Goal: Task Accomplishment & Management: Manage account settings

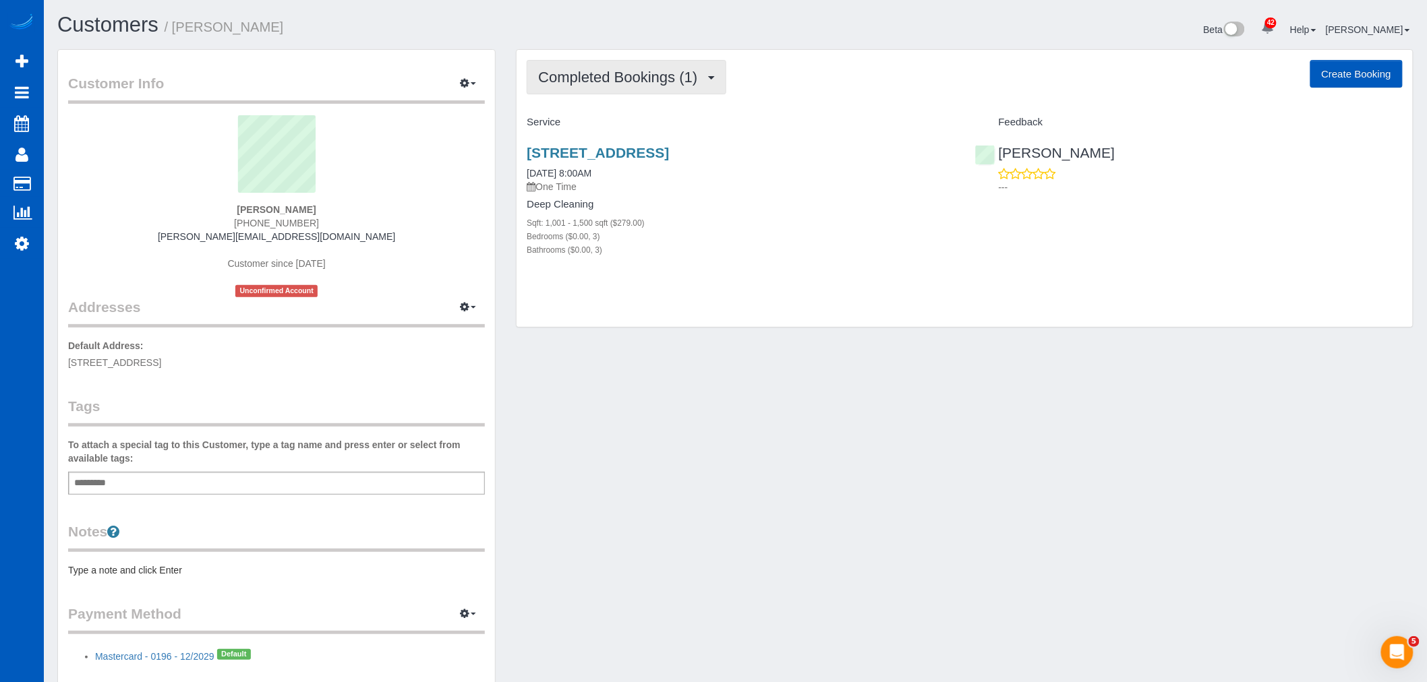
click at [599, 85] on span "Completed Bookings (1)" at bounding box center [621, 77] width 166 height 17
click at [597, 122] on link "Upcoming Bookings (11)" at bounding box center [598, 126] width 142 height 18
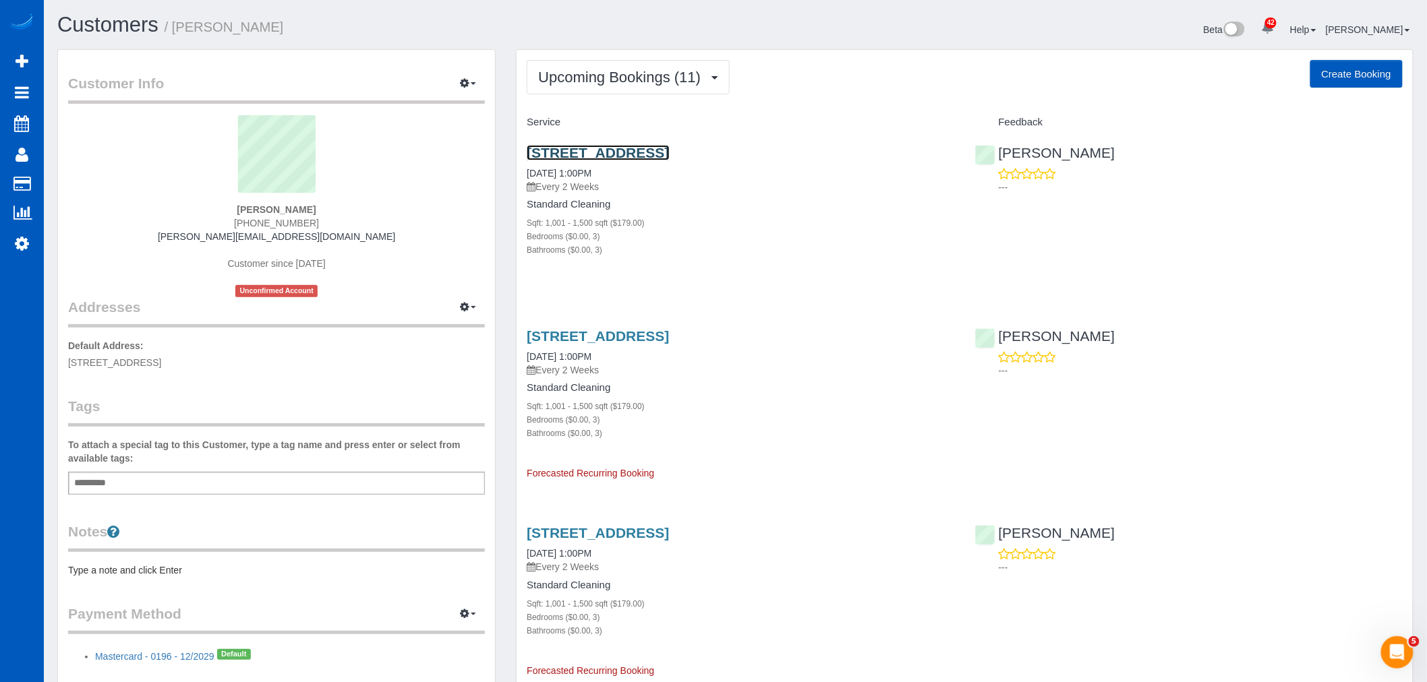
click at [591, 149] on link "1113 Nw 70th St, Seattle, WA 98117" at bounding box center [598, 153] width 142 height 16
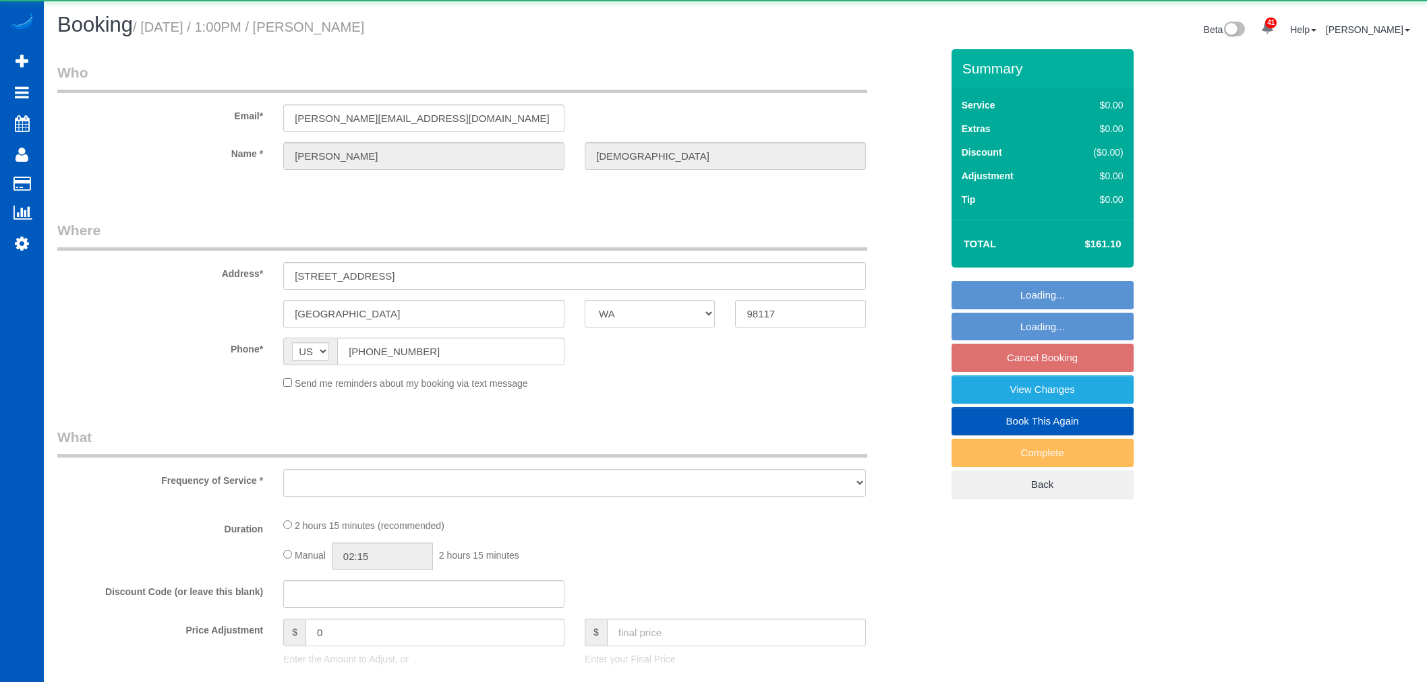
select select "WA"
select select "object:1169"
select select "199"
select select "1001"
select select "3"
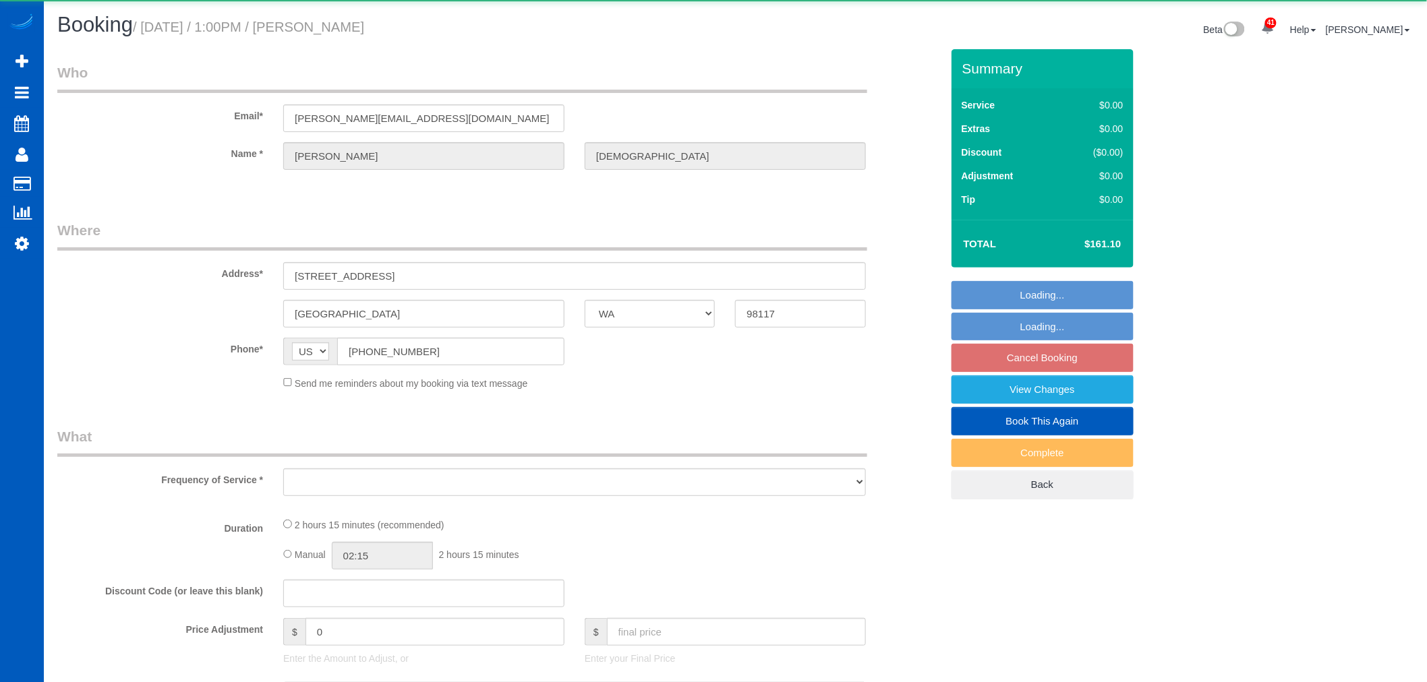
select select "3"
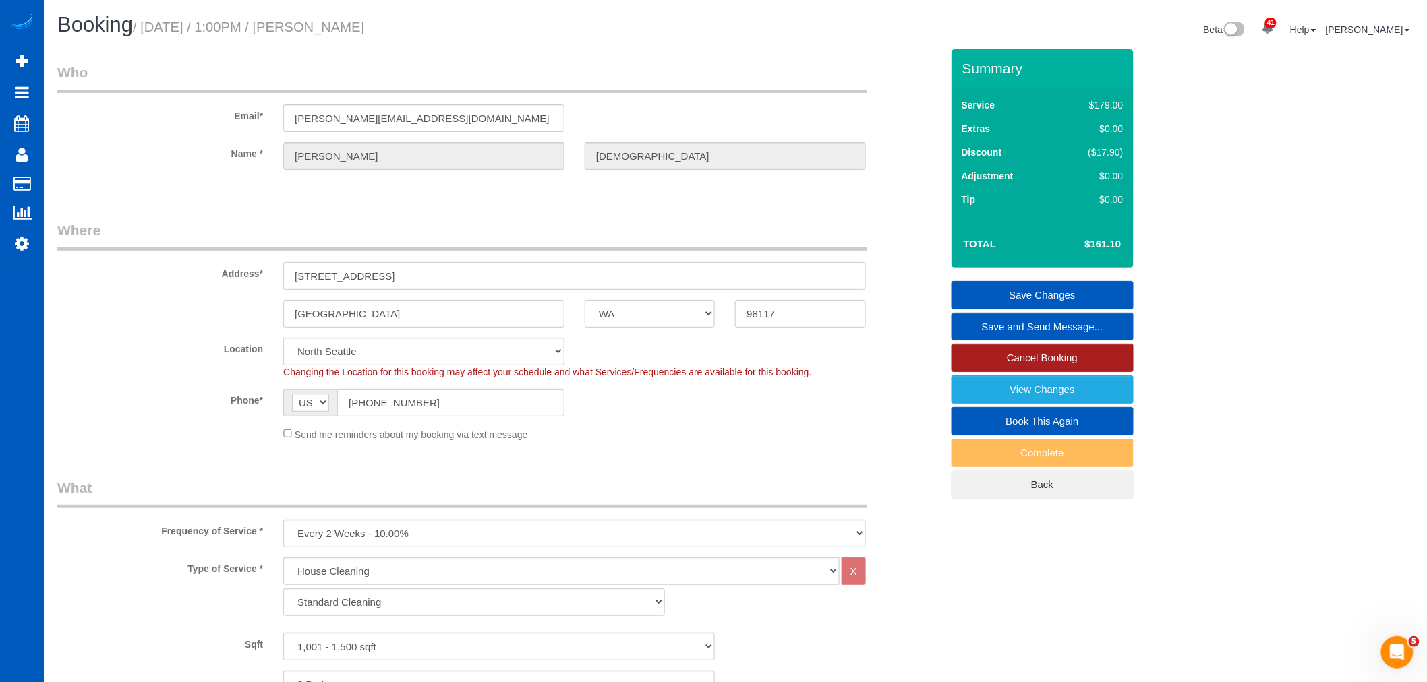
click at [1044, 360] on link "Cancel Booking" at bounding box center [1042, 358] width 182 height 28
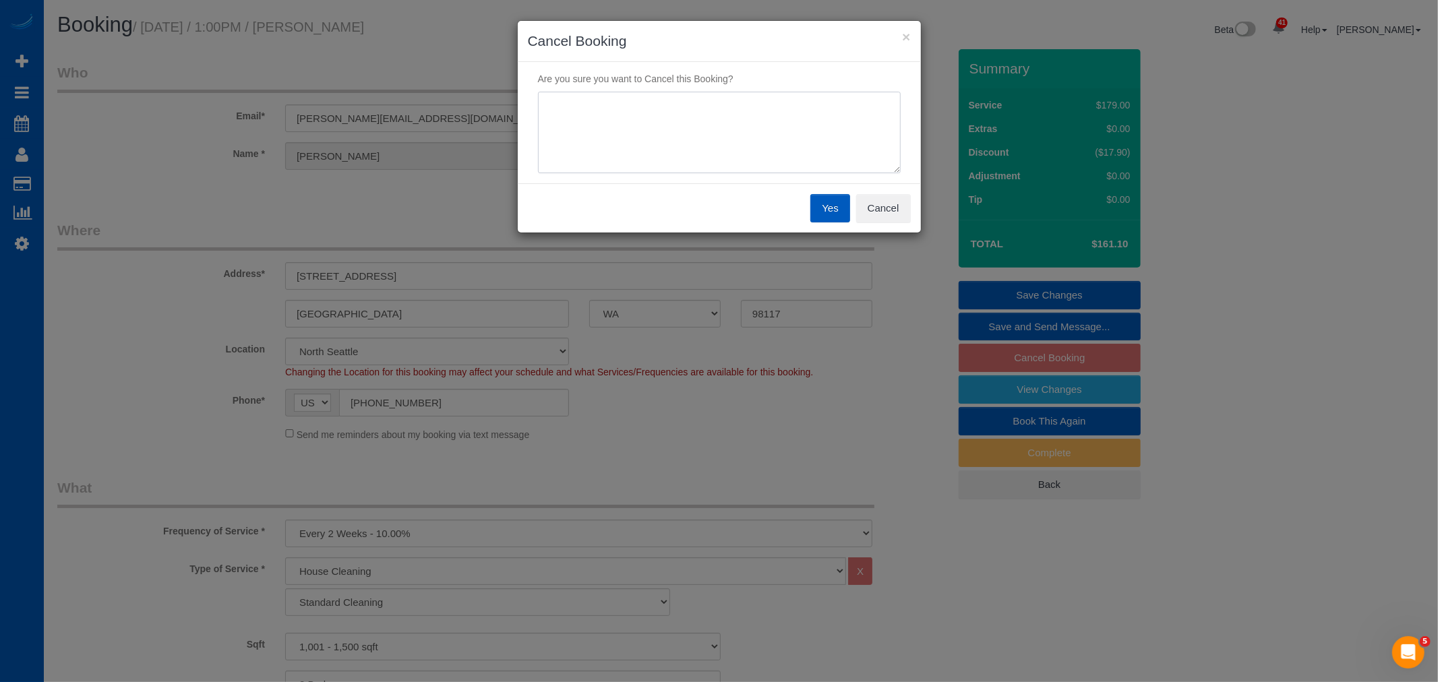
click at [701, 135] on textarea at bounding box center [719, 133] width 363 height 82
type textarea "moving"
click at [809, 220] on div "Yes Cancel" at bounding box center [719, 207] width 403 height 49
click at [821, 210] on button "Yes" at bounding box center [830, 208] width 39 height 28
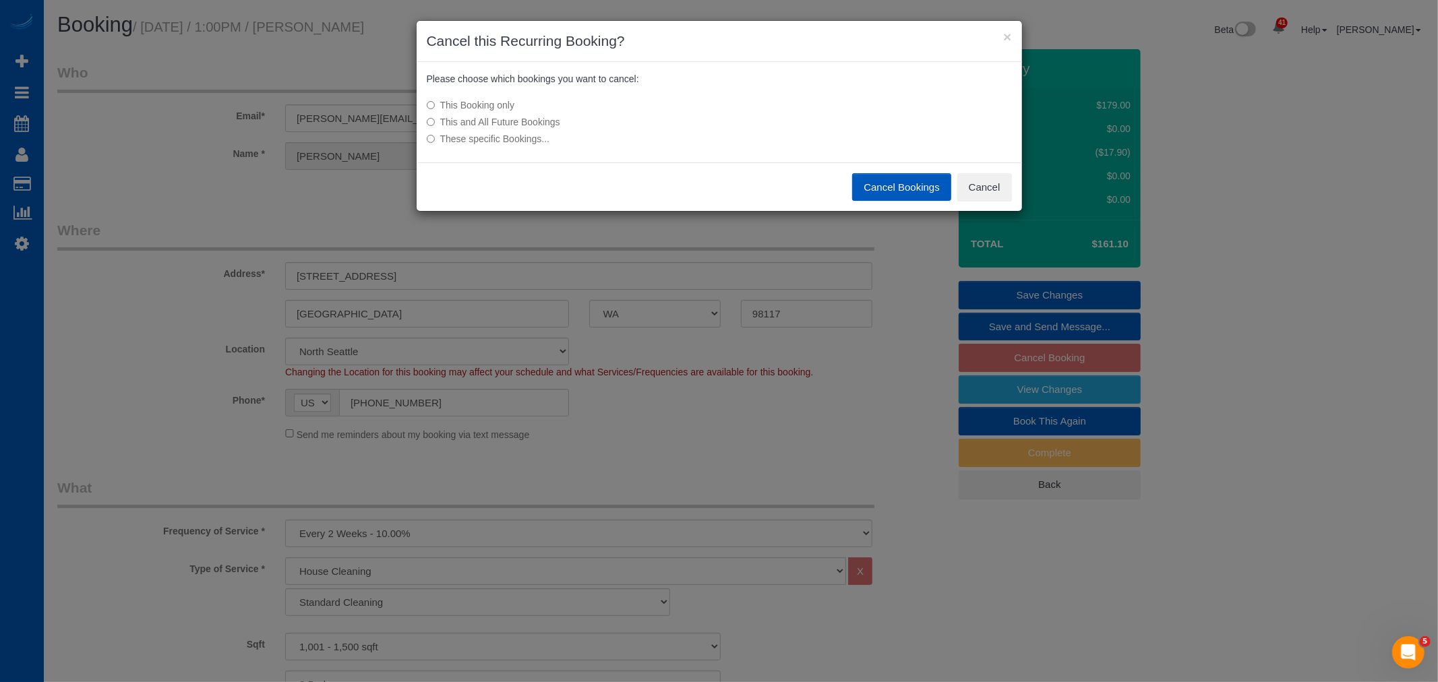
drag, startPoint x: 481, startPoint y: 119, endPoint x: 498, endPoint y: 125, distance: 17.9
click at [481, 118] on label "This and All Future Bookings" at bounding box center [619, 121] width 384 height 13
click at [900, 183] on button "Cancel Bookings" at bounding box center [901, 187] width 99 height 28
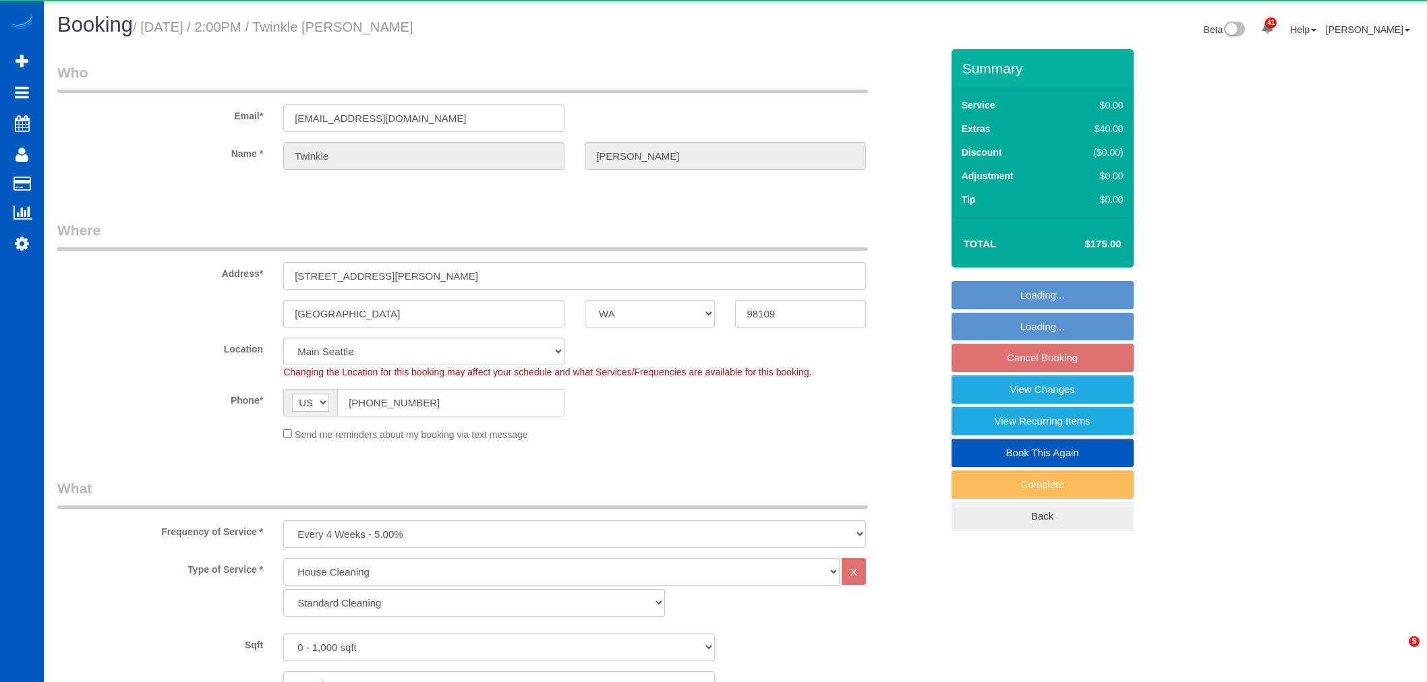
select select "WA"
select select "199"
select select "object:1239"
select select "spot3"
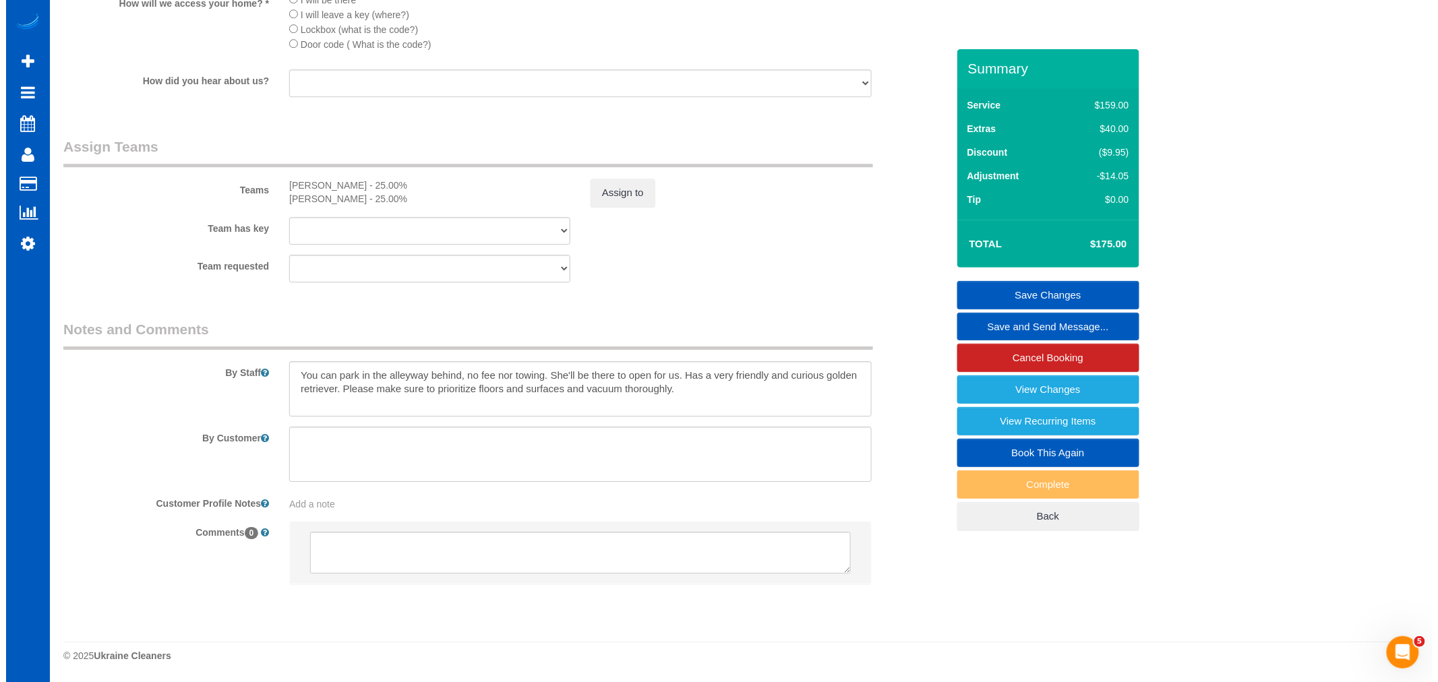
scroll to position [1655, 0]
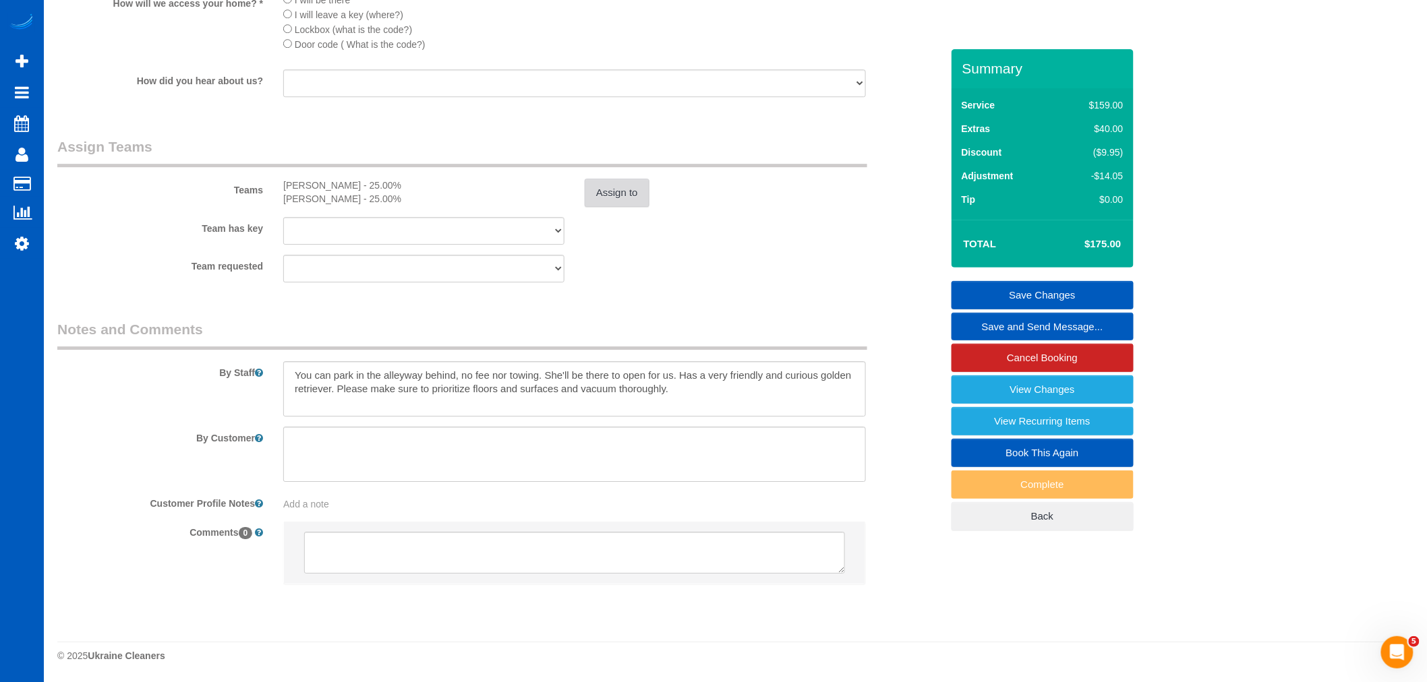
click at [616, 204] on button "Assign to" at bounding box center [617, 193] width 65 height 28
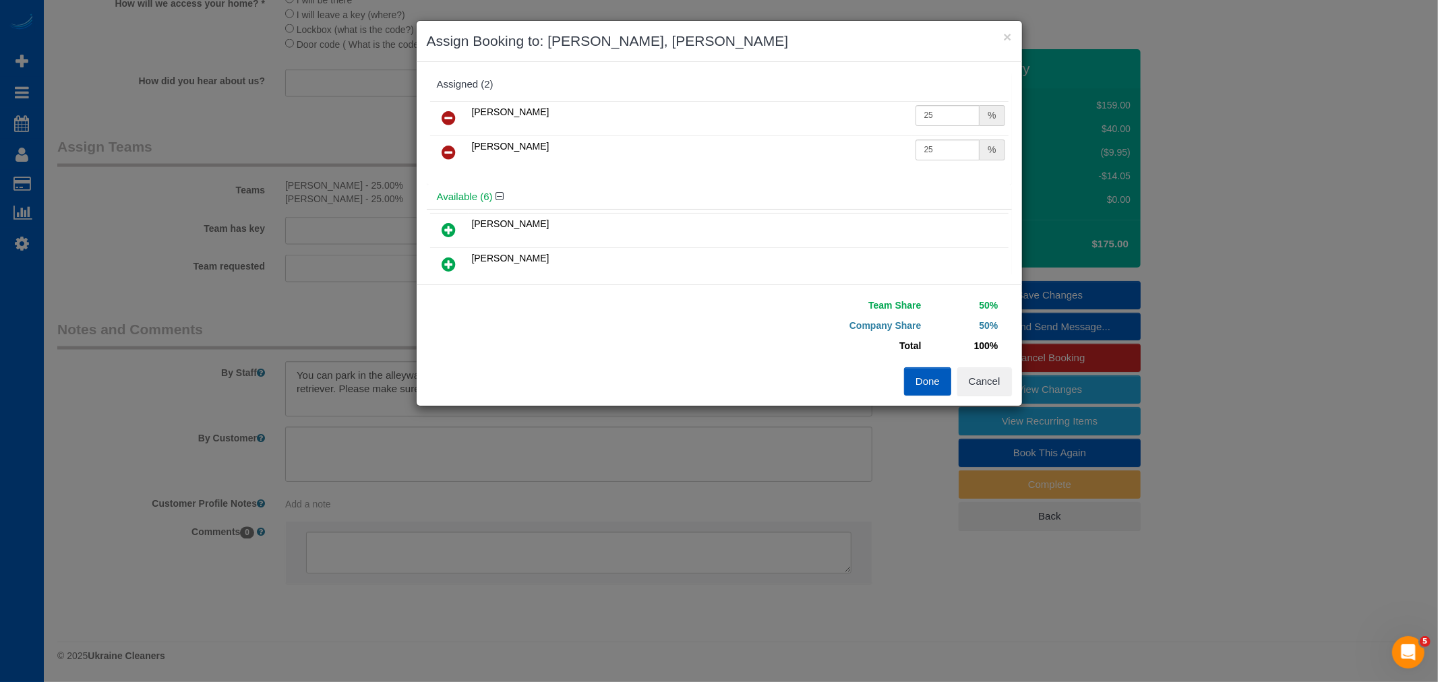
drag, startPoint x: 450, startPoint y: 152, endPoint x: 448, endPoint y: 129, distance: 23.0
click at [450, 152] on icon at bounding box center [449, 152] width 14 height 16
click at [443, 115] on icon at bounding box center [449, 118] width 14 height 16
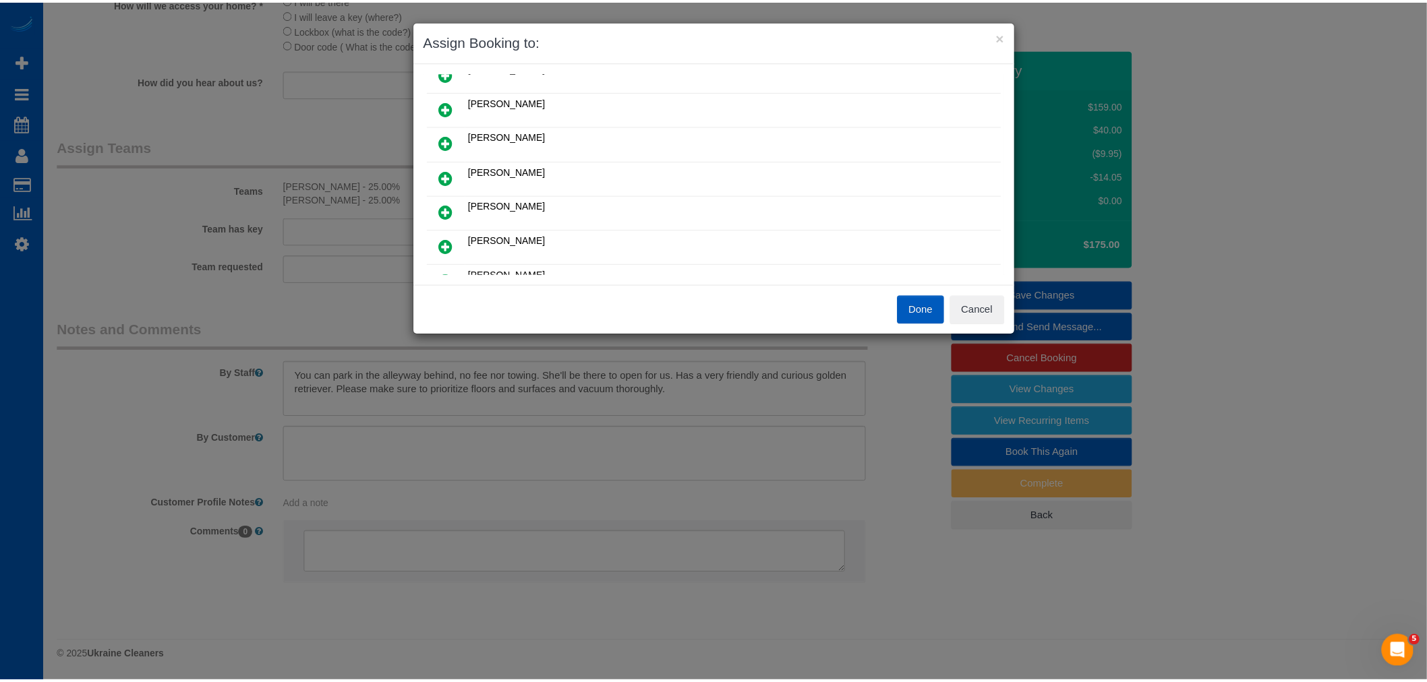
scroll to position [150, 0]
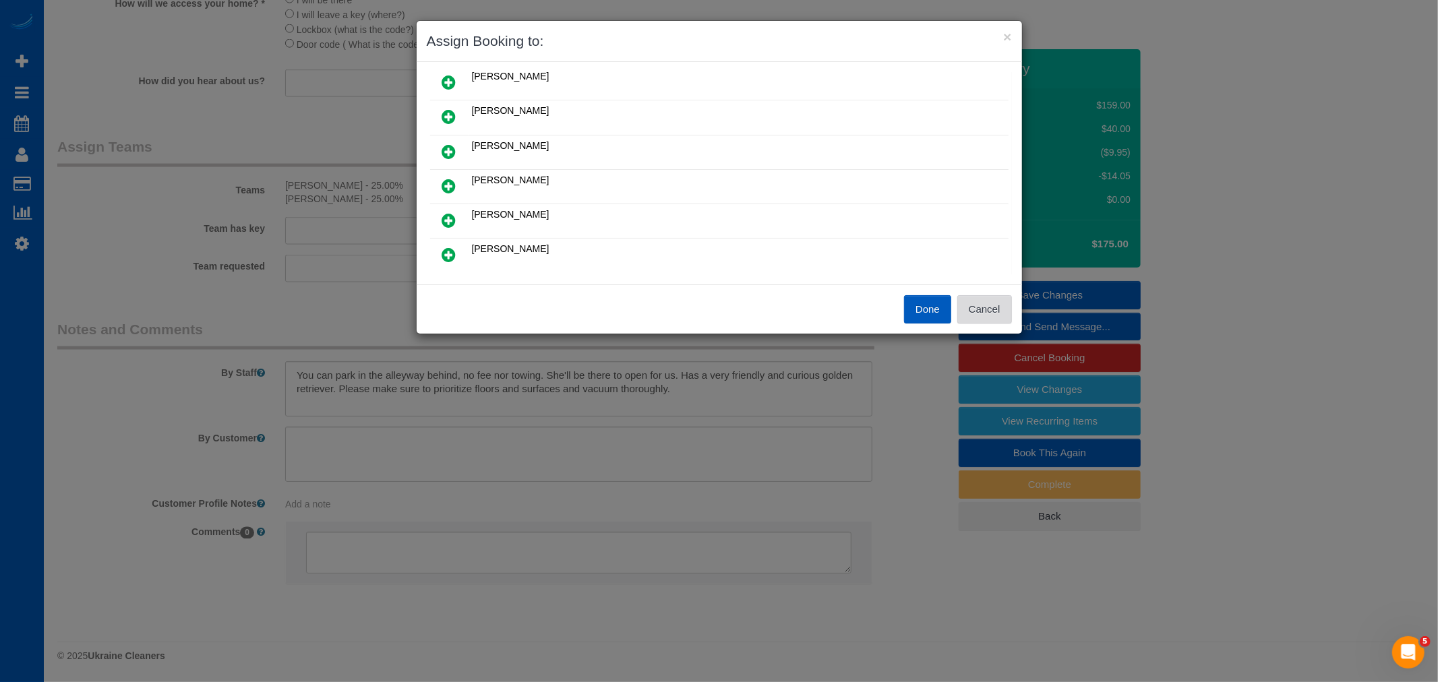
click at [966, 306] on button "Cancel" at bounding box center [985, 309] width 55 height 28
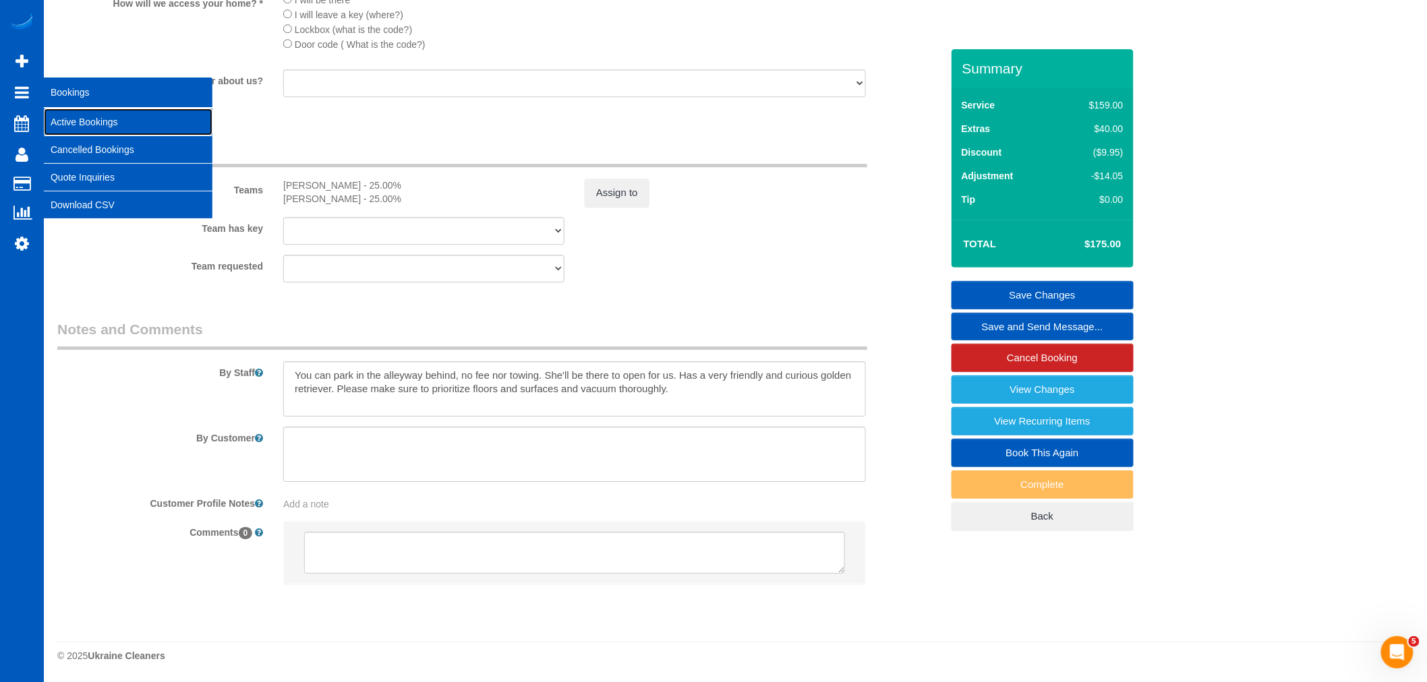
click at [90, 119] on link "Active Bookings" at bounding box center [128, 122] width 169 height 27
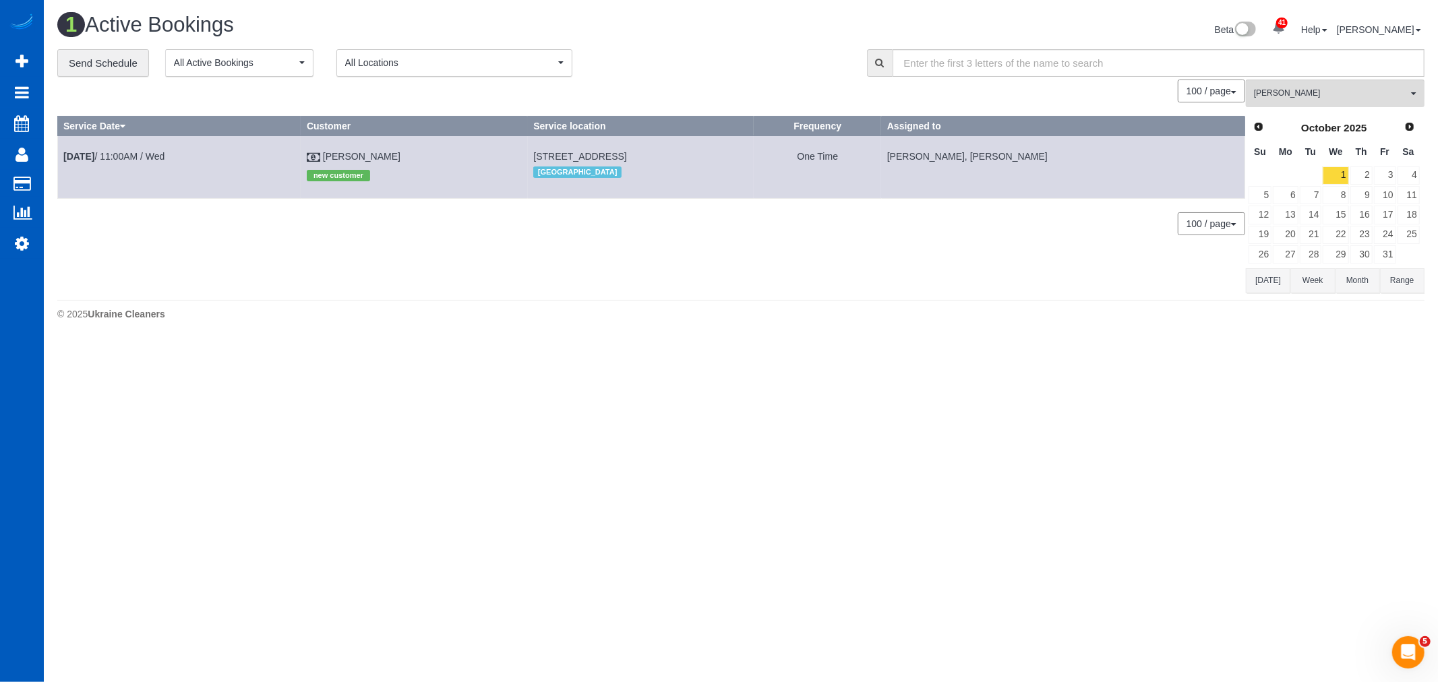
click at [1325, 112] on div "Oksana Kosiuk All Teams Remove Team Filters Alina Kruchok Alona Tarasiuk Alona …" at bounding box center [1335, 186] width 179 height 213
click at [1318, 102] on button "Oksana Kosiuk All Teams" at bounding box center [1335, 94] width 179 height 28
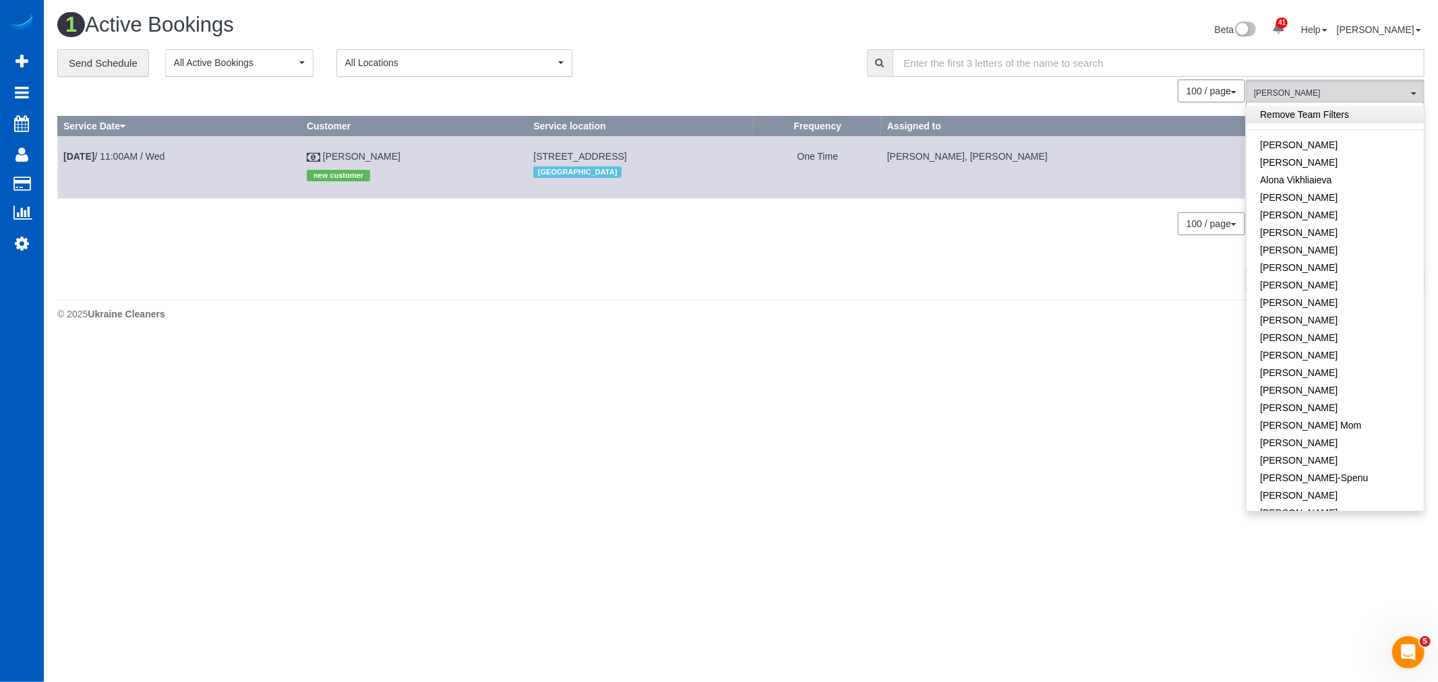
click at [1309, 111] on link "Remove Team Filters" at bounding box center [1335, 115] width 177 height 18
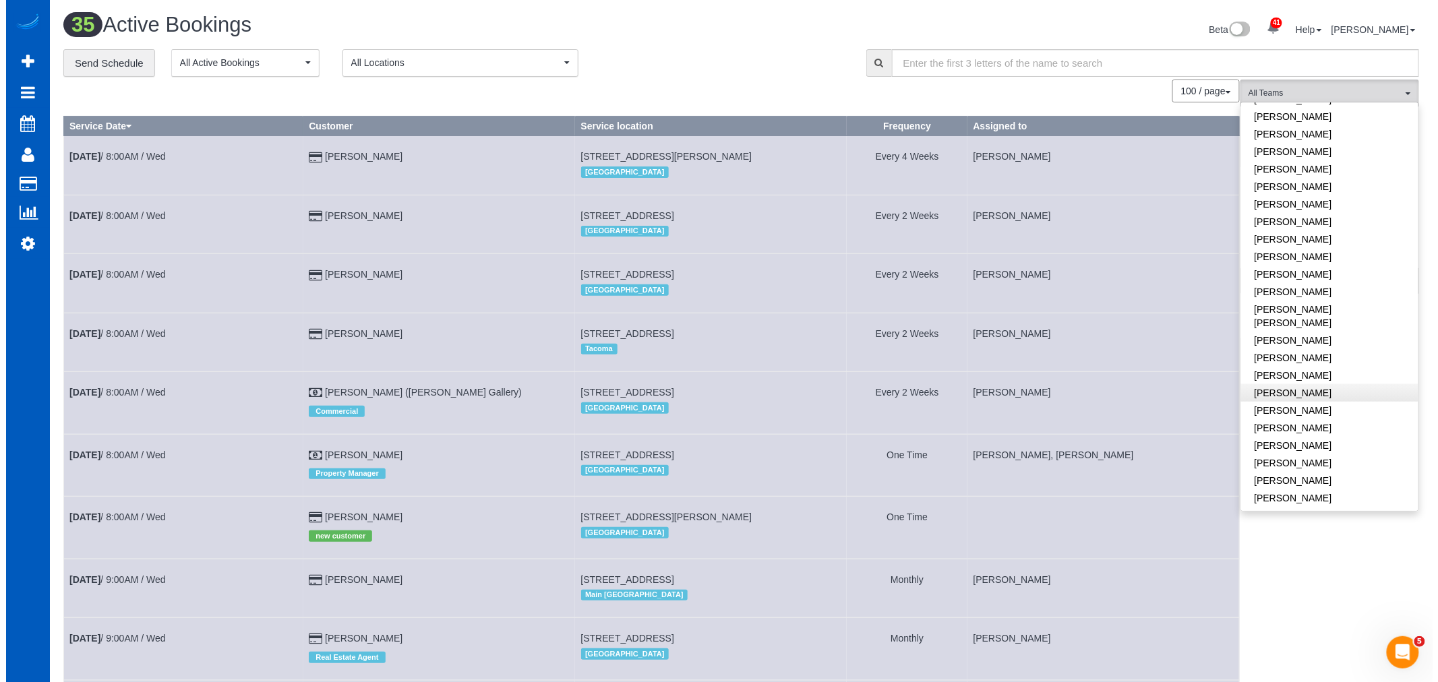
scroll to position [524, 0]
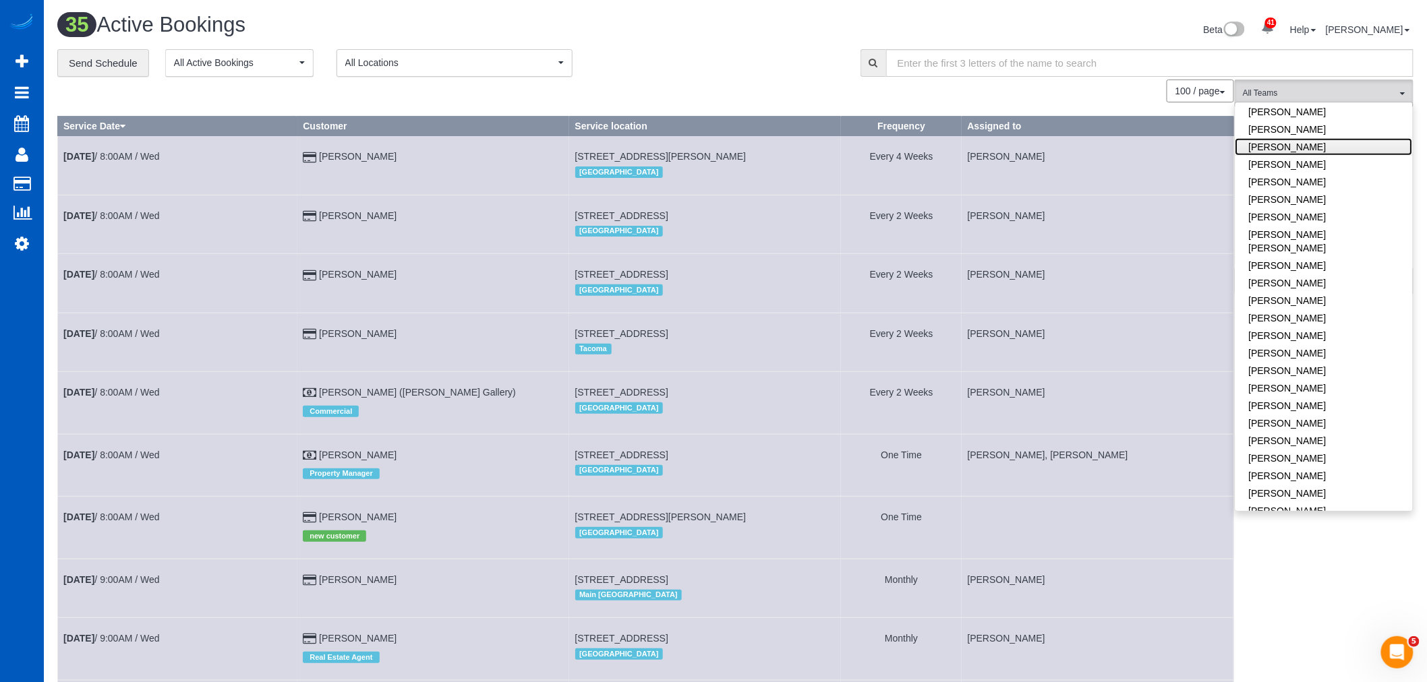
click at [1285, 148] on link "Mariia Maherovska" at bounding box center [1323, 147] width 177 height 18
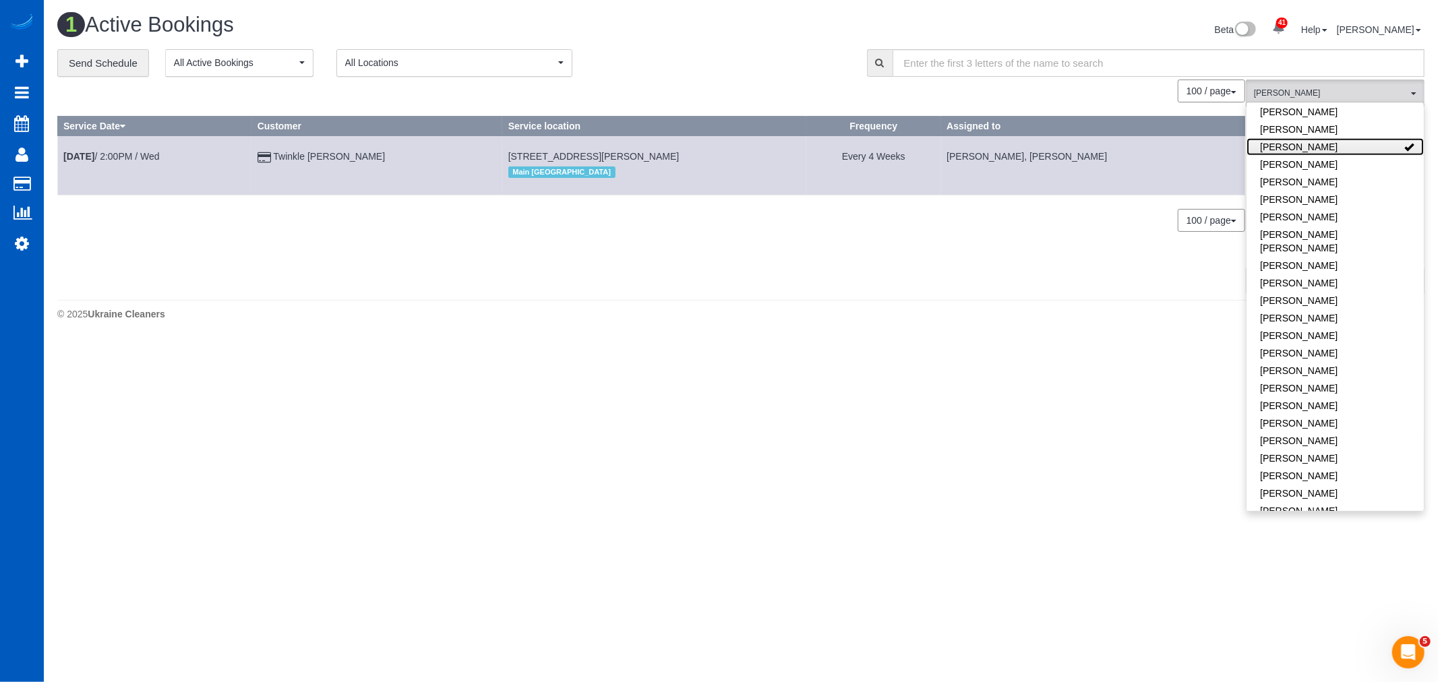
click at [1285, 148] on link "Mariia Maherovska" at bounding box center [1335, 147] width 177 height 18
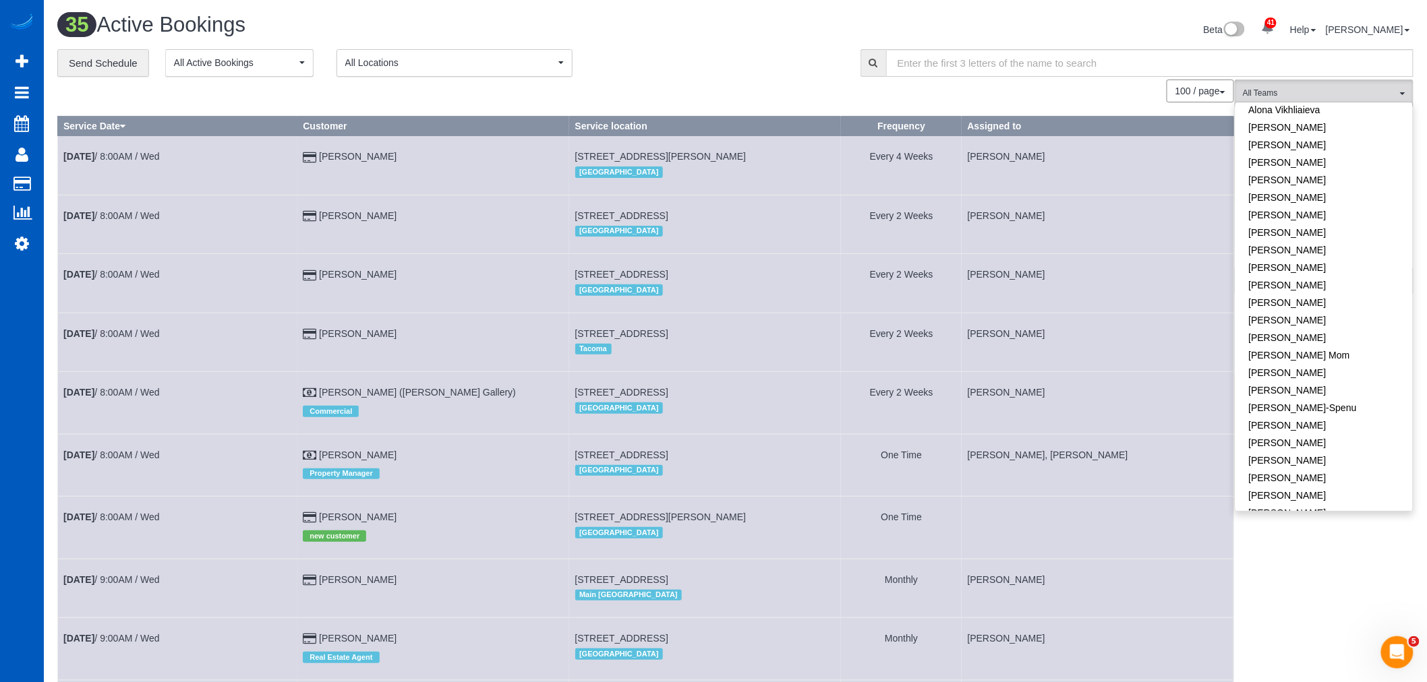
scroll to position [0, 0]
click at [1281, 169] on link "Alona Tarasiuk" at bounding box center [1323, 163] width 177 height 18
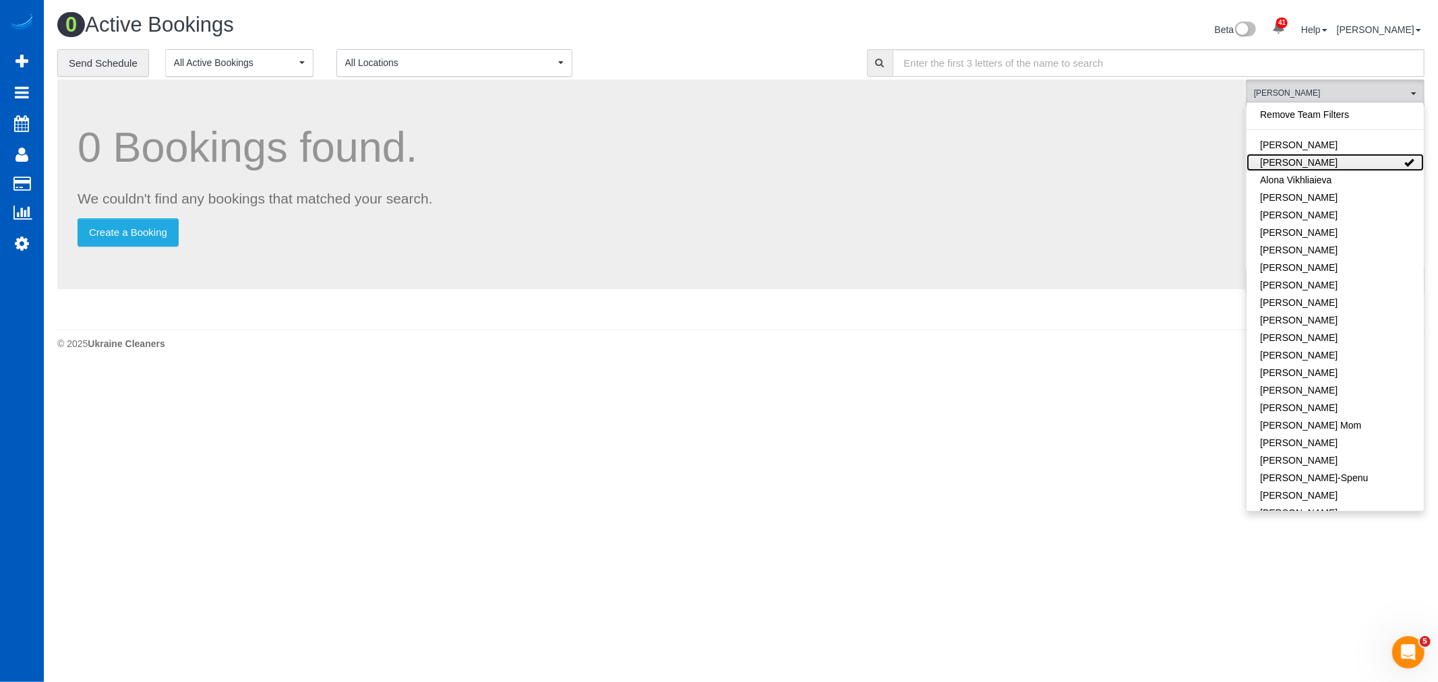
click at [1281, 169] on link "Alona Tarasiuk" at bounding box center [1335, 163] width 177 height 18
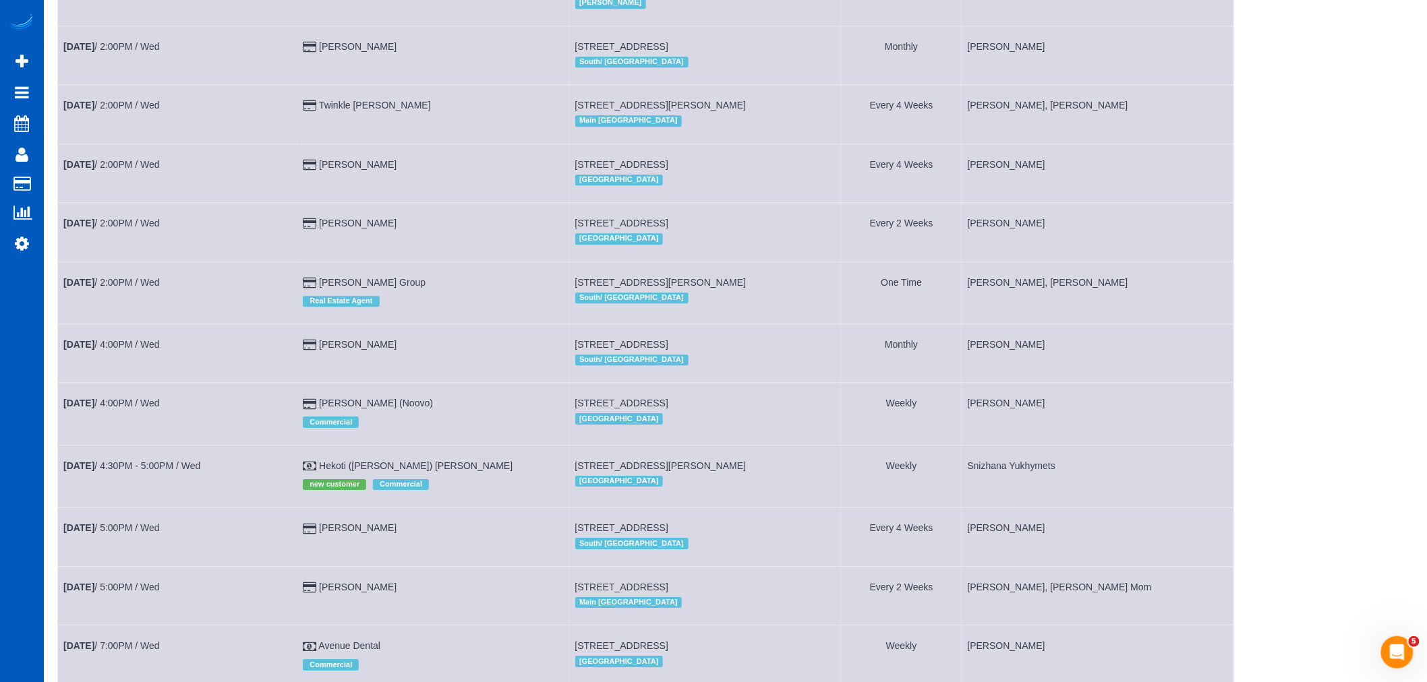
scroll to position [1424, 0]
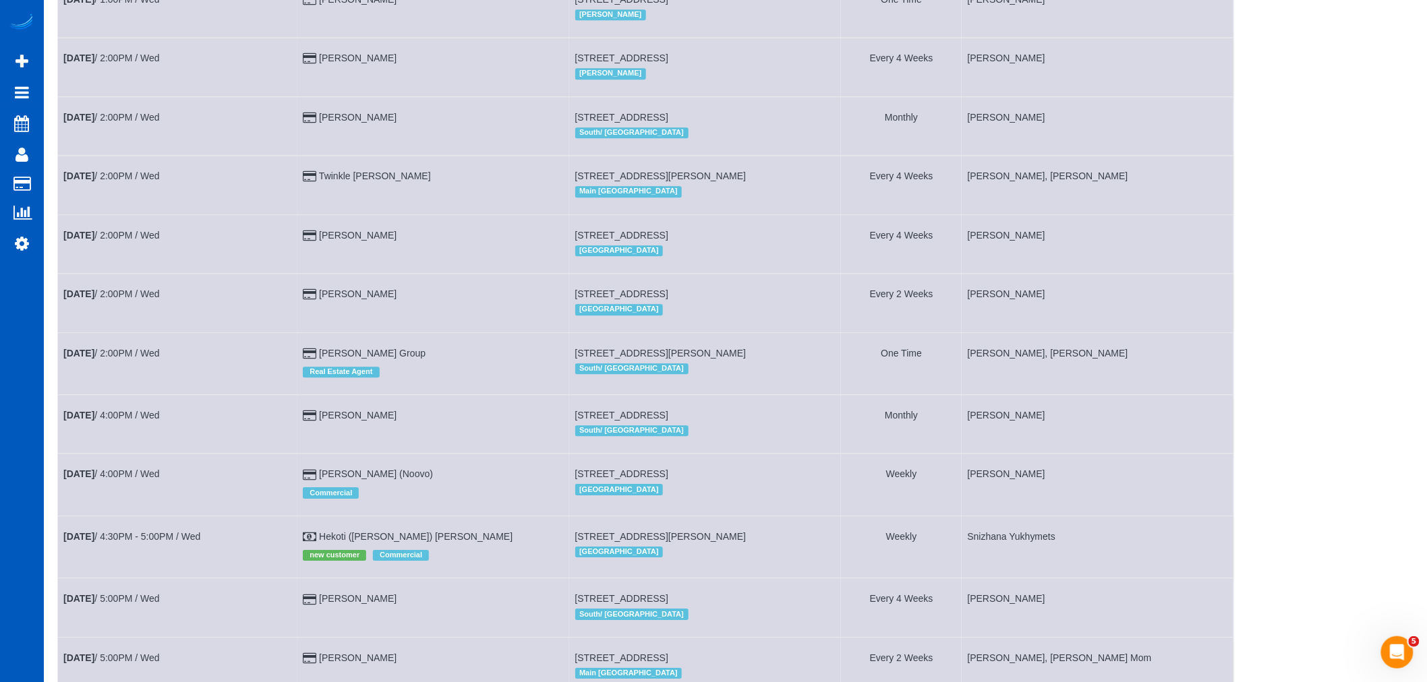
click at [123, 198] on td "Oct 1st / 2:00PM / Wed" at bounding box center [177, 185] width 239 height 59
click at [116, 181] on link "Oct 1st / 2:00PM / Wed" at bounding box center [111, 176] width 96 height 11
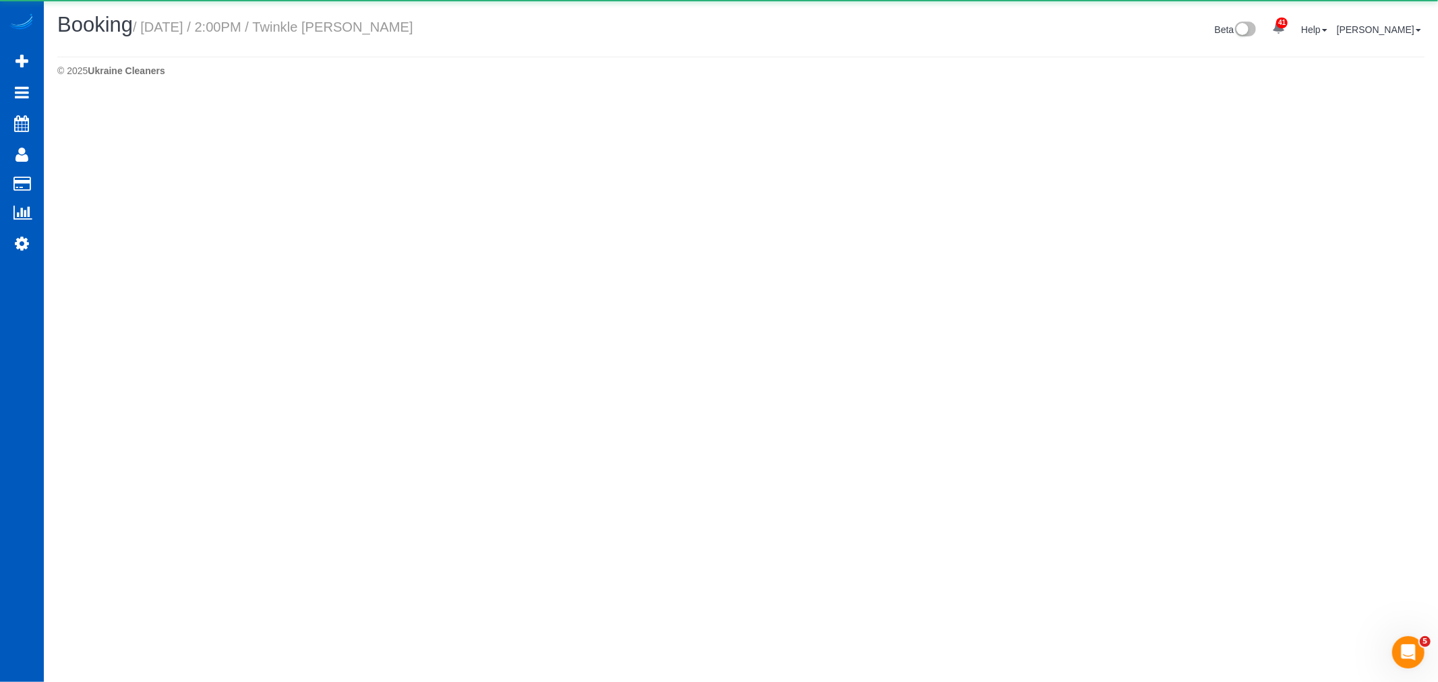
select select "WA"
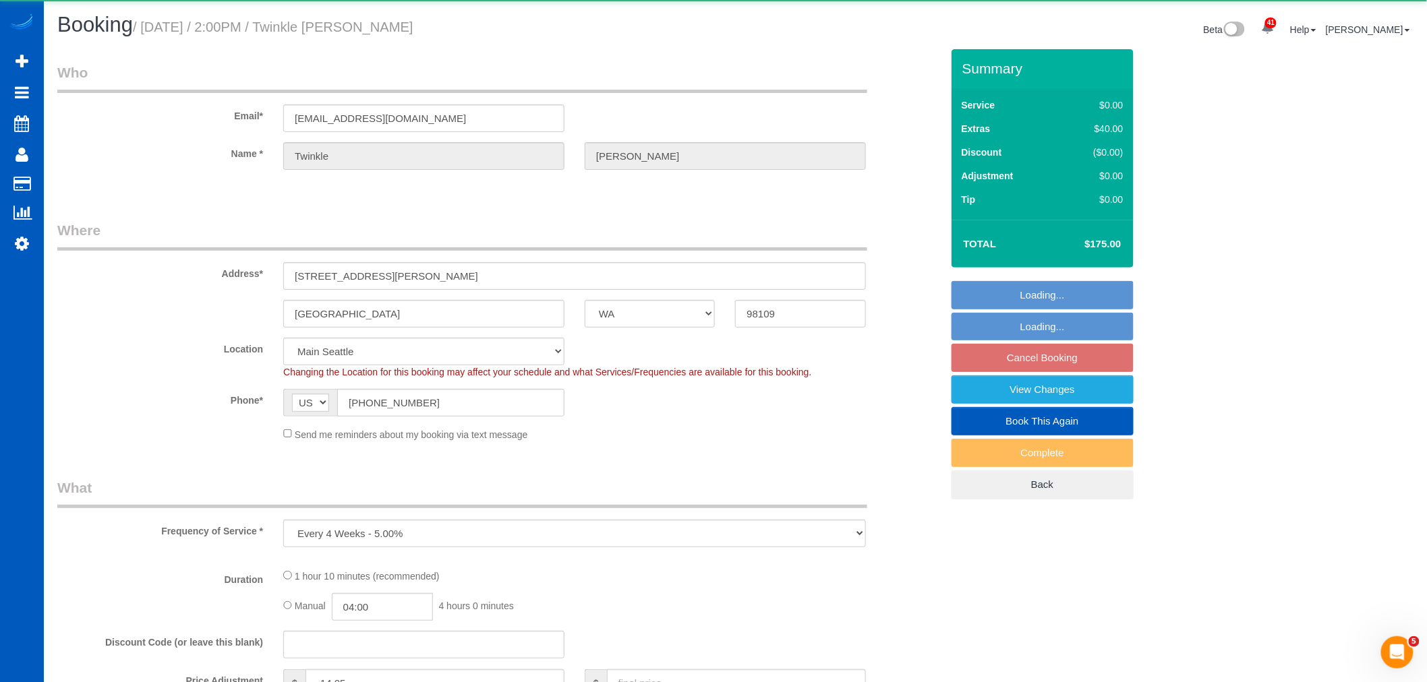
select select "object:4044"
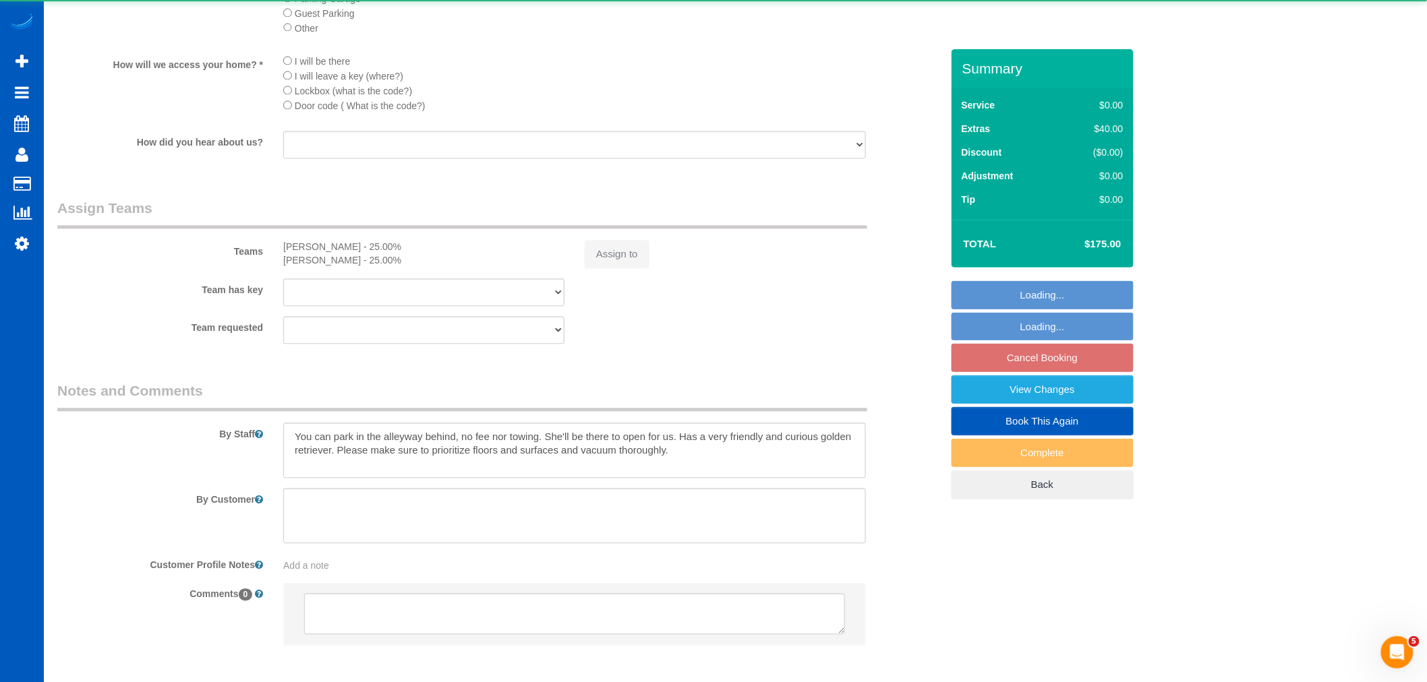
select select "199"
select select "spot20"
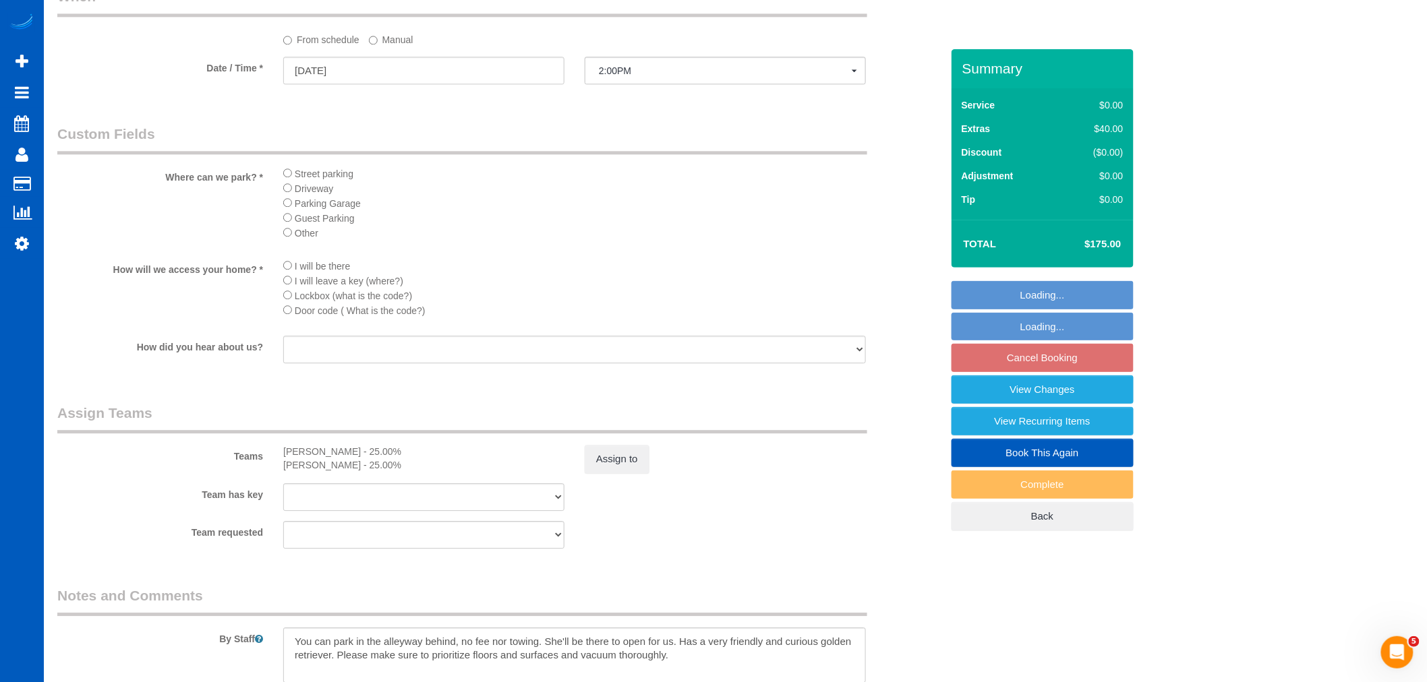
scroll to position [1655, 0]
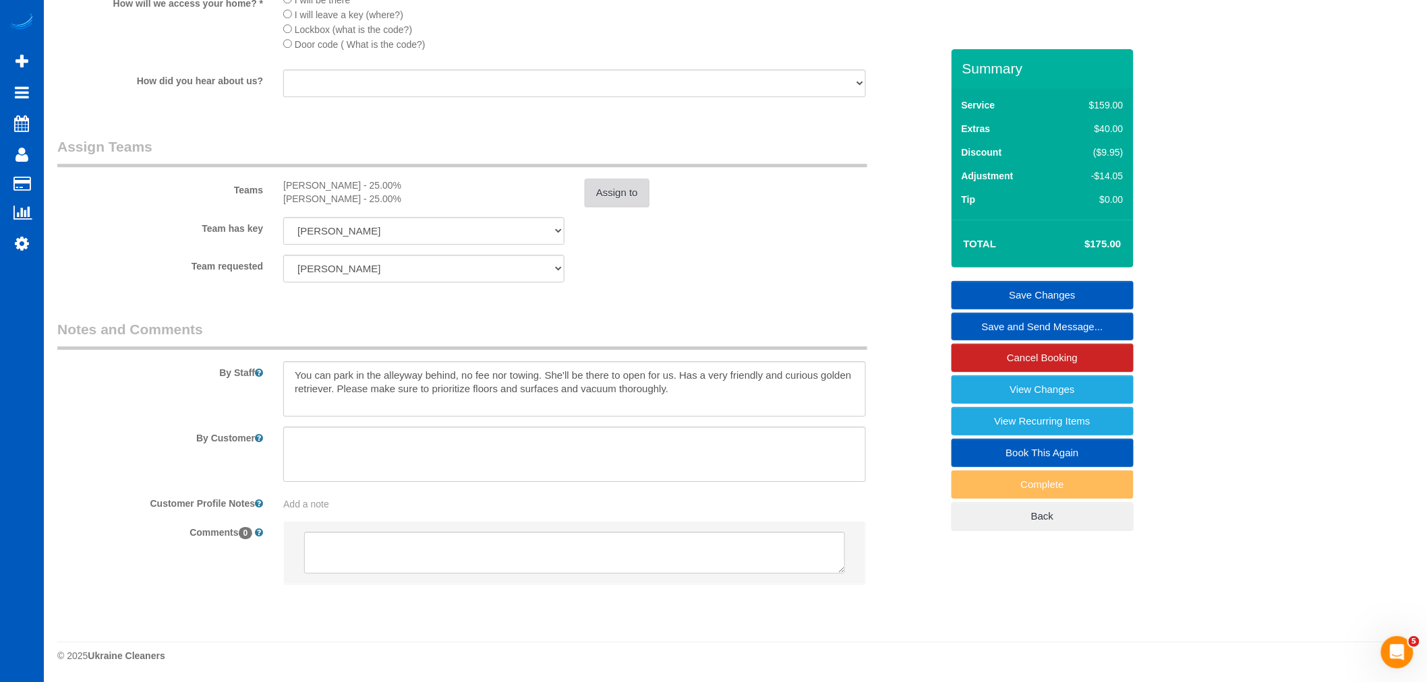
click at [635, 196] on button "Assign to" at bounding box center [617, 193] width 65 height 28
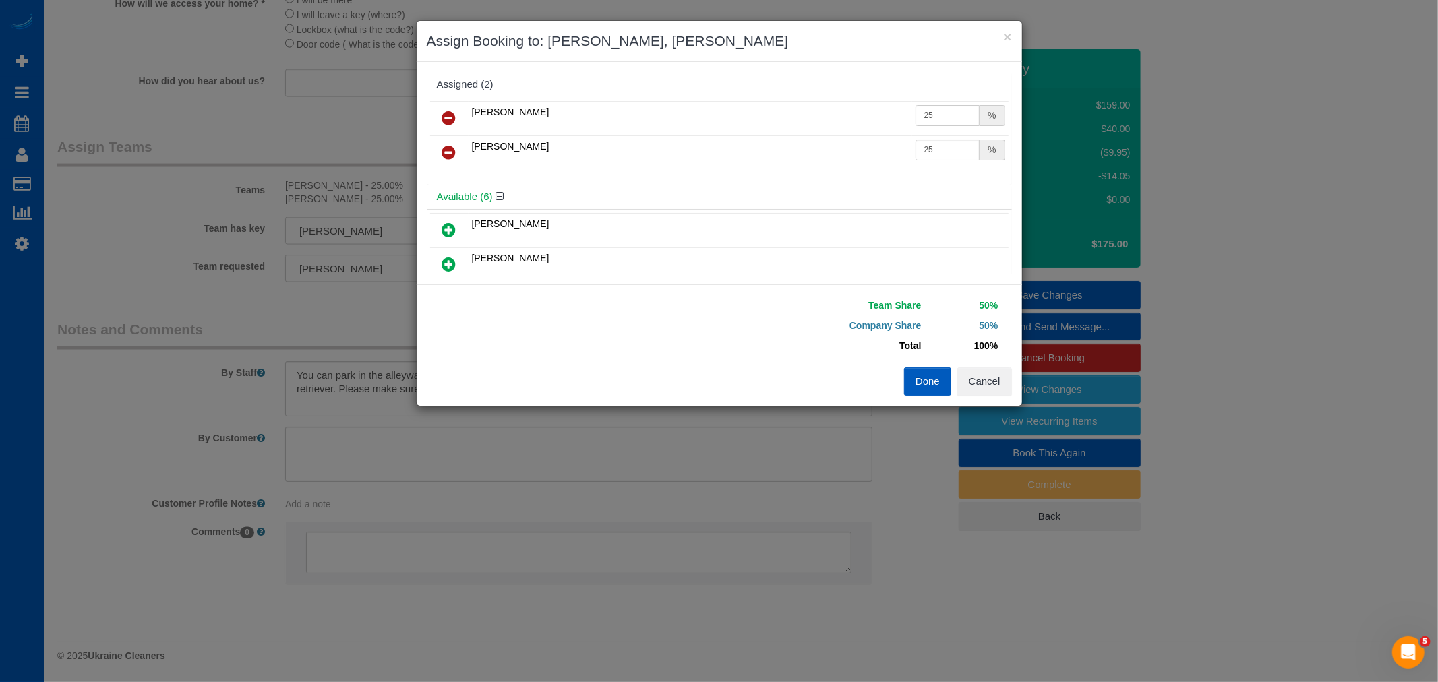
click at [443, 142] on link at bounding box center [450, 153] width 32 height 27
click at [448, 123] on icon at bounding box center [449, 118] width 14 height 16
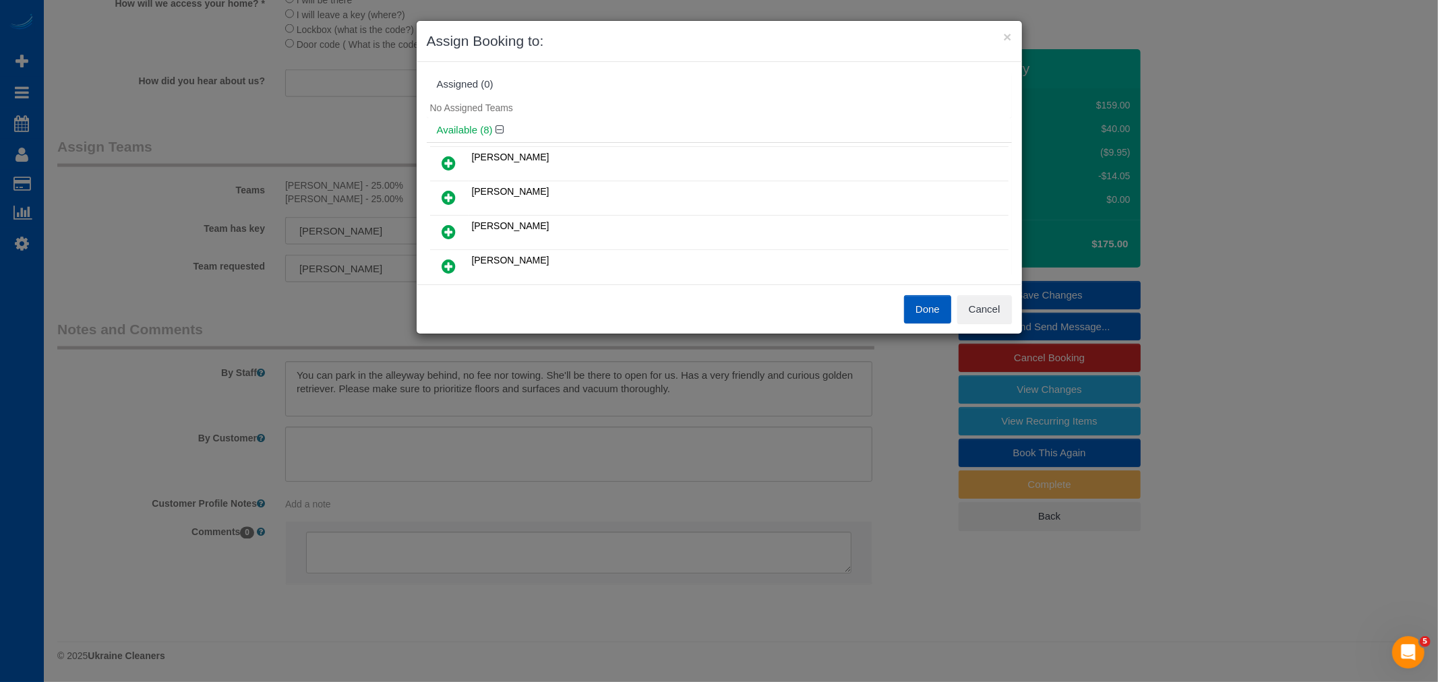
click at [457, 163] on link at bounding box center [450, 163] width 32 height 27
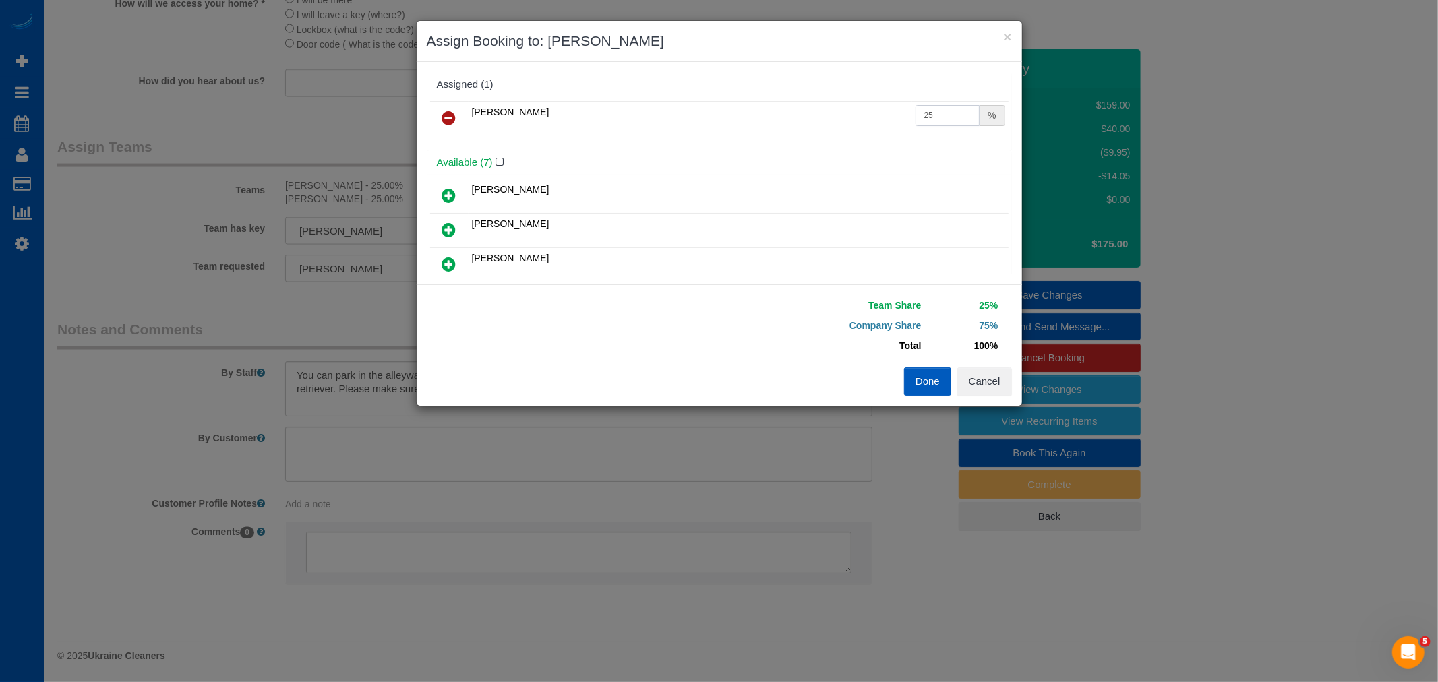
drag, startPoint x: 951, startPoint y: 107, endPoint x: 771, endPoint y: 133, distance: 182.0
click at [771, 133] on tr "Alona Tarasiuk 25 %" at bounding box center [719, 118] width 579 height 34
type input "50"
click at [928, 378] on button "Done" at bounding box center [927, 382] width 47 height 28
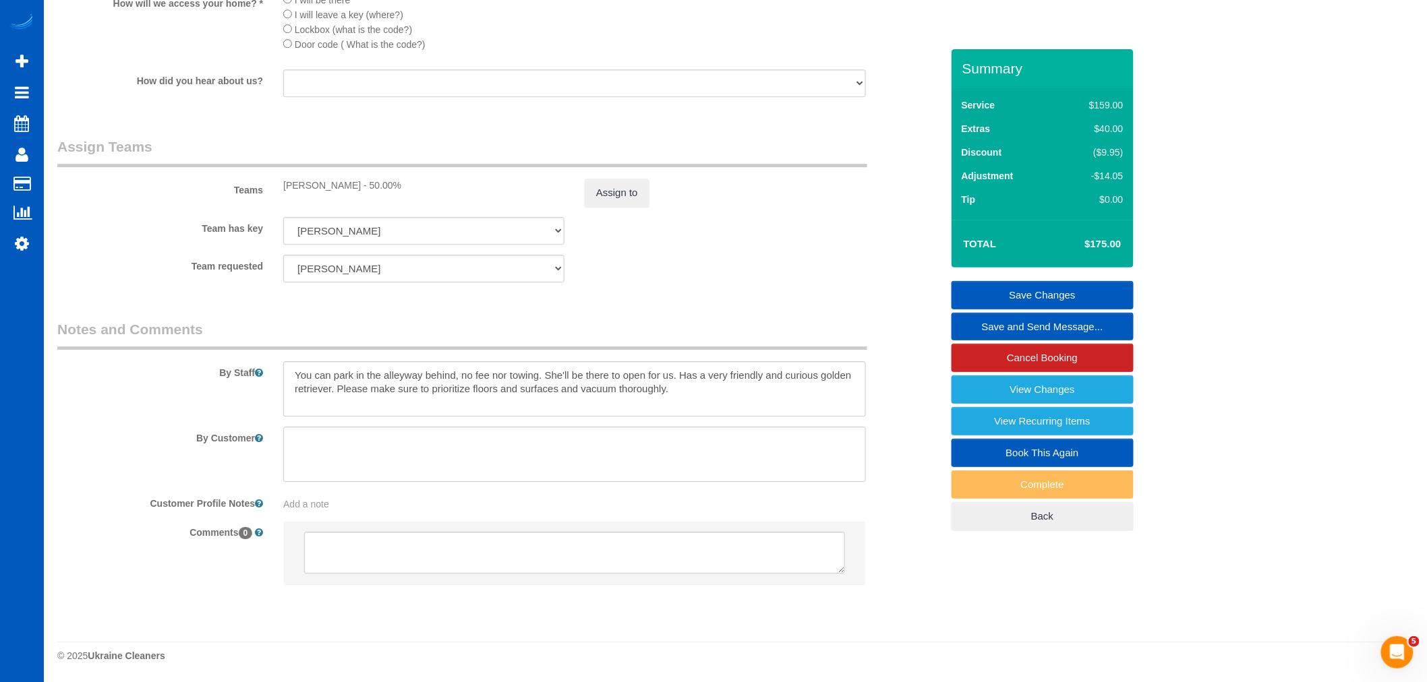
click at [1029, 295] on link "Save Changes" at bounding box center [1042, 295] width 182 height 28
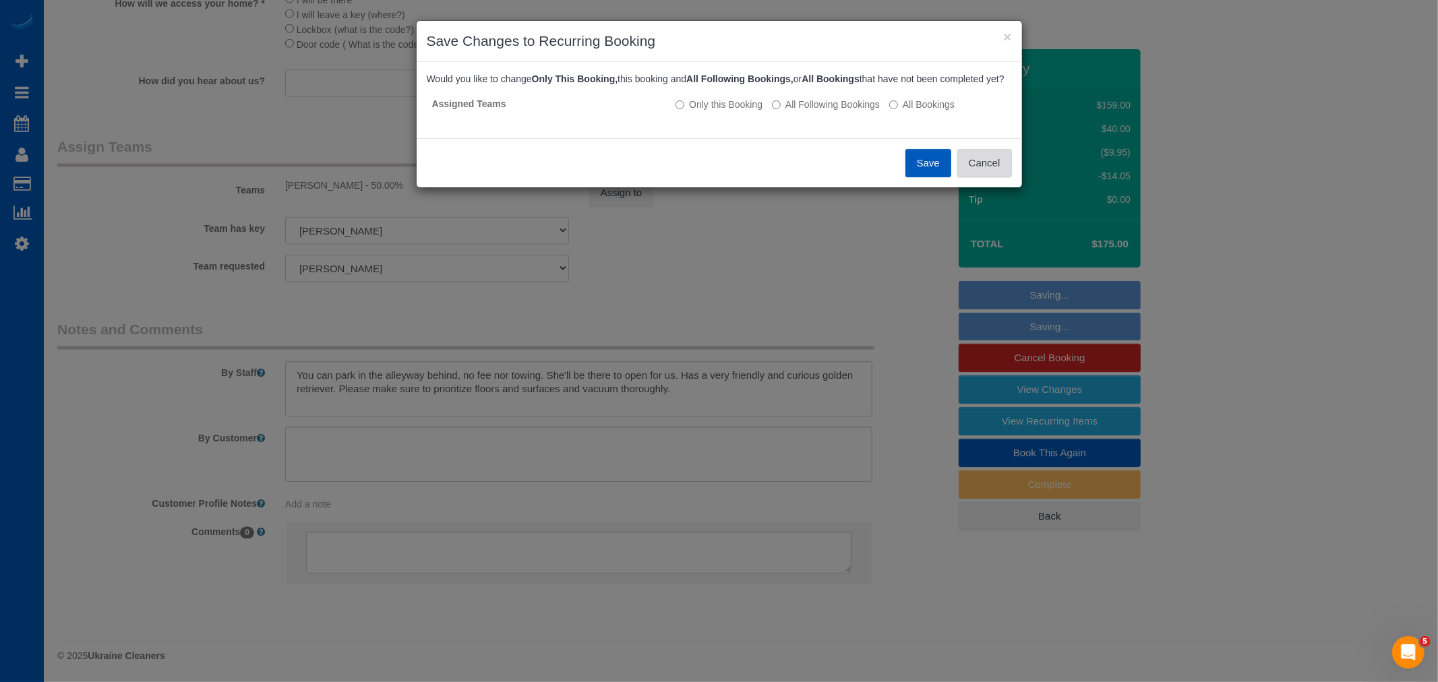
click at [989, 177] on button "Cancel" at bounding box center [985, 163] width 55 height 28
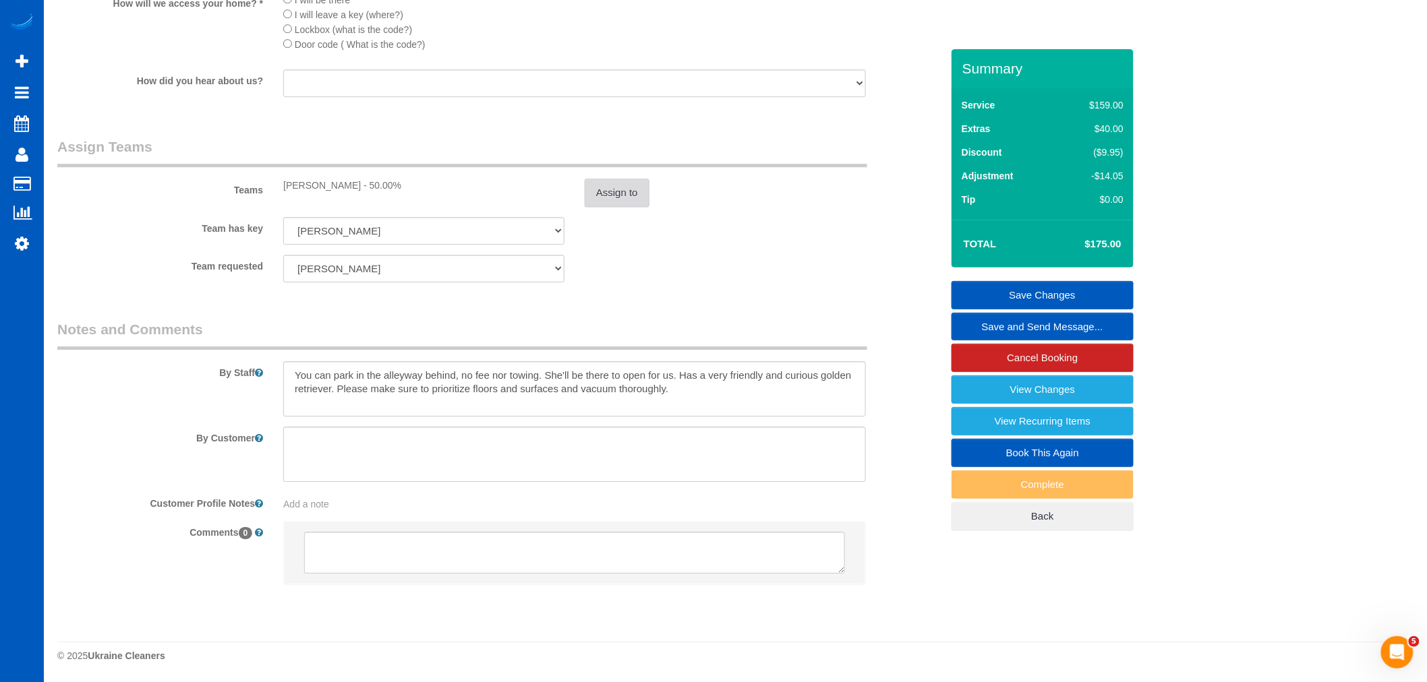
click at [619, 189] on button "Assign to" at bounding box center [617, 193] width 65 height 28
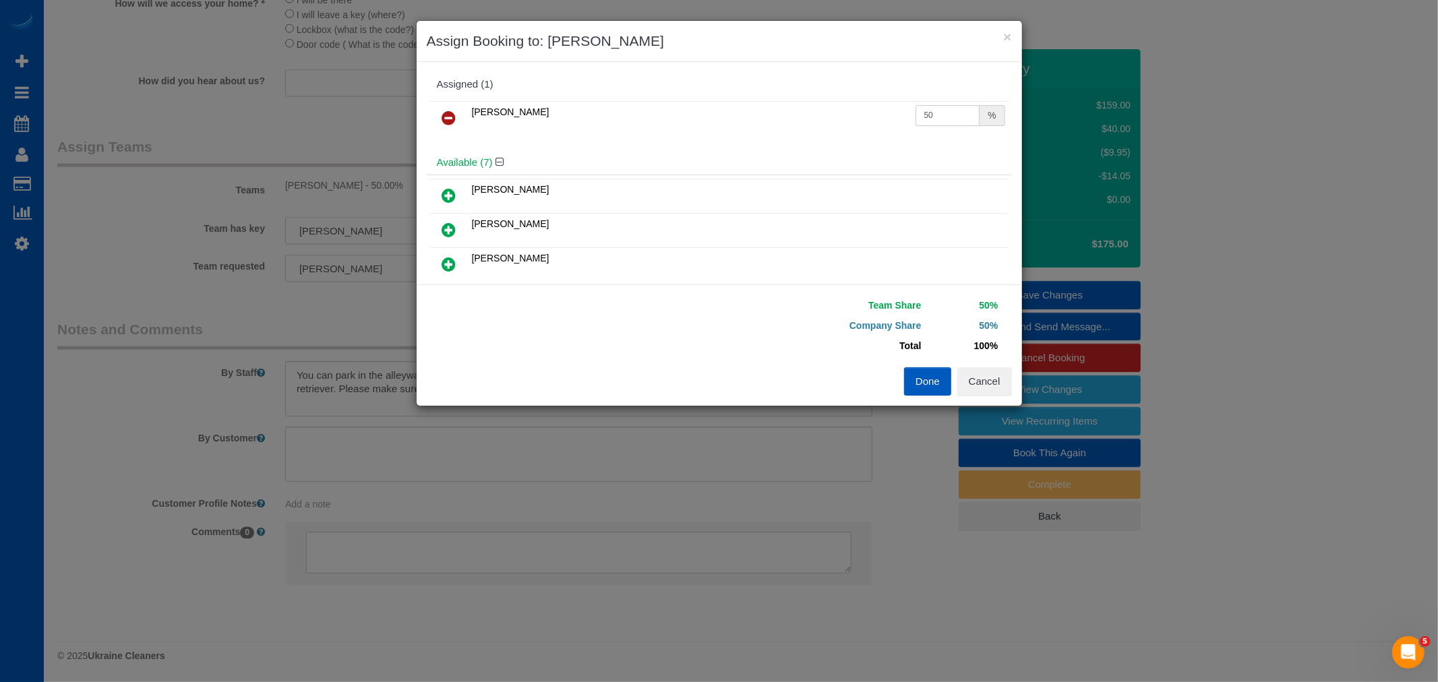
click at [922, 111] on input "50" at bounding box center [948, 115] width 65 height 21
type input "55"
click at [934, 395] on button "Done" at bounding box center [927, 382] width 47 height 28
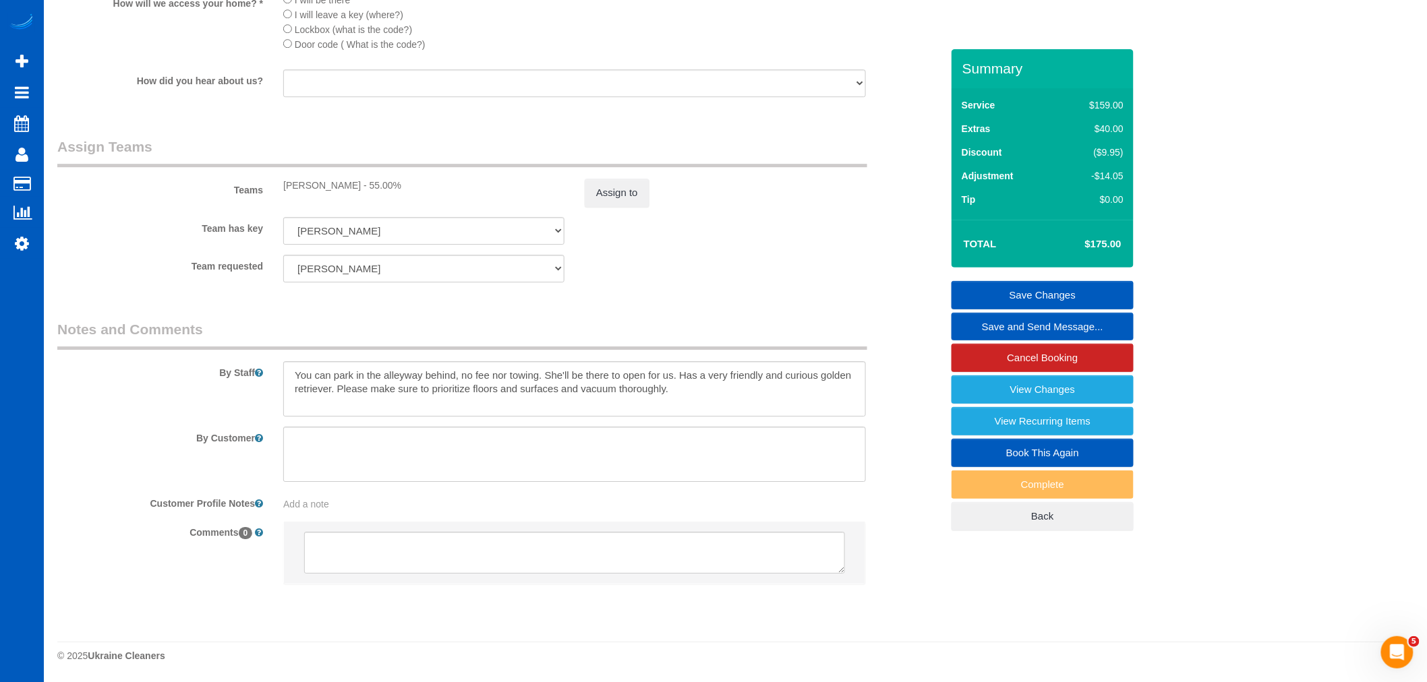
click at [1033, 295] on link "Save Changes" at bounding box center [1042, 295] width 182 height 28
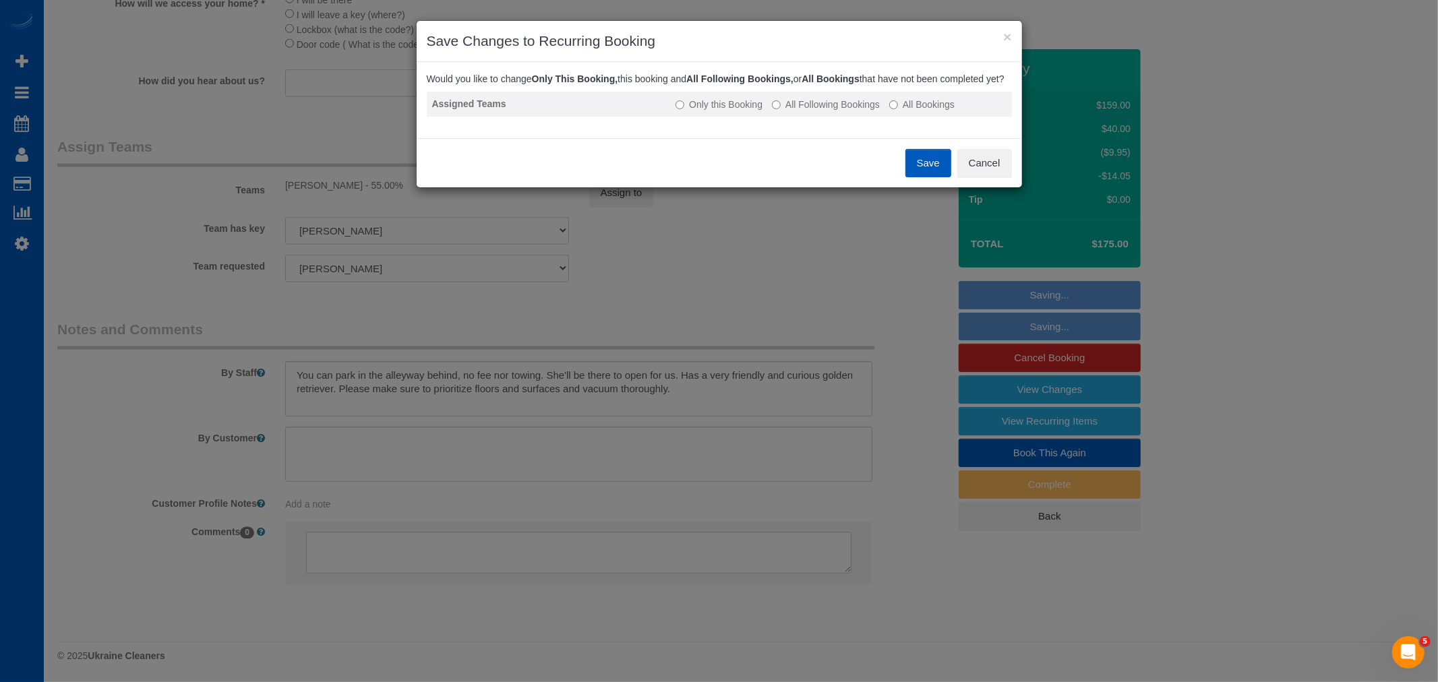
click at [827, 111] on label "All Following Bookings" at bounding box center [826, 104] width 108 height 13
click at [933, 176] on button "Save" at bounding box center [929, 163] width 46 height 28
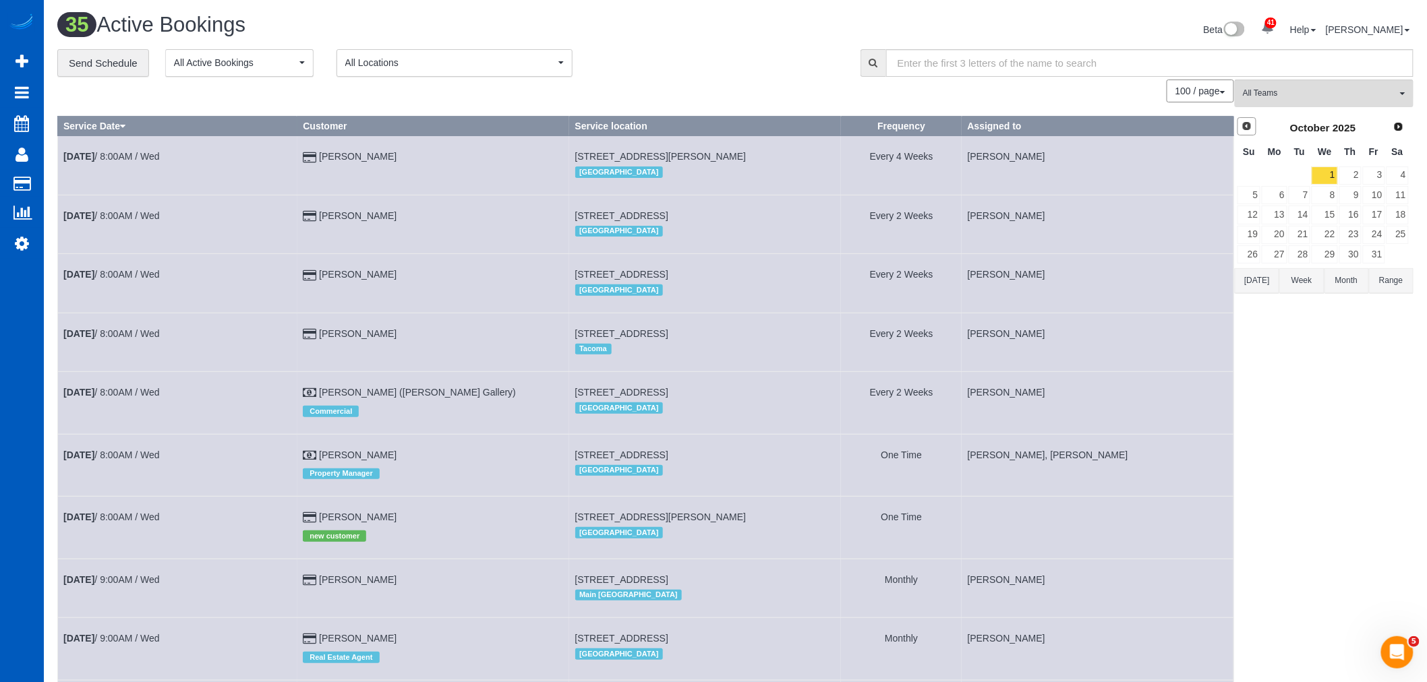
click at [1241, 129] on link "Prev" at bounding box center [1246, 126] width 19 height 19
click at [1298, 251] on link "30" at bounding box center [1300, 254] width 22 height 18
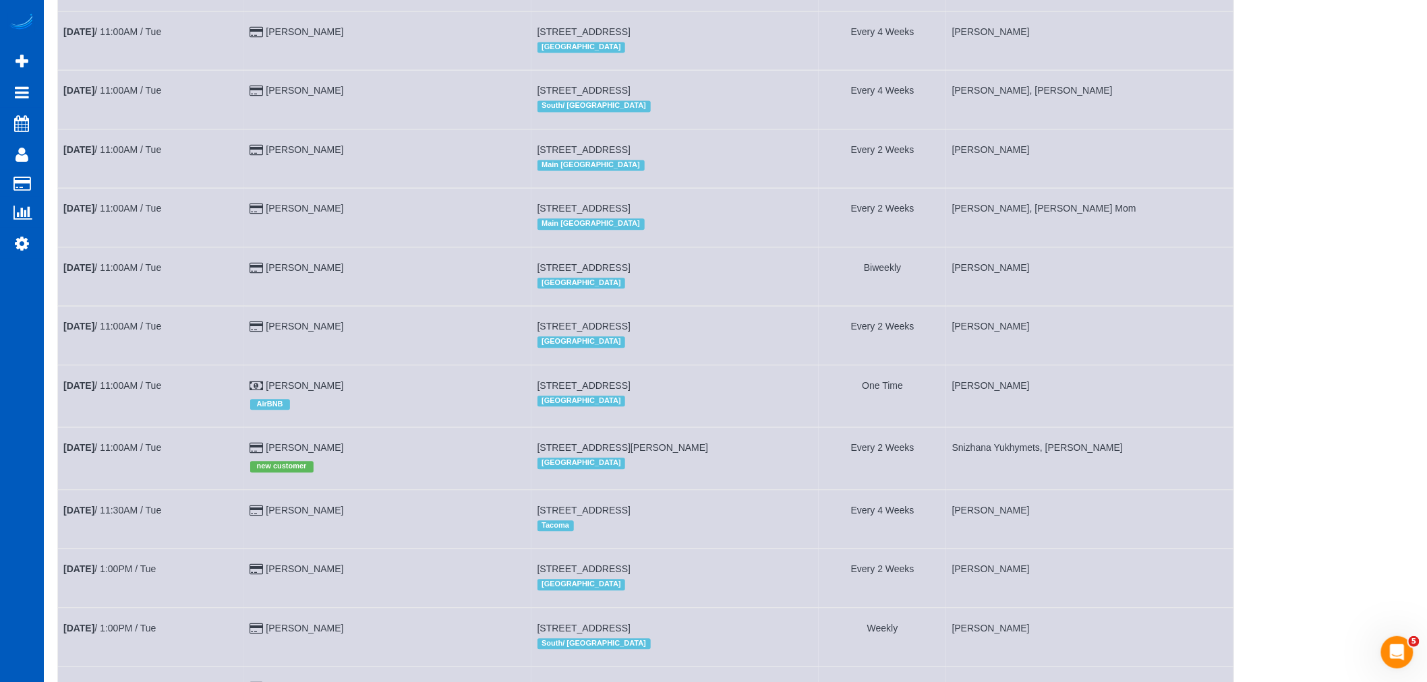
scroll to position [1635, 0]
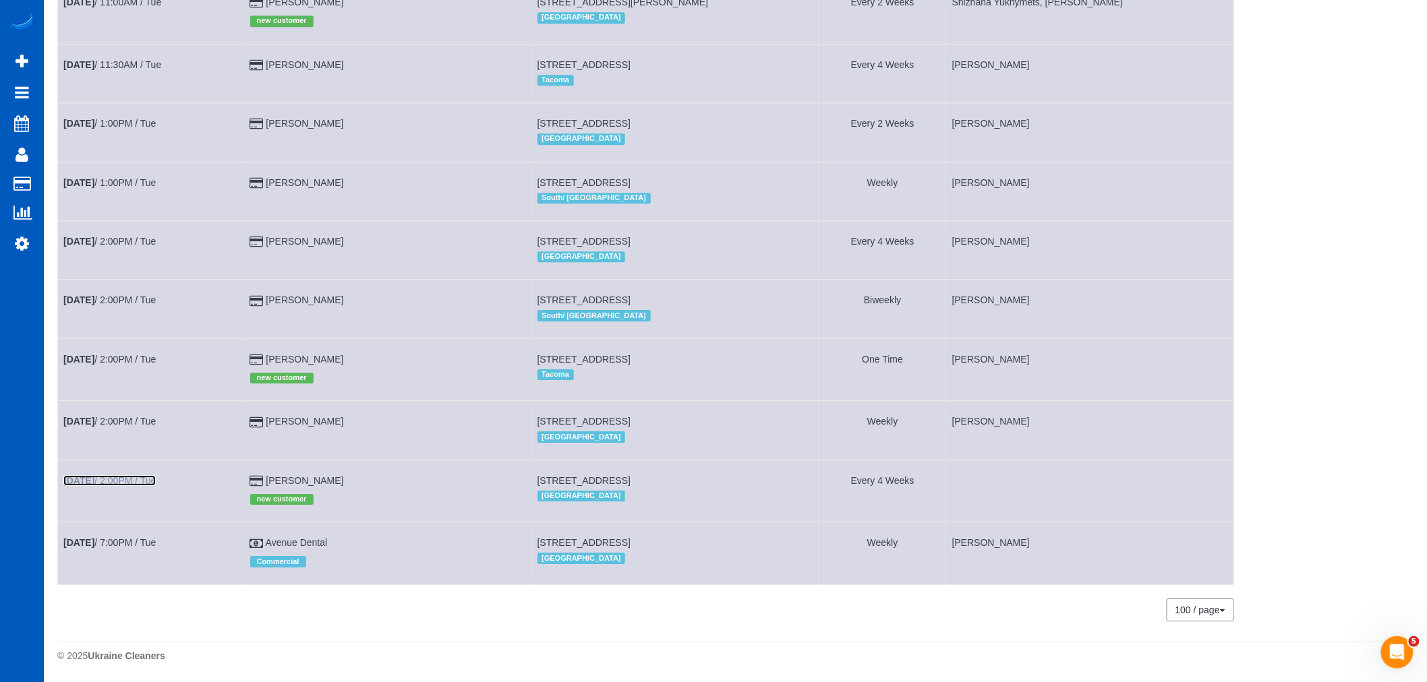
click at [92, 479] on b "[DATE]" at bounding box center [78, 480] width 31 height 11
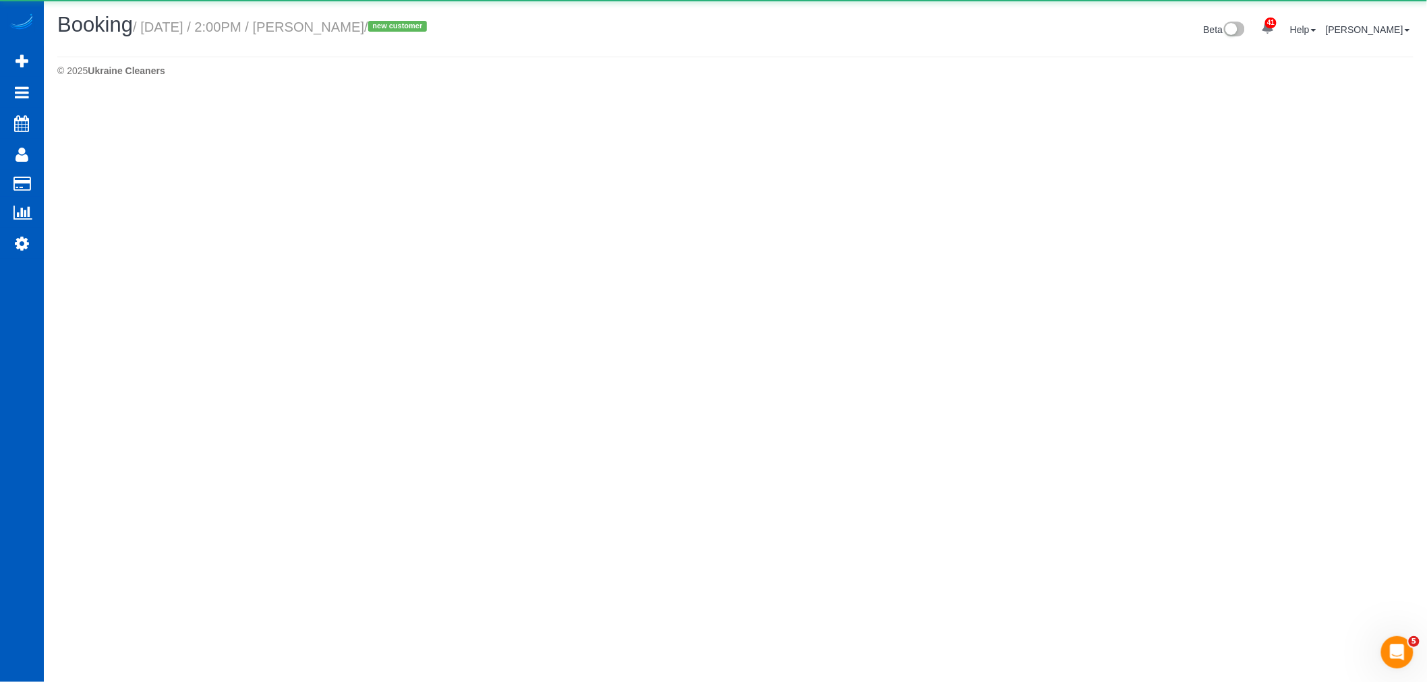
select select "WA"
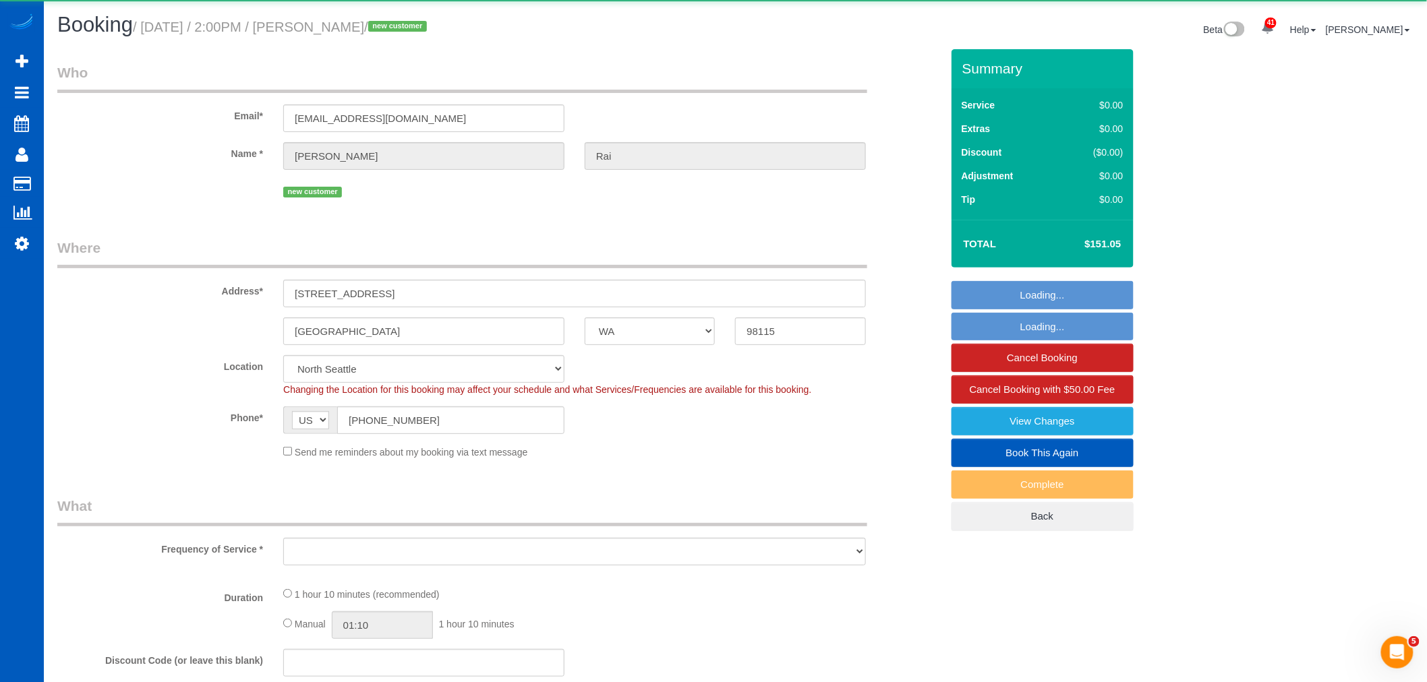
select select "string:fspay-76ae3f10-990b-4055-9360-17aa42395439"
select select "199"
select select "2"
select select "spot35"
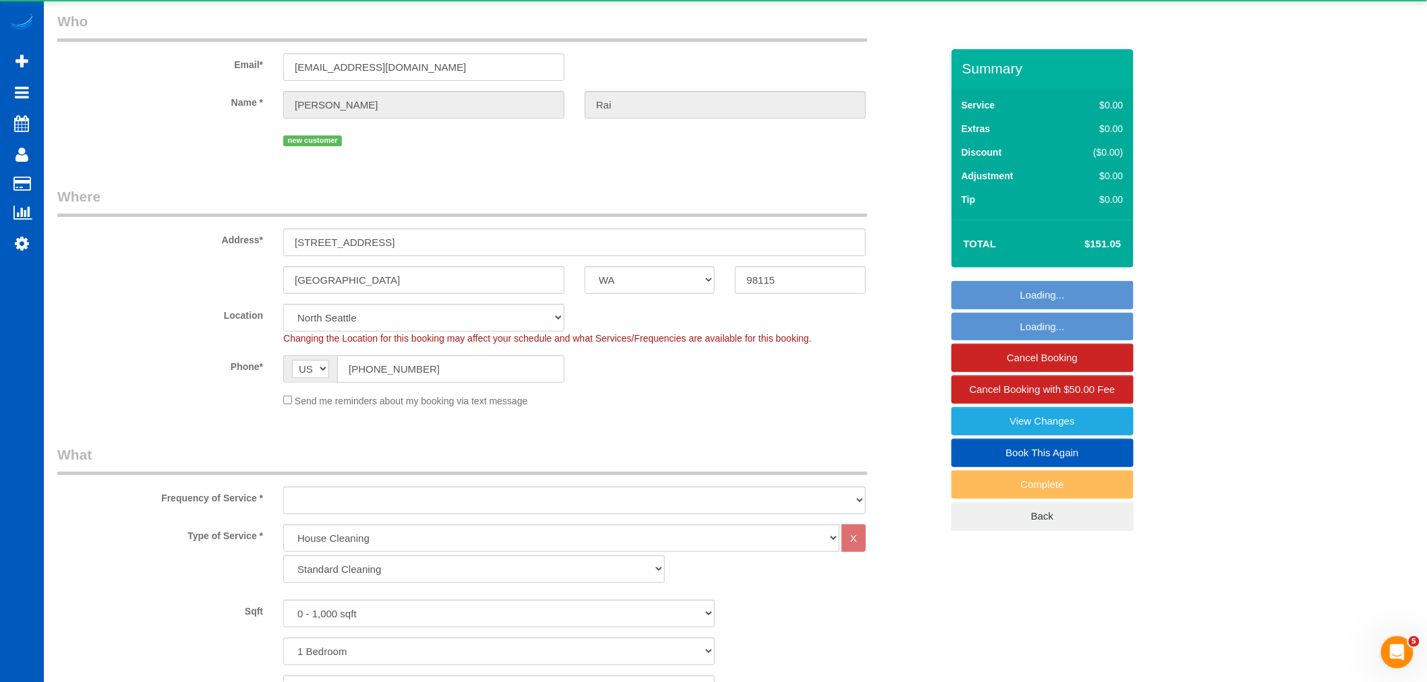
select select "object:7000"
select select "2"
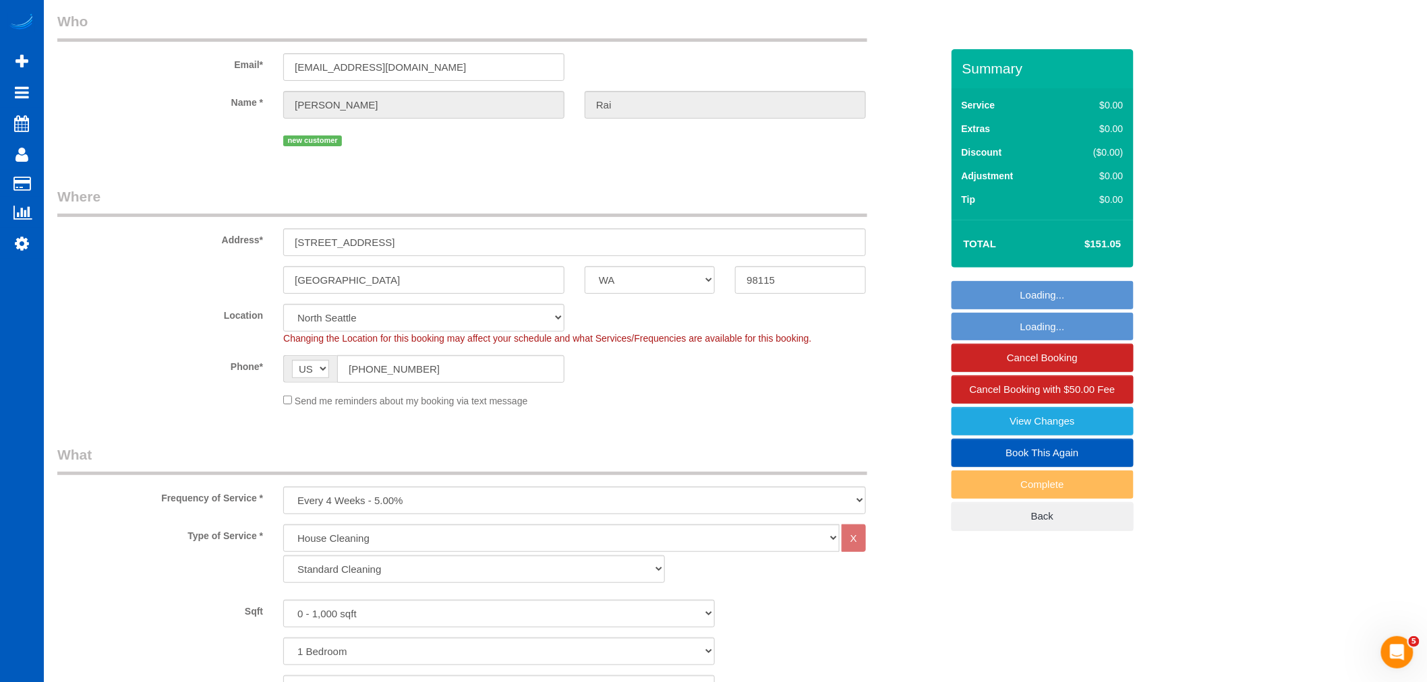
select select "object:7089"
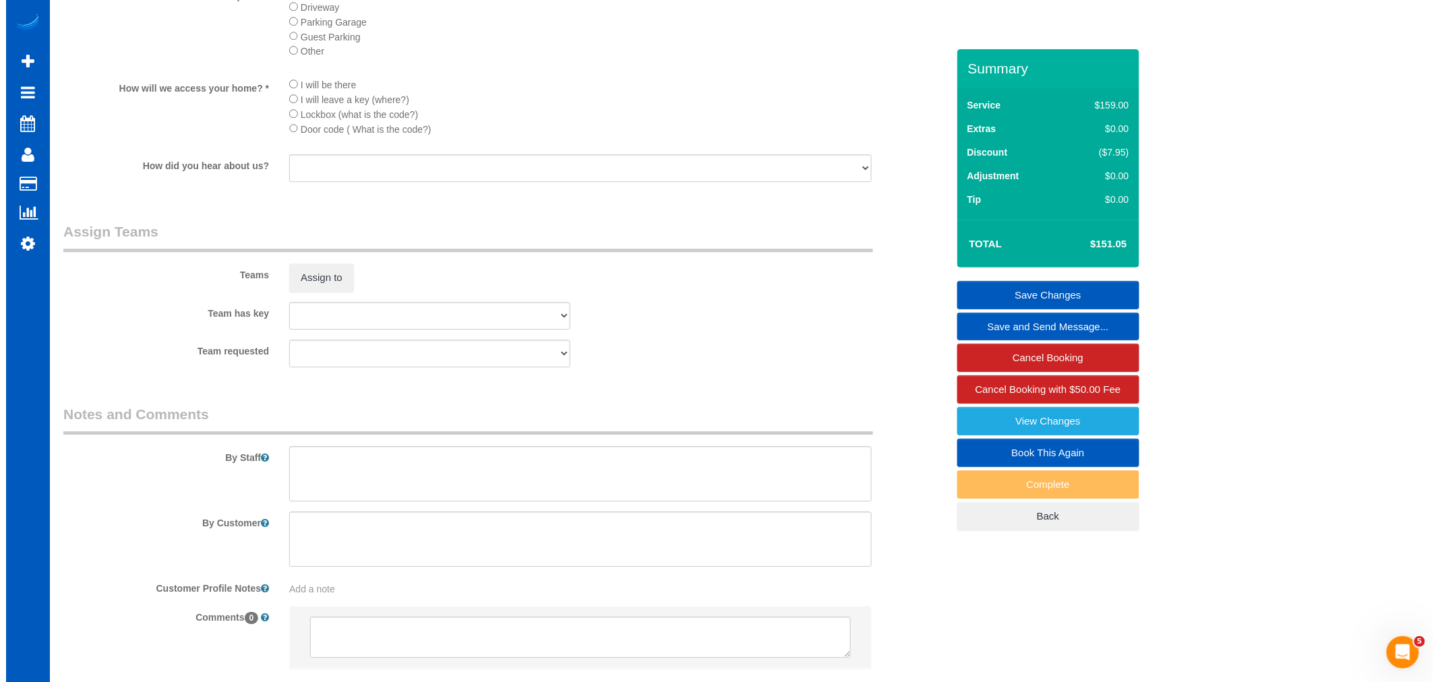
scroll to position [1674, 0]
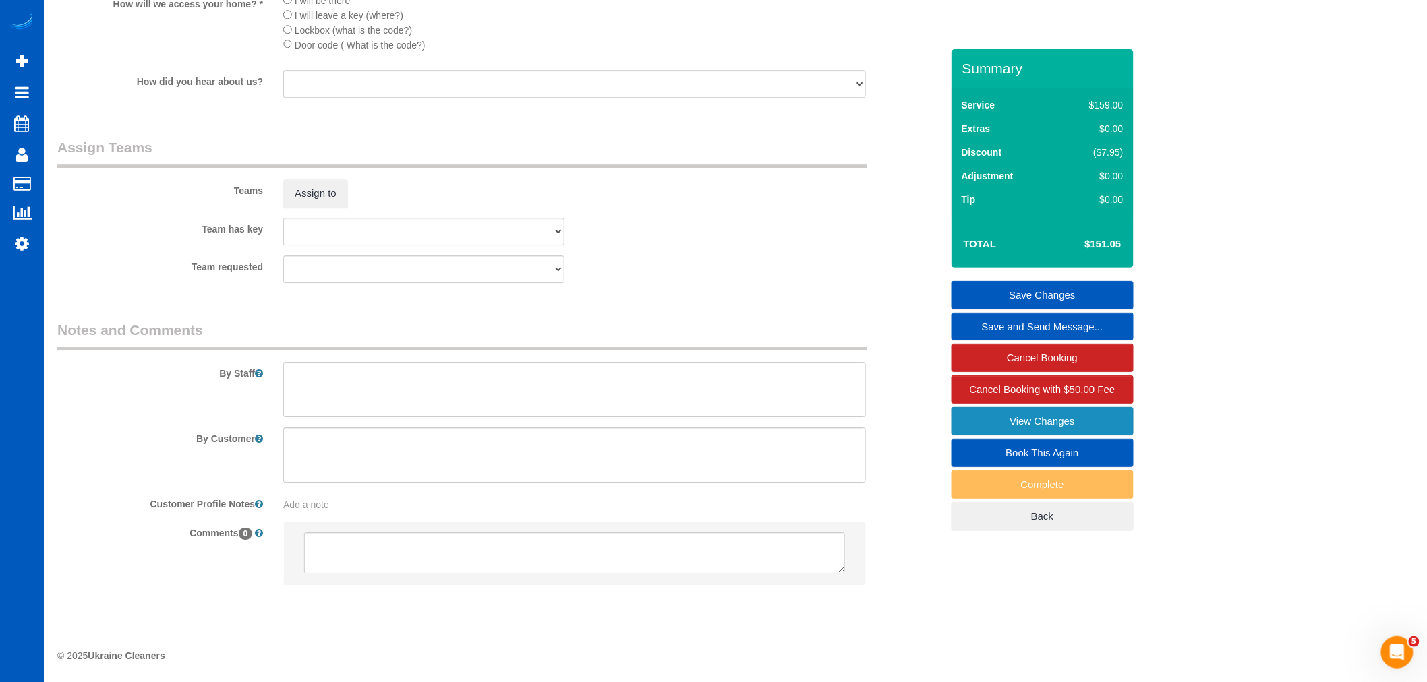
click at [1029, 432] on link "View Changes" at bounding box center [1042, 421] width 182 height 28
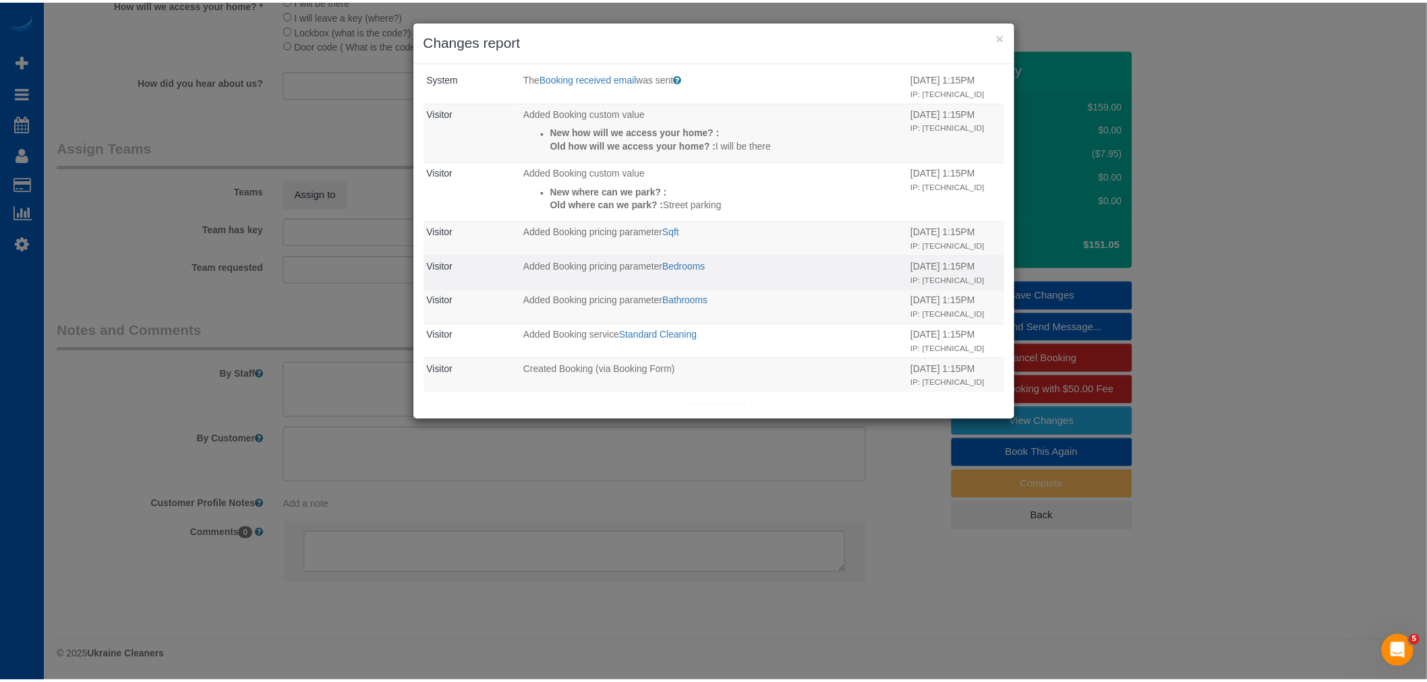
scroll to position [40, 0]
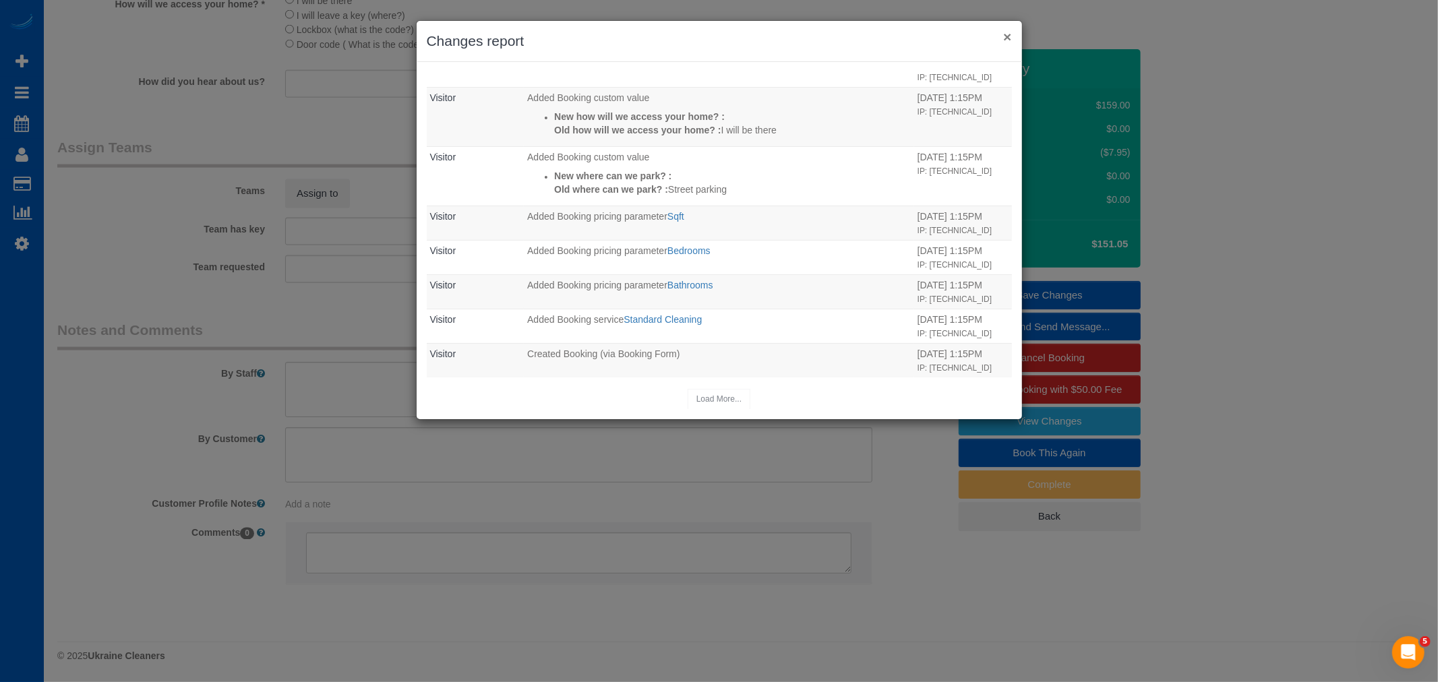
click at [1009, 36] on button "×" at bounding box center [1007, 37] width 8 height 14
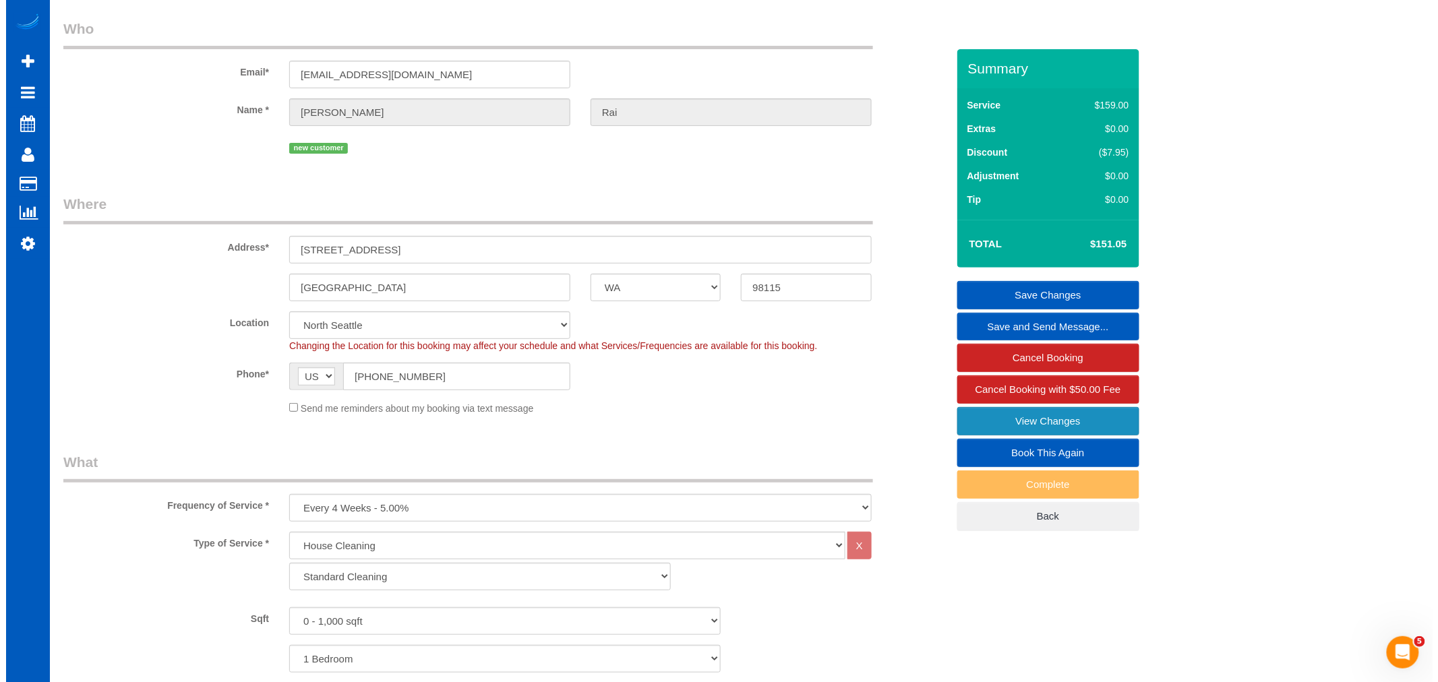
scroll to position [0, 0]
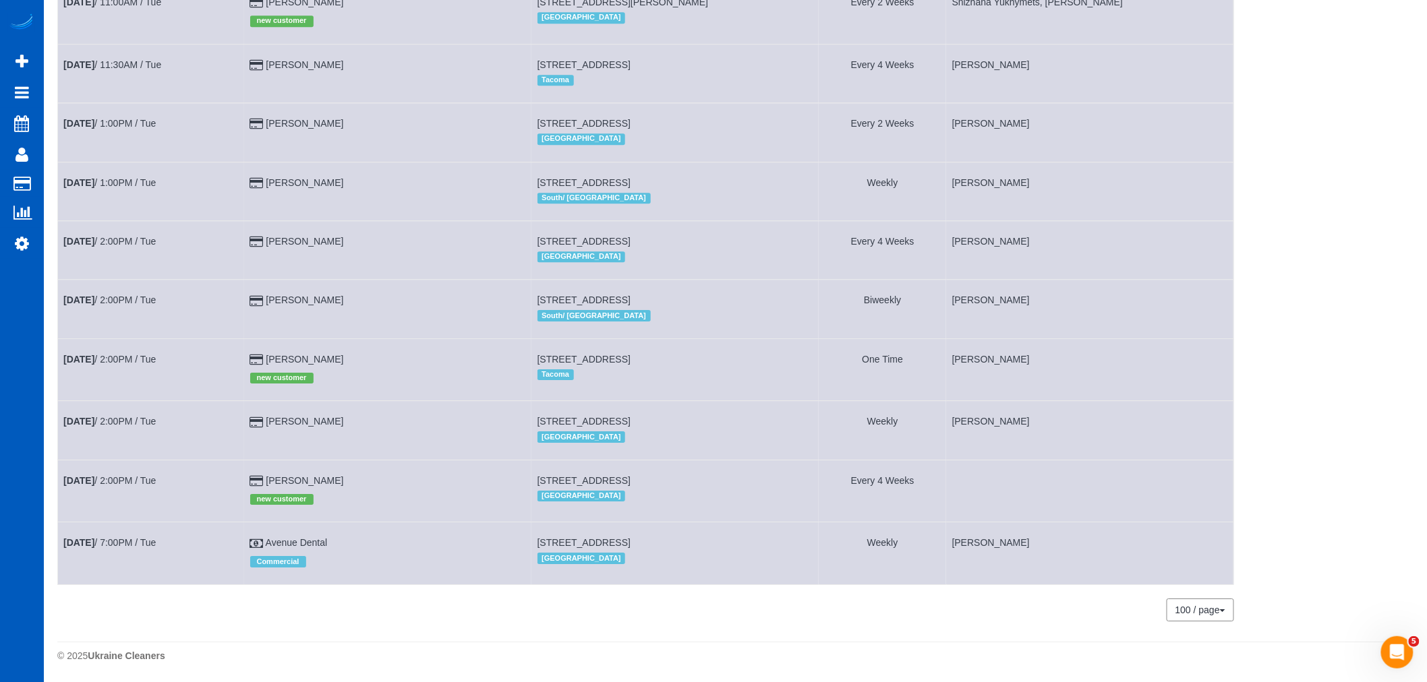
scroll to position [1635, 0]
click at [117, 476] on link "Sep 30th / 2:00PM / Tue" at bounding box center [109, 480] width 92 height 11
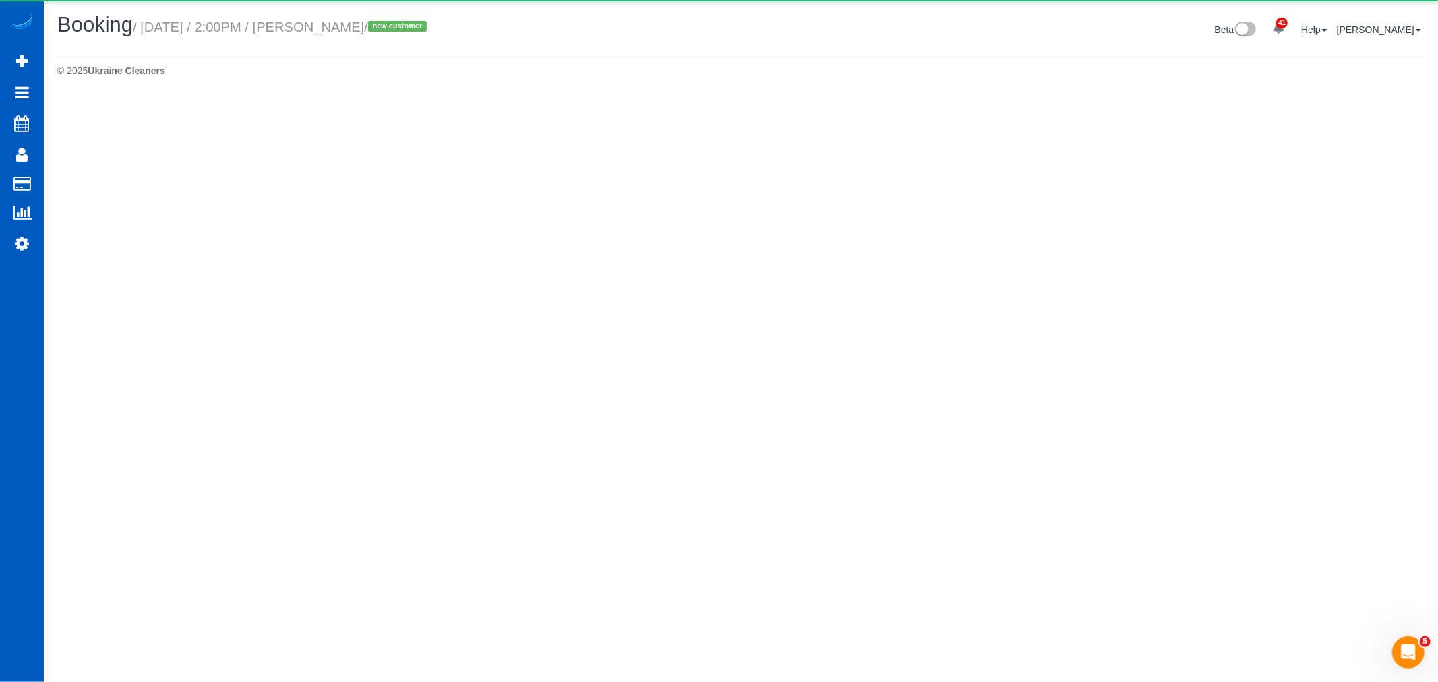
select select "WA"
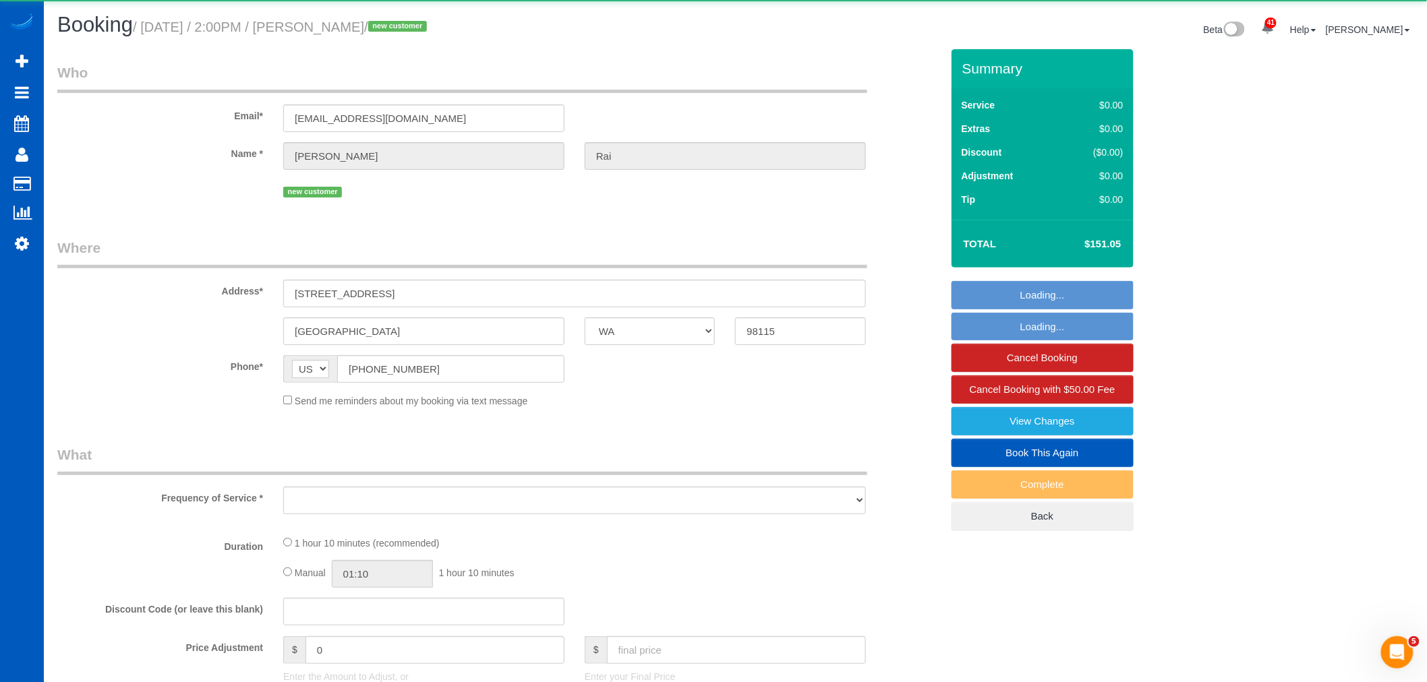
select select "object:8270"
select select "string:fspay-76ae3f10-990b-4055-9360-17aa42395439"
select select "199"
select select "2"
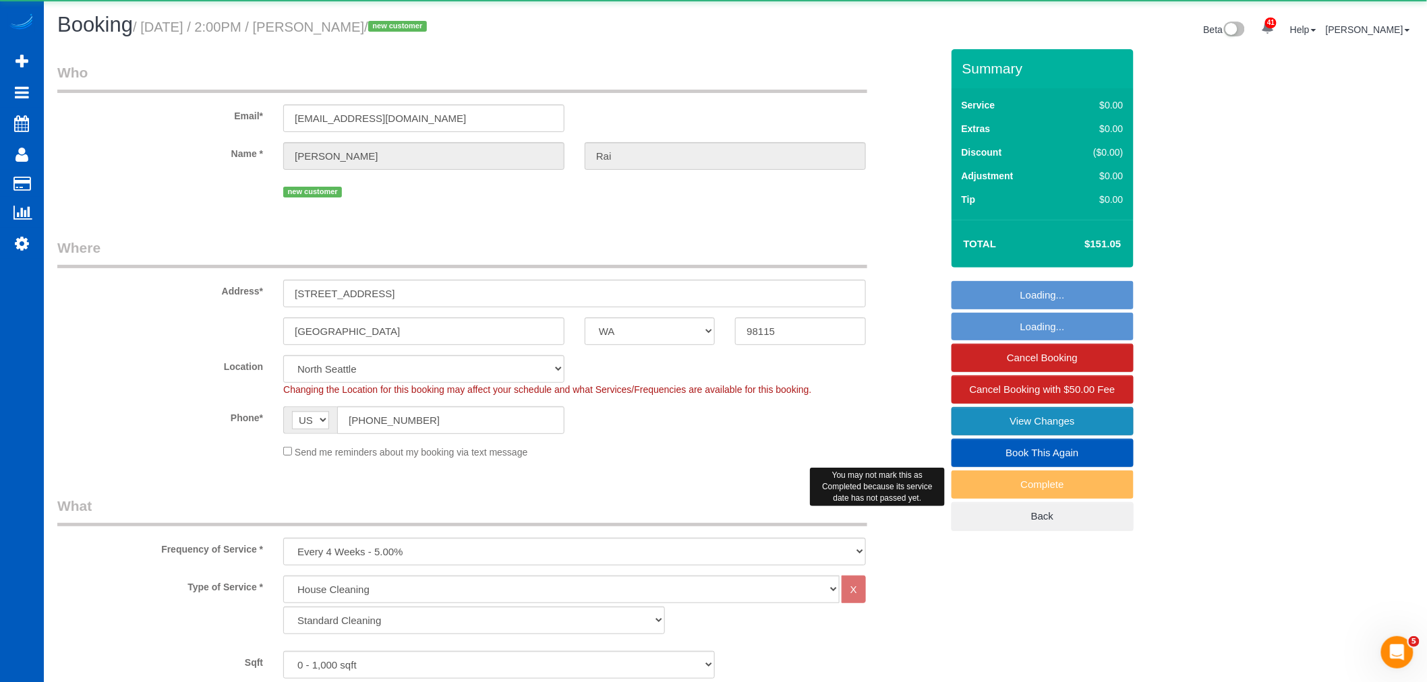
select select "object:8721"
select select "spot53"
select select "2"
click at [1091, 417] on link "View Changes" at bounding box center [1042, 421] width 182 height 28
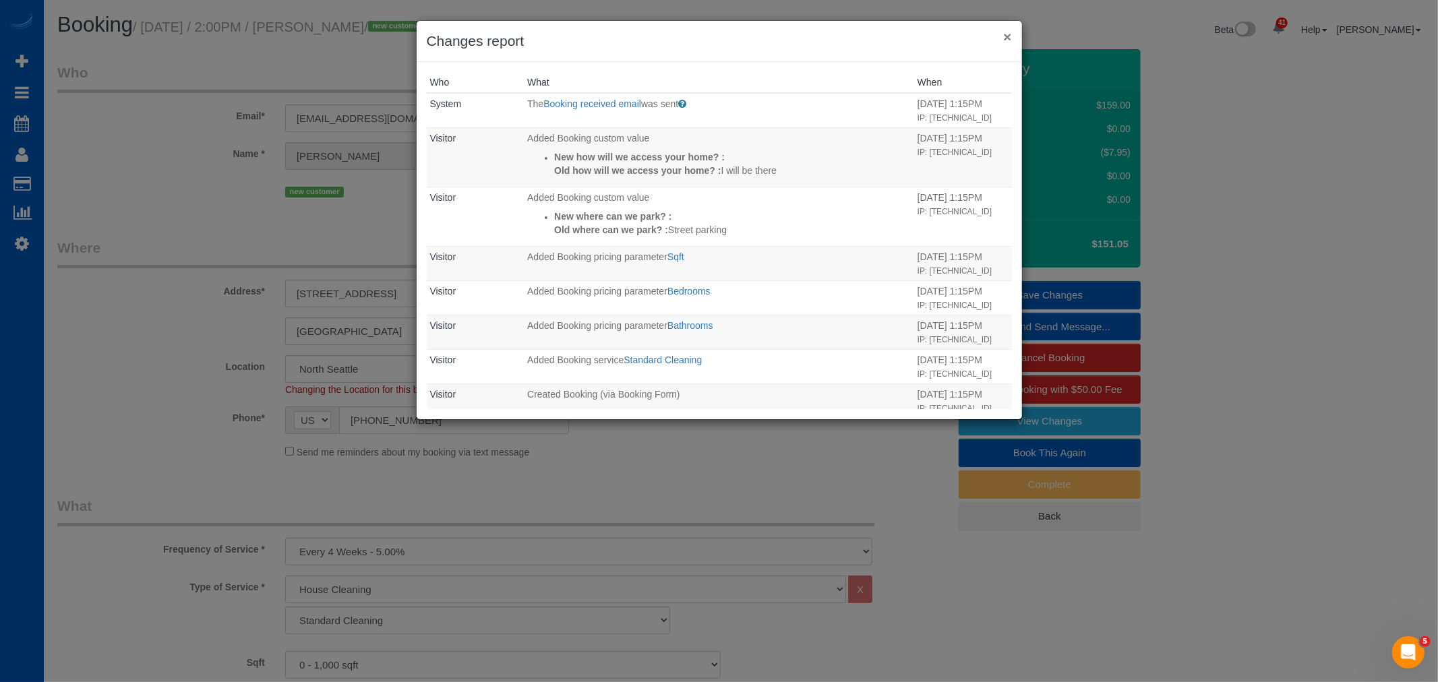
click at [1009, 34] on button "×" at bounding box center [1007, 37] width 8 height 14
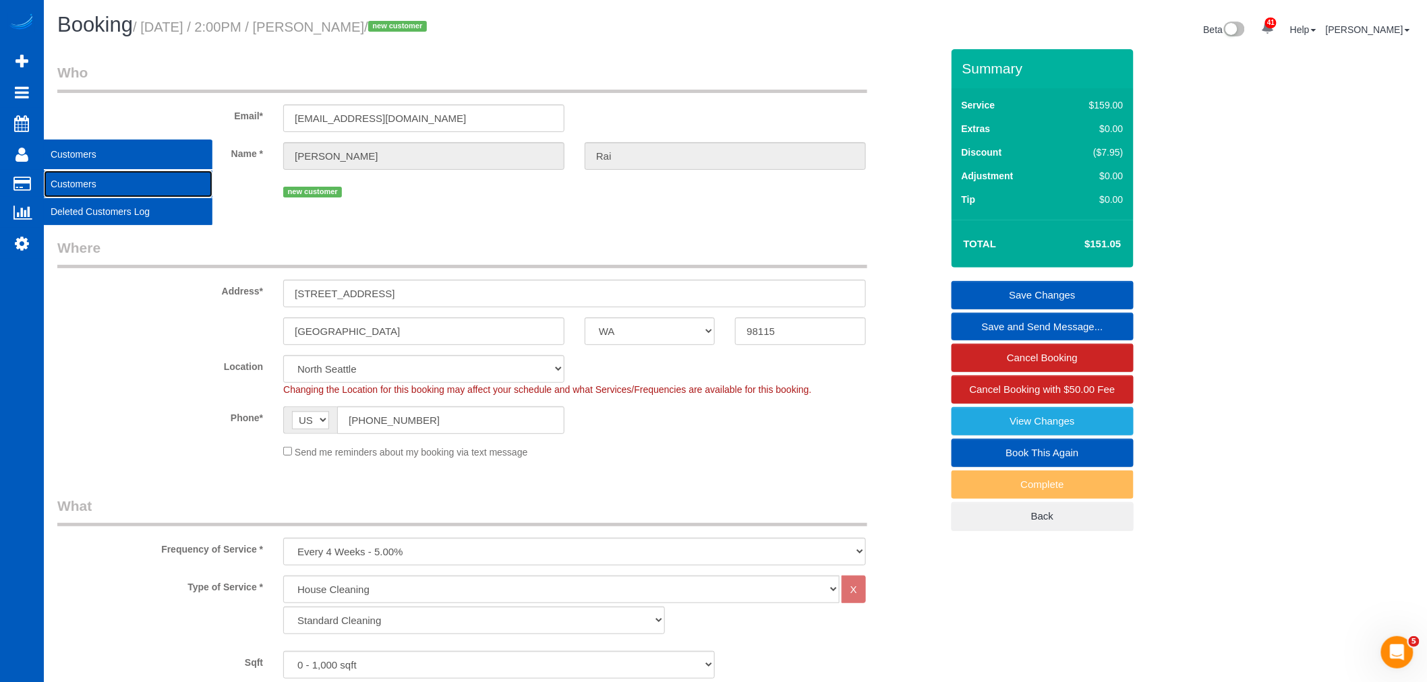
click at [105, 182] on link "Customers" at bounding box center [128, 184] width 169 height 27
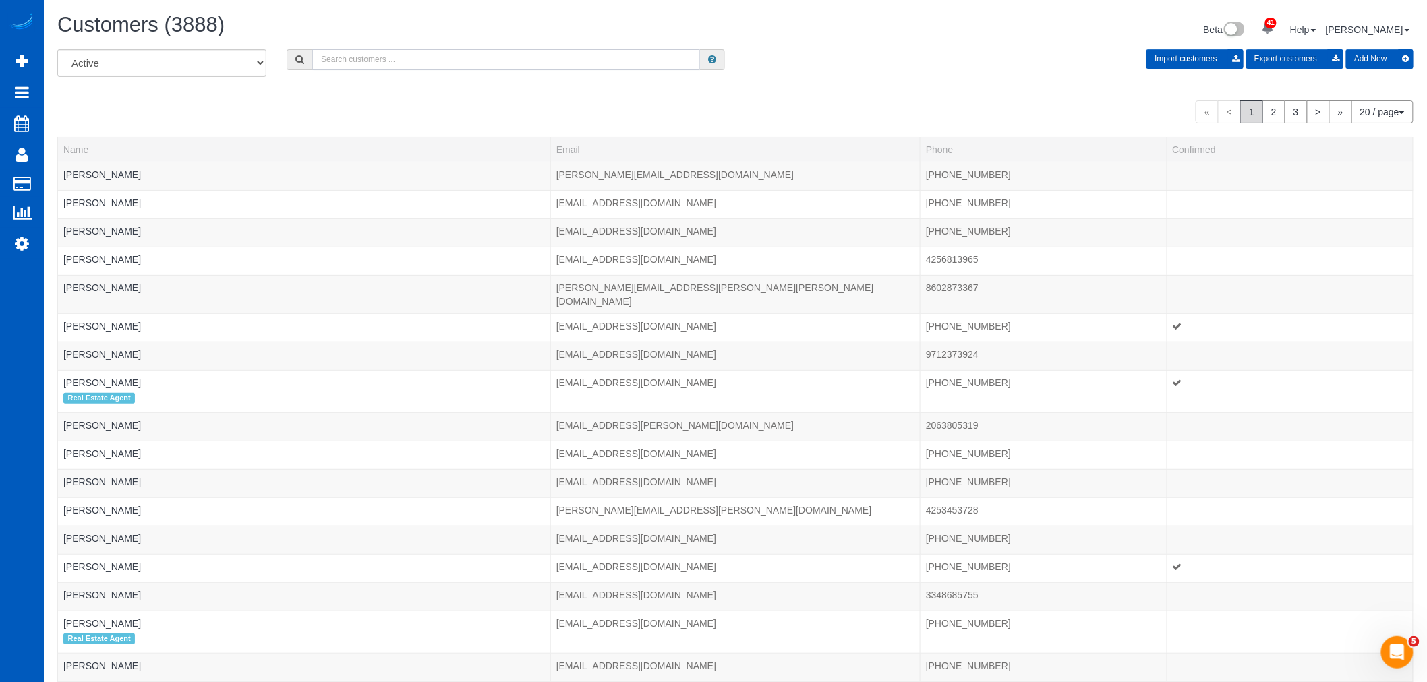
click at [358, 51] on input "text" at bounding box center [506, 59] width 388 height 21
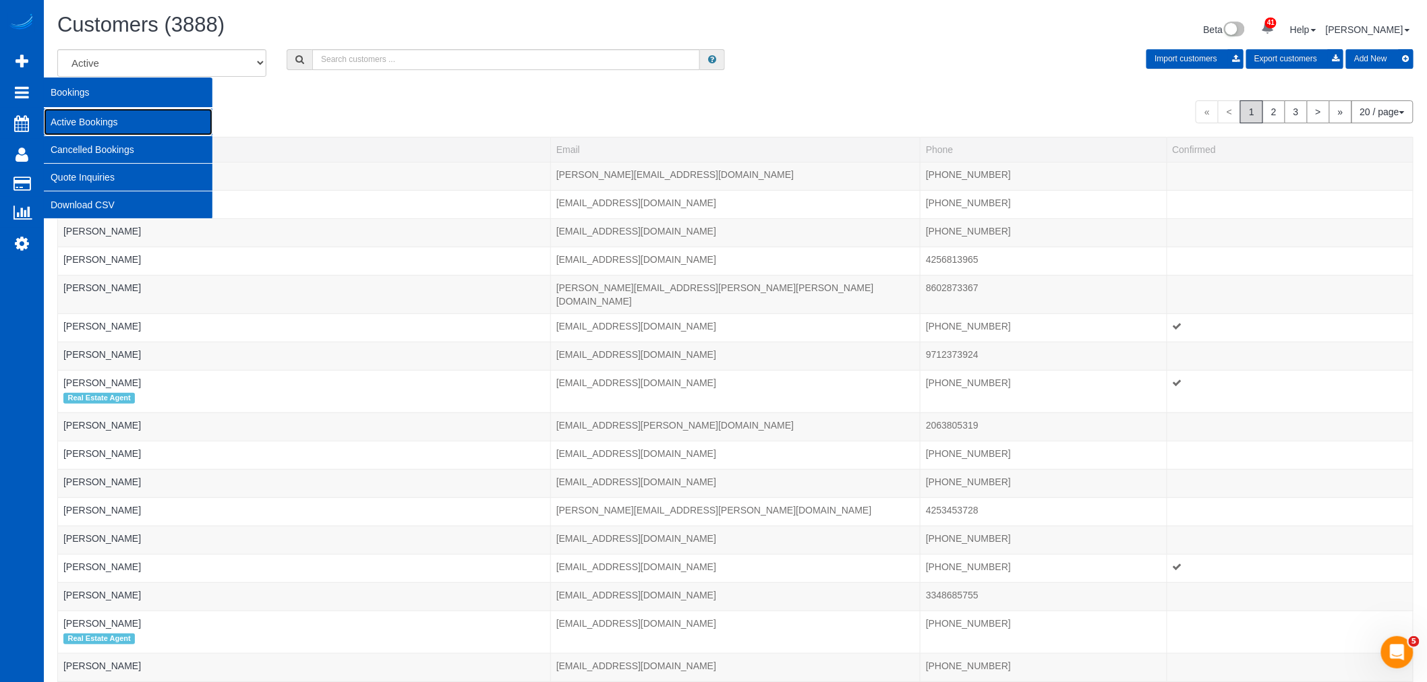
click at [115, 123] on link "Active Bookings" at bounding box center [128, 122] width 169 height 27
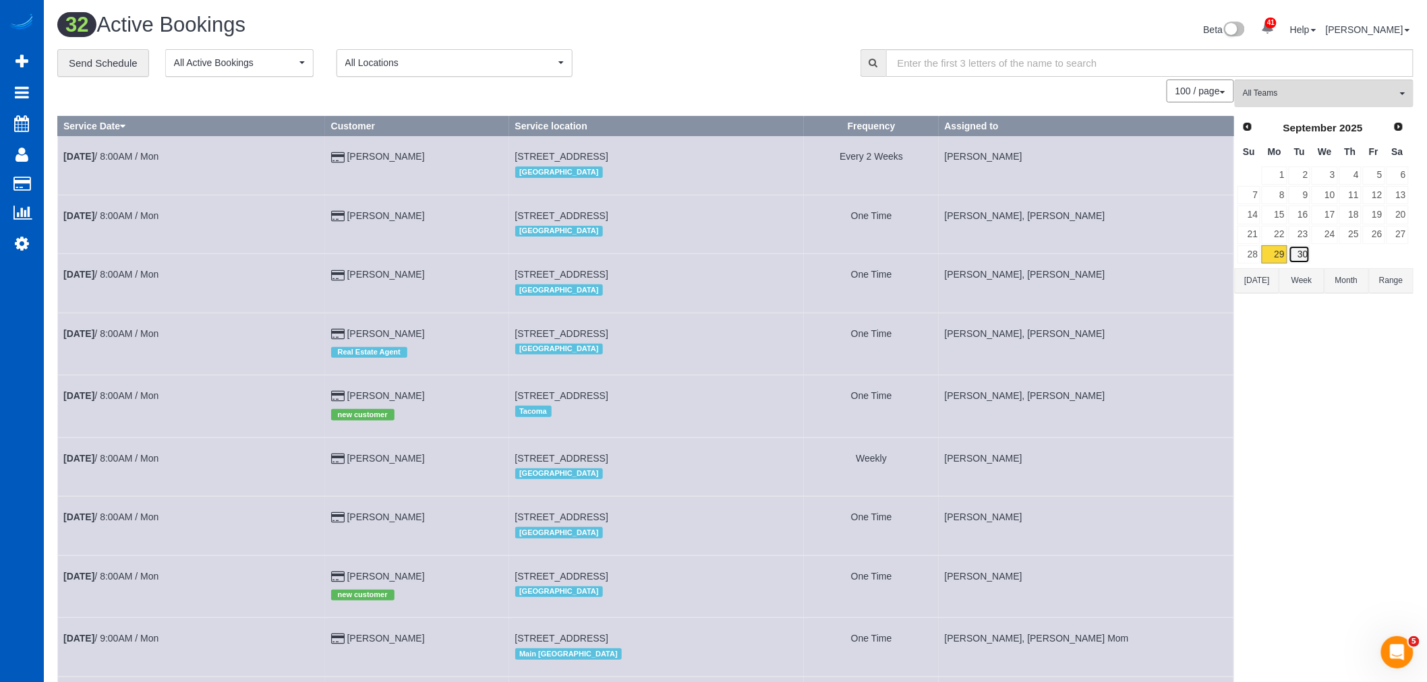
click at [1291, 251] on link "30" at bounding box center [1300, 254] width 22 height 18
click at [1284, 85] on button "All Teams" at bounding box center [1324, 94] width 179 height 28
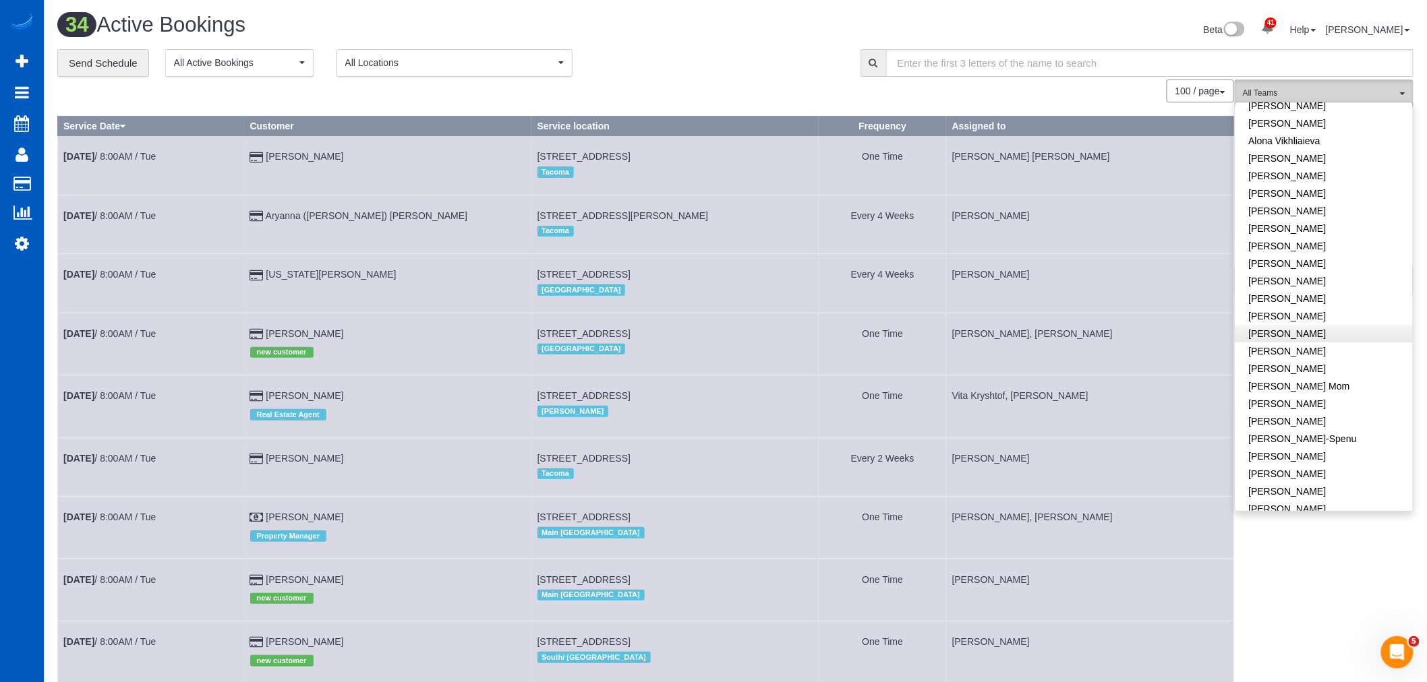
scroll to position [75, 0]
click at [1381, 398] on link "[PERSON_NAME]-Spenu" at bounding box center [1323, 403] width 177 height 18
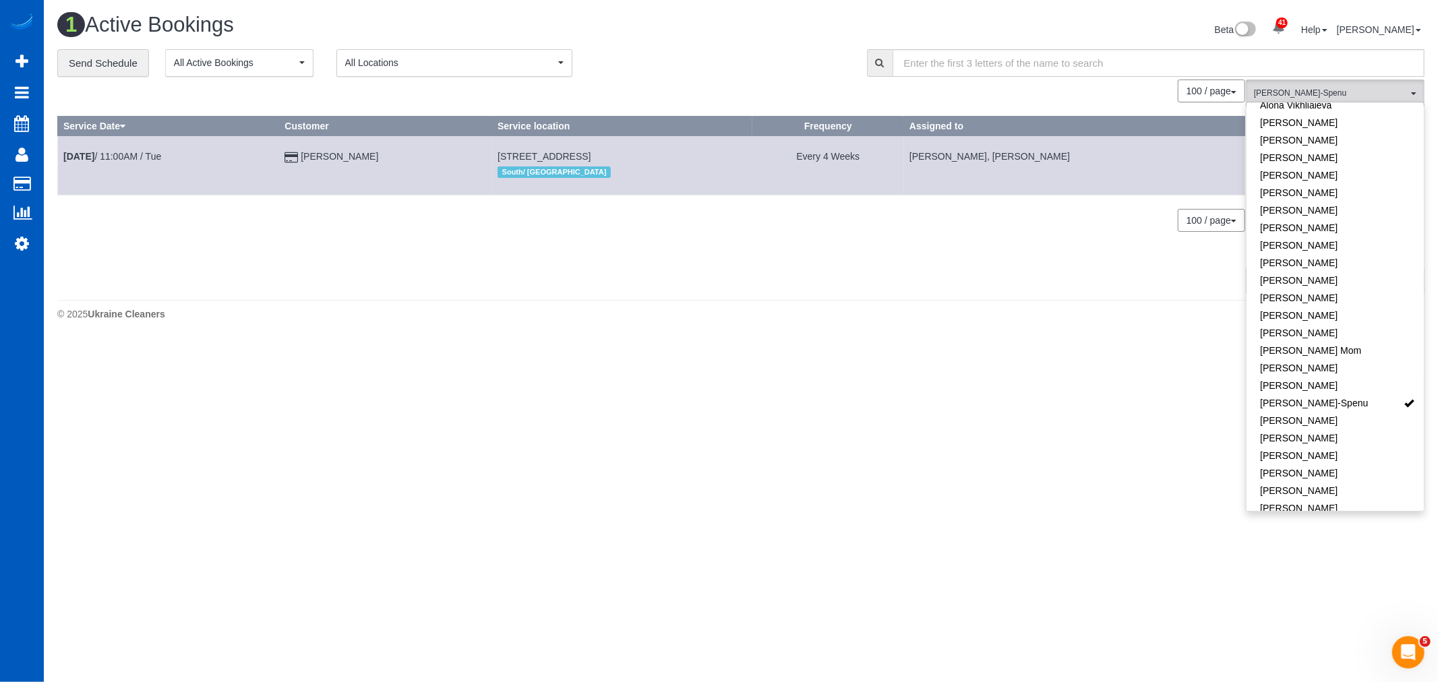
click at [992, 446] on body "41 Beta Your Notifications You have 0 alerts × You have 3 to charge for [DATE] …" at bounding box center [719, 341] width 1438 height 682
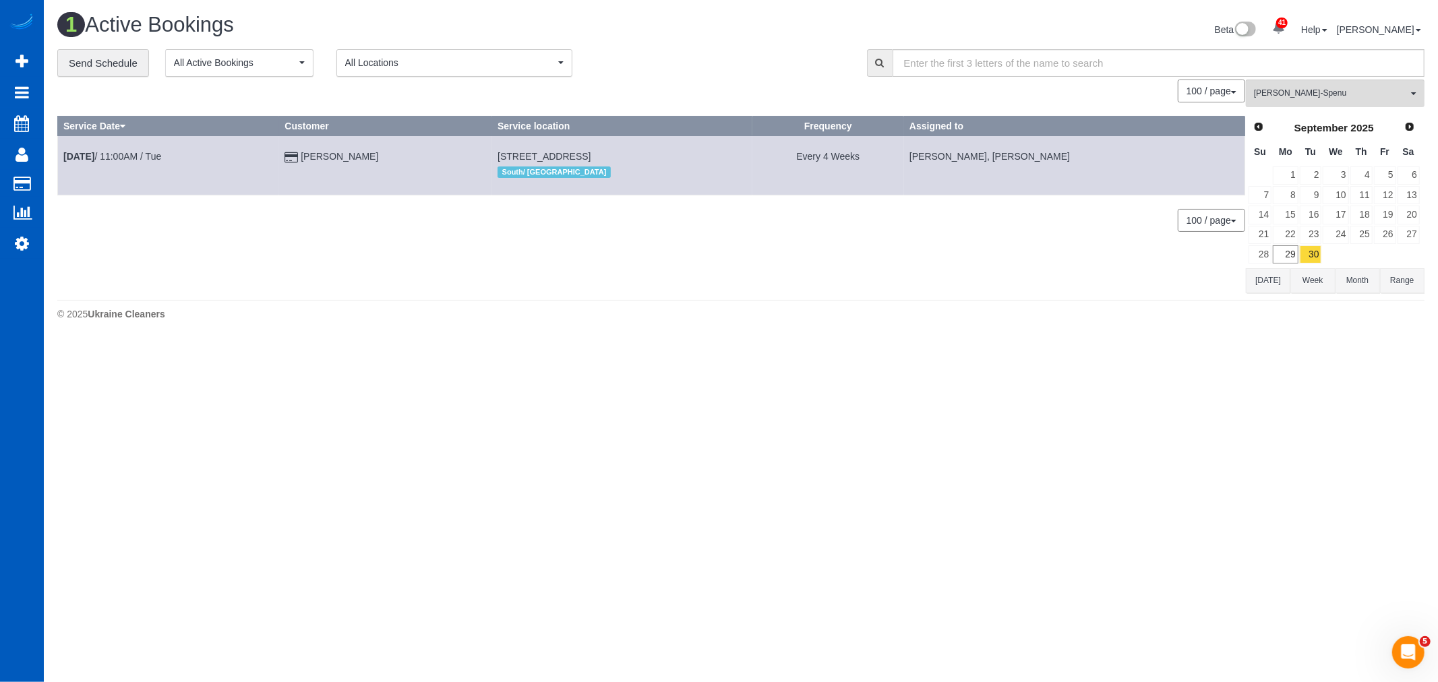
drag, startPoint x: 140, startPoint y: 165, endPoint x: 133, endPoint y: 167, distance: 7.0
click at [140, 165] on td "Sep 30th / 11:00AM / Tue" at bounding box center [168, 165] width 221 height 59
click at [129, 160] on link "Sep 30th / 11:00AM / Tue" at bounding box center [112, 156] width 98 height 11
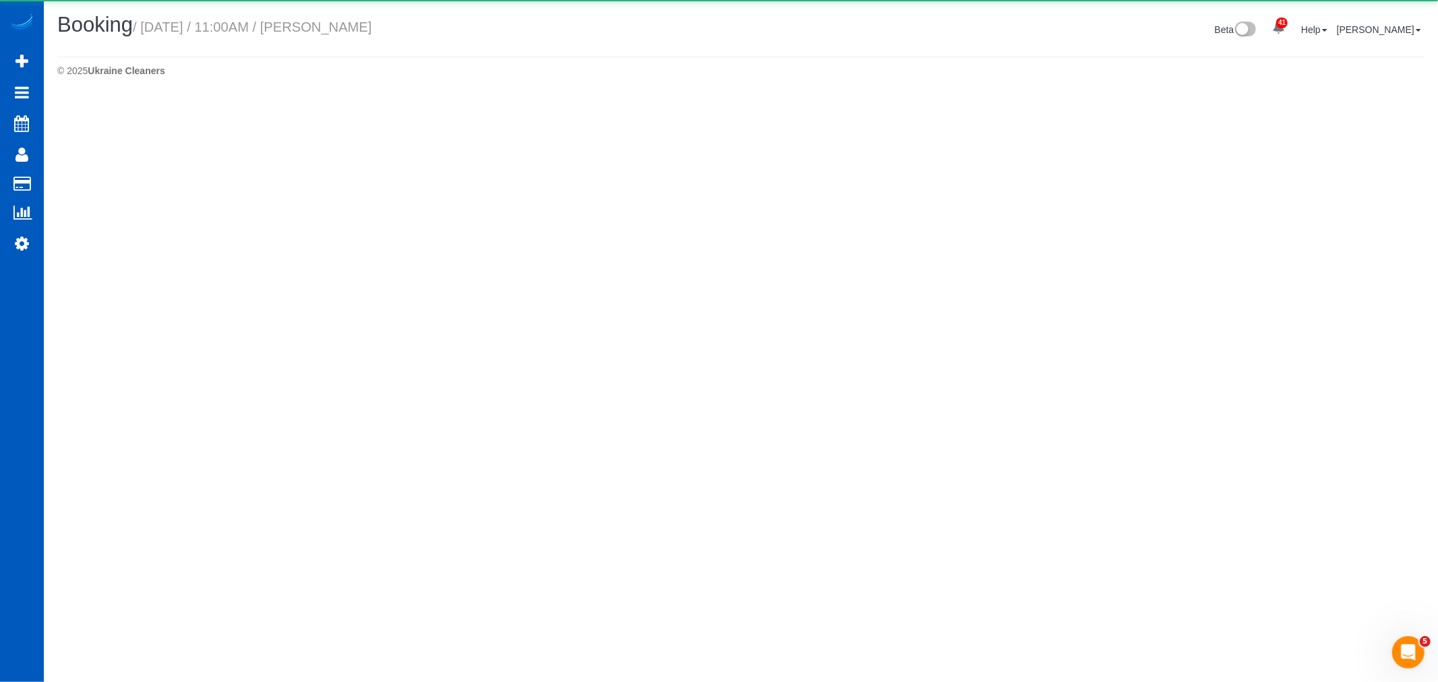
select select "WA"
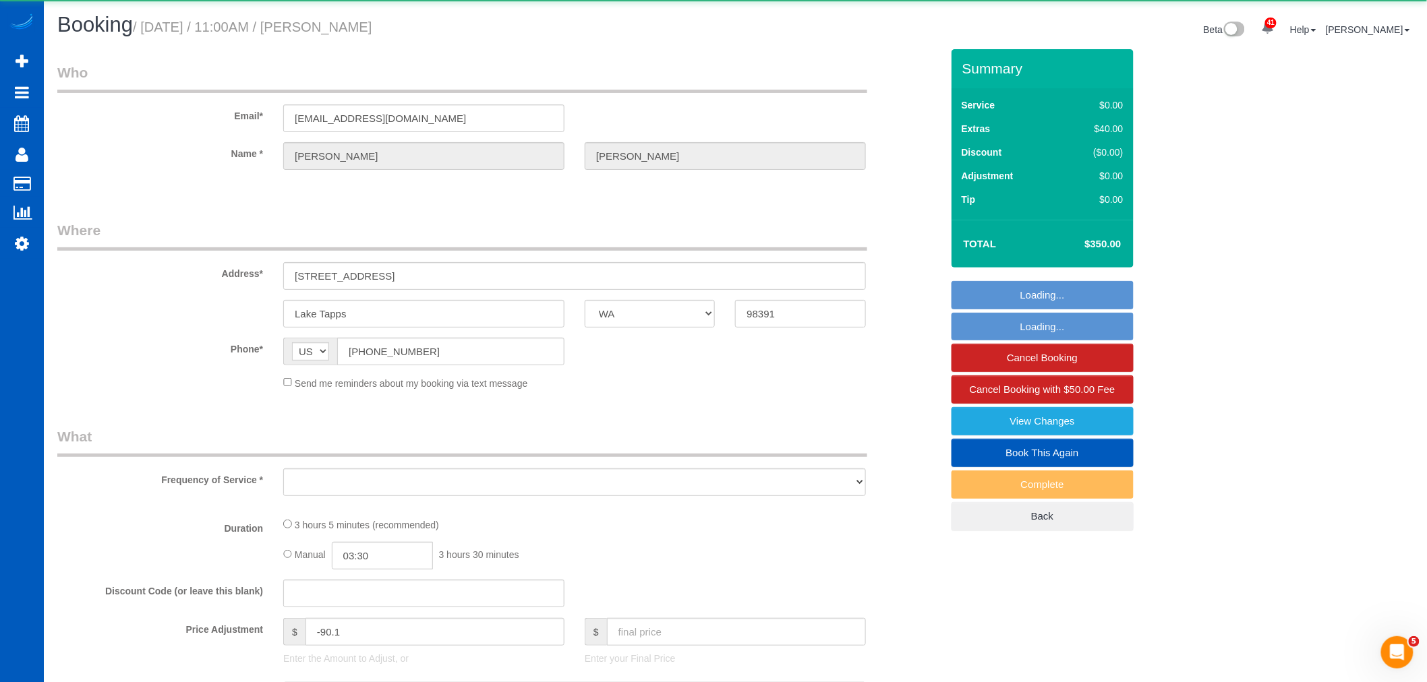
select select "object:10788"
select select "string:fspay-4b677a60-5545-492a-9602-f9f8c0ecd37e"
select select "199"
select select "4001"
select select "3"
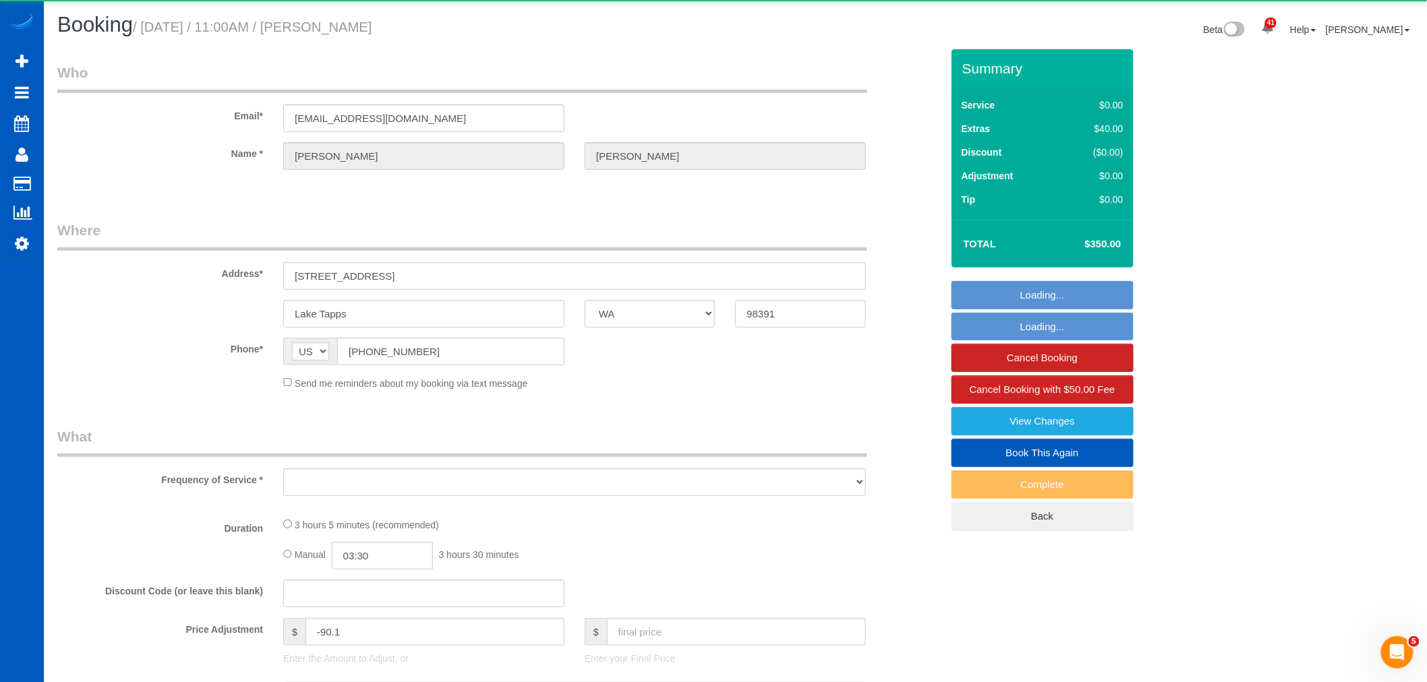
select select "4"
select select "spot71"
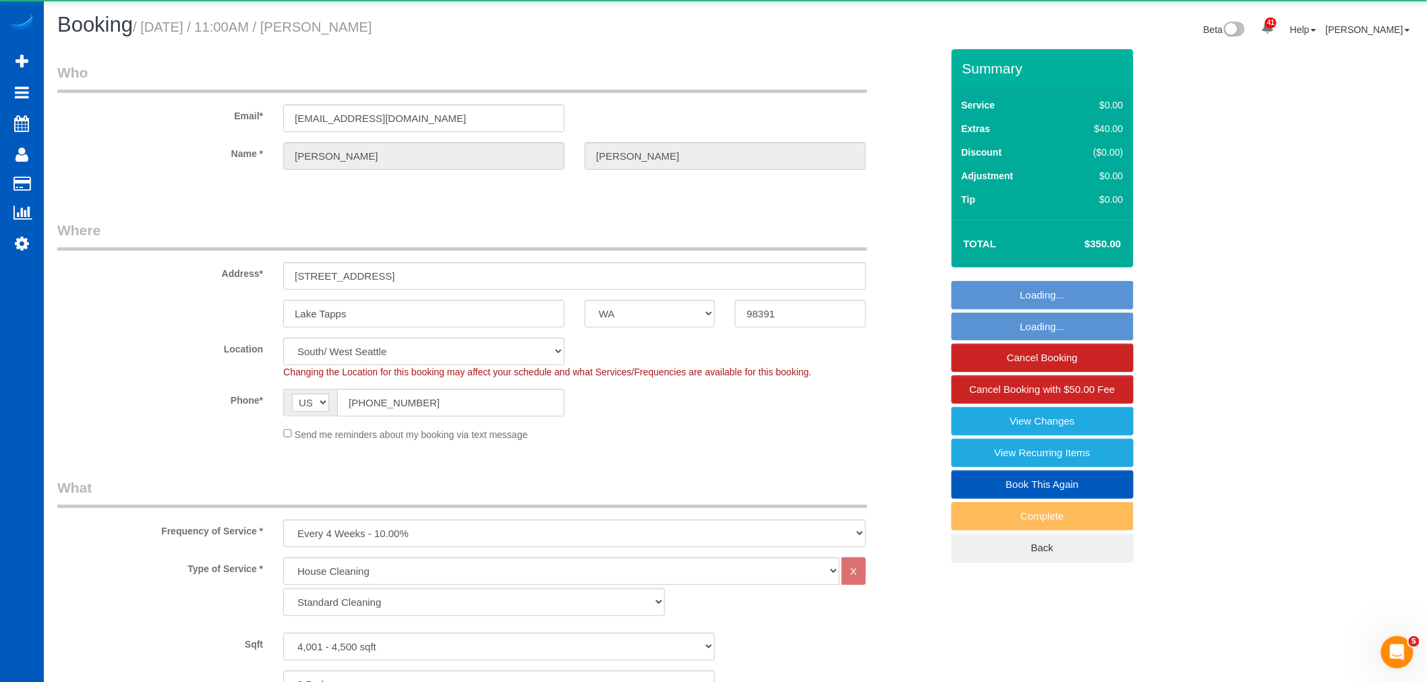
select select "object:11095"
select select "4001"
select select "3"
select select "4"
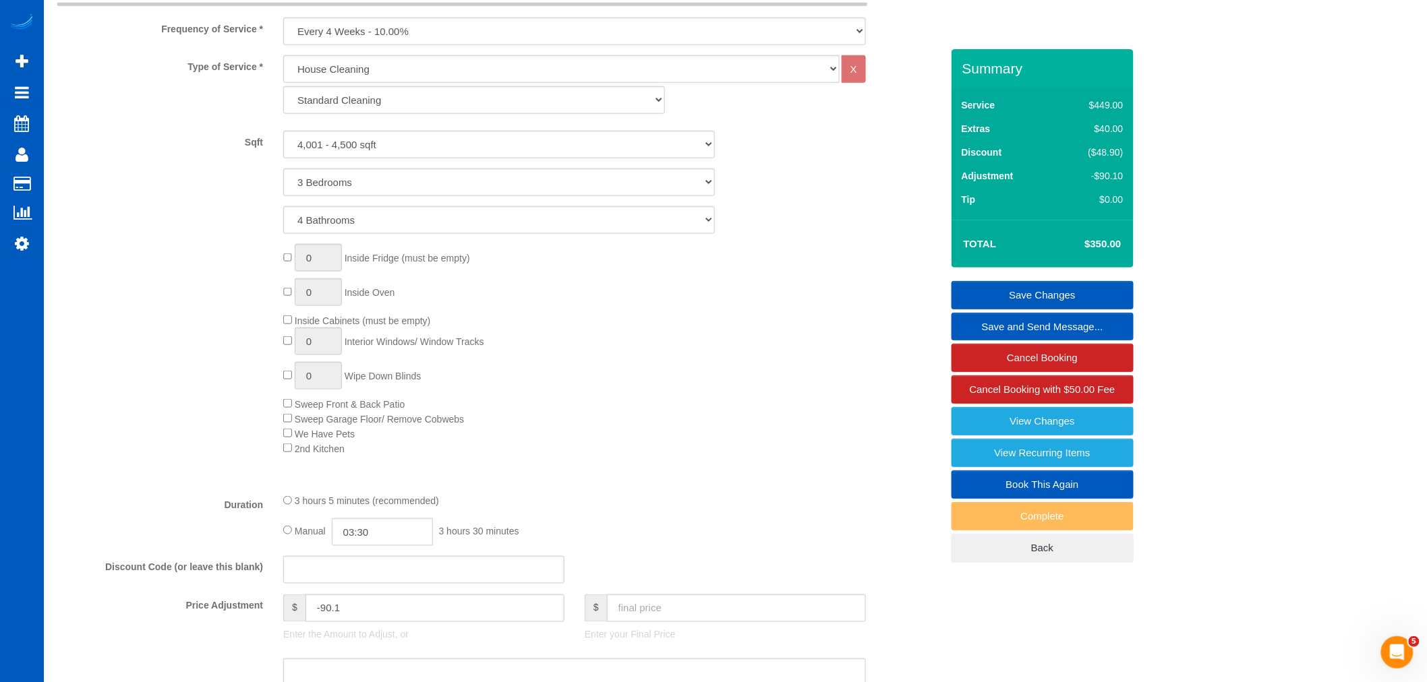
scroll to position [306, 0]
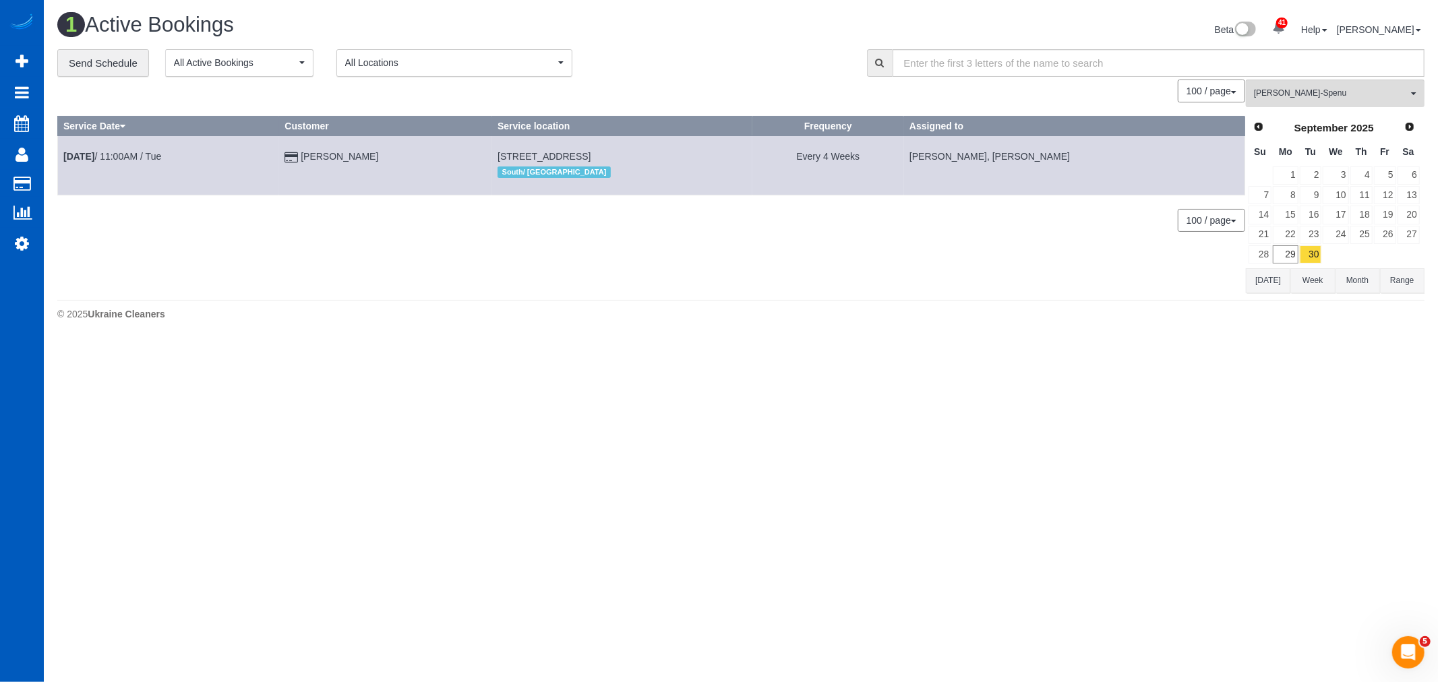
click at [1399, 128] on div "Prev Next September 2025" at bounding box center [1334, 128] width 173 height 23
click at [1404, 124] on link "Next" at bounding box center [1410, 126] width 19 height 19
click at [1258, 125] on span "Prev" at bounding box center [1258, 126] width 11 height 11
drag, startPoint x: 455, startPoint y: 155, endPoint x: 663, endPoint y: 152, distance: 207.7
click at [663, 152] on td "18112 28th St E, Lake Tapps, WA 98391 South/ West Seattle" at bounding box center [622, 165] width 261 height 59
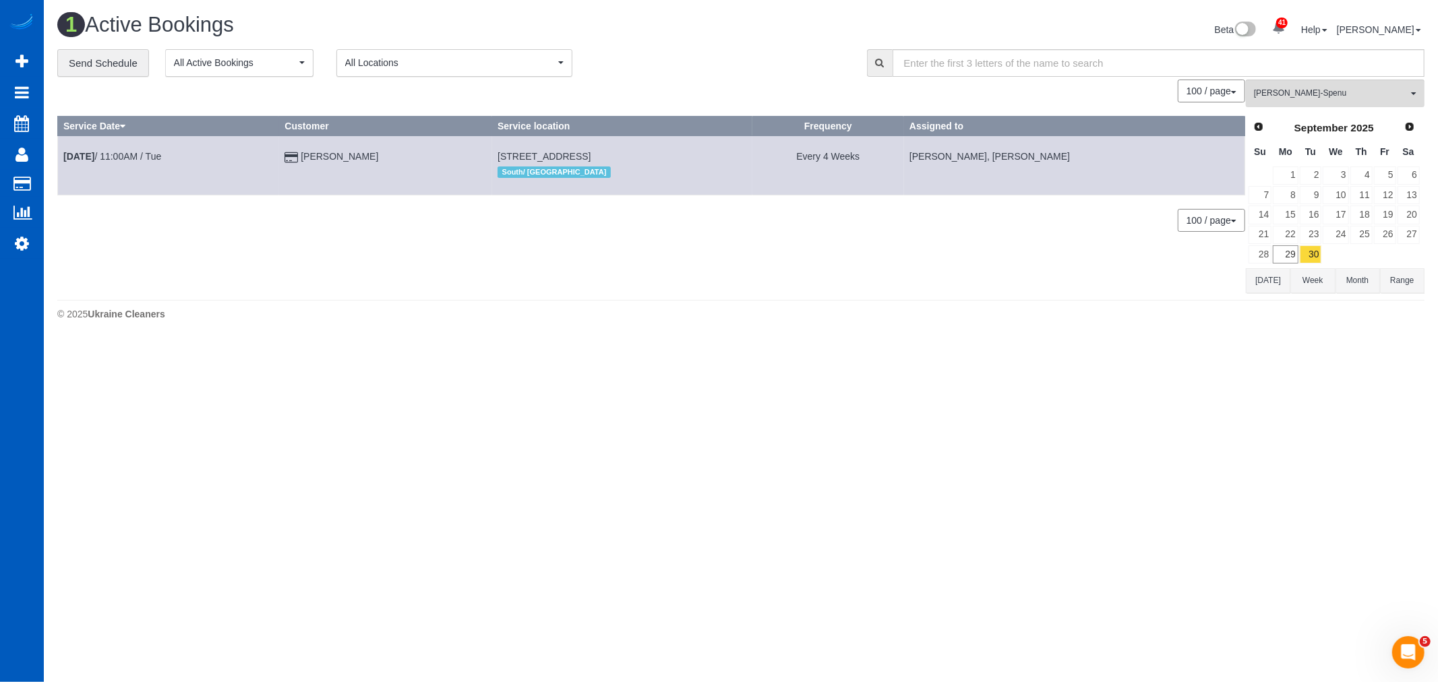
drag, startPoint x: 609, startPoint y: 166, endPoint x: 622, endPoint y: 160, distance: 14.5
click at [631, 158] on td "18112 28th St E, Lake Tapps, WA 98391 South/ West Seattle" at bounding box center [622, 165] width 261 height 59
click at [1407, 121] on link "Next" at bounding box center [1410, 126] width 19 height 19
click at [1362, 174] on link "2" at bounding box center [1362, 176] width 22 height 18
click at [1264, 122] on link "Prev" at bounding box center [1258, 126] width 19 height 19
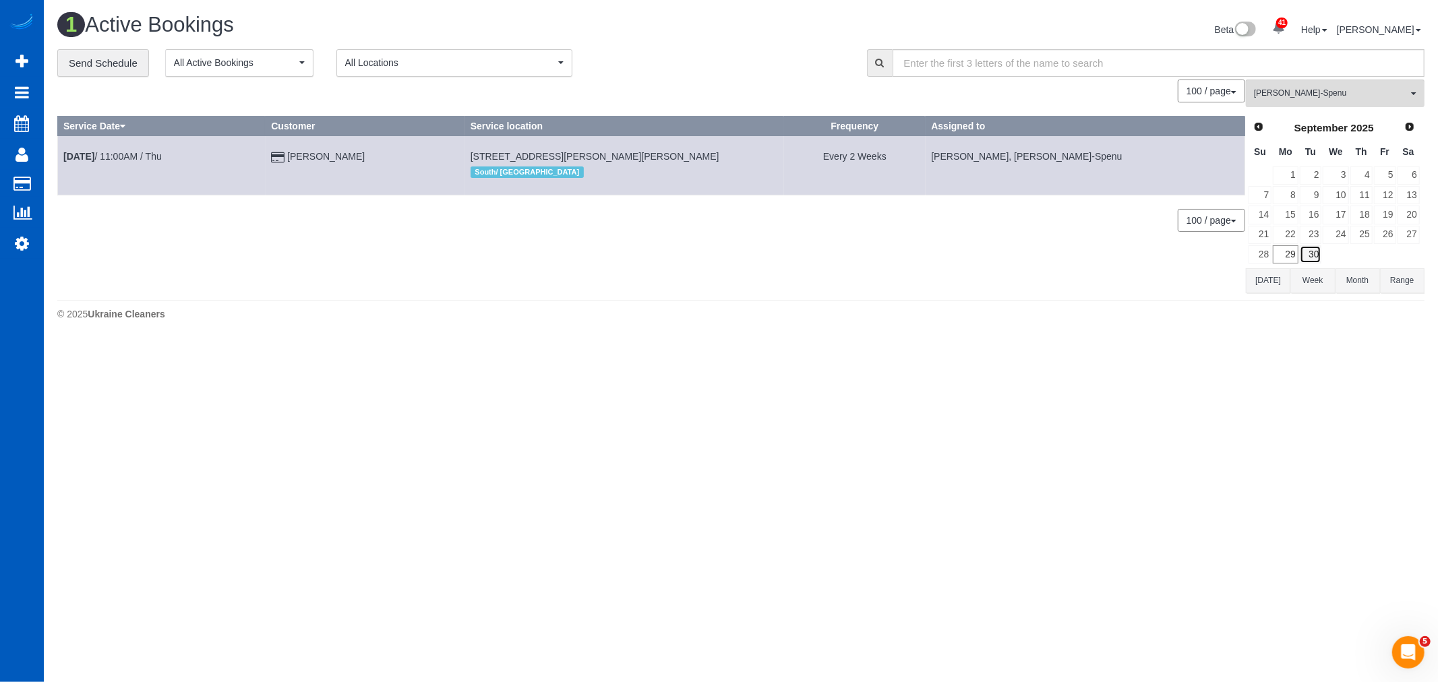
click at [1314, 254] on link "30" at bounding box center [1311, 254] width 22 height 18
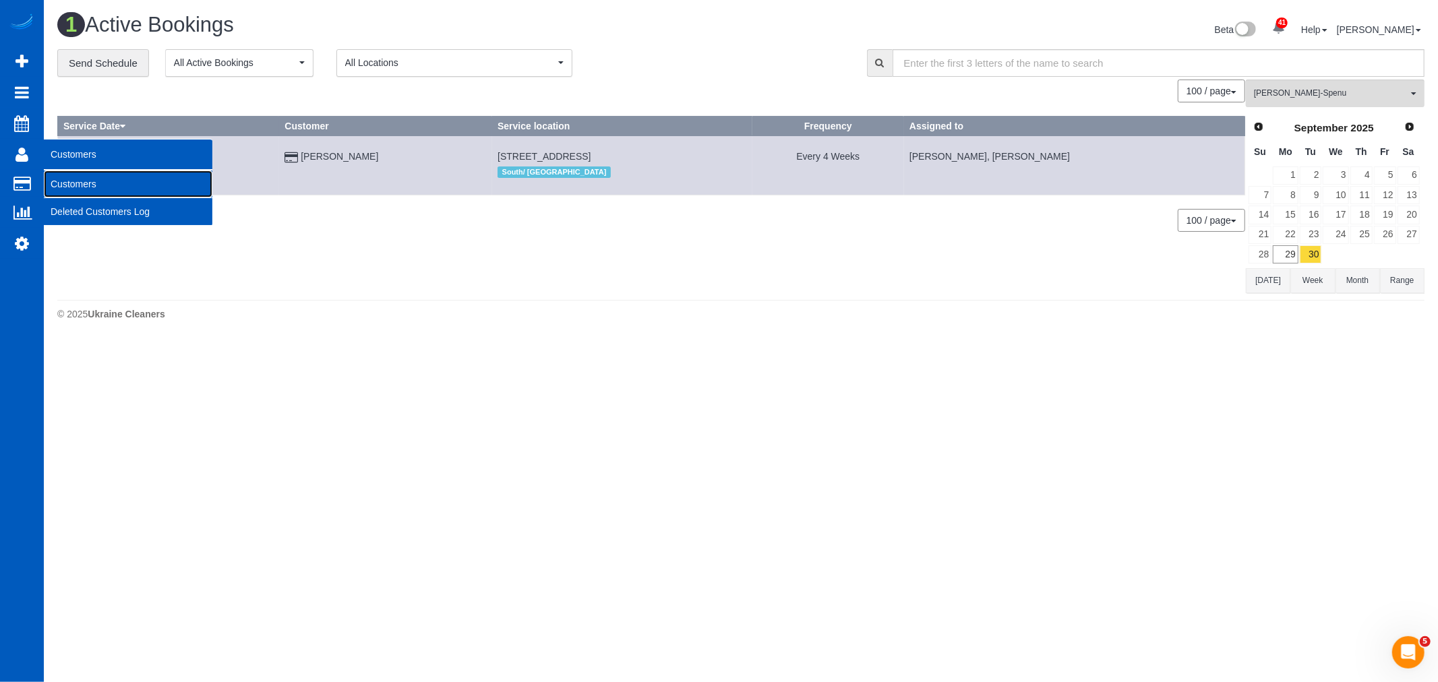
click at [123, 192] on link "Customers" at bounding box center [128, 184] width 169 height 27
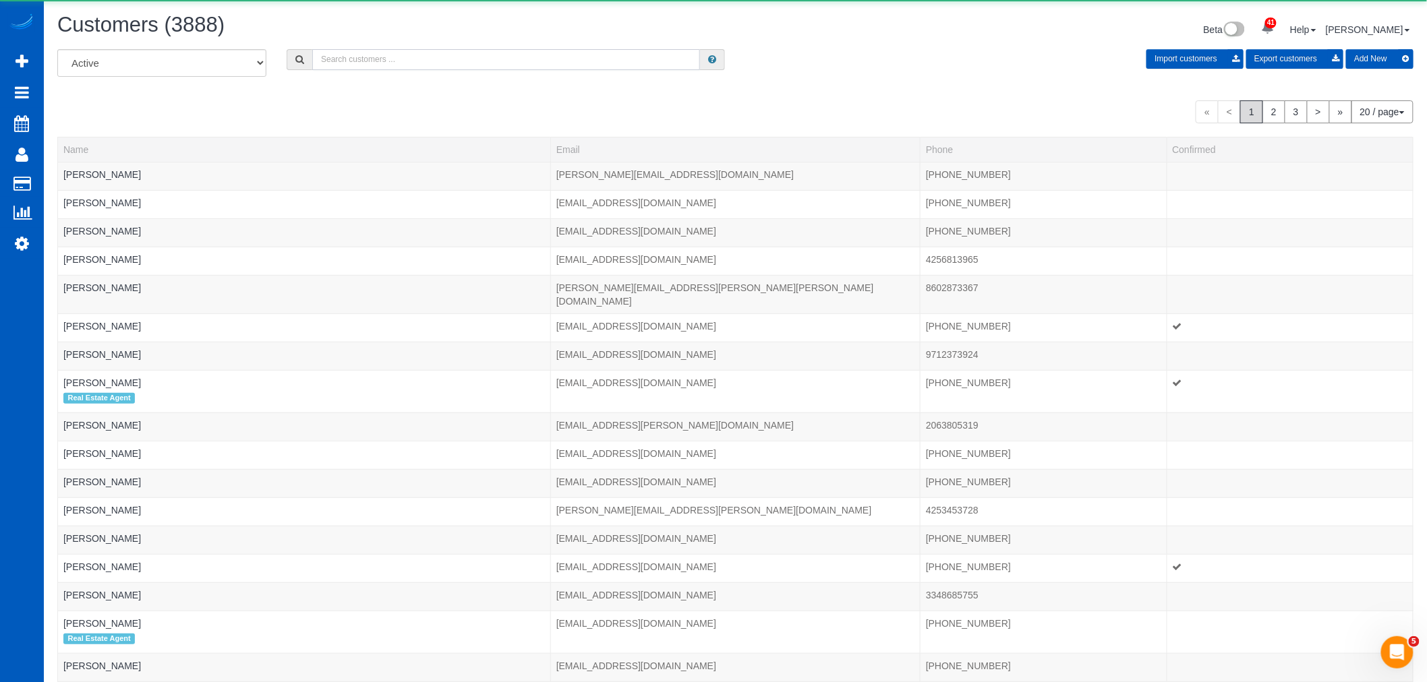
click at [332, 69] on input "text" at bounding box center [506, 59] width 388 height 21
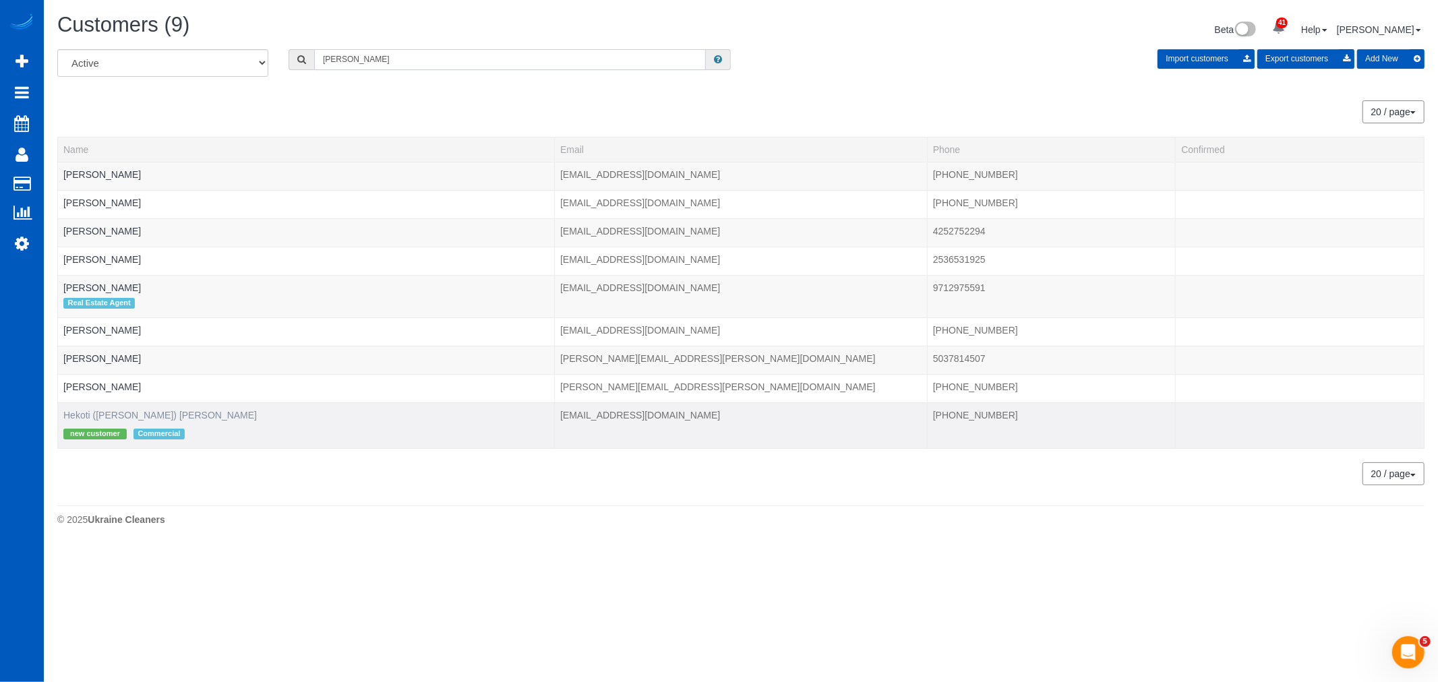
type input "cody"
click at [92, 418] on link "Hekoti (Cody) Chapman" at bounding box center [160, 415] width 194 height 11
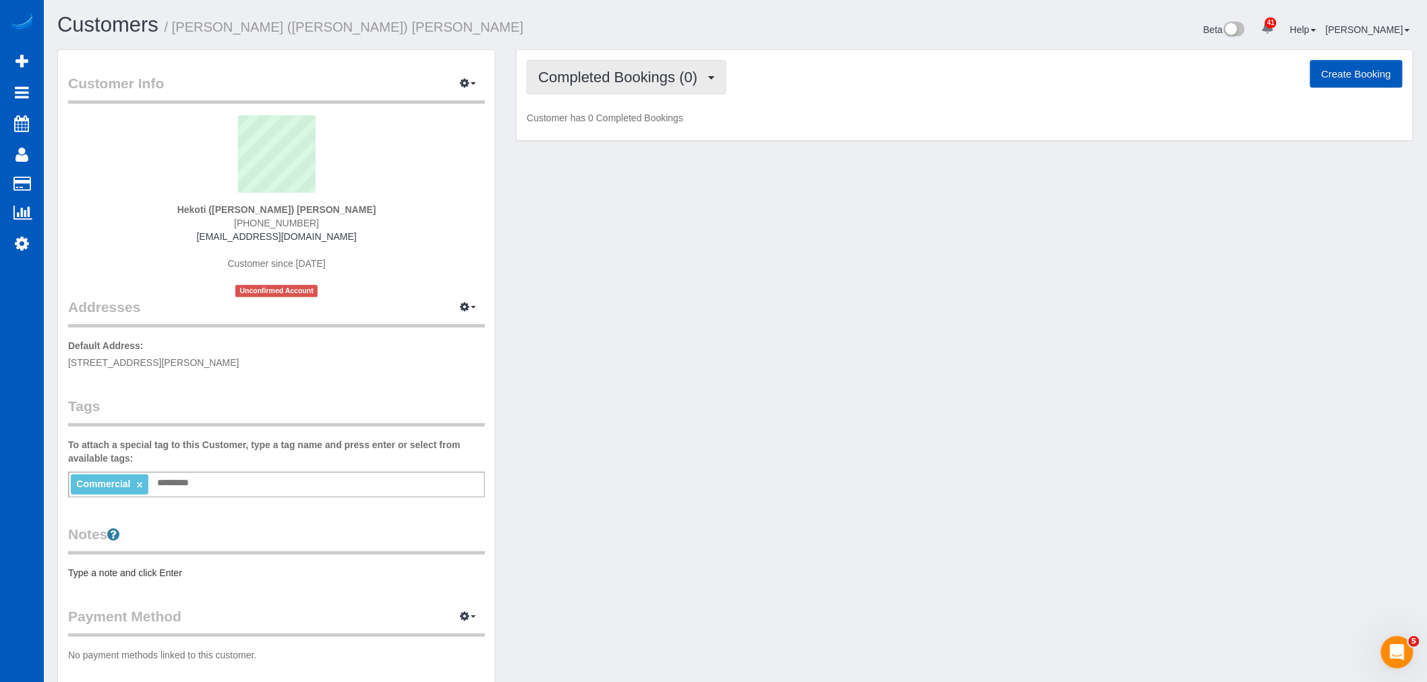
click at [655, 79] on span "Completed Bookings (0)" at bounding box center [621, 77] width 166 height 17
click at [635, 123] on link "Upcoming Bookings (12)" at bounding box center [598, 126] width 142 height 18
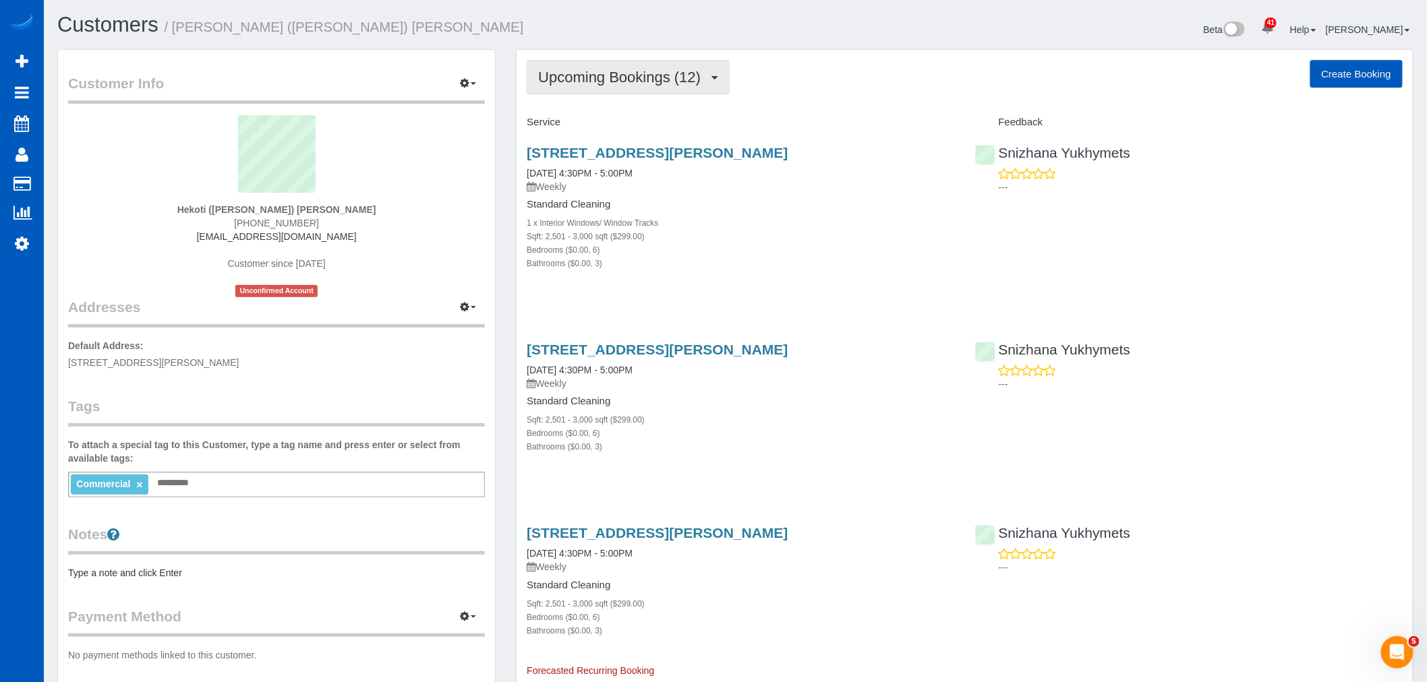
click at [589, 76] on span "Upcoming Bookings (12)" at bounding box center [622, 77] width 169 height 17
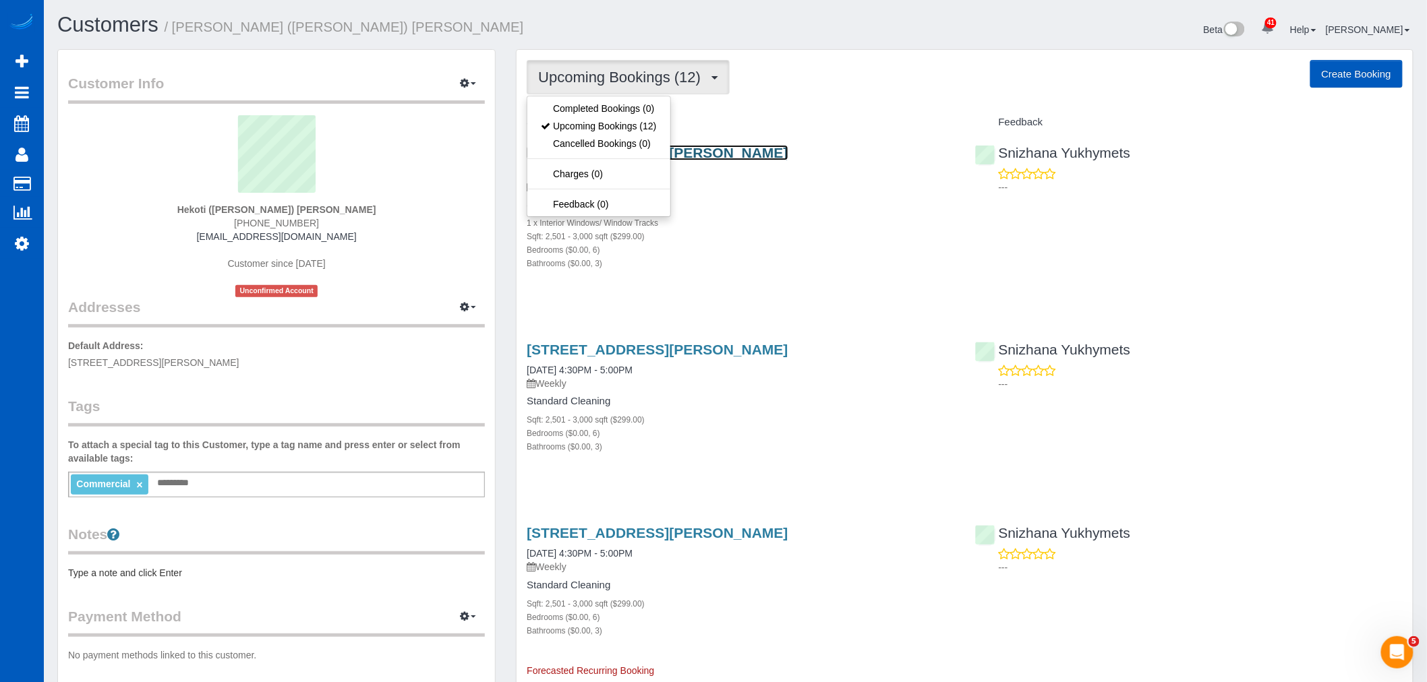
click at [728, 153] on link "11019 W Mcfarlane Rd, Airway Heights, WA 99001" at bounding box center [657, 153] width 261 height 16
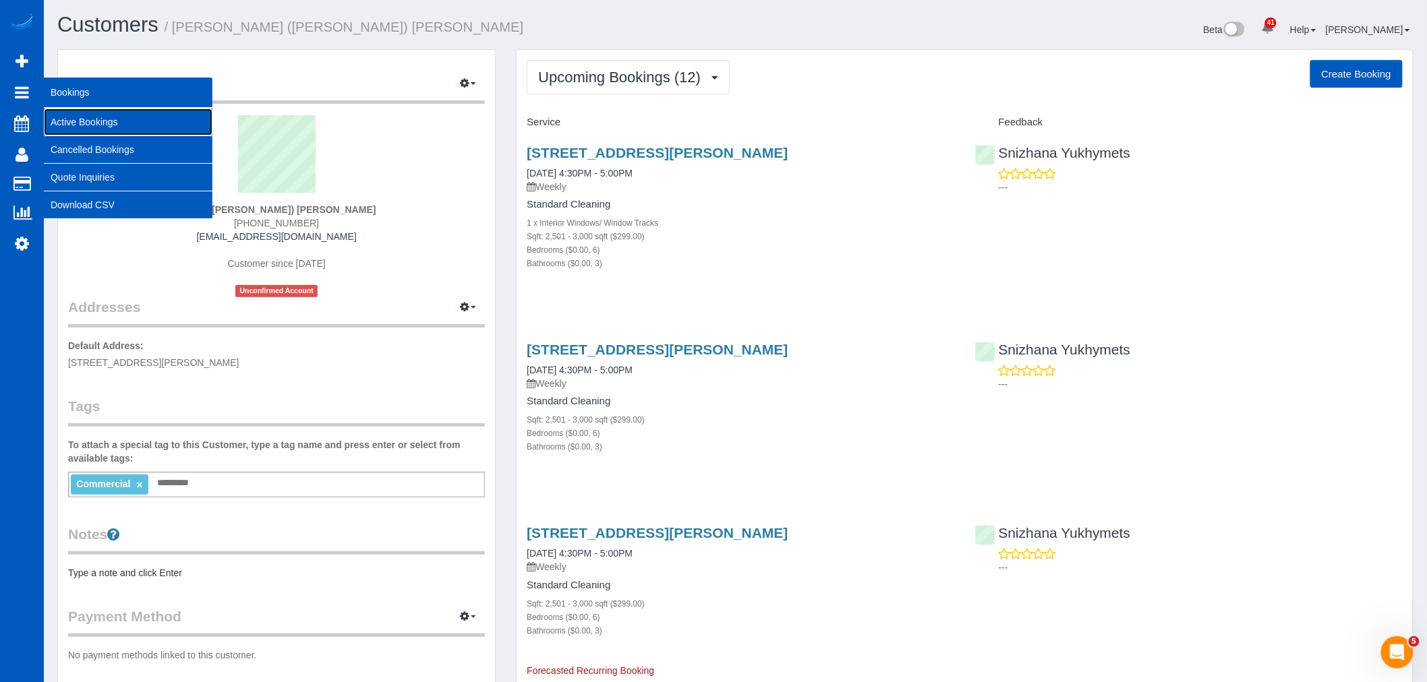
click at [82, 123] on link "Active Bookings" at bounding box center [128, 122] width 169 height 27
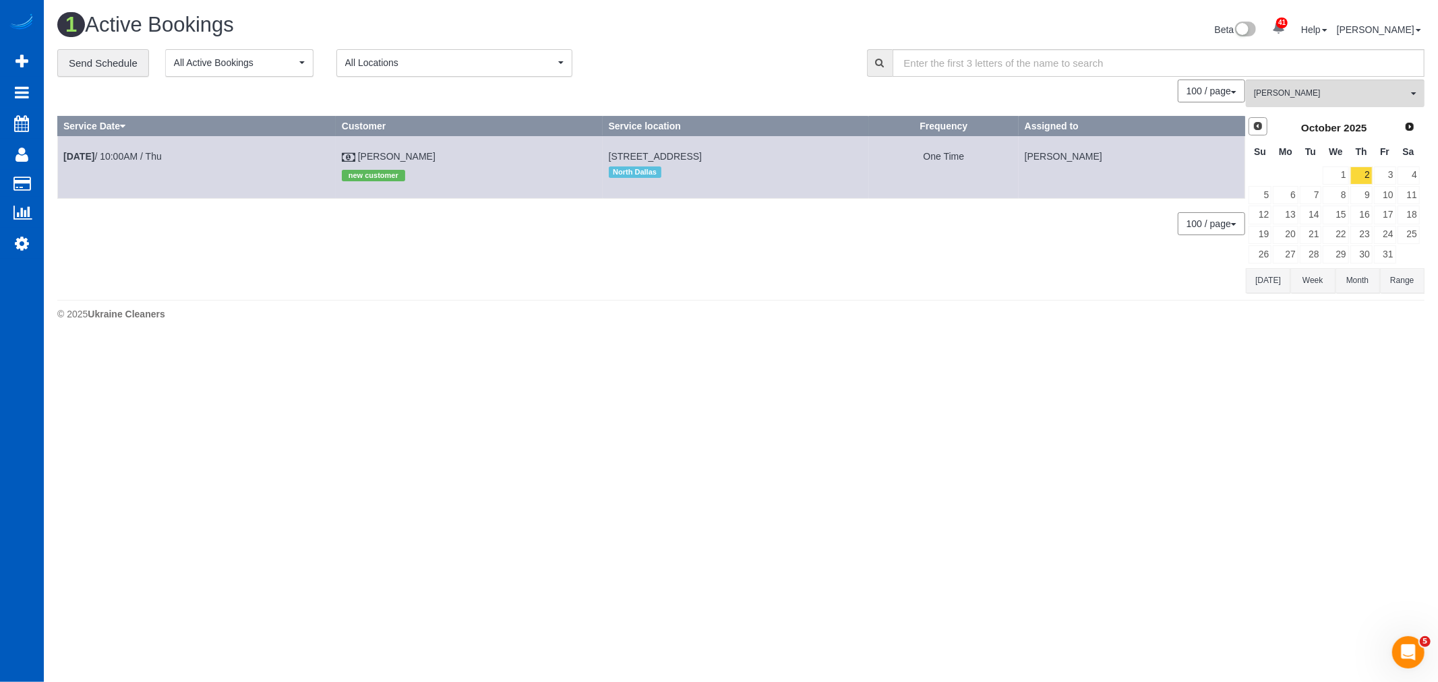
click at [1262, 136] on link "Prev" at bounding box center [1258, 126] width 19 height 19
click at [1291, 90] on span "[PERSON_NAME]" at bounding box center [1331, 93] width 154 height 11
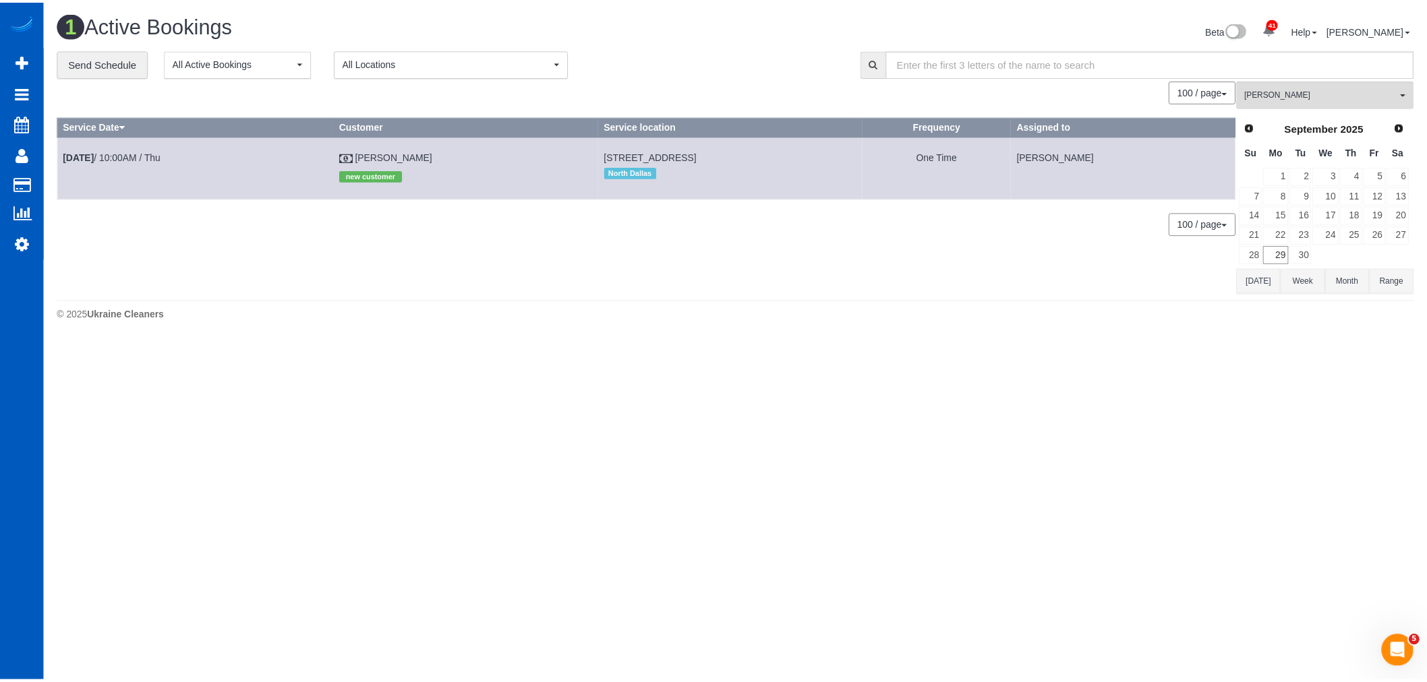
scroll to position [819, 0]
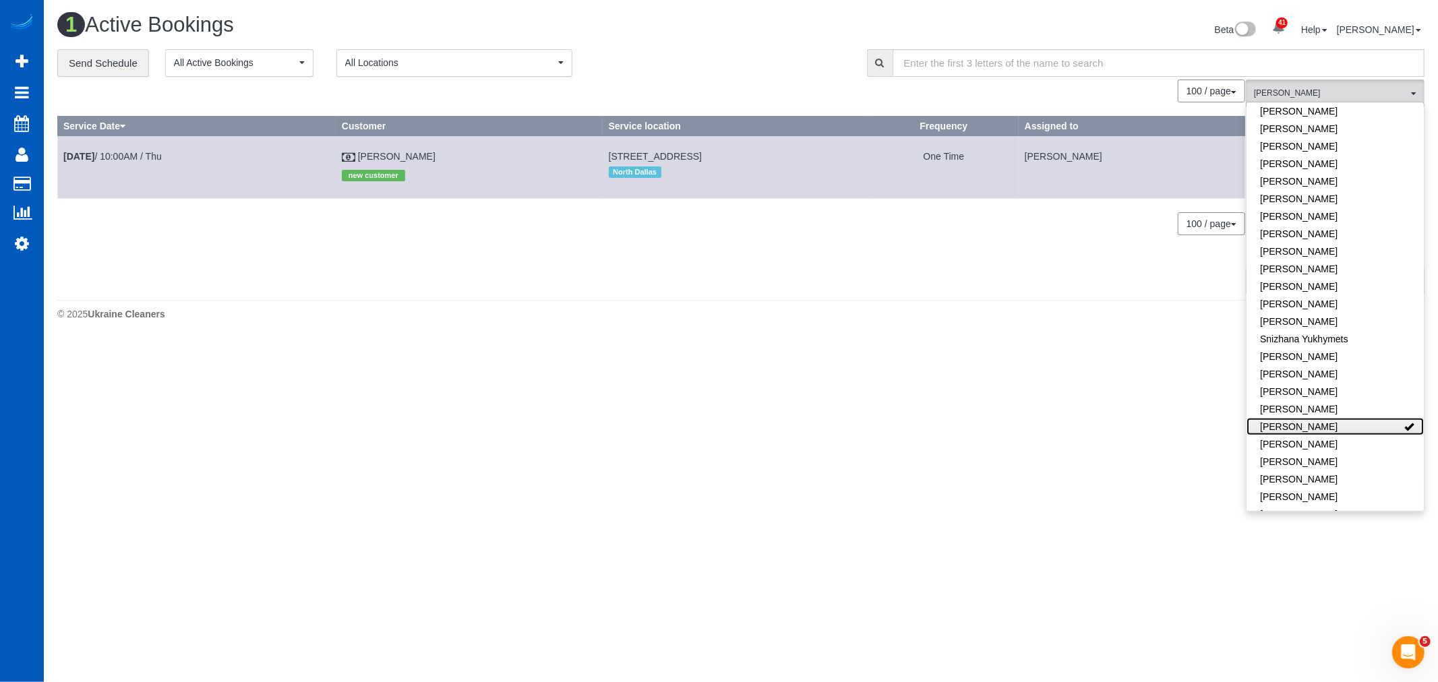
click at [1332, 418] on link "[PERSON_NAME]" at bounding box center [1335, 427] width 177 height 18
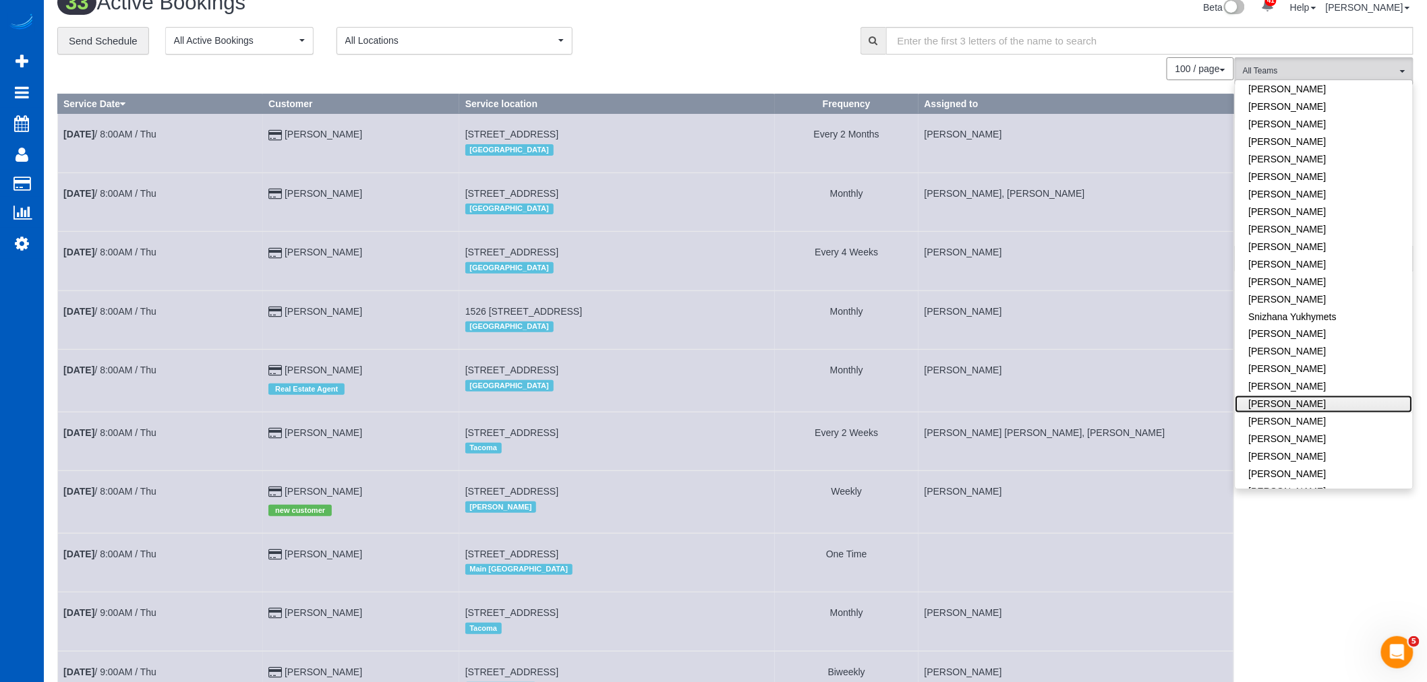
scroll to position [0, 0]
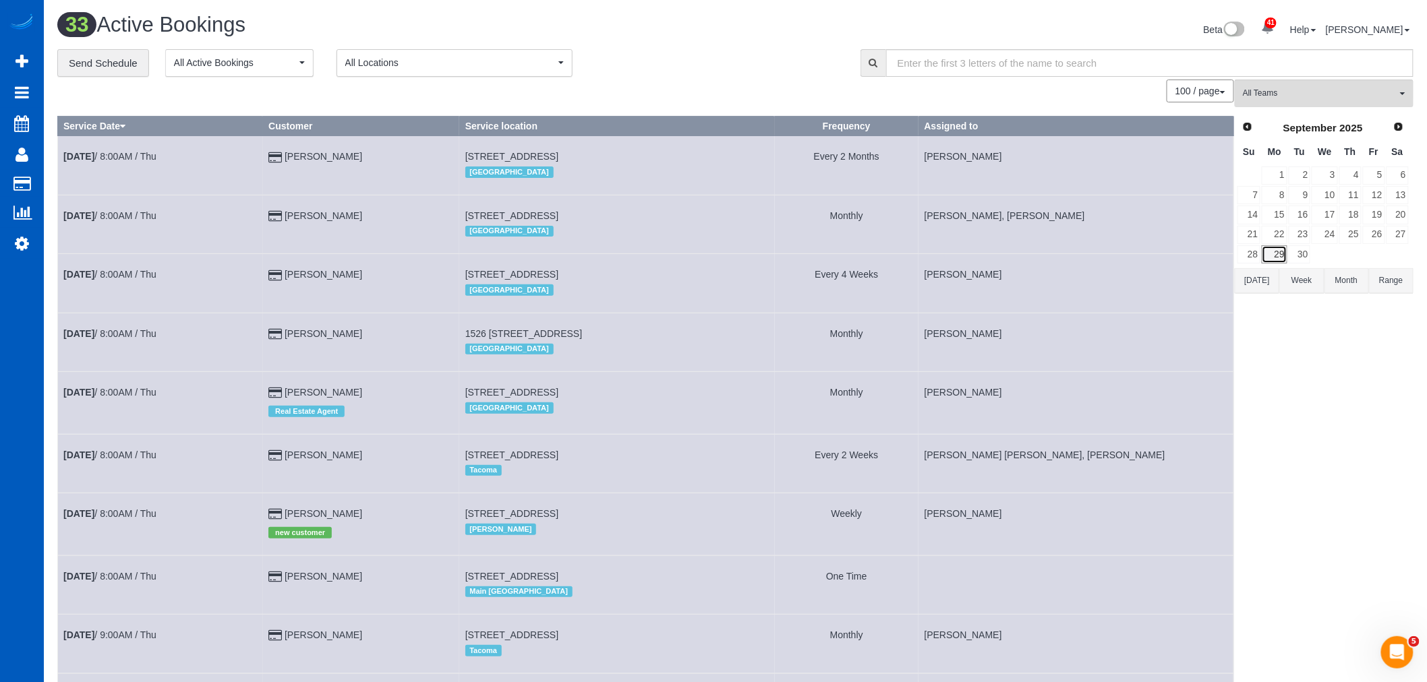
click at [1268, 247] on link "29" at bounding box center [1274, 254] width 25 height 18
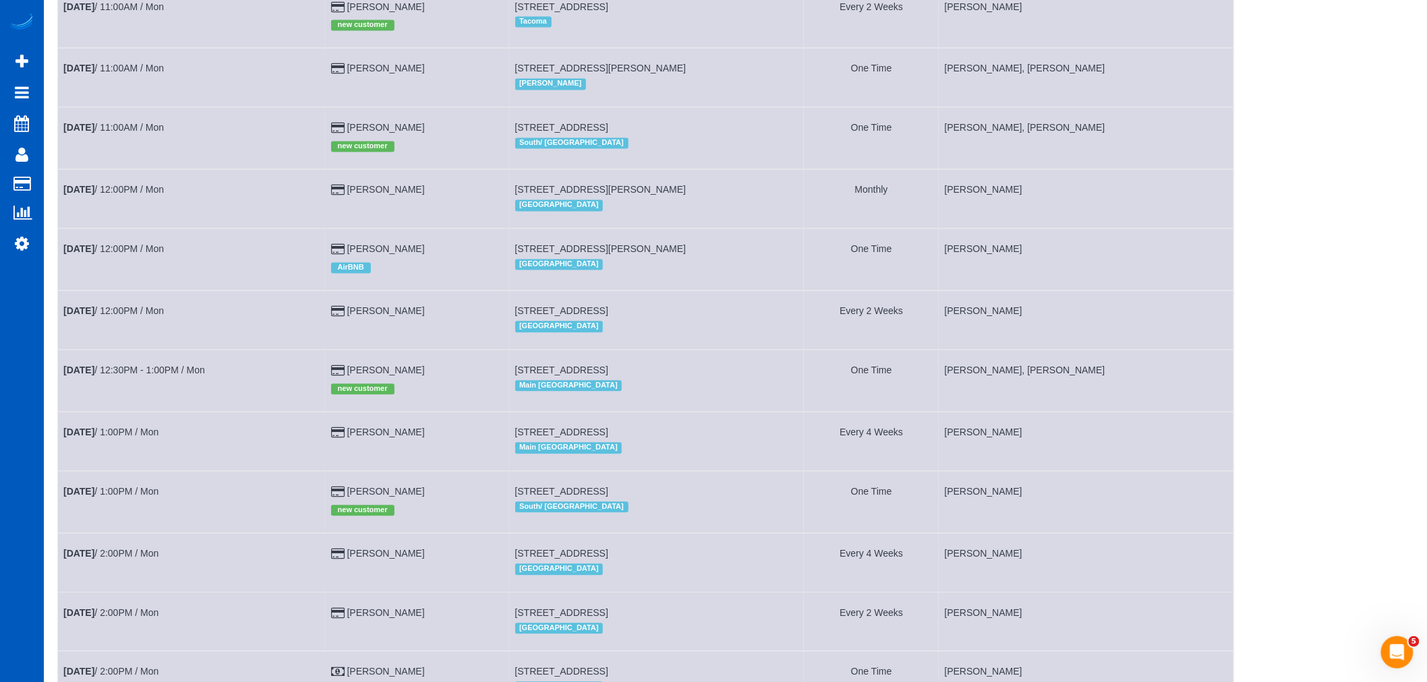
scroll to position [1535, 0]
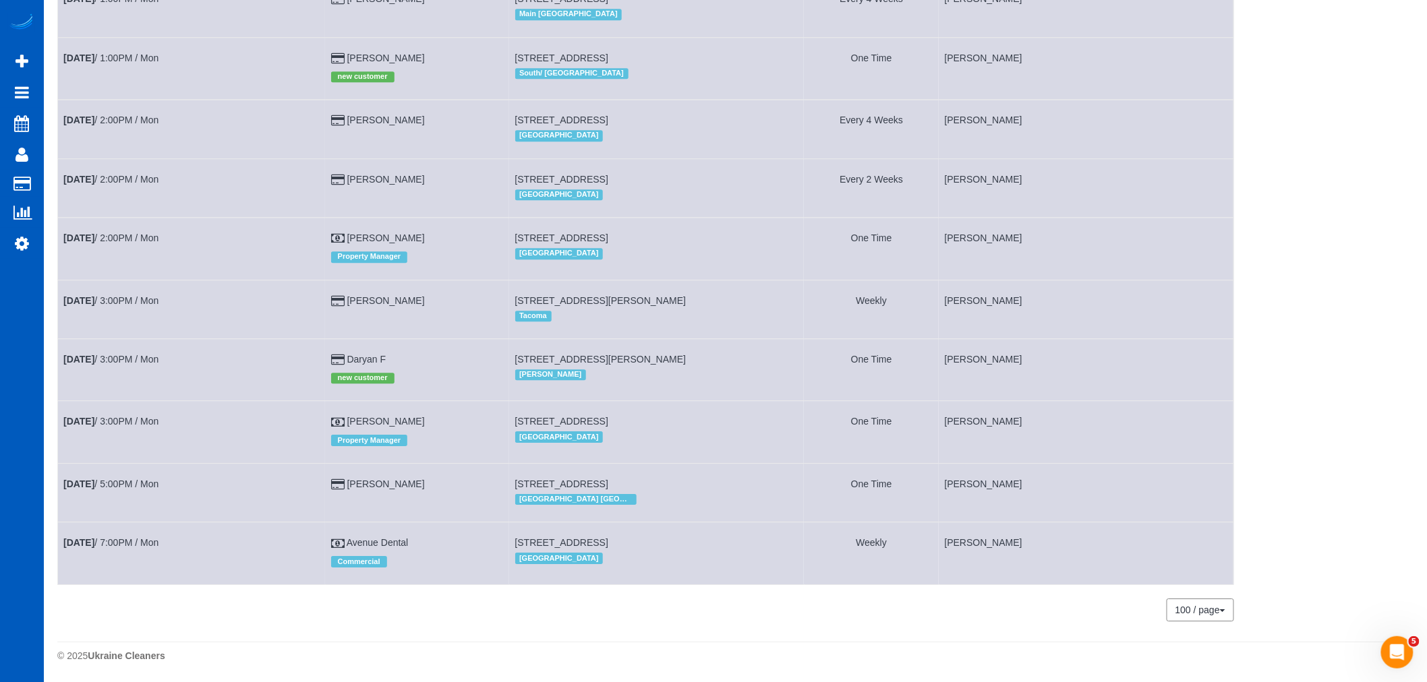
click at [112, 359] on td "Sep 29th / 3:00PM / Mon" at bounding box center [192, 370] width 268 height 62
click at [109, 355] on link "Sep 29th / 3:00PM / Mon" at bounding box center [110, 359] width 95 height 11
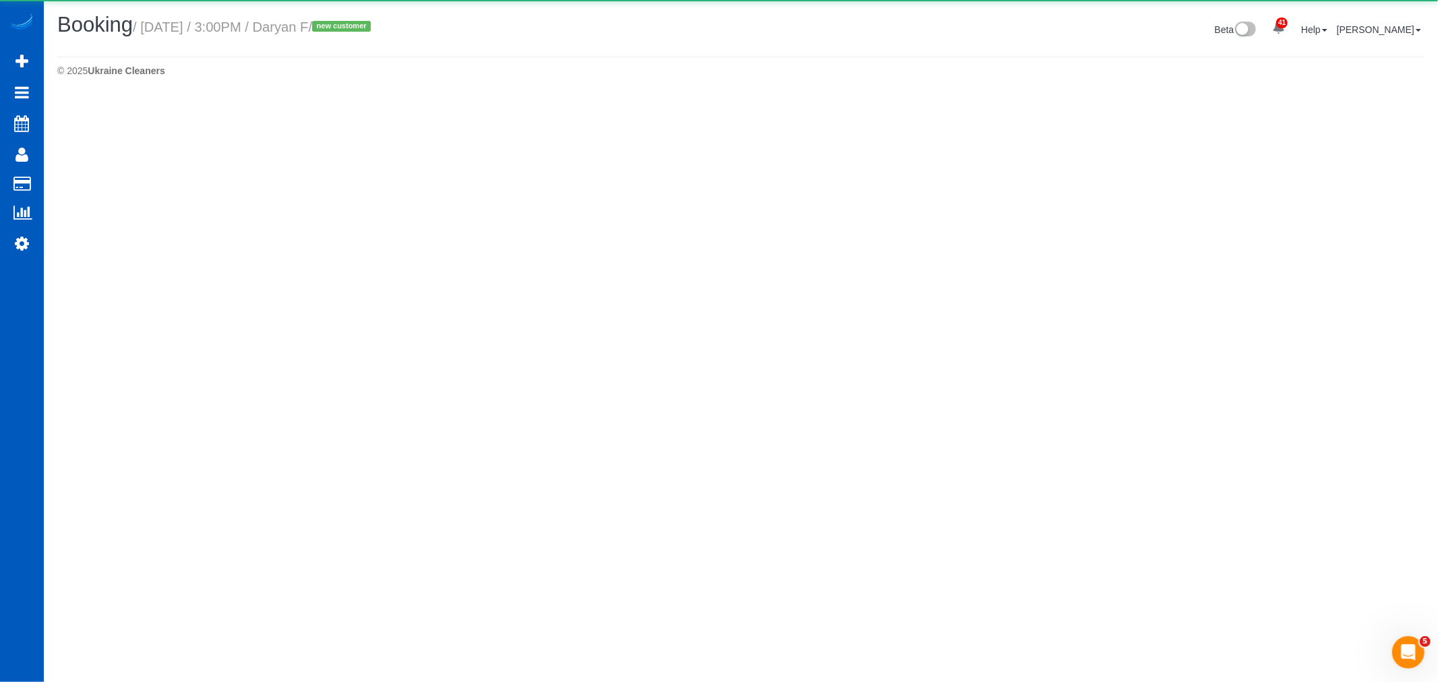
select select "WA"
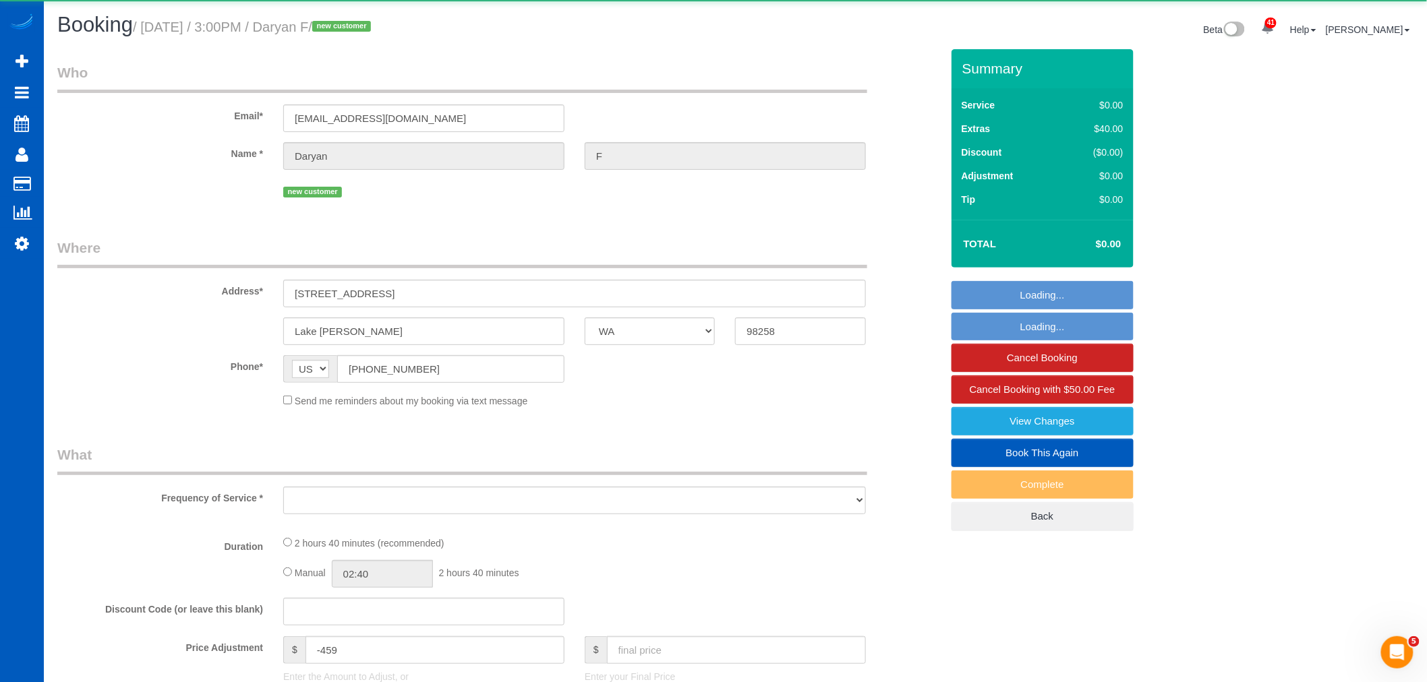
select select "object:14215"
select select "string:fspay-e7a2d6ed-3a9e-49df-bb4d-738802eb2c31"
select select "199"
select select "2501"
select select "3"
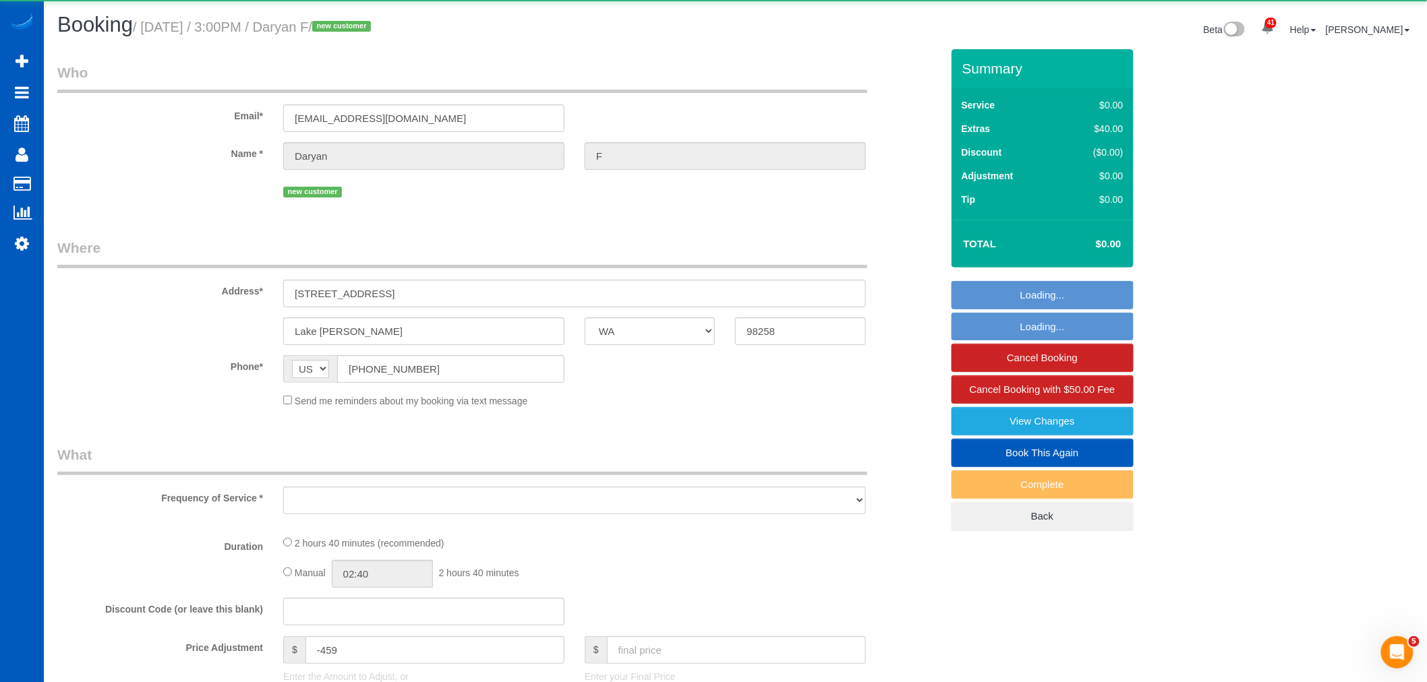
select select "3"
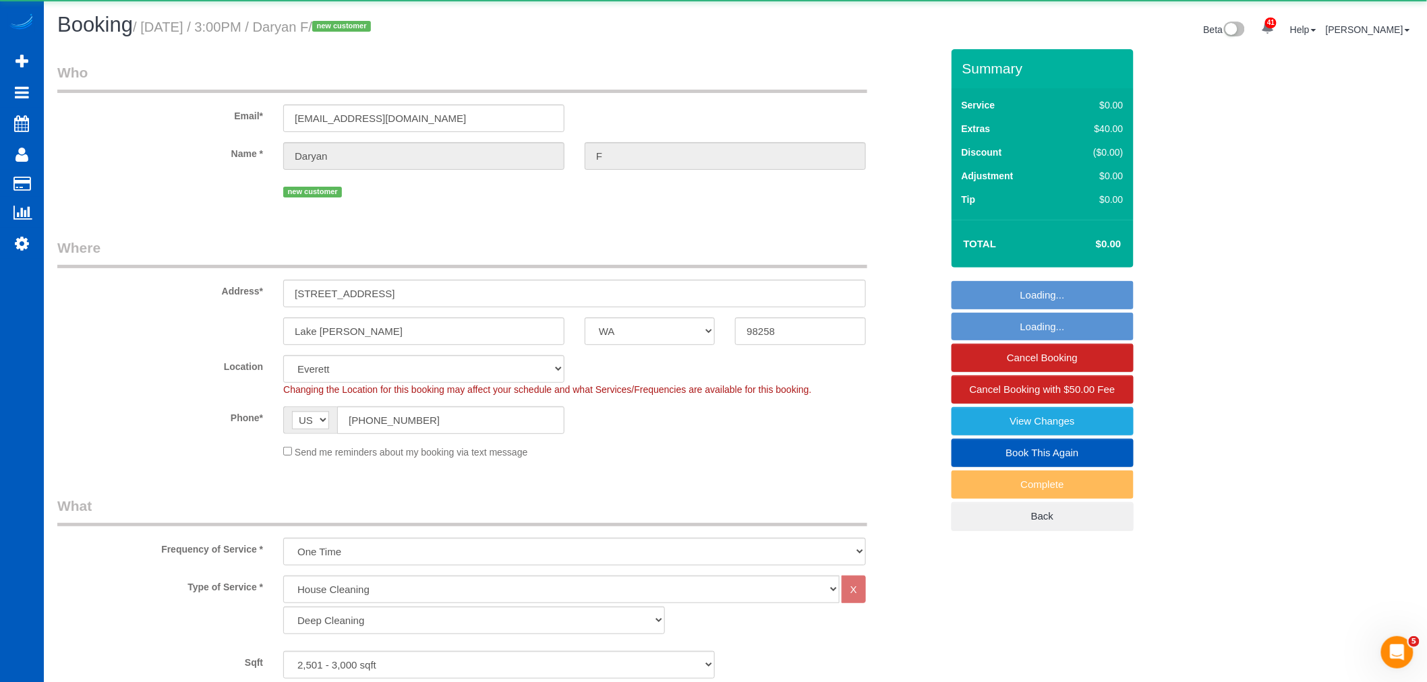
select select "2501"
select select "3"
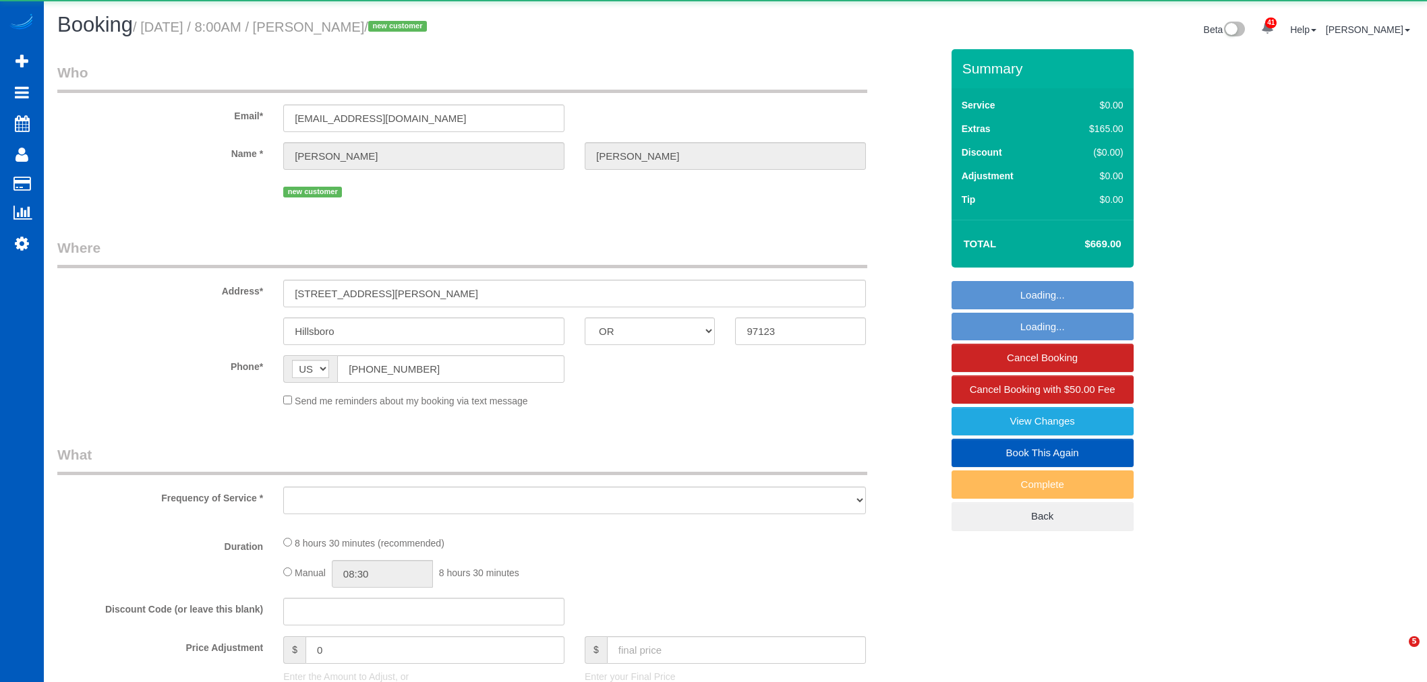
select select "OR"
select select "object:8694"
select select "string:fspay-88a1b84c-dc9d-4788-b1f6-94fb3048197e"
select select "199"
select select "2001"
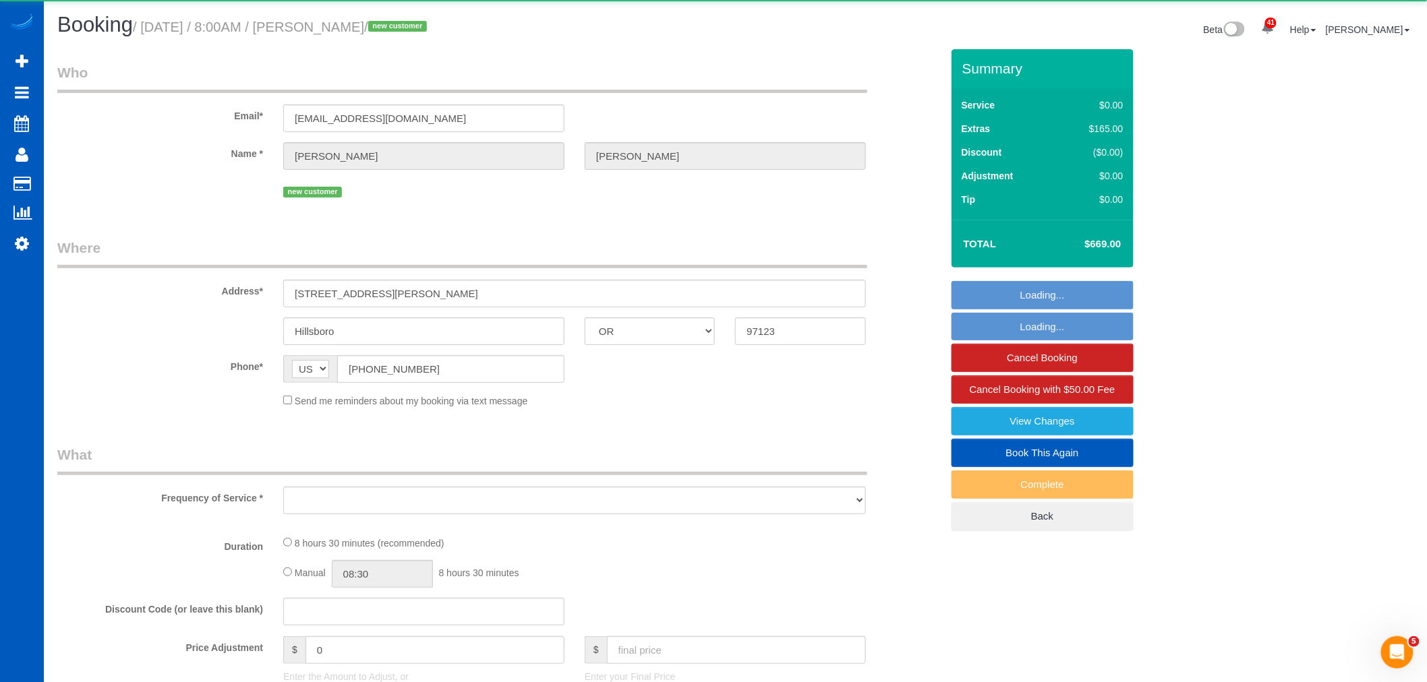
select select "4"
select select "2"
select select "spot1"
select select "number:8"
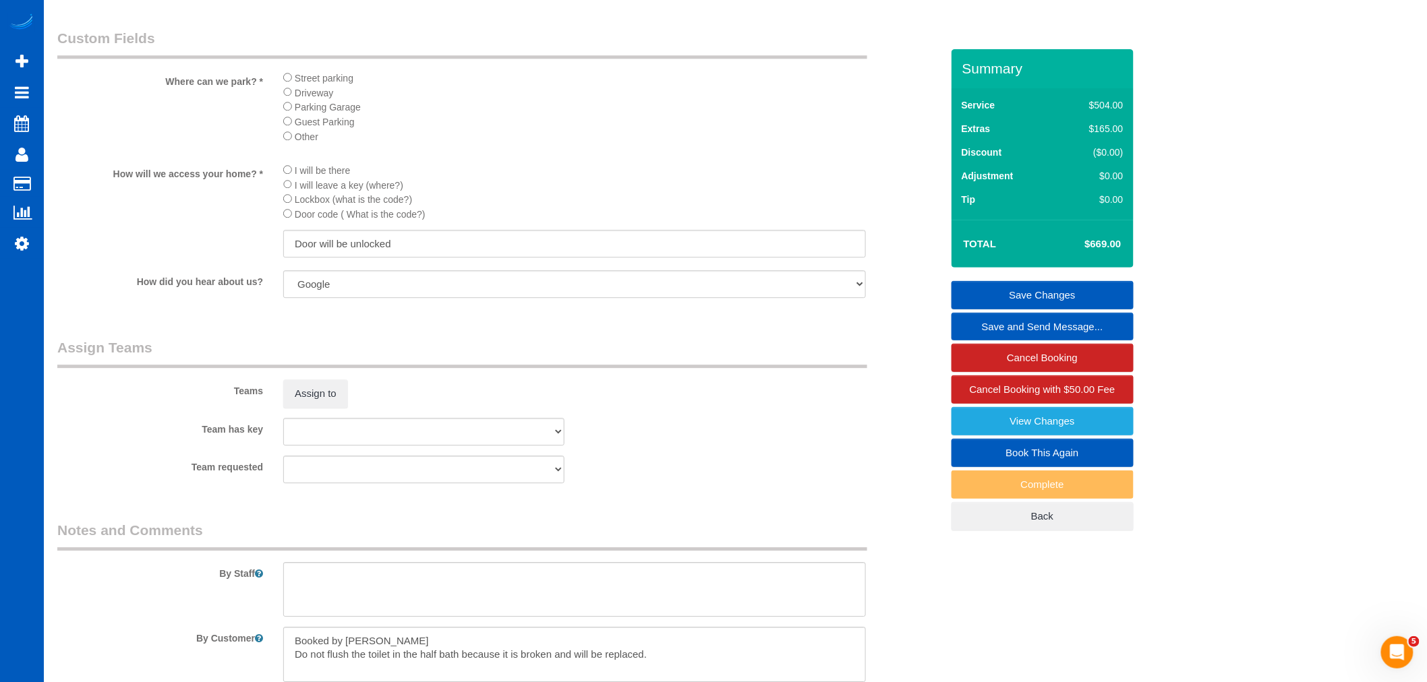
scroll to position [1217, 0]
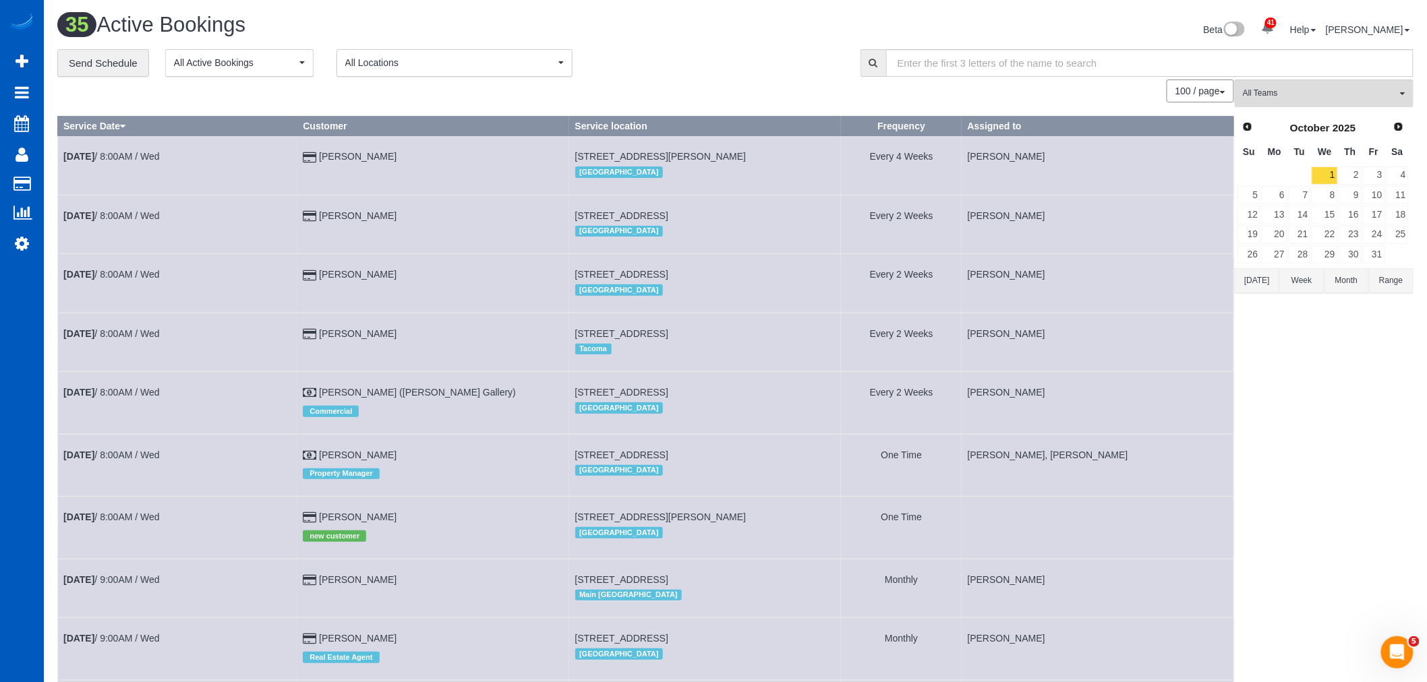
click at [411, 66] on span "All Locations" at bounding box center [450, 62] width 210 height 13
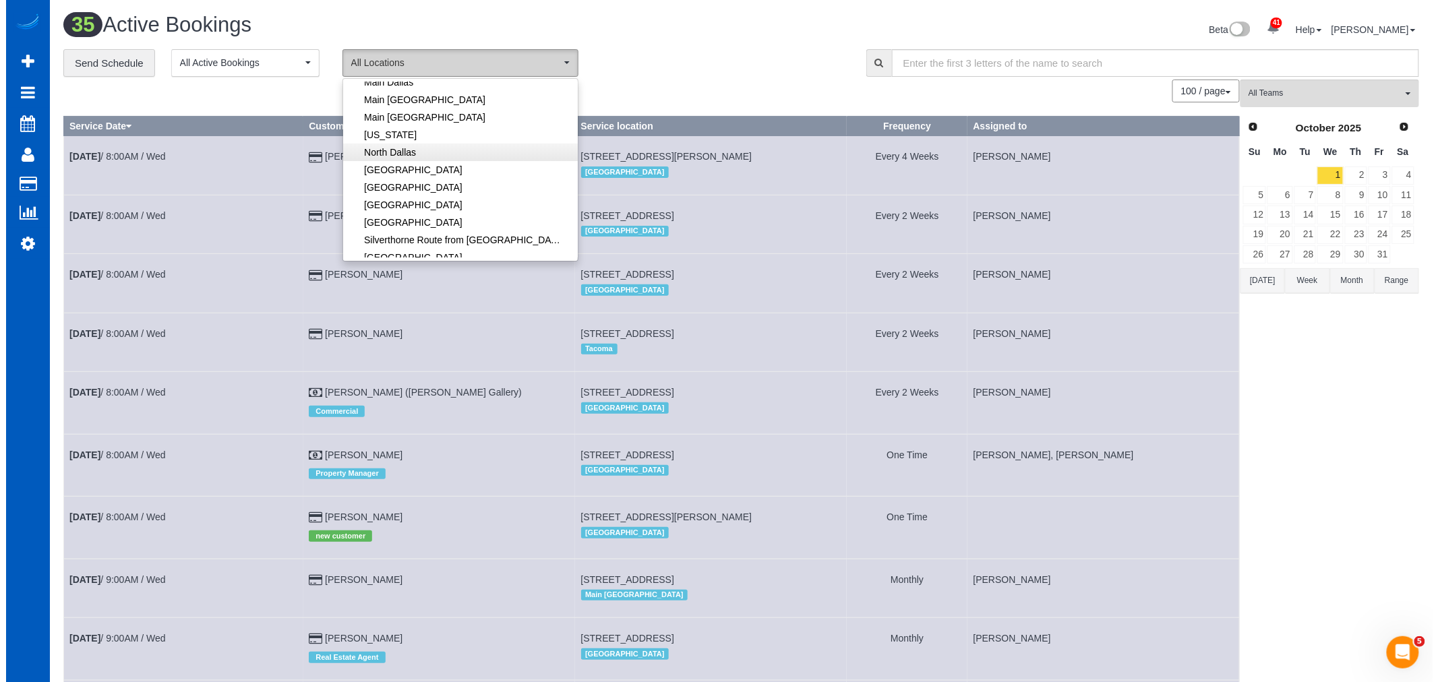
scroll to position [150, 0]
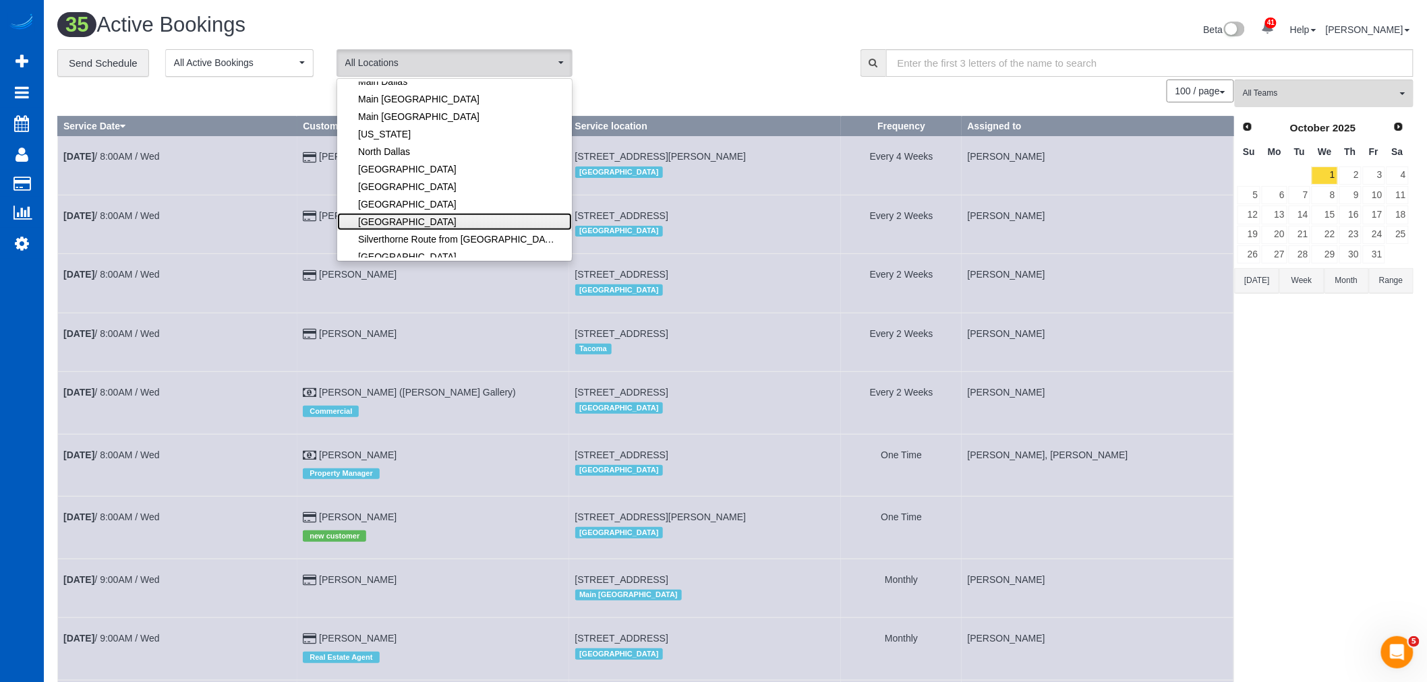
click at [441, 218] on link "[GEOGRAPHIC_DATA]" at bounding box center [454, 222] width 235 height 18
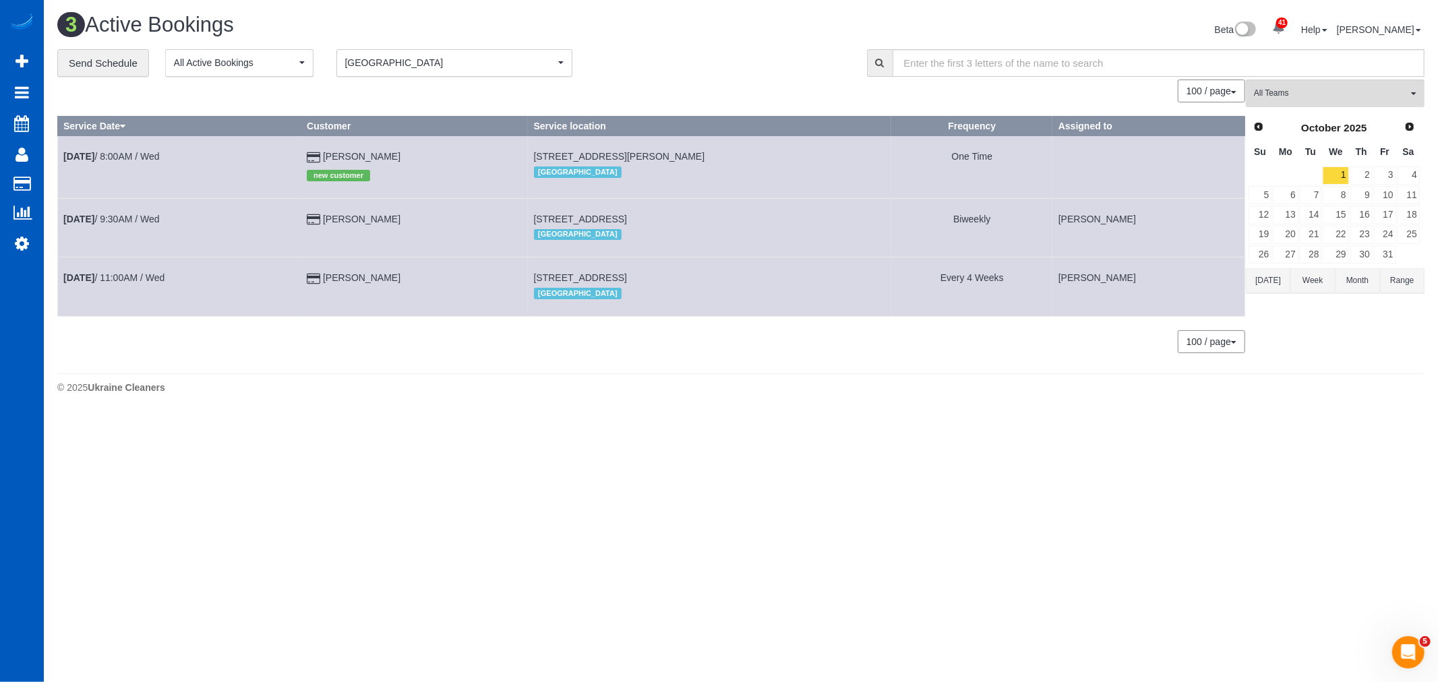
click at [369, 61] on span "[GEOGRAPHIC_DATA]" at bounding box center [450, 62] width 210 height 13
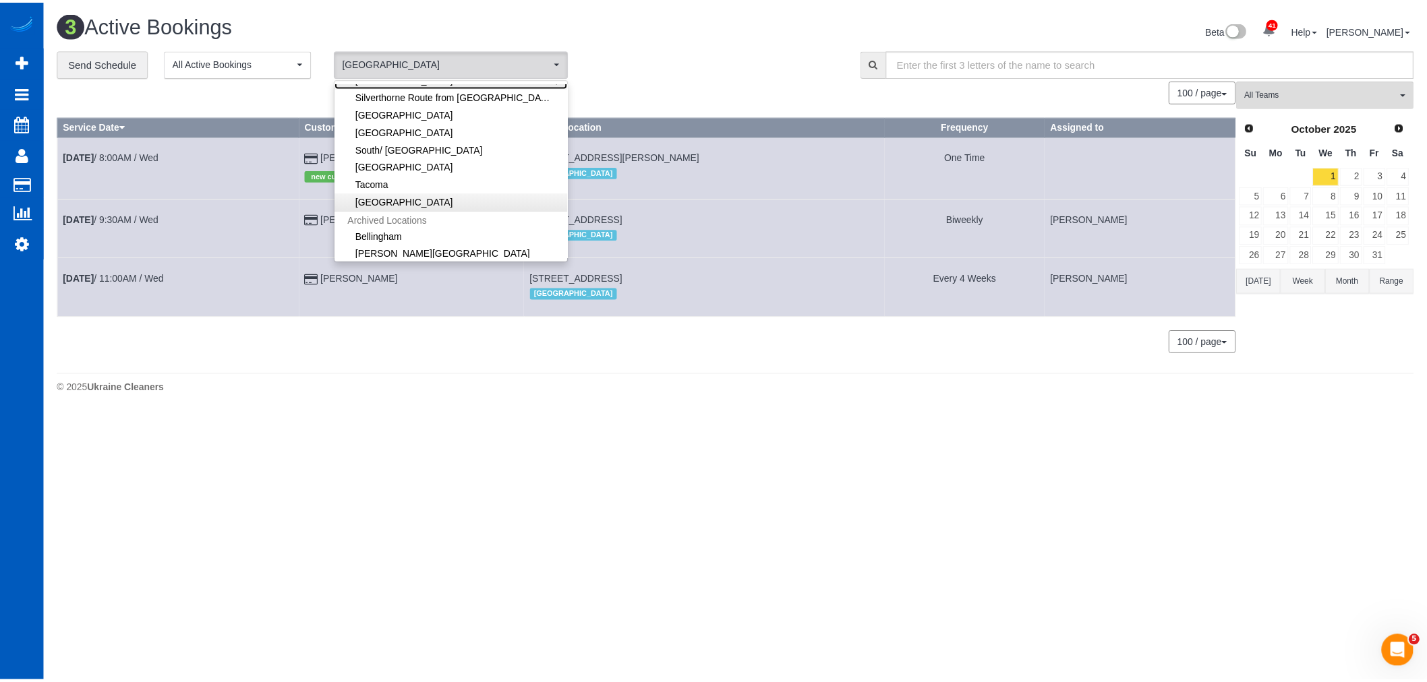
scroll to position [299, 0]
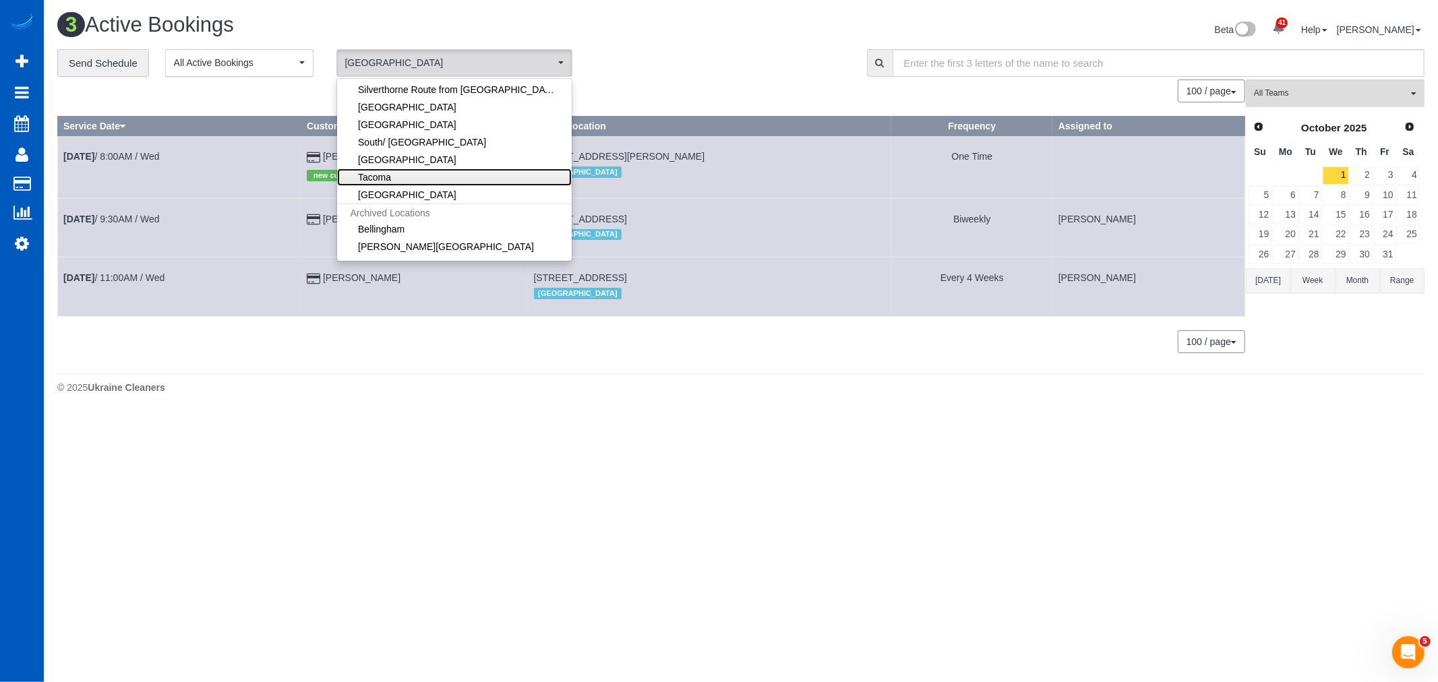
click at [432, 185] on link "Tacoma" at bounding box center [454, 178] width 235 height 18
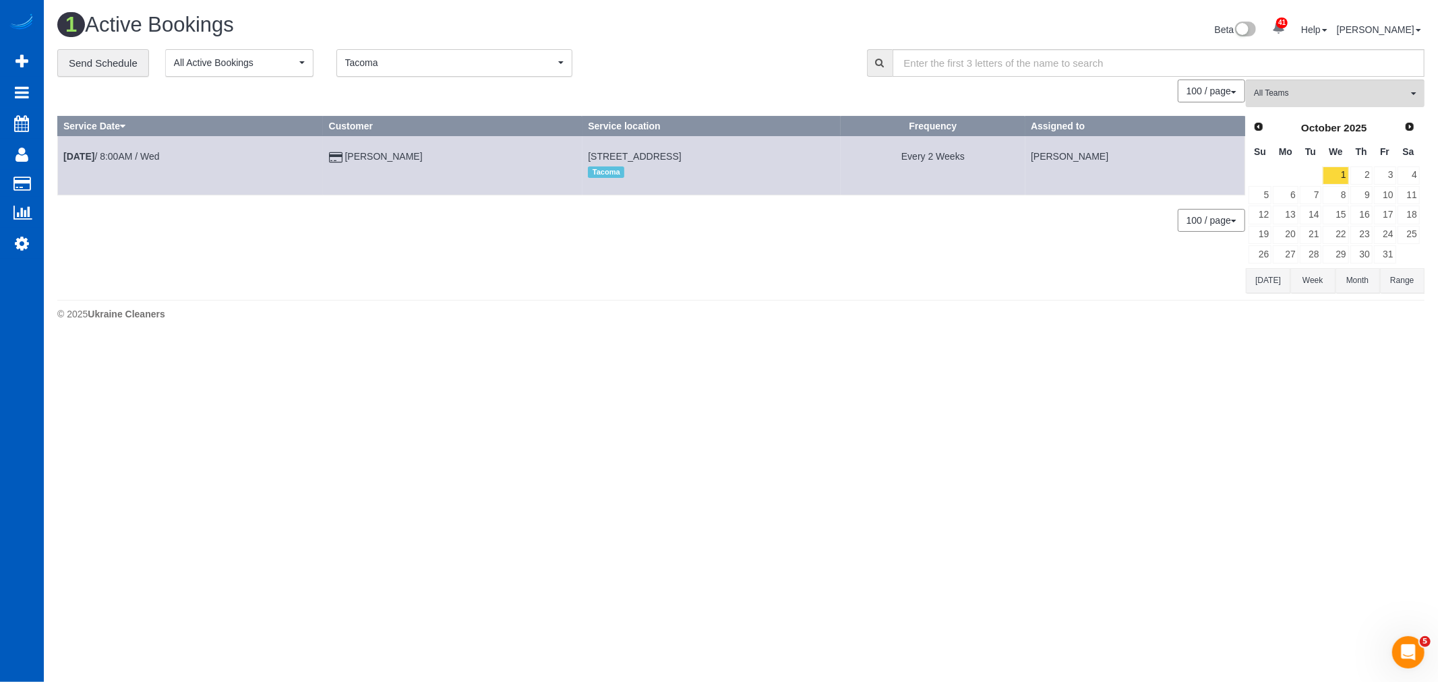
click at [407, 55] on button "Tacoma Tacoma" at bounding box center [454, 63] width 236 height 28
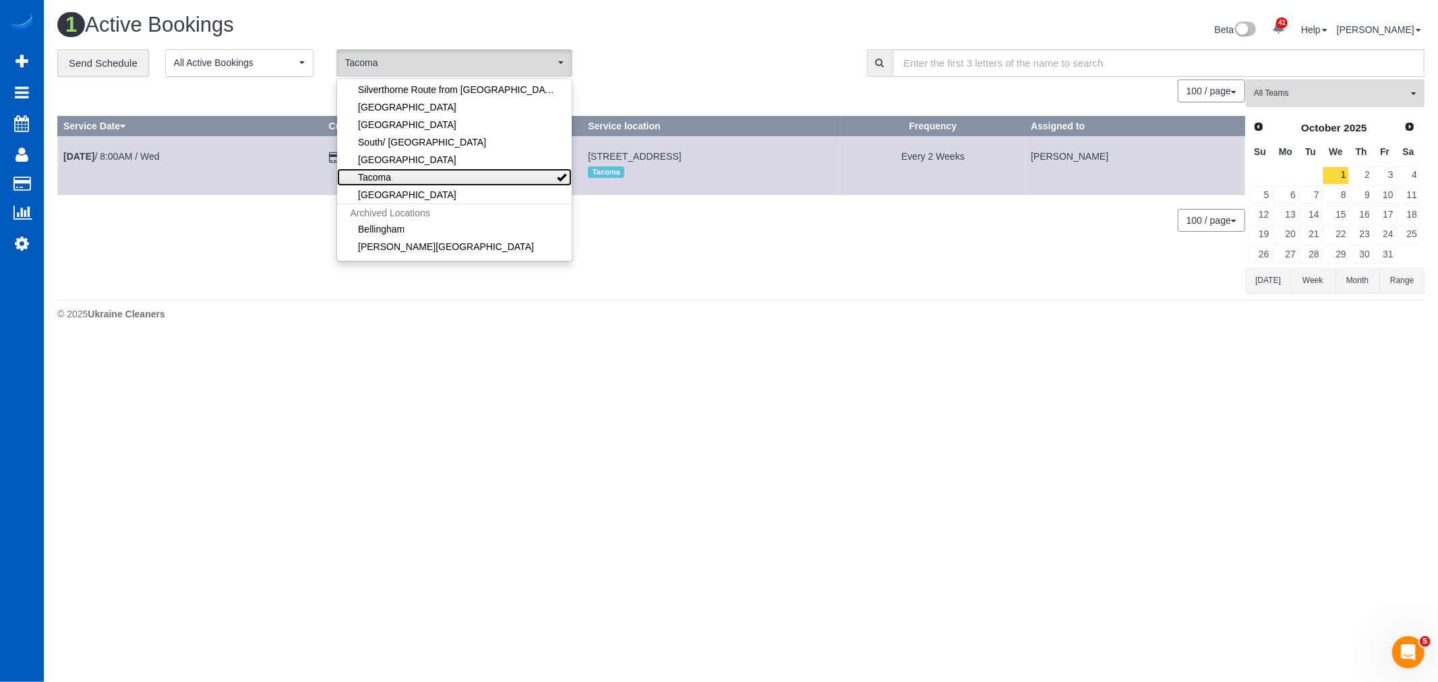
click at [409, 183] on link "Tacoma" at bounding box center [454, 178] width 235 height 18
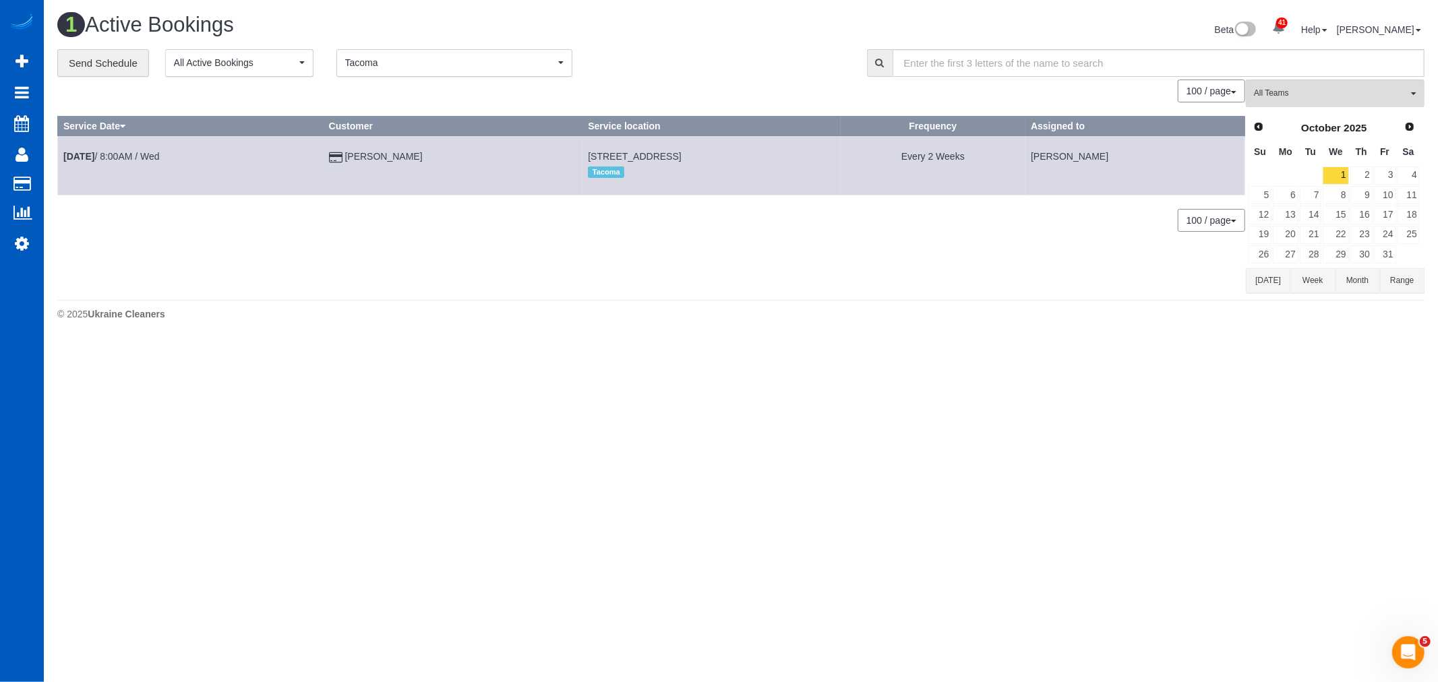
click at [374, 59] on span "Tacoma" at bounding box center [450, 62] width 210 height 13
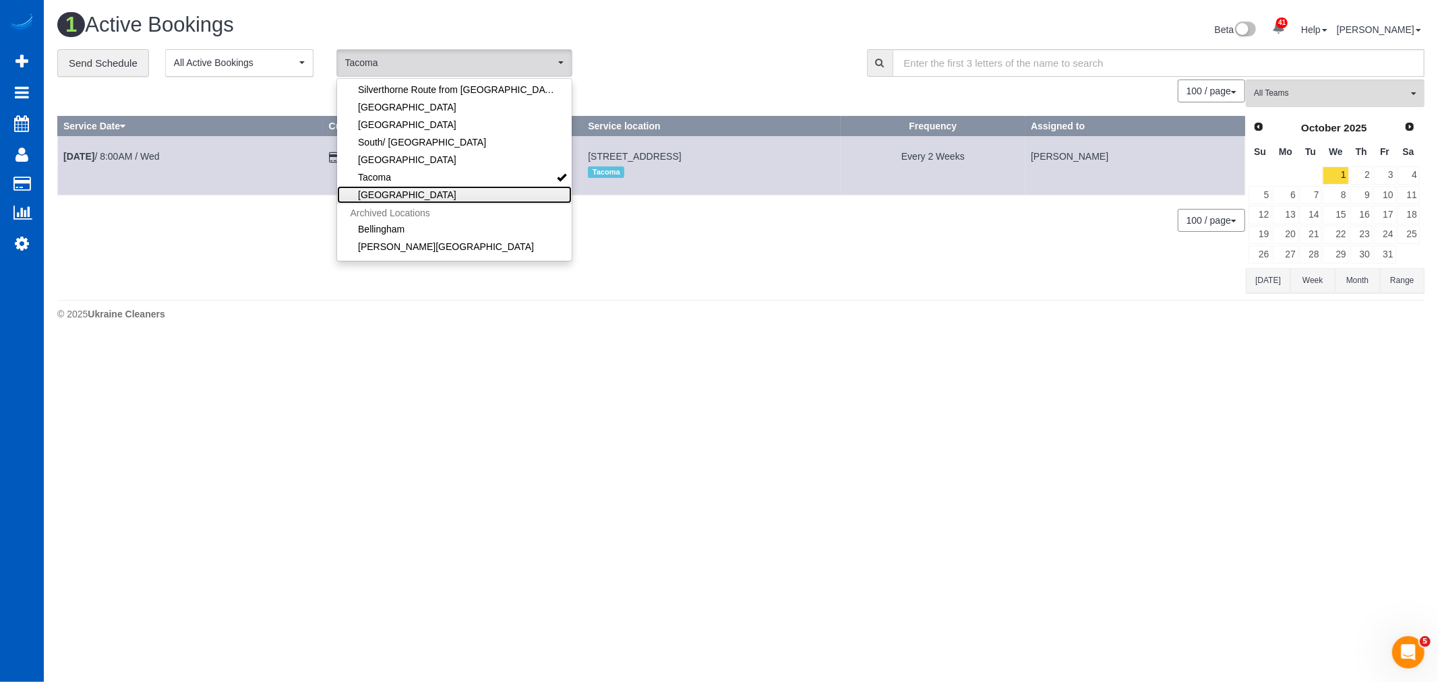
click at [390, 197] on link "[GEOGRAPHIC_DATA]" at bounding box center [454, 195] width 235 height 18
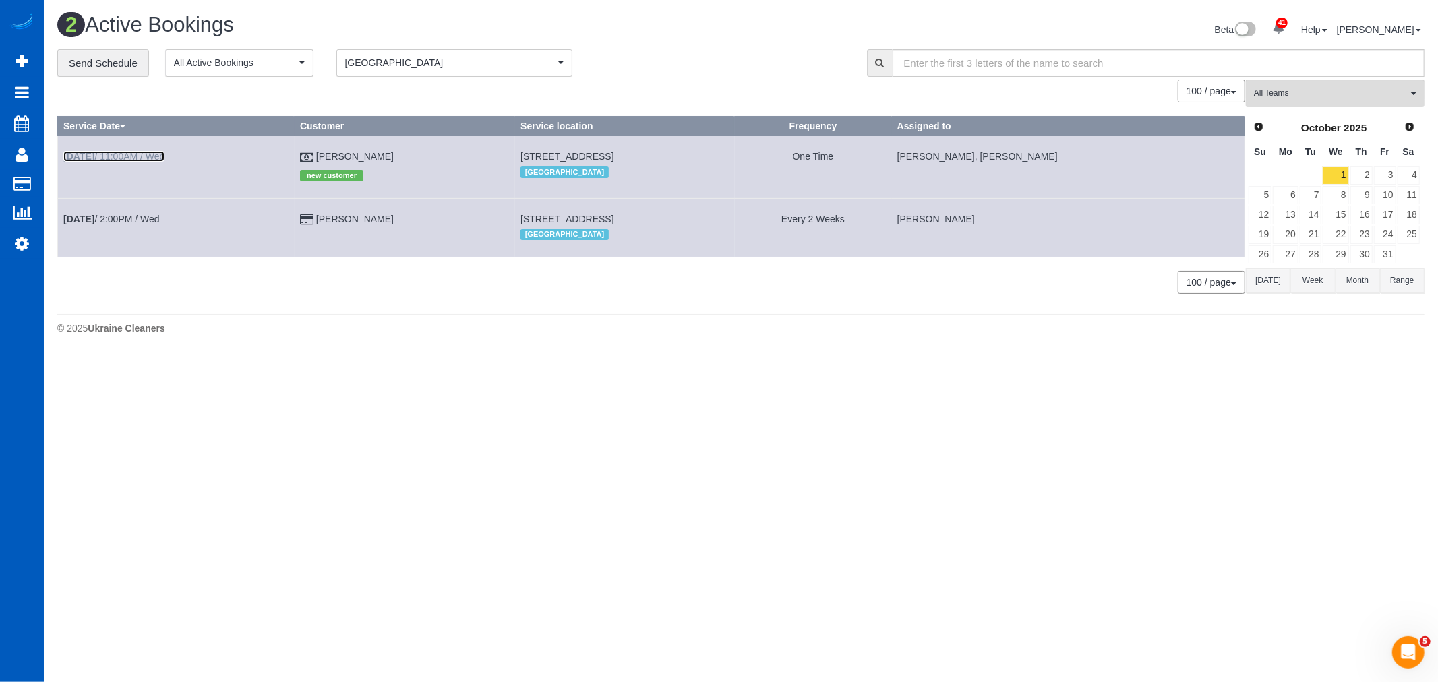
click at [146, 155] on link "Oct 1st / 11:00AM / Wed" at bounding box center [113, 156] width 101 height 11
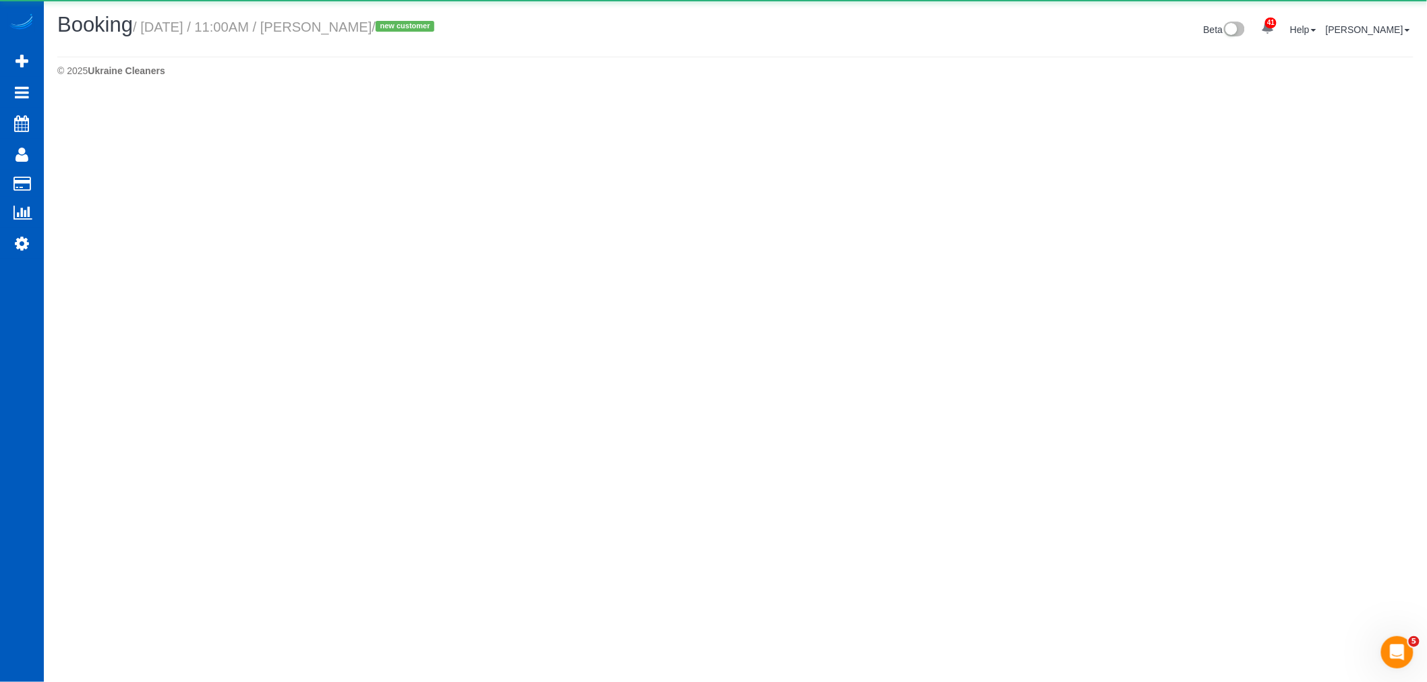
select select "WA"
select select "199"
select select "2"
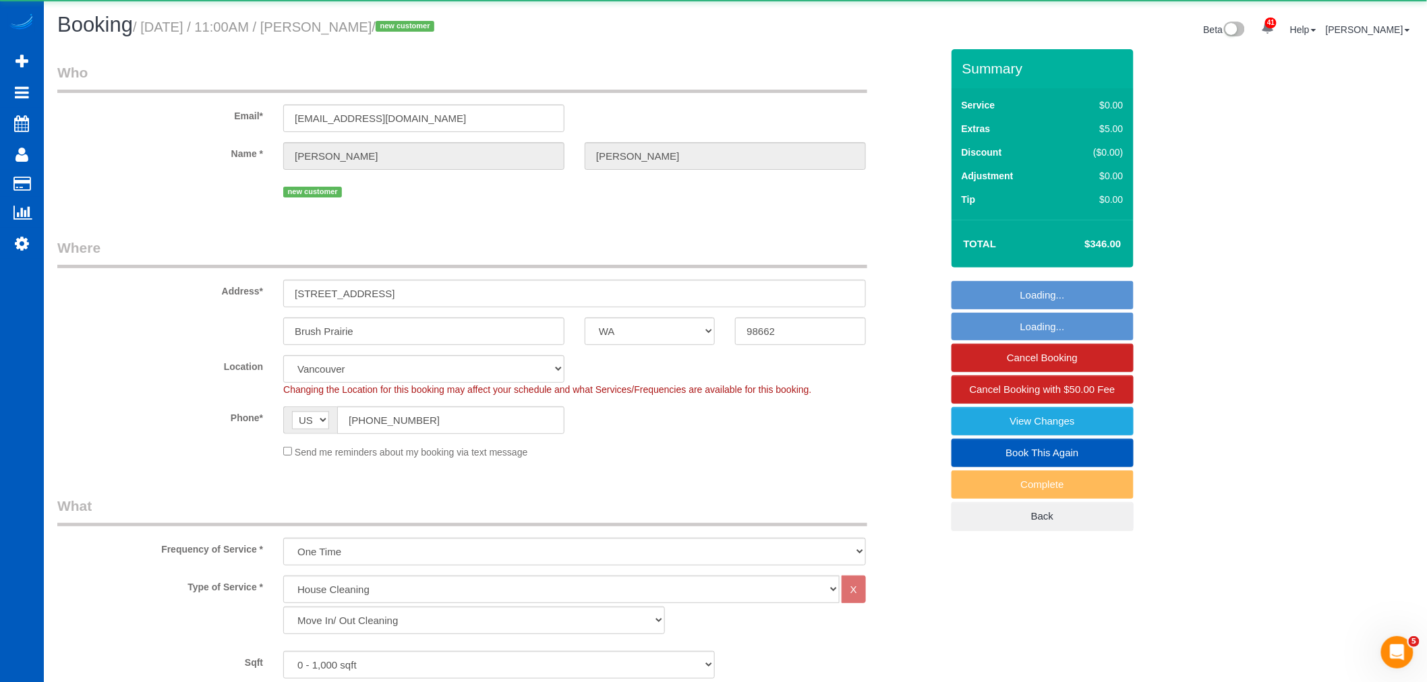
select select "object:10270"
select select "2"
select select "spot16"
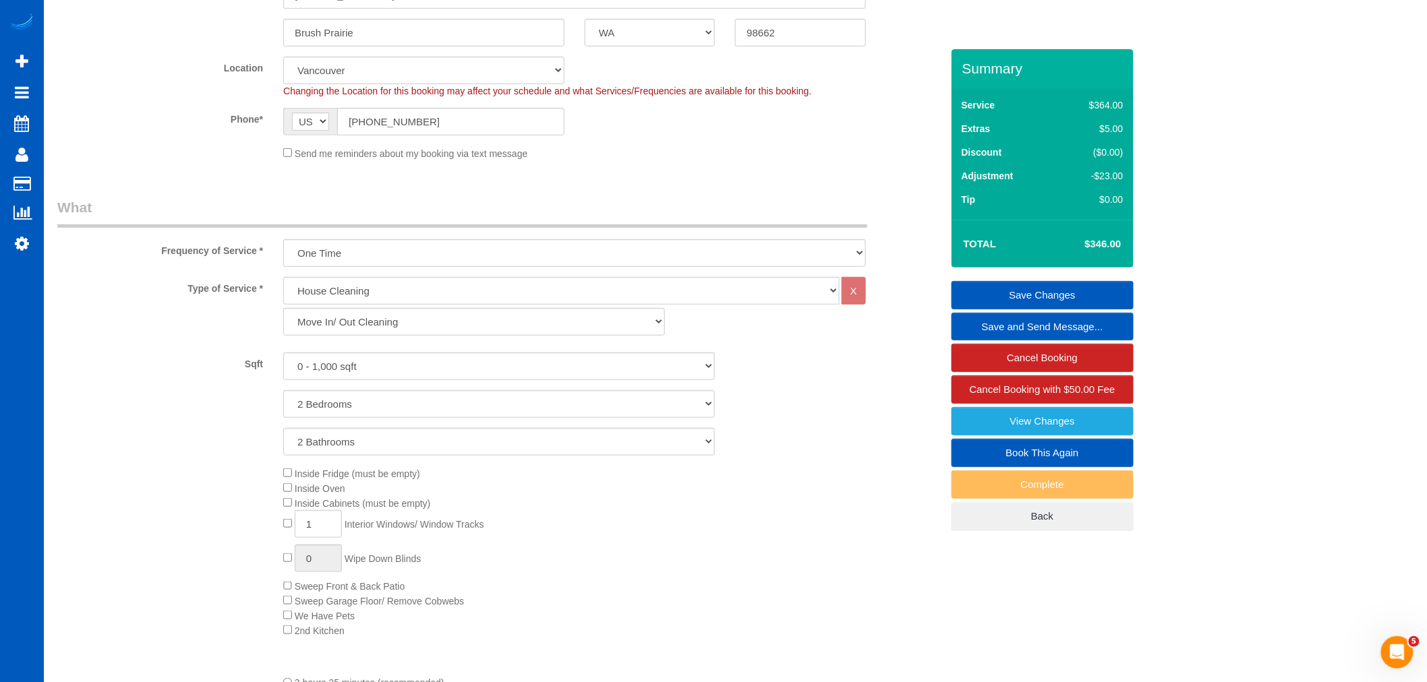
scroll to position [299, 0]
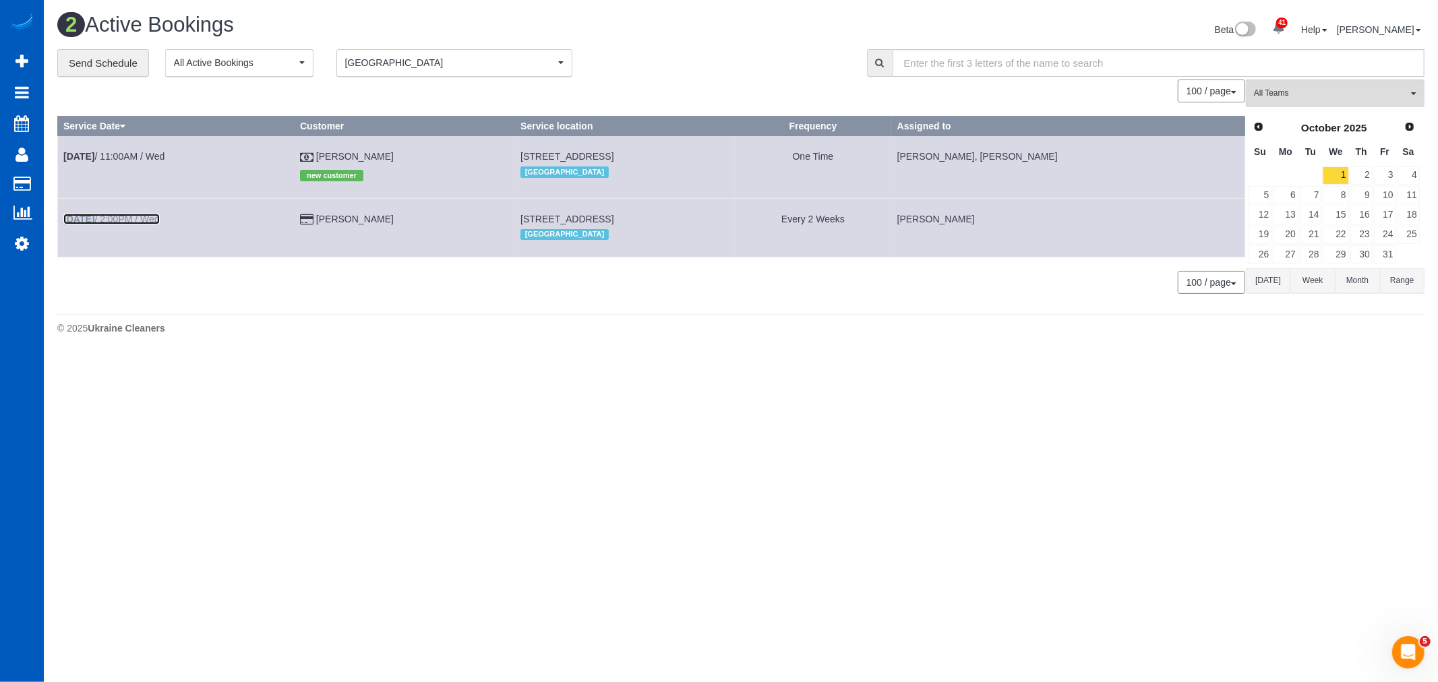
click at [102, 223] on link "Oct 1st / 2:00PM / Wed" at bounding box center [111, 219] width 96 height 11
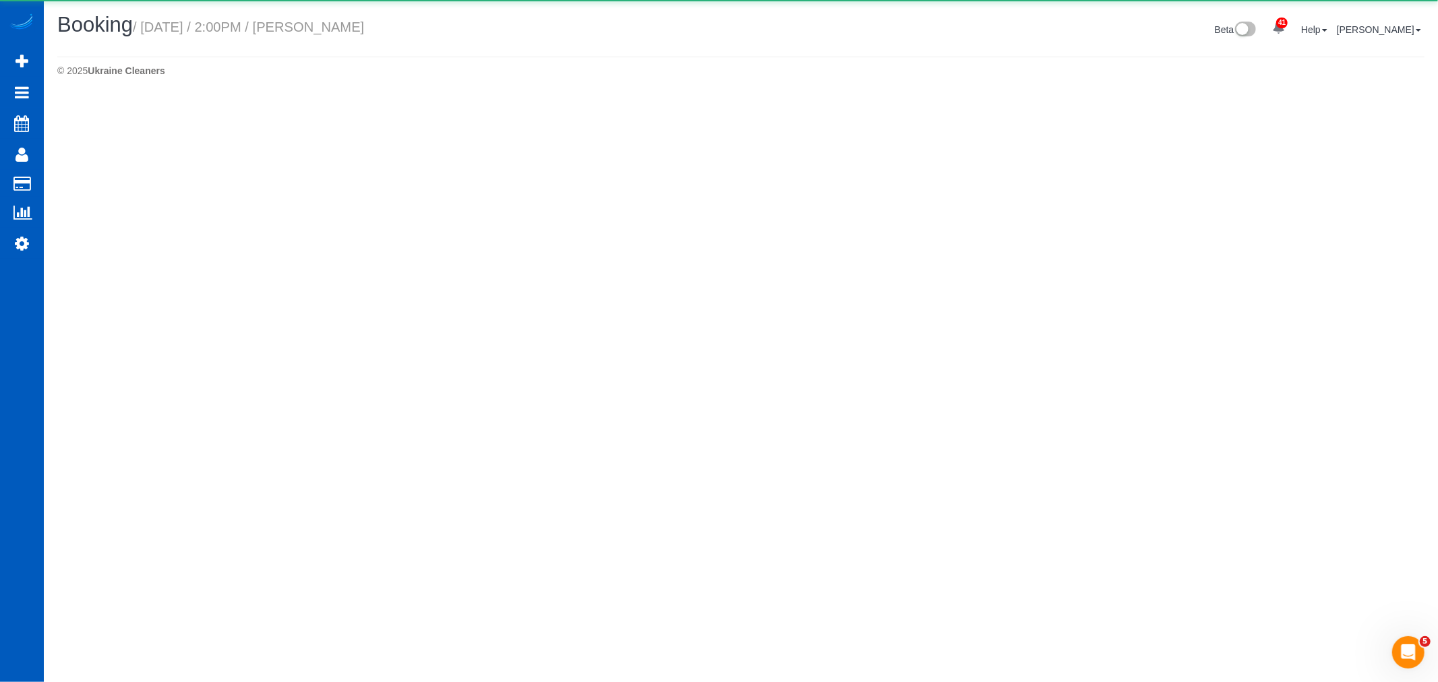
select select "WA"
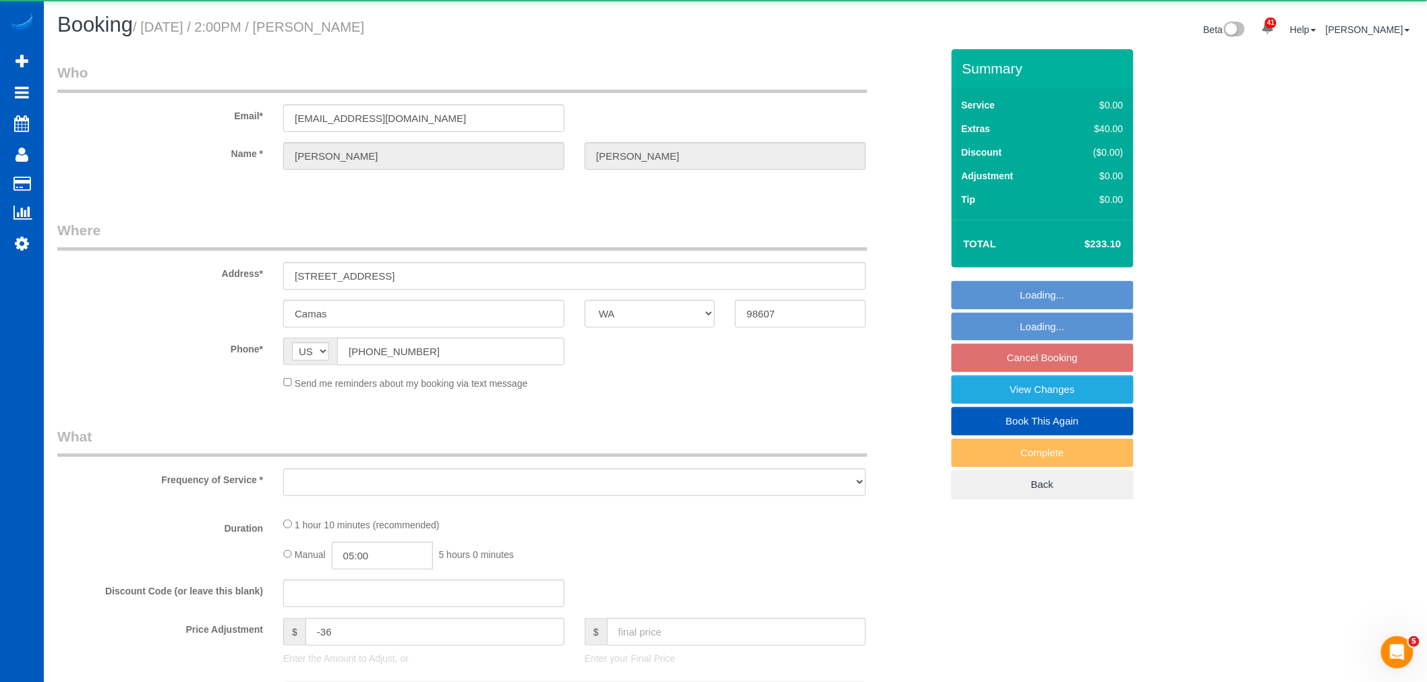
select select "object:11141"
select select "string:fspay-fdf99ce8-80b4-40bf-ab3a-898384235526"
select select "199"
select select "spot33"
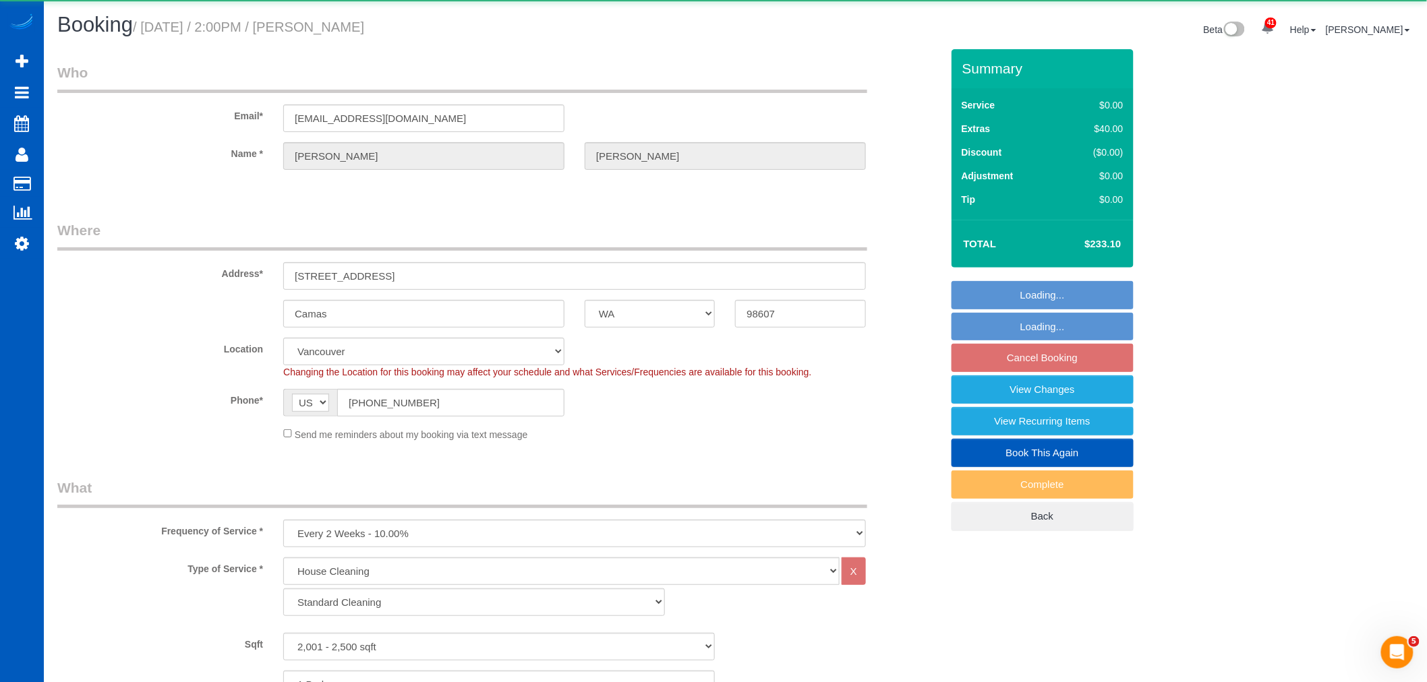
select select "2001"
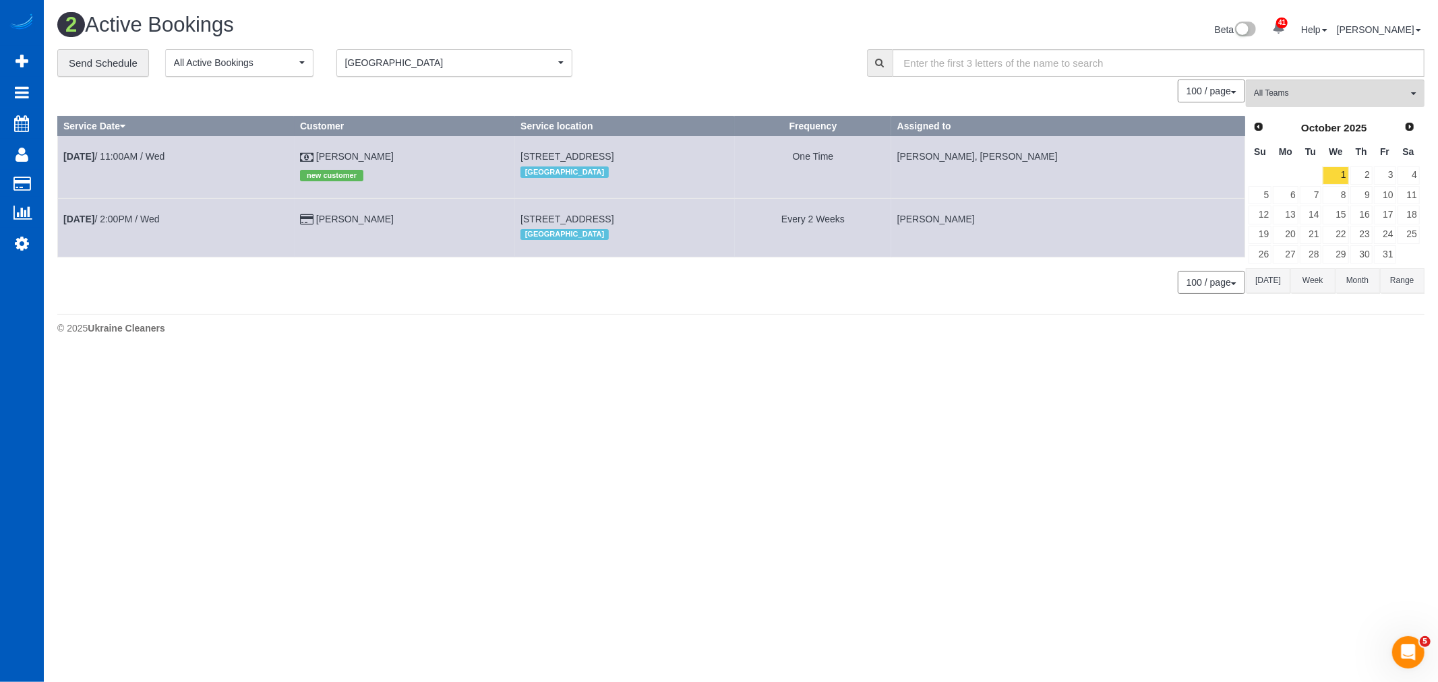
click at [581, 65] on div "**********" at bounding box center [452, 63] width 790 height 28
click at [539, 73] on button "Vancouver Vancouver" at bounding box center [454, 63] width 236 height 28
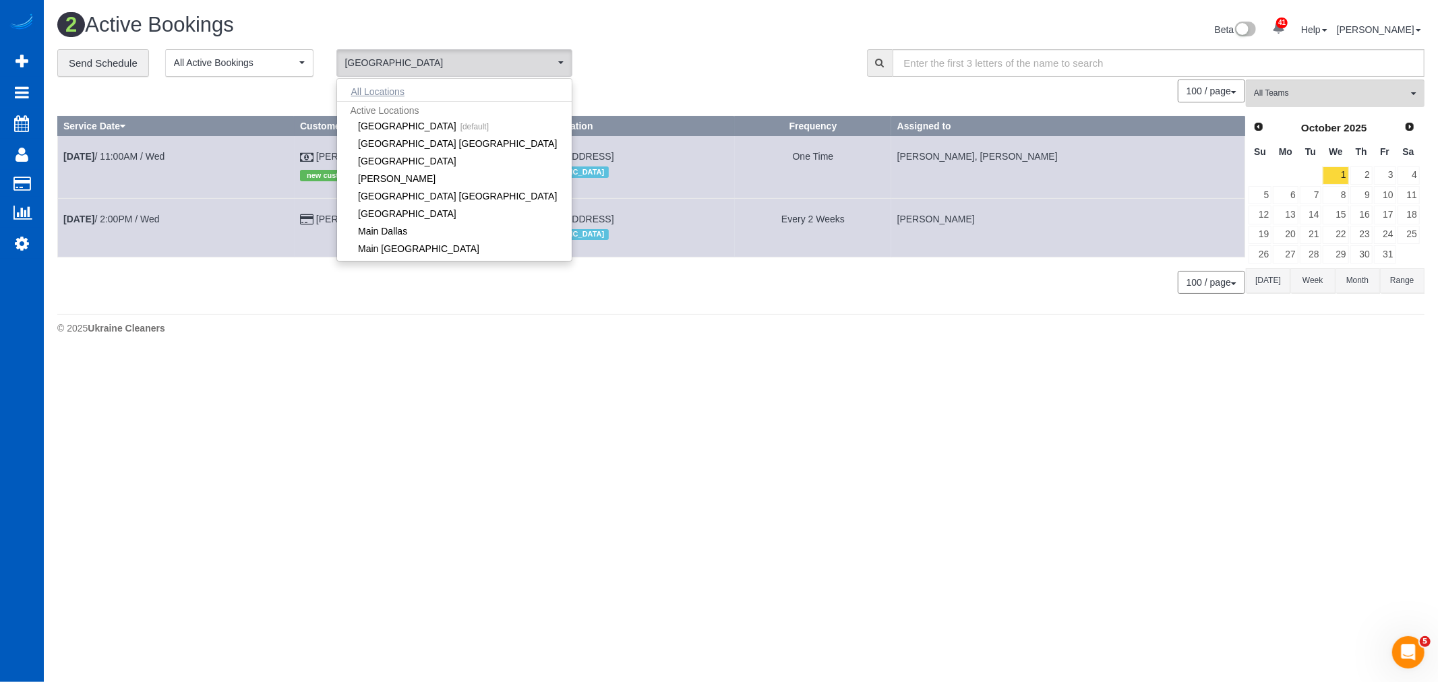
click at [378, 91] on button "All Locations" at bounding box center [378, 91] width 82 height 19
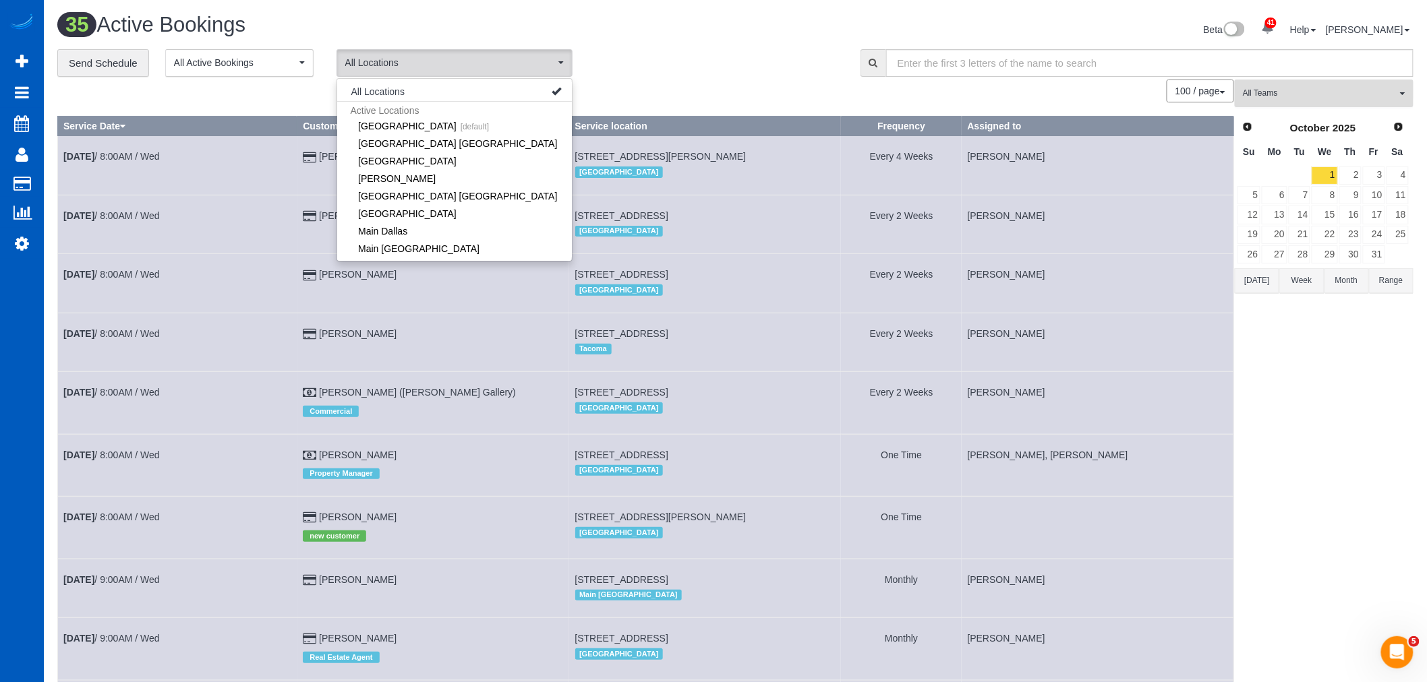
click at [1286, 88] on span "All Teams" at bounding box center [1320, 93] width 154 height 11
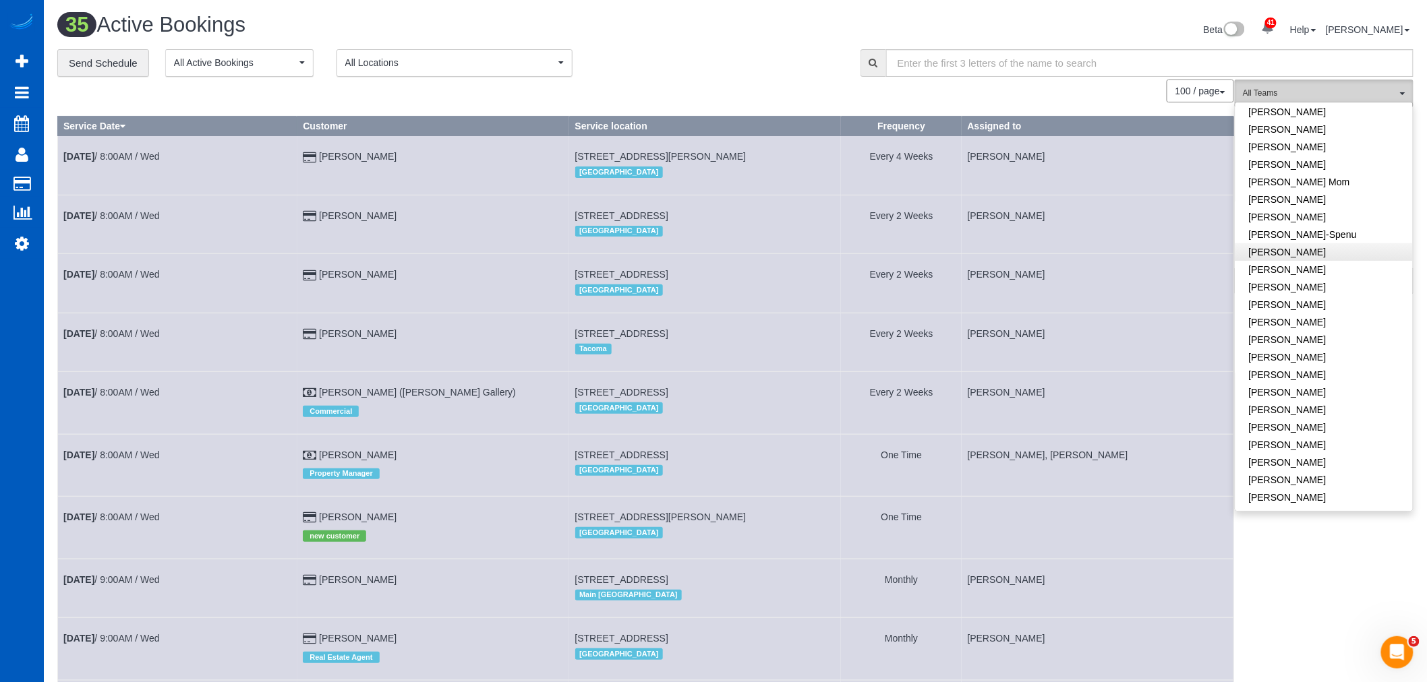
scroll to position [220, 0]
click at [1288, 228] on link "[PERSON_NAME]" at bounding box center [1323, 223] width 177 height 18
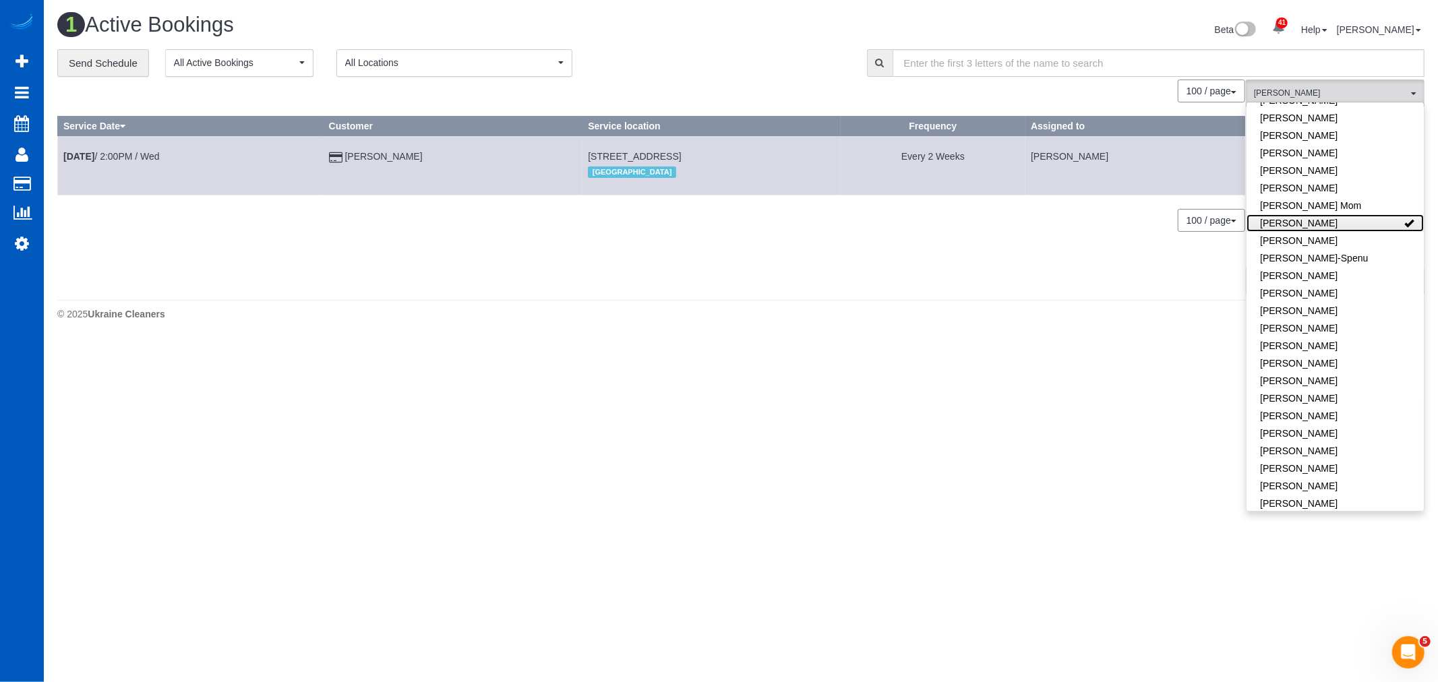
click at [1288, 228] on link "[PERSON_NAME]" at bounding box center [1335, 223] width 177 height 18
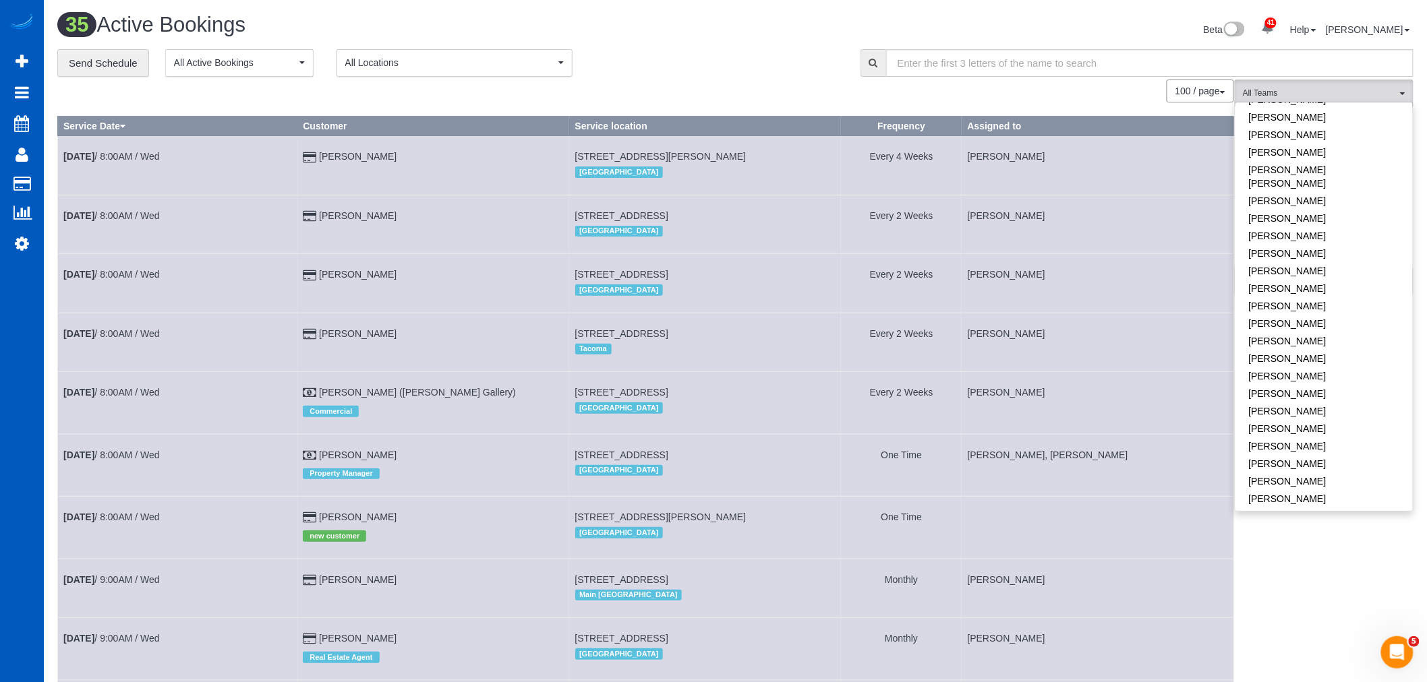
scroll to position [595, 0]
click at [1302, 274] on link "[PERSON_NAME]" at bounding box center [1323, 283] width 177 height 18
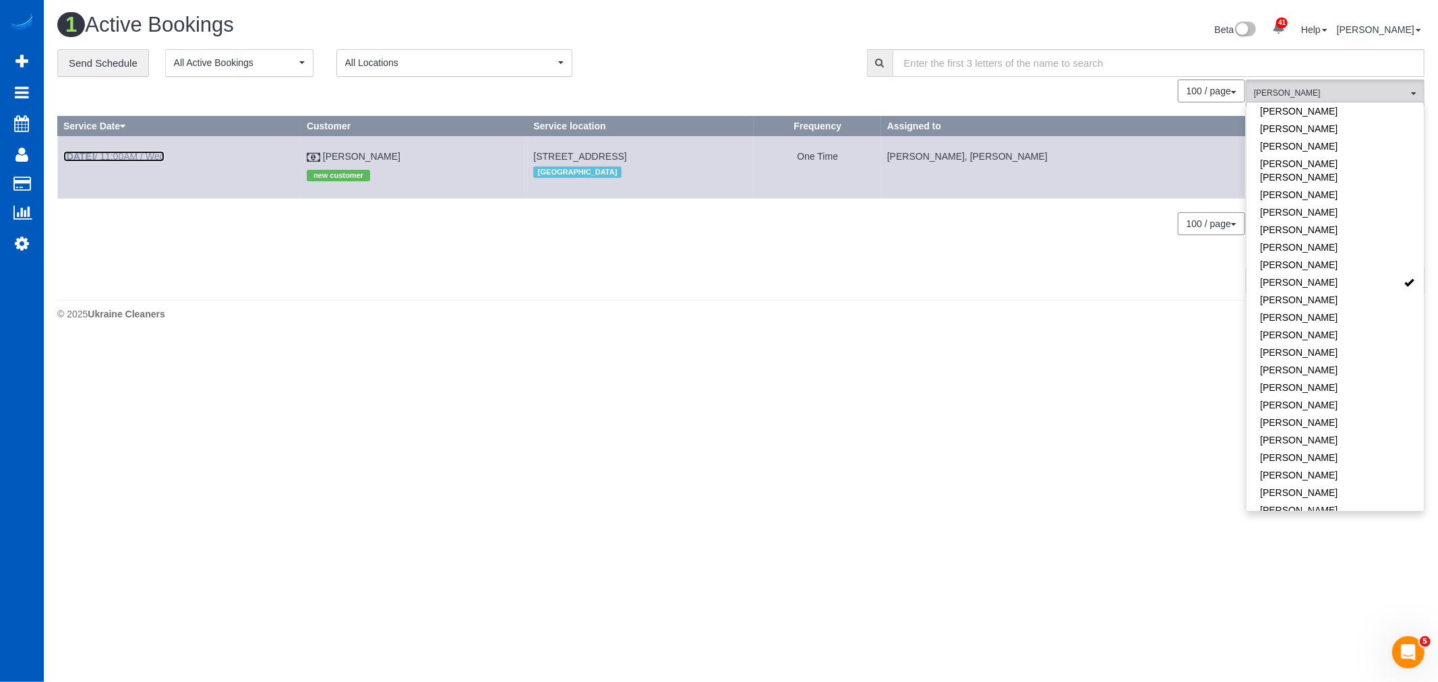
click at [149, 157] on link "[DATE] 11:00AM / Wed" at bounding box center [113, 156] width 101 height 11
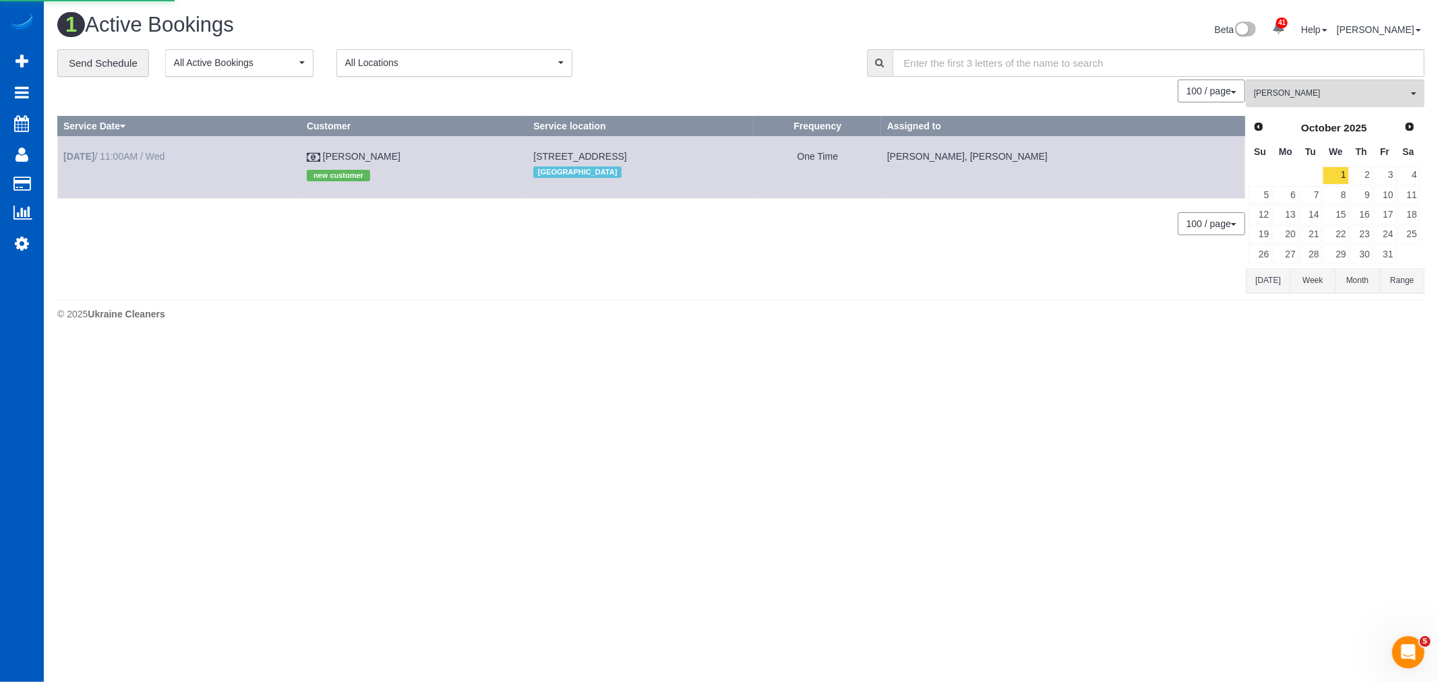
select select "WA"
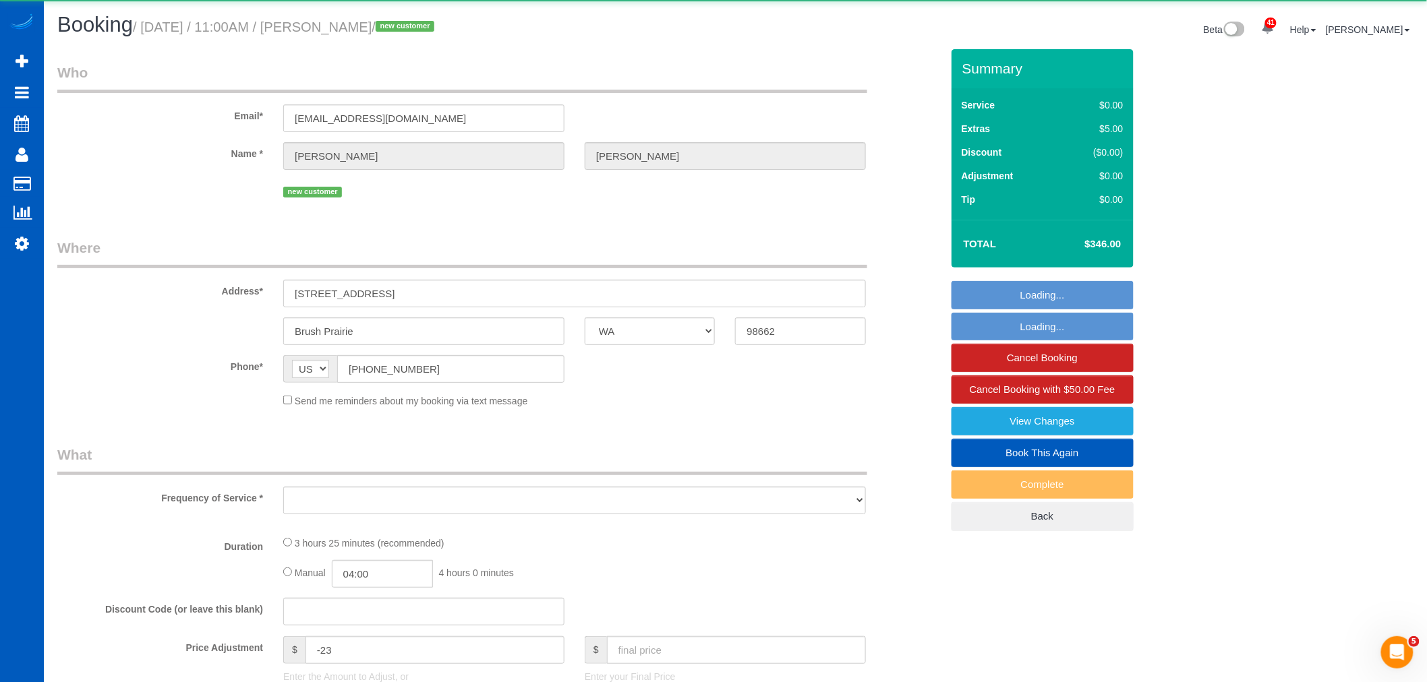
select select "object:12879"
select select "199"
select select "2"
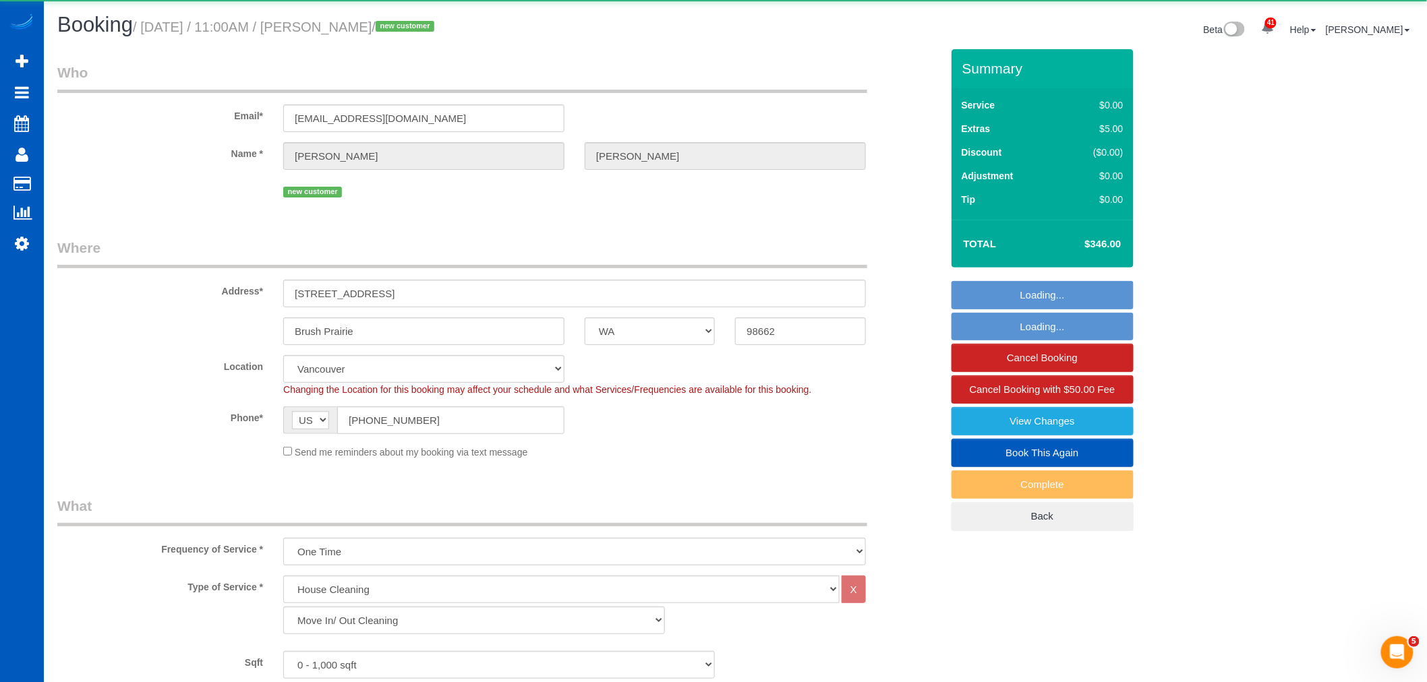
select select "object:13080"
select select "spot49"
select select "2"
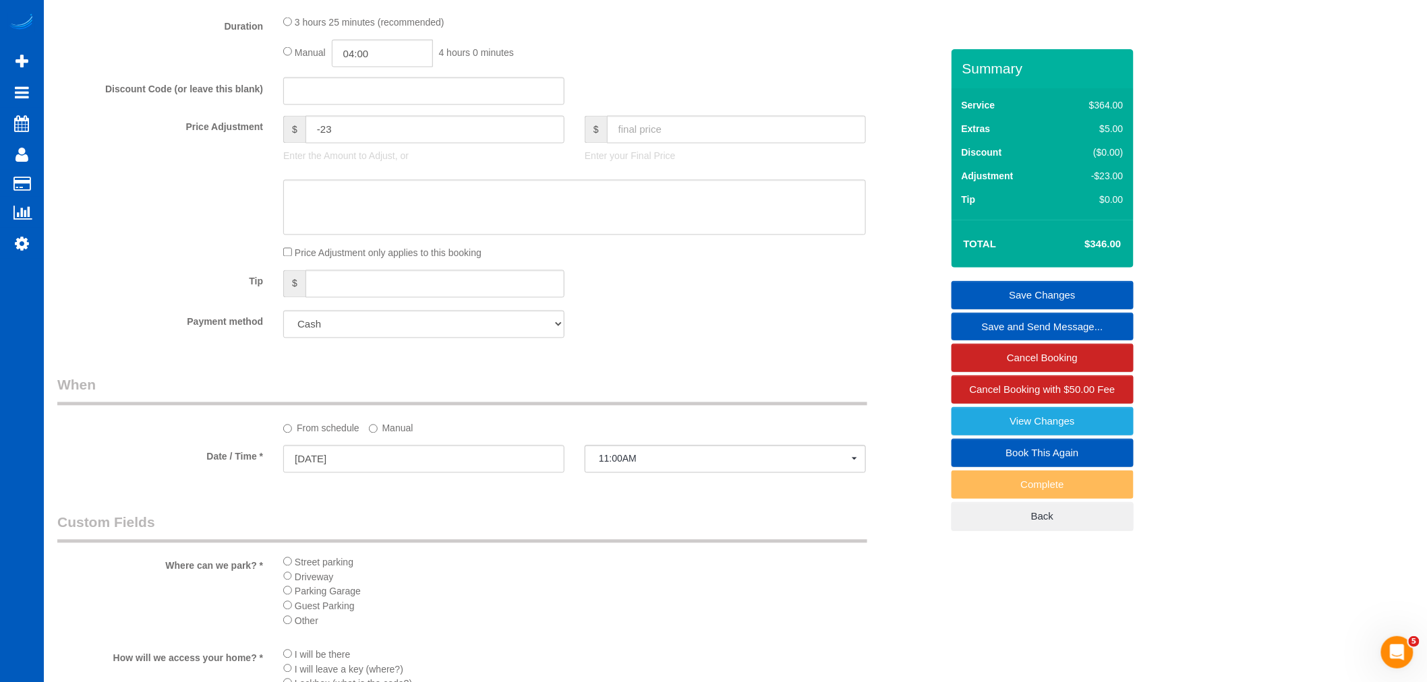
scroll to position [887, 0]
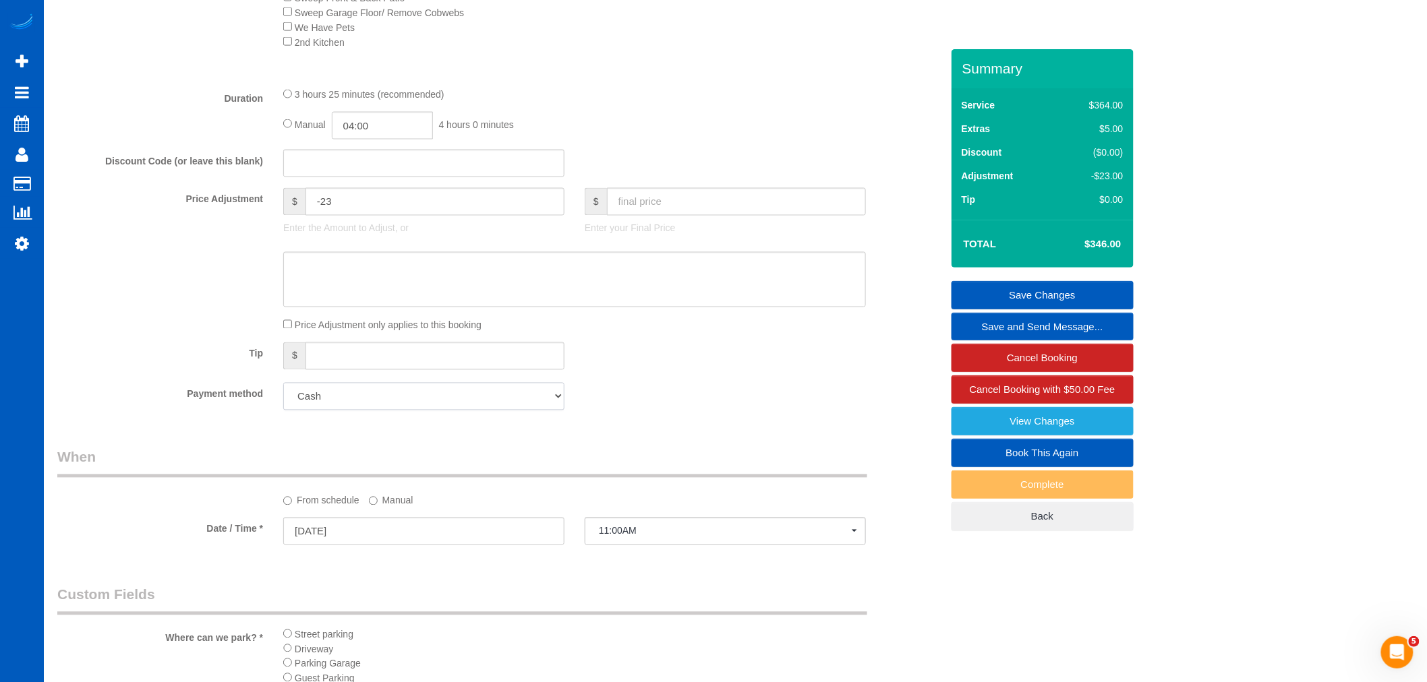
click at [382, 410] on select "Add Credit Card Cash Check Paypal" at bounding box center [423, 397] width 281 height 28
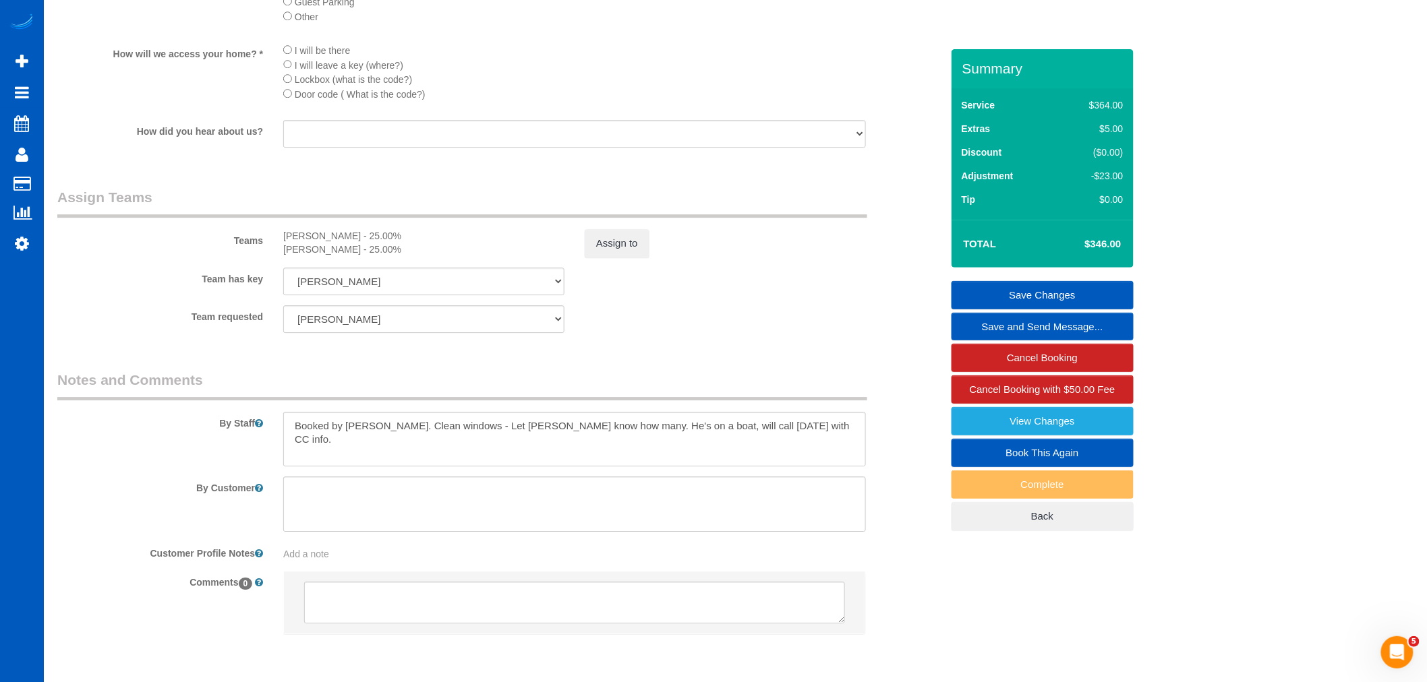
scroll to position [1637, 0]
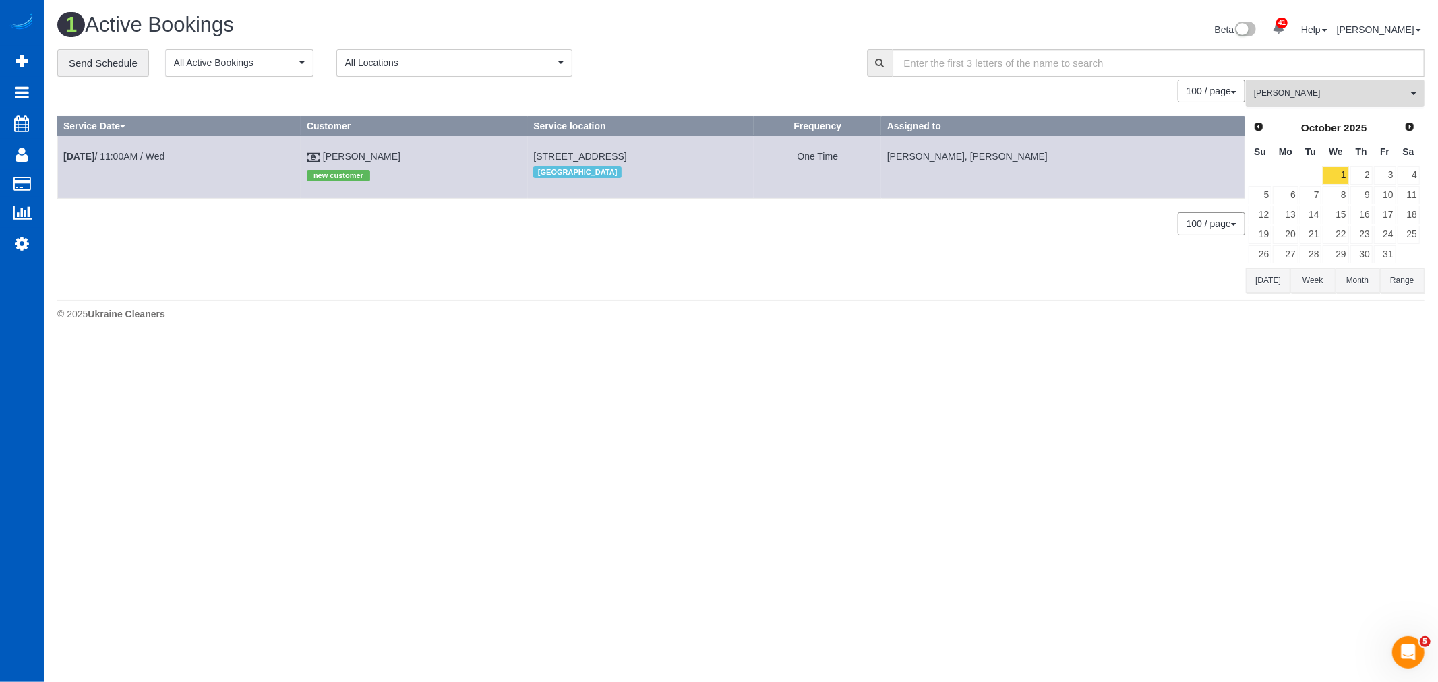
click at [1349, 86] on button "Oksana Kosiuk All Teams" at bounding box center [1335, 94] width 179 height 28
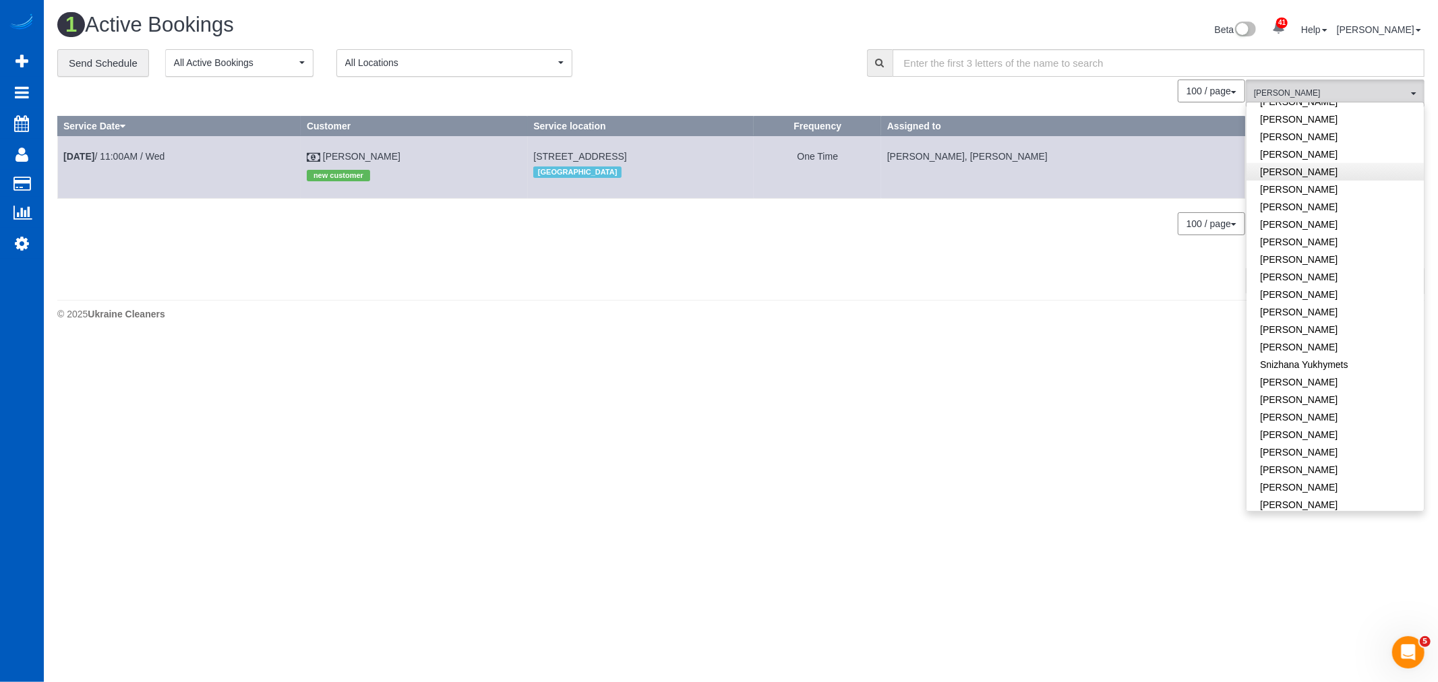
scroll to position [819, 0]
click at [1373, 383] on link "[PERSON_NAME]" at bounding box center [1335, 392] width 177 height 18
click at [1036, 300] on div "1 Active Bookings Beta 41 Your Notifications You have 0 alerts × You have 3 to …" at bounding box center [741, 170] width 1395 height 341
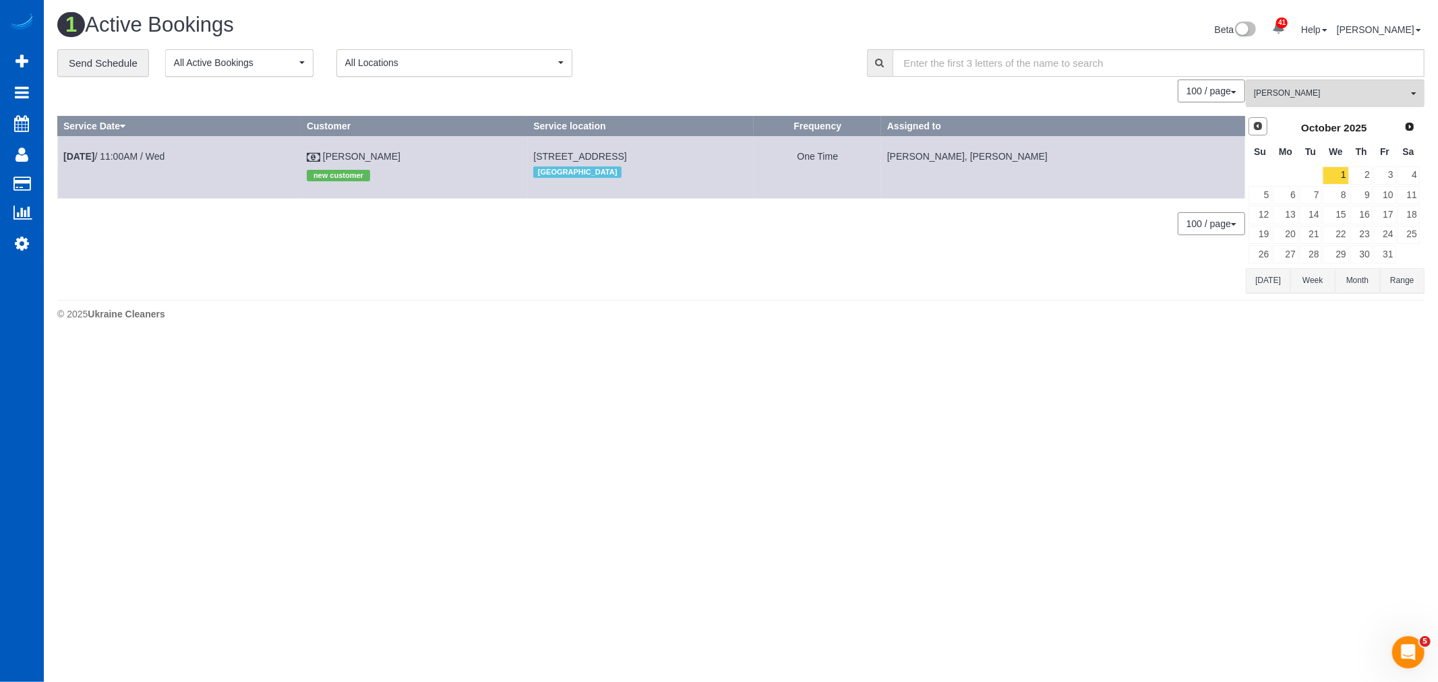
click at [1260, 123] on span "Prev" at bounding box center [1258, 126] width 11 height 11
click at [1283, 252] on link "29" at bounding box center [1285, 254] width 25 height 18
click at [1299, 90] on span "Oksana Kosiuk" at bounding box center [1331, 93] width 154 height 11
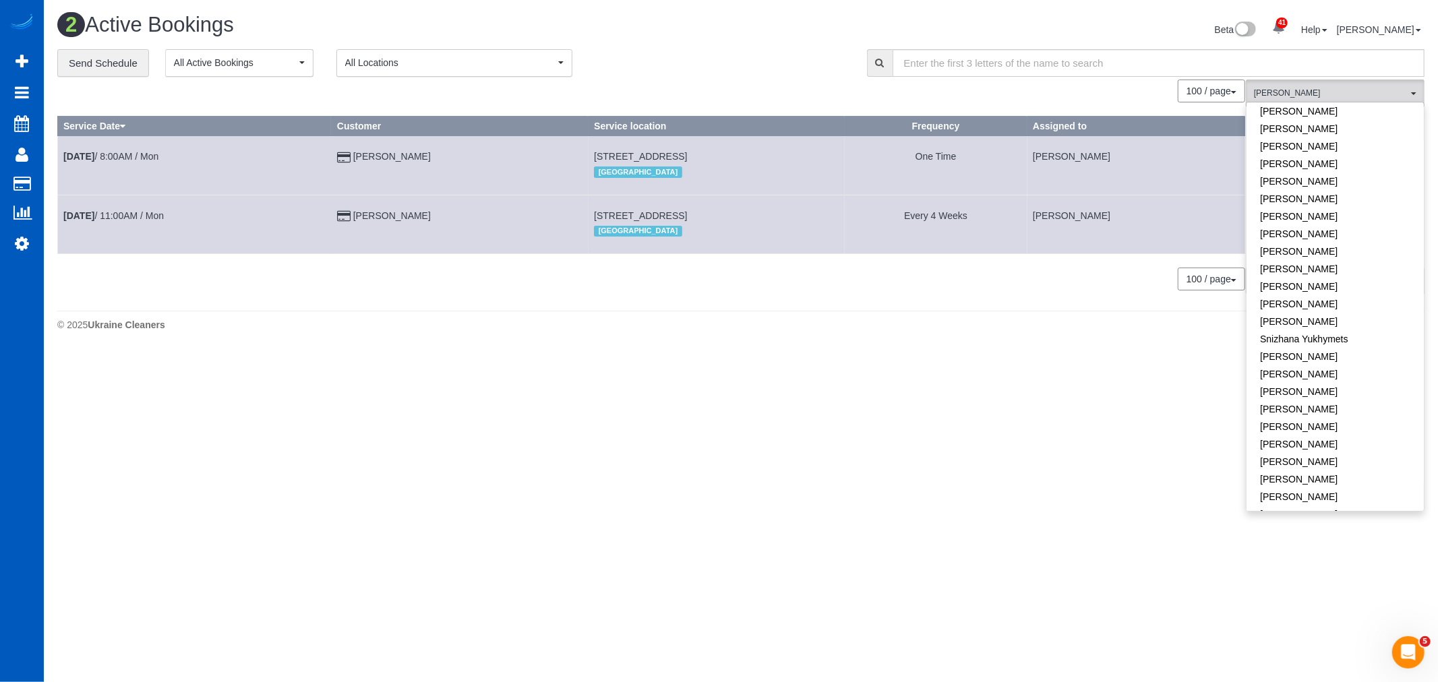
click at [935, 397] on body "41 Beta Your Notifications You have 0 alerts × You have 3 to charge for 09/26/2…" at bounding box center [719, 341] width 1438 height 682
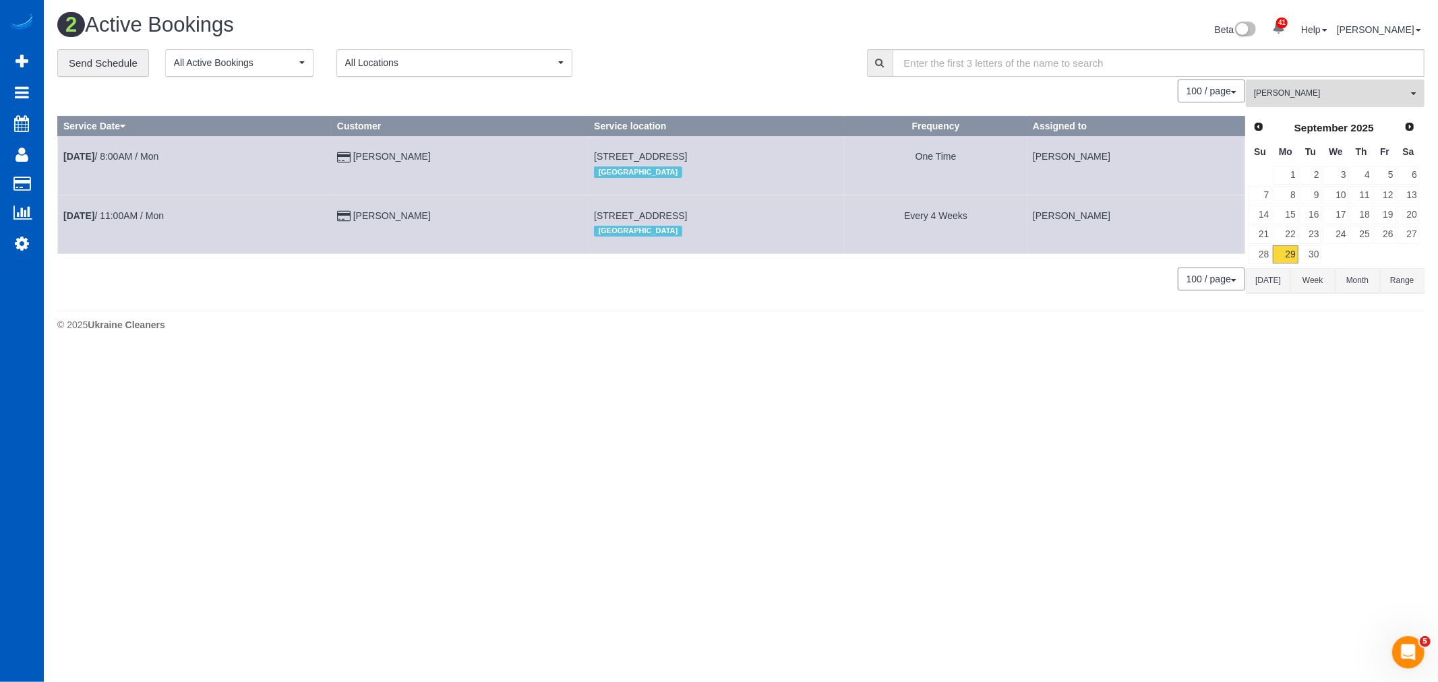
click at [1288, 104] on button "Oksana Kosiuk All Teams" at bounding box center [1335, 94] width 179 height 28
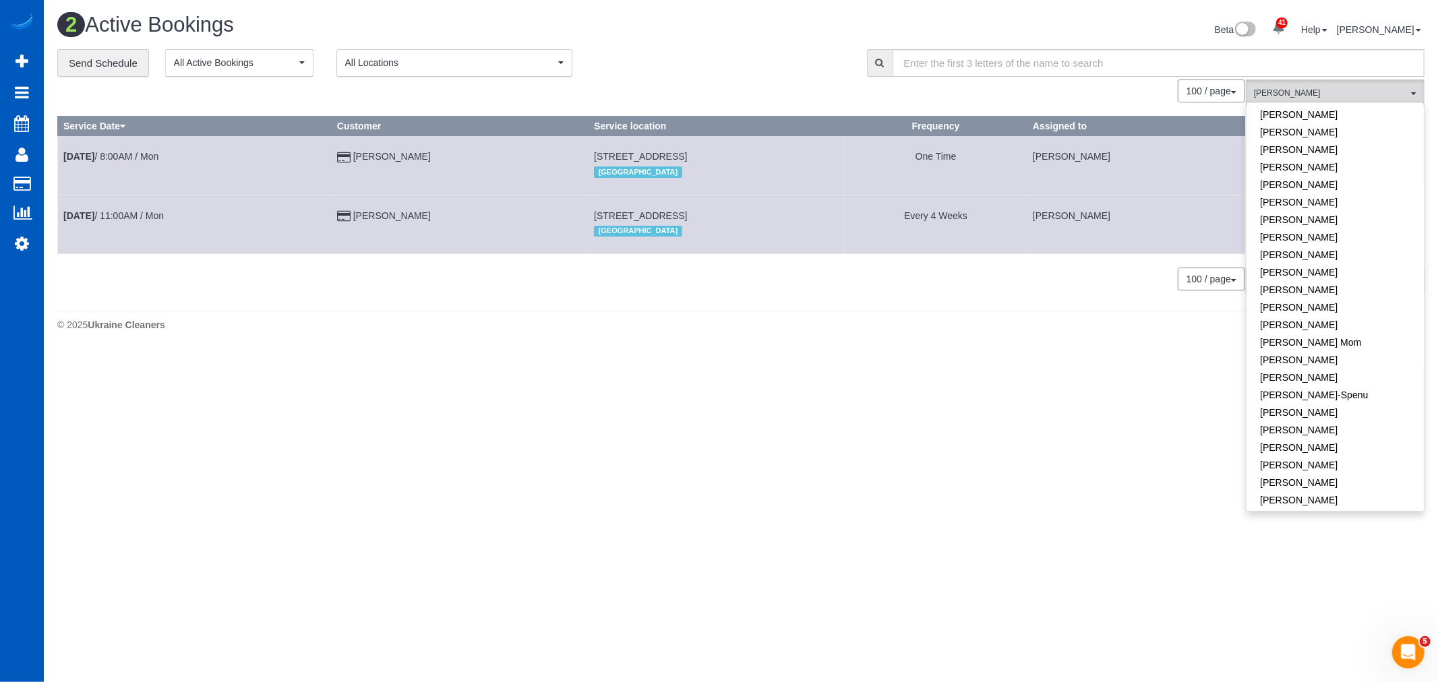
scroll to position [0, 0]
click at [1307, 108] on link "Remove Team Filters" at bounding box center [1335, 115] width 177 height 18
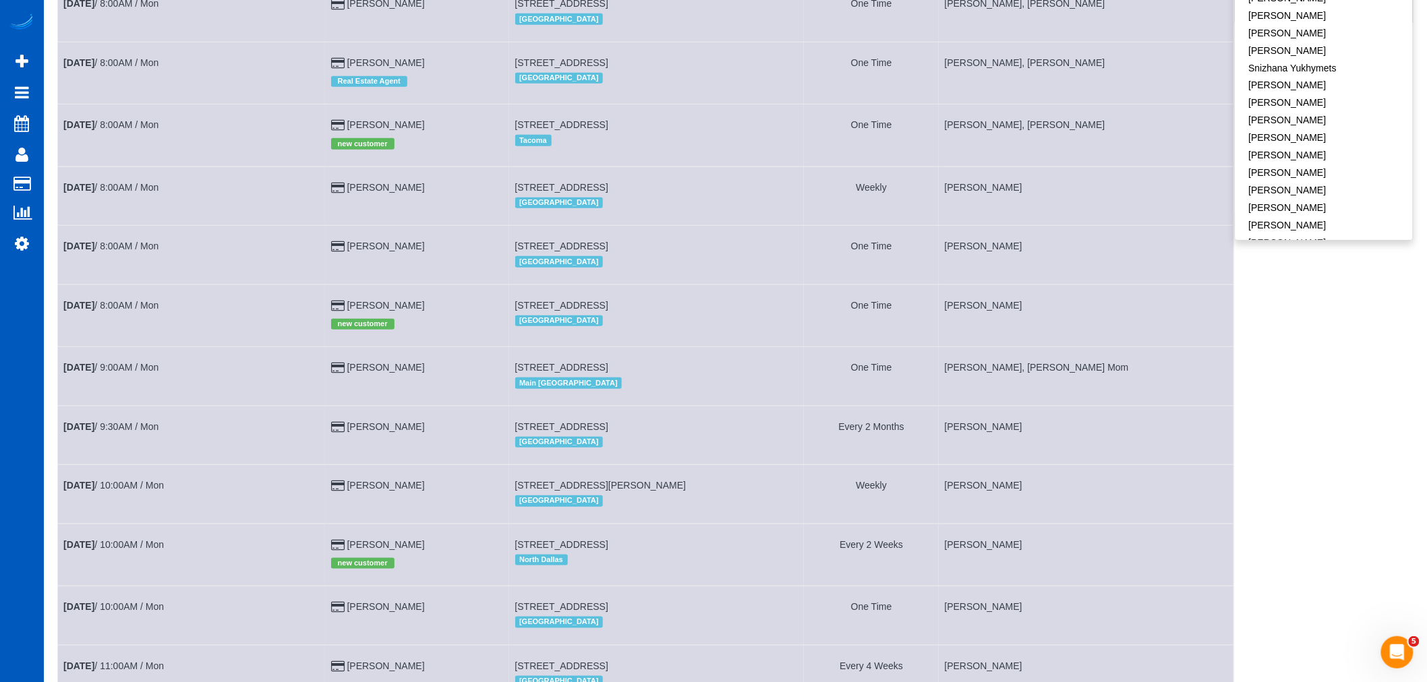
scroll to position [299, 0]
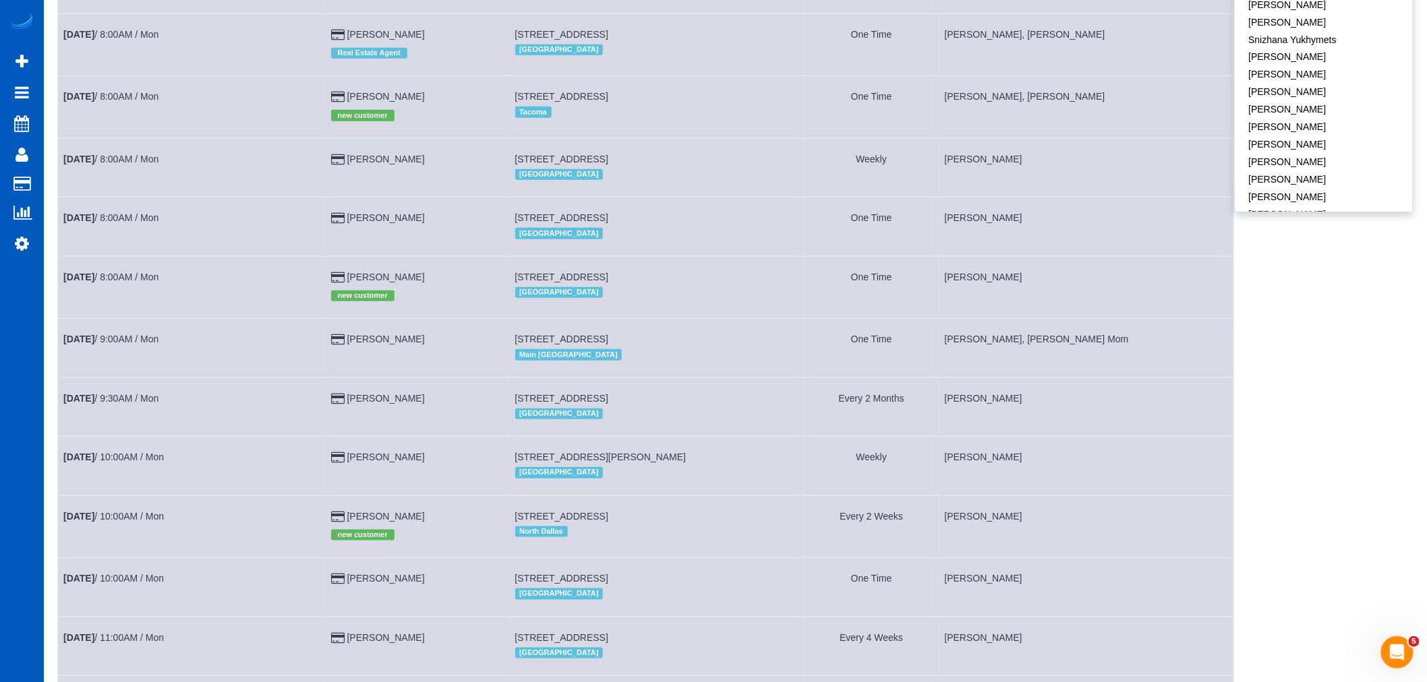
drag, startPoint x: 492, startPoint y: 197, endPoint x: 435, endPoint y: 198, distance: 57.3
drag, startPoint x: 435, startPoint y: 198, endPoint x: 1332, endPoint y: 331, distance: 907.3
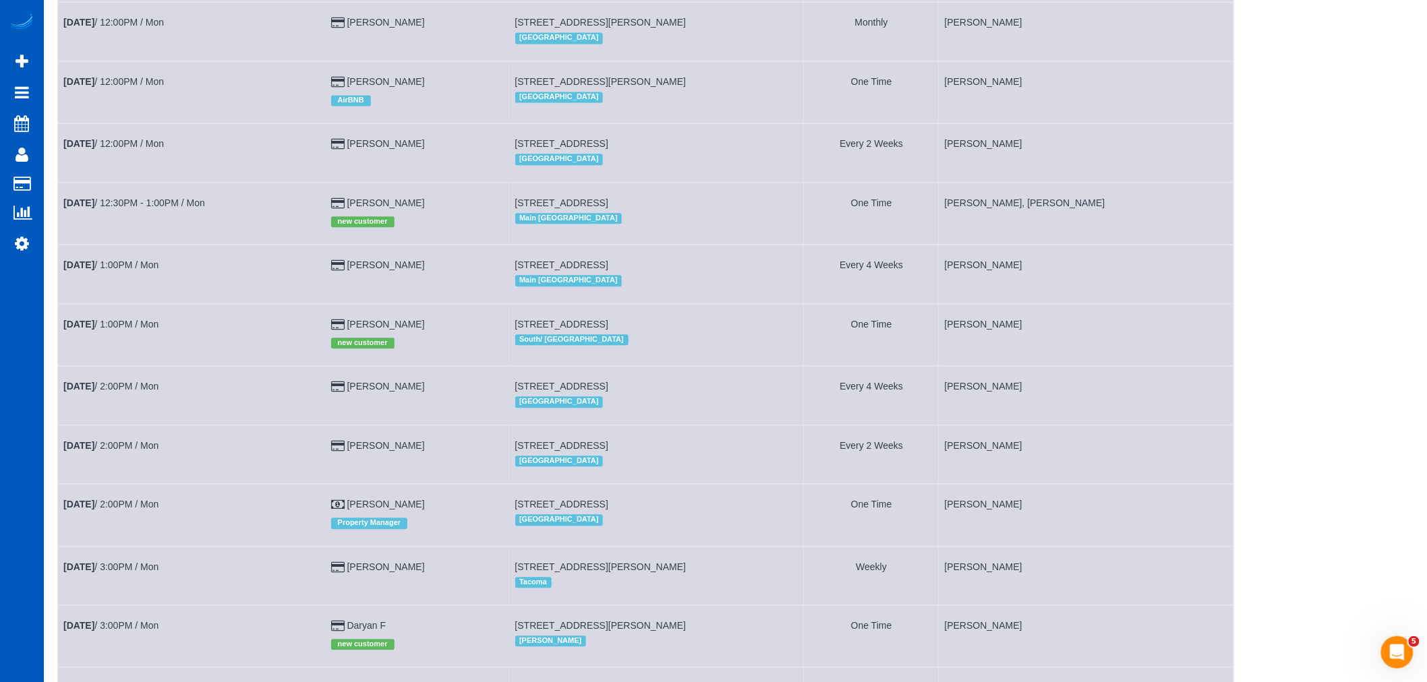
scroll to position [1535, 0]
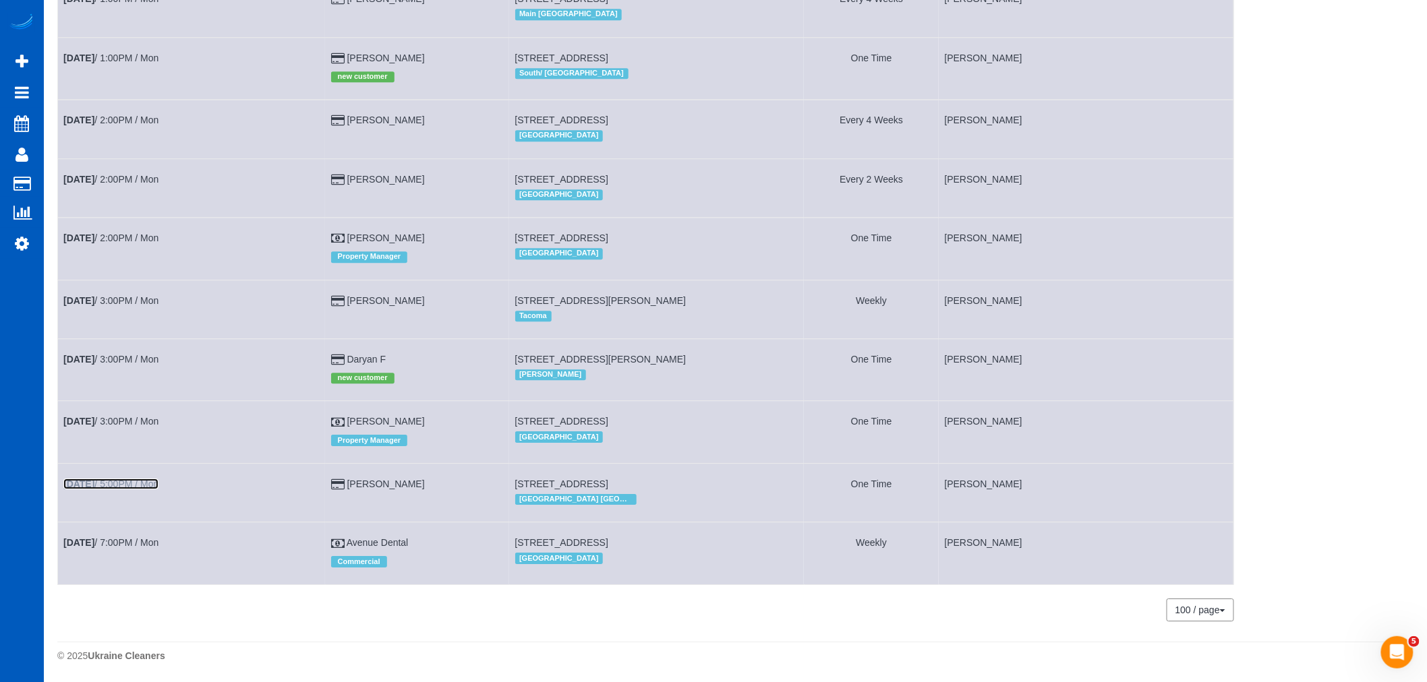
click at [129, 483] on link "Sep 29th / 5:00PM / Mon" at bounding box center [110, 484] width 95 height 11
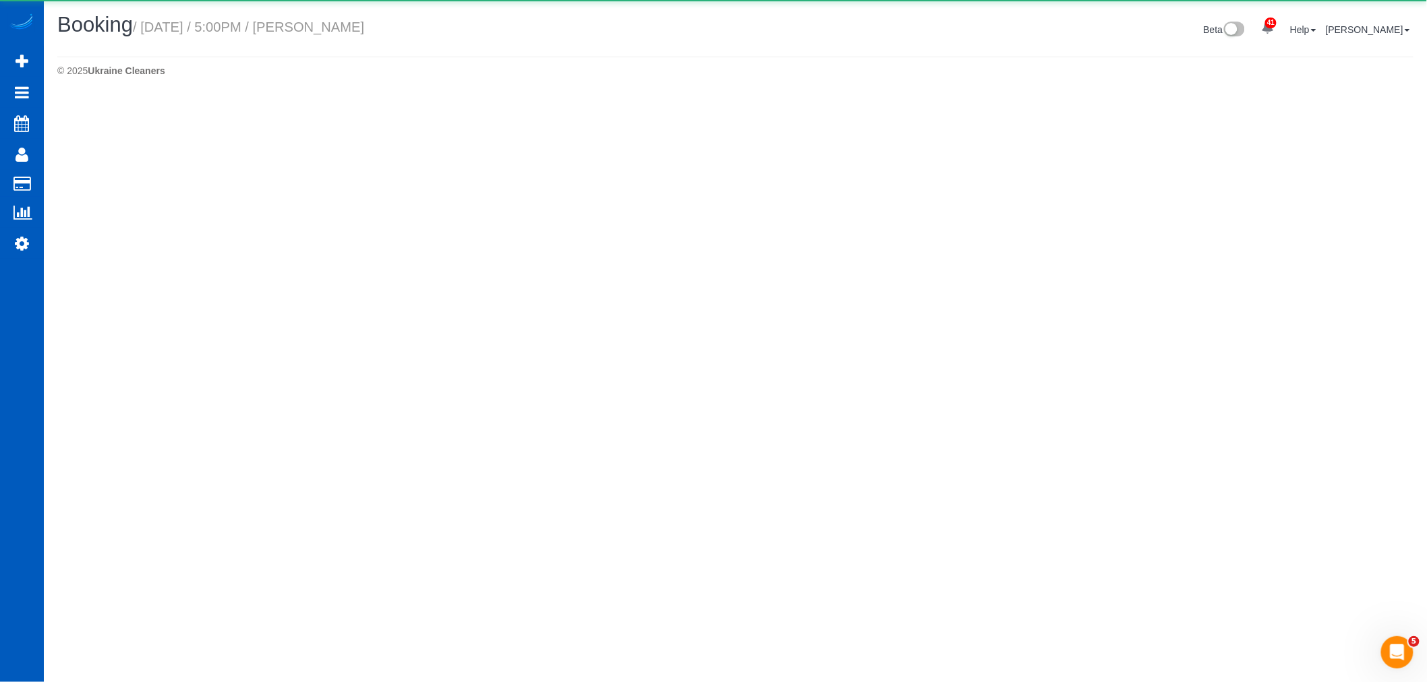
select select "GA"
select select "199"
select select "2"
select select "string:fspay-9c563827-c3f8-4524-8a37-63a1f846035a"
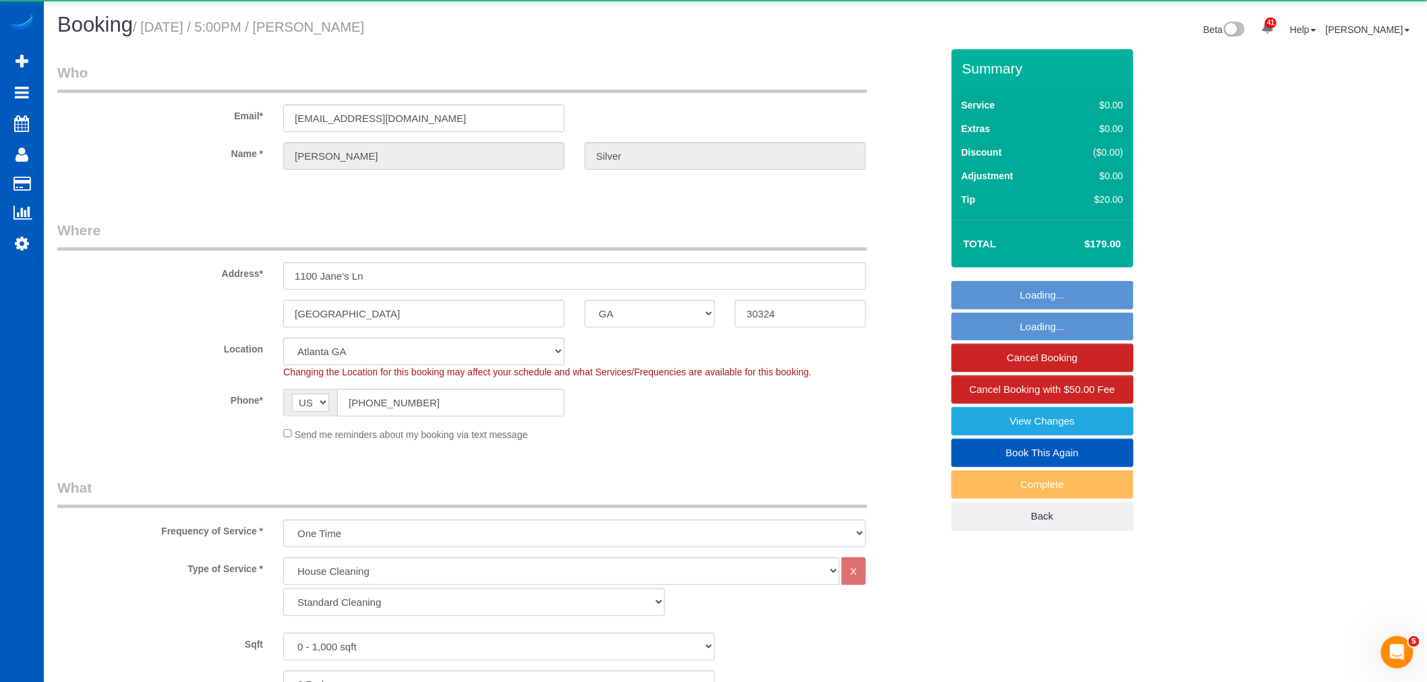
select select "object:14487"
select select "2"
select select "spot64"
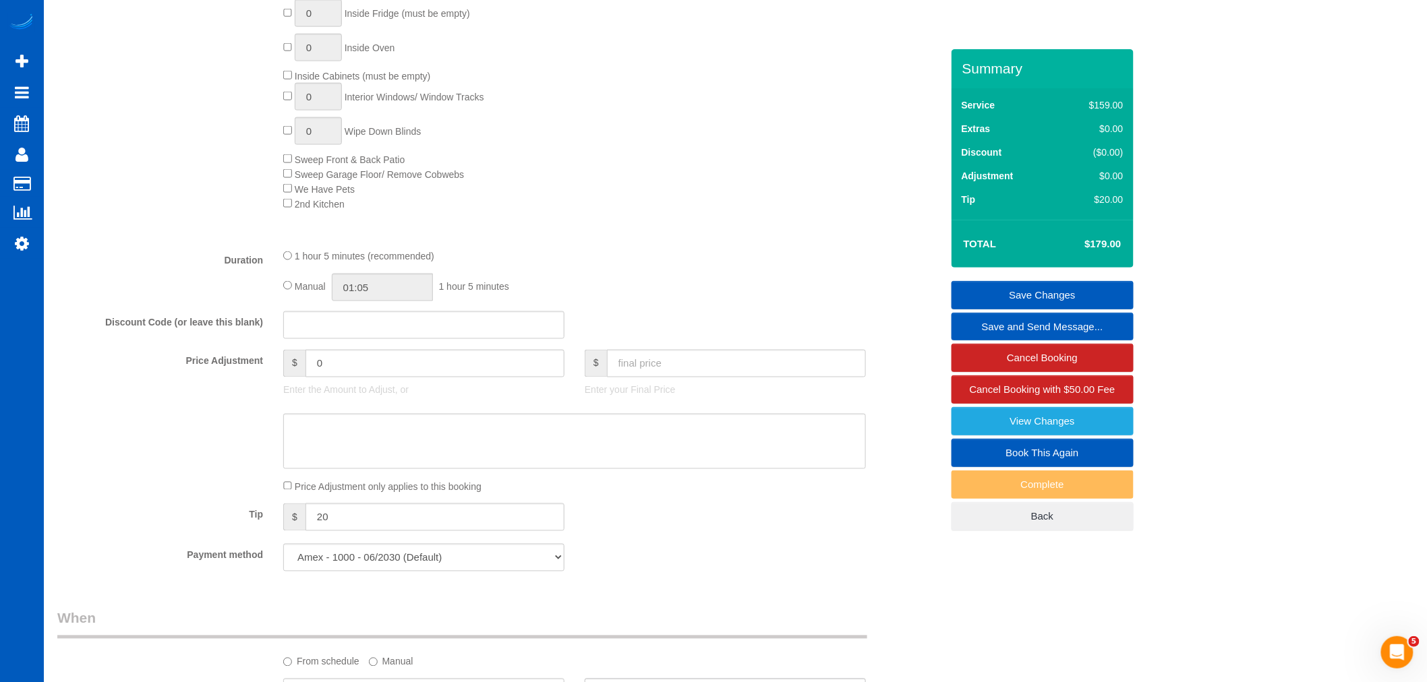
scroll to position [749, 0]
click at [359, 529] on input "20" at bounding box center [434, 516] width 259 height 28
click at [59, 115] on span "Scheduler" at bounding box center [128, 123] width 169 height 31
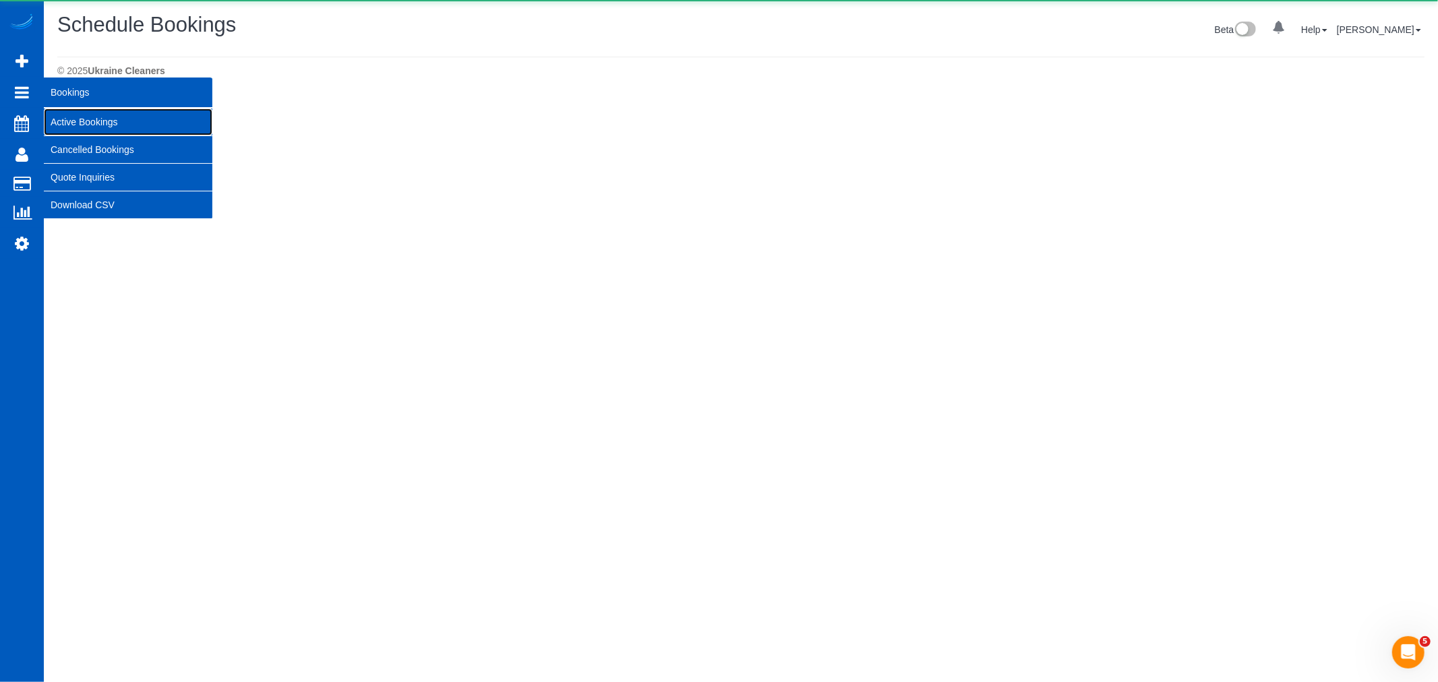
click at [102, 117] on link "Active Bookings" at bounding box center [128, 122] width 169 height 27
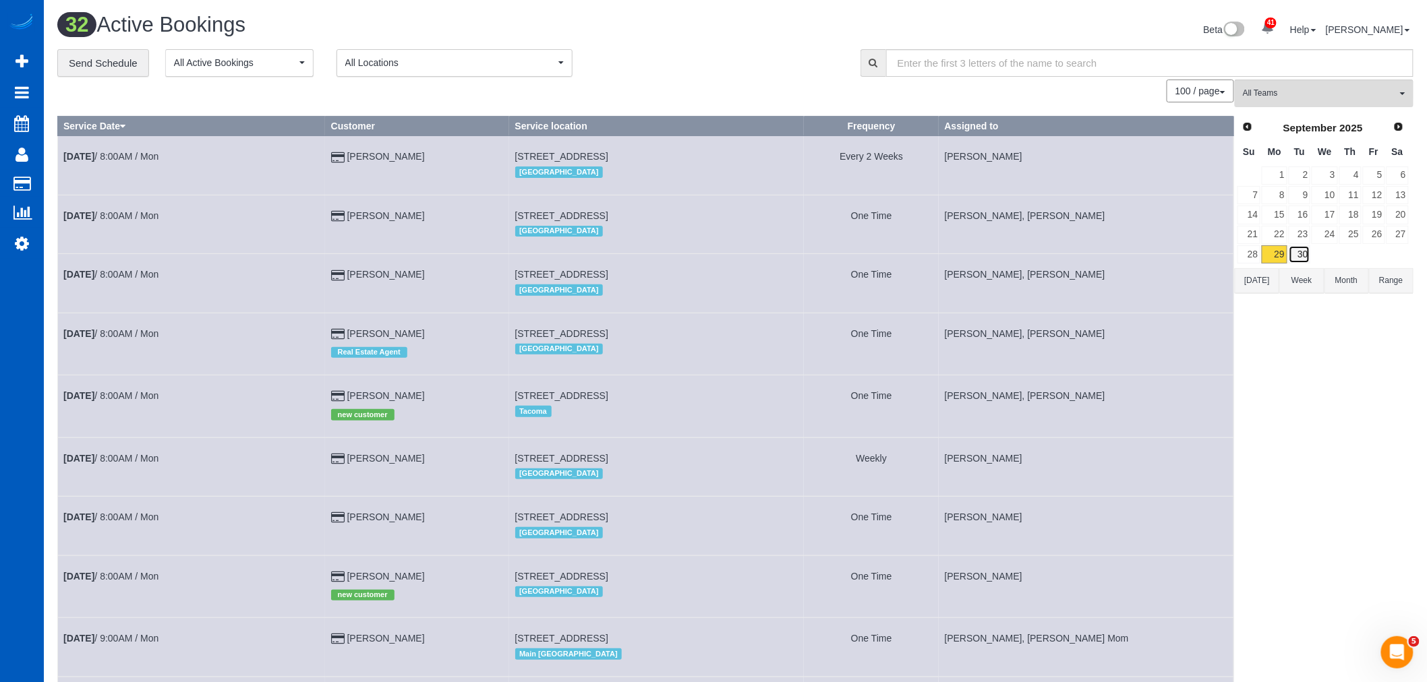
click at [1297, 260] on link "30" at bounding box center [1300, 254] width 22 height 18
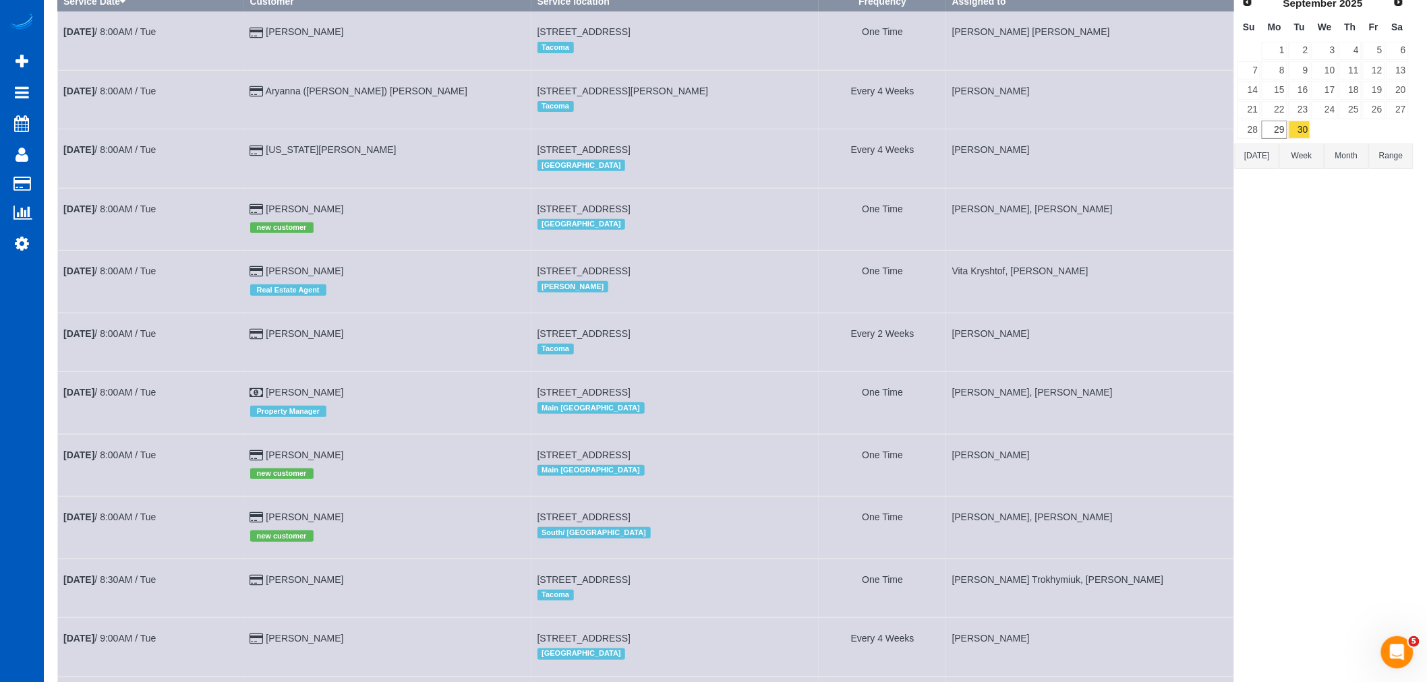
scroll to position [150, 0]
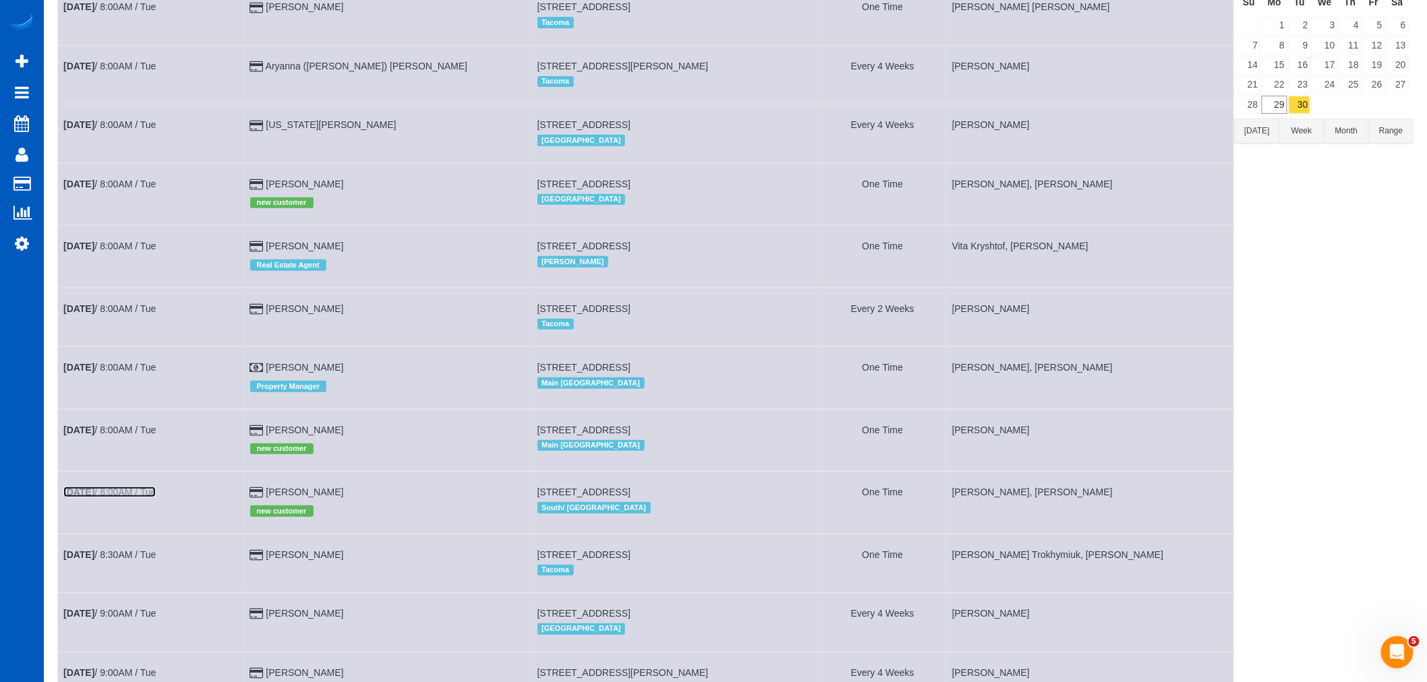
click at [121, 498] on link "Sep 30th / 8:00AM / Tue" at bounding box center [109, 492] width 92 height 11
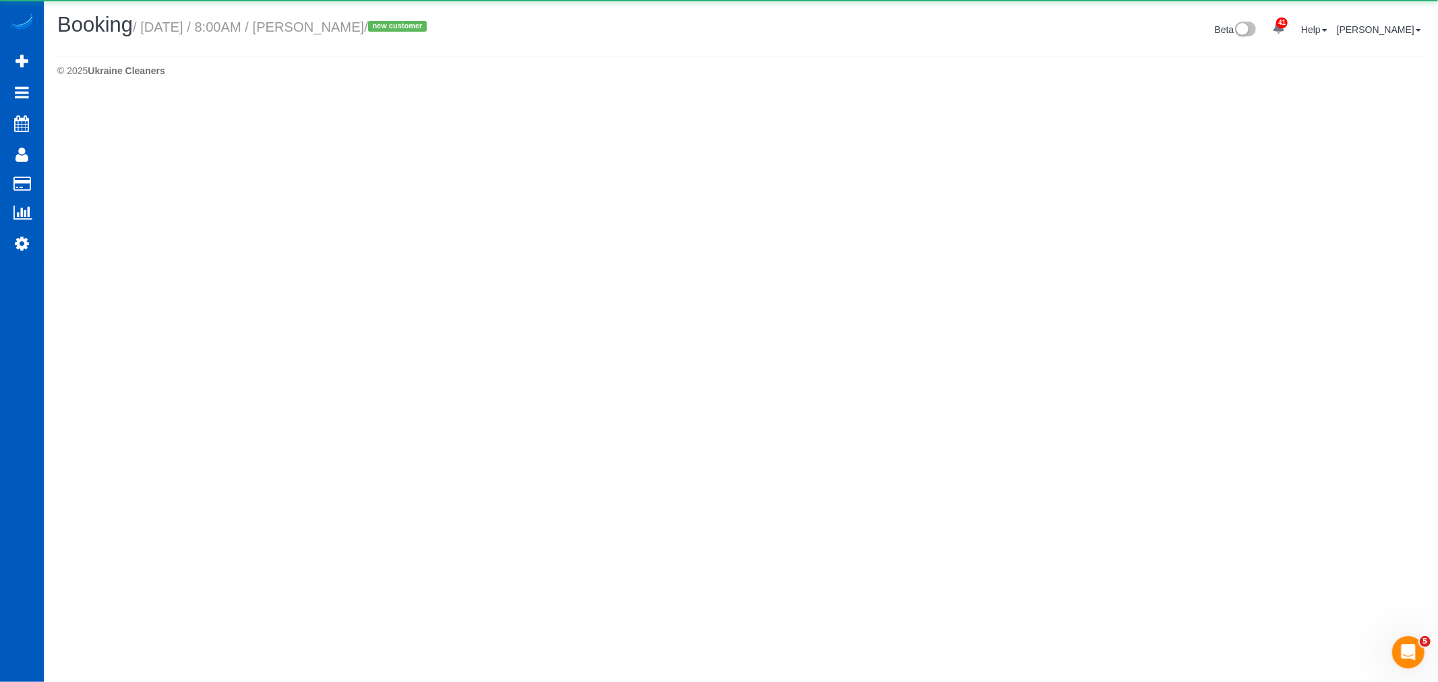
select select "WA"
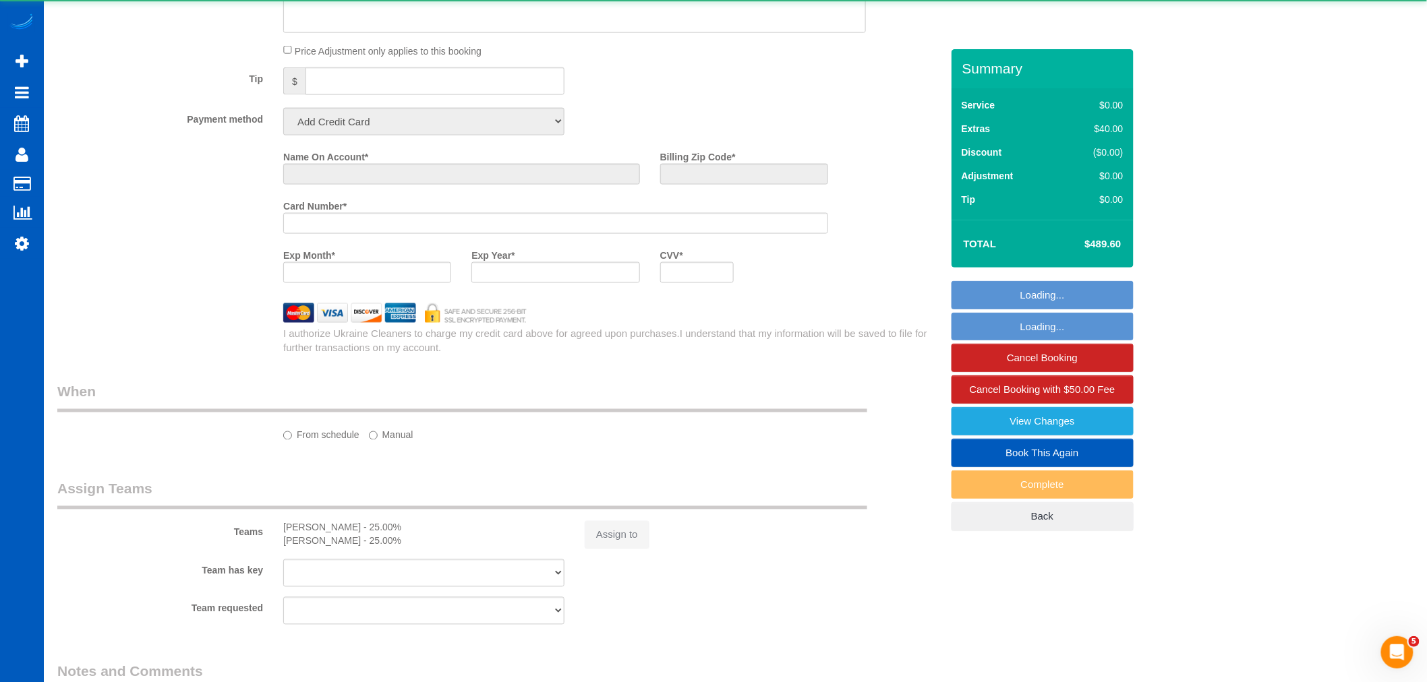
select select "string:fspay-8c367873-17cc-477e-93ce-de86a696e3e9"
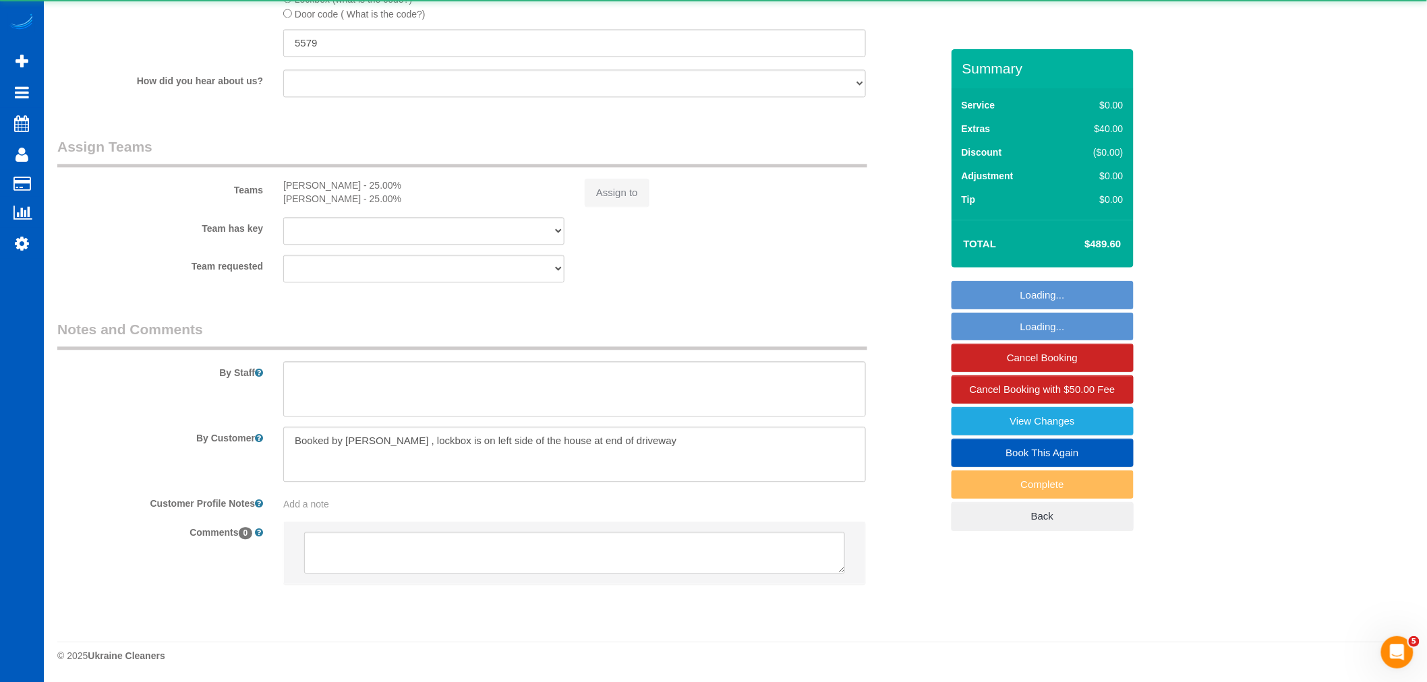
select select "object:16821"
select select "199"
select select "2001"
select select "4"
select select "2"
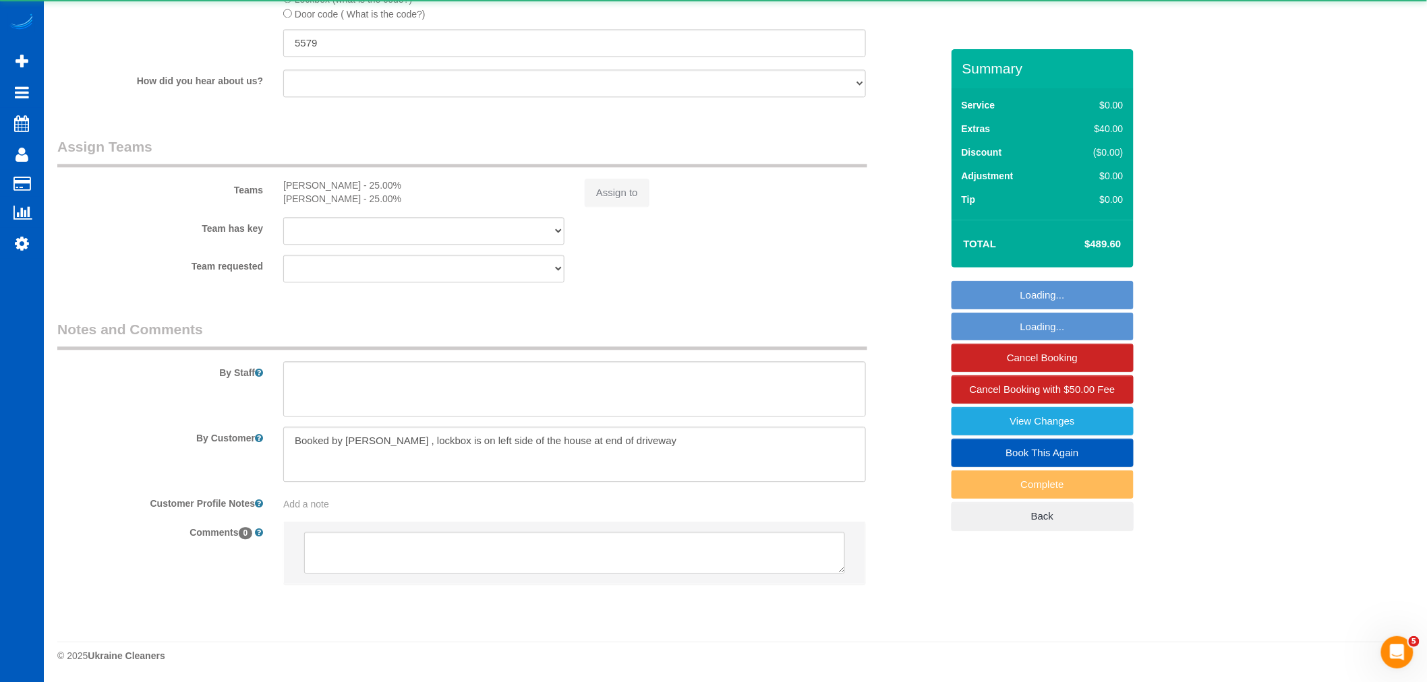
select select "spot73"
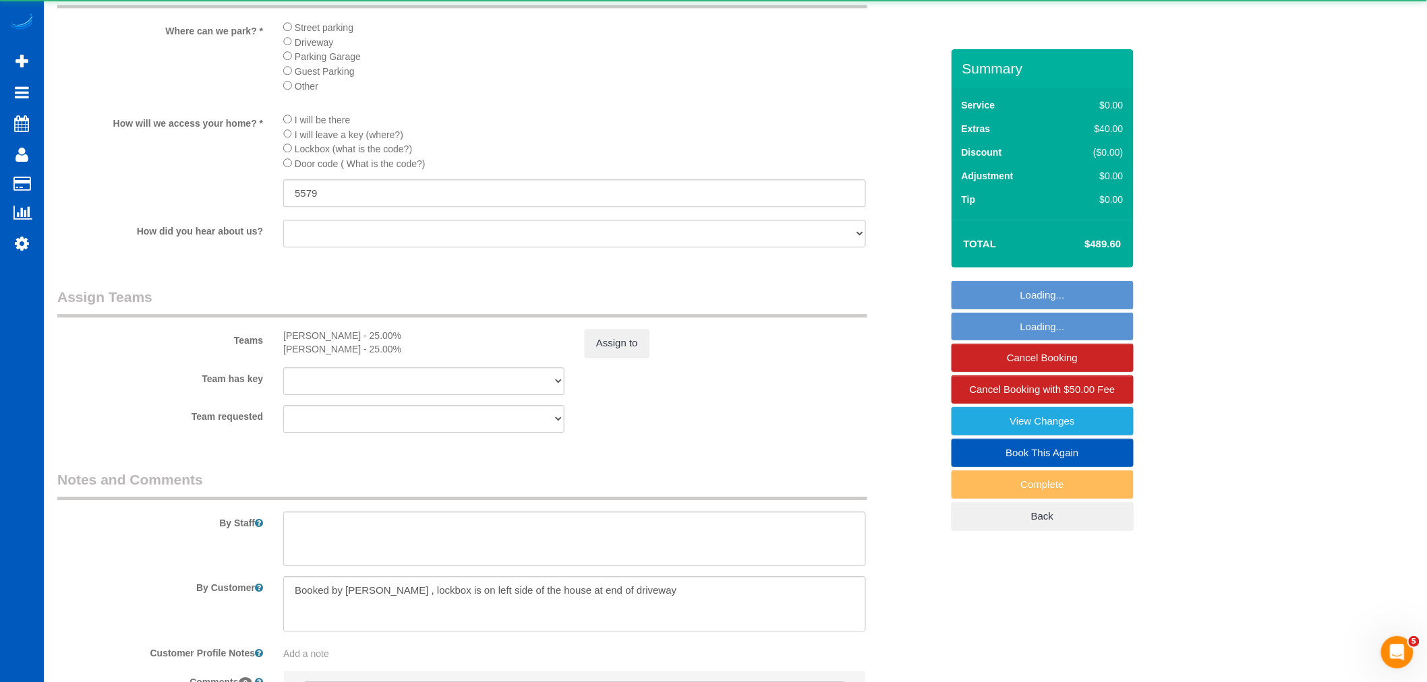
scroll to position [1667, 0]
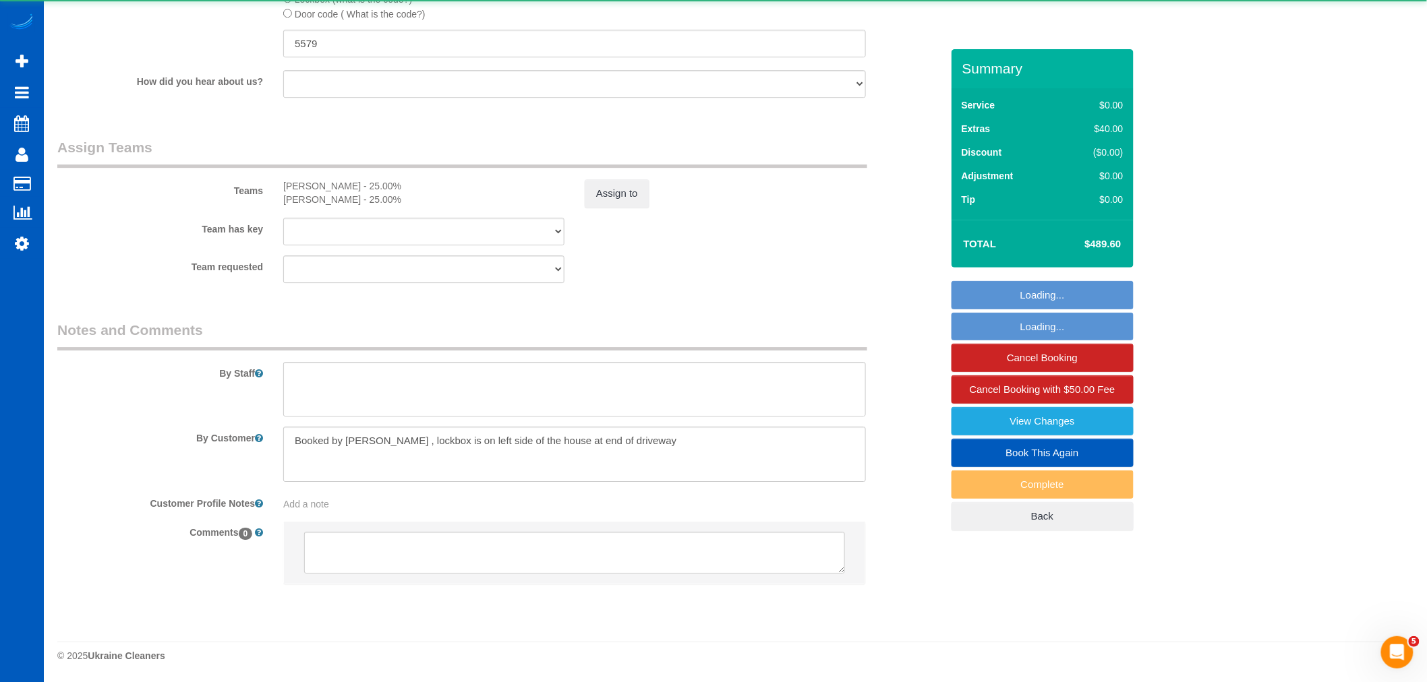
select select "2001"
select select "4"
select select "2"
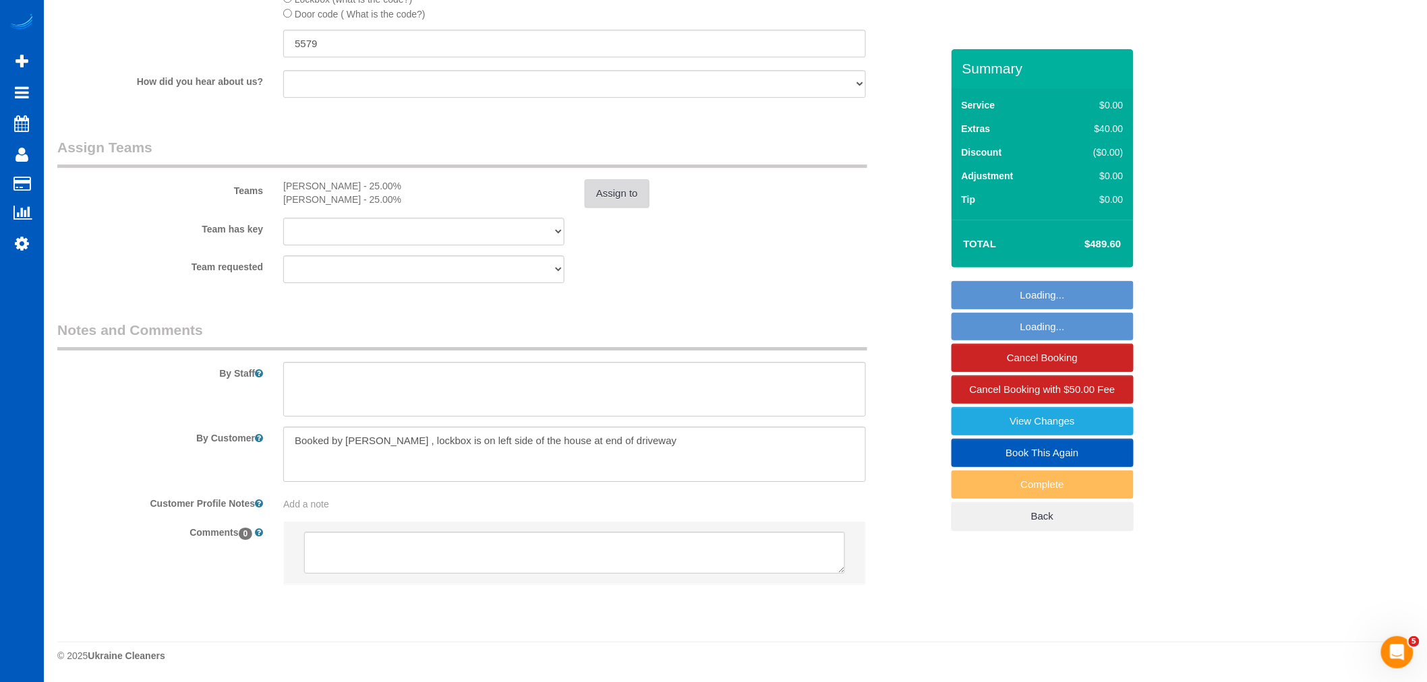
click at [627, 199] on button "Assign to" at bounding box center [617, 193] width 65 height 28
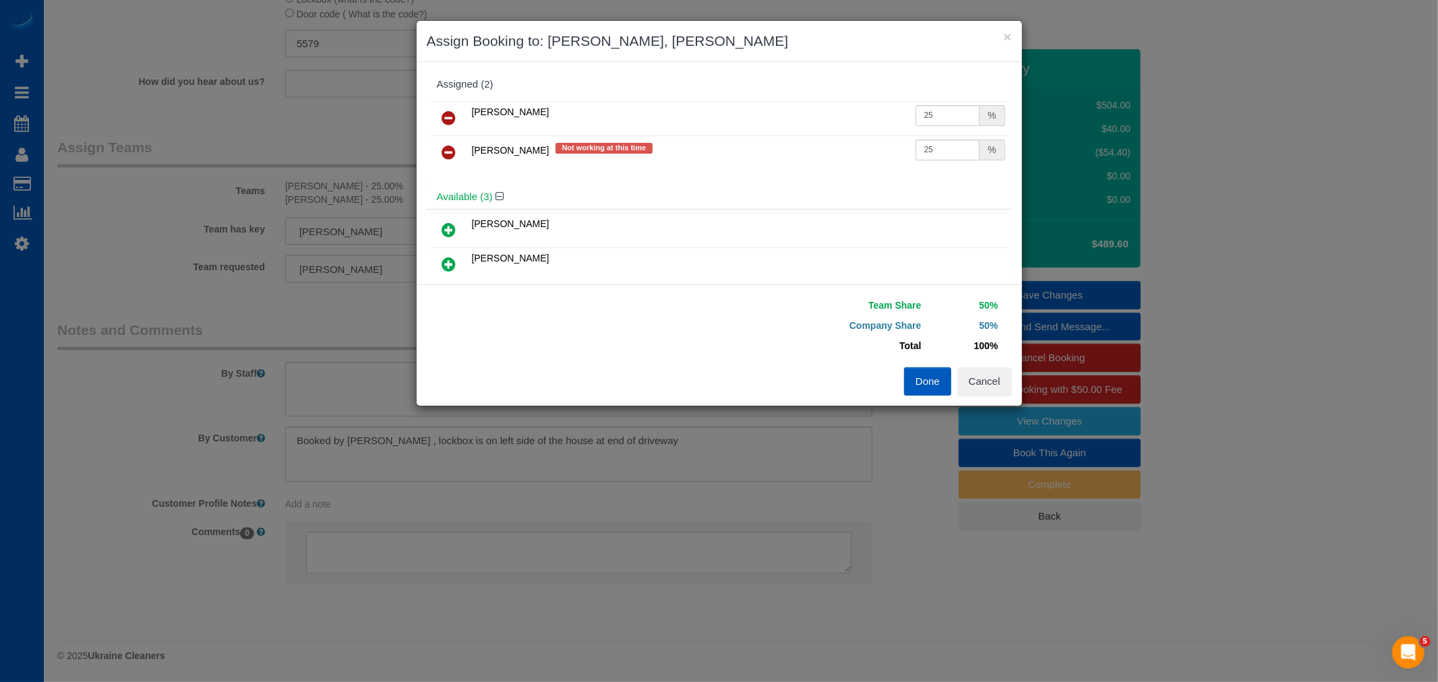
drag, startPoint x: 442, startPoint y: 159, endPoint x: 453, endPoint y: 157, distance: 11.0
click at [442, 160] on link at bounding box center [450, 153] width 32 height 27
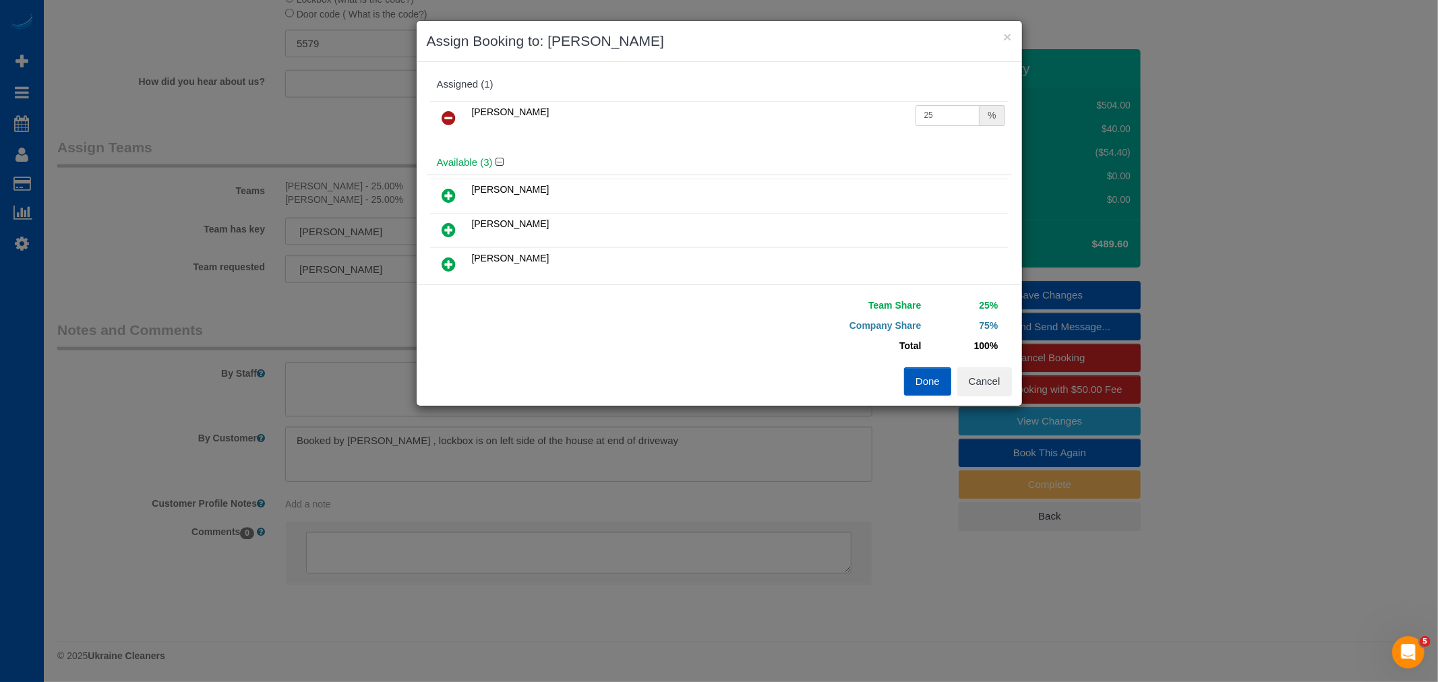
drag, startPoint x: 932, startPoint y: 117, endPoint x: 779, endPoint y: 116, distance: 153.1
click at [779, 116] on tr "Alina Kruchok 25 %" at bounding box center [719, 118] width 579 height 34
type input "5"
type input "50"
click at [920, 372] on button "Done" at bounding box center [927, 382] width 47 height 28
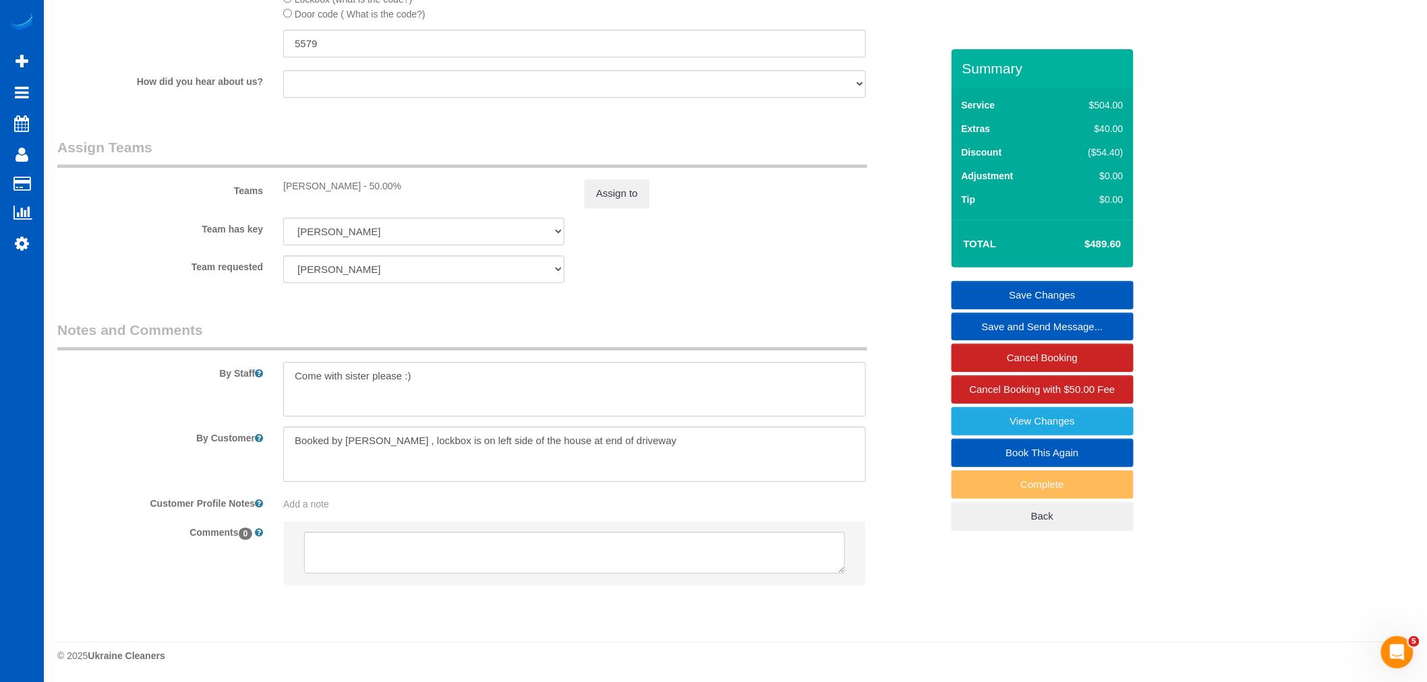
type textarea "Come with sister please :)"
click at [1057, 300] on link "Save Changes" at bounding box center [1042, 295] width 182 height 28
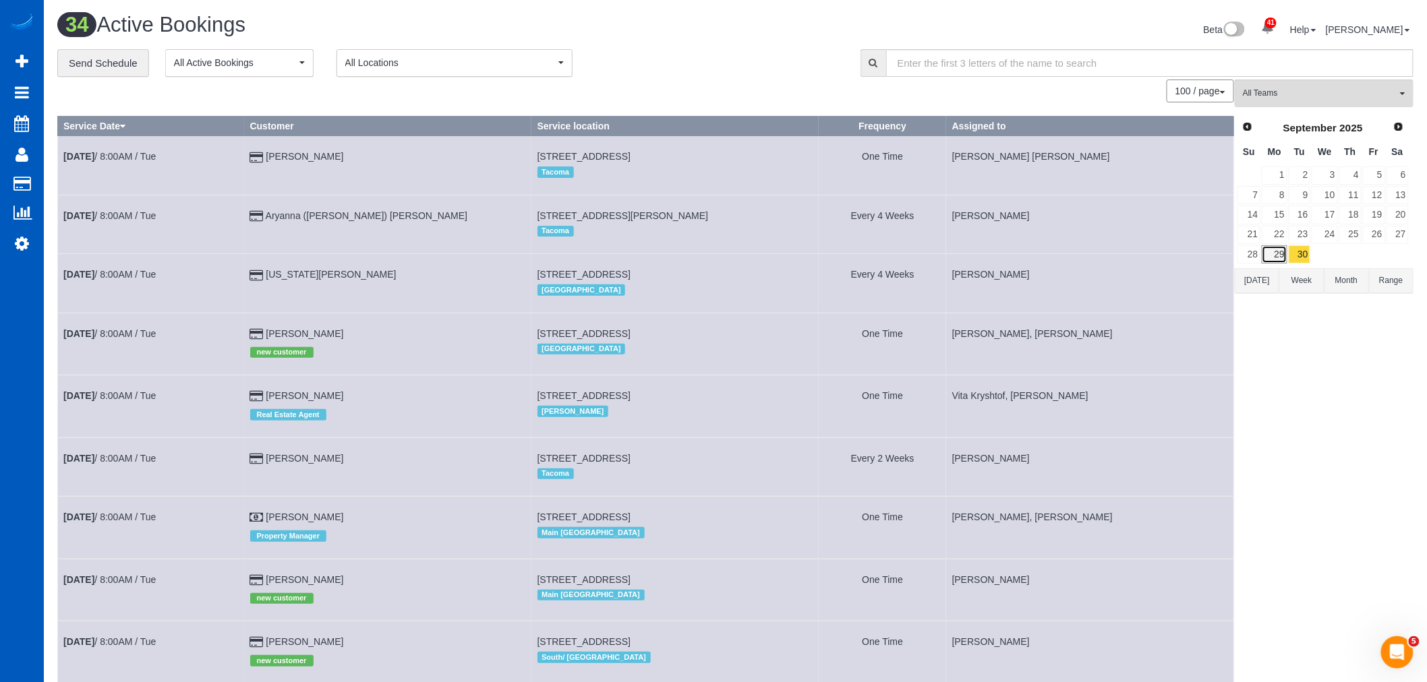
click at [1280, 255] on link "29" at bounding box center [1274, 254] width 25 height 18
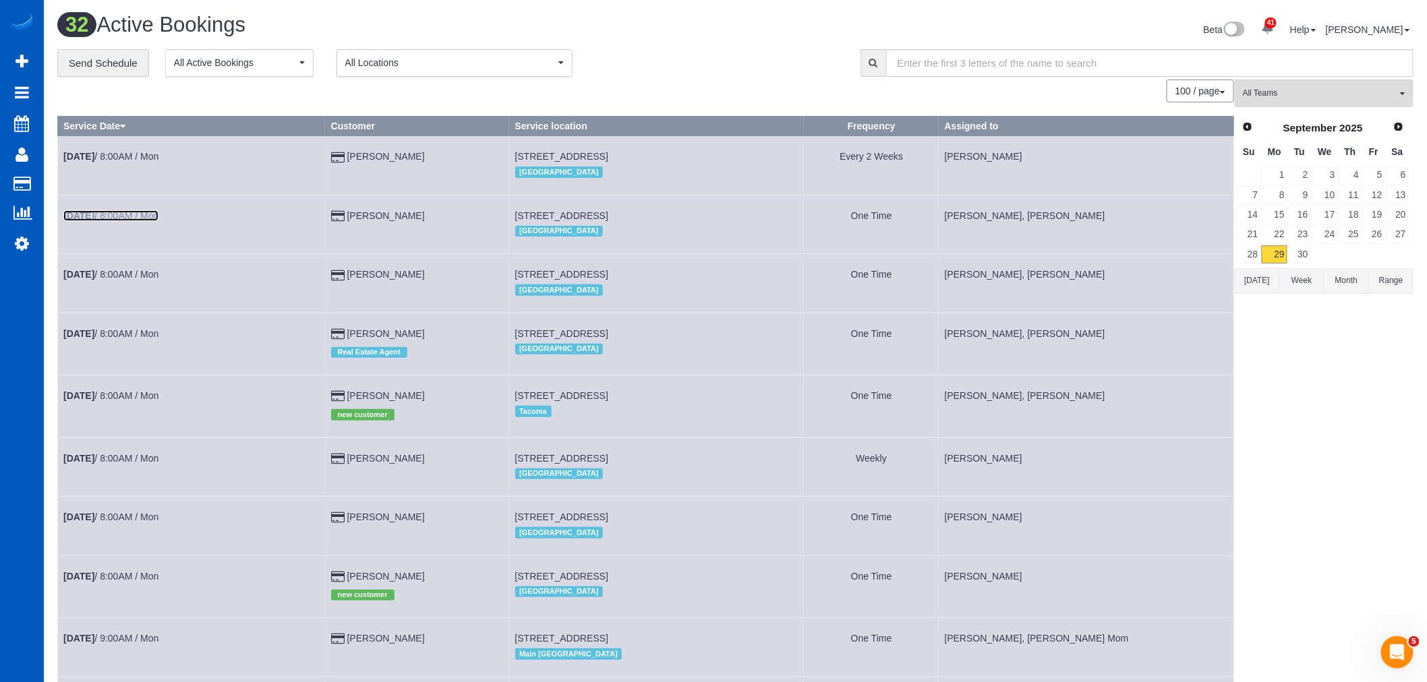
click at [105, 221] on link "[DATE] 8:00AM / Mon" at bounding box center [110, 215] width 95 height 11
select select "WA"
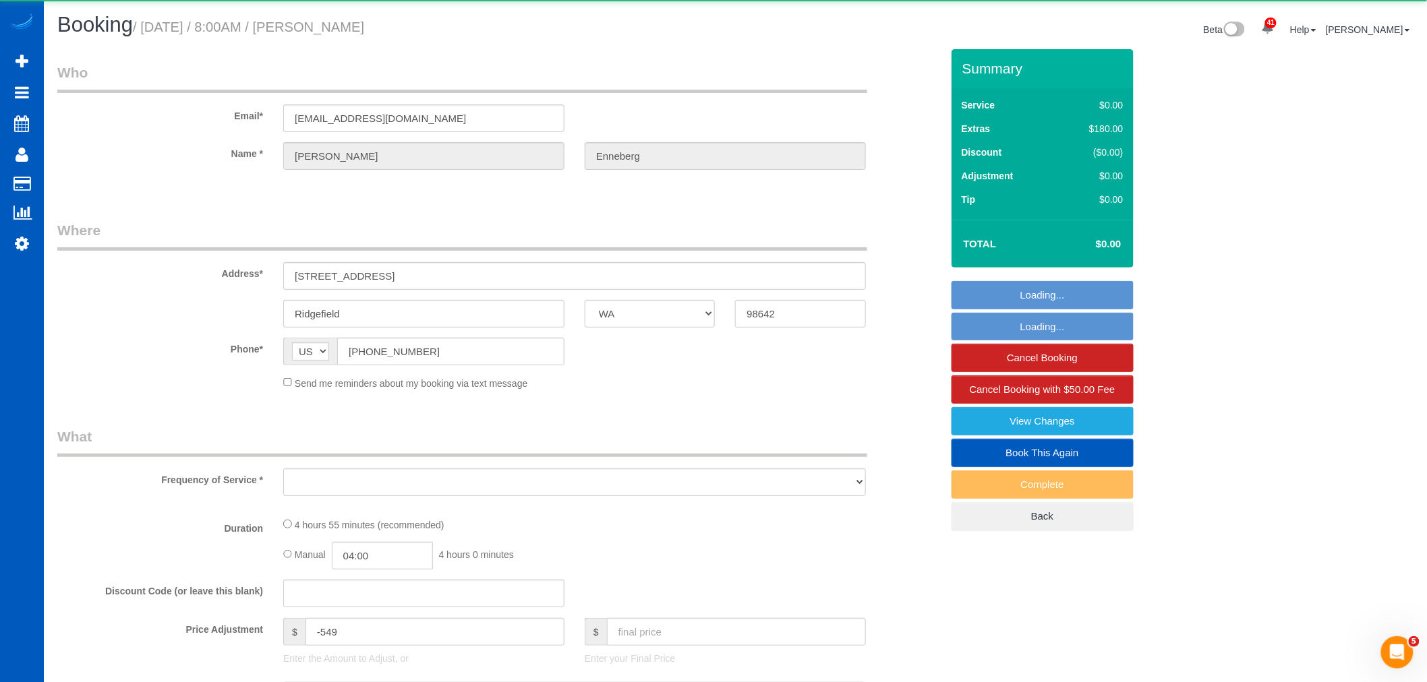
select select "string:fspay-857d1d35-2df6-4d4f-bcff-7044339a7cfc"
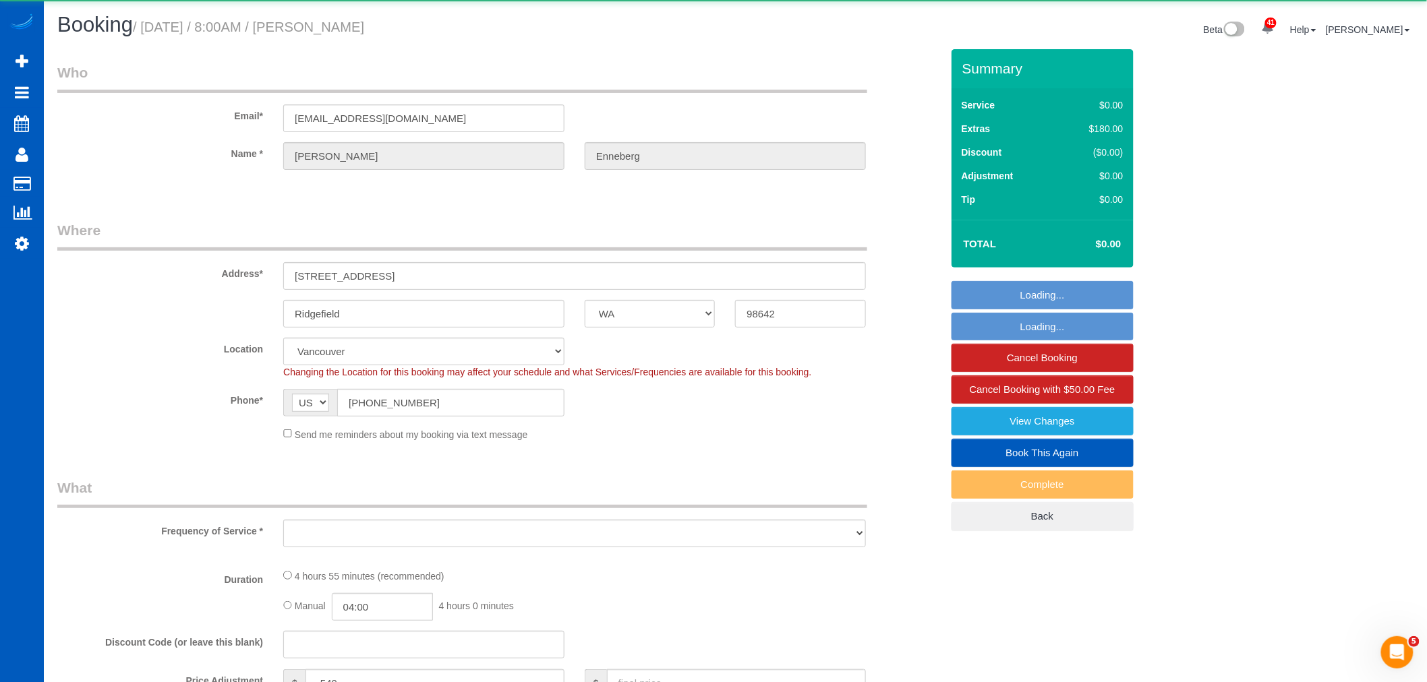
select select "object:18673"
select select "199"
select select "2001"
select select "4"
select select "3"
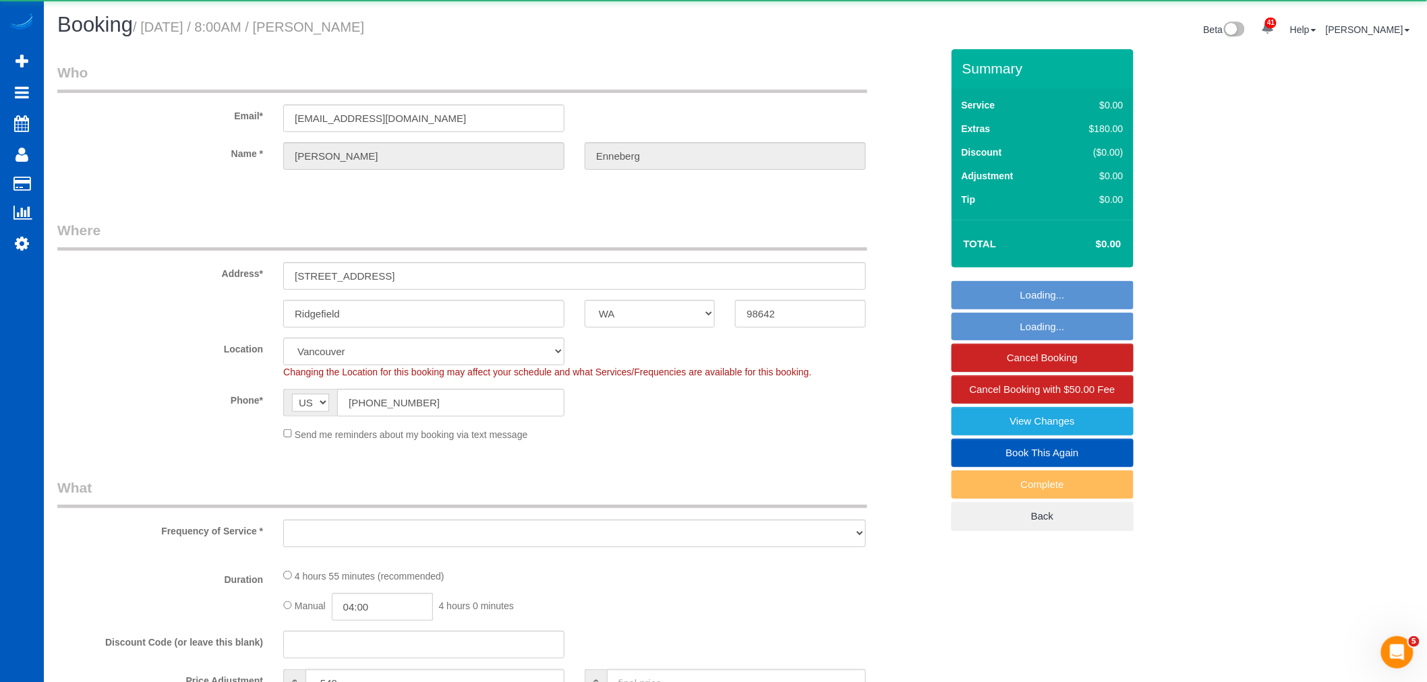
select select "spot87"
select select "2001"
select select "4"
select select "3"
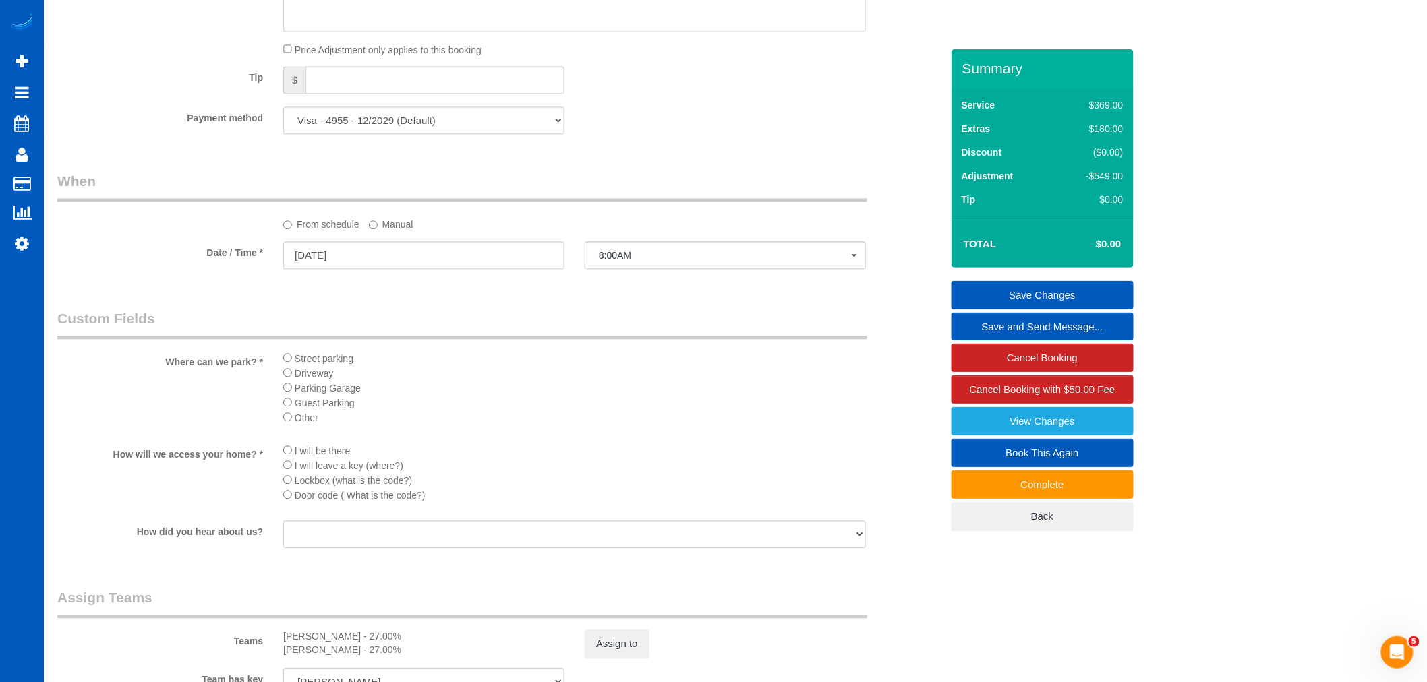
scroll to position [1655, 0]
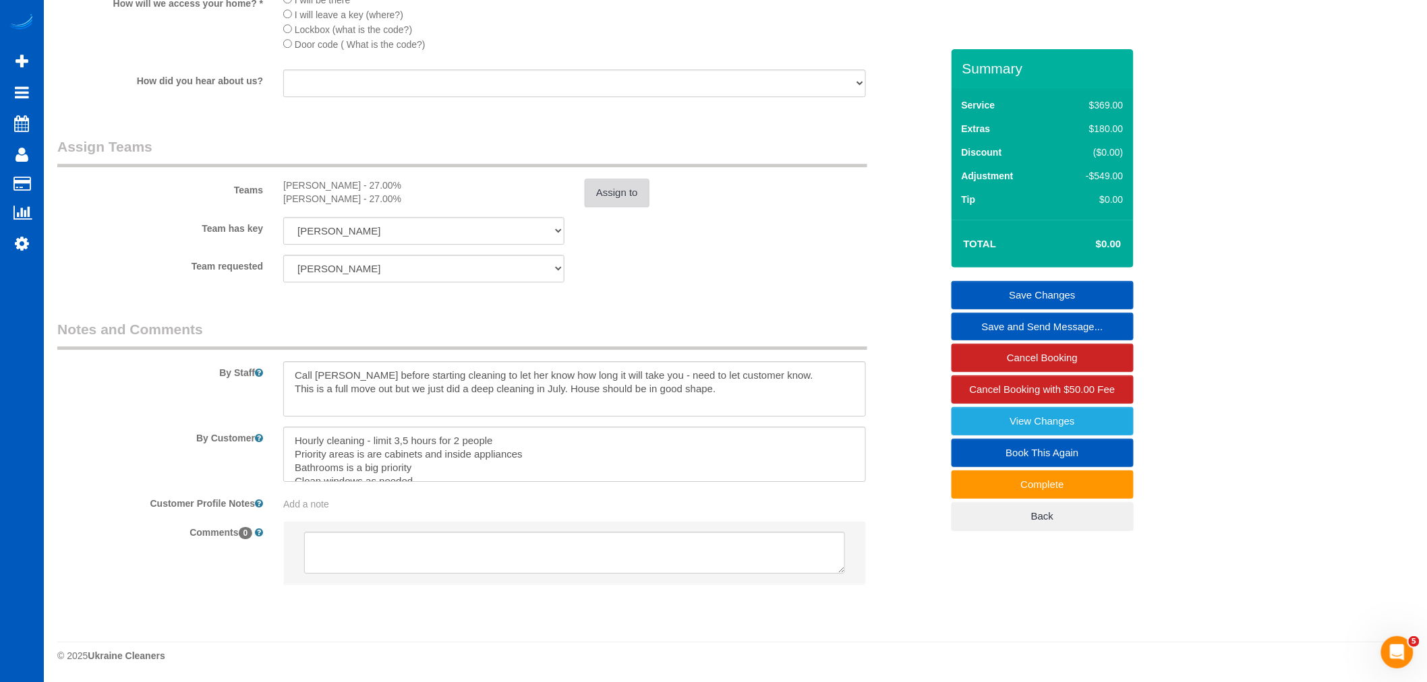
click at [617, 193] on button "Assign to" at bounding box center [617, 193] width 65 height 28
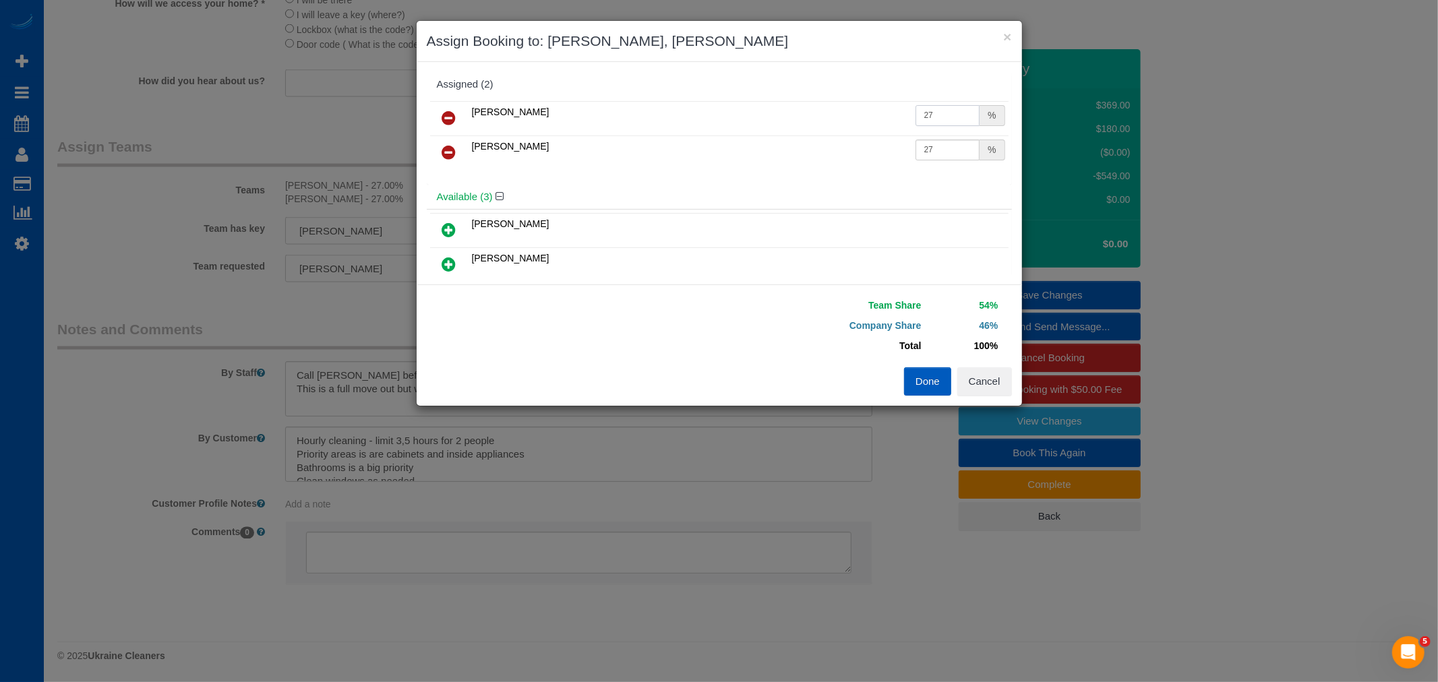
drag, startPoint x: 944, startPoint y: 106, endPoint x: 792, endPoint y: 135, distance: 154.5
click at [792, 135] on tbody "Raissa Radionova 27 % Yekaterina Klochan 27 %" at bounding box center [719, 135] width 579 height 69
type input "30.5"
drag, startPoint x: 933, startPoint y: 150, endPoint x: 878, endPoint y: 159, distance: 56.1
click at [878, 158] on tr "Yekaterina Klochan 27 %" at bounding box center [719, 153] width 579 height 34
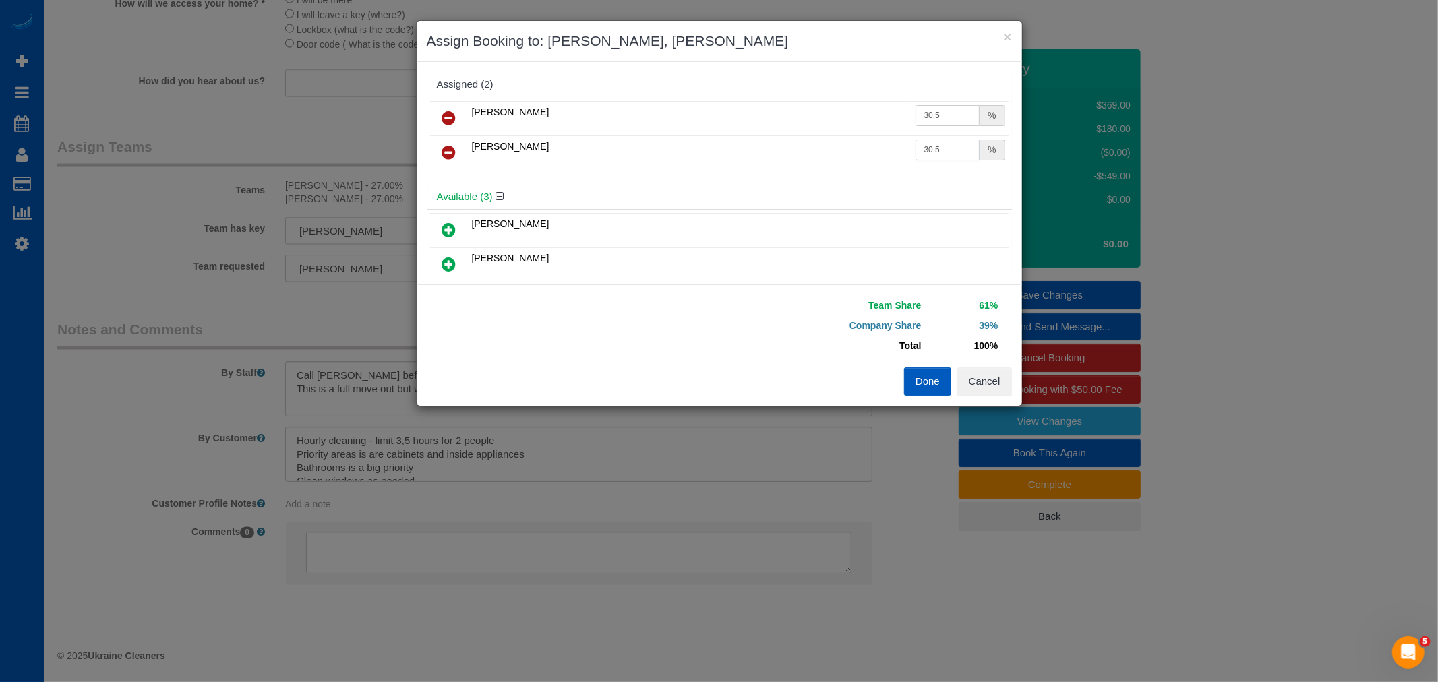
type input "30.5"
click at [945, 384] on button "Done" at bounding box center [927, 382] width 47 height 28
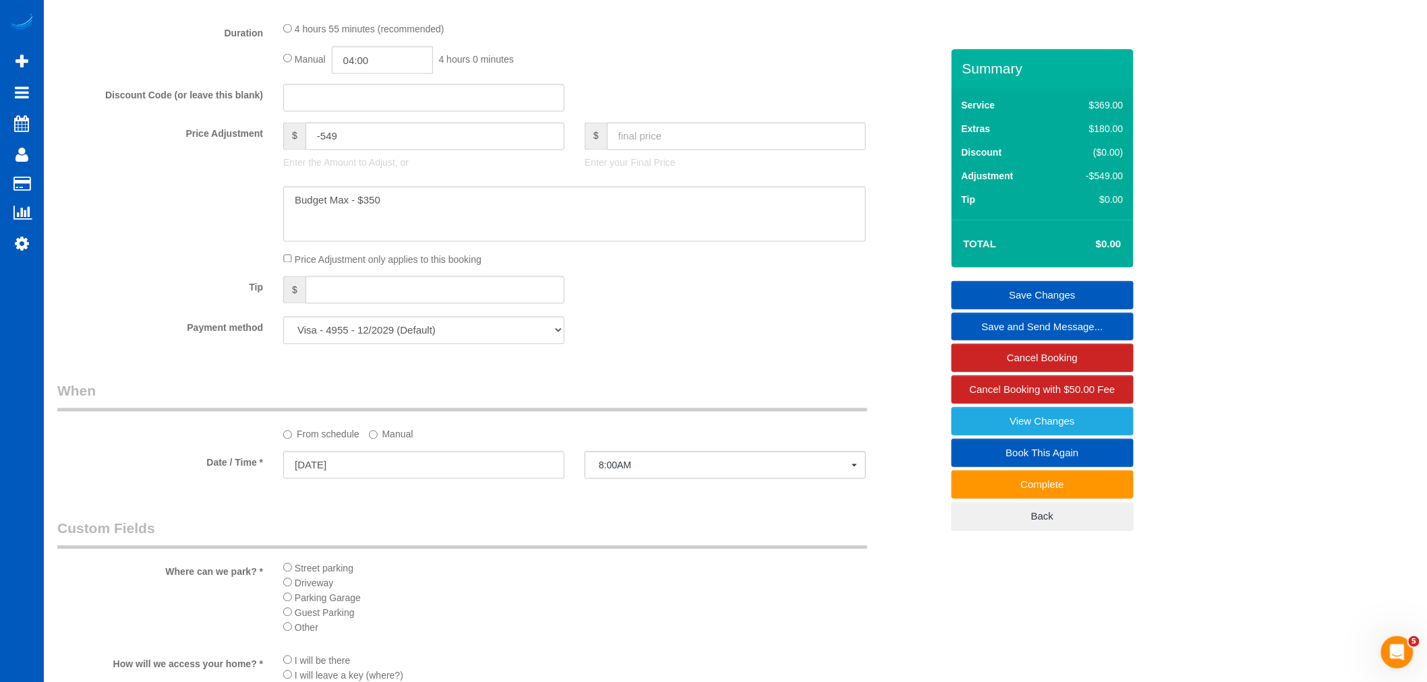
scroll to position [831, 0]
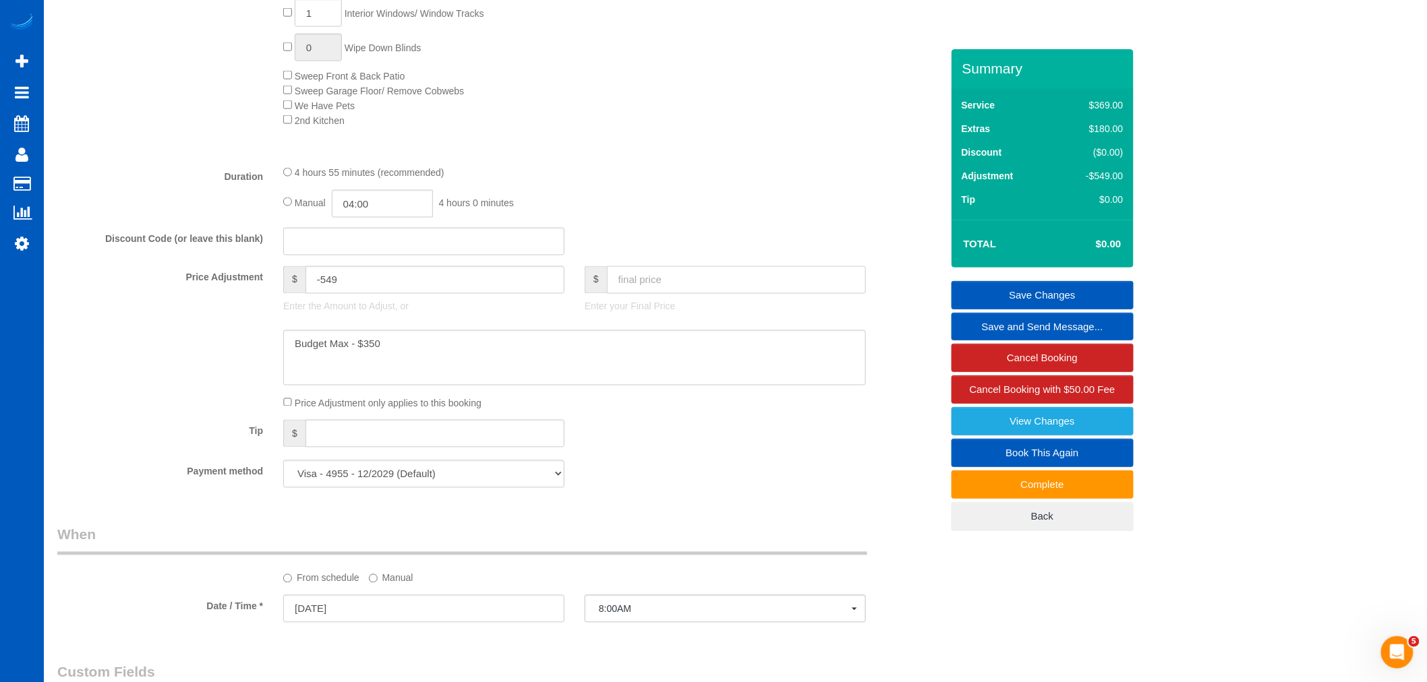
click at [704, 287] on input "text" at bounding box center [736, 280] width 259 height 28
type input "400"
type input "-149"
click at [1082, 293] on link "Save Changes" at bounding box center [1042, 295] width 182 height 28
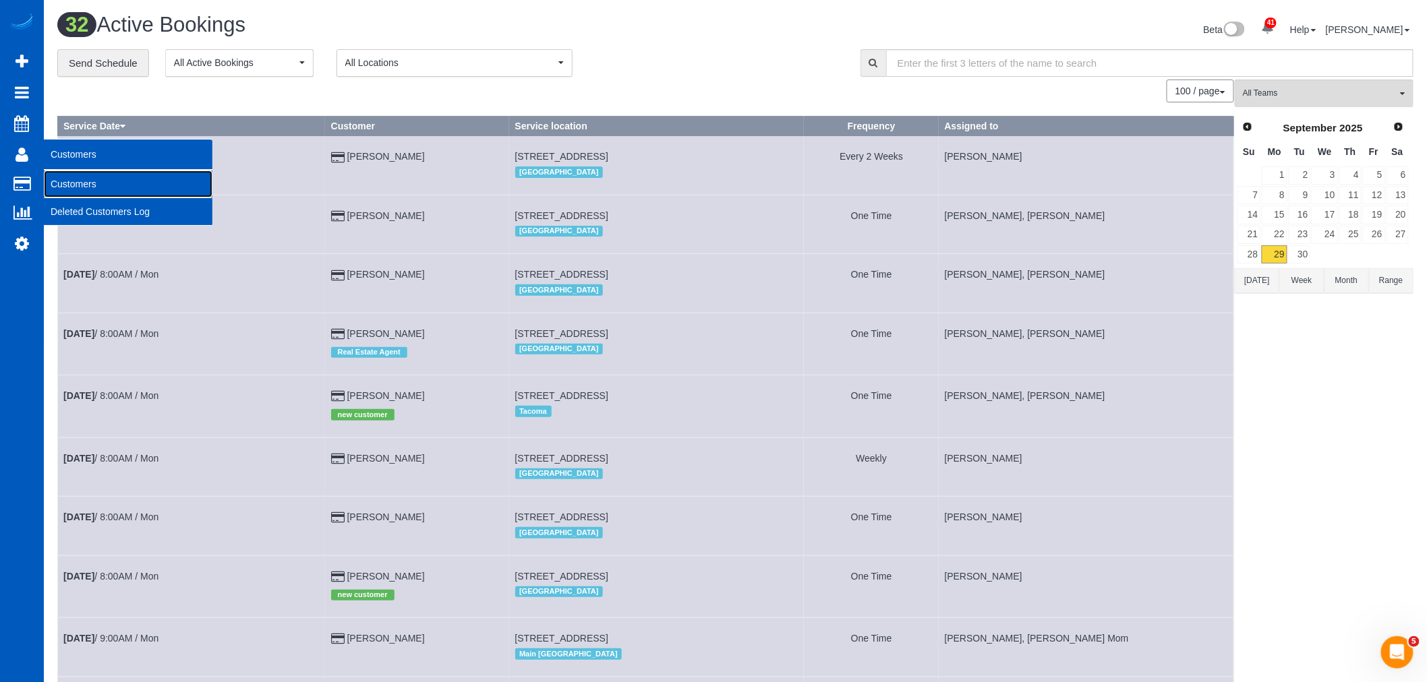
click at [52, 176] on link "Customers" at bounding box center [128, 184] width 169 height 27
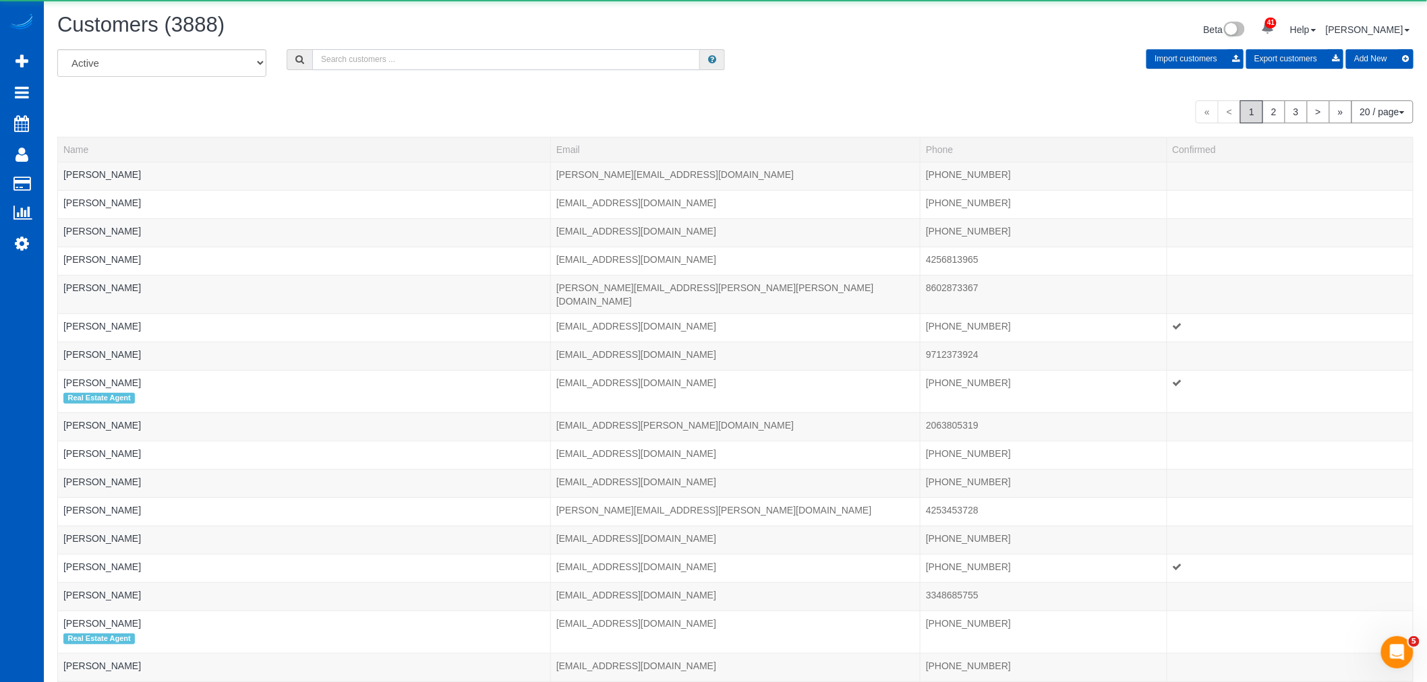
click at [417, 52] on input "text" at bounding box center [506, 59] width 388 height 21
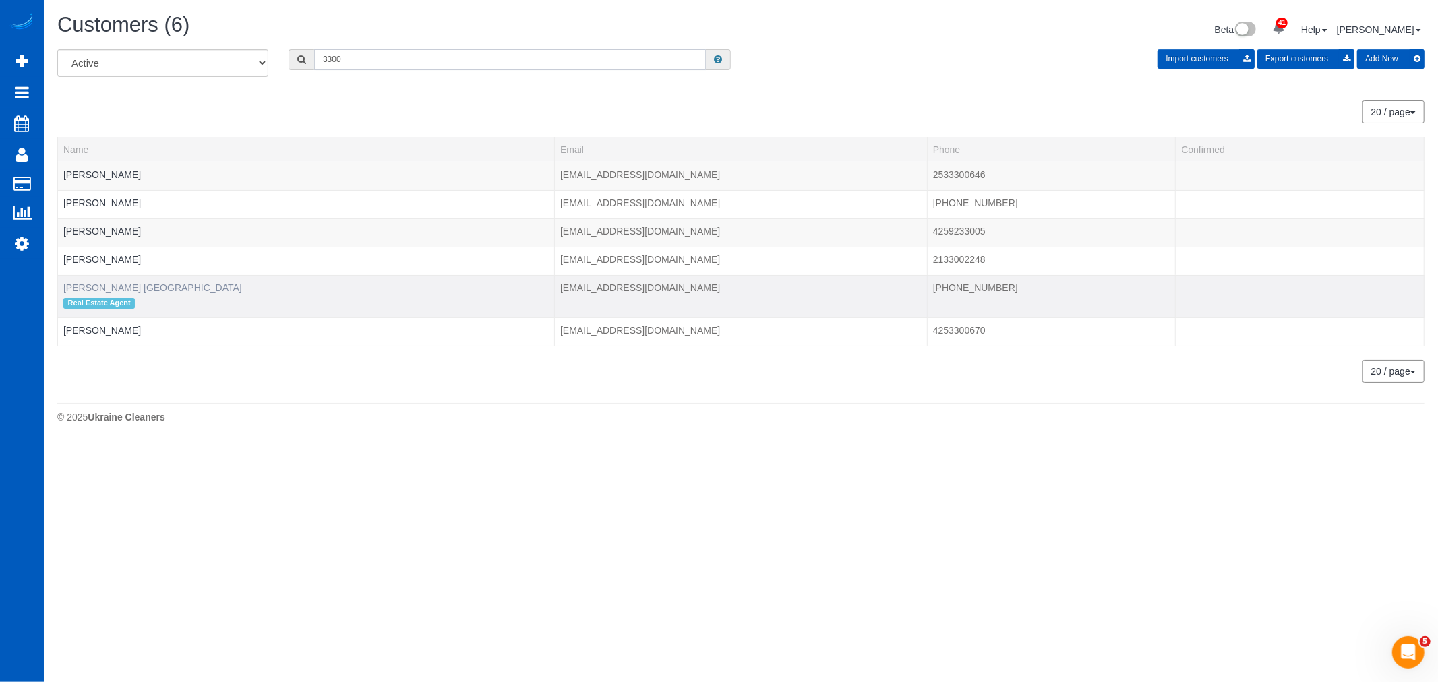
type input "3300"
click at [88, 285] on link "[PERSON_NAME] [GEOGRAPHIC_DATA]" at bounding box center [152, 288] width 179 height 11
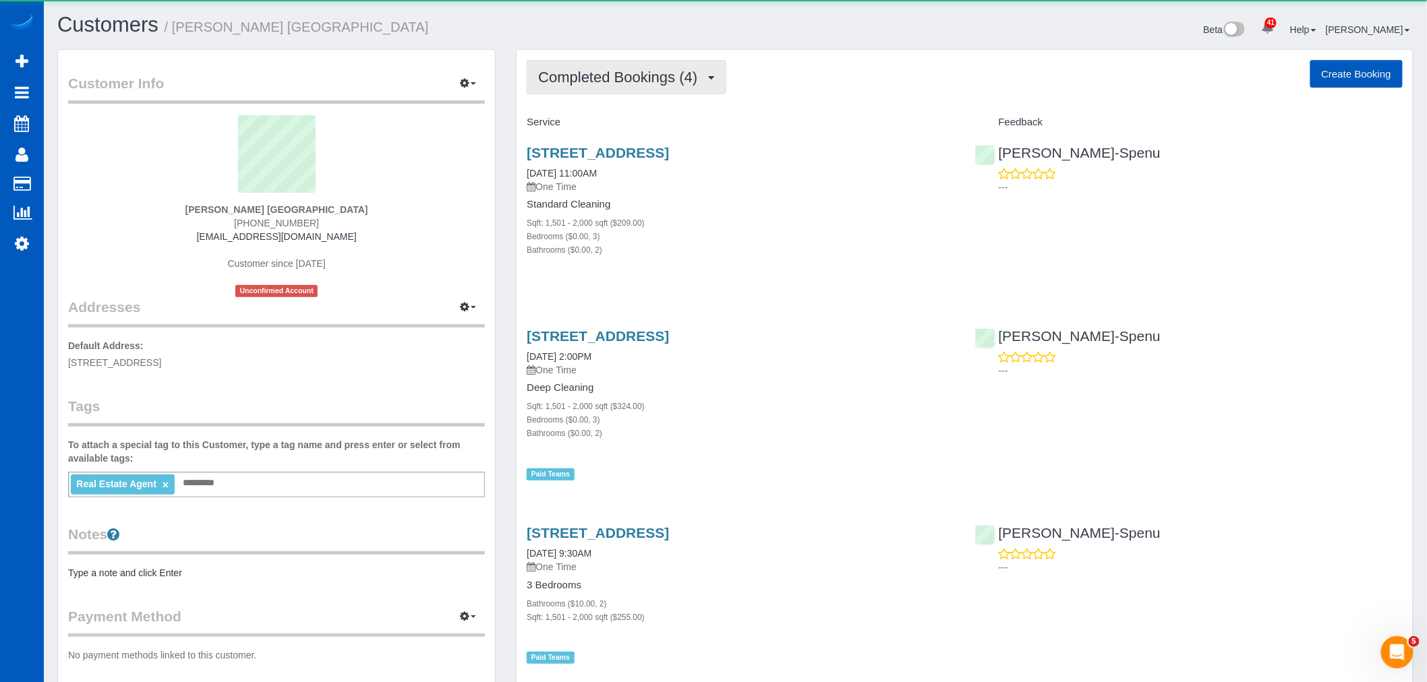
click at [651, 78] on span "Completed Bookings (4)" at bounding box center [621, 77] width 166 height 17
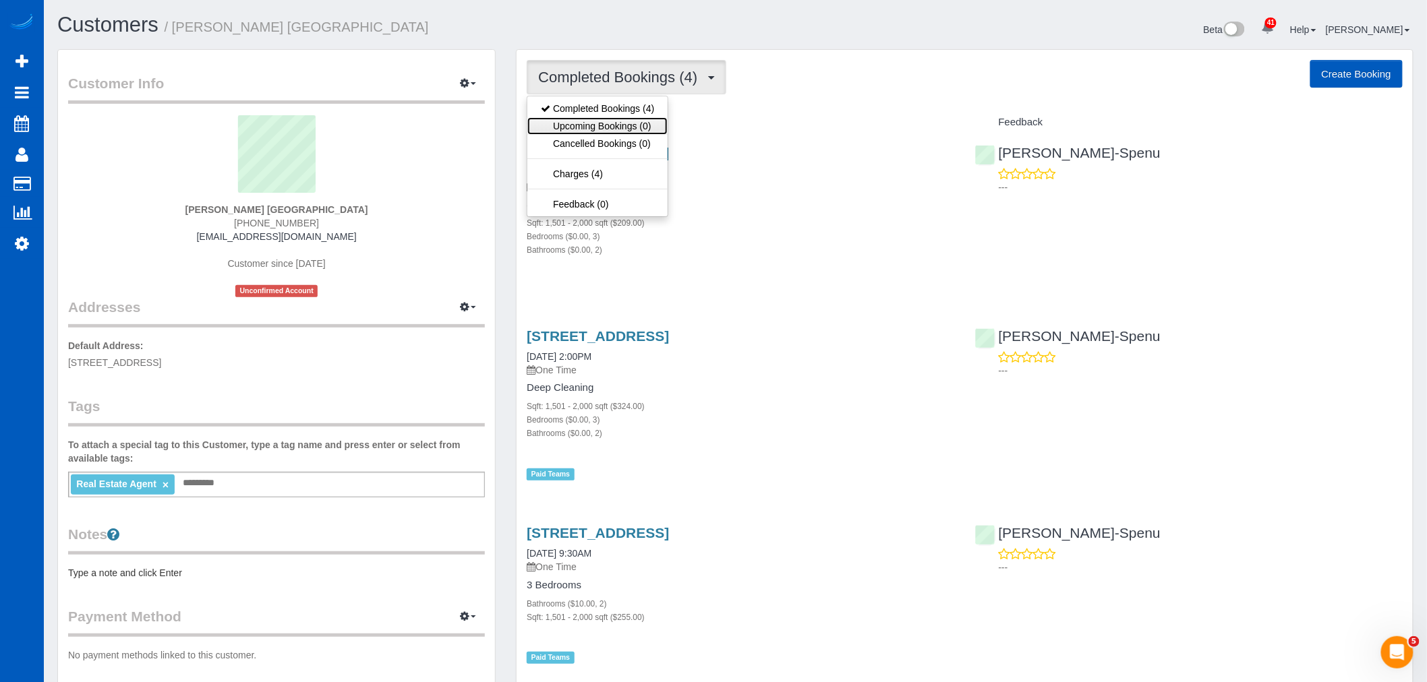
click at [624, 122] on link "Upcoming Bookings (0)" at bounding box center [597, 126] width 140 height 18
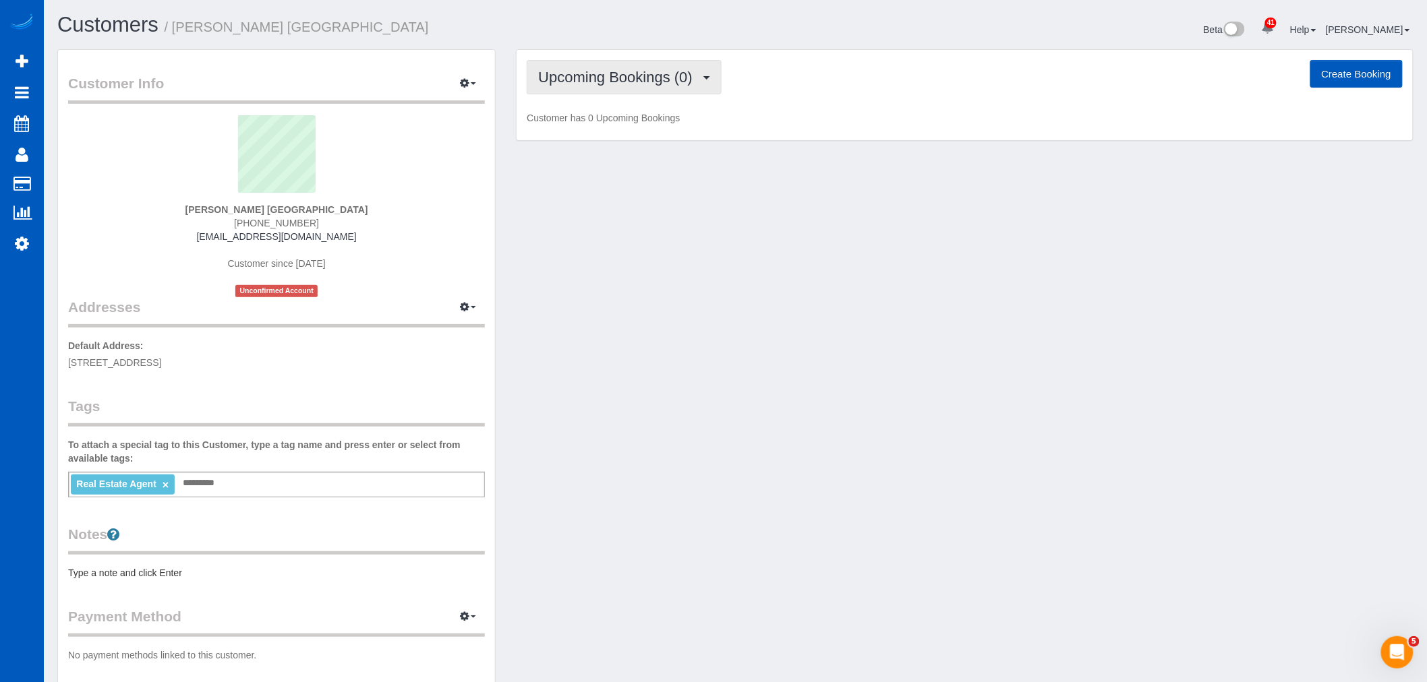
click at [620, 78] on span "Upcoming Bookings (0)" at bounding box center [618, 77] width 161 height 17
click at [629, 118] on link "Upcoming Bookings (0)" at bounding box center [597, 126] width 140 height 18
click at [629, 71] on span "Upcoming Bookings (0)" at bounding box center [618, 77] width 161 height 17
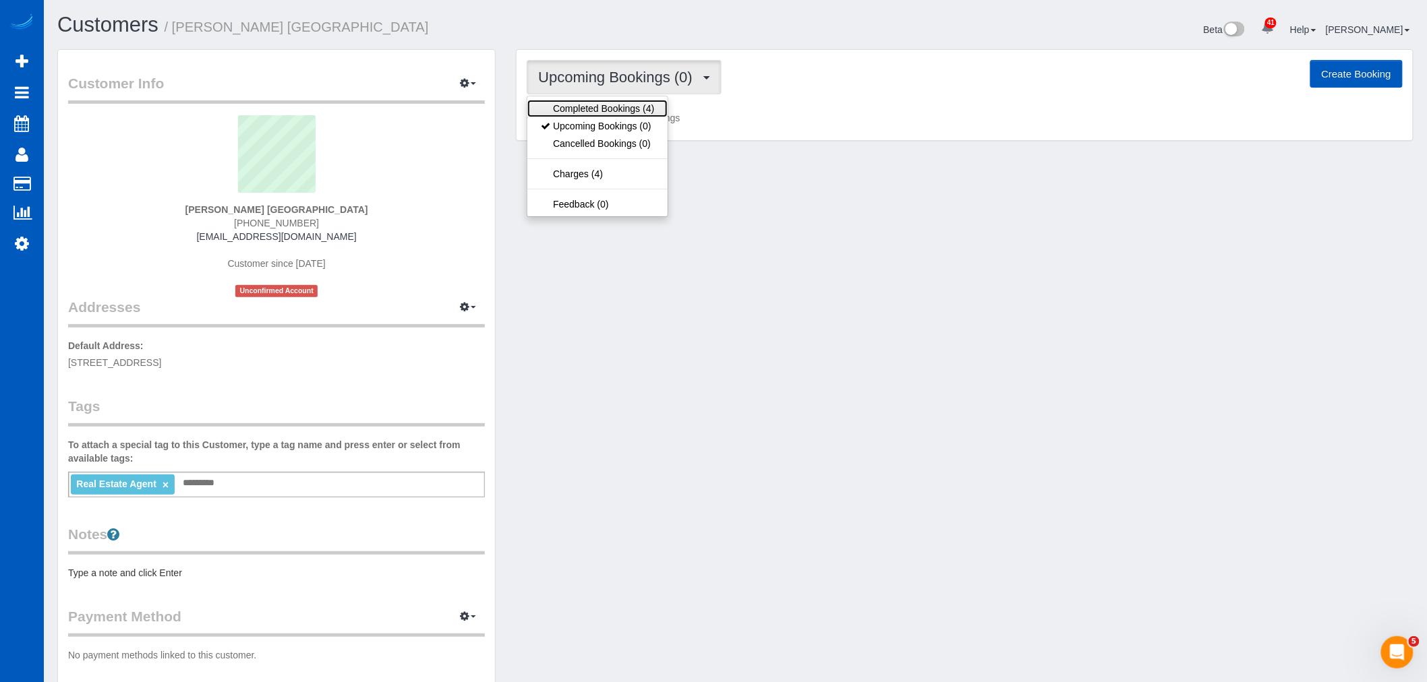
click at [639, 110] on link "Completed Bookings (4)" at bounding box center [597, 109] width 140 height 18
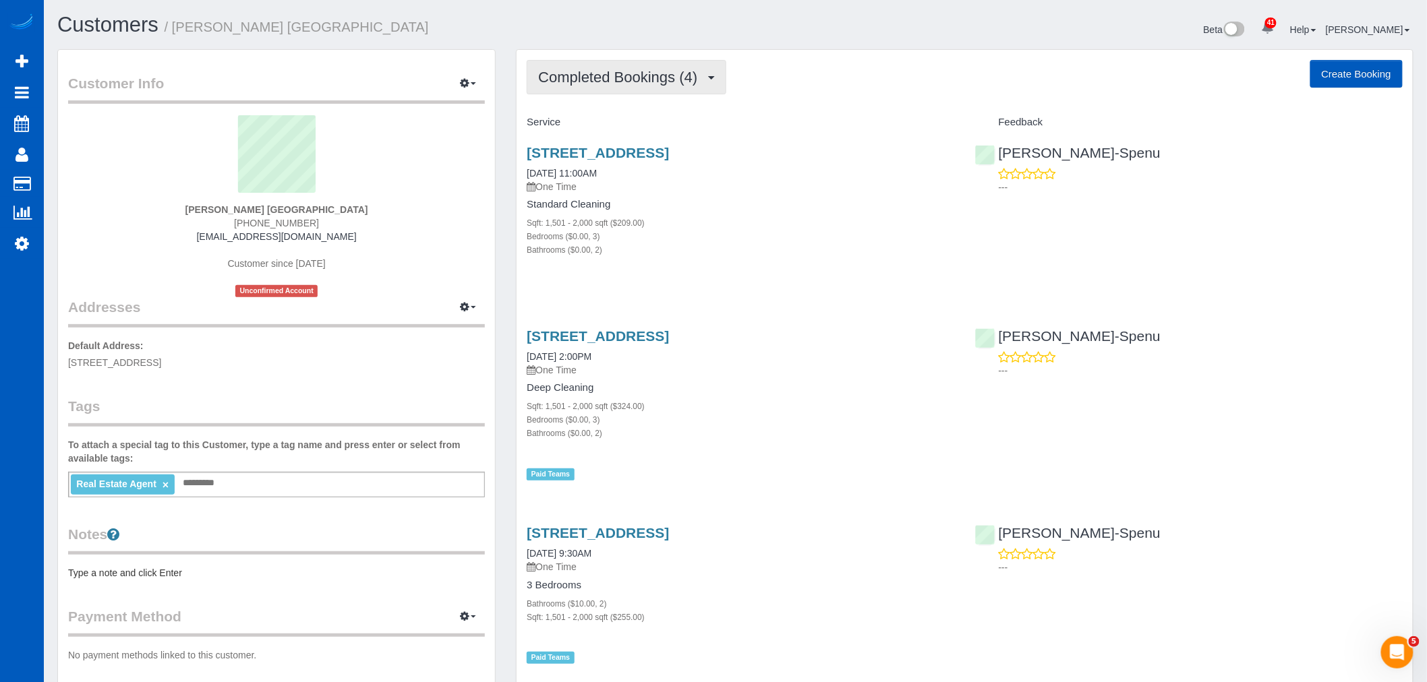
click at [575, 69] on button "Completed Bookings (4)" at bounding box center [627, 77] width 200 height 34
click at [597, 135] on link "Upcoming Bookings (0)" at bounding box center [597, 126] width 140 height 18
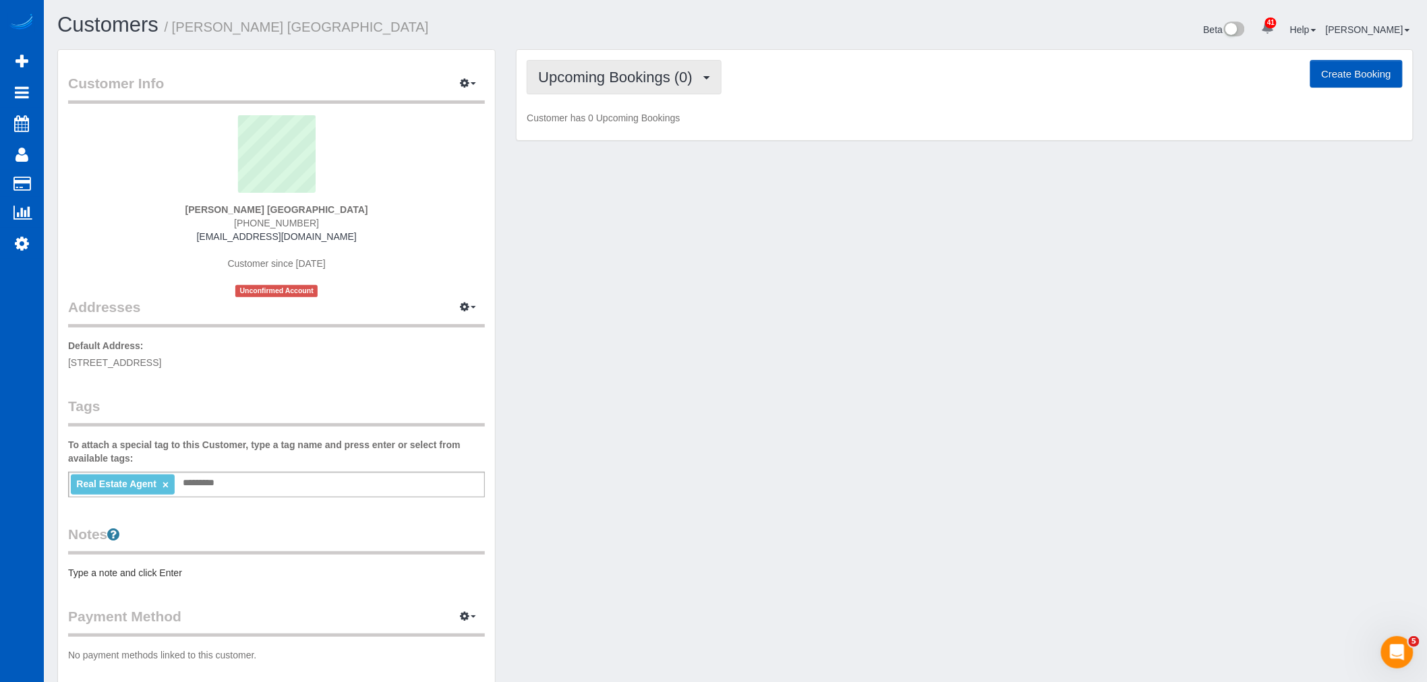
drag, startPoint x: 591, startPoint y: 76, endPoint x: 591, endPoint y: 112, distance: 35.7
click at [591, 76] on span "Upcoming Bookings (0)" at bounding box center [618, 77] width 161 height 17
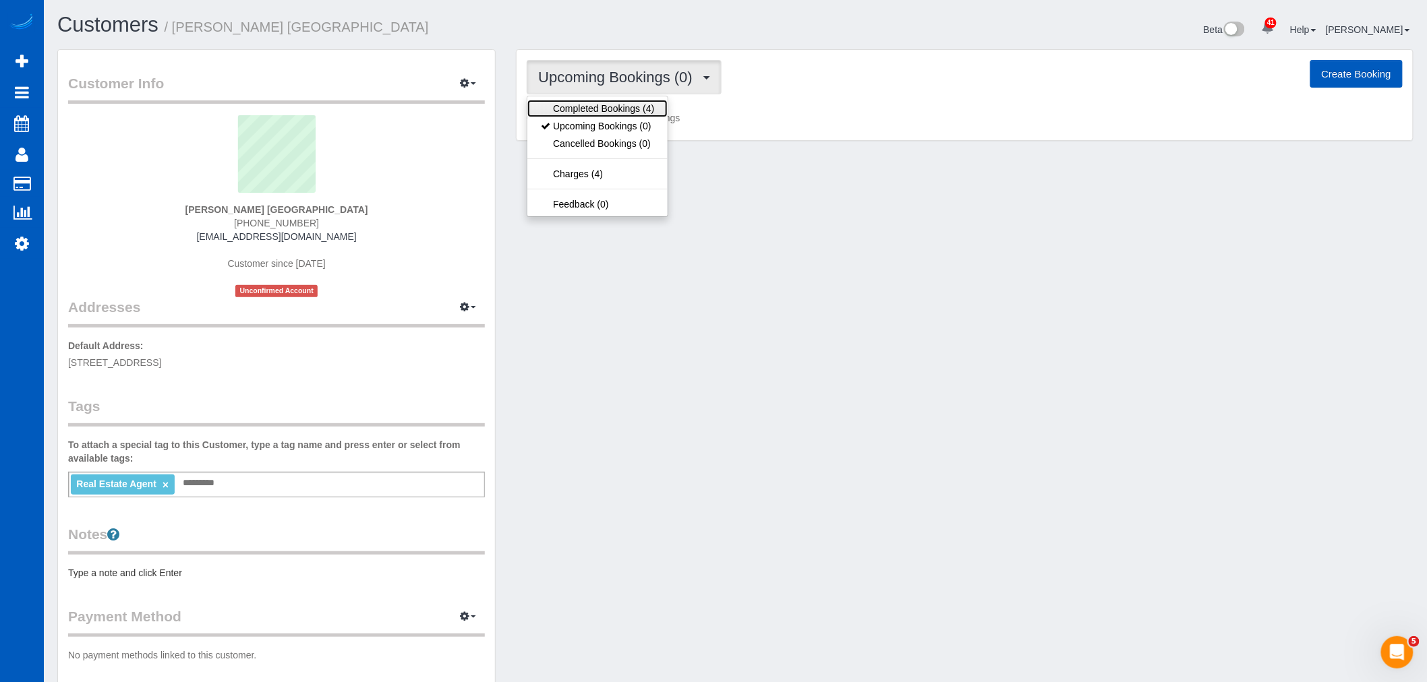
click at [592, 113] on link "Completed Bookings (4)" at bounding box center [597, 109] width 140 height 18
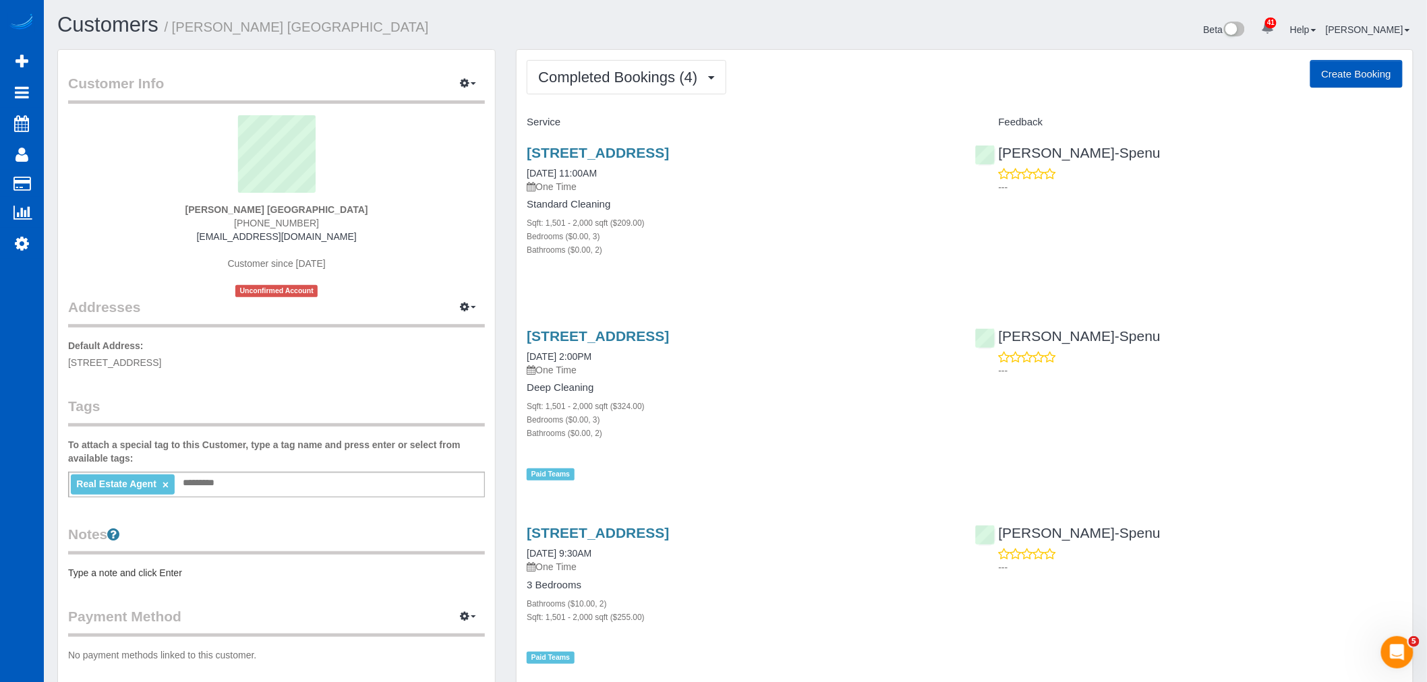
click at [577, 144] on div "2320 40th Ave Se, Puyallup, WA 98374 06/30/2025 11:00AM One Time Standard Clean…" at bounding box center [741, 209] width 448 height 150
click at [575, 152] on link "[STREET_ADDRESS]" at bounding box center [598, 153] width 142 height 16
click at [618, 79] on span "Completed Bookings (4)" at bounding box center [621, 77] width 166 height 17
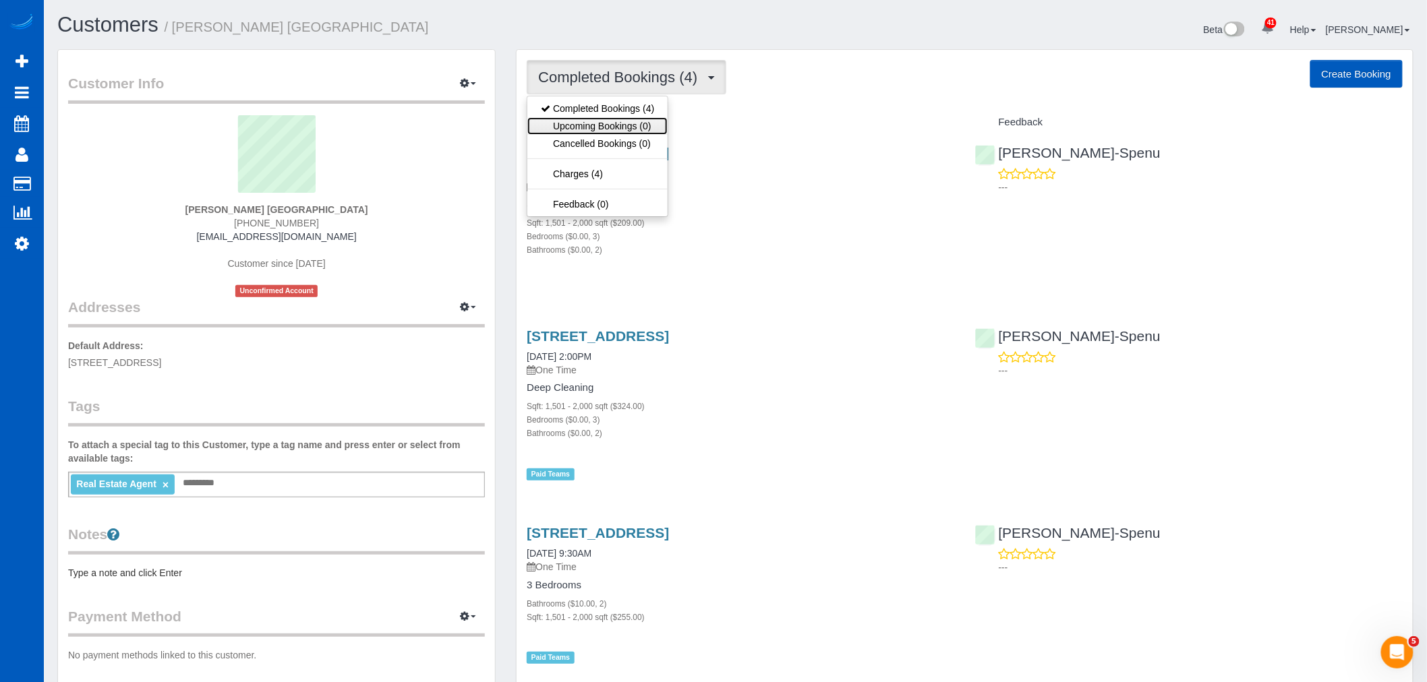
click at [627, 125] on link "Upcoming Bookings (0)" at bounding box center [597, 126] width 140 height 18
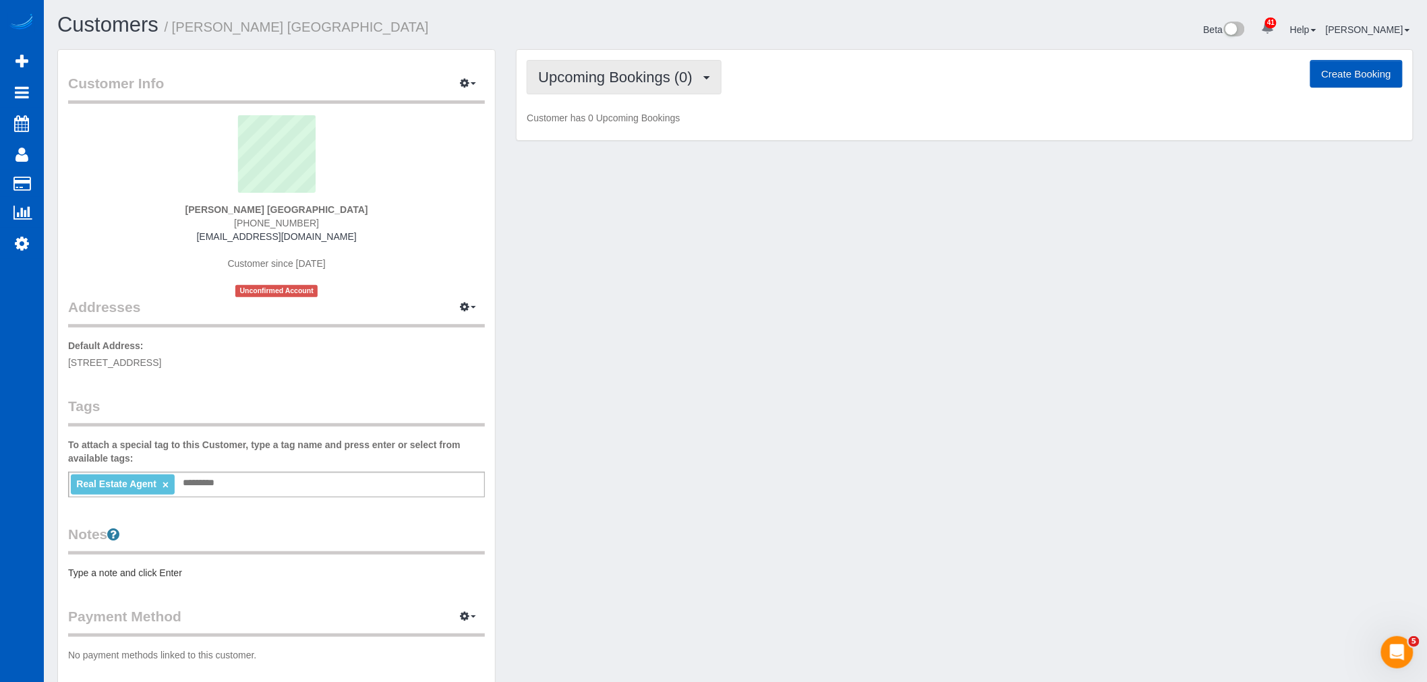
click at [645, 82] on span "Upcoming Bookings (0)" at bounding box center [618, 77] width 161 height 17
click at [731, 132] on div "Upcoming Bookings (0) Completed Bookings (4) Upcoming Bookings (0) Cancelled Bo…" at bounding box center [965, 95] width 896 height 91
click at [653, 66] on button "Upcoming Bookings (0)" at bounding box center [624, 77] width 195 height 34
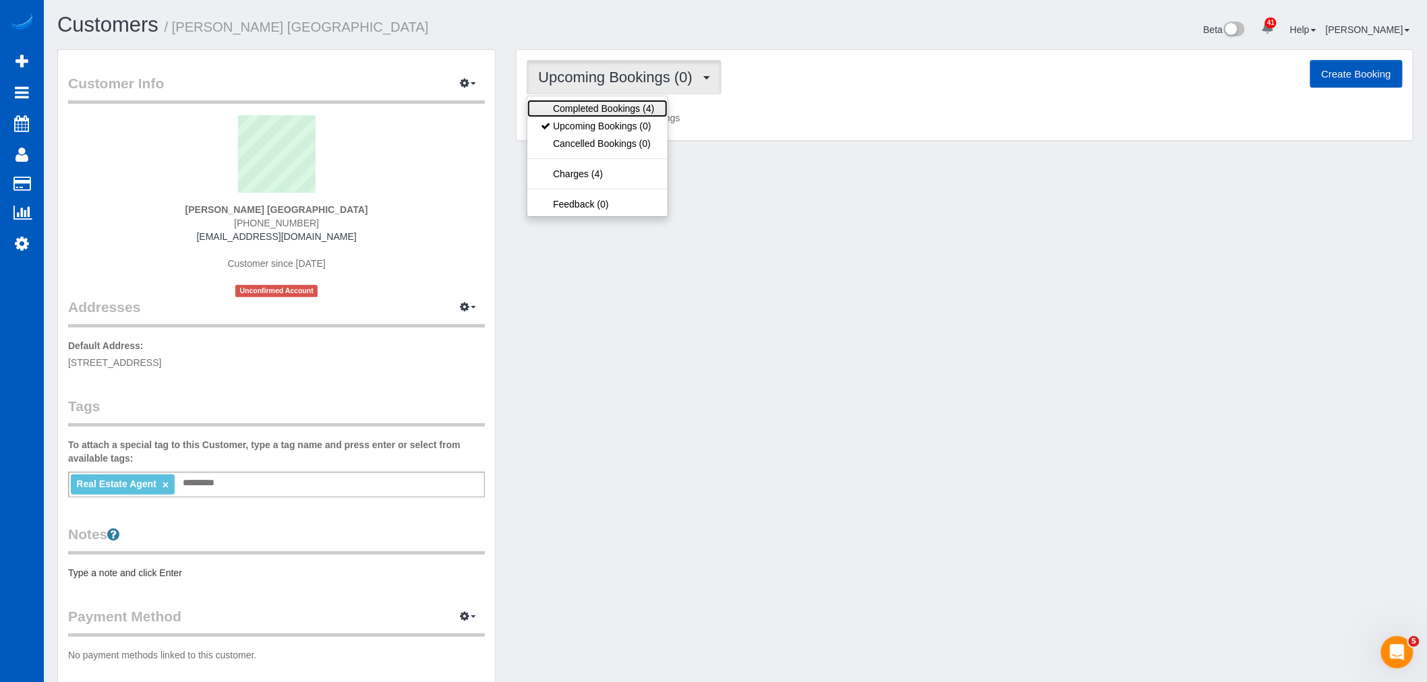
click at [631, 115] on link "Completed Bookings (4)" at bounding box center [597, 109] width 140 height 18
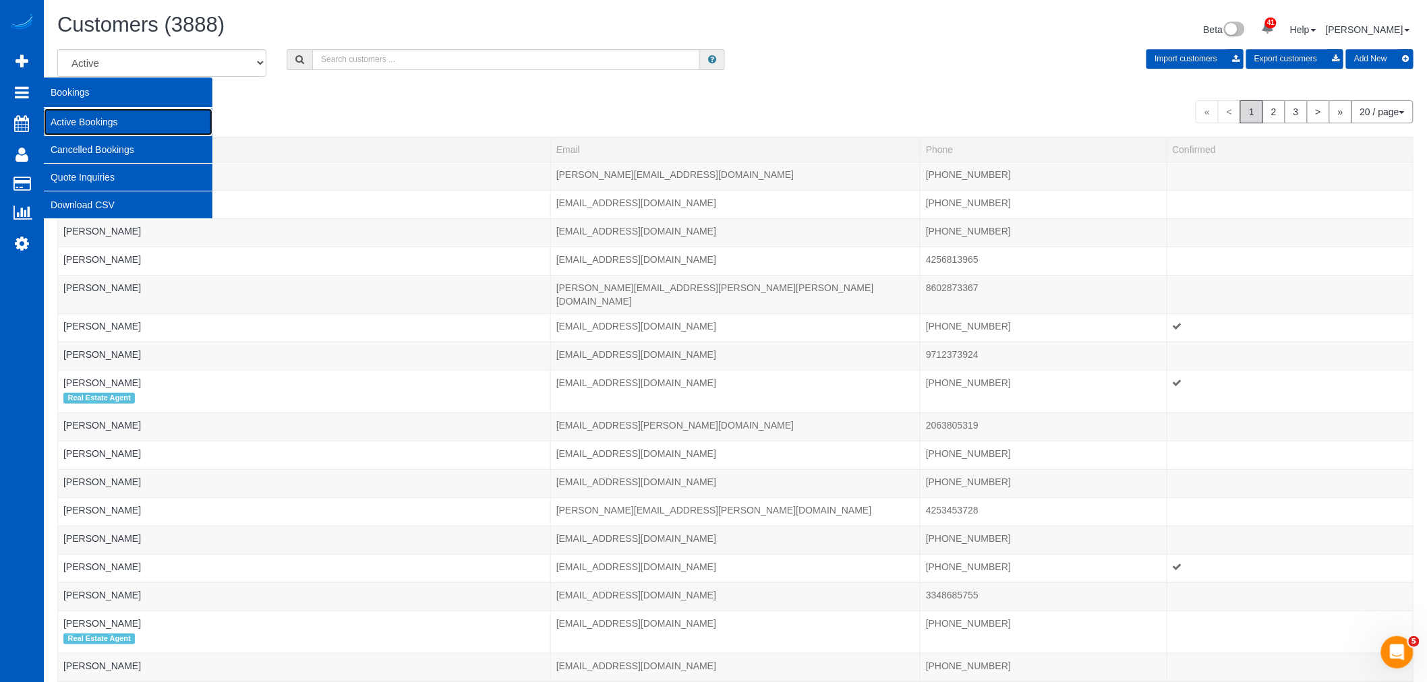
click at [98, 112] on link "Active Bookings" at bounding box center [128, 122] width 169 height 27
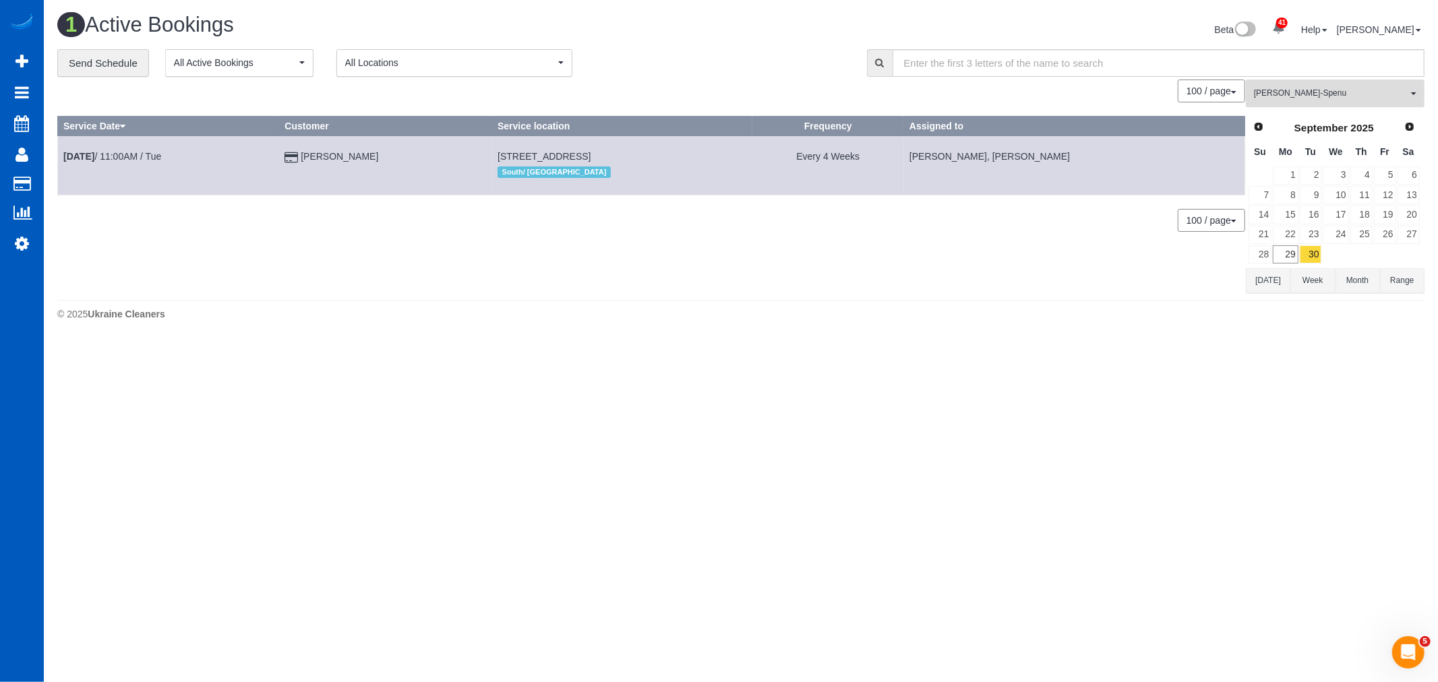
click at [1309, 107] on button "Iryna Kuzmenko-Spenu All Teams" at bounding box center [1335, 94] width 179 height 28
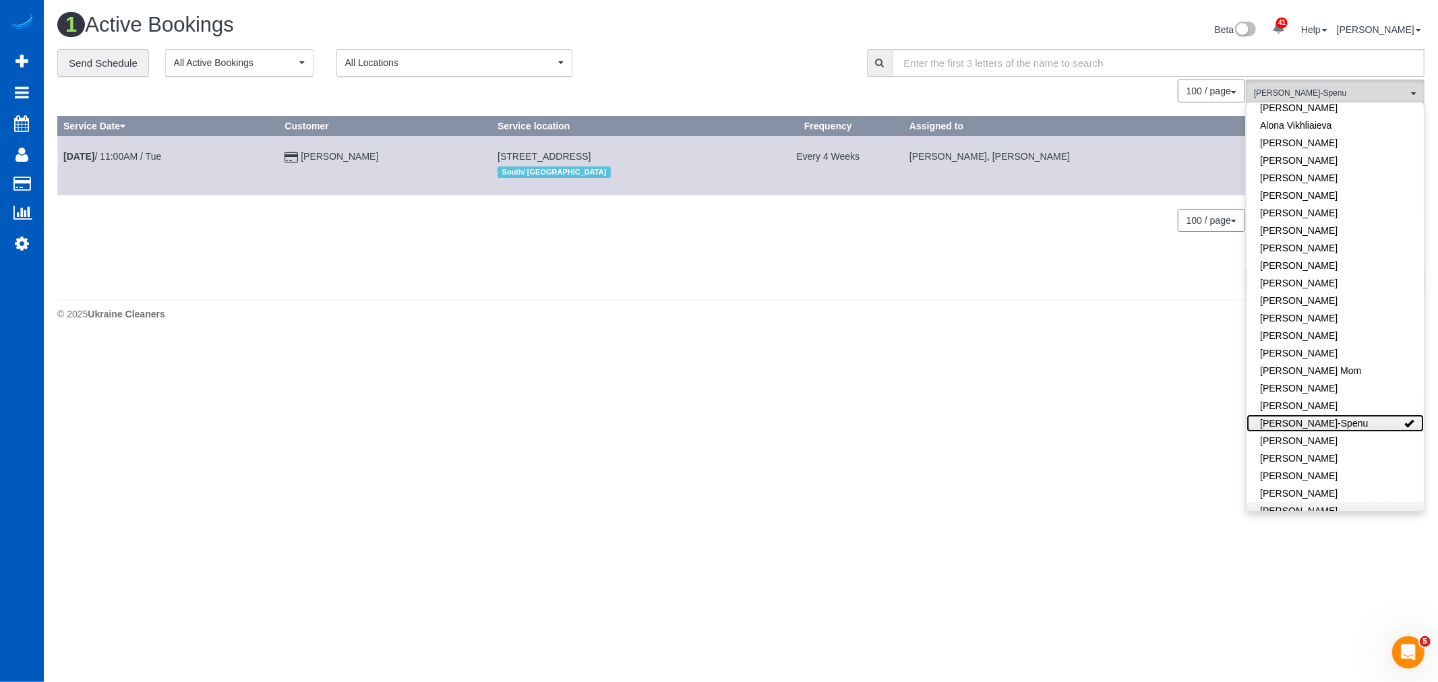
scroll to position [225, 0]
click at [759, 304] on footer "© 2025 Ukraine Cleaners" at bounding box center [741, 313] width 1368 height 27
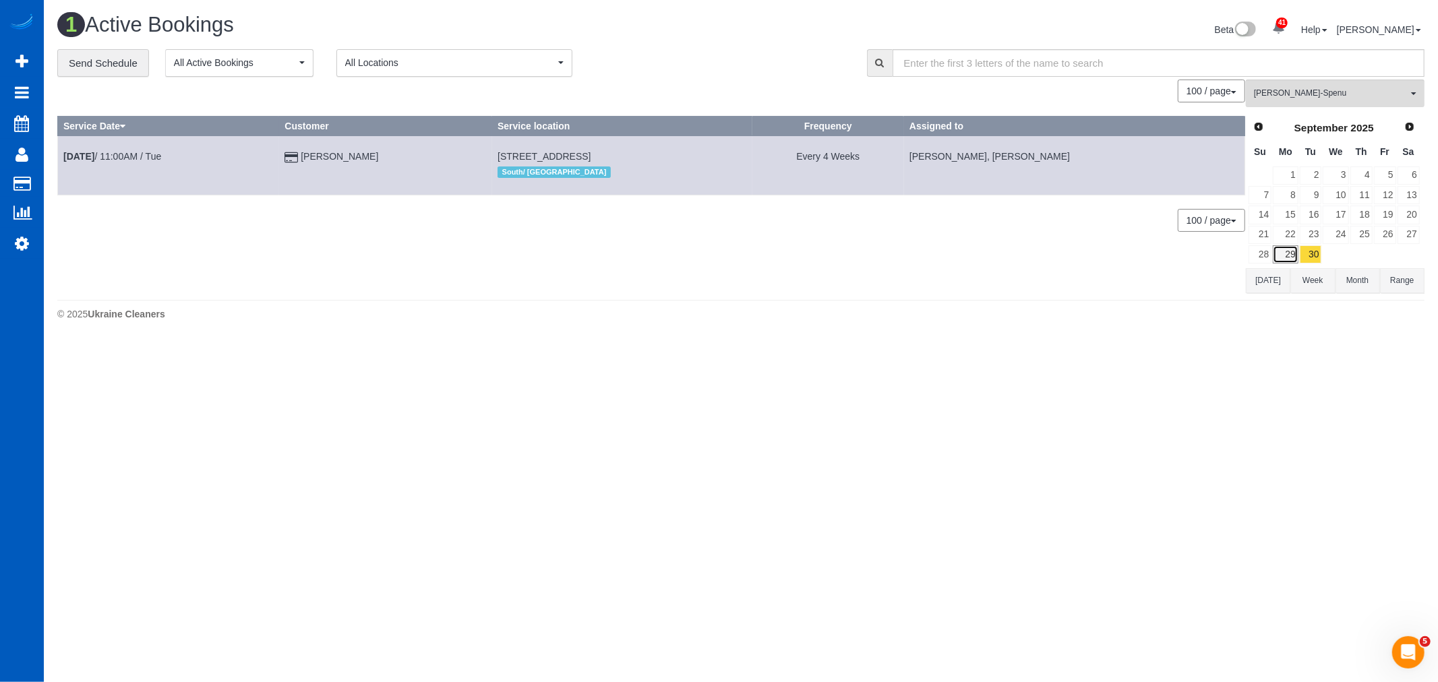
click at [1288, 261] on link "29" at bounding box center [1285, 254] width 25 height 18
click at [1311, 264] on link "30" at bounding box center [1311, 254] width 22 height 18
click at [1293, 262] on link "29" at bounding box center [1285, 254] width 25 height 18
click at [1312, 259] on link "30" at bounding box center [1311, 254] width 22 height 18
click at [1295, 257] on link "29" at bounding box center [1285, 254] width 25 height 18
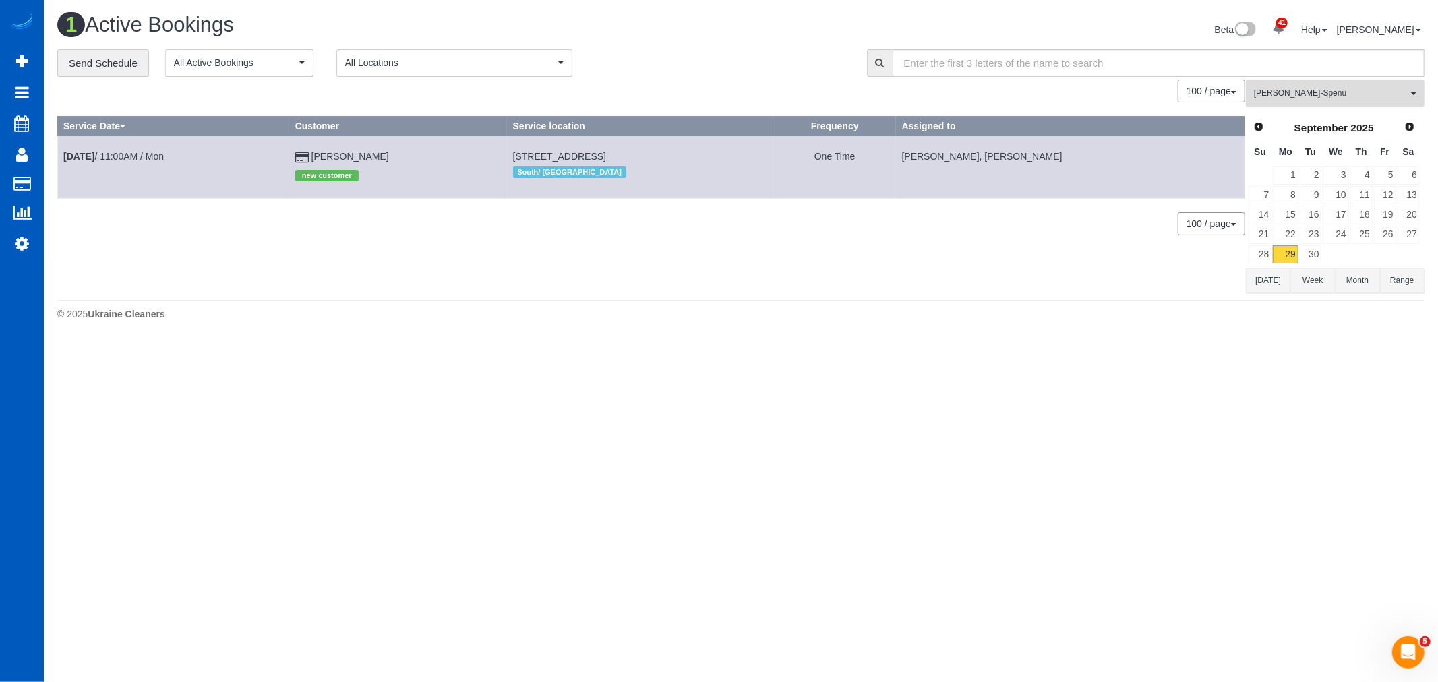
click at [1316, 103] on button "Iryna Kuzmenko-Spenu All Teams" at bounding box center [1335, 94] width 179 height 28
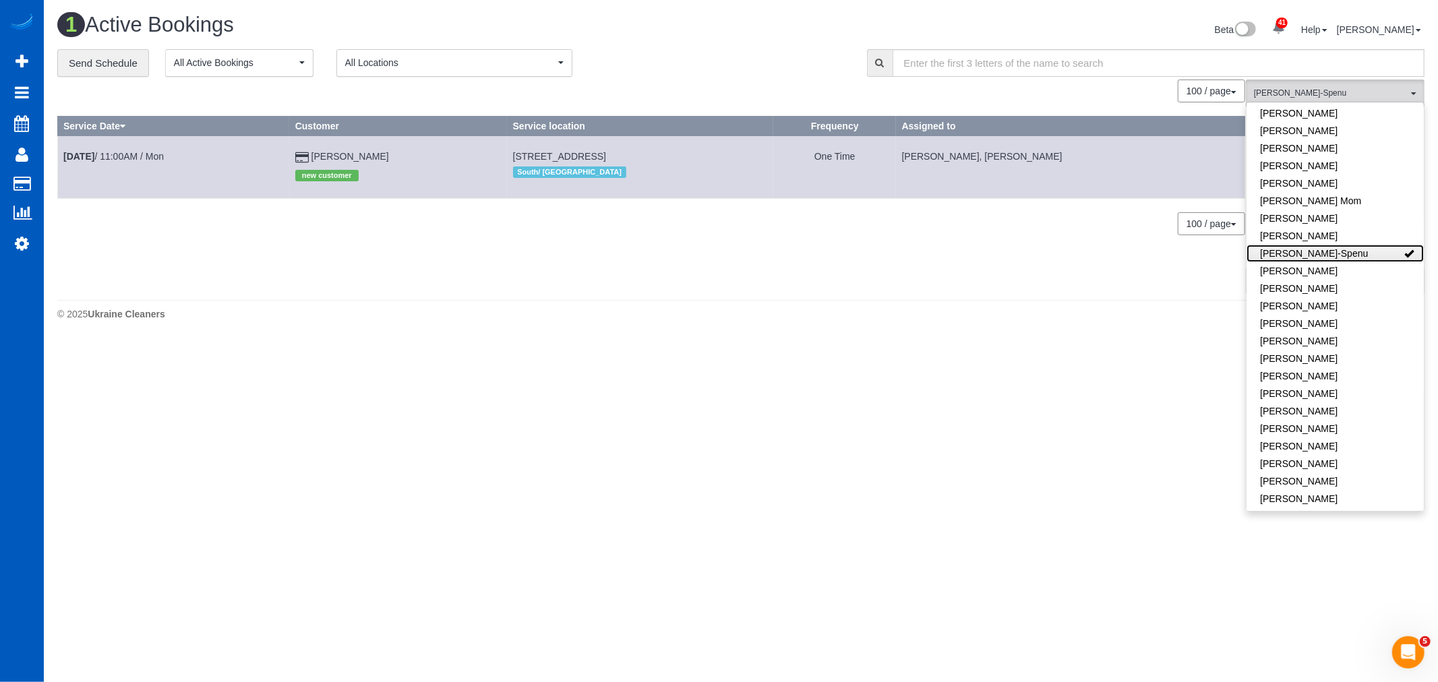
click at [1313, 258] on link "[PERSON_NAME]-Spenu" at bounding box center [1335, 254] width 177 height 18
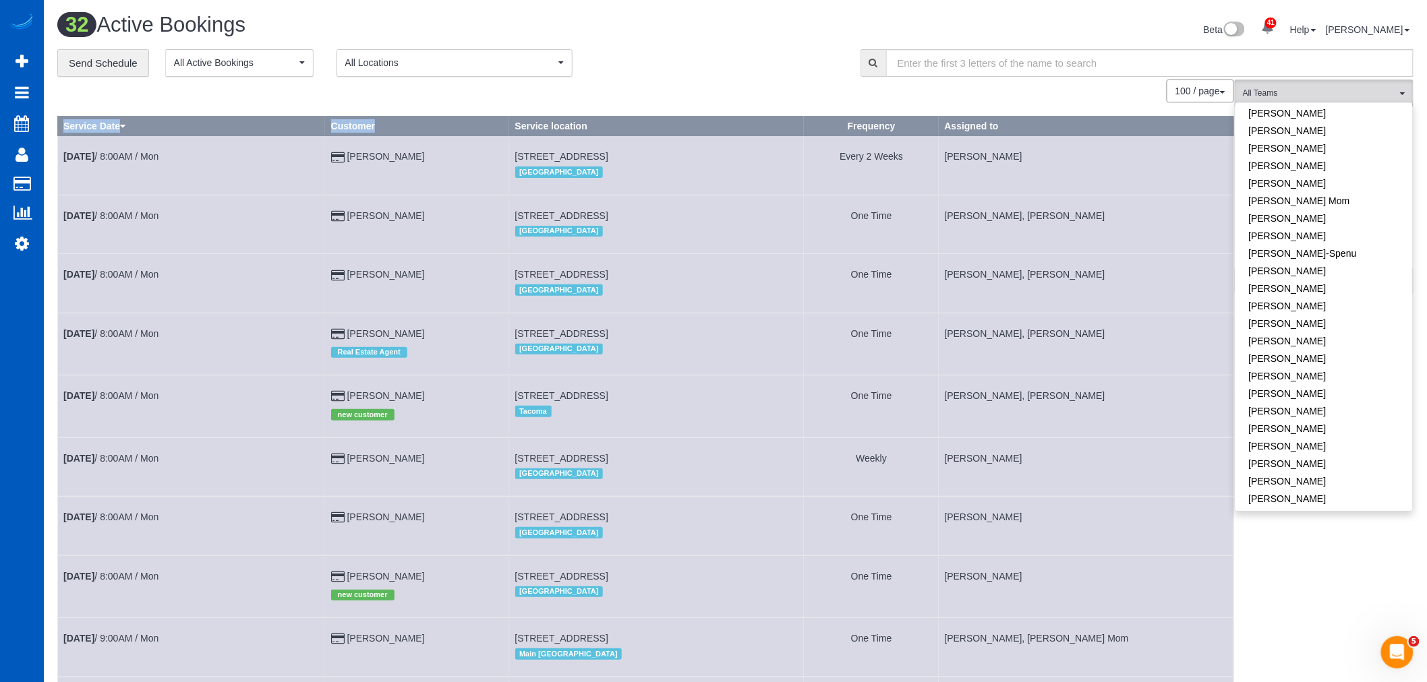
drag, startPoint x: 383, startPoint y: 125, endPoint x: 545, endPoint y: 126, distance: 161.8
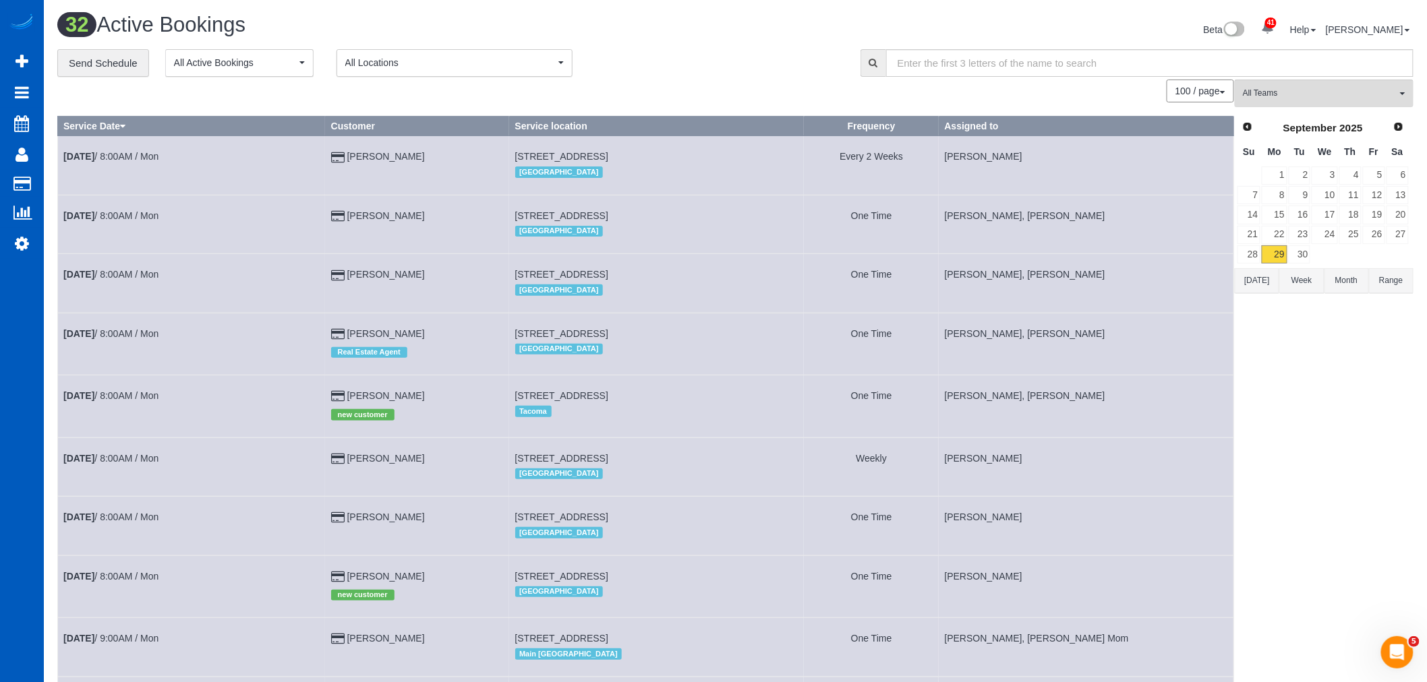
click at [552, 123] on th "Service location" at bounding box center [656, 127] width 295 height 20
drag, startPoint x: 546, startPoint y: 123, endPoint x: 635, endPoint y: 131, distance: 88.7
click at [635, 131] on th "Service location" at bounding box center [656, 127] width 295 height 20
click at [631, 125] on th "Service location" at bounding box center [656, 127] width 295 height 20
click at [549, 125] on th "Service location" at bounding box center [656, 127] width 295 height 20
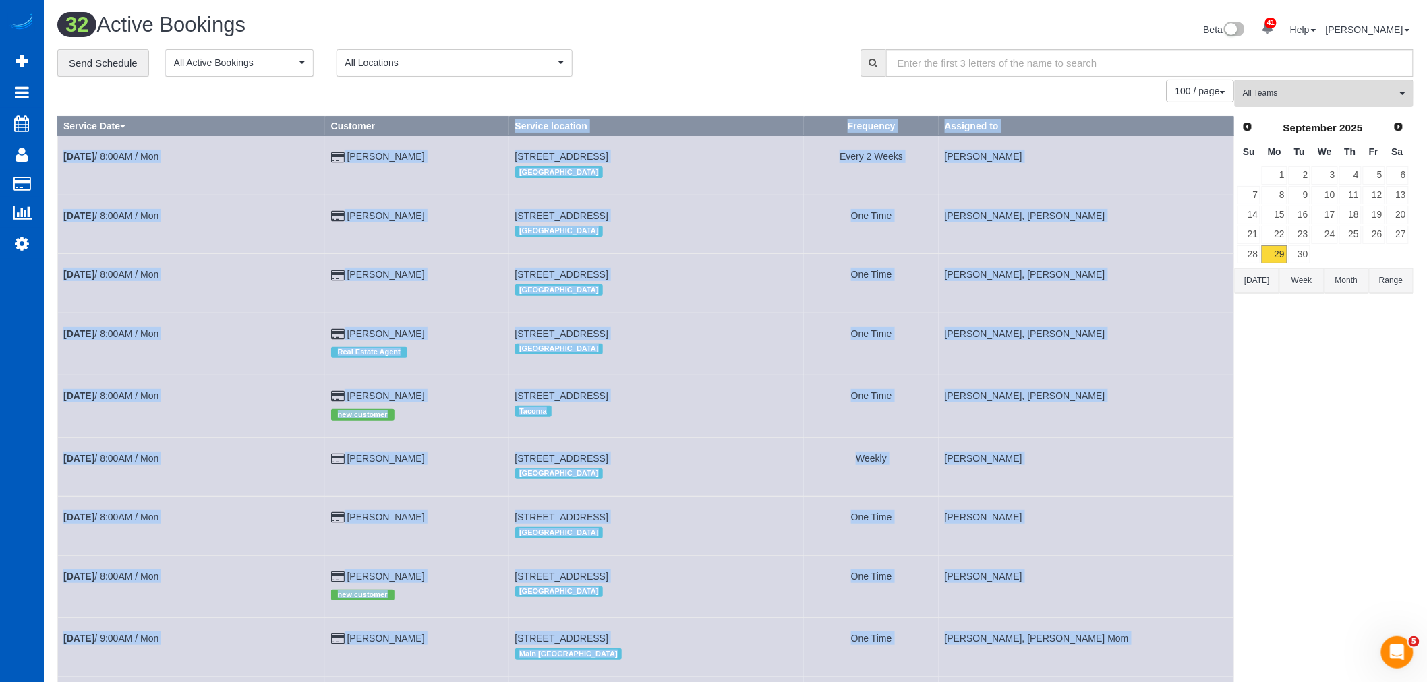
drag, startPoint x: 549, startPoint y: 125, endPoint x: 679, endPoint y: 117, distance: 130.4
click at [649, 126] on th "Service location" at bounding box center [656, 127] width 295 height 20
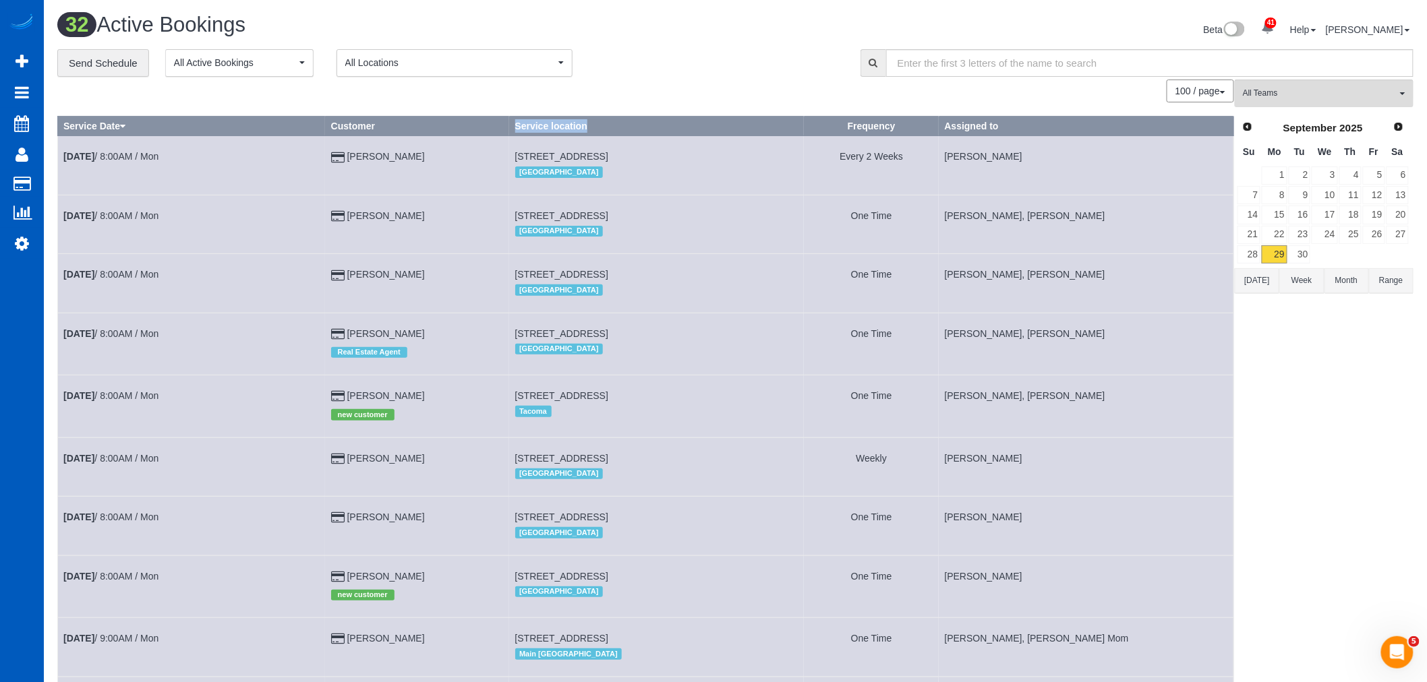
drag, startPoint x: 625, startPoint y: 122, endPoint x: 534, endPoint y: 121, distance: 91.0
click at [534, 121] on tr "Service Date Customer Service location Frequency Assigned to" at bounding box center [646, 127] width 1176 height 20
drag, startPoint x: 856, startPoint y: 123, endPoint x: 922, endPoint y: 122, distance: 65.4
click at [922, 122] on th "Frequency" at bounding box center [871, 127] width 135 height 20
click at [932, 127] on th "Frequency" at bounding box center [871, 127] width 135 height 20
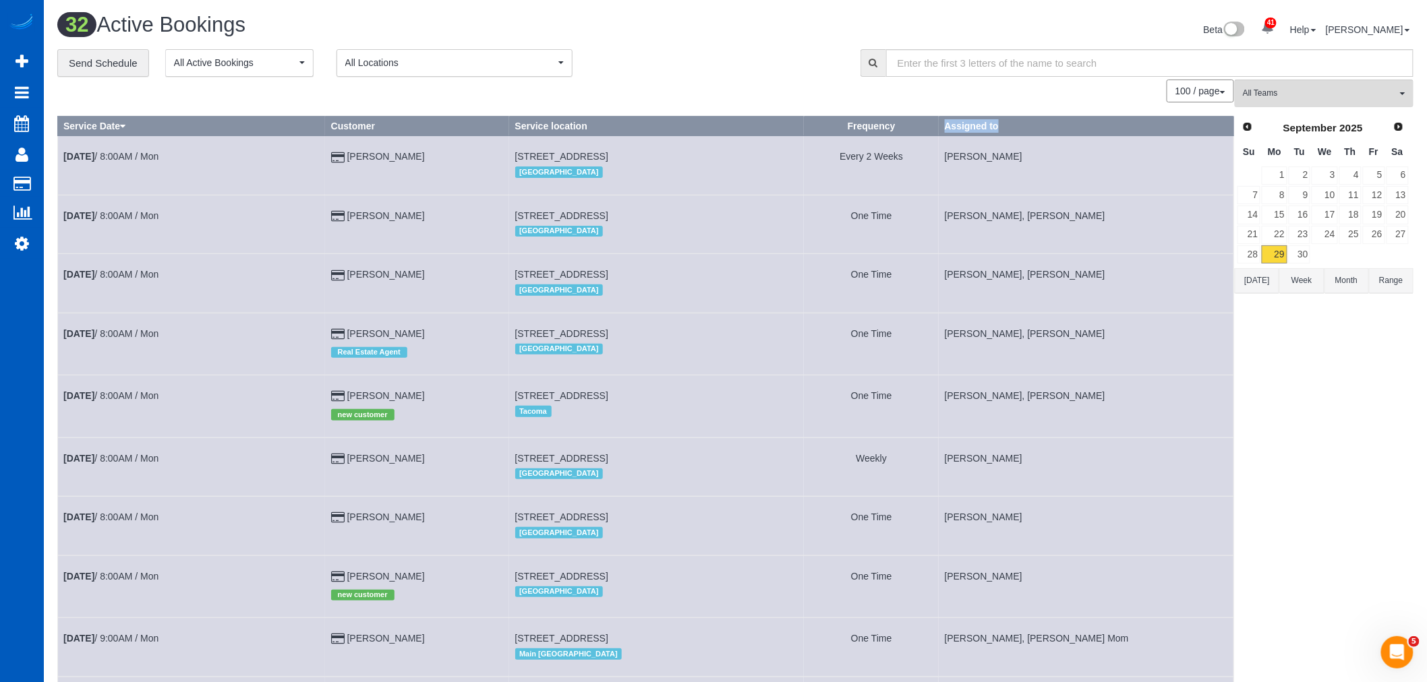
drag, startPoint x: 944, startPoint y: 125, endPoint x: 1045, endPoint y: 125, distance: 101.2
click at [1045, 125] on tr "Service Date Customer Service location Frequency Assigned to" at bounding box center [646, 127] width 1176 height 20
click at [1295, 254] on link "30" at bounding box center [1300, 254] width 22 height 18
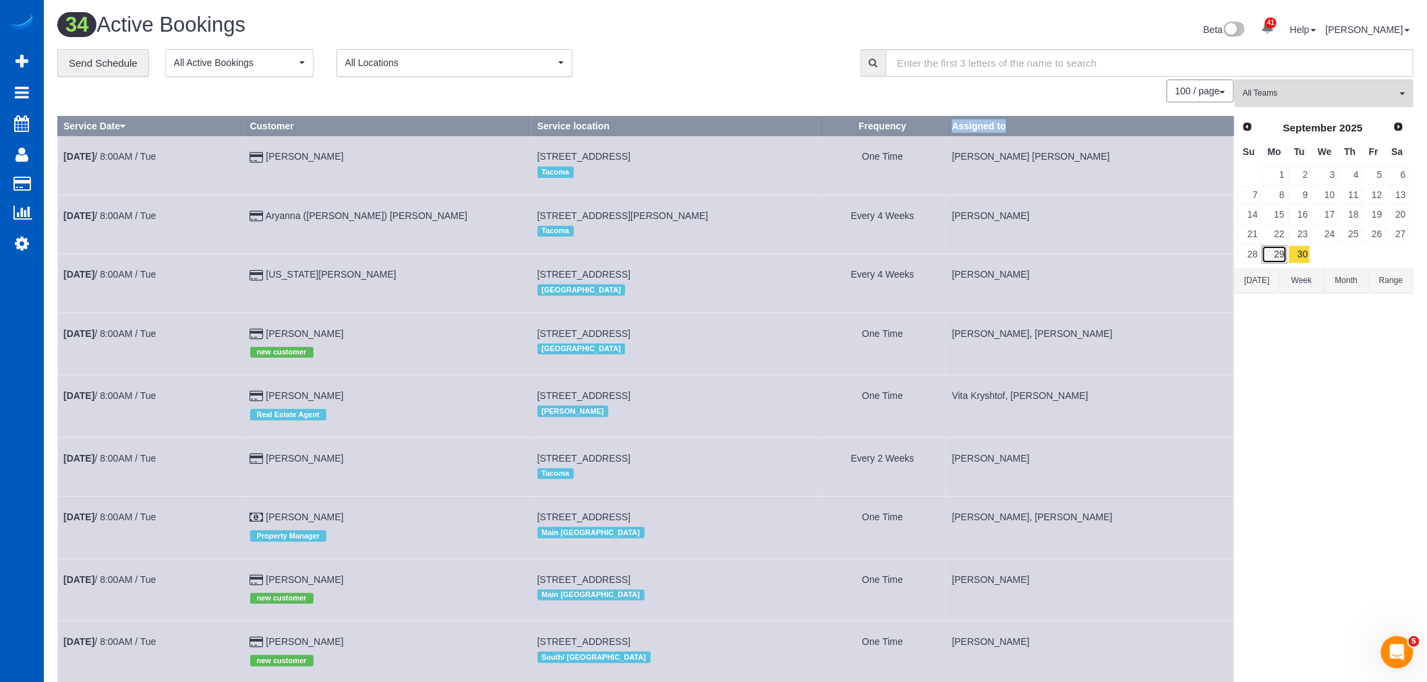
click at [1279, 258] on link "29" at bounding box center [1274, 254] width 25 height 18
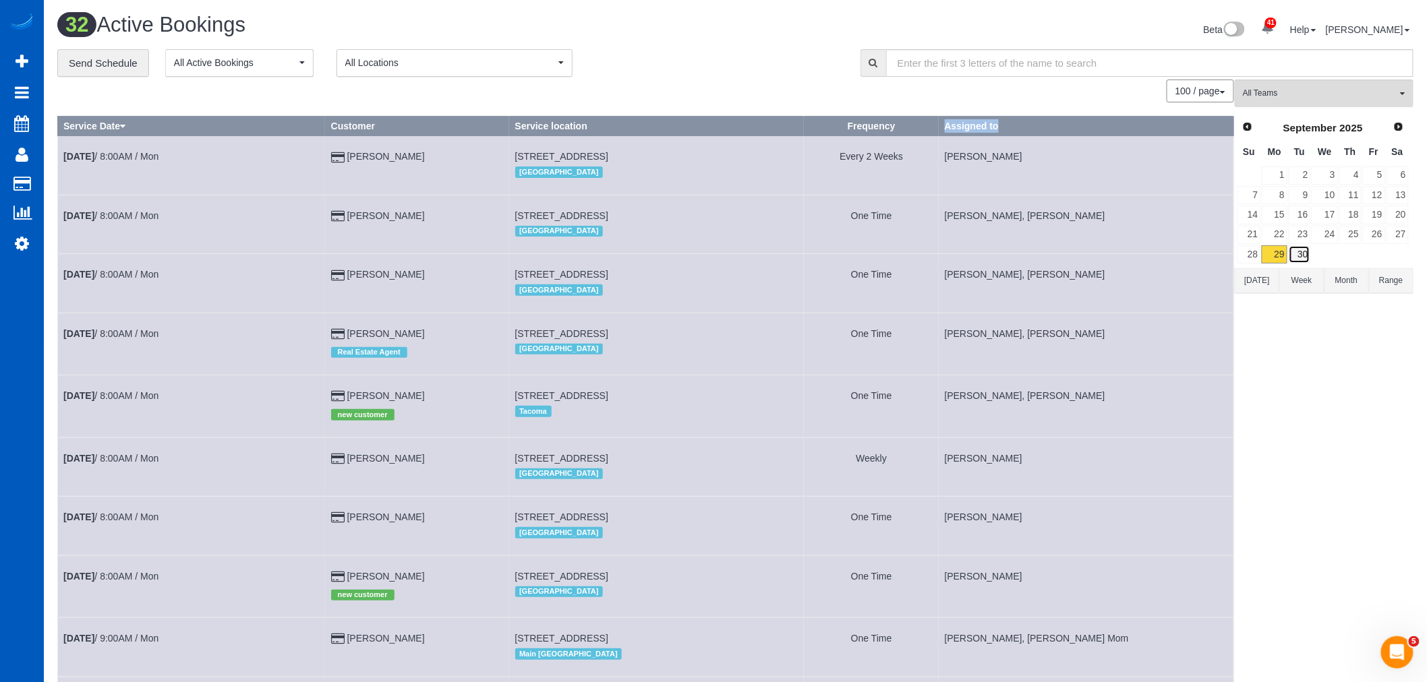
click at [1306, 258] on link "30" at bounding box center [1300, 254] width 22 height 18
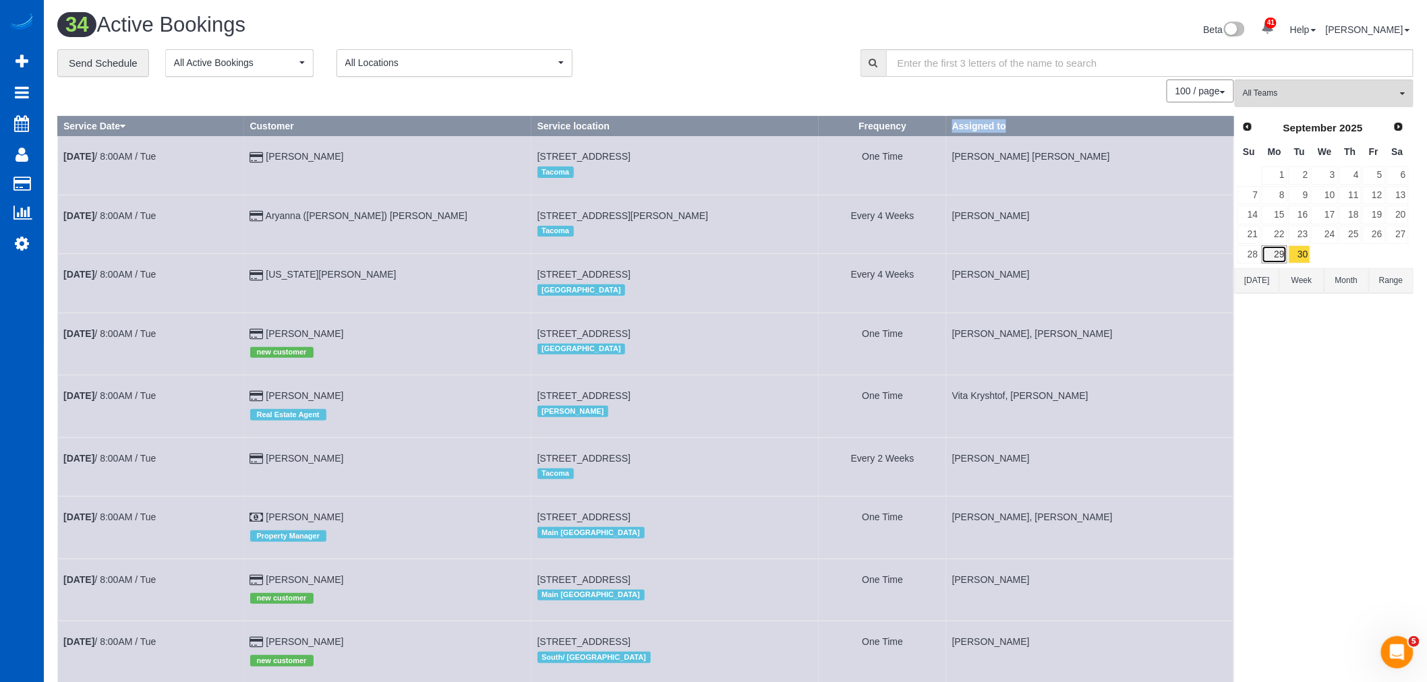
click at [1266, 254] on link "29" at bounding box center [1274, 254] width 25 height 18
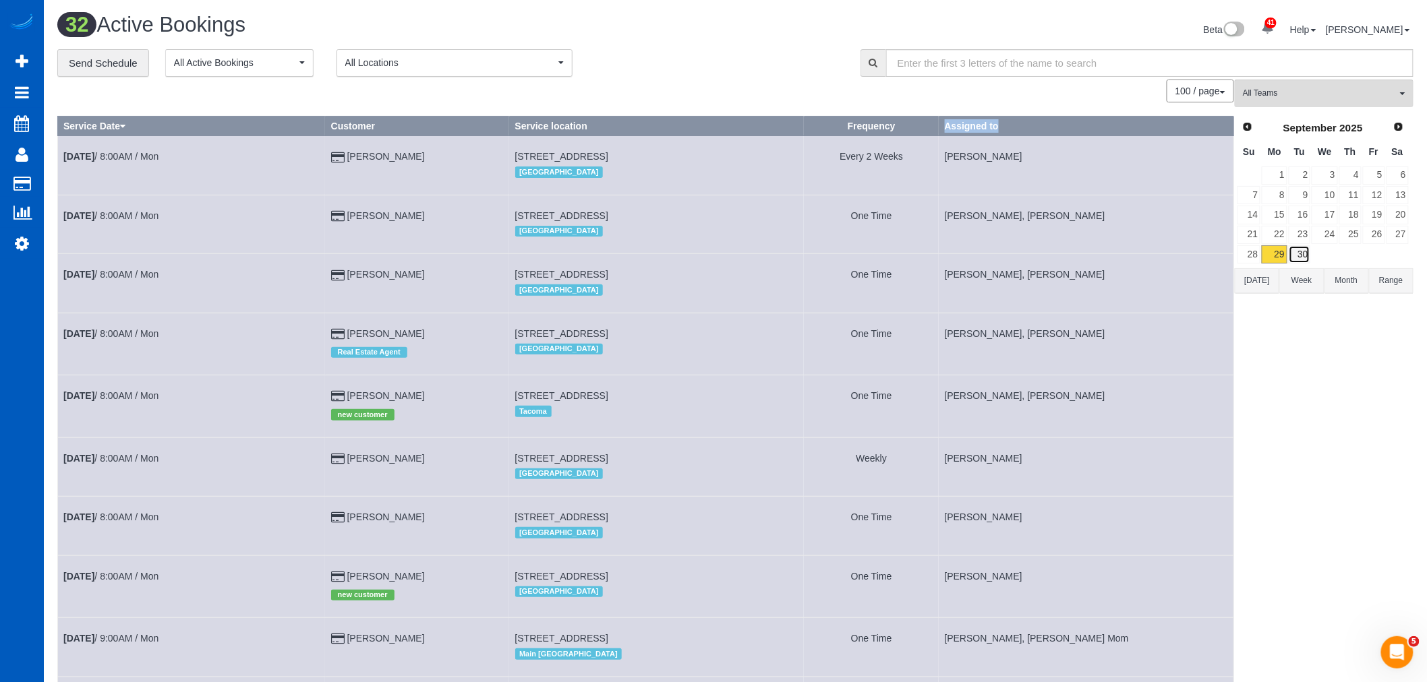
click at [1300, 258] on link "30" at bounding box center [1300, 254] width 22 height 18
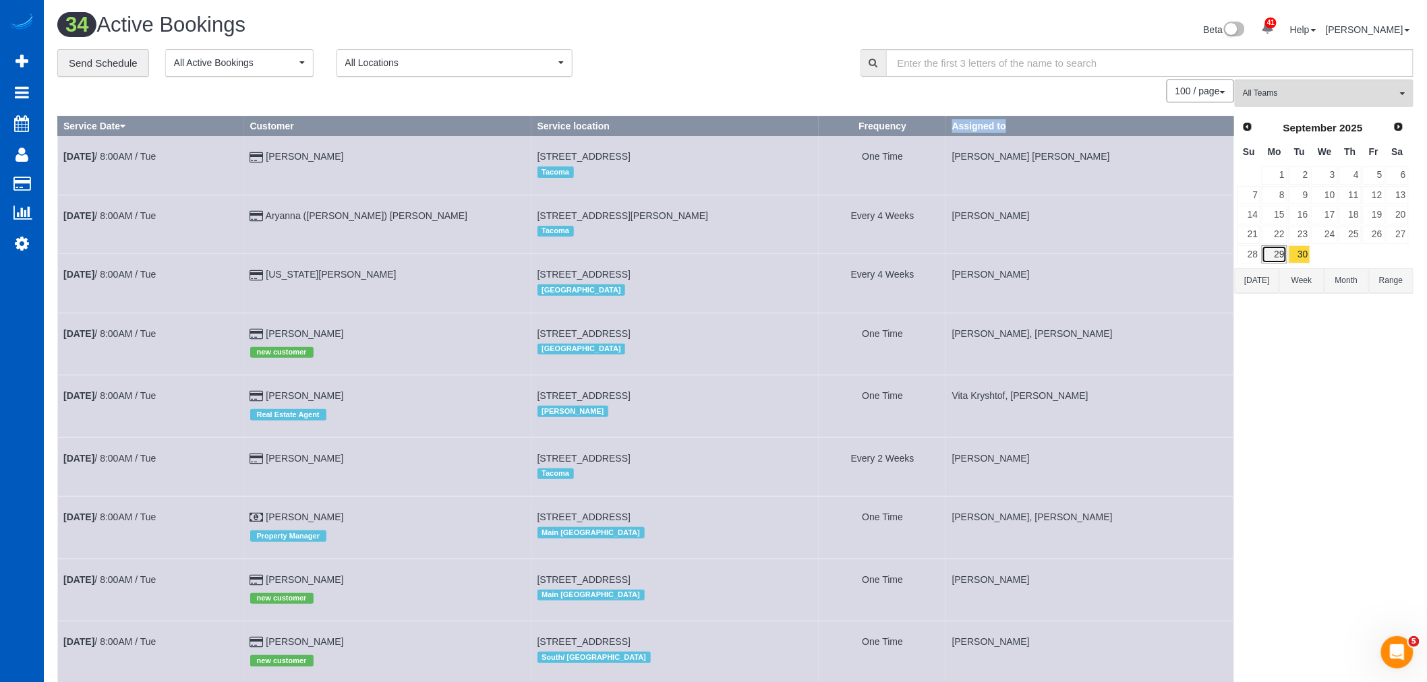
click at [1270, 257] on link "29" at bounding box center [1274, 254] width 25 height 18
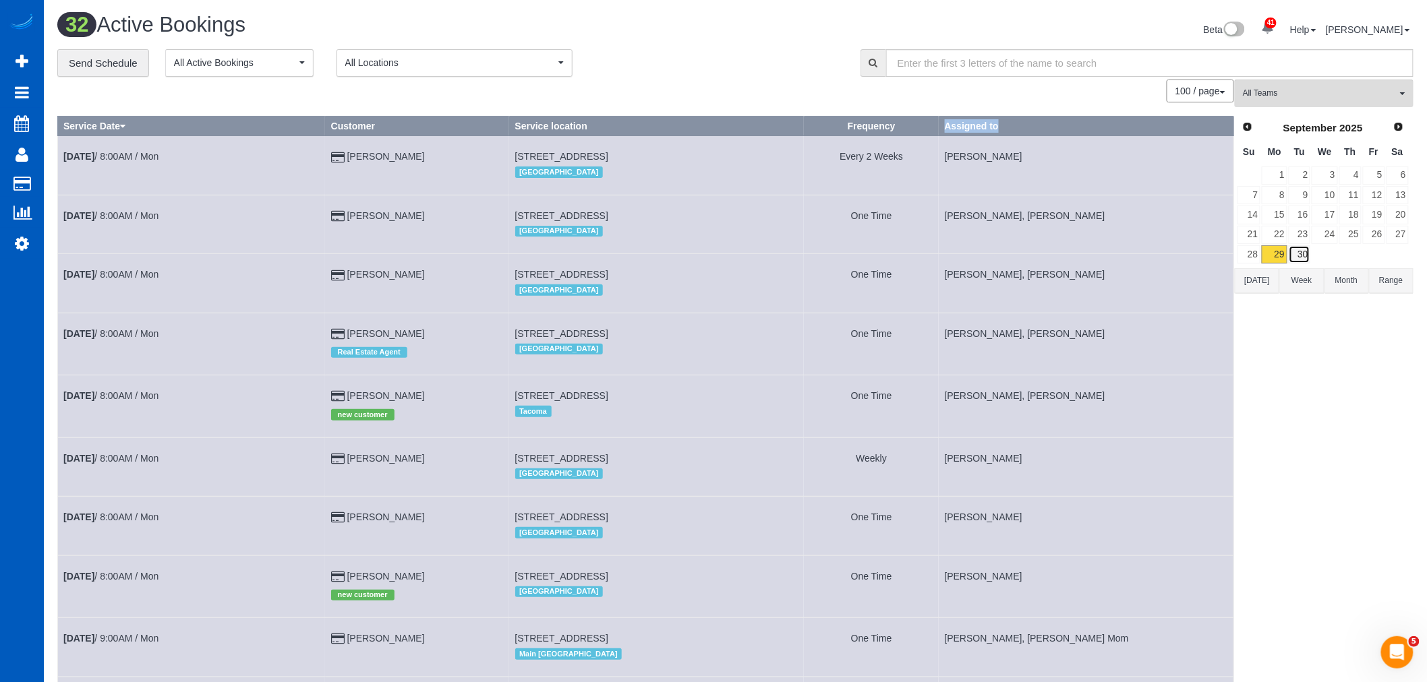
click at [1302, 254] on link "30" at bounding box center [1300, 254] width 22 height 18
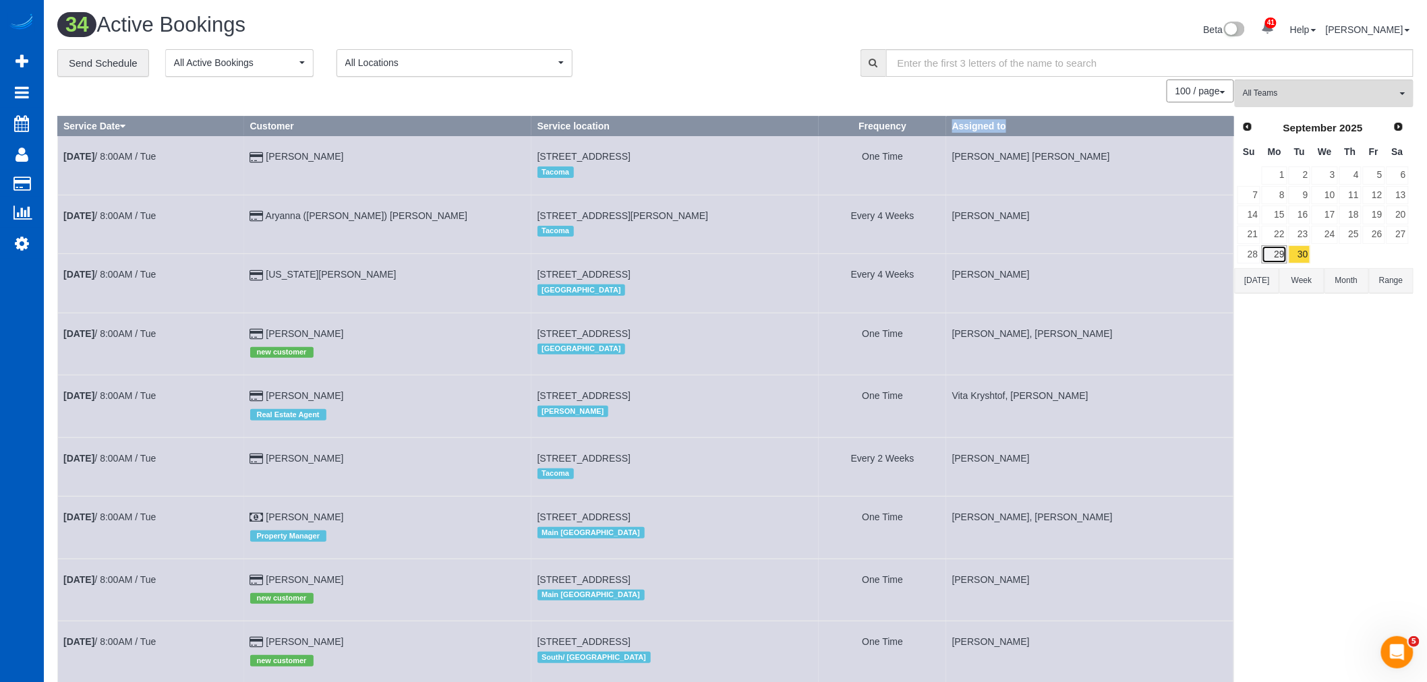
click at [1276, 256] on link "29" at bounding box center [1274, 254] width 25 height 18
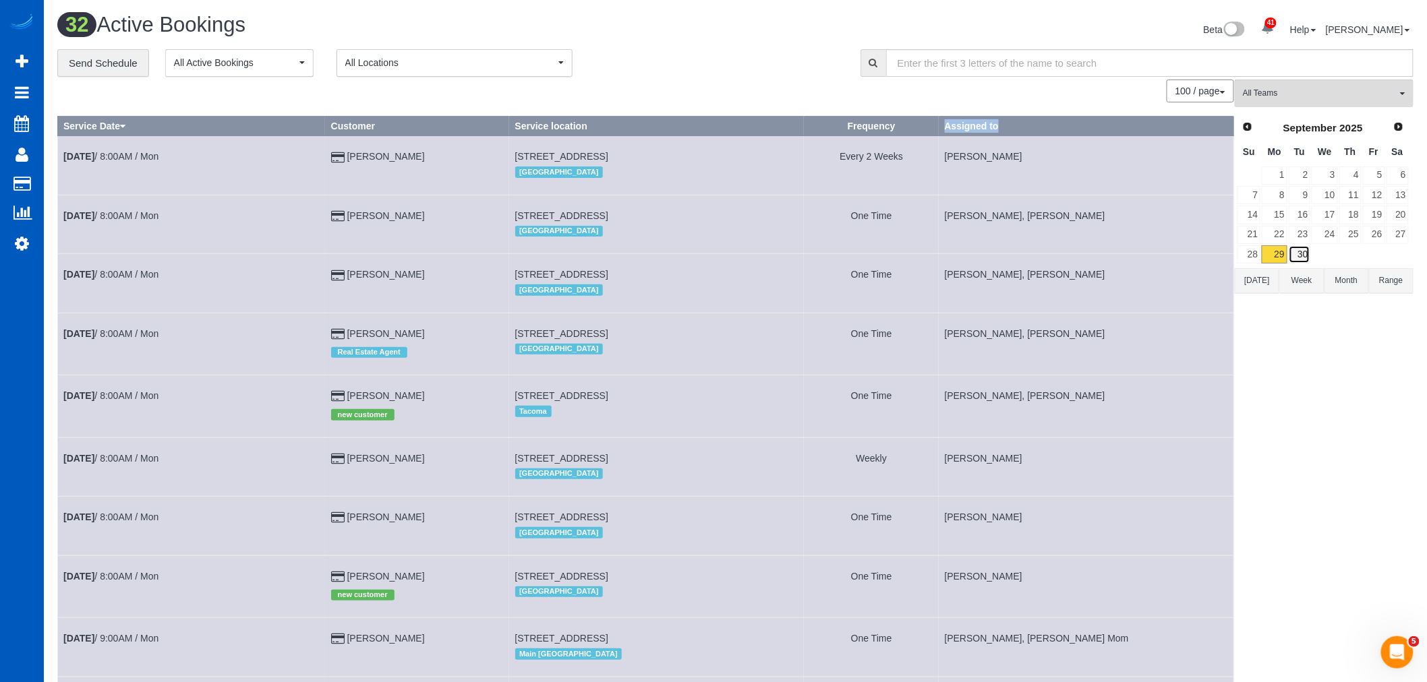
click at [1299, 258] on link "30" at bounding box center [1300, 254] width 22 height 18
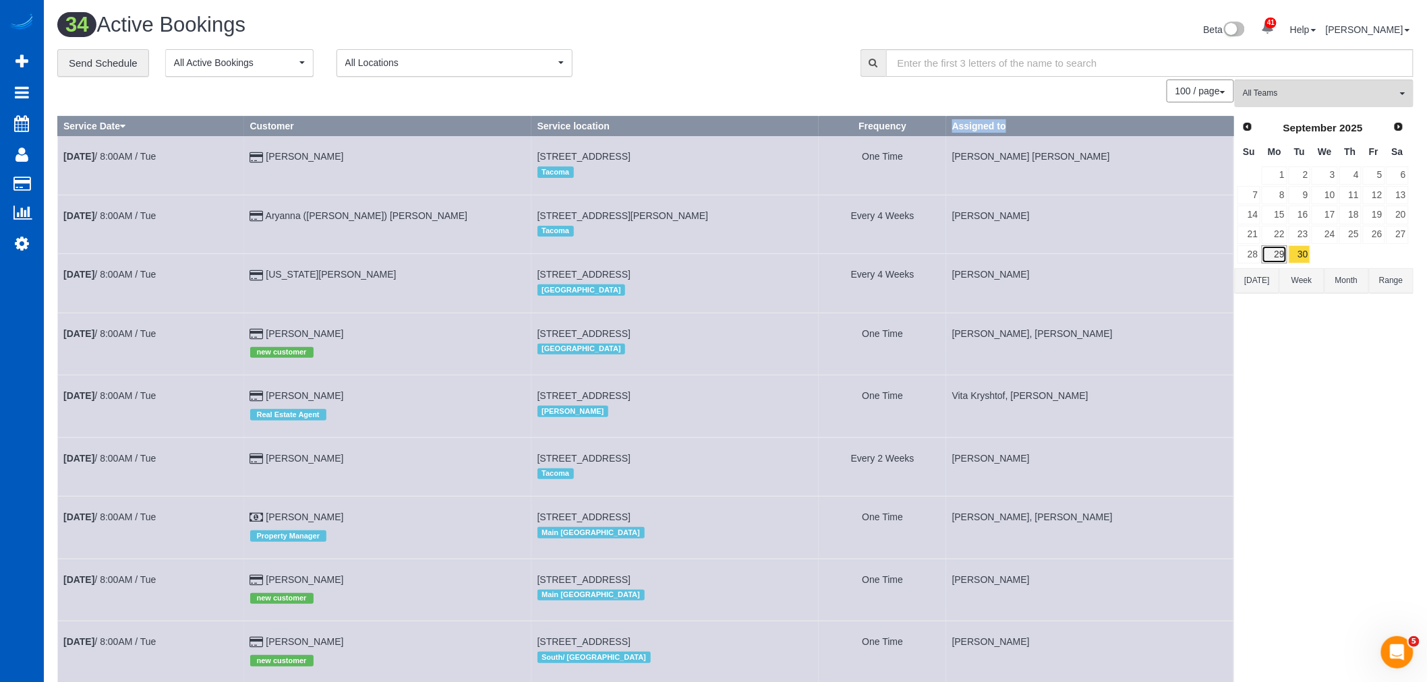
click at [1278, 257] on link "29" at bounding box center [1274, 254] width 25 height 18
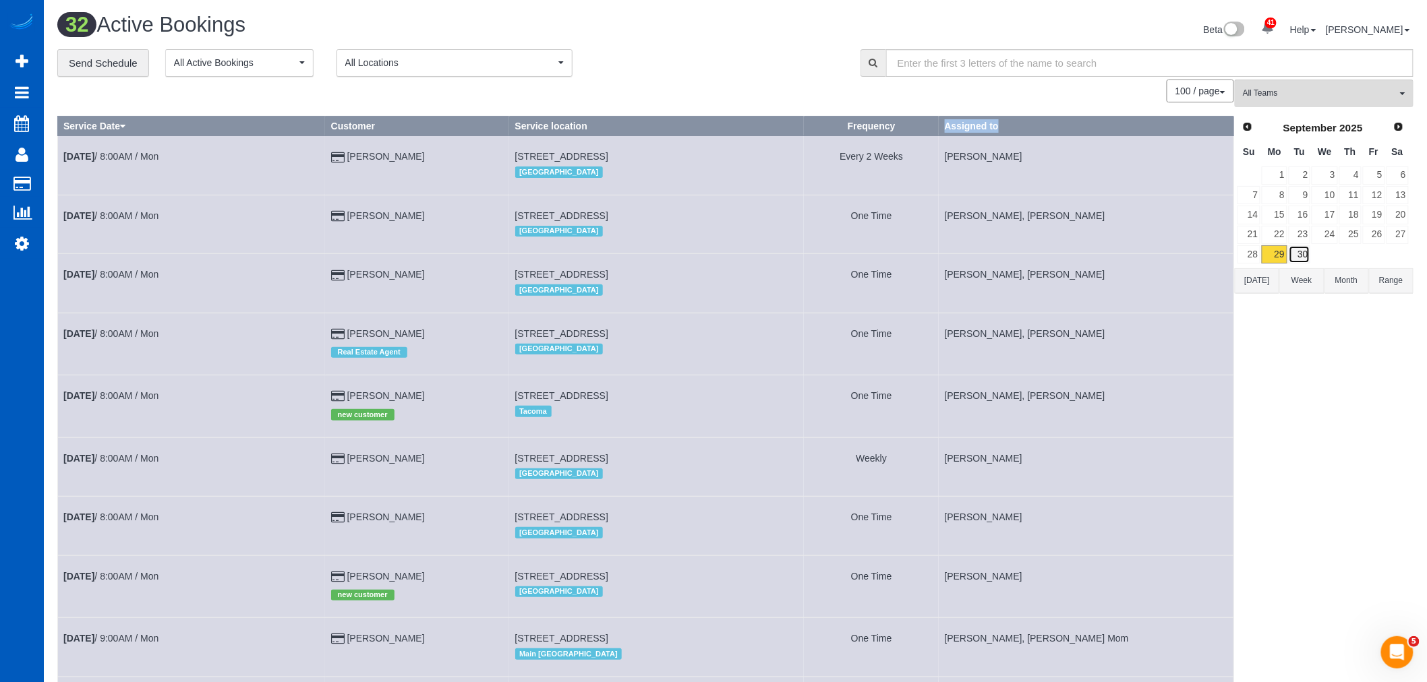
click at [1293, 259] on link "30" at bounding box center [1300, 254] width 22 height 18
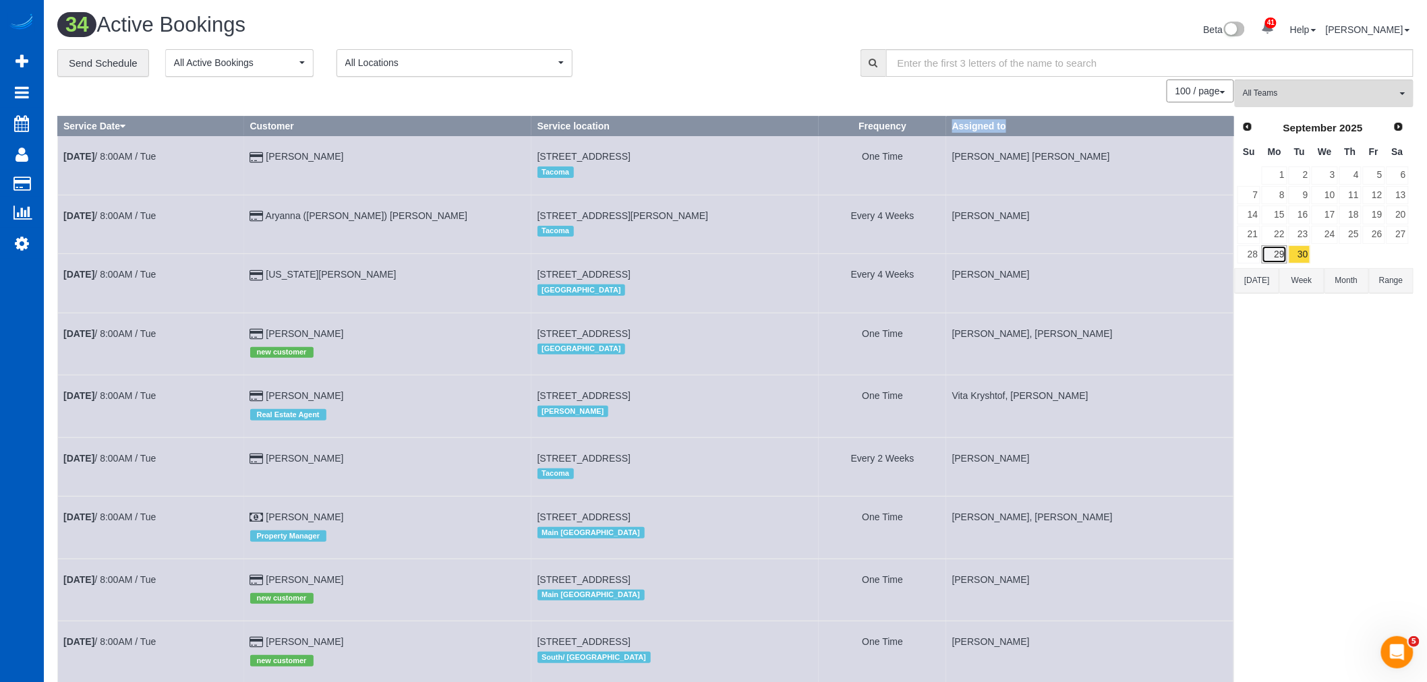
click at [1279, 258] on link "29" at bounding box center [1274, 254] width 25 height 18
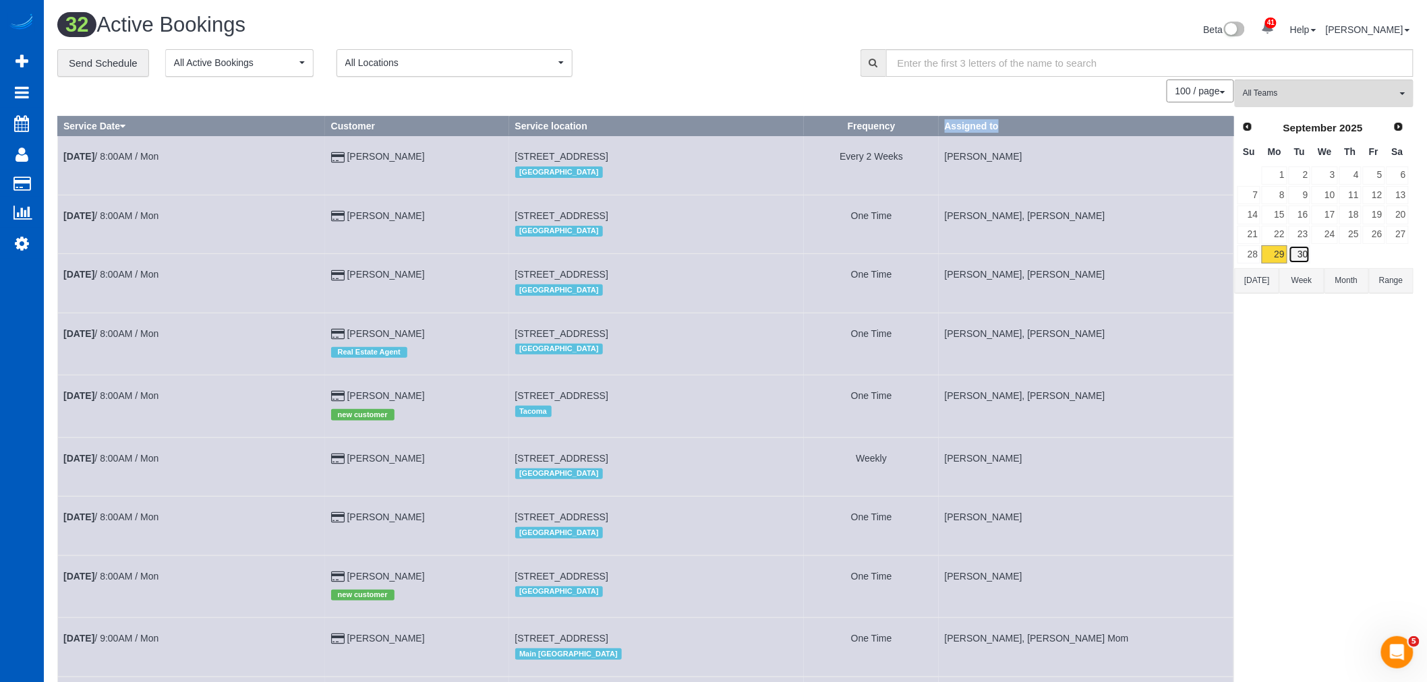
click at [1293, 260] on link "30" at bounding box center [1300, 254] width 22 height 18
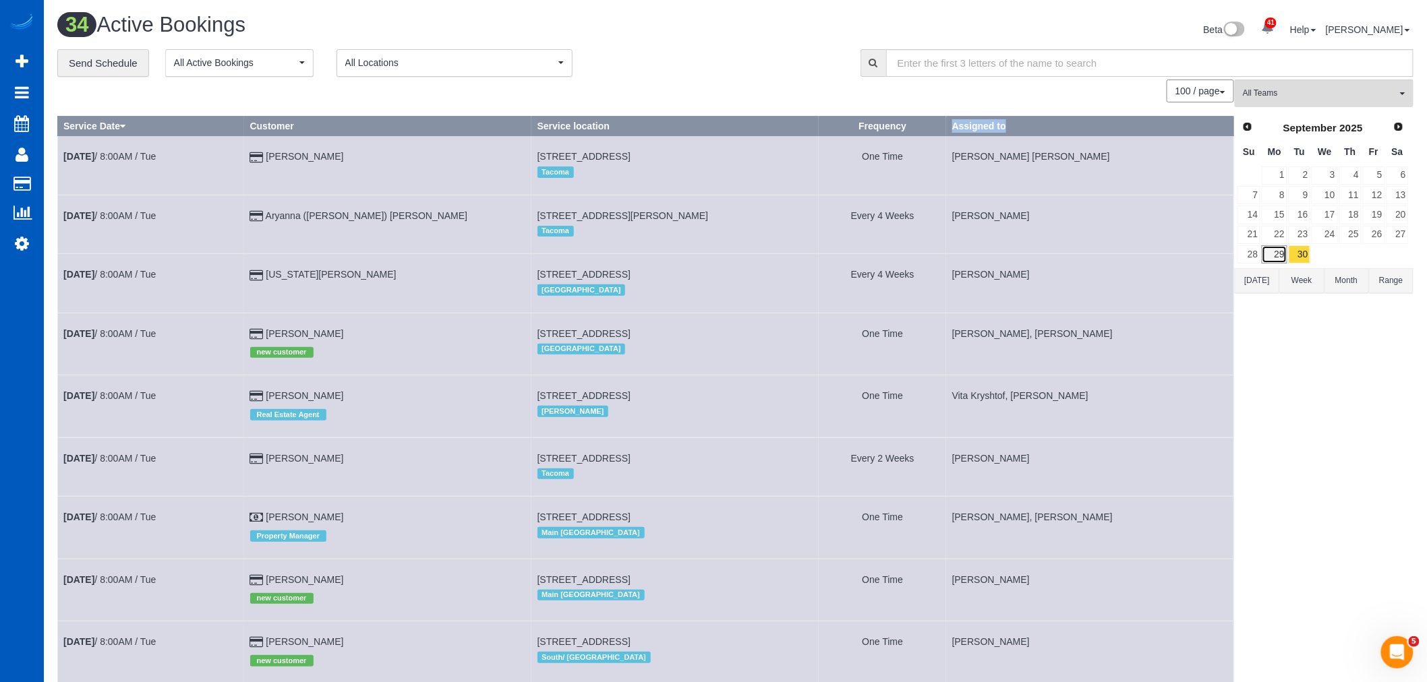
click at [1284, 257] on link "29" at bounding box center [1274, 254] width 25 height 18
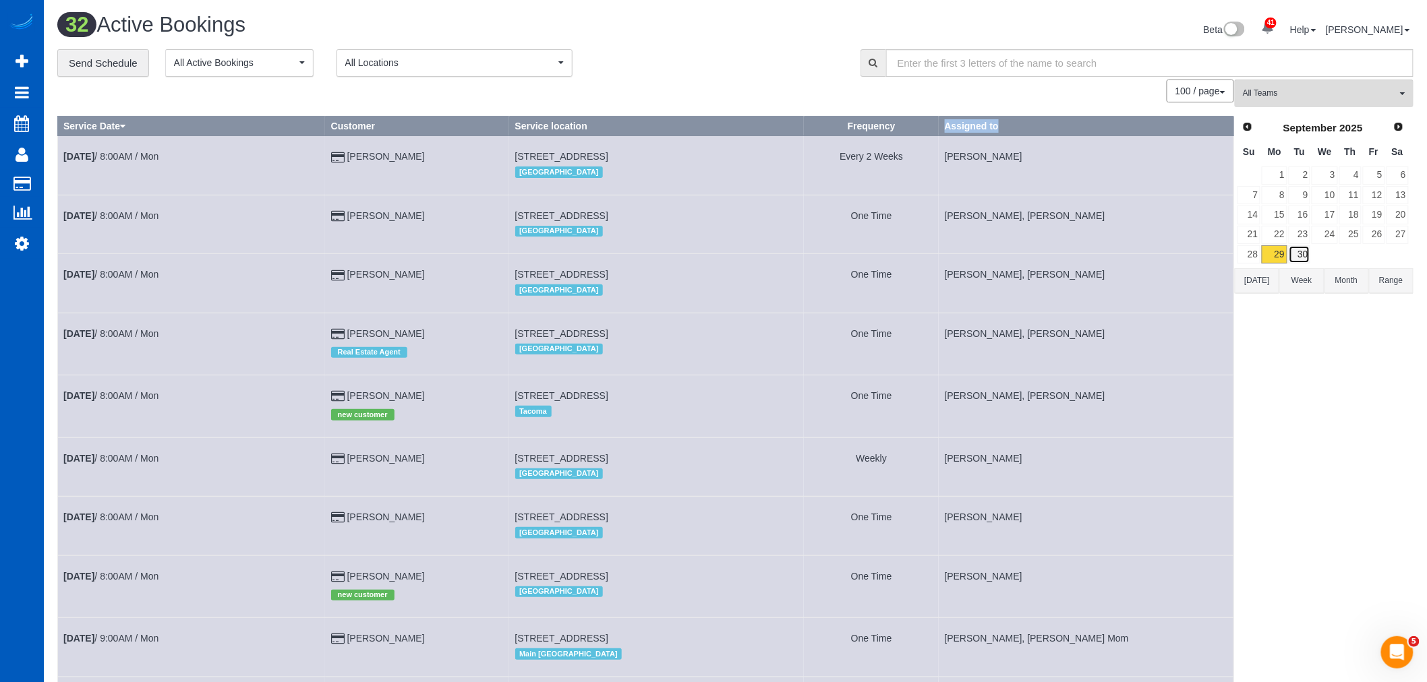
click at [1297, 262] on link "30" at bounding box center [1300, 254] width 22 height 18
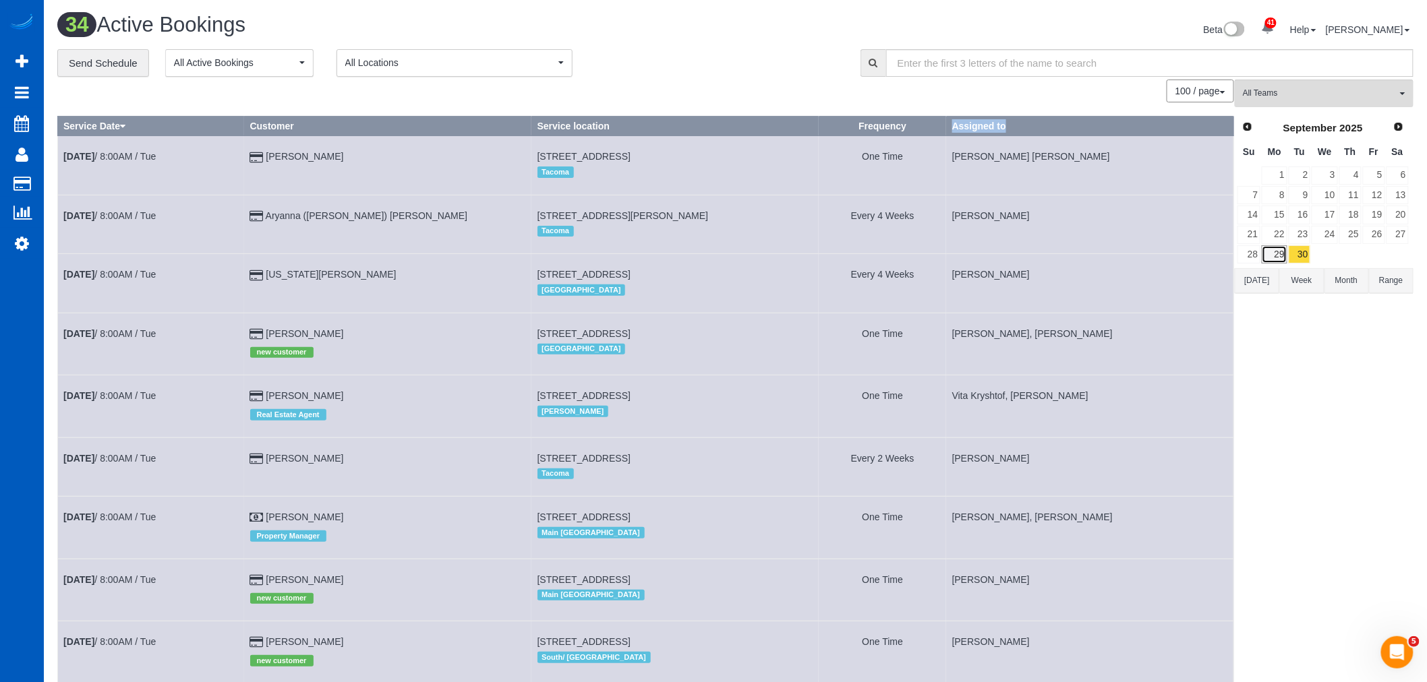
click at [1283, 258] on link "29" at bounding box center [1274, 254] width 25 height 18
click at [1256, 258] on link "28" at bounding box center [1248, 254] width 23 height 18
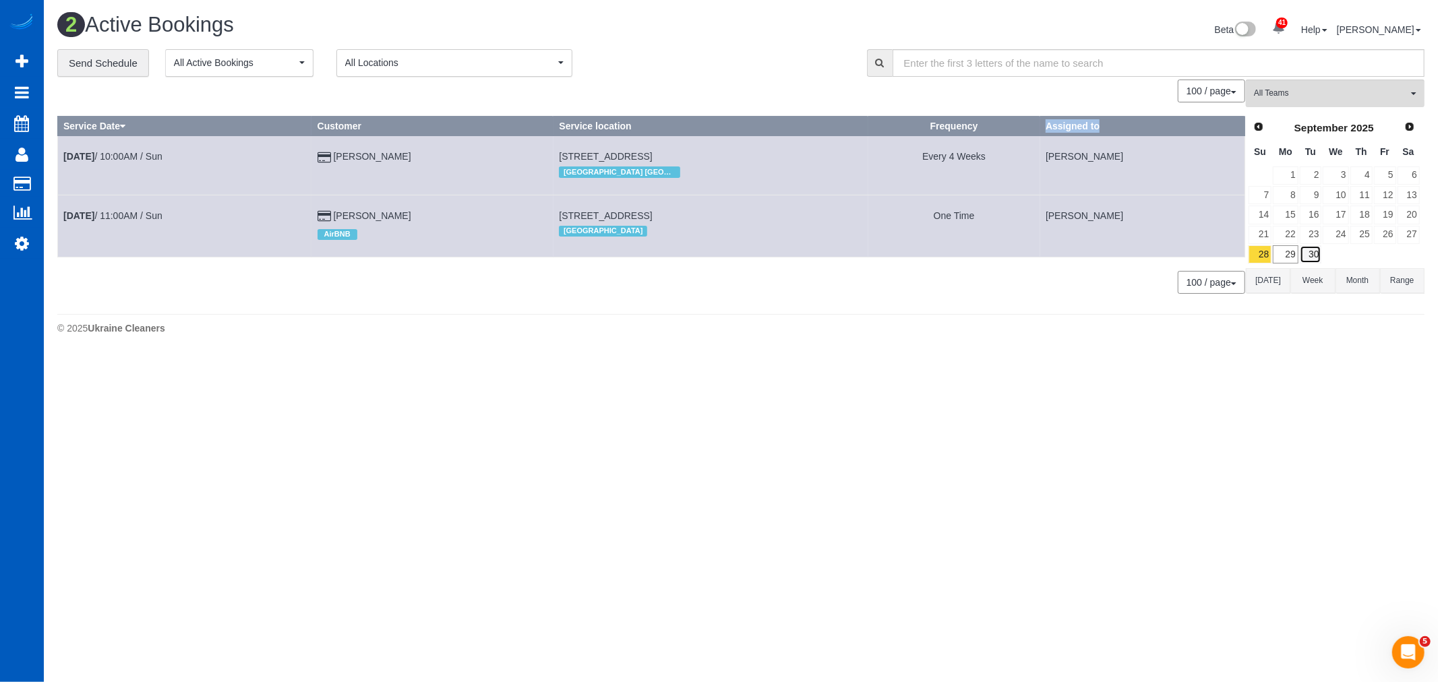
click at [1316, 260] on link "30" at bounding box center [1311, 254] width 22 height 18
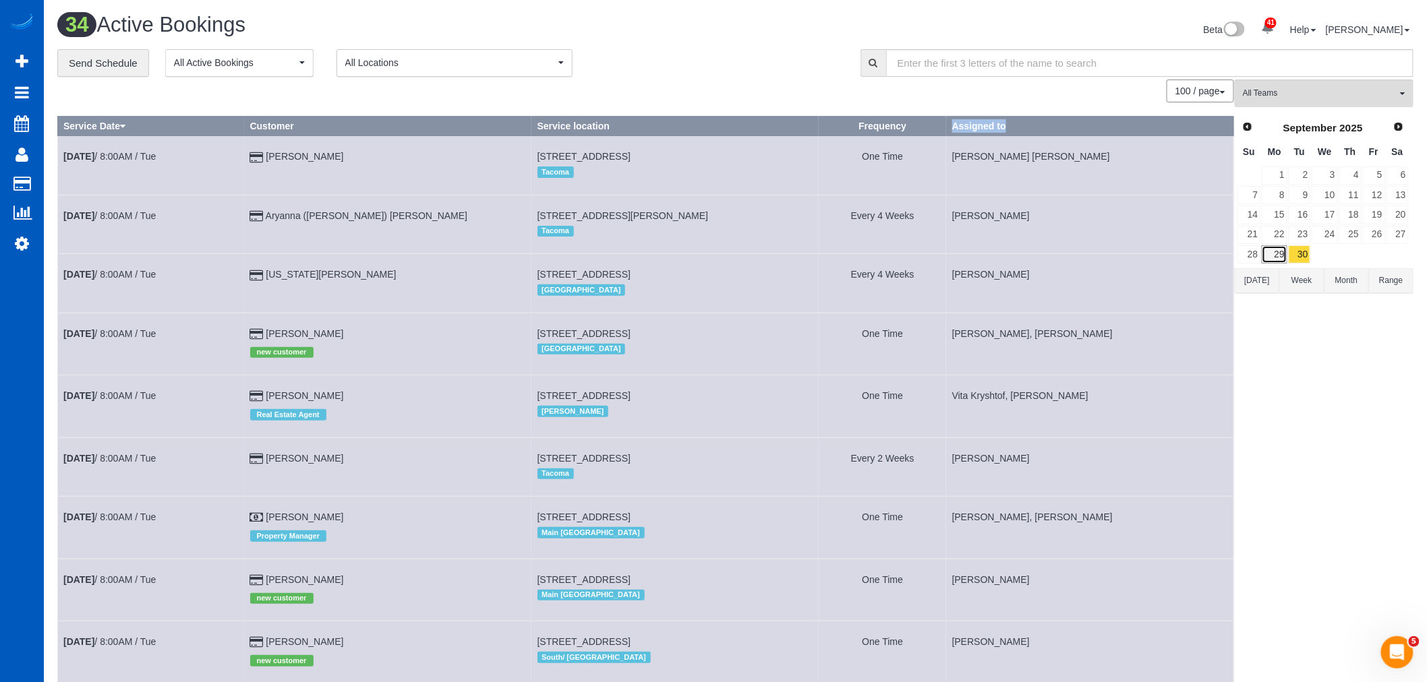
click at [1283, 258] on link "29" at bounding box center [1274, 254] width 25 height 18
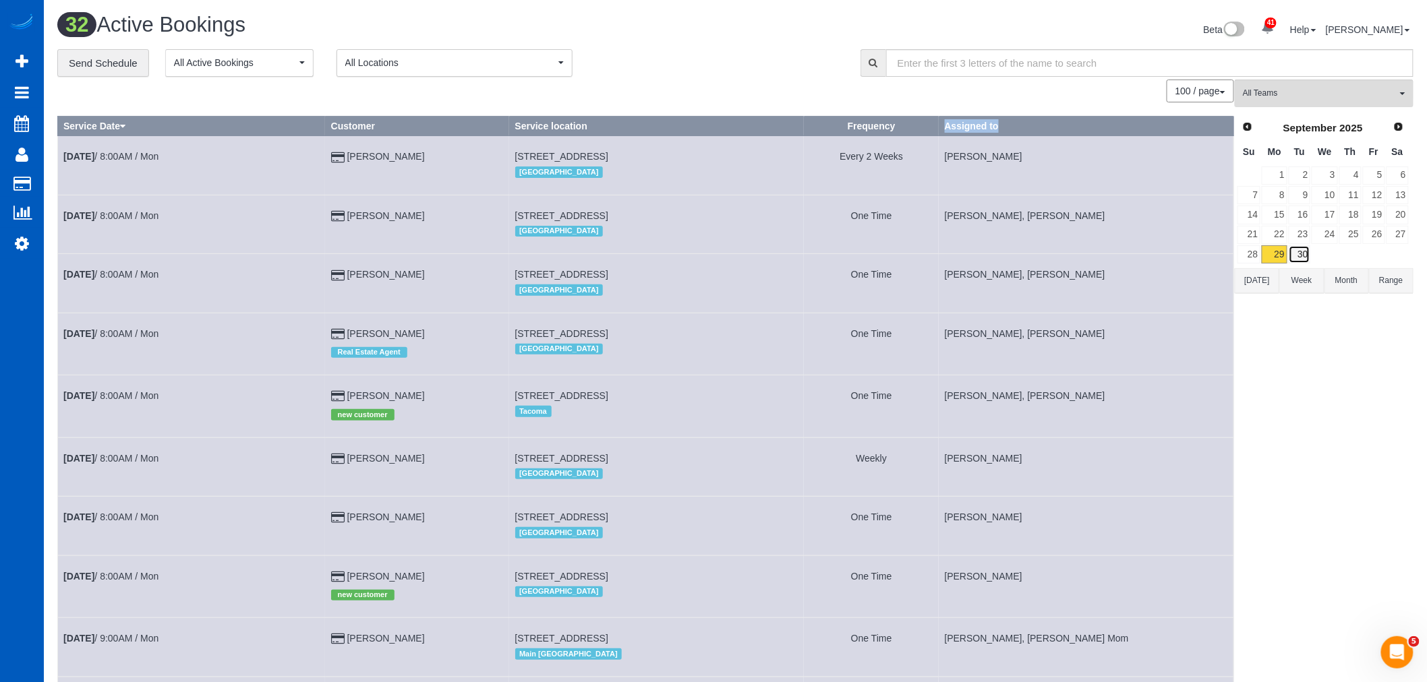
click at [1293, 258] on link "30" at bounding box center [1300, 254] width 22 height 18
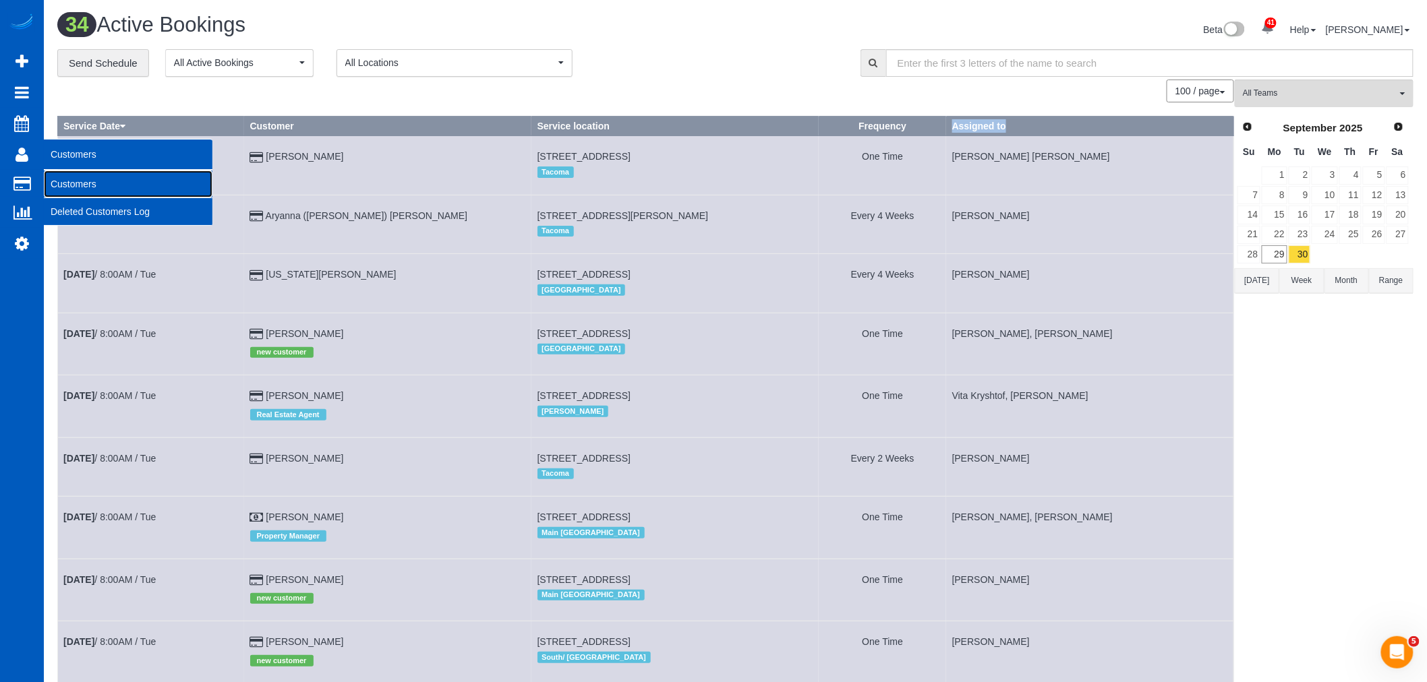
click at [76, 189] on link "Customers" at bounding box center [128, 184] width 169 height 27
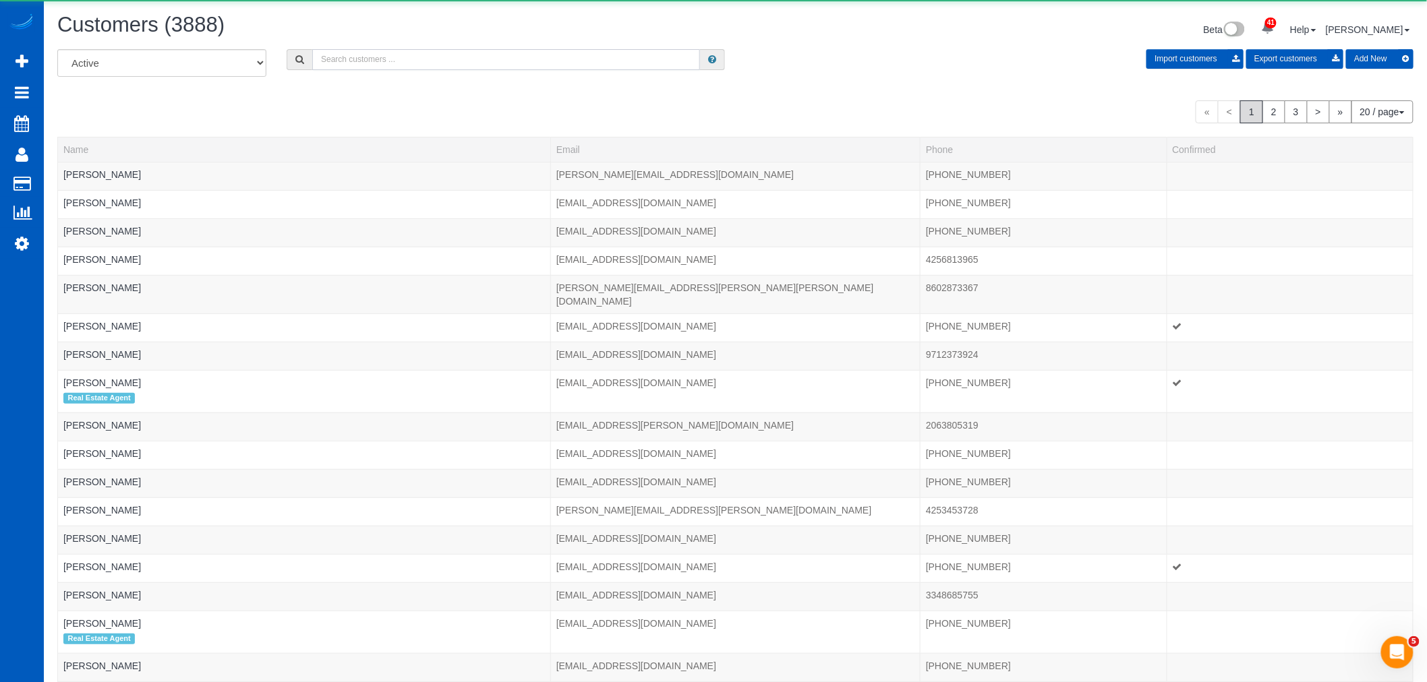
click at [372, 63] on input "text" at bounding box center [506, 59] width 388 height 21
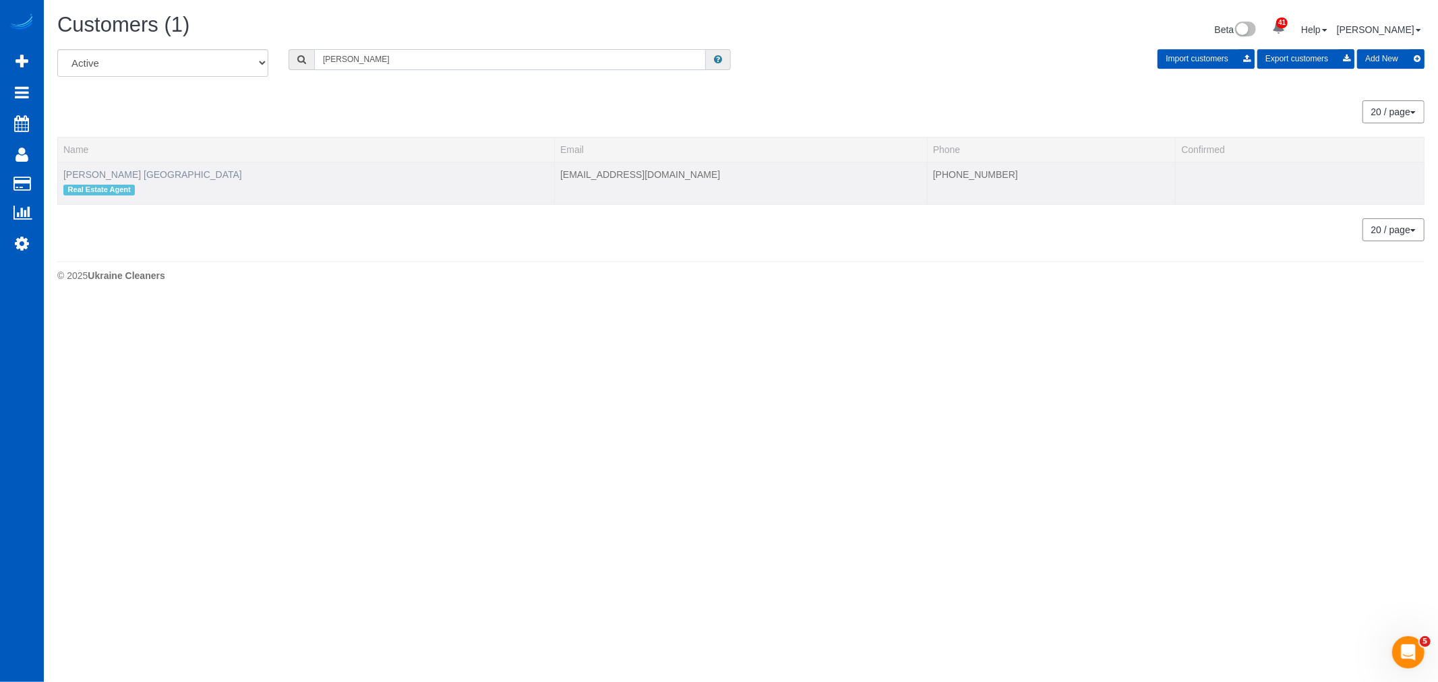
type input "margie"
click at [81, 178] on link "[PERSON_NAME] [GEOGRAPHIC_DATA]" at bounding box center [152, 174] width 179 height 11
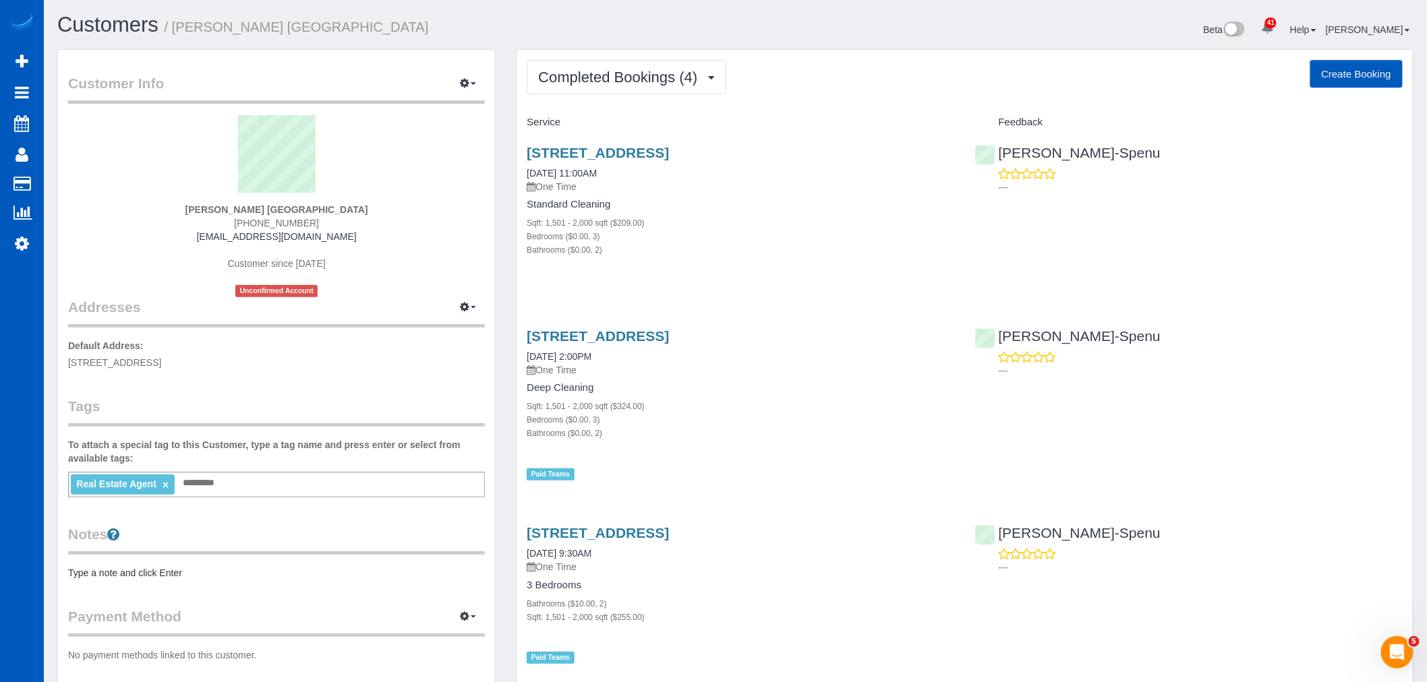
click at [639, 98] on div "Completed Bookings (4) Completed Bookings (4) Upcoming Bookings (0) Cancelled B…" at bounding box center [965, 484] width 896 height 869
click at [632, 82] on span "Completed Bookings (4)" at bounding box center [621, 77] width 166 height 17
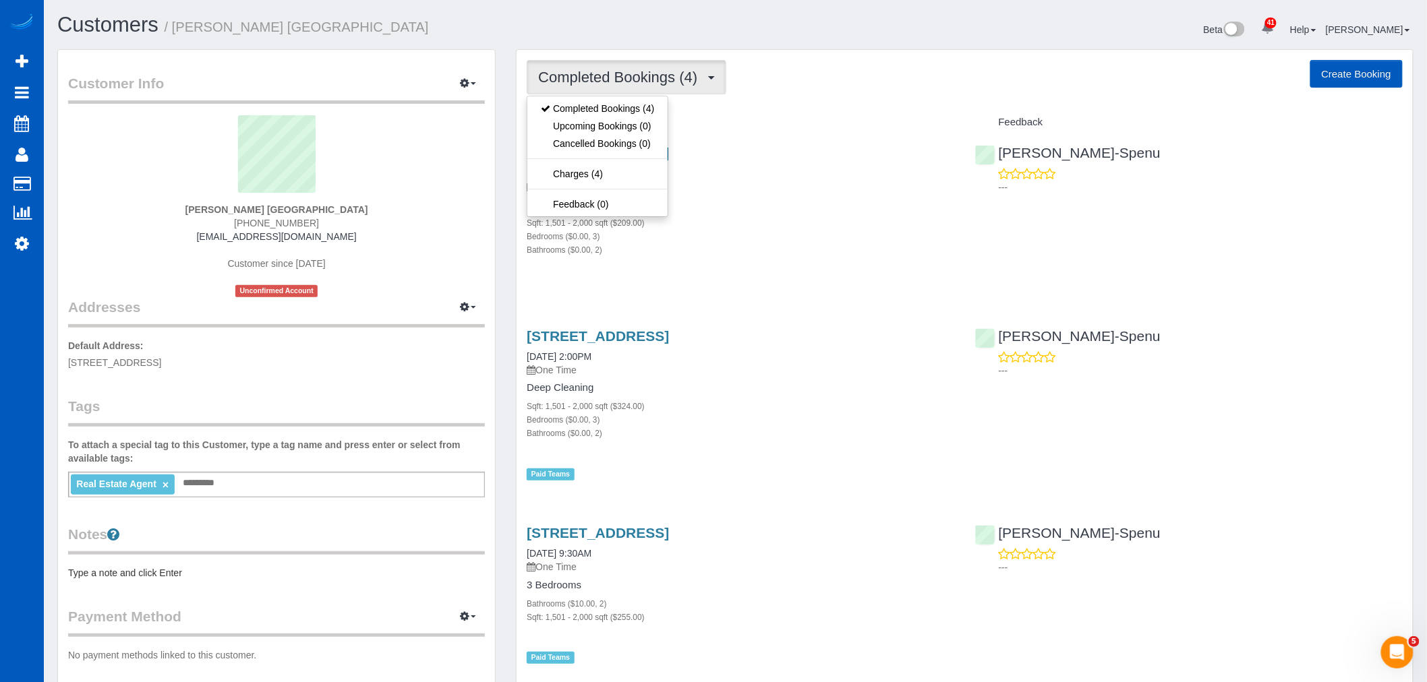
click at [817, 111] on div "Service" at bounding box center [741, 122] width 448 height 23
click at [695, 78] on span "Completed Bookings (4)" at bounding box center [621, 77] width 166 height 17
click at [801, 140] on div "2320 40th Ave Se, Puyallup, WA 98374 06/30/2025 11:00AM One Time Standard Clean…" at bounding box center [741, 209] width 448 height 150
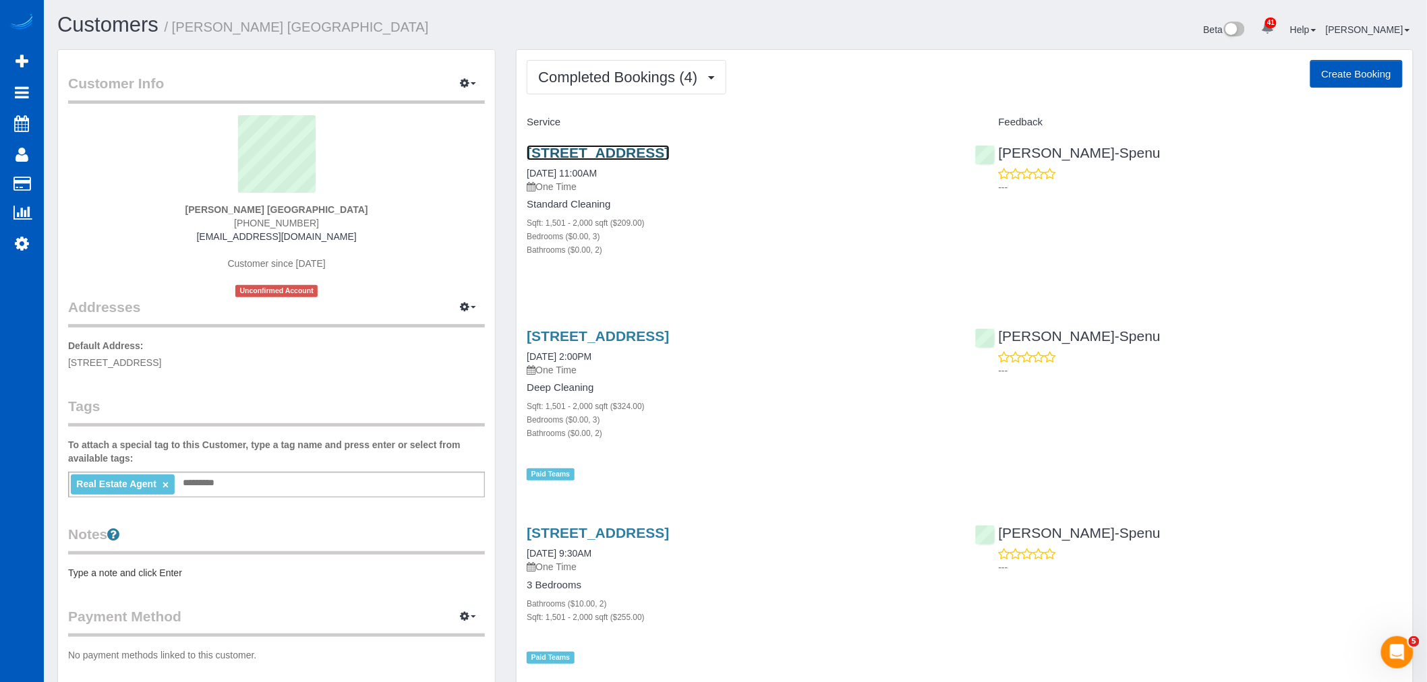
click at [669, 160] on link "[STREET_ADDRESS]" at bounding box center [598, 153] width 142 height 16
click at [24, 247] on icon at bounding box center [22, 243] width 14 height 16
select select "1"
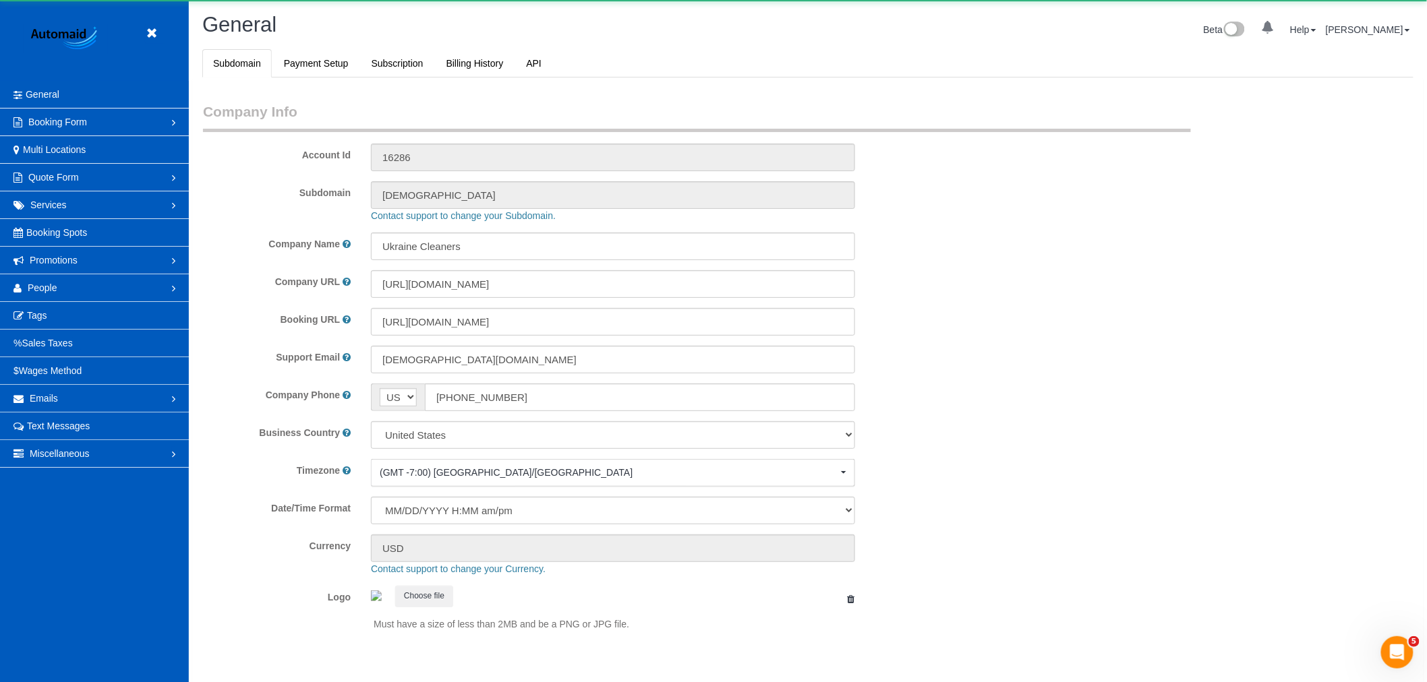
scroll to position [2948, 1427]
click at [89, 281] on link "People" at bounding box center [94, 287] width 189 height 27
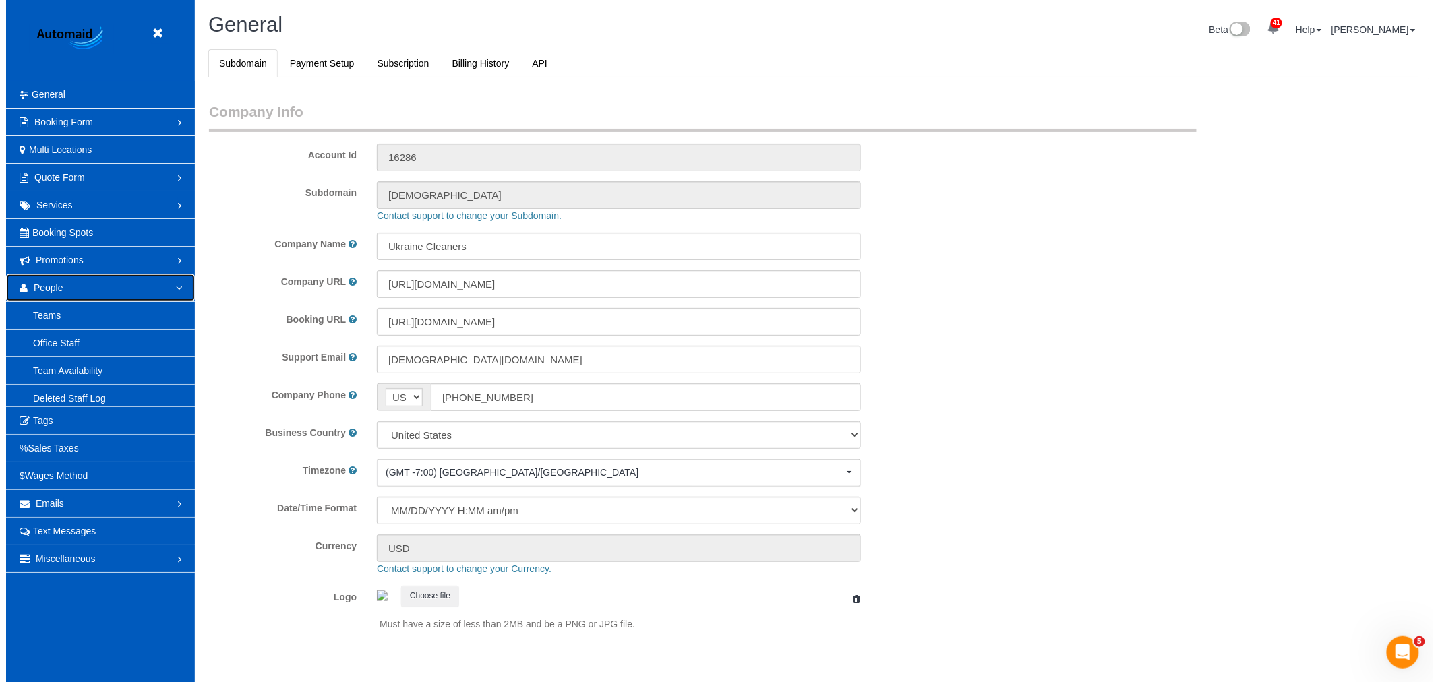
scroll to position [0, 0]
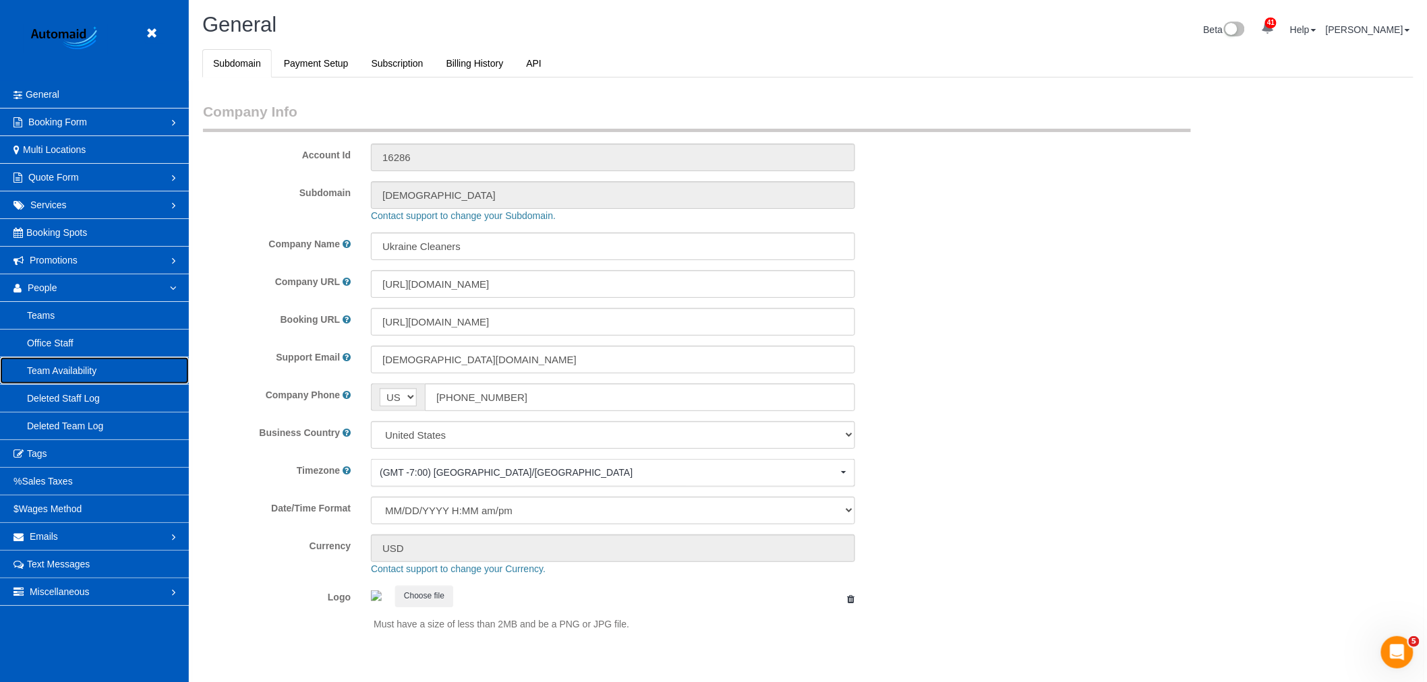
click at [65, 363] on link "Team Availability" at bounding box center [94, 370] width 189 height 27
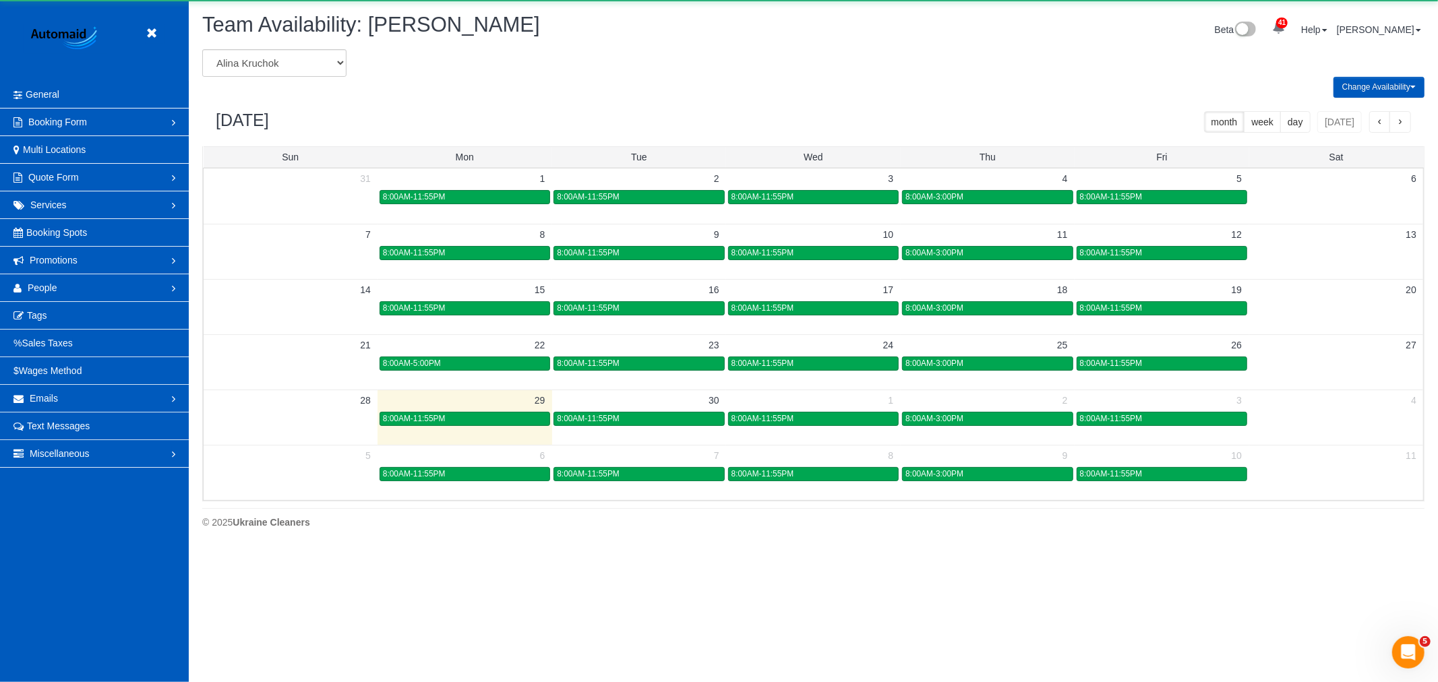
scroll to position [550, 1438]
click at [272, 67] on select "Alina Kruchok Alona Tarasiuk Alona Vikhliaieva Anastasiia Demchenko Anastasiia …" at bounding box center [274, 63] width 144 height 28
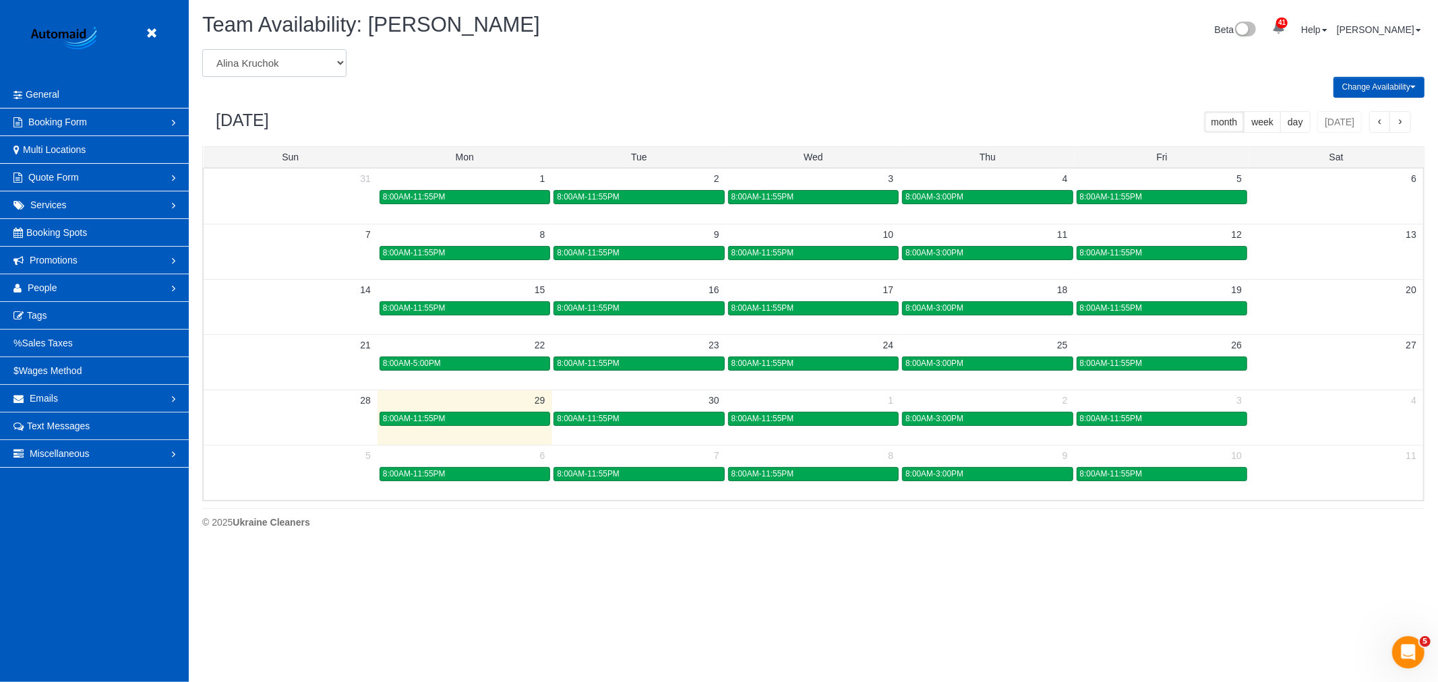
select select "number:13168"
click at [202, 50] on select "Alina Kruchok Alona Tarasiuk Alona Vikhliaieva Anastasiia Demchenko Anastasiia …" at bounding box center [274, 63] width 144 height 28
click at [791, 420] on div "8:00AM-5:00PM" at bounding box center [814, 419] width 164 height 10
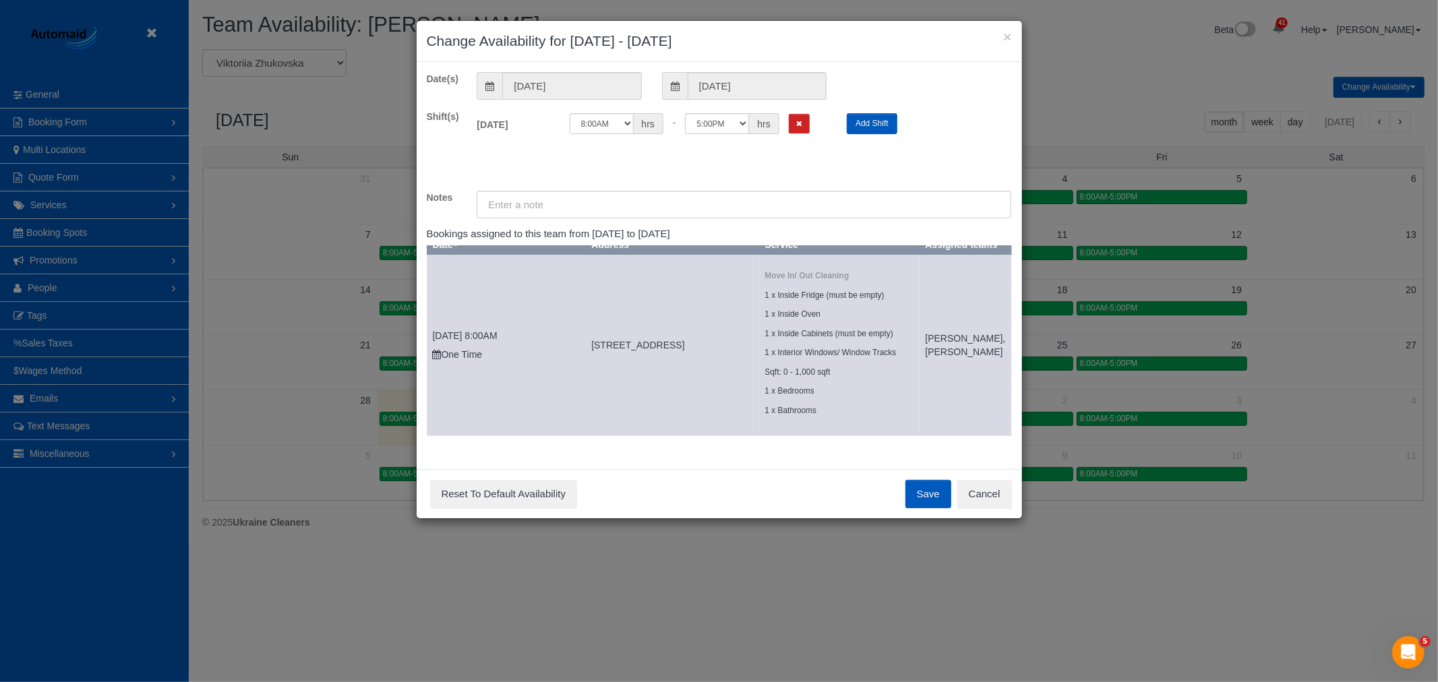
scroll to position [24, 0]
click at [985, 508] on button "Cancel" at bounding box center [985, 494] width 55 height 28
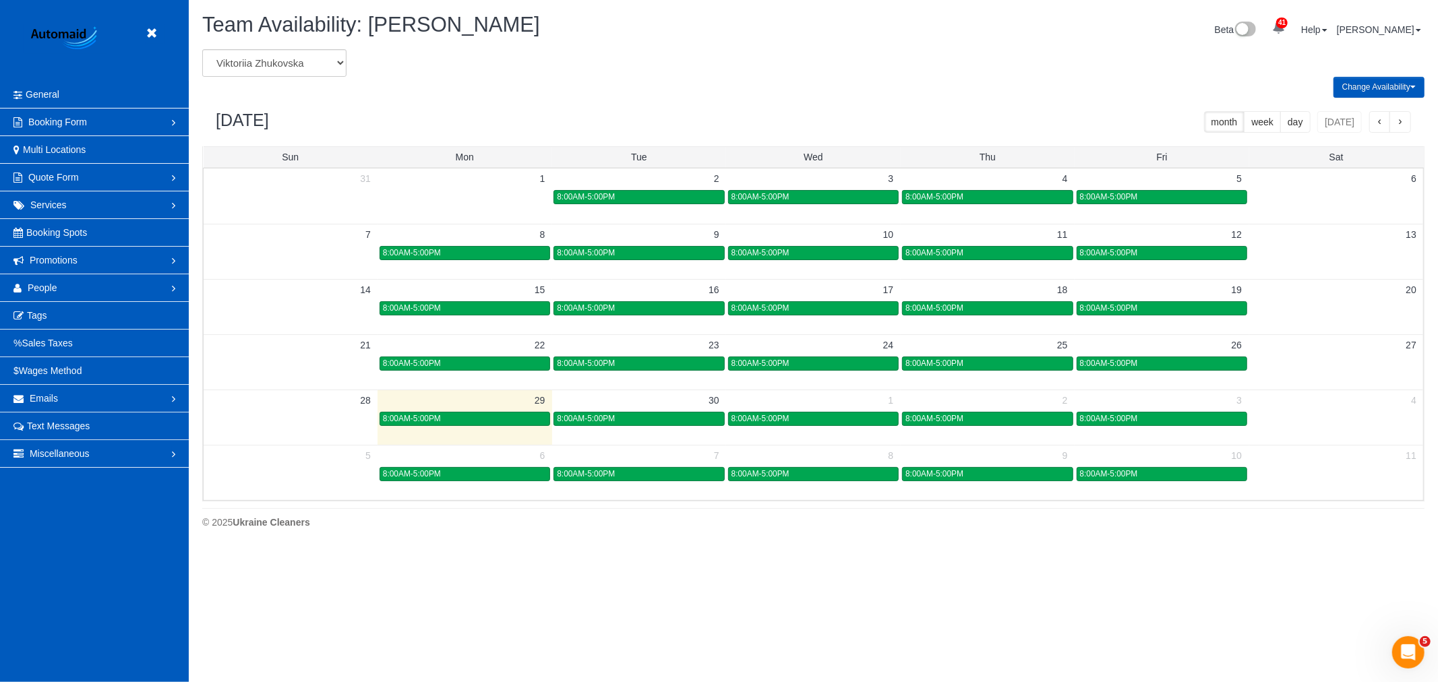
click at [291, 46] on div "Team Availability: Viktoriia Zhukovska Beta 41 Your Notifications You have 0 al…" at bounding box center [813, 31] width 1243 height 36
click at [272, 68] on select "Alina Kruchok Alona Tarasiuk Alona Vikhliaieva Anastasiia Demchenko Anastasiia …" at bounding box center [274, 63] width 144 height 28
select select "number:28843"
click at [202, 50] on select "Alina Kruchok Alona Tarasiuk Alona Vikhliaieva Anastasiia Demchenko Anastasiia …" at bounding box center [274, 63] width 144 height 28
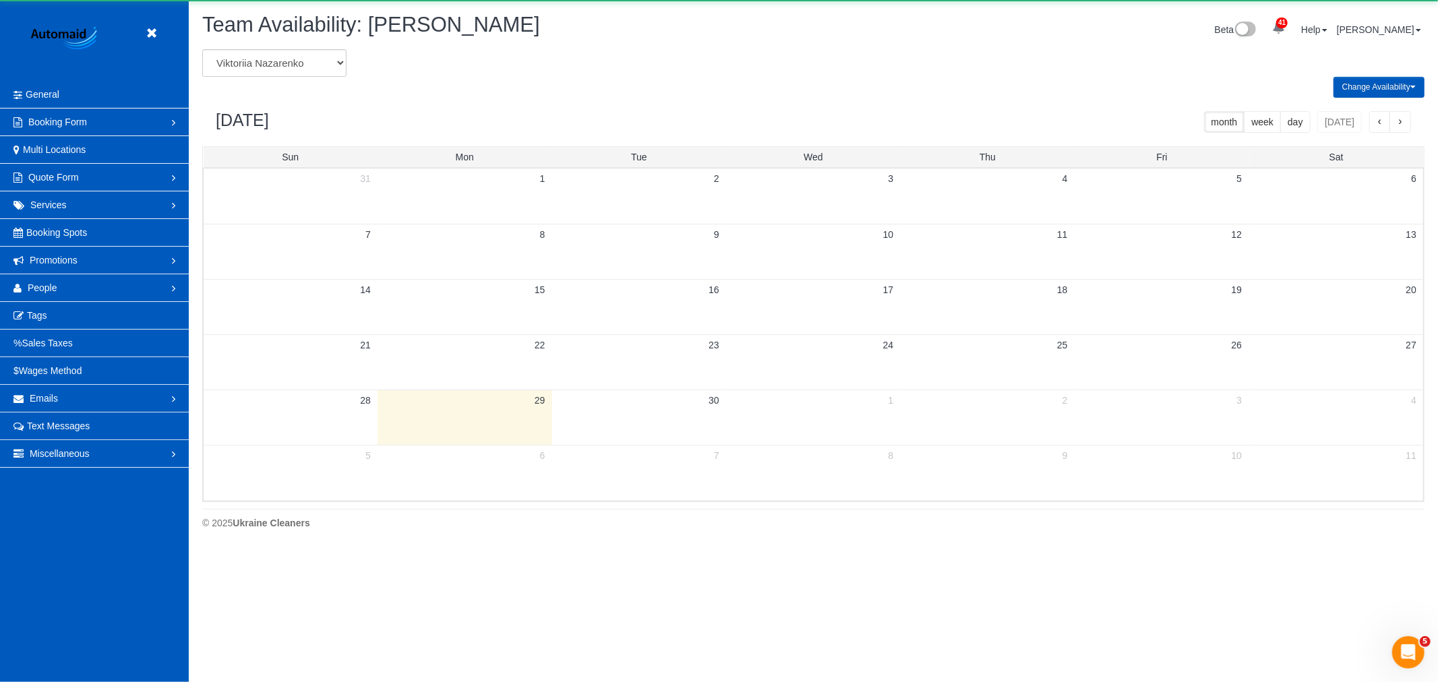
scroll to position [66883, 65994]
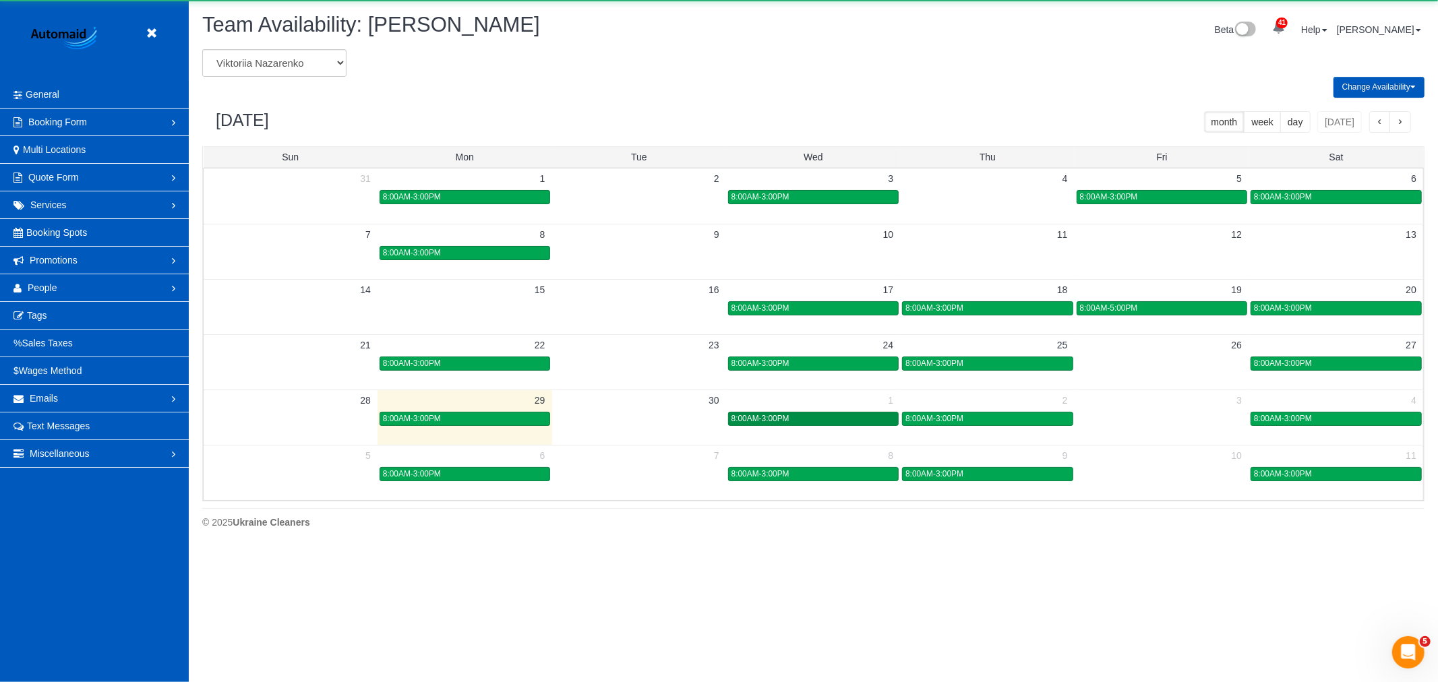
click at [806, 415] on div "8:00AM-3:00PM" at bounding box center [814, 419] width 164 height 10
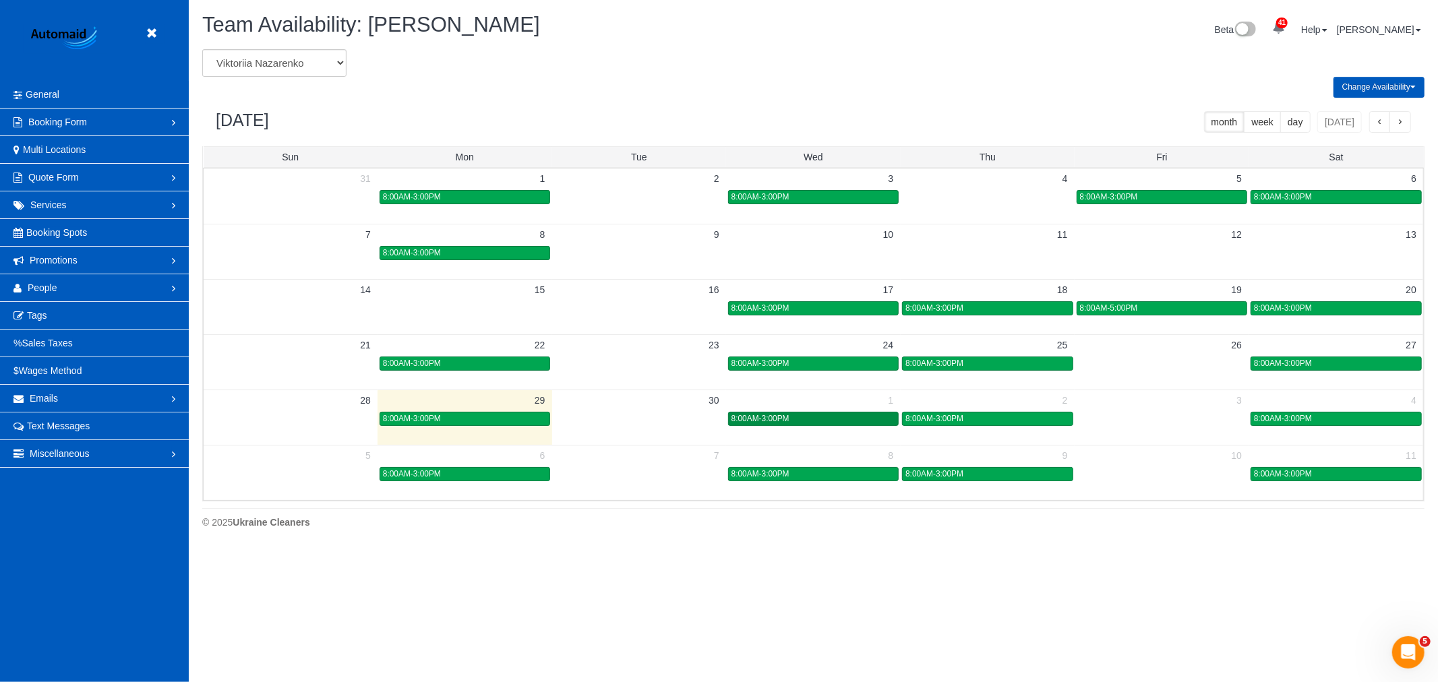
scroll to position [0, 0]
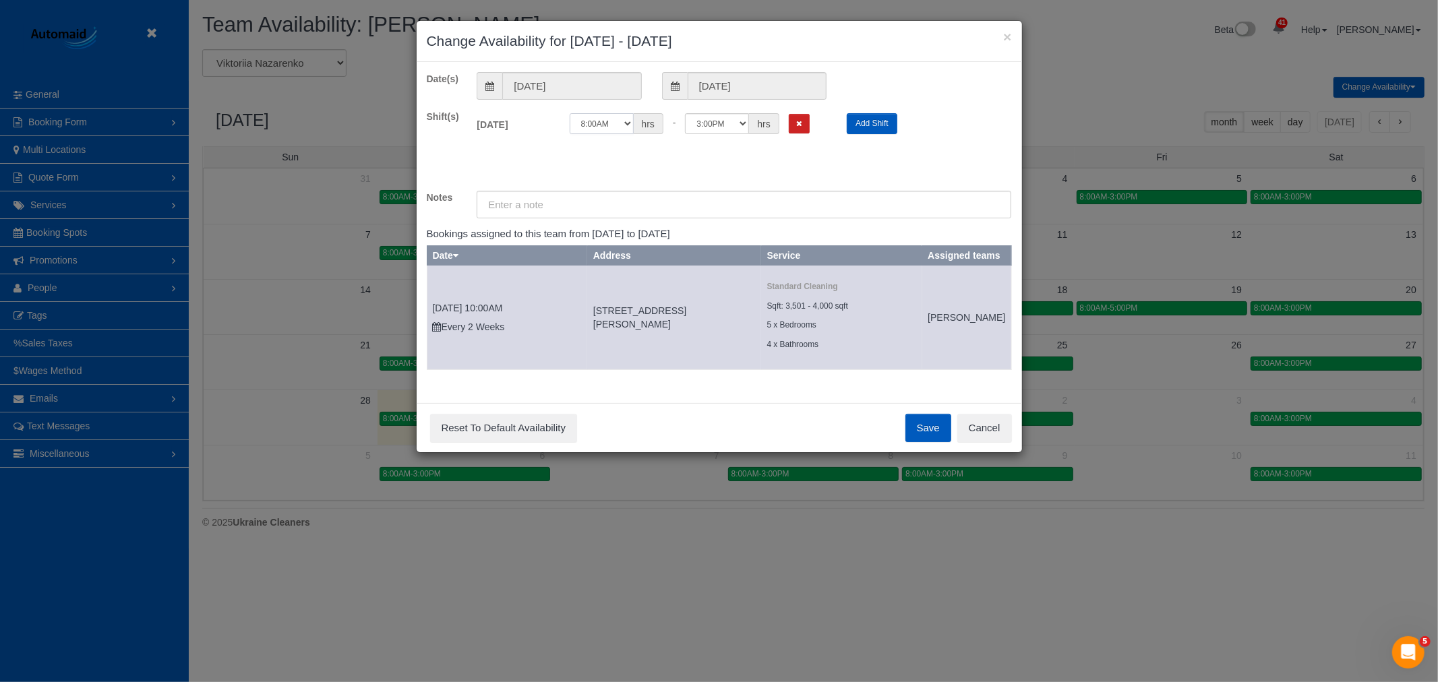
click at [610, 126] on select "12:00AM 12:05AM 12:10AM 12:15AM 12:20AM 12:25AM 12:30AM 12:35AM 12:40AM 12:45AM…" at bounding box center [602, 123] width 64 height 21
click at [629, 125] on select "12:00AM 12:05AM 12:10AM 12:15AM 12:20AM 12:25AM 12:30AM 12:35AM 12:40AM 12:45AM…" at bounding box center [602, 123] width 64 height 21
select select "string:12:00"
click at [570, 113] on select "12:00AM 12:05AM 12:10AM 12:15AM 12:20AM 12:25AM 12:30AM 12:35AM 12:40AM 12:45AM…" at bounding box center [602, 123] width 64 height 21
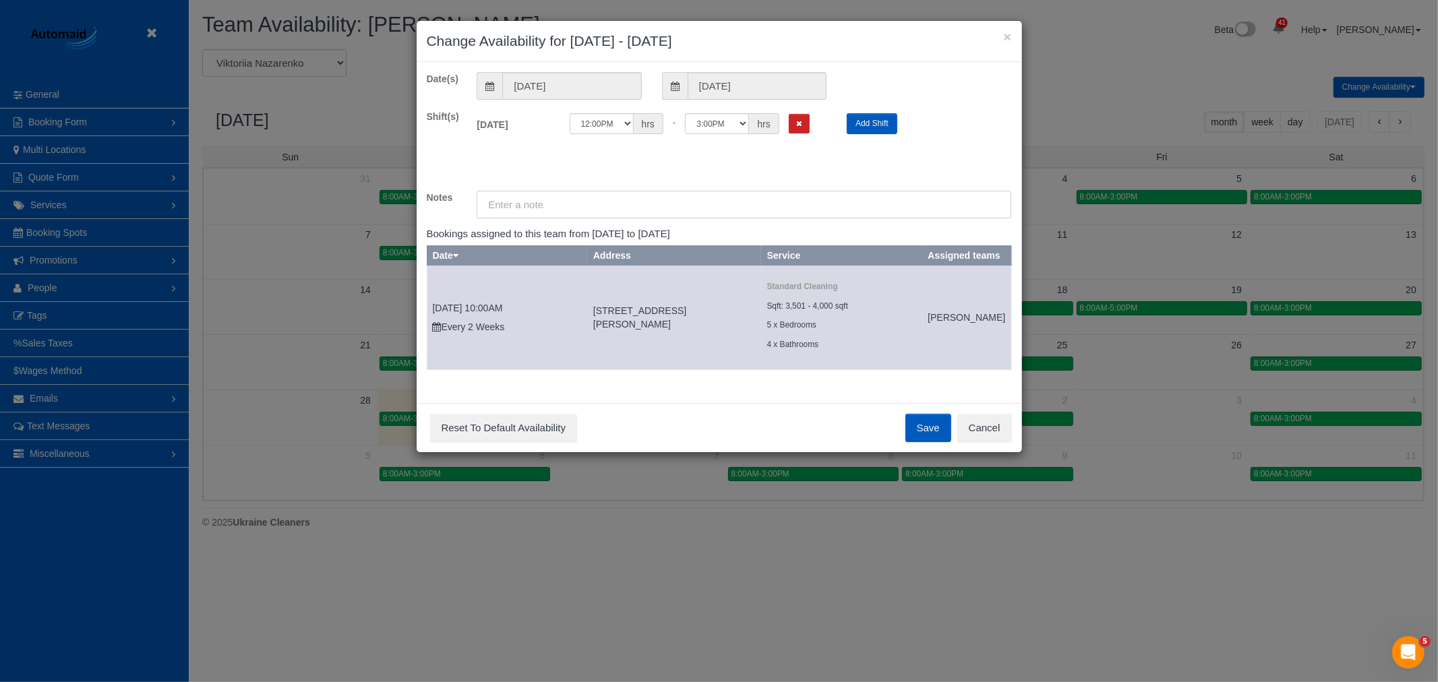
click at [682, 212] on input "text" at bounding box center [744, 205] width 535 height 28
click at [610, 126] on select "12:00AM 12:05AM 12:10AM 12:15AM 12:20AM 12:25AM 12:30AM 12:35AM 12:40AM 12:45AM…" at bounding box center [602, 123] width 64 height 21
click at [911, 442] on button "Save" at bounding box center [929, 428] width 46 height 28
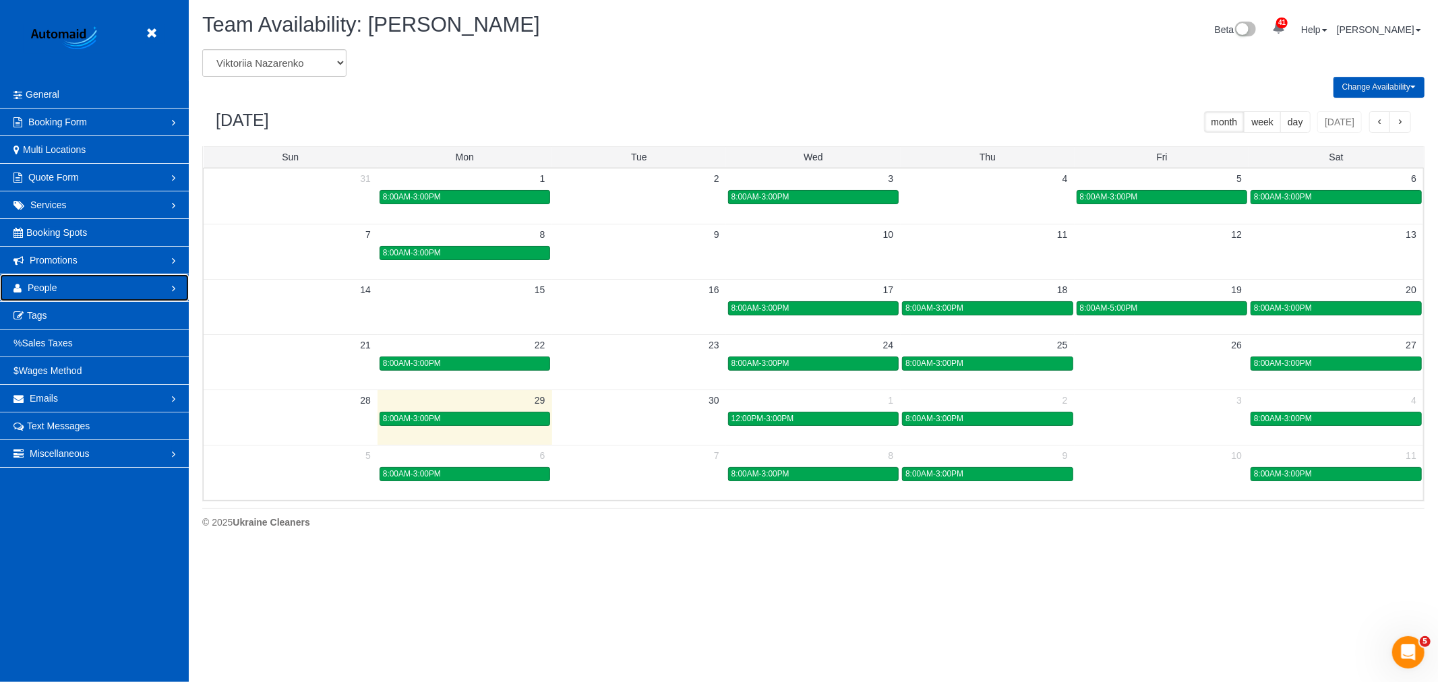
click at [49, 293] on span "People" at bounding box center [43, 288] width 30 height 11
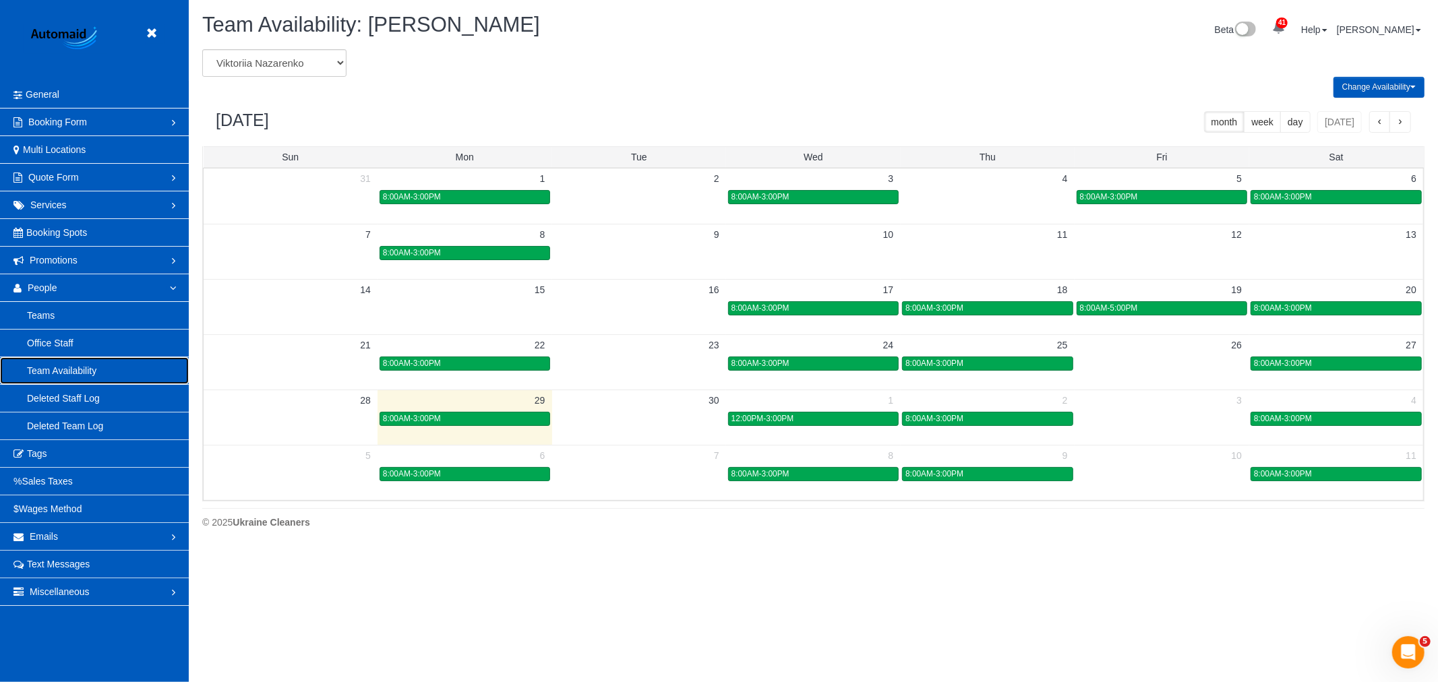
click at [61, 372] on link "Team Availability" at bounding box center [94, 370] width 189 height 27
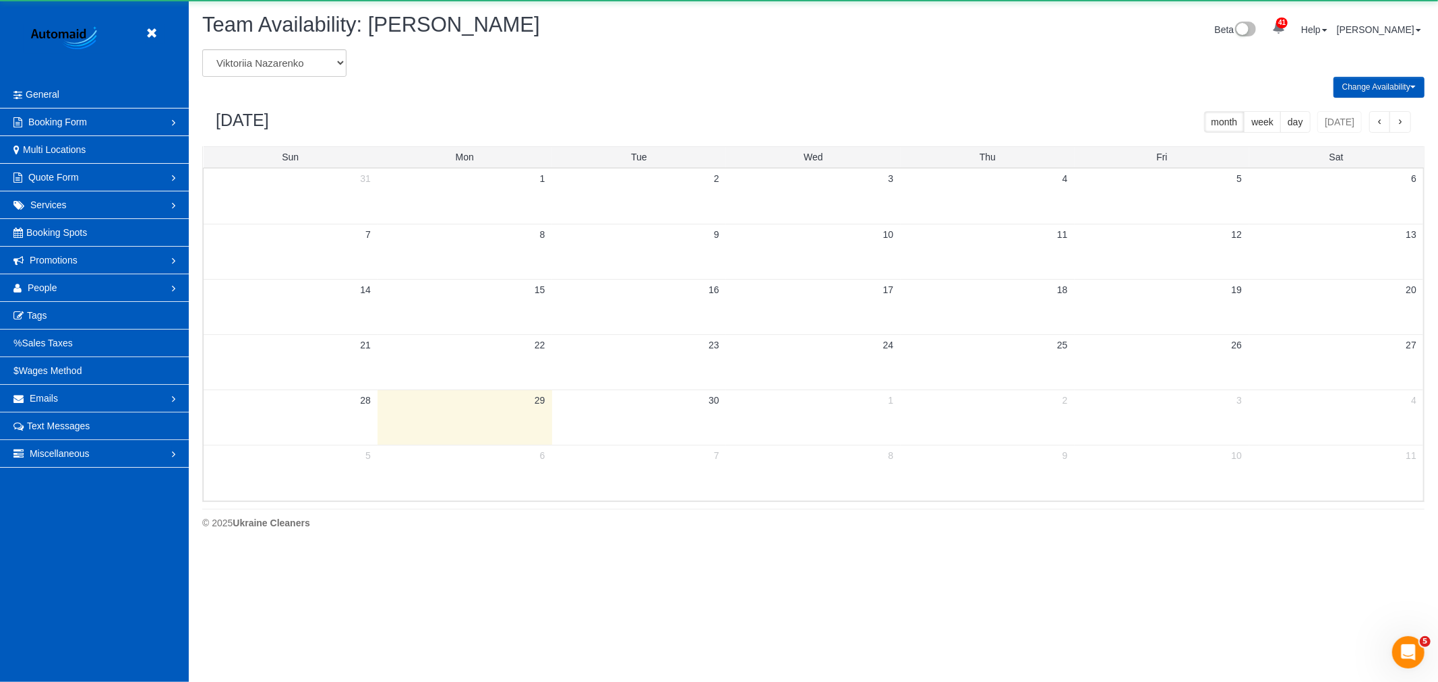
scroll to position [550, 1438]
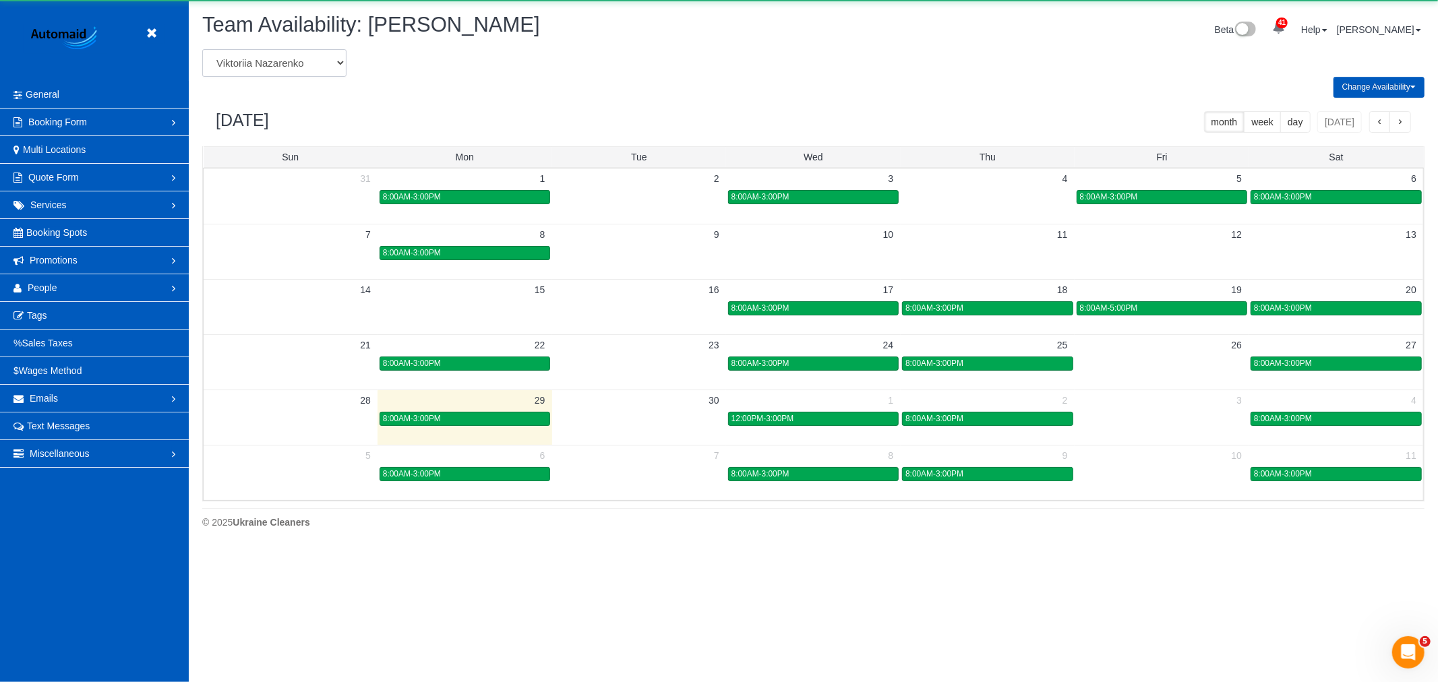
click at [281, 67] on select "Alina Kruchok Alona Tarasiuk Alona Vikhliaieva Anastasiia Demchenko Anastasiia …" at bounding box center [274, 63] width 144 height 28
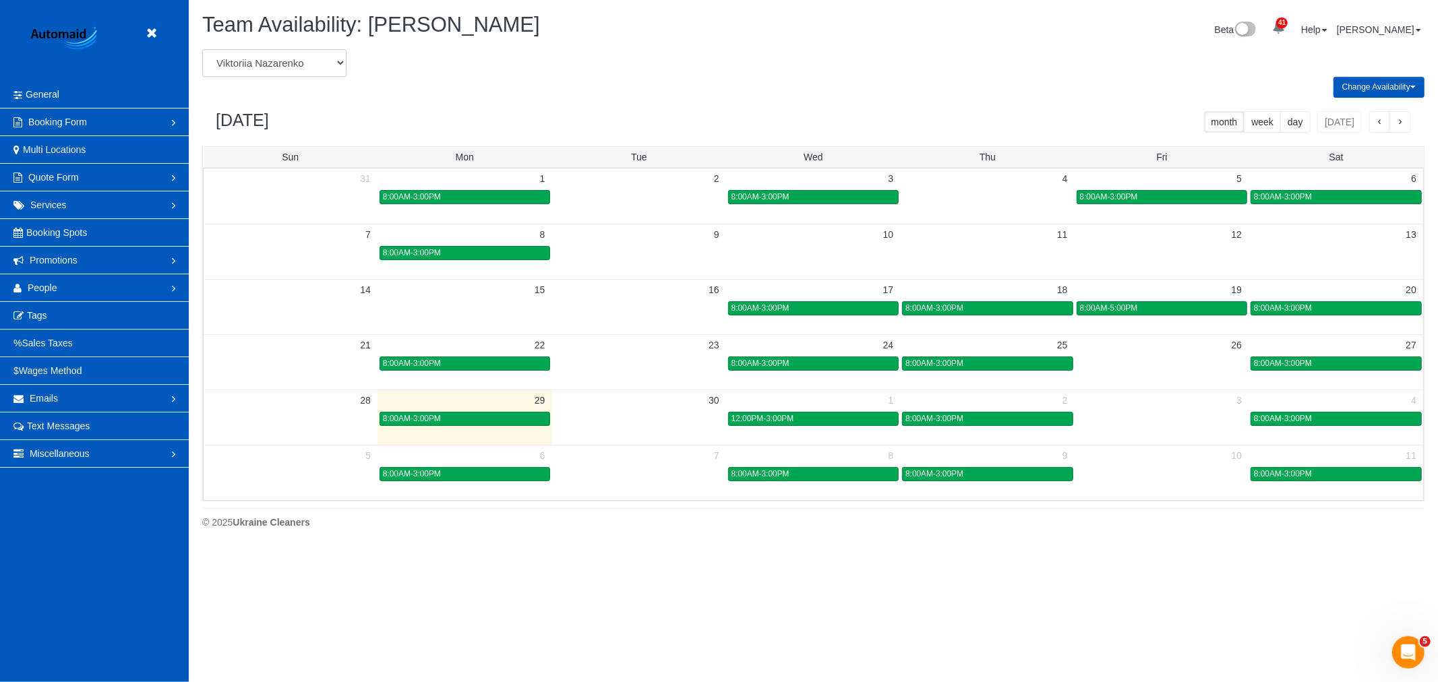
select select "number:19651"
click at [202, 50] on select "Alina Kruchok Alona Tarasiuk Alona Vikhliaieva Anastasiia Demchenko Anastasiia …" at bounding box center [274, 63] width 144 height 28
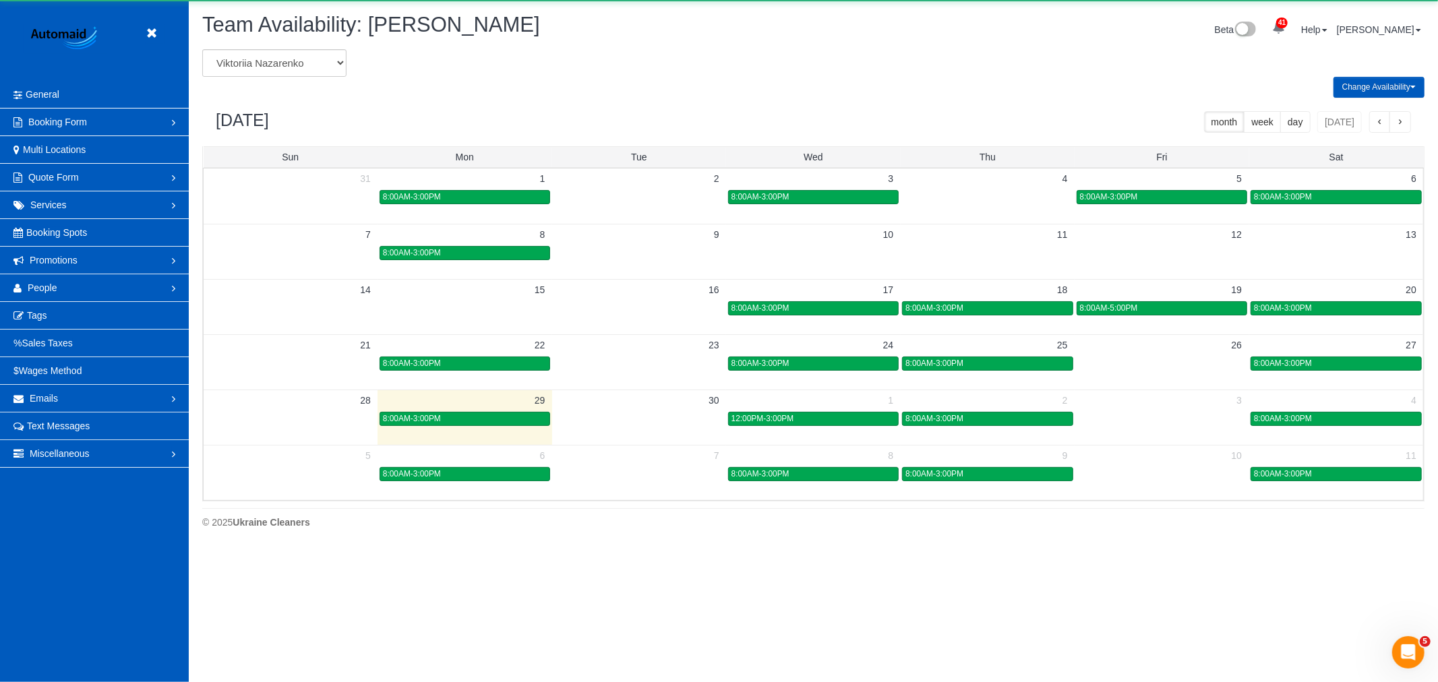
scroll to position [66883, 65994]
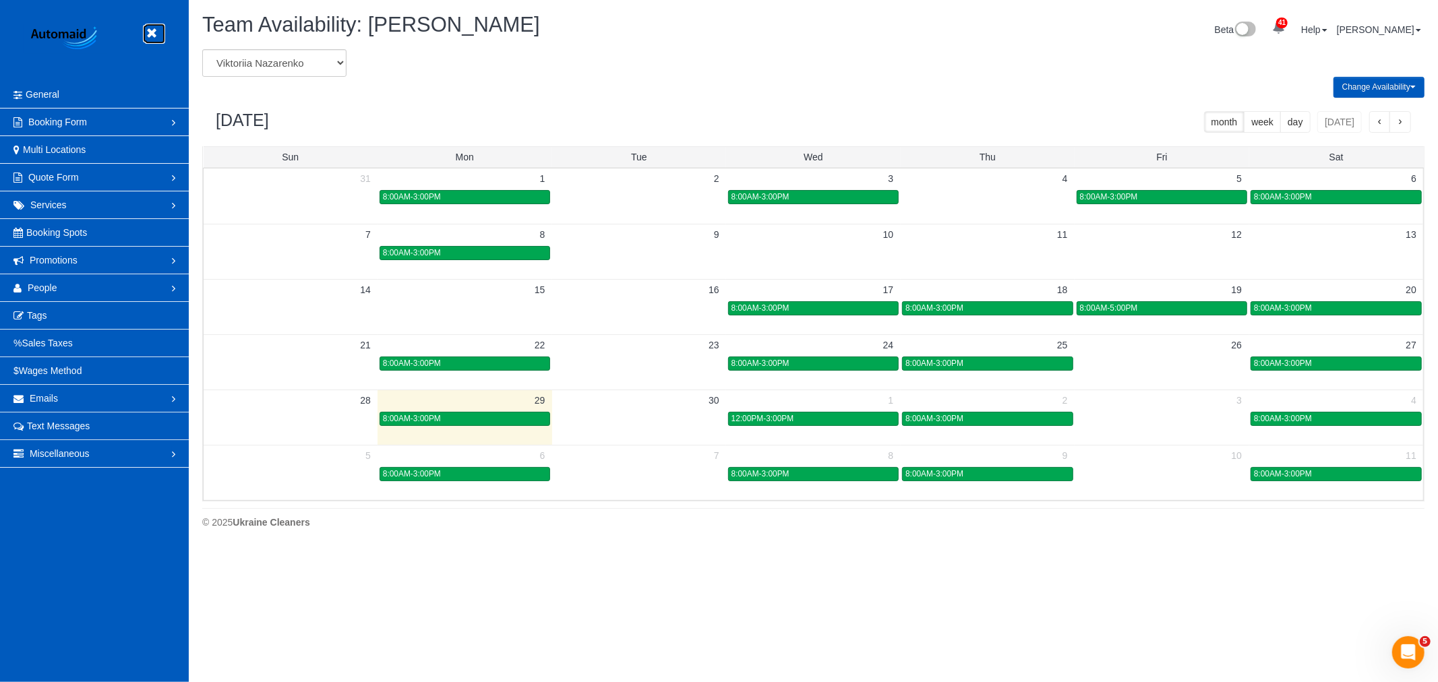
drag, startPoint x: 156, startPoint y: 40, endPoint x: 107, endPoint y: 96, distance: 74.5
click at [155, 41] on link at bounding box center [155, 34] width 20 height 20
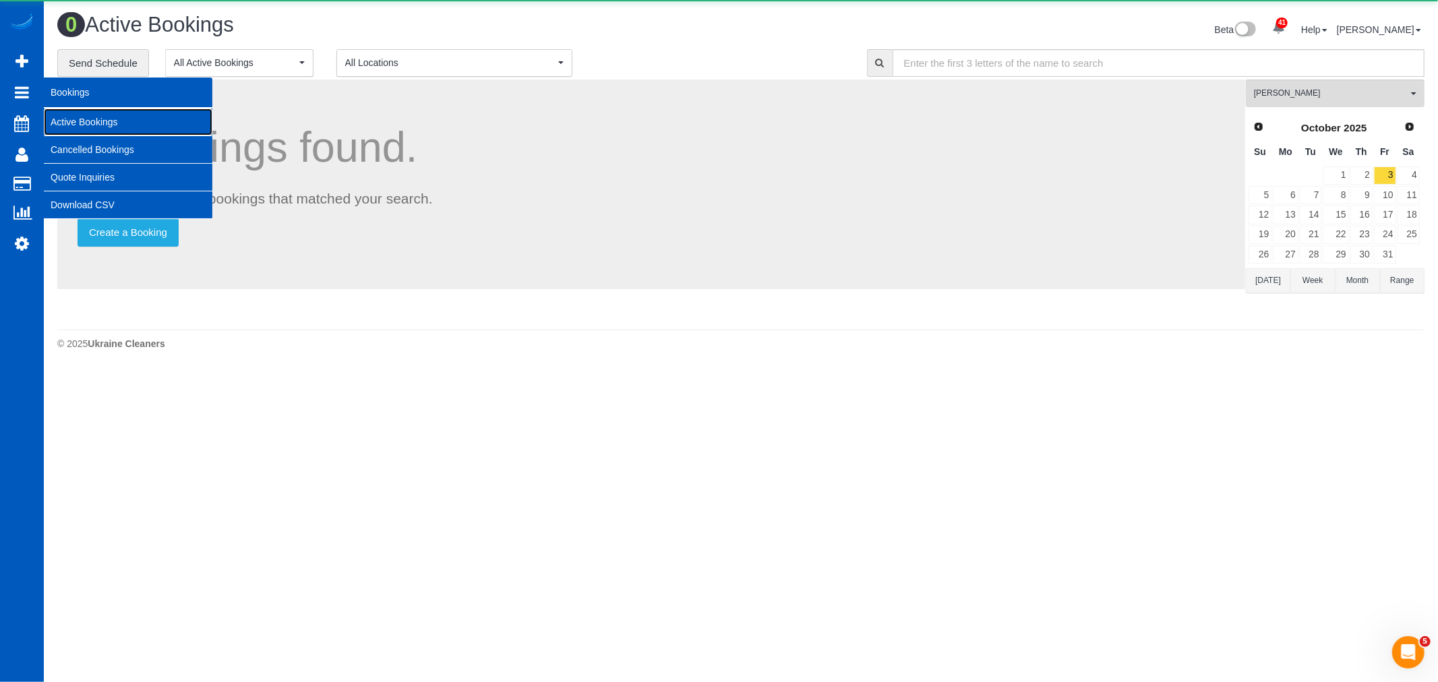
click at [97, 125] on link "Active Bookings" at bounding box center [128, 122] width 169 height 27
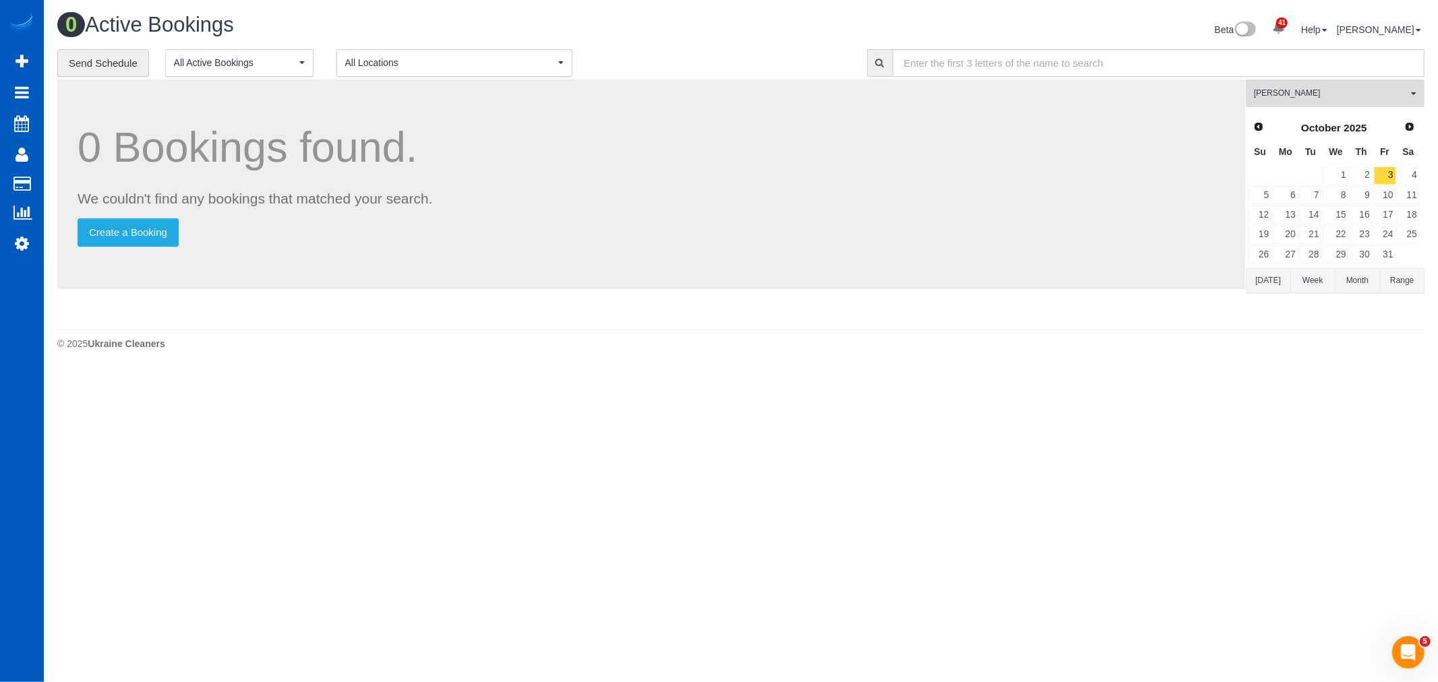
click at [1397, 92] on span "[PERSON_NAME]" at bounding box center [1331, 93] width 154 height 11
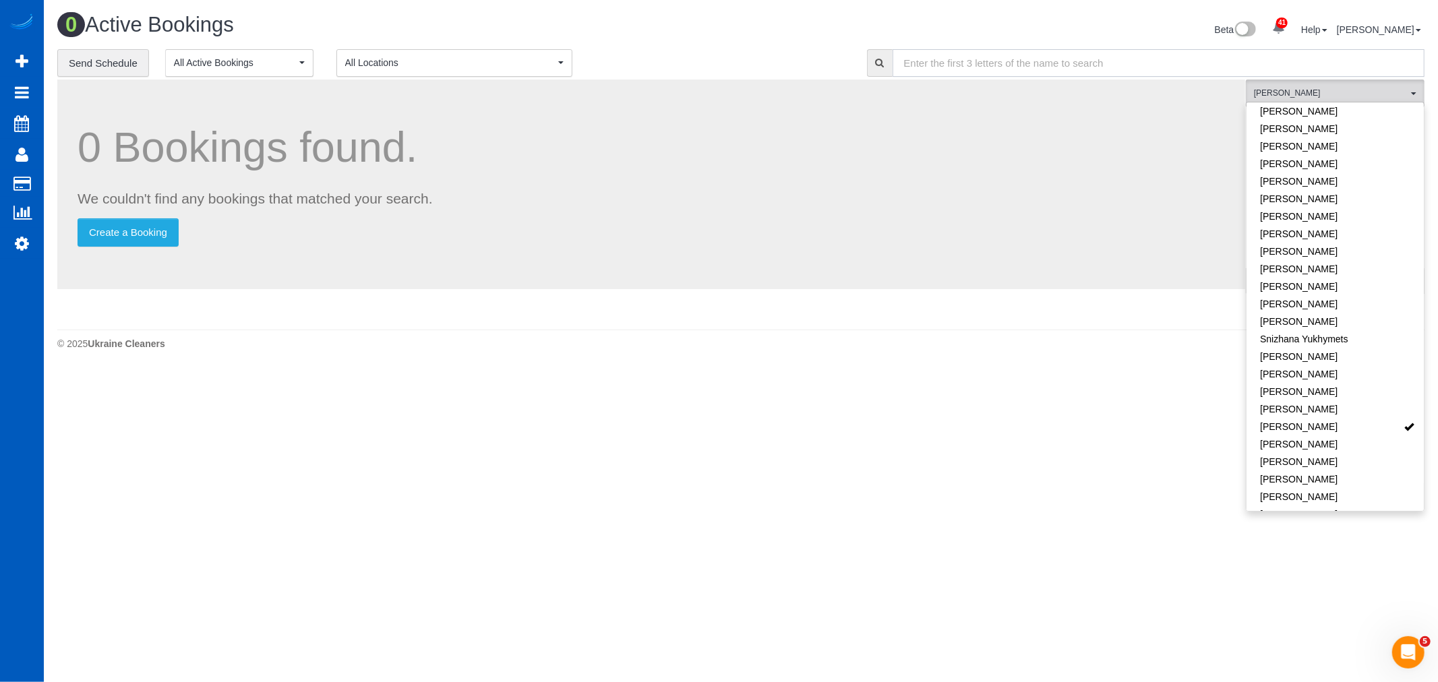
click at [1272, 76] on input "text" at bounding box center [1159, 63] width 533 height 28
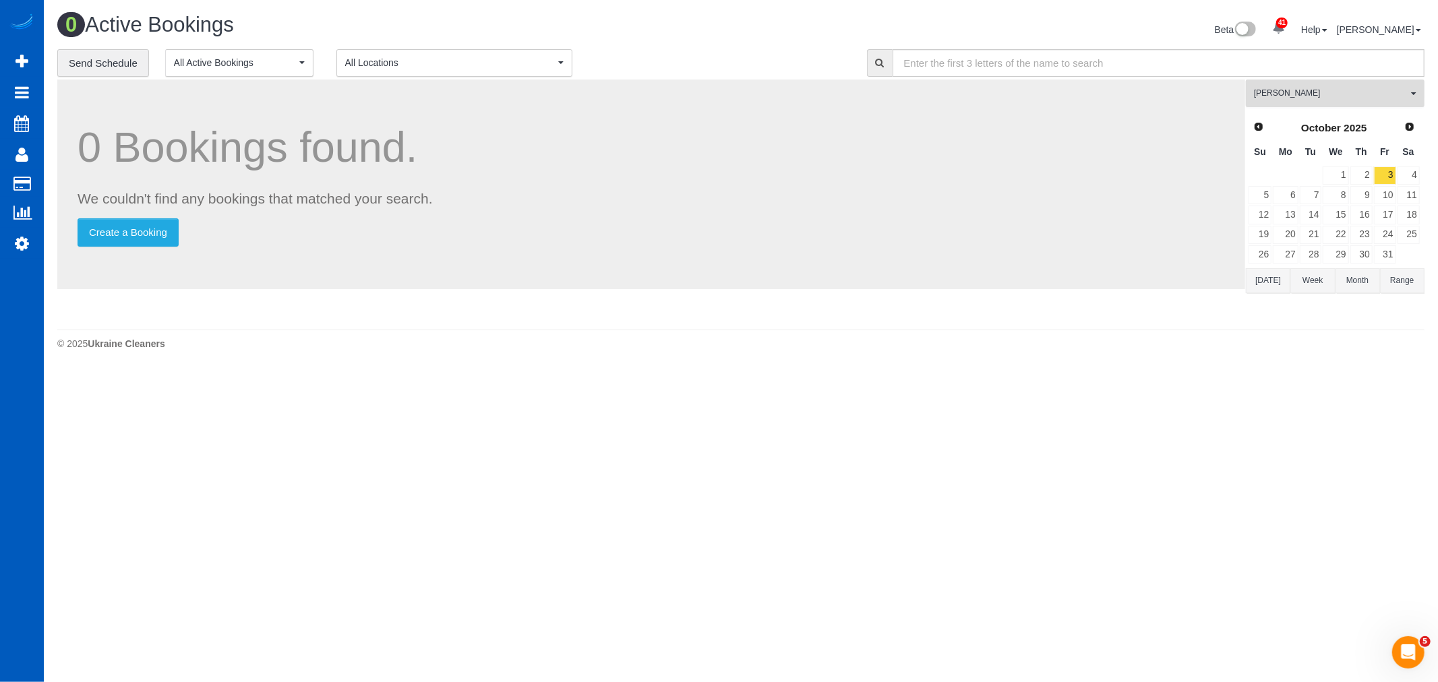
click at [1292, 92] on span "[PERSON_NAME]" at bounding box center [1331, 93] width 154 height 11
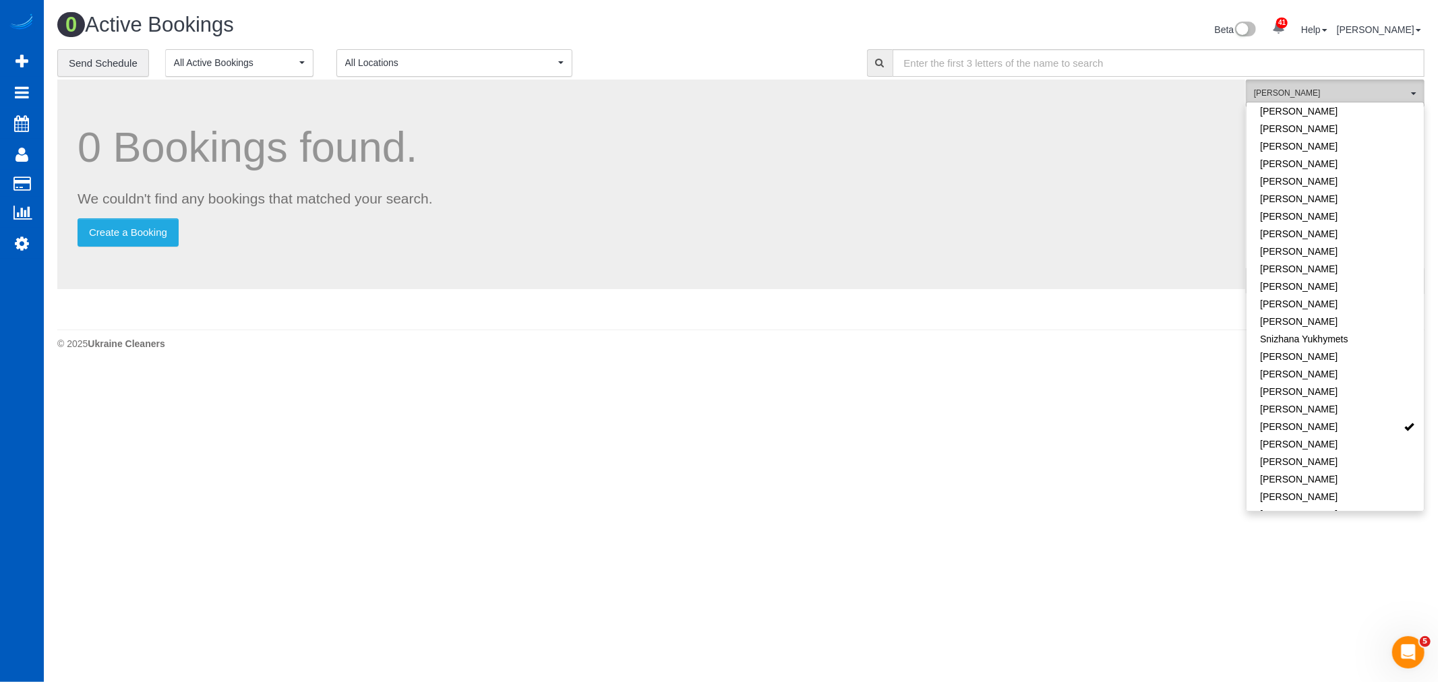
click at [1312, 89] on span "[PERSON_NAME]" at bounding box center [1331, 93] width 154 height 11
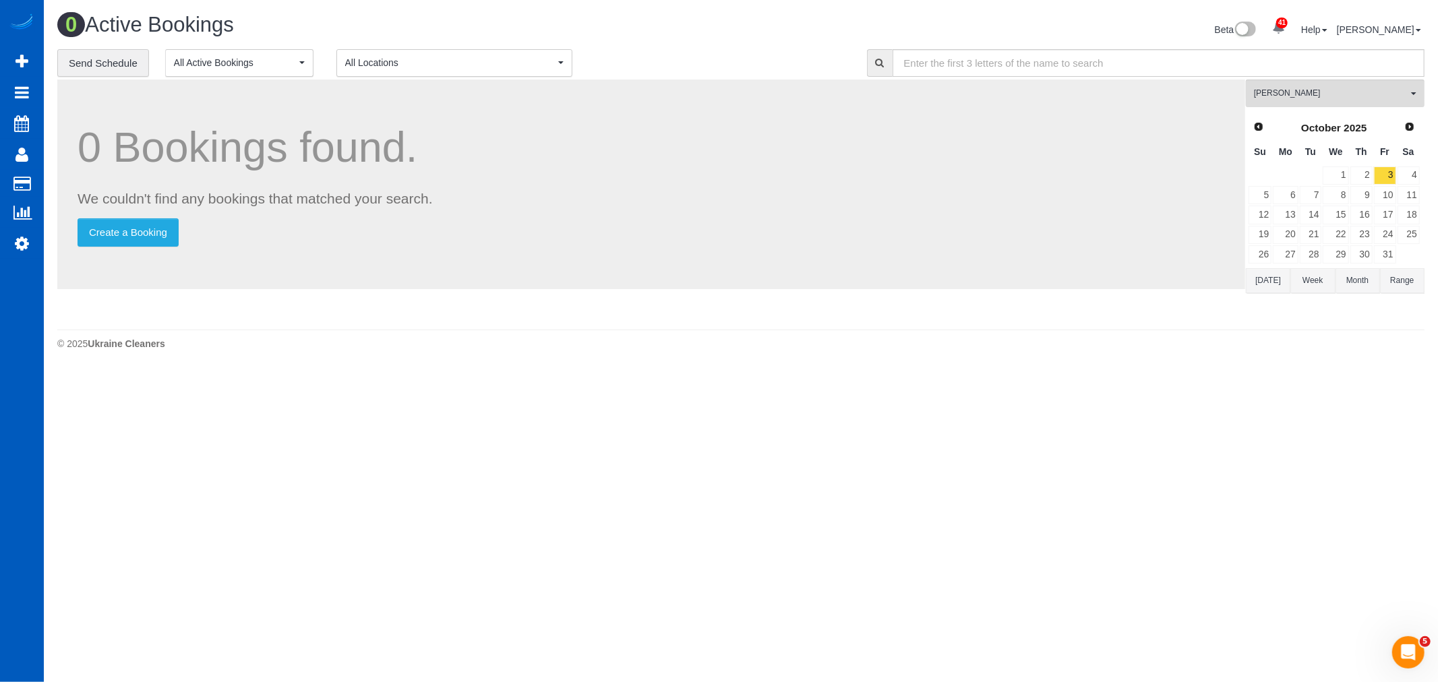
click at [1271, 126] on div "Prev Next October 2025" at bounding box center [1334, 128] width 173 height 23
click at [1264, 132] on link "Prev" at bounding box center [1258, 126] width 19 height 19
click at [1317, 258] on link "30" at bounding box center [1311, 254] width 22 height 18
click at [1320, 98] on span "[PERSON_NAME]" at bounding box center [1331, 93] width 154 height 11
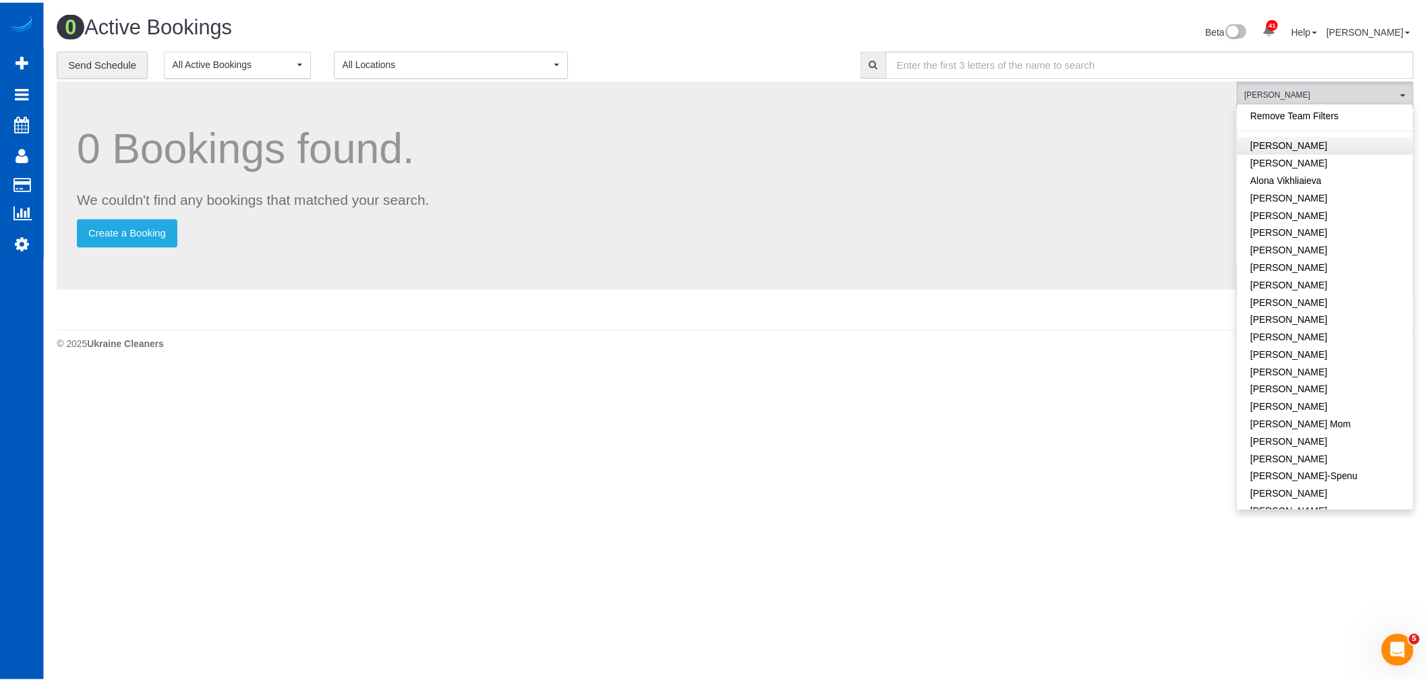
scroll to position [0, 0]
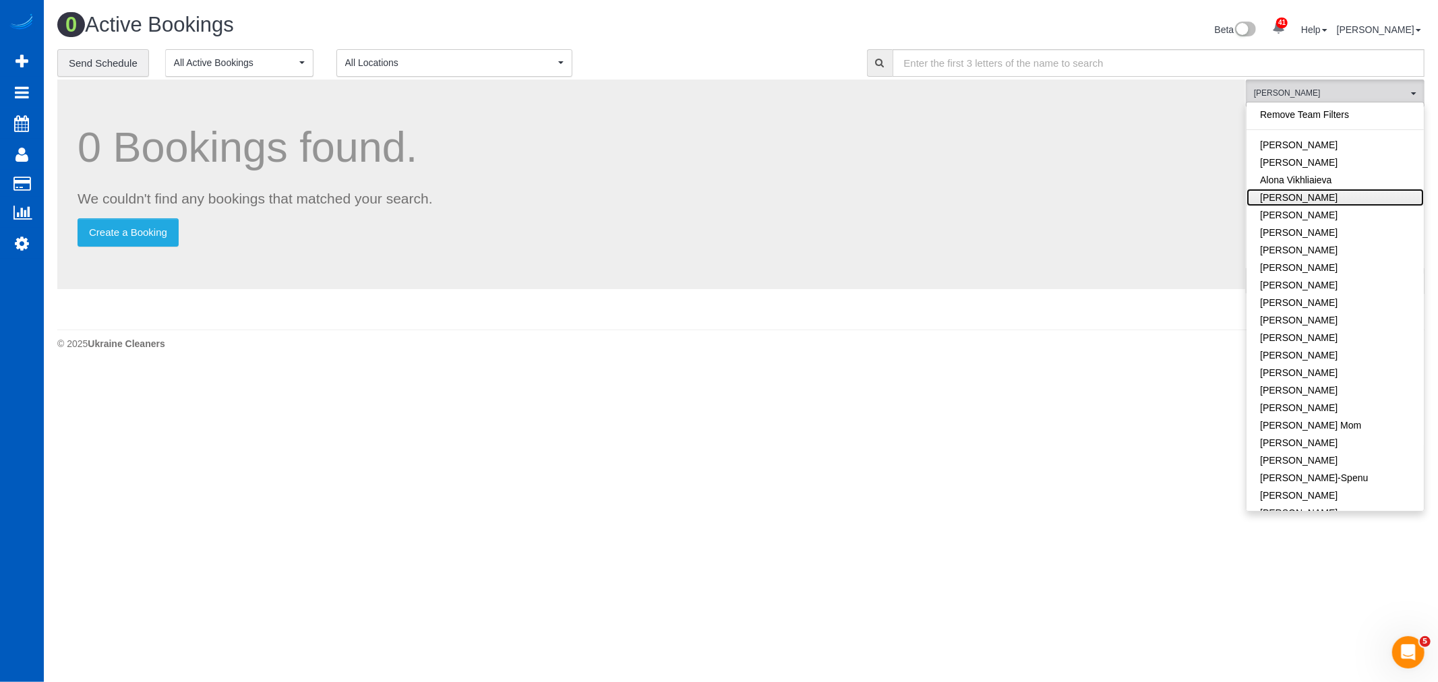
click at [1330, 203] on link "[PERSON_NAME]" at bounding box center [1335, 198] width 177 height 18
click at [1296, 118] on link "Remove Team Filters" at bounding box center [1335, 115] width 177 height 18
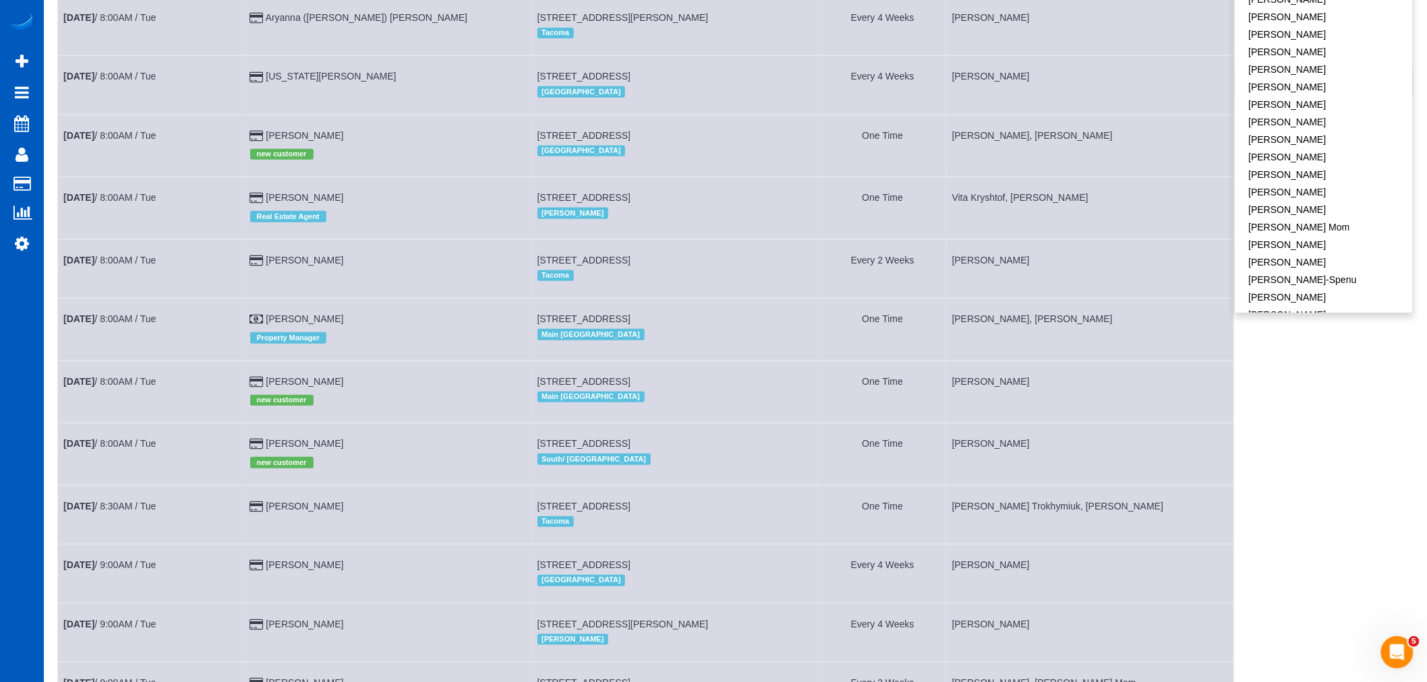
scroll to position [225, 0]
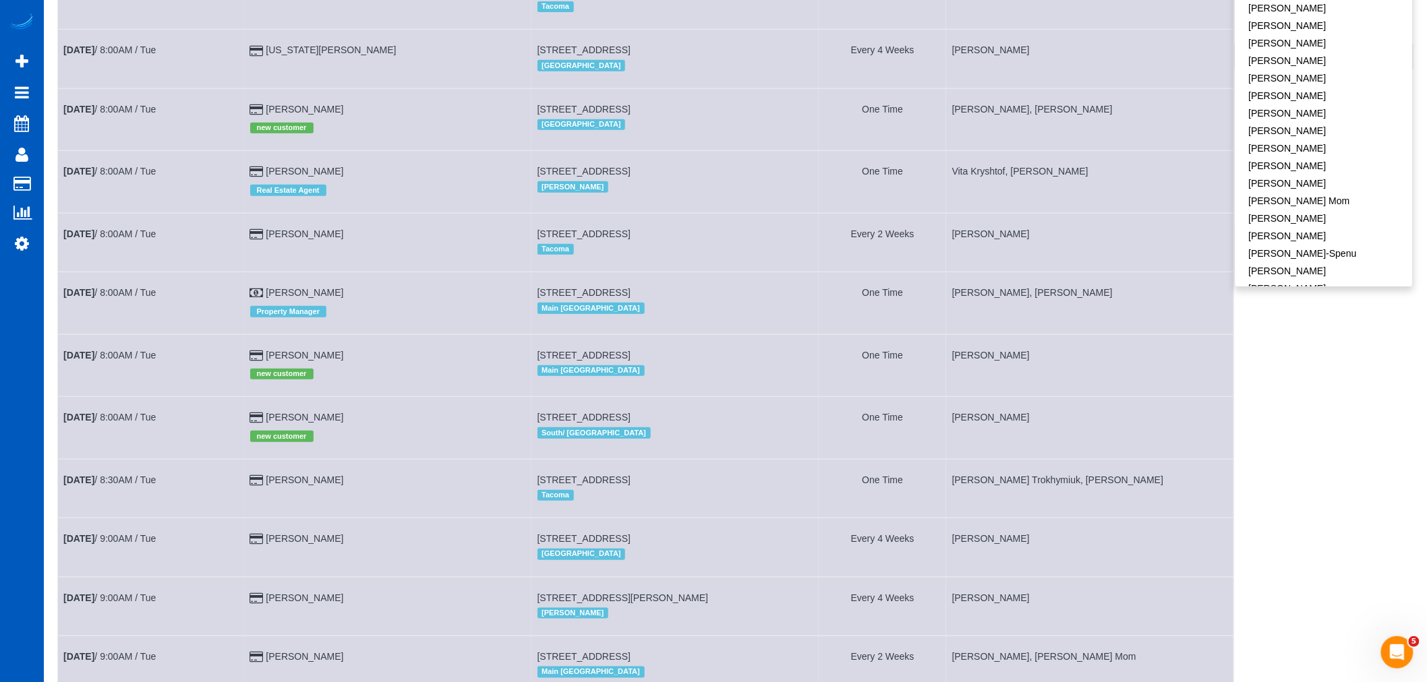
click at [123, 170] on td "Sep 30th / 8:00AM / Tue" at bounding box center [151, 182] width 187 height 62
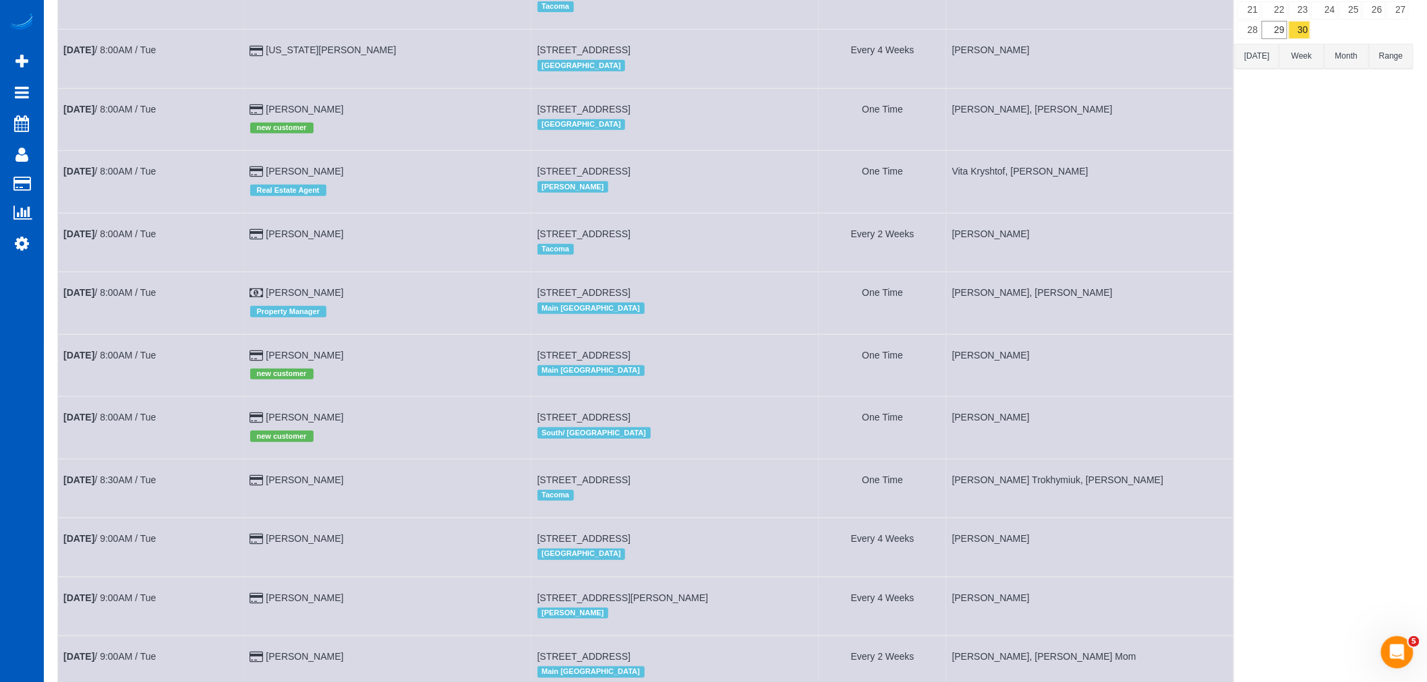
click at [123, 170] on td "Sep 30th / 8:00AM / Tue" at bounding box center [151, 182] width 187 height 62
click at [127, 169] on td "Sep 30th / 8:00AM / Tue" at bounding box center [151, 182] width 187 height 62
click at [115, 169] on td "Sep 30th / 8:00AM / Tue" at bounding box center [151, 182] width 187 height 62
click at [102, 183] on td "Sep 30th / 8:00AM / Tue" at bounding box center [151, 182] width 187 height 62
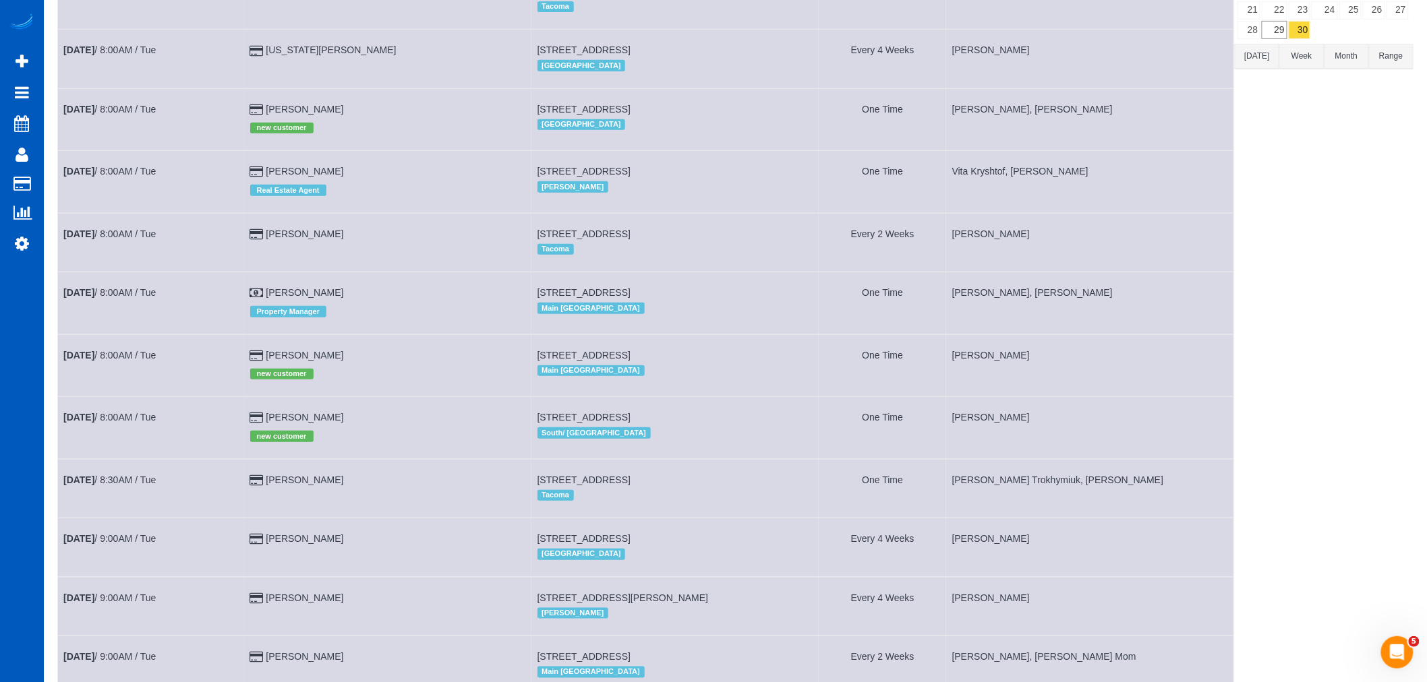
click at [99, 183] on td "Sep 30th / 8:00AM / Tue" at bounding box center [151, 182] width 187 height 62
click at [94, 173] on b "[DATE]" at bounding box center [78, 171] width 31 height 11
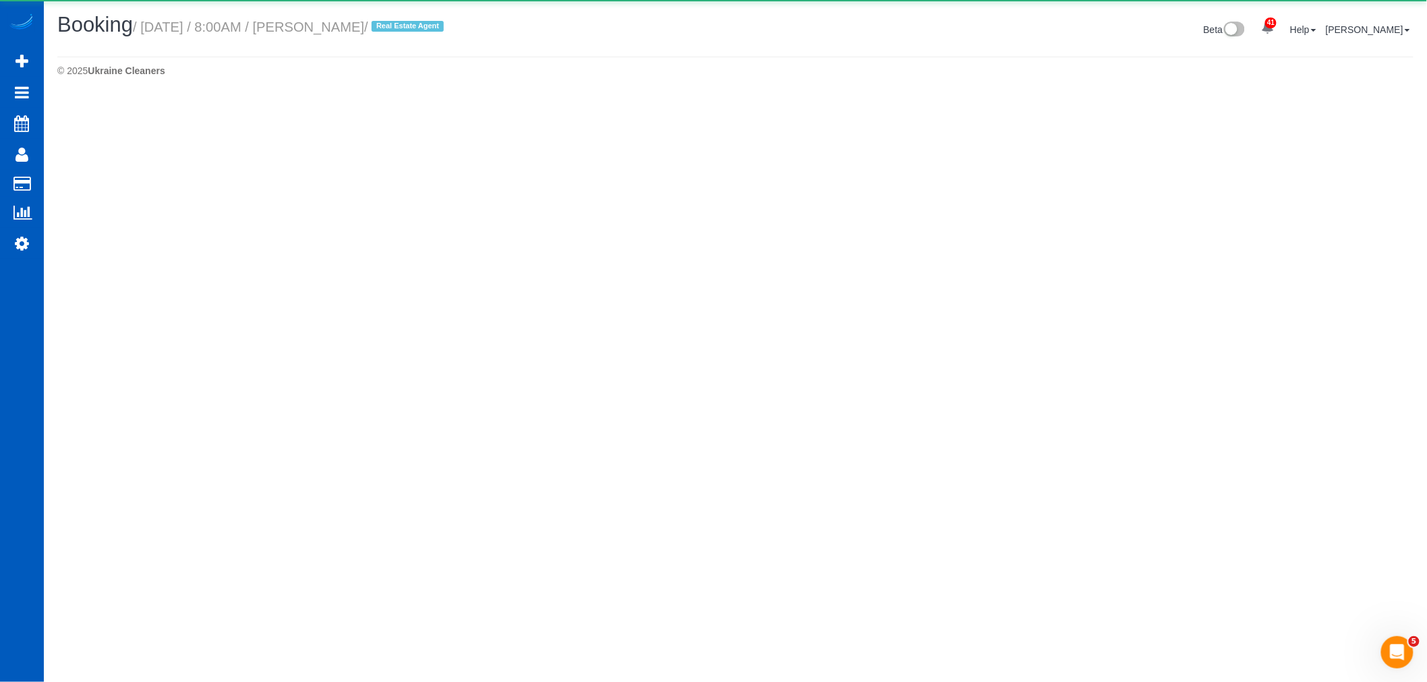
select select "WA"
select select "string:fspay-29fb7387-665f-439c-9dce-09a3bf446a93"
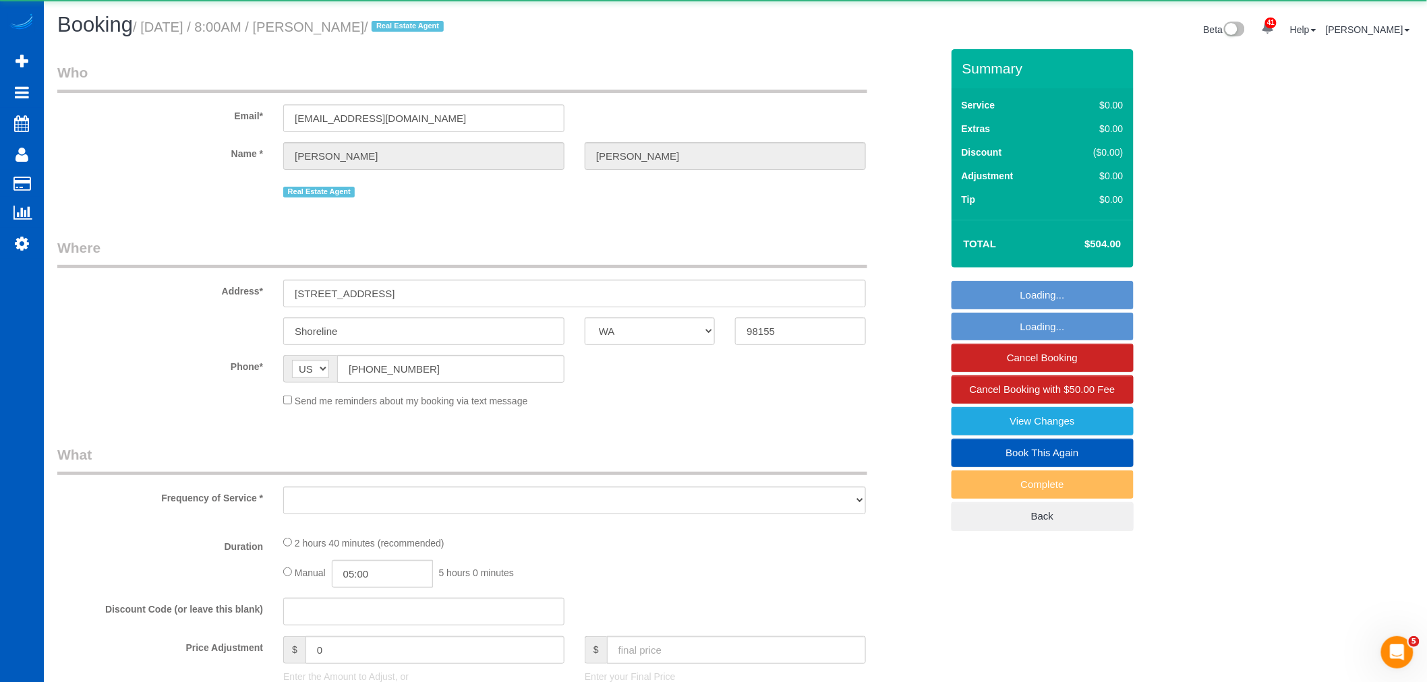
select select "object:35130"
select select "199"
select select "2001"
select select "4"
select select "2"
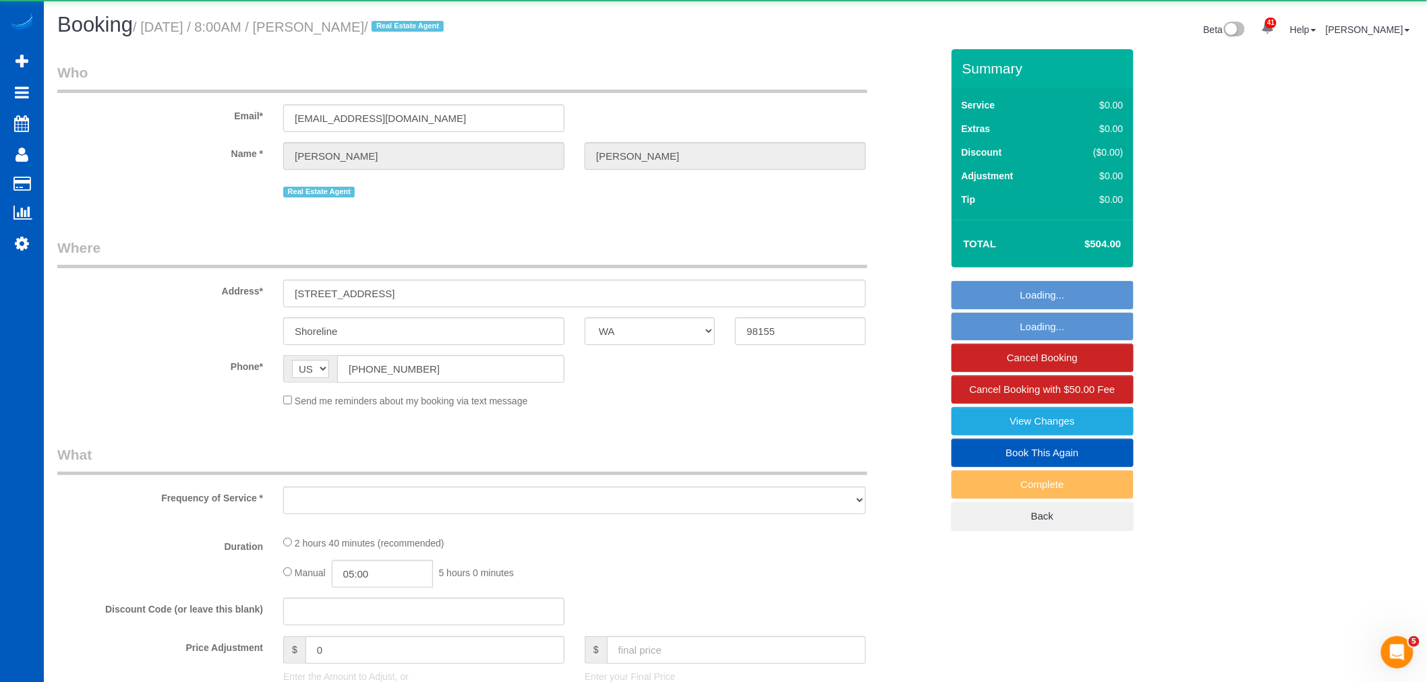
select select "spot99"
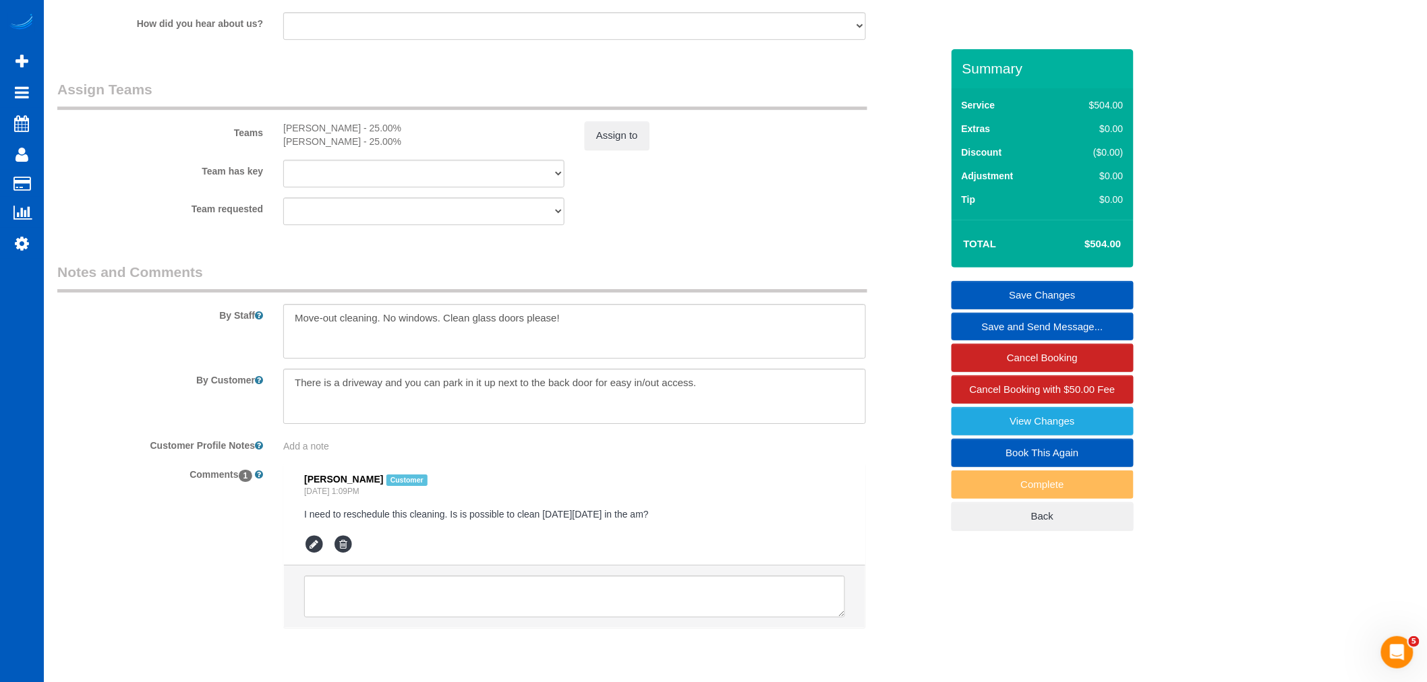
scroll to position [1618, 0]
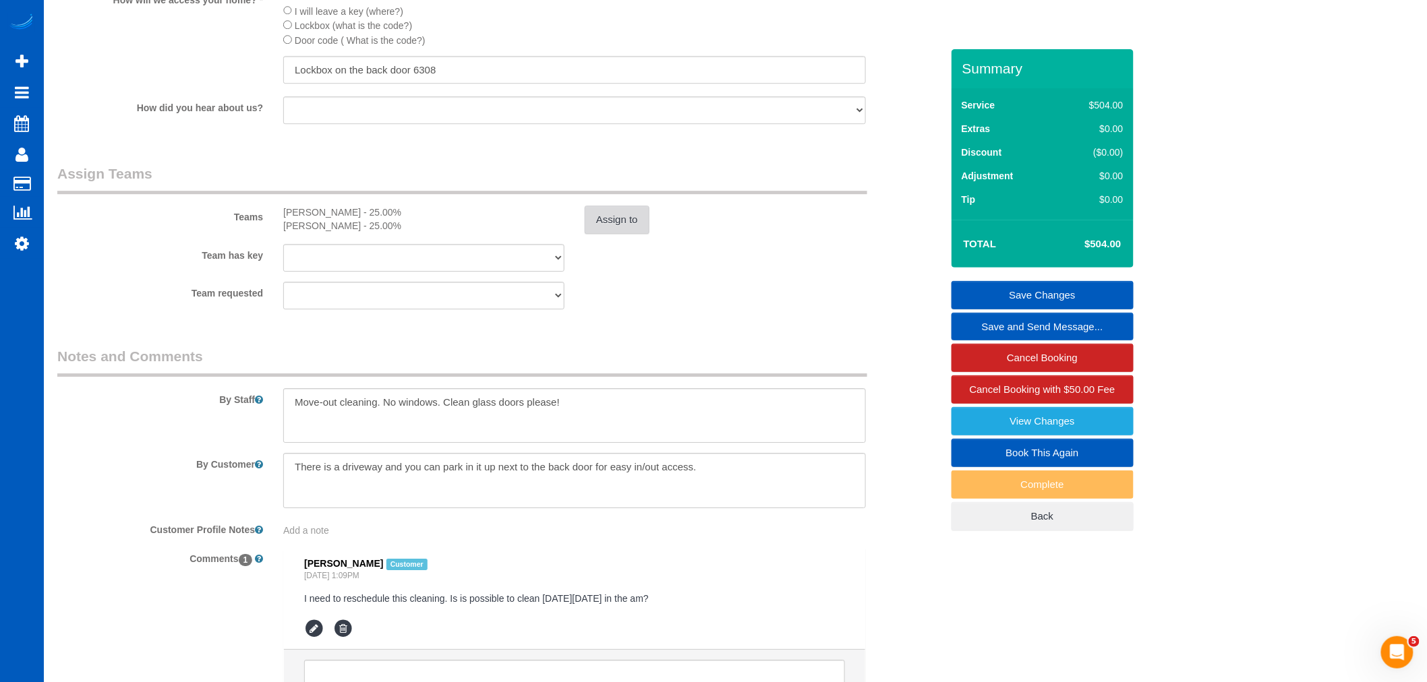
drag, startPoint x: 617, startPoint y: 259, endPoint x: 616, endPoint y: 250, distance: 9.5
click at [616, 258] on sui-booking-teams "Teams Nataliia Dmytruk - 25.00% Vita Kryshtof - 25.00% Assign to Team has key V…" at bounding box center [499, 237] width 884 height 146
click at [616, 234] on button "Assign to" at bounding box center [617, 220] width 65 height 28
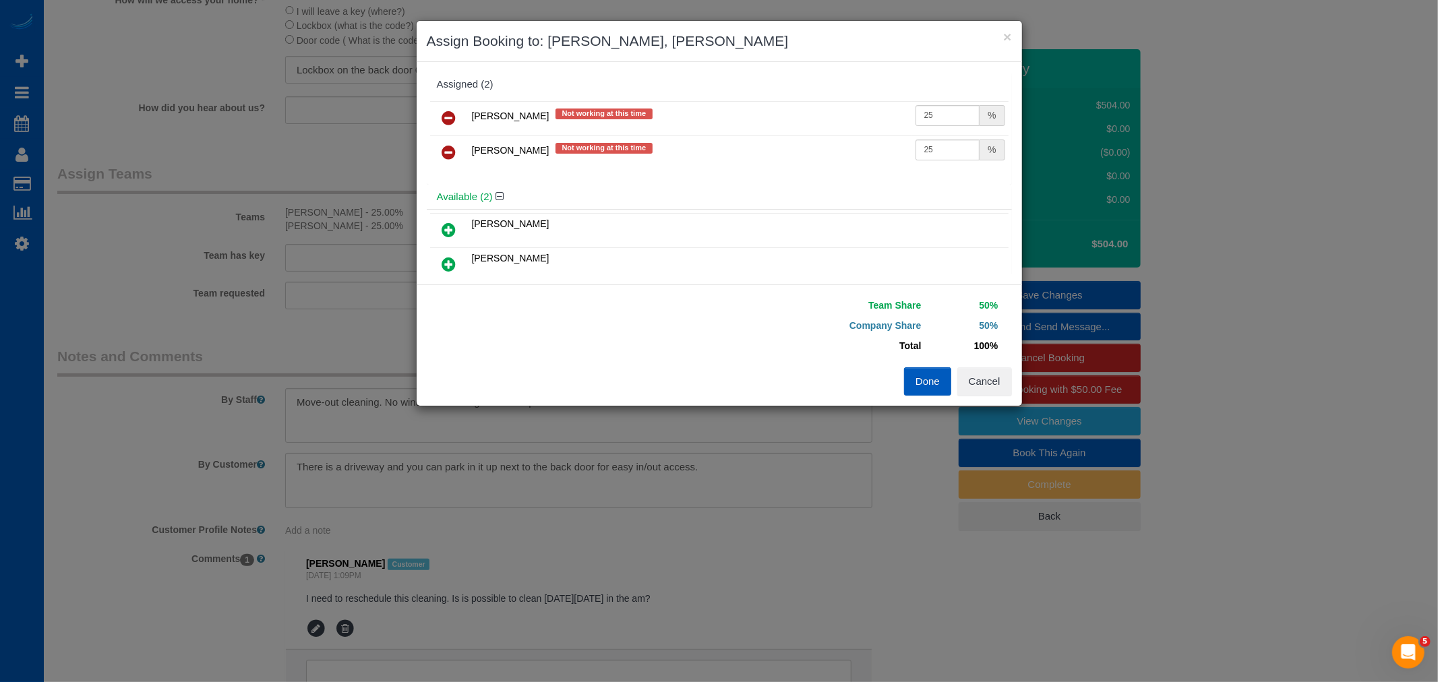
click at [454, 117] on icon at bounding box center [449, 118] width 14 height 16
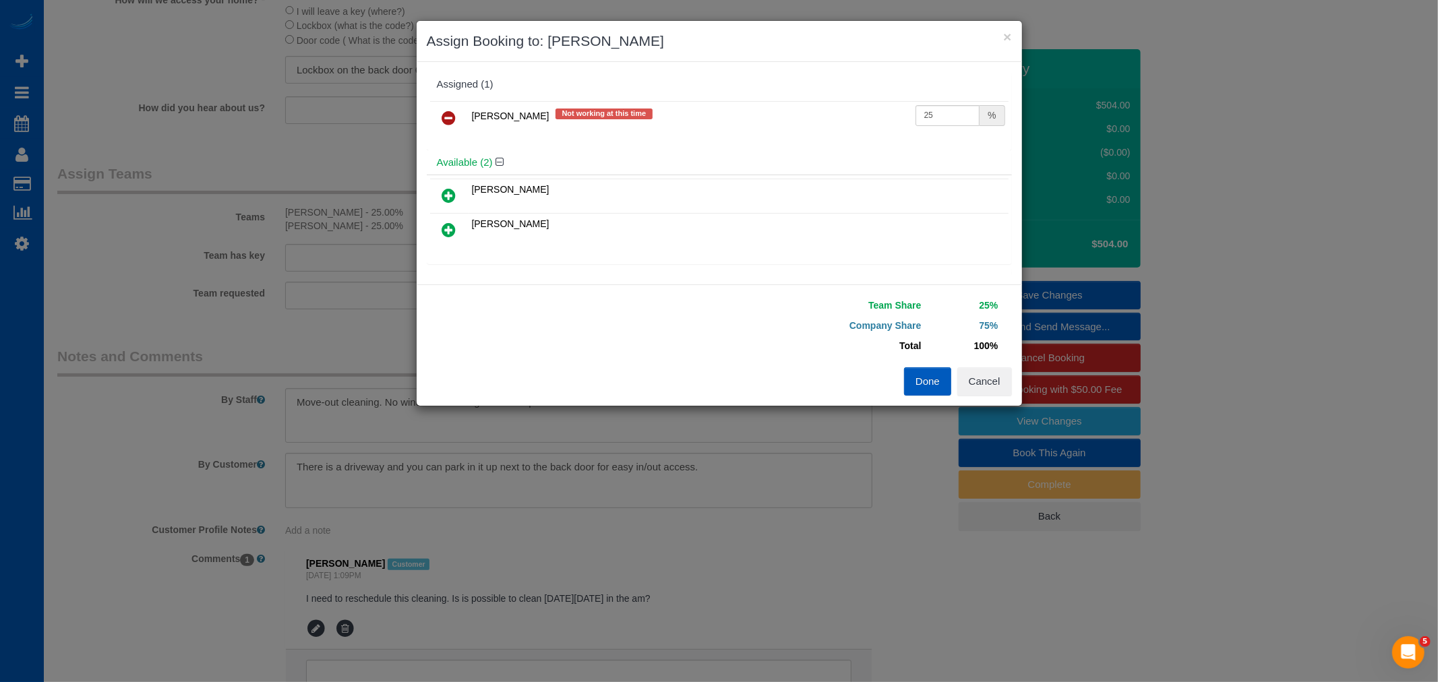
click at [448, 157] on h4 "Available (2)" at bounding box center [719, 162] width 565 height 11
click at [441, 118] on link at bounding box center [450, 118] width 32 height 27
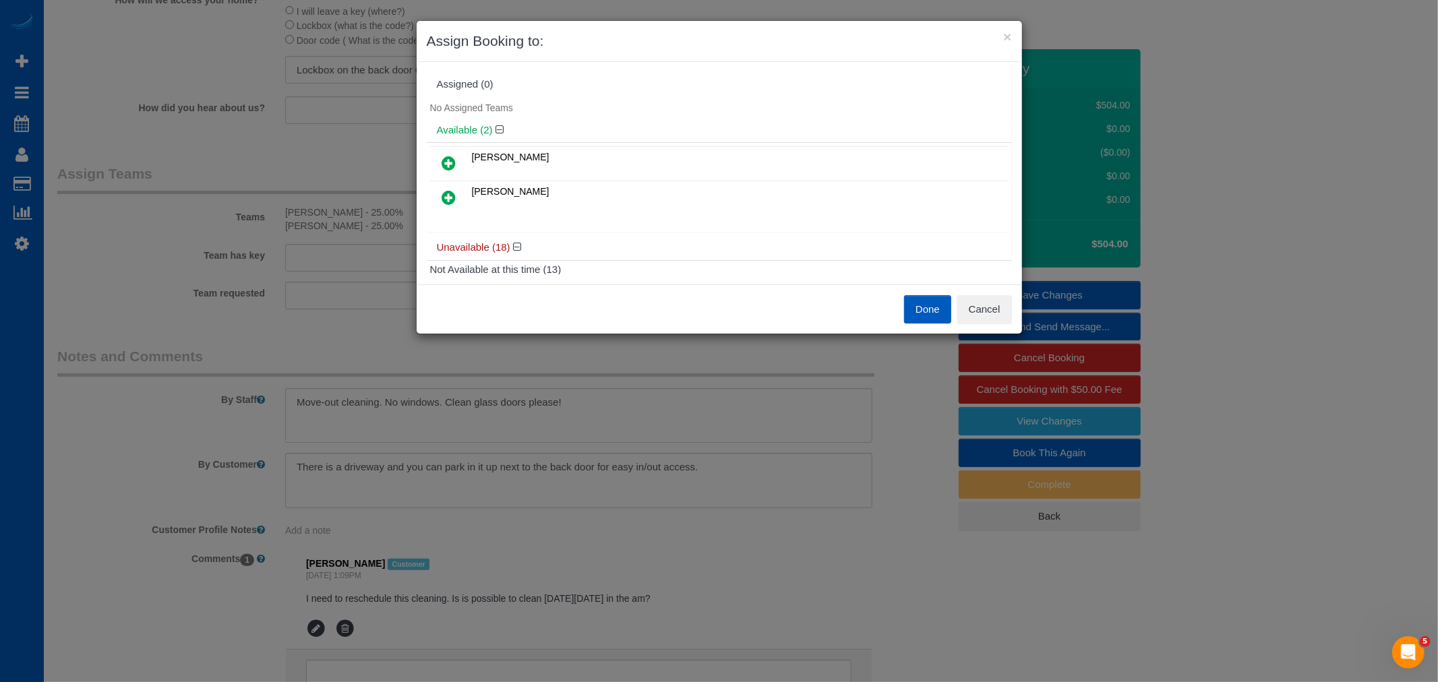
click at [437, 167] on link at bounding box center [450, 163] width 32 height 27
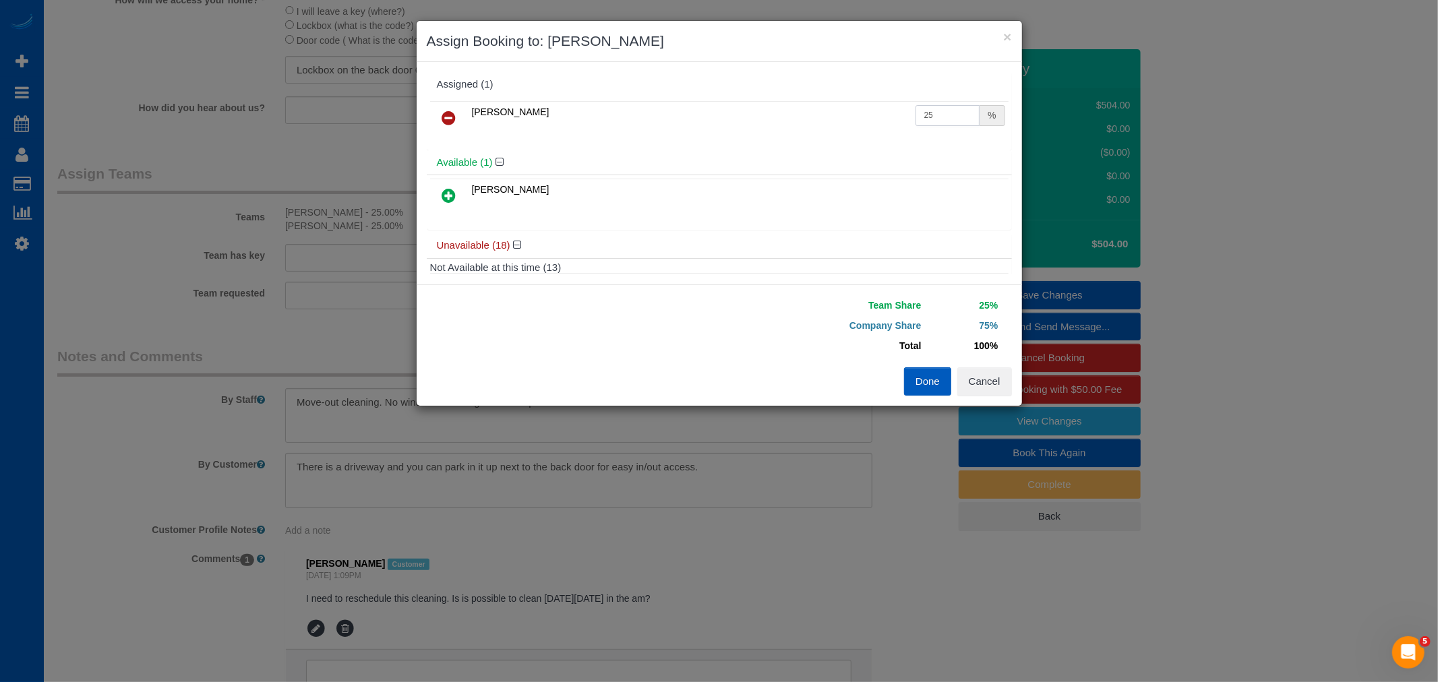
drag, startPoint x: 951, startPoint y: 112, endPoint x: 564, endPoint y: 169, distance: 391.3
click at [557, 158] on div "Assigned (1) Anastasiia Demchenko 25 % Available (1) Rymma Volkova" at bounding box center [719, 173] width 585 height 202
type input "50"
click at [922, 388] on button "Done" at bounding box center [927, 382] width 47 height 28
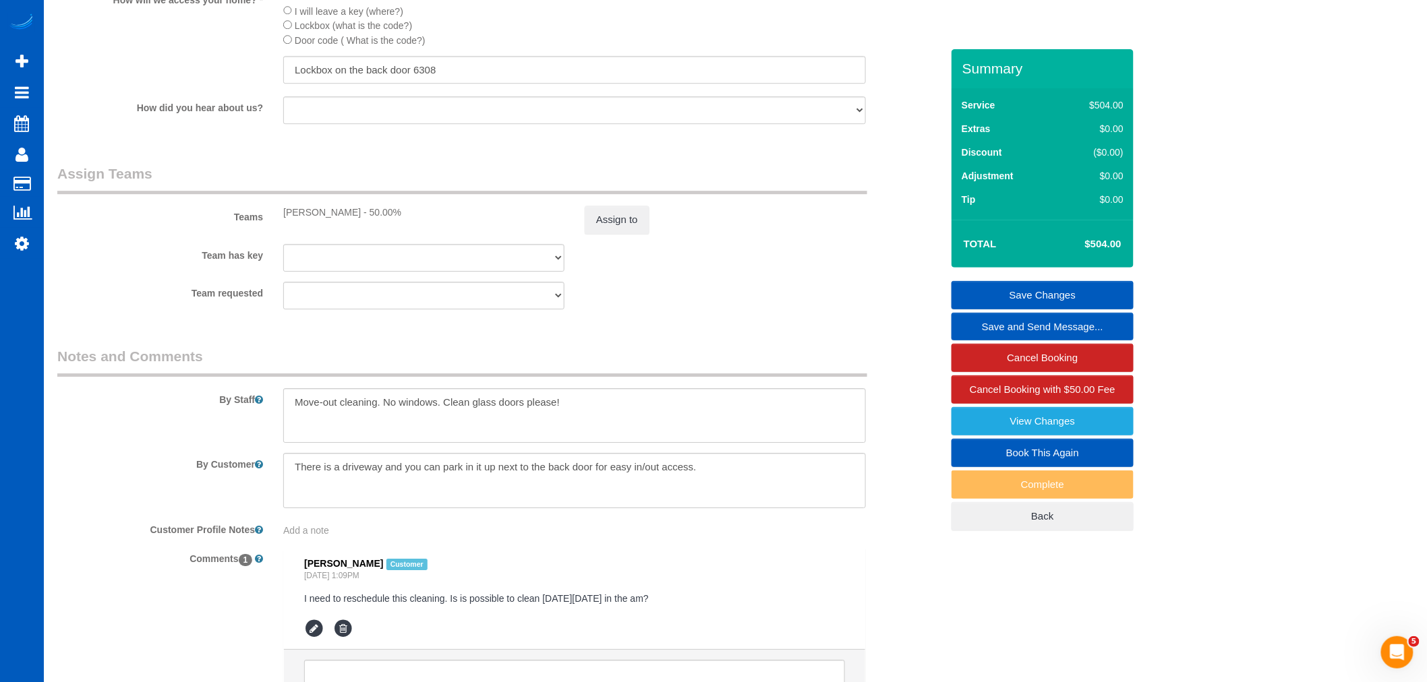
click at [1018, 298] on link "Save Changes" at bounding box center [1042, 295] width 182 height 28
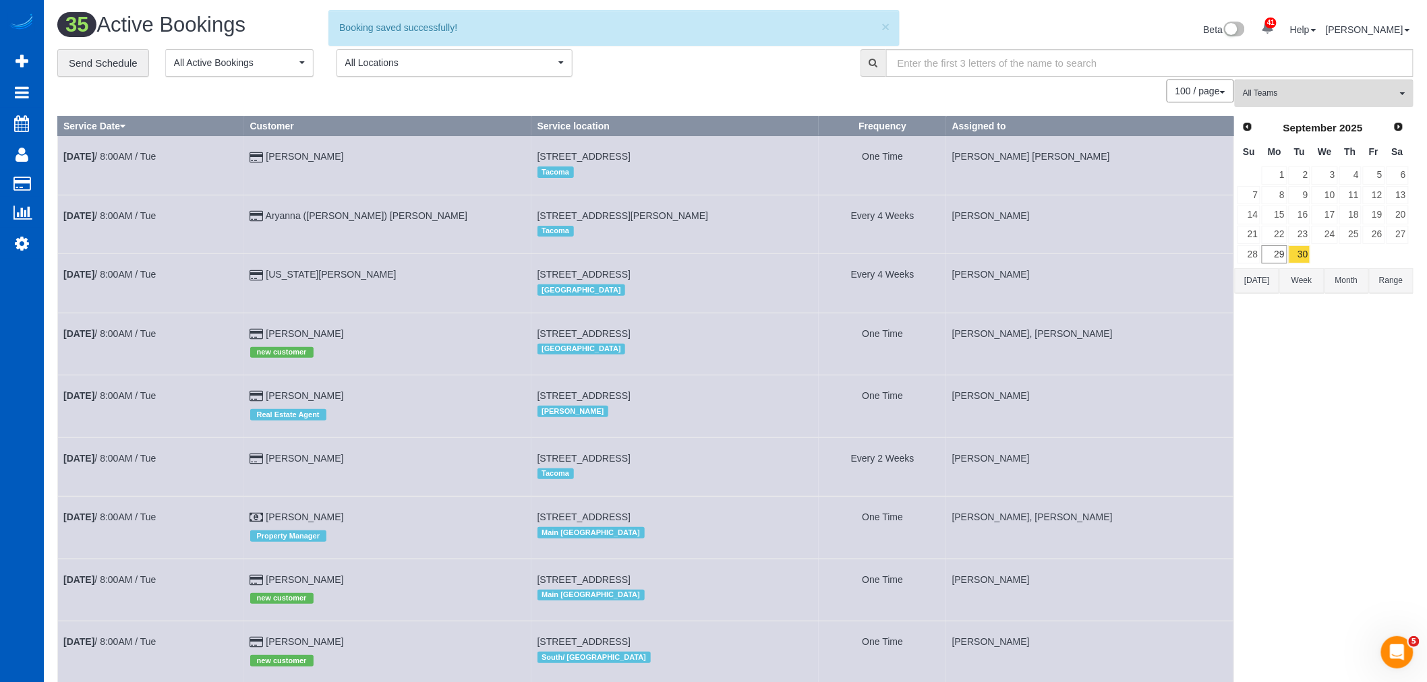
scroll to position [75, 0]
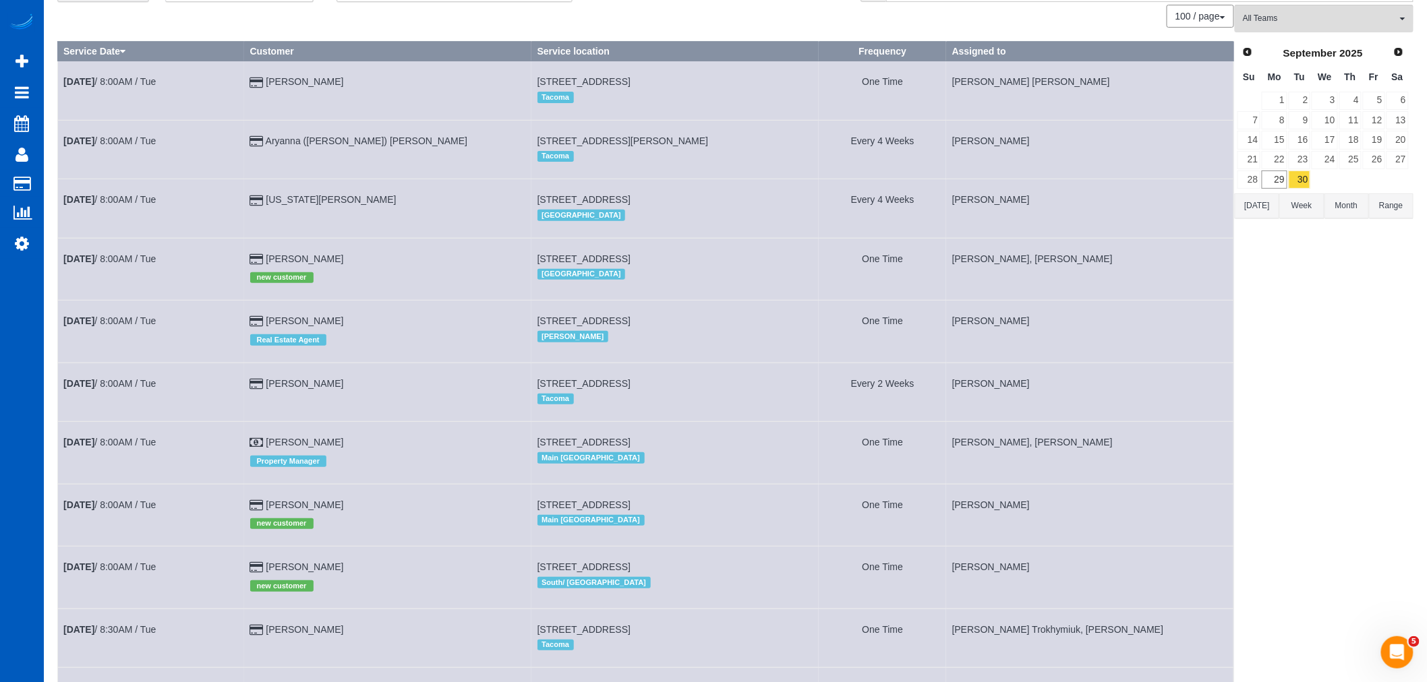
click at [99, 336] on td "Sep 30th / 8:00AM / Tue" at bounding box center [151, 332] width 187 height 62
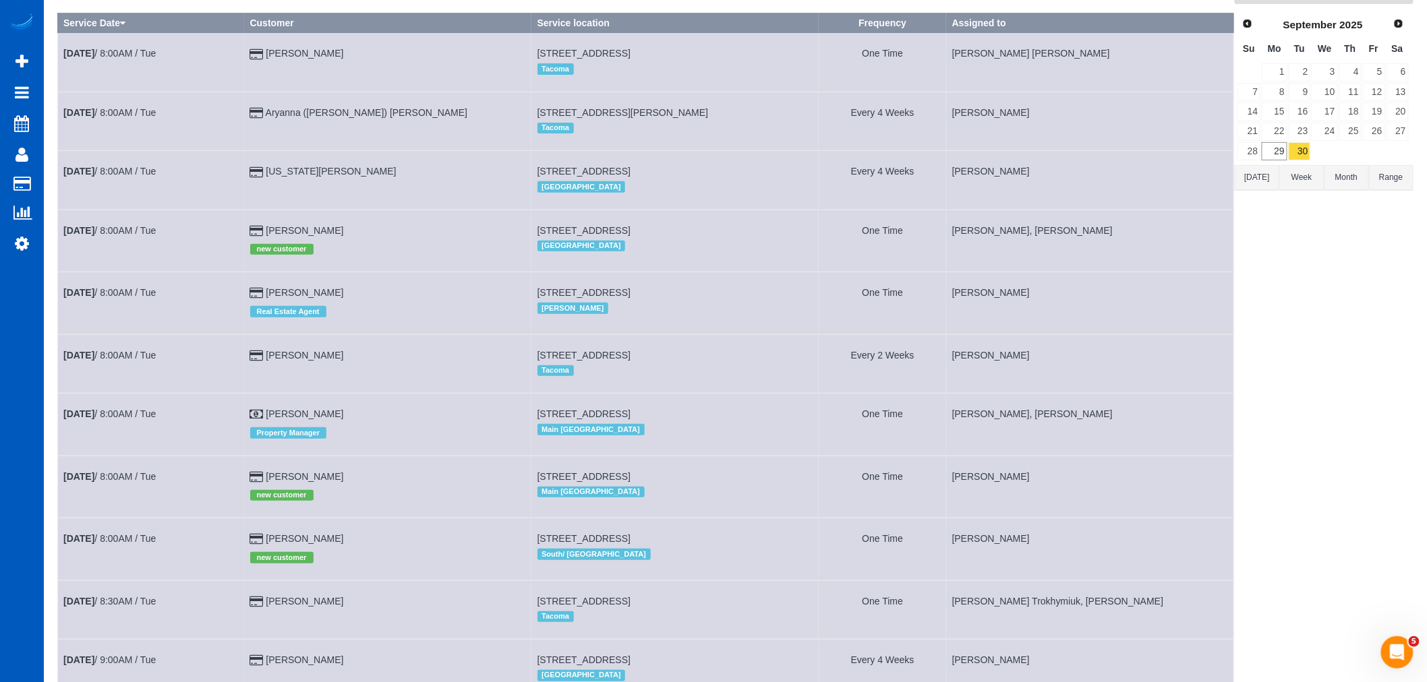
scroll to position [105, 0]
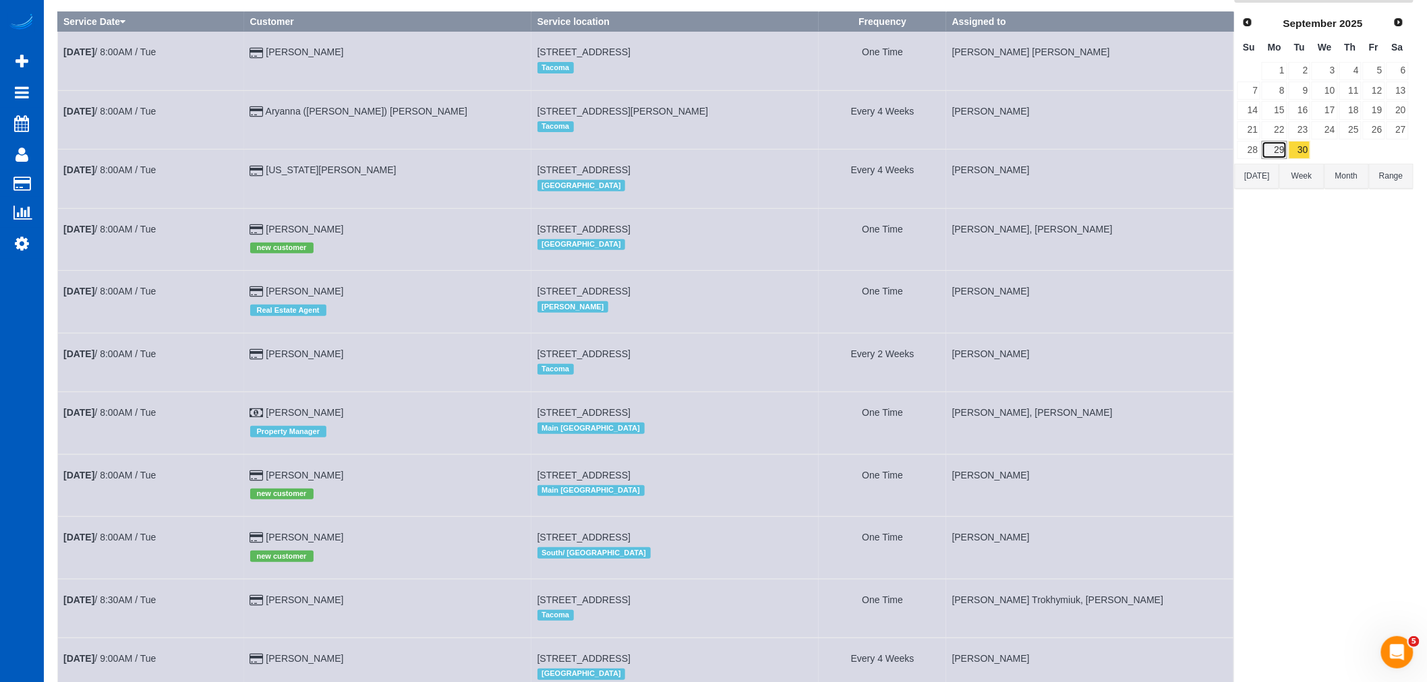
click at [1272, 147] on link "29" at bounding box center [1274, 150] width 25 height 18
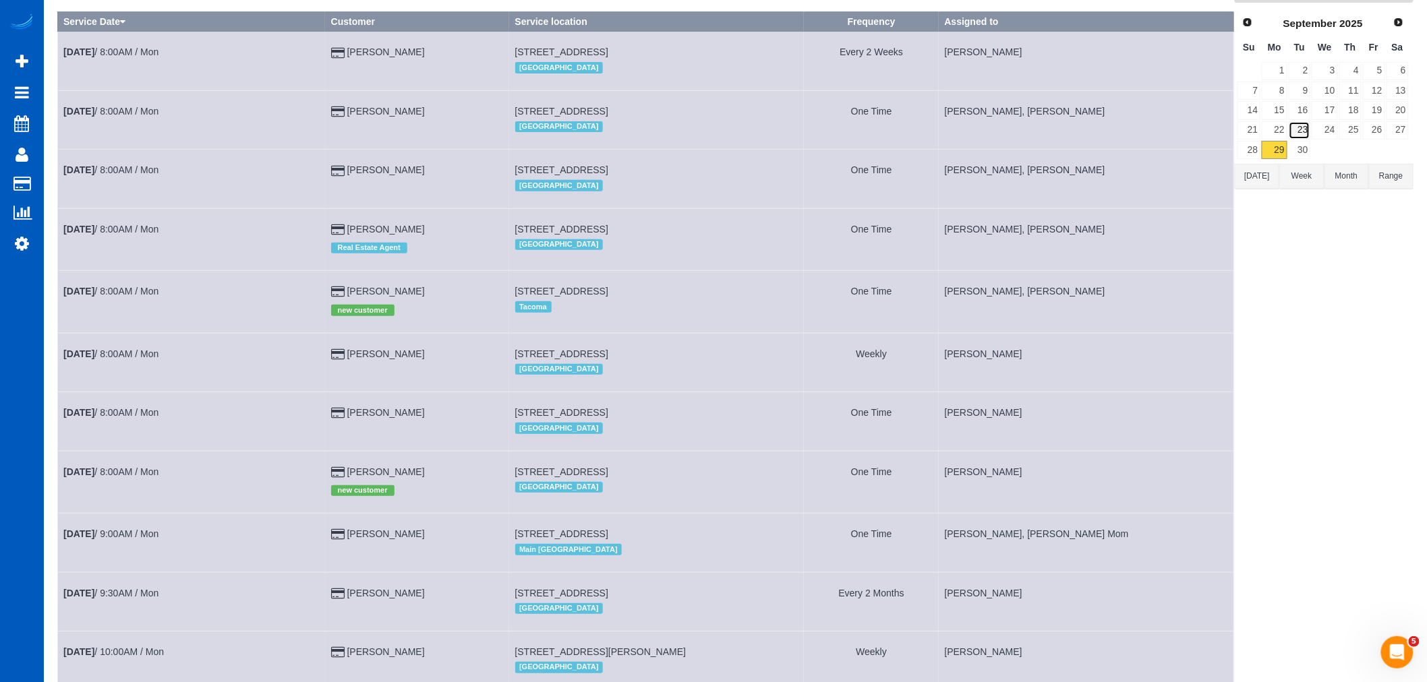
click at [1300, 131] on link "23" at bounding box center [1300, 130] width 22 height 18
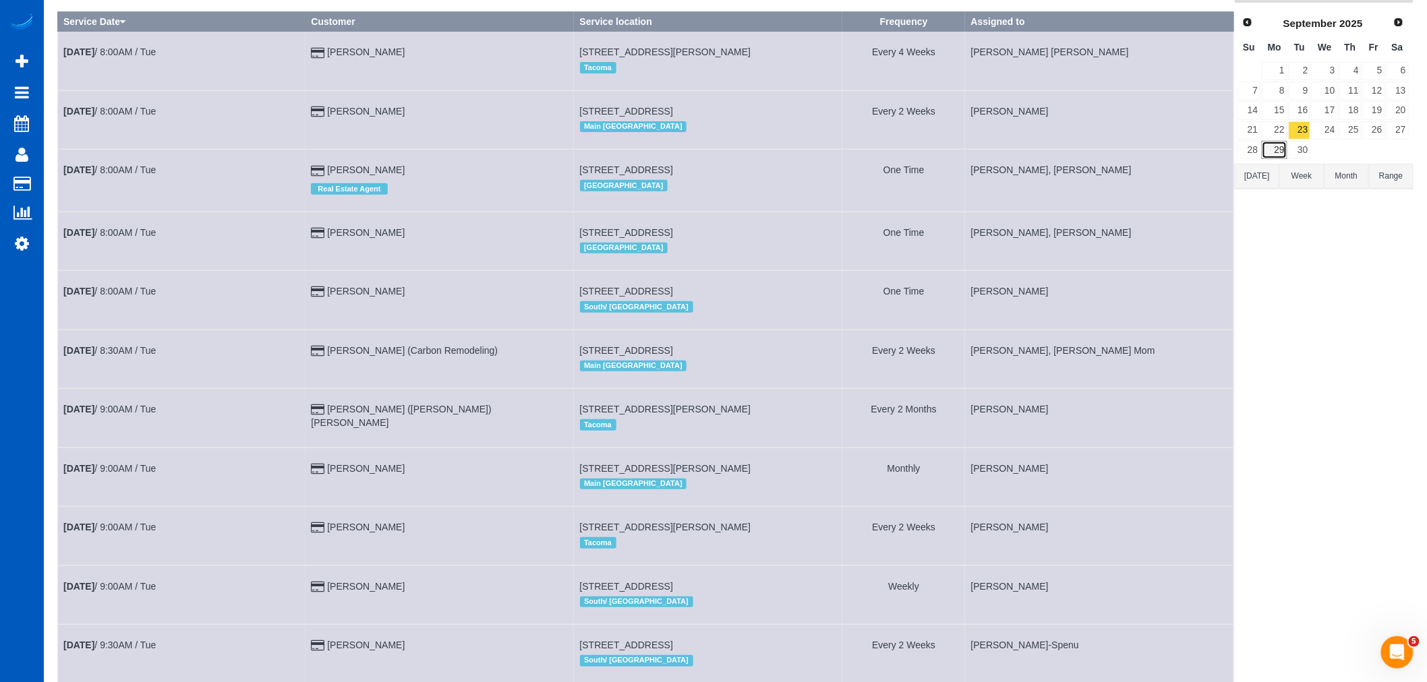
click at [1270, 152] on link "29" at bounding box center [1274, 150] width 25 height 18
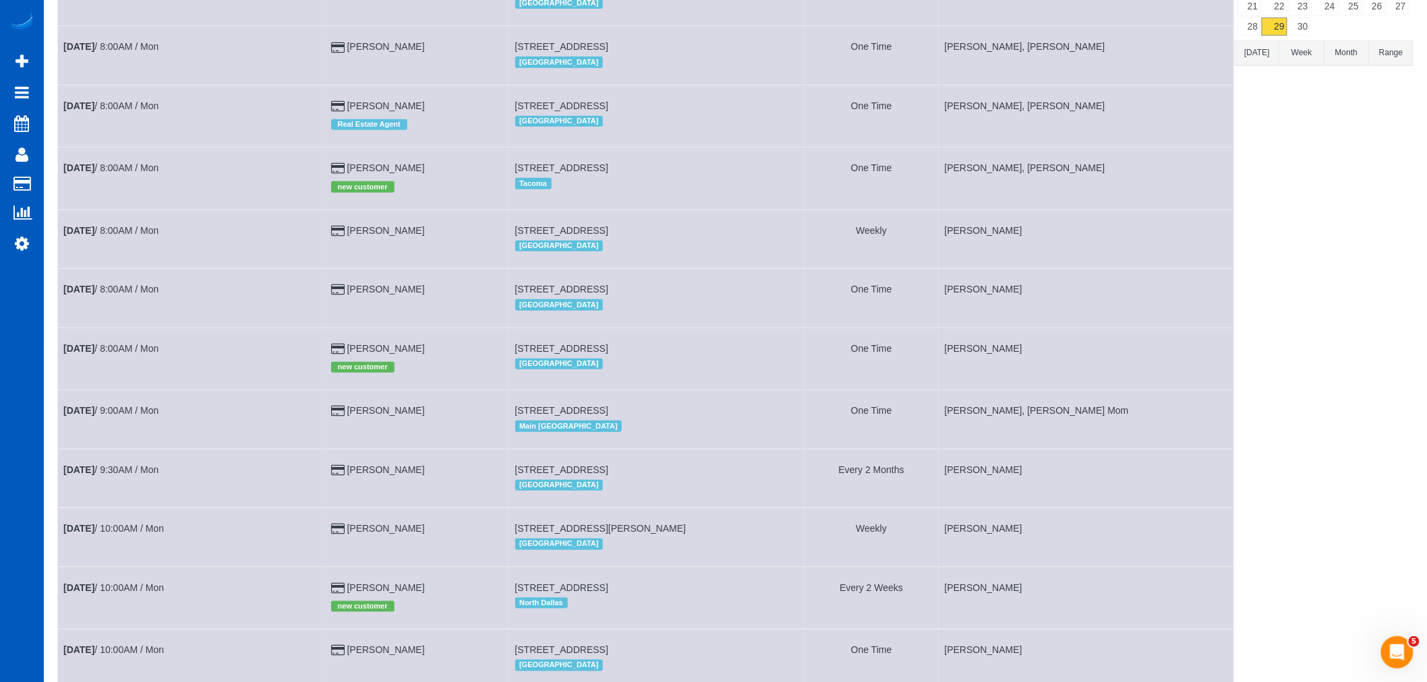
scroll to position [30, 0]
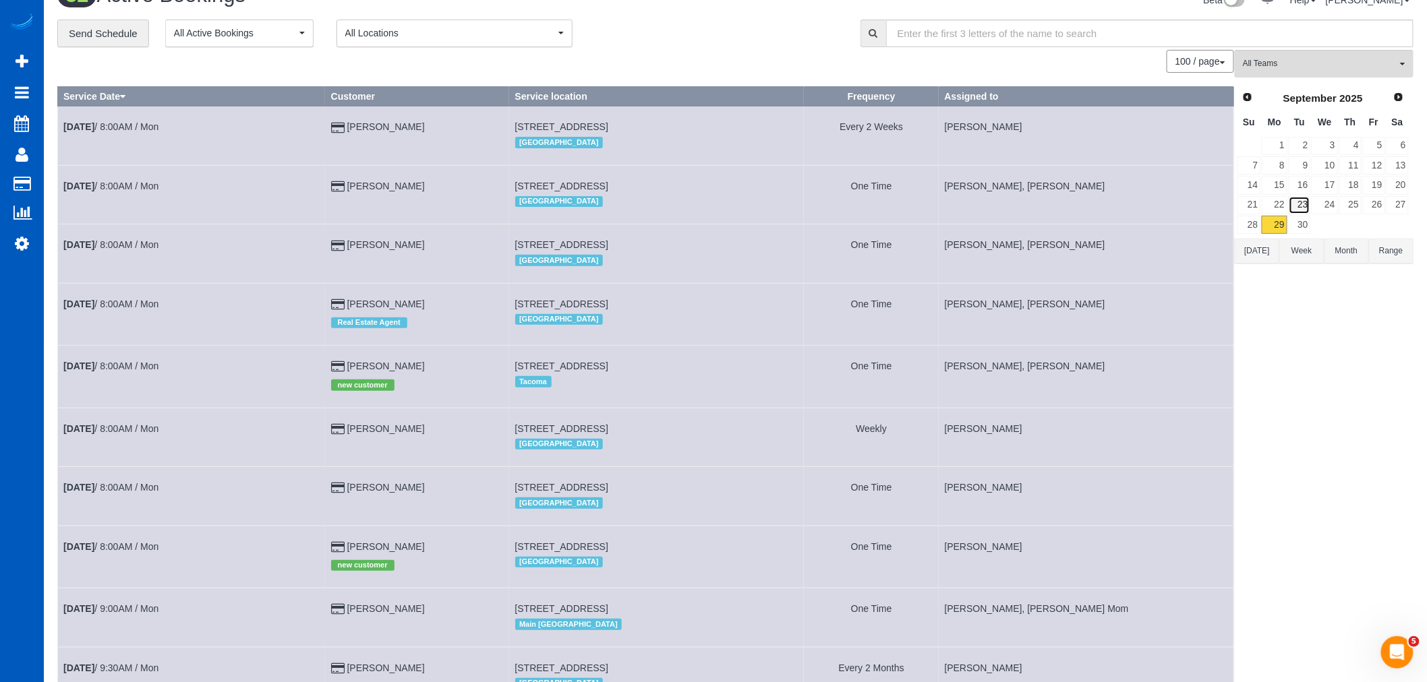
click at [1296, 213] on link "23" at bounding box center [1300, 205] width 22 height 18
click at [1299, 227] on link "30" at bounding box center [1300, 225] width 22 height 18
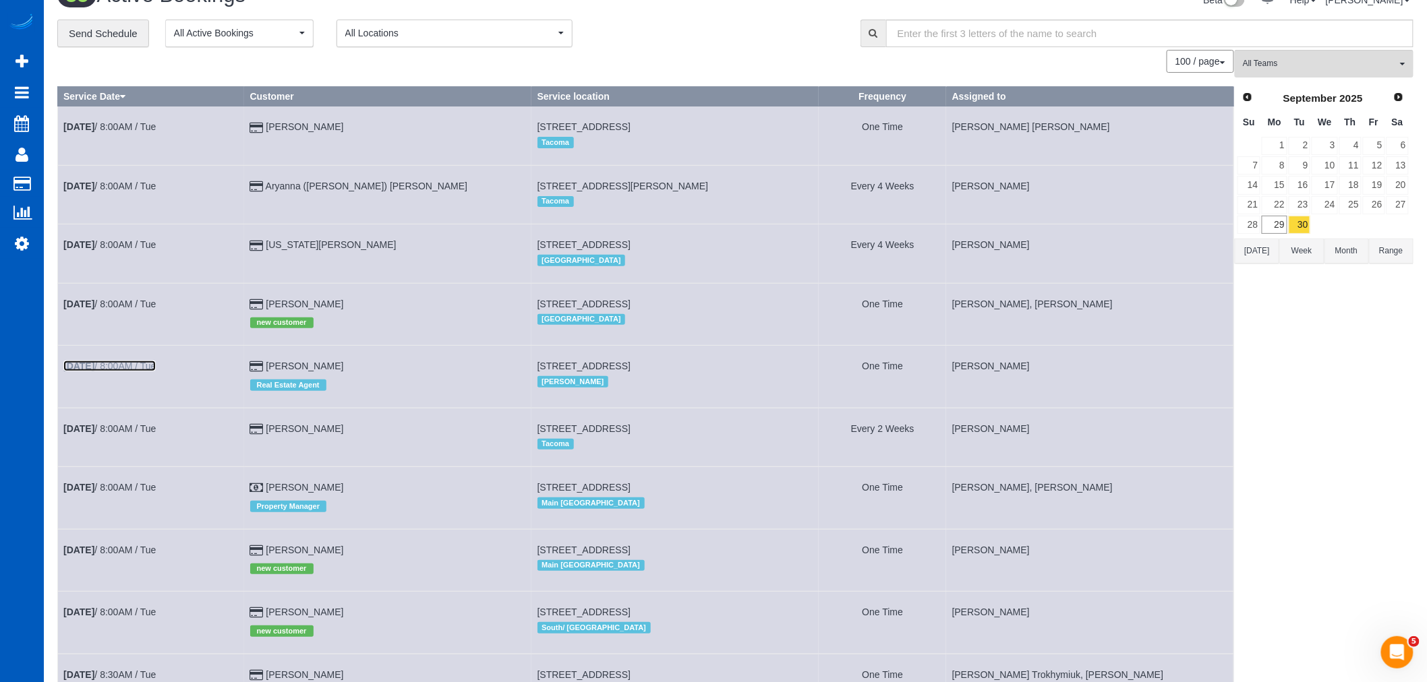
click at [138, 372] on link "Sep 30th / 8:00AM / Tue" at bounding box center [109, 366] width 92 height 11
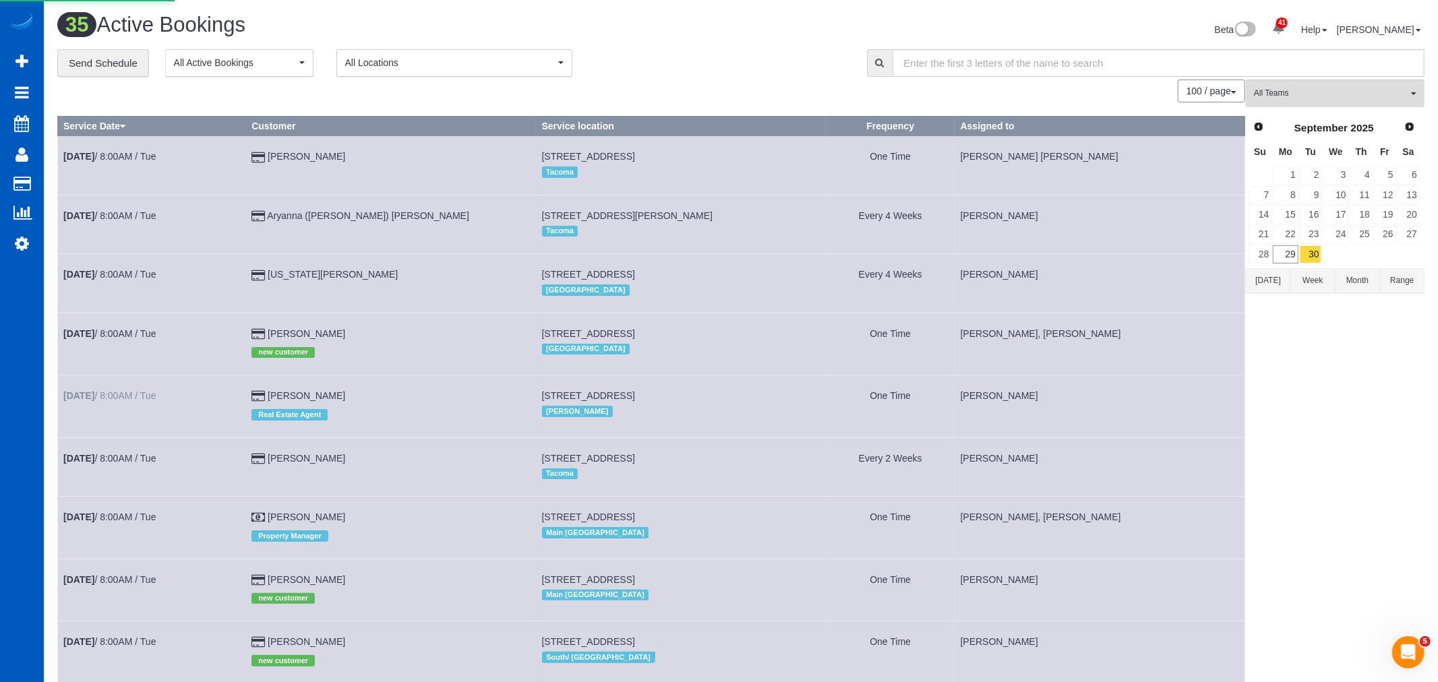
select select "WA"
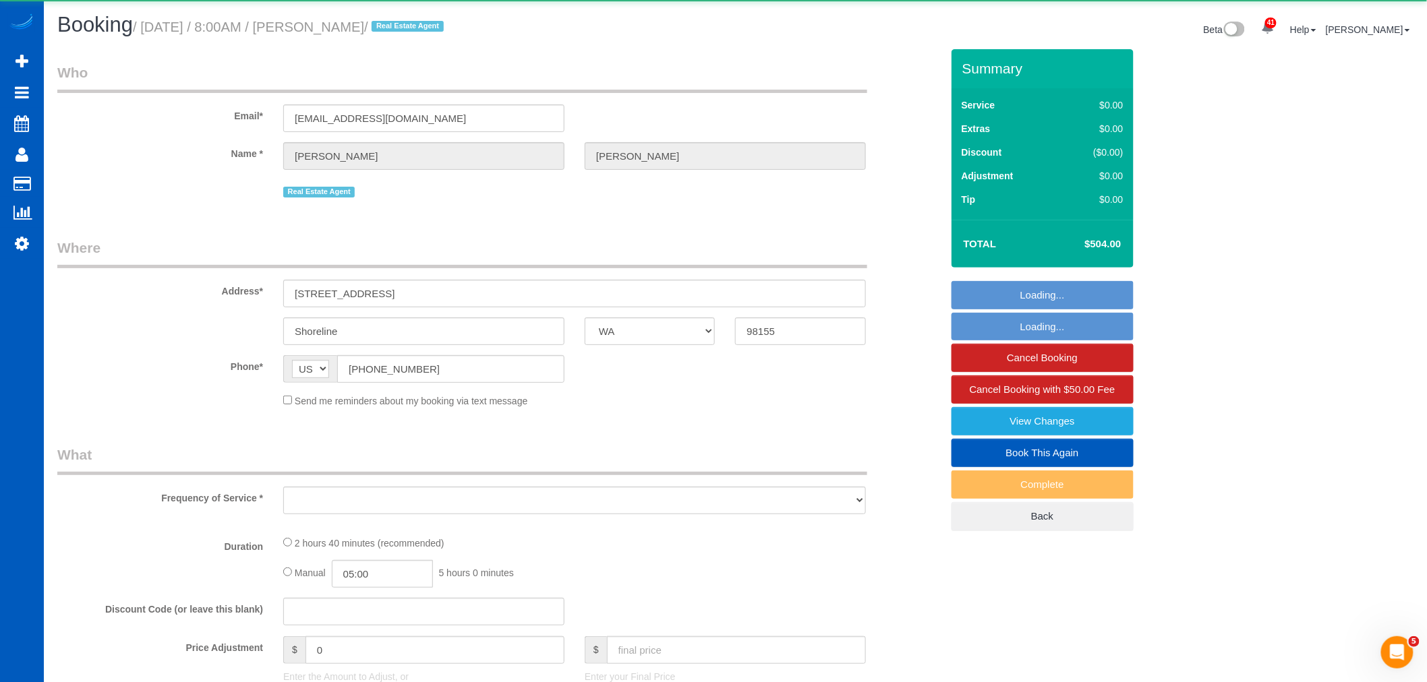
select select "string:fspay-29fb7387-665f-439c-9dce-09a3bf446a93"
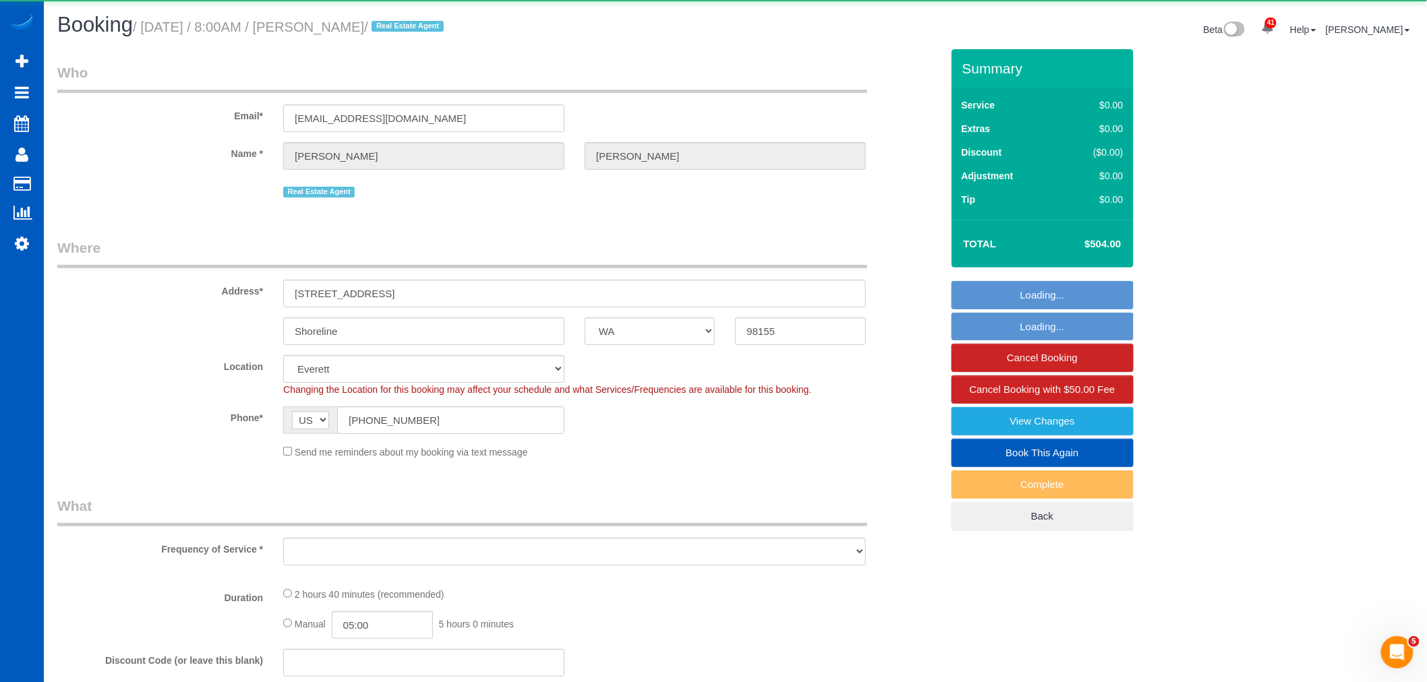
select select "object:39350"
select select "199"
select select "2001"
select select "4"
select select "2"
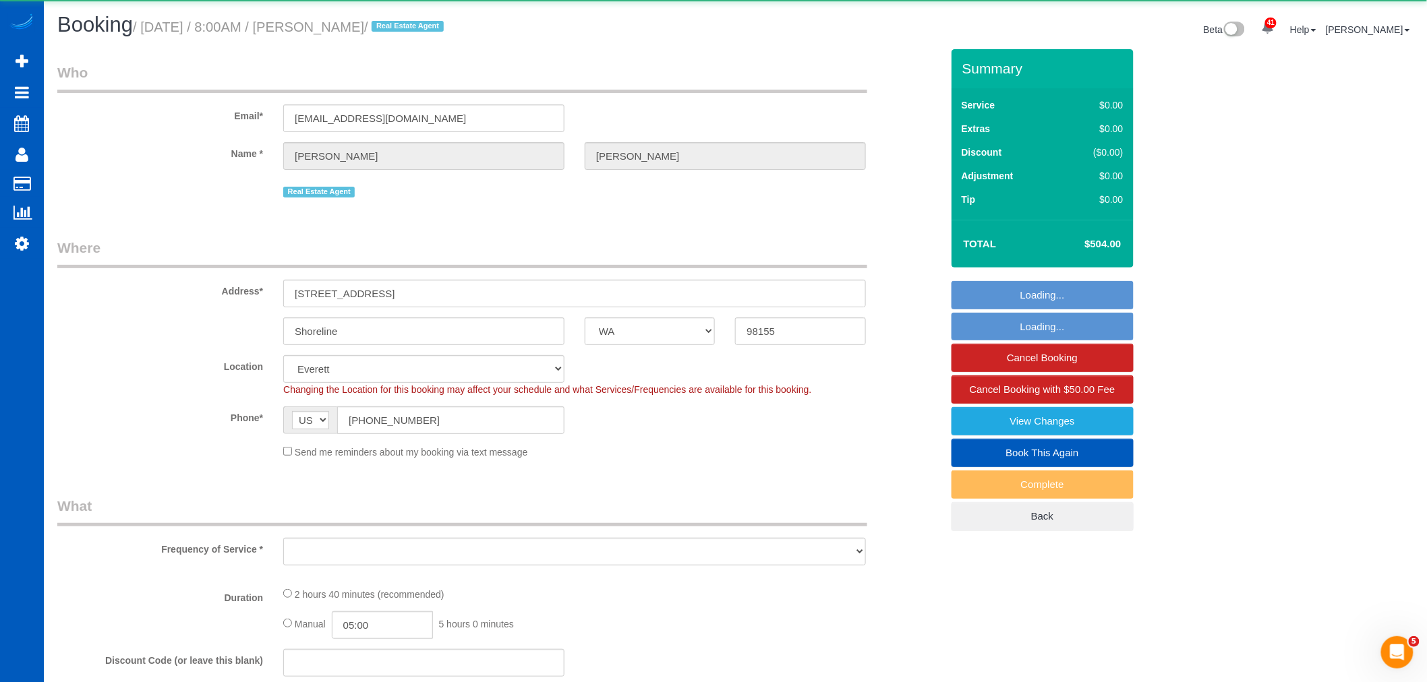
select select "spot114"
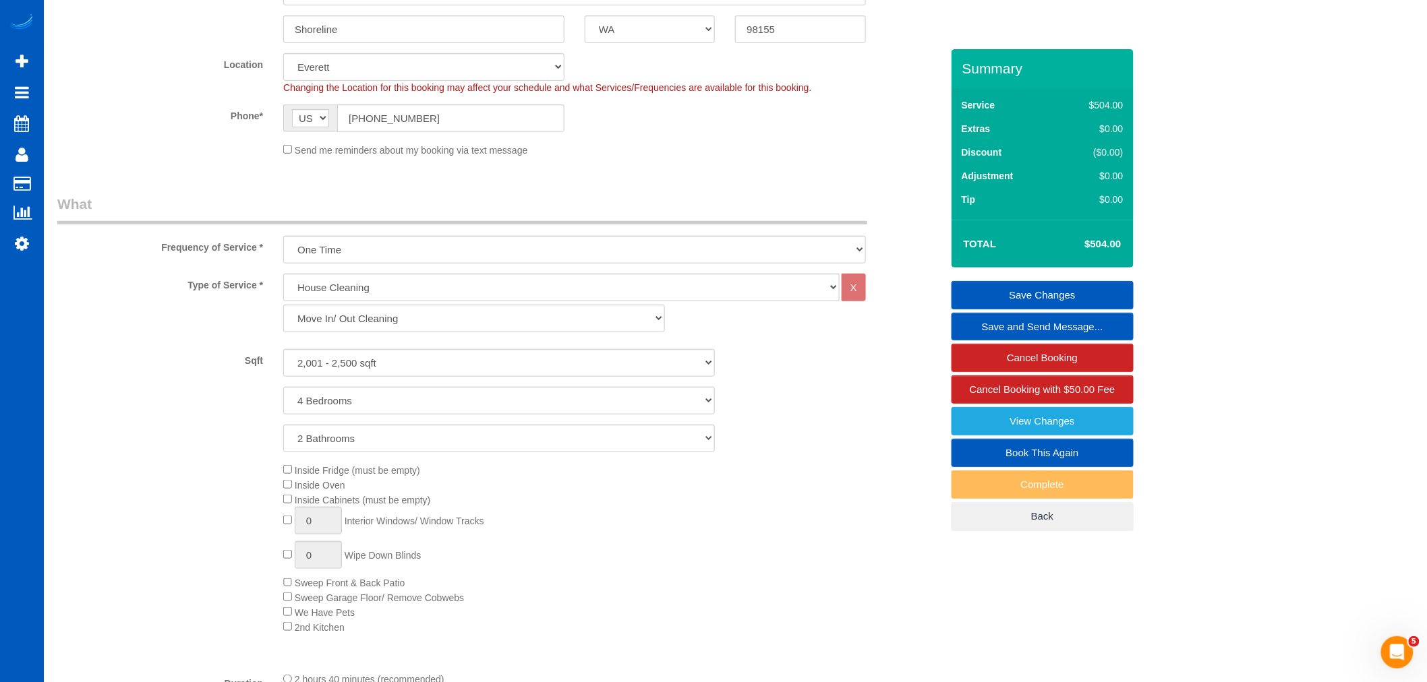
scroll to position [599, 0]
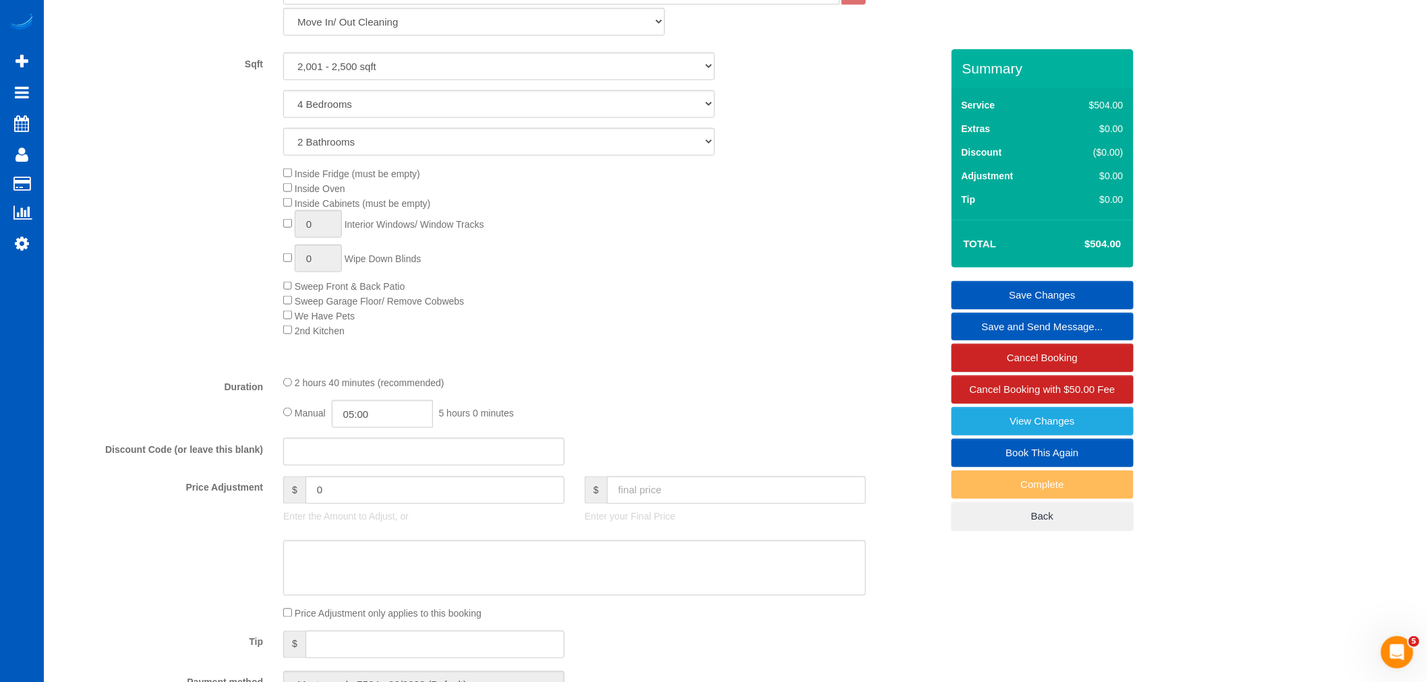
click at [292, 173] on span "Inside Fridge (must be empty)" at bounding box center [351, 174] width 137 height 11
click at [291, 167] on div "Inside Fridge (must be empty) Inside Oven Inside Cabinets (must be empty) 0 Int…" at bounding box center [612, 252] width 678 height 172
click at [286, 181] on div "Inside Fridge (must be empty) Inside Oven Inside Cabinets (must be empty) 0 Int…" at bounding box center [612, 252] width 678 height 172
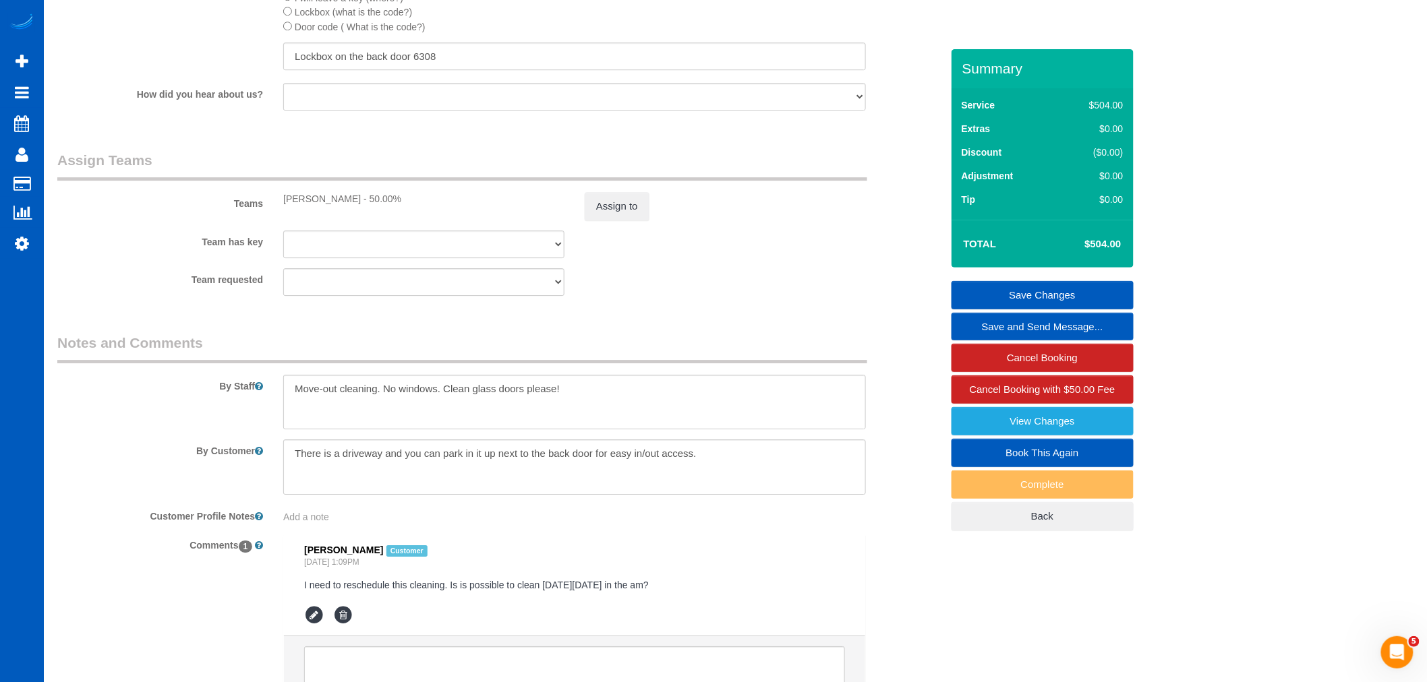
scroll to position [1648, 0]
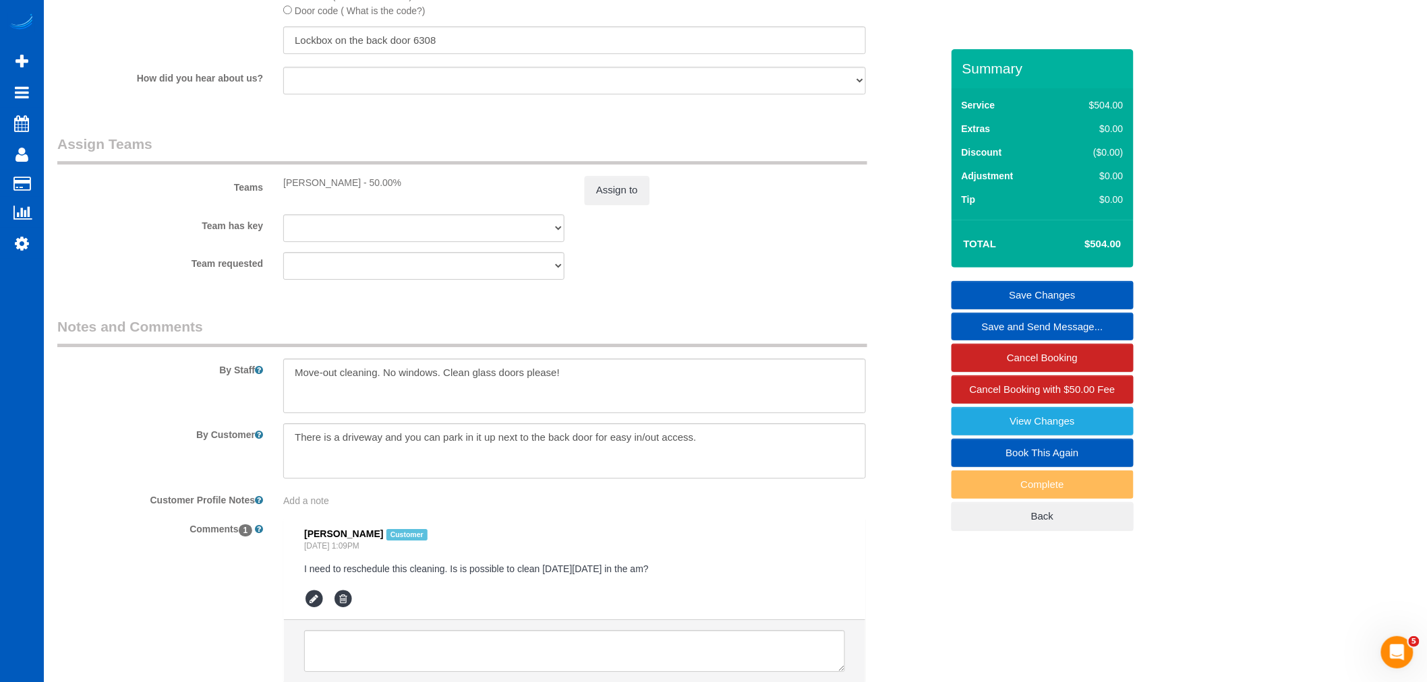
click at [1014, 293] on link "Save Changes" at bounding box center [1042, 295] width 182 height 28
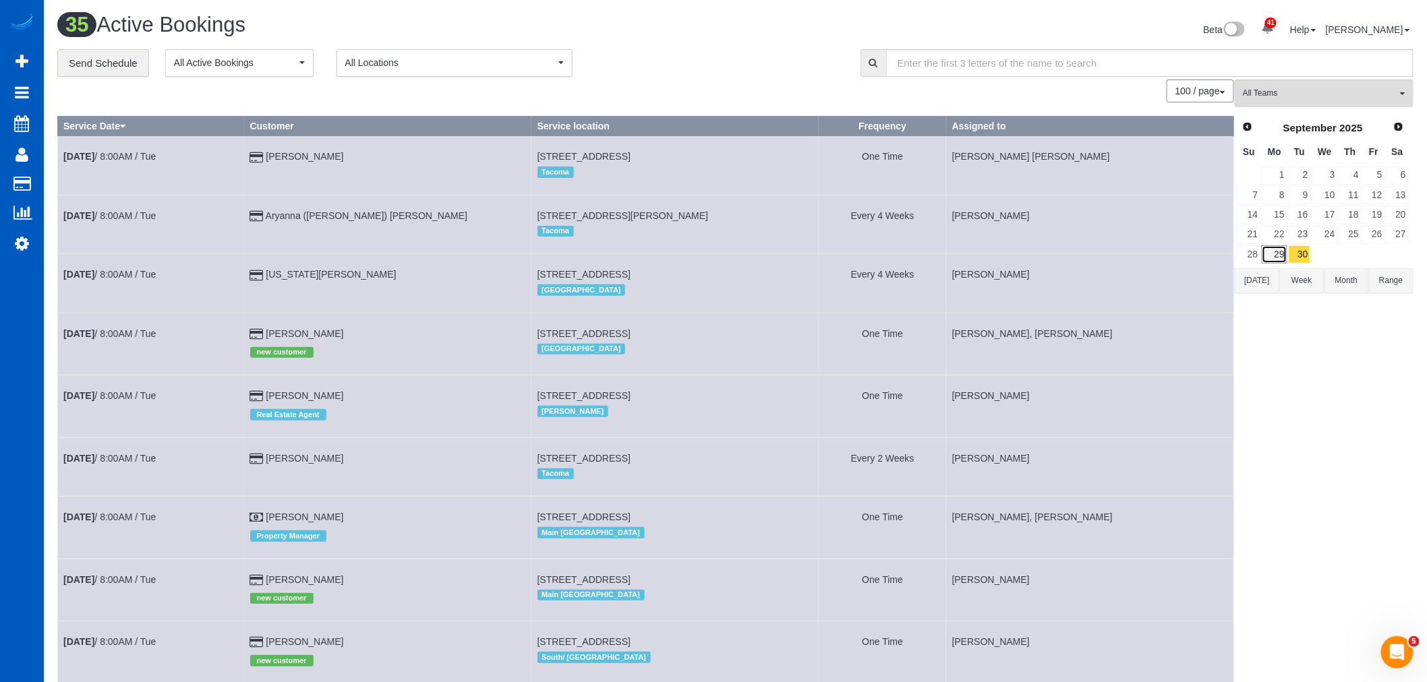
click at [1271, 254] on link "29" at bounding box center [1274, 254] width 25 height 18
click at [1297, 257] on link "30" at bounding box center [1300, 254] width 22 height 18
click at [1280, 261] on link "29" at bounding box center [1274, 254] width 25 height 18
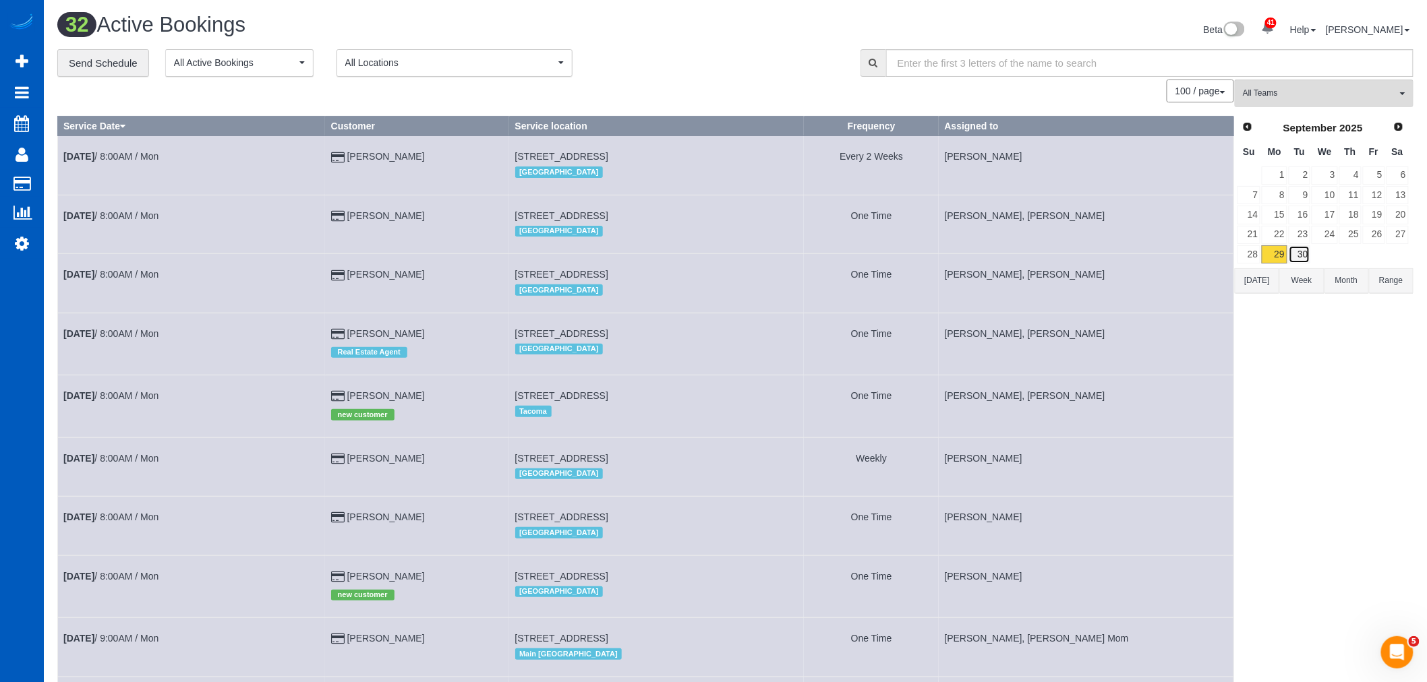
click at [1310, 256] on link "30" at bounding box center [1300, 254] width 22 height 18
click at [1270, 260] on link "29" at bounding box center [1274, 254] width 25 height 18
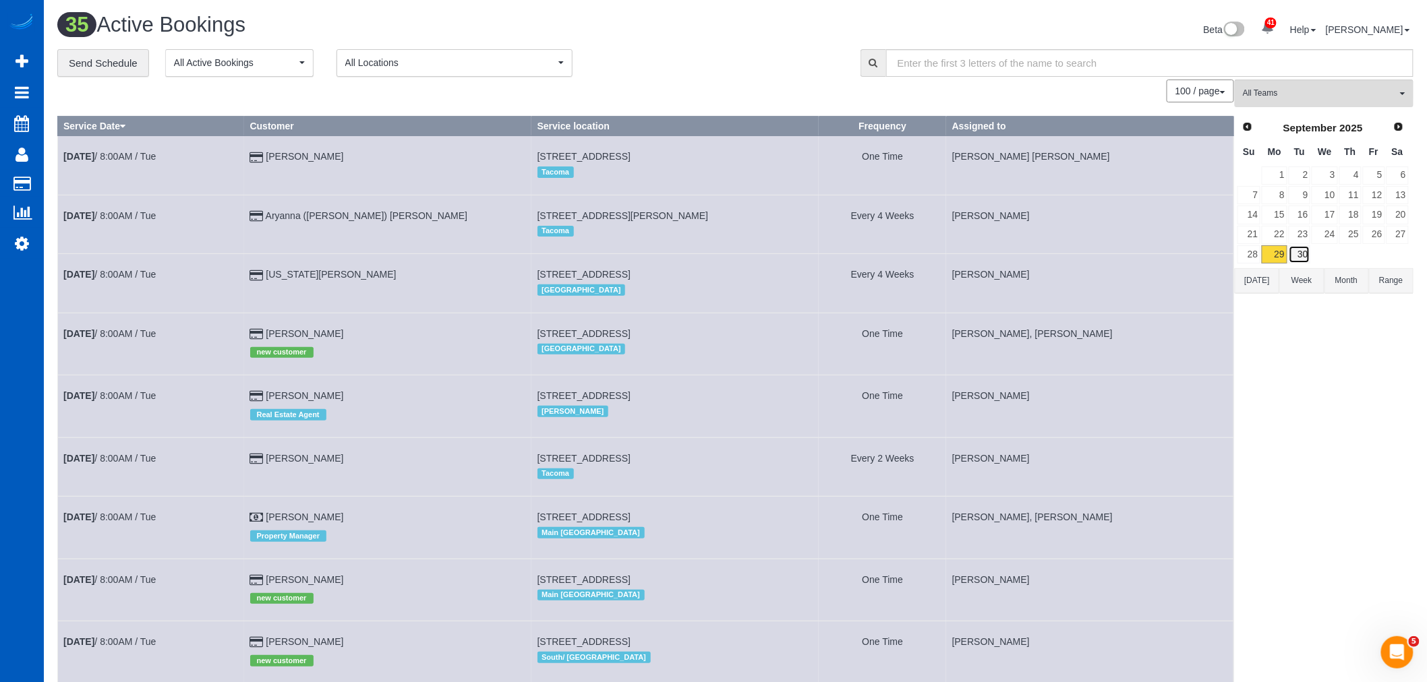
click at [1295, 257] on link "30" at bounding box center [1300, 254] width 22 height 18
click at [1316, 105] on button "All Teams" at bounding box center [1324, 94] width 179 height 28
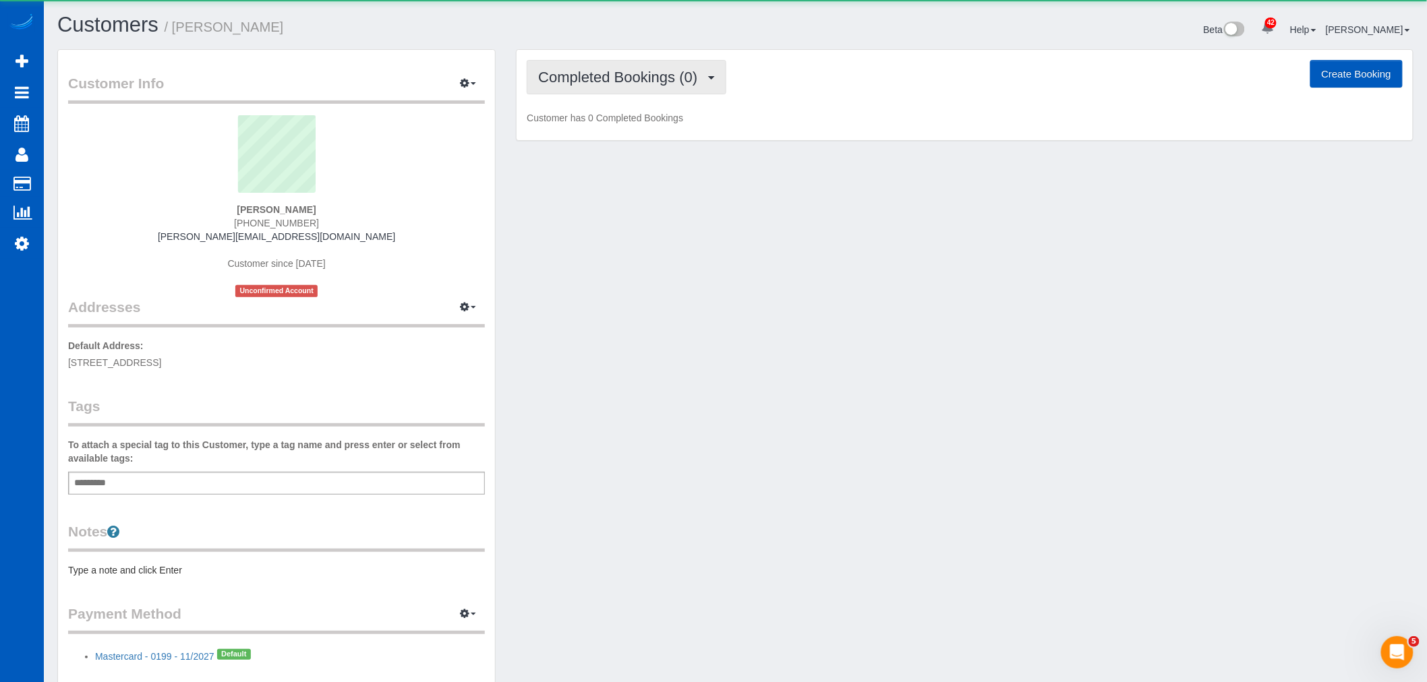
click at [651, 76] on span "Completed Bookings (0)" at bounding box center [621, 77] width 166 height 17
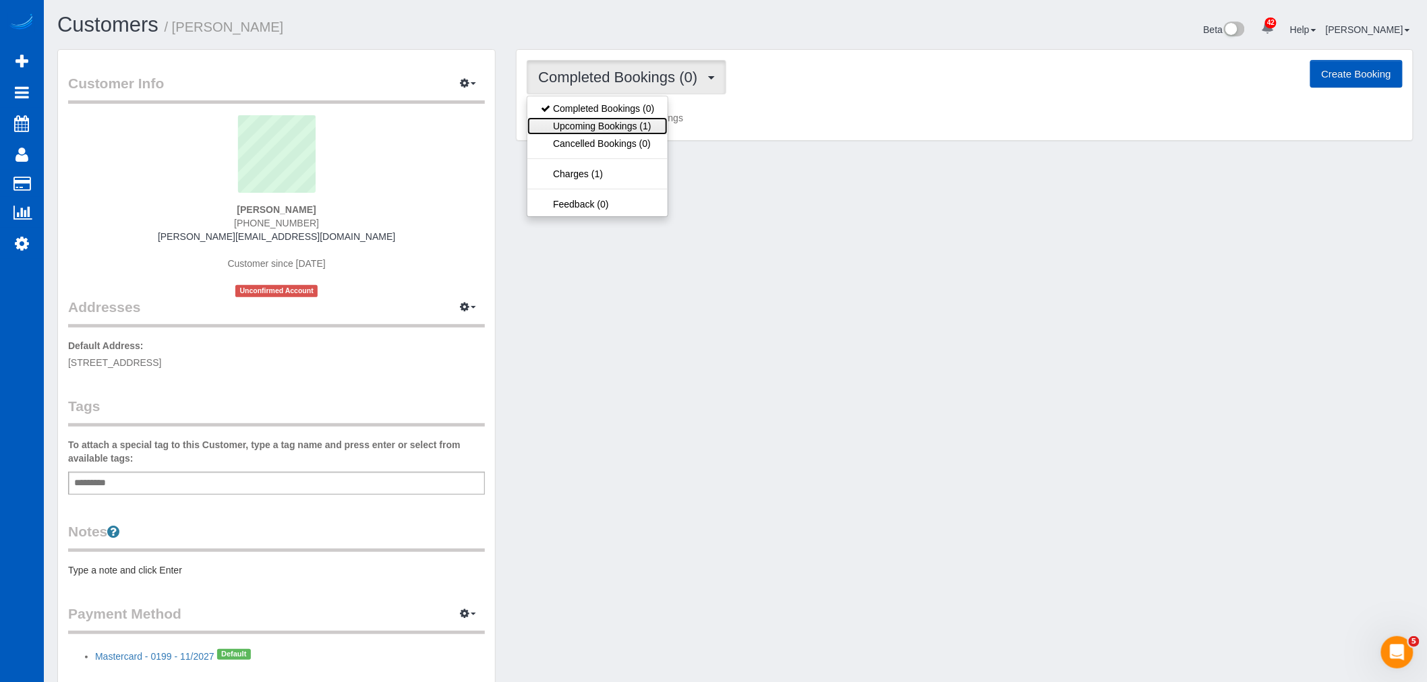
click at [647, 126] on link "Upcoming Bookings (1)" at bounding box center [597, 126] width 140 height 18
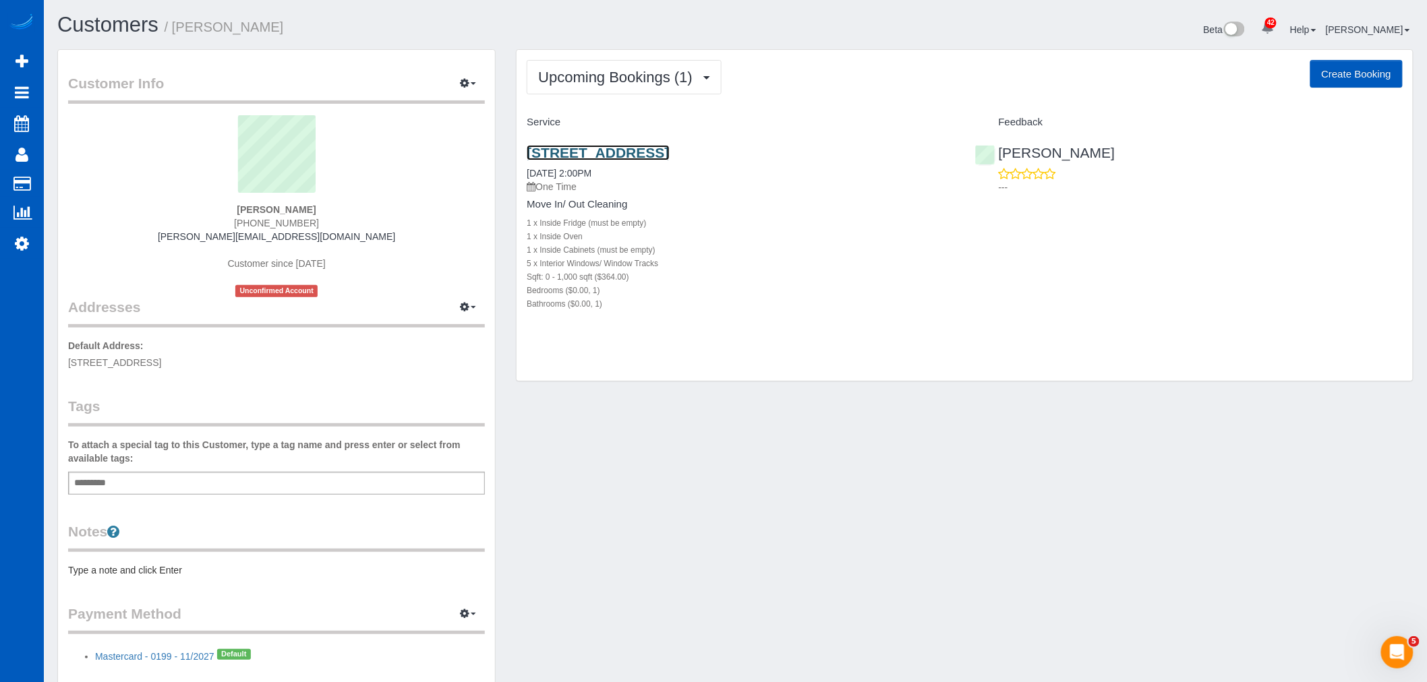
click at [642, 156] on link "15365 Main St E Appt 101, Summner, WA 98390" at bounding box center [598, 153] width 142 height 16
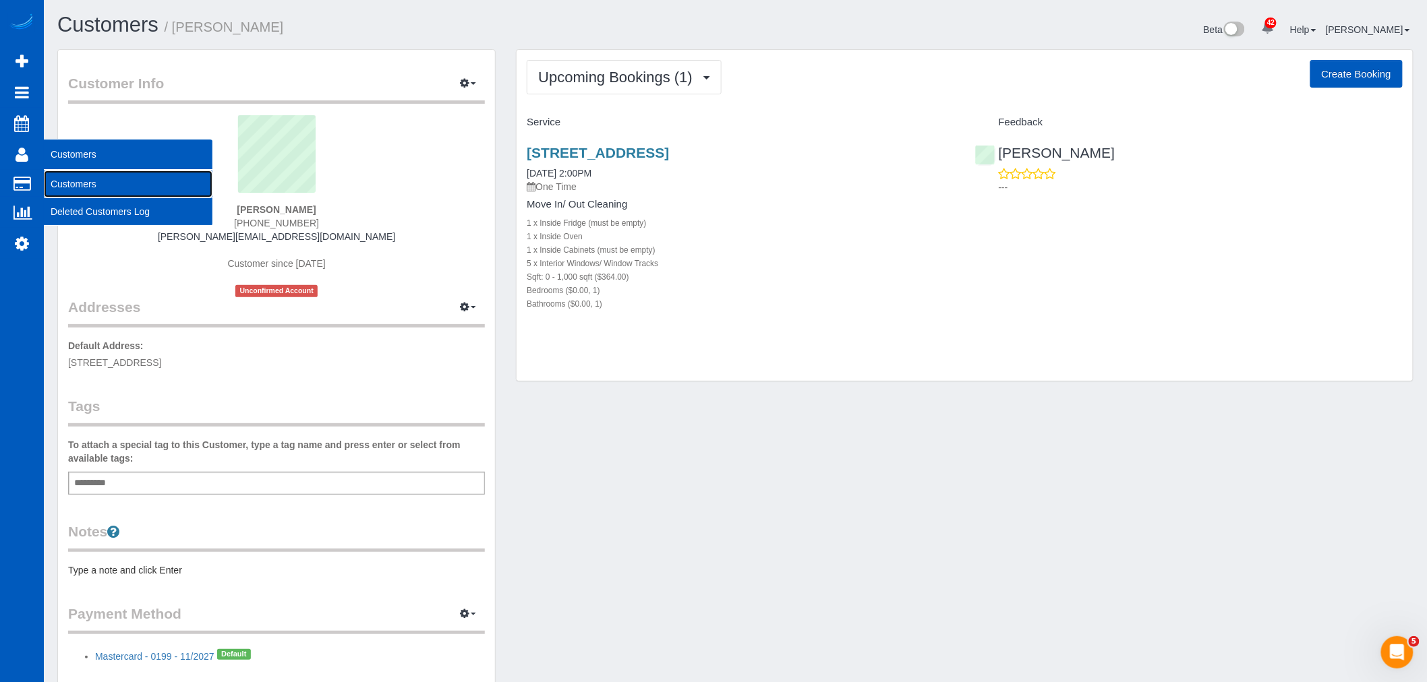
click at [86, 190] on link "Customers" at bounding box center [128, 184] width 169 height 27
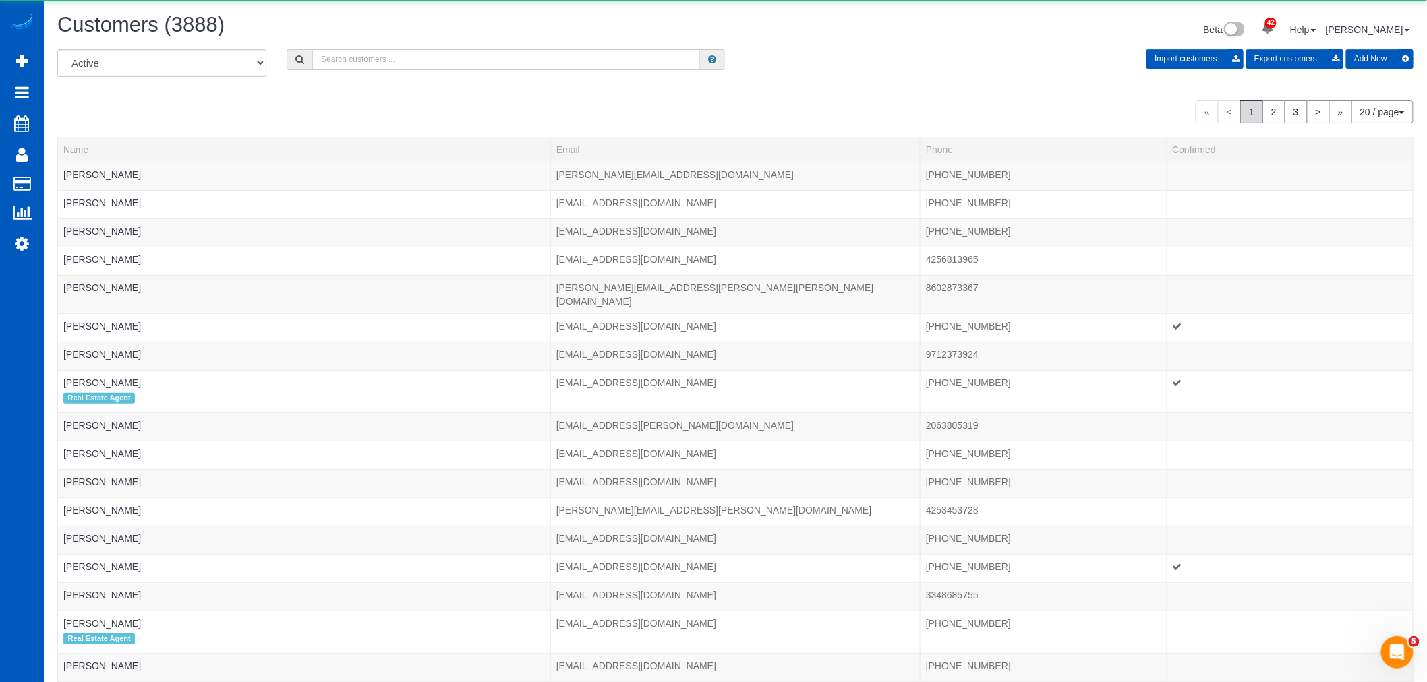
click at [441, 65] on input "text" at bounding box center [506, 59] width 388 height 21
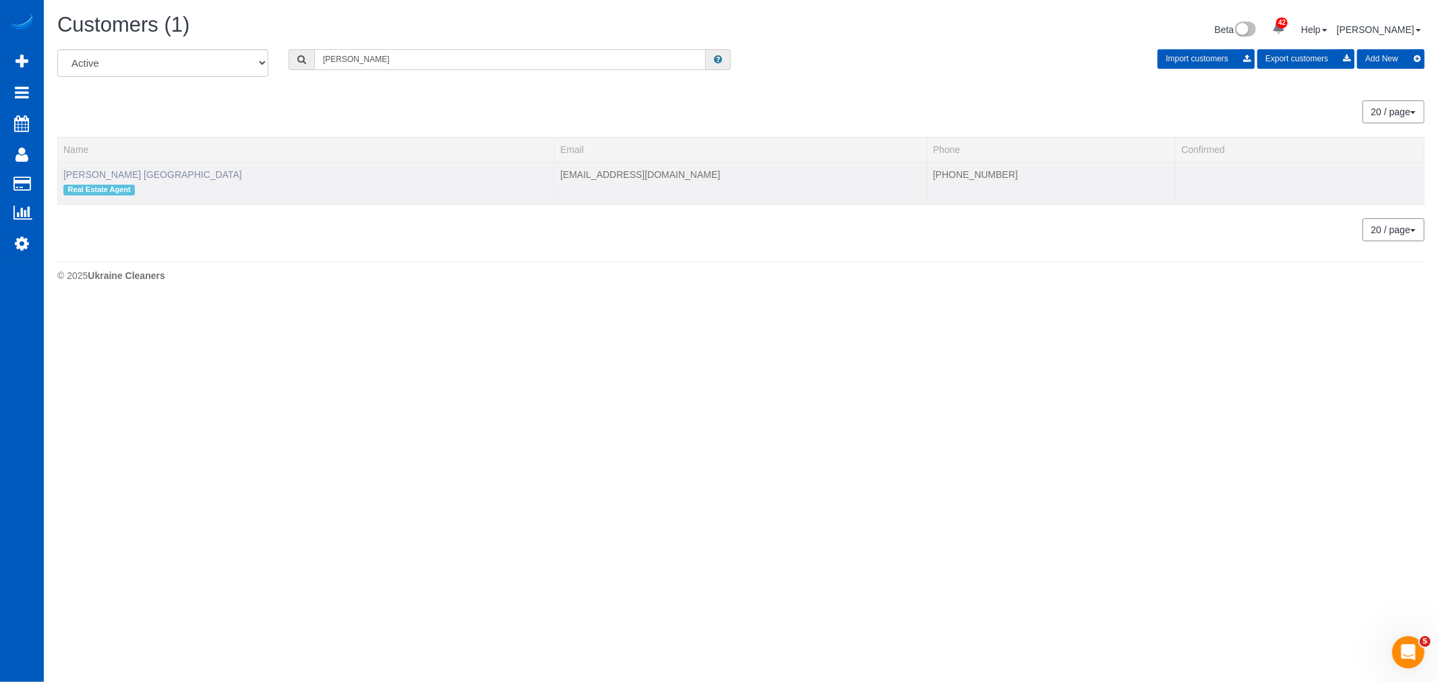
type input "margie"
click at [94, 173] on link "Margie Portugal" at bounding box center [152, 174] width 179 height 11
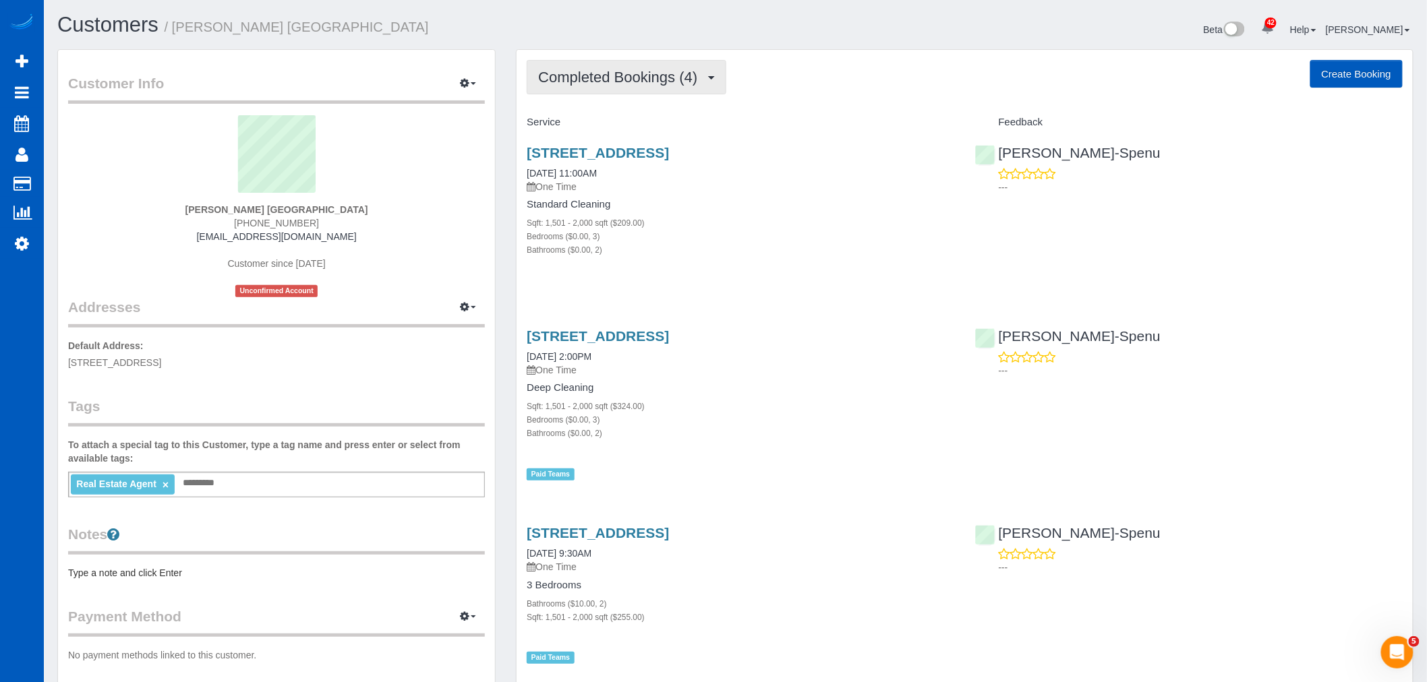
click at [589, 75] on span "Completed Bookings (4)" at bounding box center [621, 77] width 166 height 17
click at [798, 206] on h4 "Standard Cleaning" at bounding box center [741, 204] width 428 height 11
click at [674, 108] on div "Completed Bookings (4) Completed Bookings (4) Upcoming Bookings (0) Cancelled B…" at bounding box center [965, 484] width 896 height 869
click at [672, 107] on div "Completed Bookings (4) Completed Bookings (4) Upcoming Bookings (0) Cancelled B…" at bounding box center [965, 484] width 896 height 869
click at [662, 100] on div "Completed Bookings (4) Completed Bookings (4) Upcoming Bookings (0) Cancelled B…" at bounding box center [965, 484] width 896 height 869
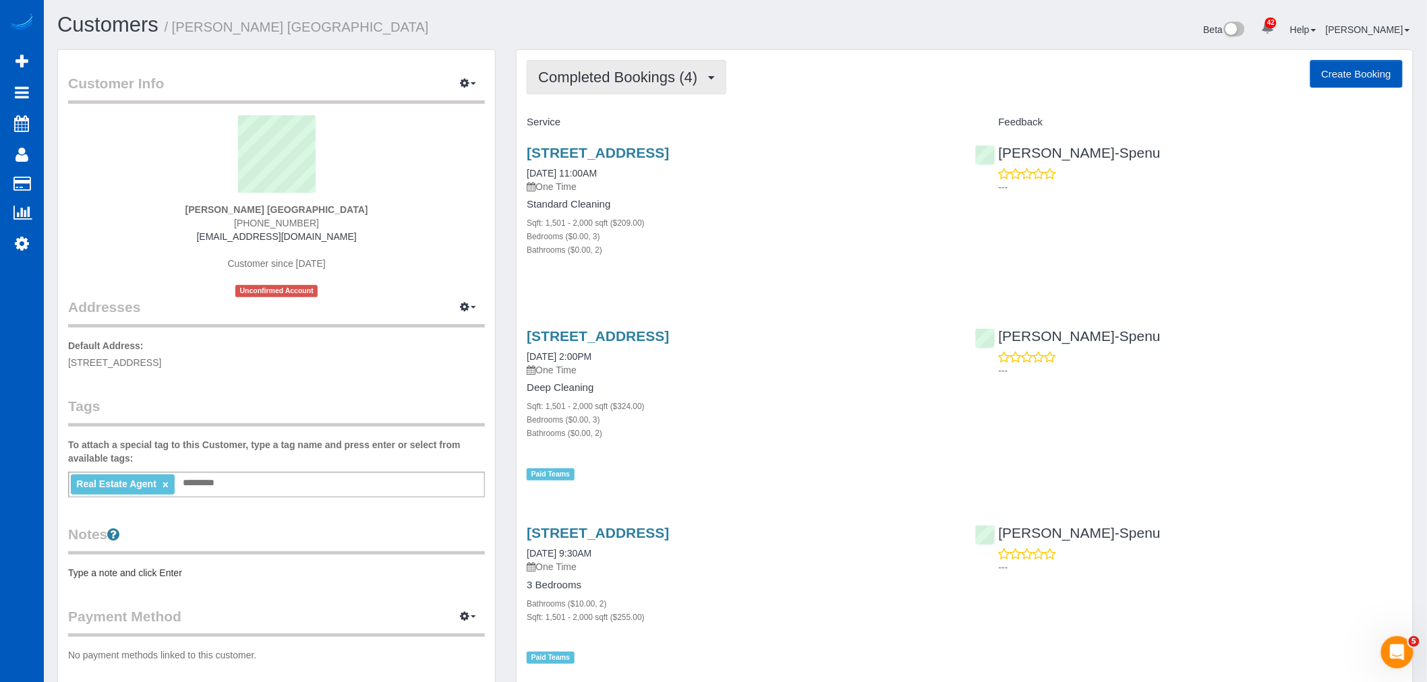
click at [651, 93] on button "Completed Bookings (4)" at bounding box center [627, 77] width 200 height 34
click at [621, 78] on span "Completed Bookings (4)" at bounding box center [621, 77] width 166 height 17
click at [604, 69] on span "Completed Bookings (4)" at bounding box center [621, 77] width 166 height 17
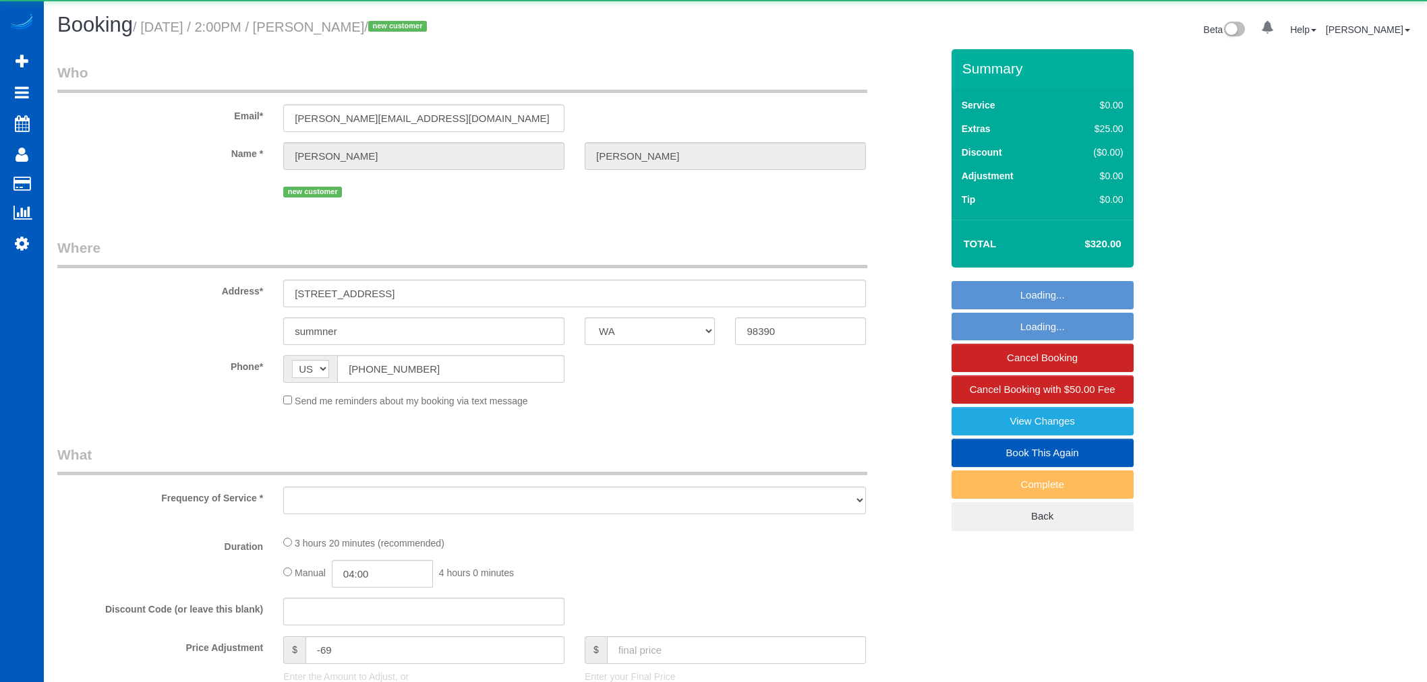
select select "WA"
select select "object:1123"
select select "199"
select select "spot1"
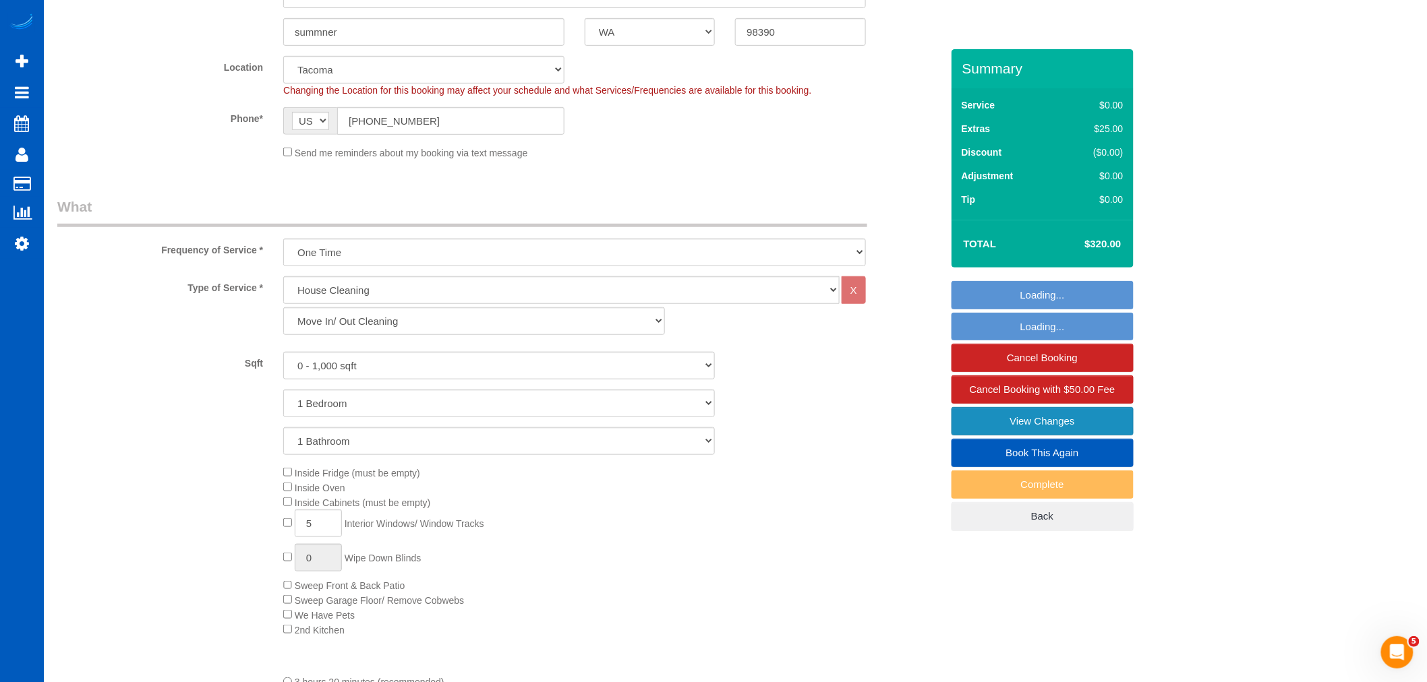
click at [1108, 415] on link "View Changes" at bounding box center [1042, 421] width 182 height 28
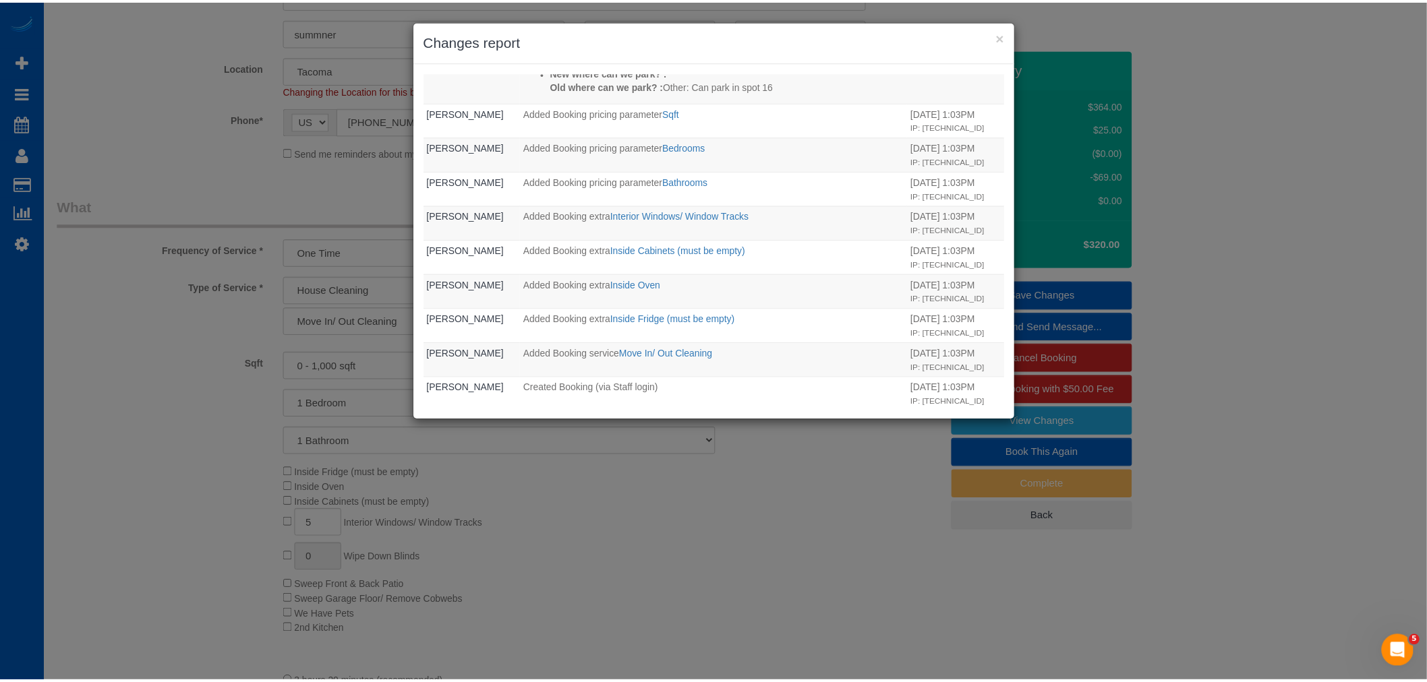
scroll to position [467, 0]
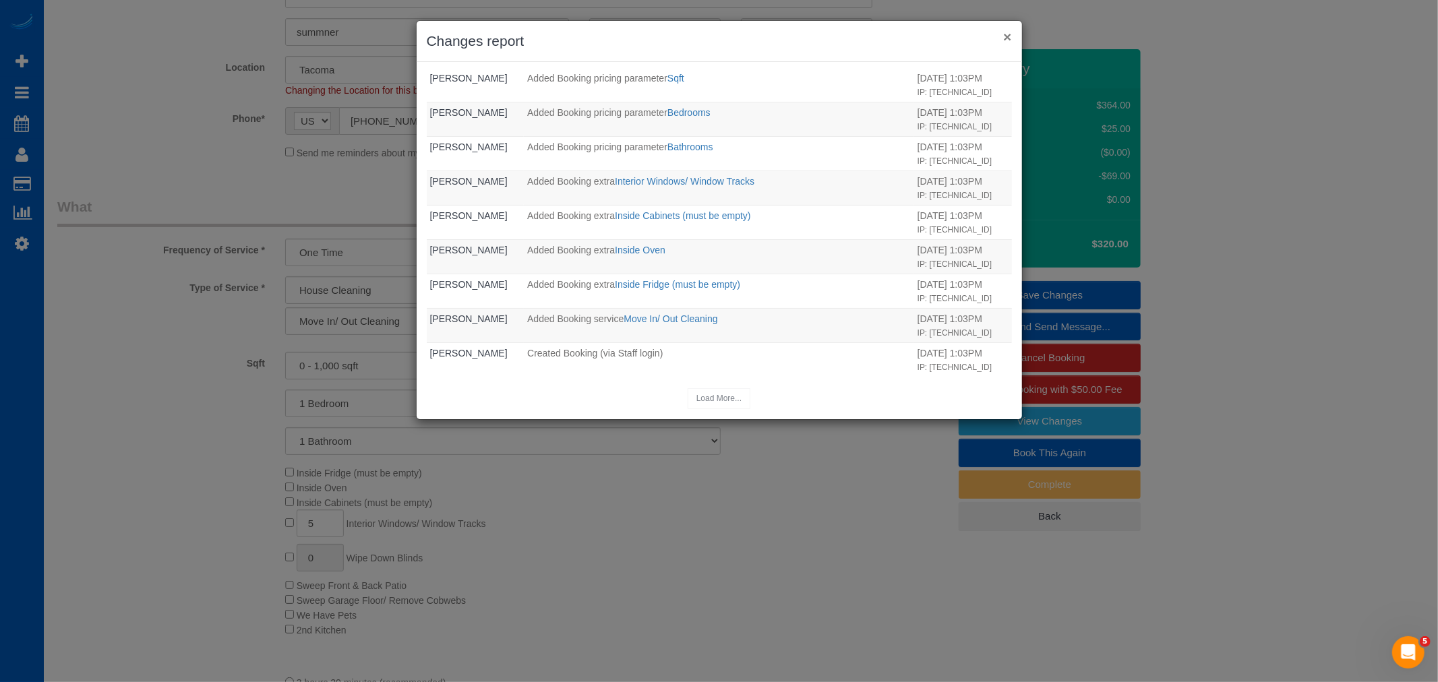
click at [1010, 36] on button "×" at bounding box center [1007, 37] width 8 height 14
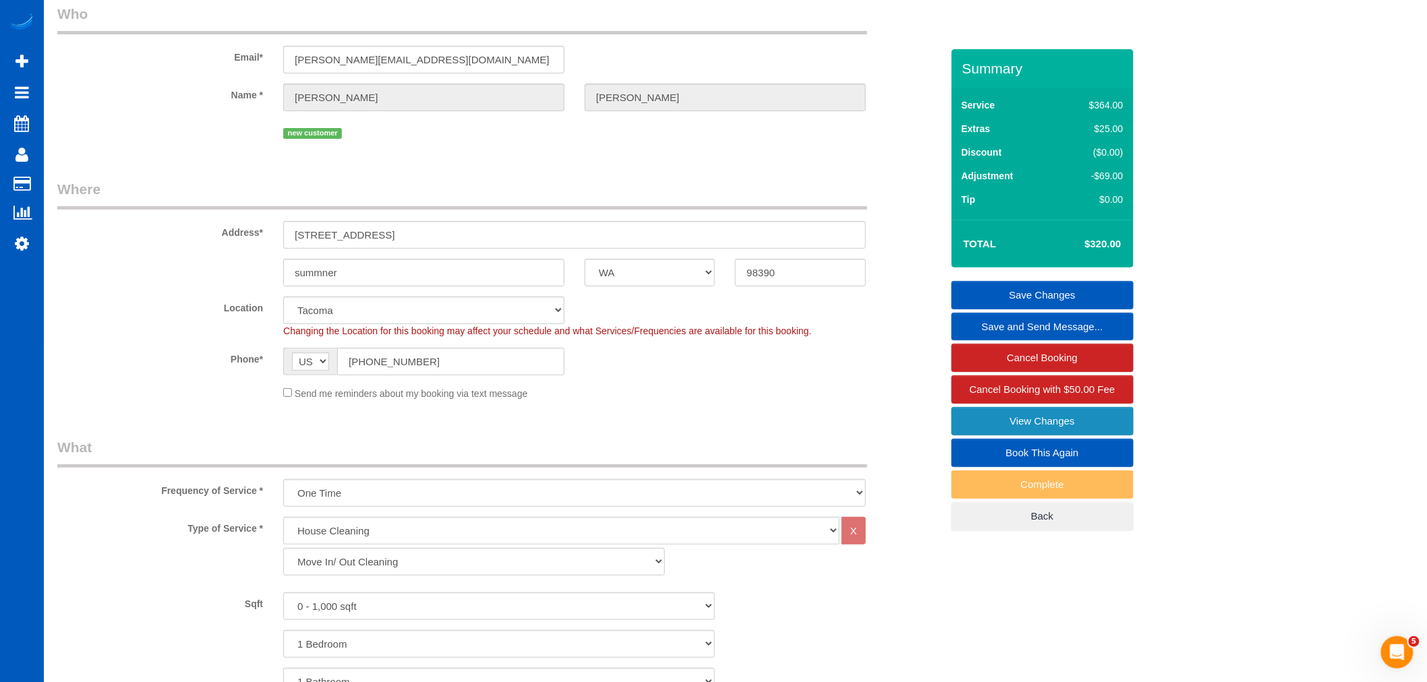
scroll to position [0, 0]
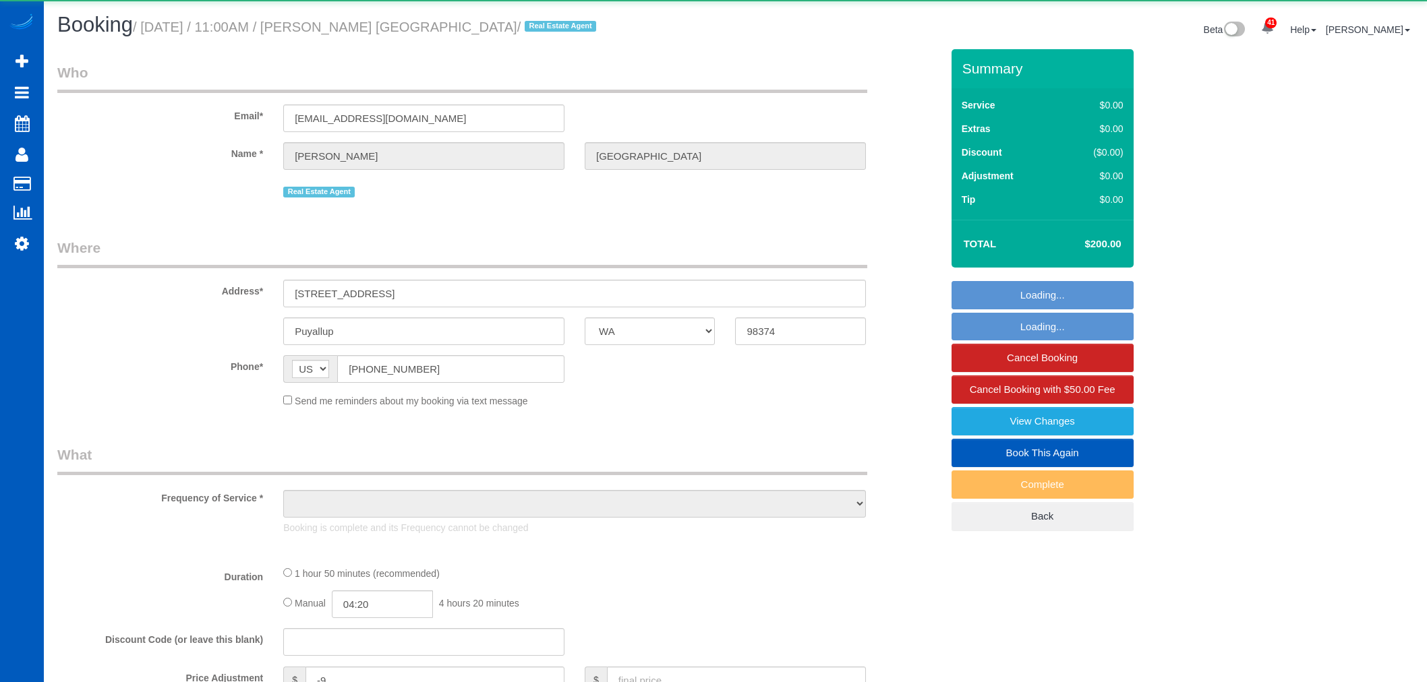
select select "WA"
select select "object:1122"
select select "864"
select select "199"
select select "1501"
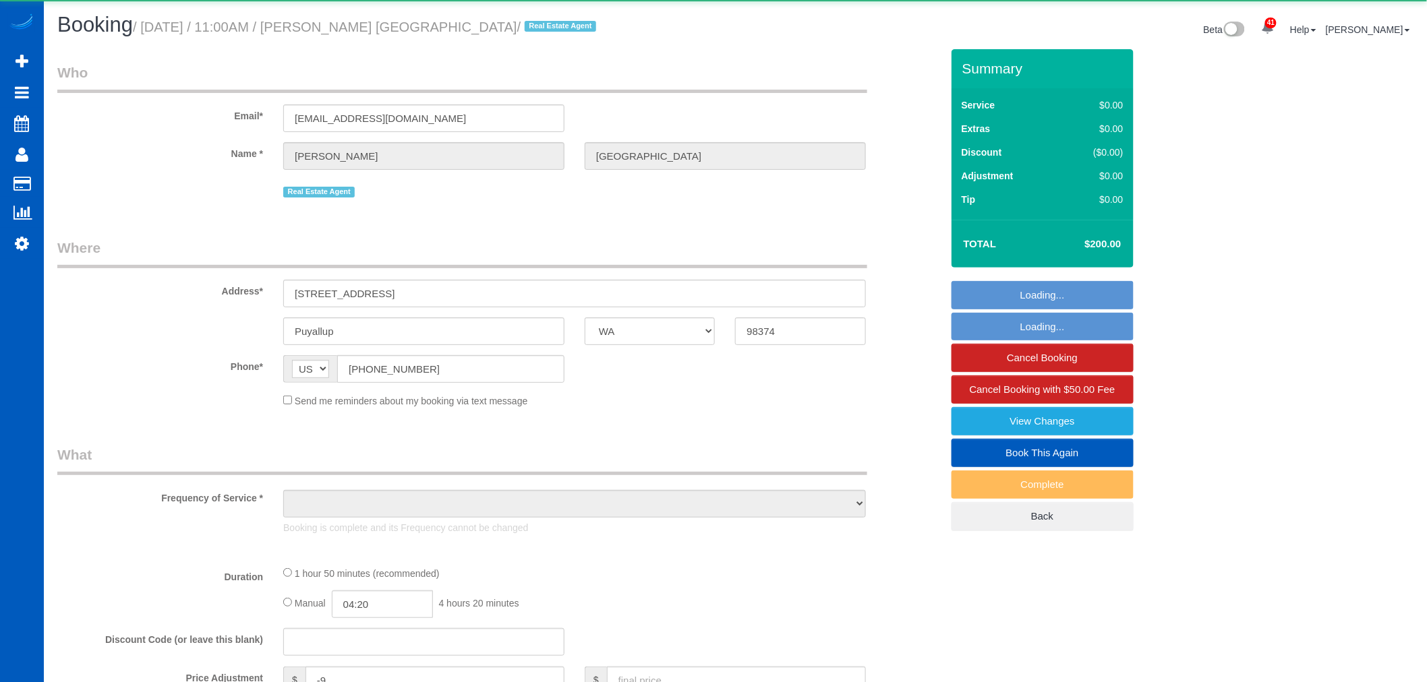
select select "3"
select select "2"
select select "spot1"
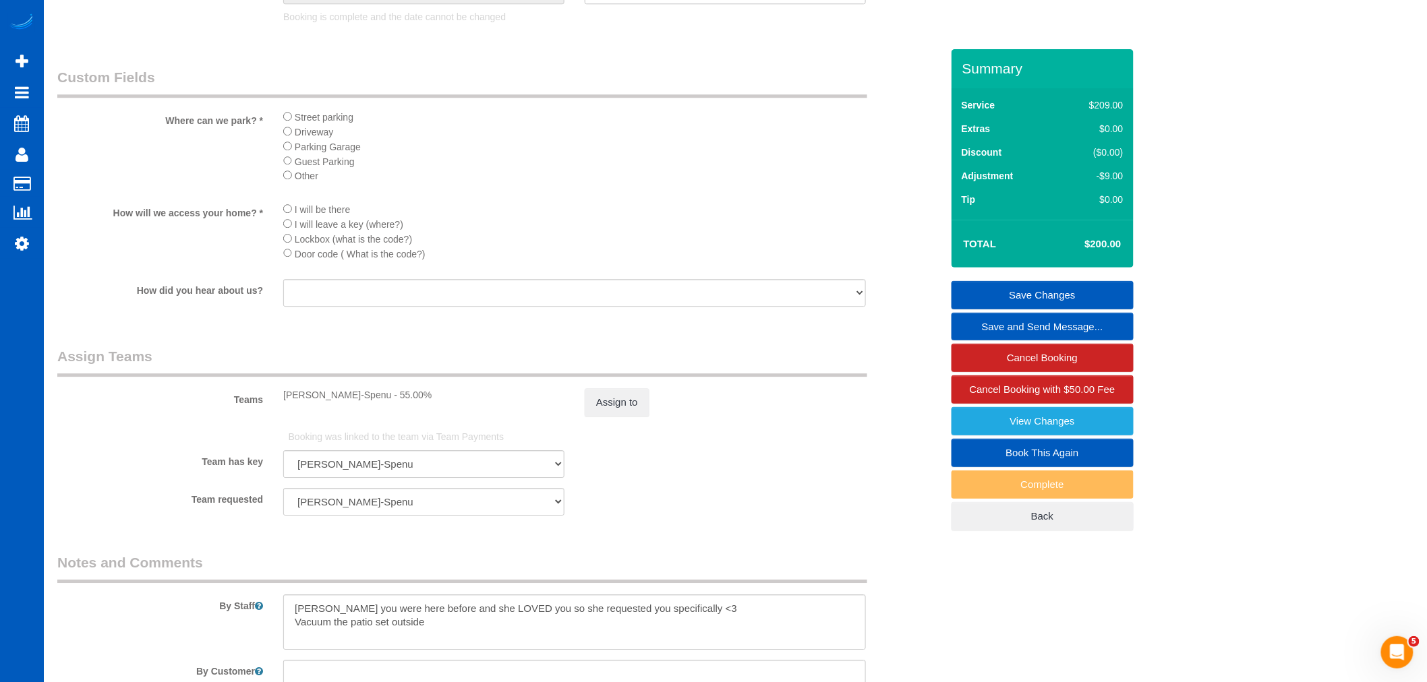
scroll to position [1751, 0]
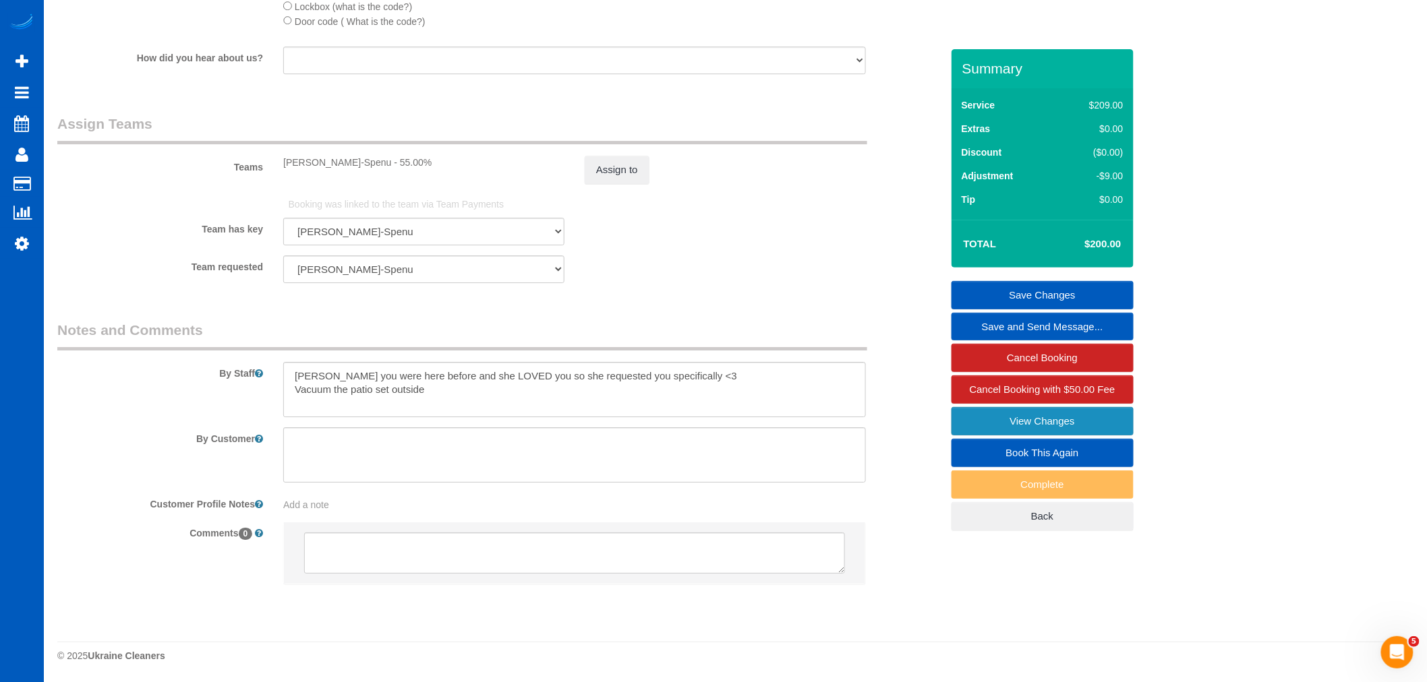
click at [1033, 428] on link "View Changes" at bounding box center [1042, 421] width 182 height 28
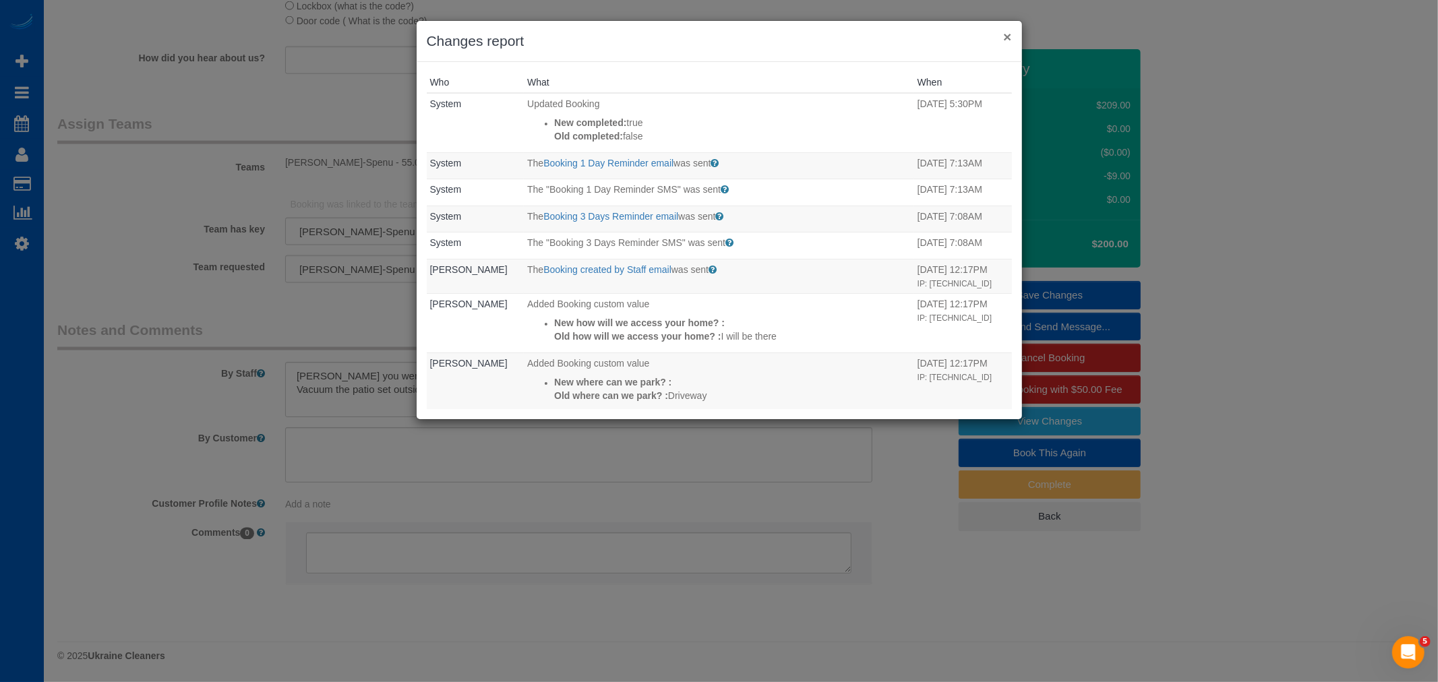
click at [1008, 35] on button "×" at bounding box center [1007, 37] width 8 height 14
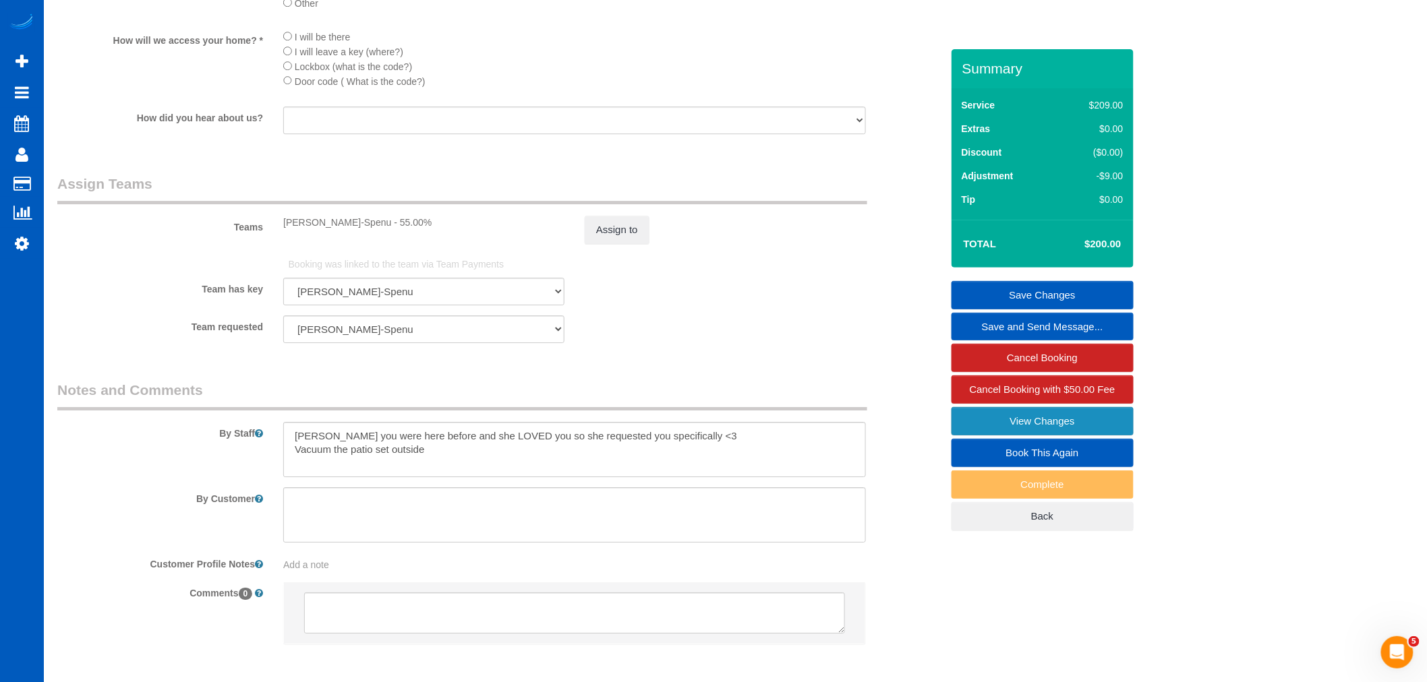
scroll to position [1723, 0]
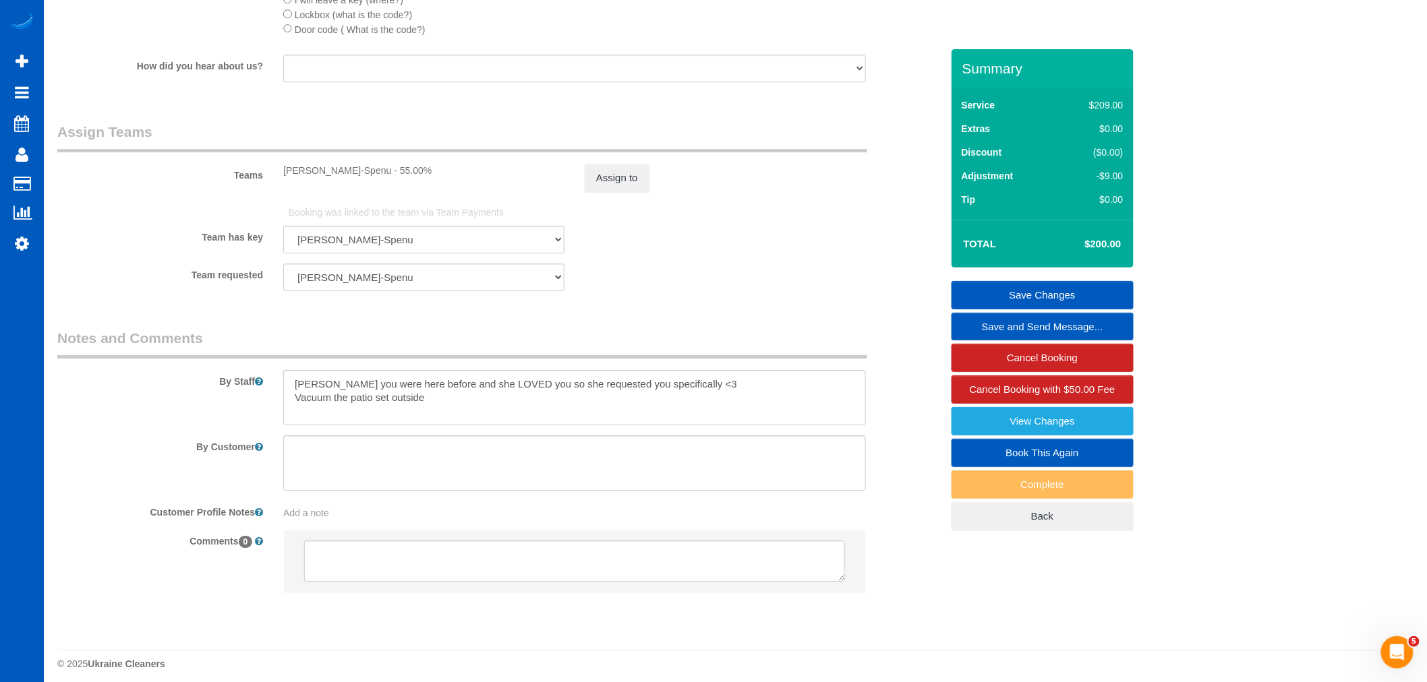
click at [1047, 456] on link "Book This Again" at bounding box center [1042, 453] width 182 height 28
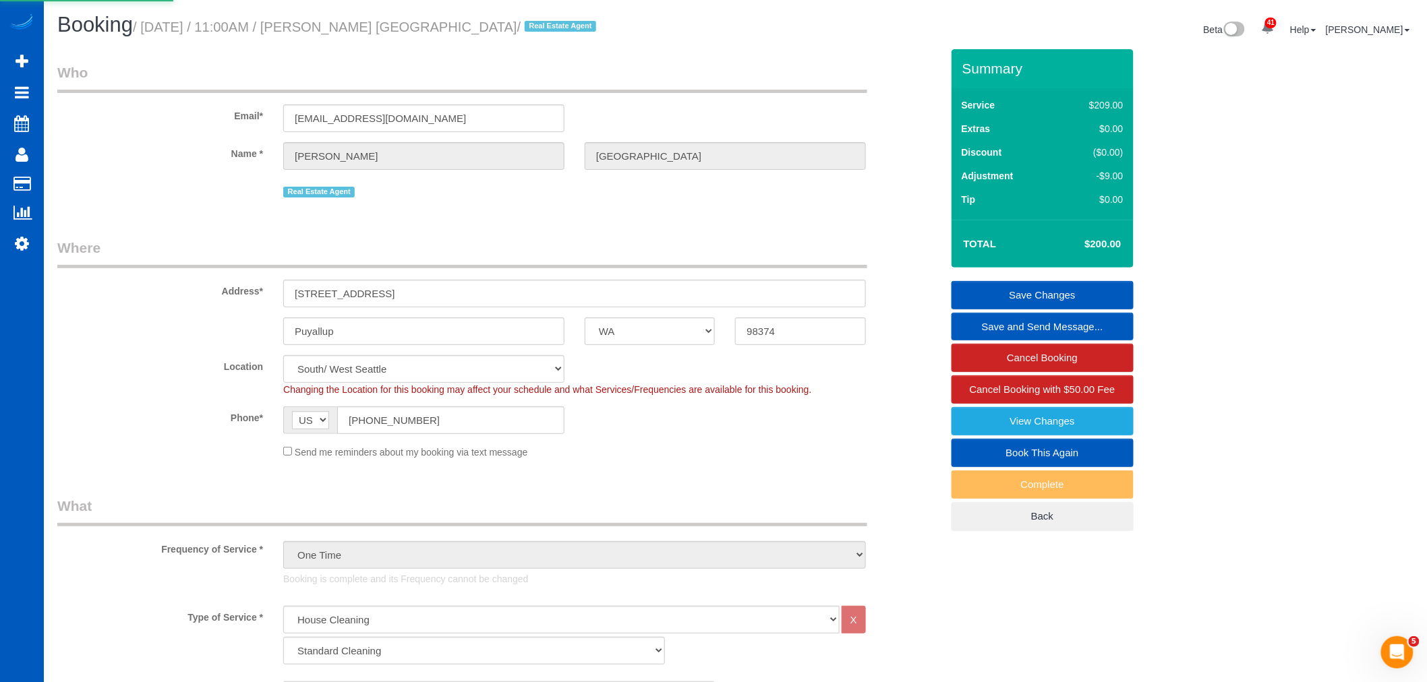
select select "WA"
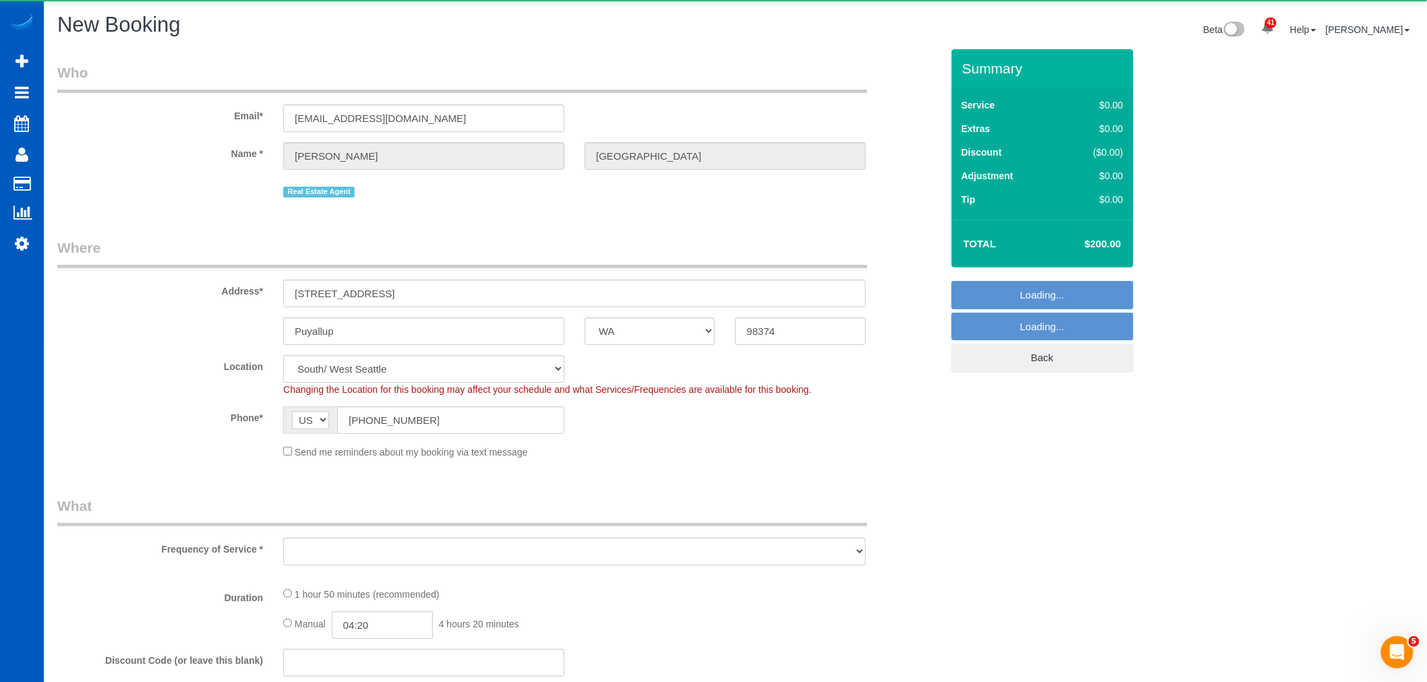
select select "string:fspay"
select select "object:1986"
select select "864"
select select "199"
select select "1501"
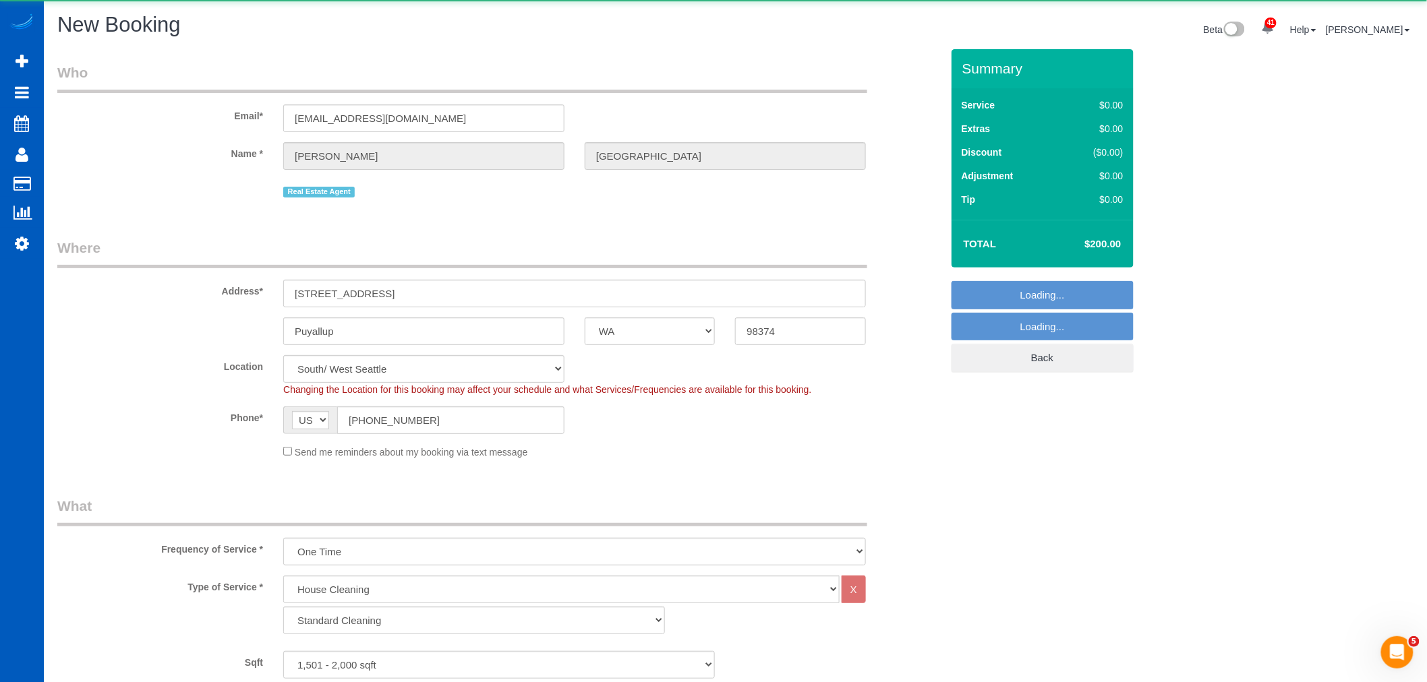
select select "3"
select select "2"
select select "object:2075"
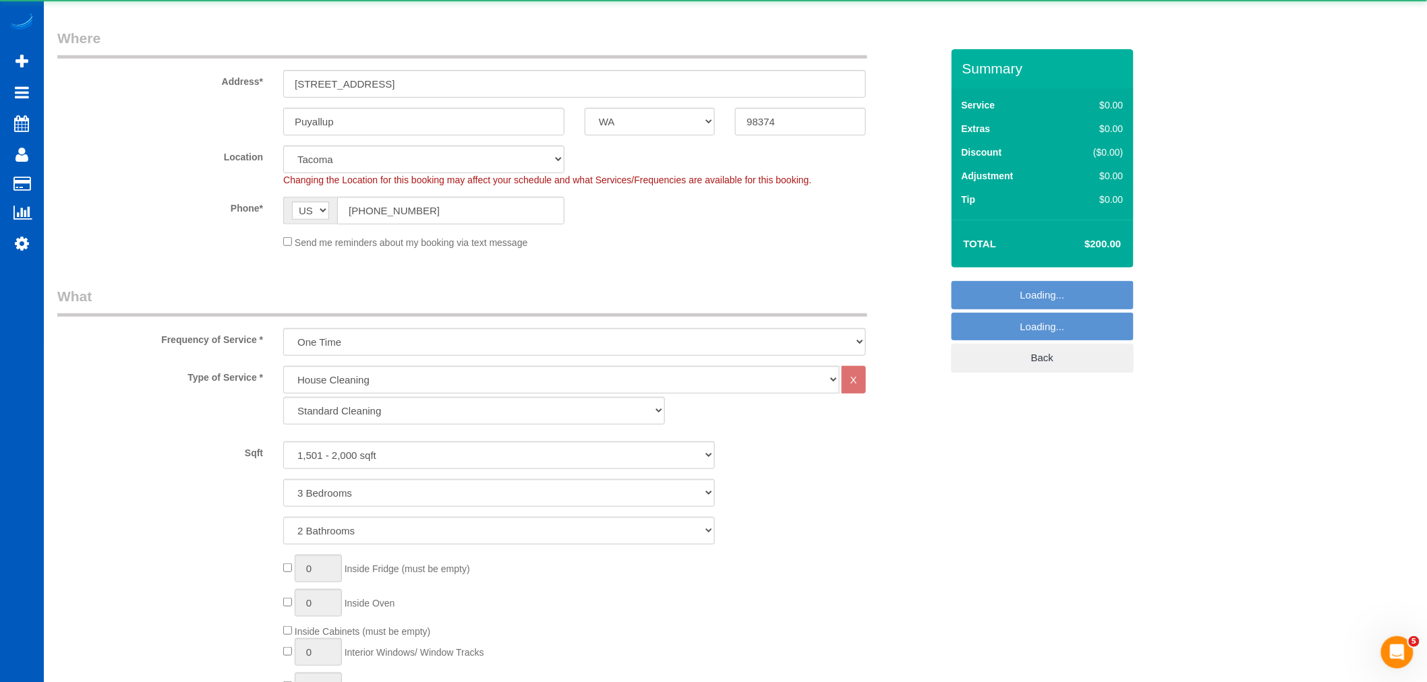
select select "1501"
select select "3"
select select "2"
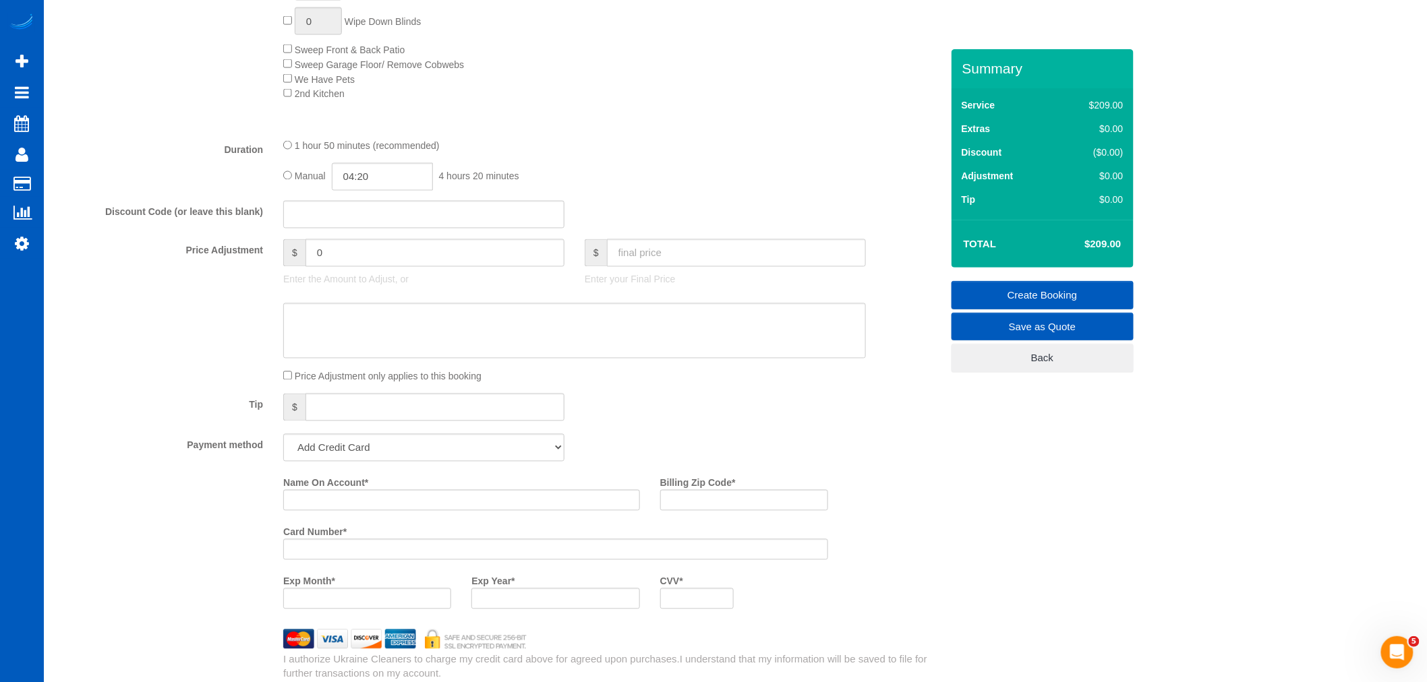
scroll to position [899, 0]
click at [399, 462] on select "Add Credit Card Cash Check Paypal" at bounding box center [423, 450] width 281 height 28
click at [395, 456] on select "Add Credit Card Cash Check Paypal" at bounding box center [423, 450] width 281 height 28
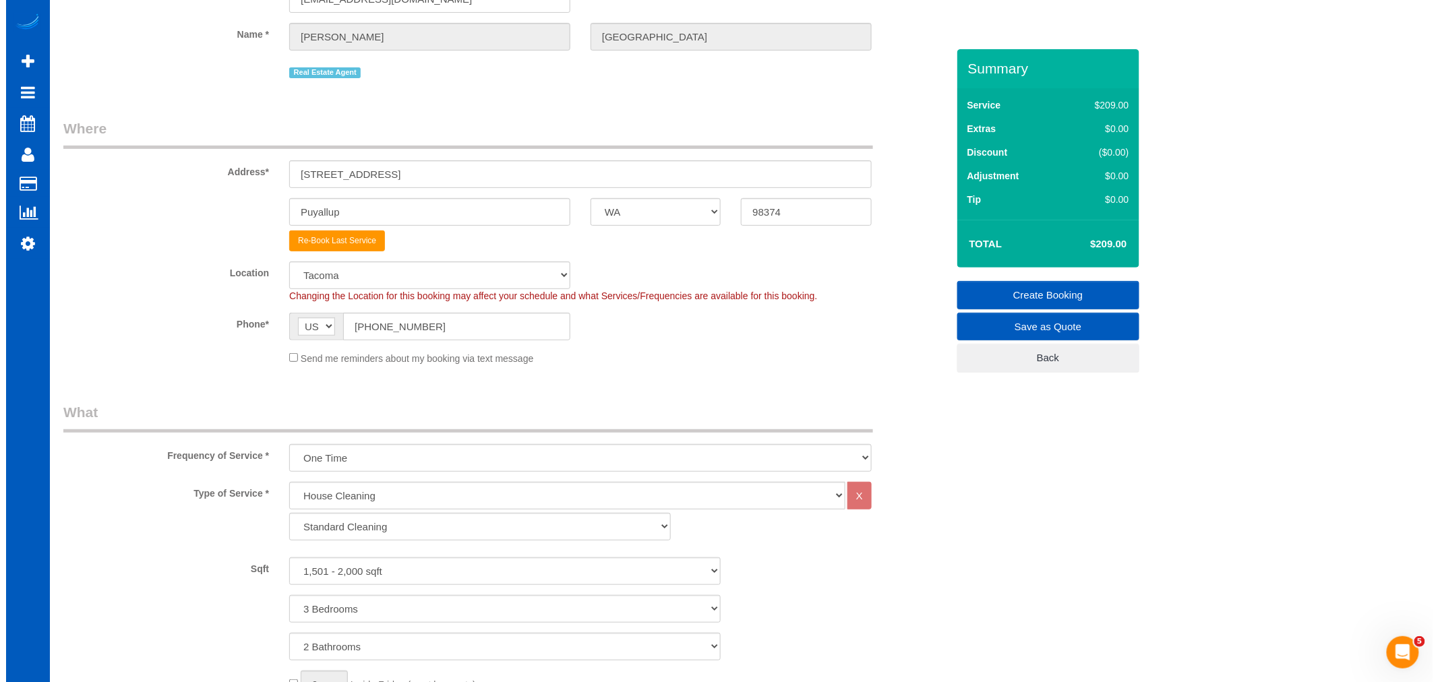
scroll to position [0, 0]
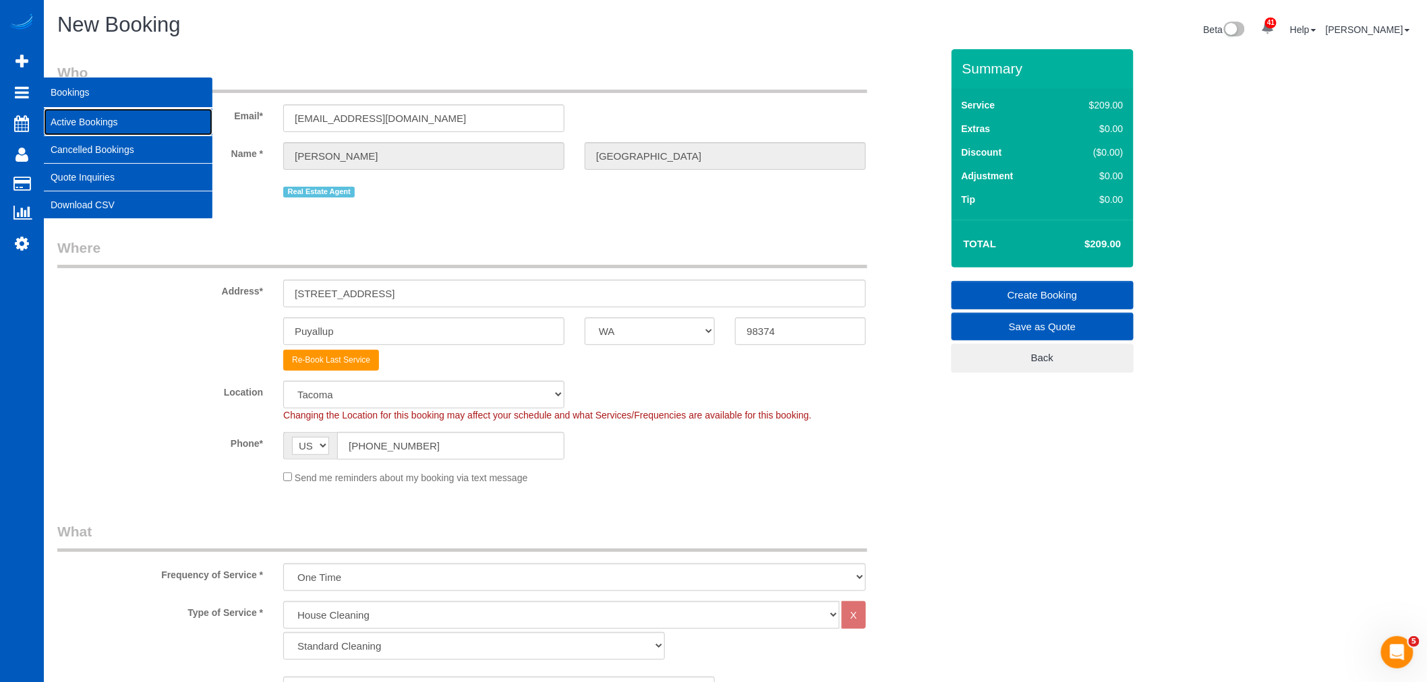
click at [140, 127] on link "Active Bookings" at bounding box center [128, 122] width 169 height 27
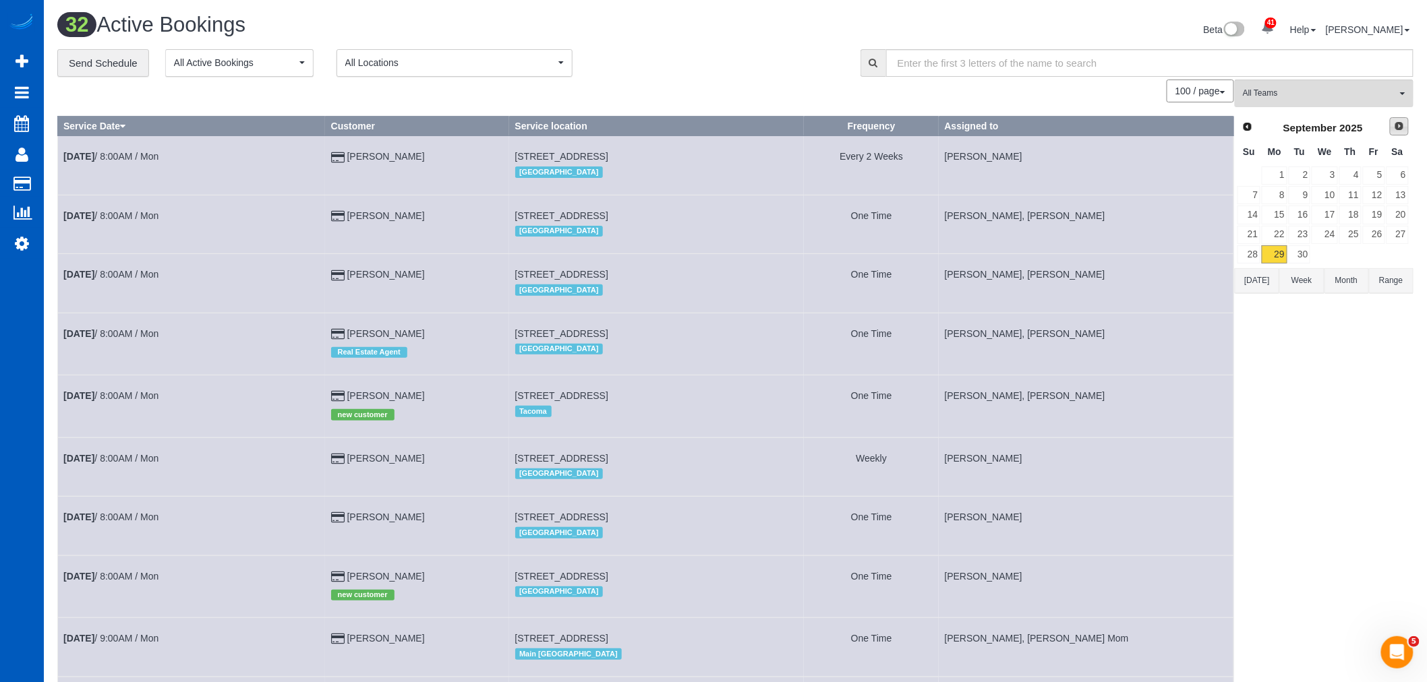
click at [1406, 132] on link "Next" at bounding box center [1399, 126] width 19 height 19
click at [1332, 177] on link "1" at bounding box center [1325, 176] width 26 height 18
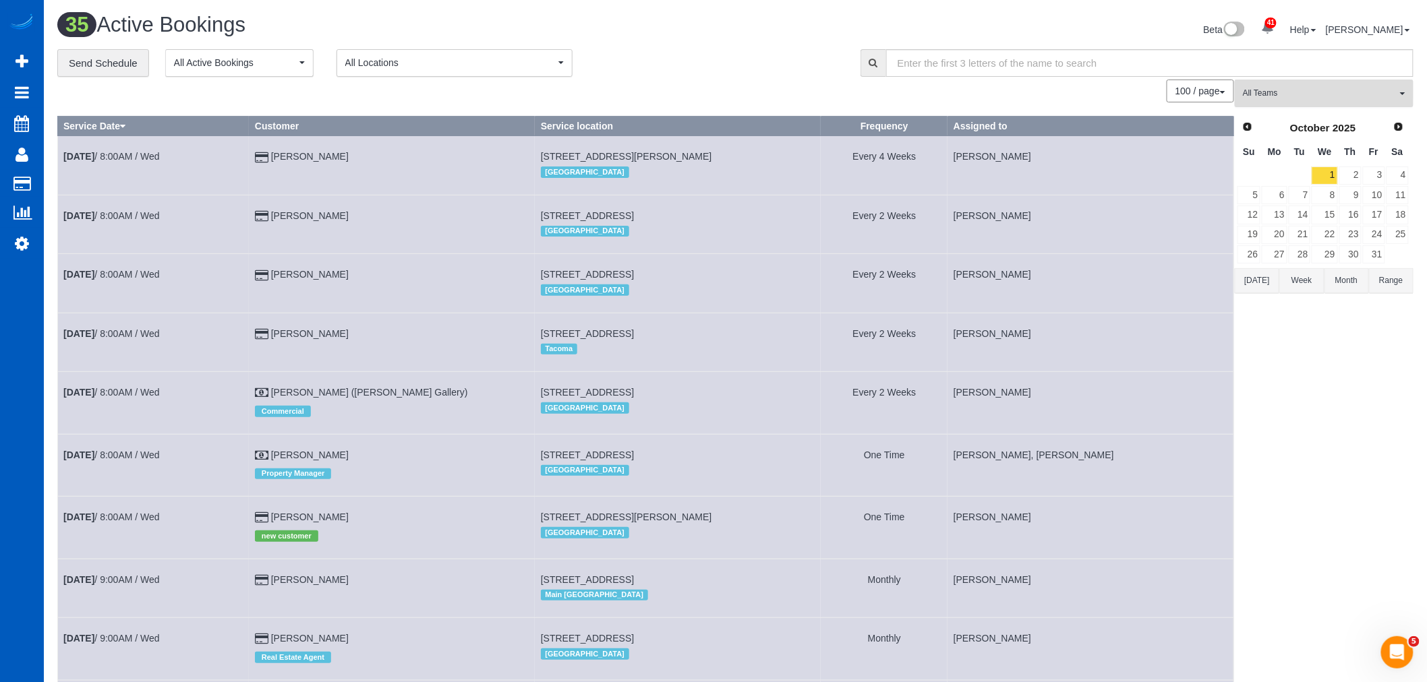
click at [1307, 92] on span "All Teams" at bounding box center [1320, 93] width 154 height 11
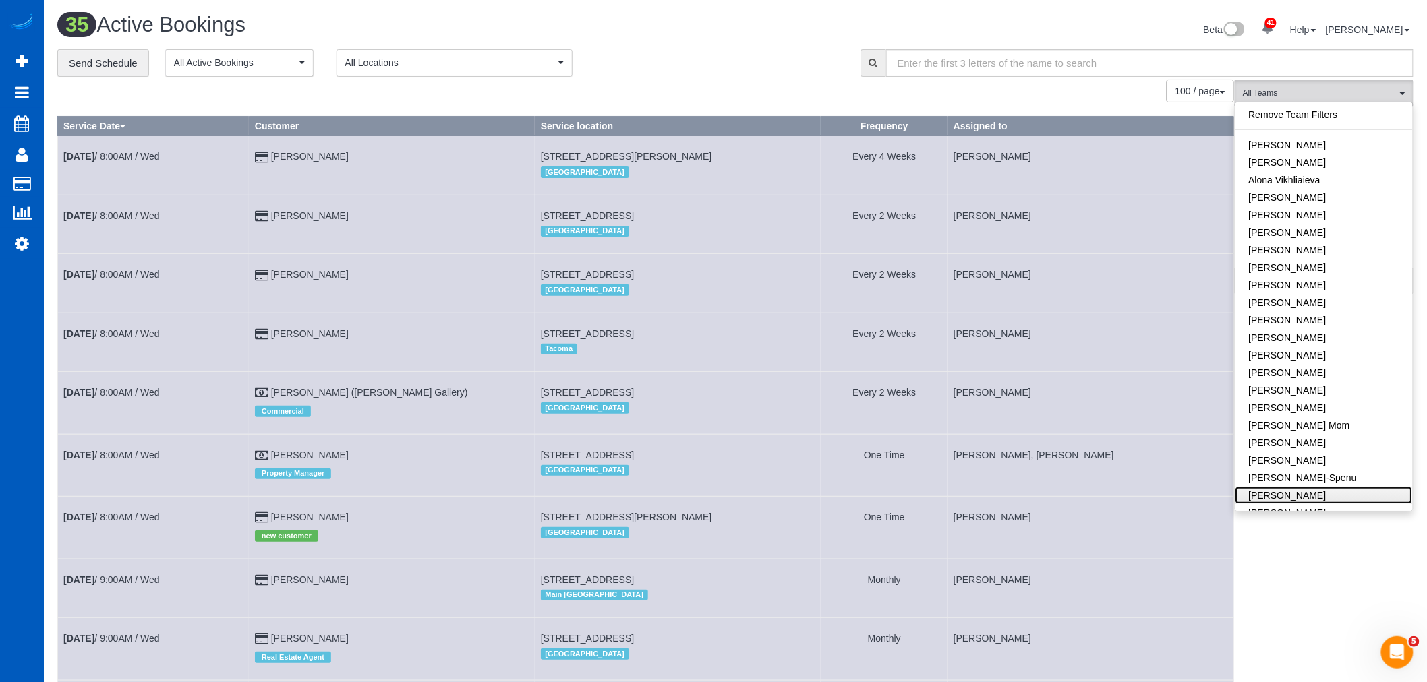
click at [1303, 500] on link "[PERSON_NAME]" at bounding box center [1323, 496] width 177 height 18
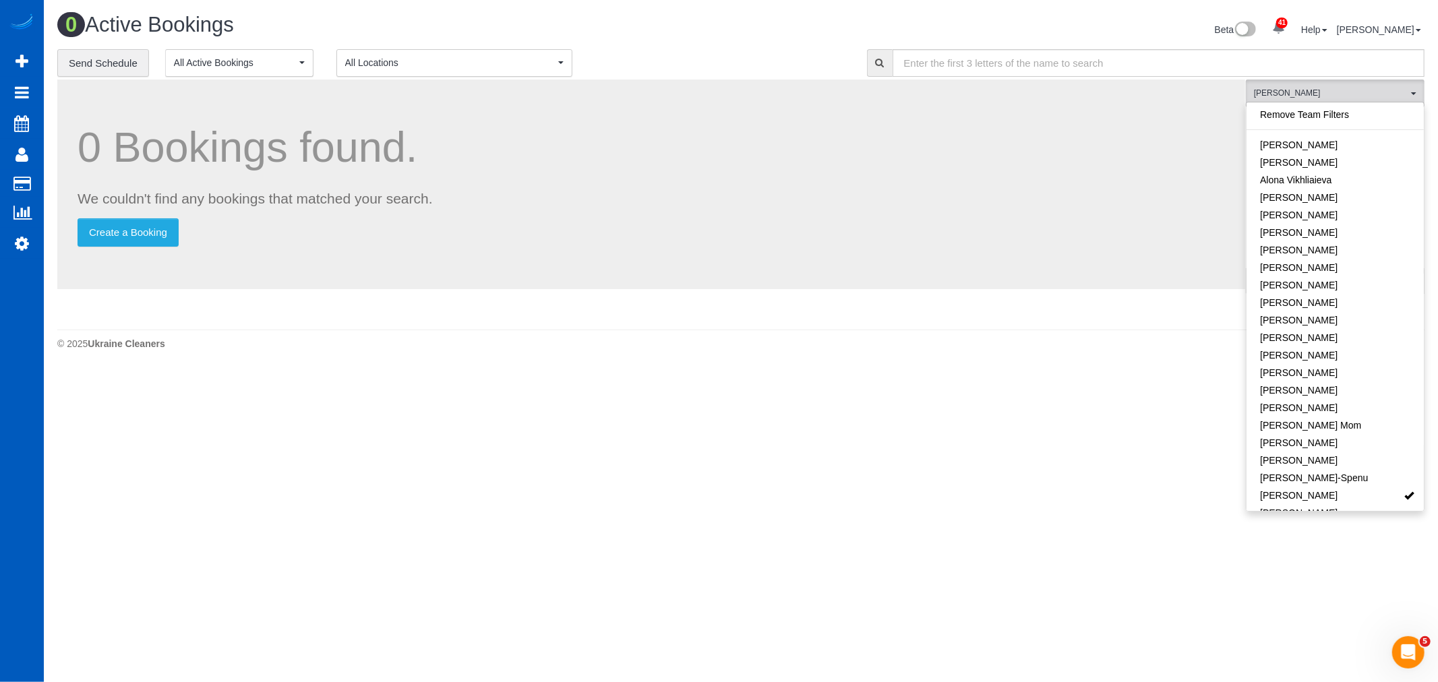
click at [799, 483] on body "41 Beta Your Notifications You have 0 alerts × You have 3 to charge for [DATE] …" at bounding box center [719, 341] width 1438 height 682
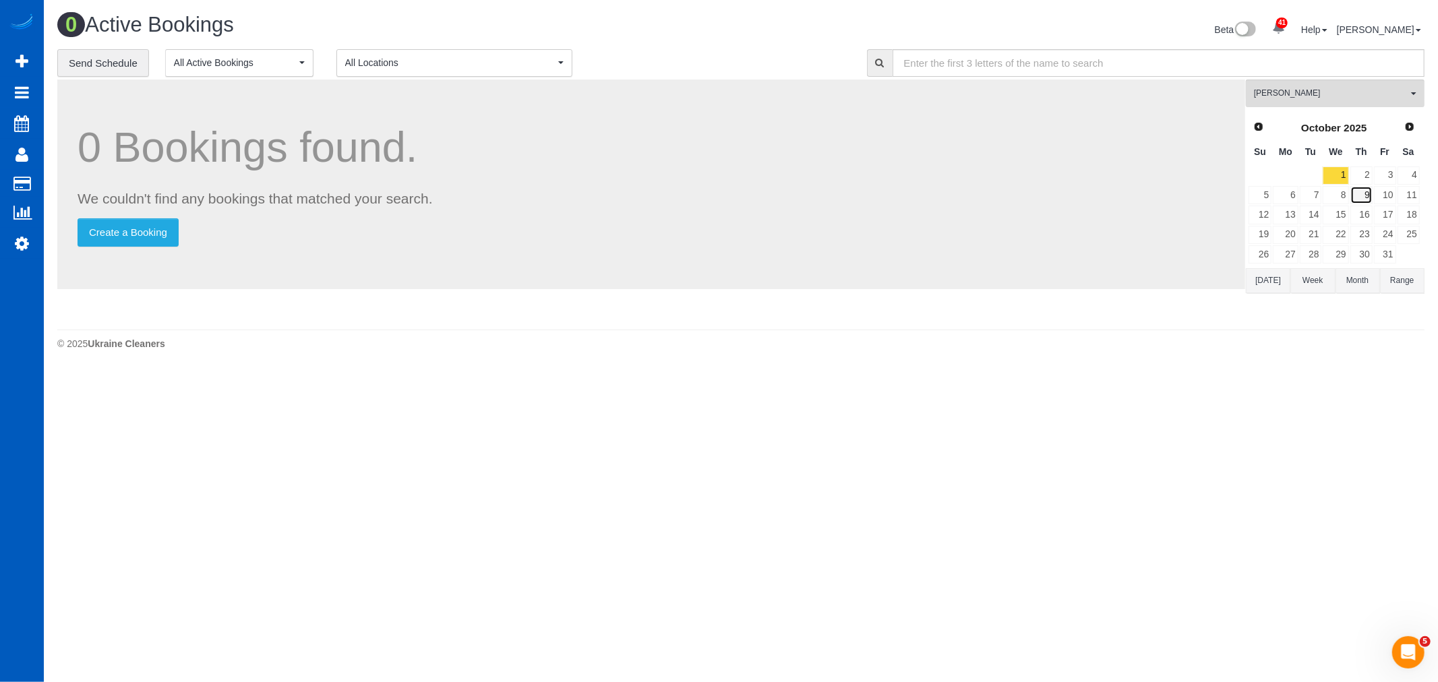
click at [1372, 197] on link "9" at bounding box center [1362, 195] width 22 height 18
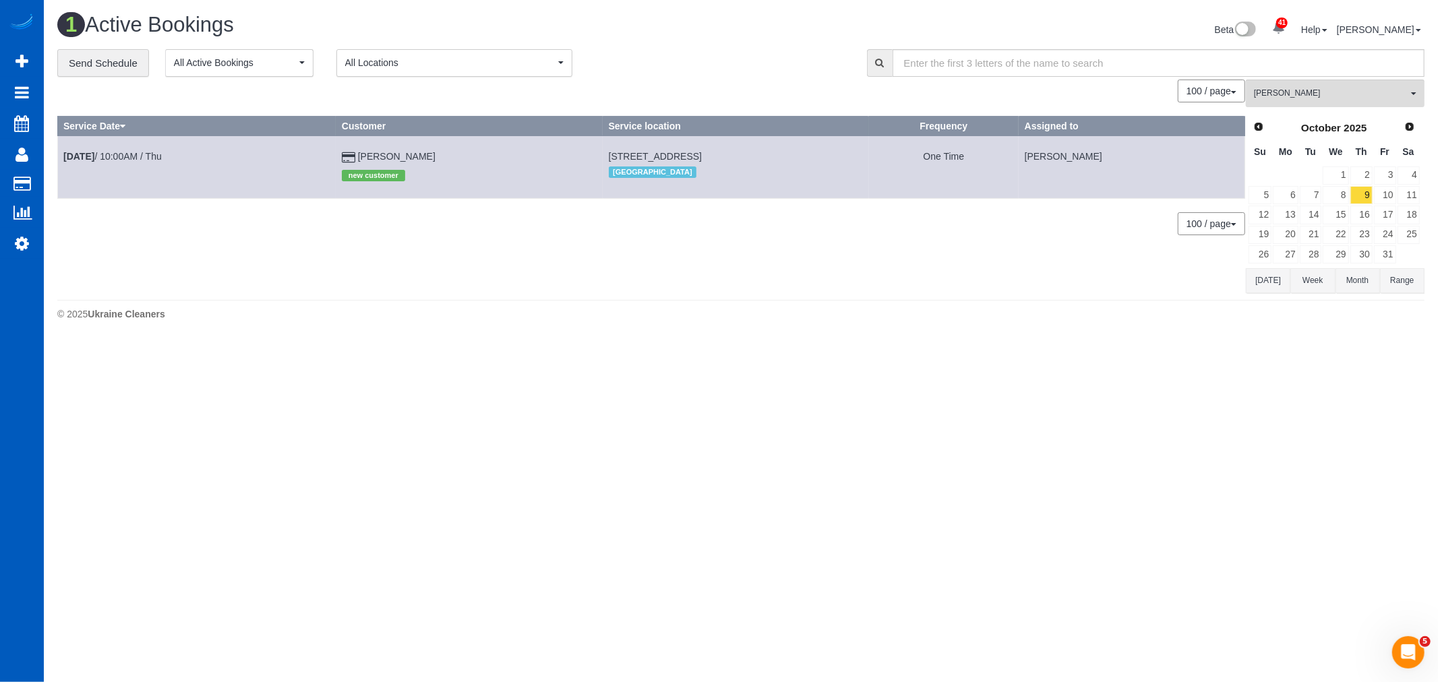
click at [94, 150] on td "Oct 9th / 10:00AM / Thu" at bounding box center [197, 167] width 278 height 62
click at [106, 153] on link "Oct 9th / 10:00AM / Thu" at bounding box center [112, 156] width 98 height 11
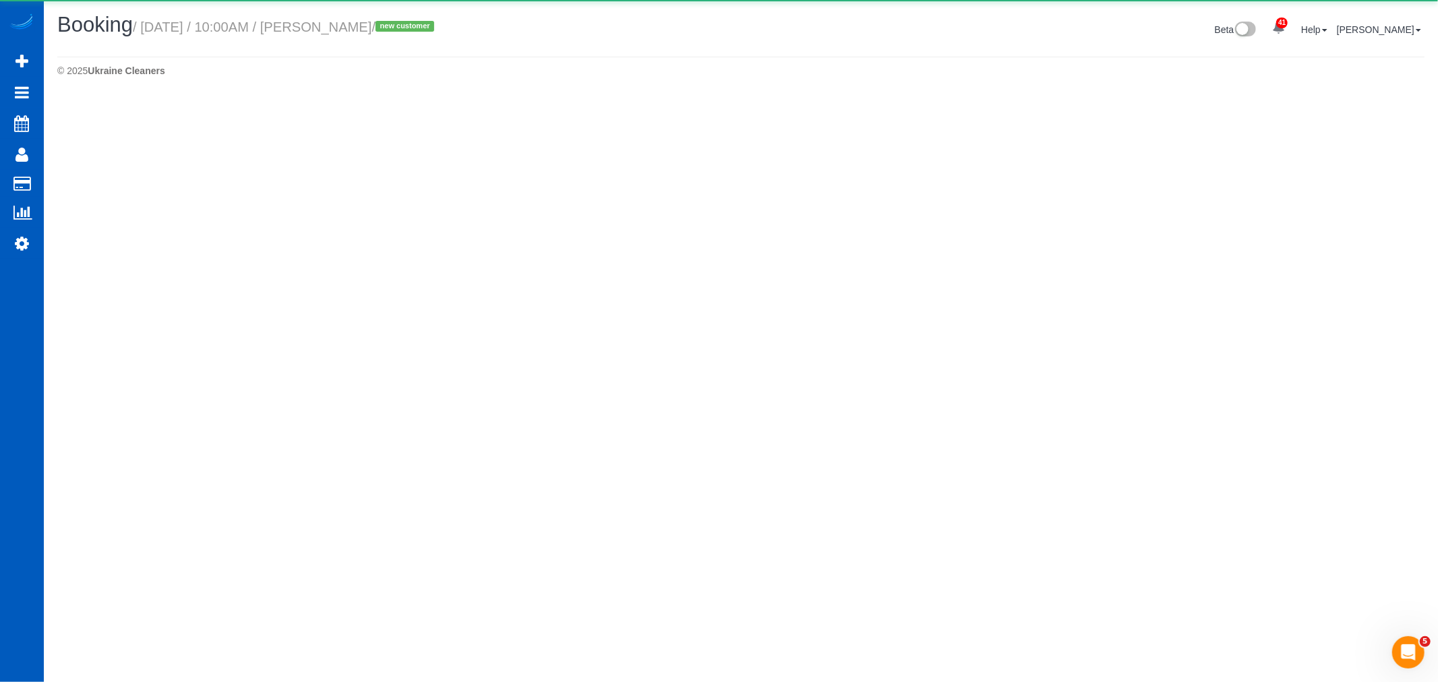
select select "CO"
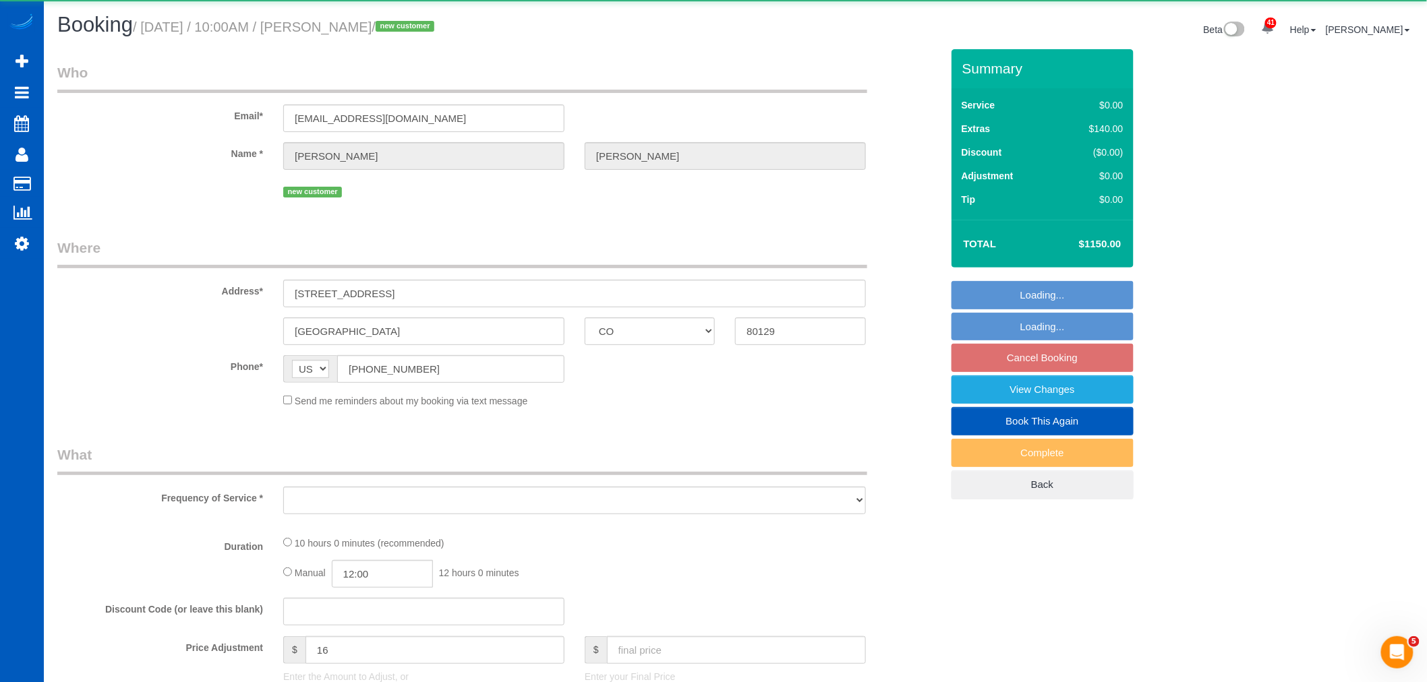
select select "object:4231"
select select "string:fspay-9d08495d-048f-4a78-8aea-155f02c8709e"
select select "199"
select select "5501"
select select "6"
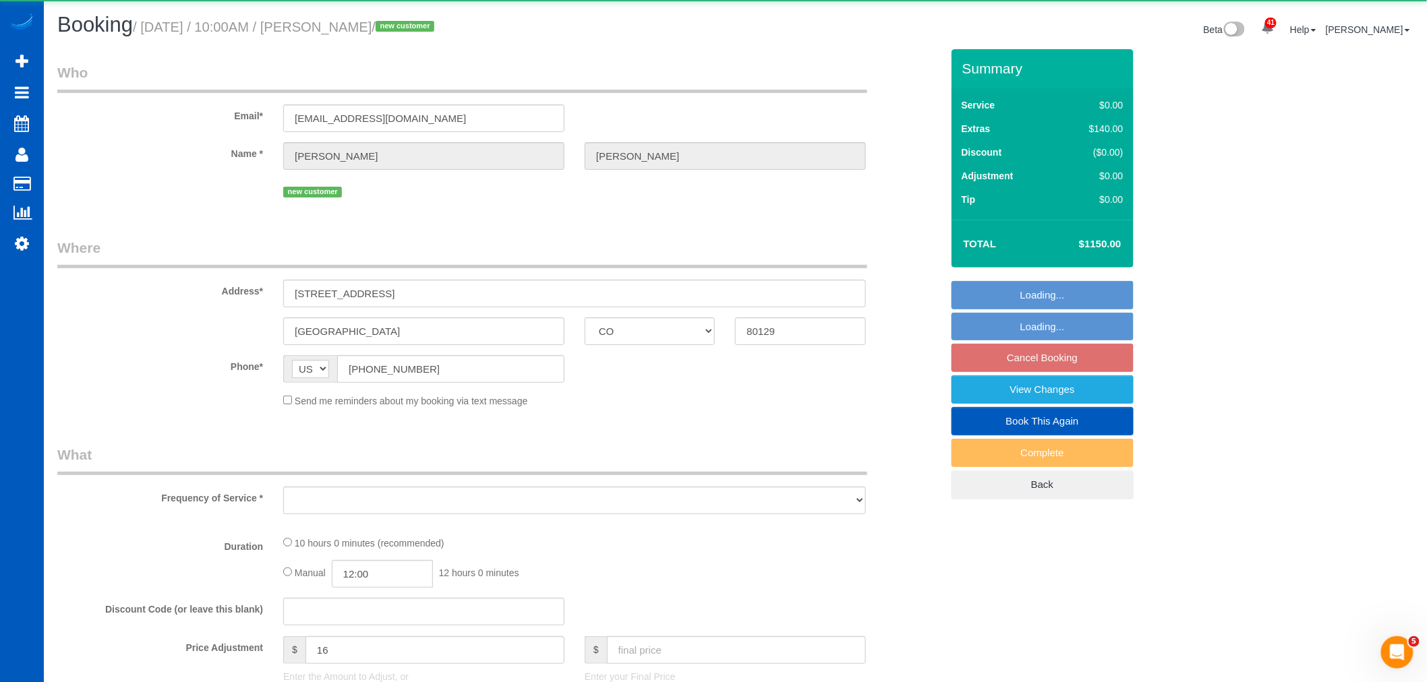
select select "6"
select select "spot11"
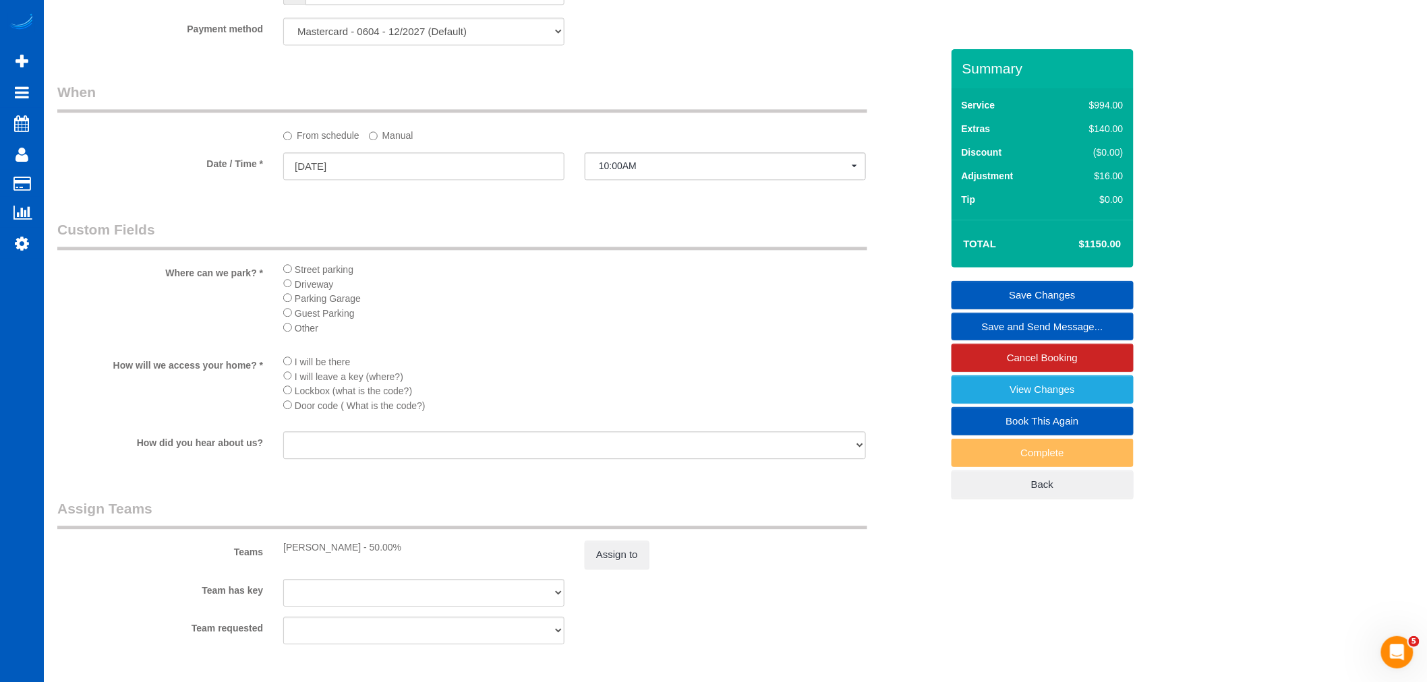
scroll to position [974, 0]
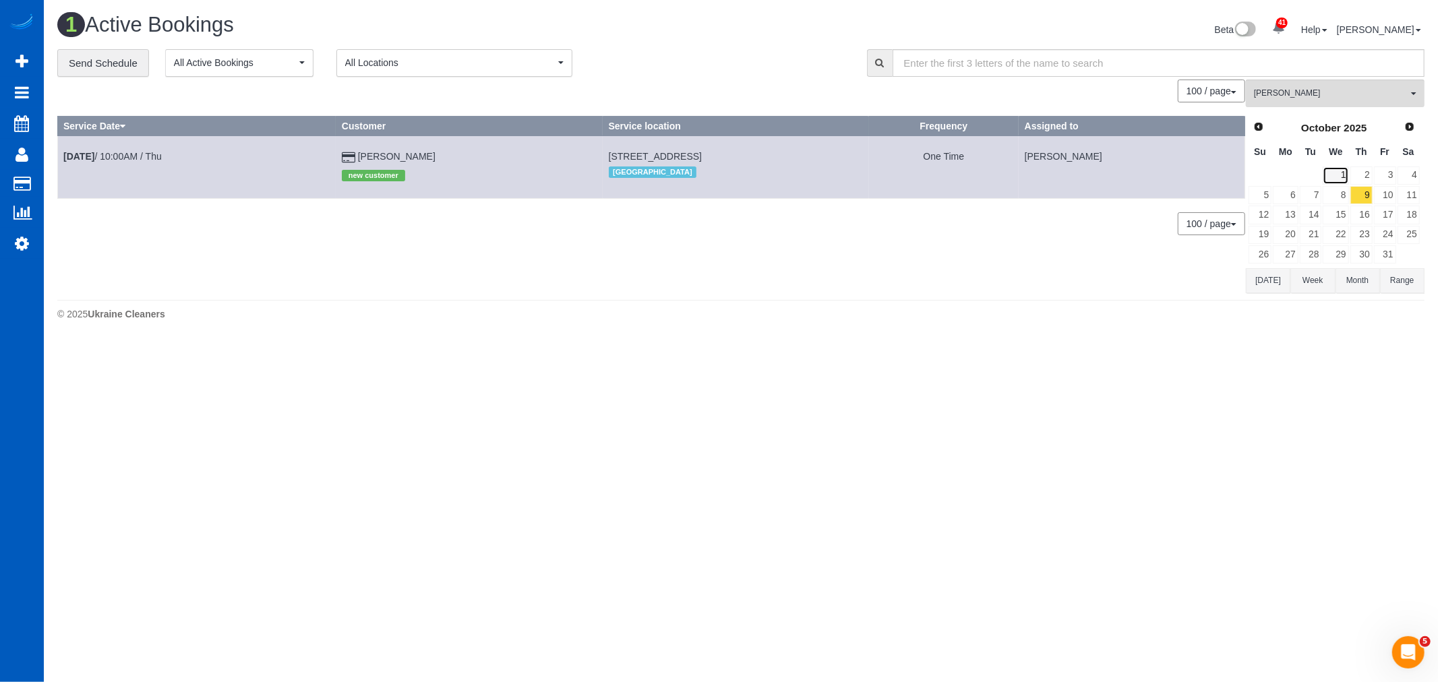
click at [1342, 179] on link "1" at bounding box center [1336, 176] width 26 height 18
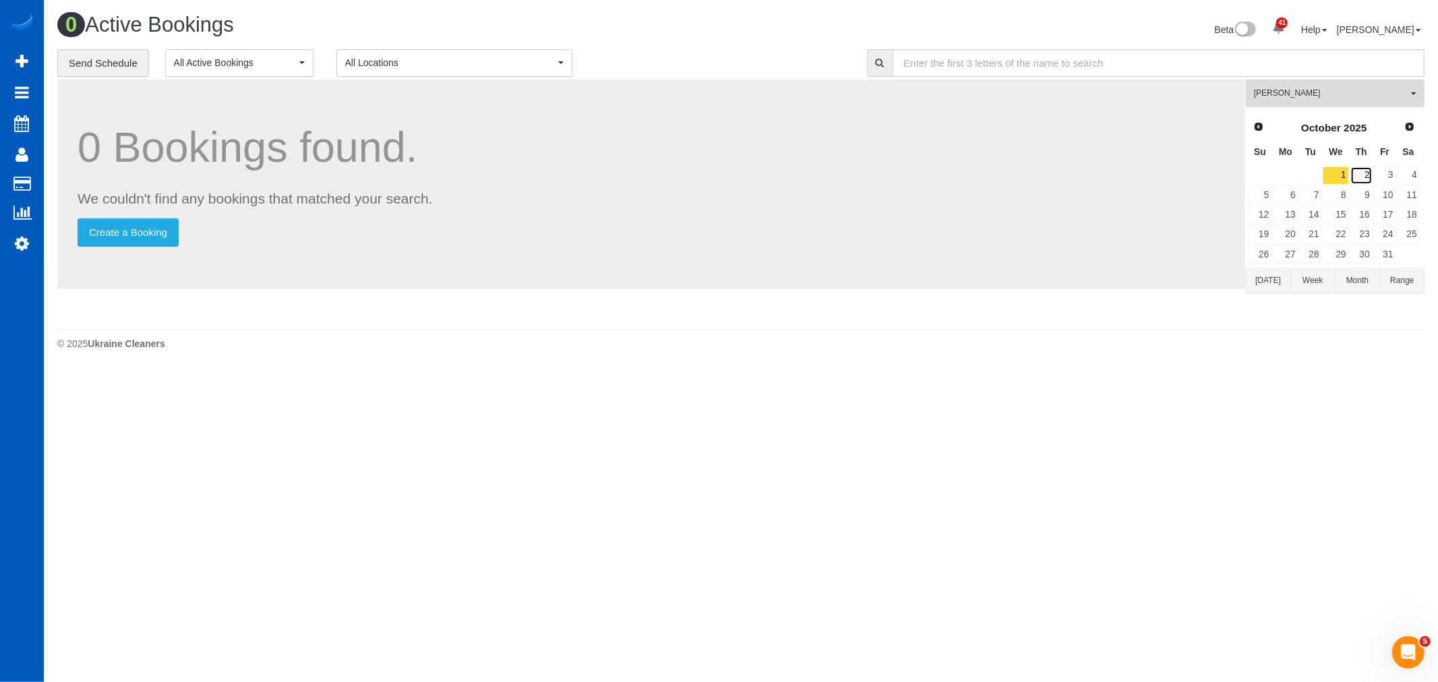
click at [1352, 173] on link "2" at bounding box center [1362, 176] width 22 height 18
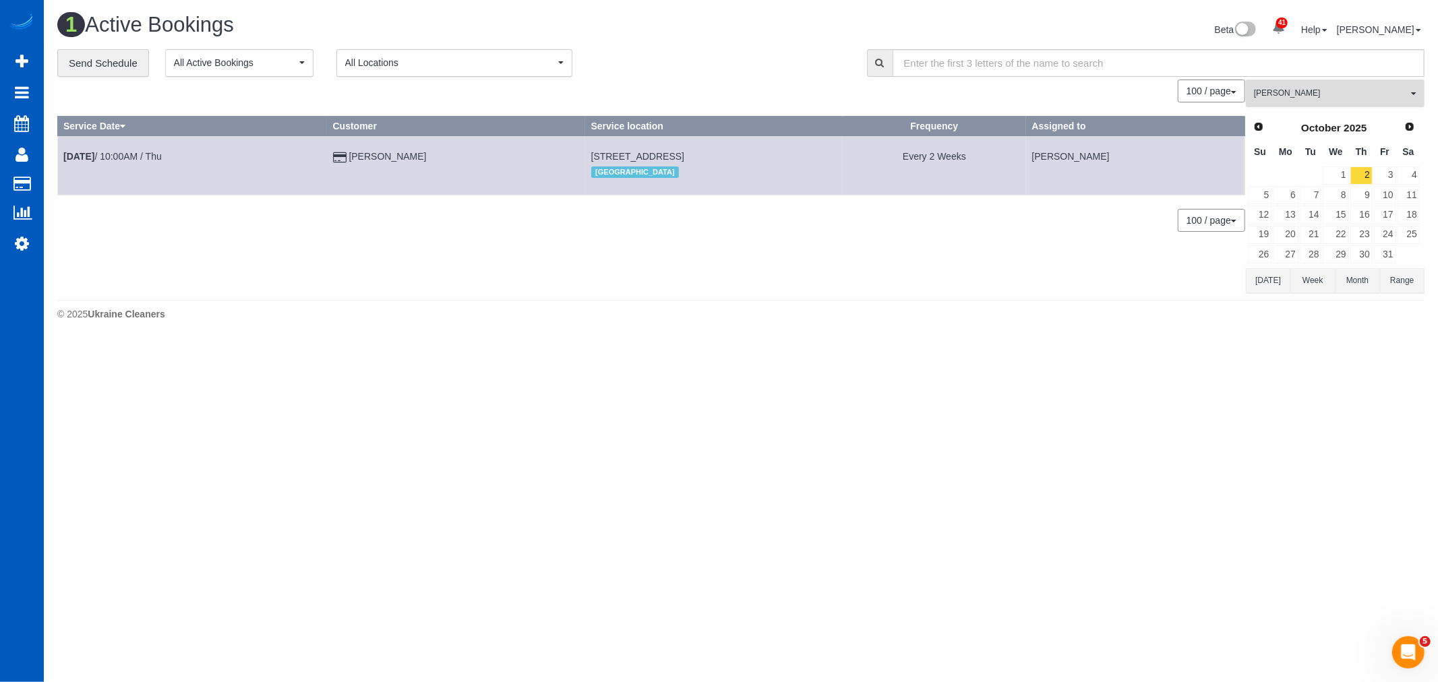
click at [1300, 105] on button "Ivanna Atamaniuk All Teams" at bounding box center [1335, 94] width 179 height 28
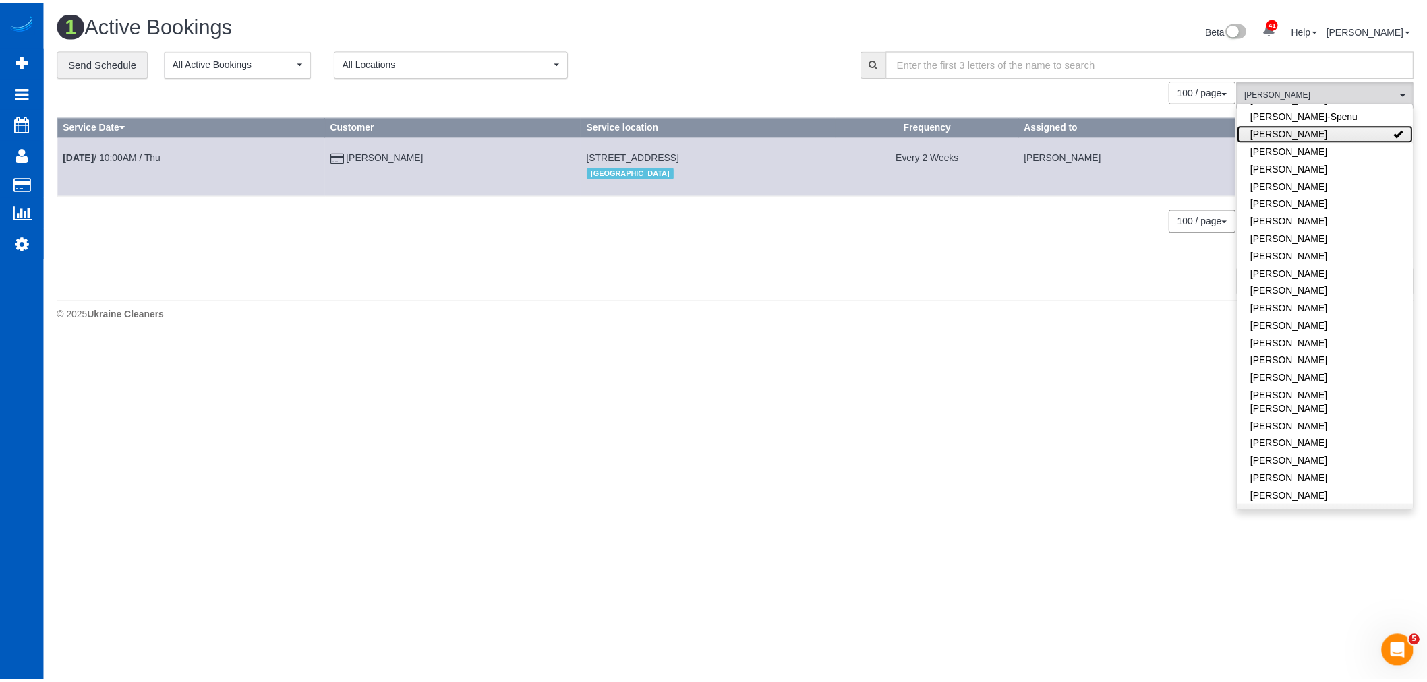
scroll to position [449, 0]
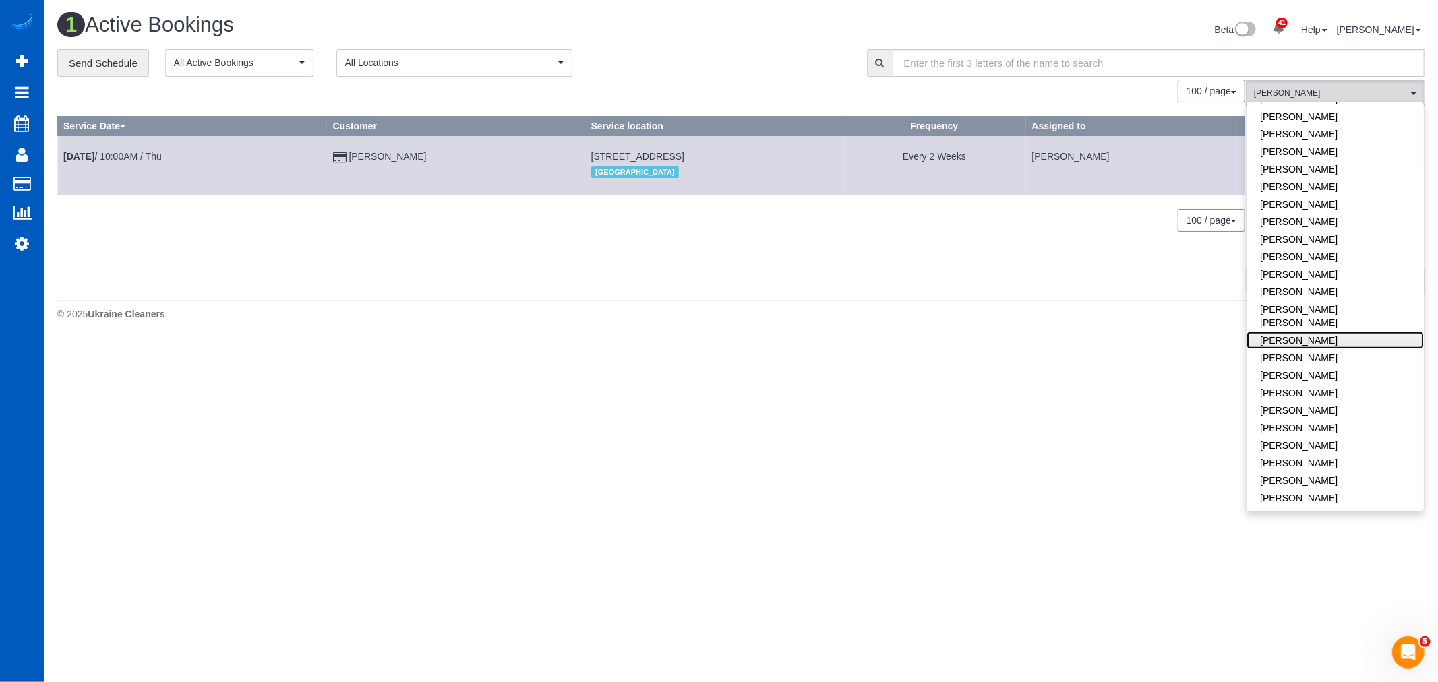
click at [1312, 332] on link "[PERSON_NAME]" at bounding box center [1335, 341] width 177 height 18
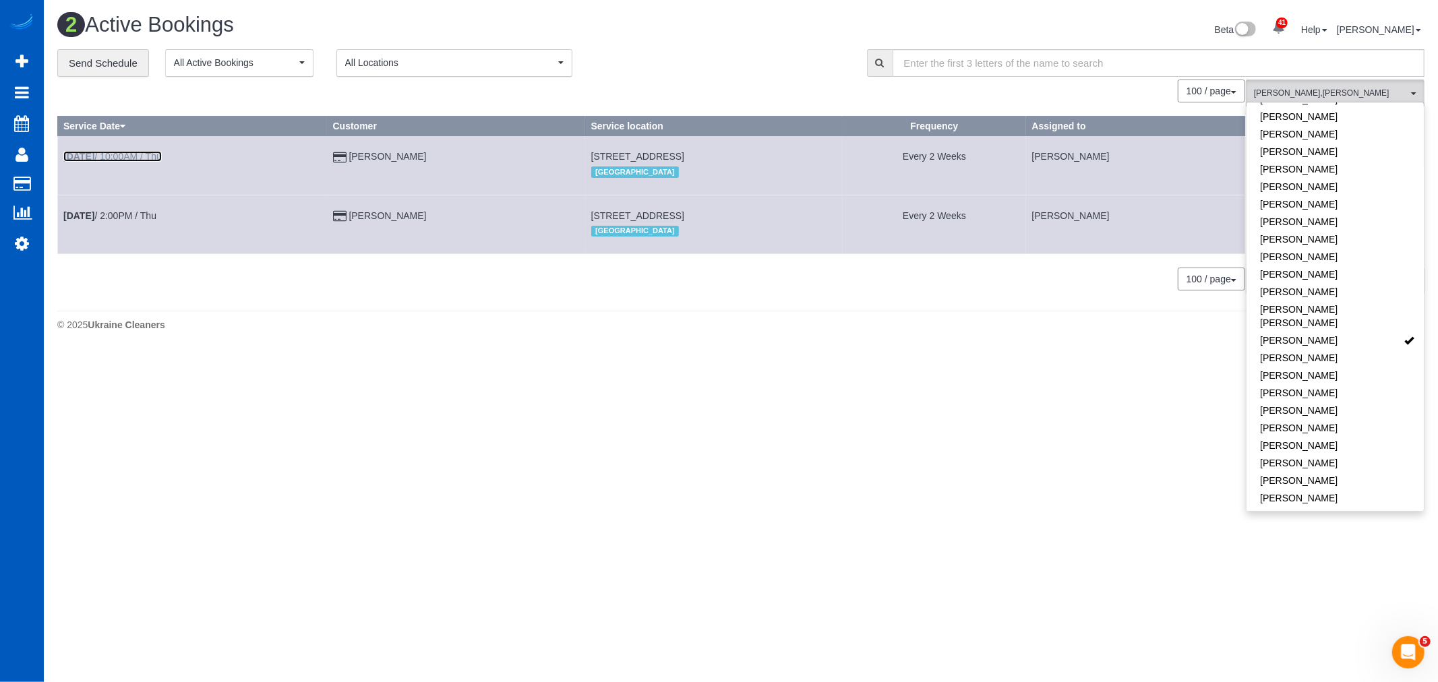
click at [102, 160] on link "Oct 2nd / 10:00AM / Thu" at bounding box center [112, 156] width 98 height 11
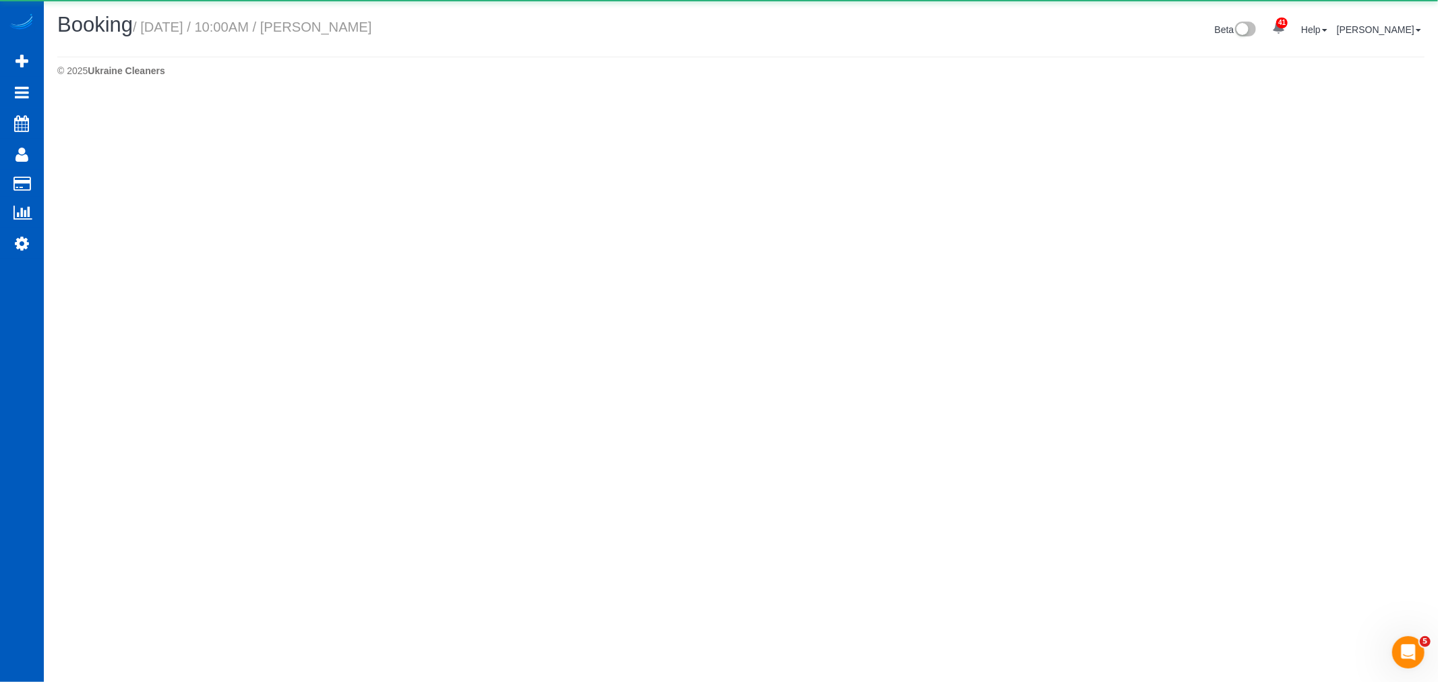
select select "CO"
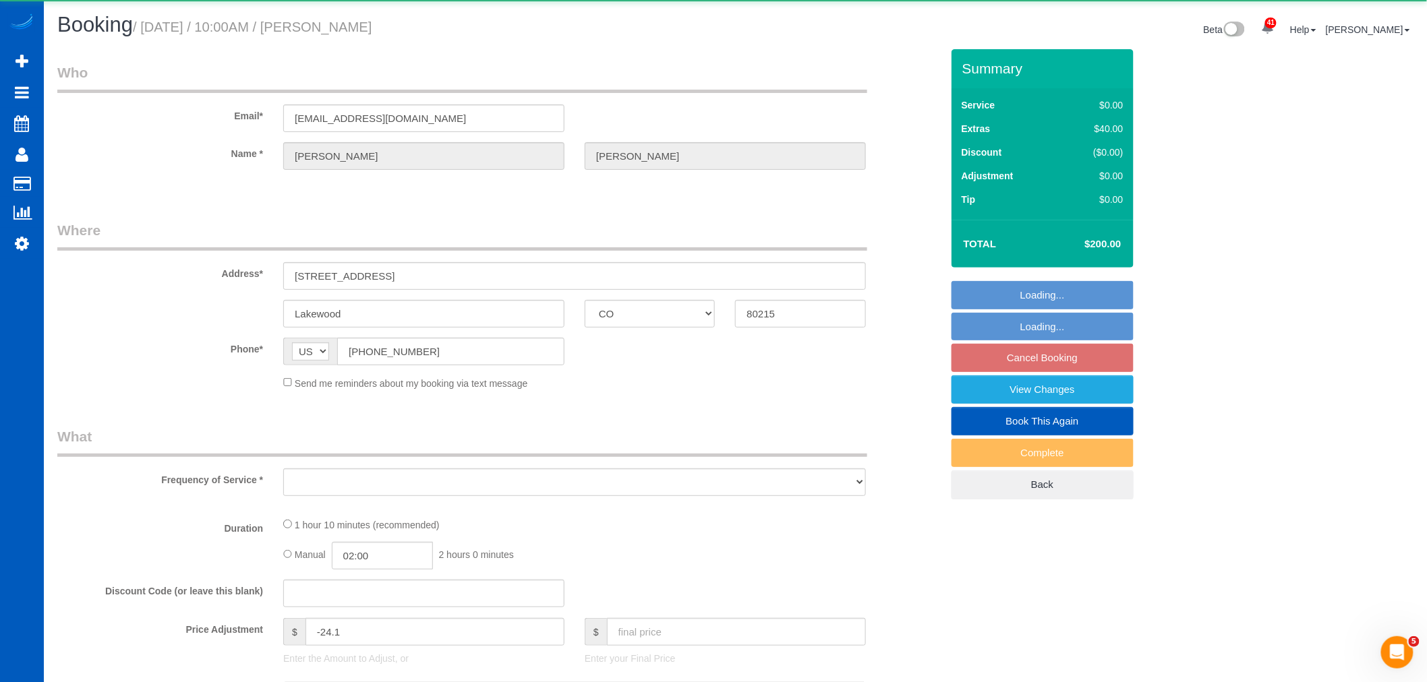
select select "object:5194"
select select "string:fspay-faf1f5bf-f392-4993-a54c-ea63b3ad7914"
select select "199"
select select "spot21"
select select "number:8"
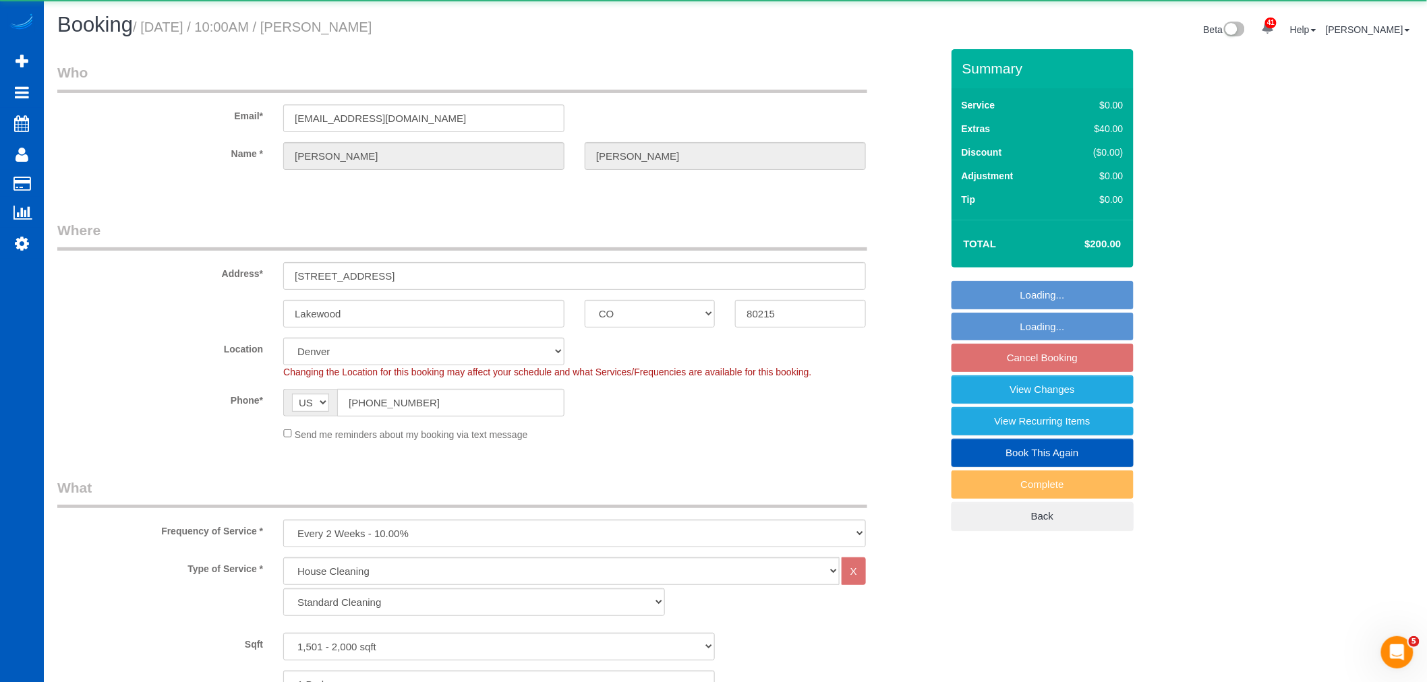
select select "1501"
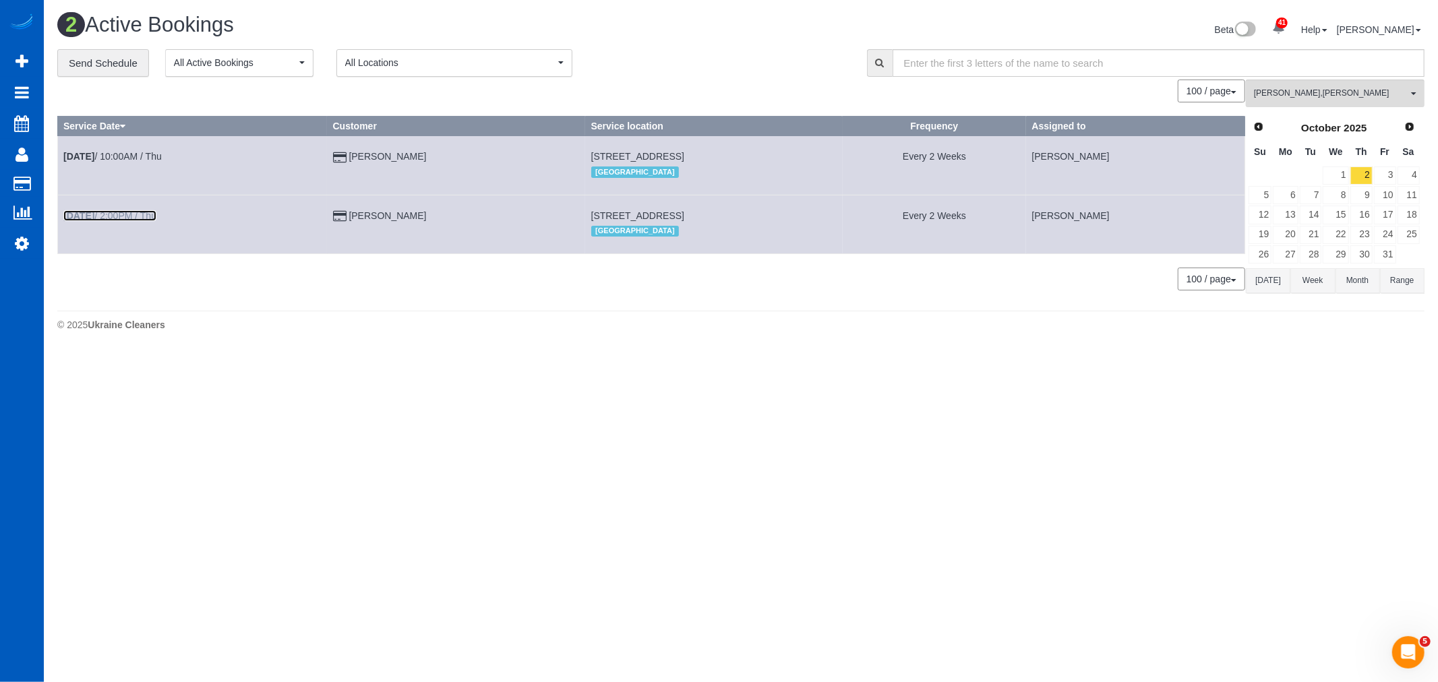
click at [113, 218] on link "Oct 2nd / 2:00PM / Thu" at bounding box center [109, 215] width 93 height 11
select select "CO"
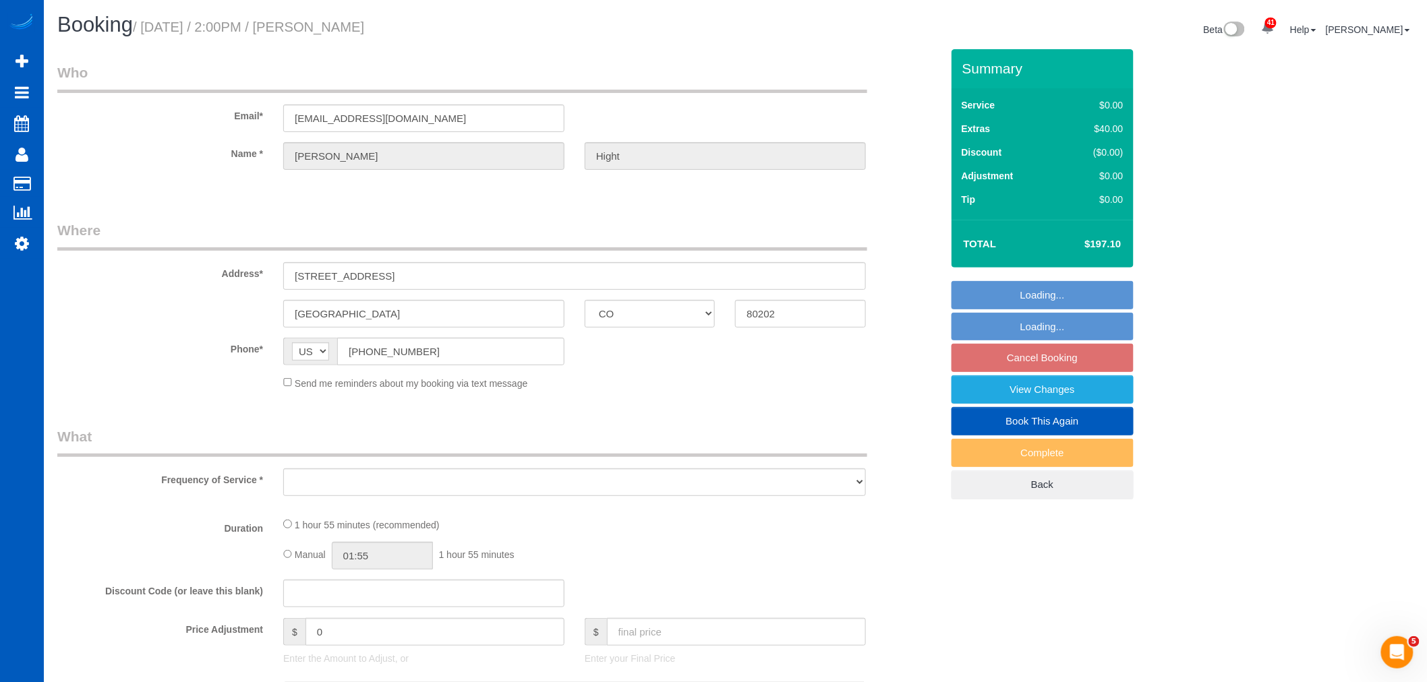
select select "object:6096"
select select "string:fspay-a25ef8bf-e1c0-418b-9512-38e875064587"
select select "199"
select select "spot32"
select select "number:8"
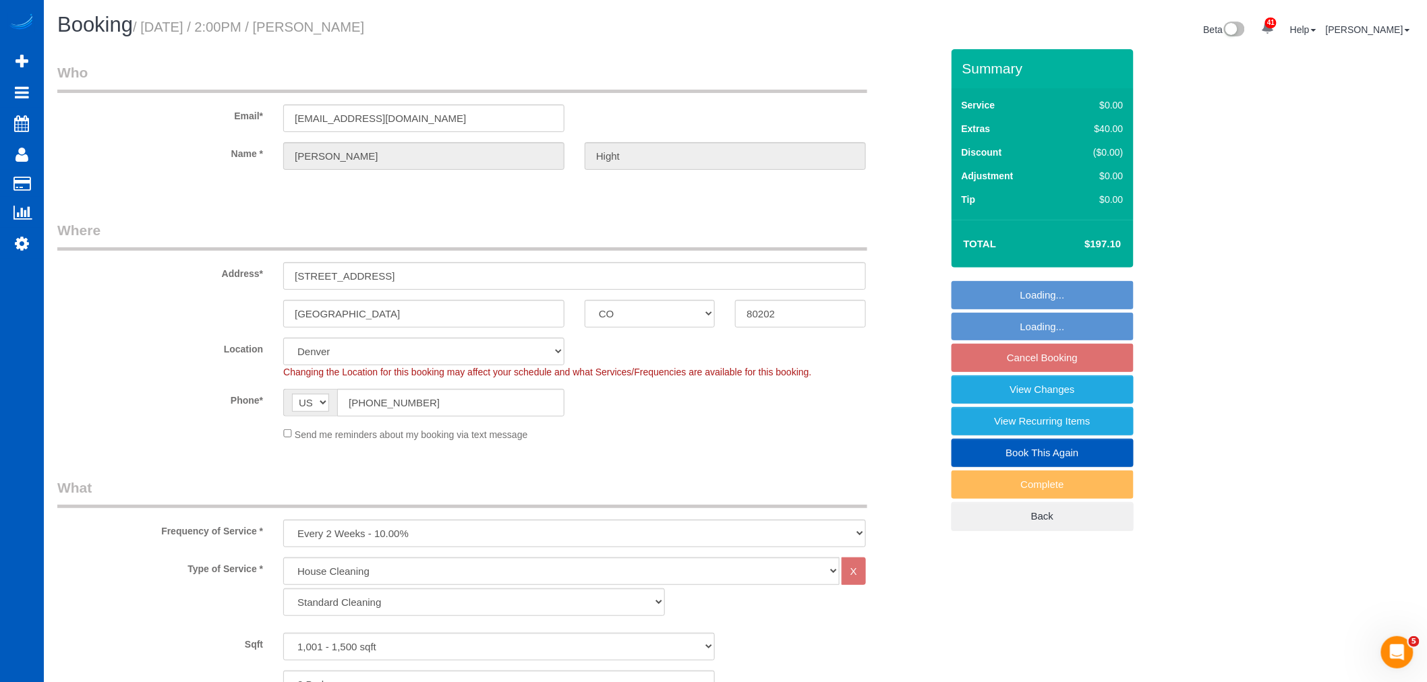
select select "1001"
select select "2"
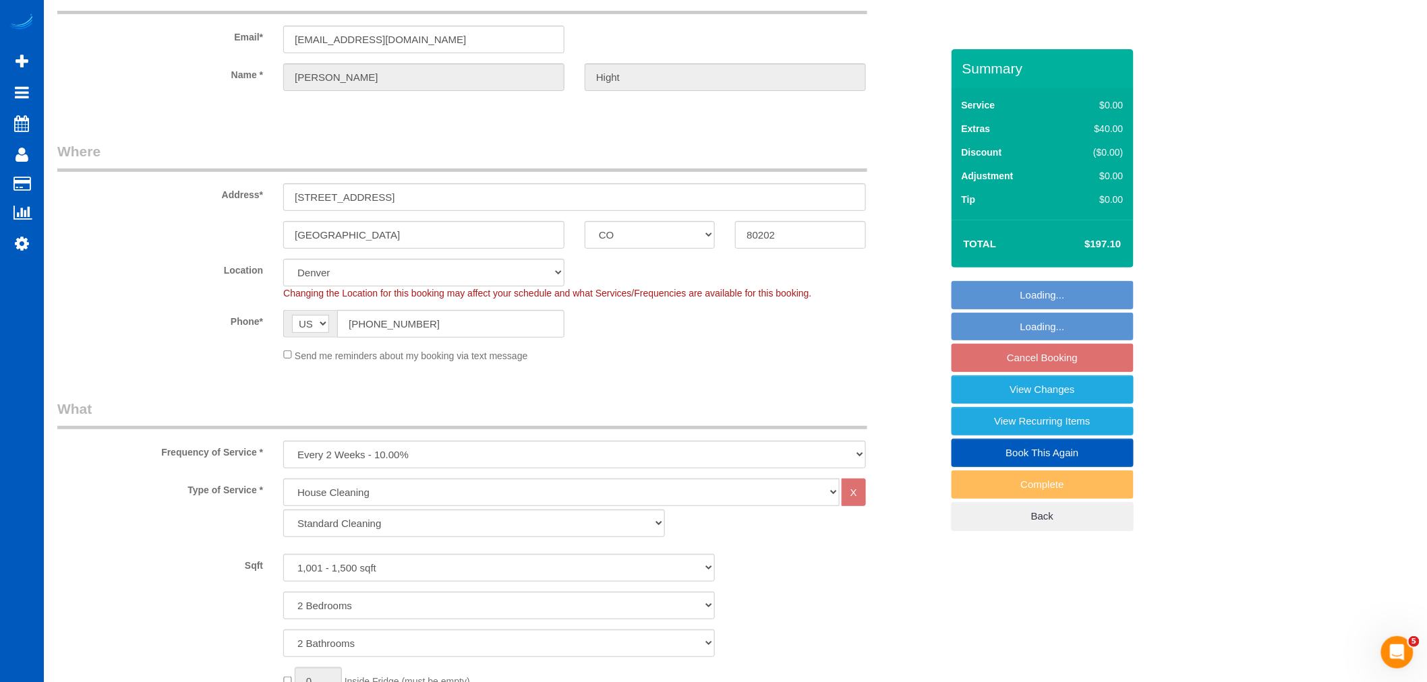
scroll to position [75, 0]
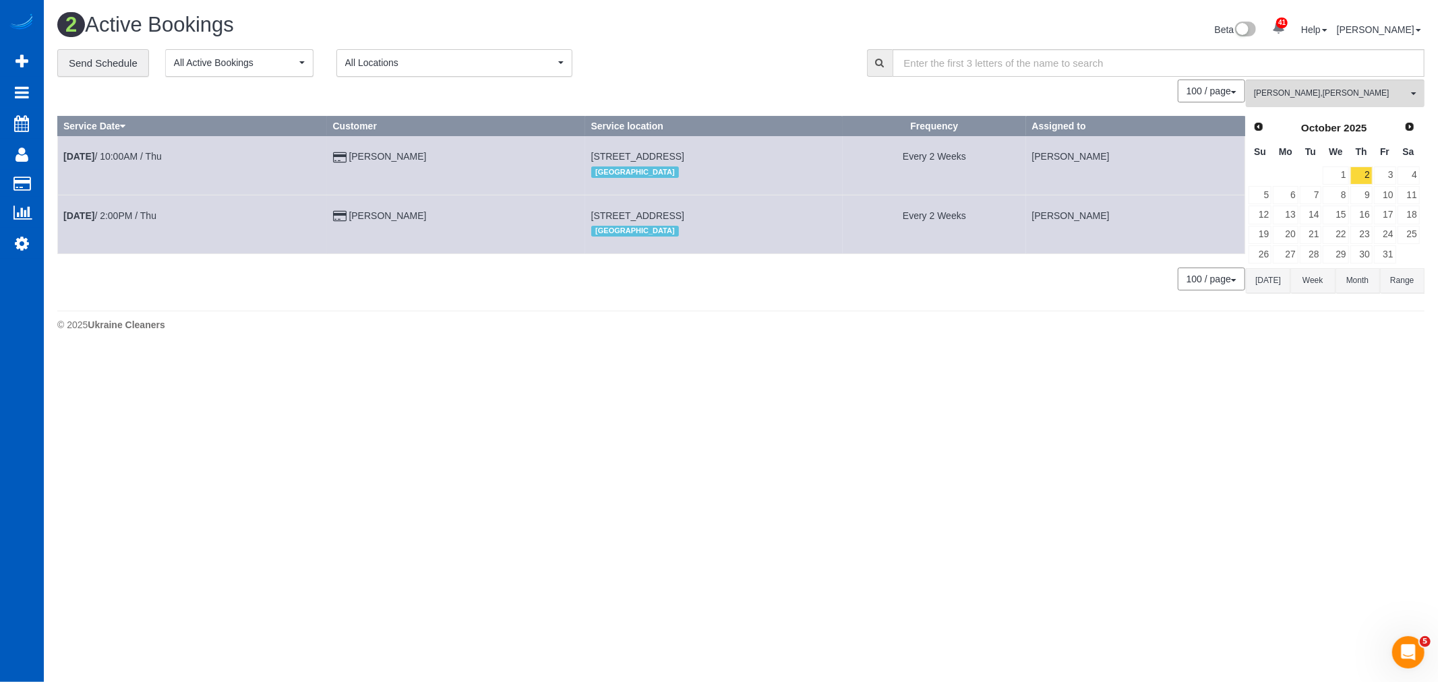
click at [376, 150] on td "Jasmin Garcia" at bounding box center [456, 165] width 258 height 59
click at [372, 153] on link "Jasmin Garcia" at bounding box center [388, 156] width 78 height 11
click at [1312, 185] on td at bounding box center [1311, 176] width 24 height 20
click at [1312, 198] on link "7" at bounding box center [1311, 195] width 22 height 18
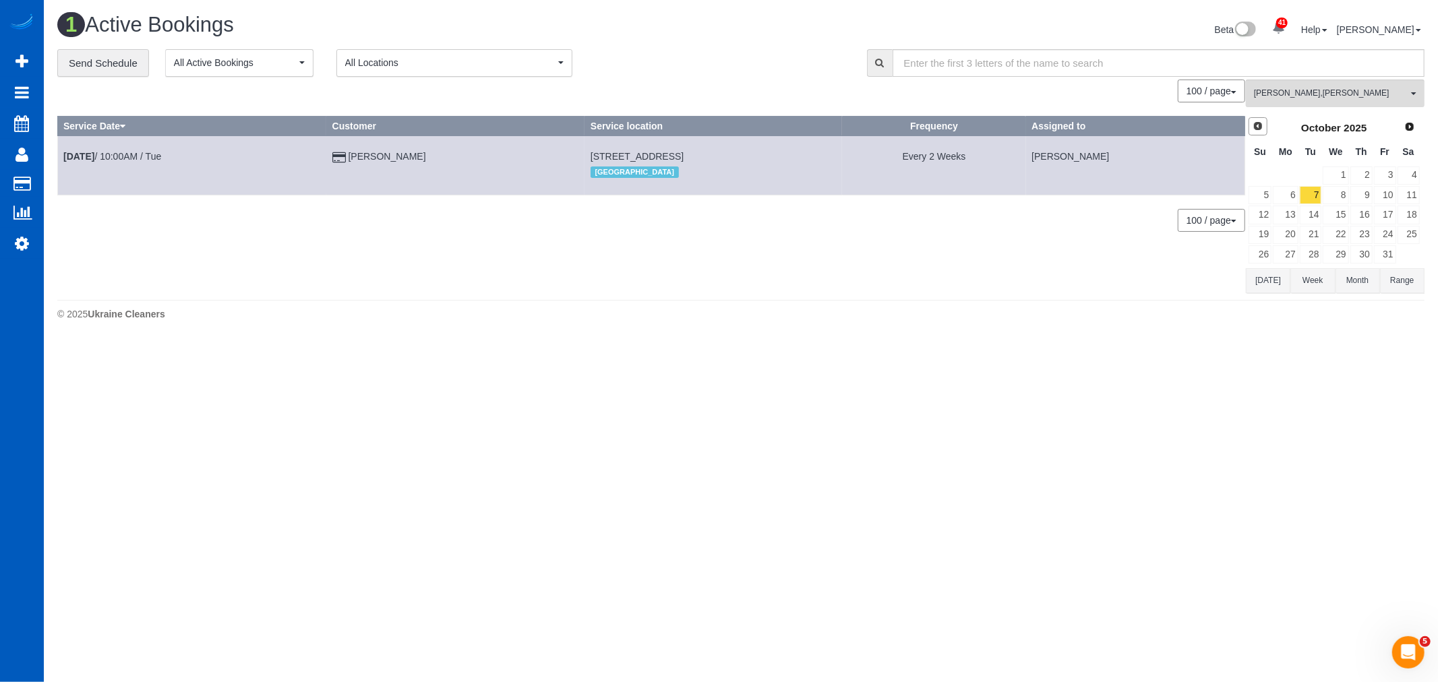
click at [1264, 125] on link "Prev" at bounding box center [1258, 126] width 19 height 19
click at [1316, 260] on link "30" at bounding box center [1311, 254] width 22 height 18
click at [1284, 258] on link "29" at bounding box center [1285, 254] width 25 height 18
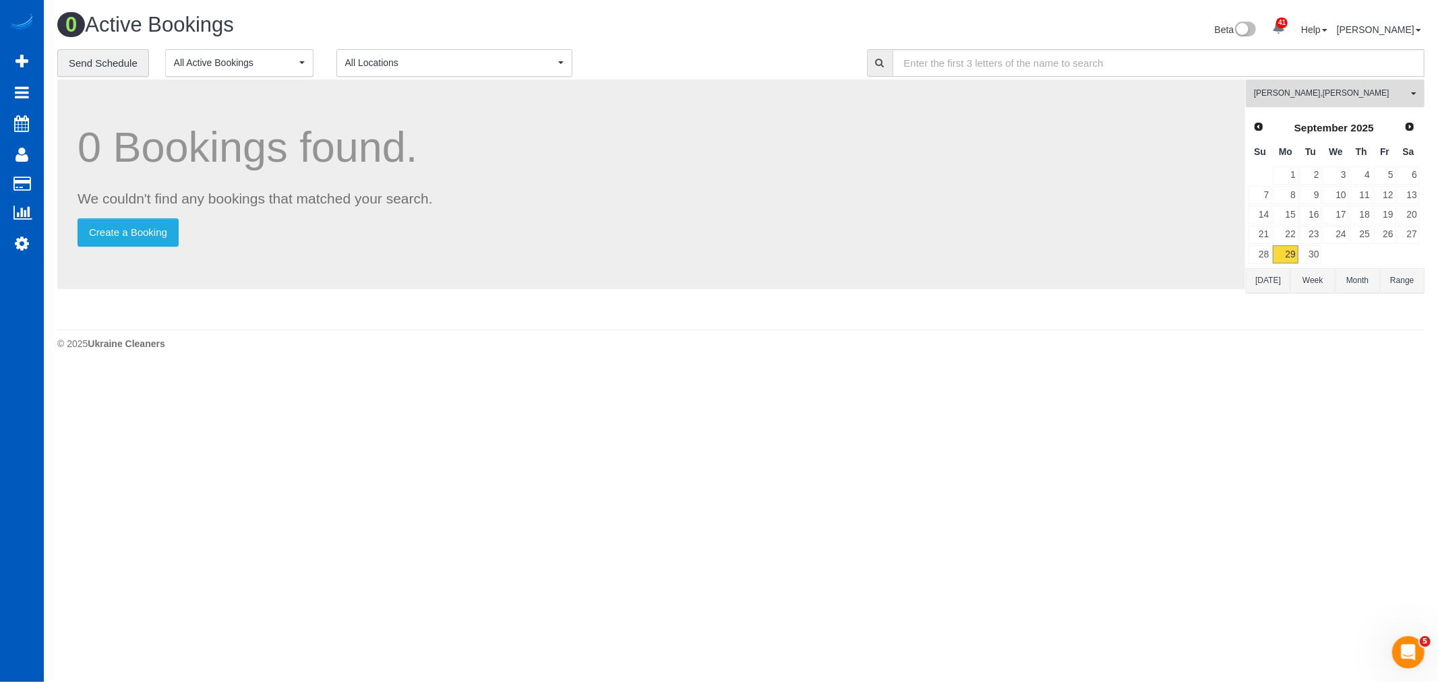
click at [1302, 94] on span "Ivanna Atamaniuk , Natalia Dunn" at bounding box center [1331, 93] width 154 height 11
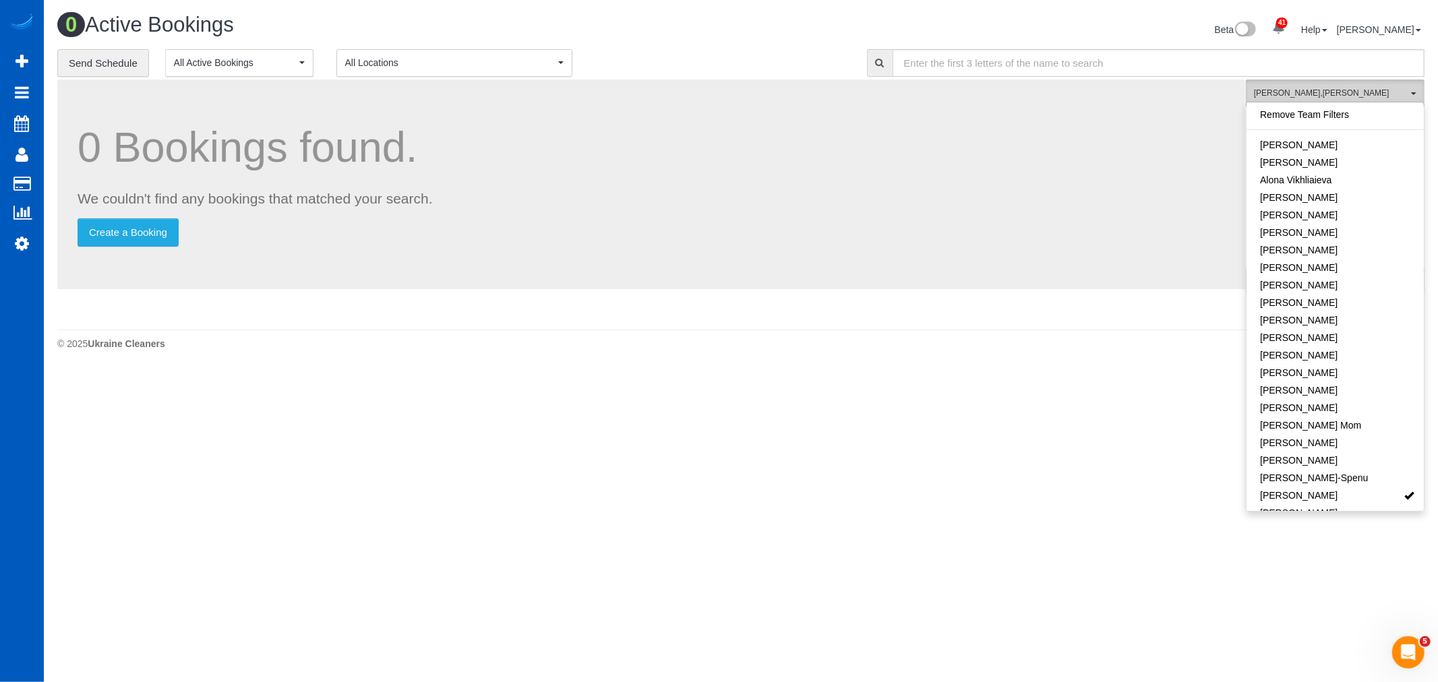
click at [1311, 97] on span "Ivanna Atamaniuk , Natalia Dunn" at bounding box center [1331, 93] width 154 height 11
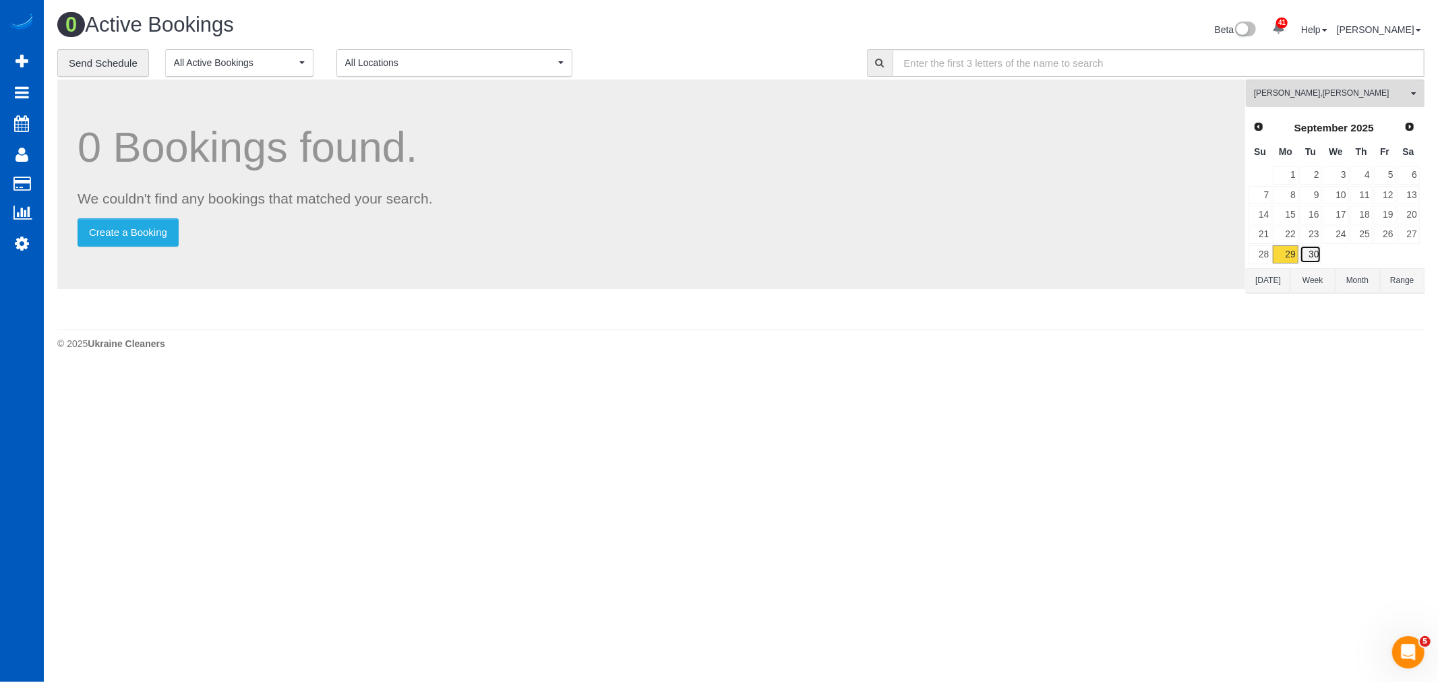
click at [1305, 254] on link "30" at bounding box center [1311, 254] width 22 height 18
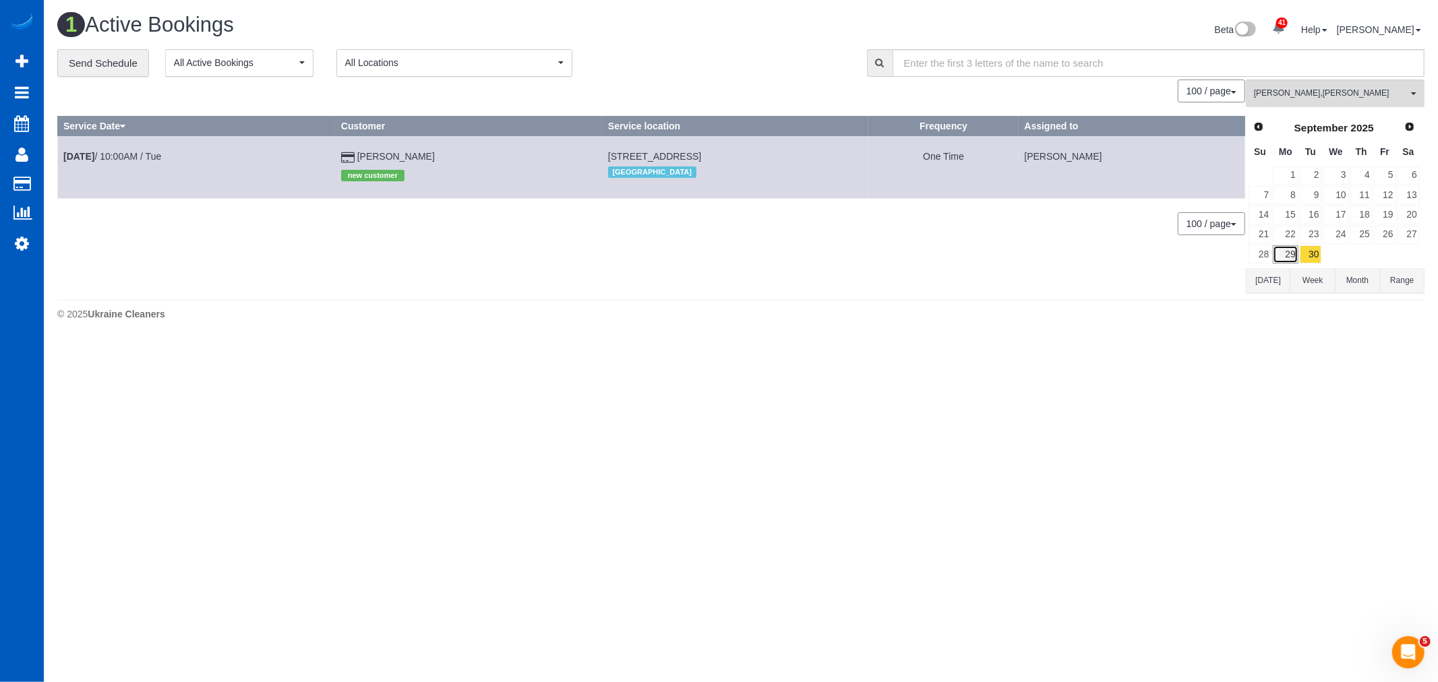
click at [1283, 258] on link "29" at bounding box center [1285, 254] width 25 height 18
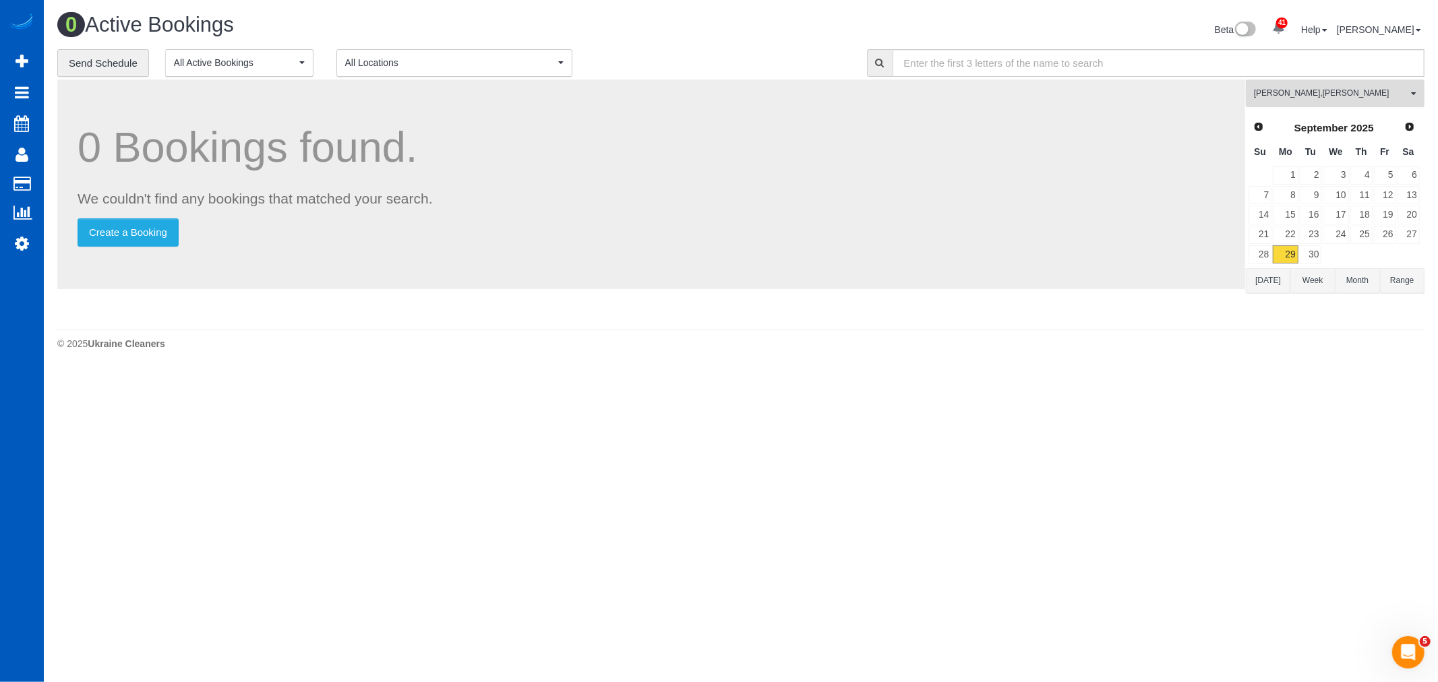
click at [1303, 98] on span "Ivanna Atamaniuk , Natalia Dunn" at bounding box center [1331, 93] width 154 height 11
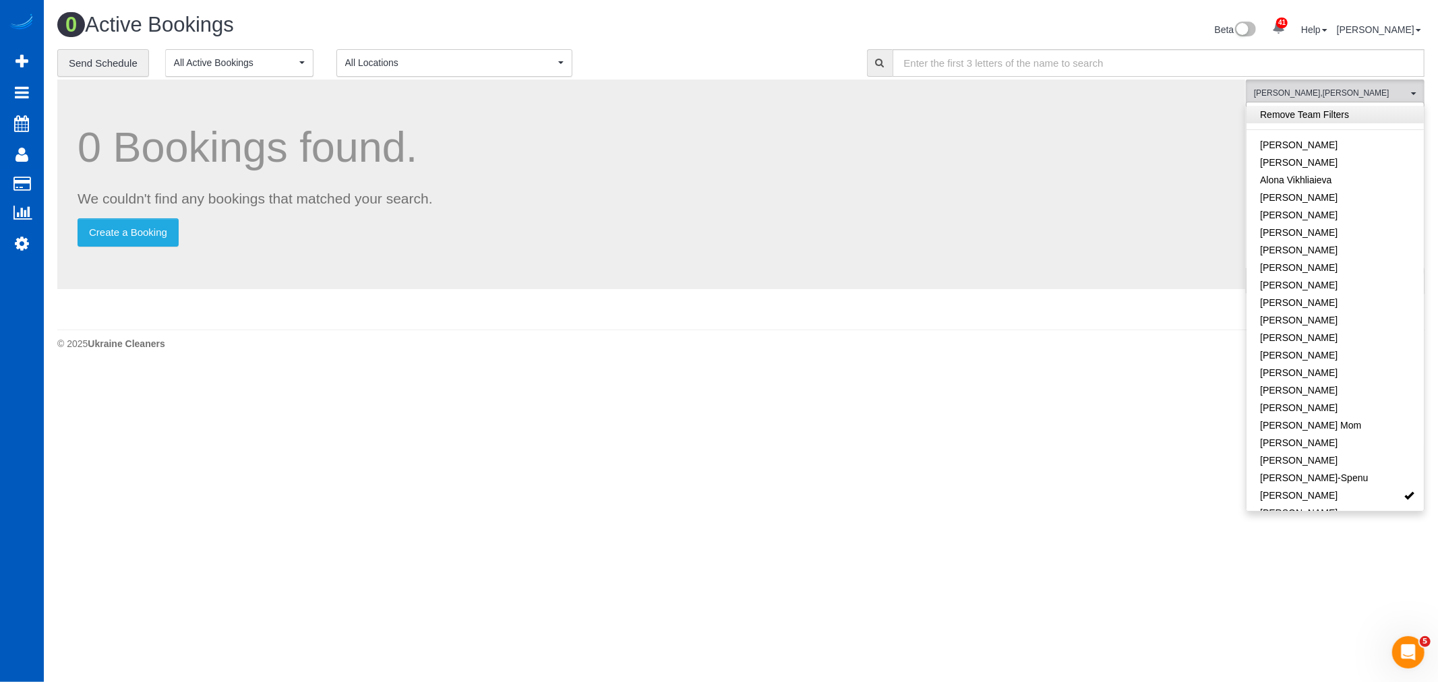
click at [1311, 119] on link "Remove Team Filters" at bounding box center [1335, 115] width 177 height 18
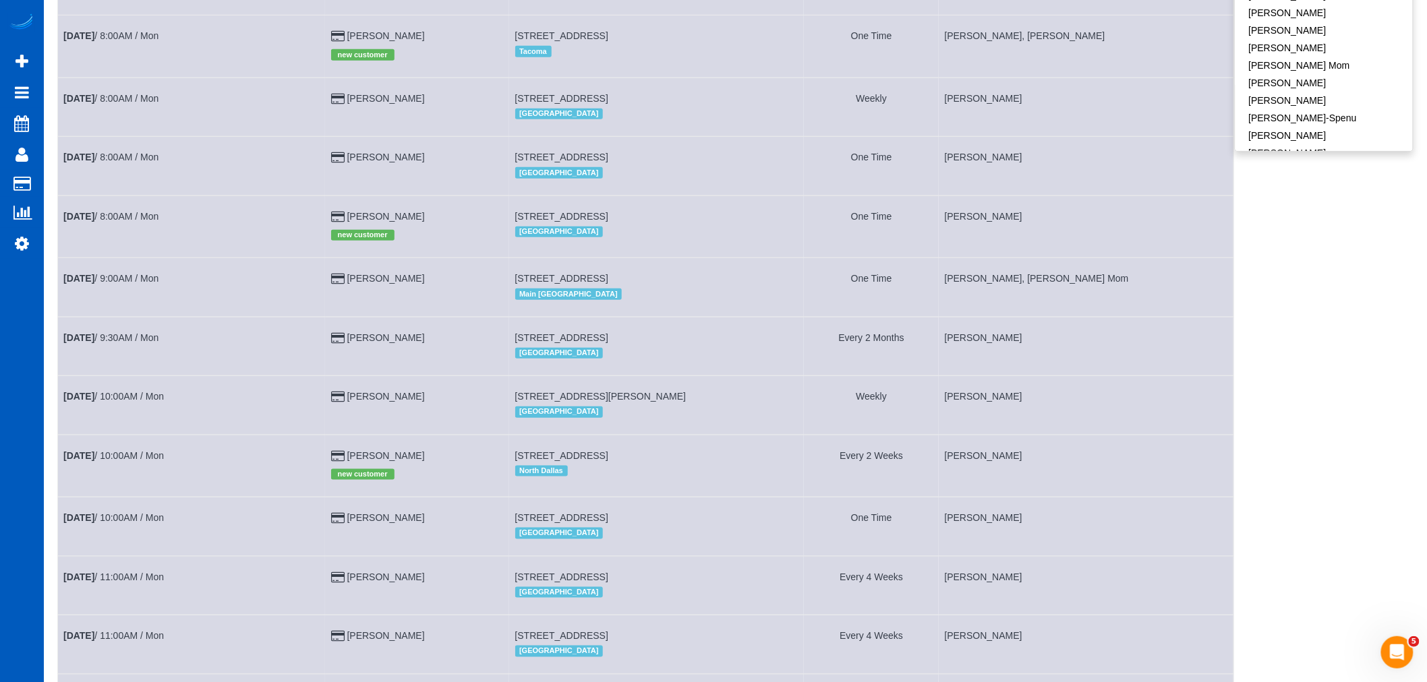
scroll to position [374, 0]
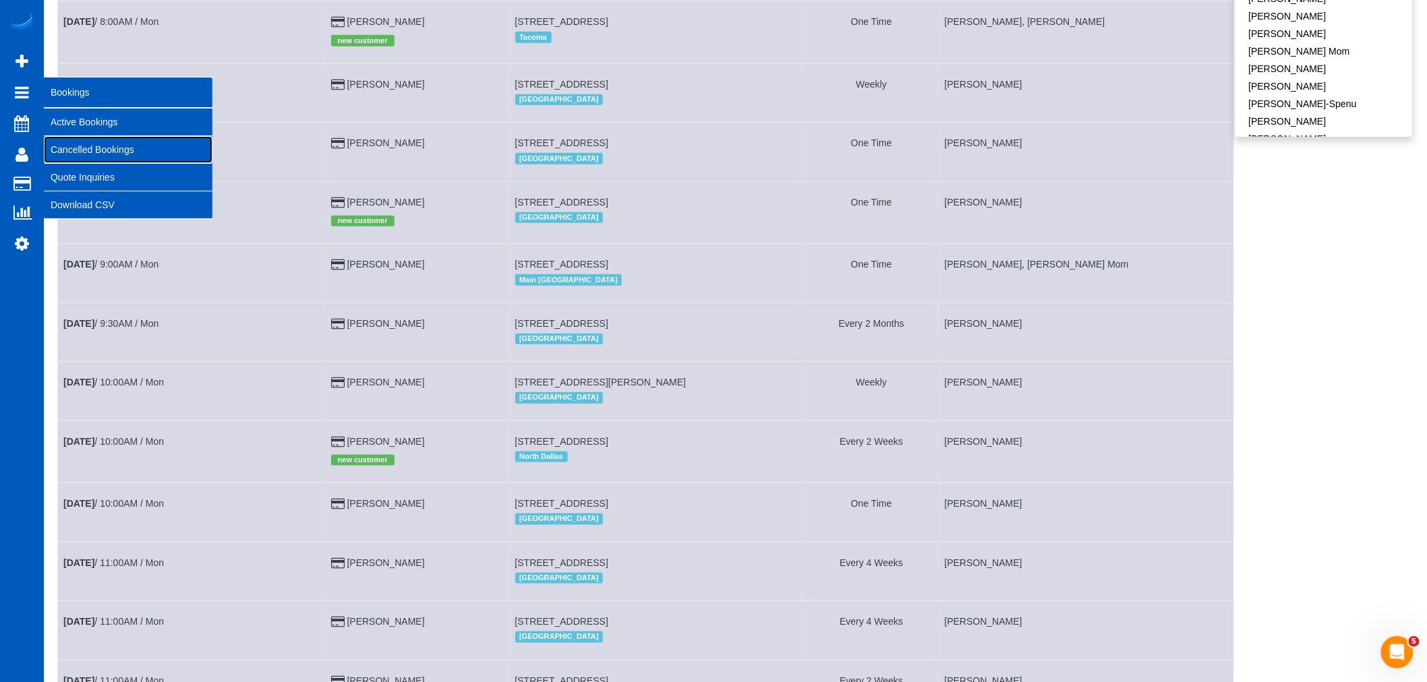
click at [88, 157] on link "Cancelled Bookings" at bounding box center [128, 149] width 169 height 27
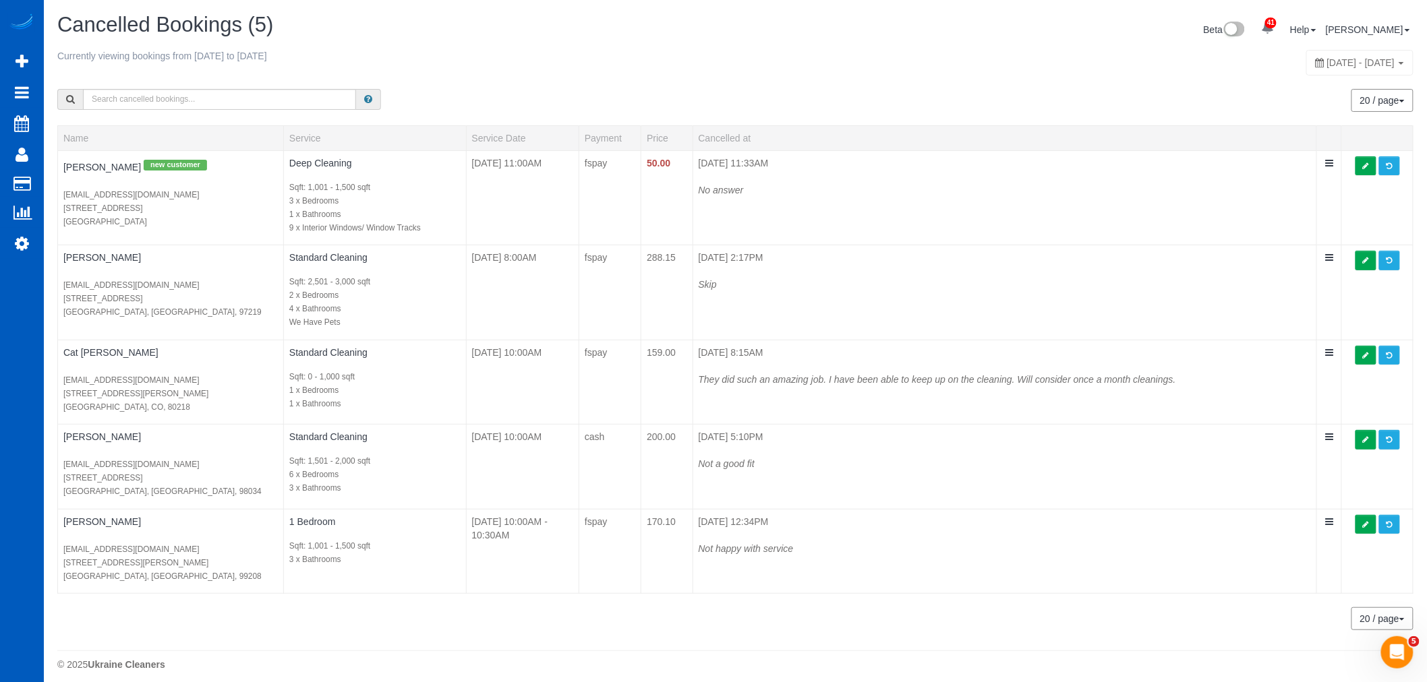
click at [1327, 62] on span "September 29, 2025 - September 29, 2025" at bounding box center [1361, 62] width 68 height 11
type input "**********"
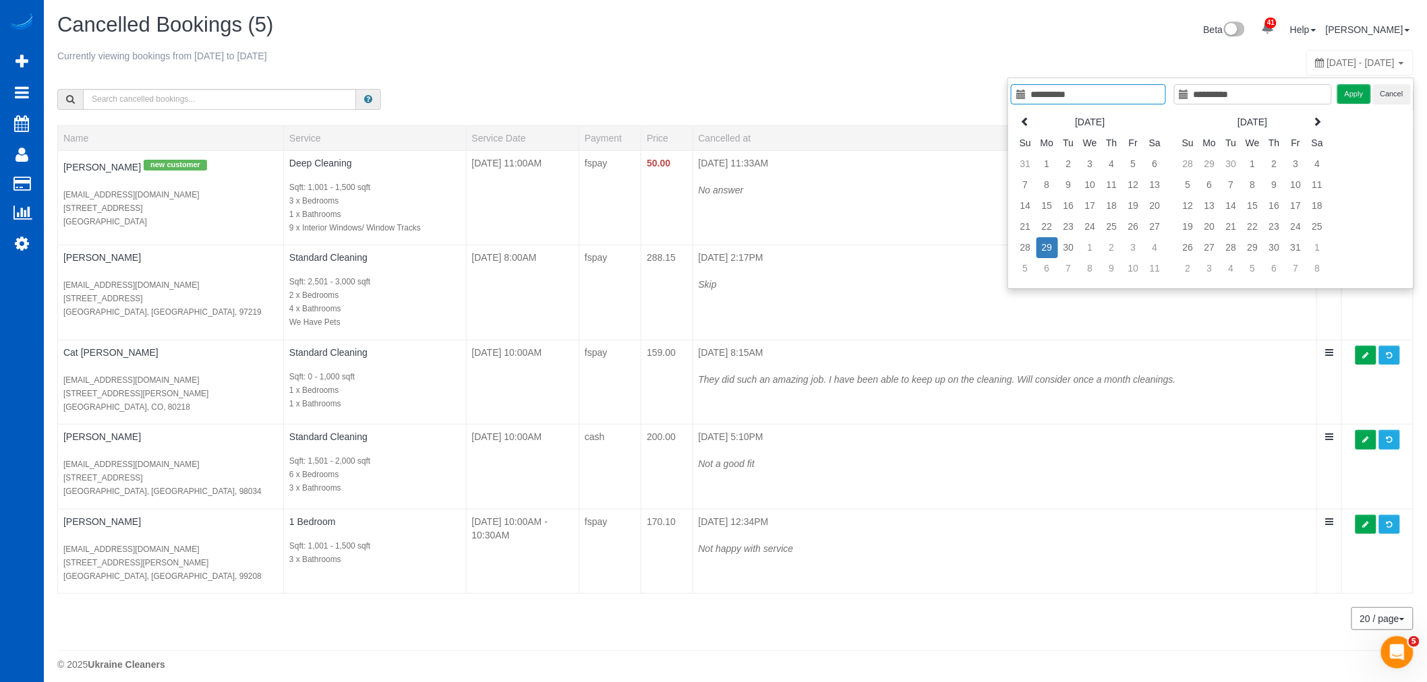
click at [826, 67] on div "Currently viewing bookings from 2025-09-29 to 2025-09-29" at bounding box center [452, 59] width 791 height 20
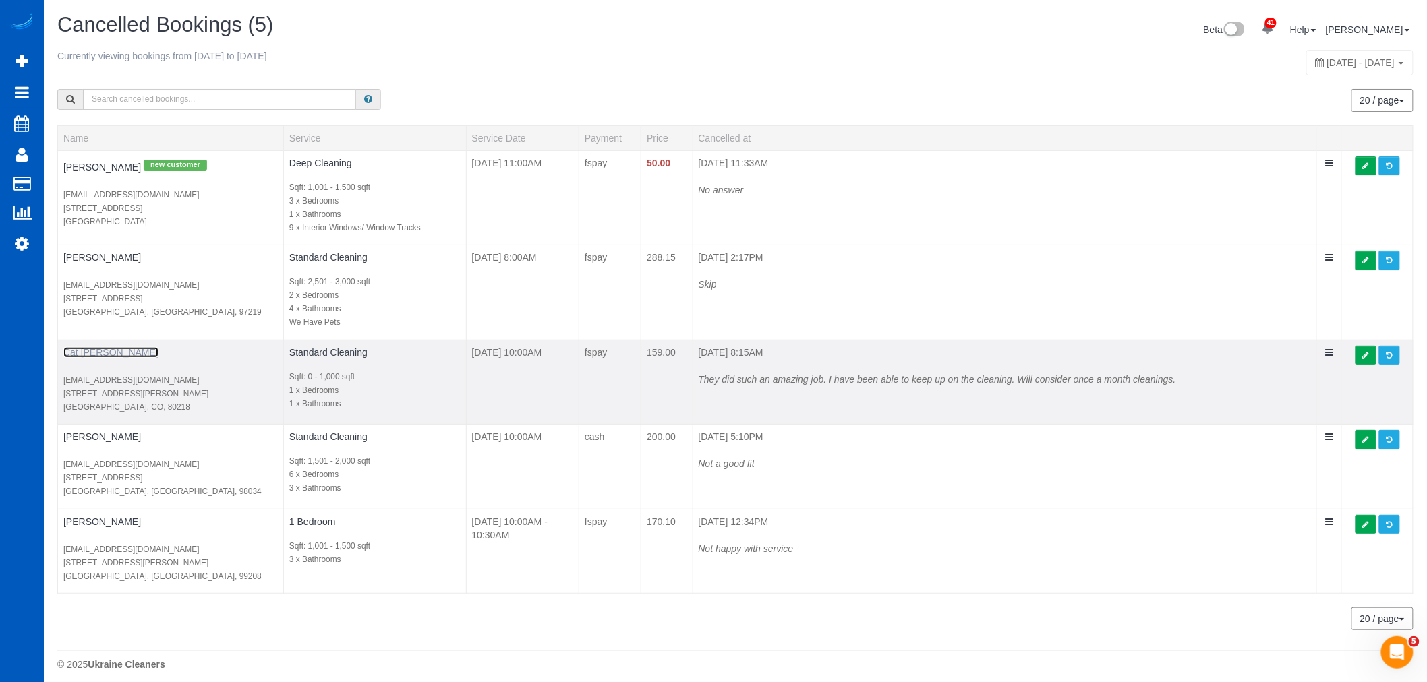
click at [78, 349] on link "Cat Rogalla" at bounding box center [110, 352] width 95 height 11
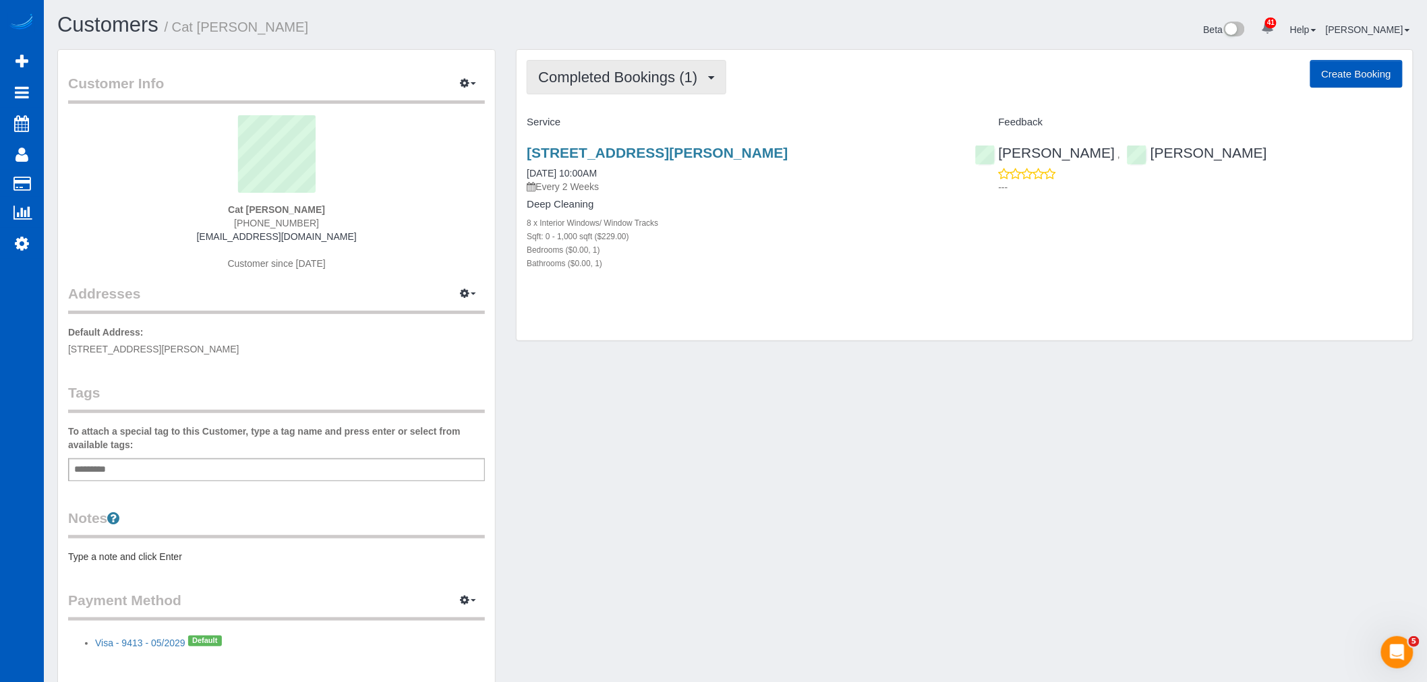
click at [570, 88] on button "Completed Bookings (1)" at bounding box center [627, 77] width 200 height 34
click at [583, 113] on link "Completed Bookings (1)" at bounding box center [597, 109] width 140 height 18
click at [574, 64] on button "Completed Bookings (1)" at bounding box center [627, 77] width 200 height 34
click at [588, 119] on link "Upcoming Bookings (0)" at bounding box center [597, 126] width 140 height 18
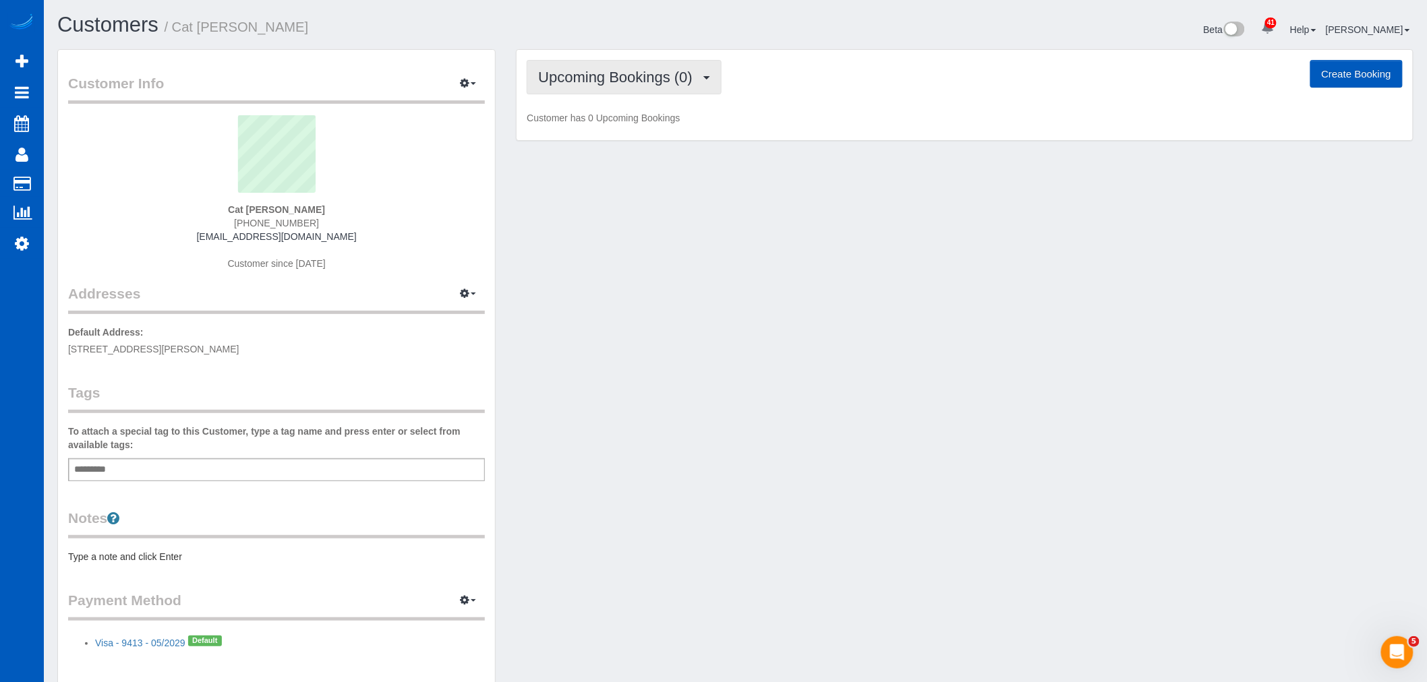
click at [588, 75] on span "Upcoming Bookings (0)" at bounding box center [618, 77] width 161 height 17
click at [595, 142] on link "Cancelled Bookings (1)" at bounding box center [597, 144] width 140 height 18
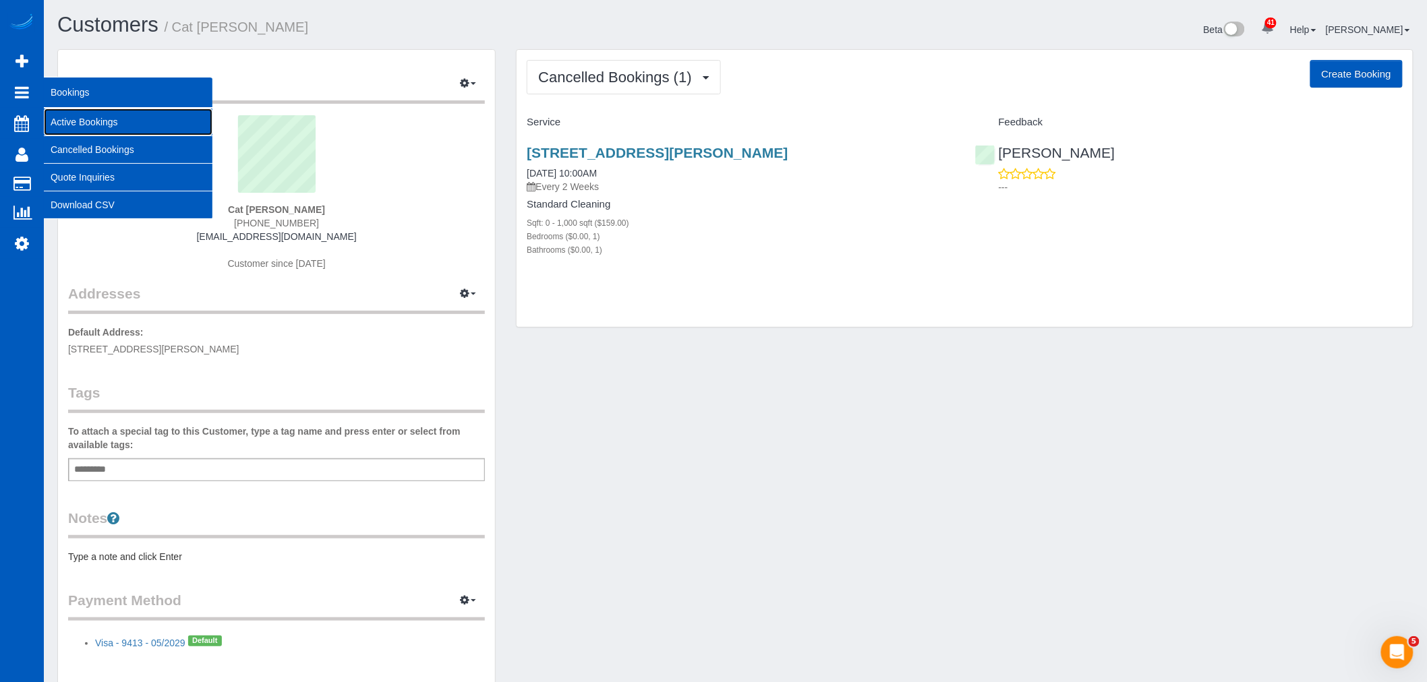
click at [131, 119] on link "Active Bookings" at bounding box center [128, 122] width 169 height 27
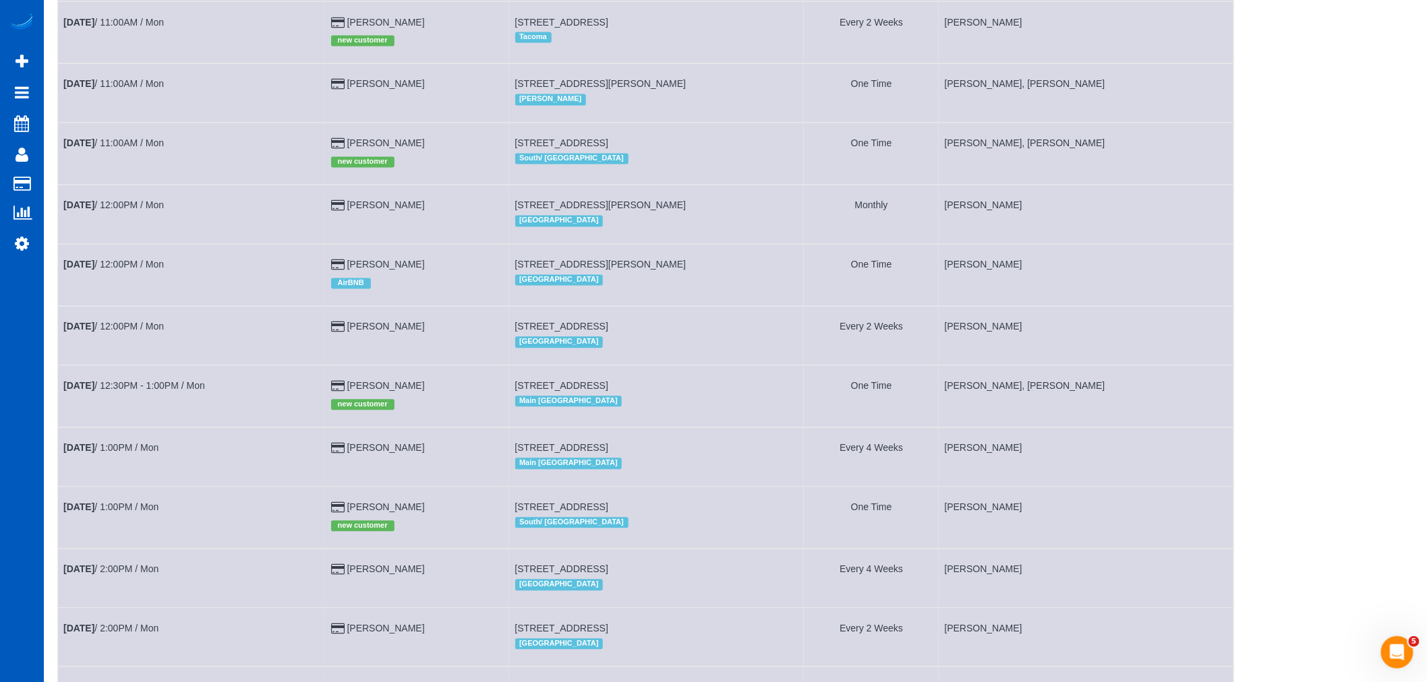
scroll to position [1010, 0]
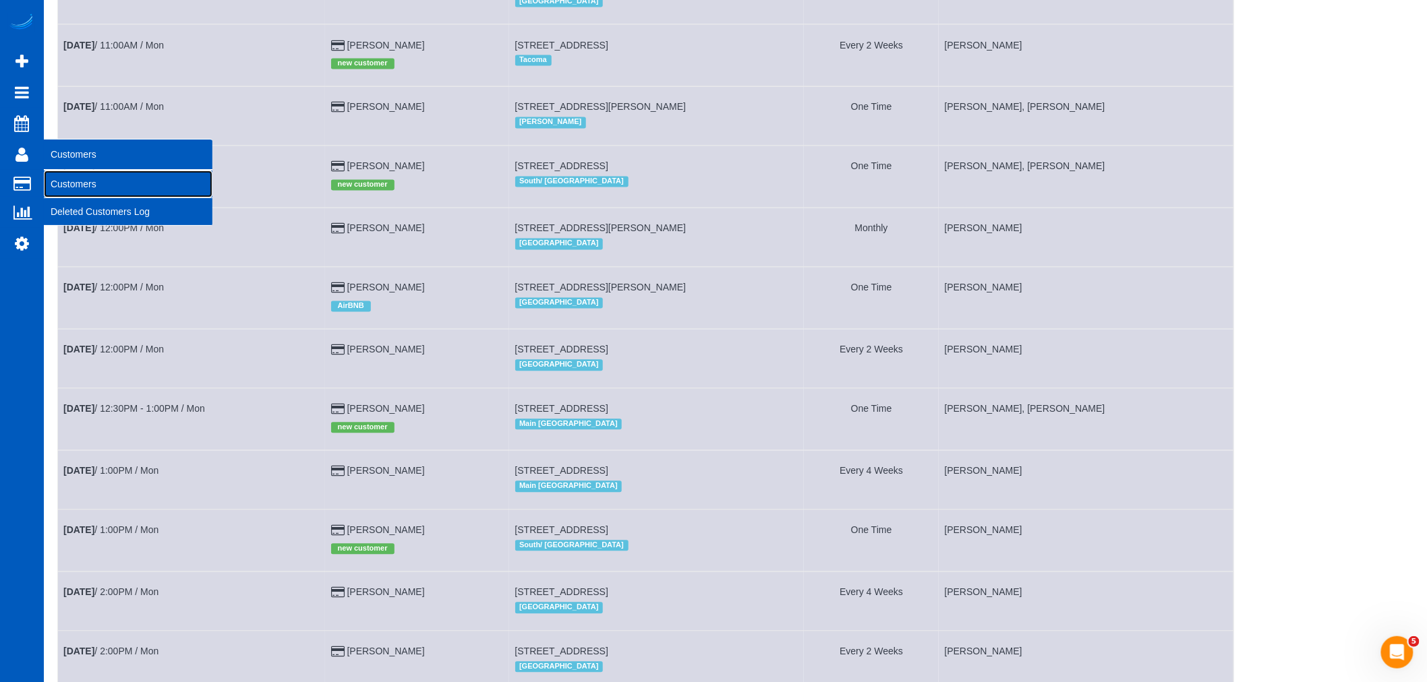
click at [71, 183] on link "Customers" at bounding box center [128, 184] width 169 height 27
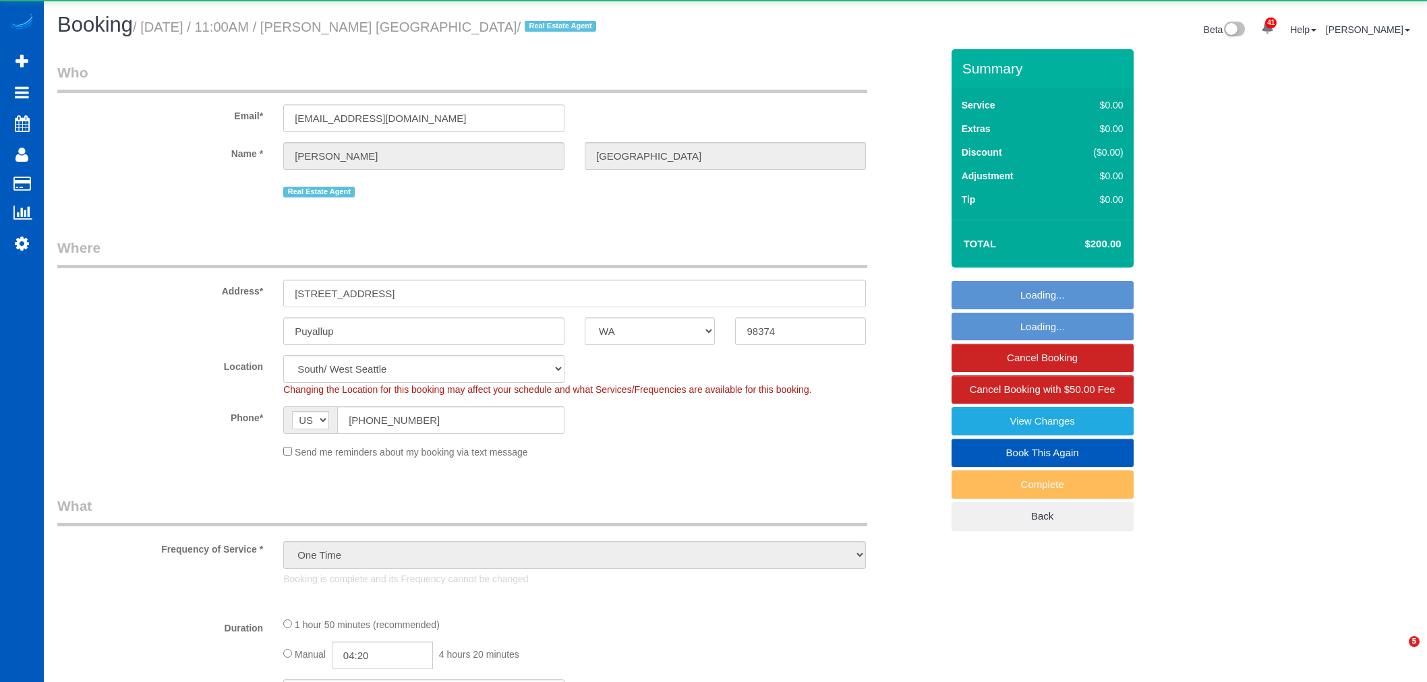
select select "WA"
select select "object:1206"
select select "864"
select select "199"
select select "1501"
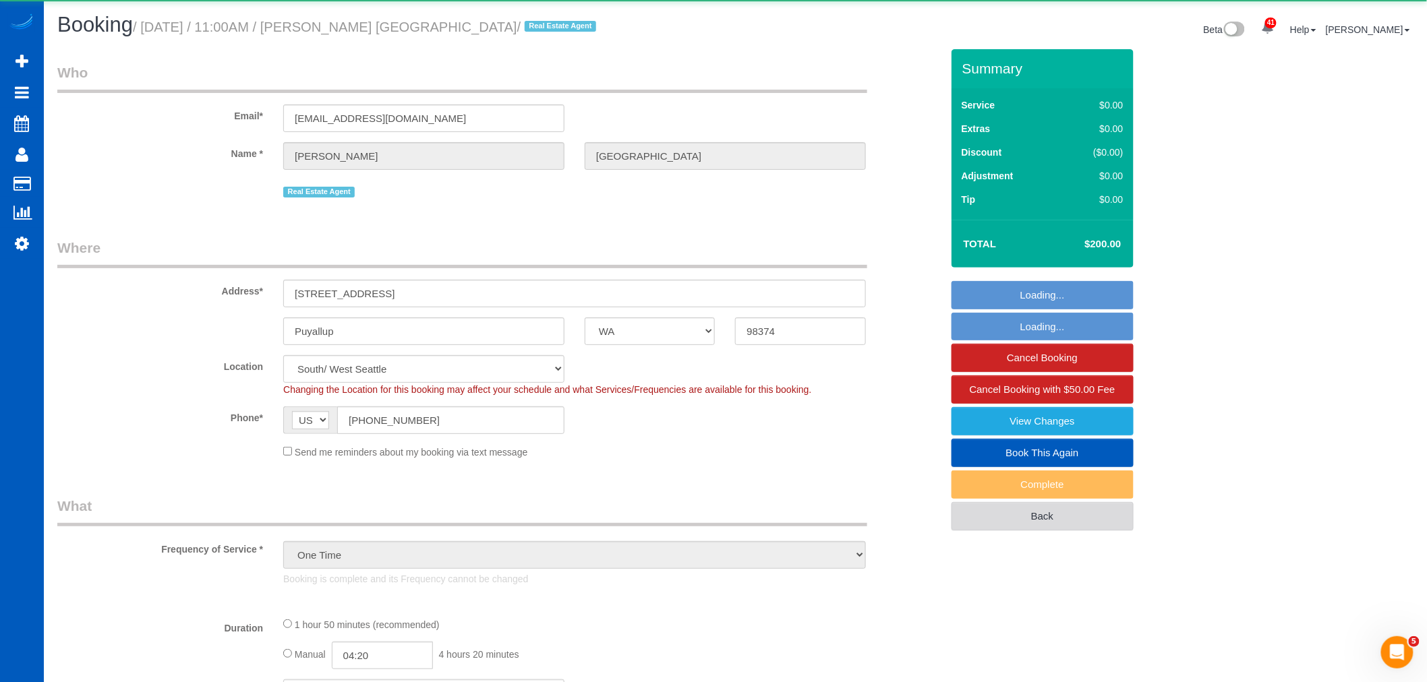
select select "3"
select select "2"
select select "spot1"
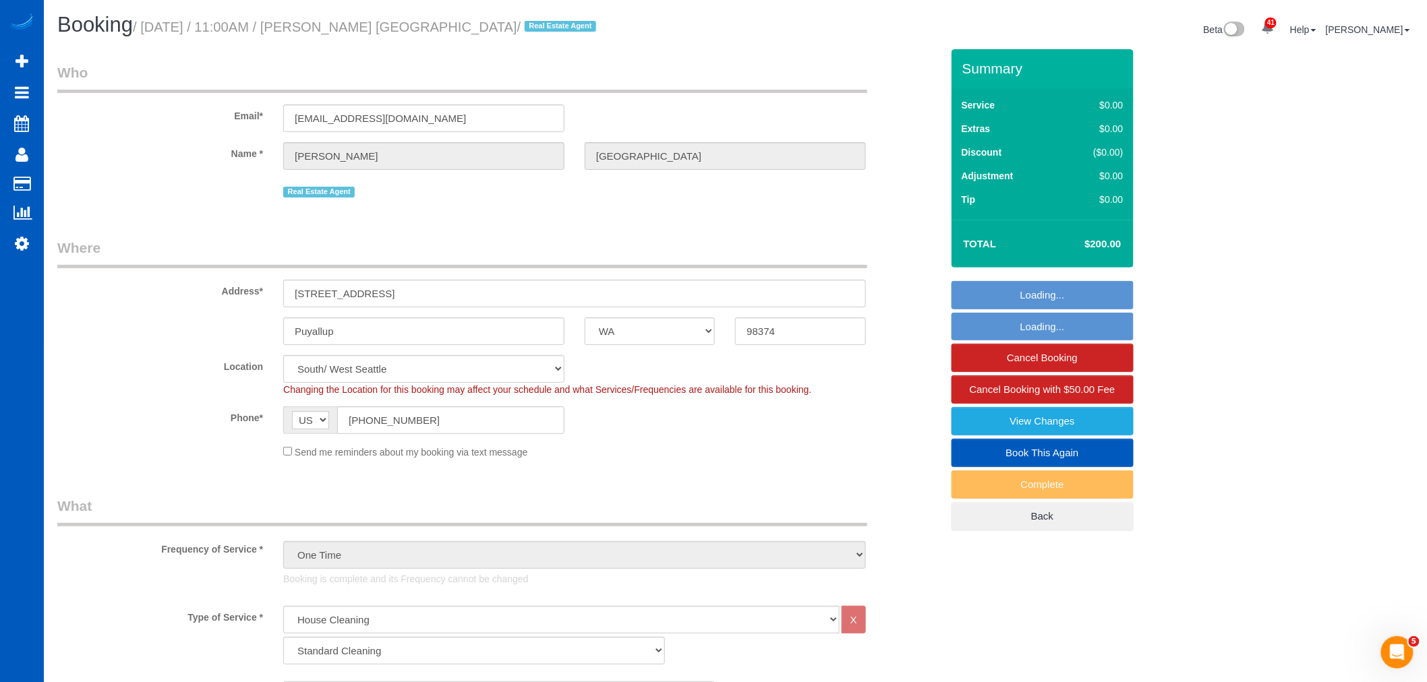
click at [1046, 454] on link "Book This Again" at bounding box center [1042, 453] width 182 height 28
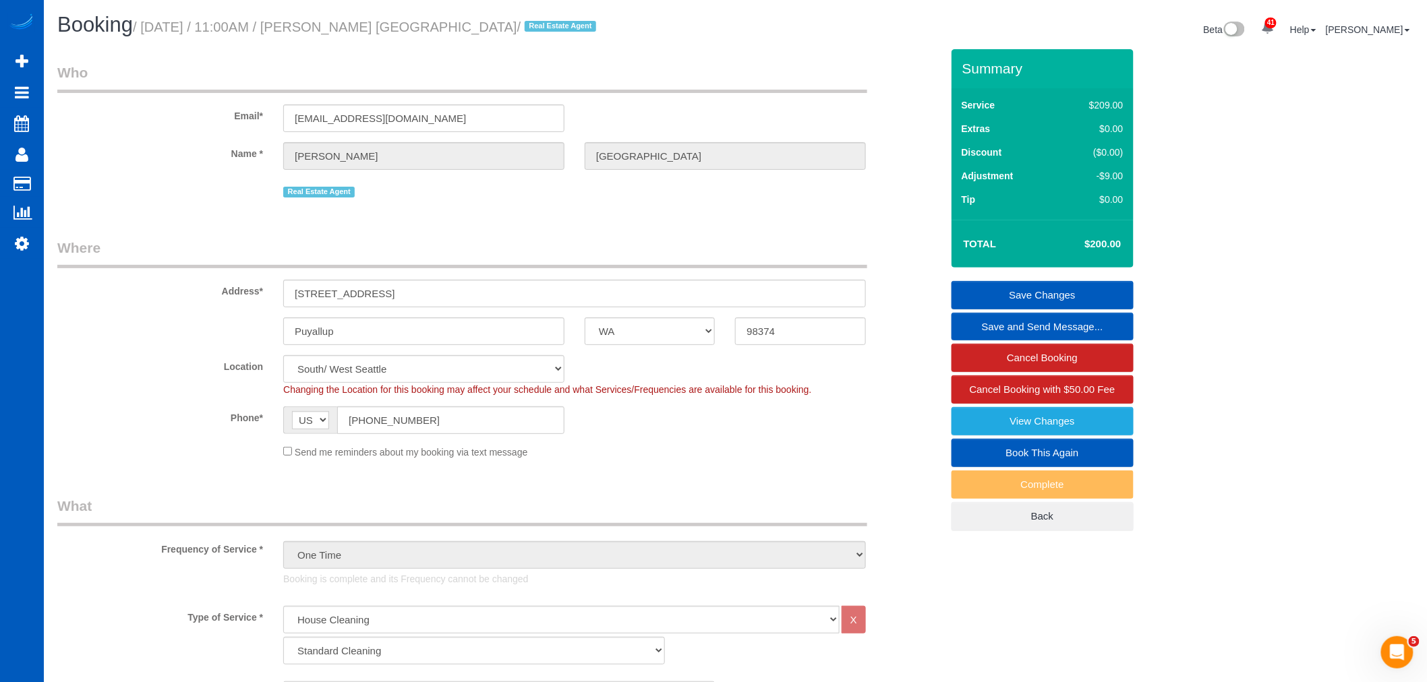
select select "WA"
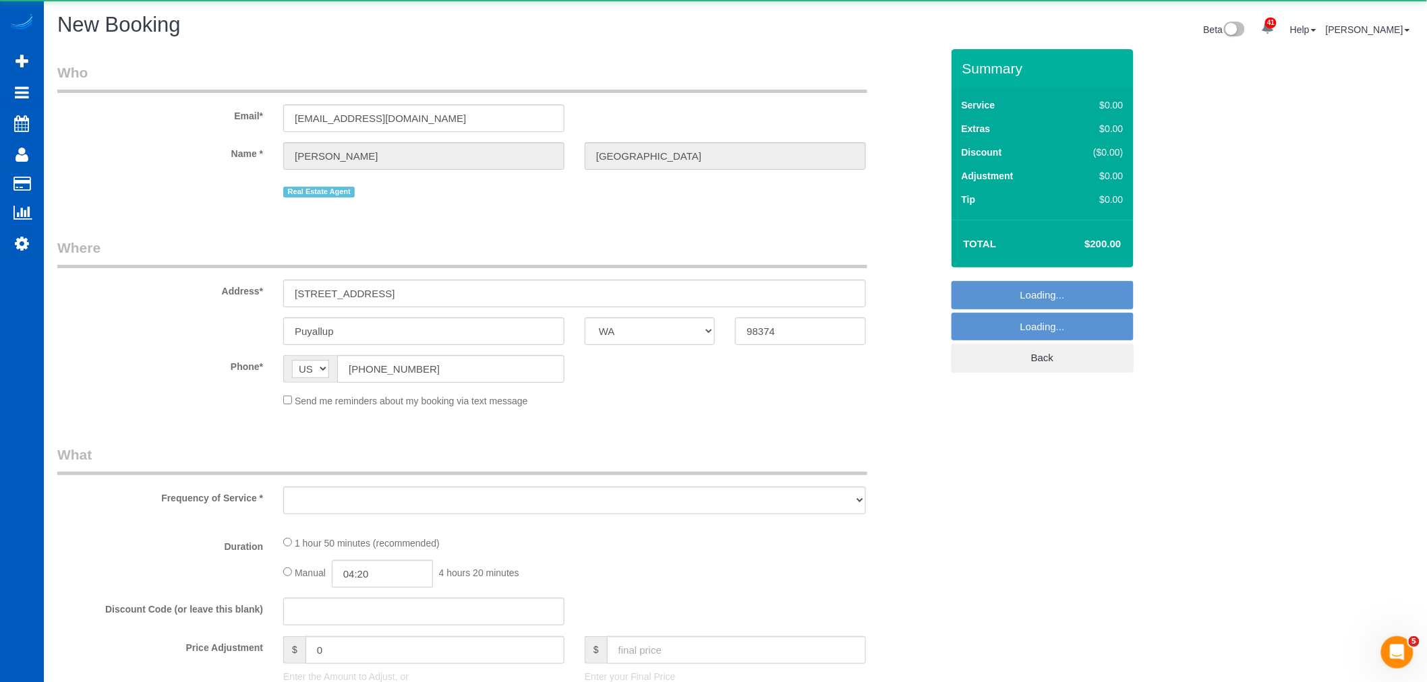
select select "string:fspay"
select select "object:1822"
select select "864"
select select "199"
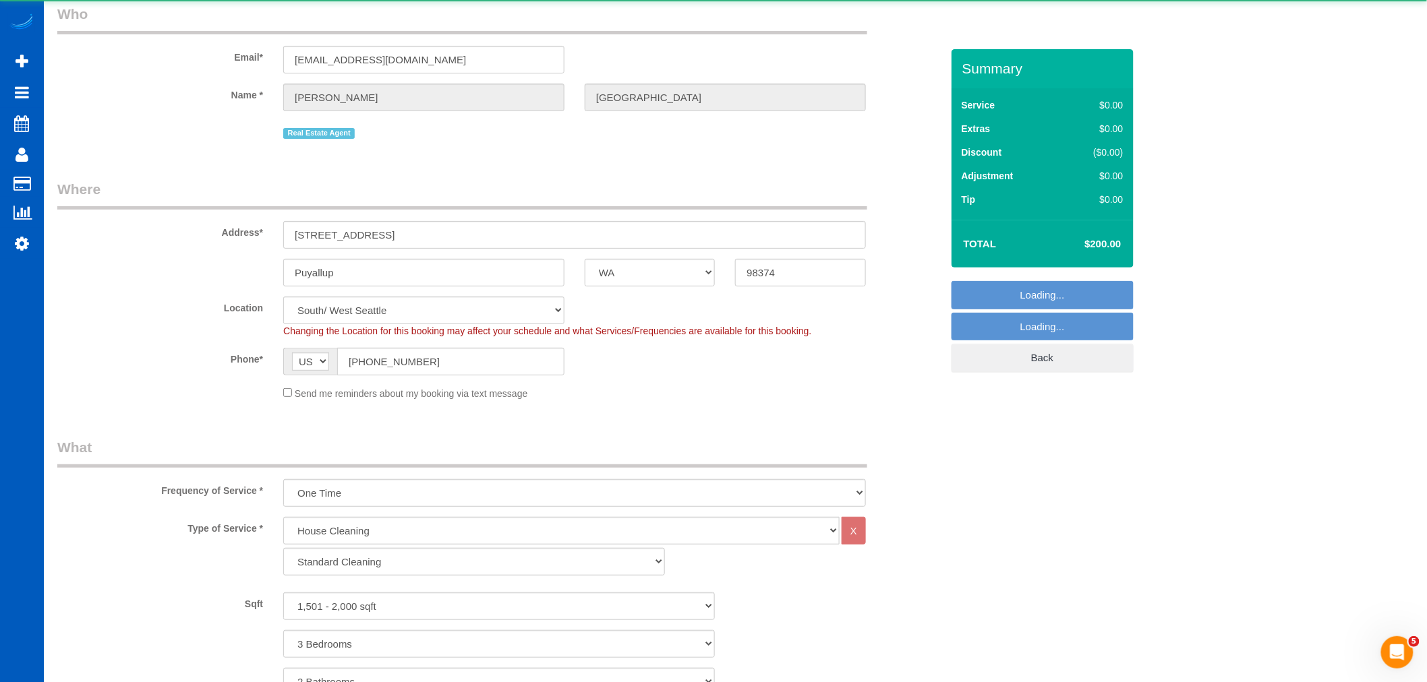
select select "1501"
select select "3"
select select "2"
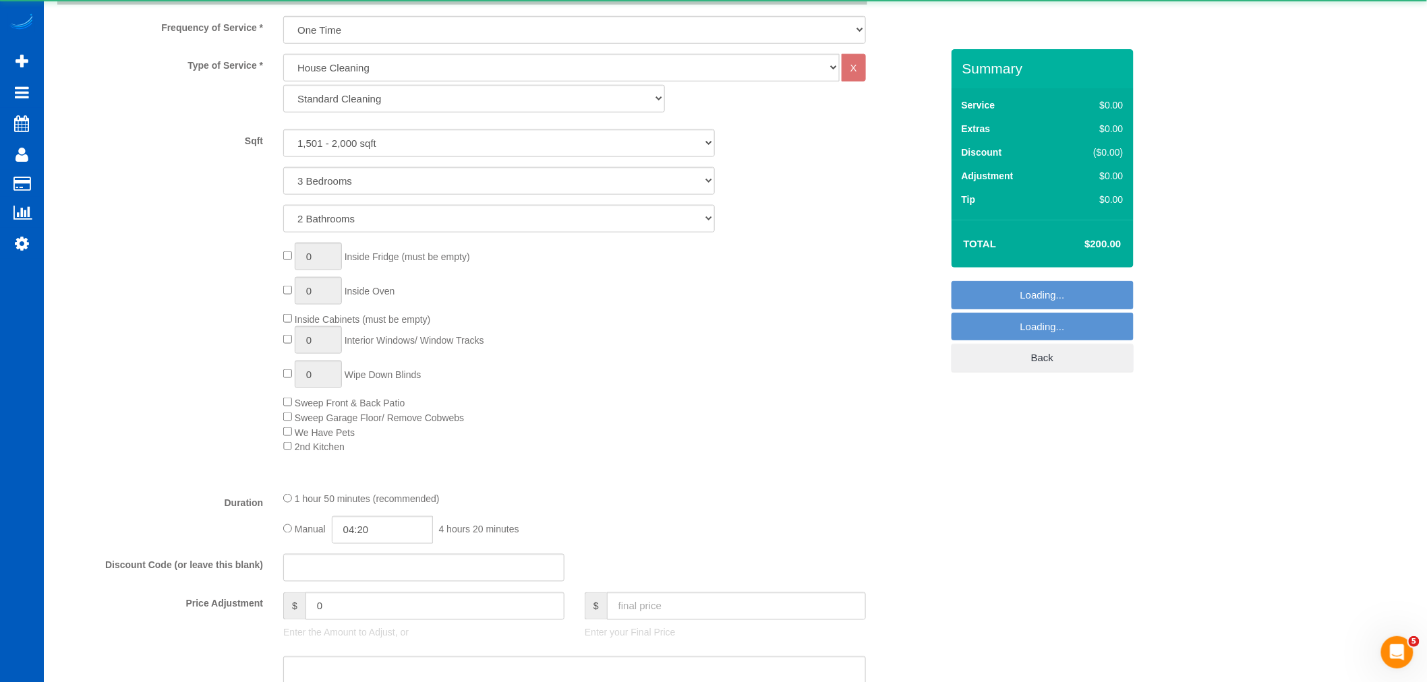
select select "2"
select select "object:1916"
select select "1501"
select select "3"
select select "2"
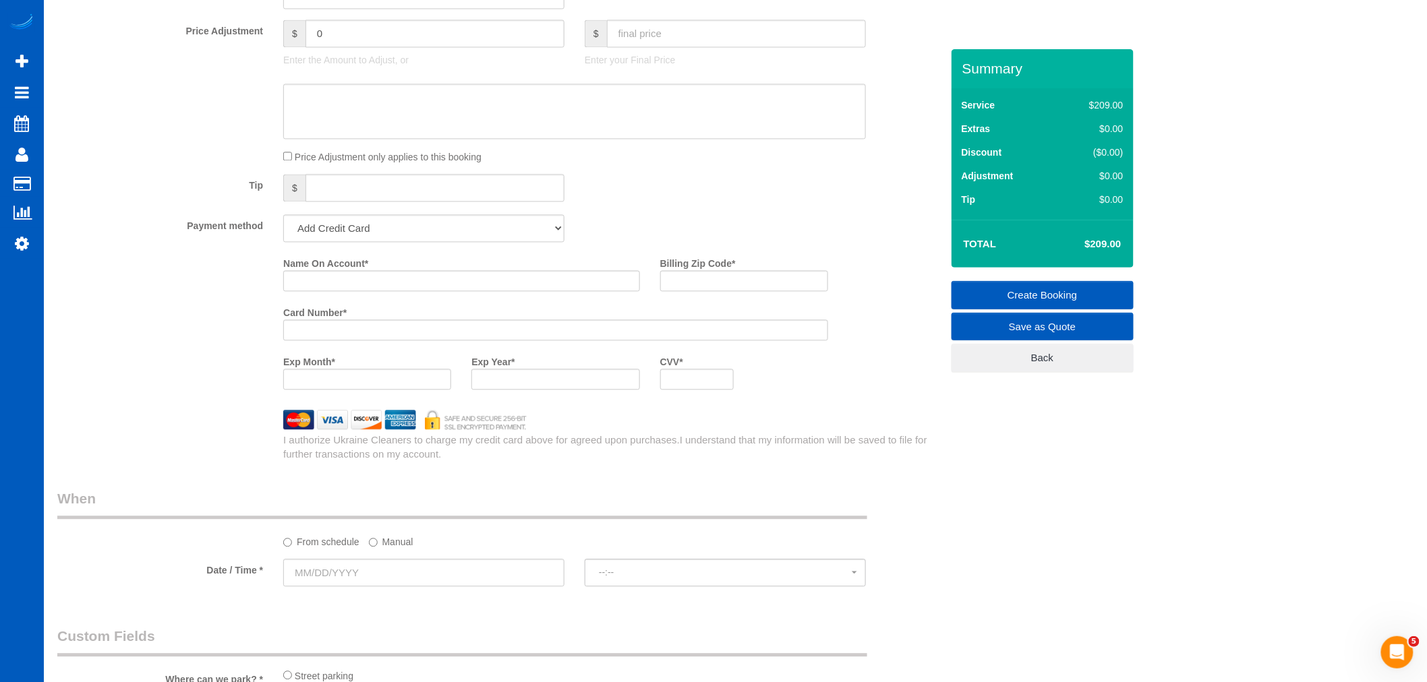
scroll to position [1149, 0]
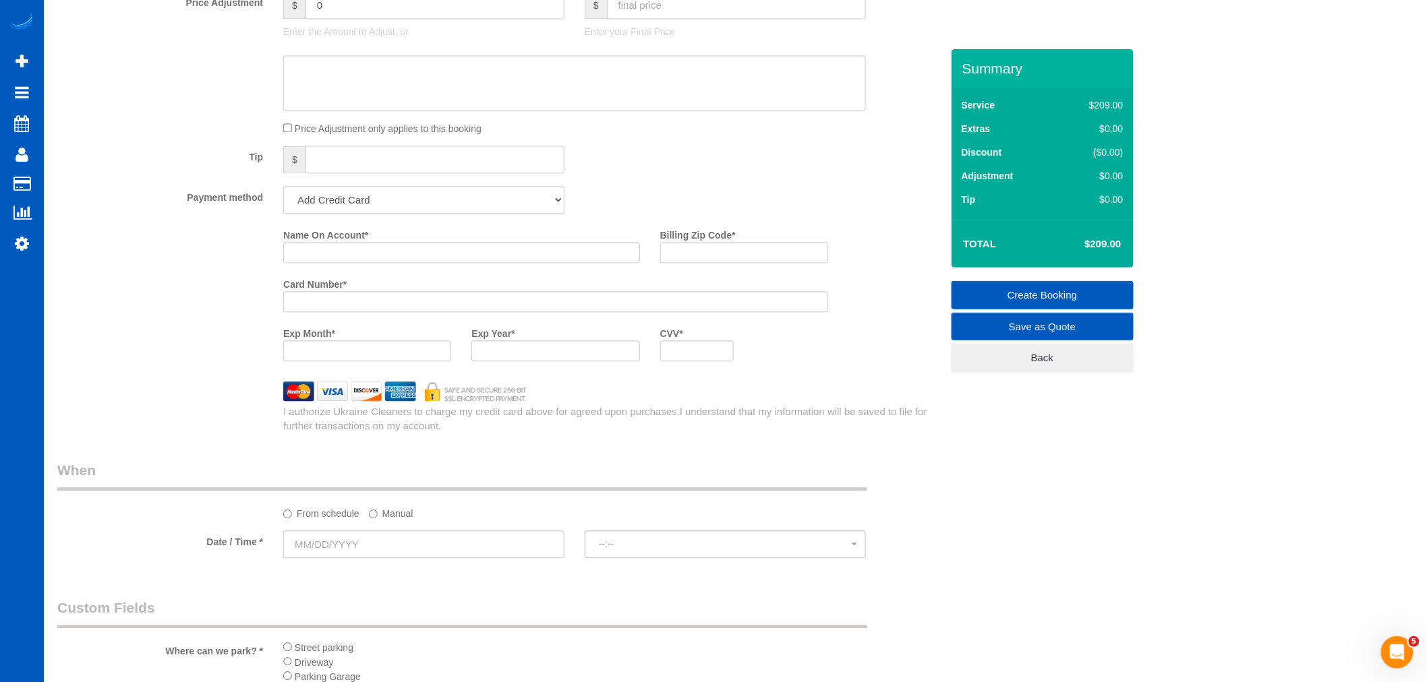
click at [401, 206] on select "Add Credit Card Cash Check Paypal" at bounding box center [423, 200] width 281 height 28
click at [713, 214] on div "Payment method Add Credit Card Cash Check Paypal" at bounding box center [499, 200] width 904 height 28
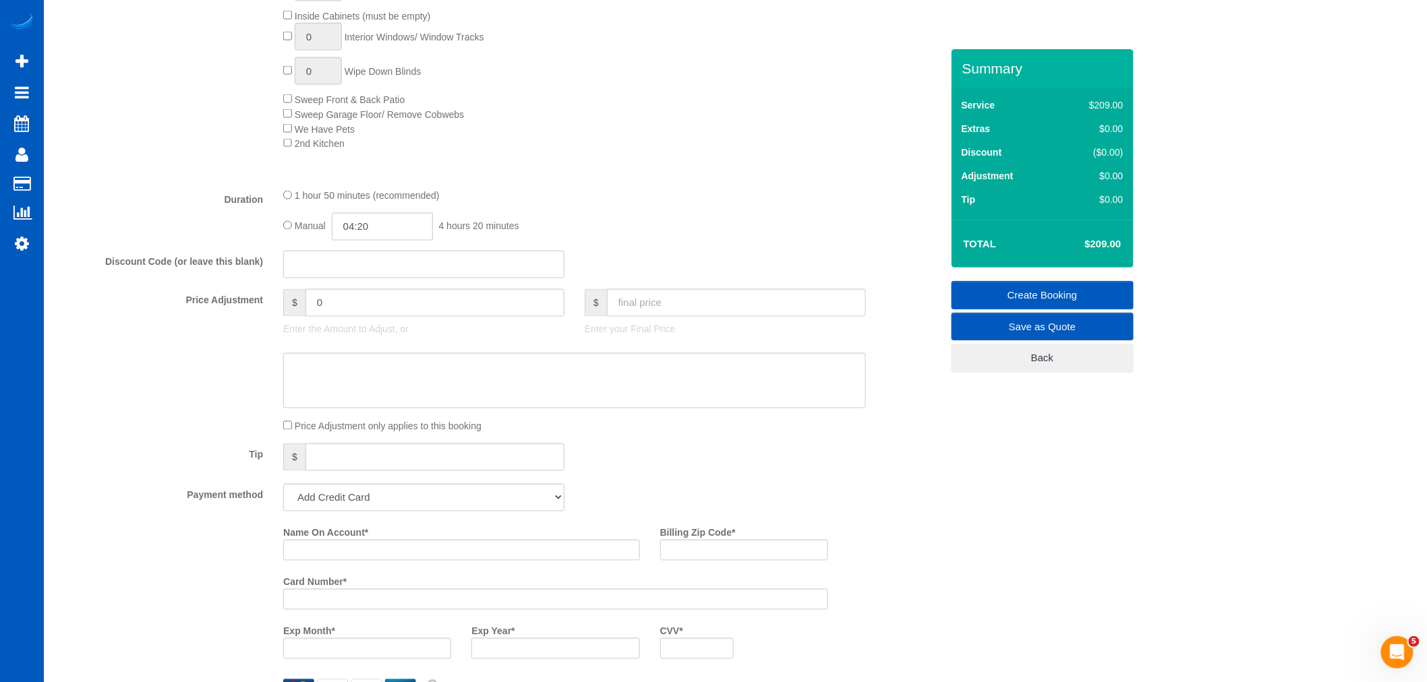
scroll to position [850, 0]
click at [661, 318] on input "text" at bounding box center [736, 305] width 259 height 28
type input "200"
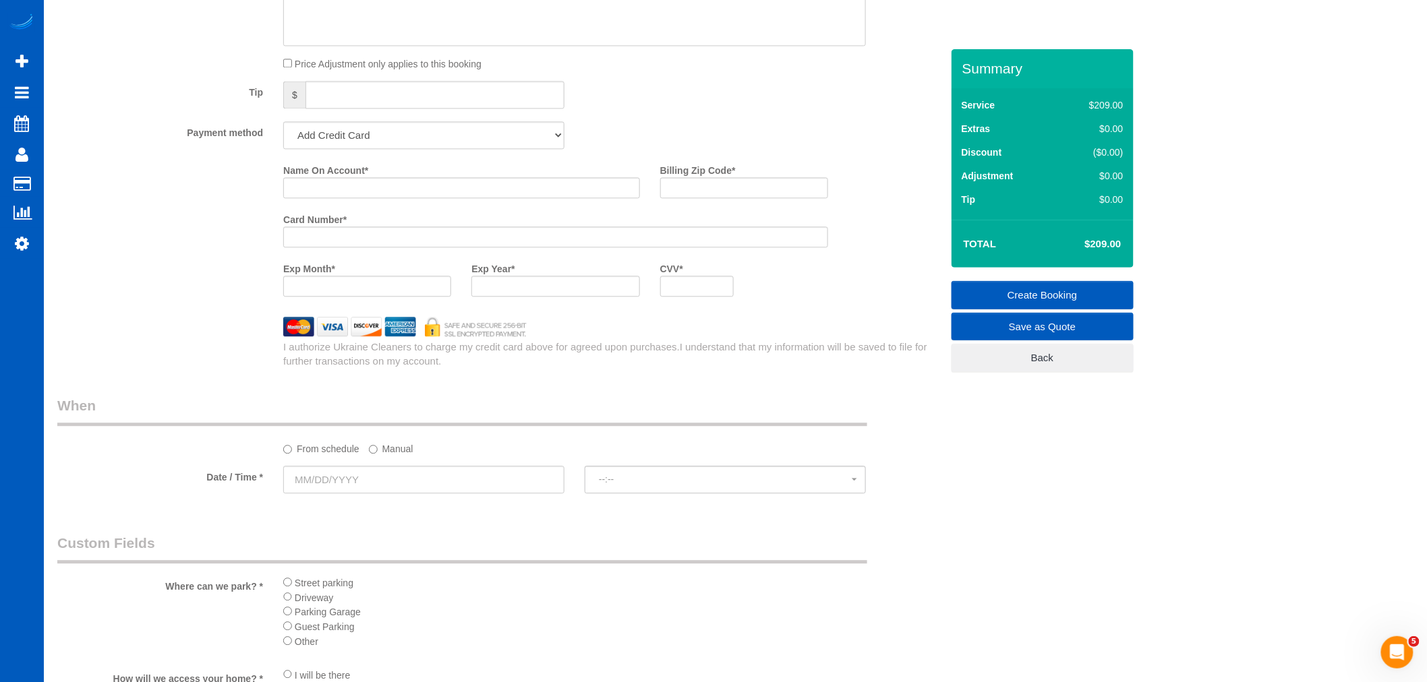
type input "-9"
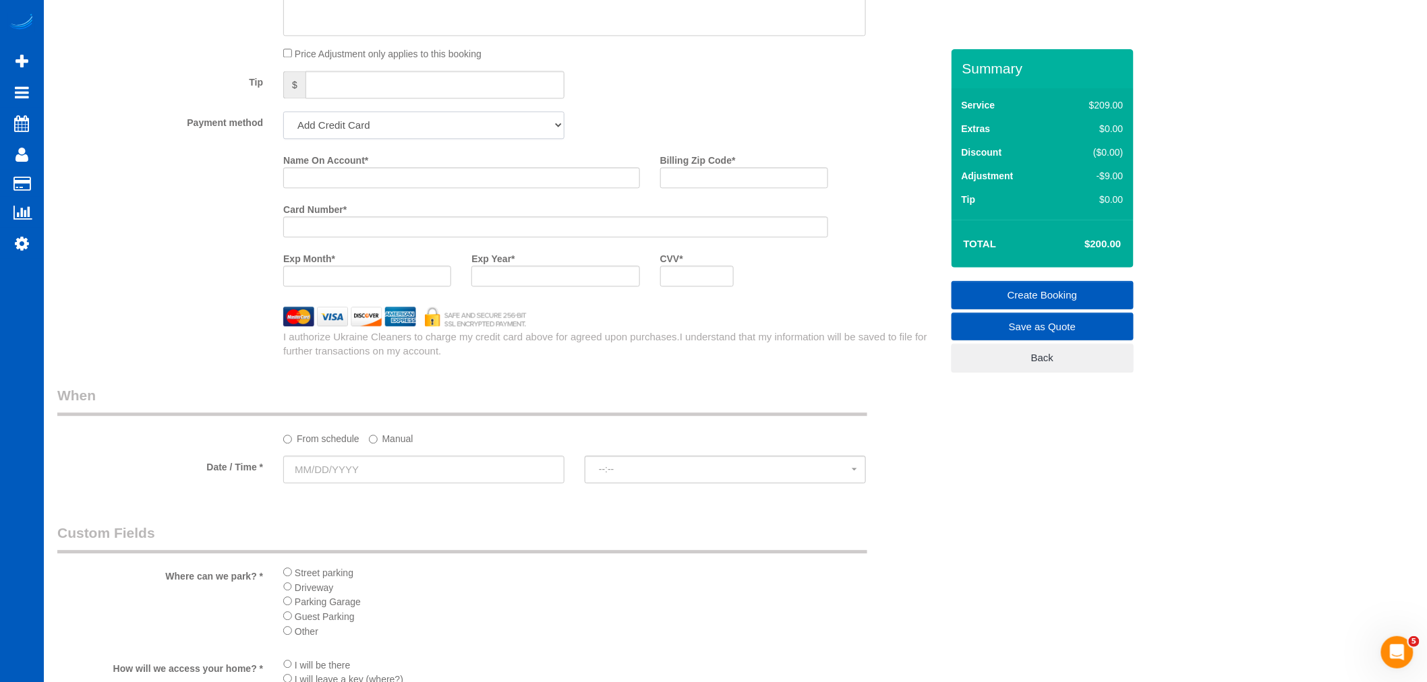
click at [381, 139] on select "Add Credit Card Cash Check Paypal" at bounding box center [423, 125] width 281 height 28
select select "string:cash"
click at [283, 121] on select "Add Credit Card Cash Check Paypal" at bounding box center [423, 125] width 281 height 28
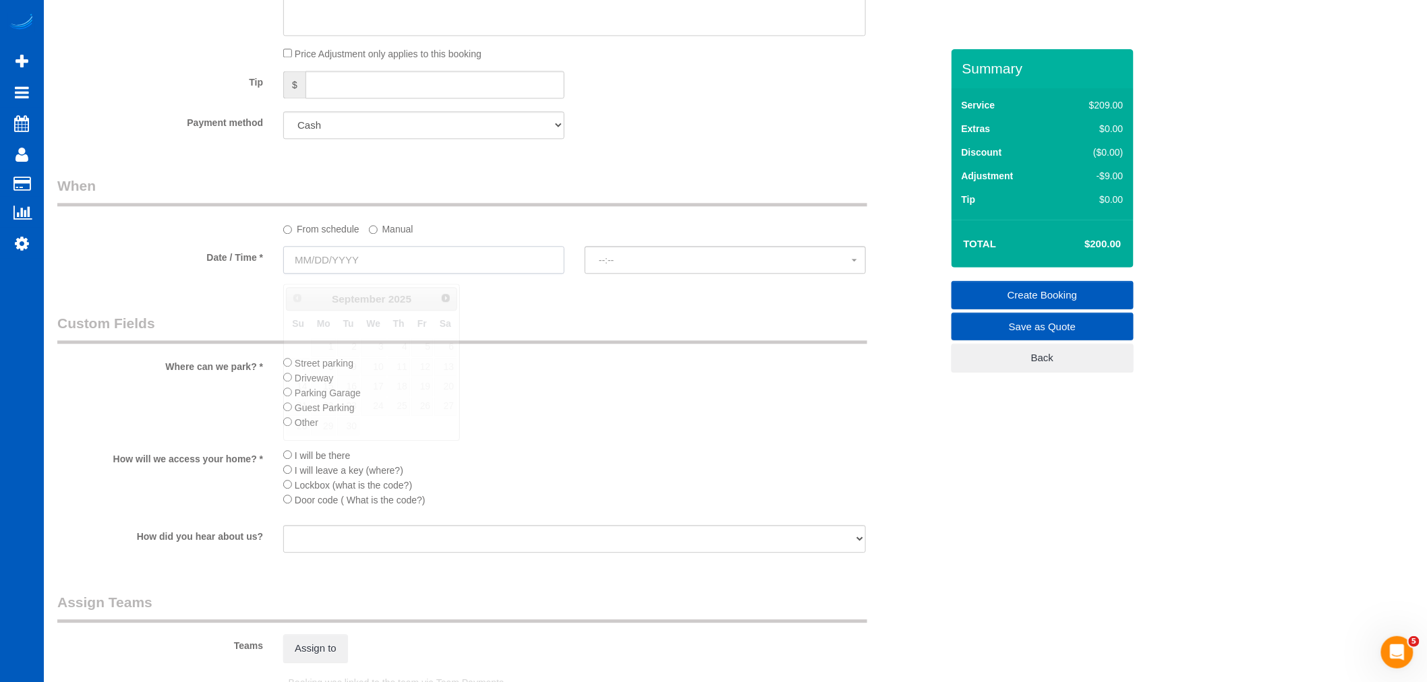
click at [345, 258] on input "text" at bounding box center [423, 260] width 281 height 28
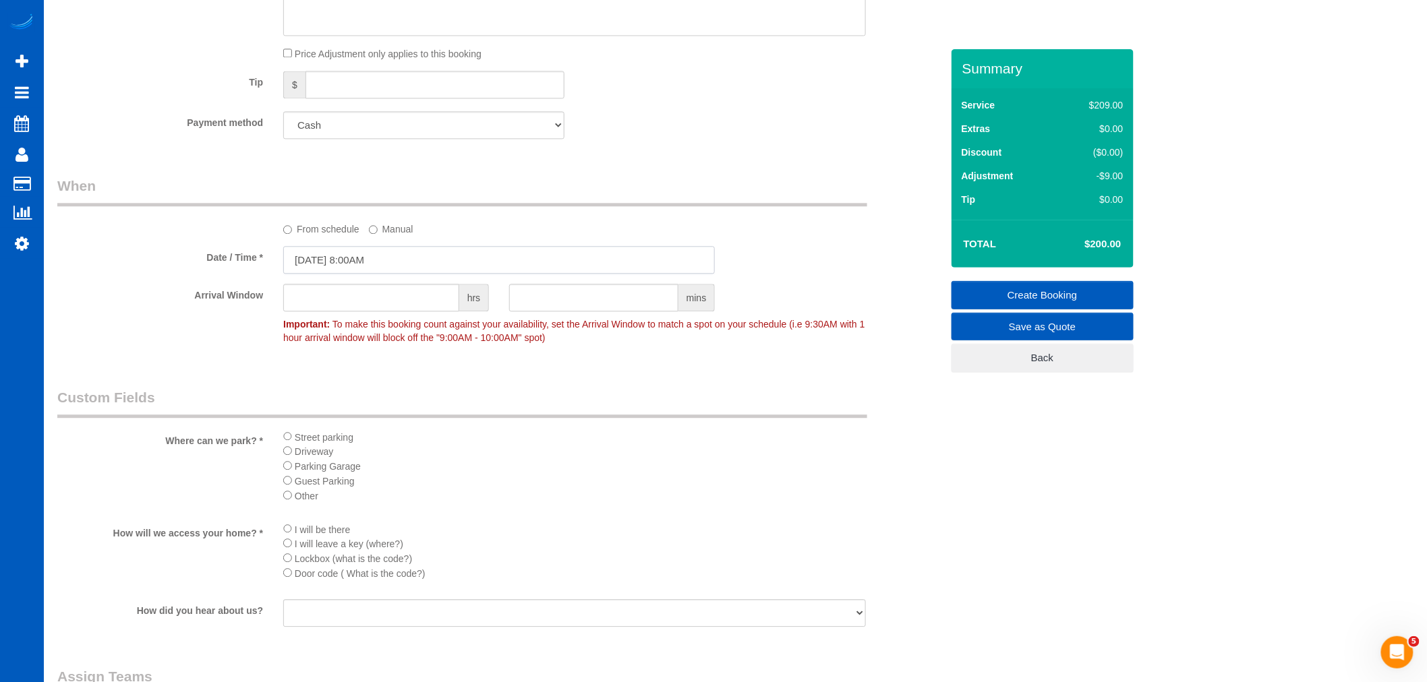
click at [341, 270] on input "[DATE] 8:00AM" at bounding box center [499, 260] width 432 height 28
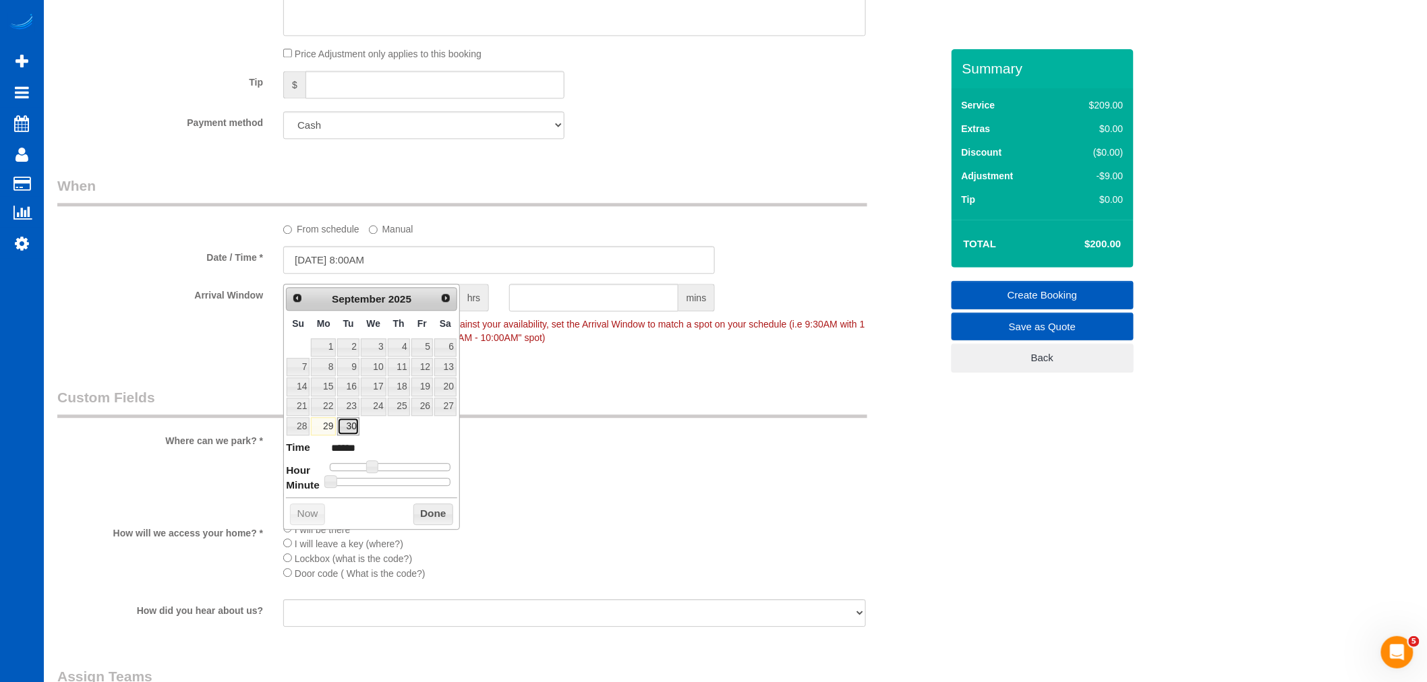
click at [345, 423] on link "30" at bounding box center [348, 426] width 22 height 18
type input "[DATE] 9:00AM"
type input "******"
type input "[DATE] 10:00AM"
type input "*******"
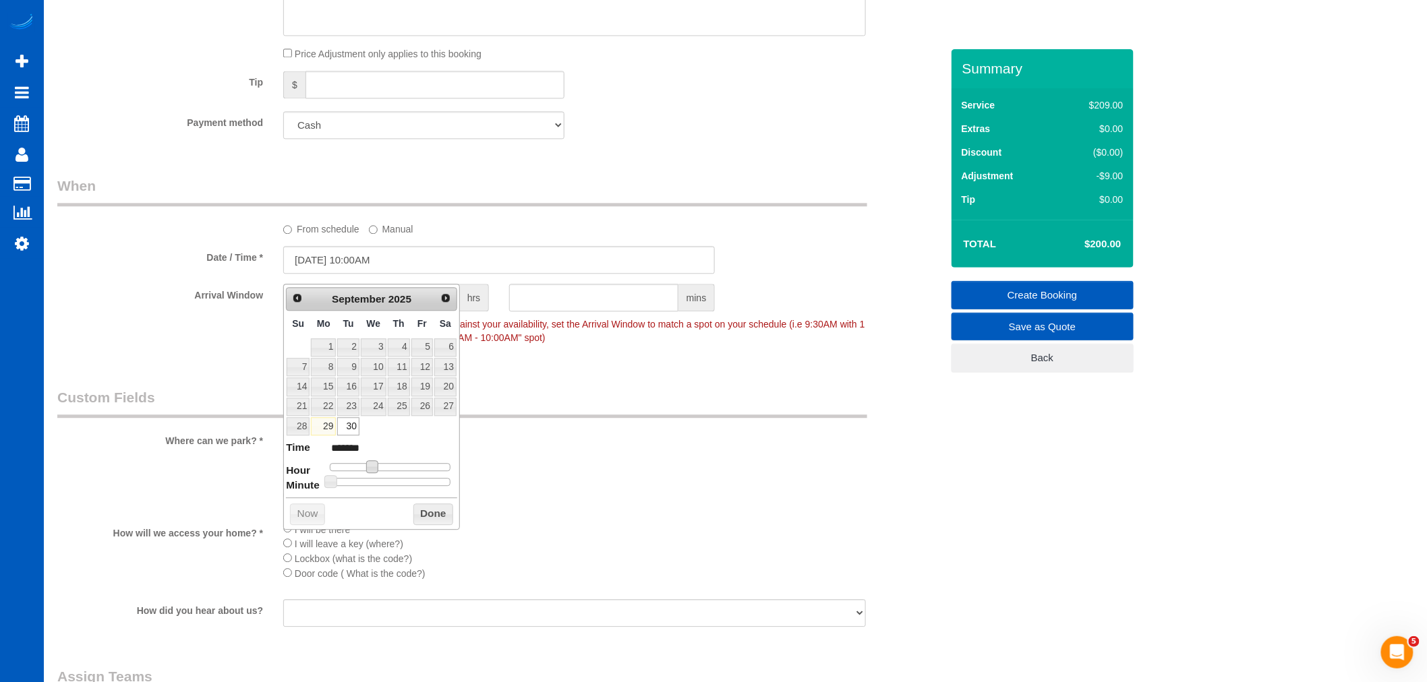
type input "[DATE] 11:00AM"
type input "*******"
type input "[DATE] 12:00PM"
type input "*******"
type input "[DATE] 1:00PM"
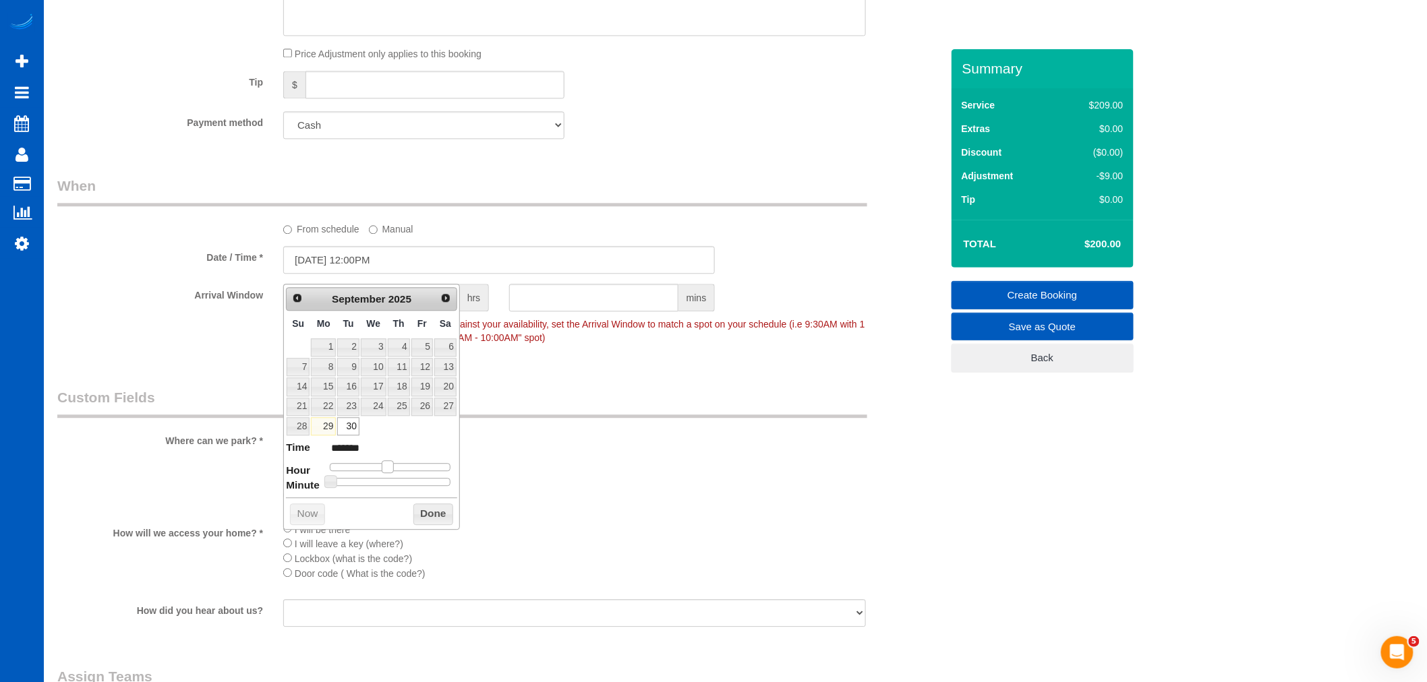
type input "******"
type input "[DATE] 2:00PM"
type input "******"
type input "[DATE] 3:00PM"
type input "******"
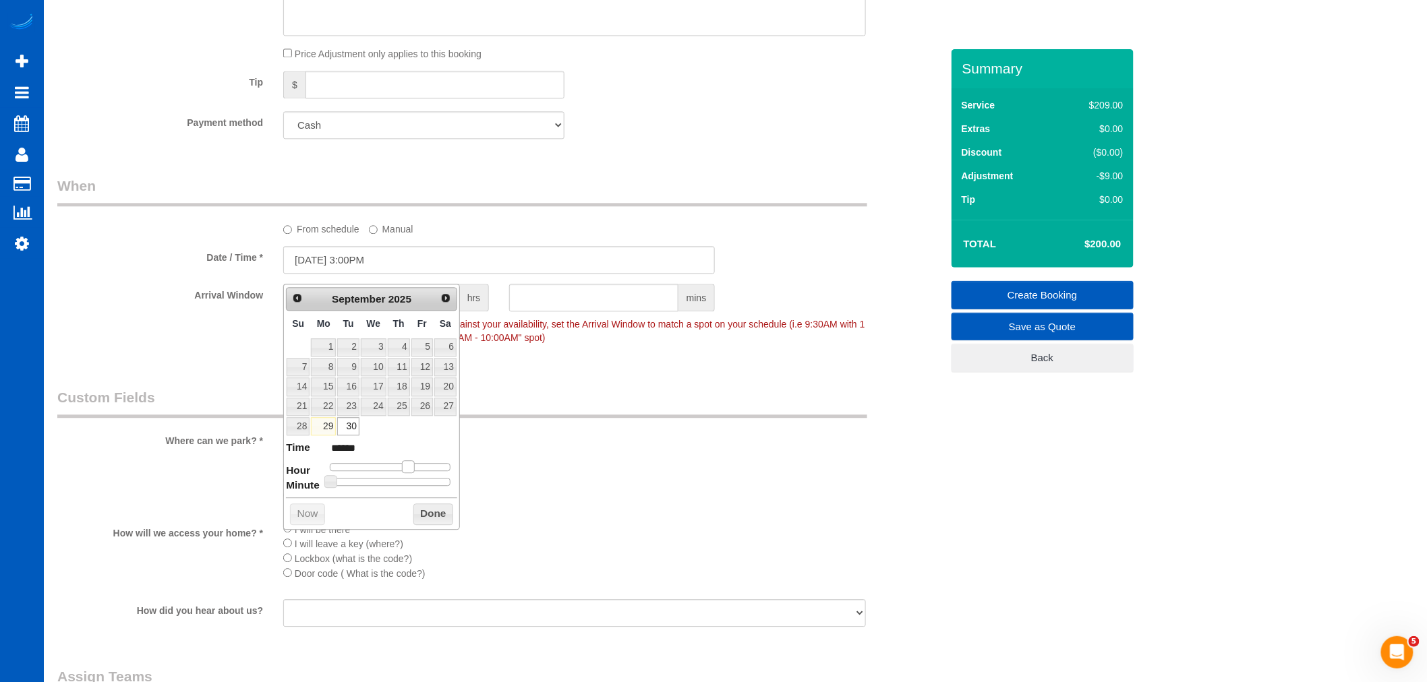
drag, startPoint x: 368, startPoint y: 465, endPoint x: 407, endPoint y: 469, distance: 38.6
click at [407, 469] on span at bounding box center [408, 467] width 12 height 12
type input "[DATE] 3:05PM"
type input "******"
type input "[DATE] 3:10PM"
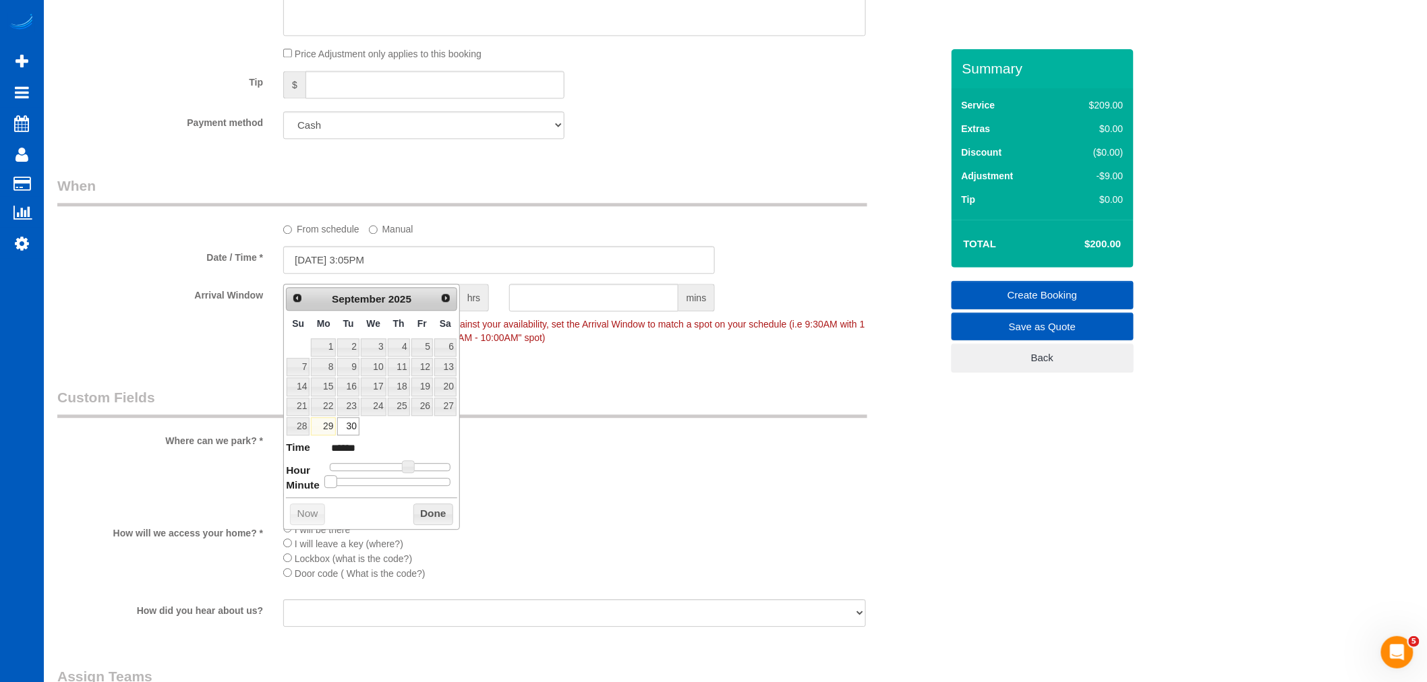
type input "******"
type input "[DATE] 3:15PM"
type input "******"
type input "[DATE] 3:20PM"
type input "******"
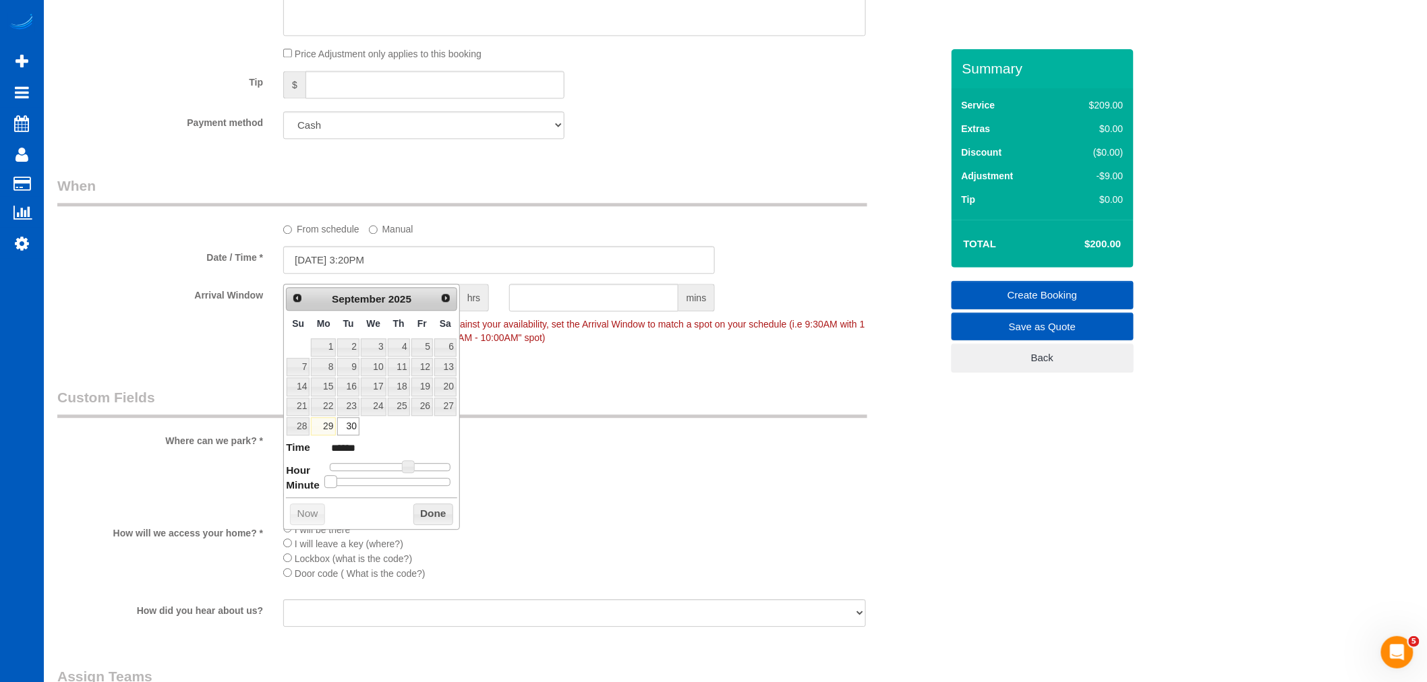
type input "[DATE] 3:25PM"
type input "******"
type input "[DATE] 3:30PM"
type input "******"
type input "[DATE] 3:35PM"
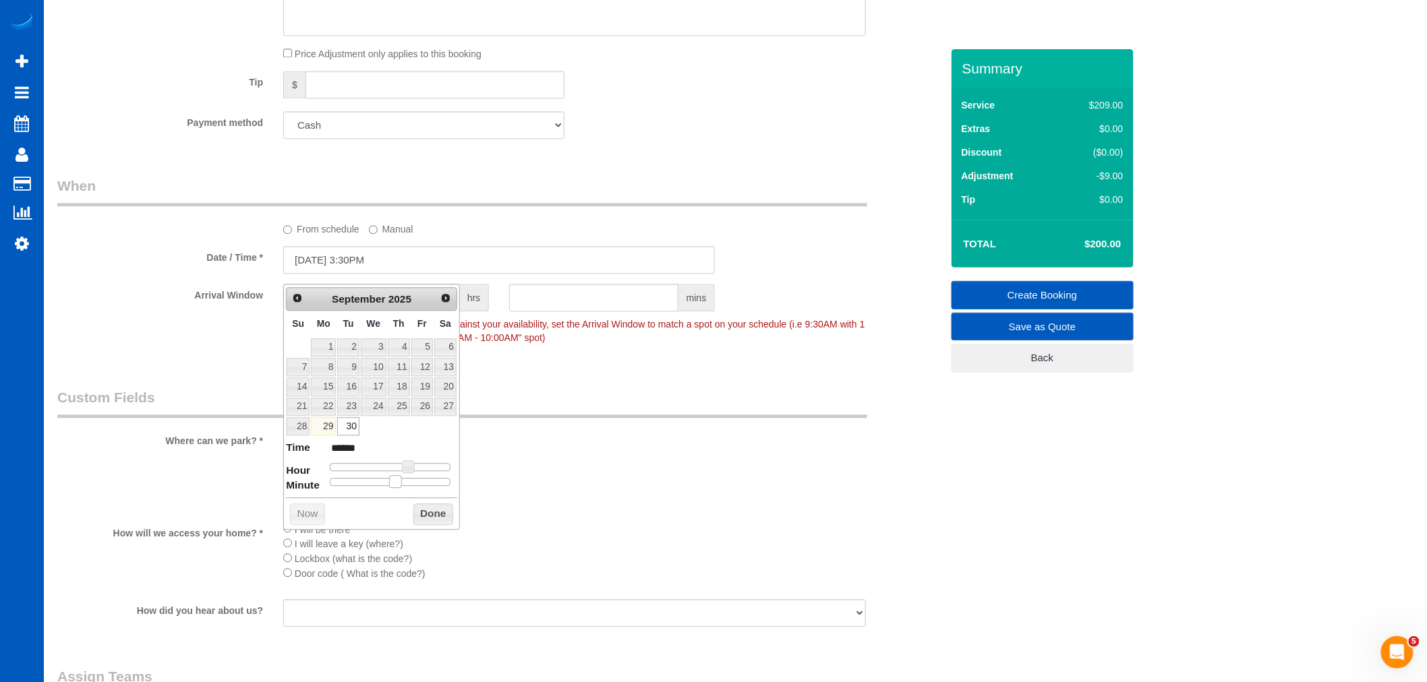
type input "******"
type input "[DATE] 3:40PM"
type input "******"
type input "[DATE] 3:45PM"
type input "******"
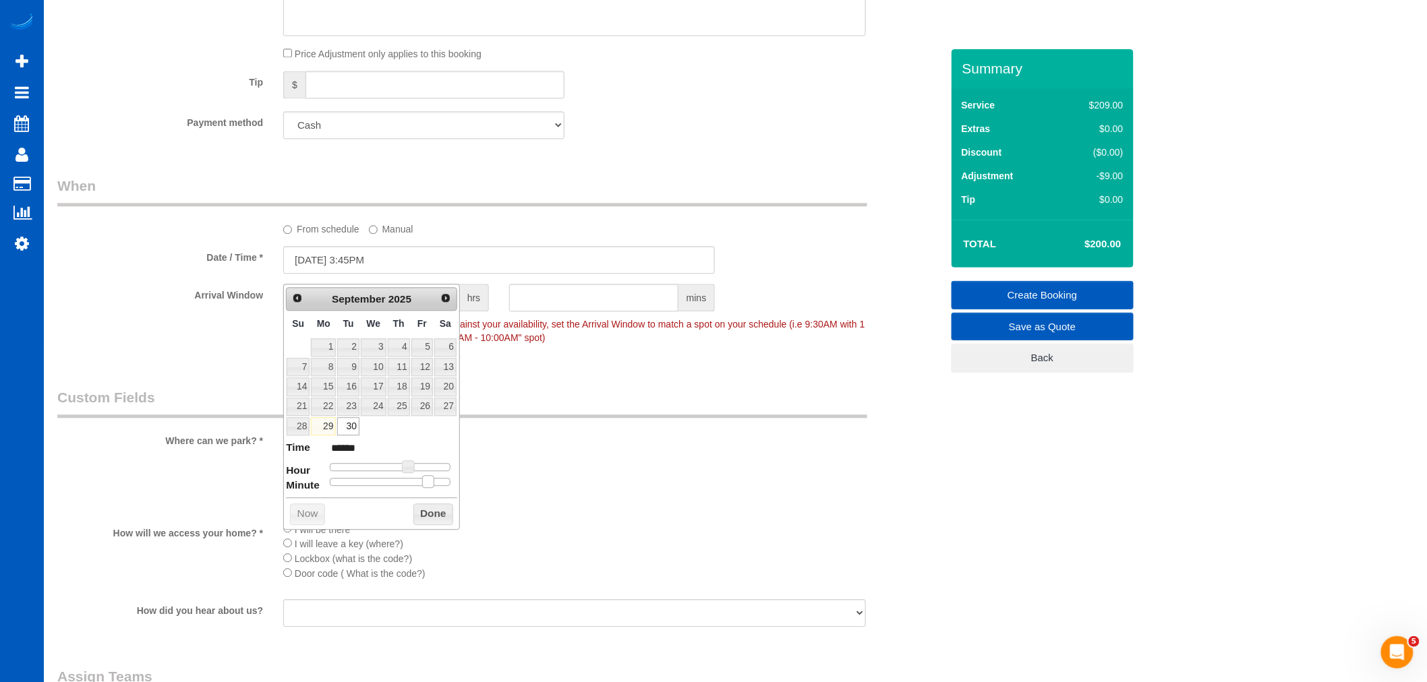
drag, startPoint x: 333, startPoint y: 481, endPoint x: 428, endPoint y: 482, distance: 94.4
click at [428, 482] on span at bounding box center [428, 481] width 12 height 12
click at [434, 510] on button "Done" at bounding box center [433, 515] width 40 height 22
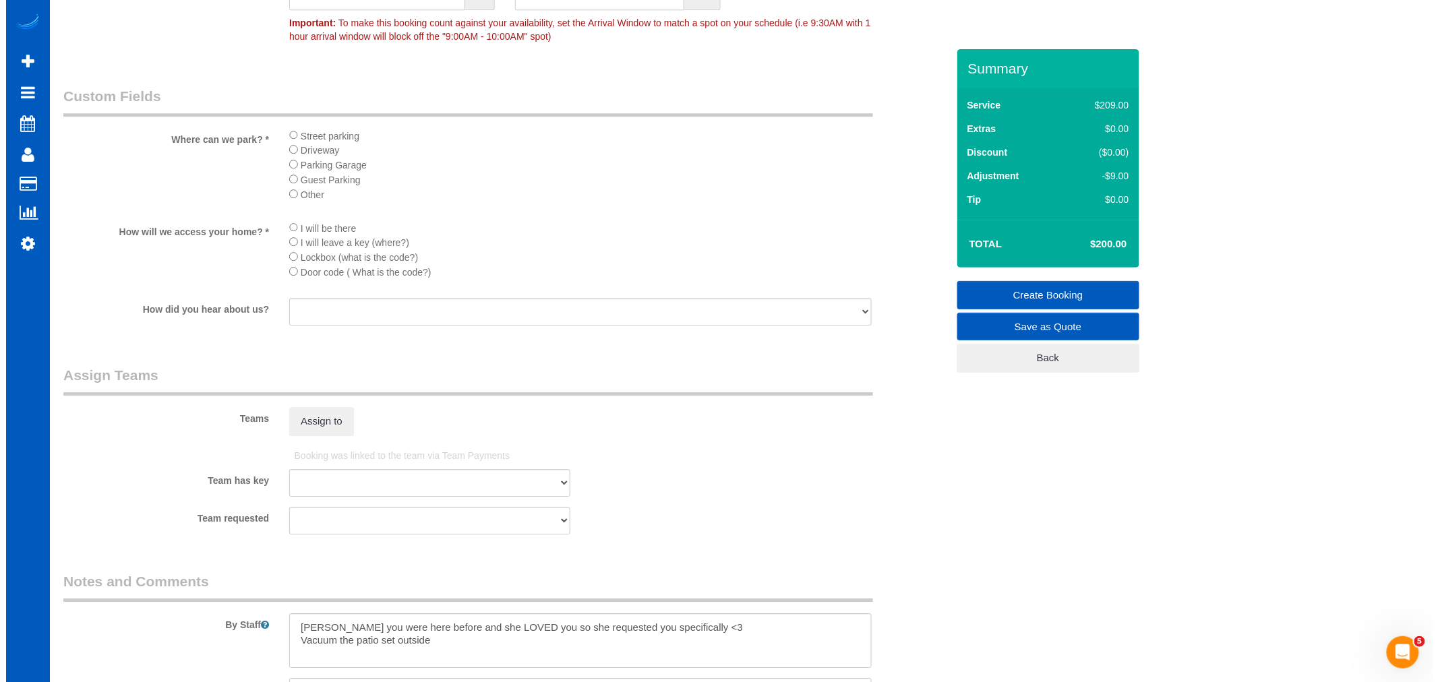
scroll to position [1599, 0]
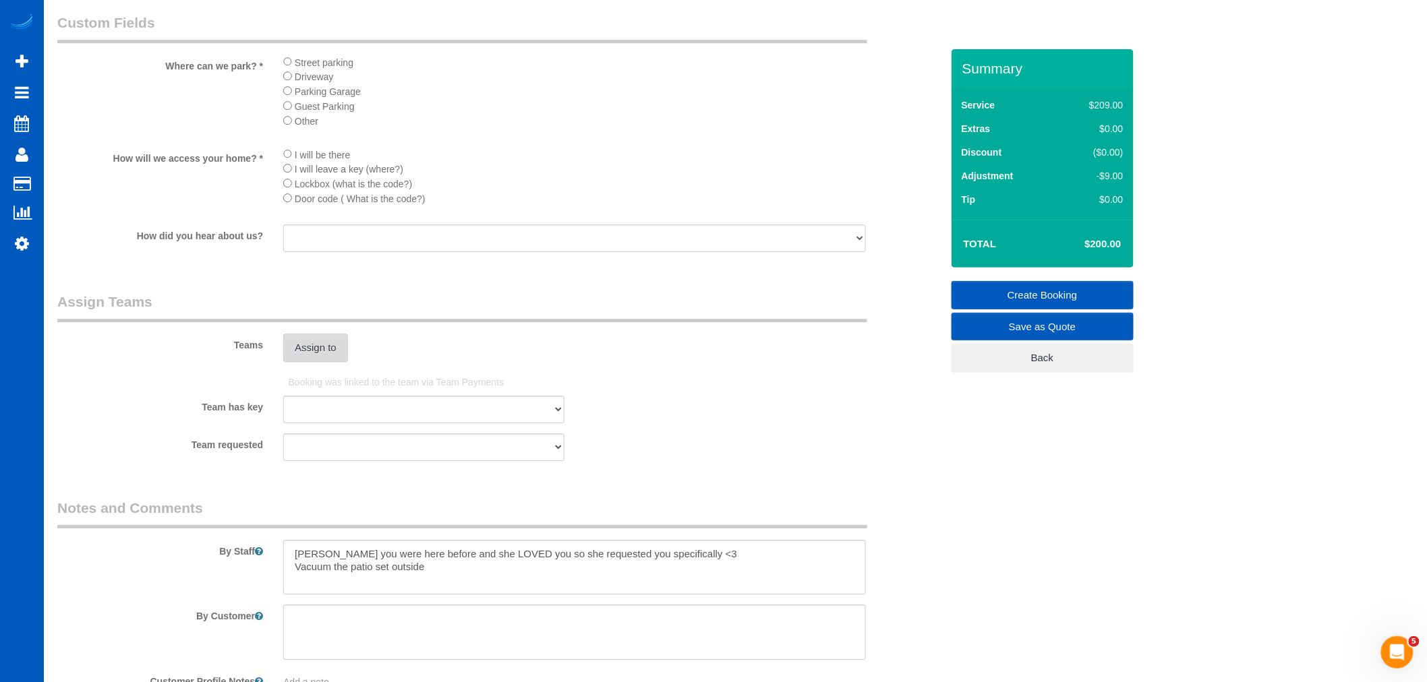
click at [322, 362] on button "Assign to" at bounding box center [315, 348] width 65 height 28
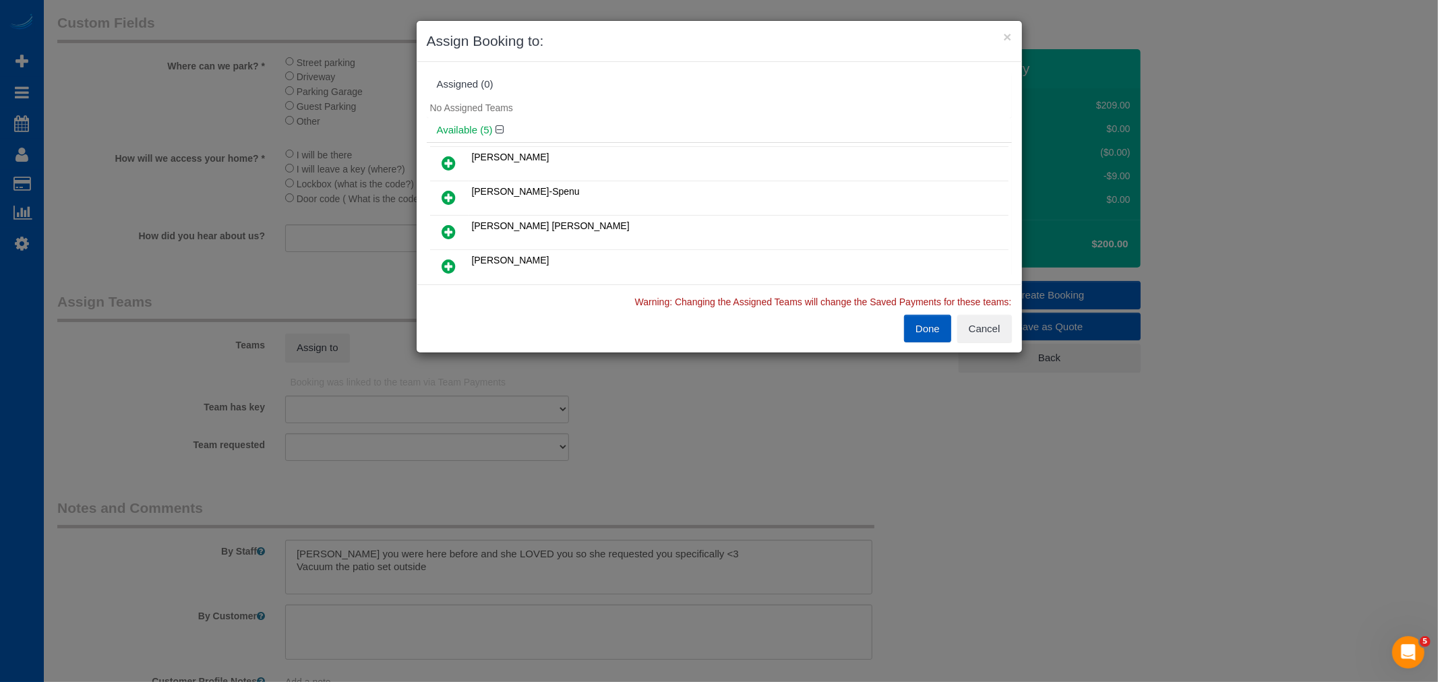
click at [454, 196] on icon at bounding box center [449, 197] width 14 height 16
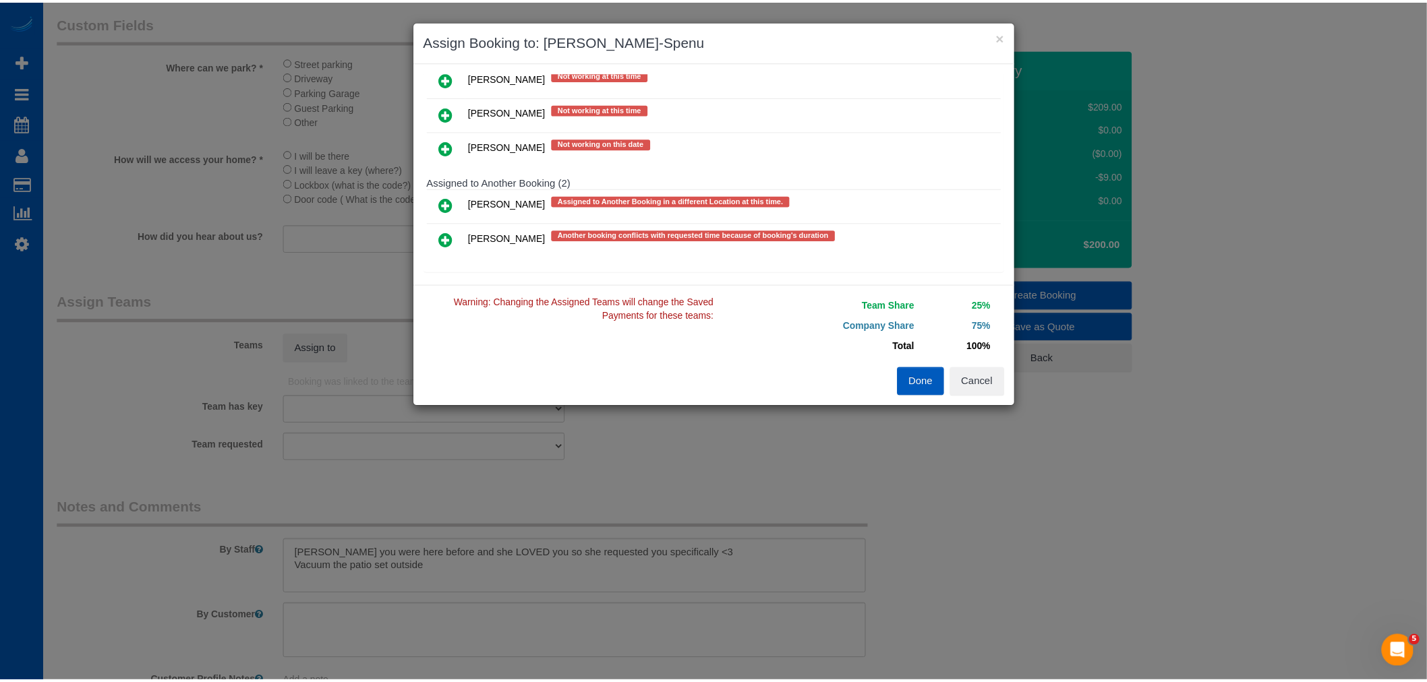
scroll to position [319, 0]
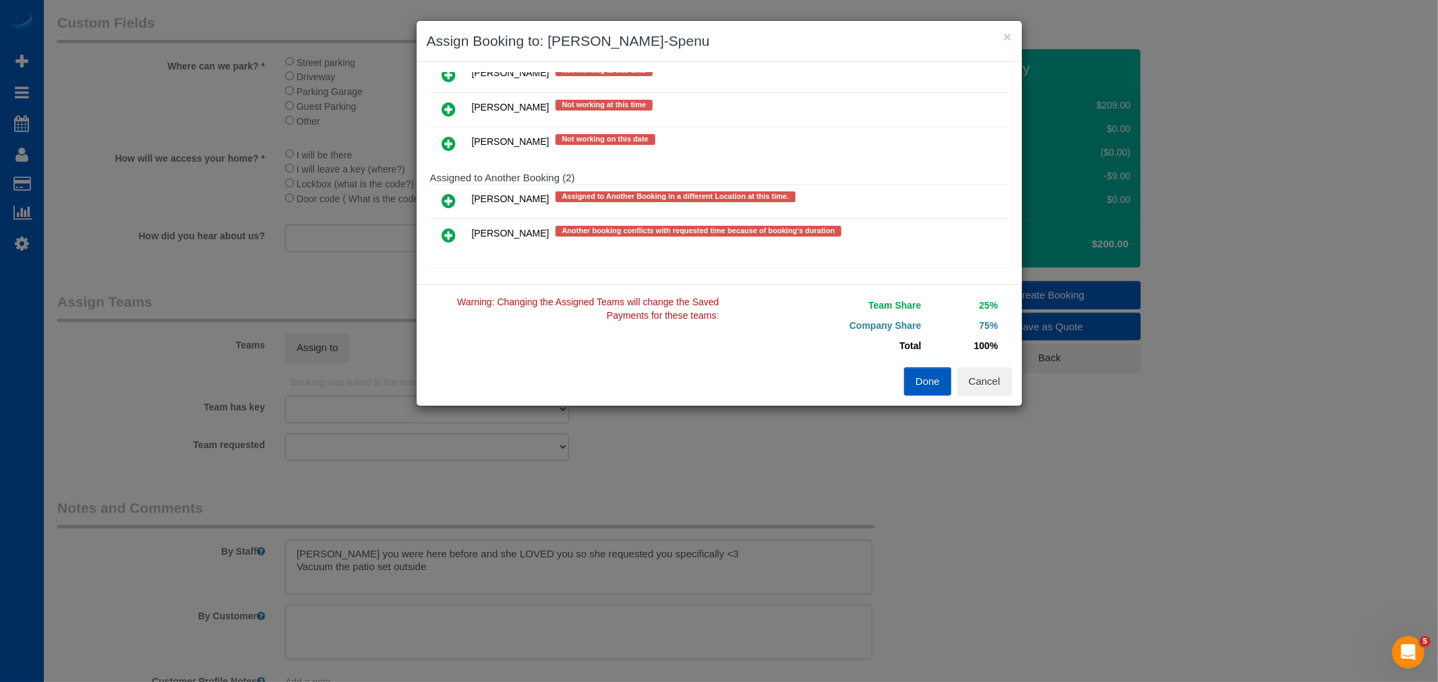
drag, startPoint x: 920, startPoint y: 392, endPoint x: 693, endPoint y: 355, distance: 229.5
click at [918, 389] on button "Done" at bounding box center [927, 382] width 47 height 28
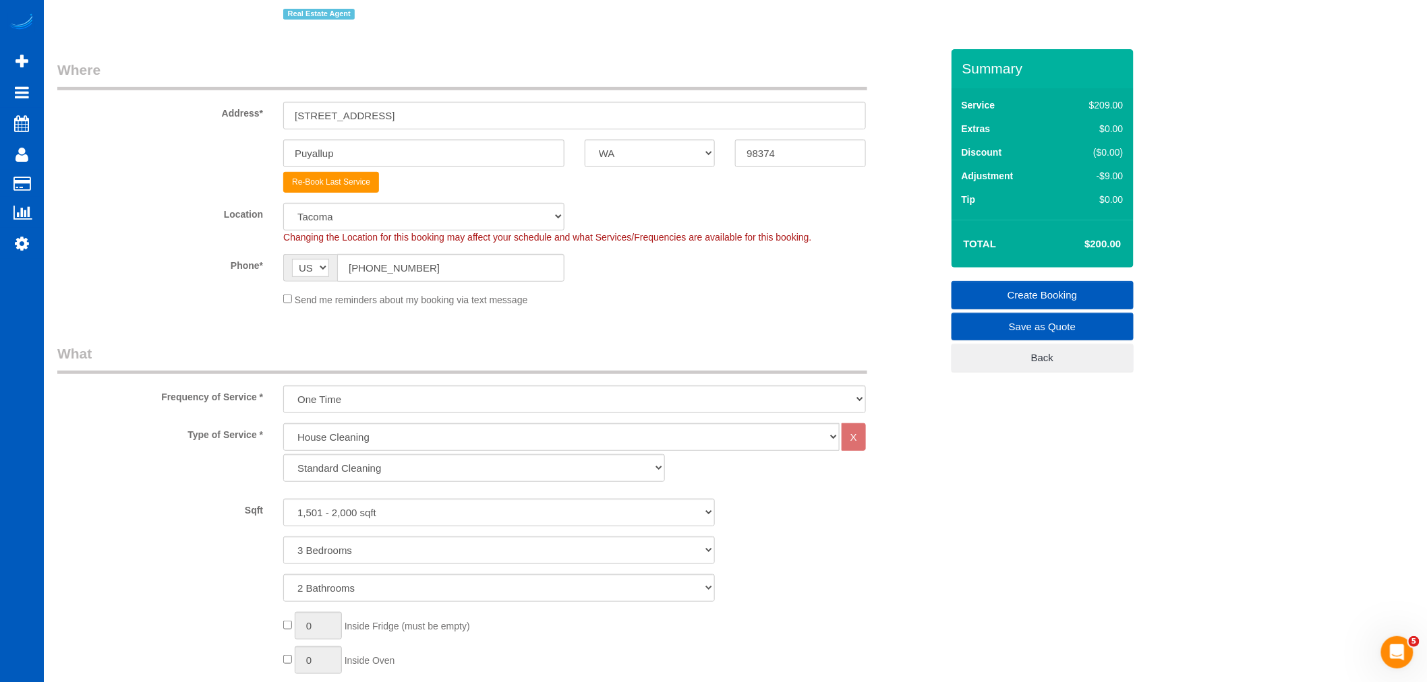
scroll to position [100, 0]
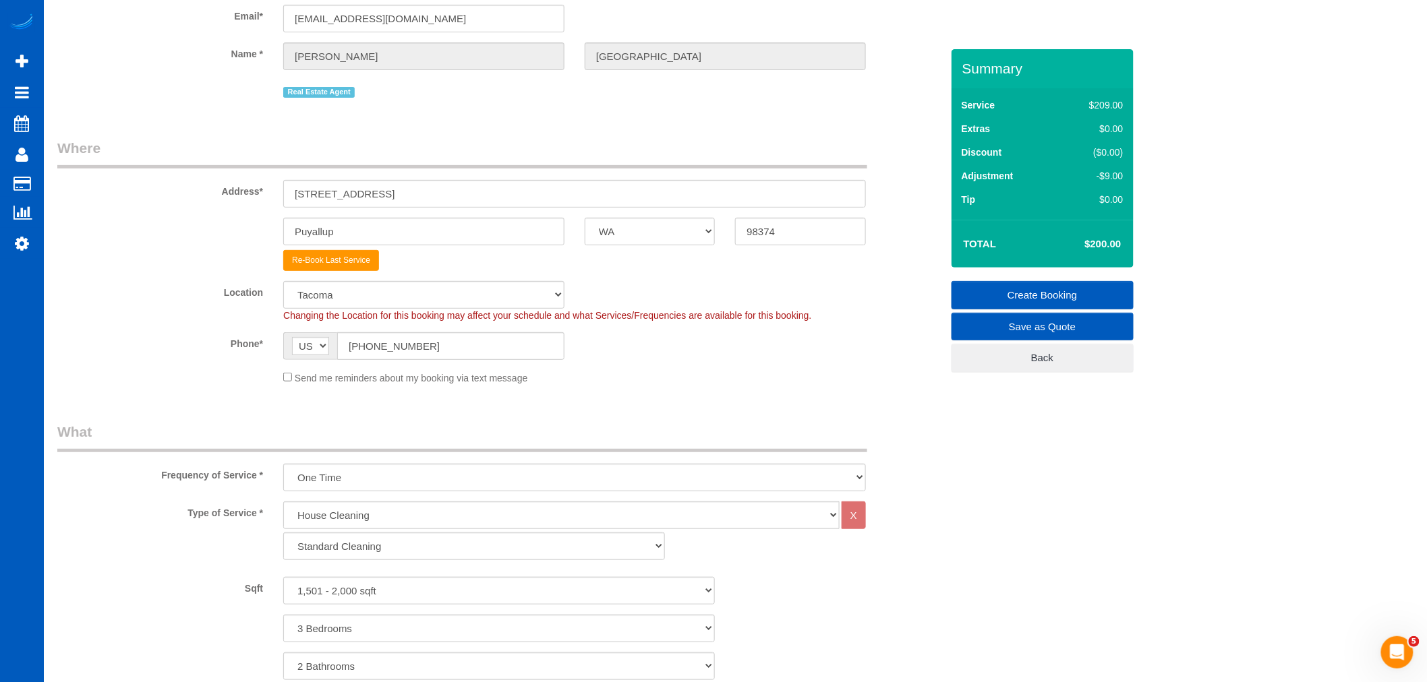
click at [362, 312] on span "Changing the Location for this booking may affect your schedule and what Servic…" at bounding box center [547, 315] width 528 height 11
click at [368, 300] on select "North [GEOGRAPHIC_DATA] [GEOGRAPHIC_DATA] [GEOGRAPHIC_DATA] [GEOGRAPHIC_DATA] […" at bounding box center [423, 295] width 281 height 28
select select "8"
click at [283, 282] on select "North [GEOGRAPHIC_DATA] [GEOGRAPHIC_DATA] [GEOGRAPHIC_DATA] [GEOGRAPHIC_DATA] […" at bounding box center [423, 295] width 281 height 28
select select "object:2521"
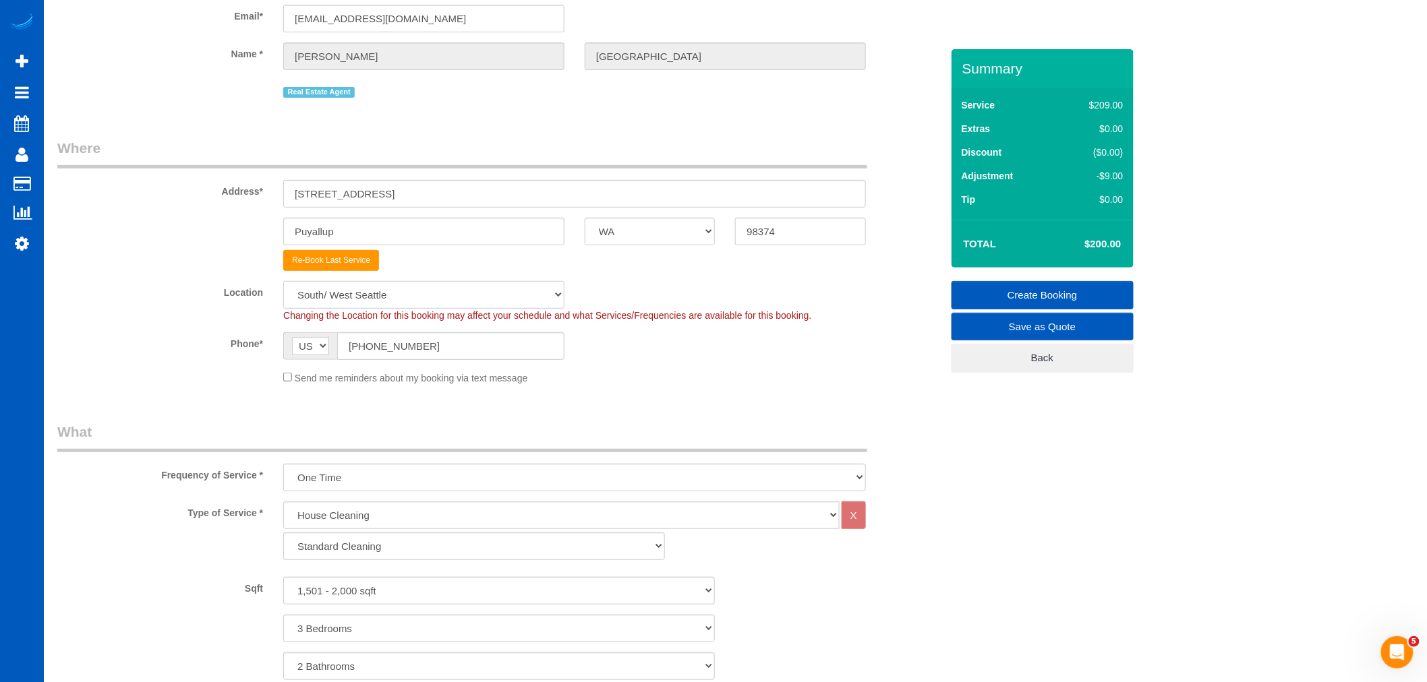
select select "1501"
select select "3"
select select "2"
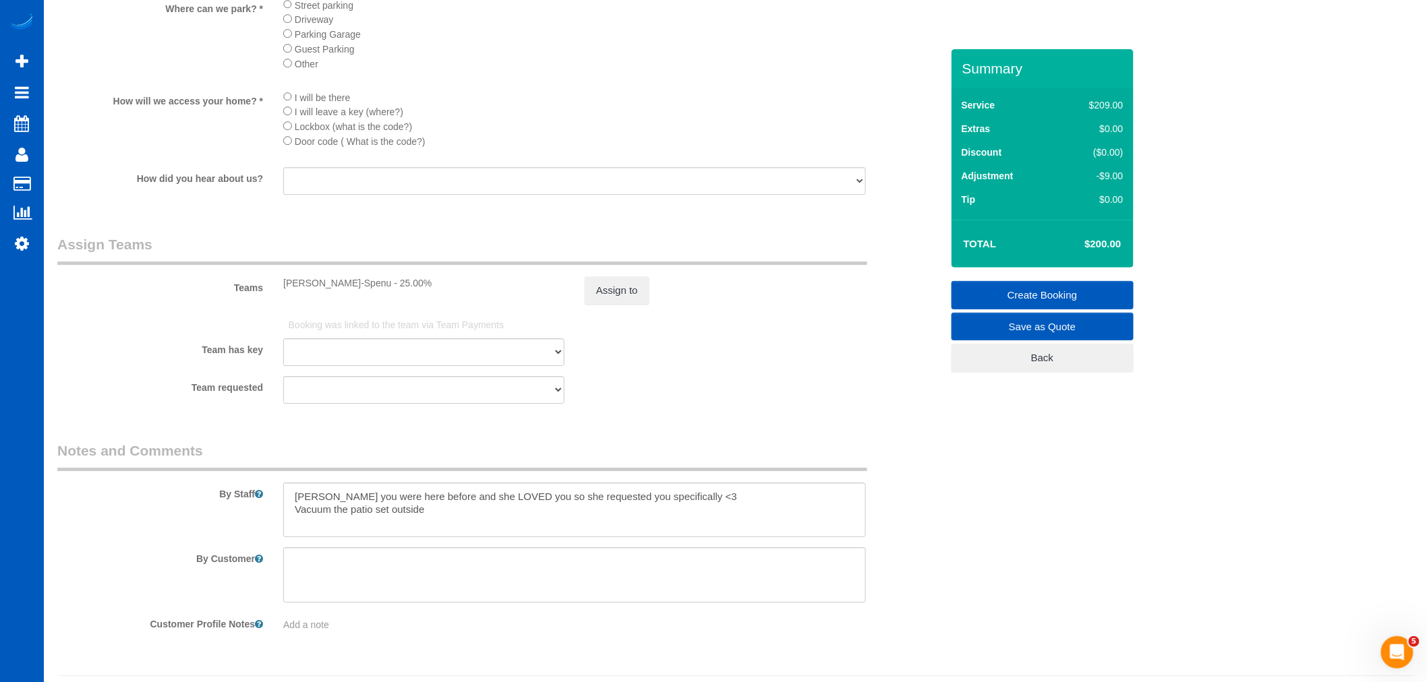
scroll to position [1709, 0]
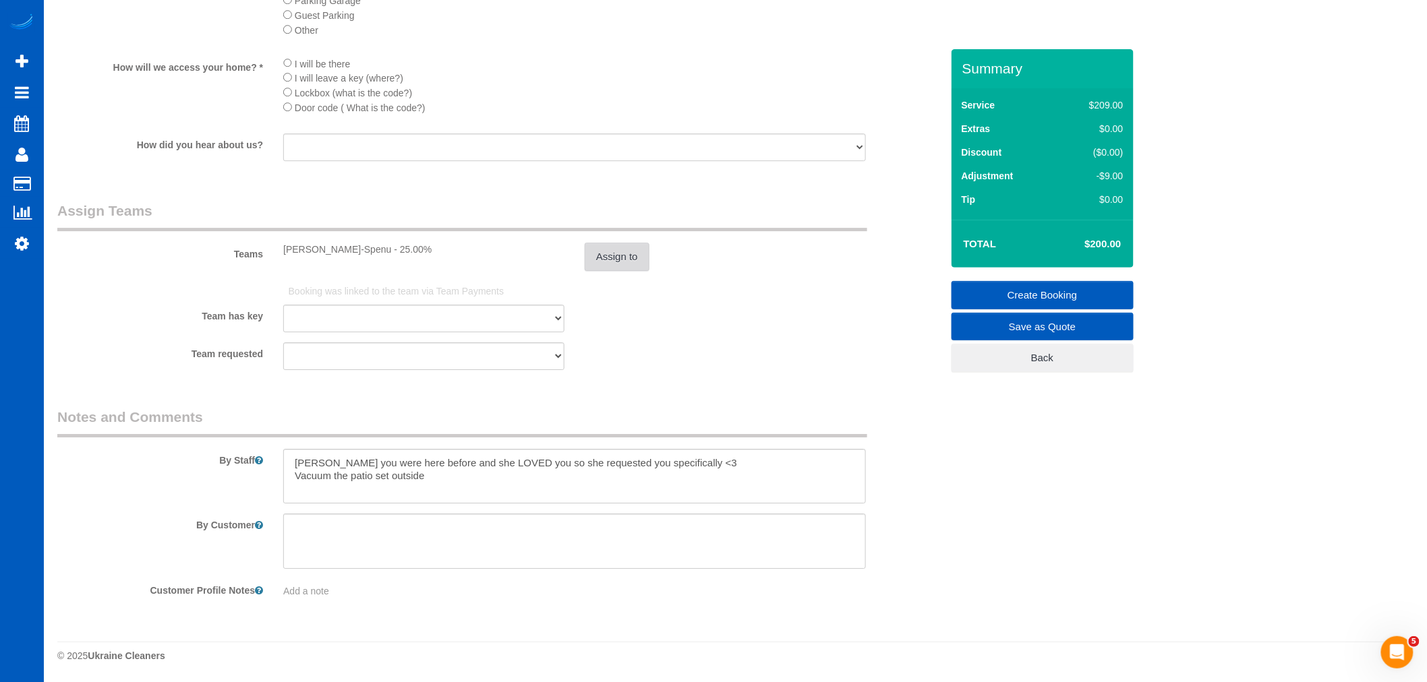
click at [623, 256] on button "Assign to" at bounding box center [617, 257] width 65 height 28
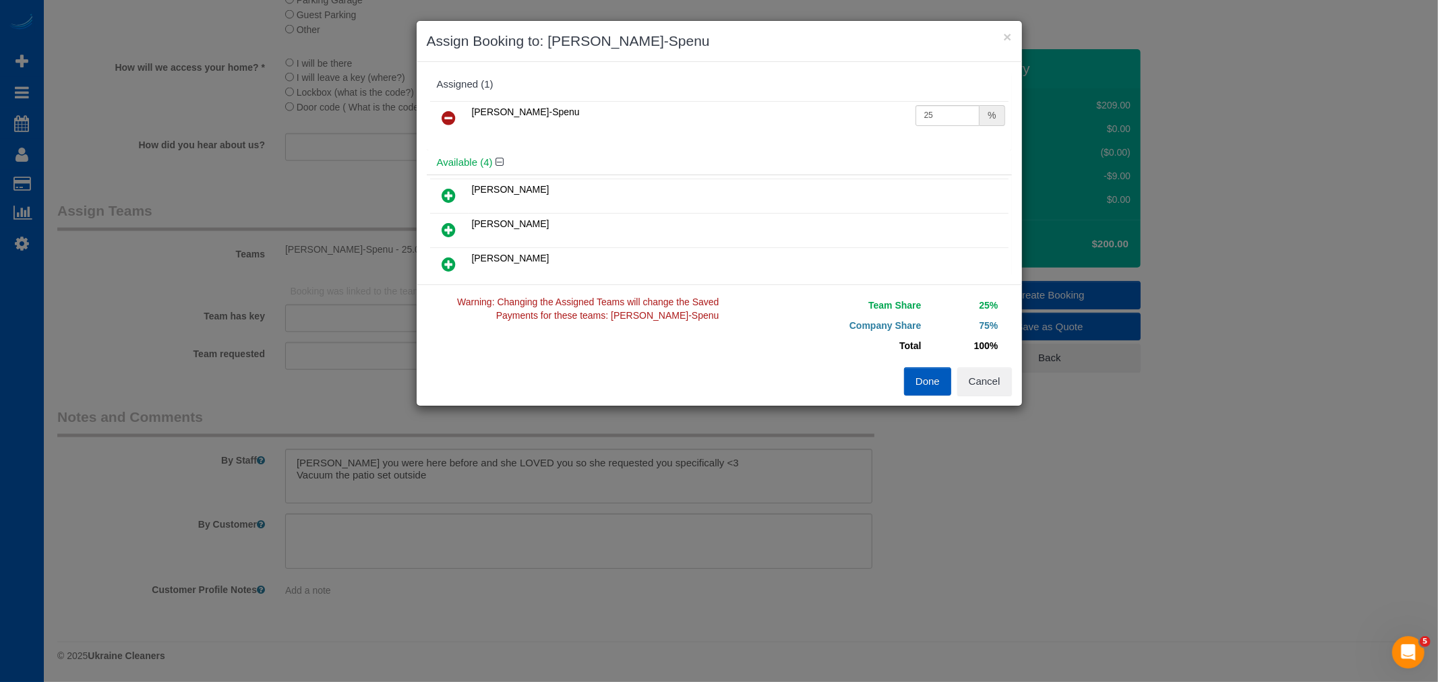
click at [461, 258] on link at bounding box center [450, 265] width 32 height 27
drag, startPoint x: 944, startPoint y: 115, endPoint x: 705, endPoint y: 132, distance: 240.0
click at [691, 134] on tr "[PERSON_NAME]-Spenu 25 %" at bounding box center [719, 118] width 579 height 34
type input "30"
drag, startPoint x: 944, startPoint y: 144, endPoint x: 744, endPoint y: 167, distance: 201.7
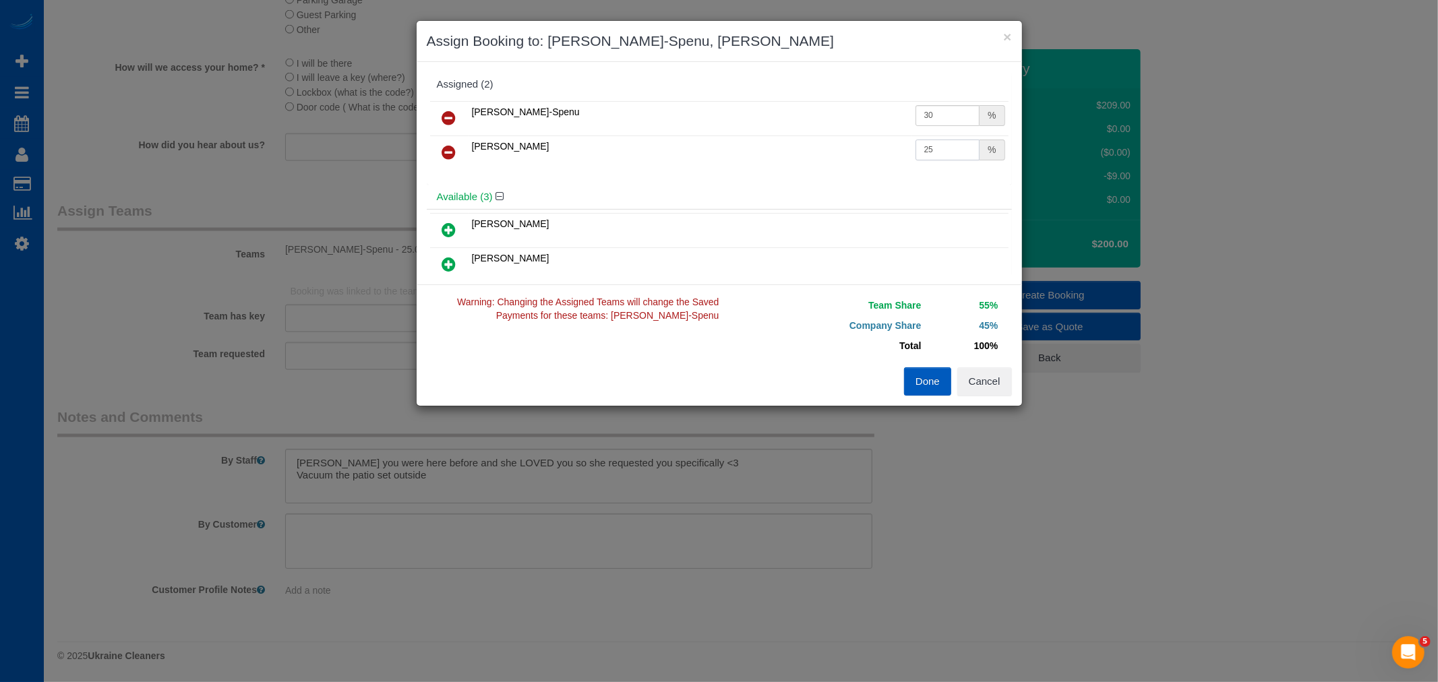
click at [711, 179] on div "[PERSON_NAME]-Spenu 30 % [PERSON_NAME] 25 %" at bounding box center [719, 141] width 585 height 87
type input "30"
click at [921, 388] on button "Done" at bounding box center [927, 382] width 47 height 28
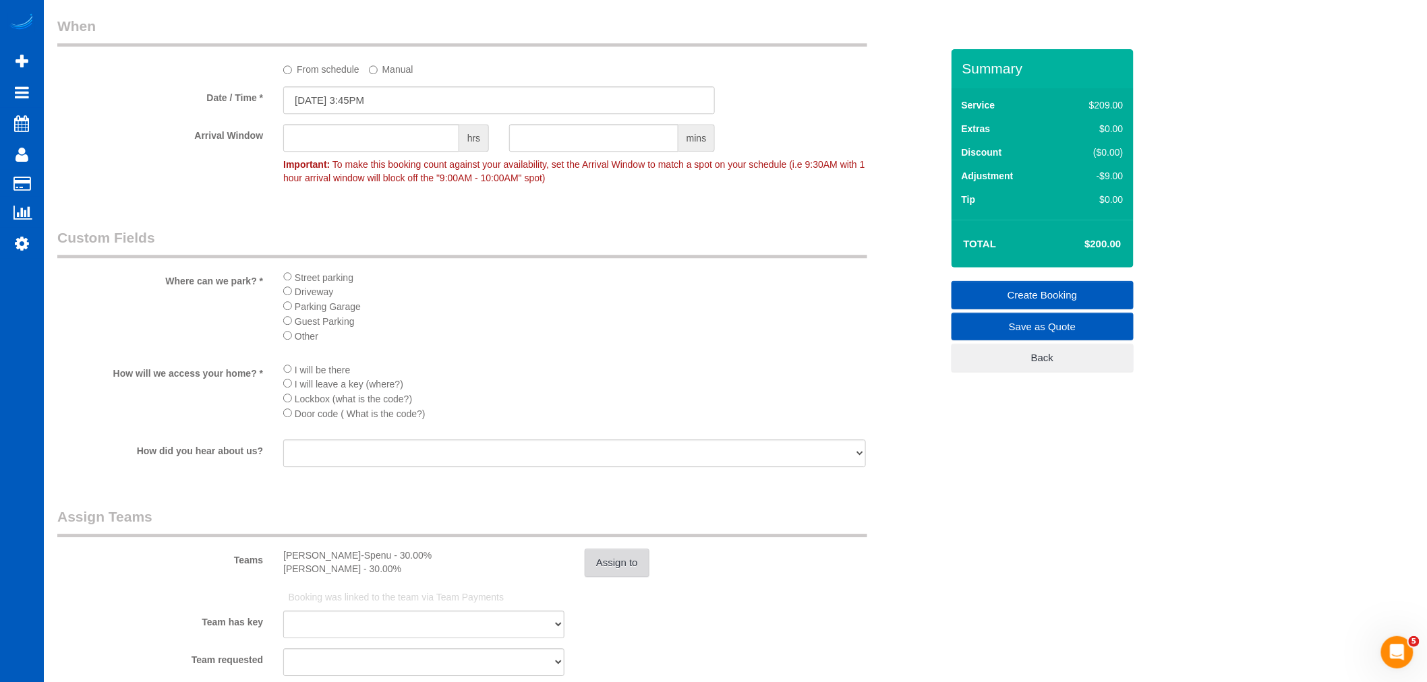
scroll to position [1123, 0]
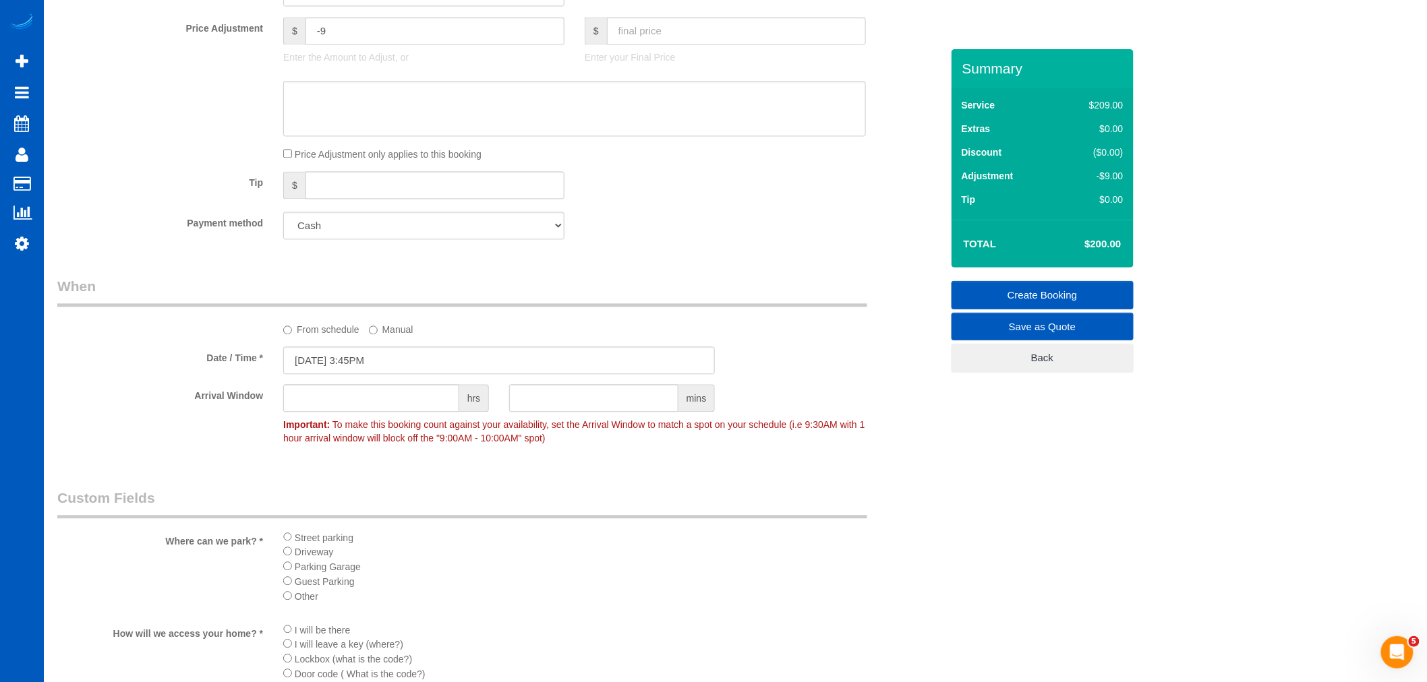
click at [1029, 300] on link "Create Booking" at bounding box center [1042, 295] width 182 height 28
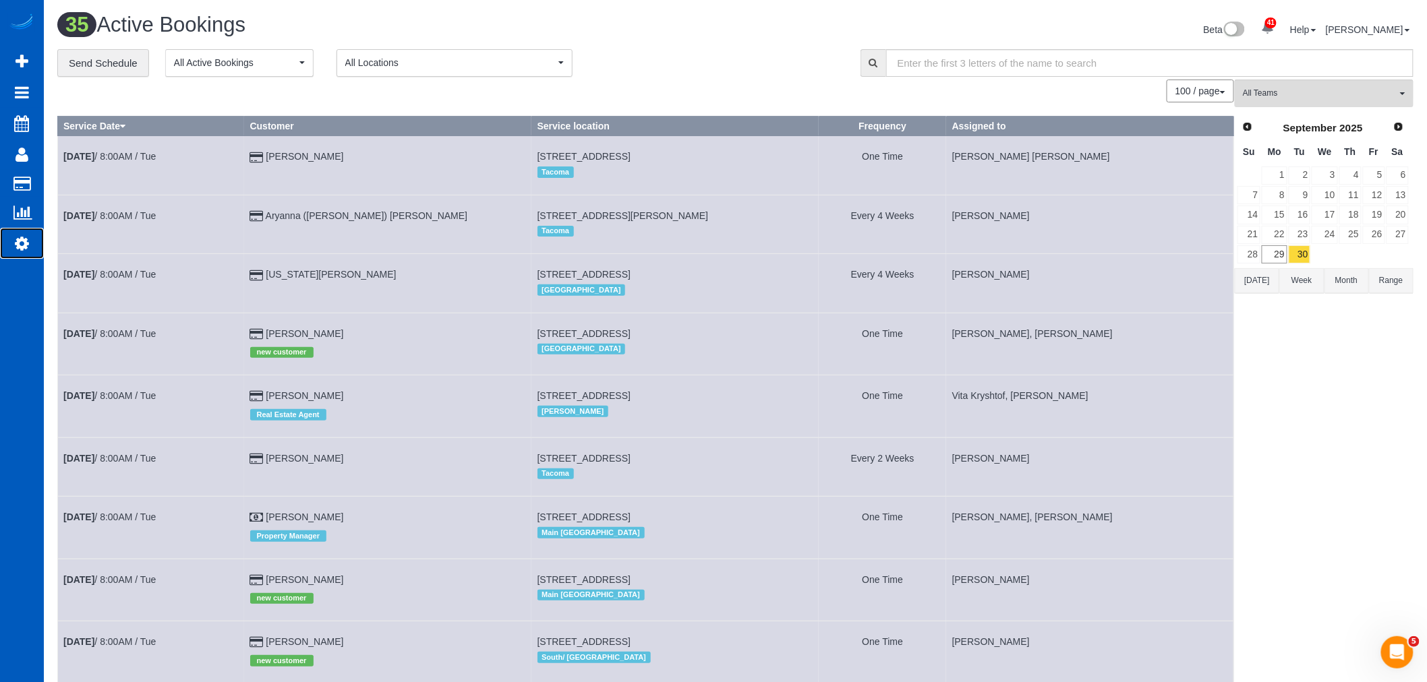
click at [22, 243] on icon at bounding box center [22, 243] width 14 height 16
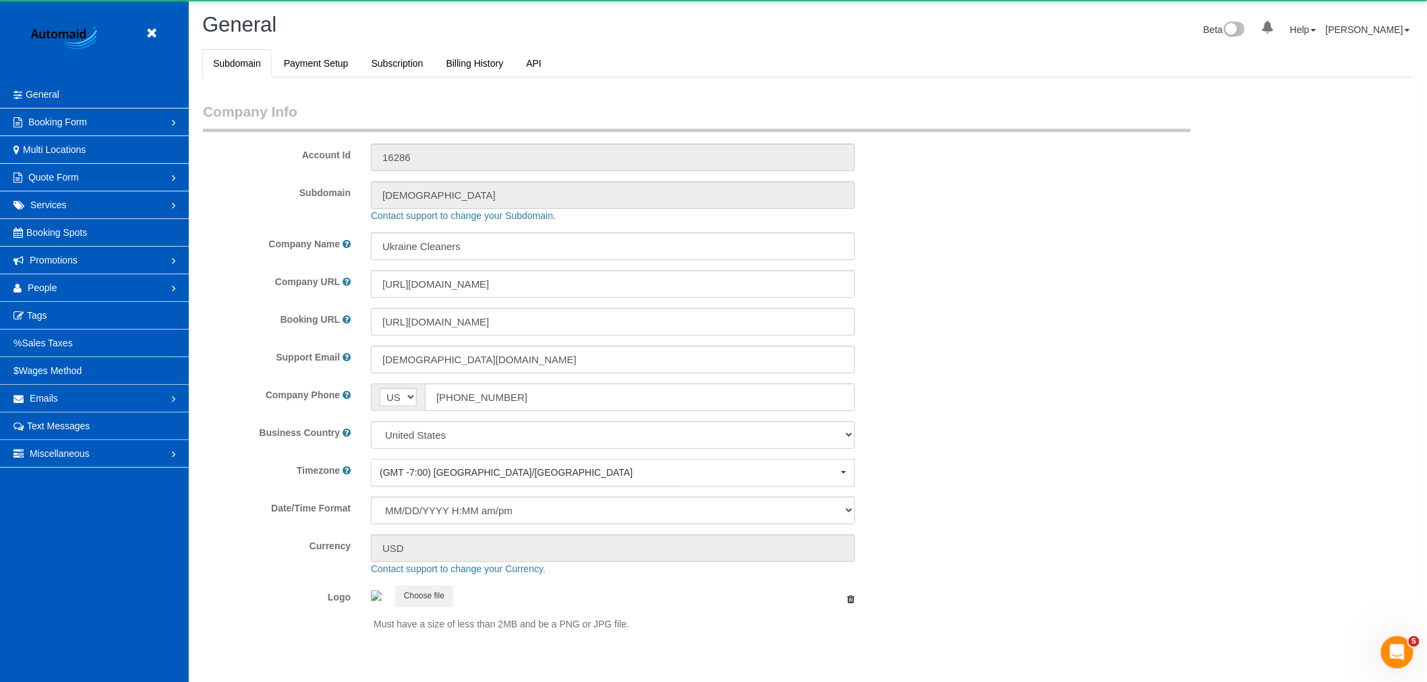
select select "1"
click at [71, 290] on link "People" at bounding box center [94, 287] width 189 height 27
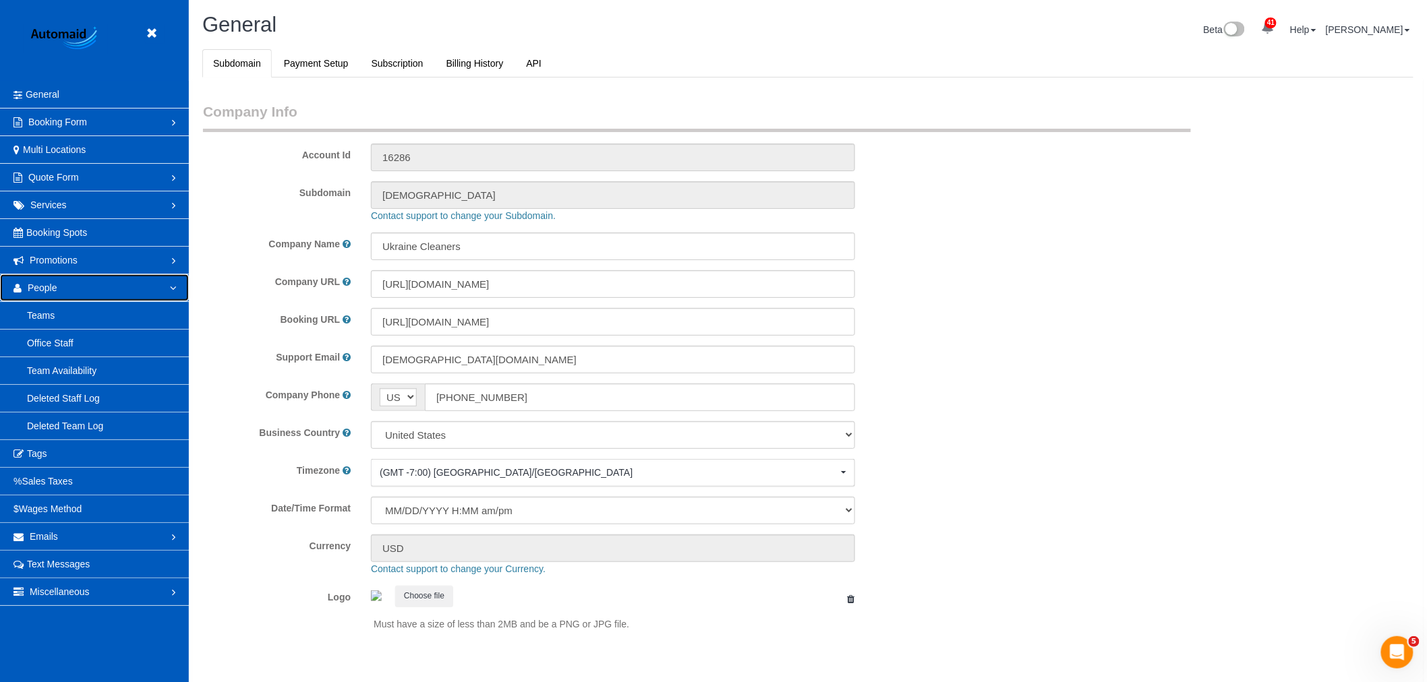
click at [96, 291] on link "People" at bounding box center [94, 287] width 189 height 27
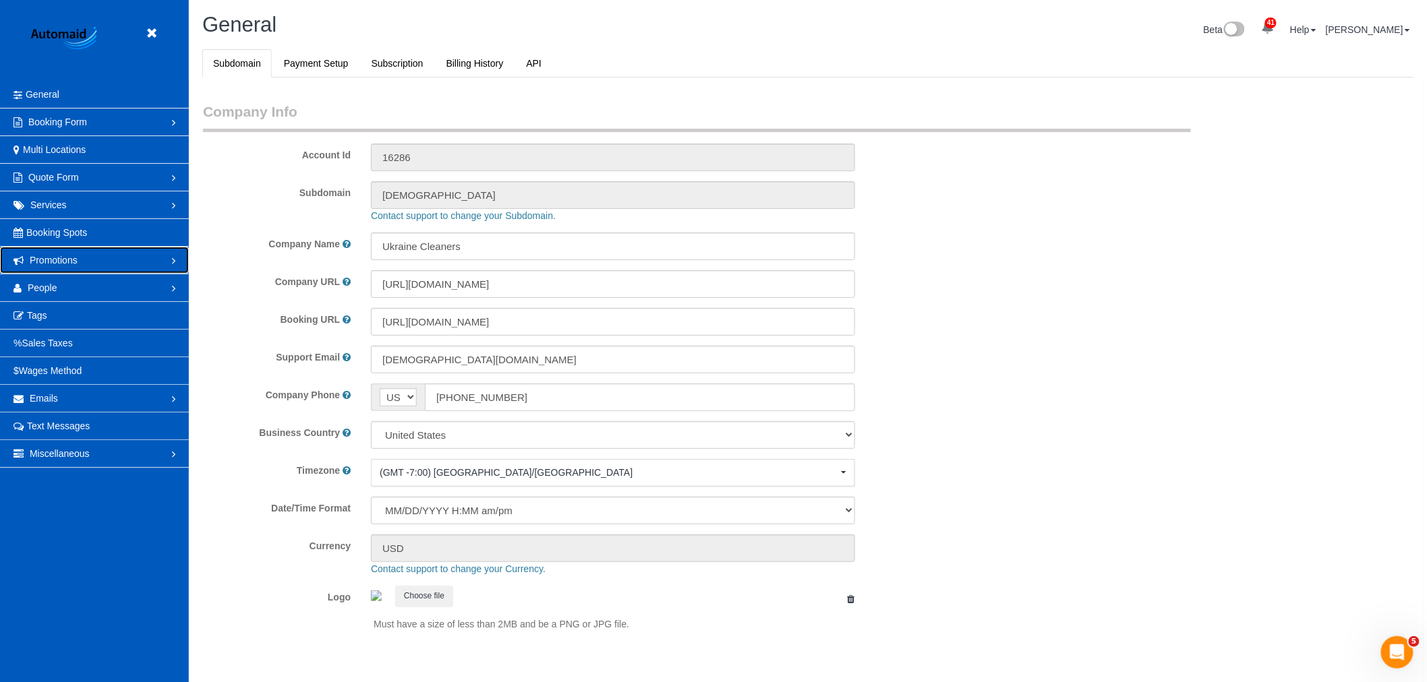
click at [95, 272] on link "Promotions" at bounding box center [94, 260] width 189 height 27
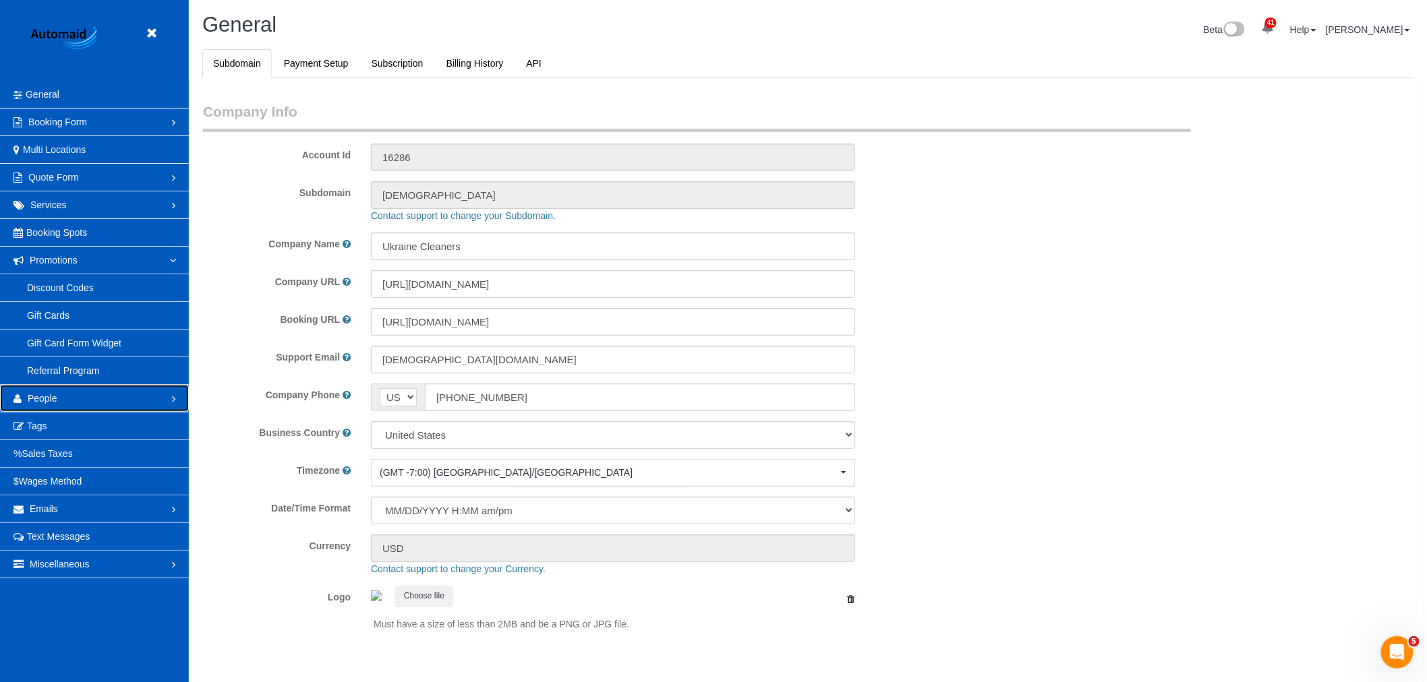
click at [70, 393] on link "People" at bounding box center [94, 398] width 189 height 27
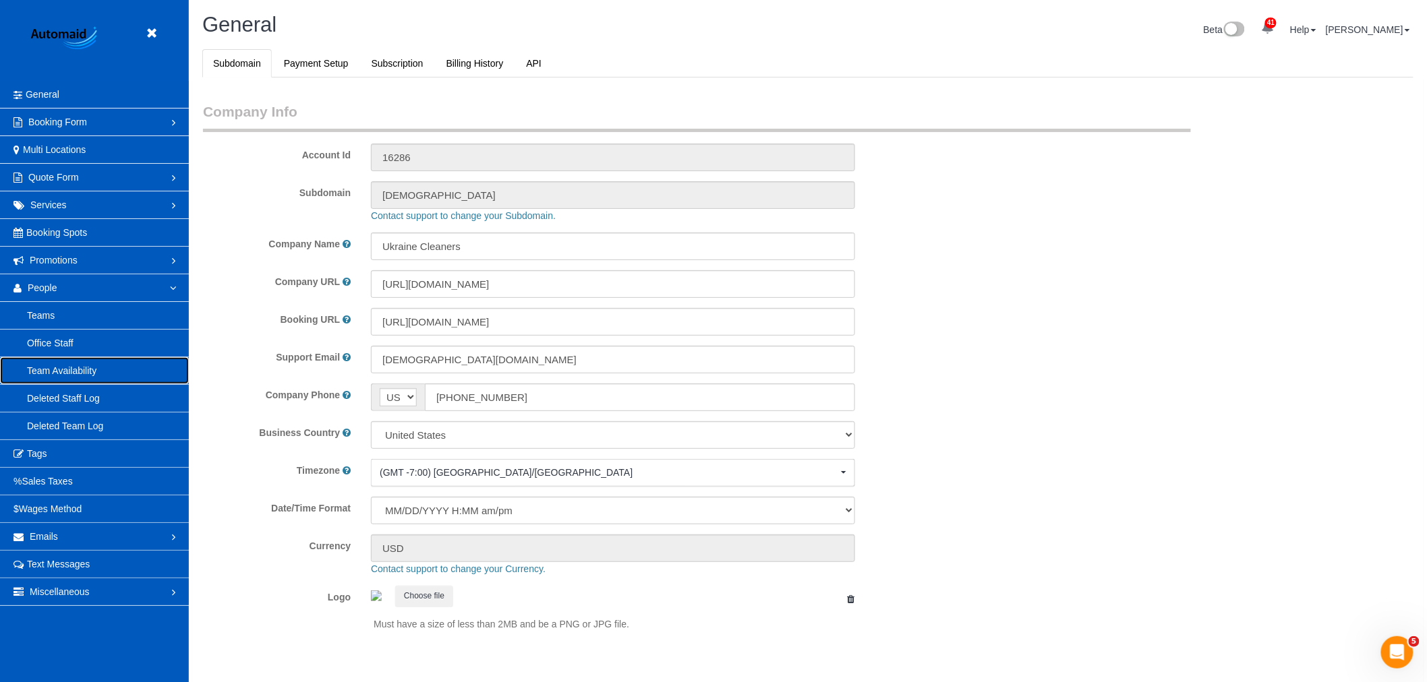
click at [82, 373] on link "Team Availability" at bounding box center [94, 370] width 189 height 27
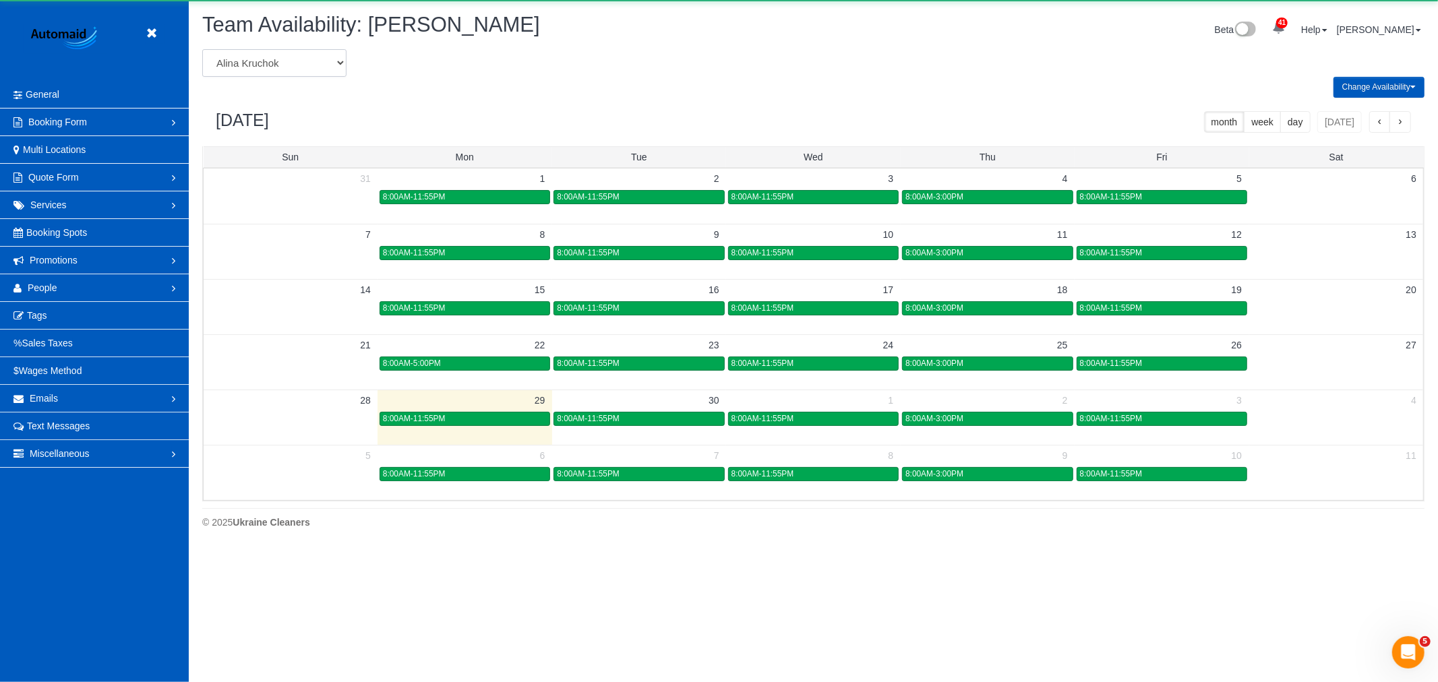
click at [272, 63] on select "Alina Kruchok Alona Tarasiuk Alona Vikhliaieva Anastasiia Demchenko Anastasiia …" at bounding box center [274, 63] width 144 height 28
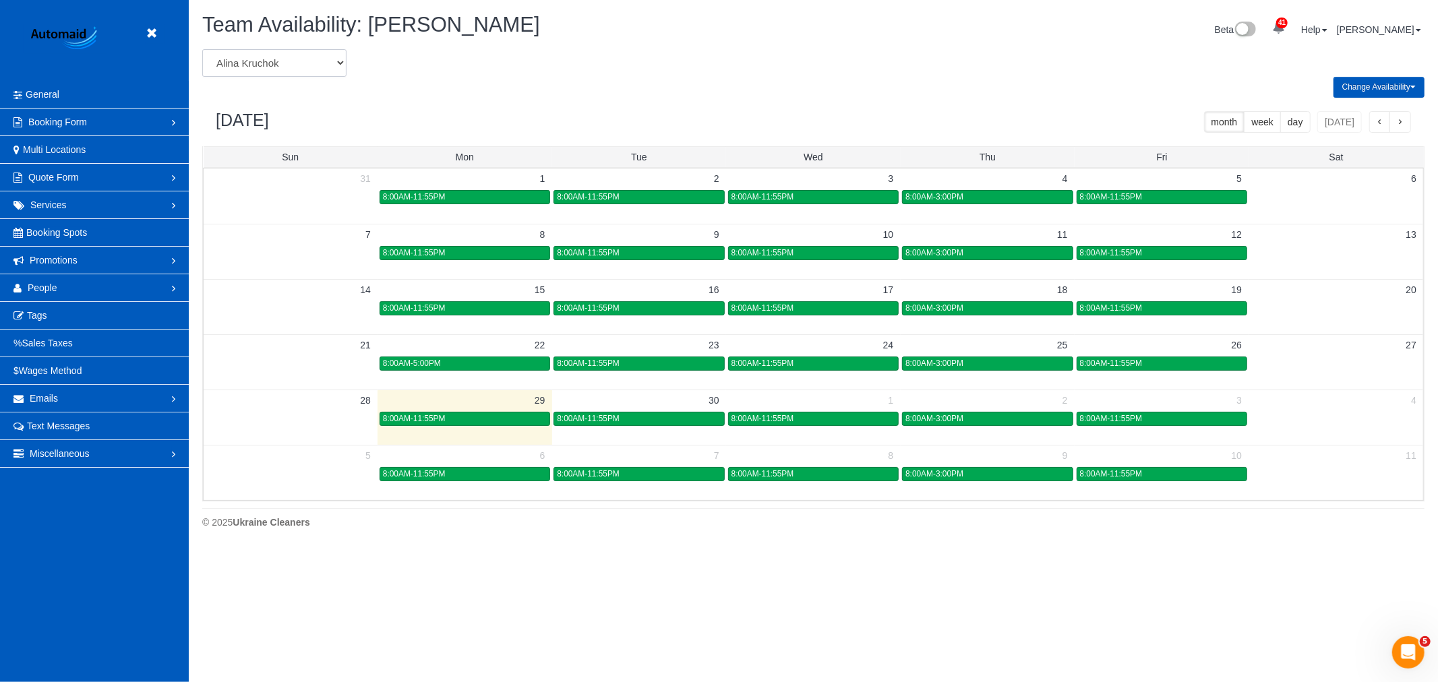
select select "number:28843"
click at [202, 50] on select "Alina Kruchok Alona Tarasiuk Alona Vikhliaieva Anastasiia Demchenko Anastasiia …" at bounding box center [274, 63] width 144 height 28
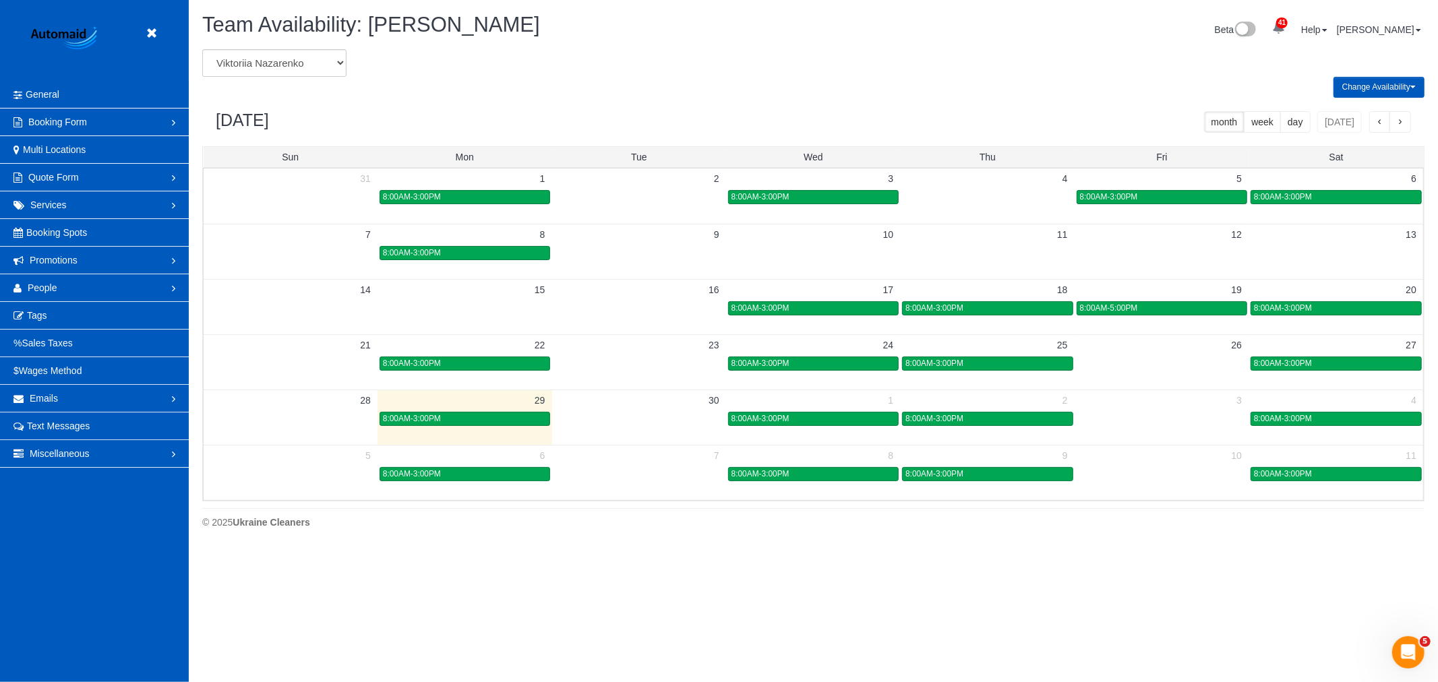
click at [589, 419] on td at bounding box center [639, 419] width 174 height 16
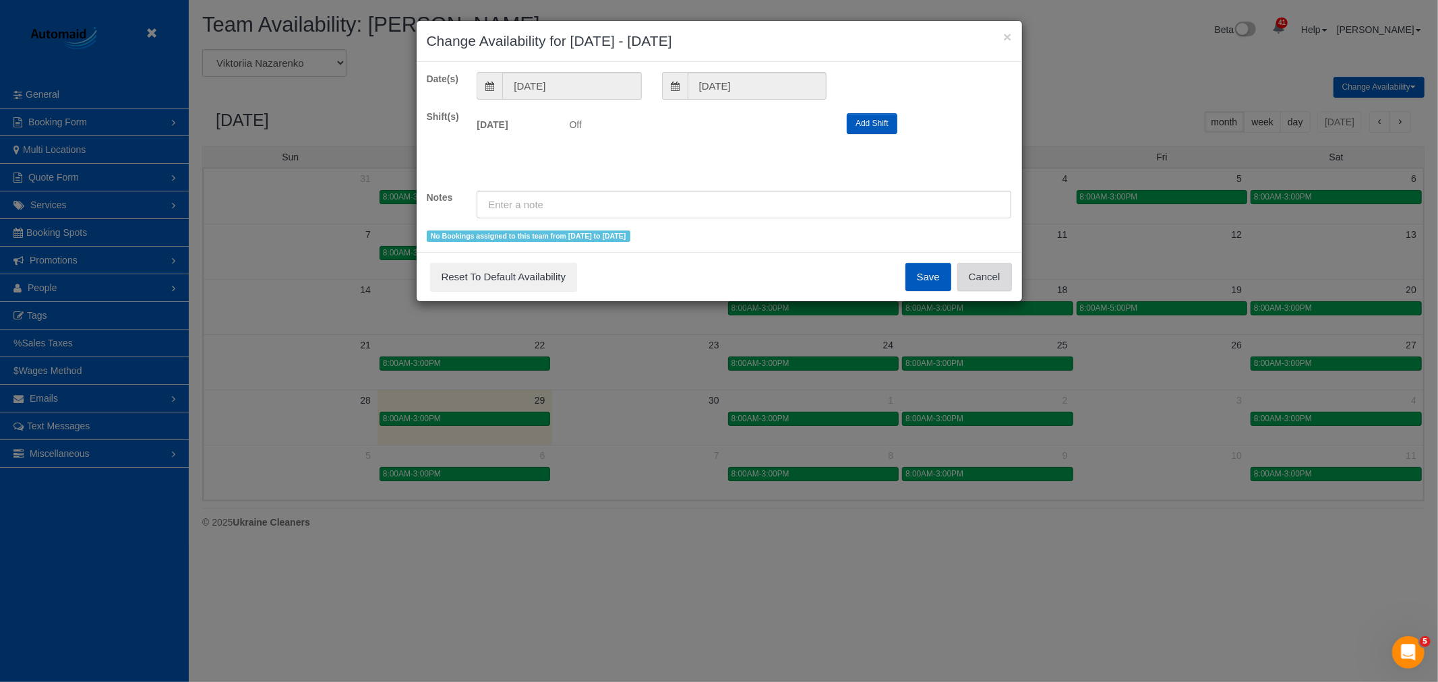
click at [994, 280] on button "Cancel" at bounding box center [985, 277] width 55 height 28
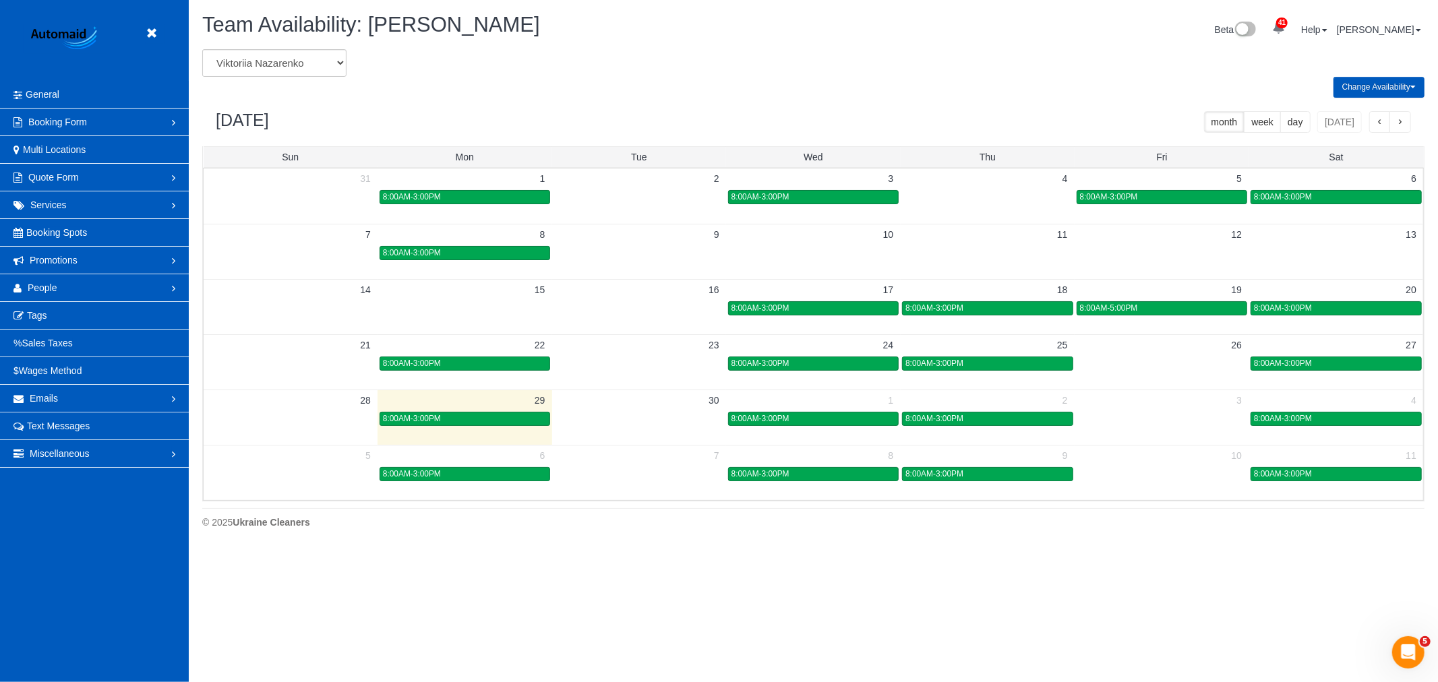
click at [637, 382] on td at bounding box center [639, 361] width 174 height 55
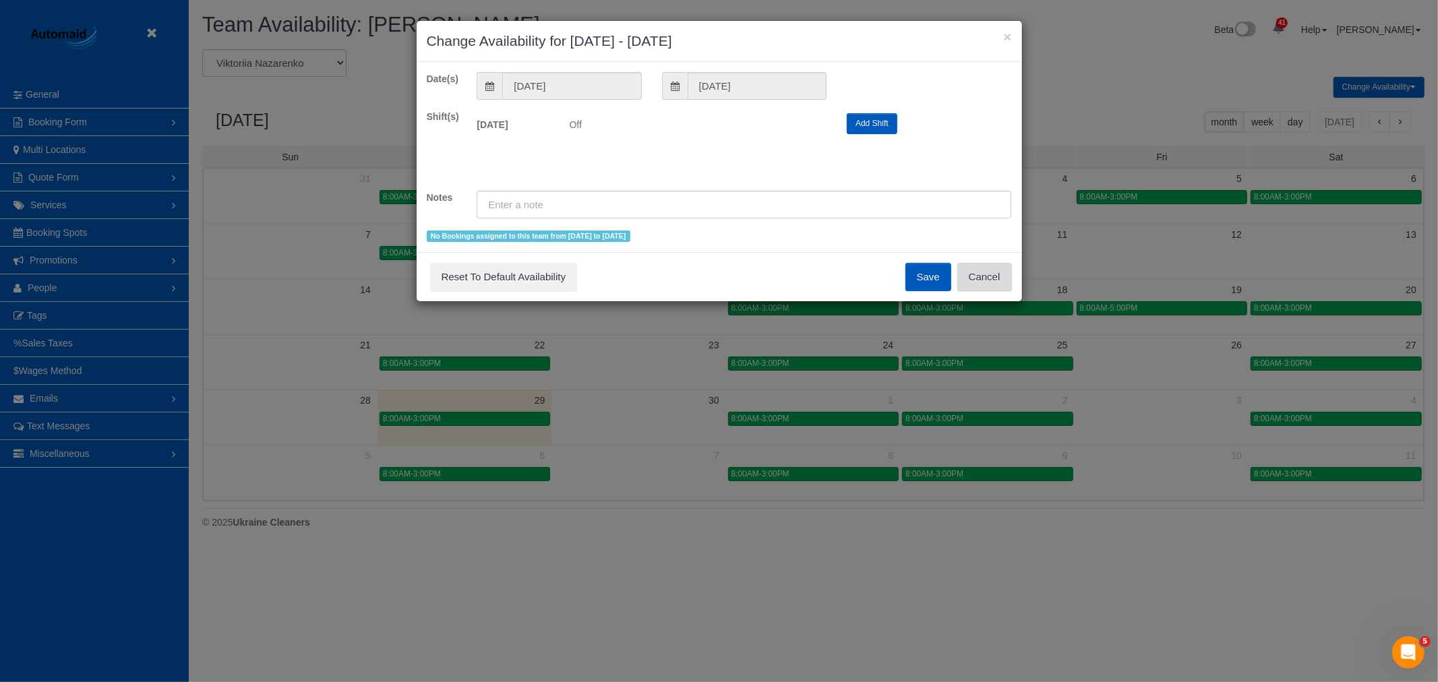
click at [993, 272] on button "Cancel" at bounding box center [985, 277] width 55 height 28
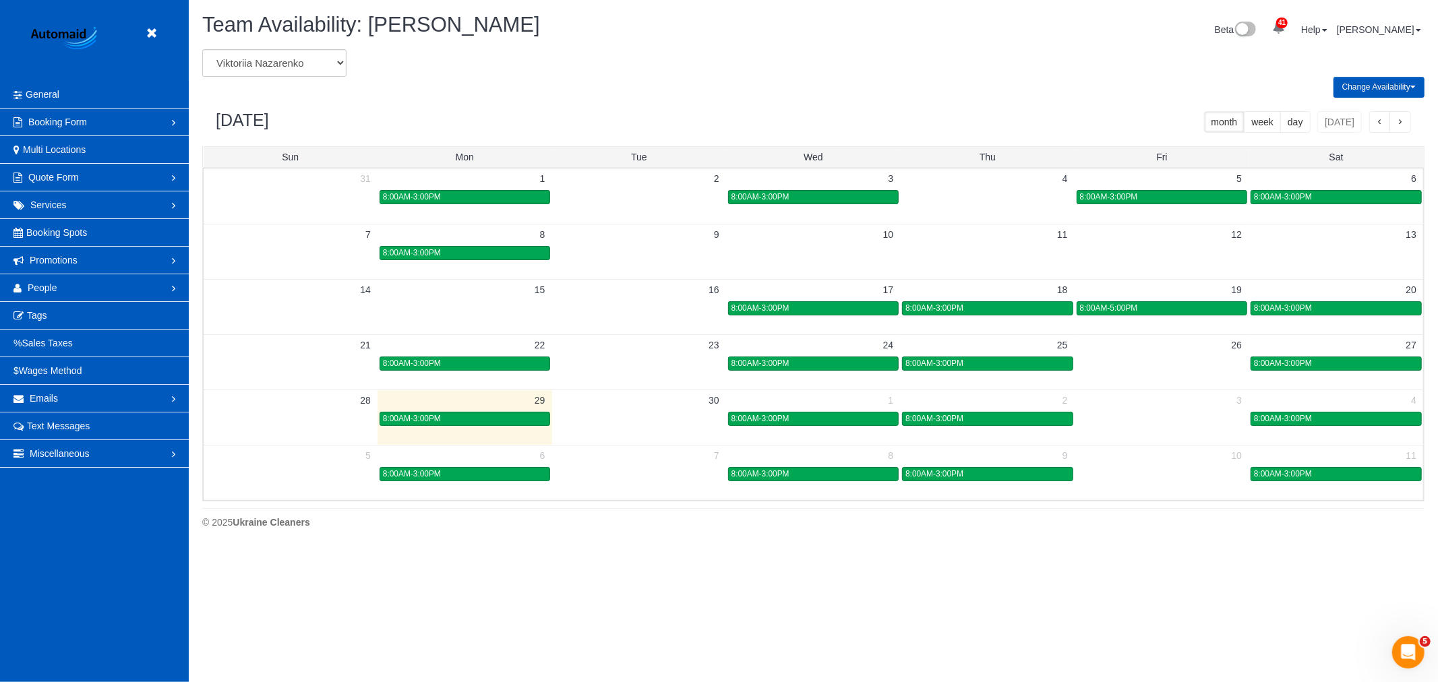
click at [632, 438] on td at bounding box center [639, 417] width 174 height 55
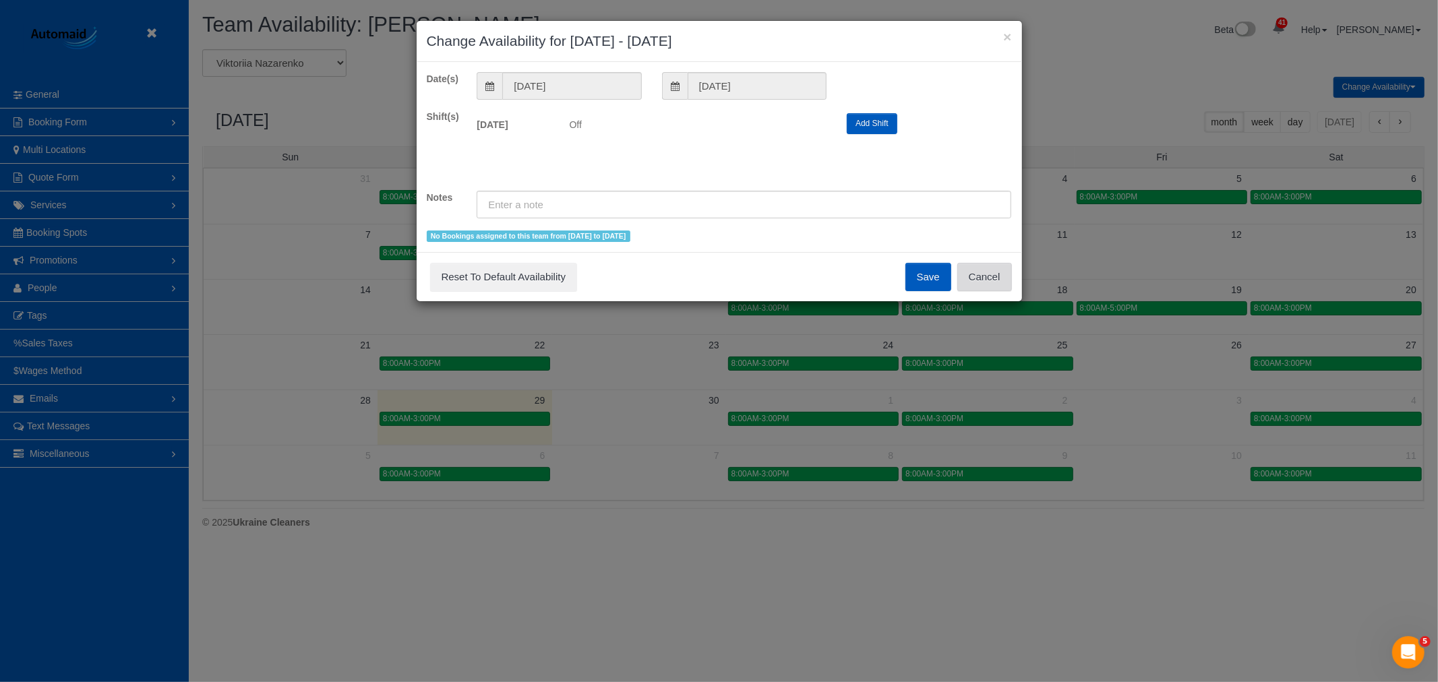
click at [976, 278] on button "Cancel" at bounding box center [985, 277] width 55 height 28
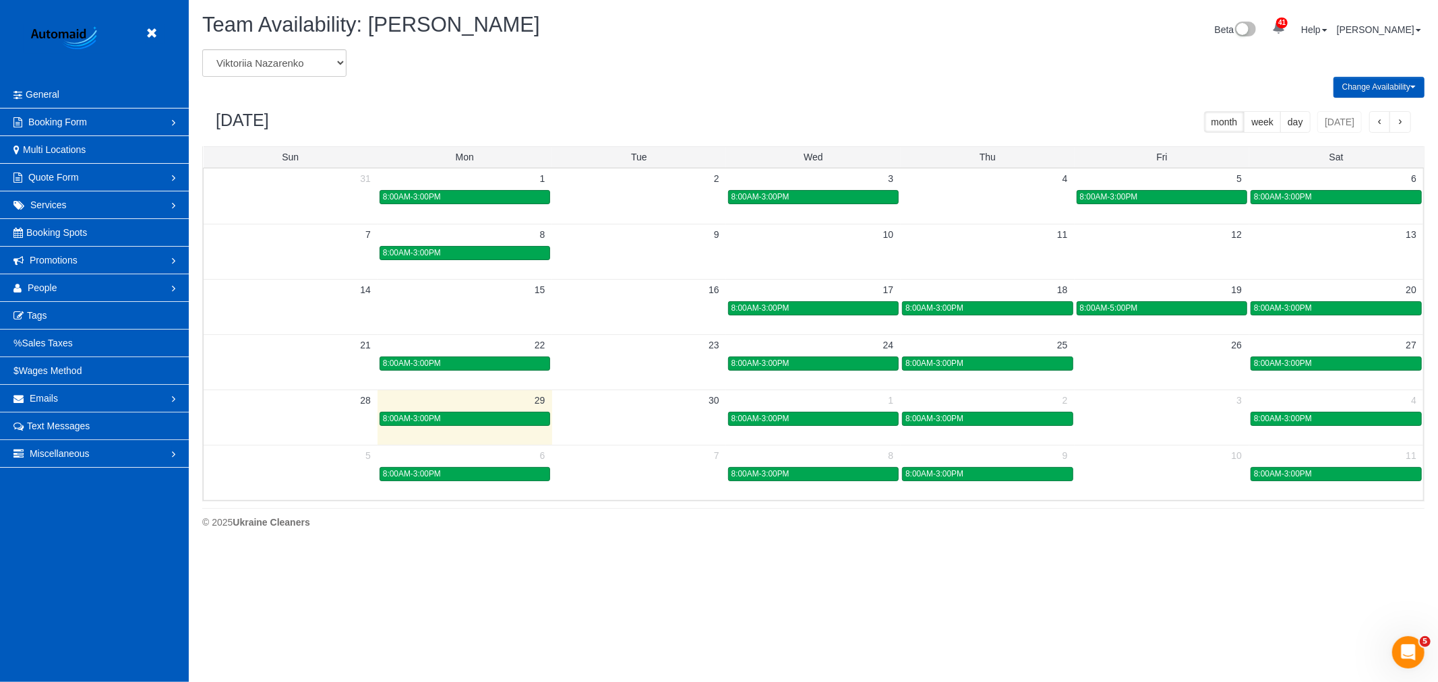
click at [624, 402] on td "30" at bounding box center [639, 400] width 174 height 21
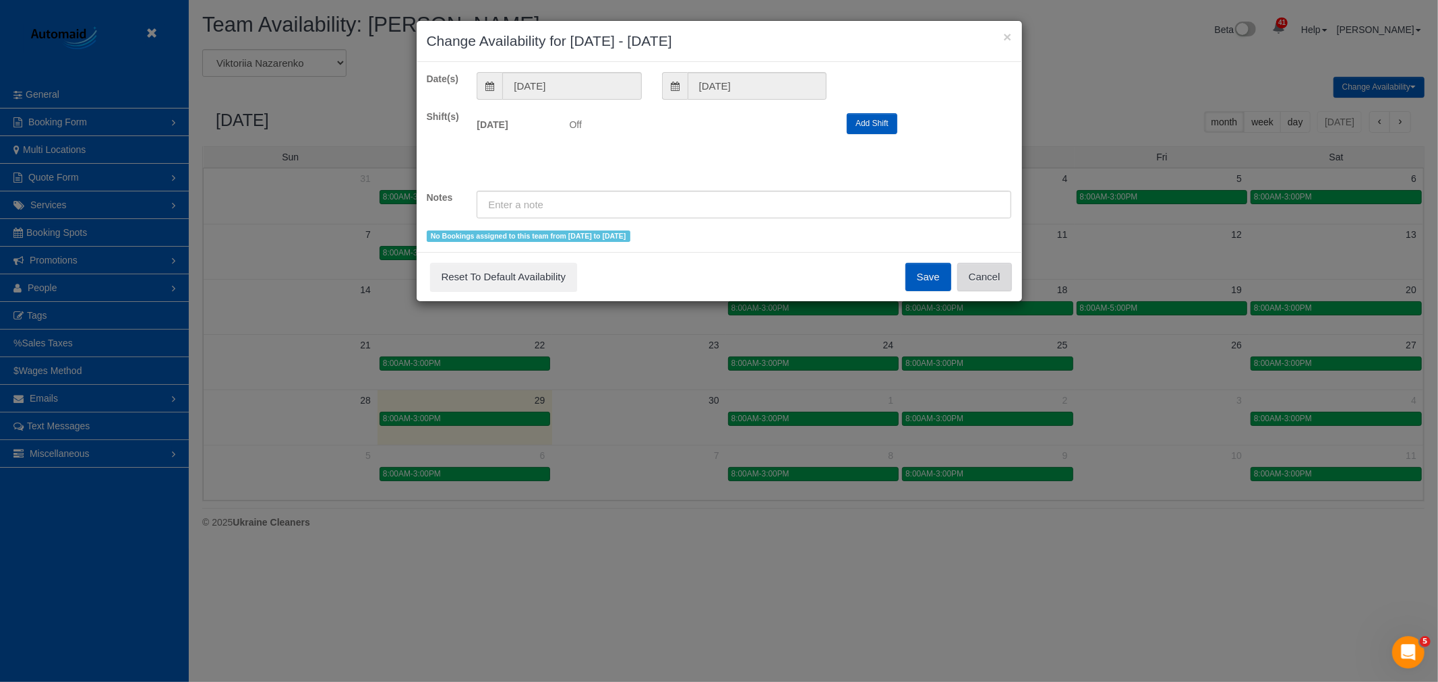
click at [993, 275] on button "Cancel" at bounding box center [985, 277] width 55 height 28
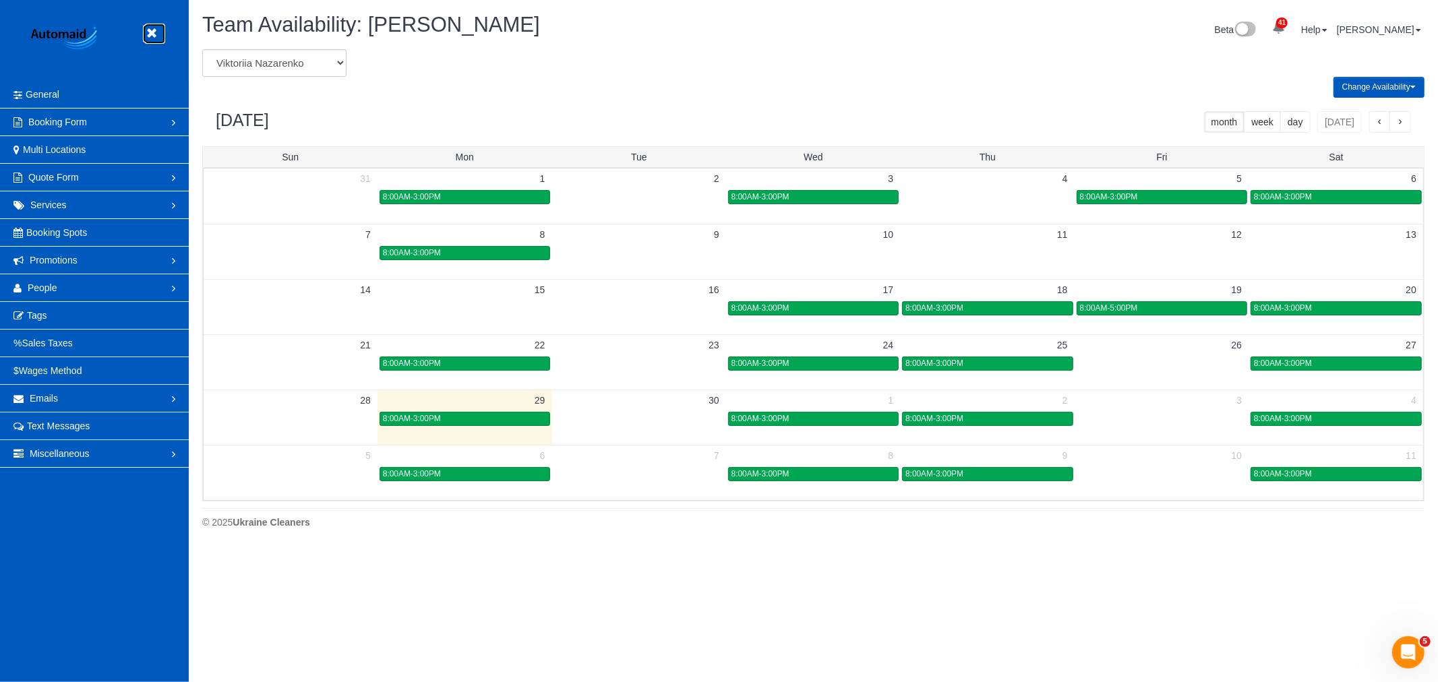
click at [145, 31] on link at bounding box center [155, 34] width 20 height 20
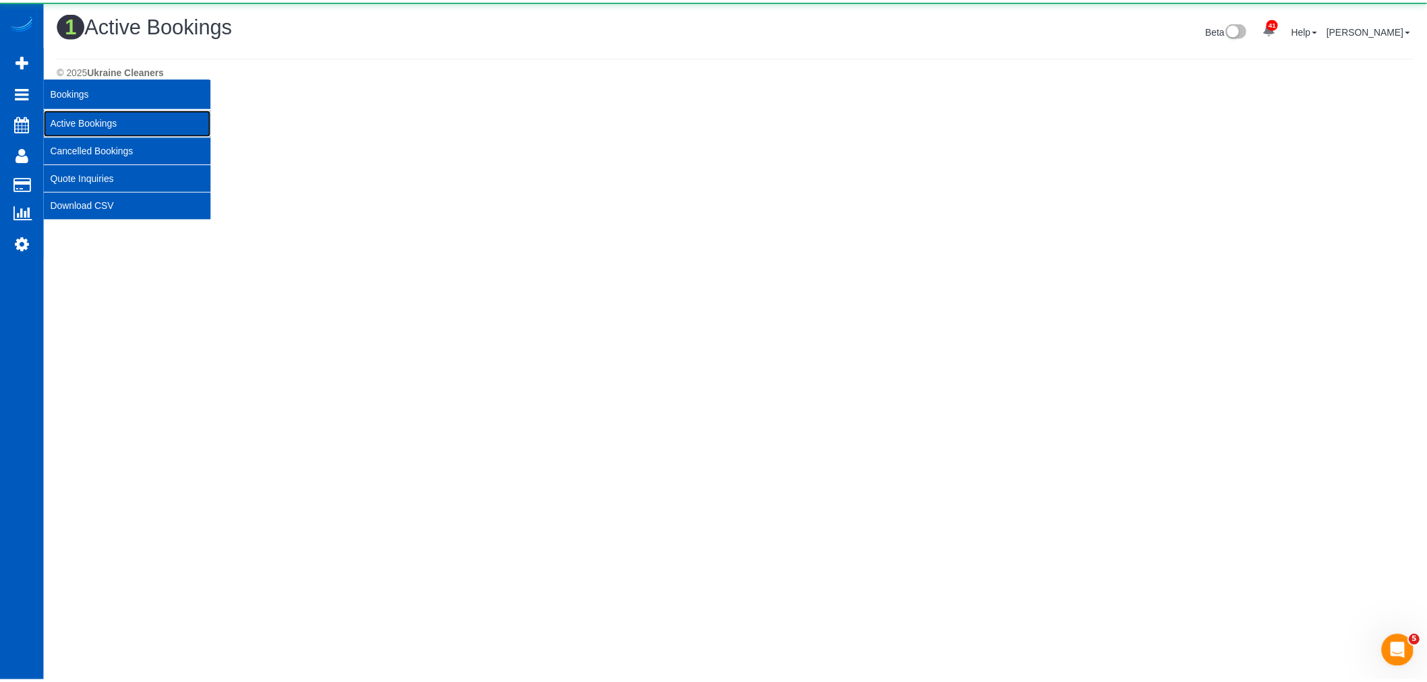
scroll to position [341, 1438]
click at [86, 117] on link "Active Bookings" at bounding box center [128, 122] width 169 height 27
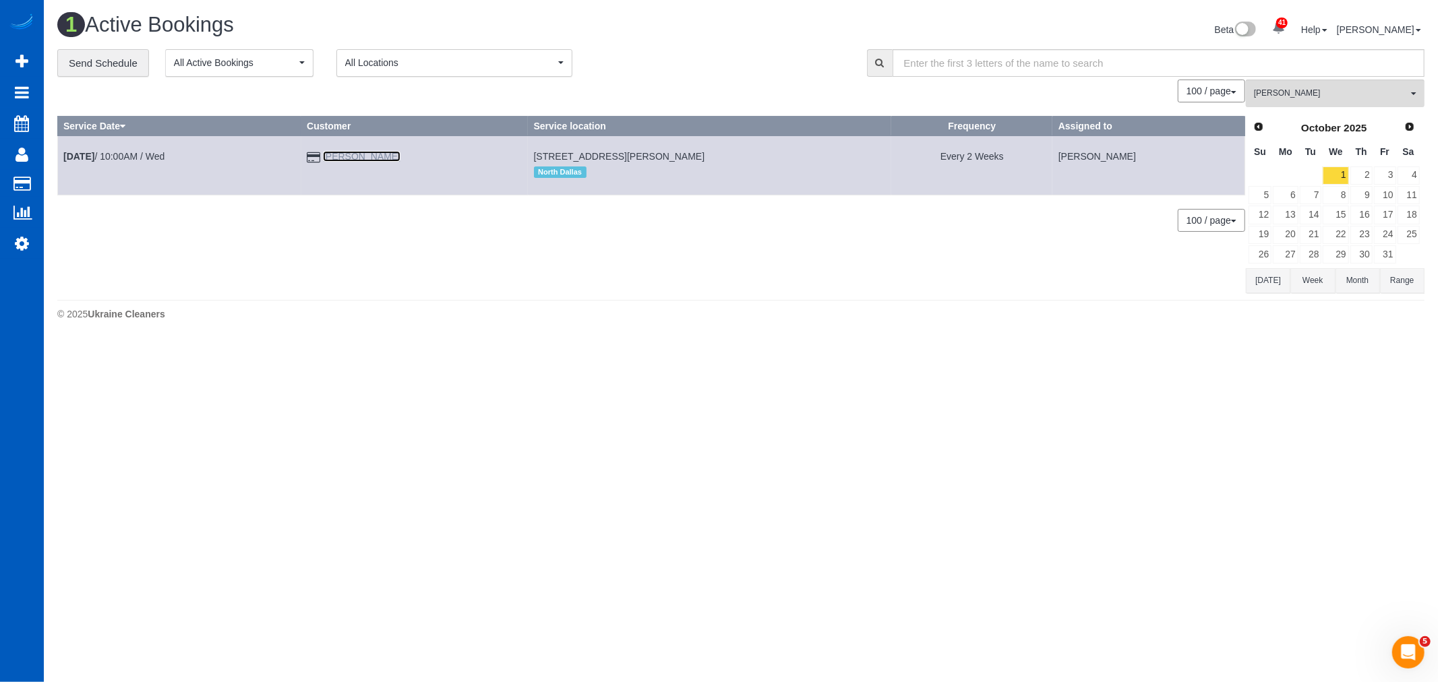
click at [349, 151] on link "[PERSON_NAME]" at bounding box center [362, 156] width 78 height 11
click at [1384, 163] on th "Fr" at bounding box center [1386, 152] width 24 height 26
click at [1390, 178] on link "3" at bounding box center [1385, 176] width 22 height 18
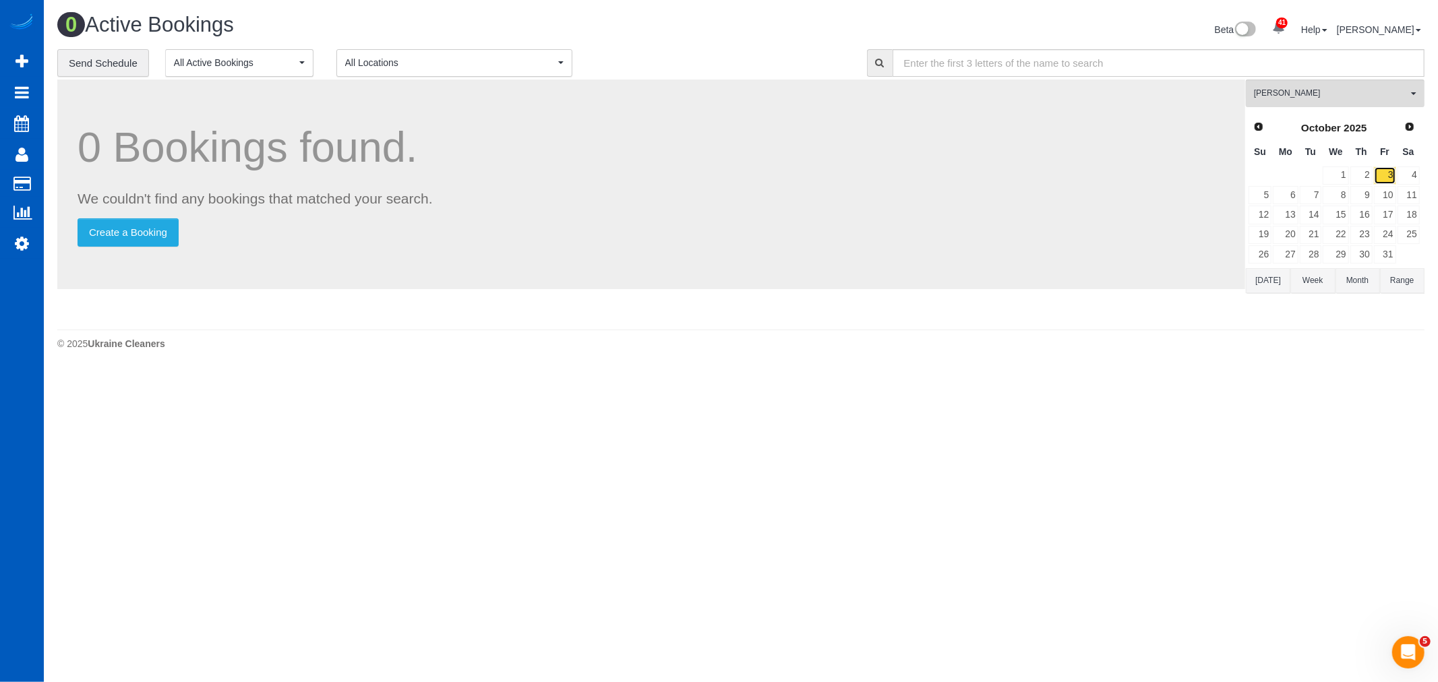
click at [1379, 180] on link "3" at bounding box center [1385, 176] width 22 height 18
click at [1367, 180] on link "2" at bounding box center [1362, 176] width 22 height 18
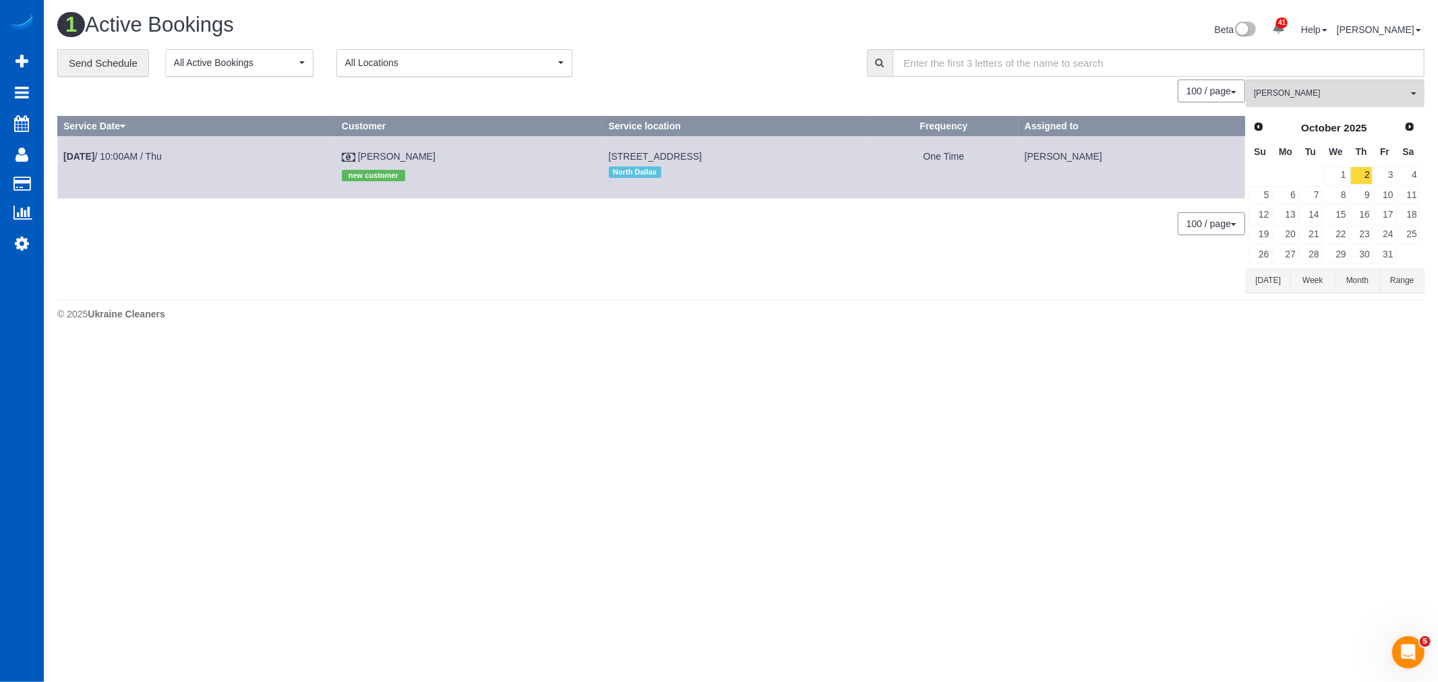
click at [93, 149] on td "Oct 2nd / 10:00AM / Thu" at bounding box center [197, 167] width 278 height 62
click at [89, 154] on b "Oct 2nd" at bounding box center [78, 156] width 31 height 11
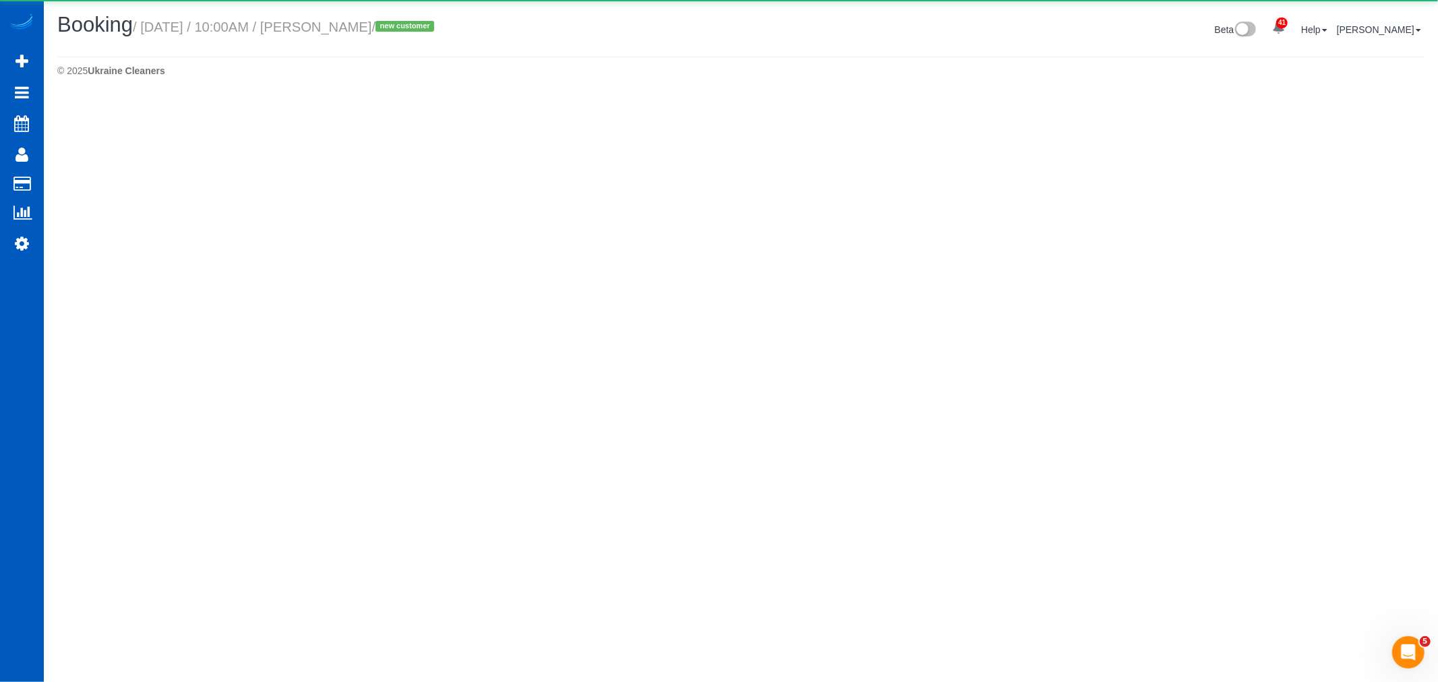
select select "[GEOGRAPHIC_DATA]"
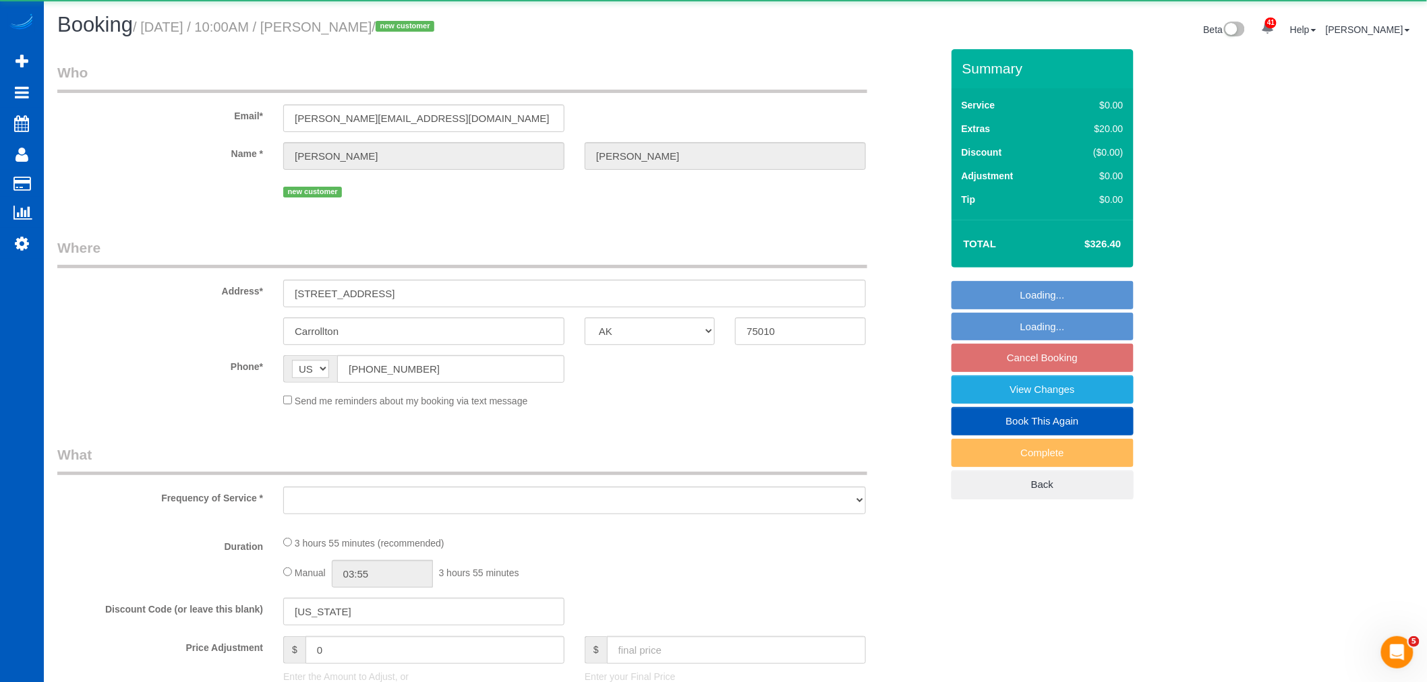
select select "object:7162"
select select "199"
select select "2"
select select "spot11"
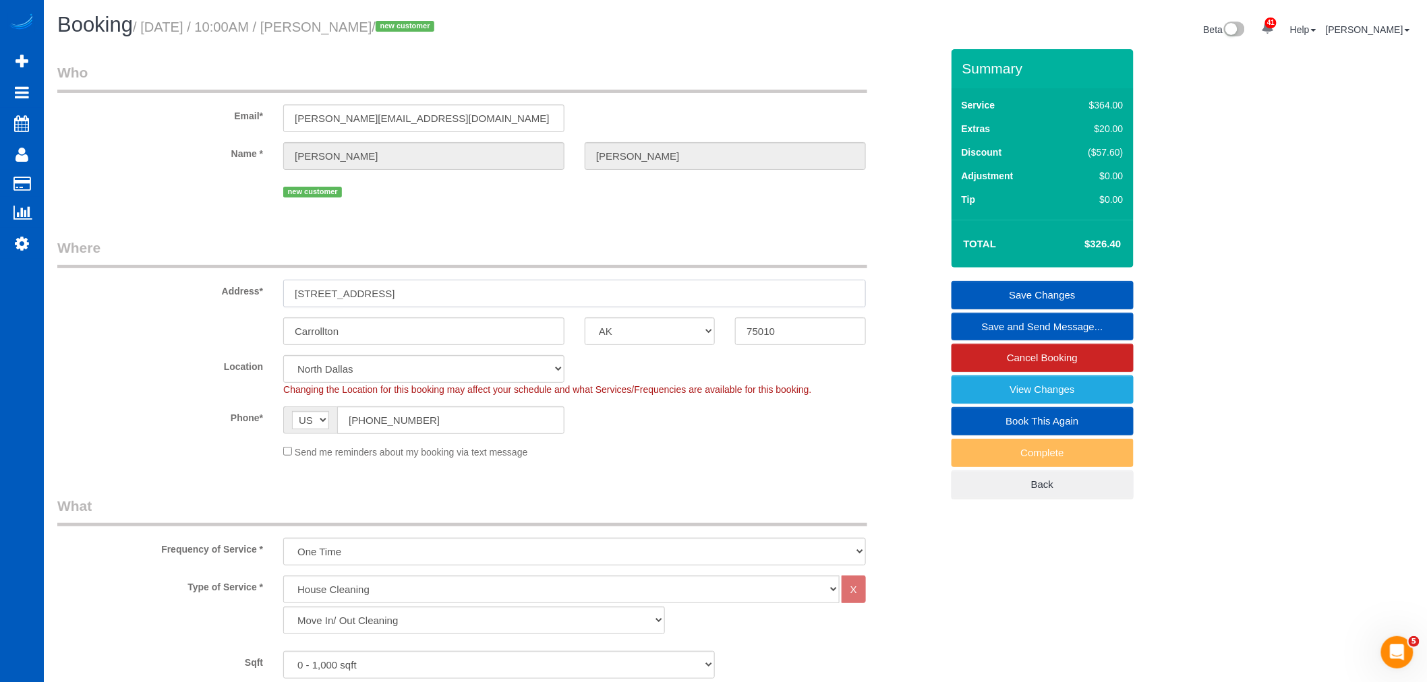
drag, startPoint x: 489, startPoint y: 298, endPoint x: 207, endPoint y: 305, distance: 281.9
click at [207, 305] on div "Address* 1701 E Hebron St Parkway Unit 10305" at bounding box center [499, 272] width 904 height 69
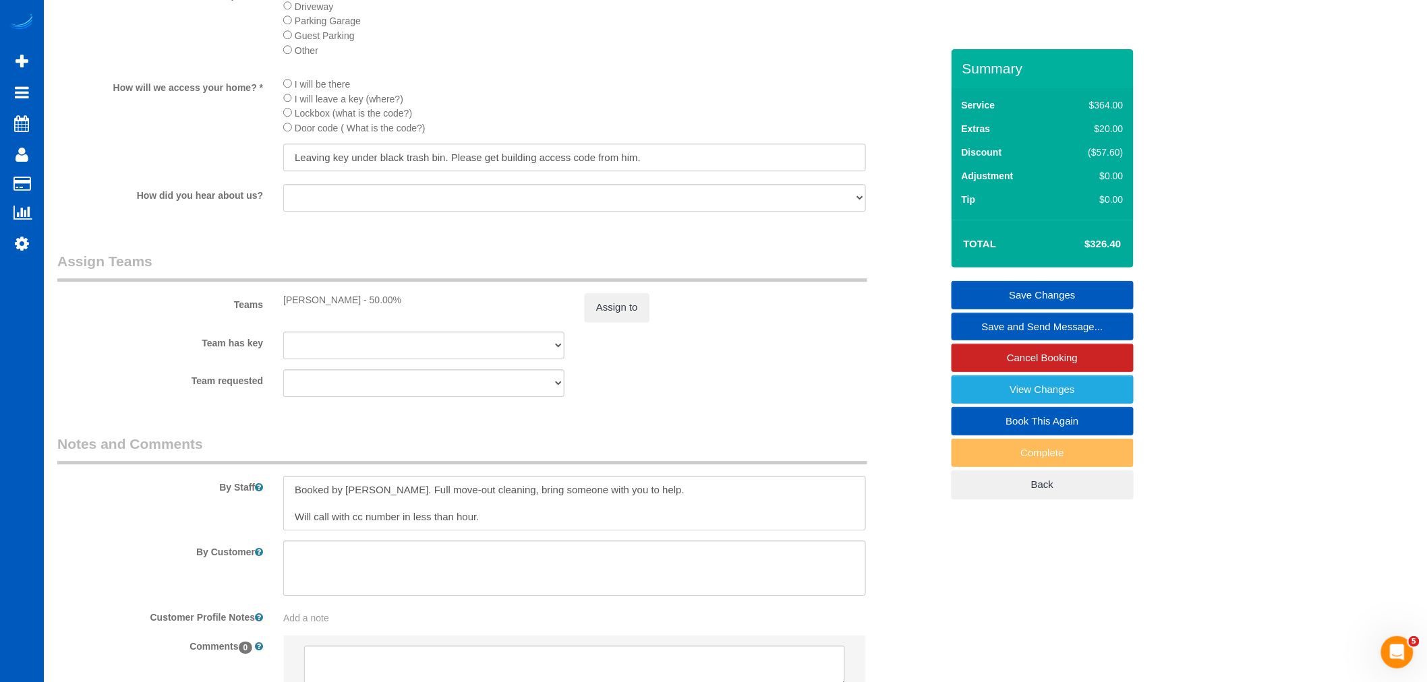
scroll to position [1573, 0]
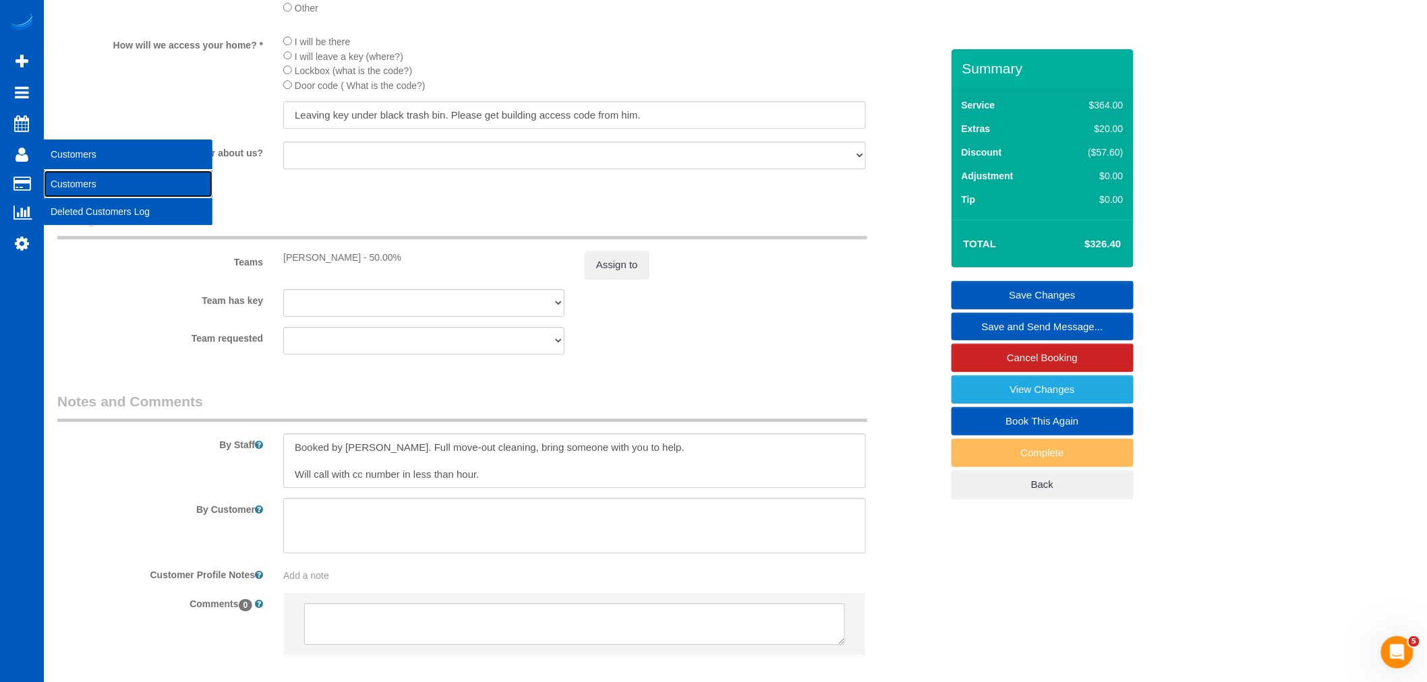
drag, startPoint x: 72, startPoint y: 189, endPoint x: 62, endPoint y: 192, distance: 10.7
click at [71, 189] on link "Customers" at bounding box center [128, 184] width 169 height 27
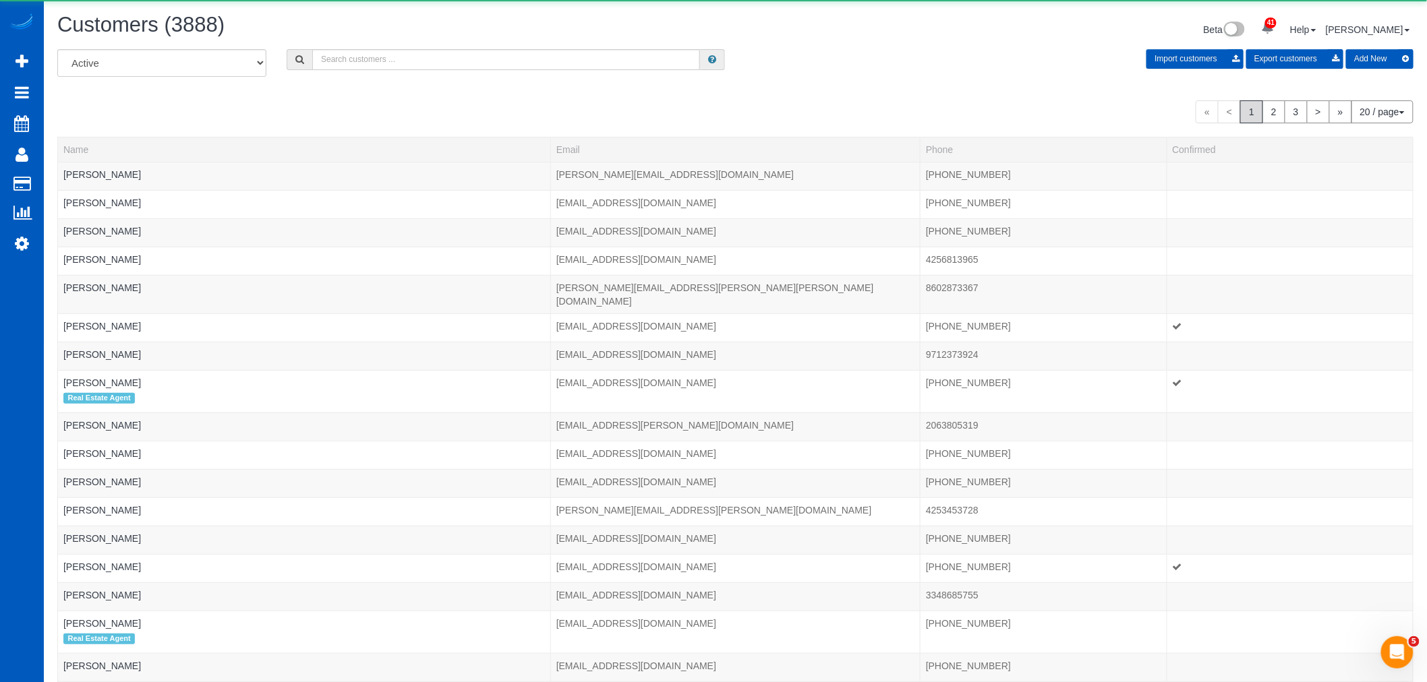
drag, startPoint x: 382, startPoint y: 36, endPoint x: 379, endPoint y: 43, distance: 7.3
click at [382, 36] on div "Customers (3888)" at bounding box center [391, 27] width 688 height 29
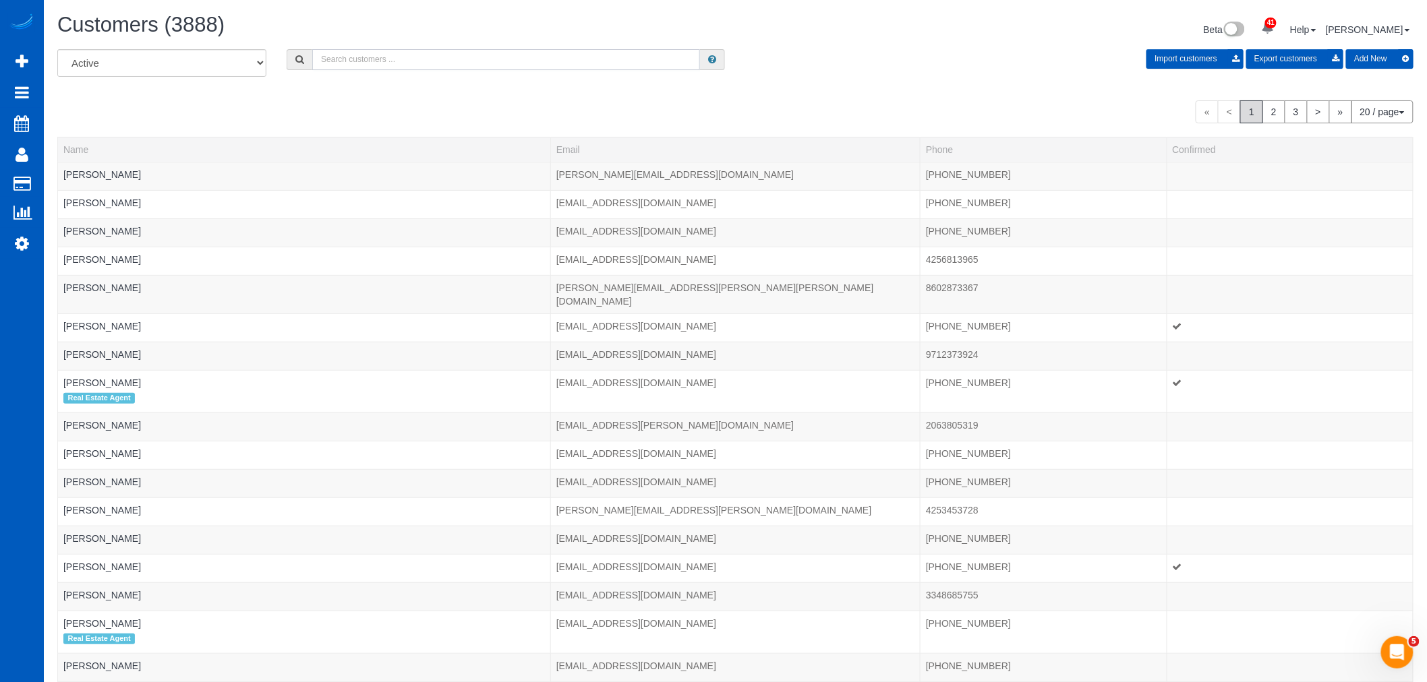
click at [374, 55] on input "text" at bounding box center [506, 59] width 388 height 21
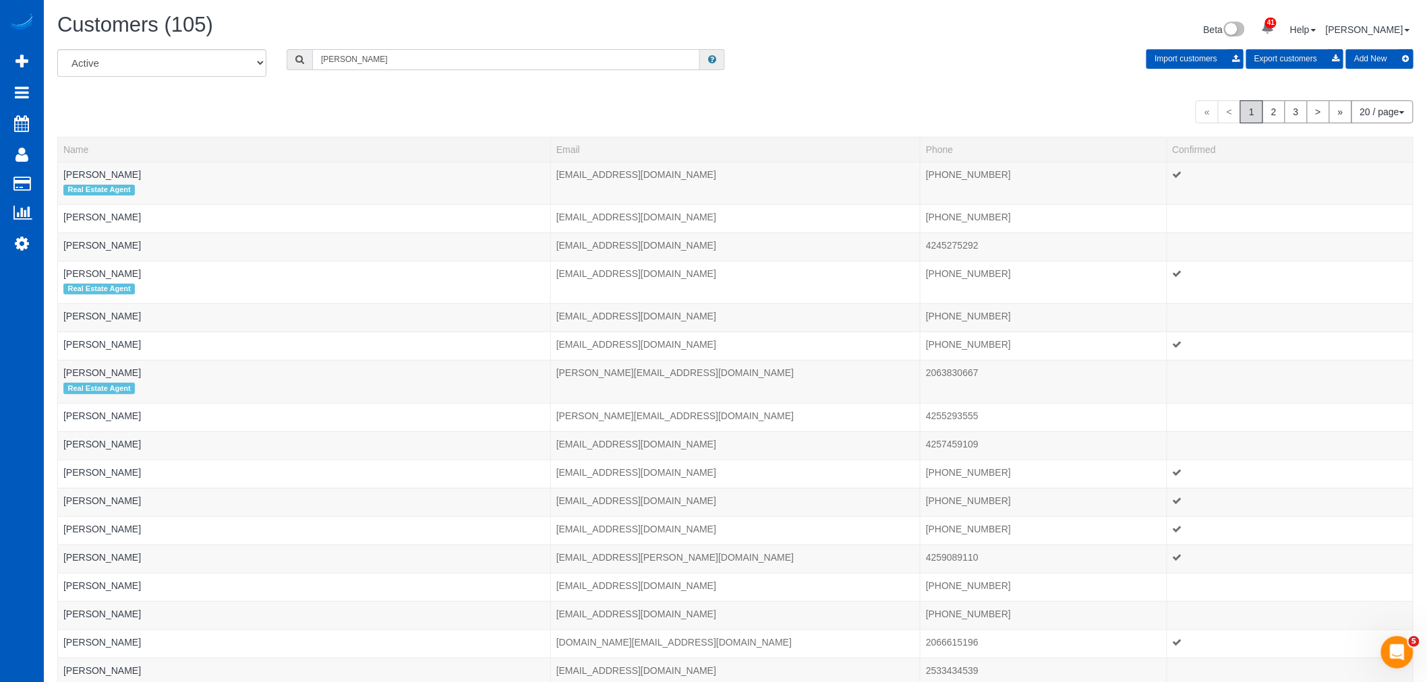
drag, startPoint x: 353, startPoint y: 59, endPoint x: 165, endPoint y: 78, distance: 189.8
click at [158, 84] on div "All Active Archived lyn Import customers Export customers Add New" at bounding box center [735, 68] width 1376 height 38
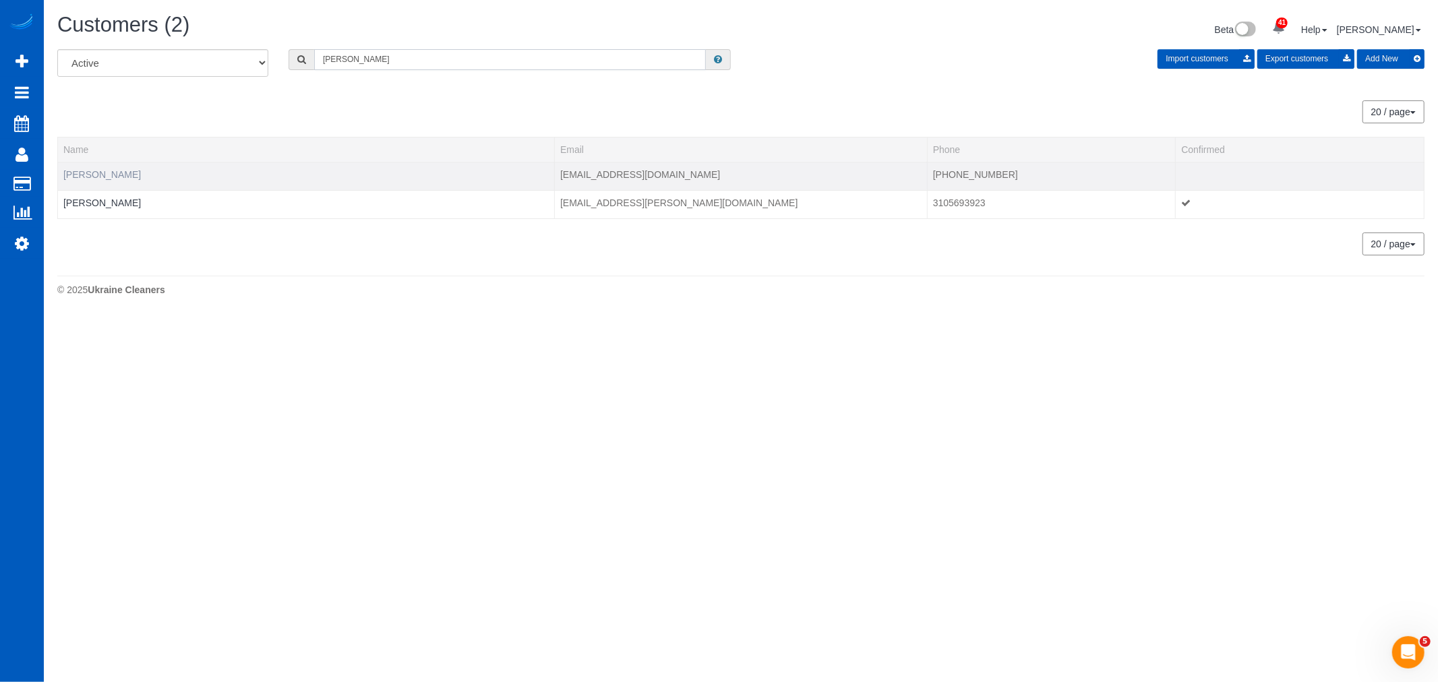
type input "werner"
click at [119, 179] on link "Diana Lynn Werner" at bounding box center [102, 174] width 78 height 11
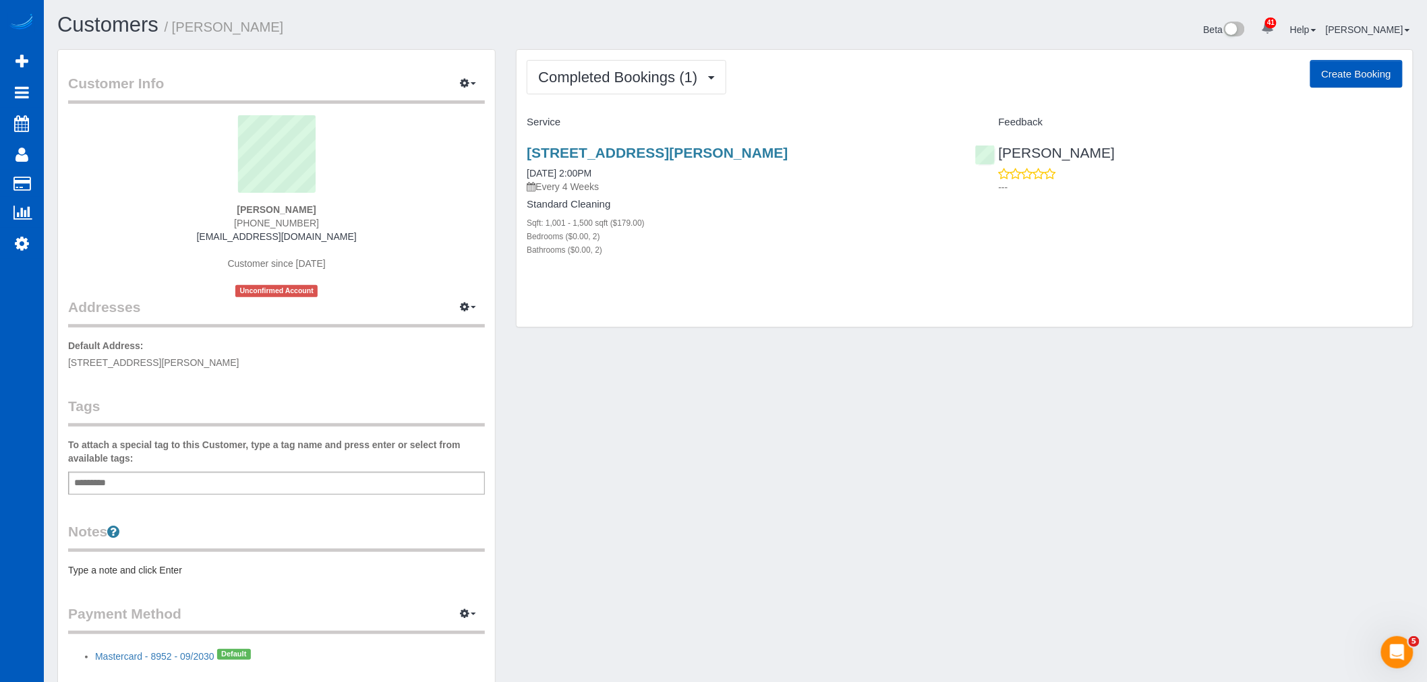
click at [583, 97] on div "Completed Bookings (1) Completed Bookings (1) Upcoming Bookings (11) Cancelled …" at bounding box center [965, 189] width 896 height 278
click at [602, 83] on span "Completed Bookings (1)" at bounding box center [621, 77] width 166 height 17
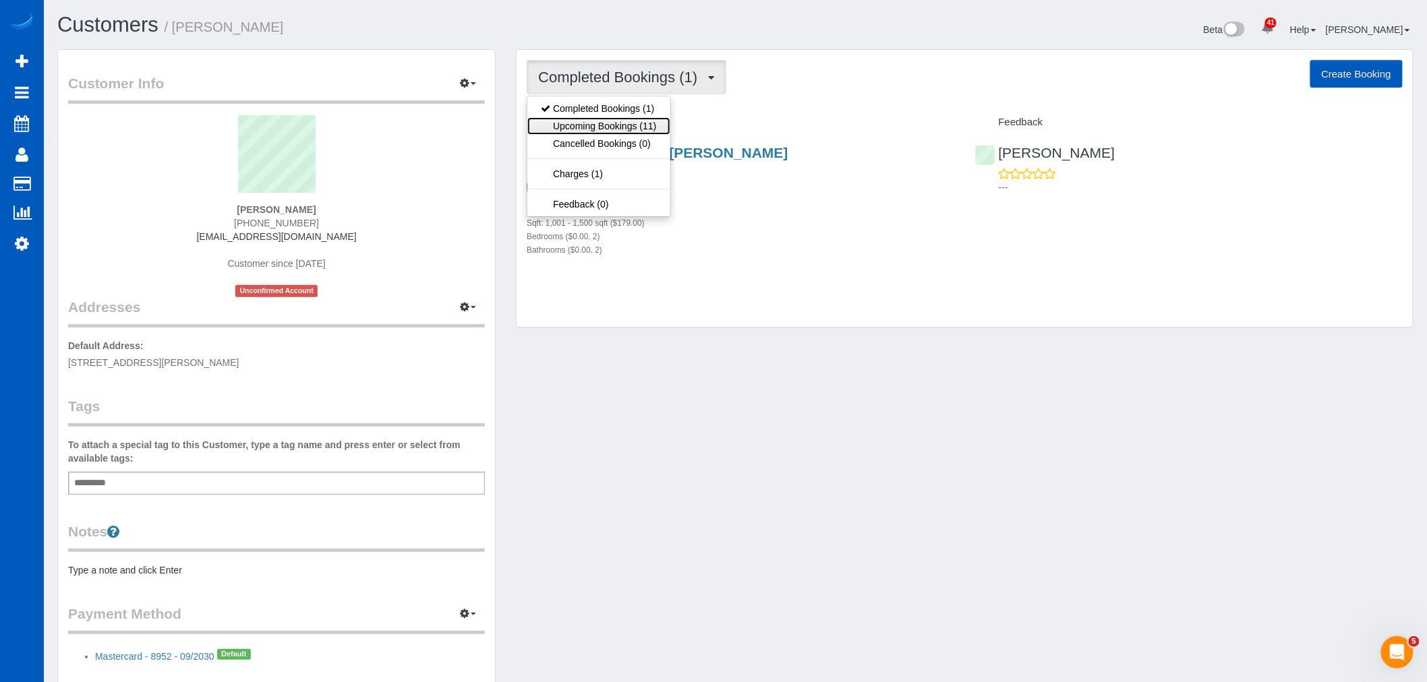
click at [602, 119] on link "Upcoming Bookings (11)" at bounding box center [598, 126] width 142 height 18
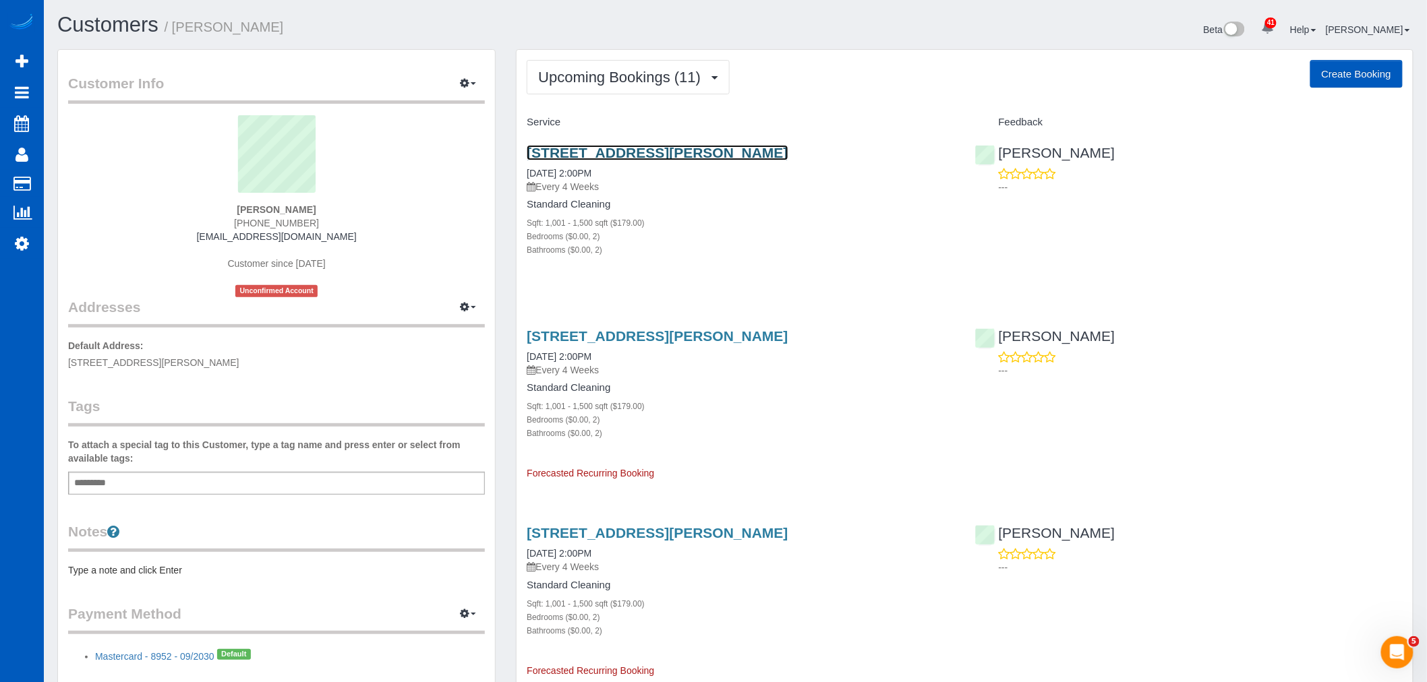
click at [622, 150] on link "9521 Halstead Ln, Apt 2414, Lone Tree, CO 80124" at bounding box center [657, 153] width 261 height 16
click at [9, 246] on link "Settings" at bounding box center [22, 243] width 44 height 31
select select "1"
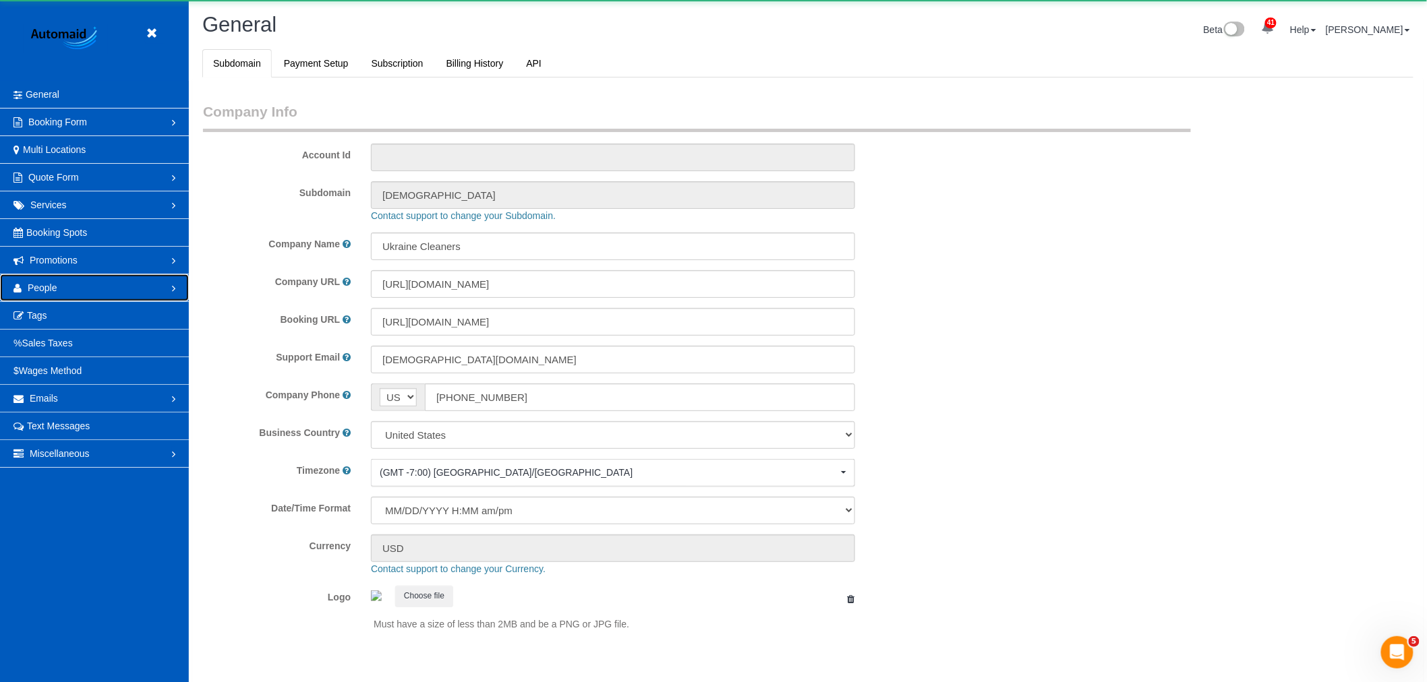
click at [42, 278] on link "People" at bounding box center [94, 287] width 189 height 27
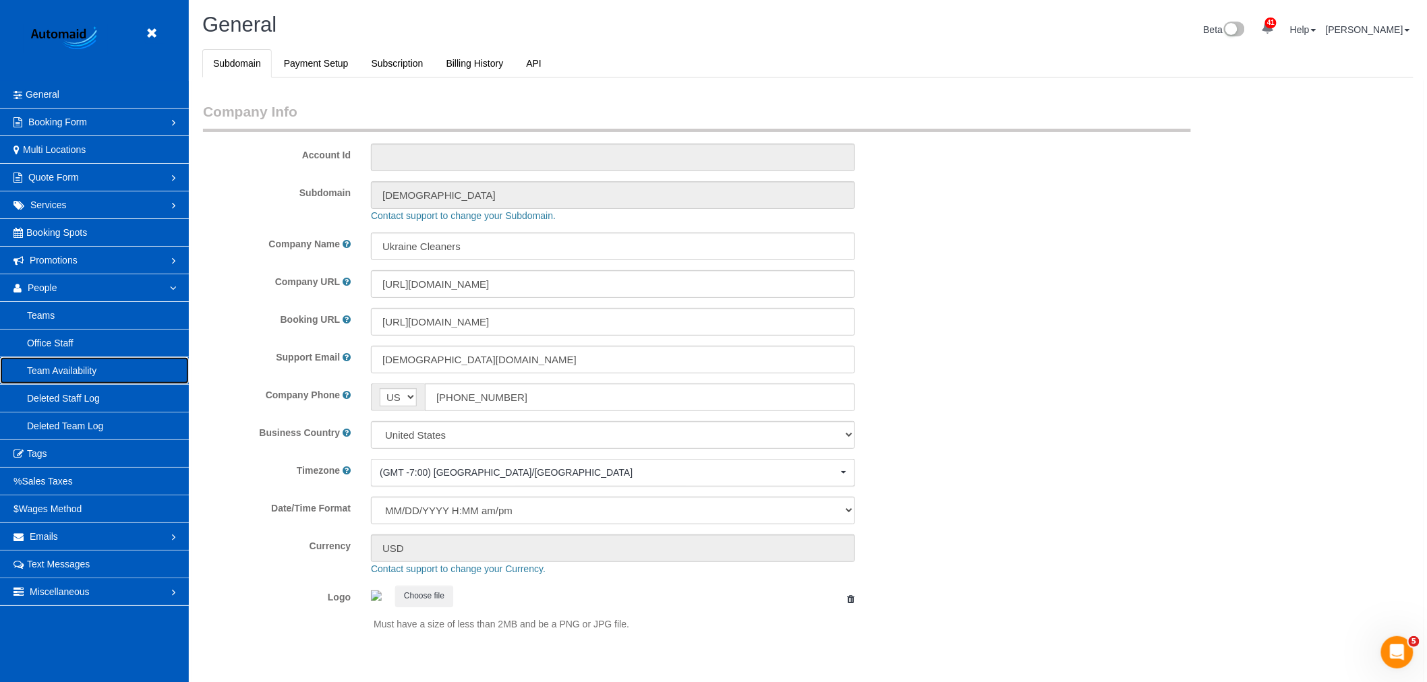
click at [65, 382] on link "Team Availability" at bounding box center [94, 370] width 189 height 27
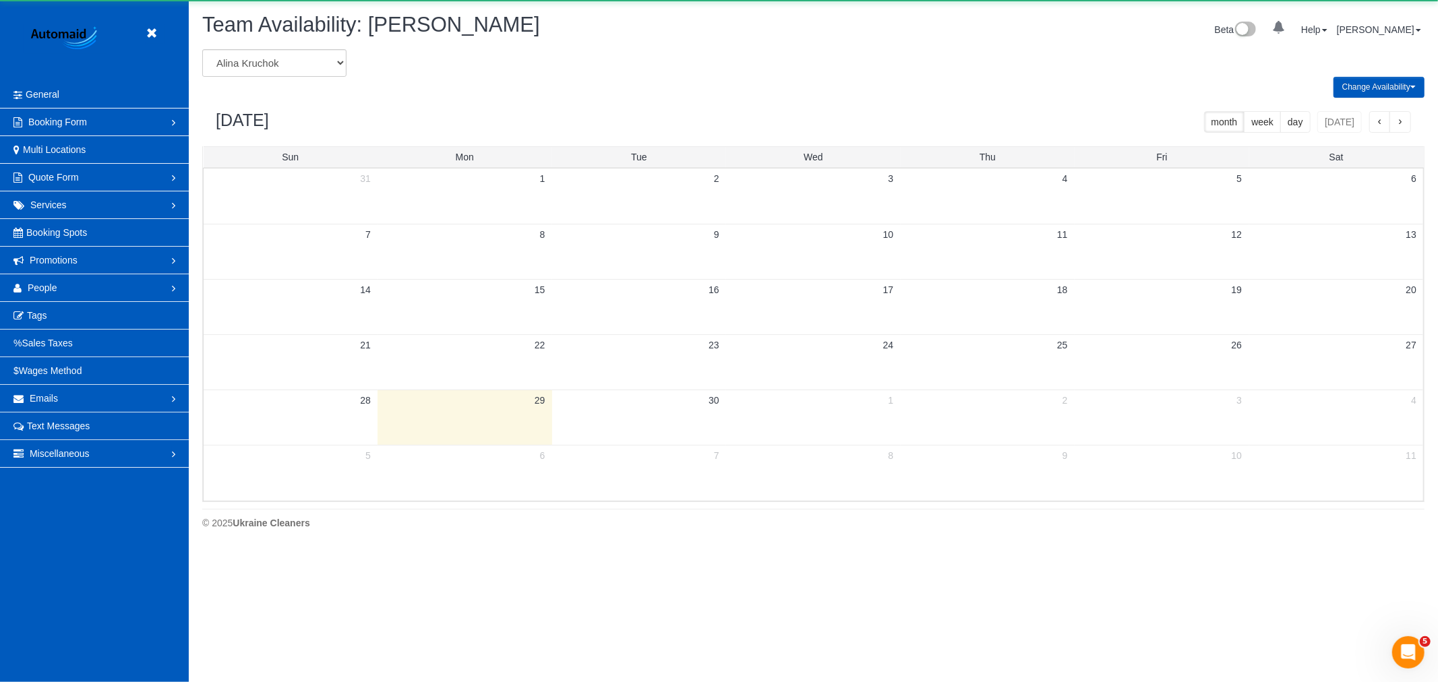
scroll to position [550, 1438]
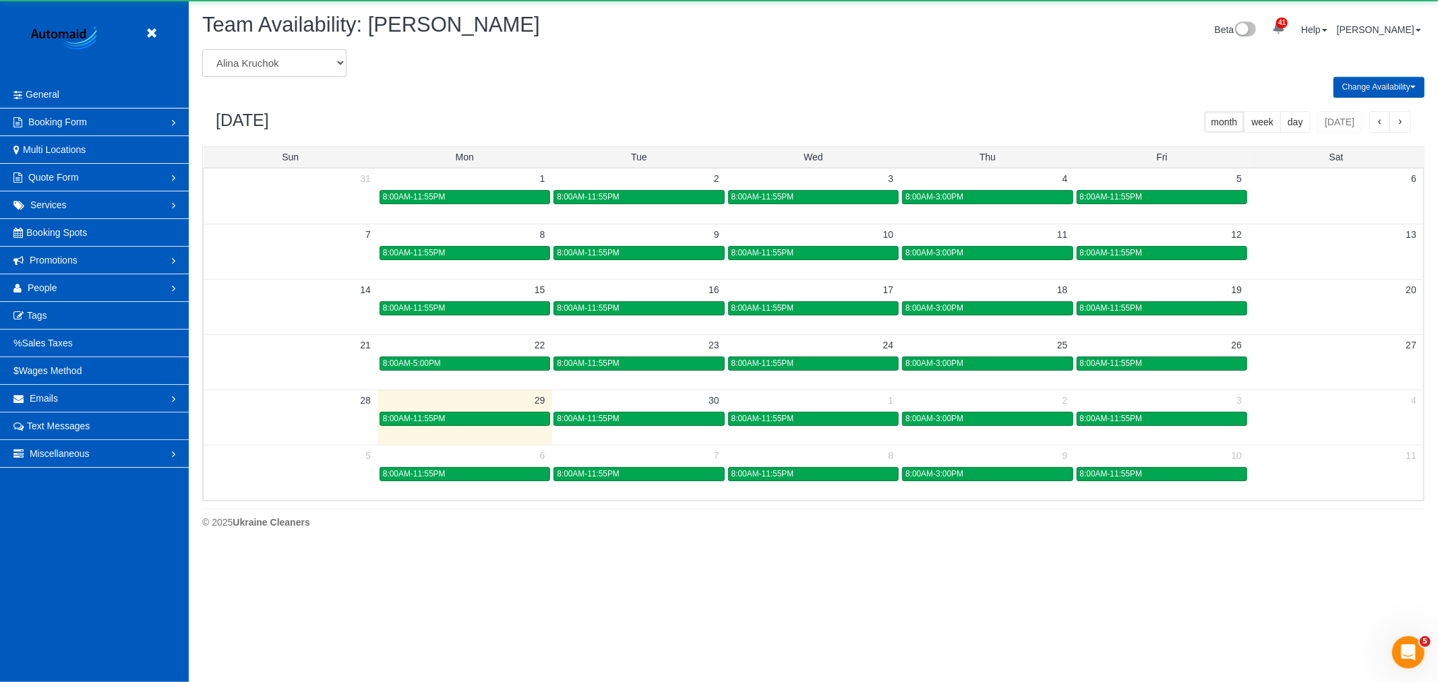
click at [251, 69] on select "Alina Kruchok Alona Tarasiuk Alona Vikhliaieva Anastasiia Demchenko Anastasiia …" at bounding box center [274, 63] width 144 height 28
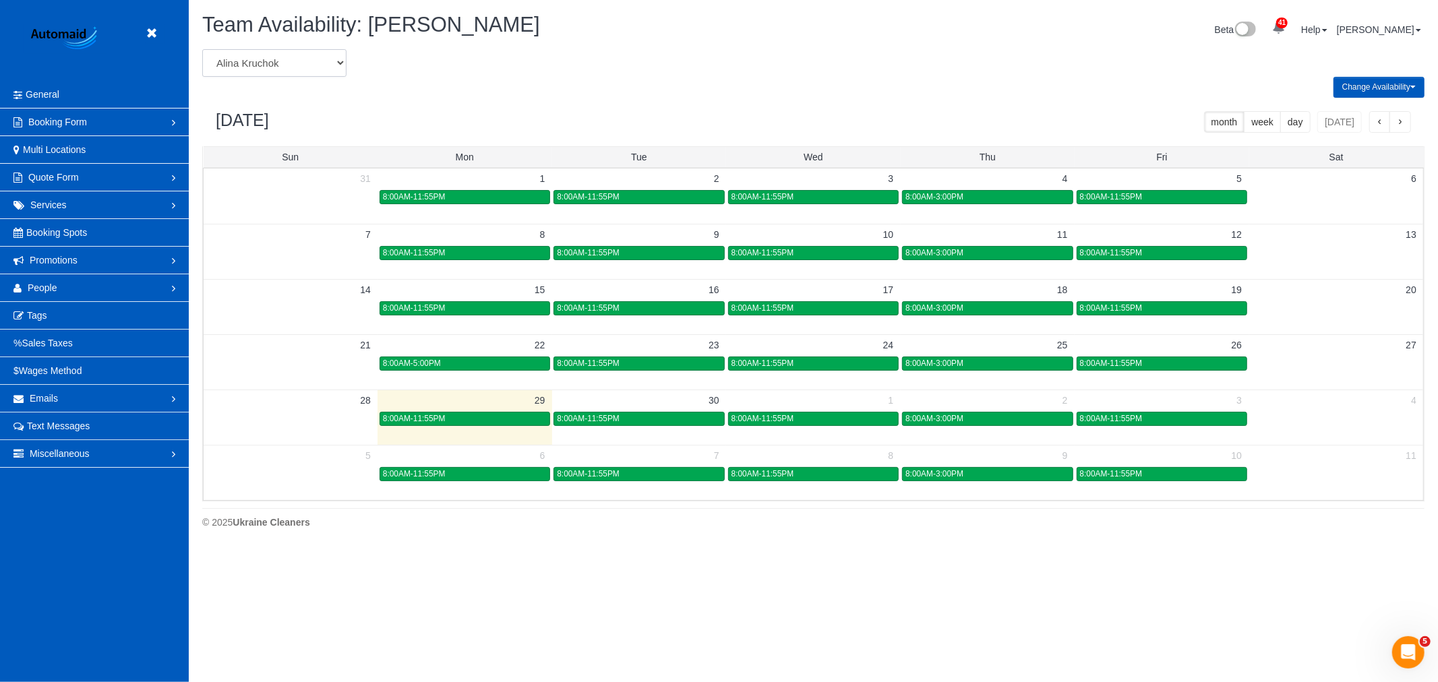
select select "number:31094"
click at [202, 50] on select "Alina Kruchok Alona Tarasiuk Alona Vikhliaieva Anastasiia Demchenko Anastasiia …" at bounding box center [274, 63] width 144 height 28
click at [561, 415] on span "9:00AM-6:00PM" at bounding box center [586, 418] width 58 height 9
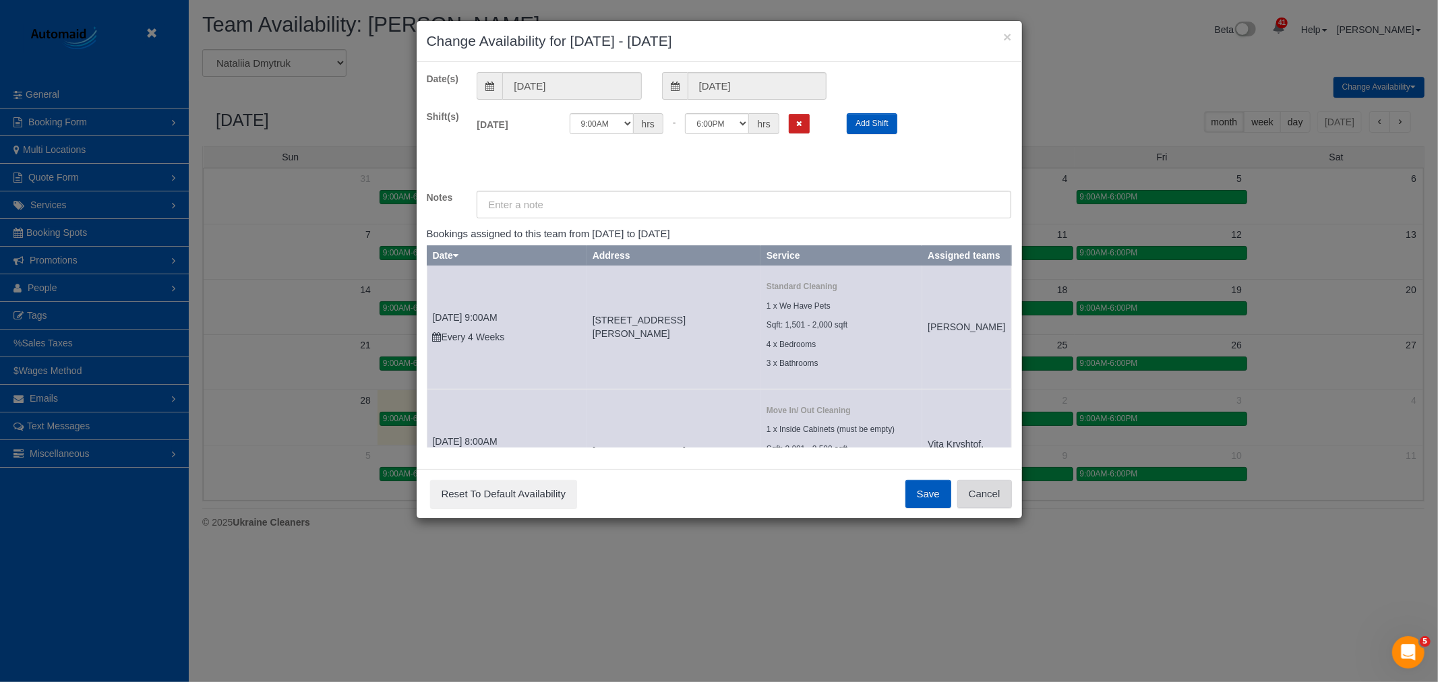
click at [995, 496] on button "Cancel" at bounding box center [985, 494] width 55 height 28
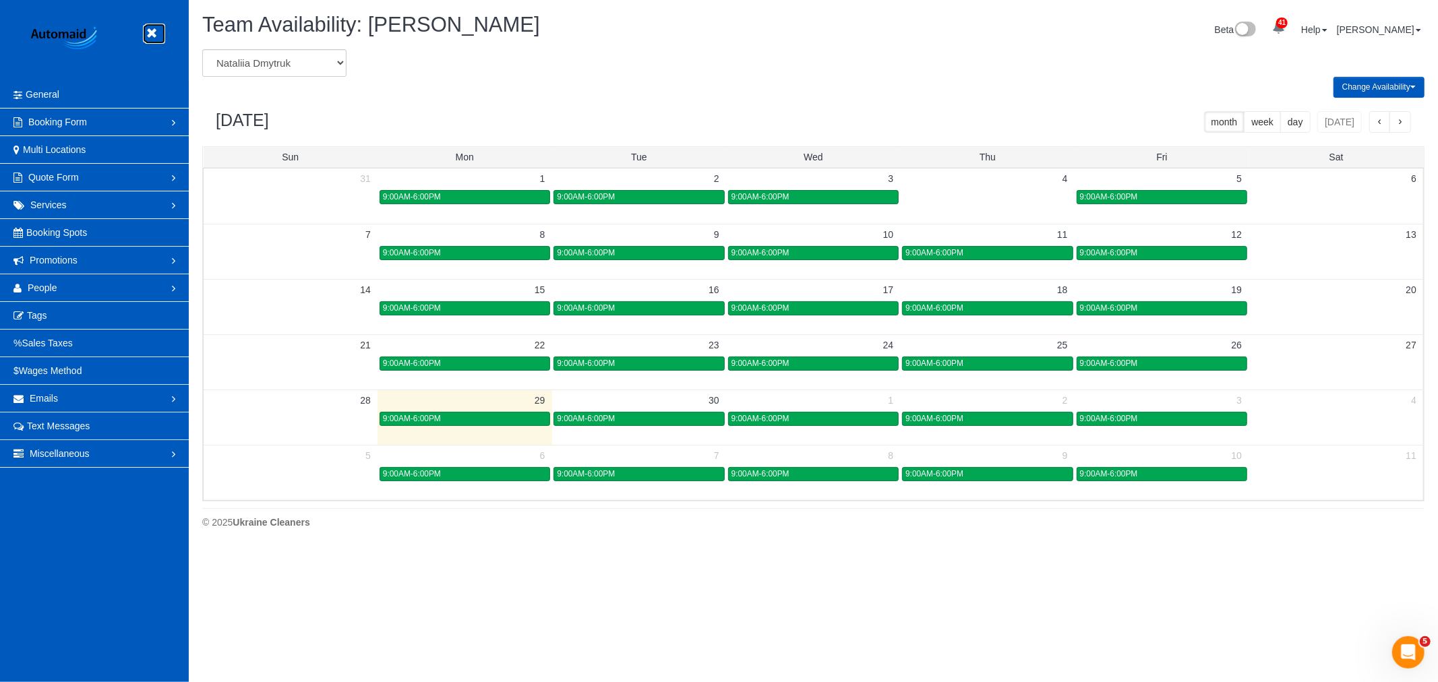
click at [152, 32] on icon at bounding box center [151, 33] width 17 height 17
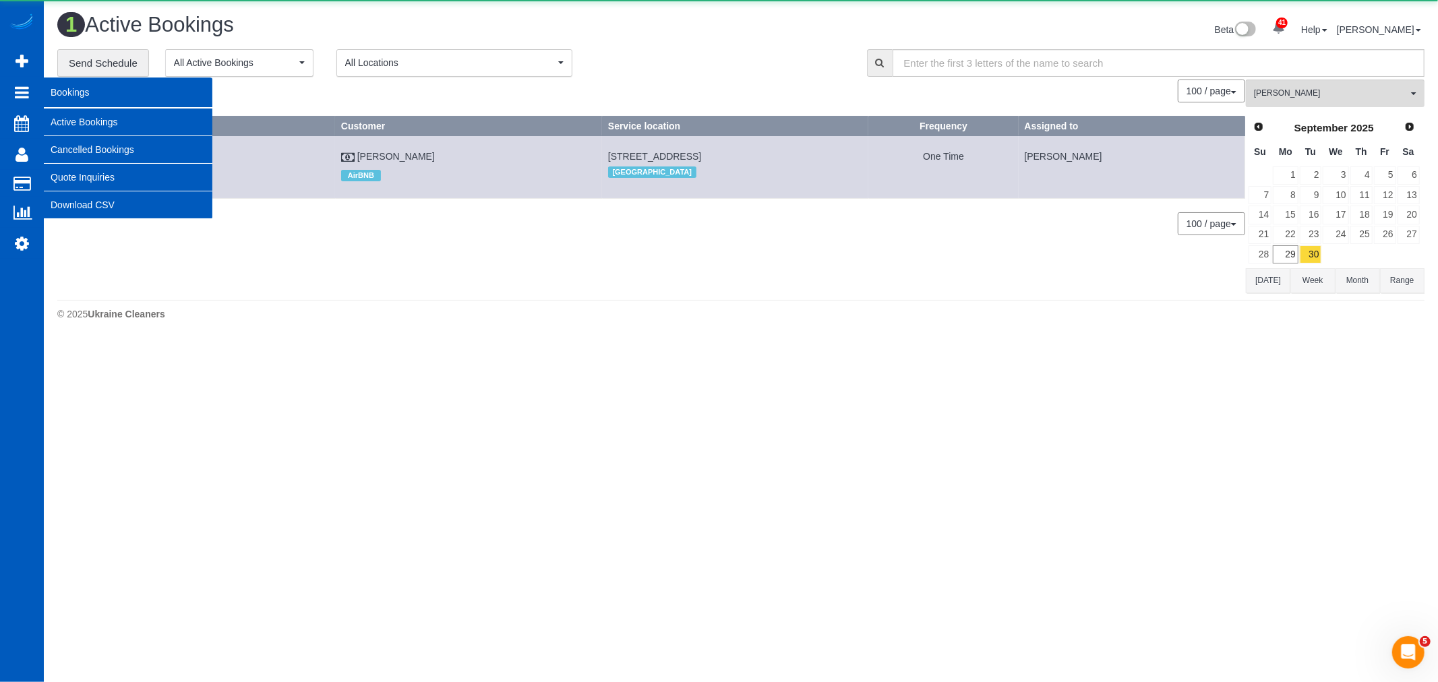
scroll to position [341, 1438]
click at [127, 128] on link "Active Bookings" at bounding box center [128, 122] width 169 height 27
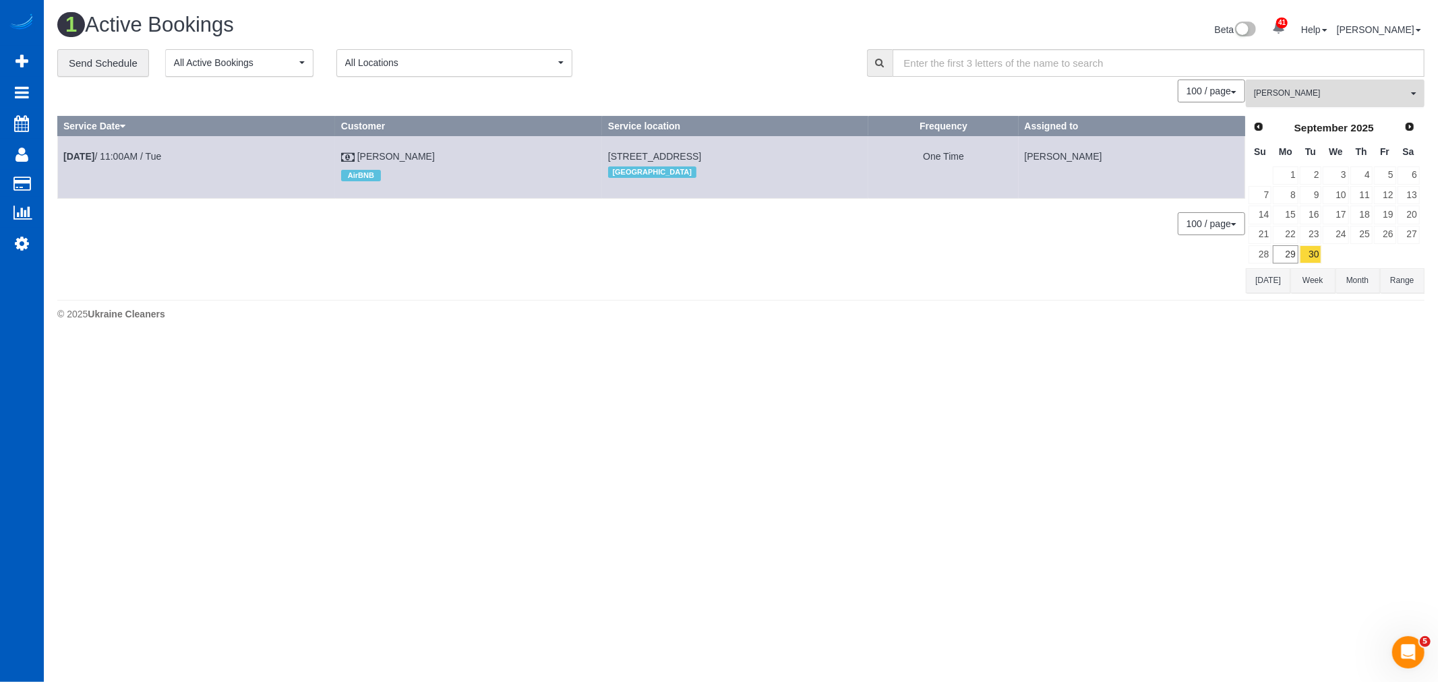
click at [1339, 90] on span "[PERSON_NAME]" at bounding box center [1331, 93] width 154 height 11
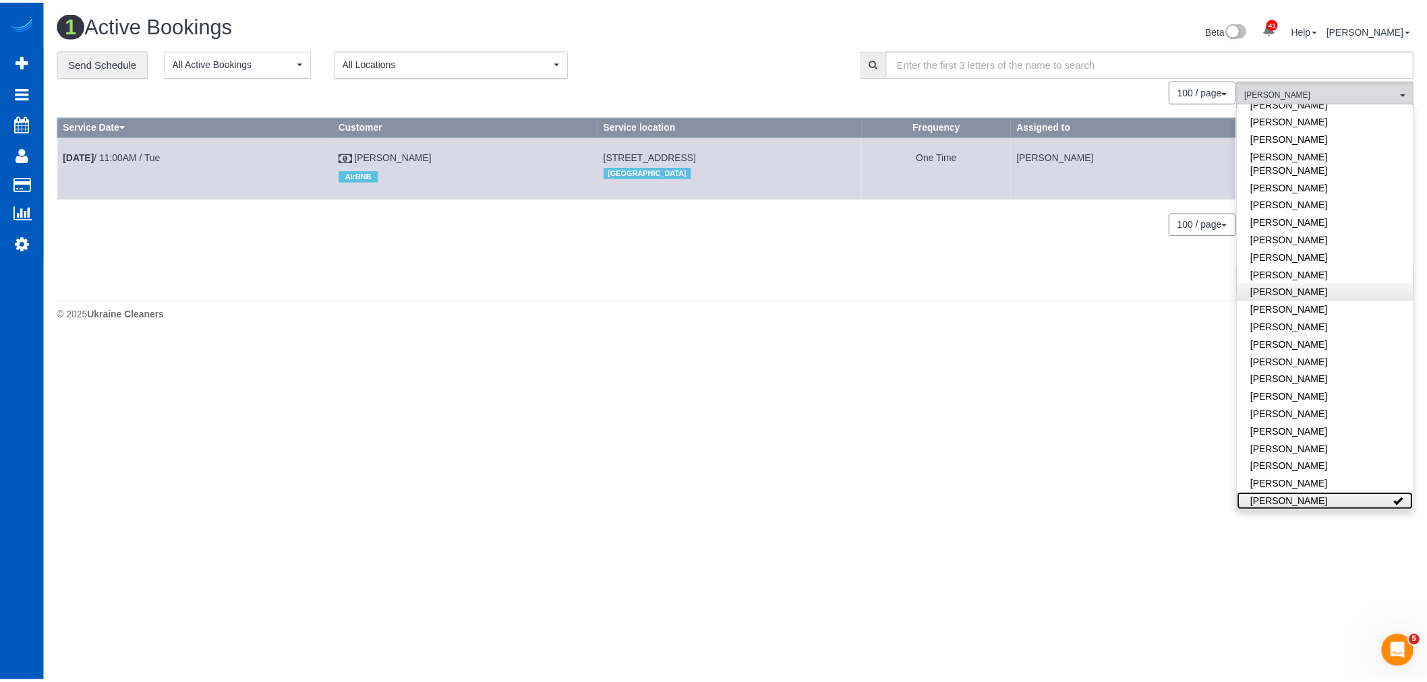
scroll to position [595, 0]
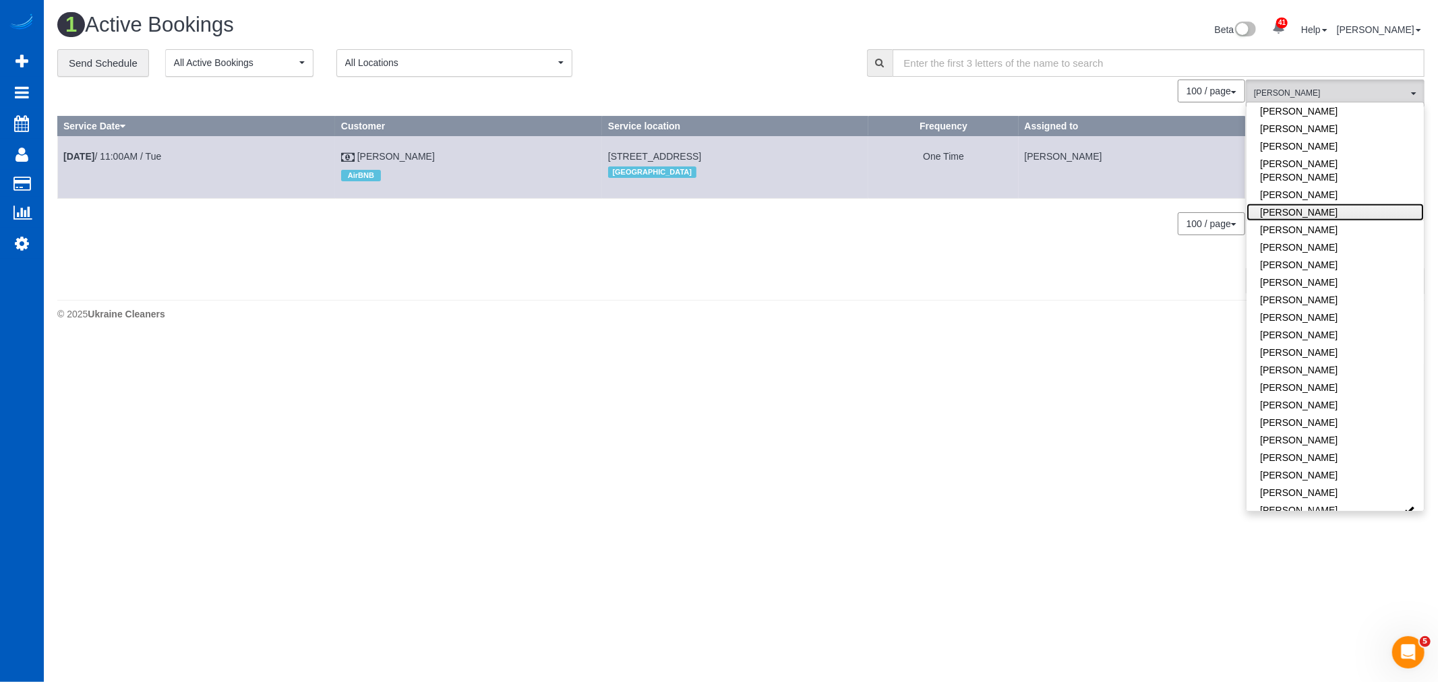
click at [1322, 204] on link "[PERSON_NAME]" at bounding box center [1335, 213] width 177 height 18
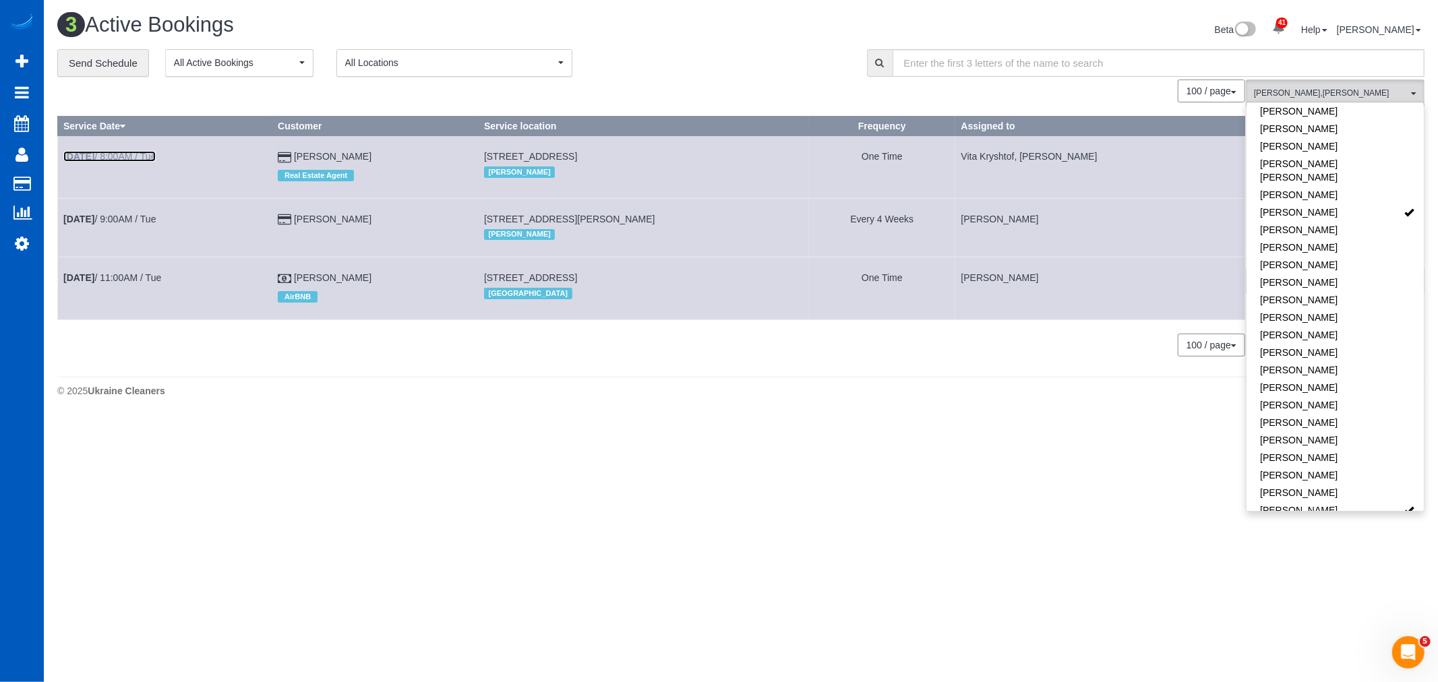
click at [144, 156] on link "Sep 30th / 8:00AM / Tue" at bounding box center [109, 156] width 92 height 11
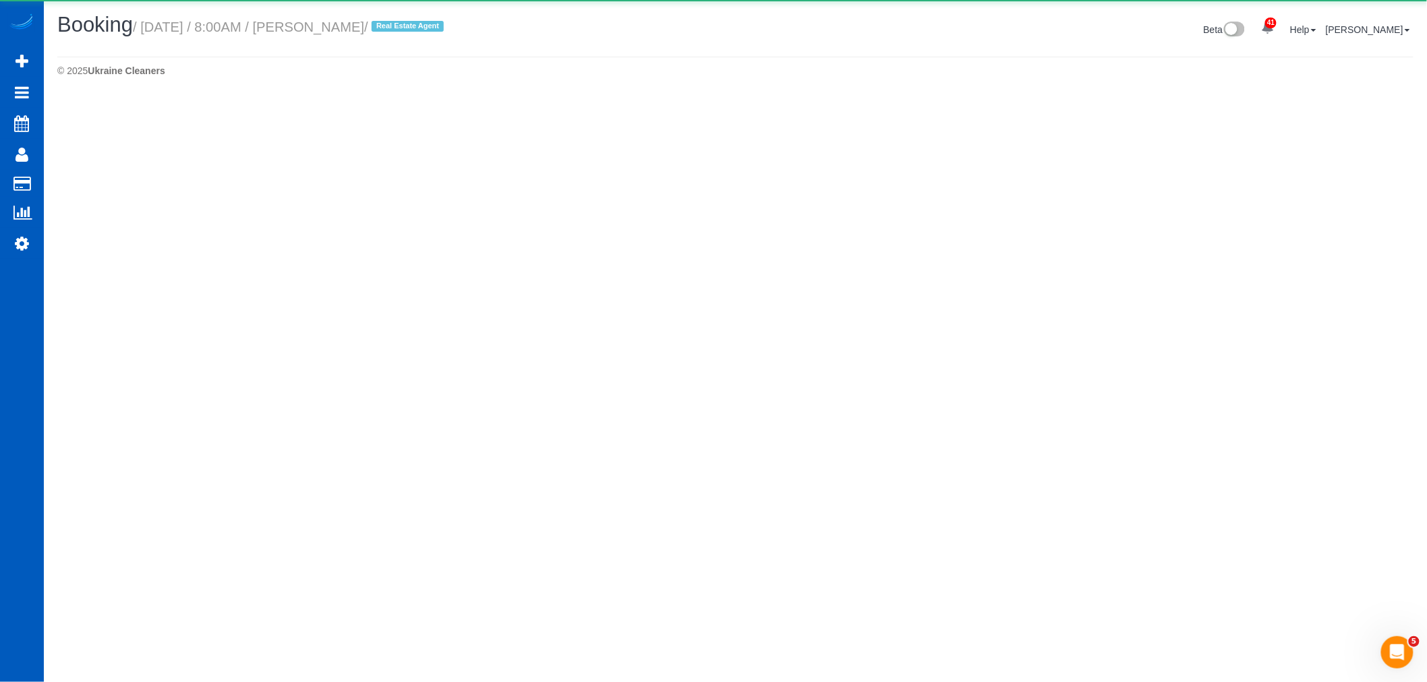
select select "WA"
select select "string:fspay-29fb7387-665f-439c-9dce-09a3bf446a93"
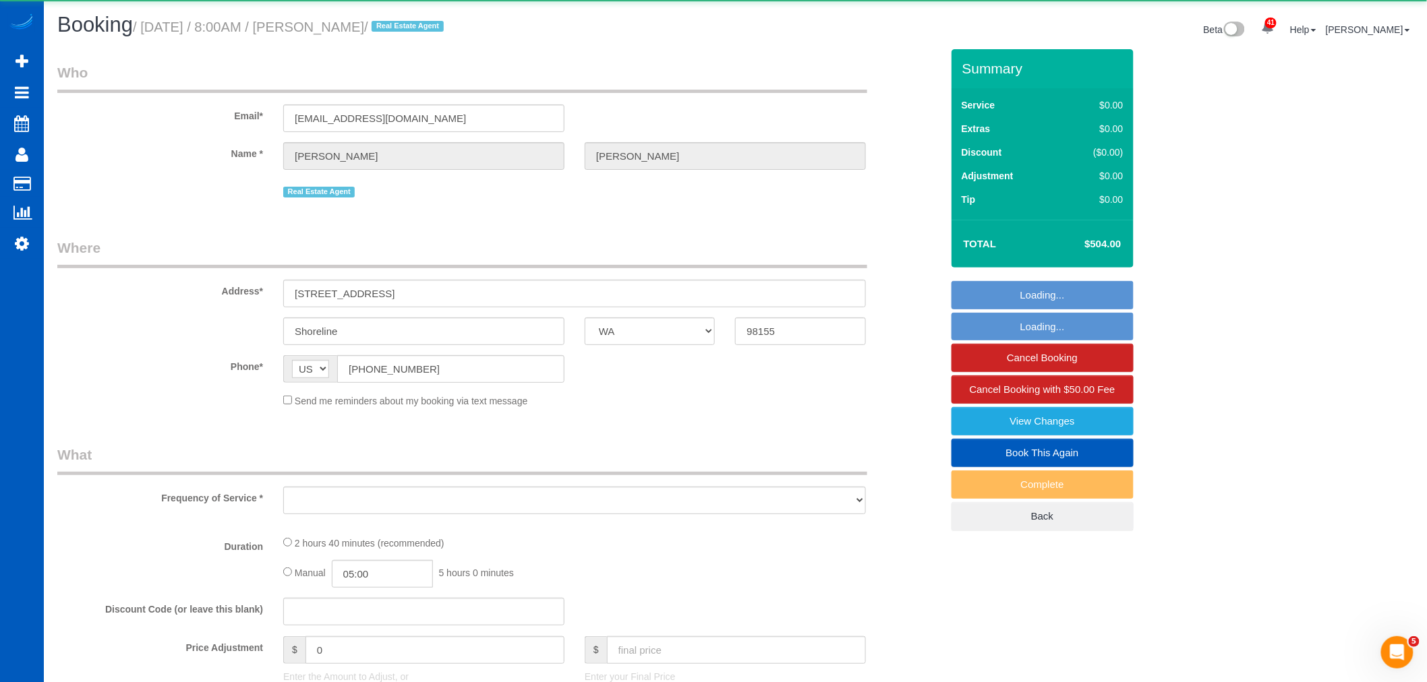
select select "object:11183"
select select "199"
select select "2001"
select select "4"
select select "2"
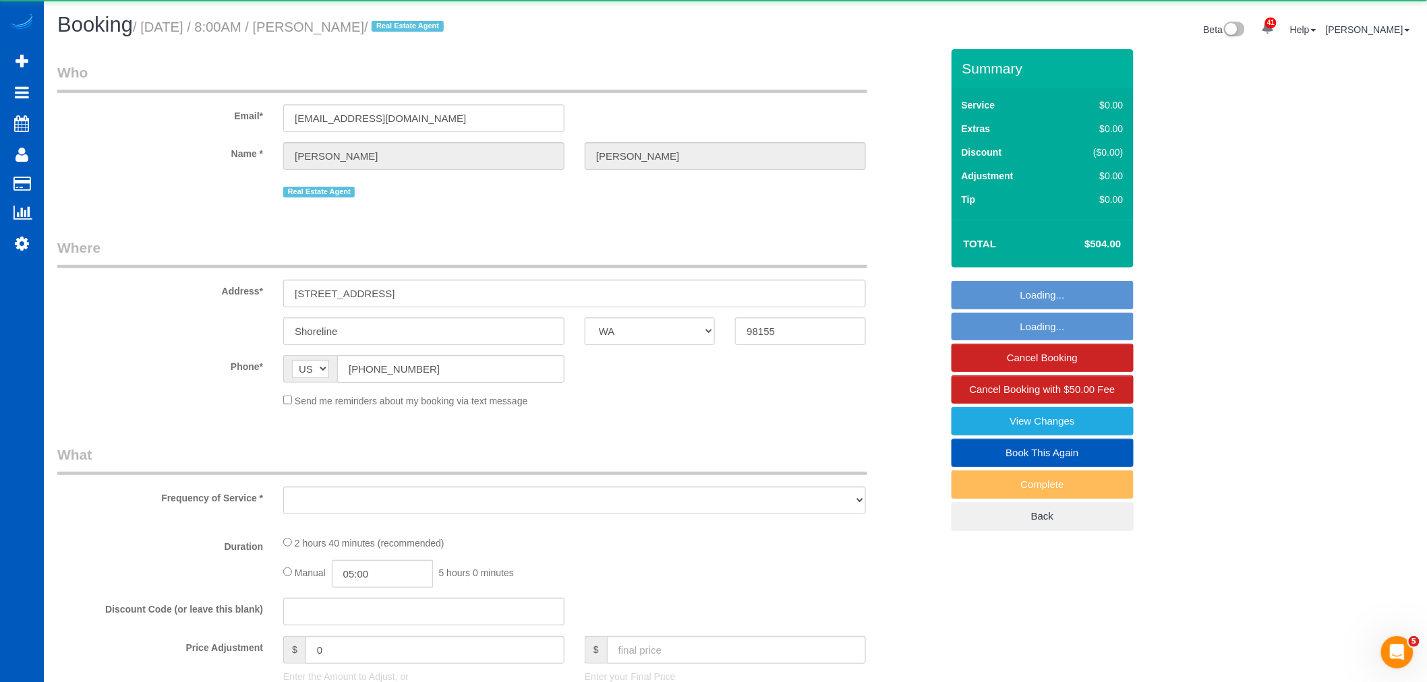
select select "spot19"
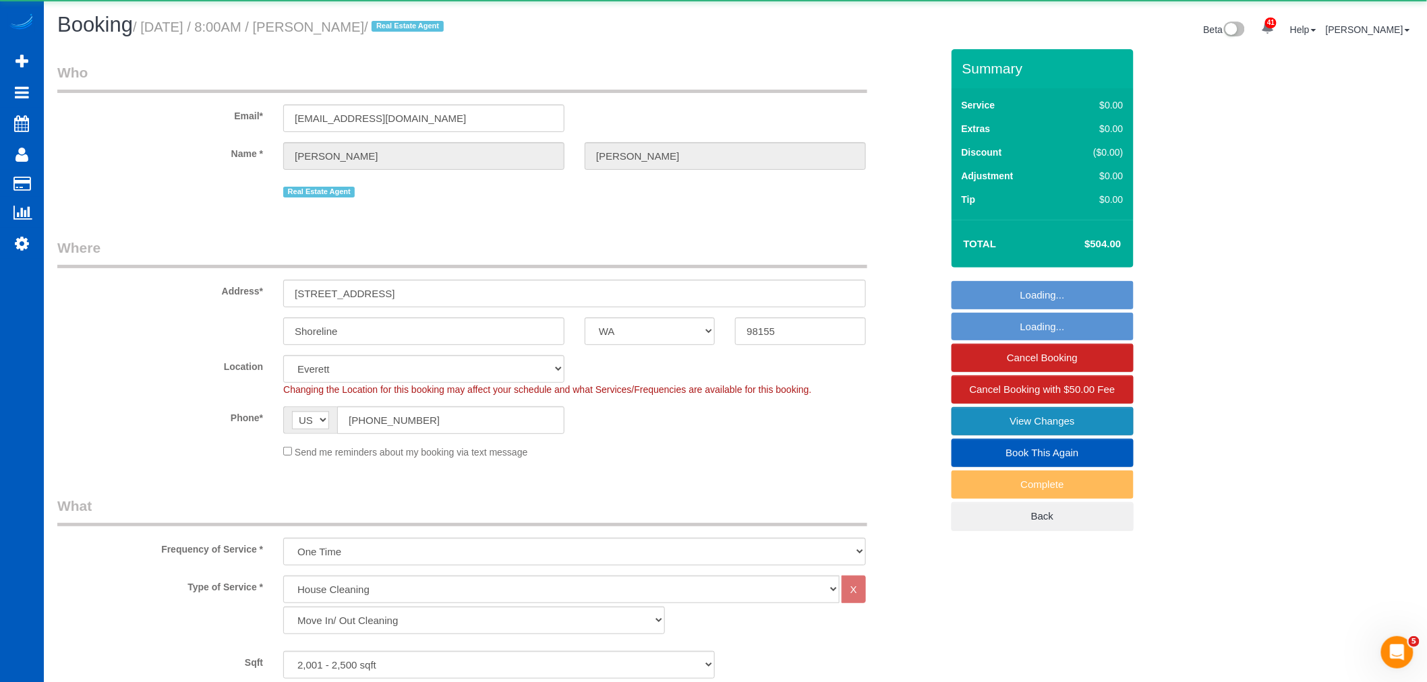
click at [1020, 423] on link "View Changes" at bounding box center [1042, 421] width 182 height 28
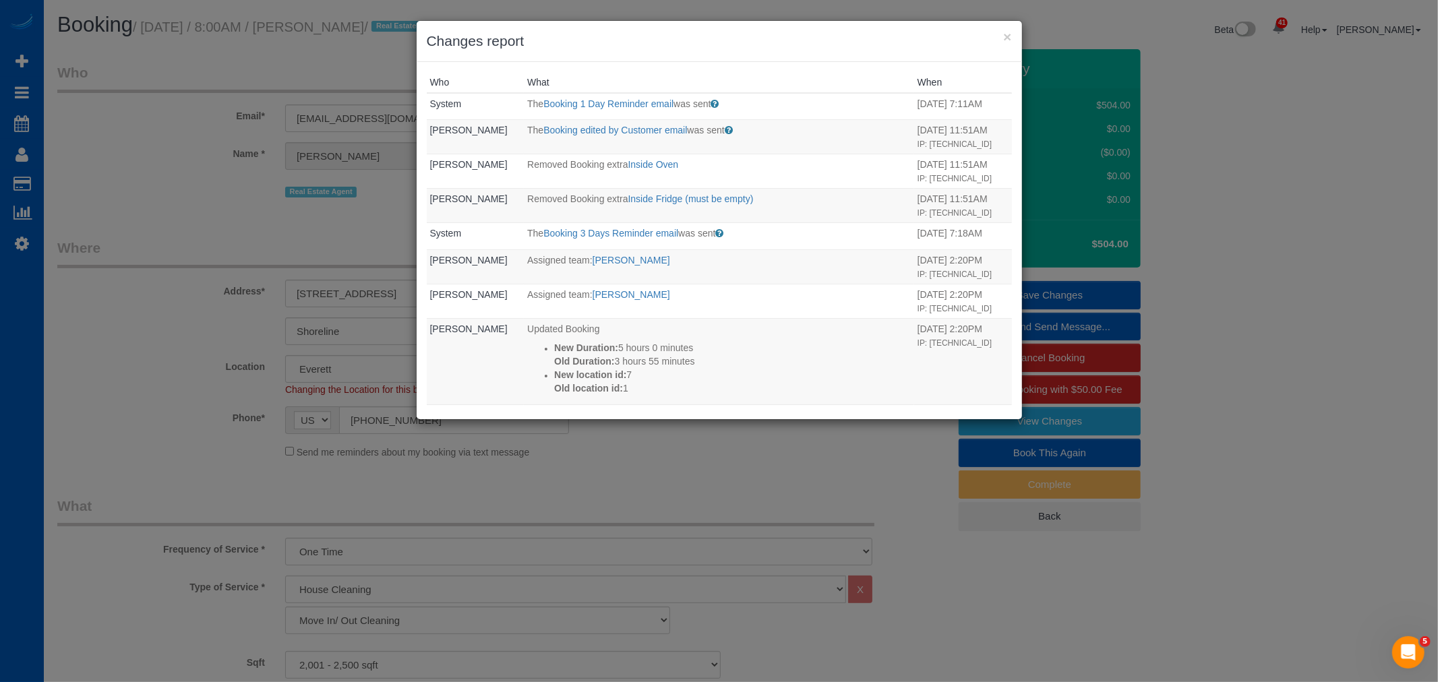
click at [999, 39] on h3 "Changes report" at bounding box center [719, 41] width 585 height 20
click at [1001, 37] on h3 "Changes report" at bounding box center [719, 41] width 585 height 20
click at [1001, 38] on h3 "Changes report" at bounding box center [719, 41] width 585 height 20
click at [1003, 36] on button "×" at bounding box center [1007, 37] width 8 height 14
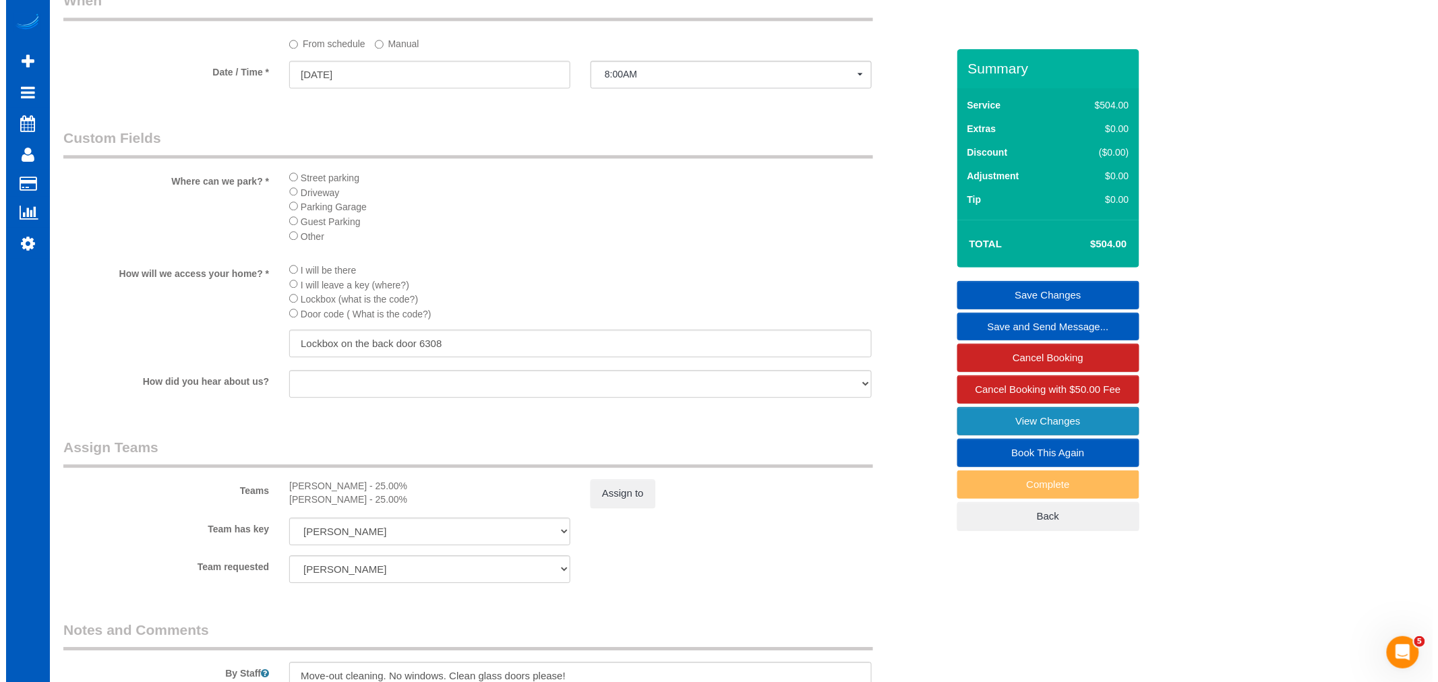
scroll to position [1349, 0]
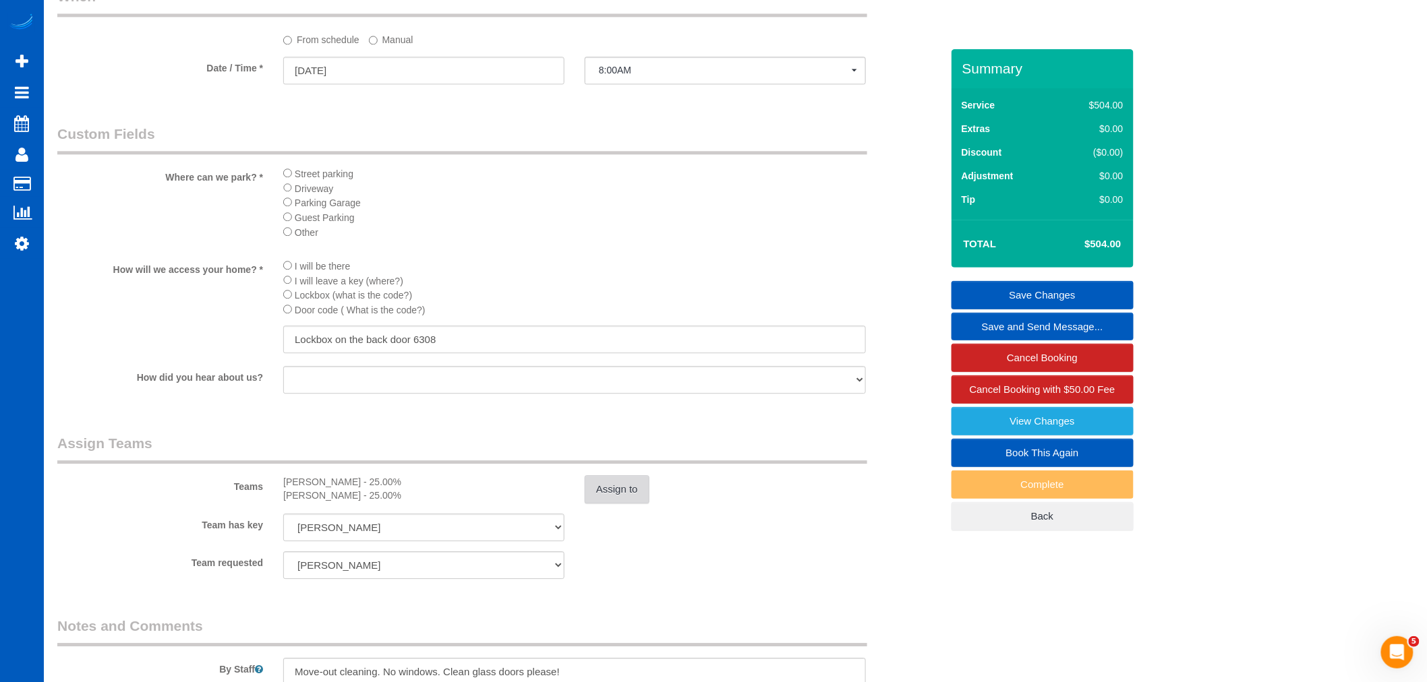
click at [599, 504] on button "Assign to" at bounding box center [617, 489] width 65 height 28
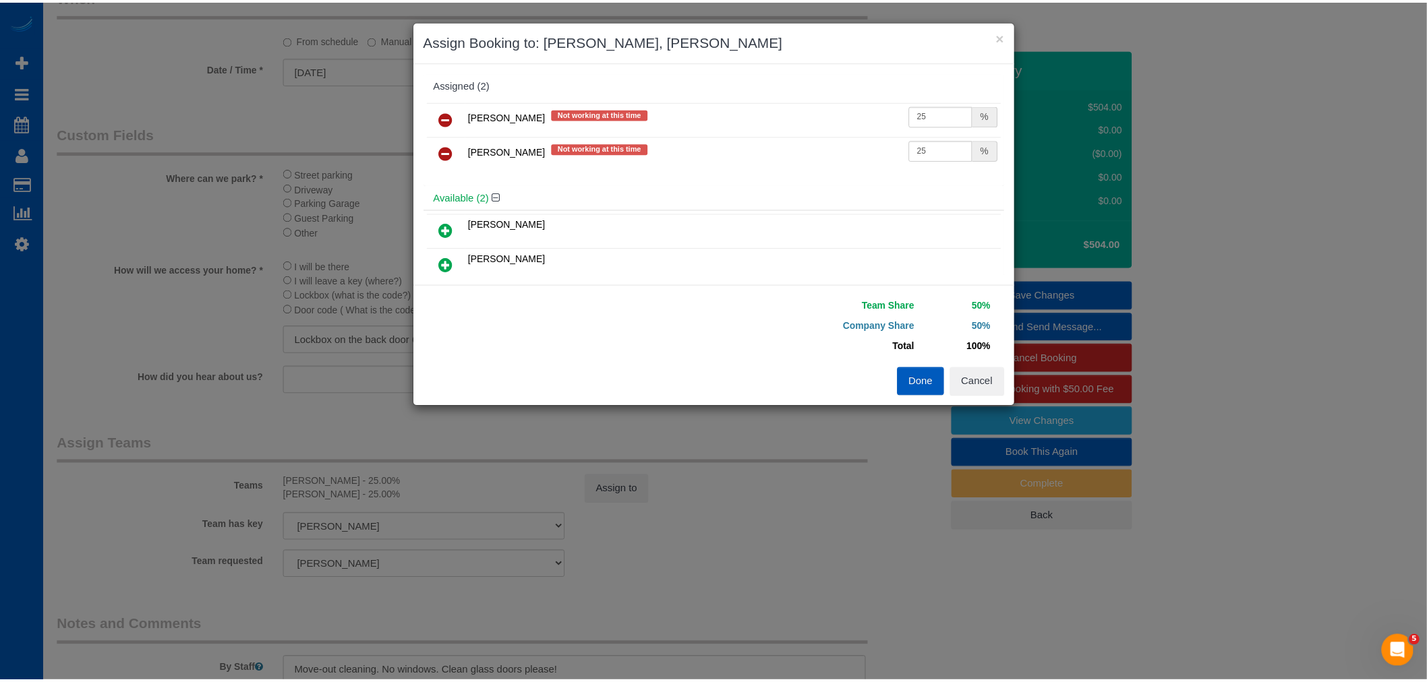
scroll to position [150, 0]
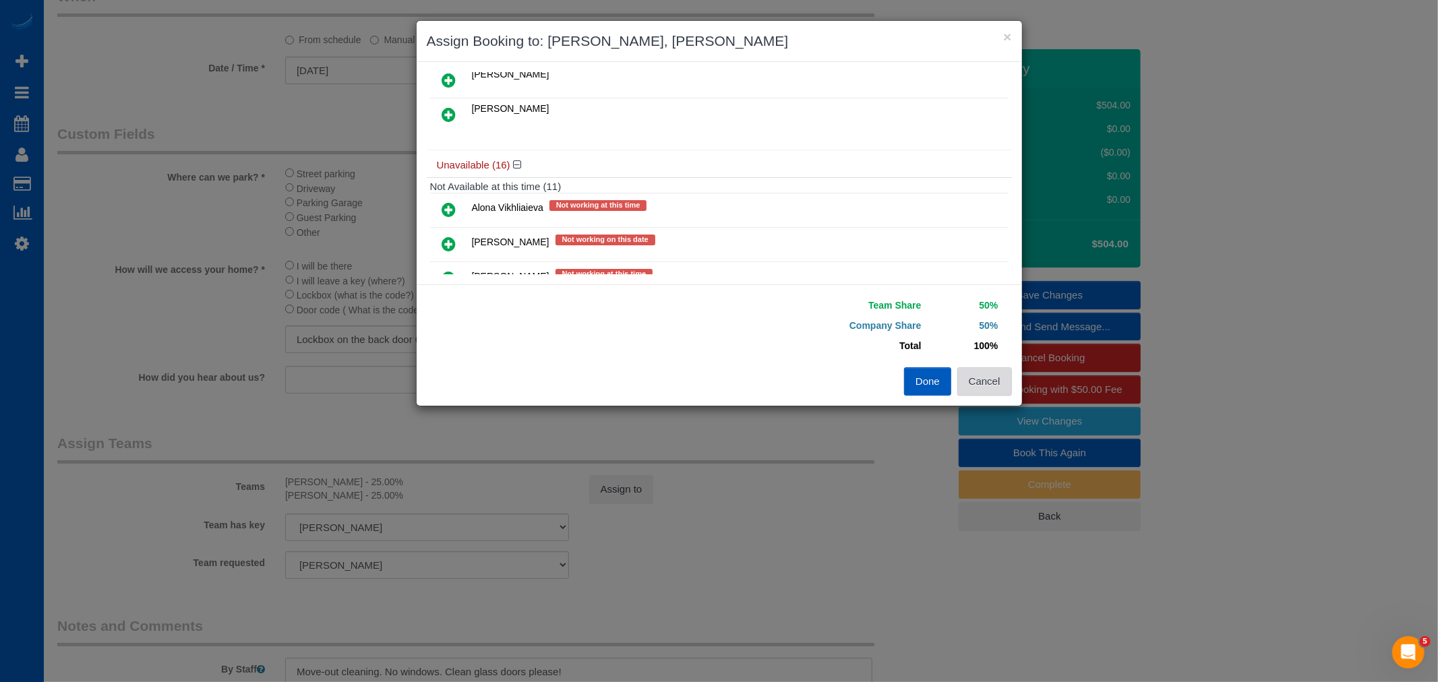
click at [994, 372] on button "Cancel" at bounding box center [985, 382] width 55 height 28
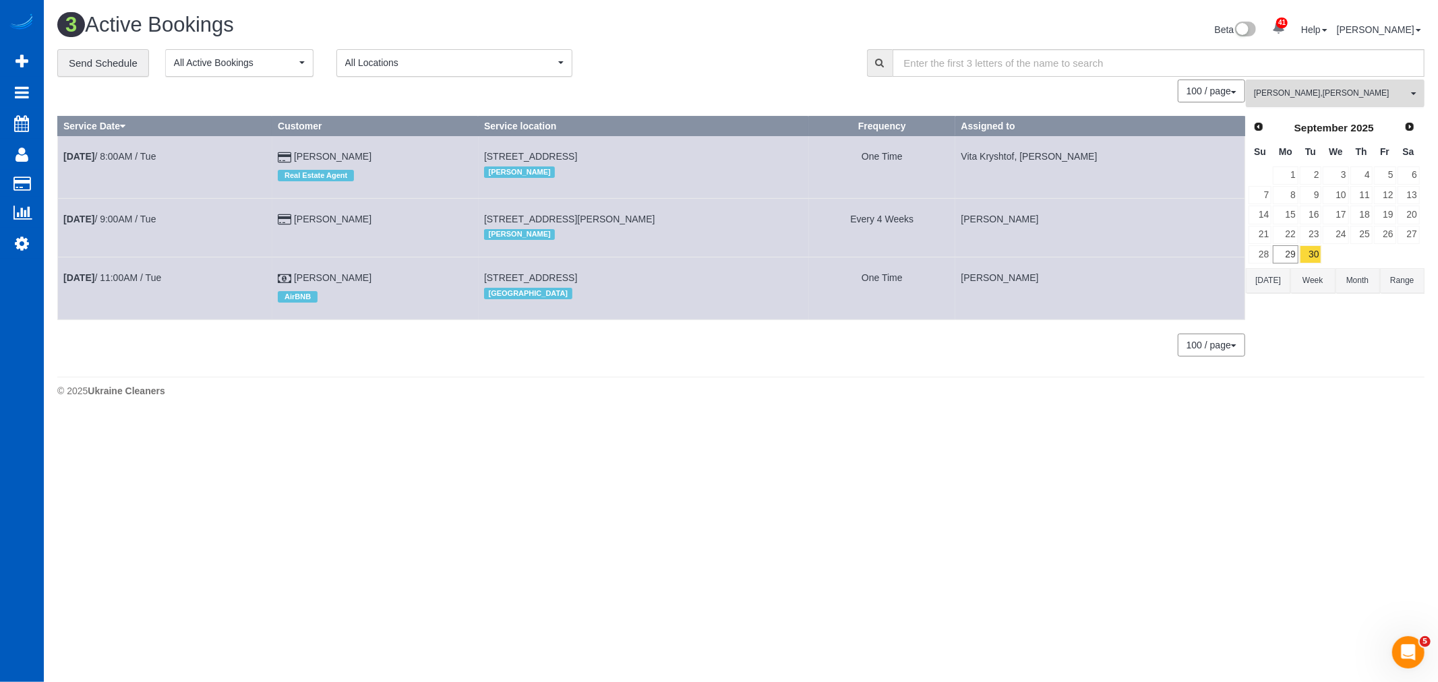
click at [1342, 83] on button "Nataliia Dmytruk , Raissa Radionova All Teams" at bounding box center [1335, 94] width 179 height 28
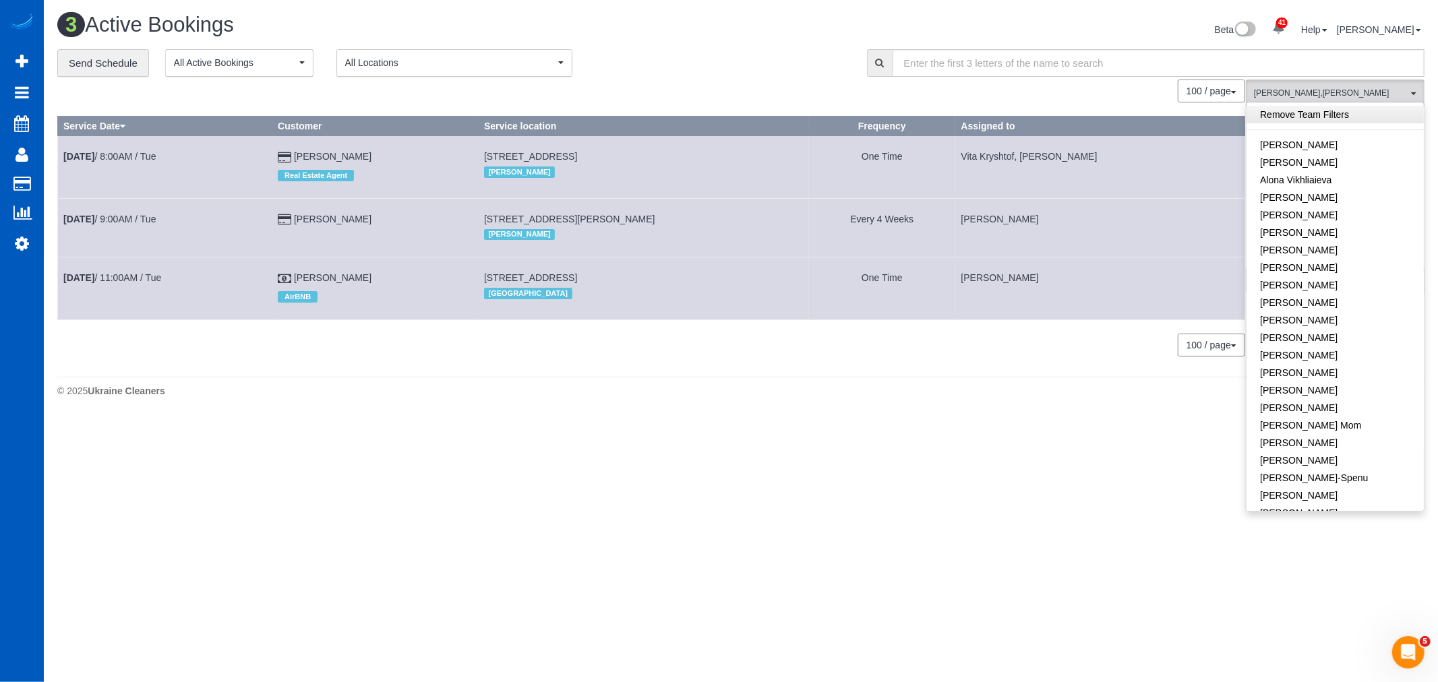
click at [1313, 111] on link "Remove Team Filters" at bounding box center [1335, 115] width 177 height 18
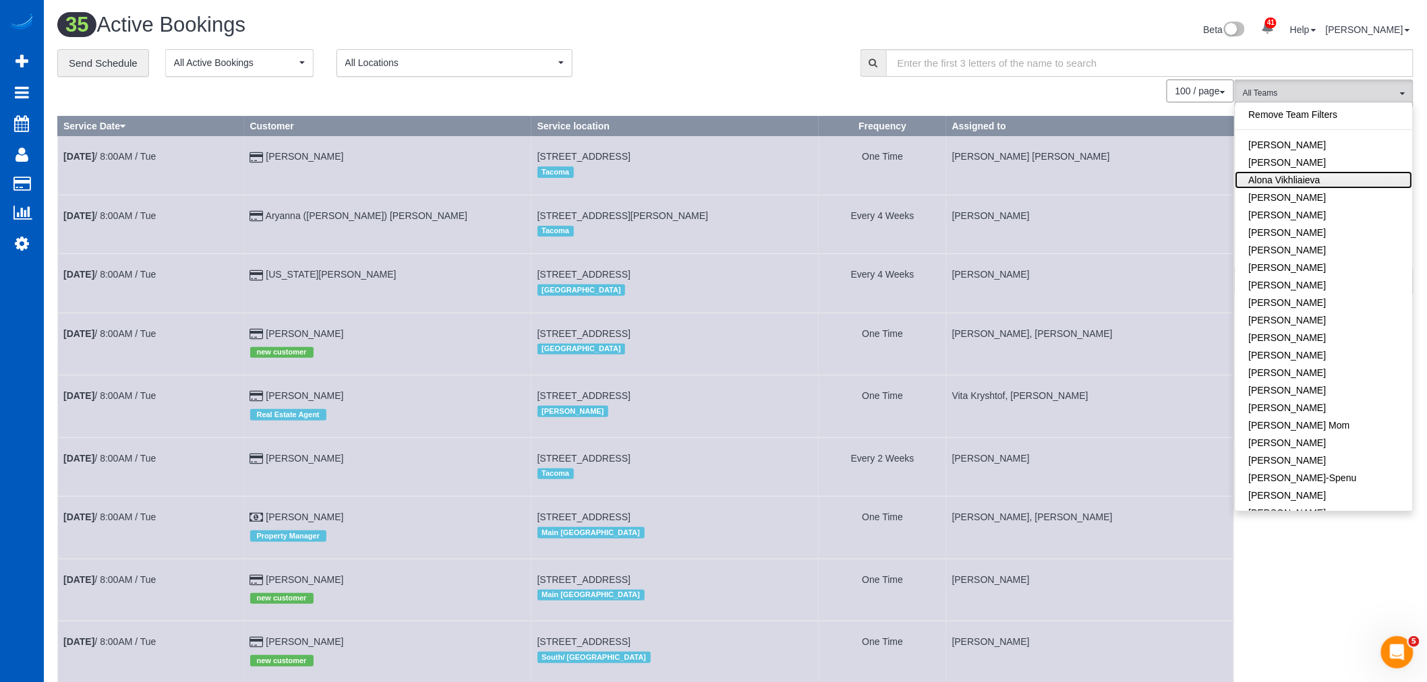
click at [1317, 182] on link "Alona Vikhliaieva" at bounding box center [1323, 180] width 177 height 18
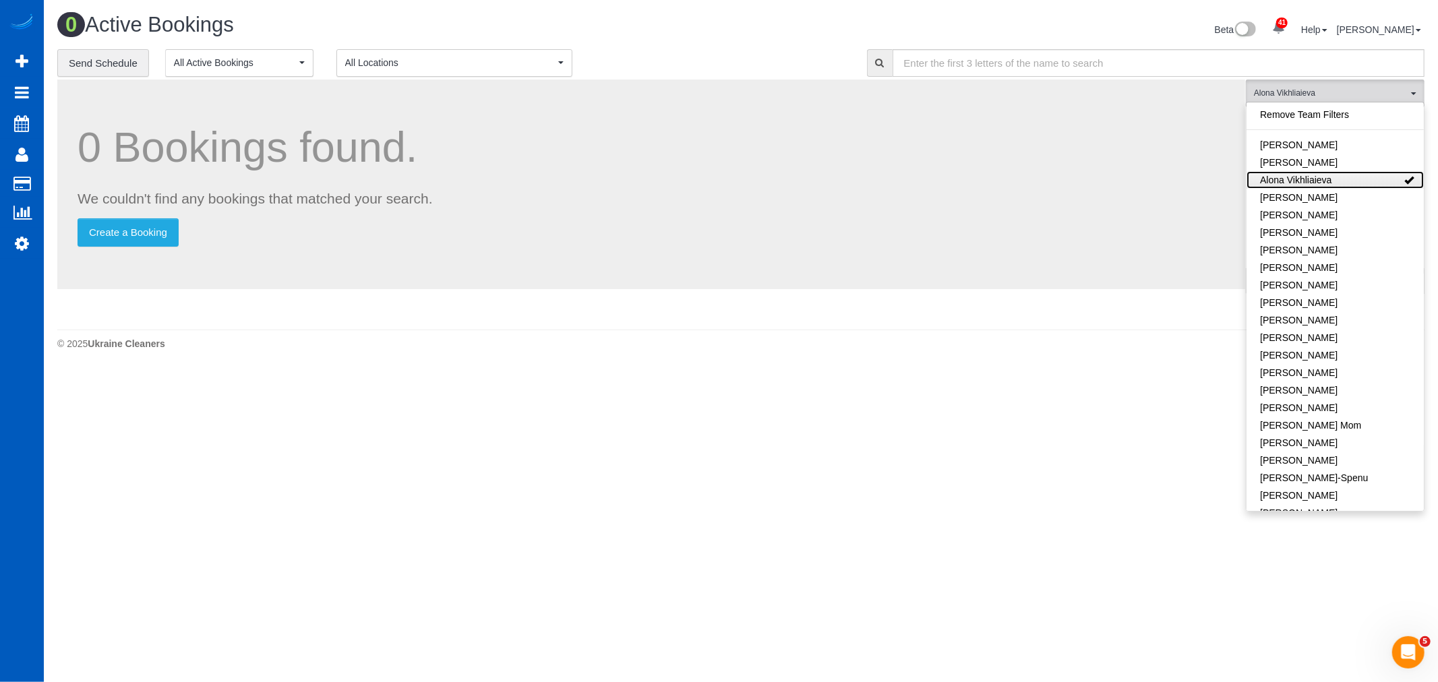
click at [1317, 182] on link "Alona Vikhliaieva" at bounding box center [1335, 180] width 177 height 18
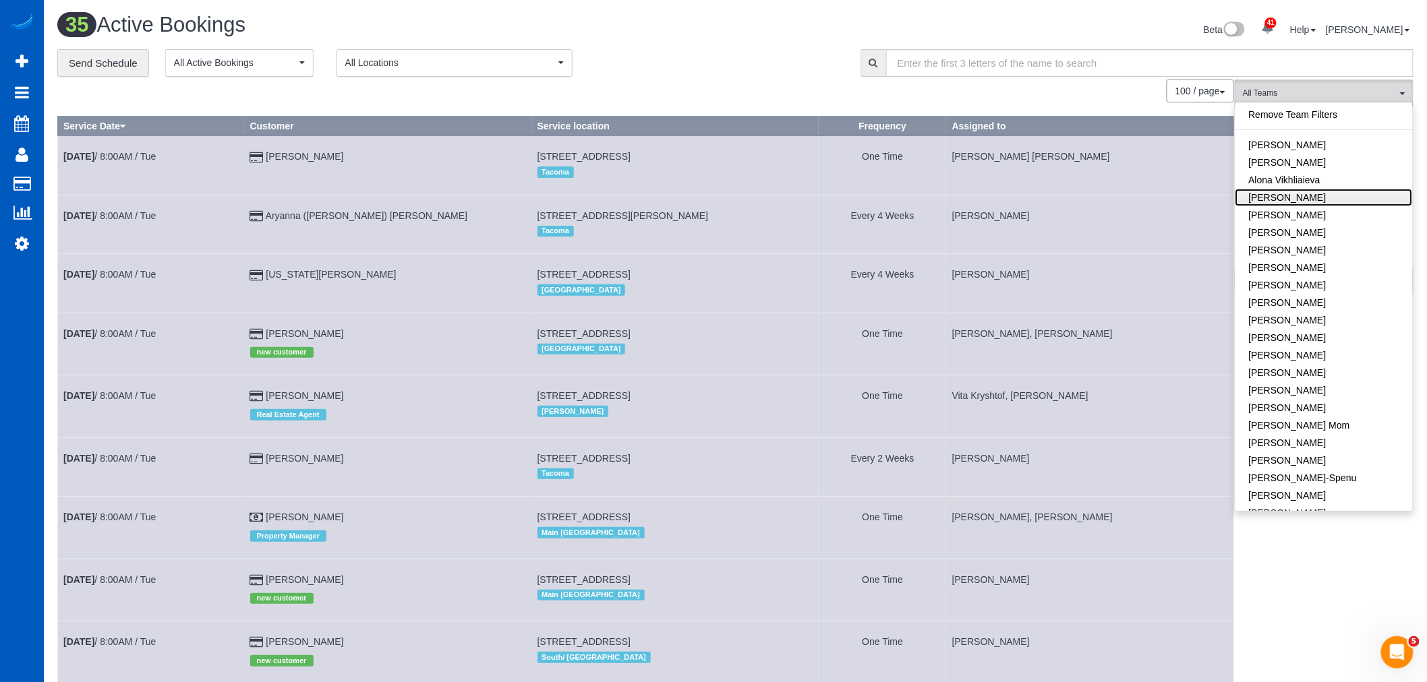
click at [1312, 193] on link "[PERSON_NAME]" at bounding box center [1323, 198] width 177 height 18
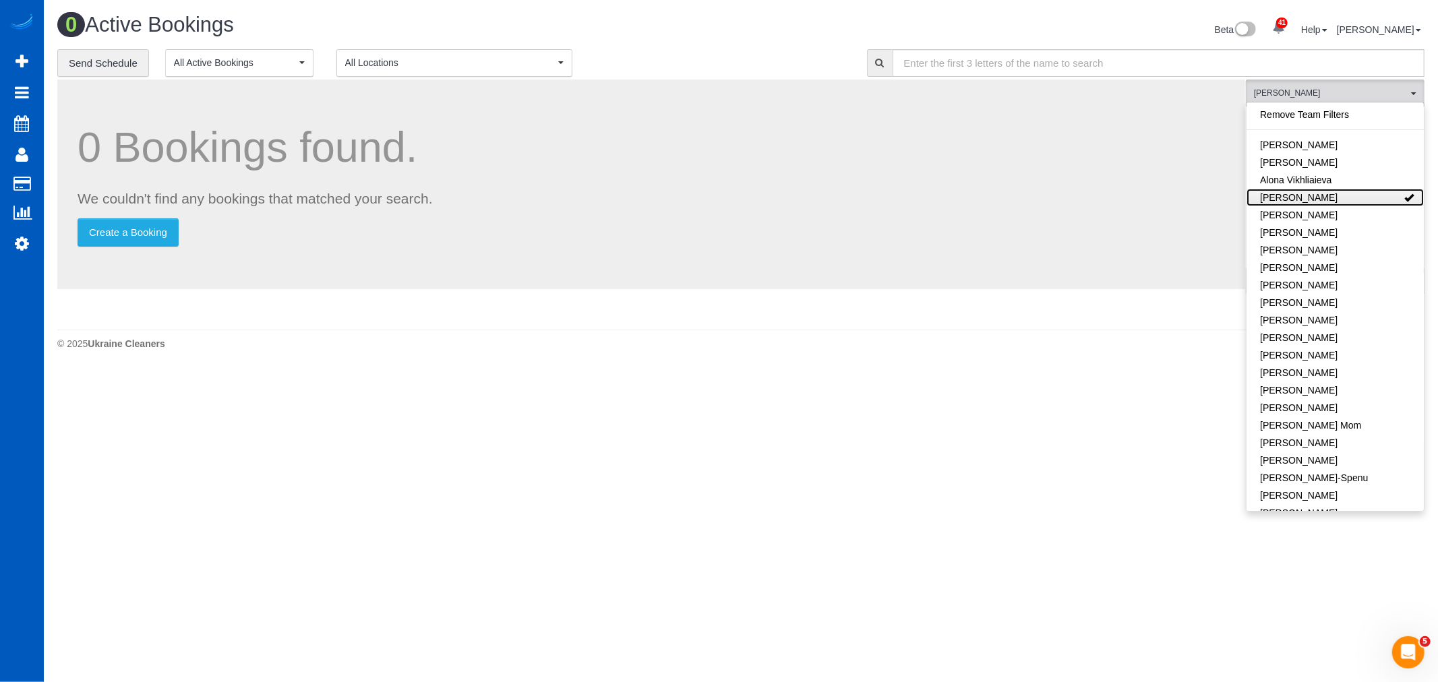
click at [1312, 193] on link "[PERSON_NAME]" at bounding box center [1335, 198] width 177 height 18
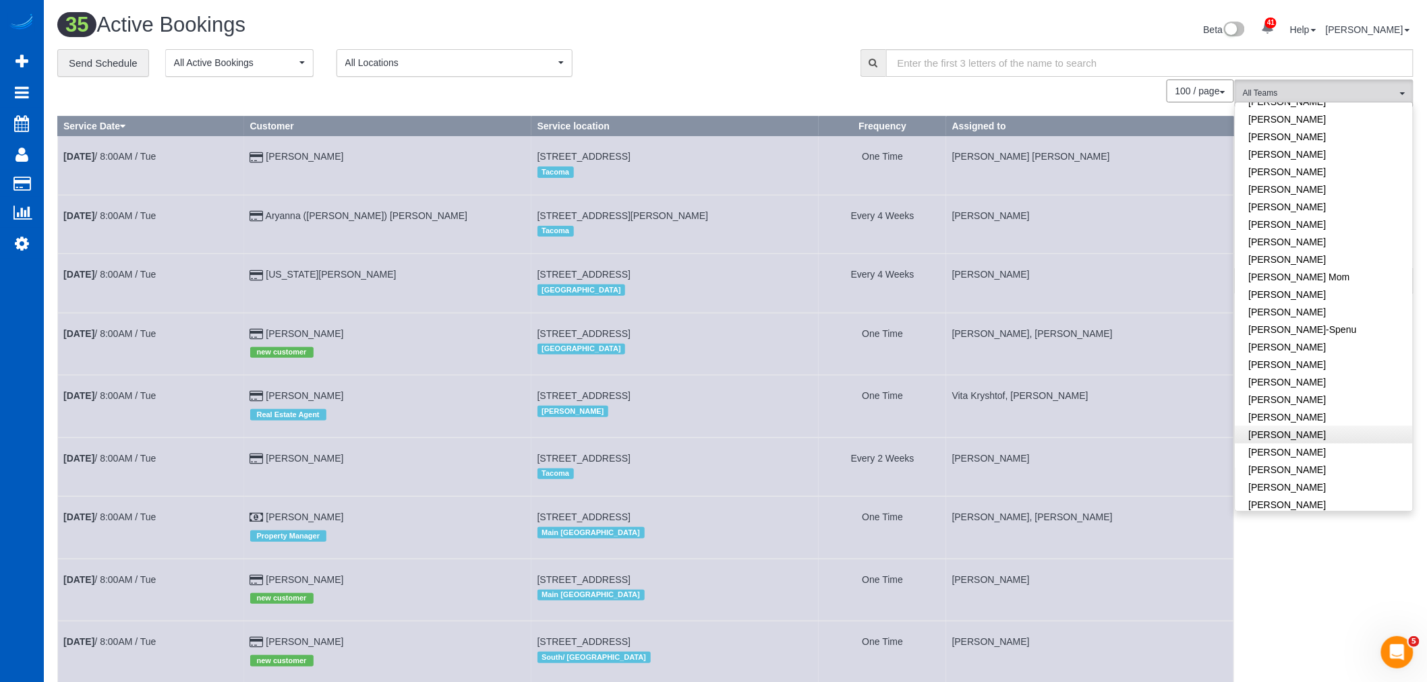
scroll to position [150, 0]
click at [1341, 436] on link "[PERSON_NAME]" at bounding box center [1323, 434] width 177 height 18
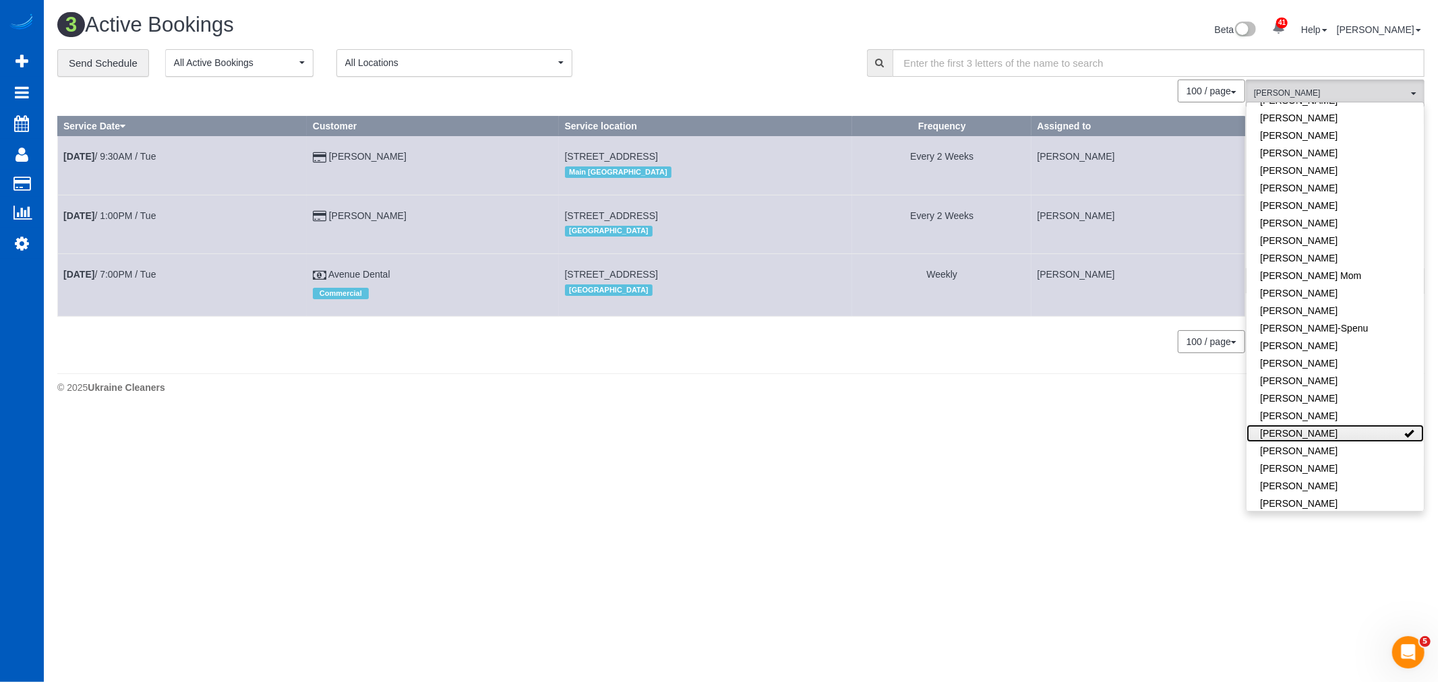
click at [1341, 436] on link "[PERSON_NAME]" at bounding box center [1335, 434] width 177 height 18
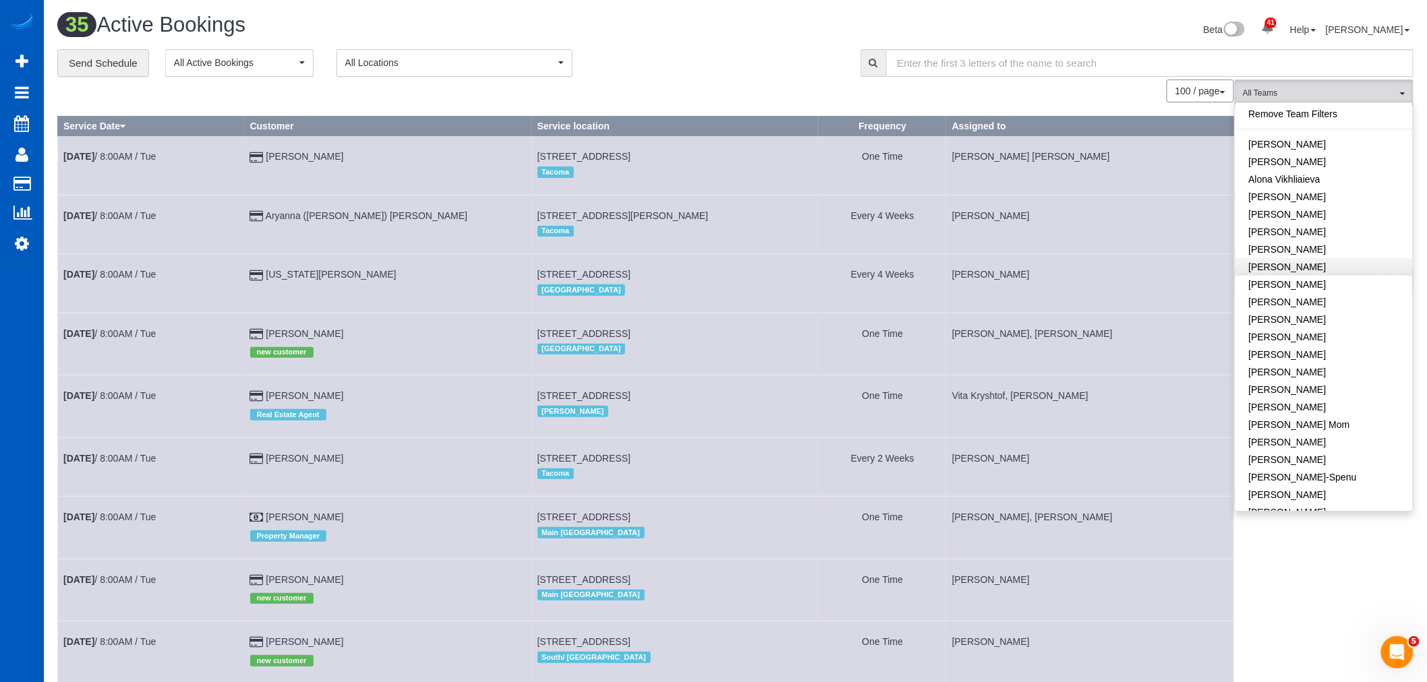
scroll to position [0, 0]
click at [1340, 164] on link "[PERSON_NAME]" at bounding box center [1323, 163] width 177 height 18
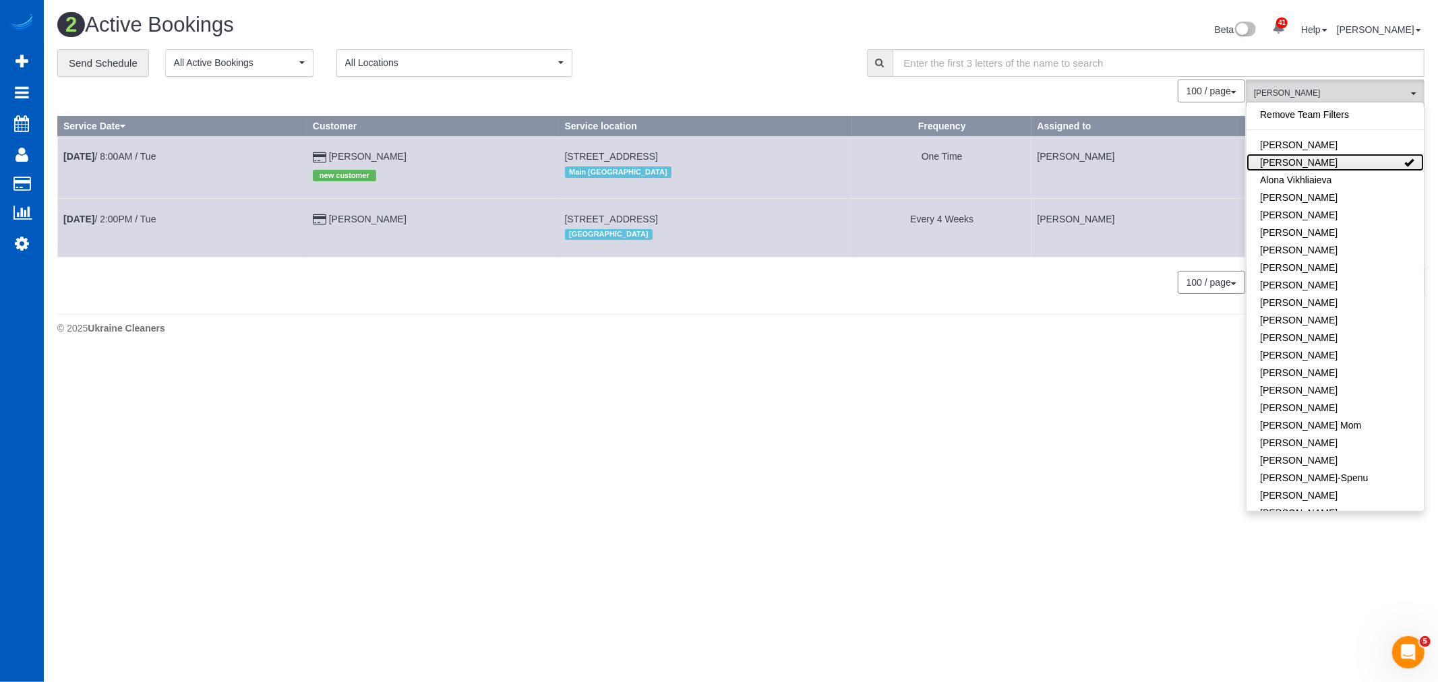
click at [1339, 164] on link "[PERSON_NAME]" at bounding box center [1335, 163] width 177 height 18
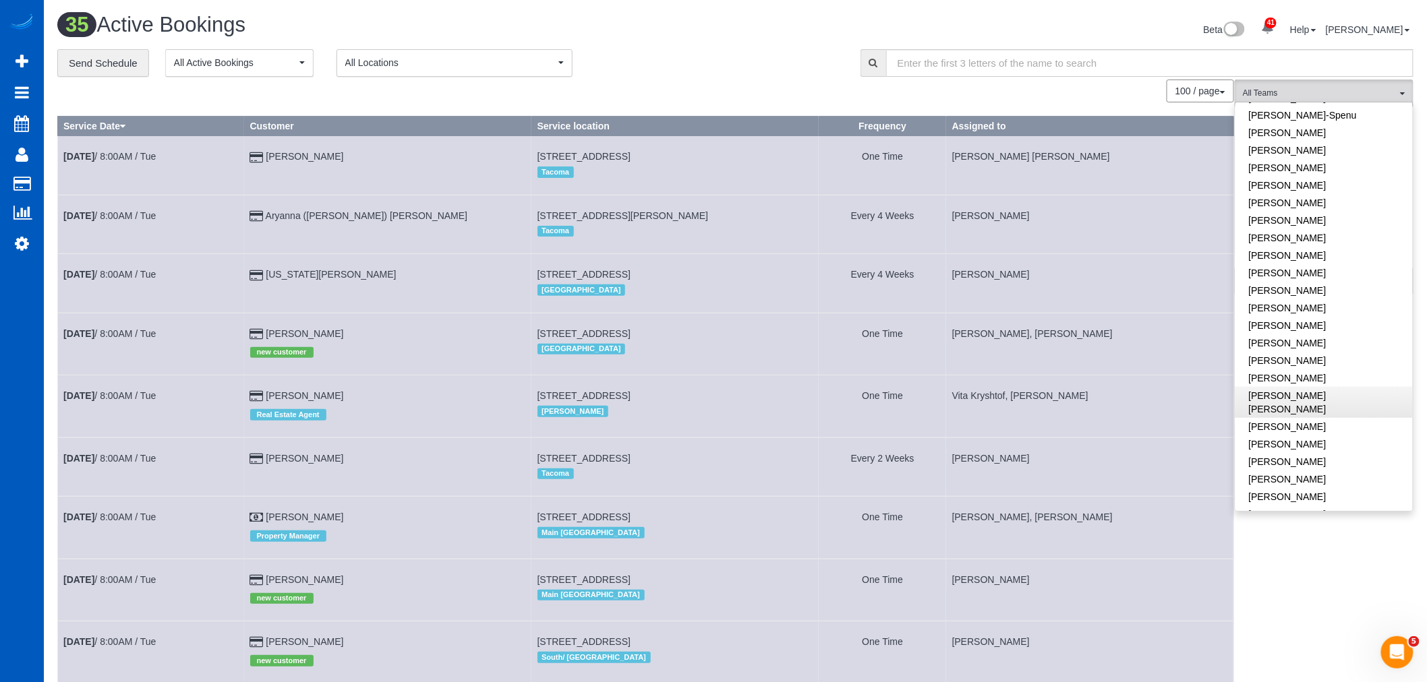
scroll to position [374, 0]
click at [1304, 348] on link "[PERSON_NAME]" at bounding box center [1323, 350] width 177 height 18
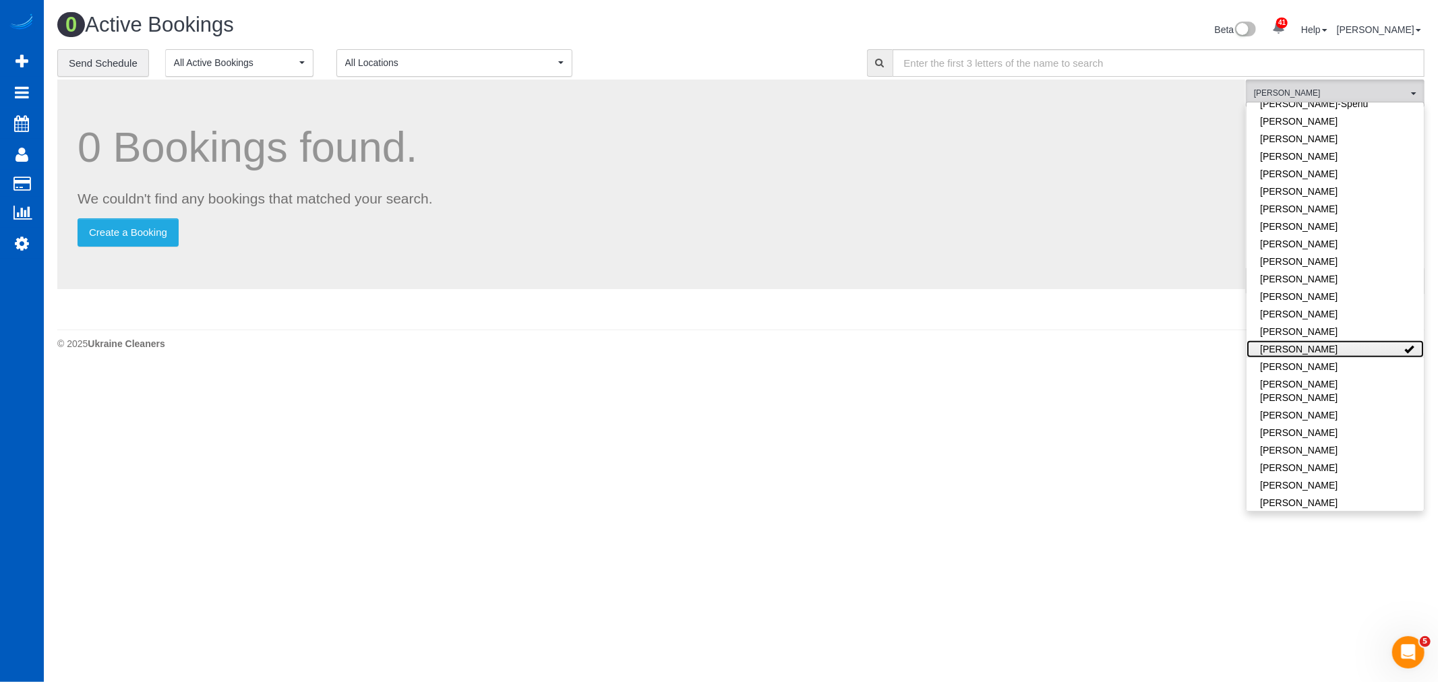
click at [1304, 348] on link "[PERSON_NAME]" at bounding box center [1335, 350] width 177 height 18
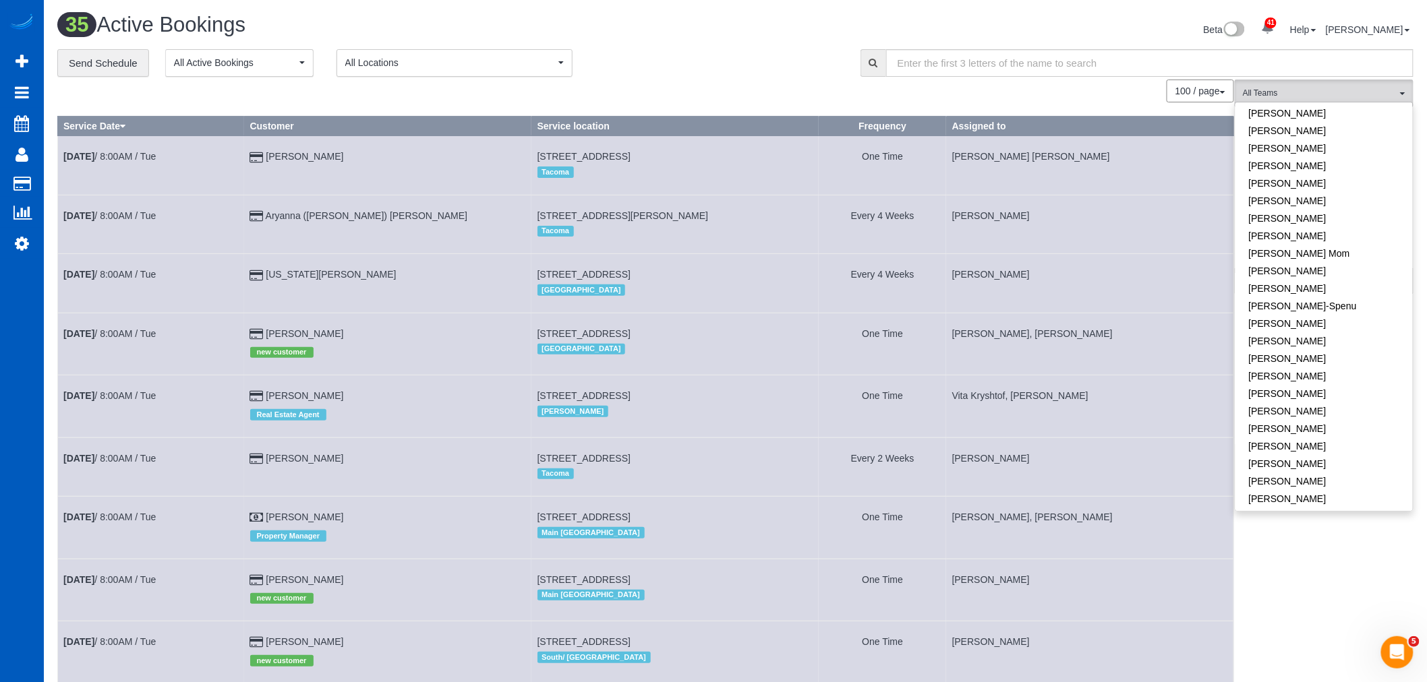
scroll to position [0, 0]
click at [1331, 192] on link "[PERSON_NAME]" at bounding box center [1323, 198] width 177 height 18
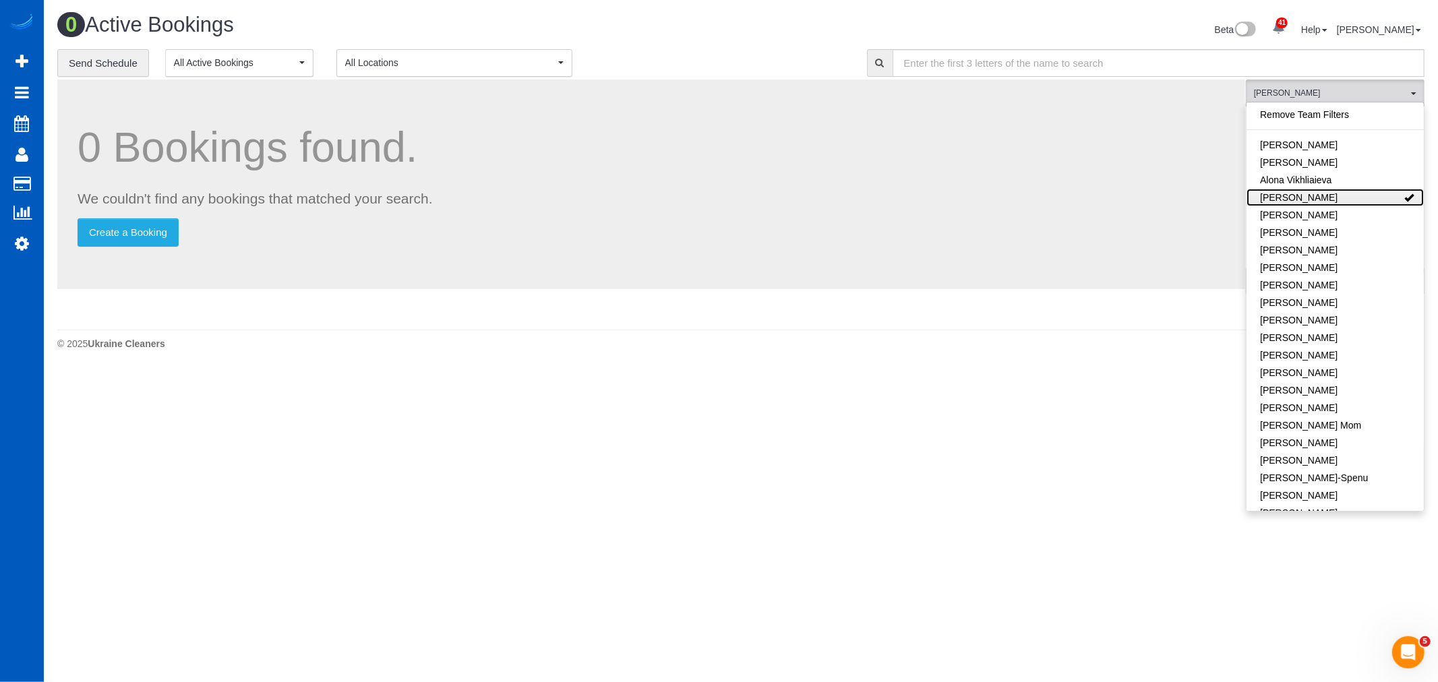
click at [1291, 202] on link "[PERSON_NAME]" at bounding box center [1335, 198] width 177 height 18
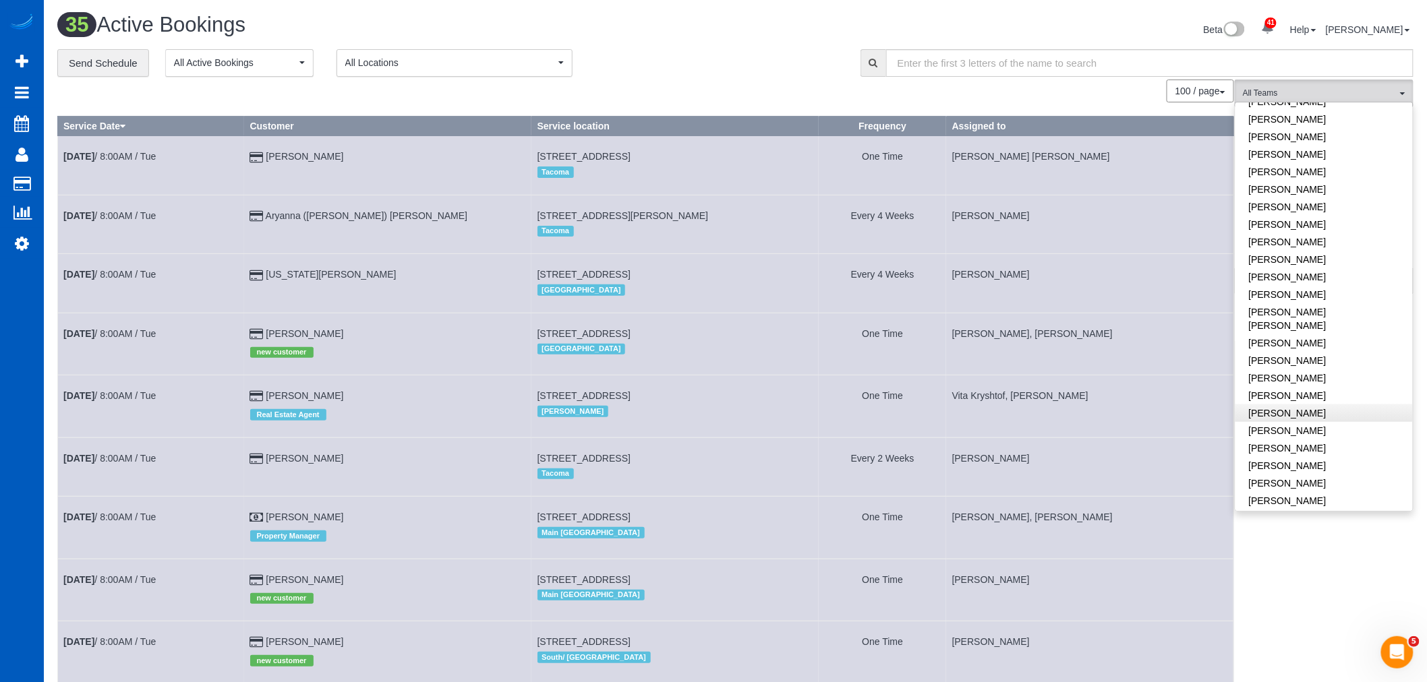
scroll to position [449, 0]
click at [1319, 250] on link "[PERSON_NAME]" at bounding box center [1323, 257] width 177 height 18
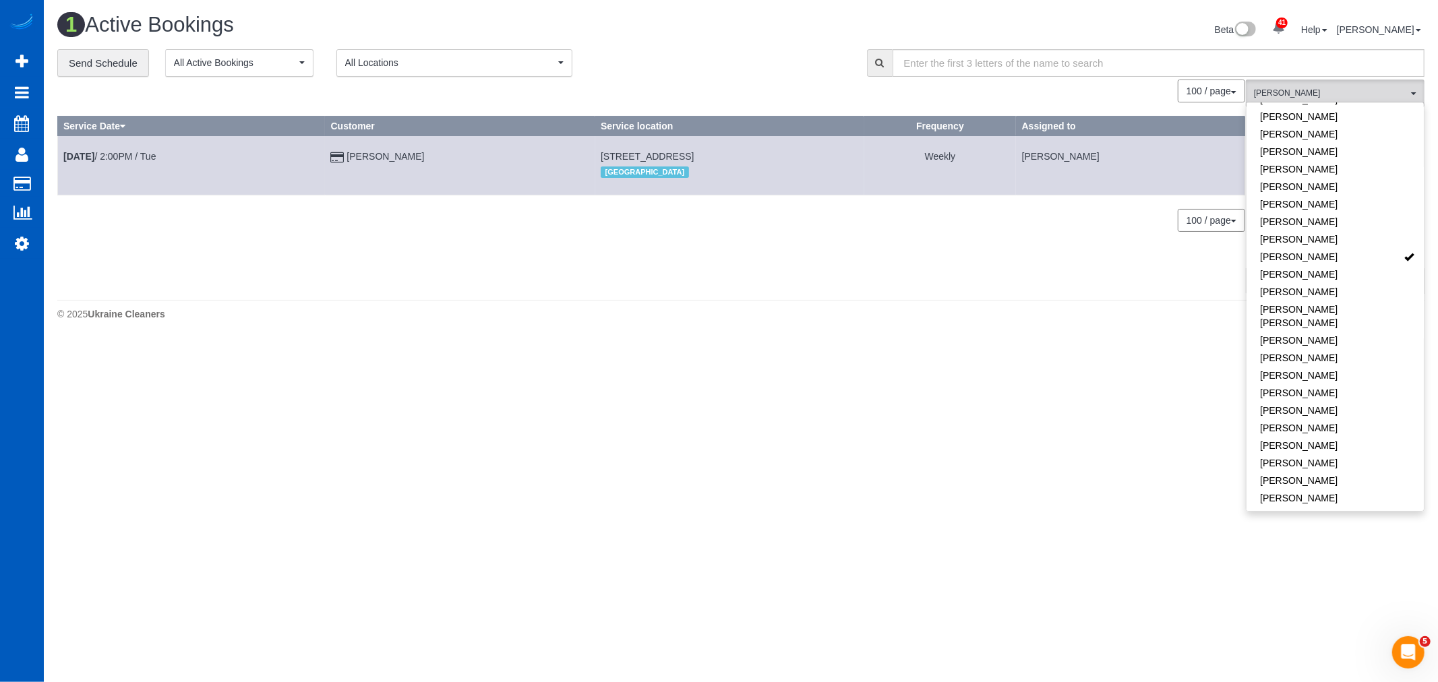
drag, startPoint x: 803, startPoint y: 412, endPoint x: 812, endPoint y: 402, distance: 13.4
click at [807, 408] on body "41 Beta Your Notifications You have 0 alerts × You have 3 to charge for [DATE] …" at bounding box center [719, 341] width 1438 height 682
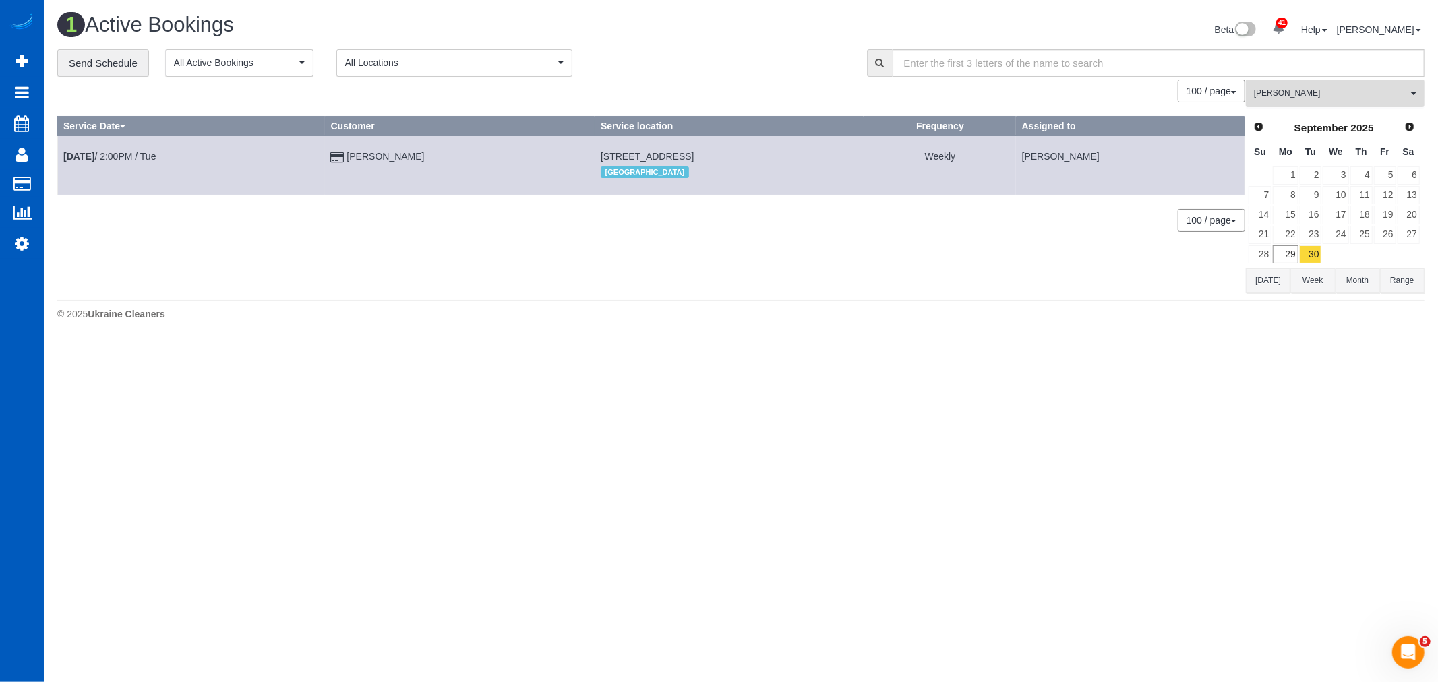
click at [1282, 97] on span "[PERSON_NAME]" at bounding box center [1331, 93] width 154 height 11
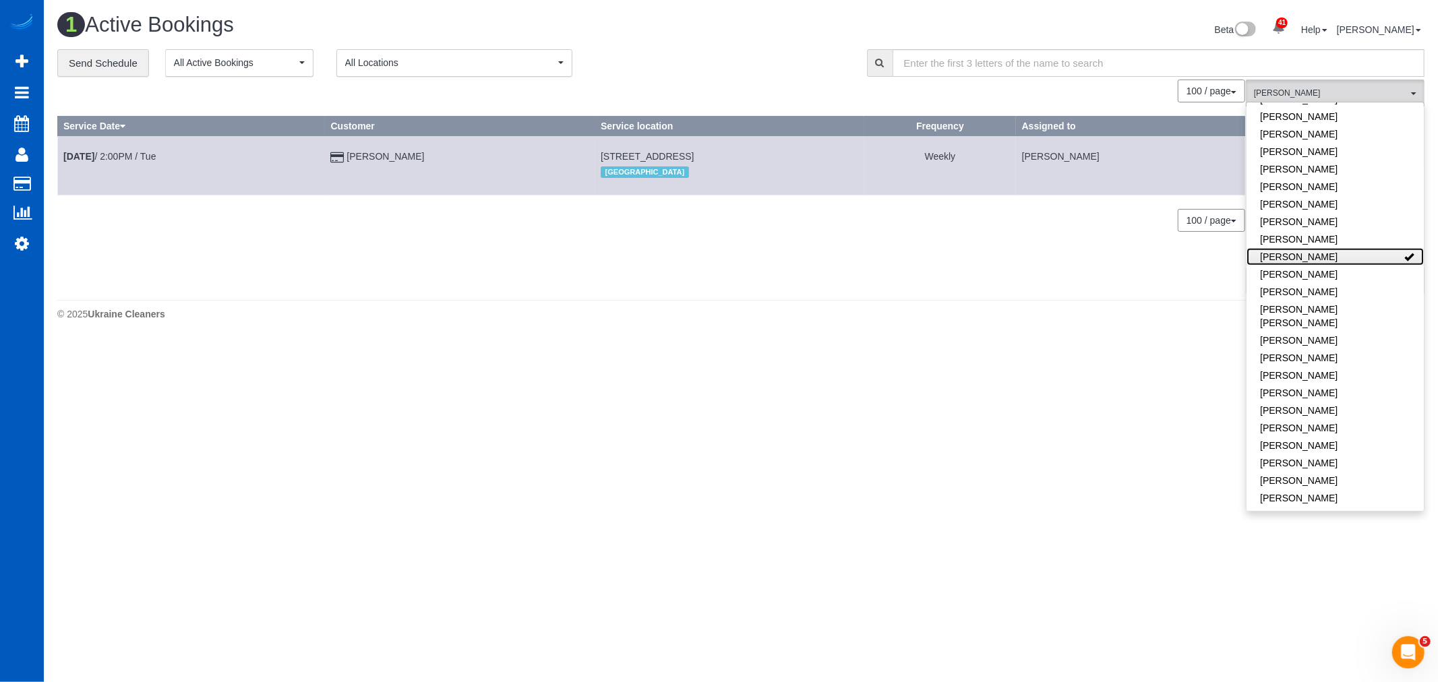
click at [1350, 258] on link "[PERSON_NAME]" at bounding box center [1335, 257] width 177 height 18
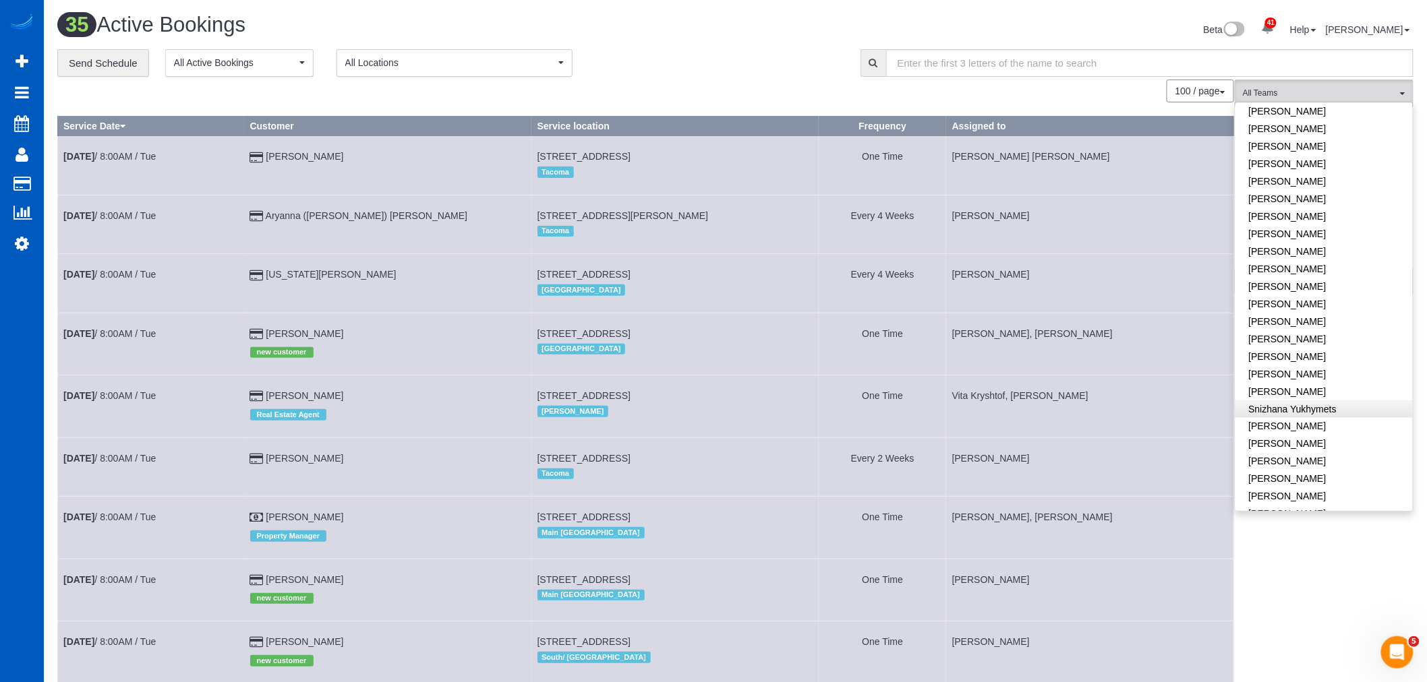
scroll to position [749, 0]
click at [1318, 435] on link "[PERSON_NAME]" at bounding box center [1323, 444] width 177 height 18
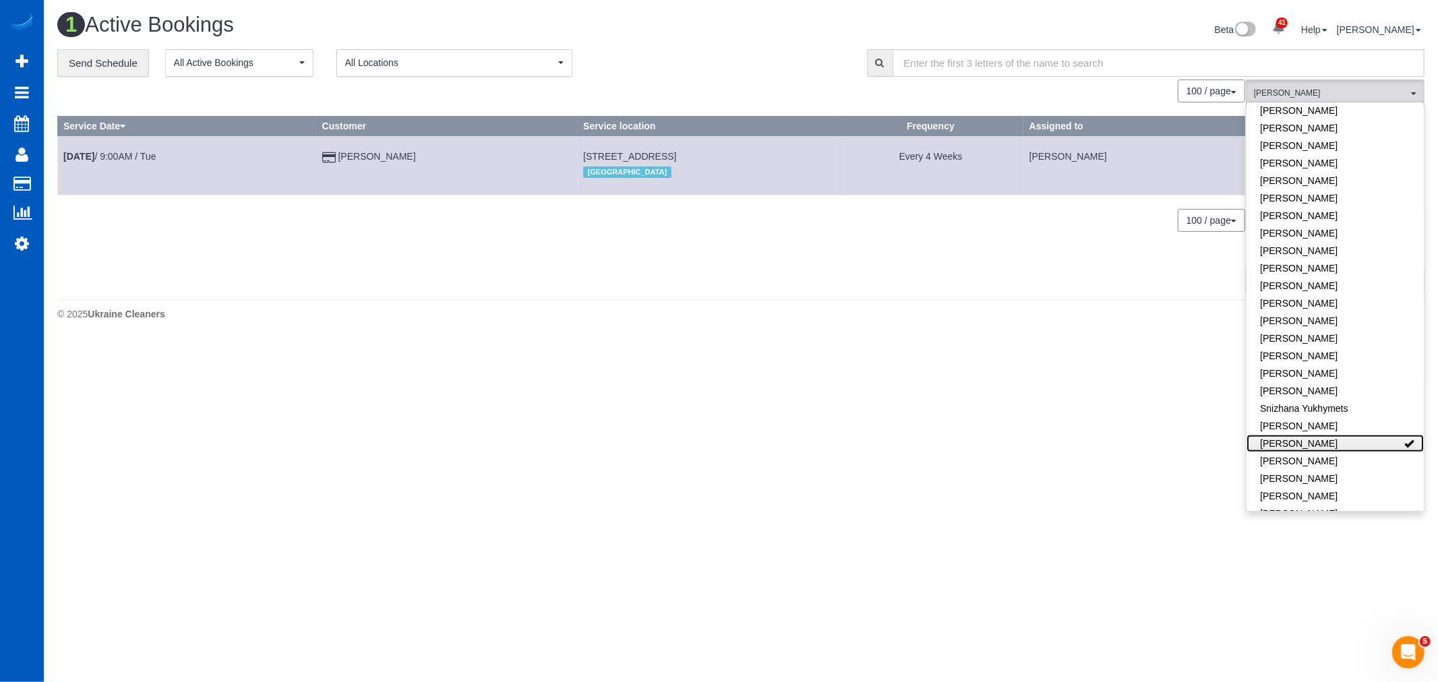
click at [1318, 435] on link "[PERSON_NAME]" at bounding box center [1335, 444] width 177 height 18
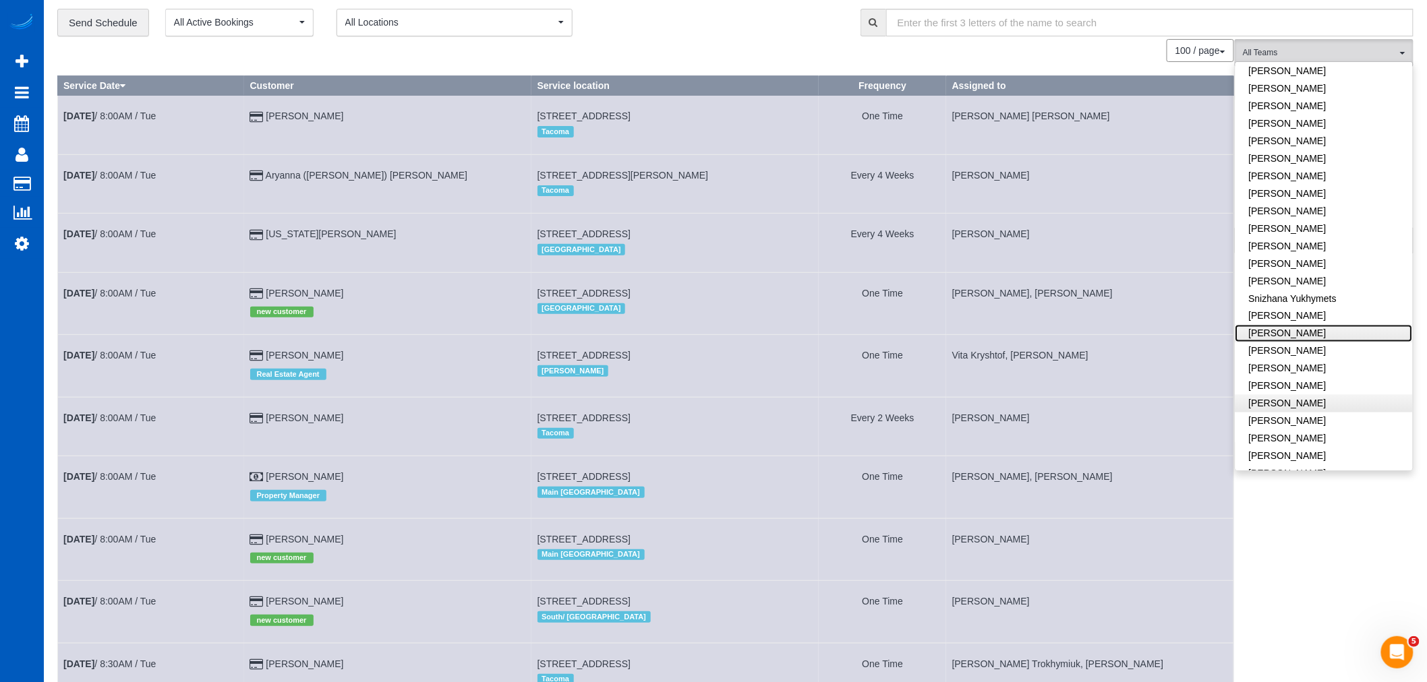
scroll to position [75, 0]
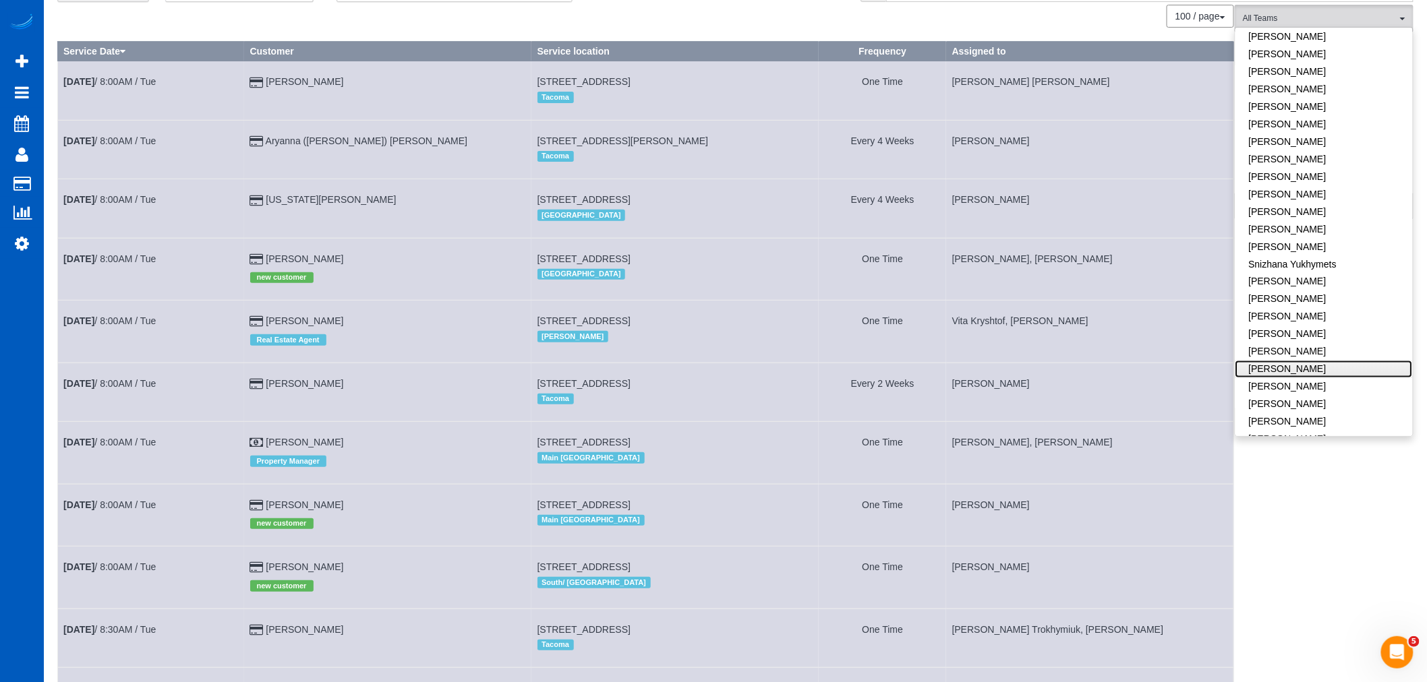
click at [1317, 361] on link "[PERSON_NAME]" at bounding box center [1323, 370] width 177 height 18
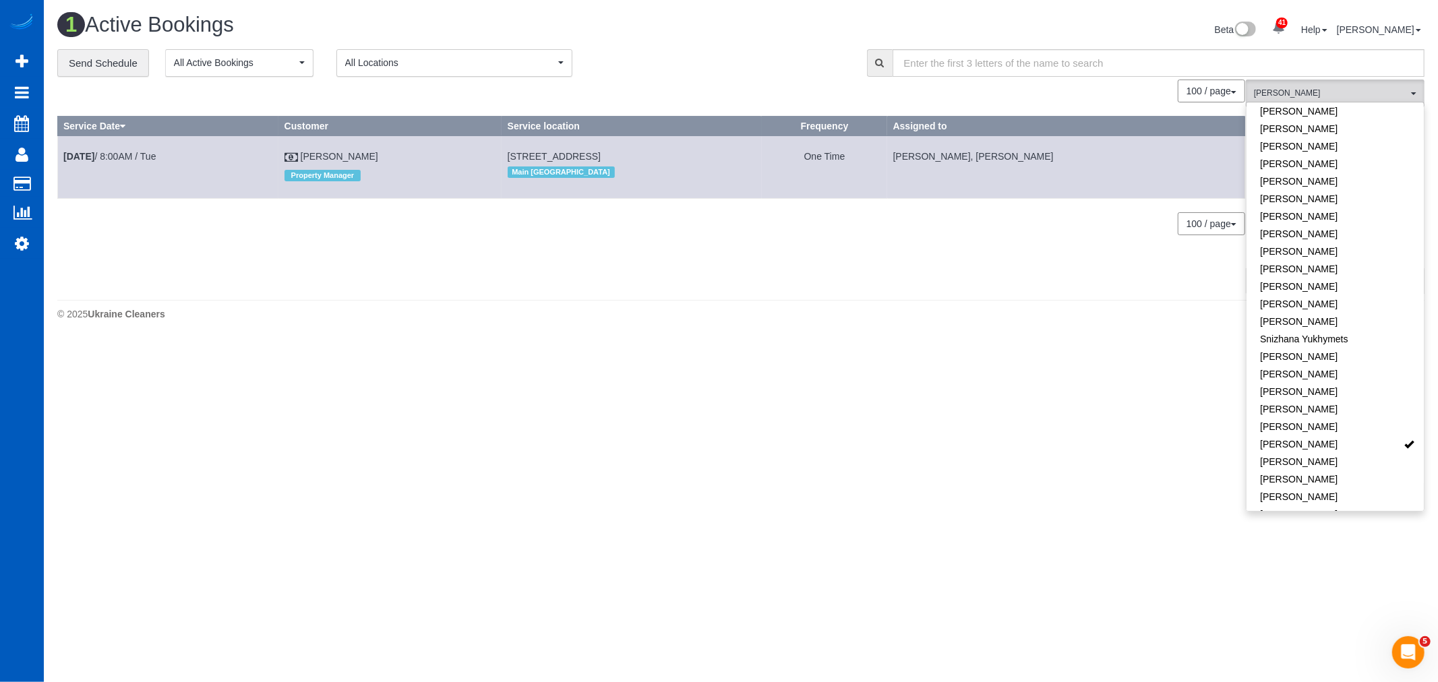
click at [128, 165] on td "Sep 30th / 8:00AM / Tue" at bounding box center [168, 167] width 221 height 62
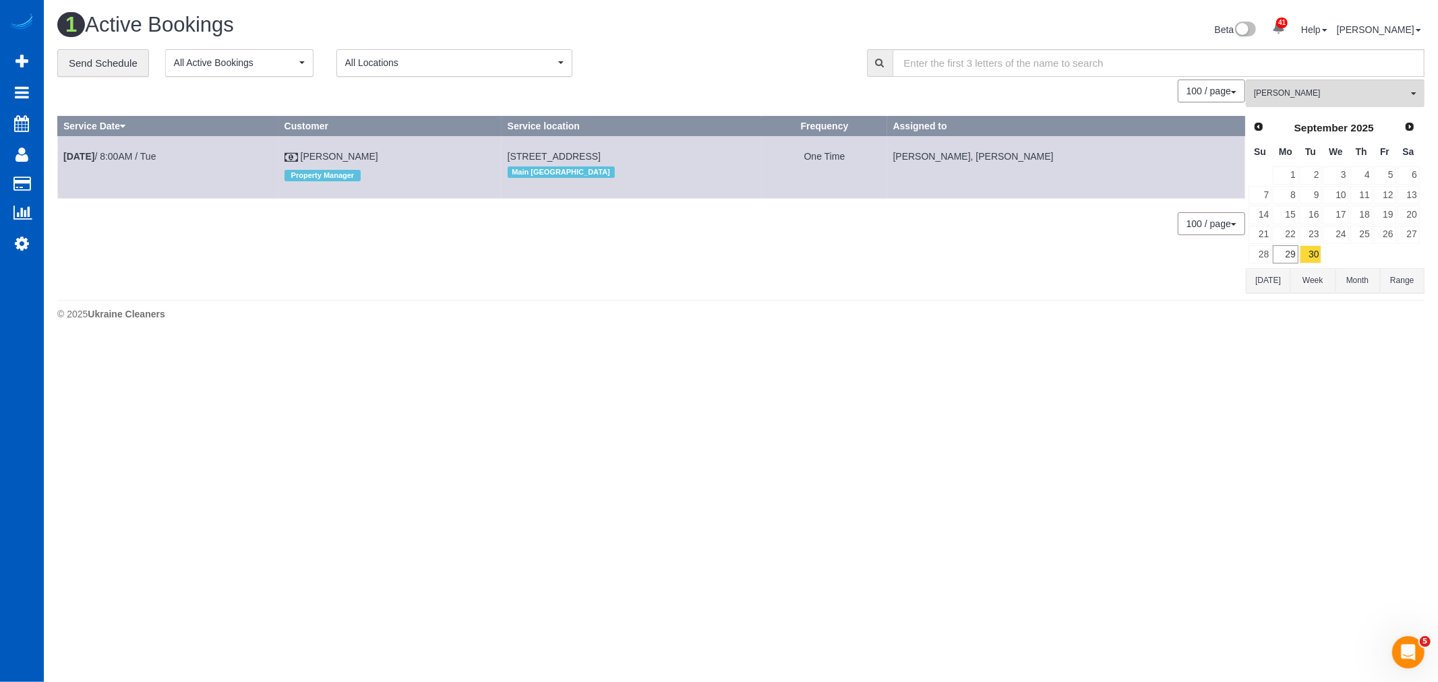
click at [129, 163] on td "Sep 30th / 8:00AM / Tue" at bounding box center [168, 167] width 221 height 62
click at [134, 159] on link "Sep 30th / 8:00AM / Tue" at bounding box center [109, 156] width 92 height 11
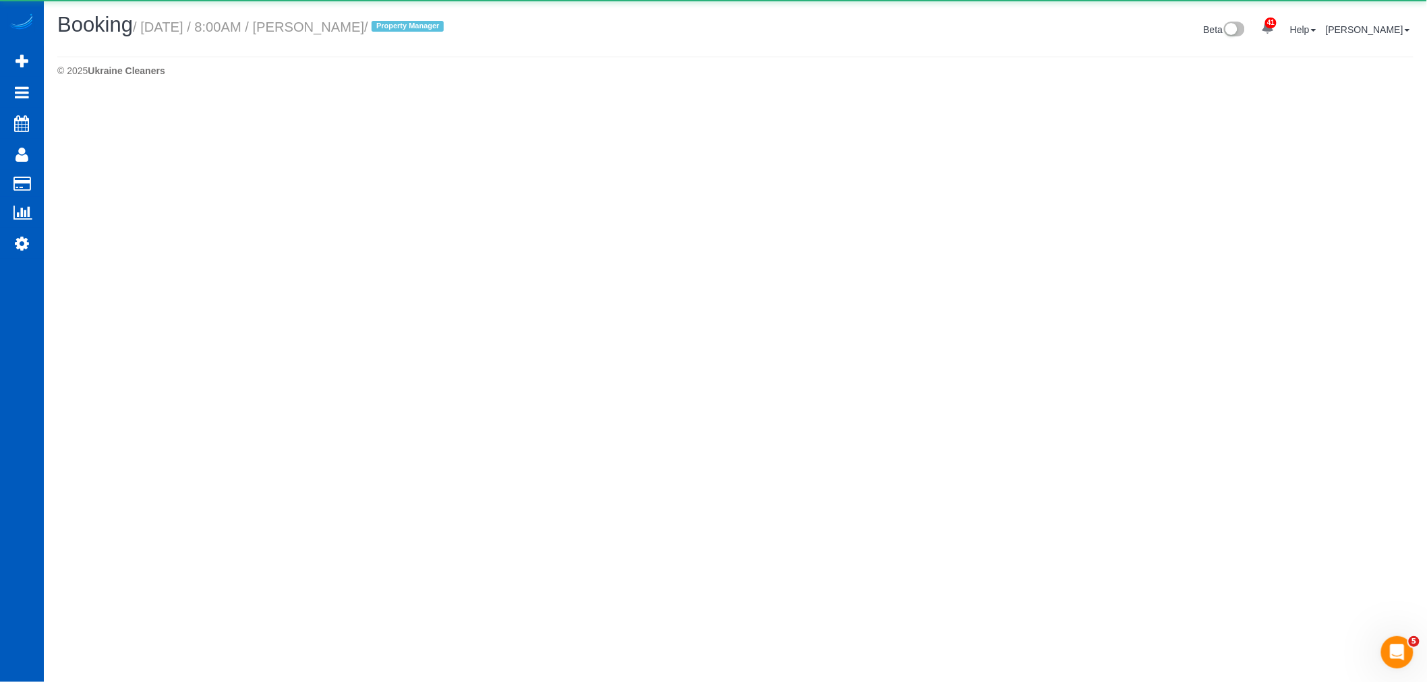
select select "WA"
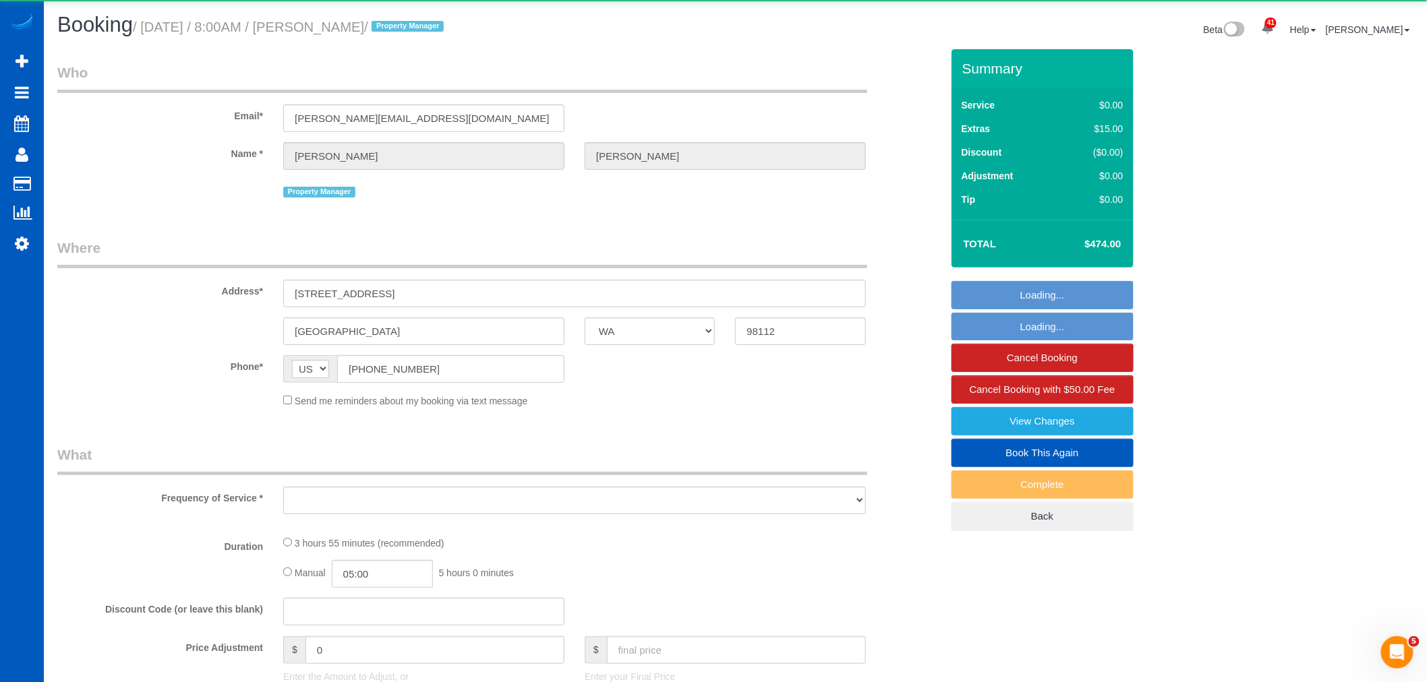
select select "object:17429"
select select "199"
select select "1501"
select select "3"
select select "2"
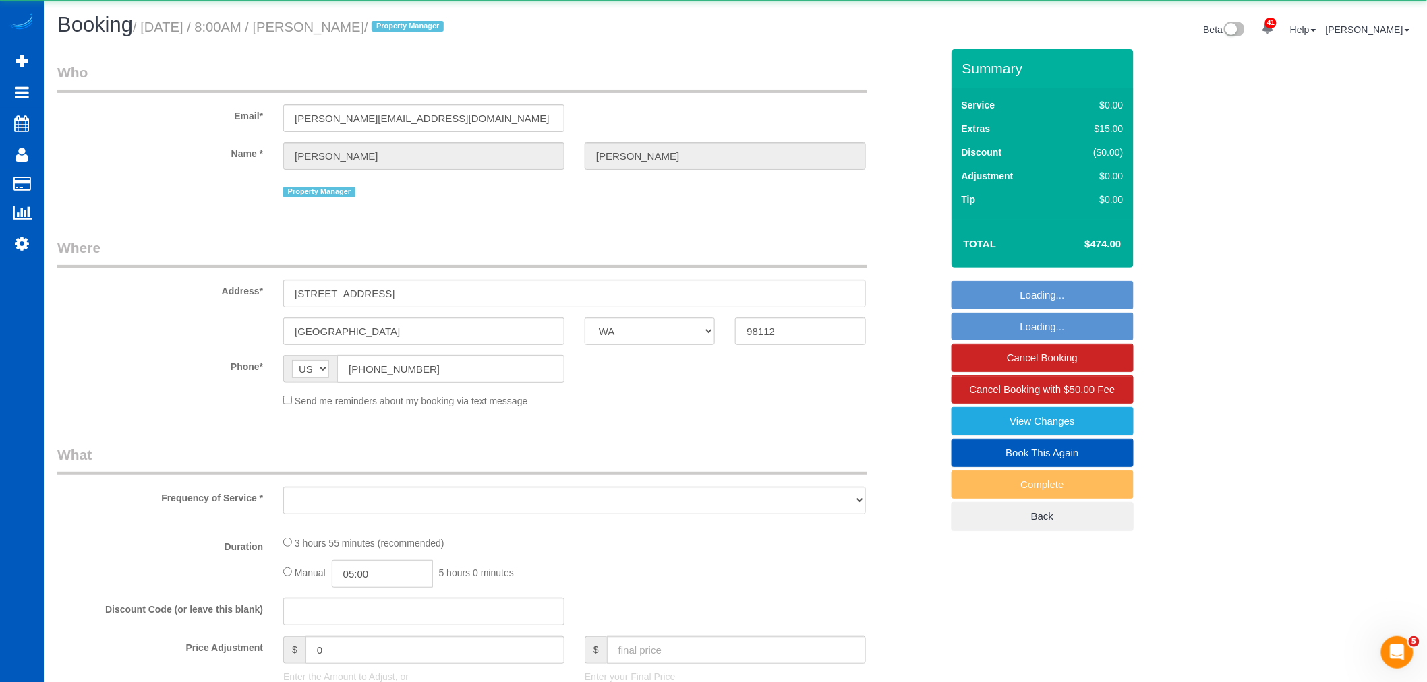
select select "spot34"
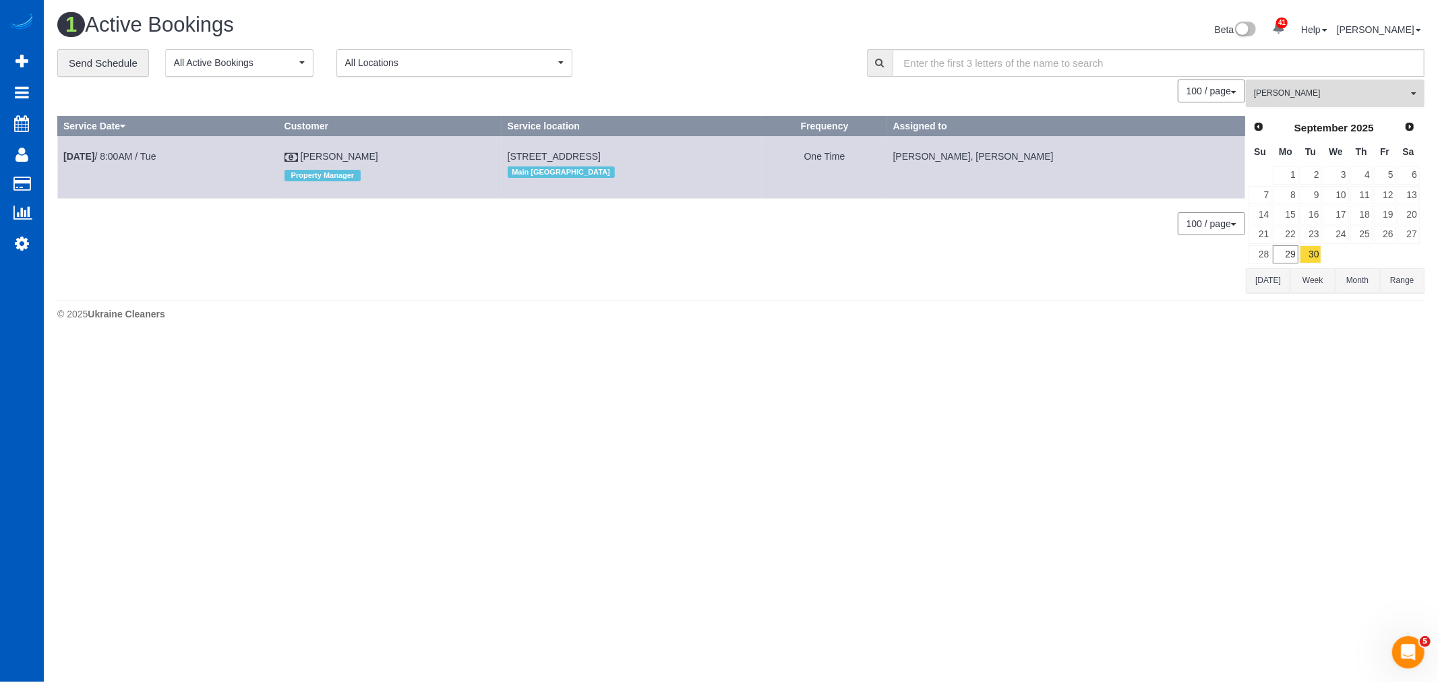
click at [1320, 95] on span "[PERSON_NAME]" at bounding box center [1331, 93] width 154 height 11
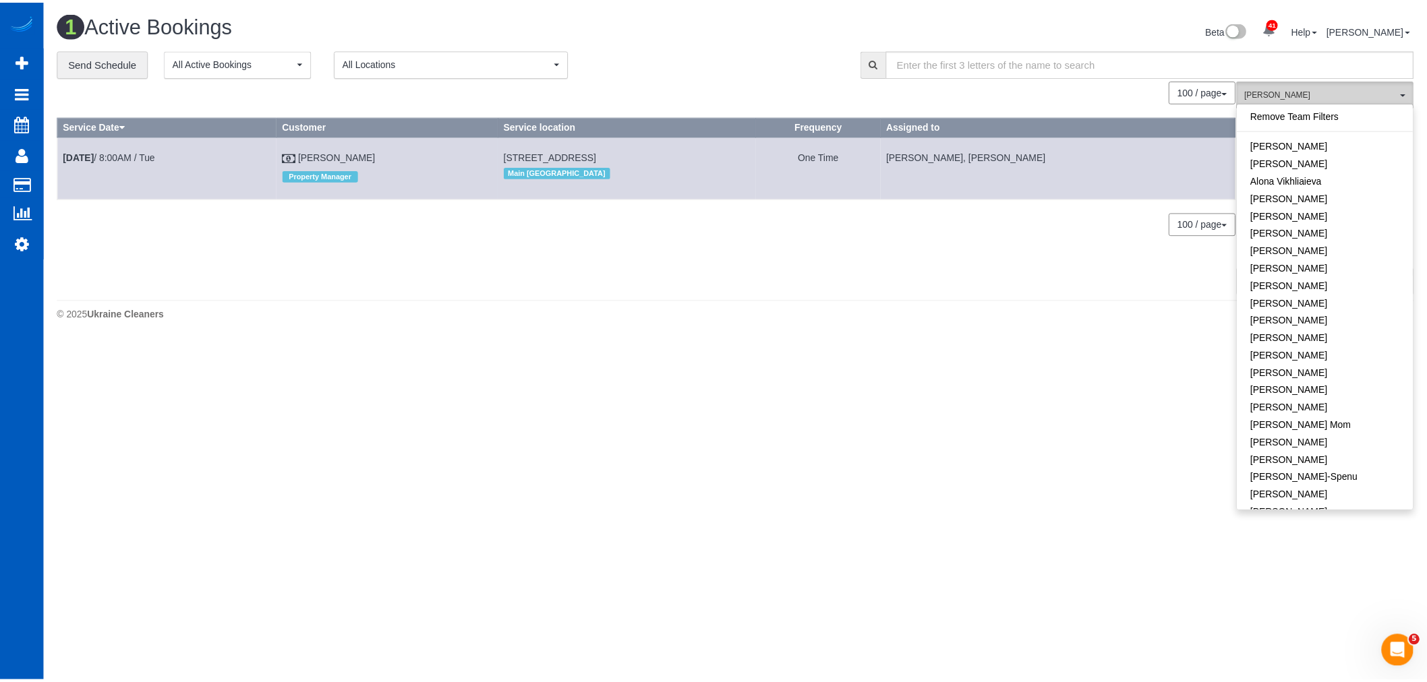
scroll to position [819, 0]
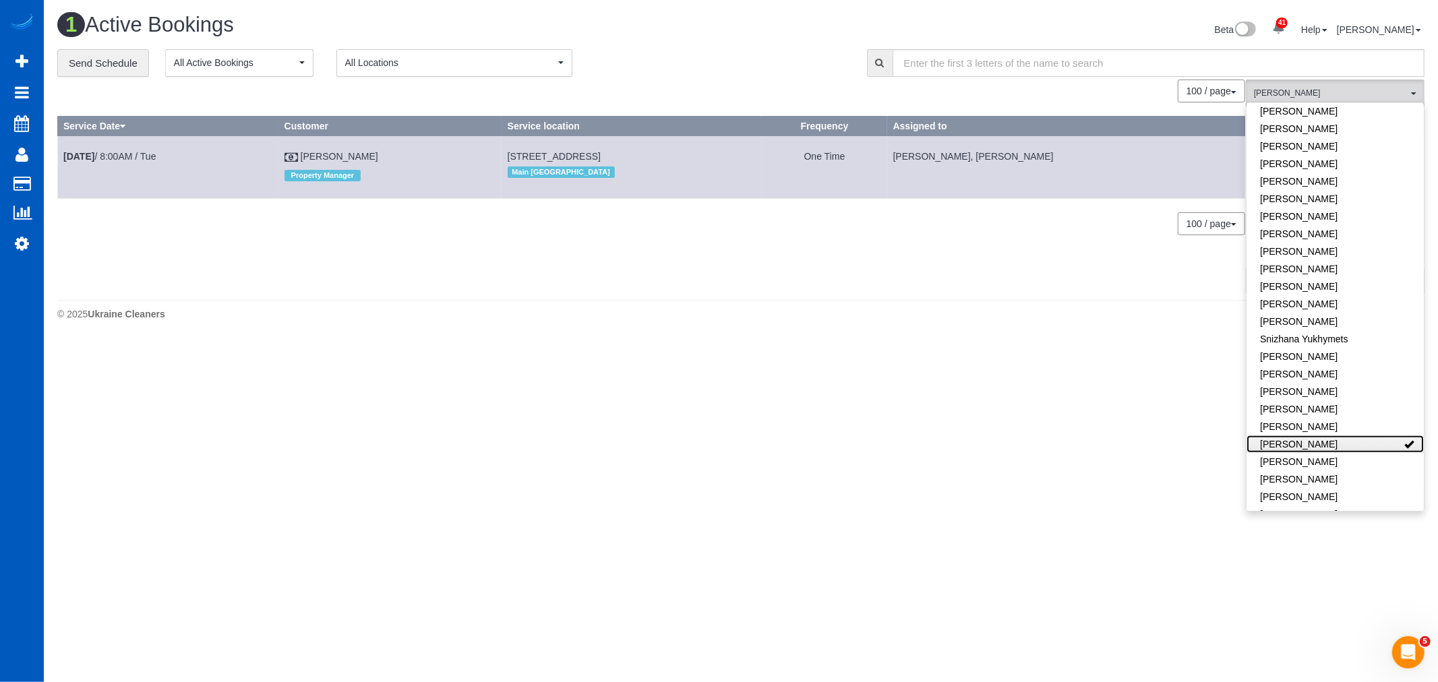
click at [1341, 436] on link "[PERSON_NAME]" at bounding box center [1335, 445] width 177 height 18
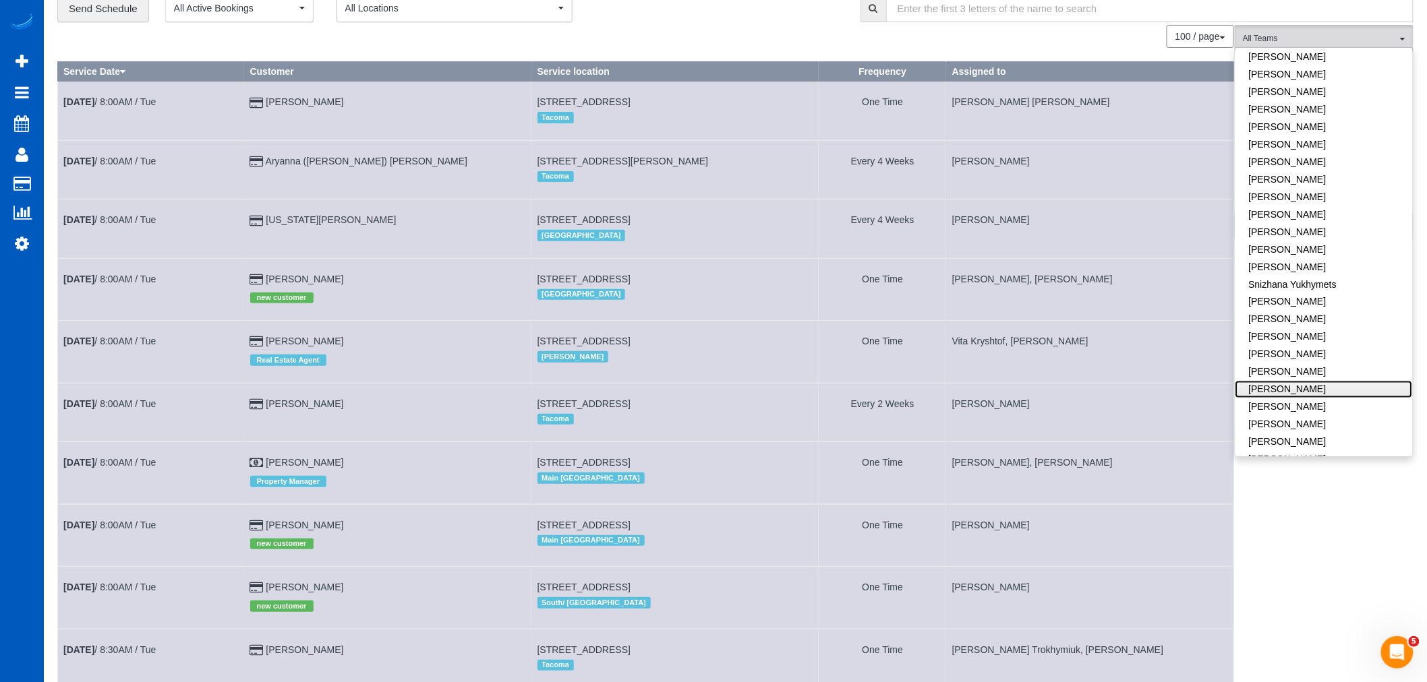
scroll to position [0, 0]
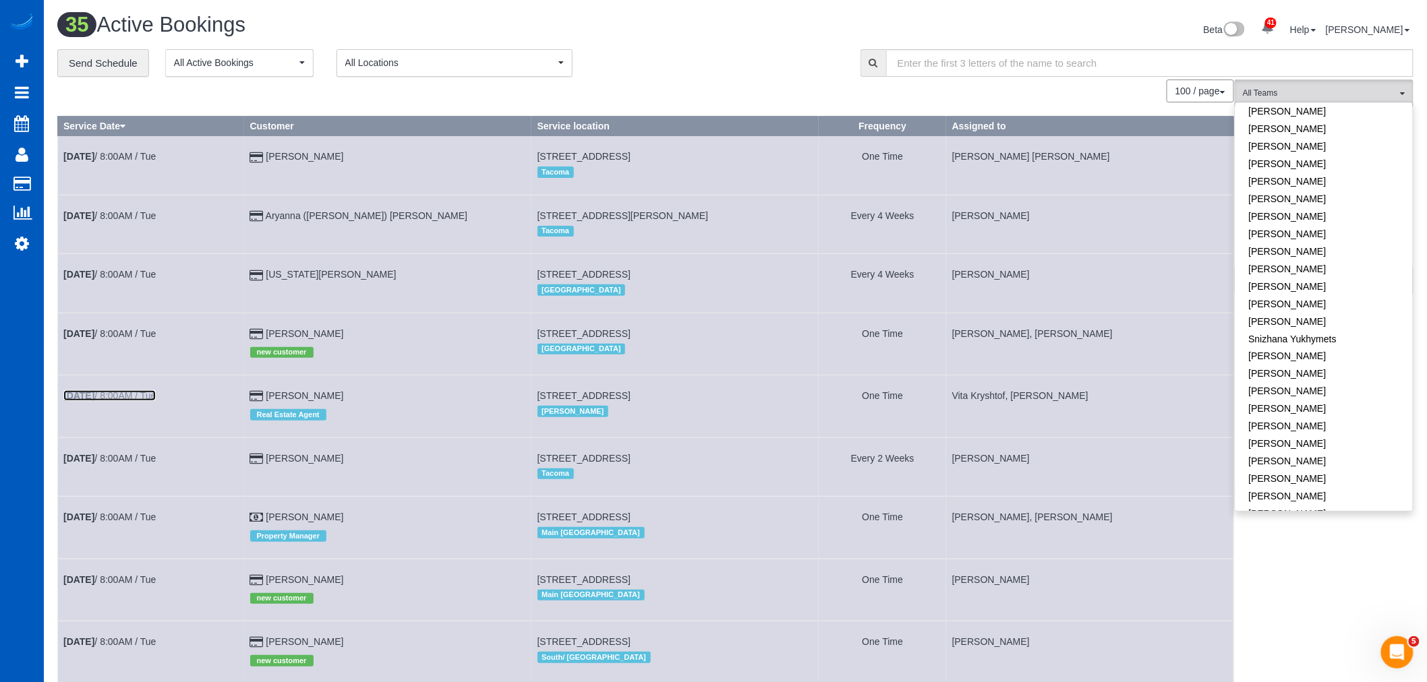
click at [123, 401] on link "Sep 30th / 8:00AM / Tue" at bounding box center [109, 395] width 92 height 11
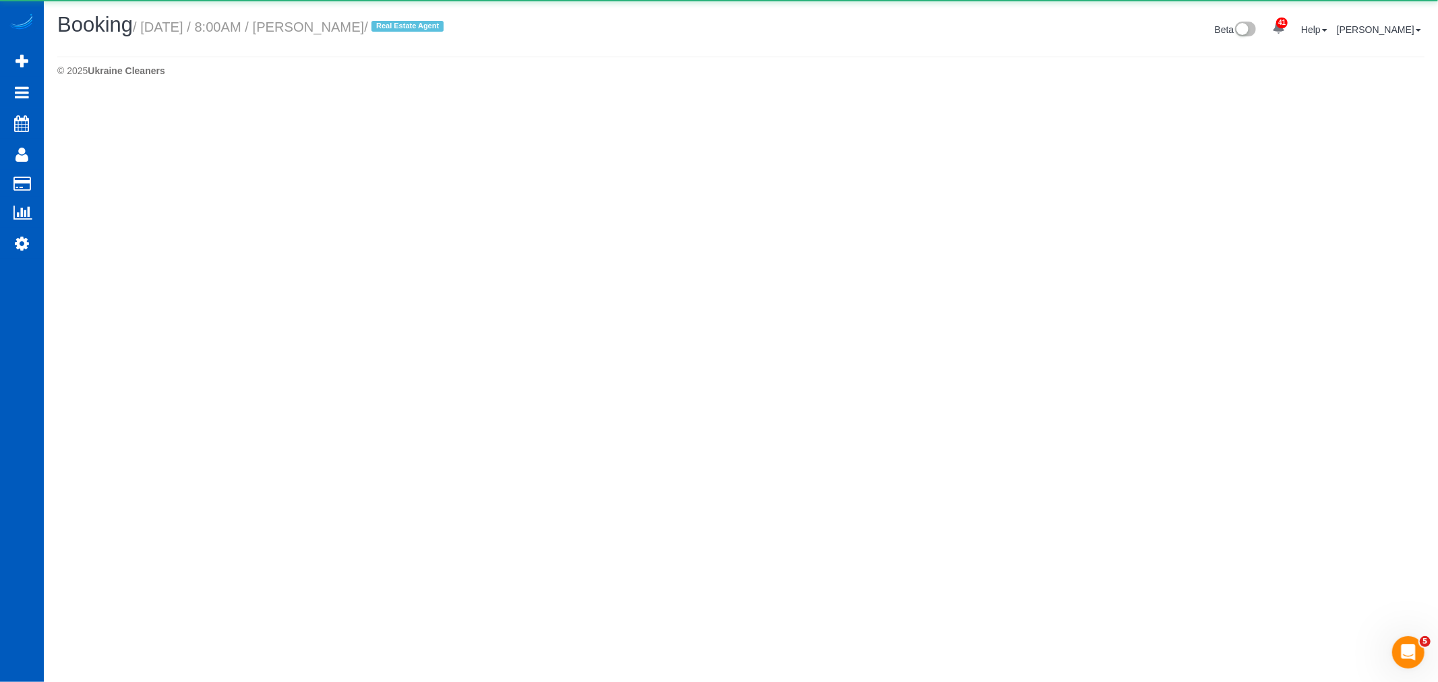
select select "WA"
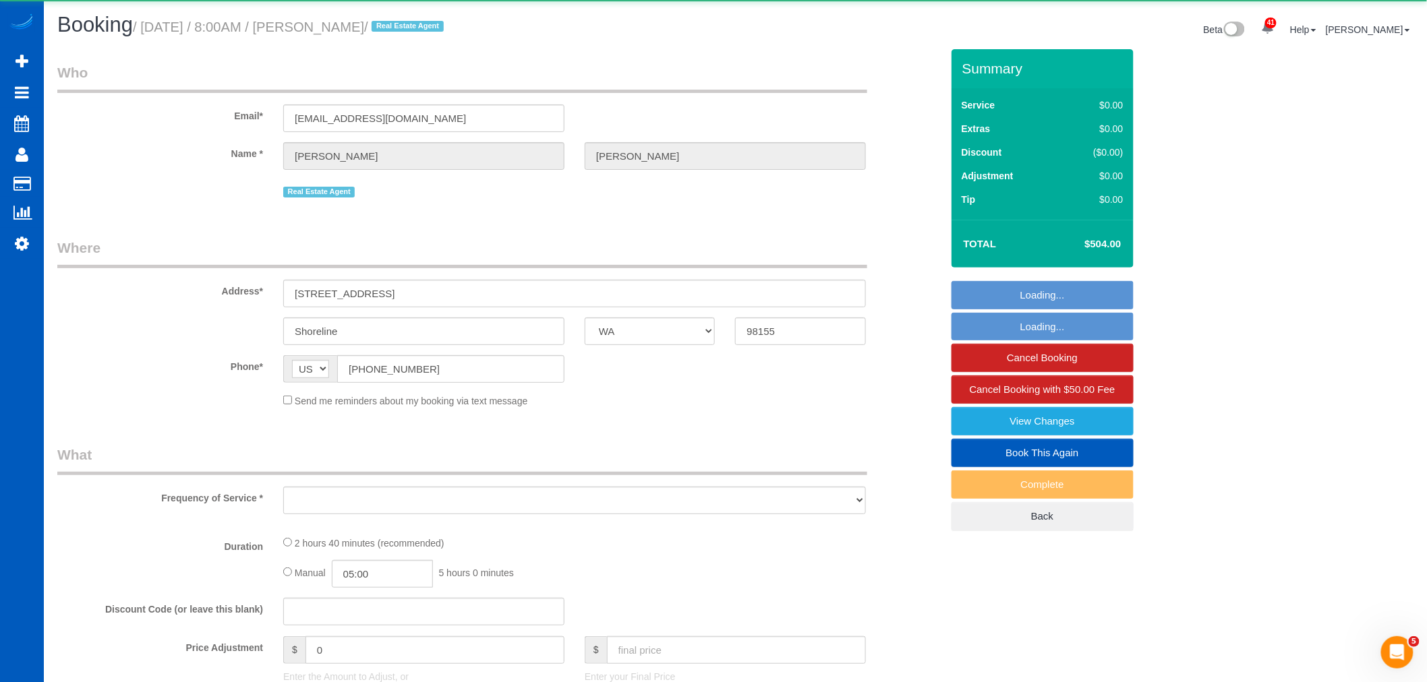
select select "object:18615"
select select "string:fspay-29fb7387-665f-439c-9dce-09a3bf446a93"
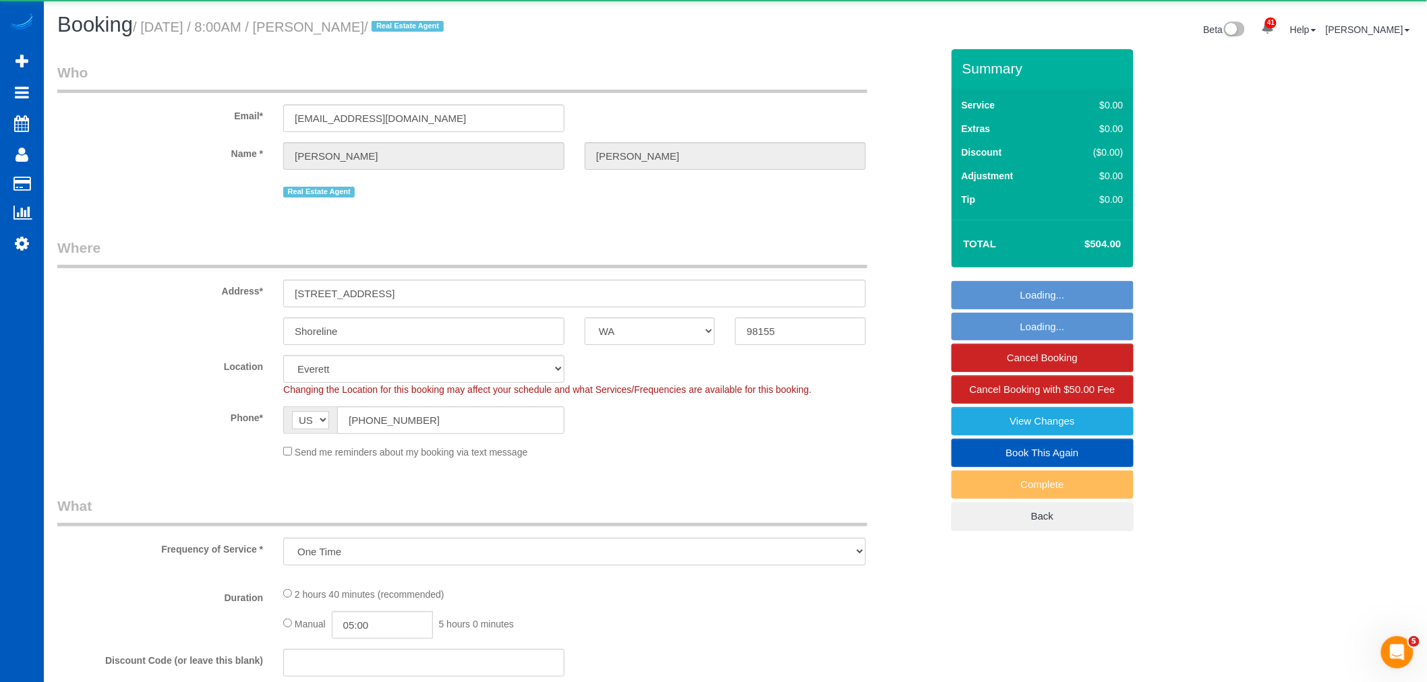
select select "object:18968"
select select "199"
select select "2001"
select select "4"
select select "2"
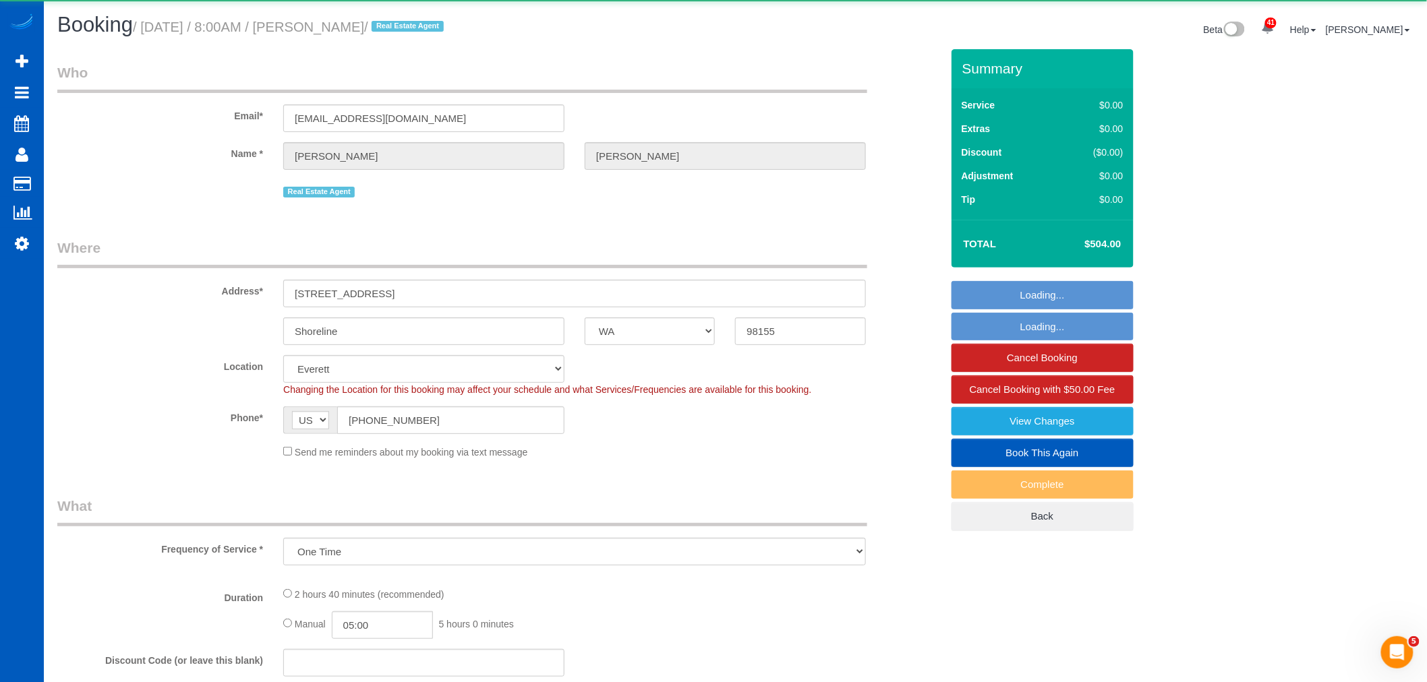
select select "spot52"
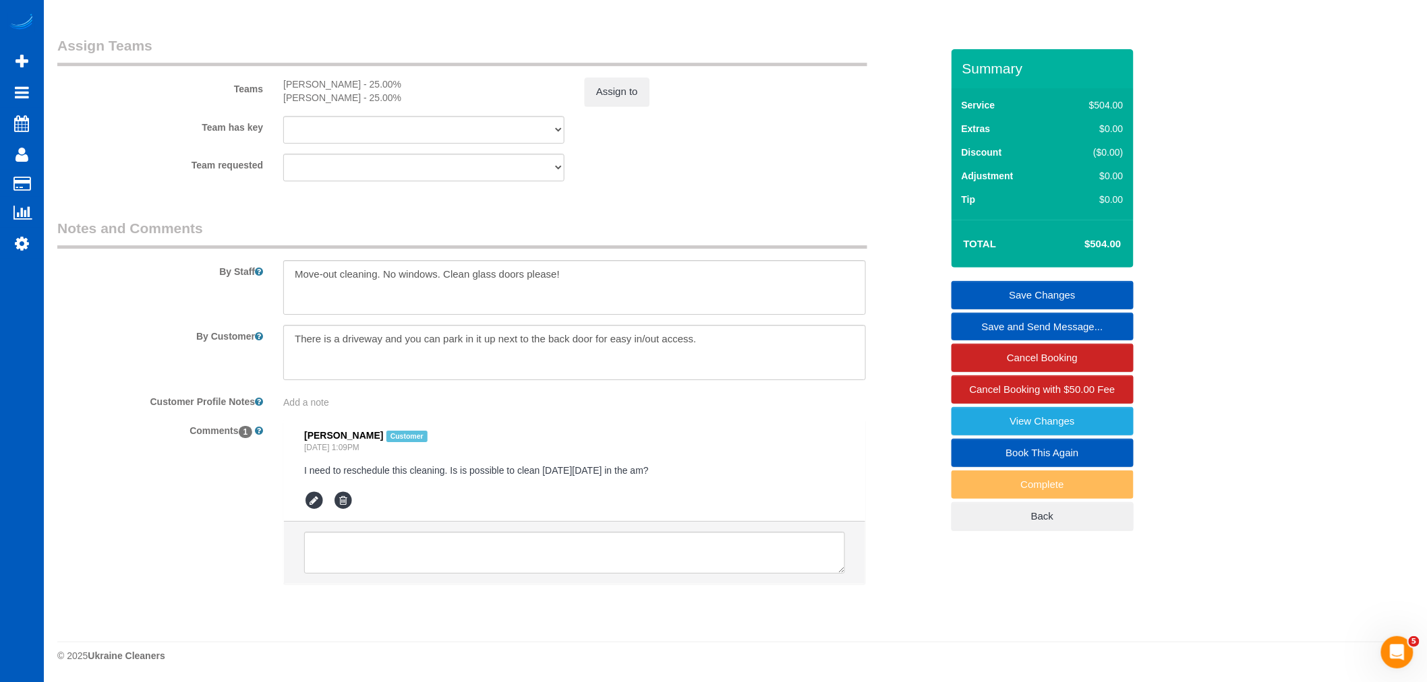
scroll to position [1768, 0]
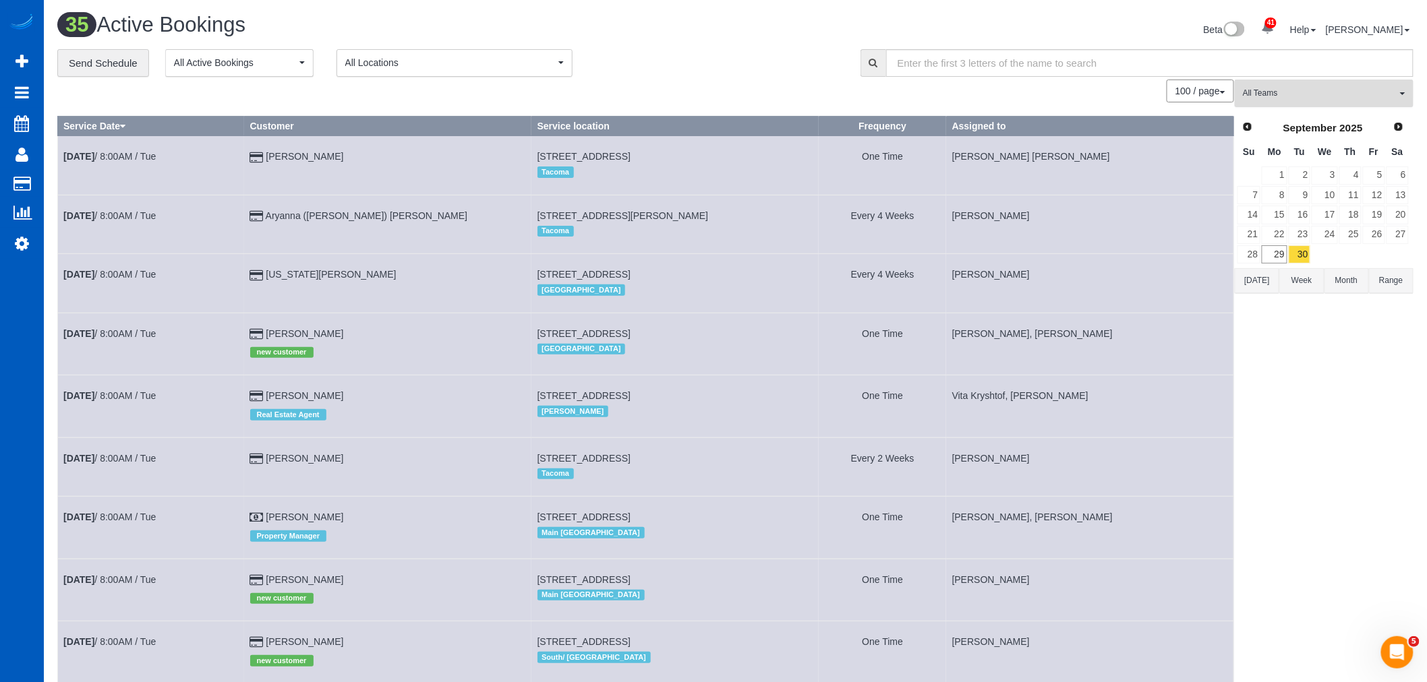
click at [1355, 91] on span "All Teams" at bounding box center [1320, 93] width 154 height 11
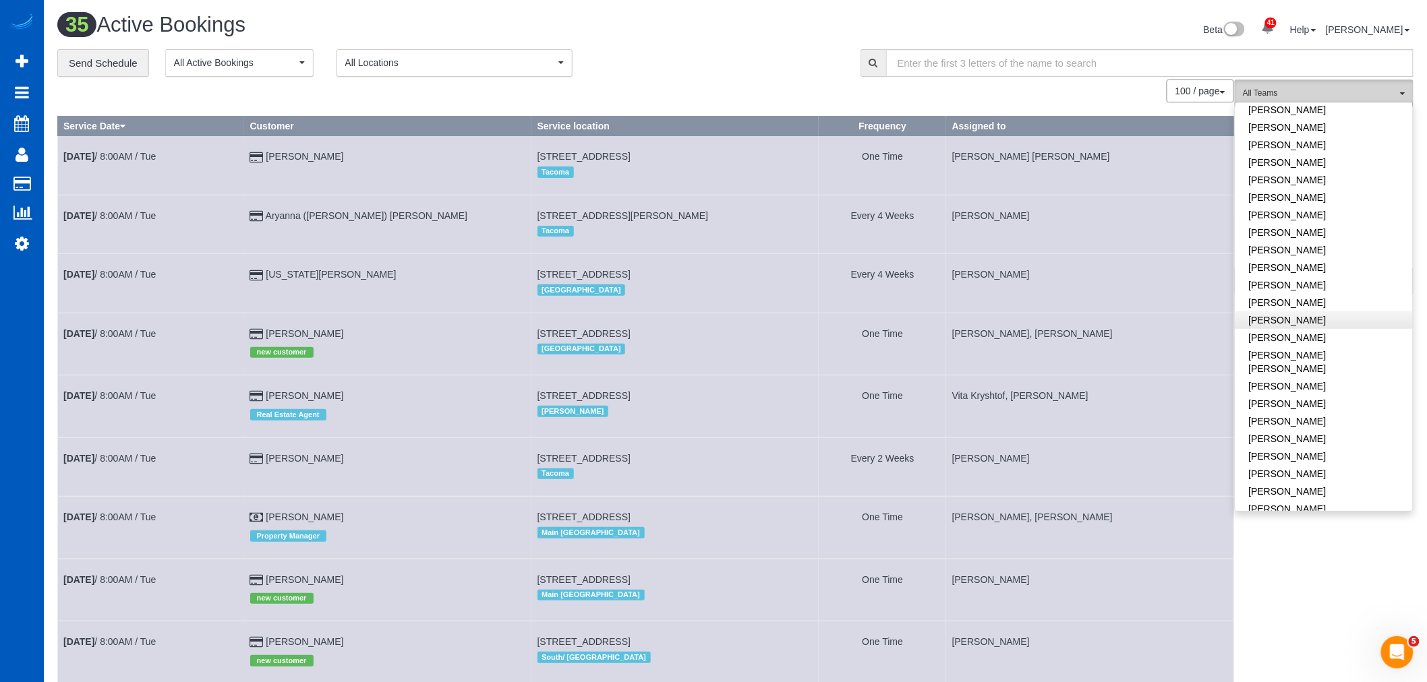
scroll to position [449, 0]
click at [1323, 349] on link "[PERSON_NAME]" at bounding box center [1323, 358] width 177 height 18
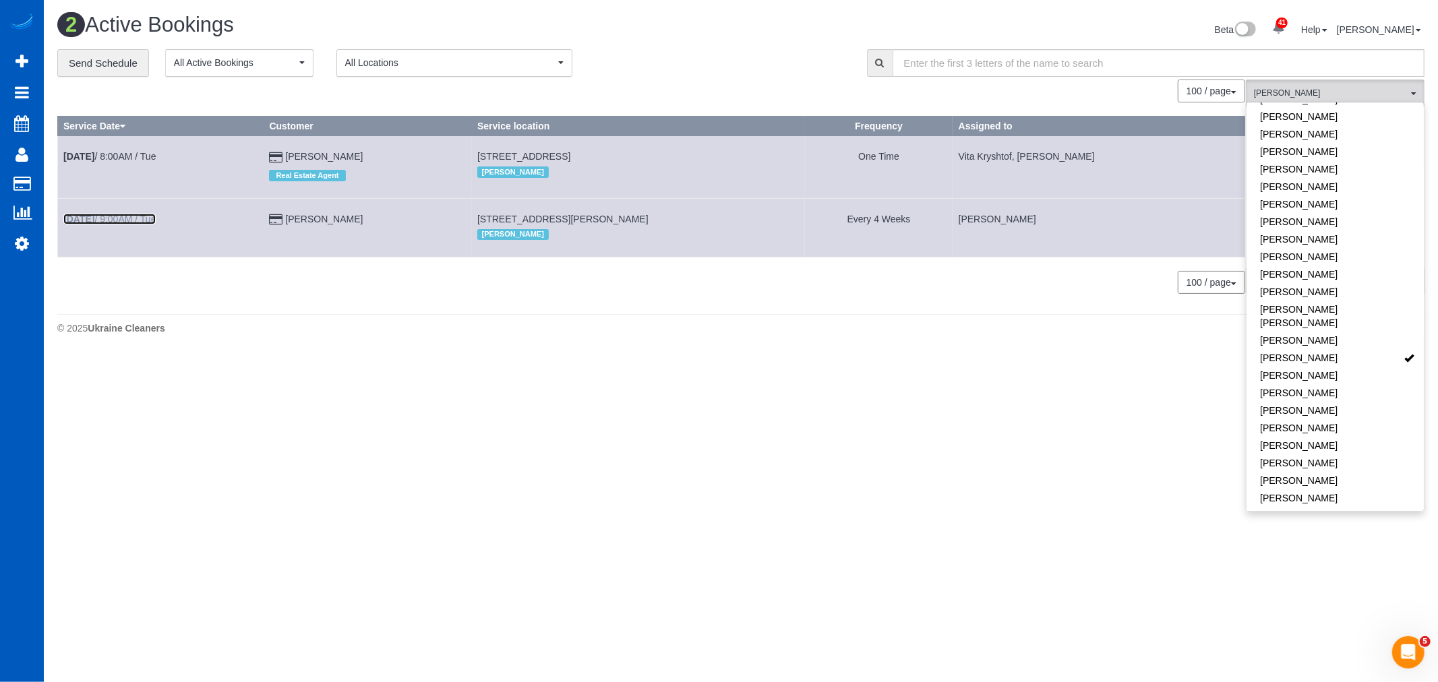
click at [112, 218] on link "Sep 30th / 9:00AM / Tue" at bounding box center [109, 219] width 92 height 11
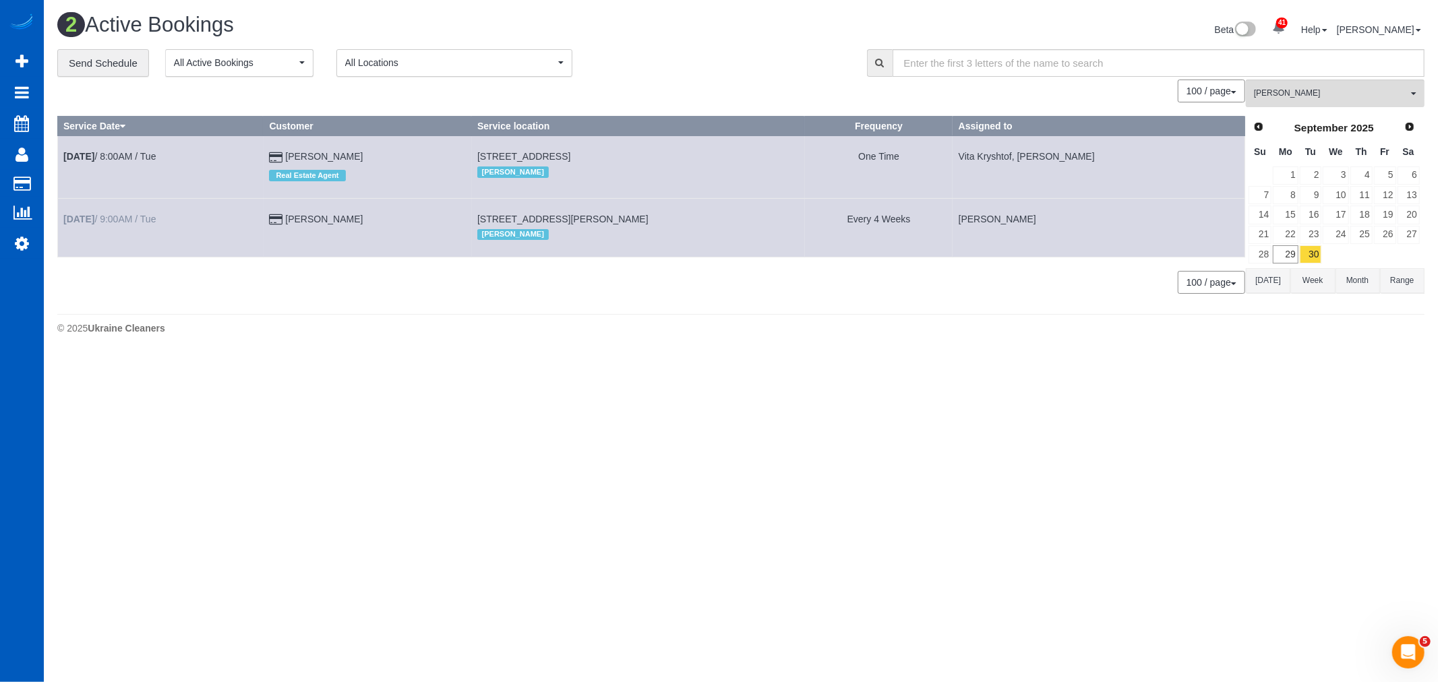
select select "WA"
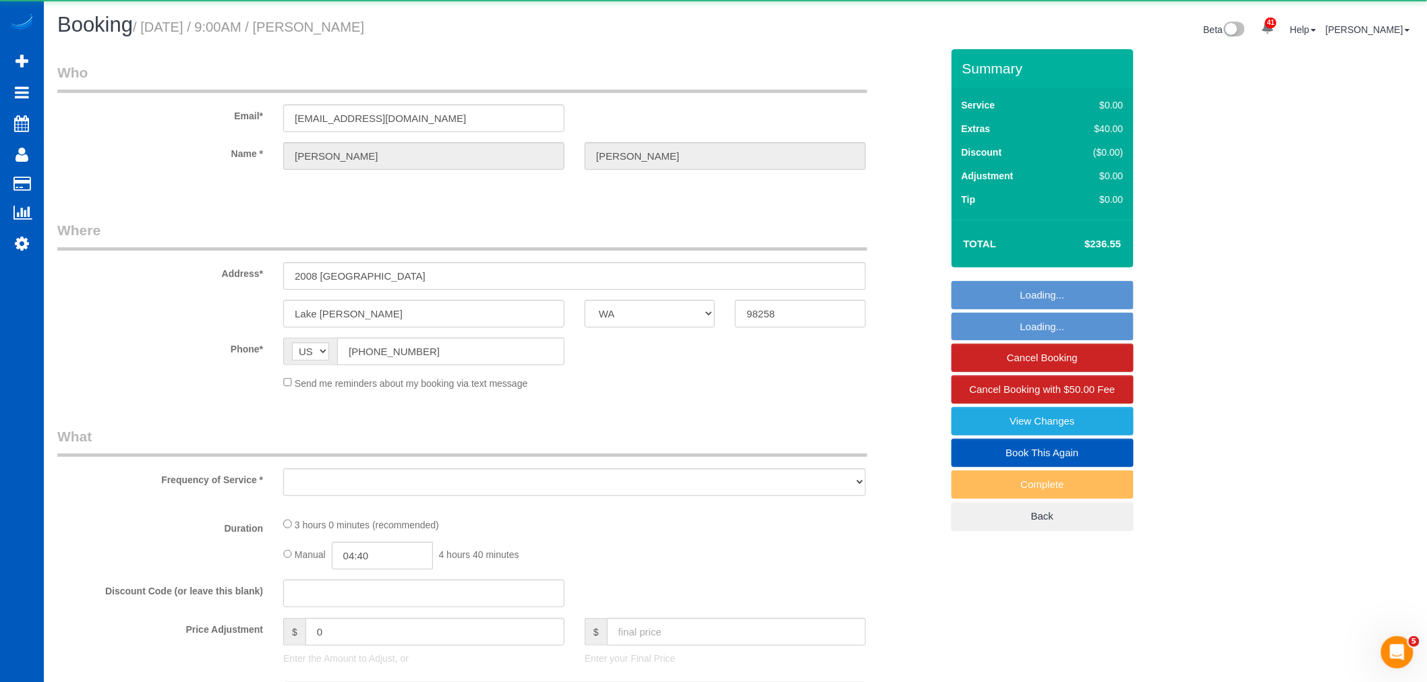
select select "object:20140"
select select "string:fspay-e38fe34f-303d-4b90-9b5e-850c8695709c"
select select "199"
select select "1501"
select select "4"
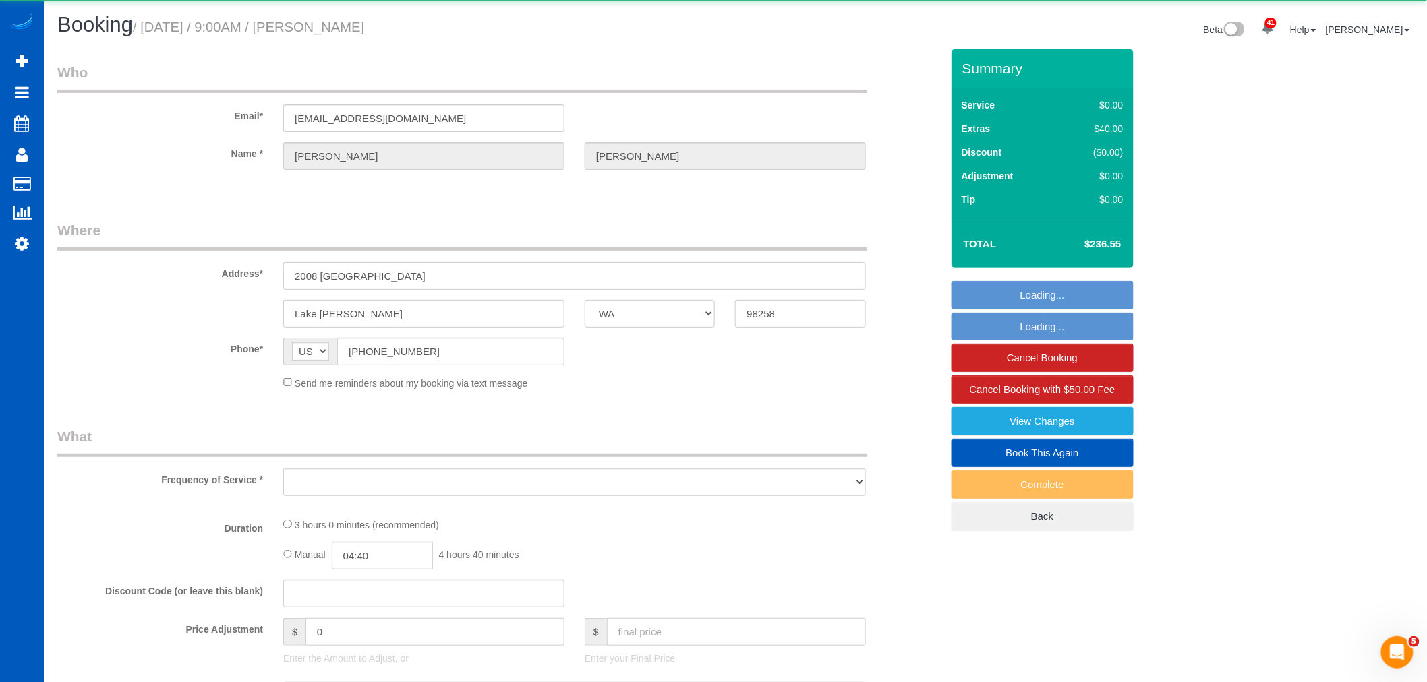
select select "3"
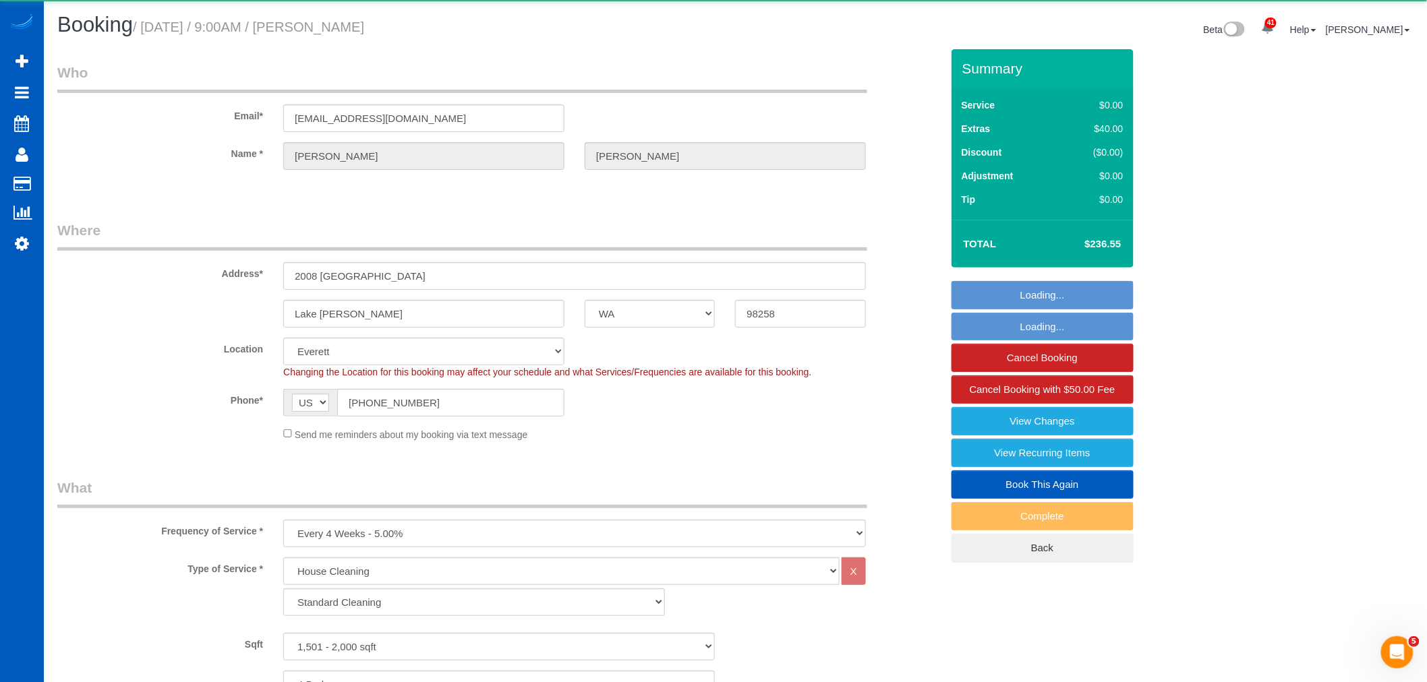
select select "object:20592"
select select "1501"
select select "4"
select select "3"
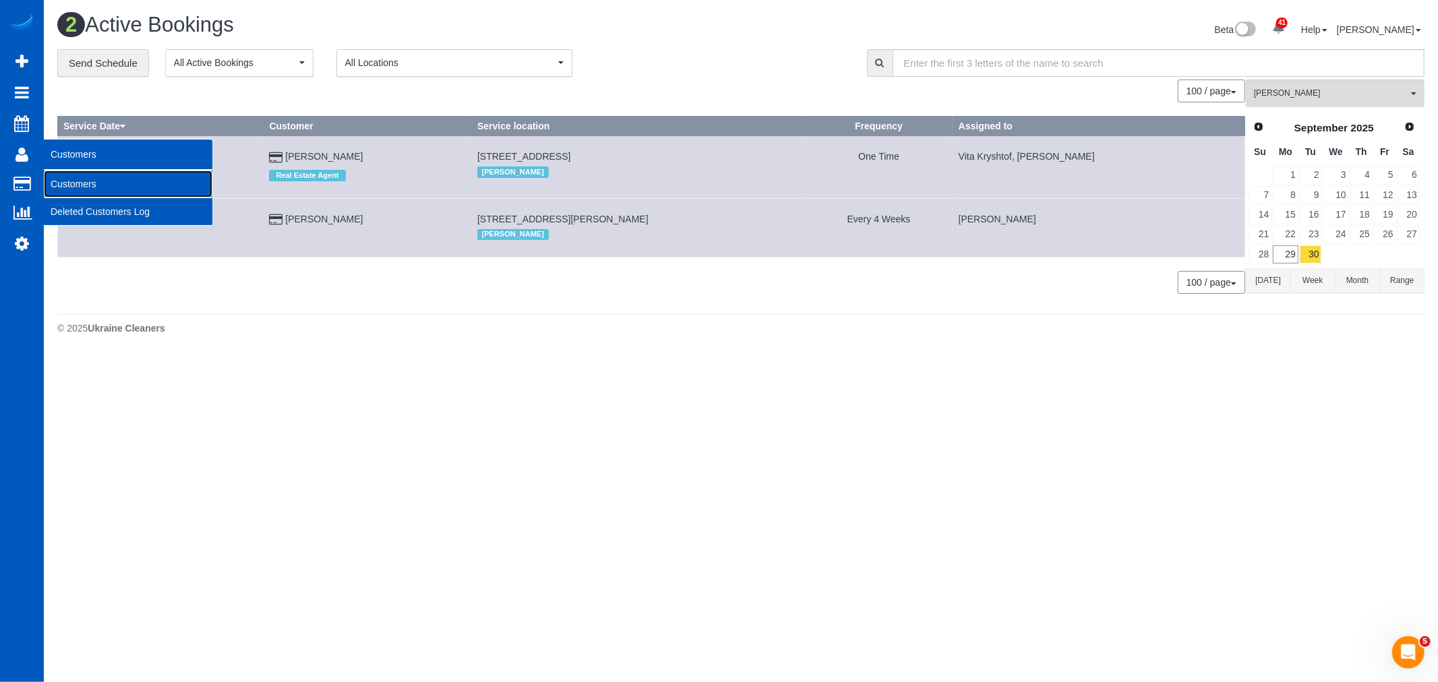
click at [78, 180] on link "Customers" at bounding box center [128, 184] width 169 height 27
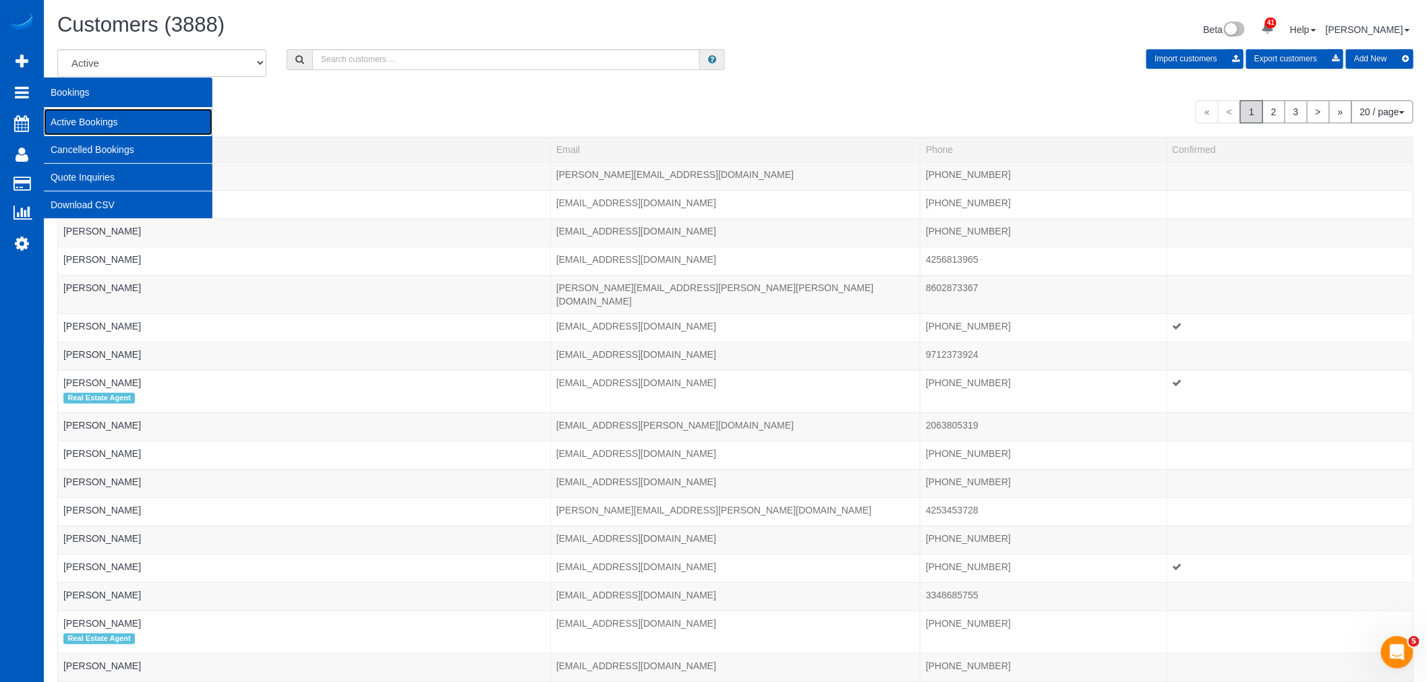
click at [125, 117] on link "Active Bookings" at bounding box center [128, 122] width 169 height 27
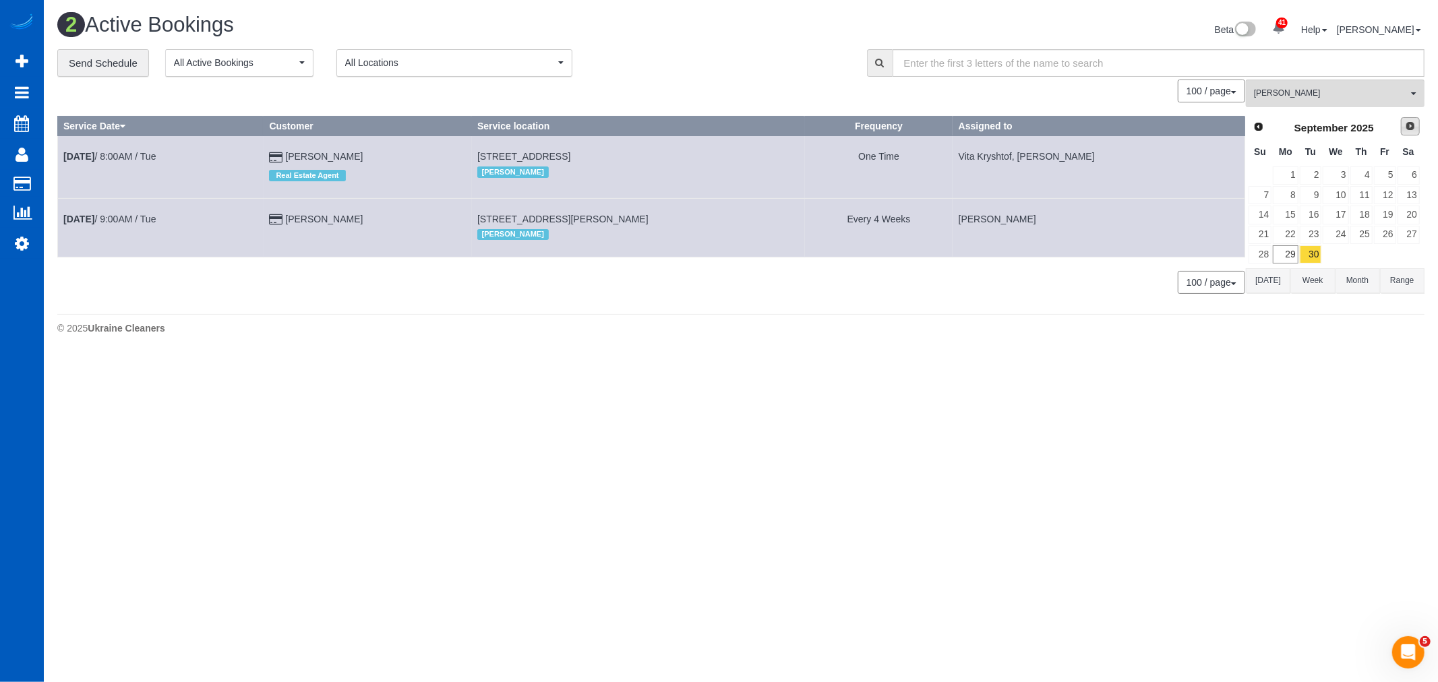
click at [1410, 125] on span "Next" at bounding box center [1410, 126] width 11 height 11
click at [1383, 178] on link "3" at bounding box center [1385, 176] width 22 height 18
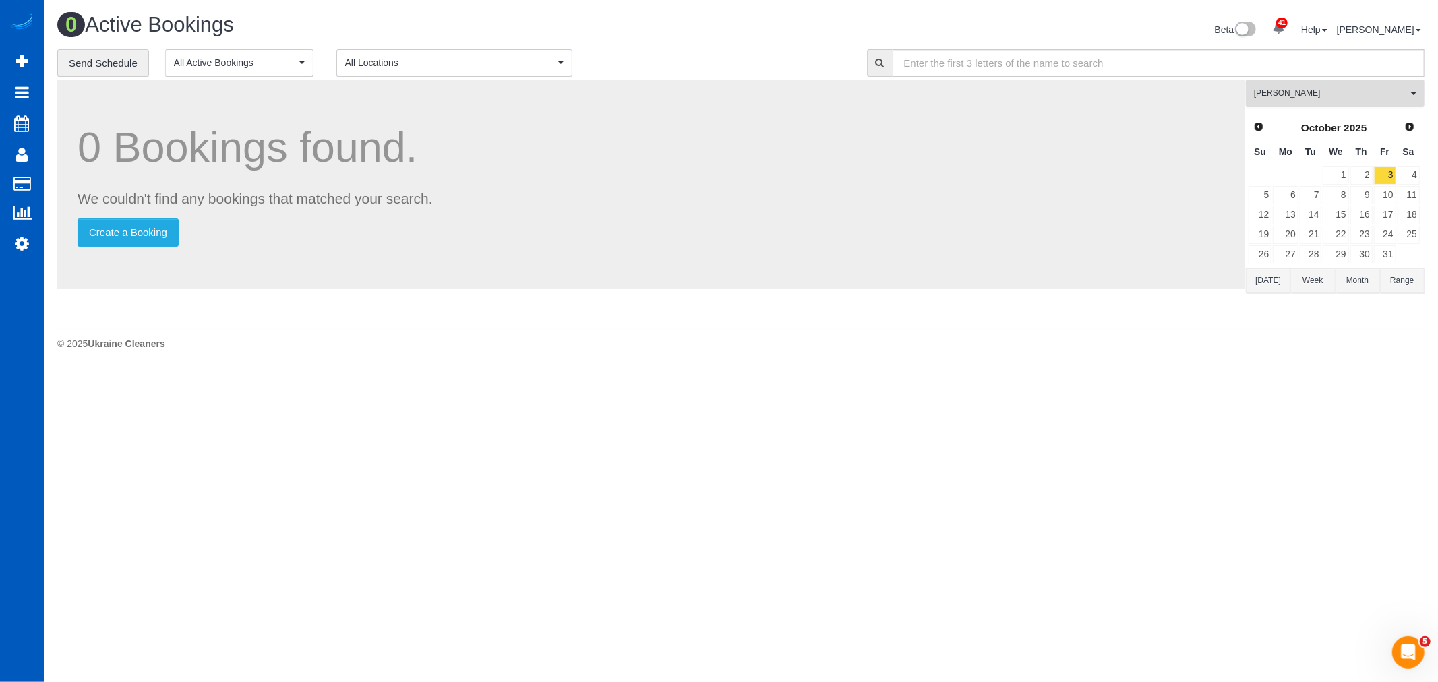
click at [1317, 84] on button "Nataliia Dmytruk All Teams" at bounding box center [1335, 94] width 179 height 28
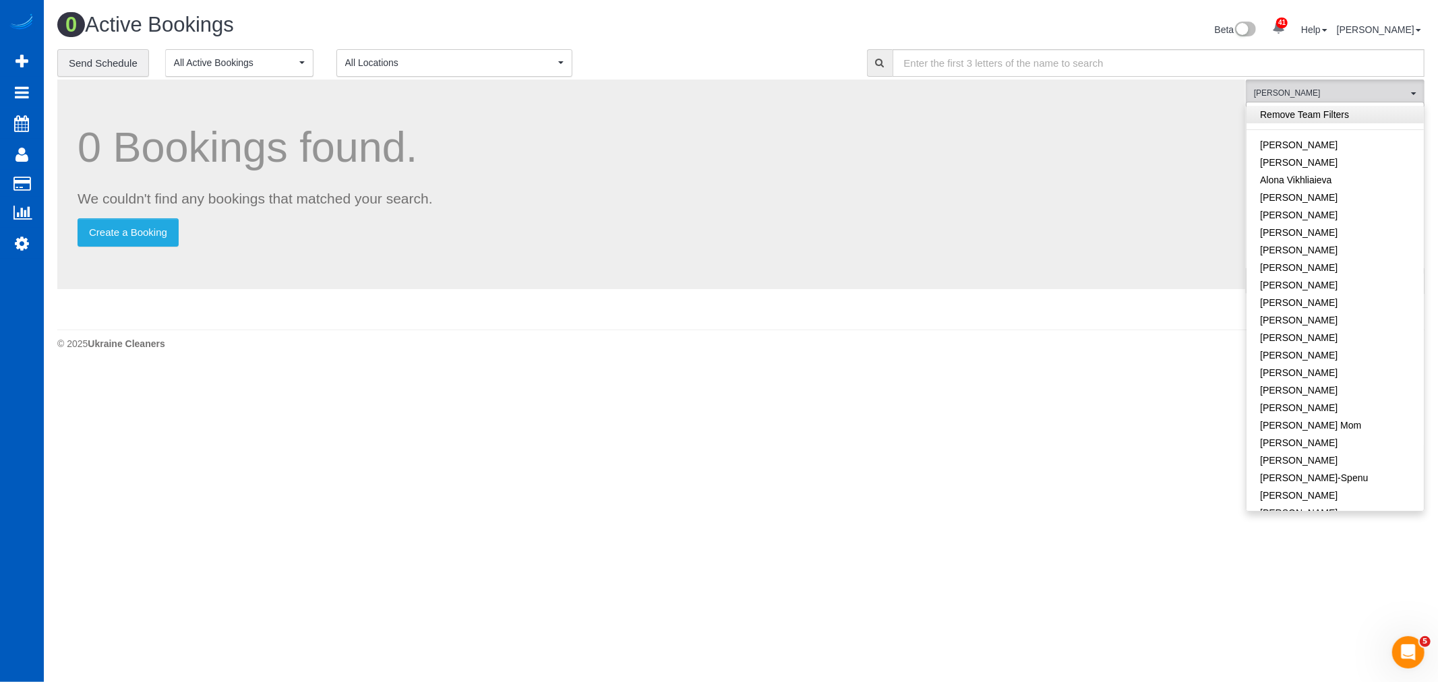
click at [1310, 117] on link "Remove Team Filters" at bounding box center [1335, 115] width 177 height 18
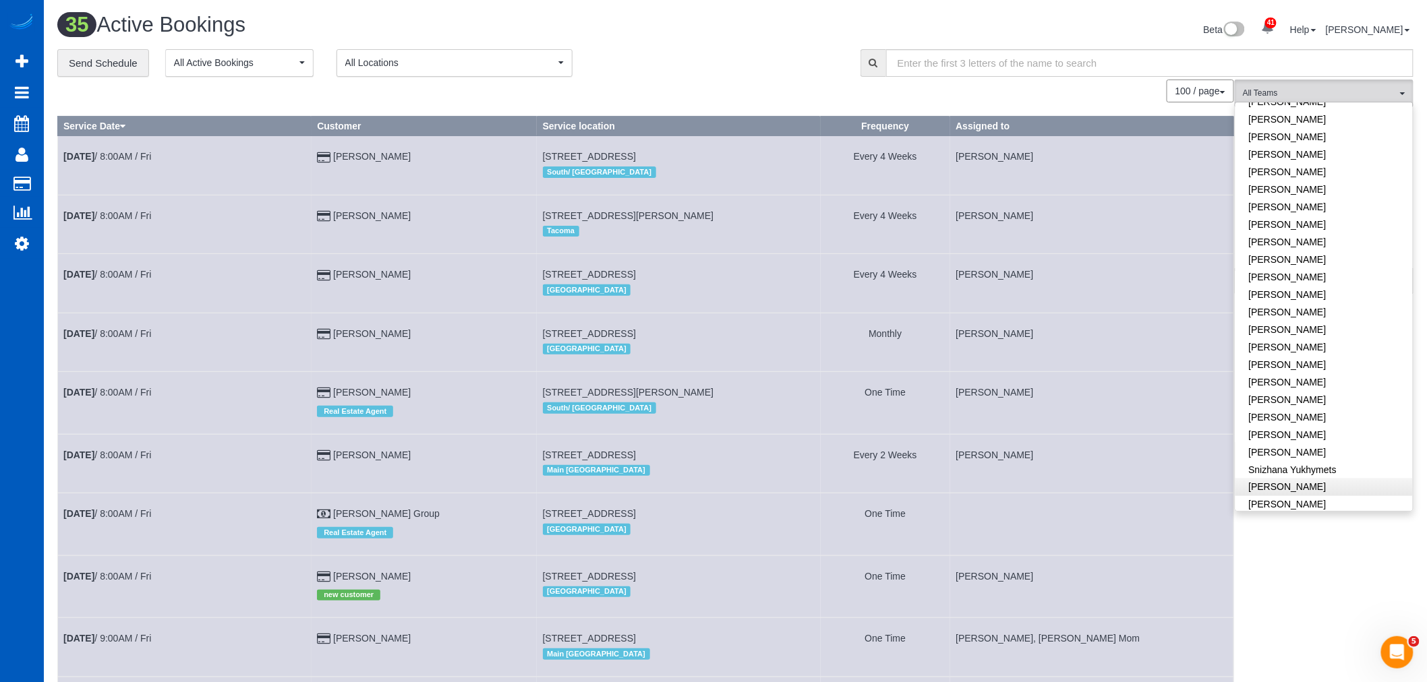
scroll to position [819, 0]
click at [1295, 418] on link "[PERSON_NAME]" at bounding box center [1323, 427] width 177 height 18
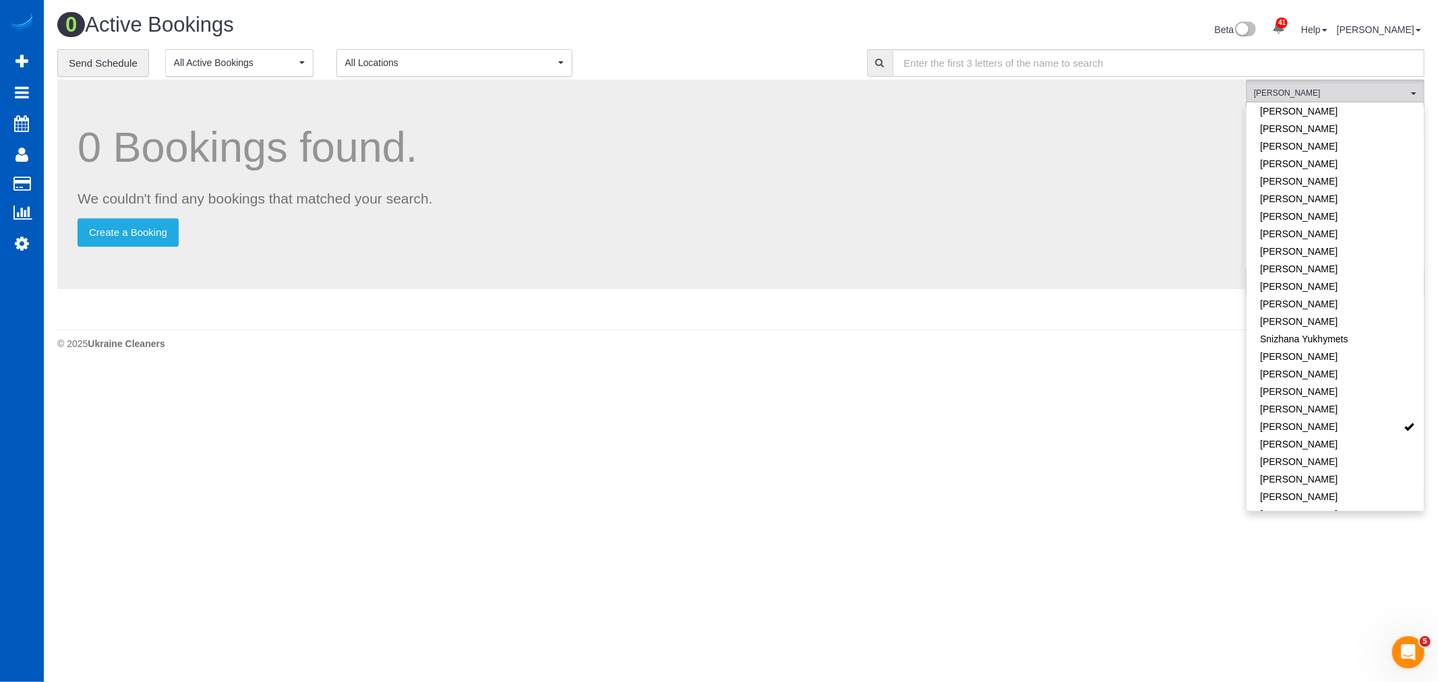
drag, startPoint x: 904, startPoint y: 456, endPoint x: 949, endPoint y: 426, distance: 53.9
click at [905, 454] on body "41 Beta Your Notifications You have 0 alerts × You have 3 to charge for [DATE] …" at bounding box center [719, 341] width 1438 height 682
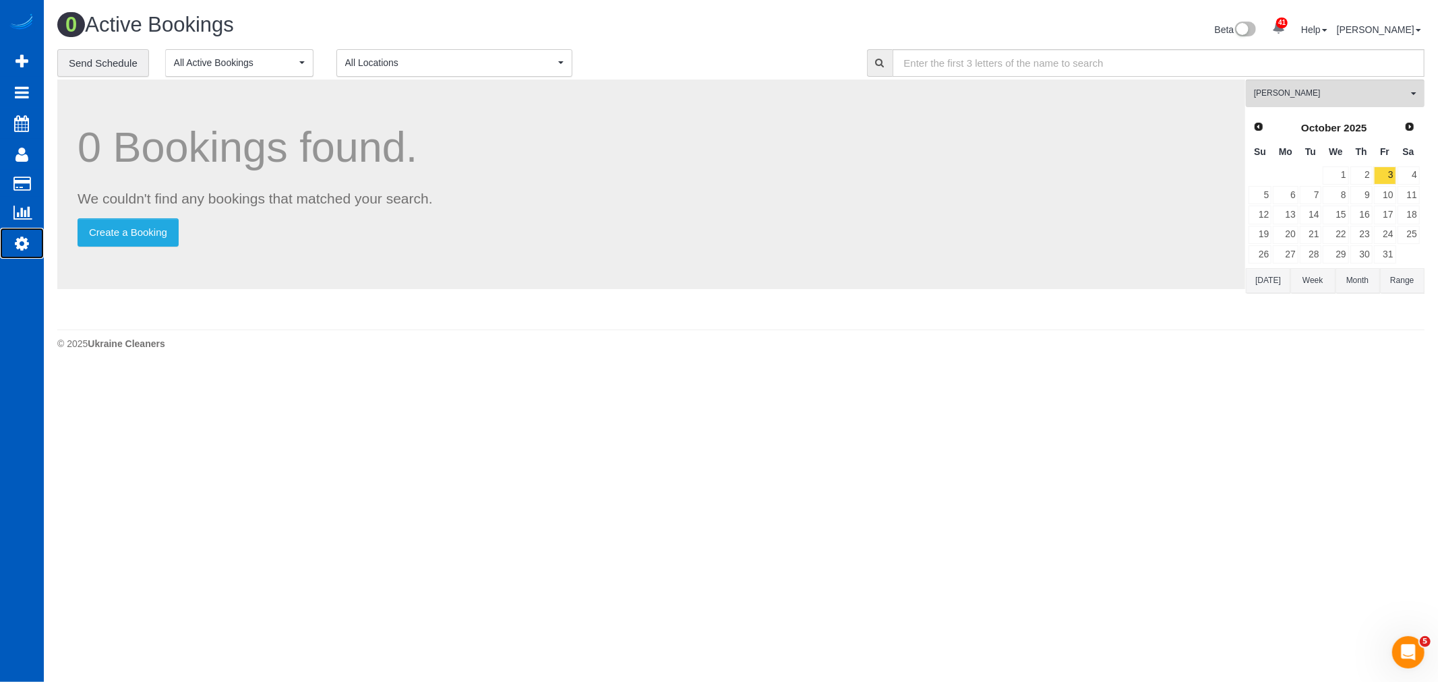
click at [16, 241] on icon at bounding box center [22, 243] width 14 height 16
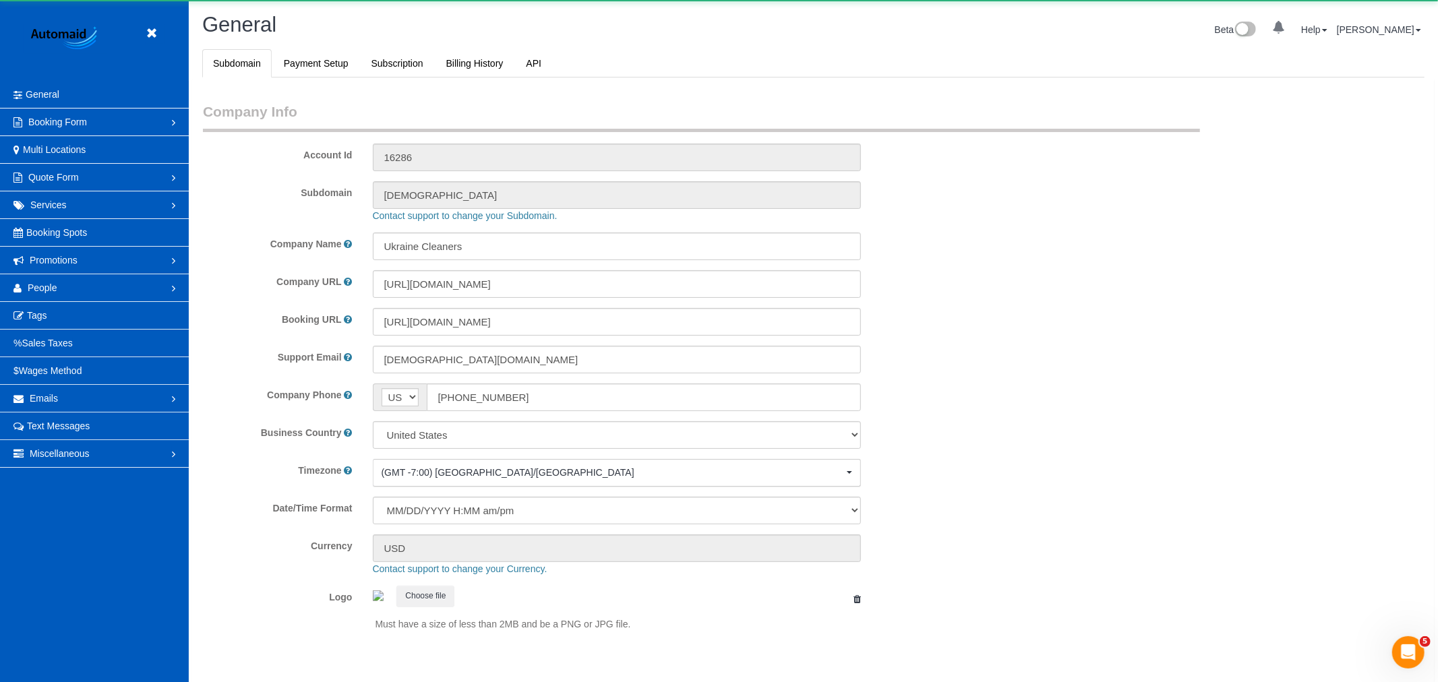
select select "1"
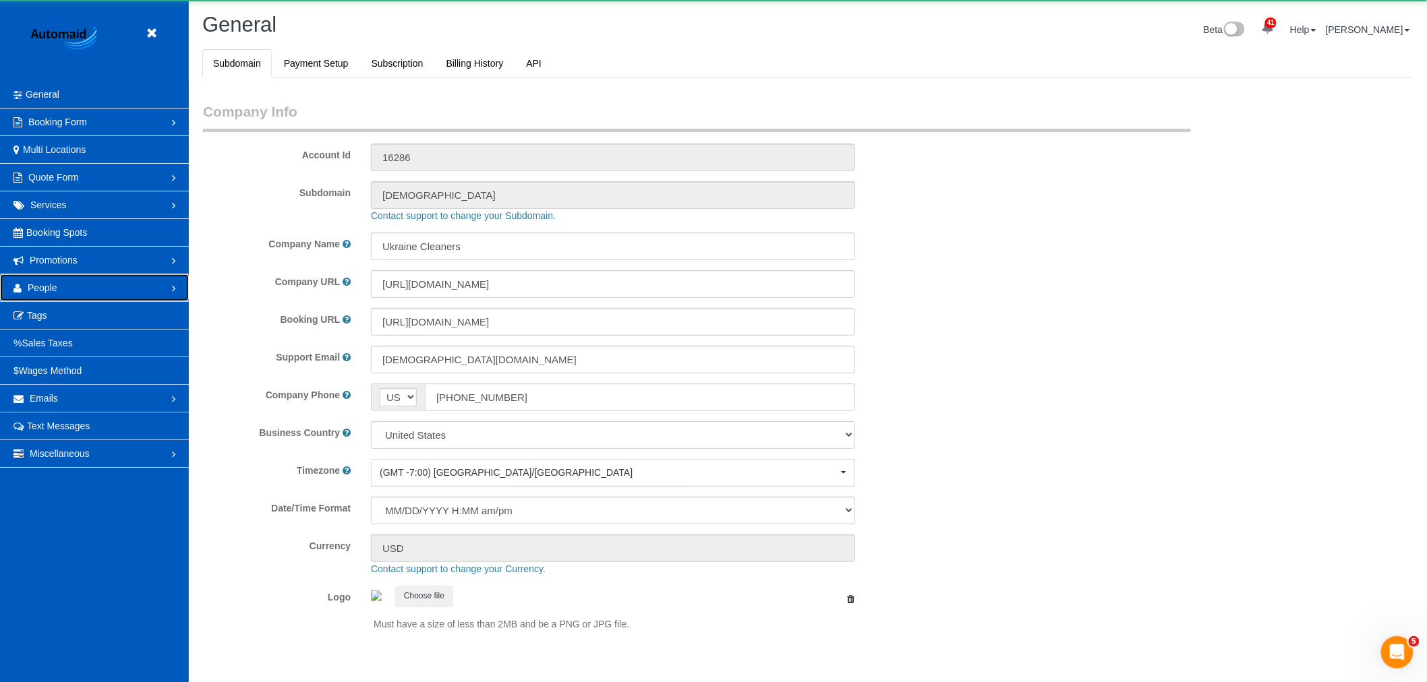
click at [35, 281] on link "People" at bounding box center [94, 287] width 189 height 27
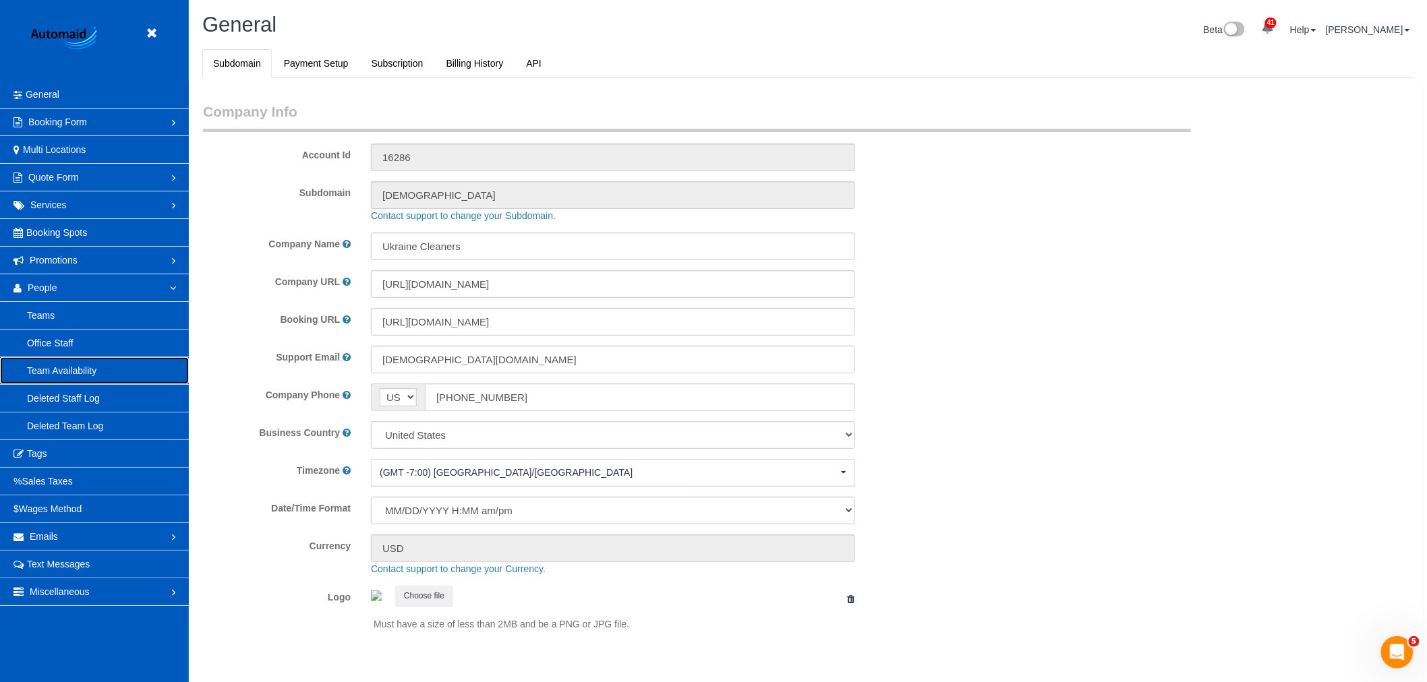
click at [76, 363] on link "Team Availability" at bounding box center [94, 370] width 189 height 27
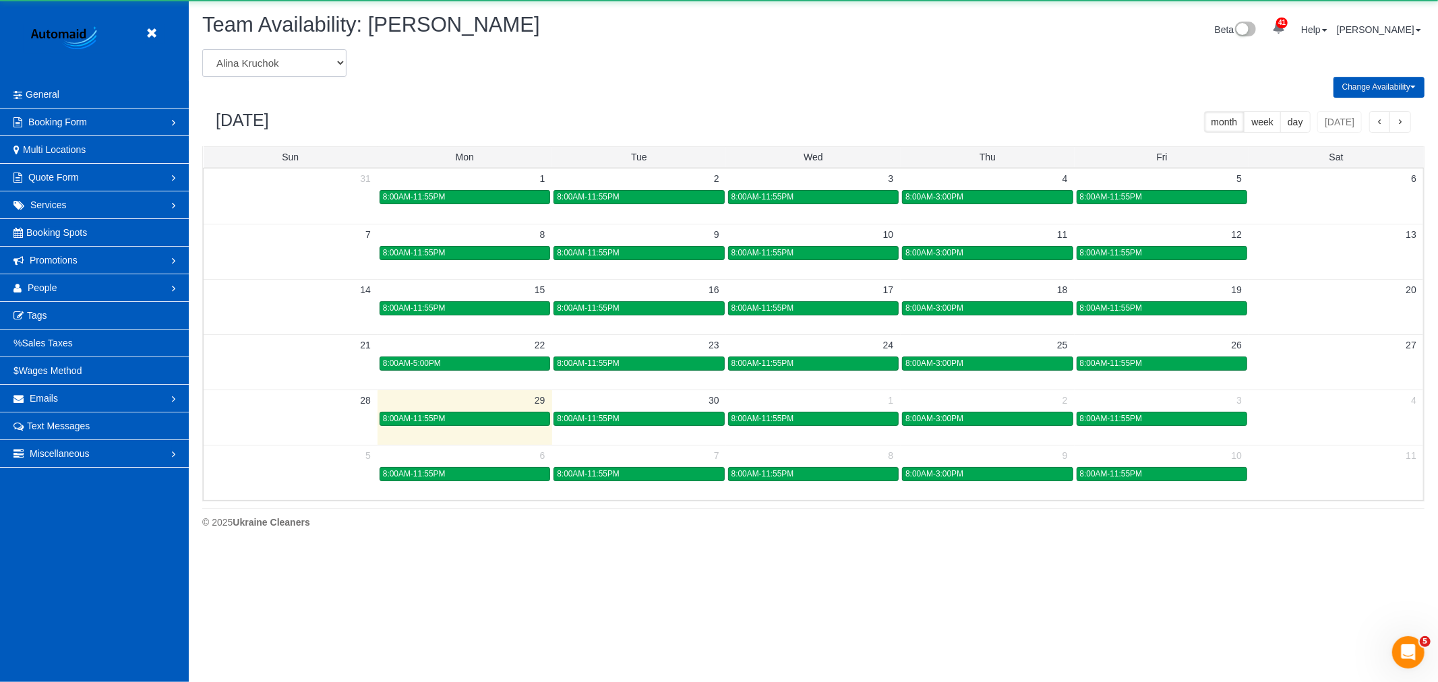
scroll to position [550, 1438]
drag, startPoint x: 263, startPoint y: 58, endPoint x: 272, endPoint y: 66, distance: 11.9
click at [264, 57] on select "Alina Kruchok Alona Tarasiuk Alona Vikhliaieva Anastasiia Demchenko Anastasiia …" at bounding box center [274, 63] width 144 height 28
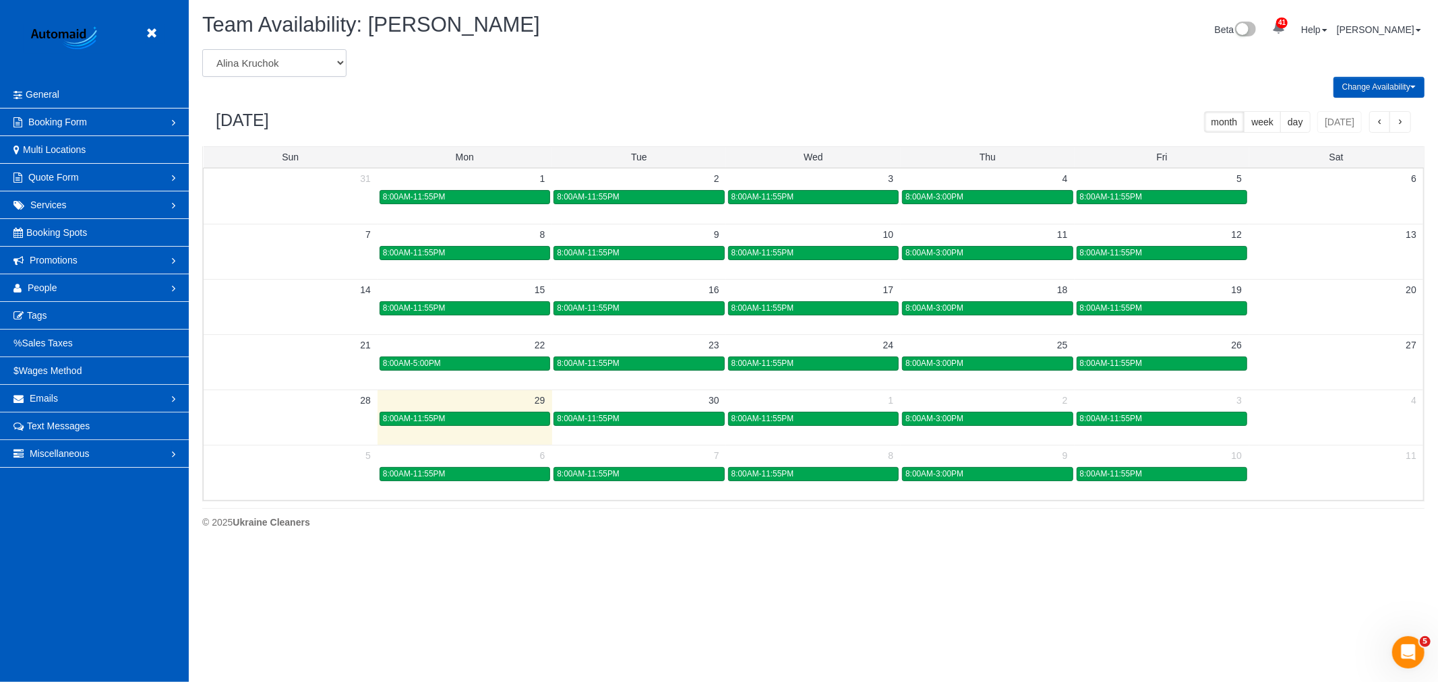
select select "number:28843"
click at [202, 50] on select "Alina Kruchok Alona Tarasiuk Alona Vikhliaieva Anastasiia Demchenko Anastasiia …" at bounding box center [274, 63] width 144 height 28
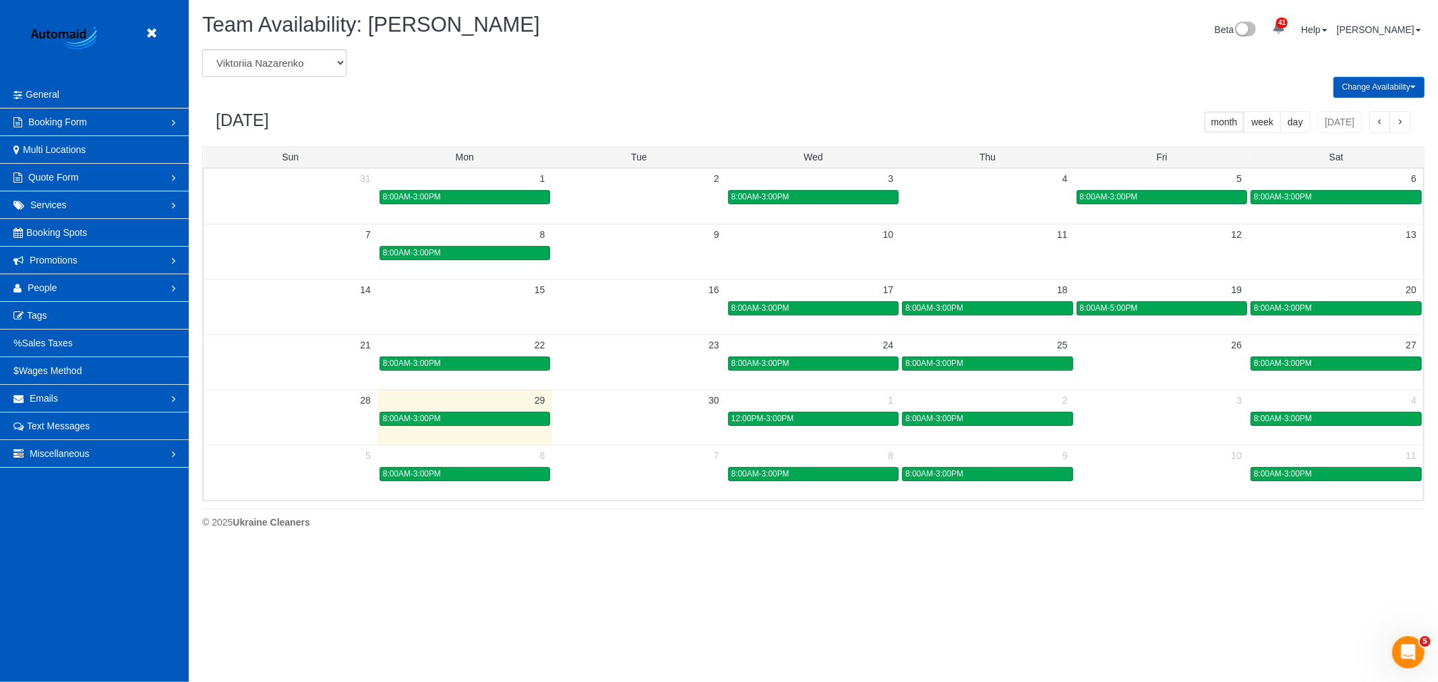
click at [1178, 416] on td at bounding box center [1162, 419] width 174 height 16
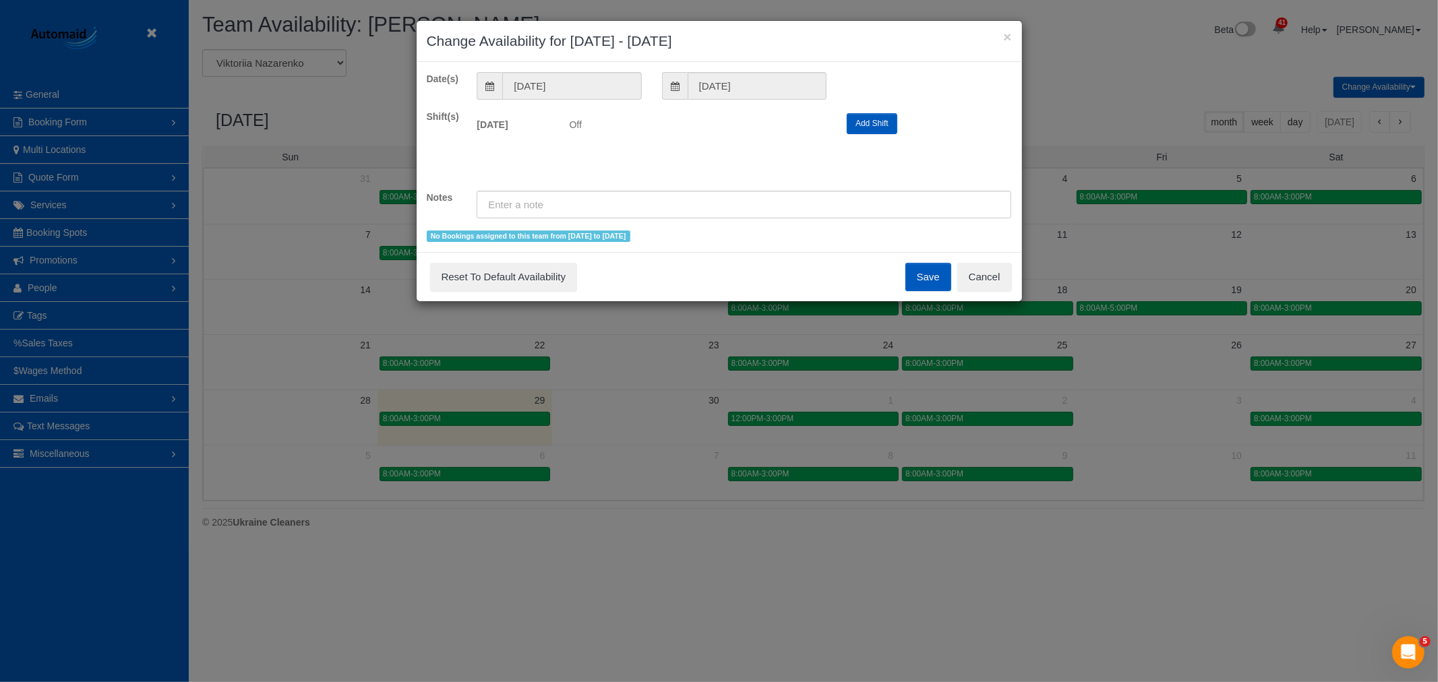
click at [1014, 292] on div "Save Reset To Default Availability Cancel" at bounding box center [720, 276] width 606 height 49
click at [1005, 284] on button "Cancel" at bounding box center [985, 277] width 55 height 28
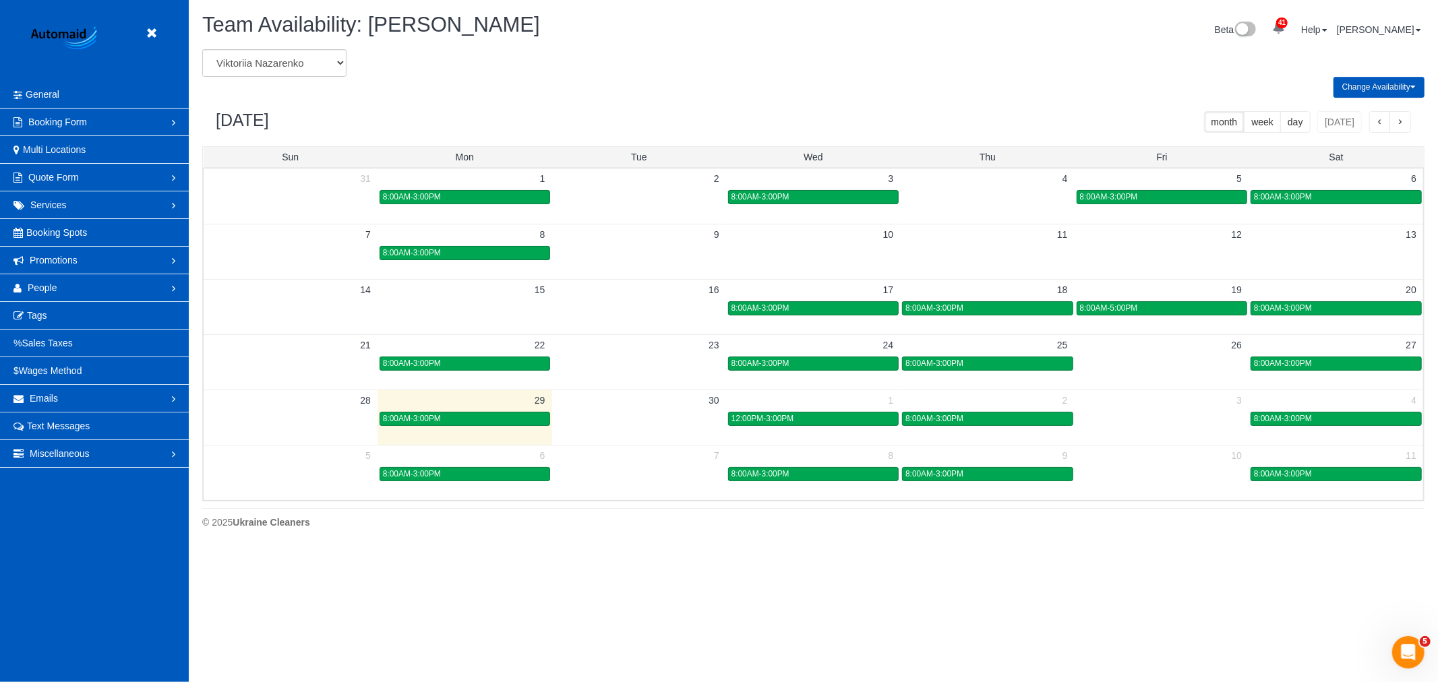
click at [1161, 409] on td "3" at bounding box center [1162, 400] width 174 height 21
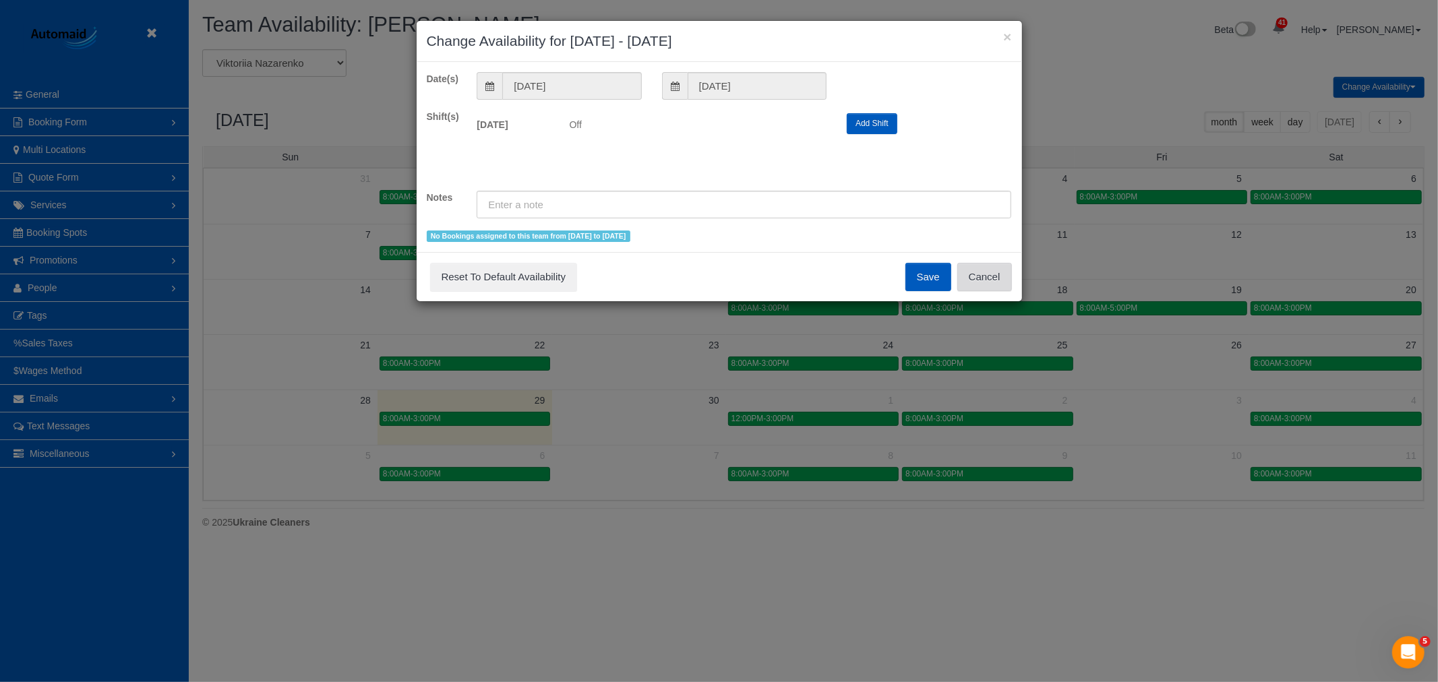
click at [998, 268] on button "Cancel" at bounding box center [985, 277] width 55 height 28
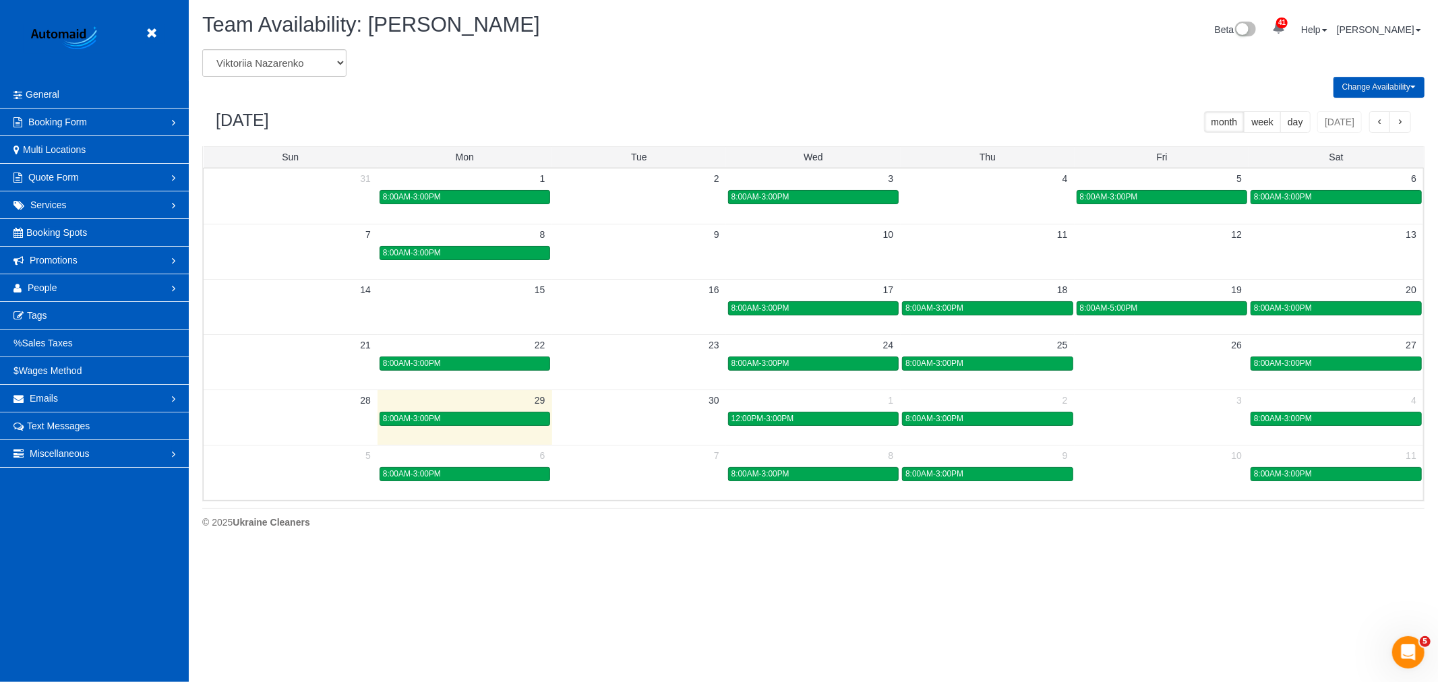
click at [1171, 415] on td at bounding box center [1162, 419] width 174 height 16
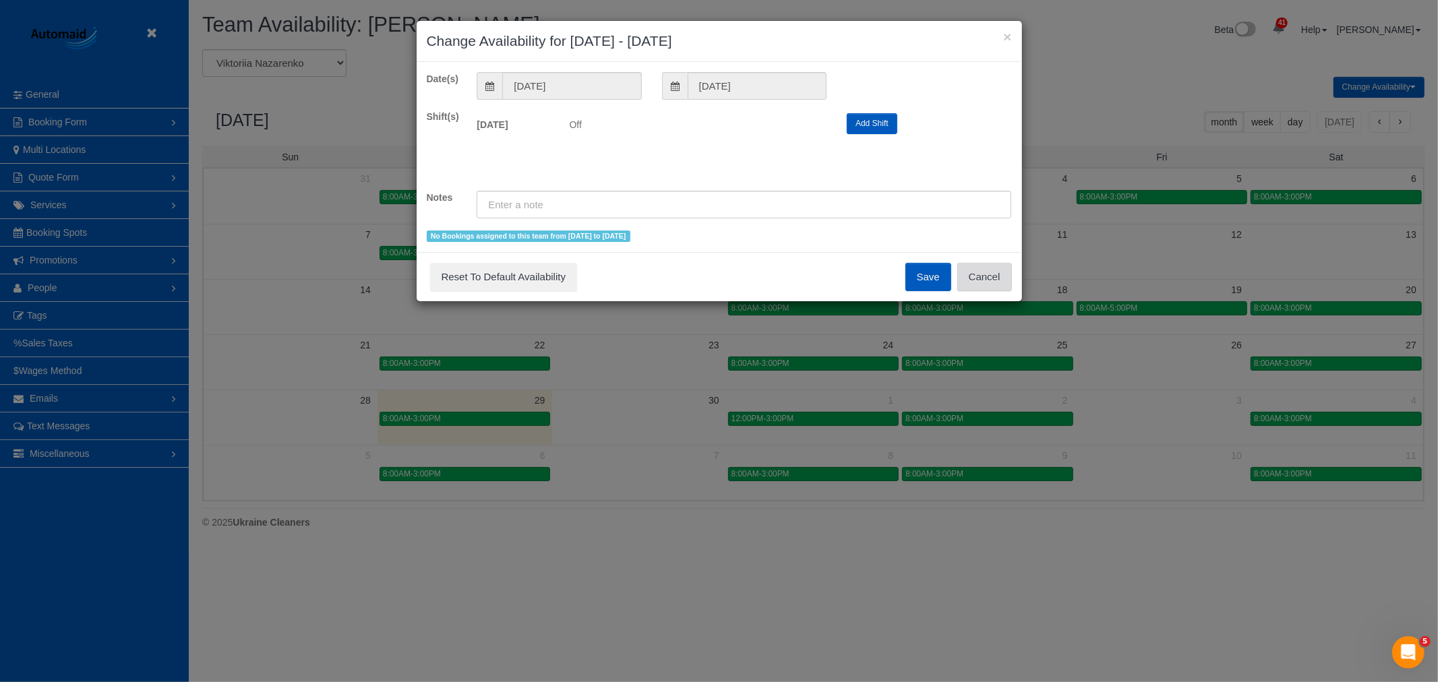
click at [1003, 291] on button "Cancel" at bounding box center [985, 277] width 55 height 28
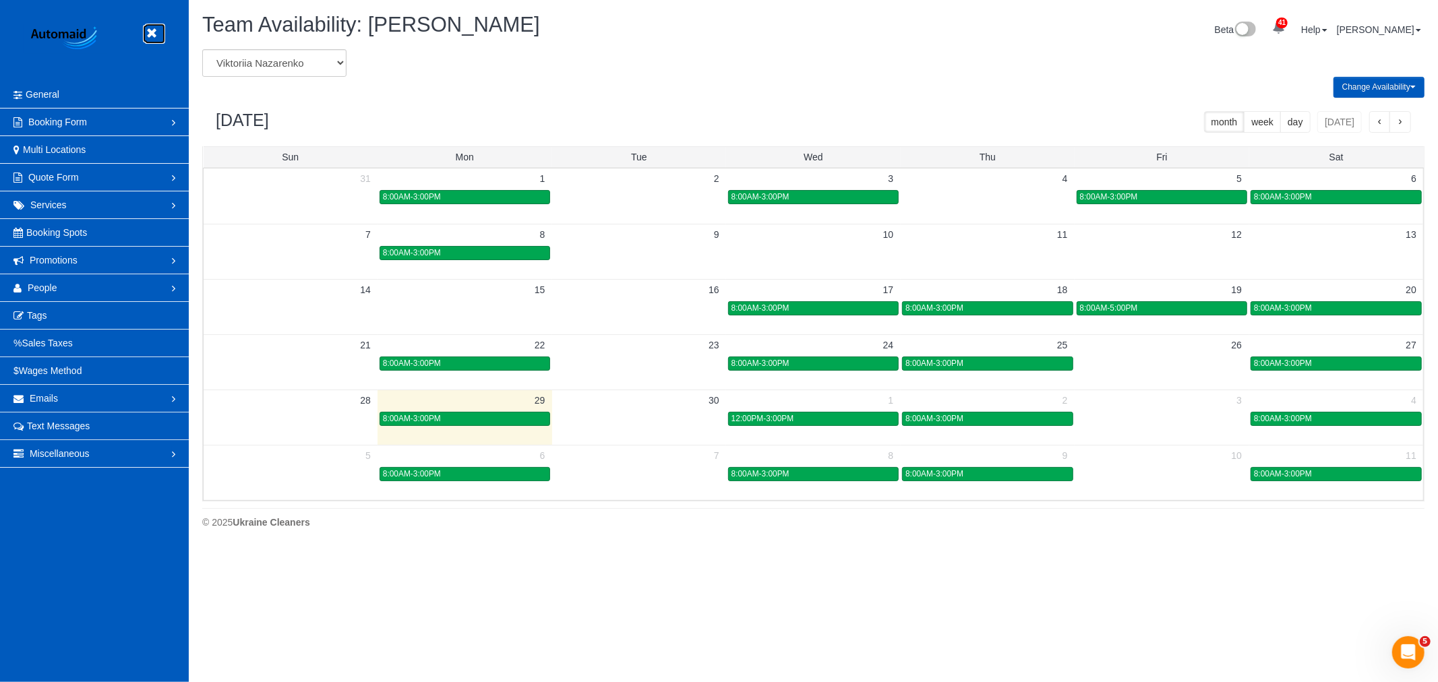
click at [155, 25] on link at bounding box center [155, 34] width 20 height 20
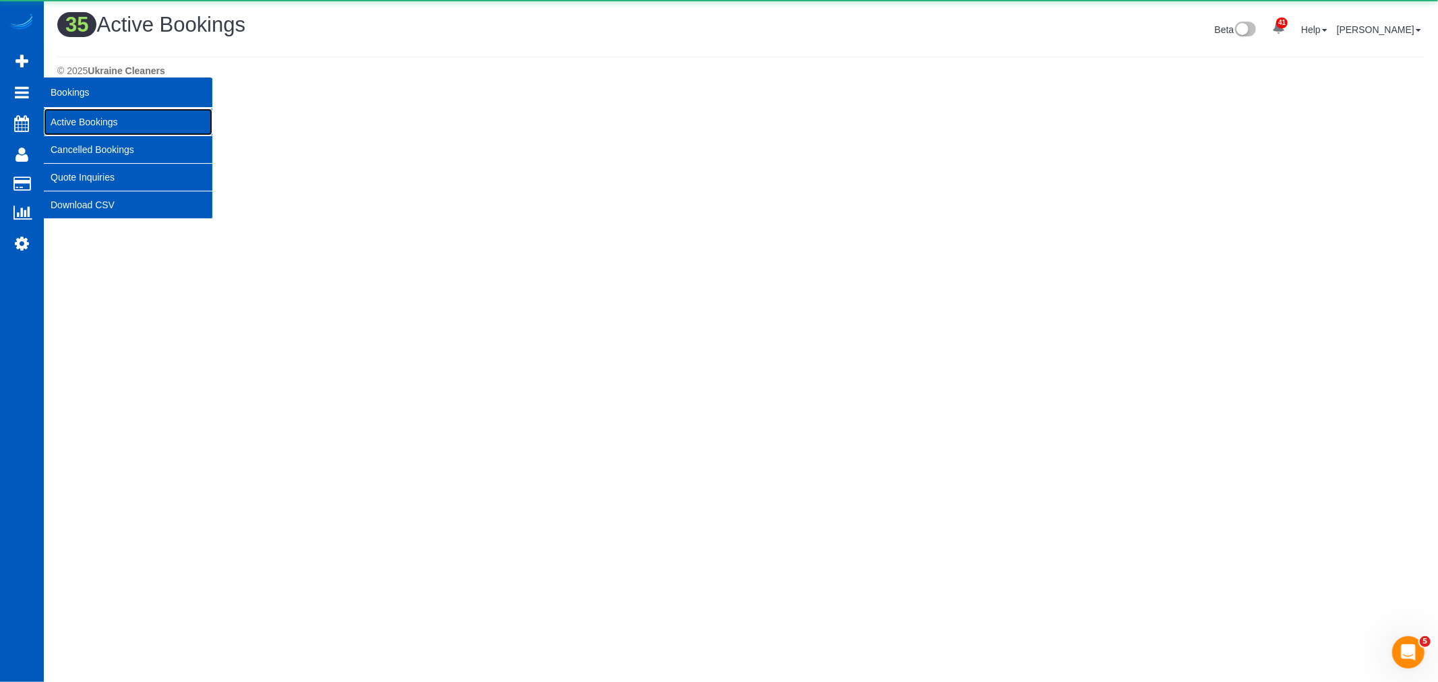
click at [94, 117] on link "Active Bookings" at bounding box center [128, 122] width 169 height 27
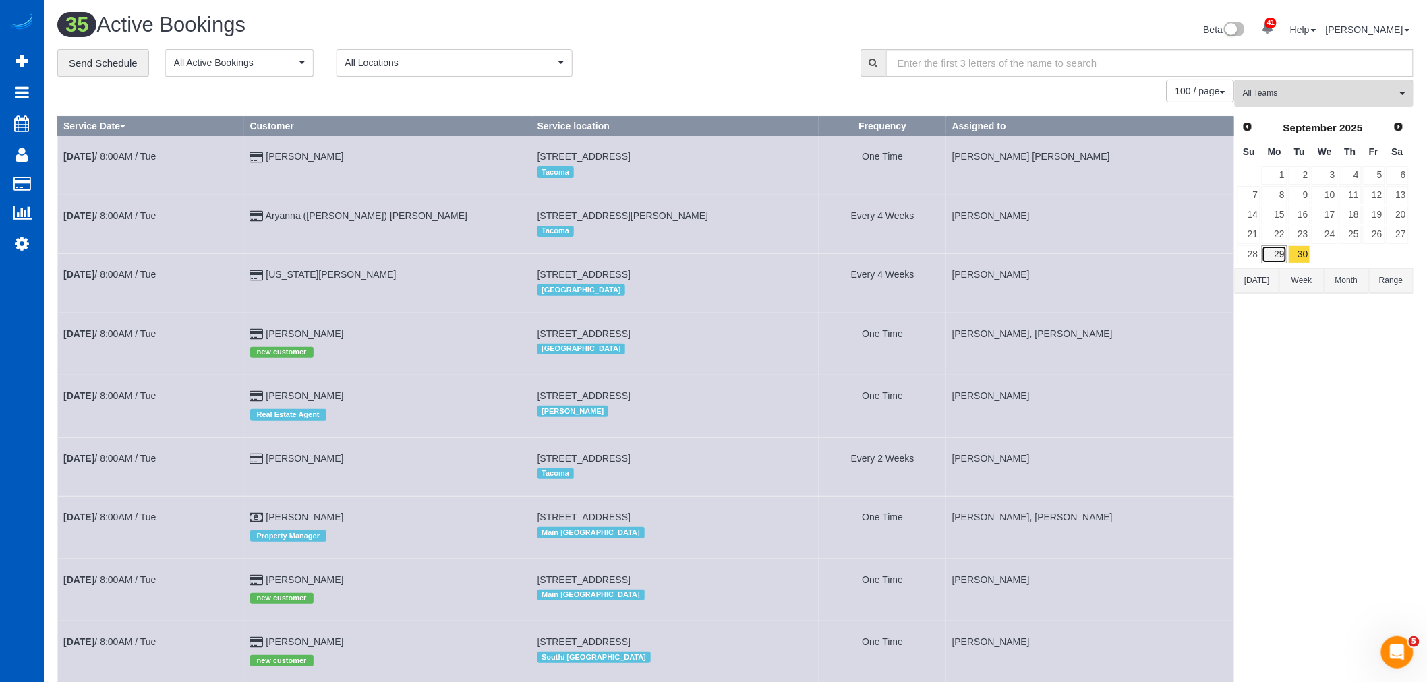
click at [1275, 260] on link "29" at bounding box center [1274, 254] width 25 height 18
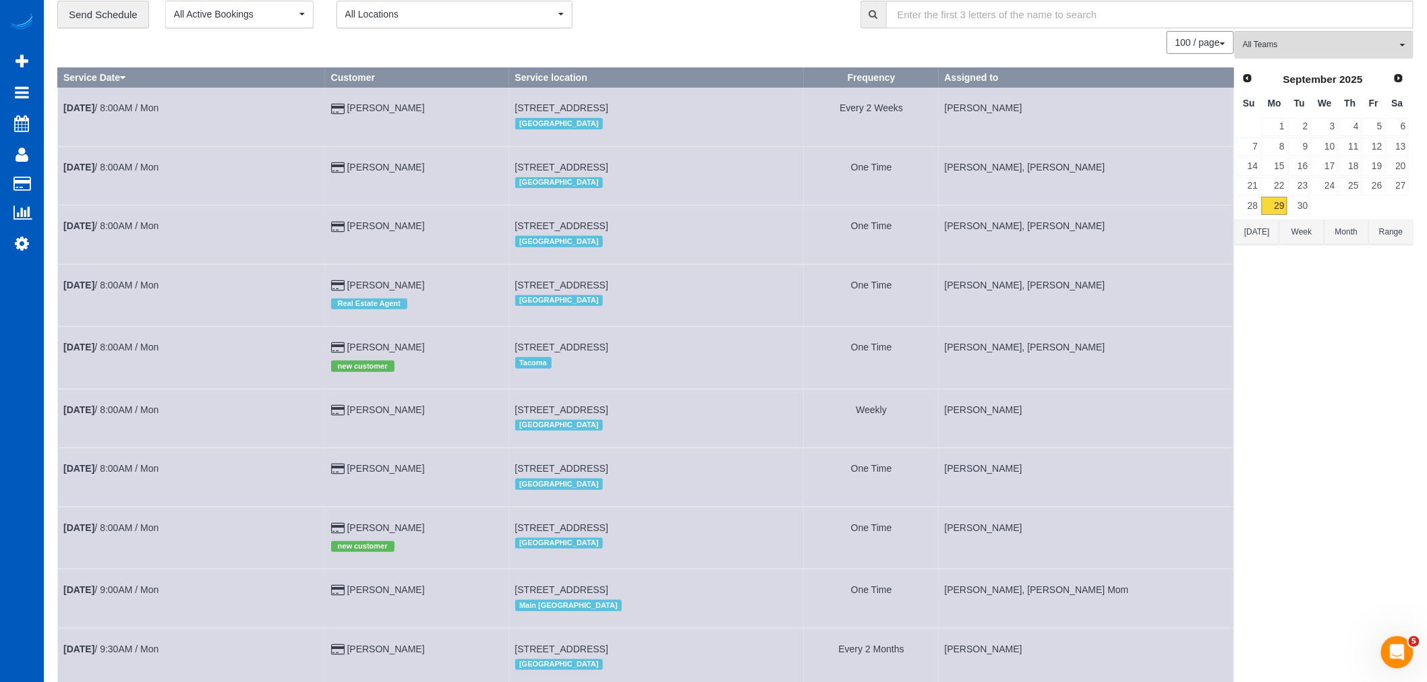
scroll to position [150, 0]
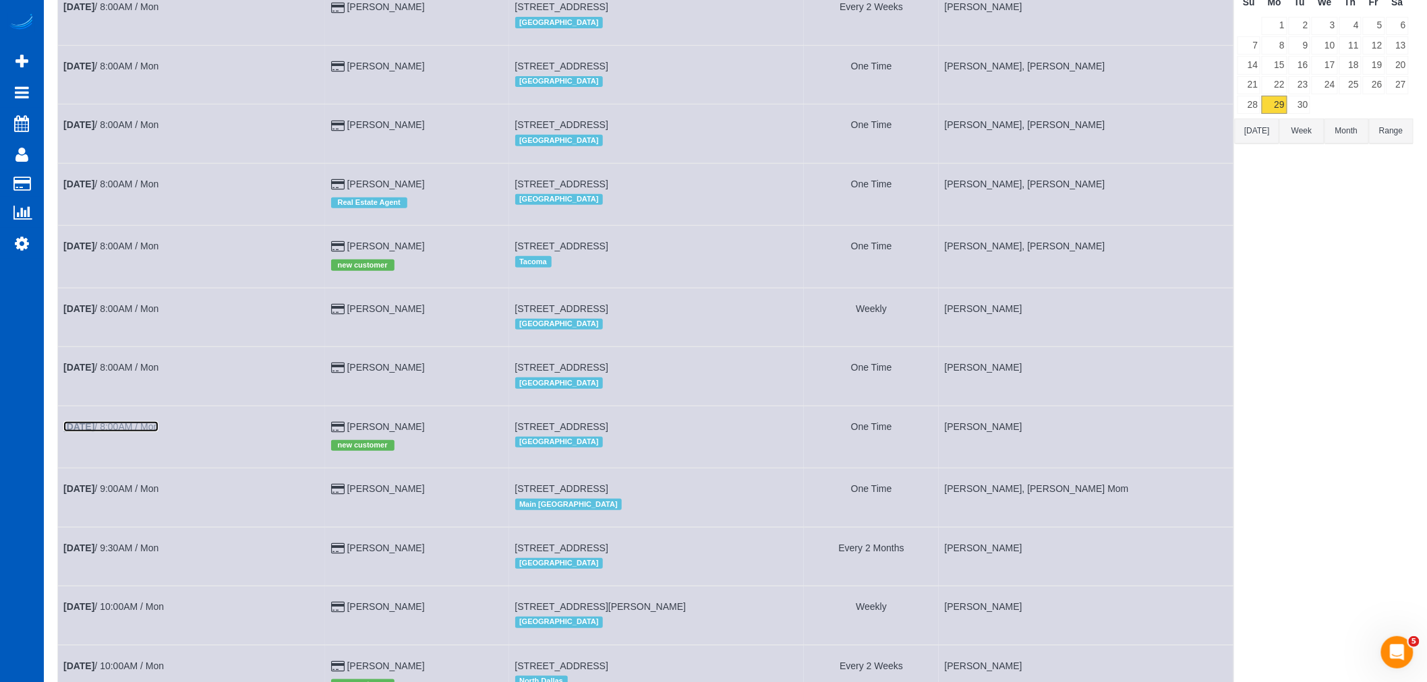
click at [92, 432] on b "[DATE]" at bounding box center [78, 426] width 31 height 11
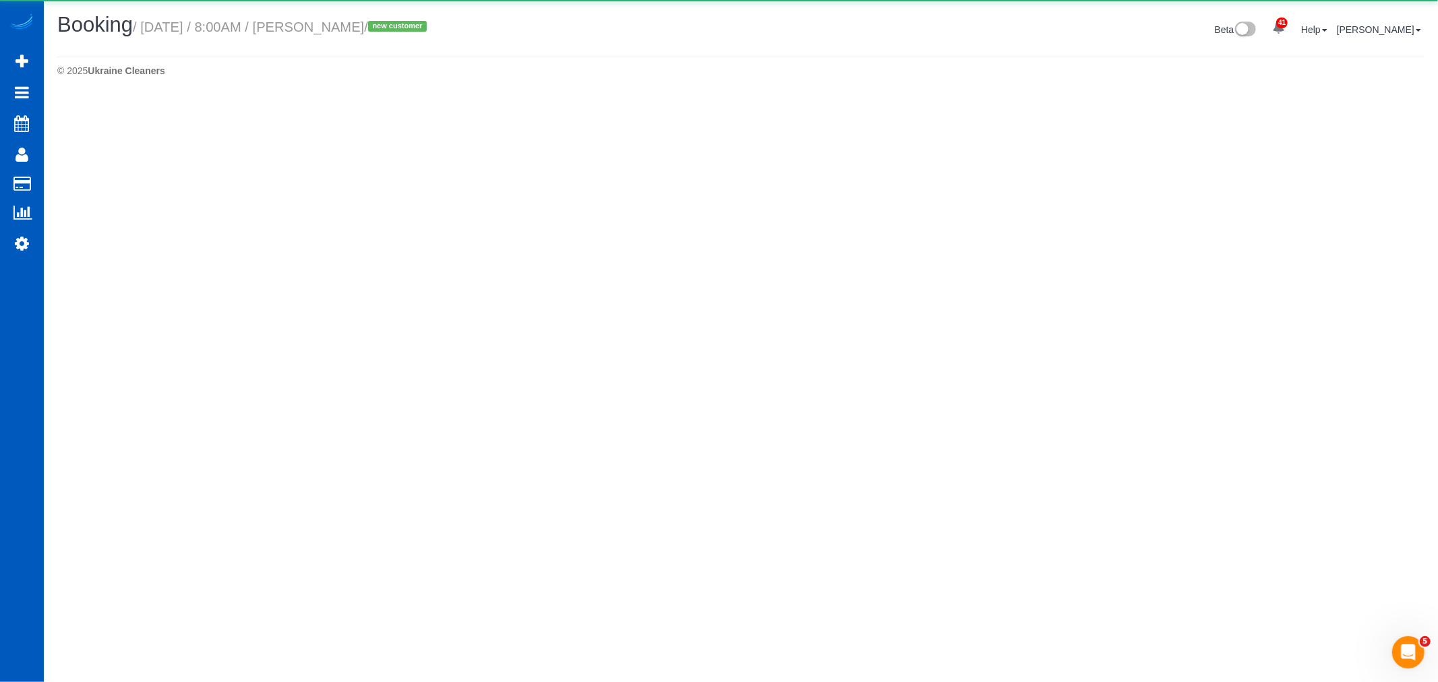
select select "WA"
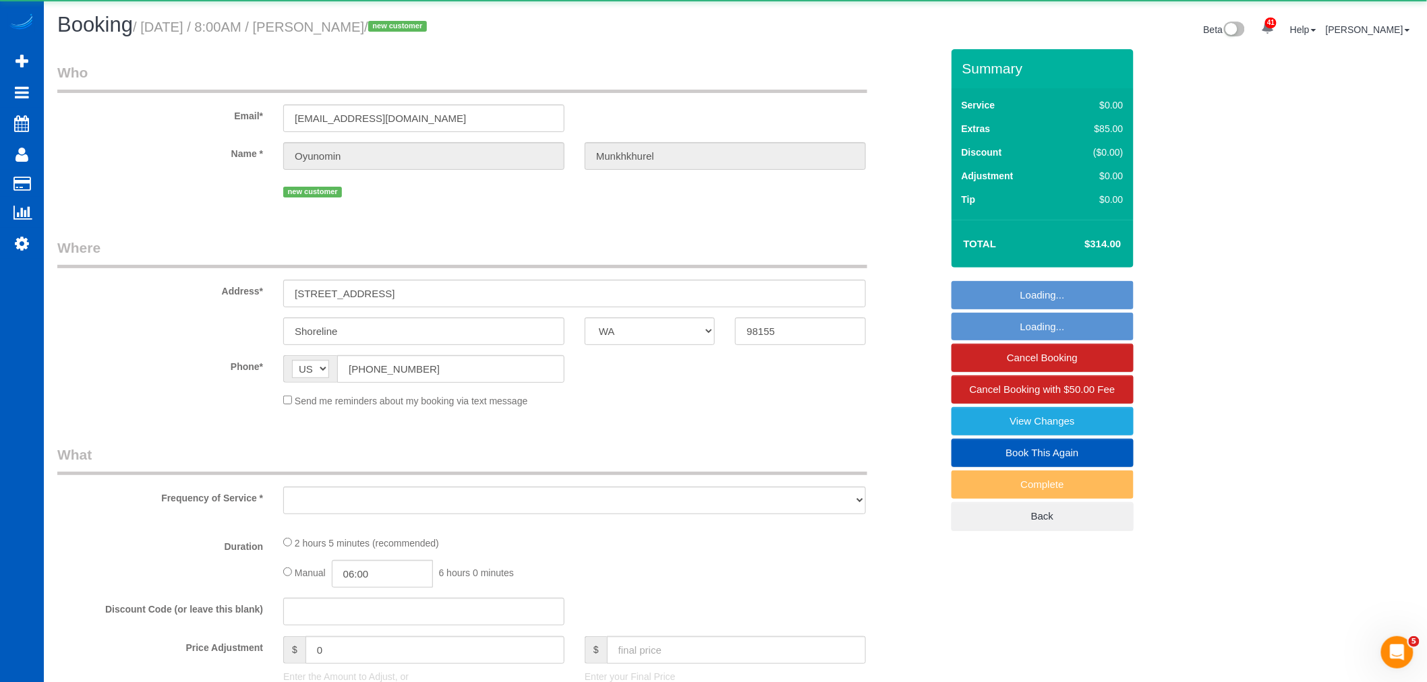
select select "object:26128"
select select "string:fspay-1287f59b-cdc0-4ef4-8e40-d20d2fa76863"
select select "199"
select select "2"
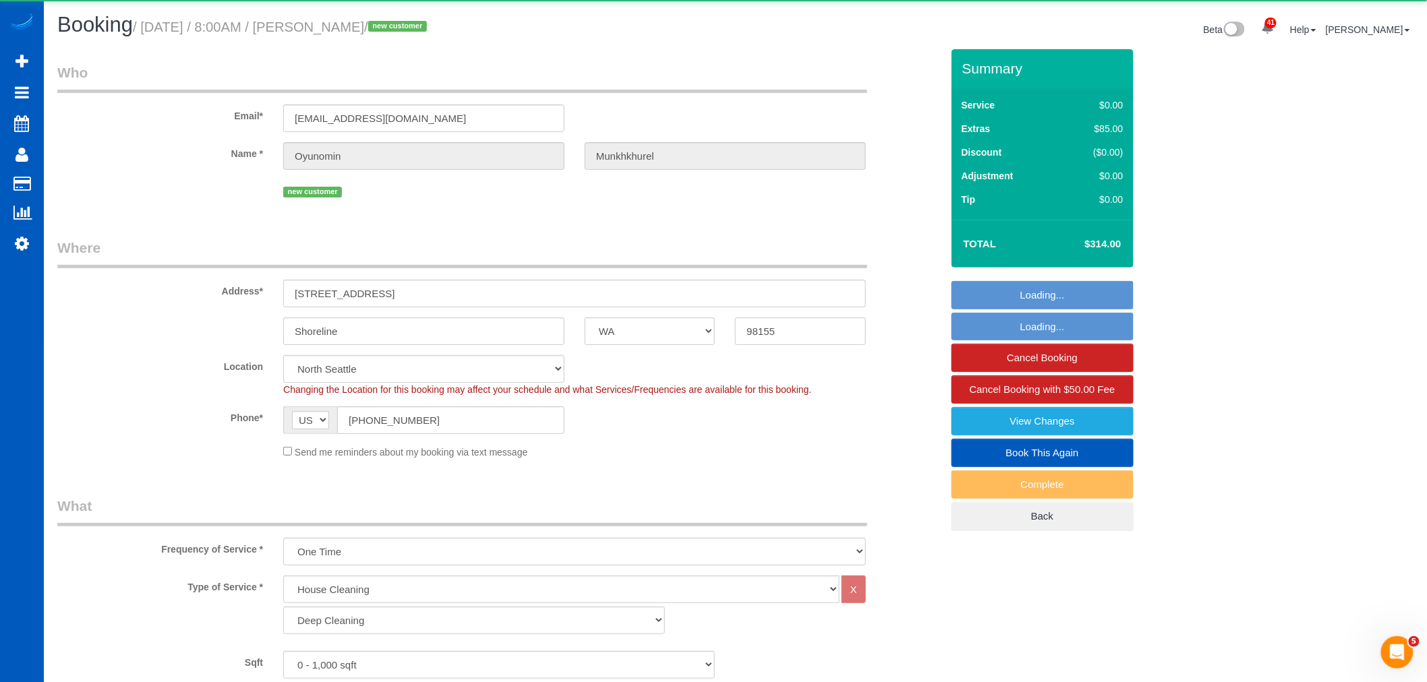
select select "object:26579"
select select "spot81"
select select "2"
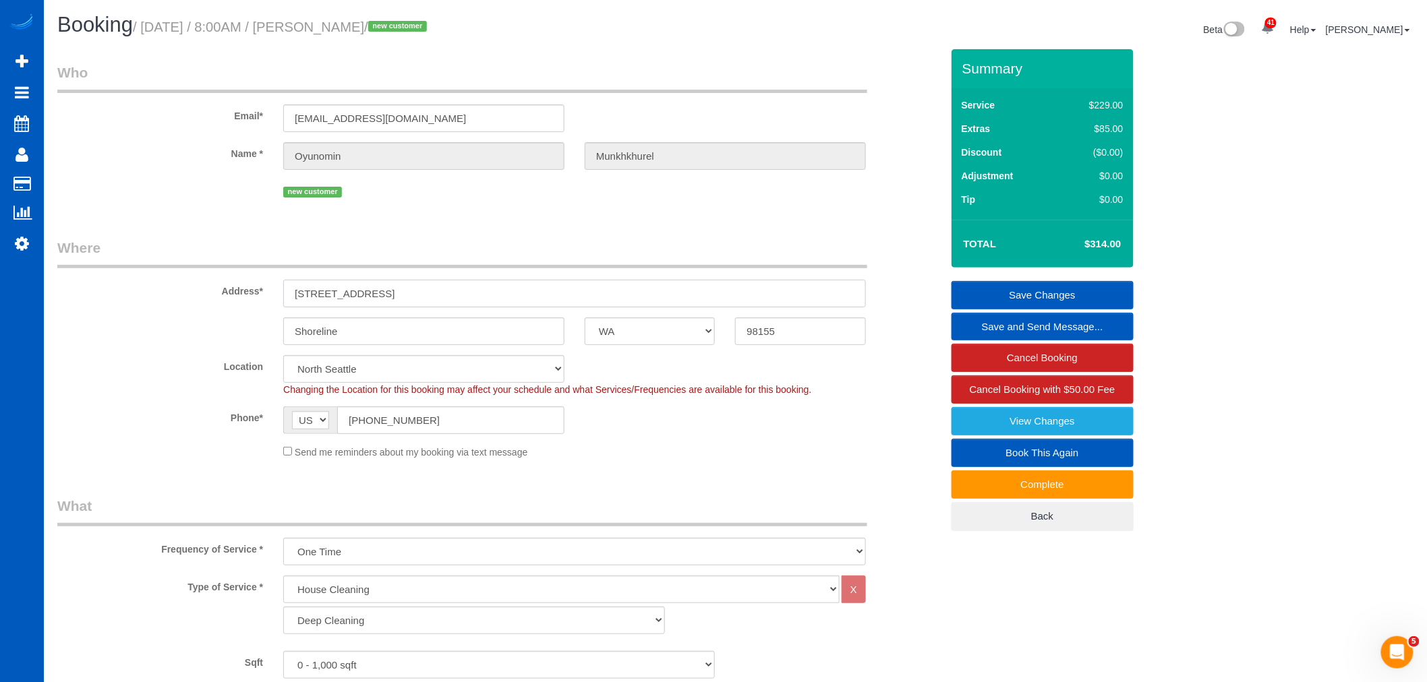
click at [444, 297] on input "[STREET_ADDRESS]" at bounding box center [574, 294] width 583 height 28
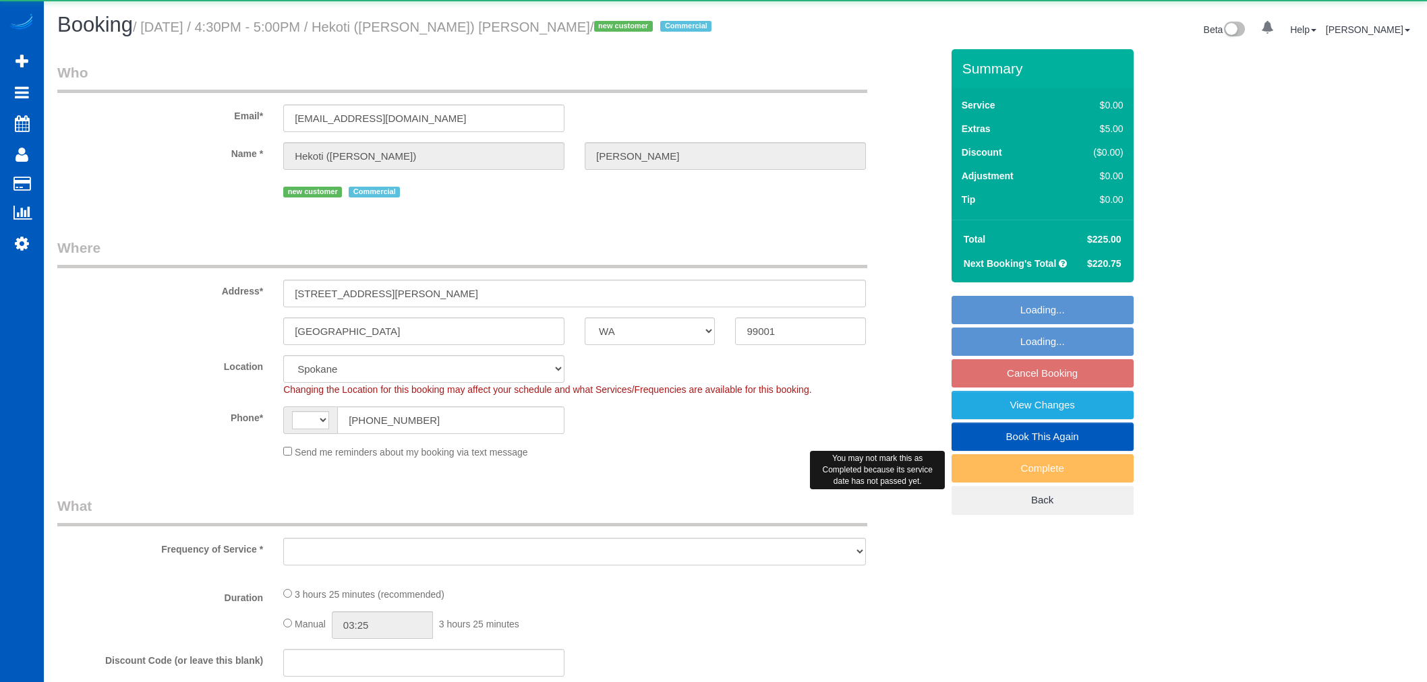
select select "WA"
select select "string:[GEOGRAPHIC_DATA]"
select select "object:1192"
select select "199"
select select "2501"
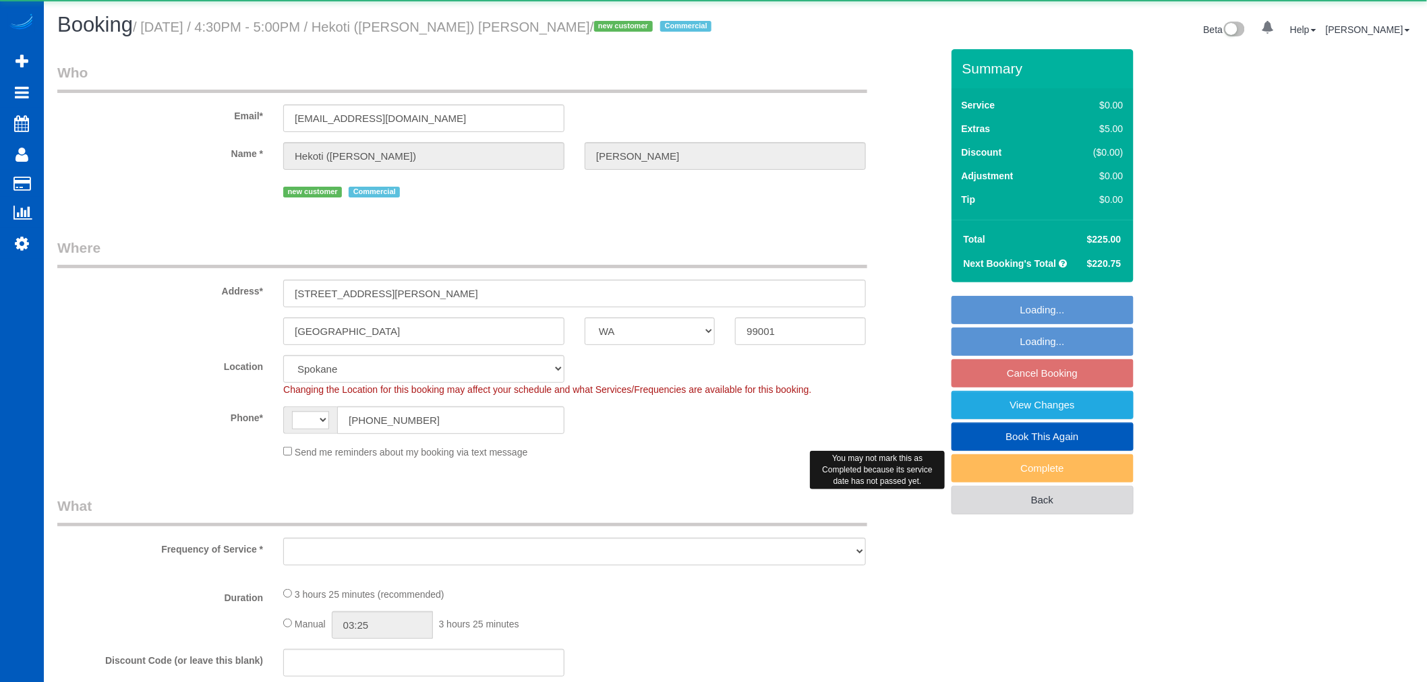
select select "6"
select select "3"
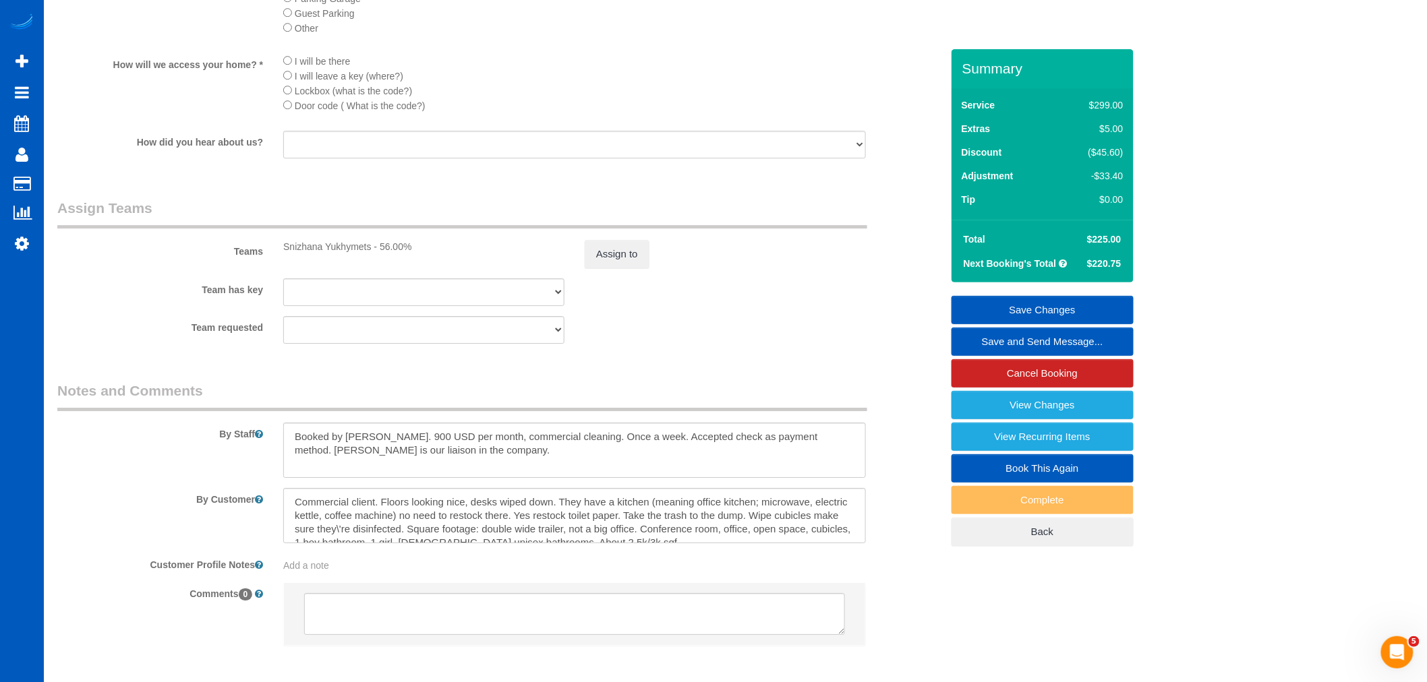
scroll to position [1771, 0]
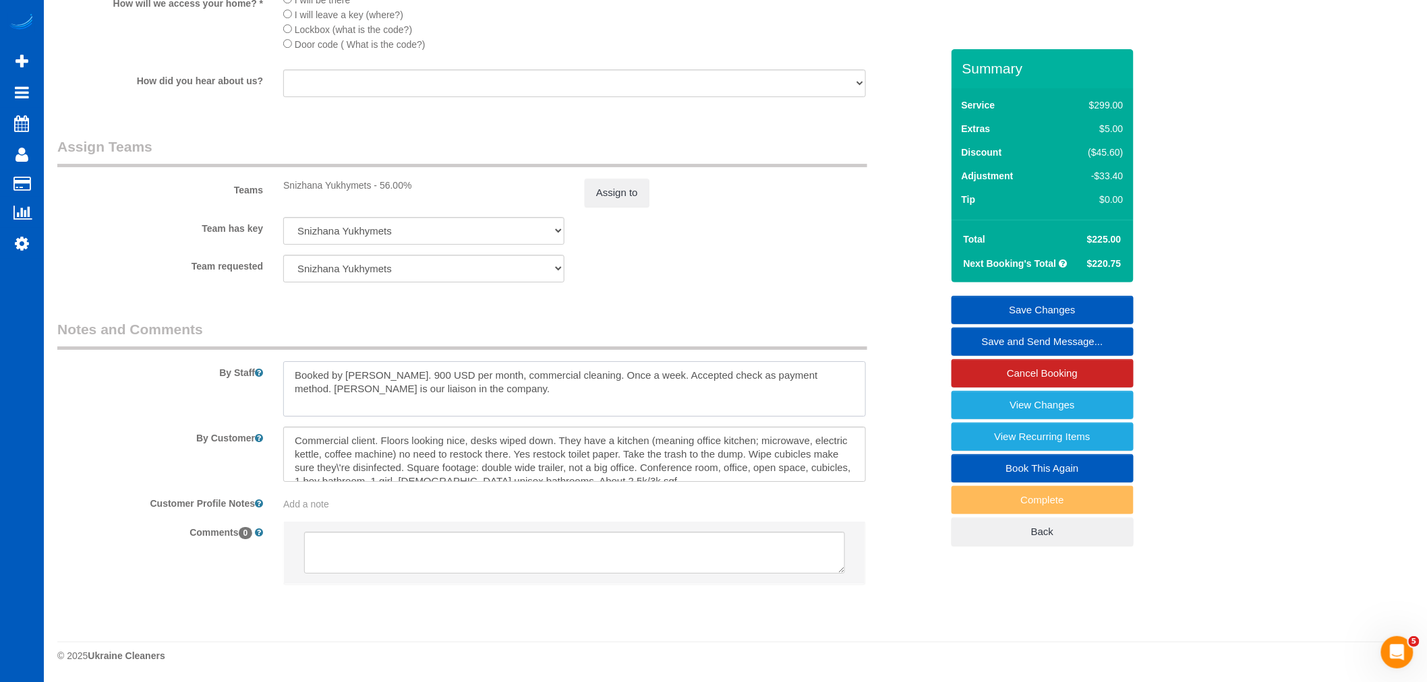
click at [506, 384] on textarea at bounding box center [574, 388] width 583 height 55
click at [409, 348] on legend "Notes and Comments" at bounding box center [462, 335] width 810 height 30
drag, startPoint x: 393, startPoint y: 374, endPoint x: 498, endPoint y: 413, distance: 111.8
click at [498, 413] on textarea at bounding box center [574, 388] width 583 height 55
click at [440, 405] on textarea at bounding box center [574, 388] width 583 height 55
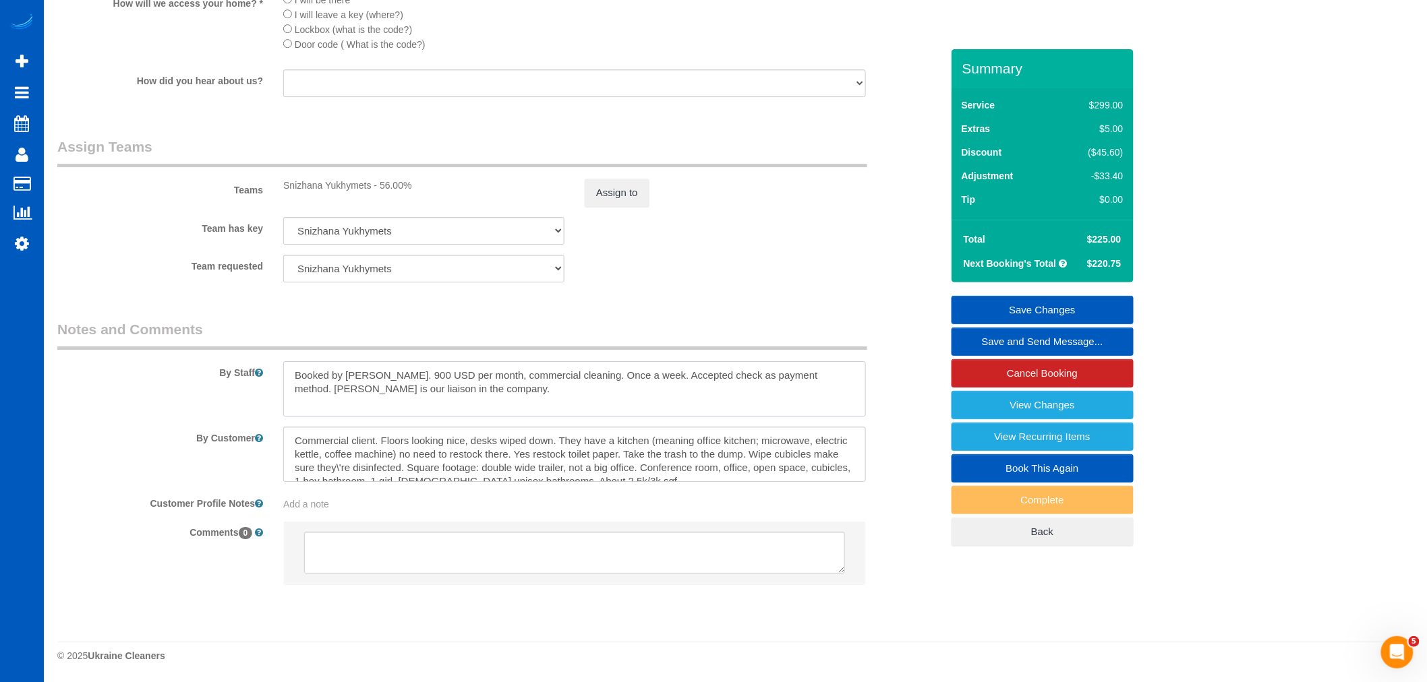
drag, startPoint x: 459, startPoint y: 394, endPoint x: 384, endPoint y: 368, distance: 78.9
click at [384, 368] on textarea at bounding box center [574, 388] width 583 height 55
type textarea "Booked by [PERSON_NAME]"
click at [1001, 304] on link "Save Changes" at bounding box center [1042, 310] width 182 height 28
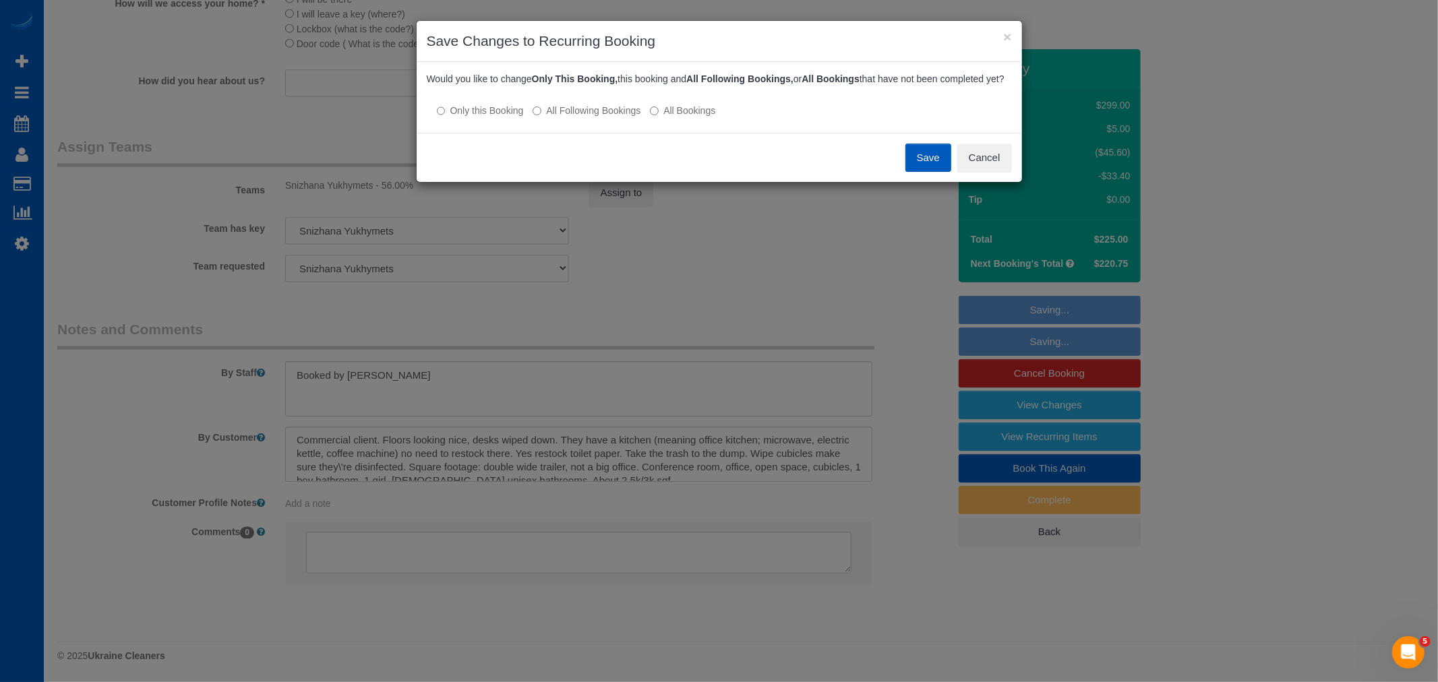
click at [583, 132] on div "Would you like to change Only This Booking, this booking and All Following Book…" at bounding box center [720, 97] width 606 height 71
click at [584, 117] on label "All Following Bookings" at bounding box center [587, 110] width 108 height 13
click at [935, 160] on button "Save" at bounding box center [929, 158] width 46 height 28
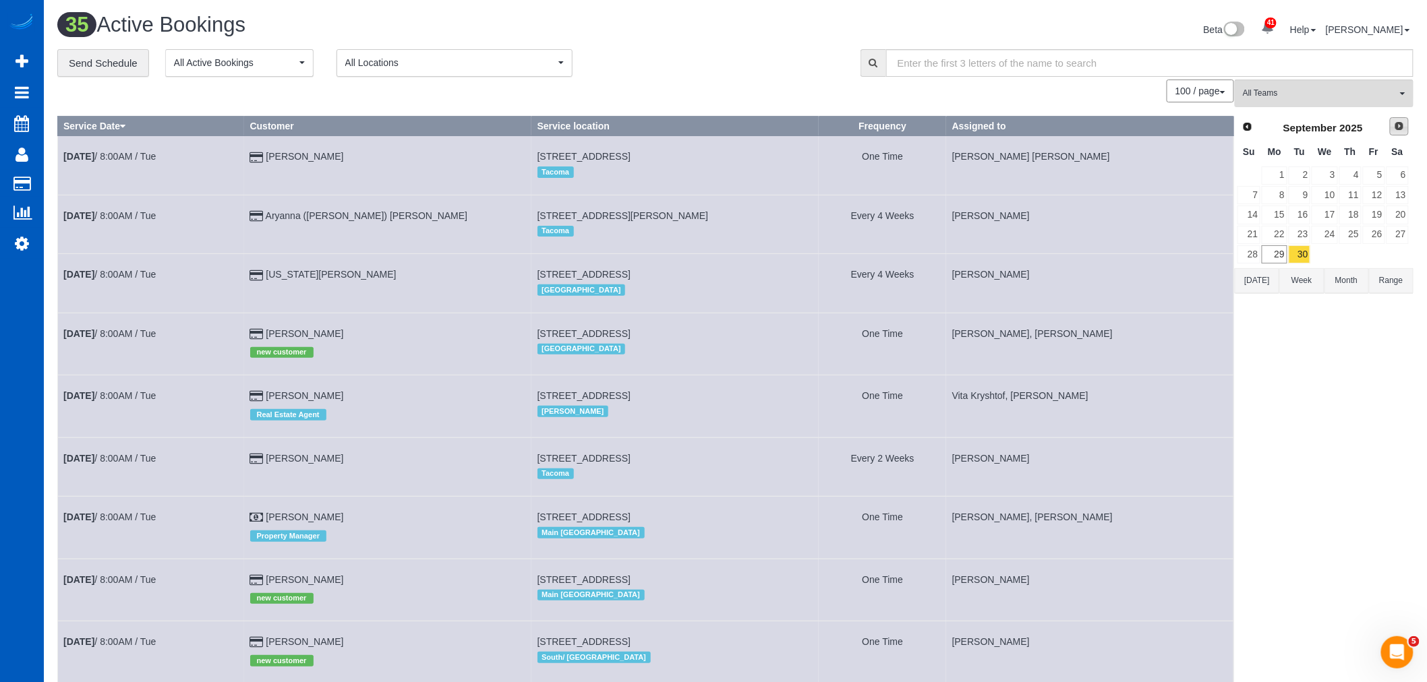
click at [1391, 133] on link "Next" at bounding box center [1399, 126] width 19 height 19
click at [1326, 179] on link "1" at bounding box center [1325, 176] width 26 height 18
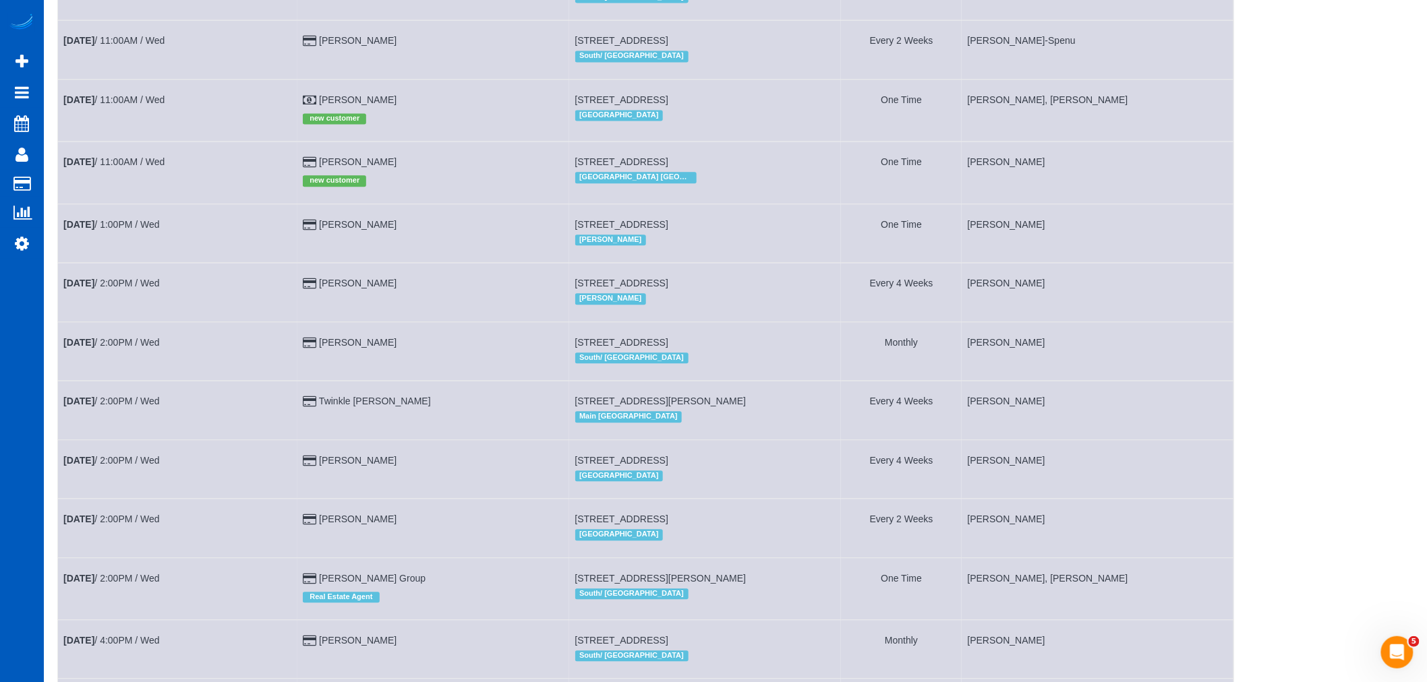
scroll to position [1702, 0]
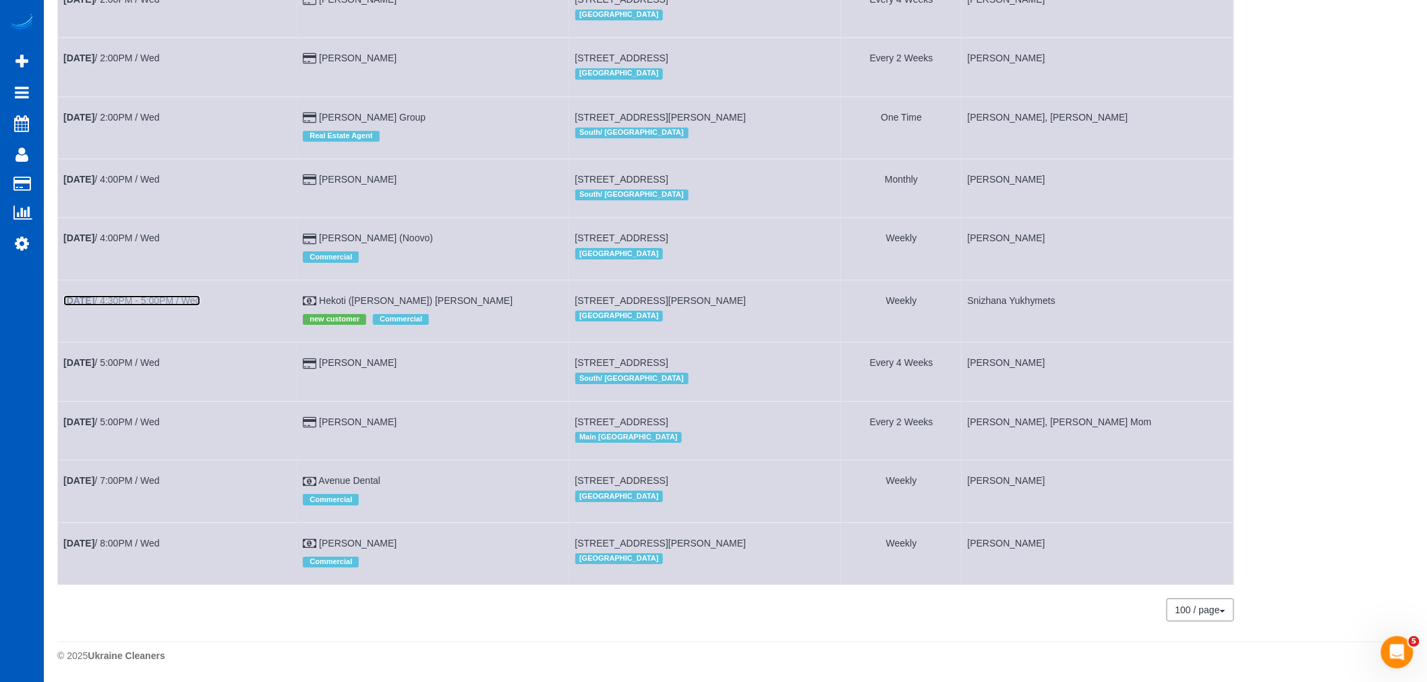
click at [123, 295] on link "[DATE] 4:30PM - 5:00PM / Wed" at bounding box center [131, 300] width 137 height 11
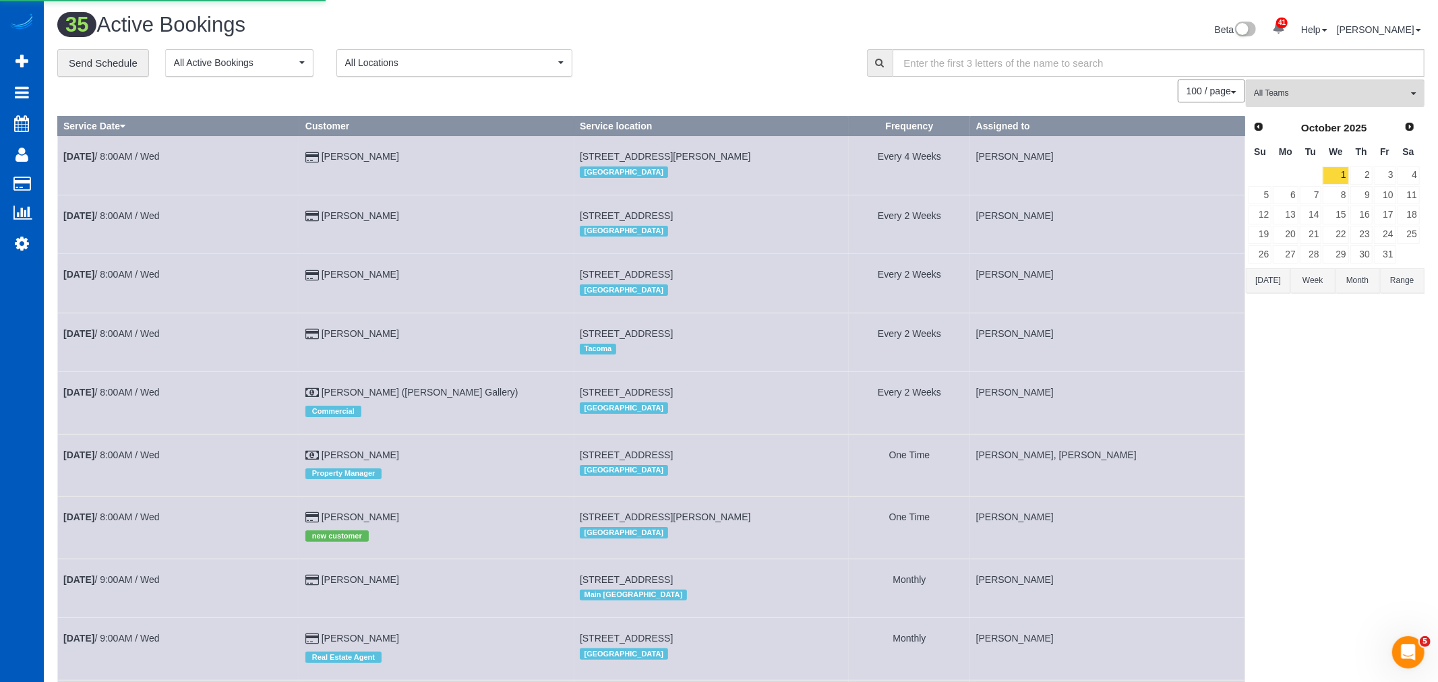
select select "WA"
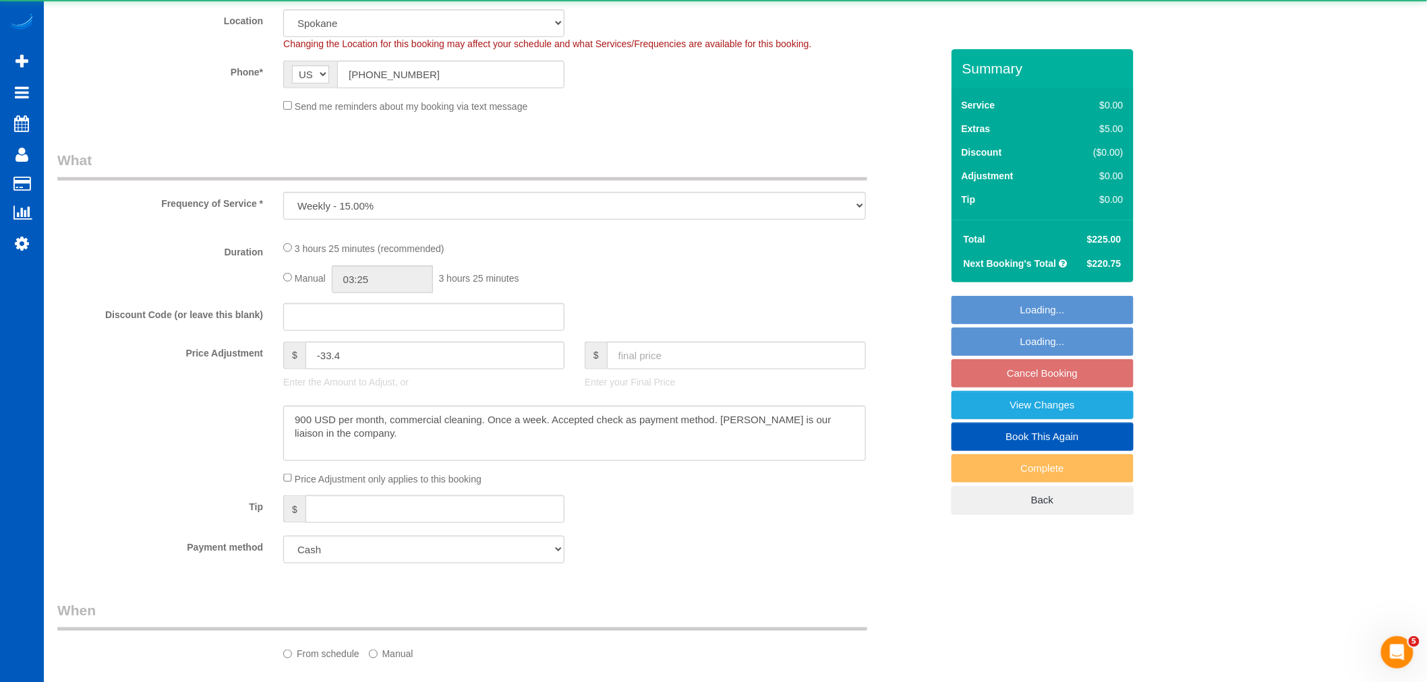
select select "object:2991"
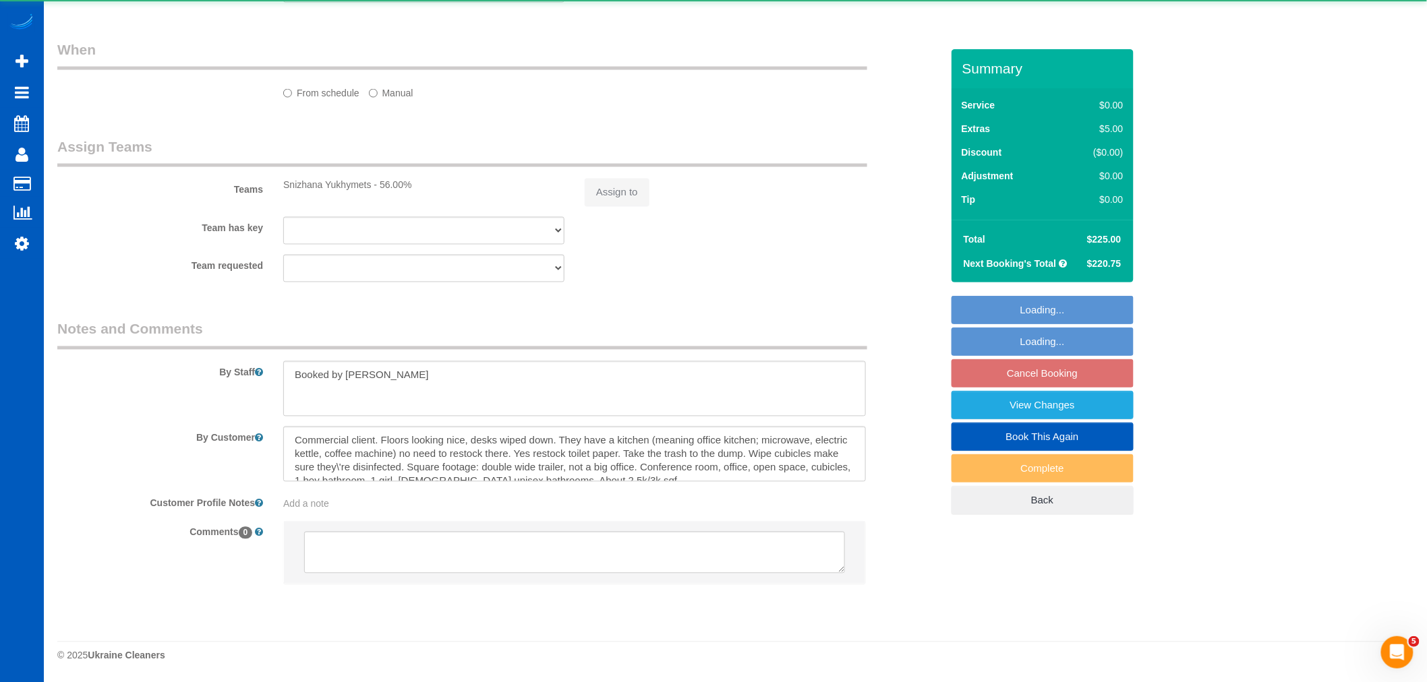
select select "199"
select select "2501"
select select "6"
select select "3"
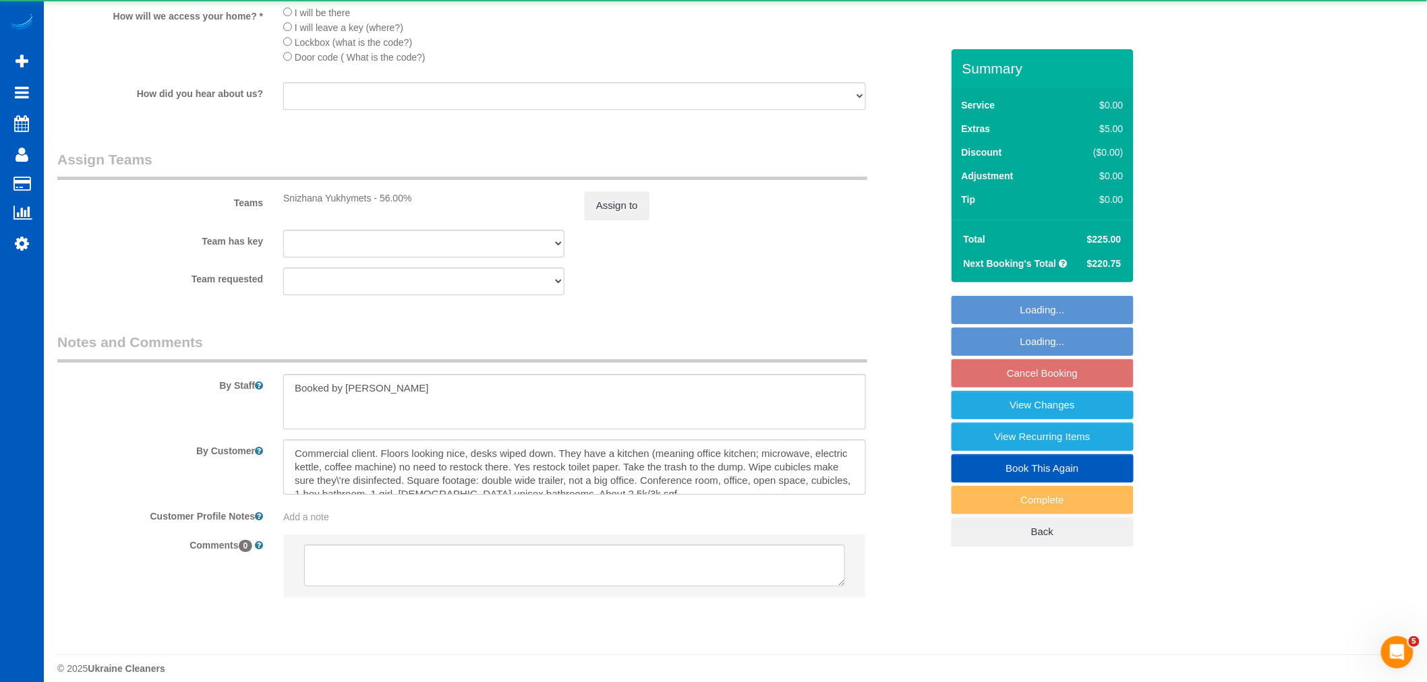
scroll to position [1771, 0]
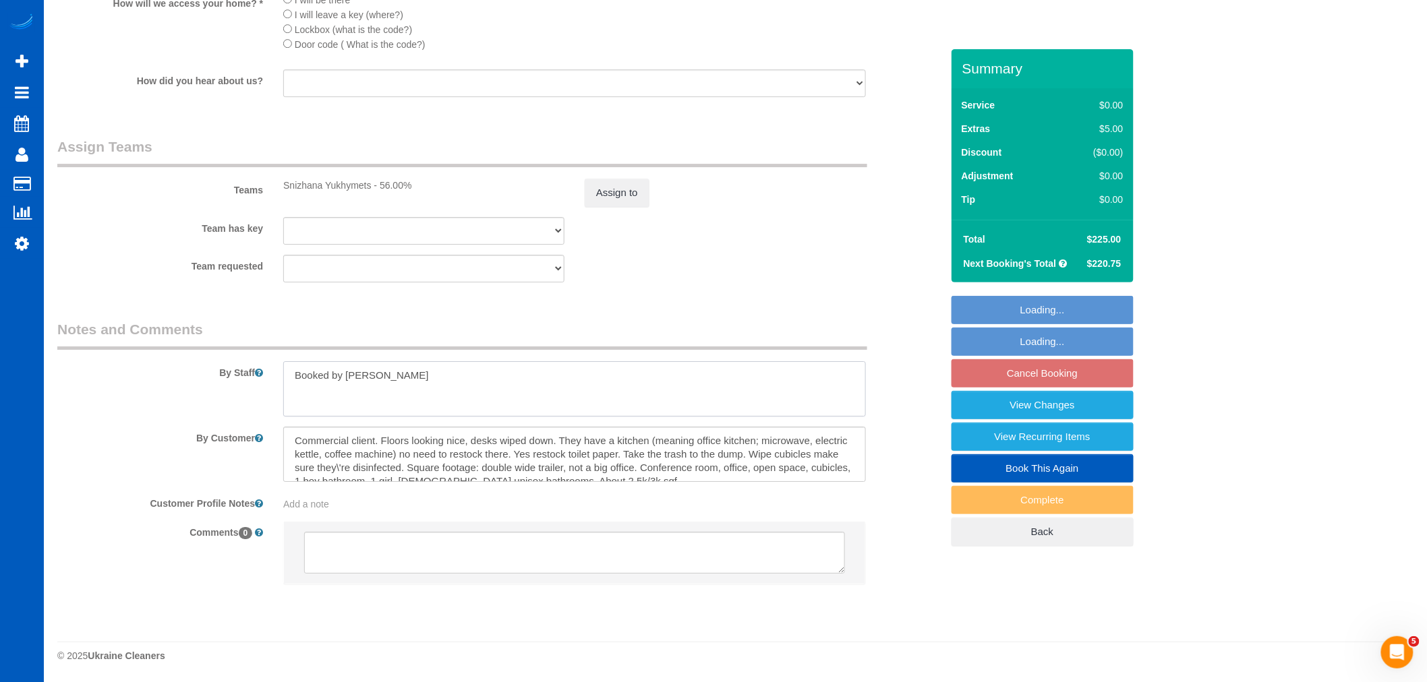
click at [470, 386] on textarea at bounding box center [574, 388] width 583 height 55
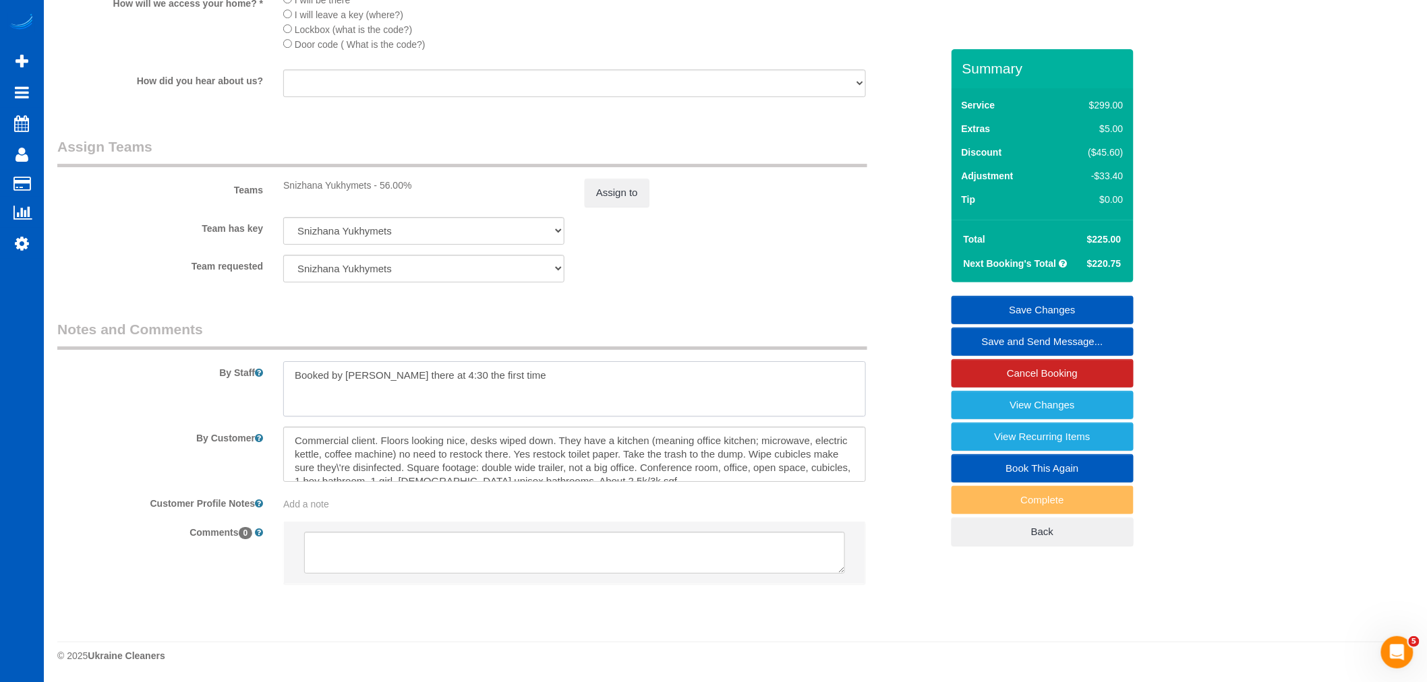
type textarea "Booked by [PERSON_NAME] there at 4:30 the first time"
click at [1020, 315] on link "Save Changes" at bounding box center [1042, 310] width 182 height 28
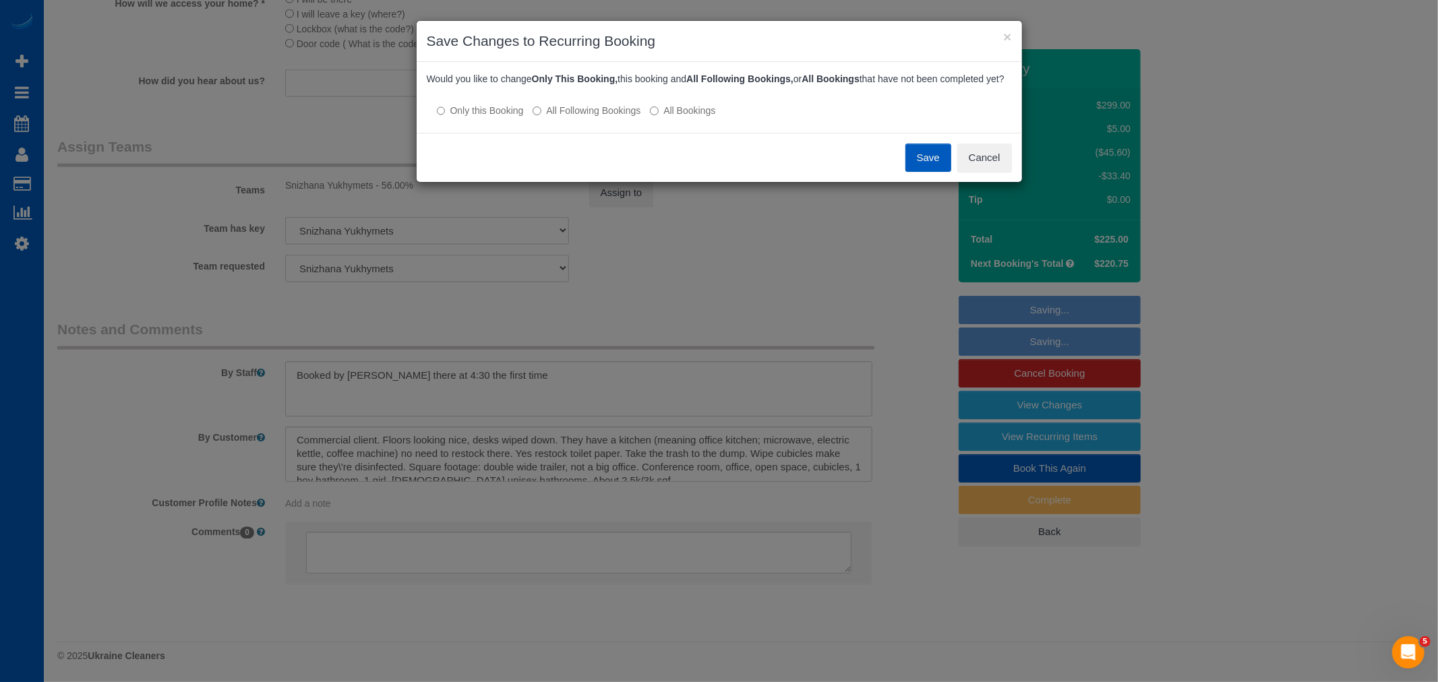
click at [927, 169] on button "Save" at bounding box center [929, 158] width 46 height 28
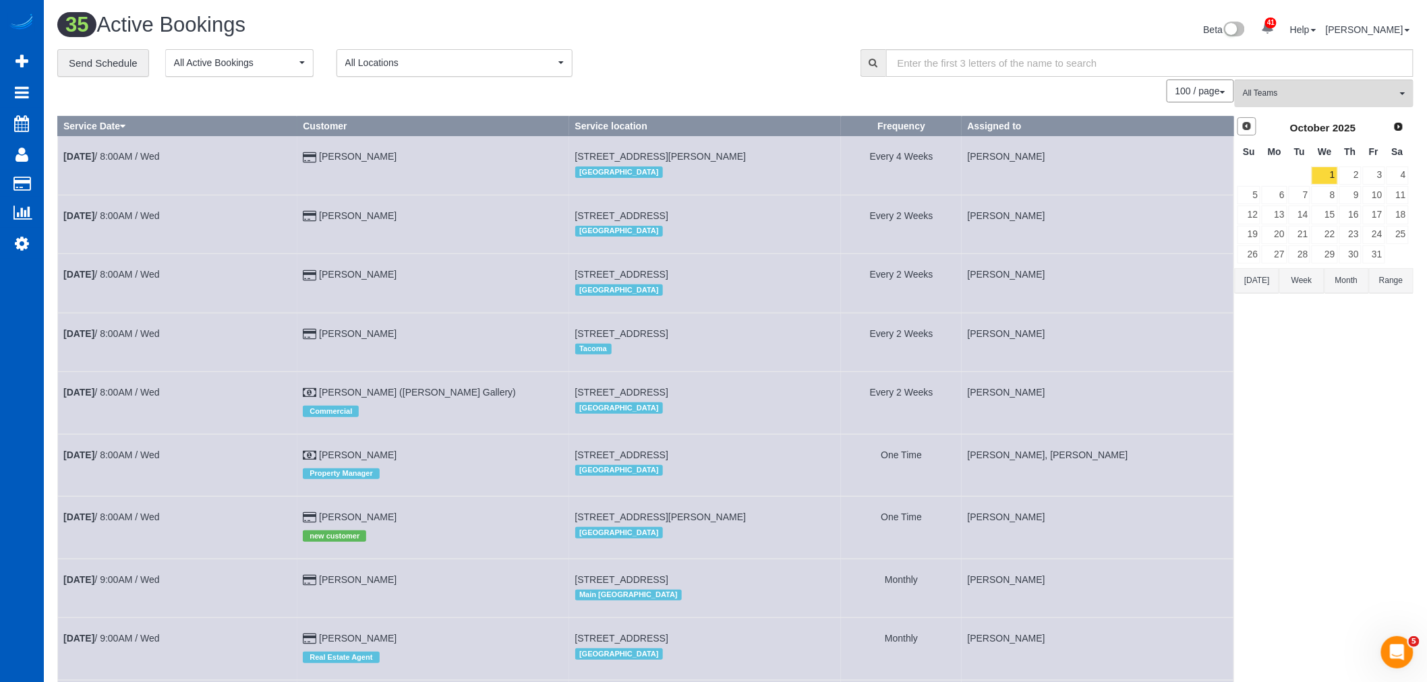
click at [1239, 129] on link "Prev" at bounding box center [1246, 126] width 19 height 19
click at [1274, 258] on link "29" at bounding box center [1274, 254] width 25 height 18
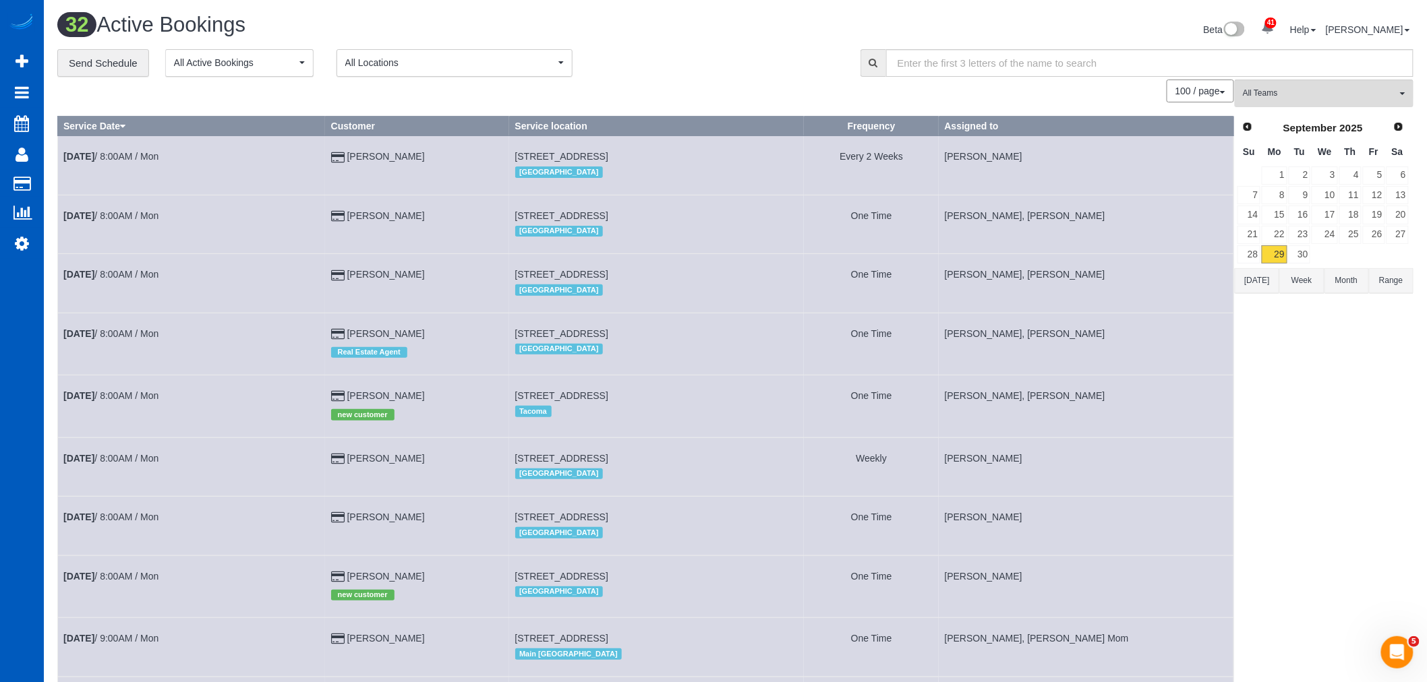
drag, startPoint x: 1384, startPoint y: 132, endPoint x: 1397, endPoint y: 126, distance: 14.2
click at [1386, 130] on div "Prev Next [DATE]" at bounding box center [1323, 128] width 173 height 23
click at [1399, 119] on link "Next" at bounding box center [1399, 126] width 19 height 19
click at [1318, 172] on link "1" at bounding box center [1325, 176] width 26 height 18
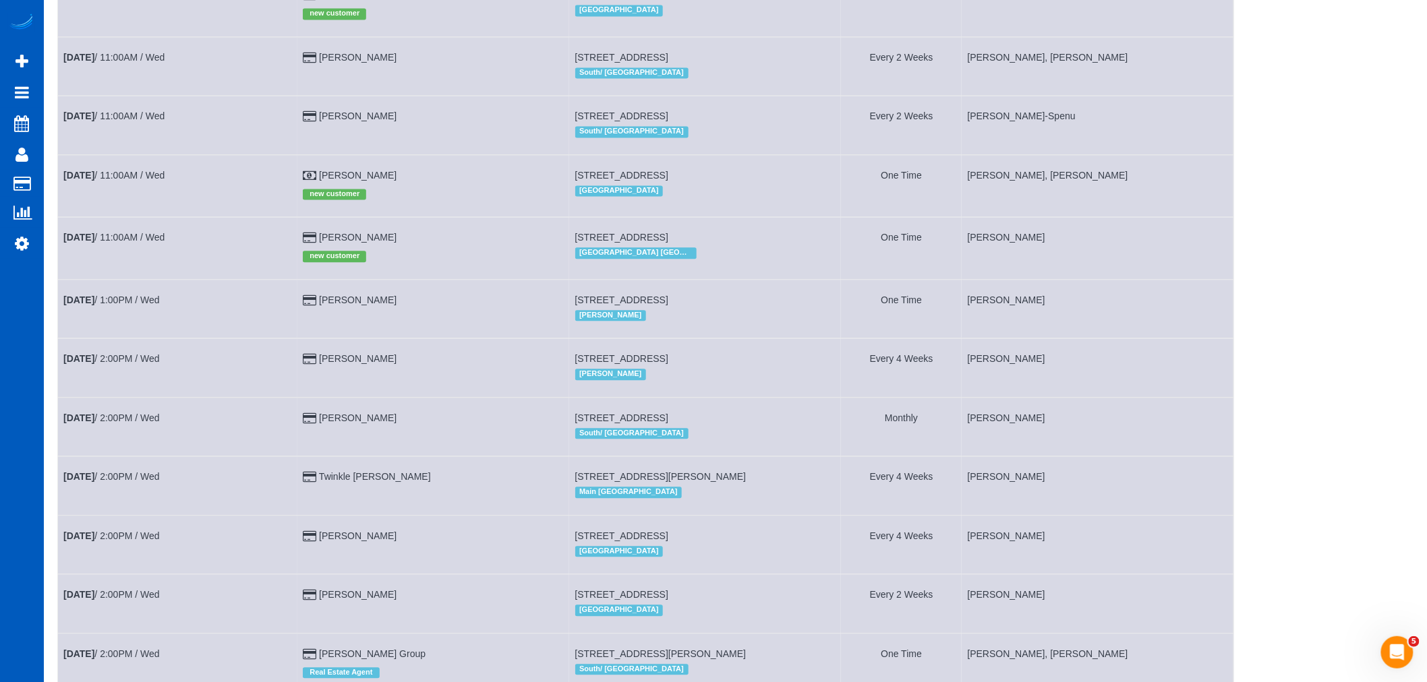
scroll to position [1123, 0]
click at [110, 242] on link "[DATE] 11:00AM / Wed" at bounding box center [113, 236] width 101 height 11
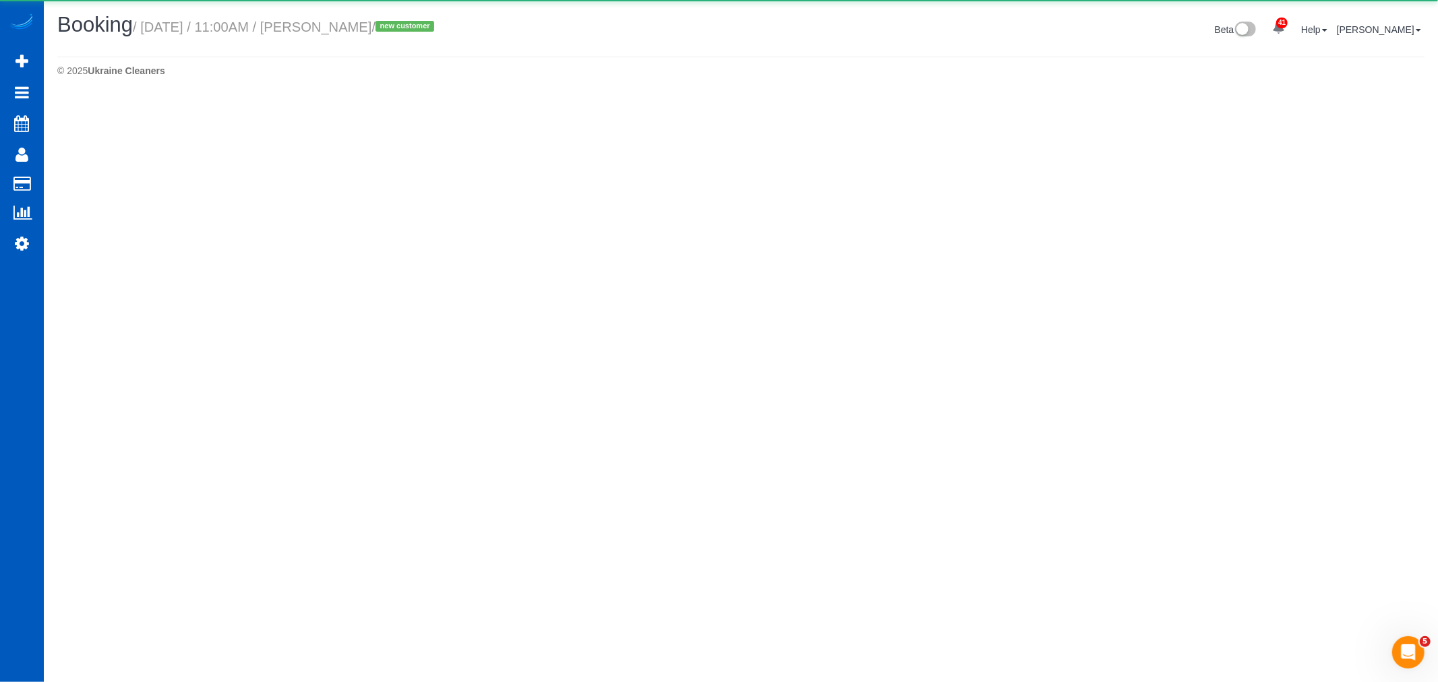
select select "GA"
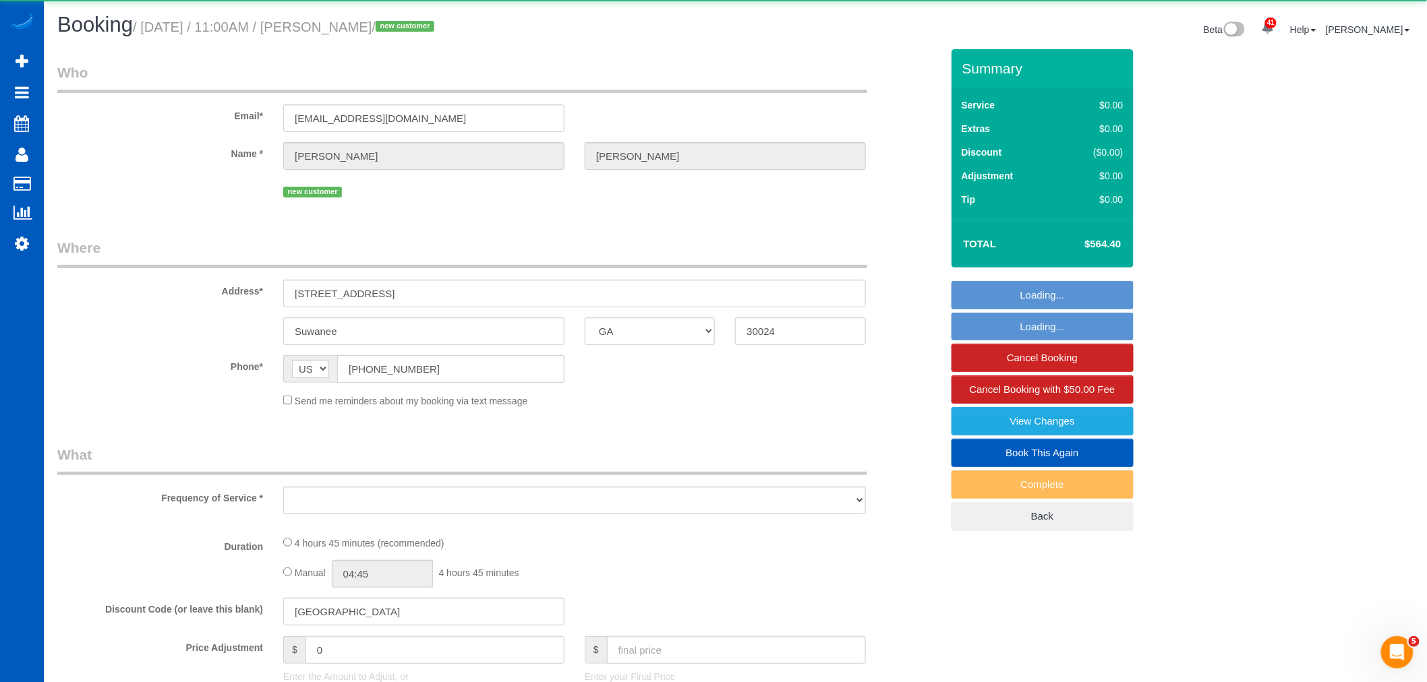
select select "object:5018"
select select "string:fspay-8969239f-b09a-4529-930d-dbe7a9129ee1"
select select "199"
select select "3501"
select select "4"
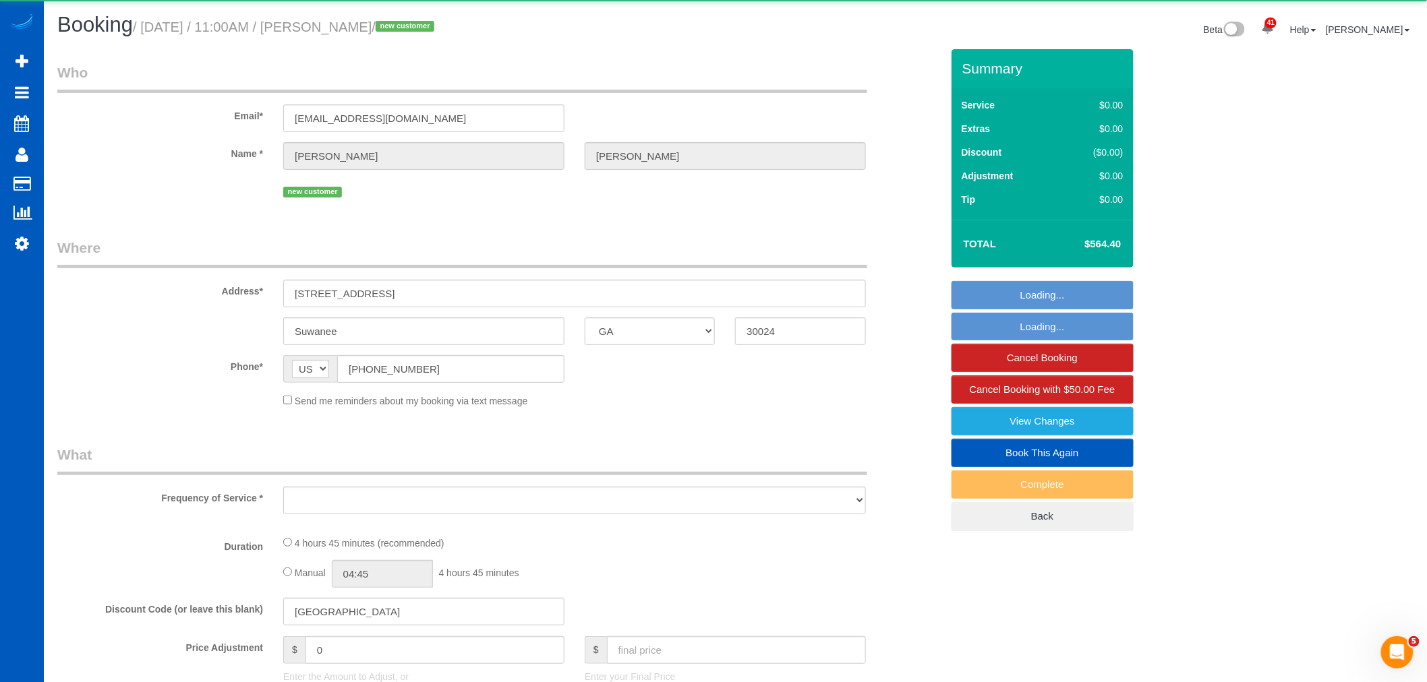
select select "4"
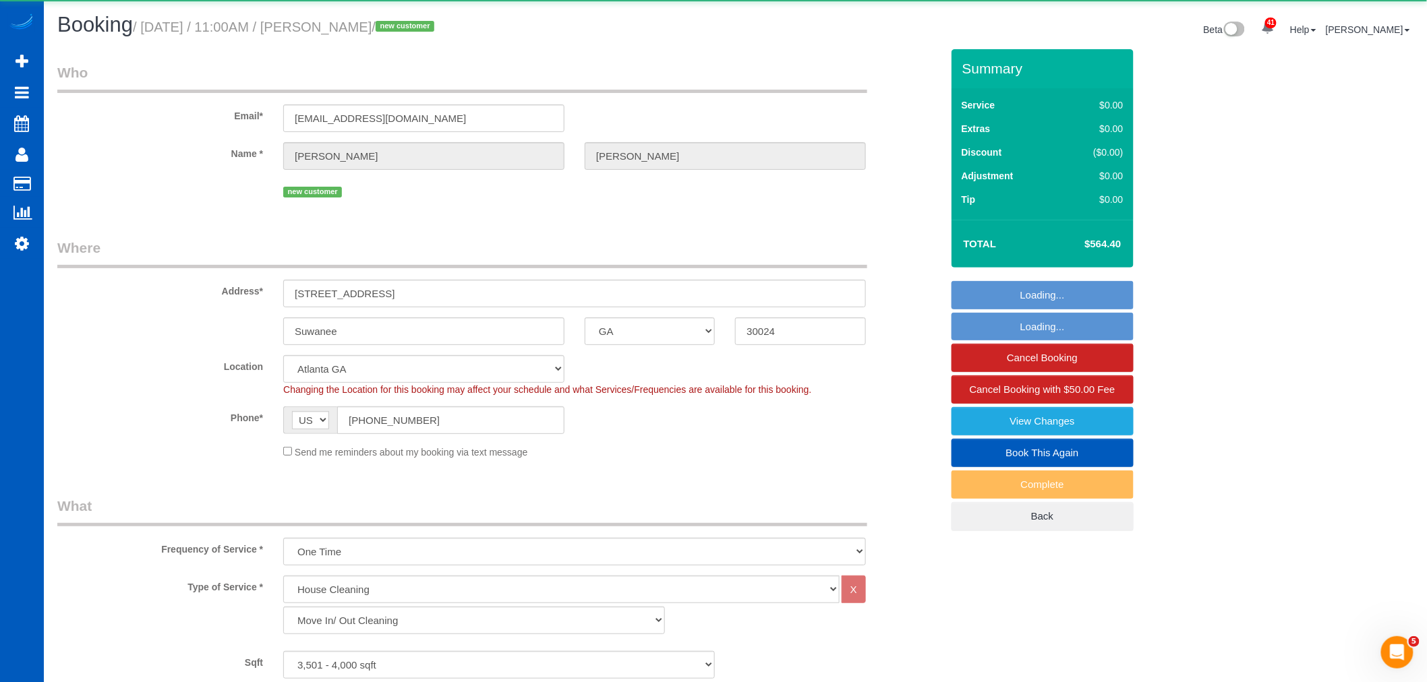
select select "object:5370"
select select "spot35"
select select "number:8"
select select "3501"
select select "4"
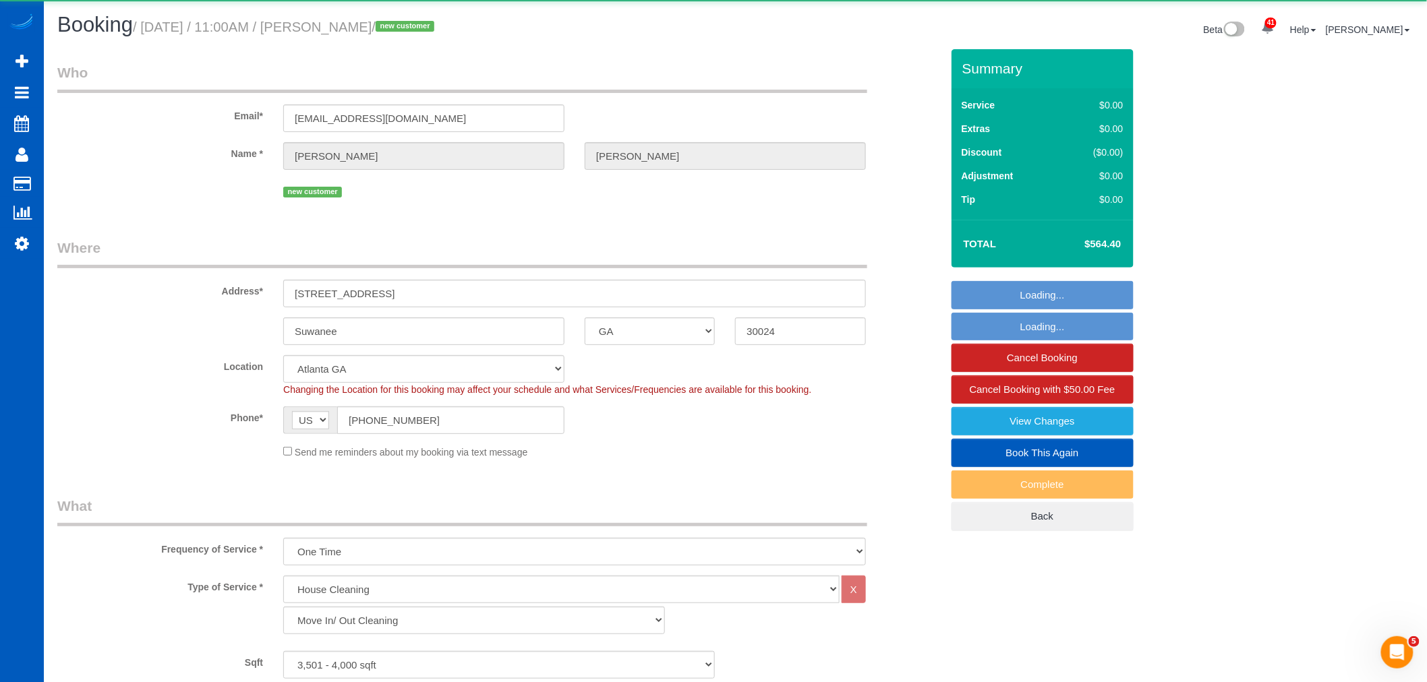
select select "4"
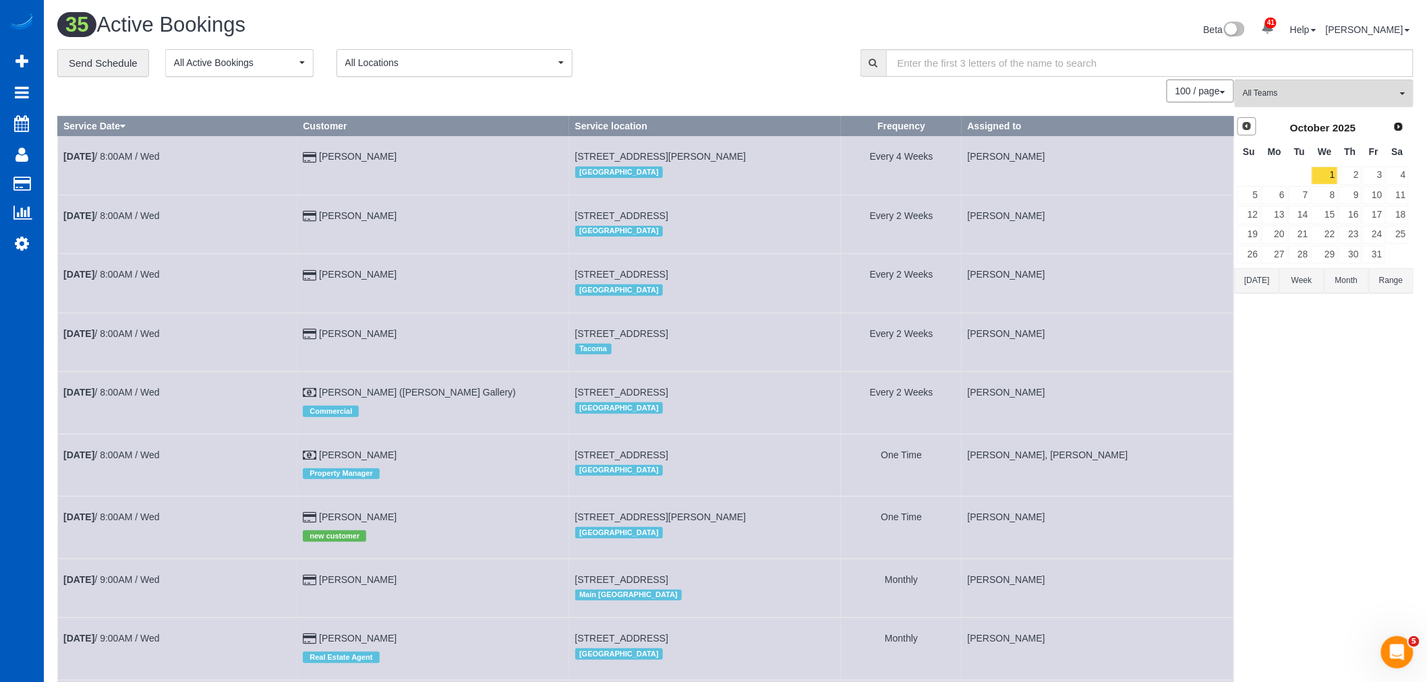
click at [1239, 133] on link "Prev" at bounding box center [1246, 126] width 19 height 19
click at [1392, 131] on link "Next" at bounding box center [1399, 126] width 19 height 19
click at [1326, 96] on span "All Teams" at bounding box center [1320, 93] width 154 height 11
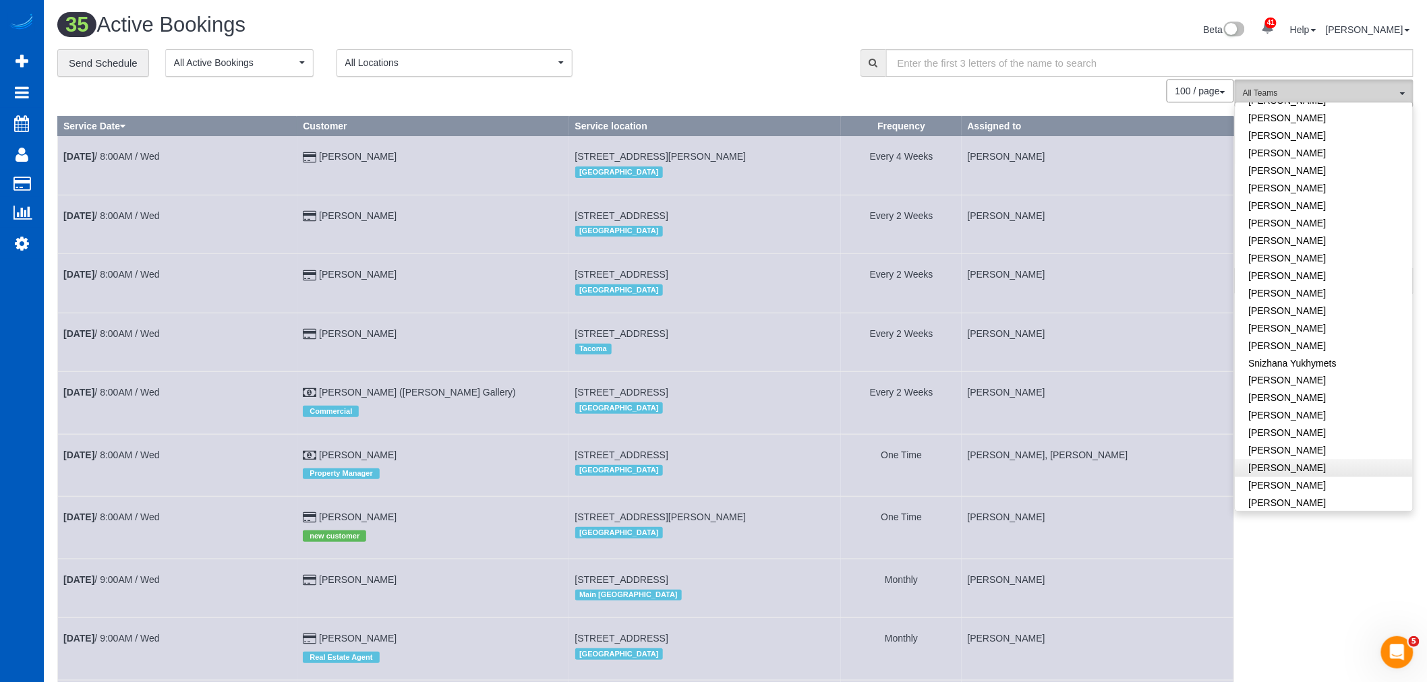
scroll to position [819, 0]
click at [1316, 418] on link "[PERSON_NAME]" at bounding box center [1323, 427] width 177 height 18
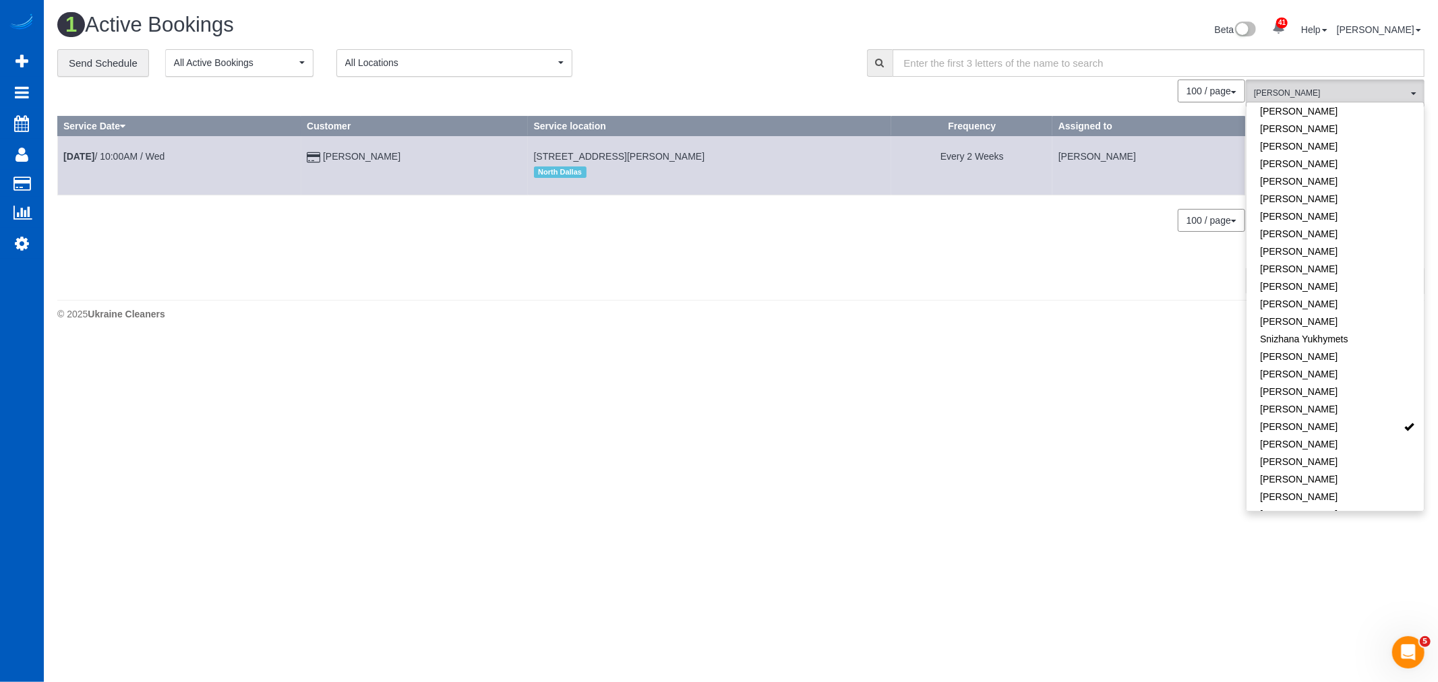
click at [769, 368] on body "41 Beta Your Notifications You have 0 alerts × You have 3 to charge for [DATE] …" at bounding box center [719, 341] width 1438 height 682
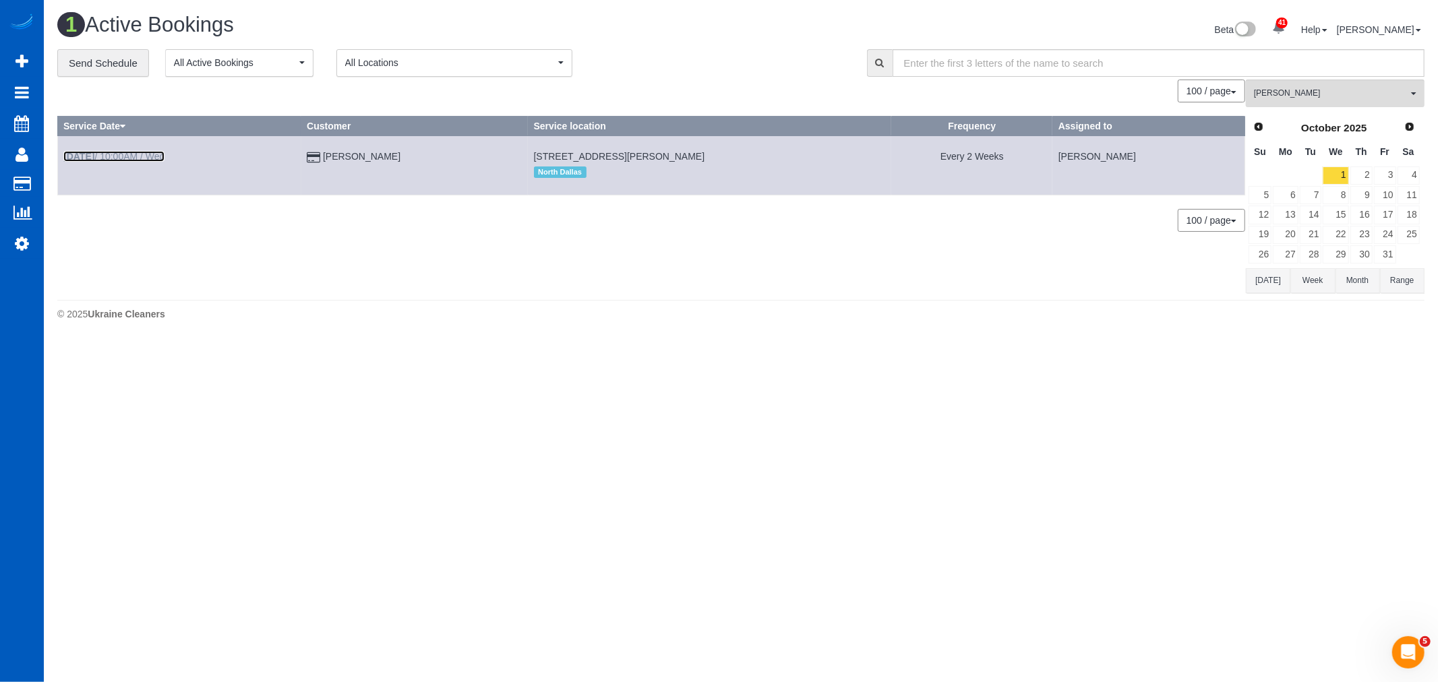
click at [133, 151] on link "[DATE] 10:00AM / Wed" at bounding box center [113, 156] width 101 height 11
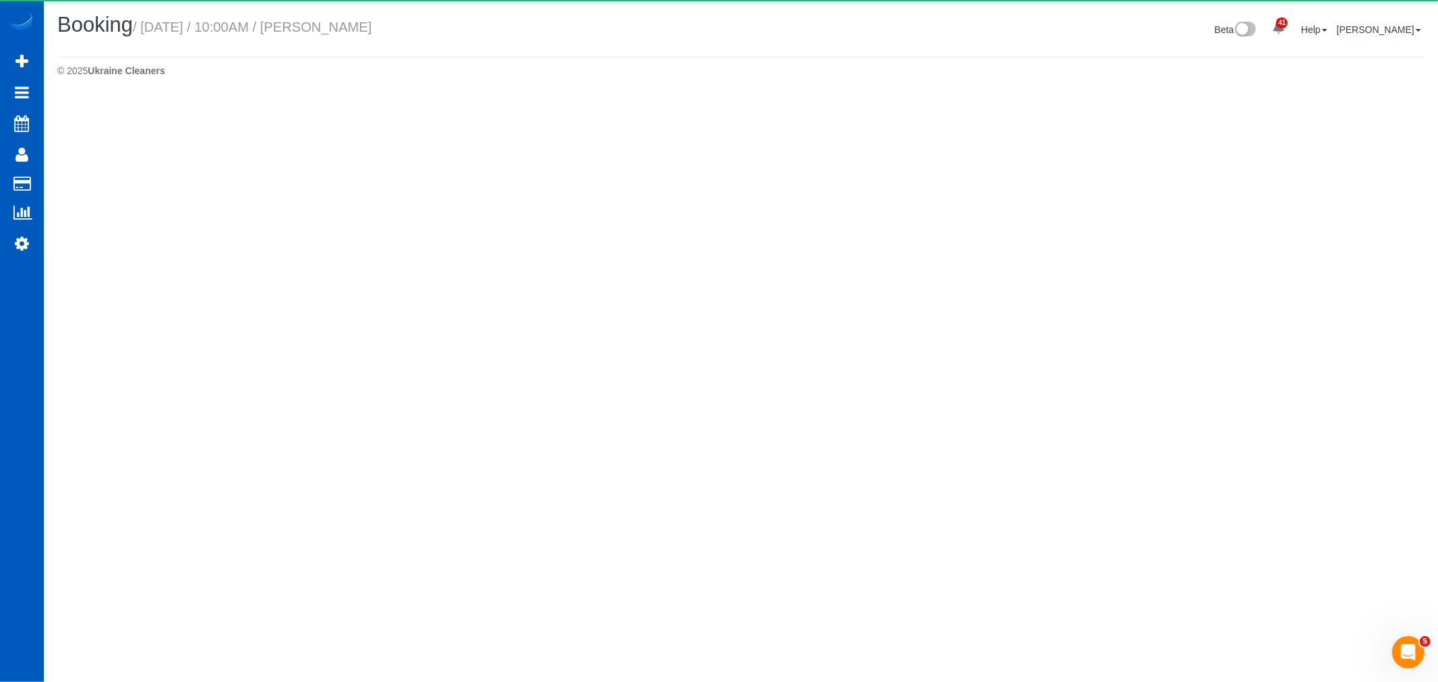
select select "[GEOGRAPHIC_DATA]"
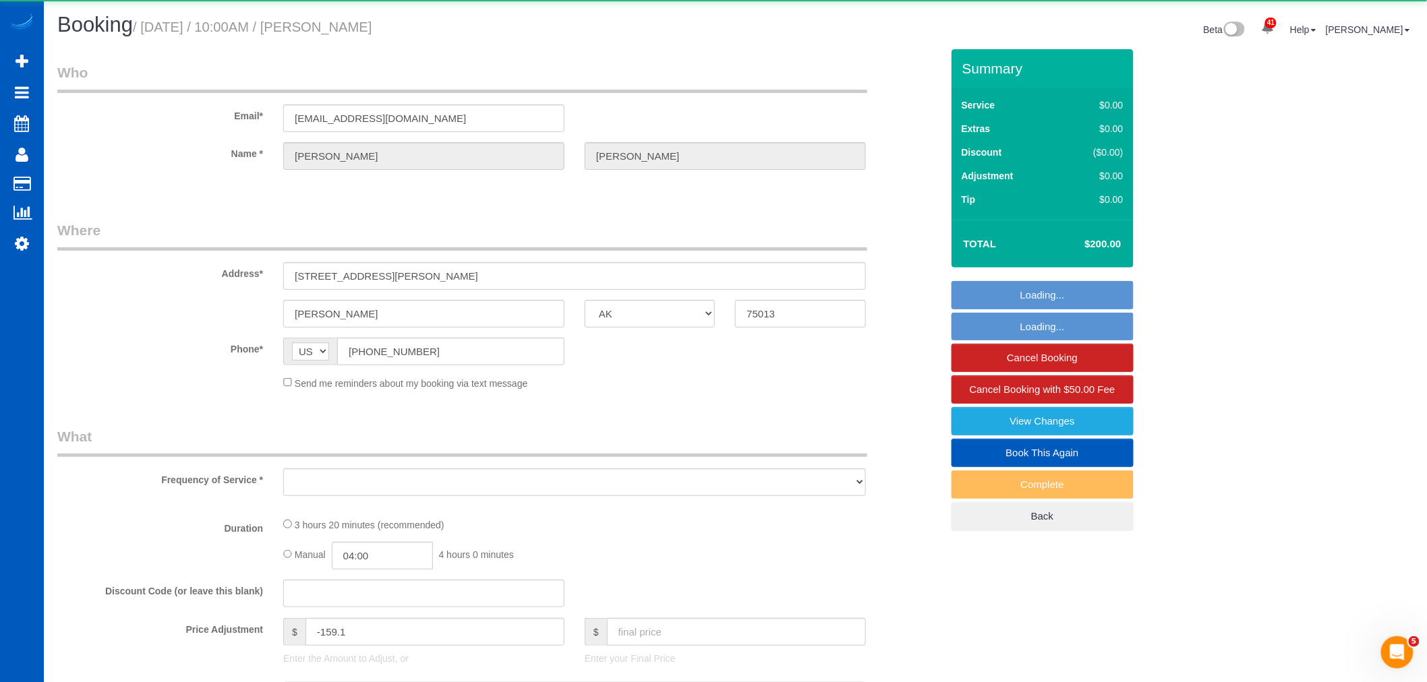
select select "spot47"
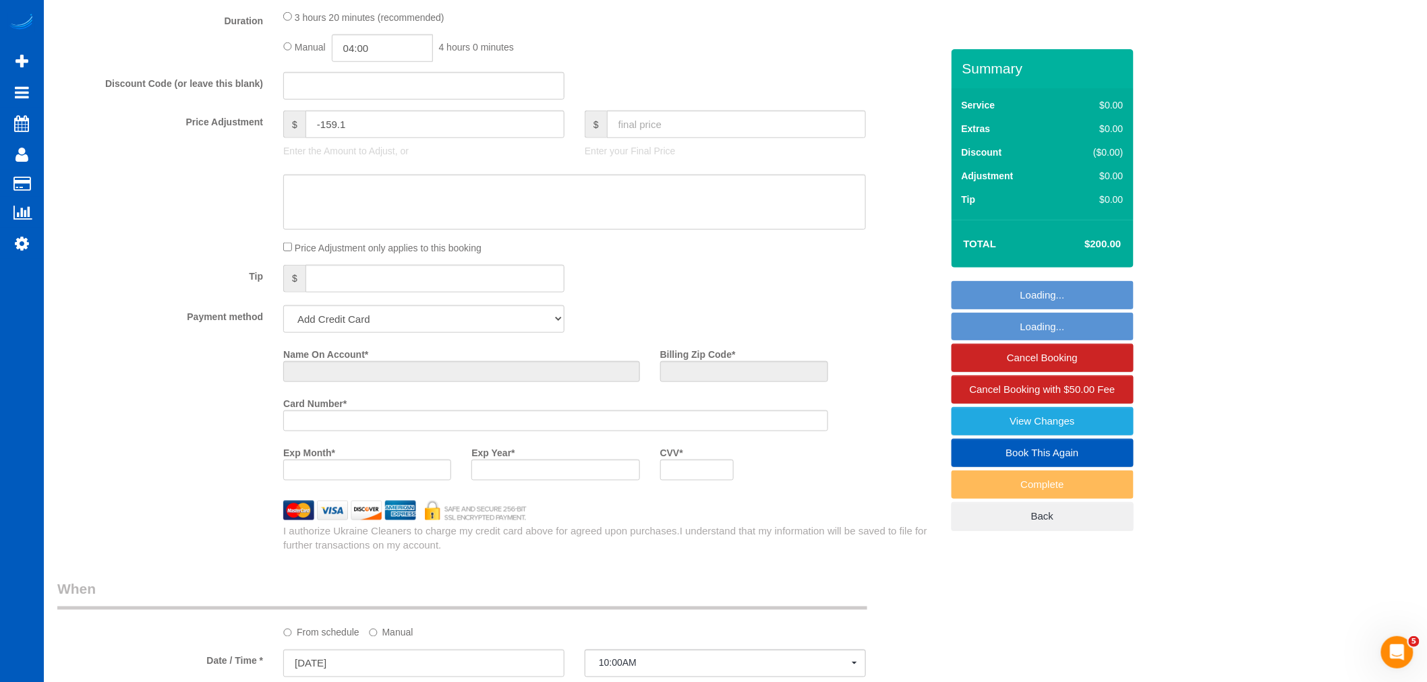
select select "string:fspay-ab276689-d875-4800-b612-5a93ce61ac9e"
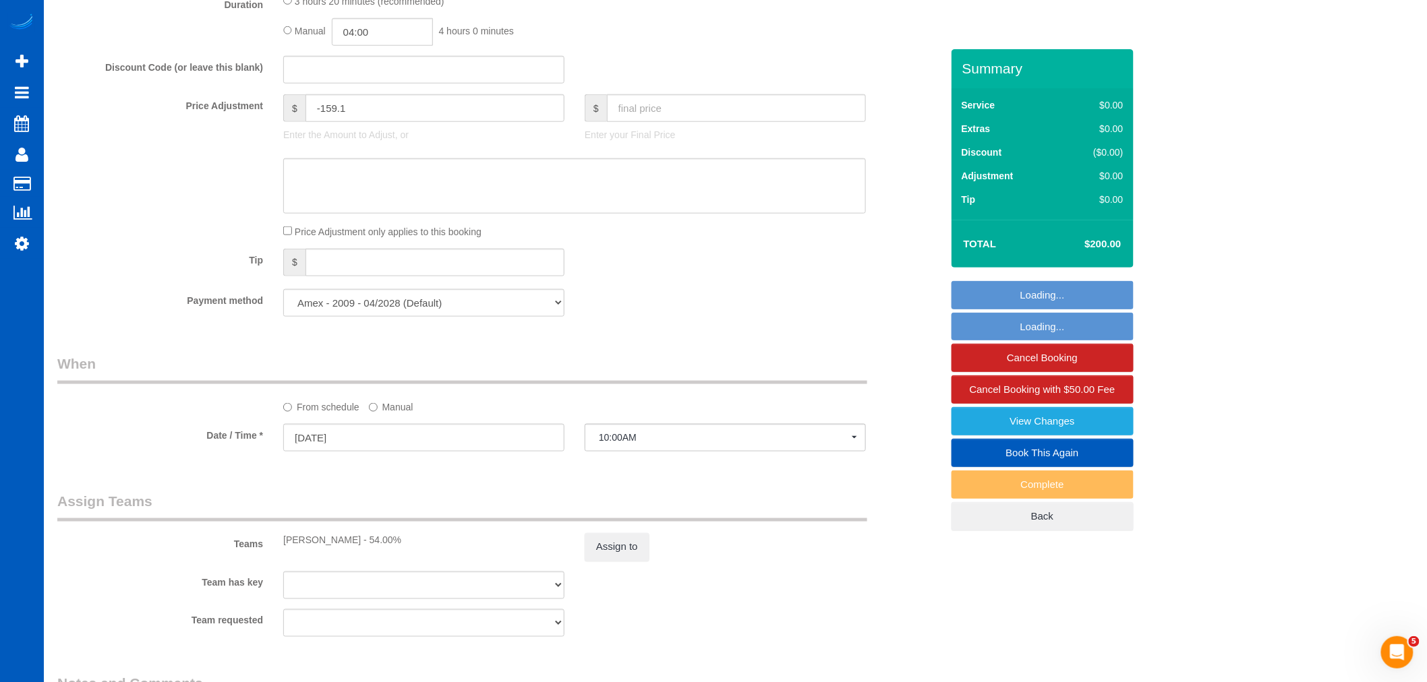
select select "object:6528"
select select "199"
select select "3501"
select select "5"
select select "4"
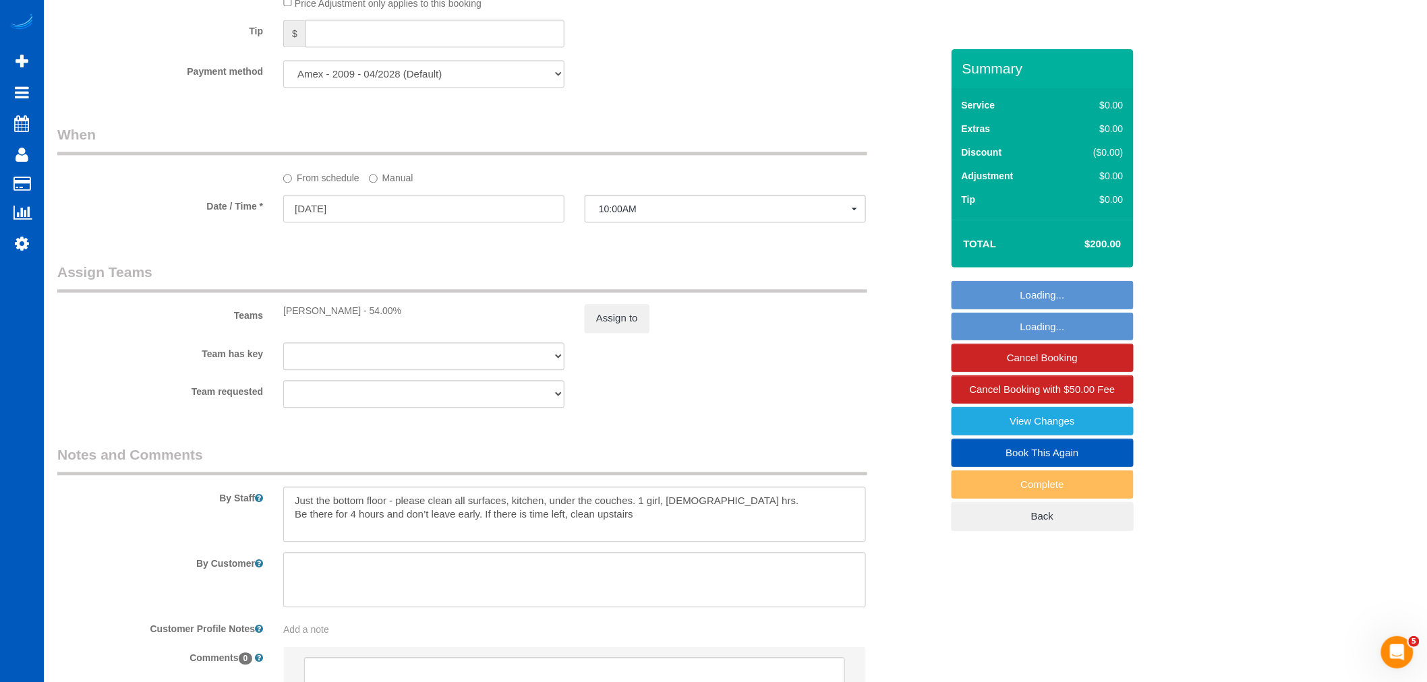
select select "object:6637"
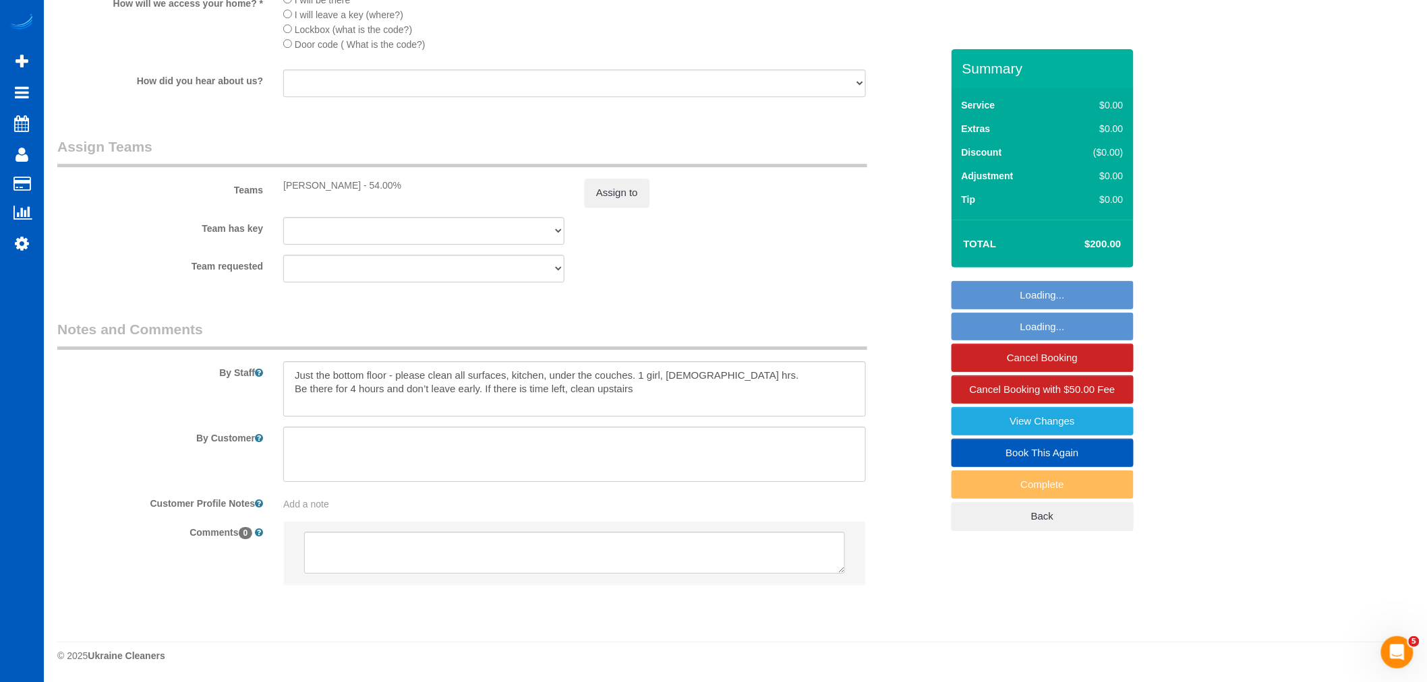
select select "spot54"
select select "3501"
select select "5"
select select "4"
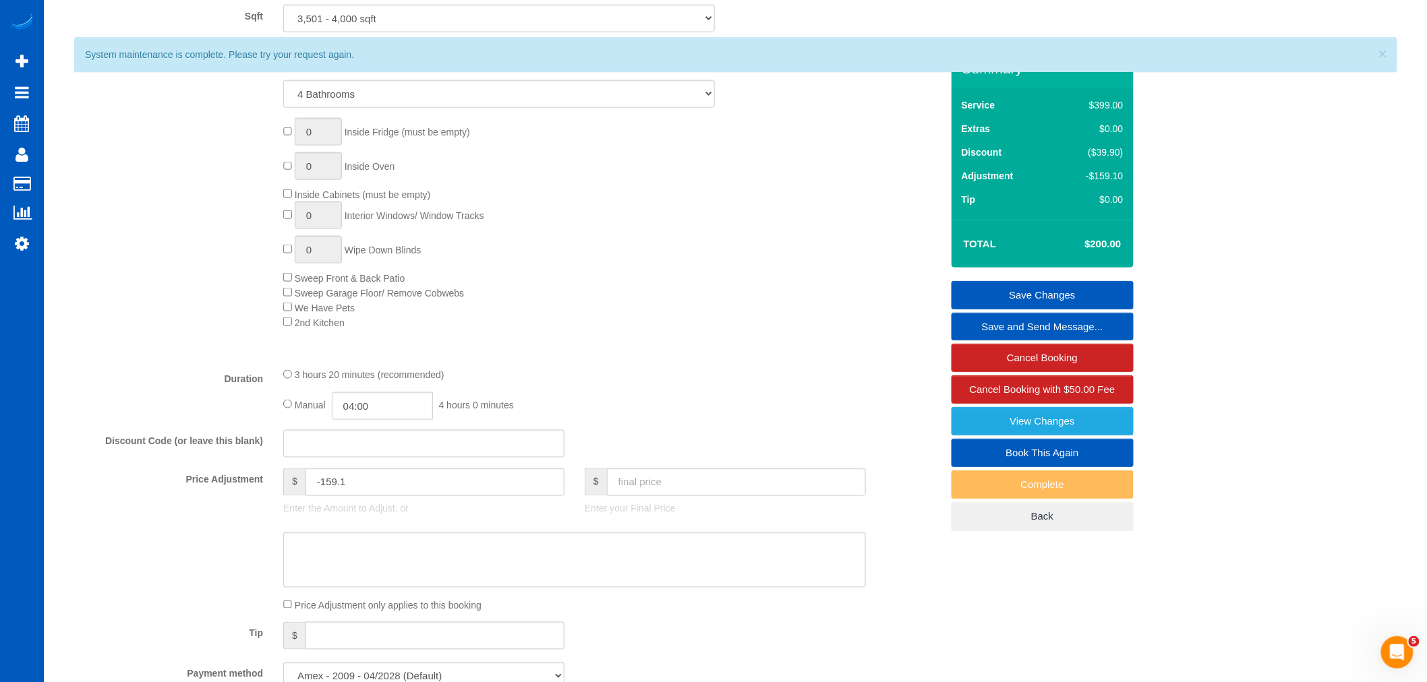
scroll to position [456, 0]
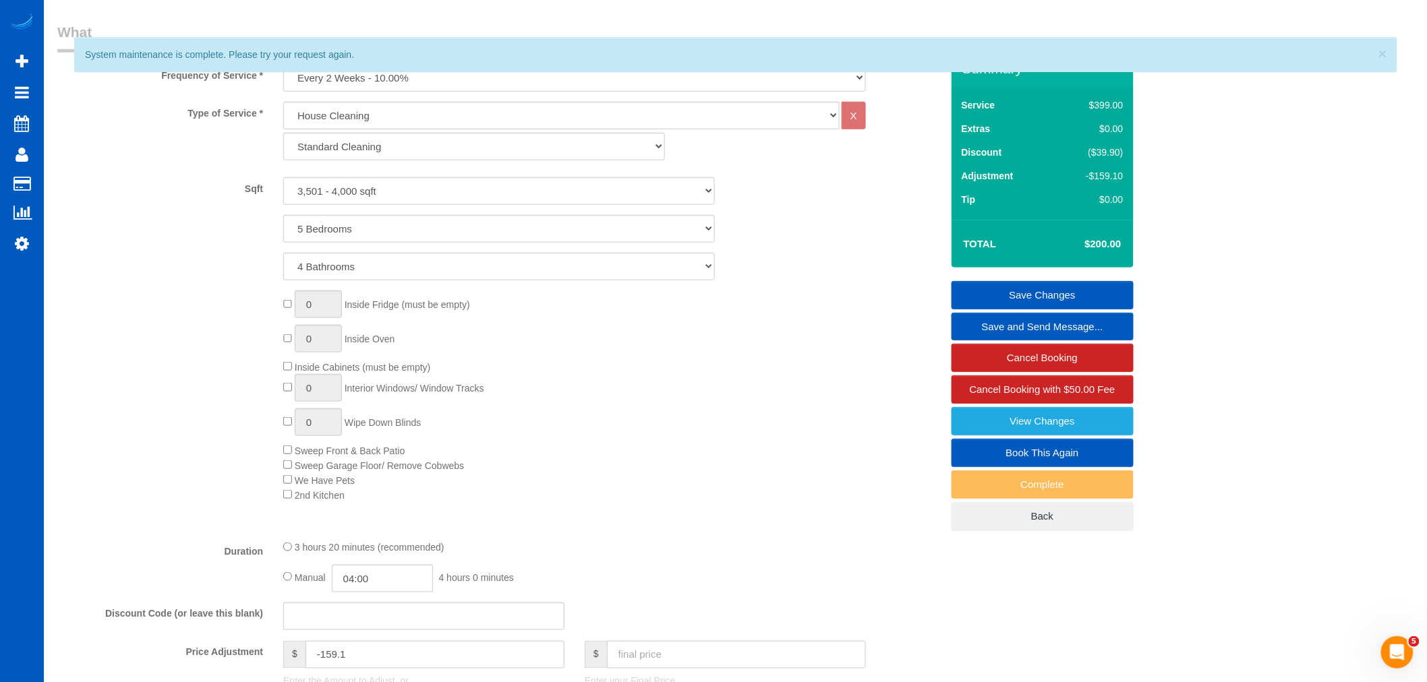
click at [1376, 53] on div "× System maintenance is complete. Please try your request again." at bounding box center [735, 54] width 1323 height 35
click at [1379, 52] on span "×" at bounding box center [1382, 54] width 8 height 16
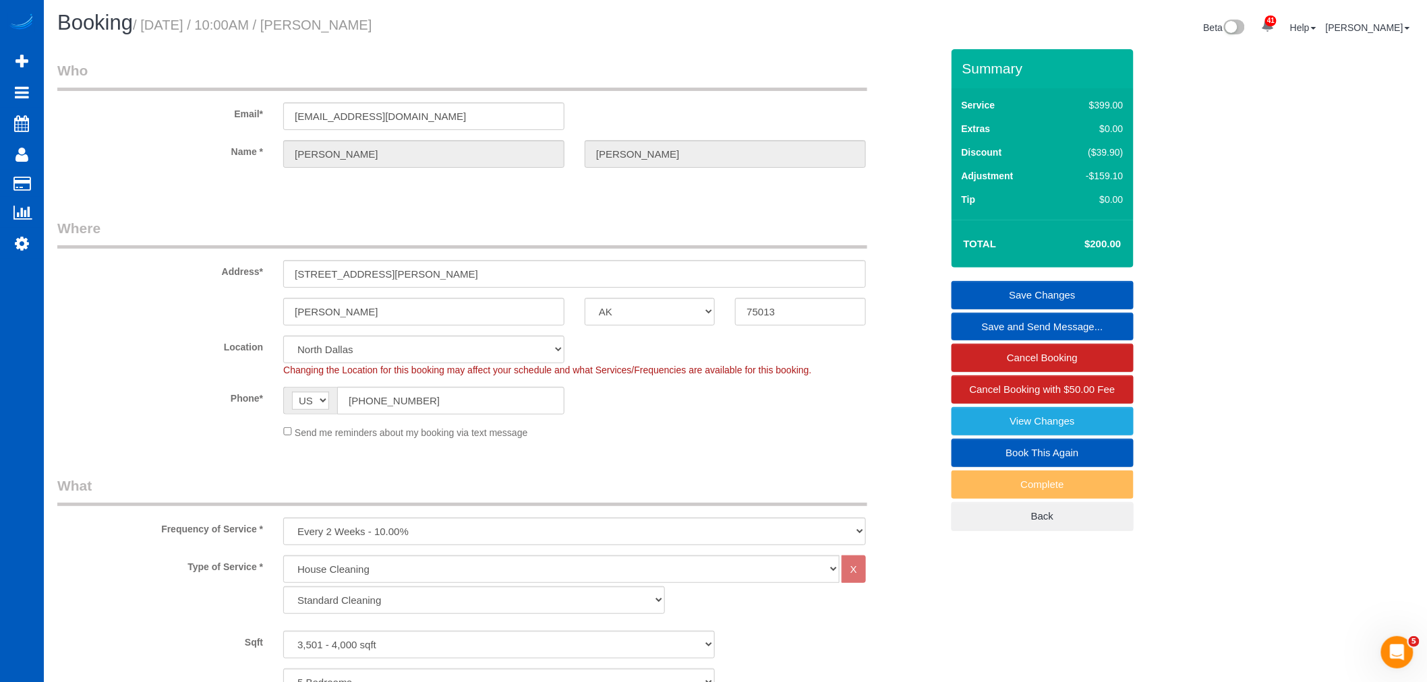
scroll to position [0, 0]
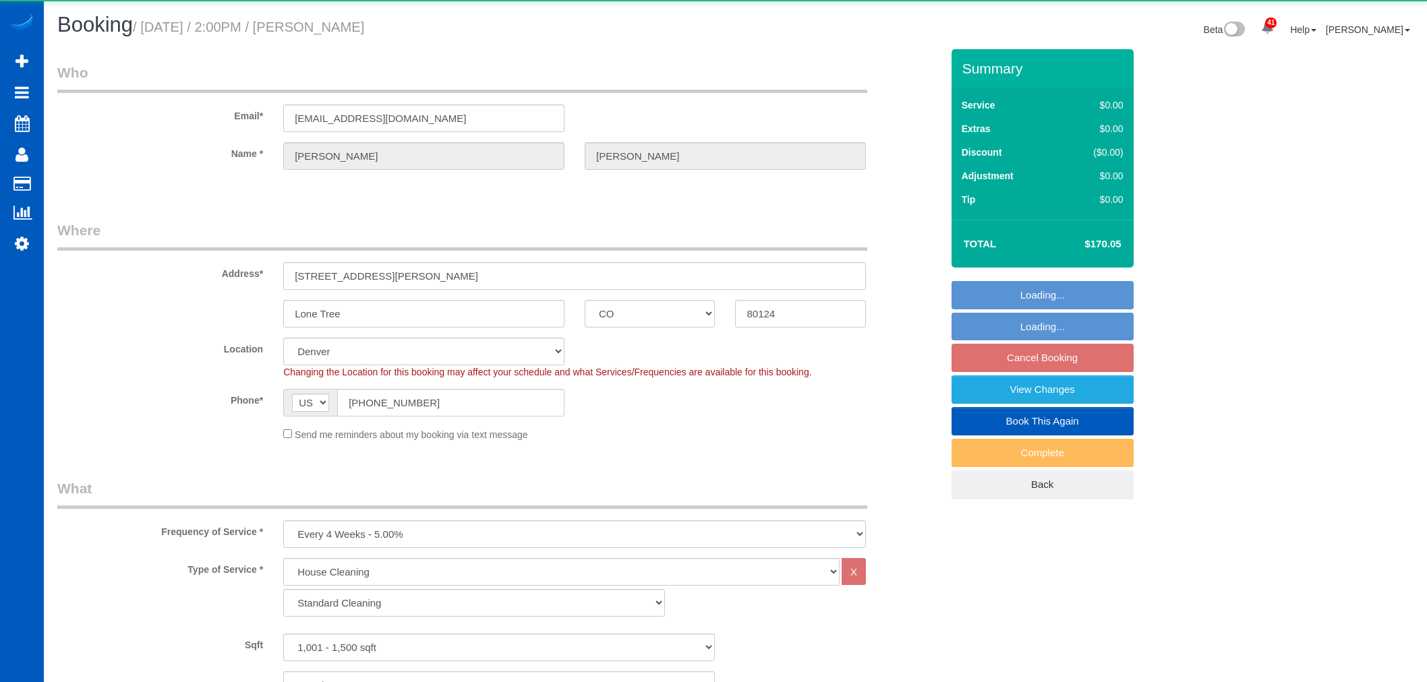
select select "CO"
select select "199"
select select "1001"
select select "2"
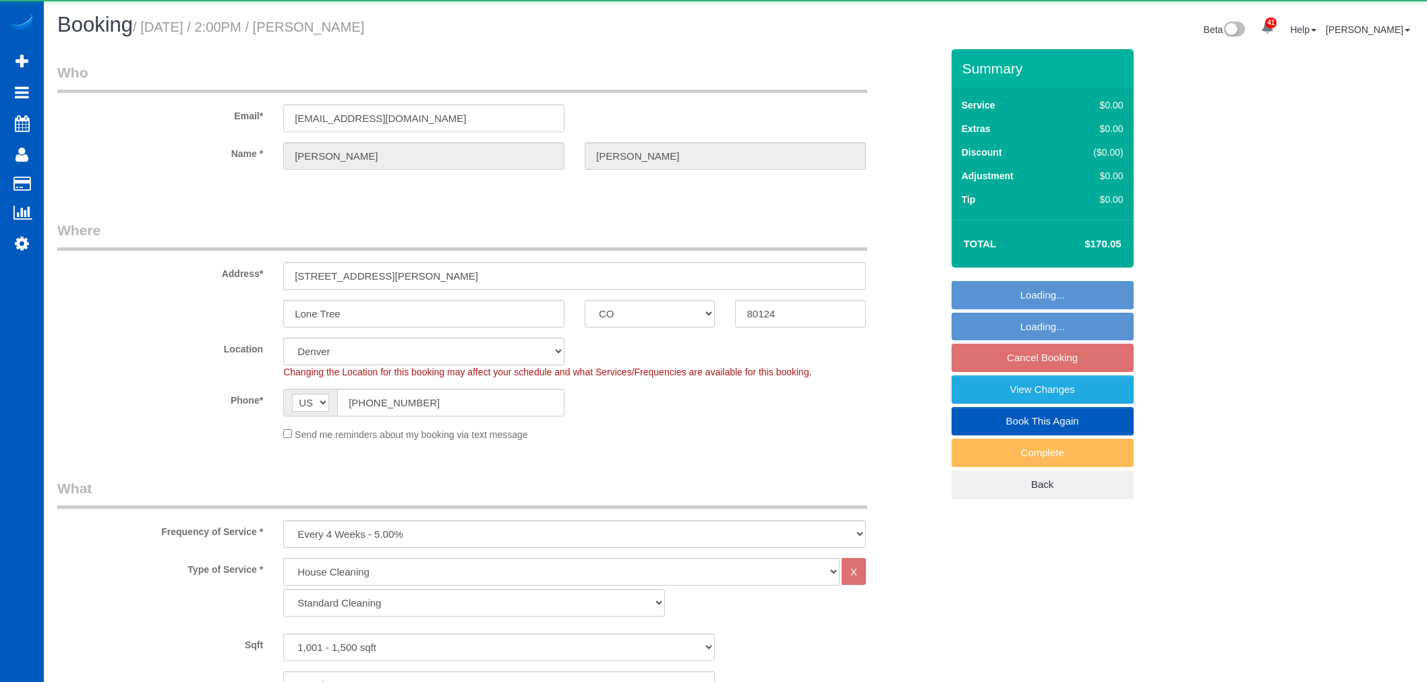
select select "number:8"
select select "object:1084"
select select "1001"
select select "2"
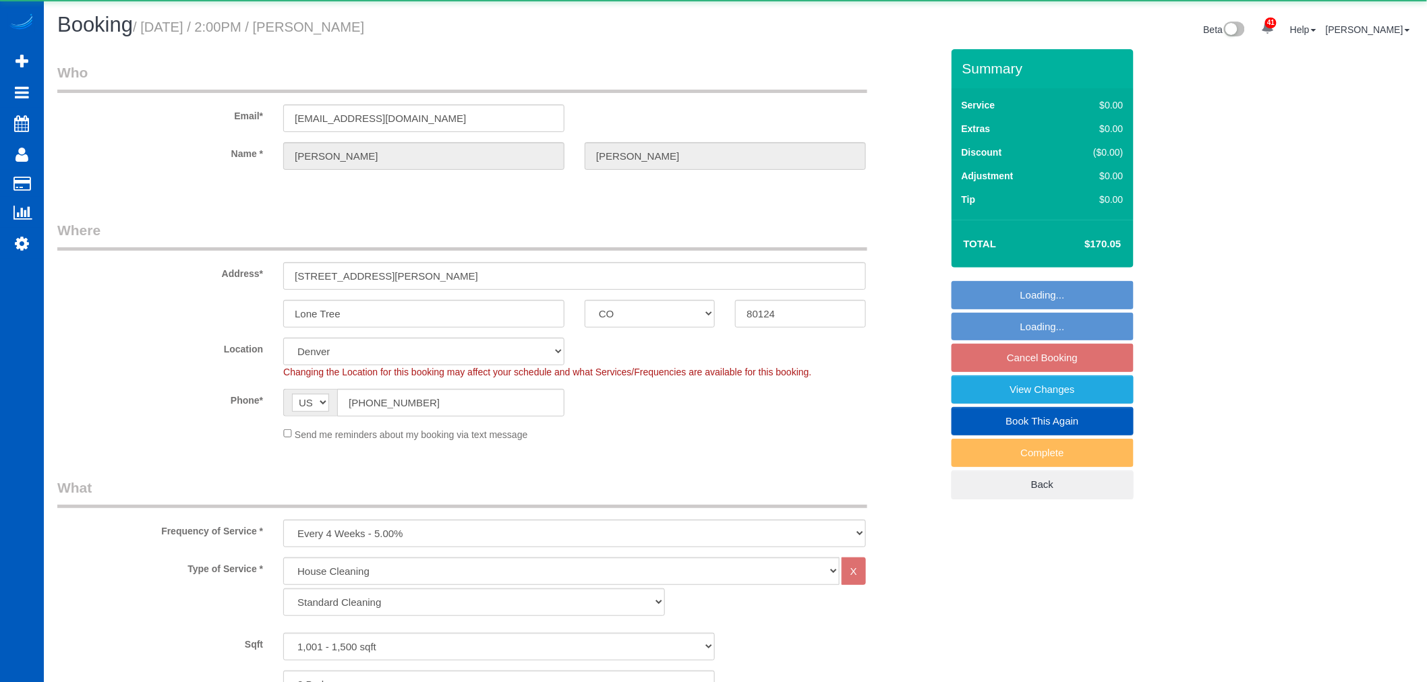
select select "spot2"
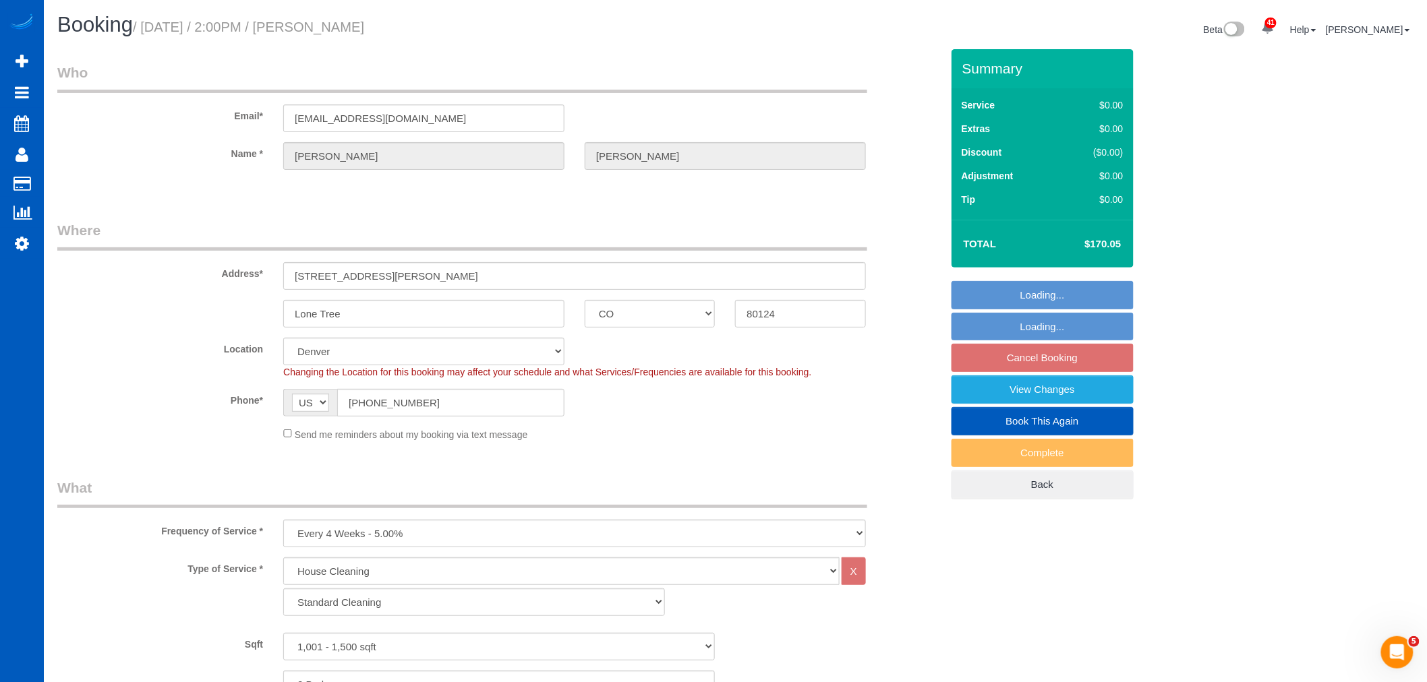
click at [1077, 356] on fieldset "Loading... Loading... Cancel Booking View Changes Book This Again Complete Back" at bounding box center [1042, 390] width 182 height 218
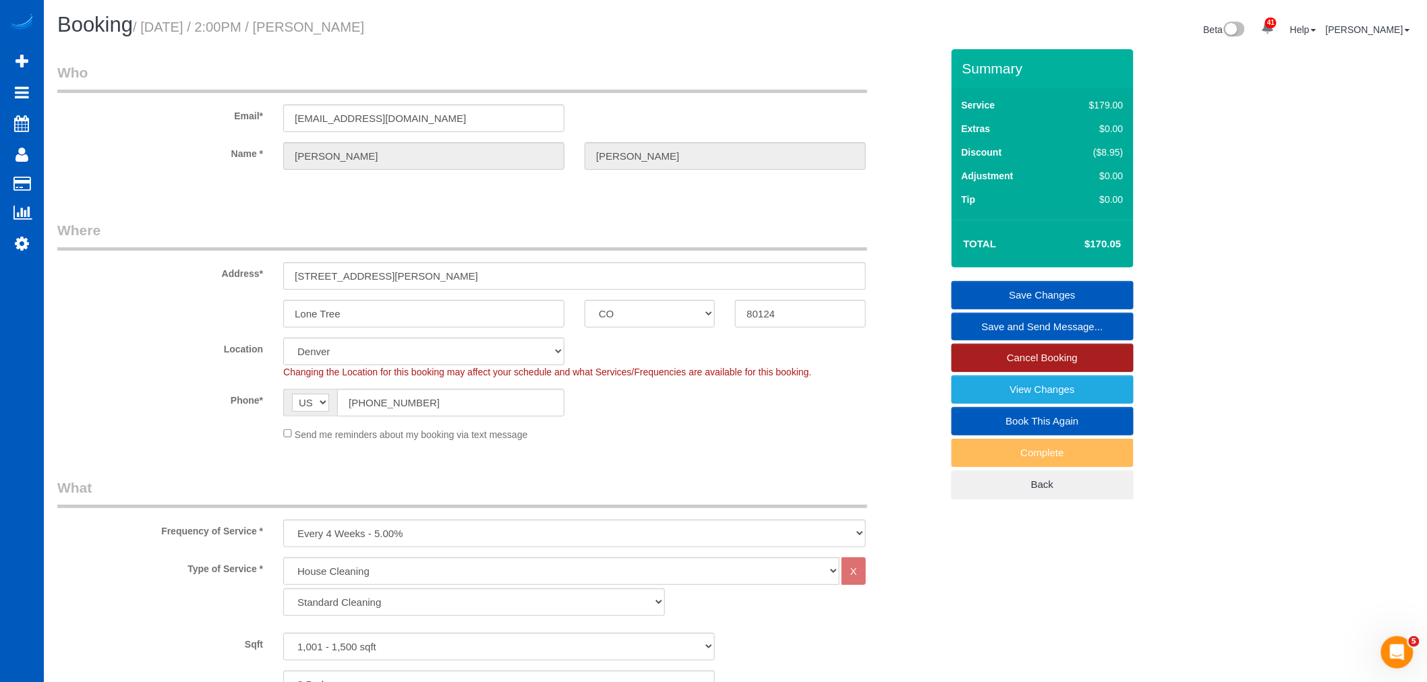
click at [1068, 364] on link "Cancel Booking" at bounding box center [1042, 358] width 182 height 28
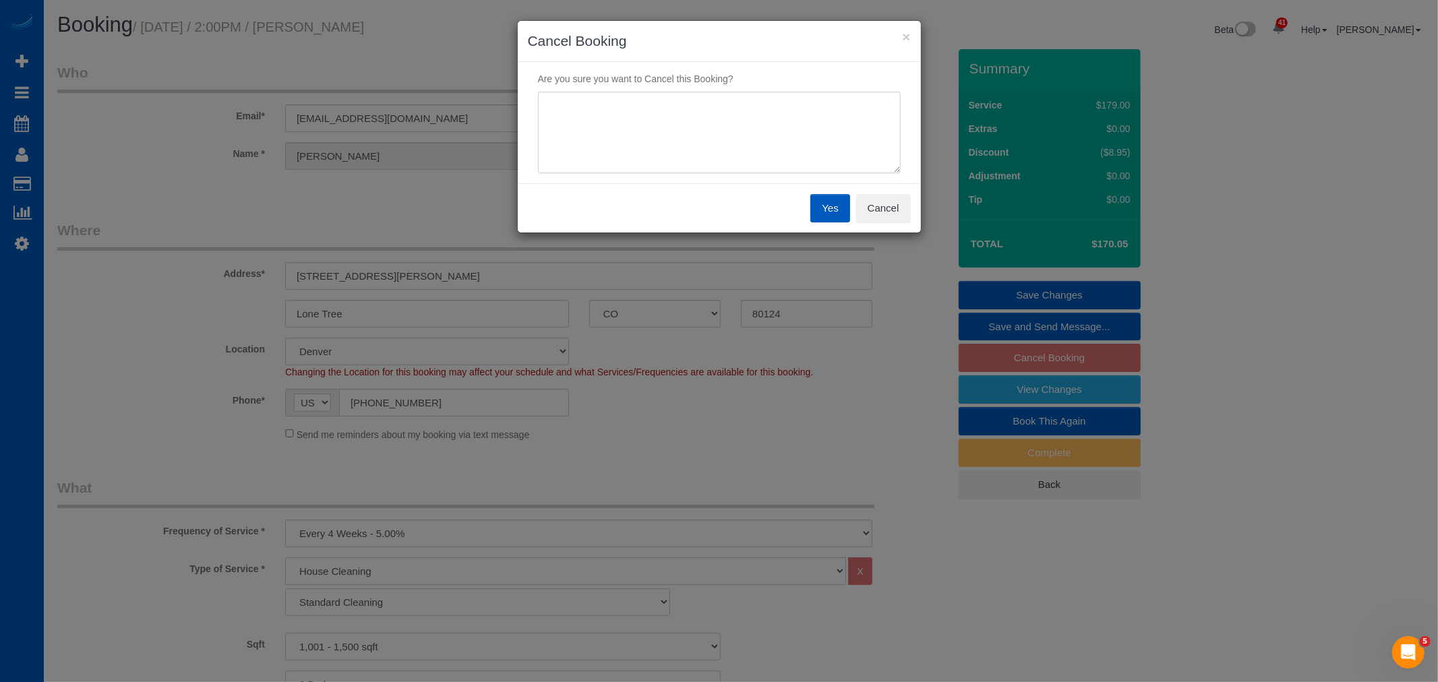
click at [657, 148] on textarea at bounding box center [719, 133] width 363 height 82
type textarea "doesnt want so many cleaners at her place"
click at [812, 214] on button "Yes" at bounding box center [830, 208] width 39 height 28
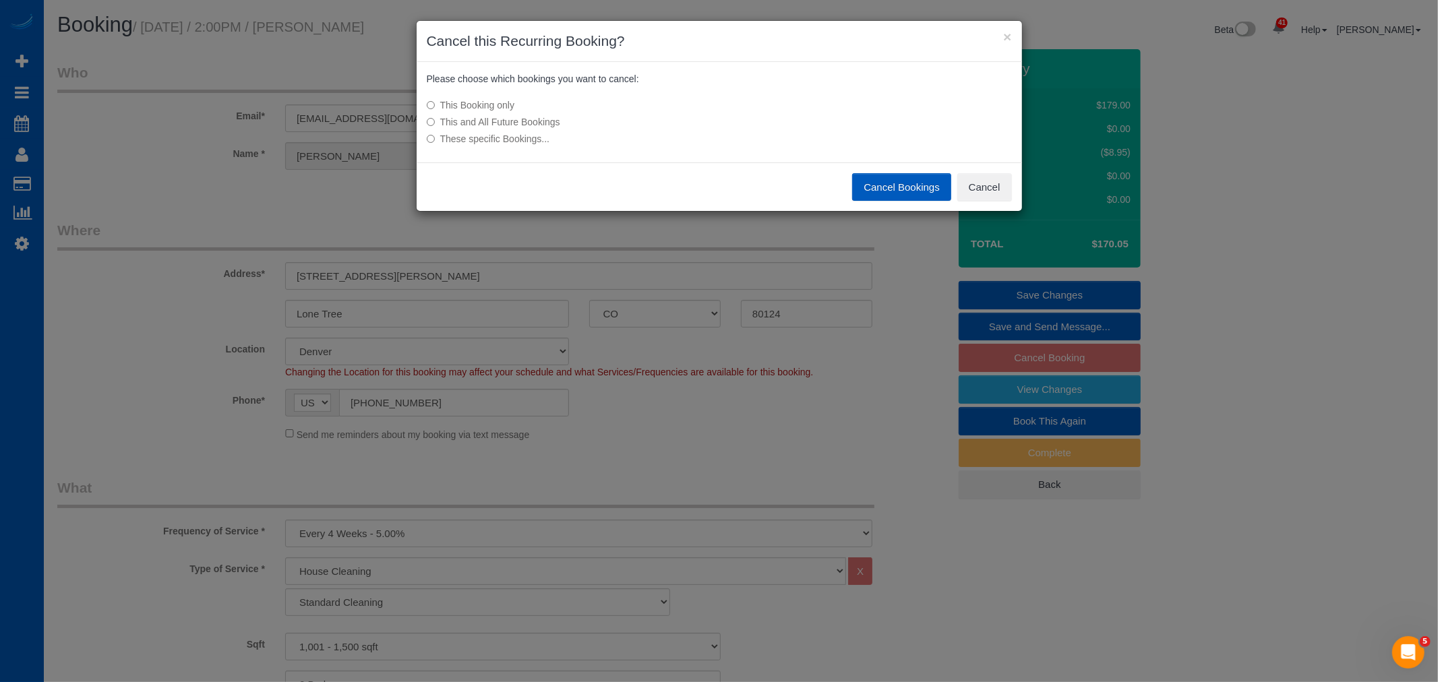
click at [516, 115] on label "This and All Future Bookings" at bounding box center [619, 121] width 384 height 13
click at [507, 122] on label "This and All Future Bookings" at bounding box center [619, 121] width 384 height 13
click at [873, 181] on button "Cancel Bookings" at bounding box center [901, 187] width 99 height 28
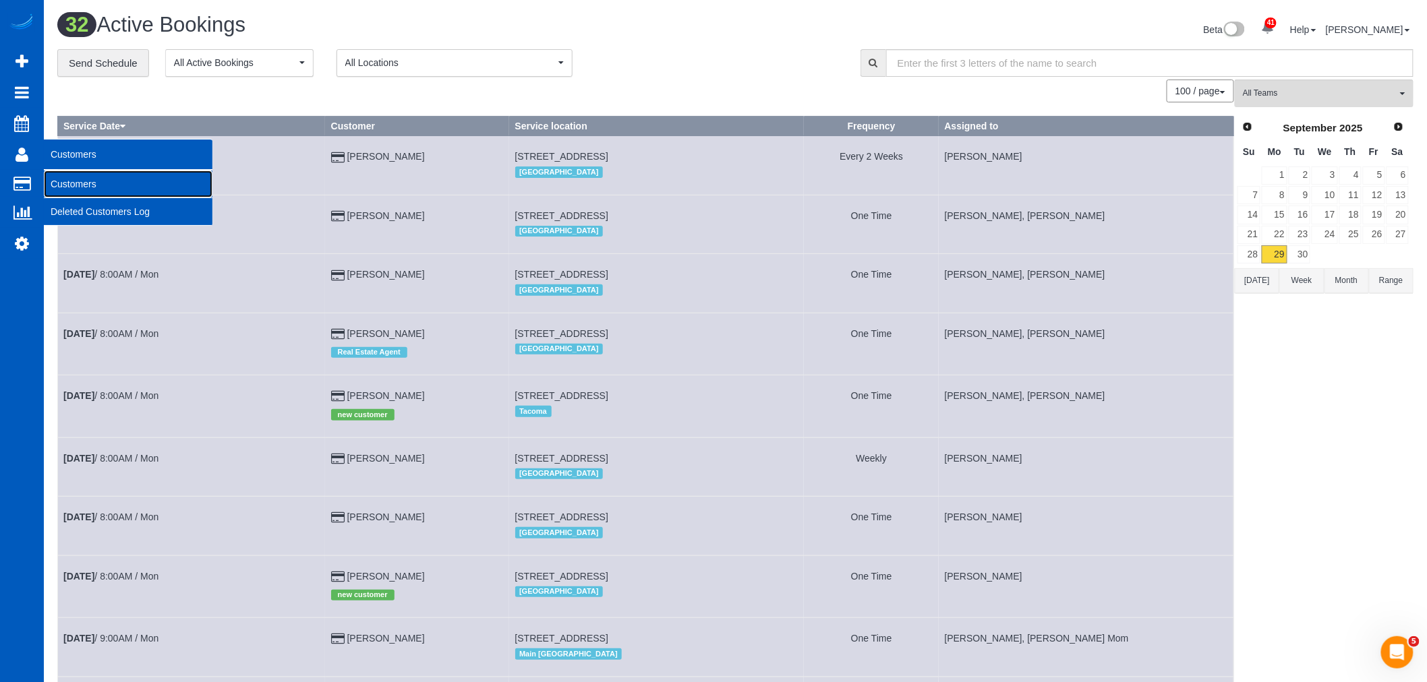
click at [144, 187] on link "Customers" at bounding box center [128, 184] width 169 height 27
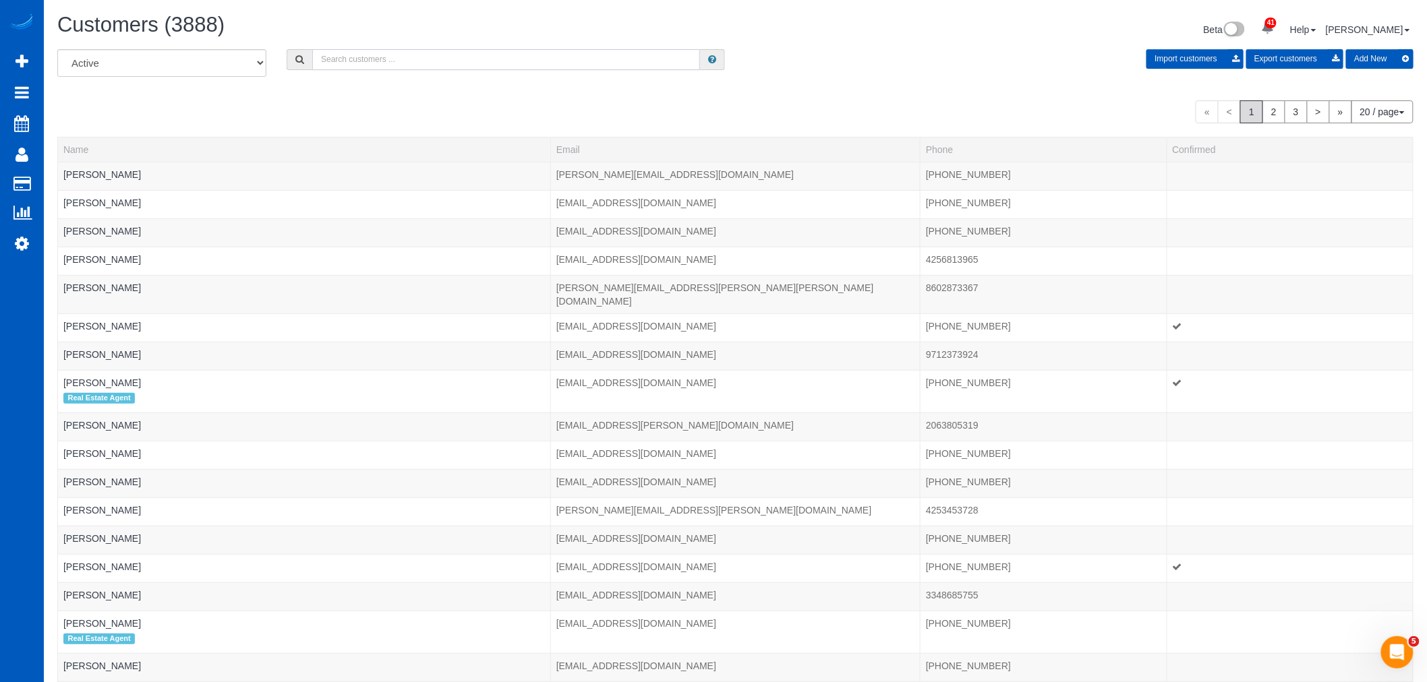
click at [409, 54] on input "text" at bounding box center [506, 59] width 388 height 21
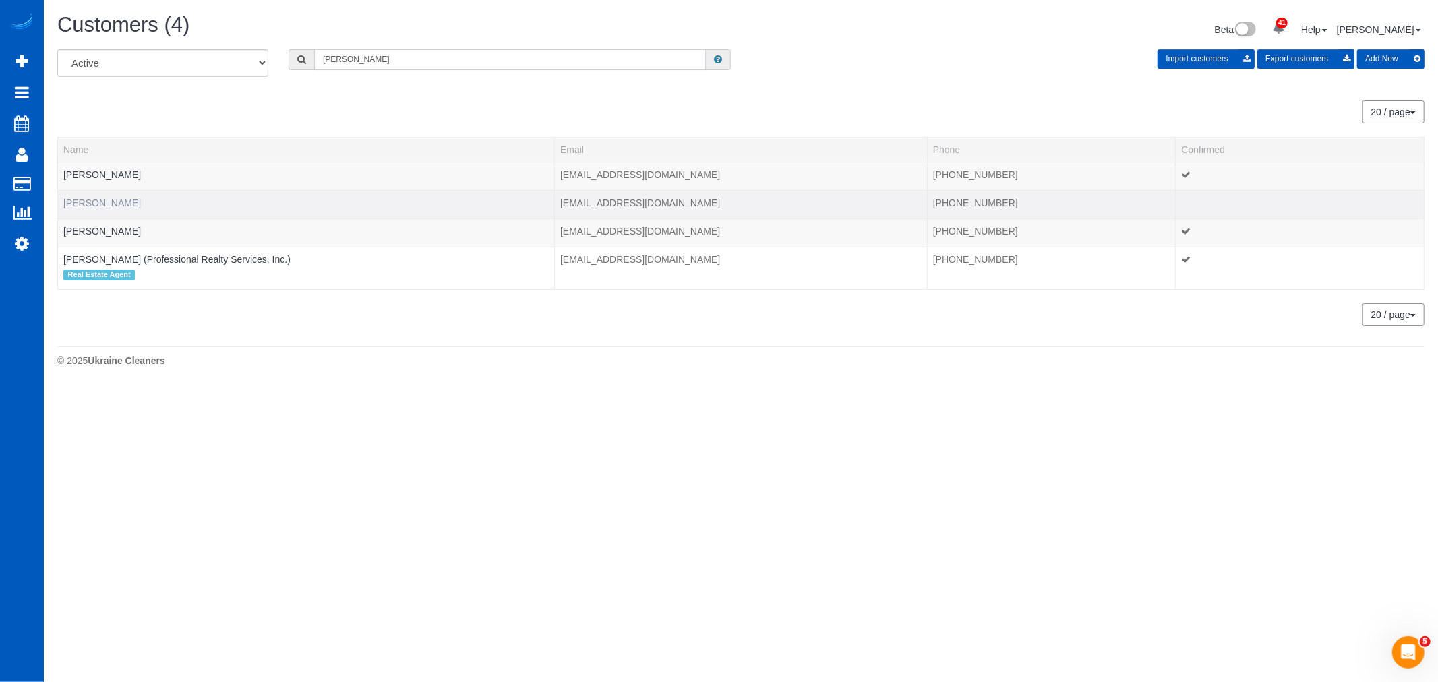
type input "[PERSON_NAME]"
click at [108, 206] on link "[PERSON_NAME]" at bounding box center [102, 203] width 78 height 11
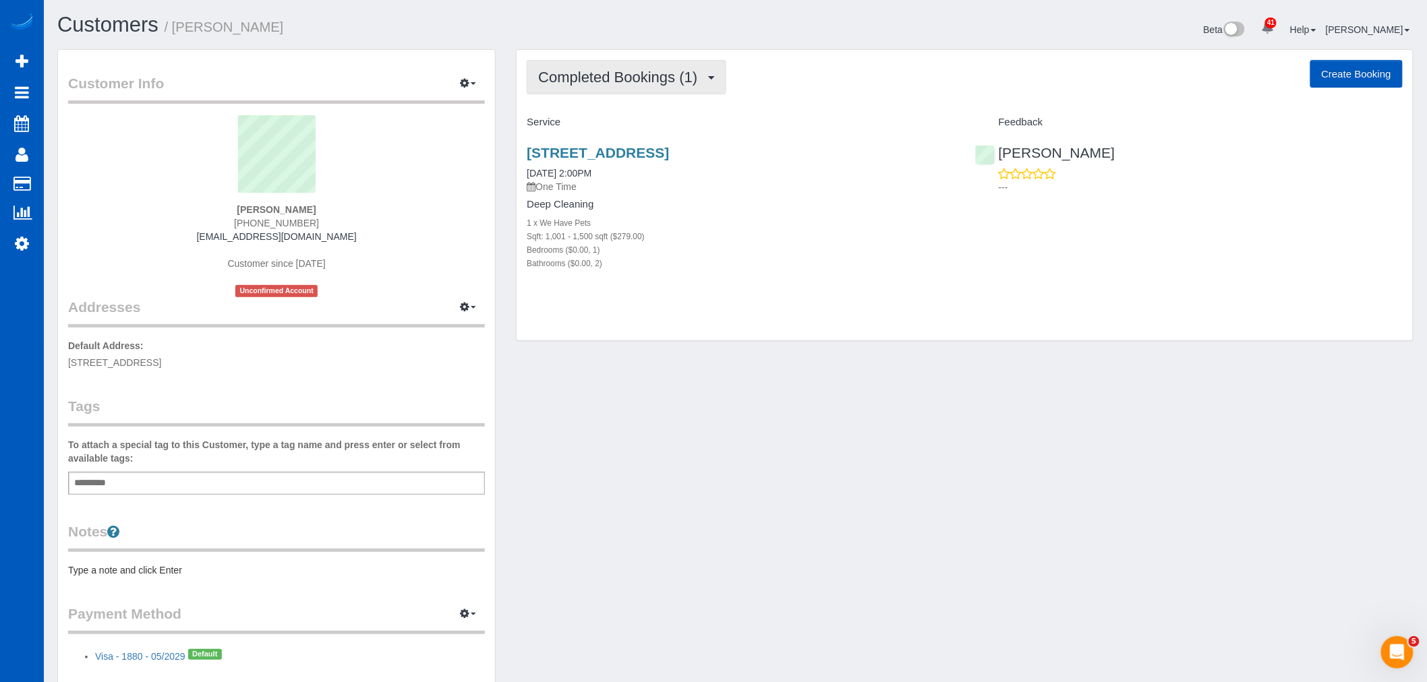
click at [617, 65] on button "Completed Bookings (1)" at bounding box center [627, 77] width 200 height 34
drag, startPoint x: 825, startPoint y: 371, endPoint x: 823, endPoint y: 344, distance: 27.0
click at [825, 371] on div "Customer Info Edit Contact Info Send Message Email Preferences Special Sales Ta…" at bounding box center [735, 382] width 1376 height 666
click at [679, 138] on div "[STREET_ADDRESS] [DATE] 2:00PM One Time Deep Cleaning 1 x We Have Pets Sqft: 1,…" at bounding box center [741, 215] width 448 height 163
click at [659, 154] on link "[STREET_ADDRESS]" at bounding box center [598, 153] width 142 height 16
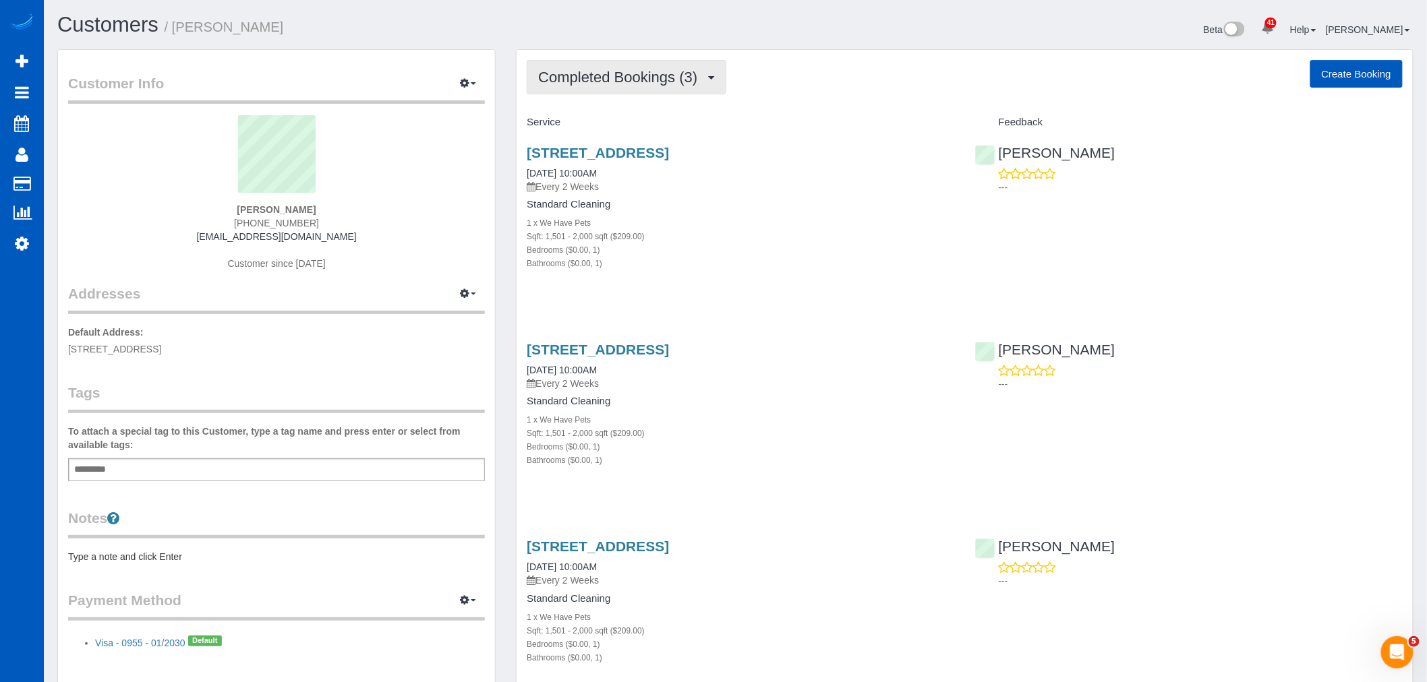
click at [630, 94] on button "Completed Bookings (3)" at bounding box center [627, 77] width 200 height 34
click at [602, 128] on link "Upcoming Bookings (11)" at bounding box center [598, 126] width 142 height 18
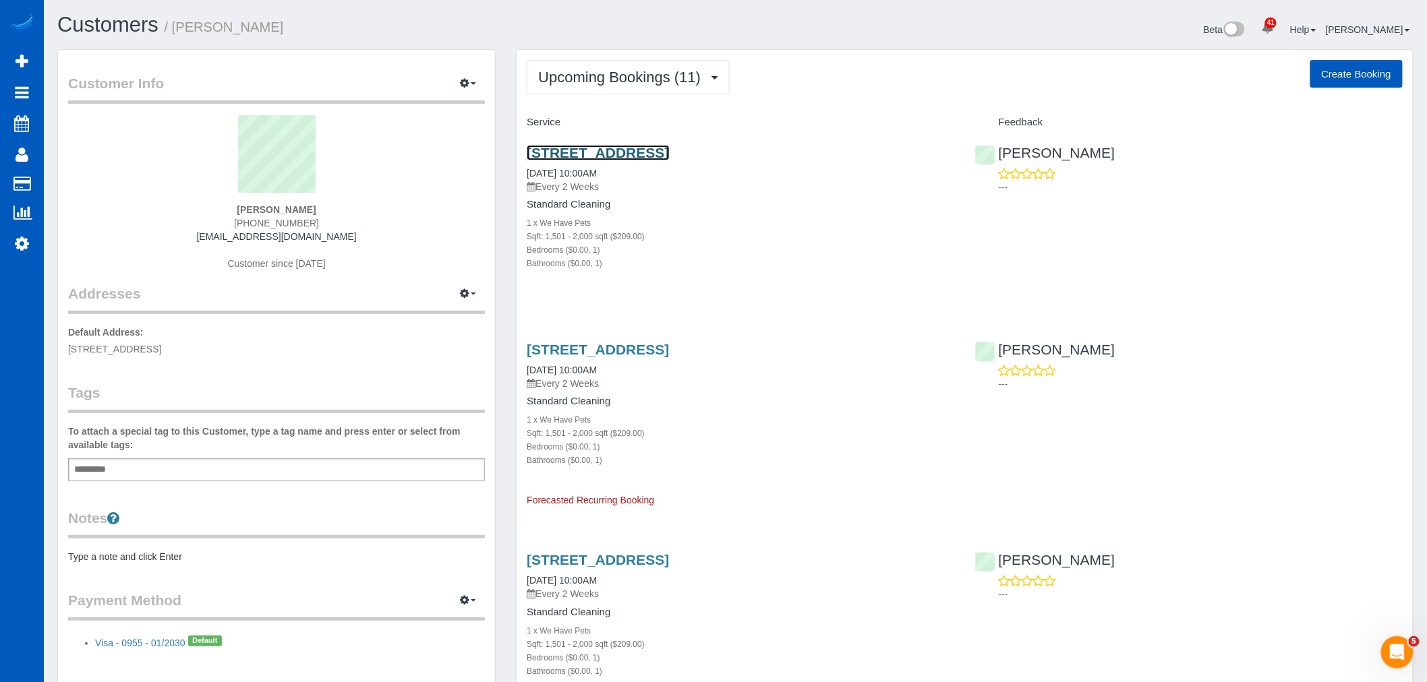
click at [624, 159] on link "[STREET_ADDRESS]" at bounding box center [598, 153] width 142 height 16
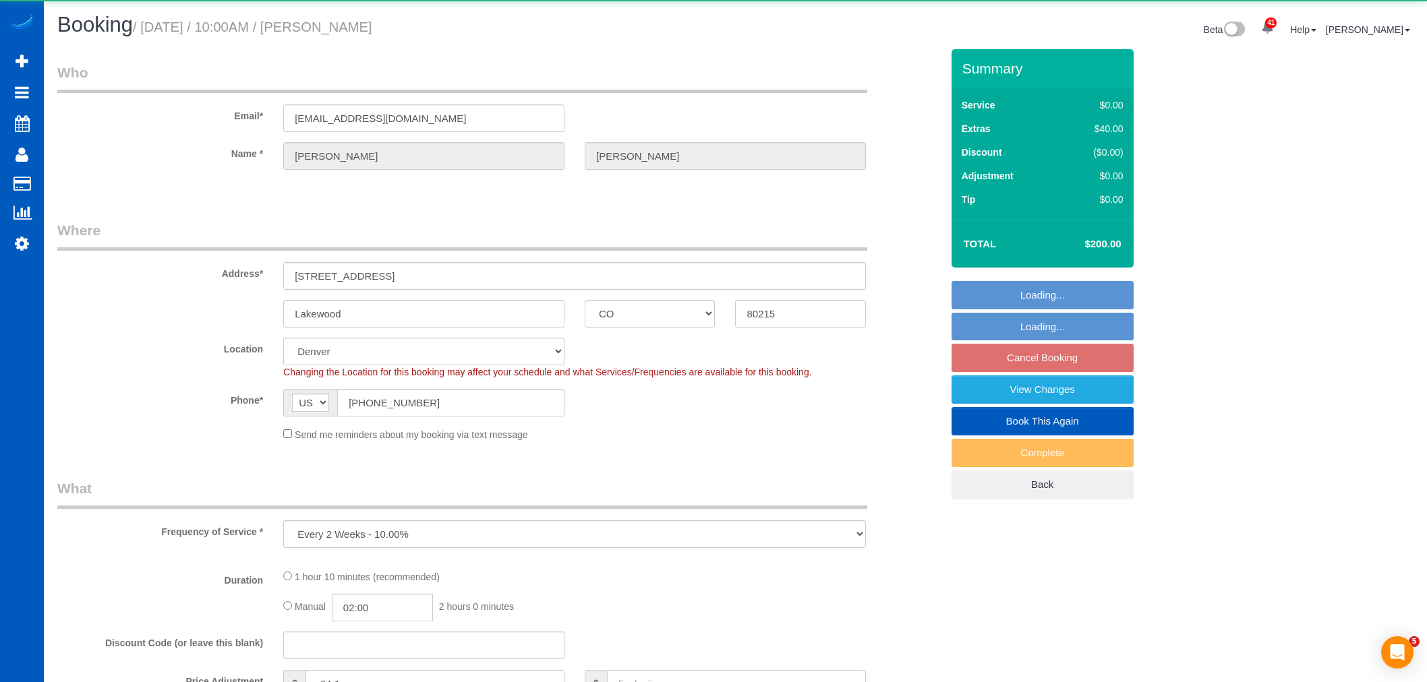
select select "CO"
select select "number:8"
select select "object:1086"
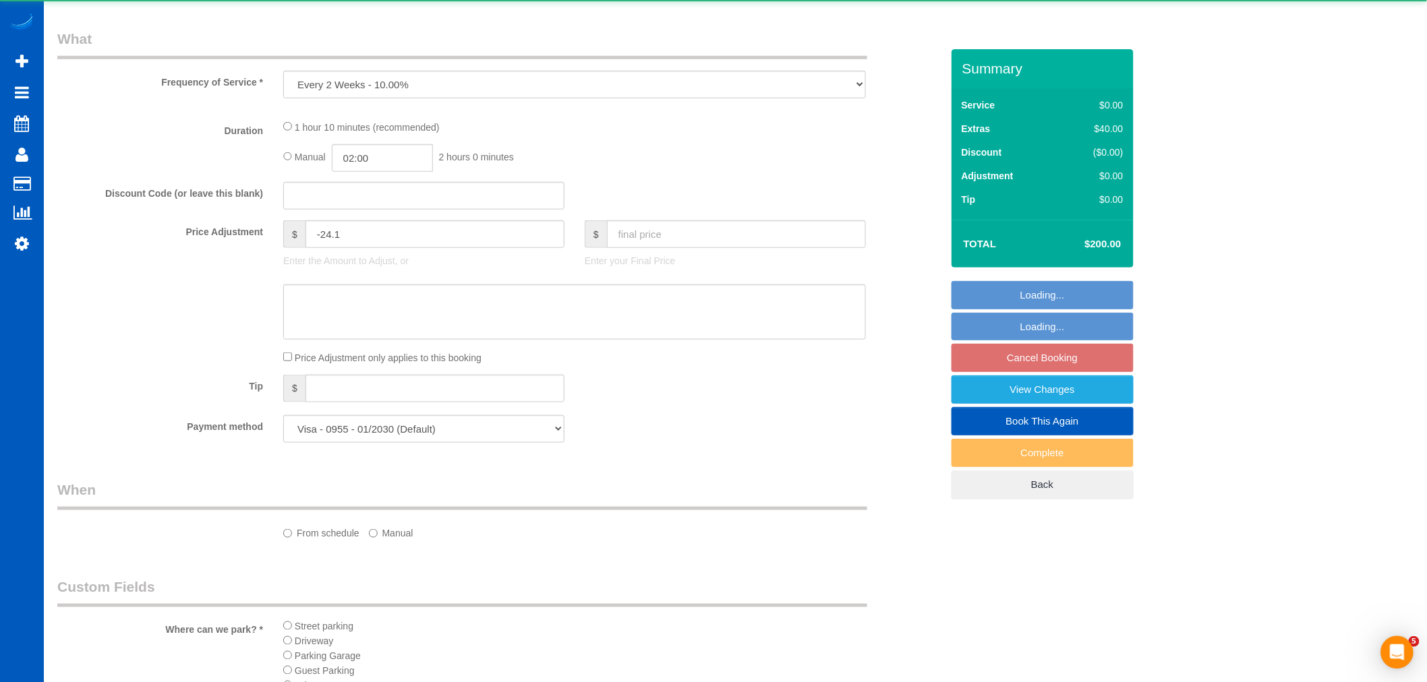
select select "199"
select select "1501"
select select "spot1"
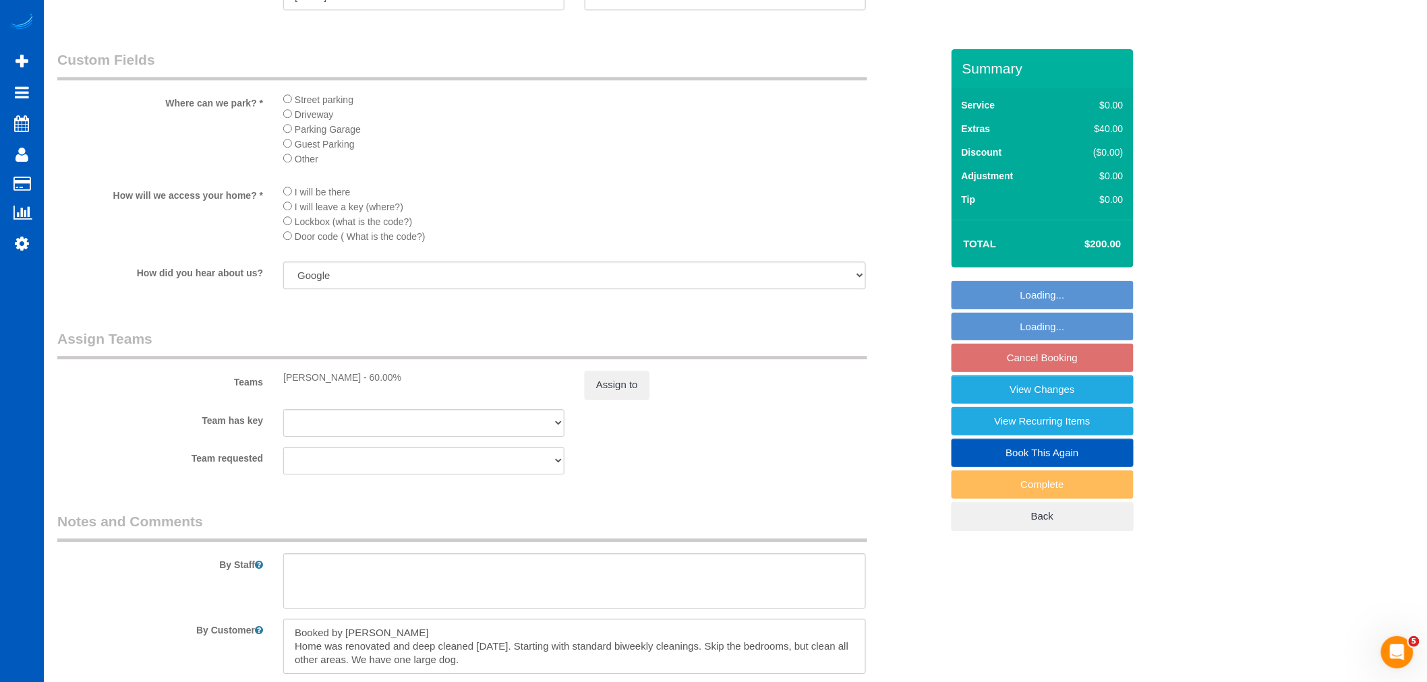
scroll to position [1648, 0]
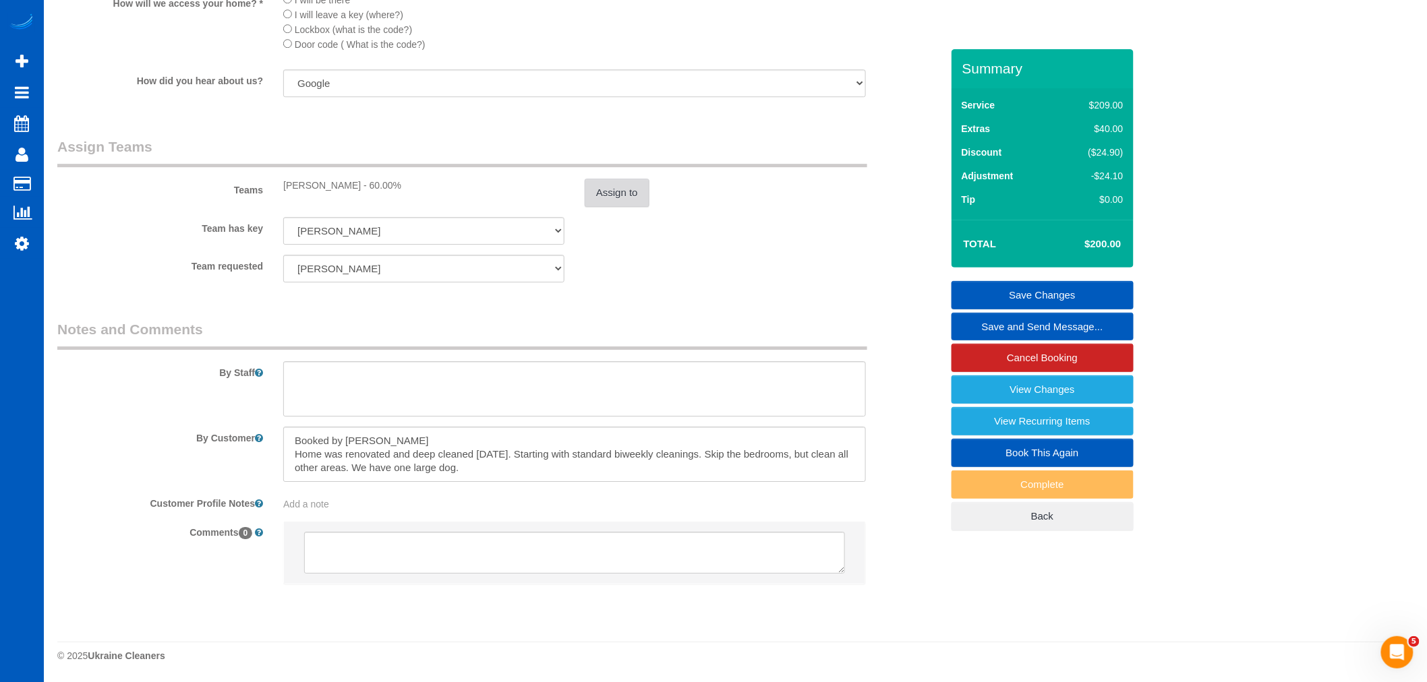
click at [606, 207] on button "Assign to" at bounding box center [617, 193] width 65 height 28
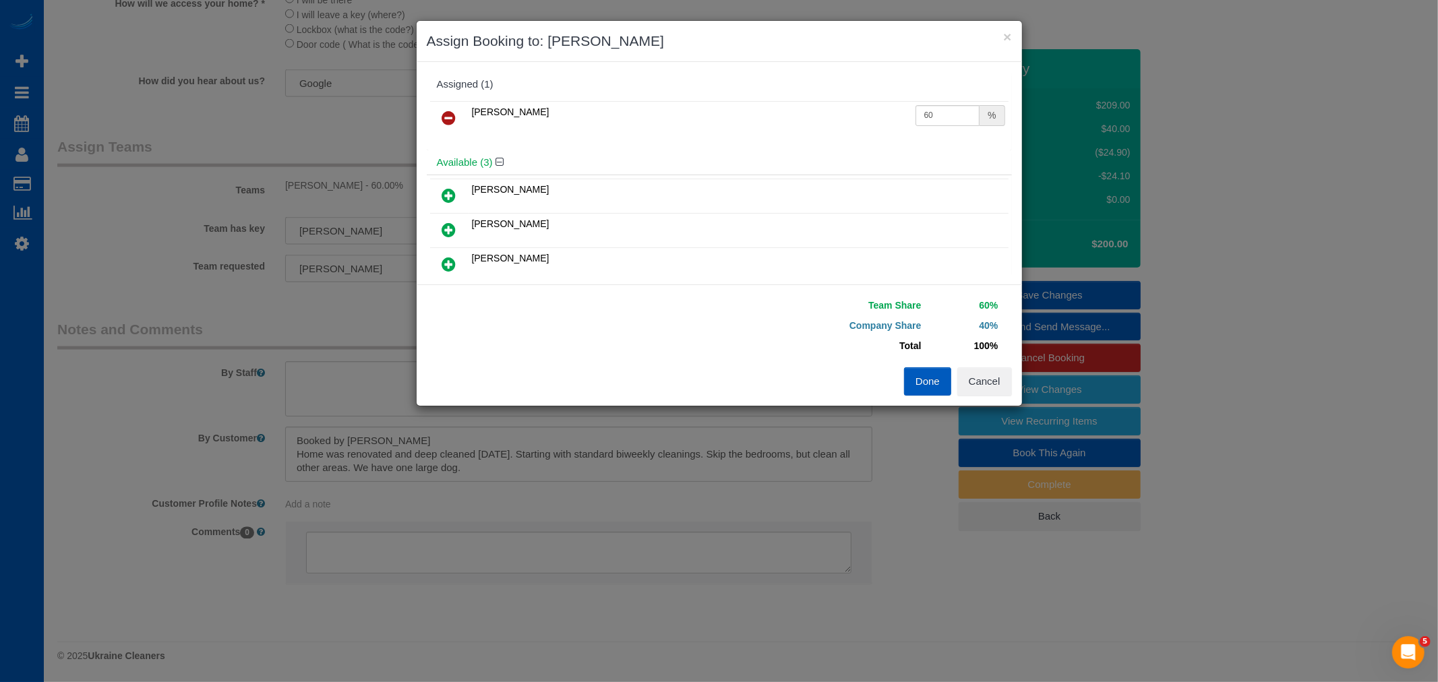
click at [442, 120] on icon at bounding box center [449, 118] width 14 height 16
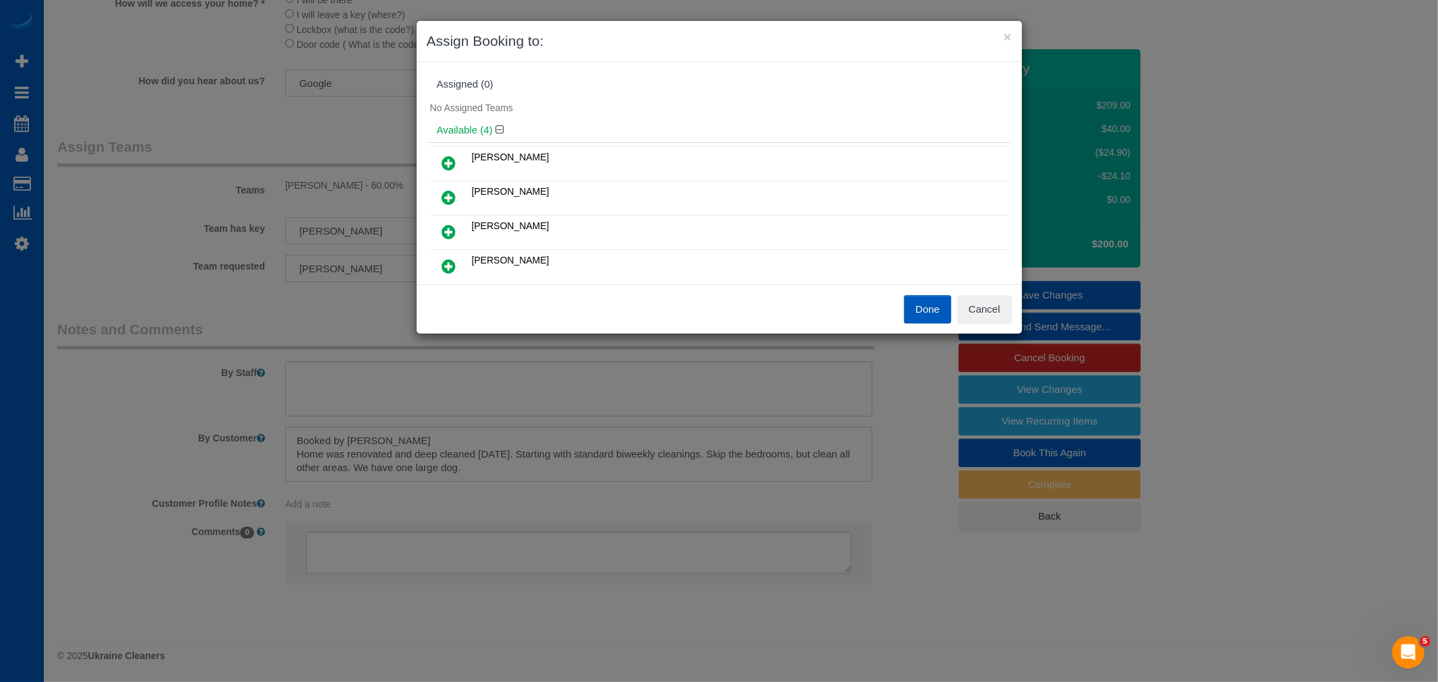
click at [447, 236] on icon at bounding box center [449, 232] width 14 height 16
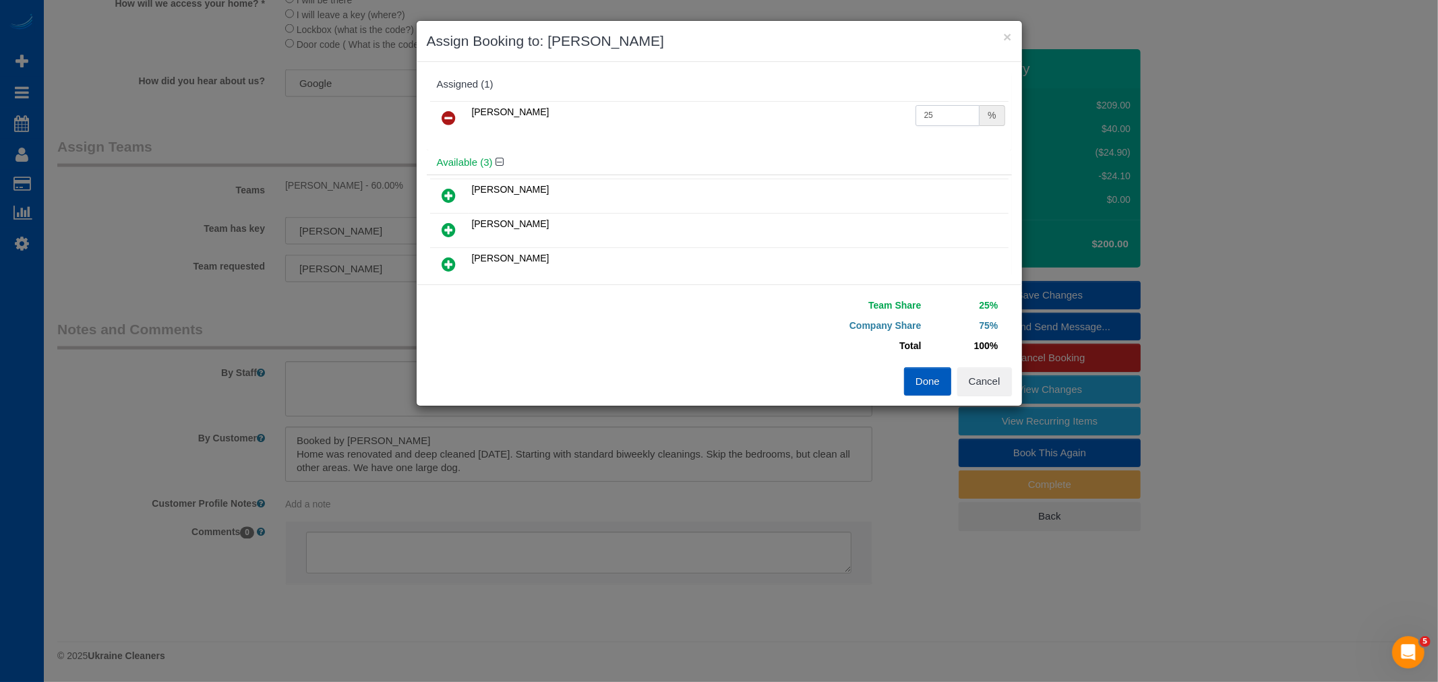
drag, startPoint x: 927, startPoint y: 108, endPoint x: 746, endPoint y: 150, distance: 185.6
click at [749, 148] on div "[PERSON_NAME] 25 %" at bounding box center [719, 124] width 585 height 53
type input "55"
click at [909, 386] on button "Done" at bounding box center [927, 382] width 47 height 28
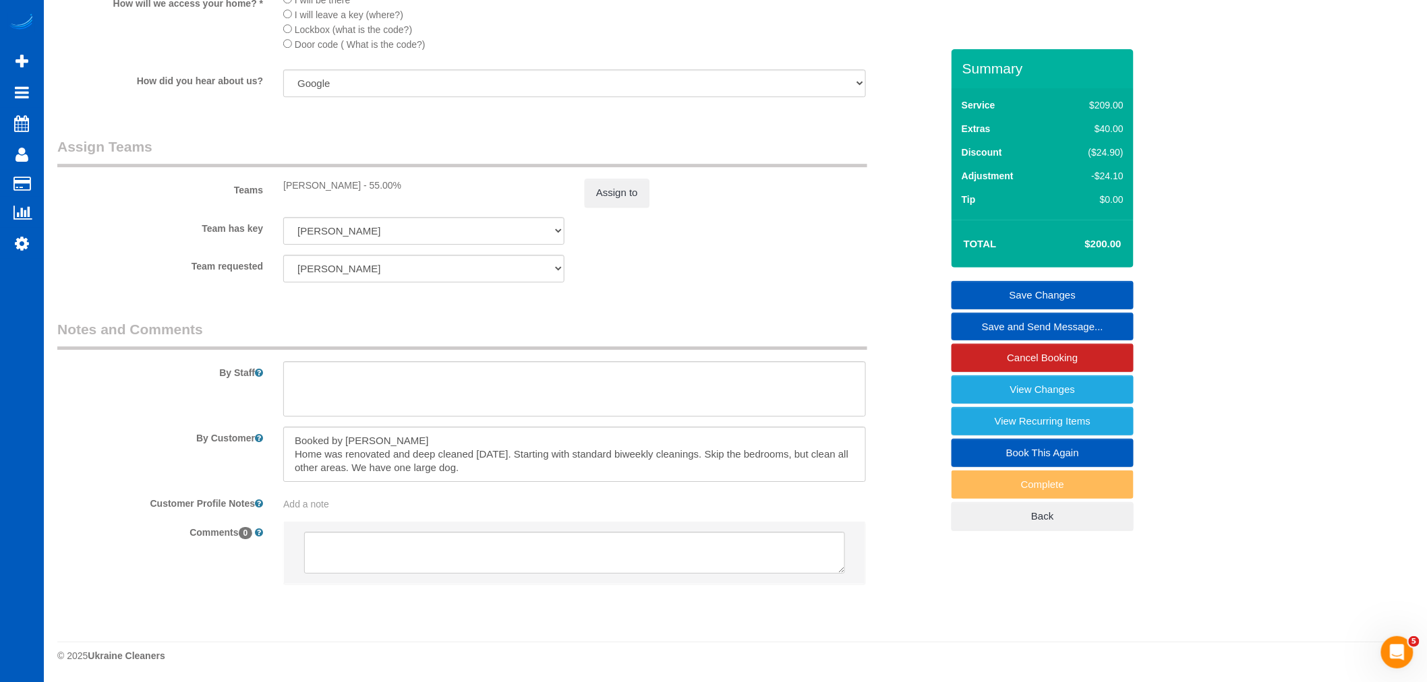
click at [1034, 278] on div "Summary Service $209.00 Extras $40.00 Discount ($24.90) Adjustment -$24.10 Tip …" at bounding box center [1042, 303] width 182 height 509
click at [1032, 287] on link "Save Changes" at bounding box center [1042, 295] width 182 height 28
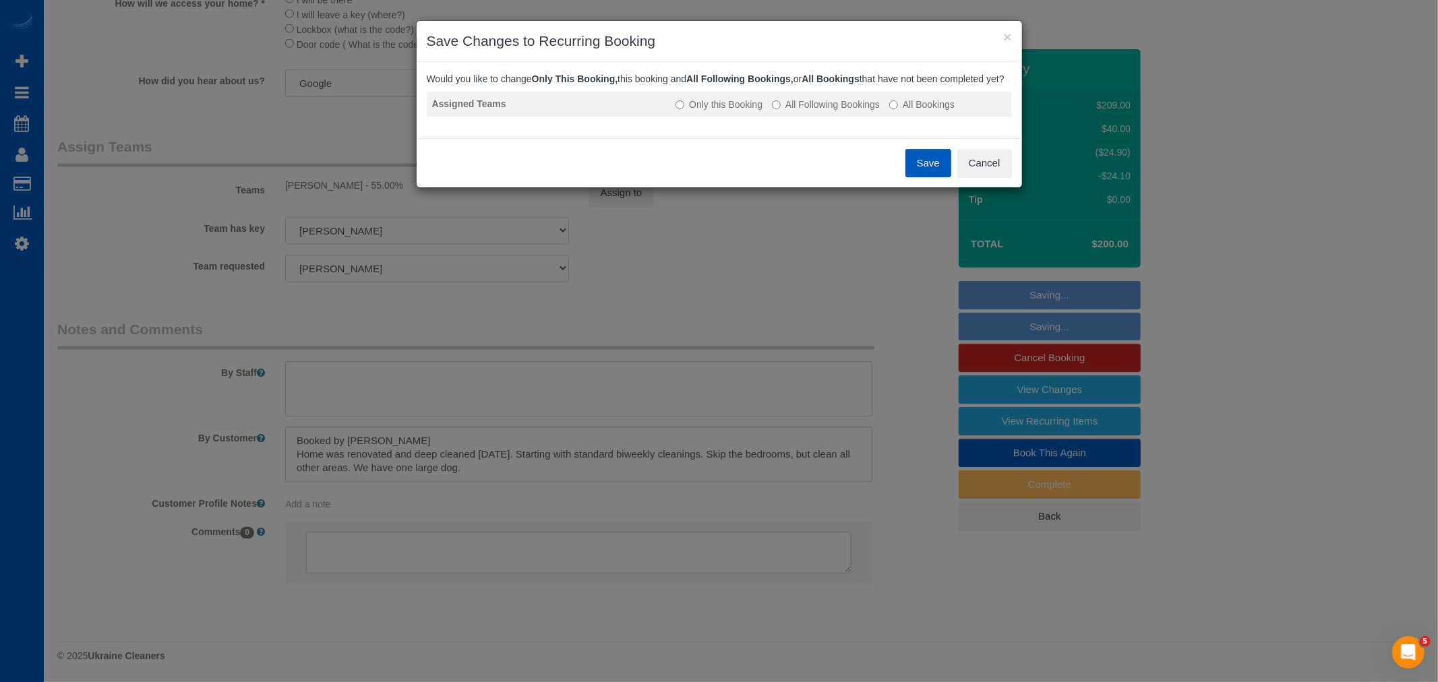
click at [801, 111] on label "All Following Bookings" at bounding box center [826, 104] width 108 height 13
click at [933, 167] on button "Save" at bounding box center [929, 163] width 46 height 28
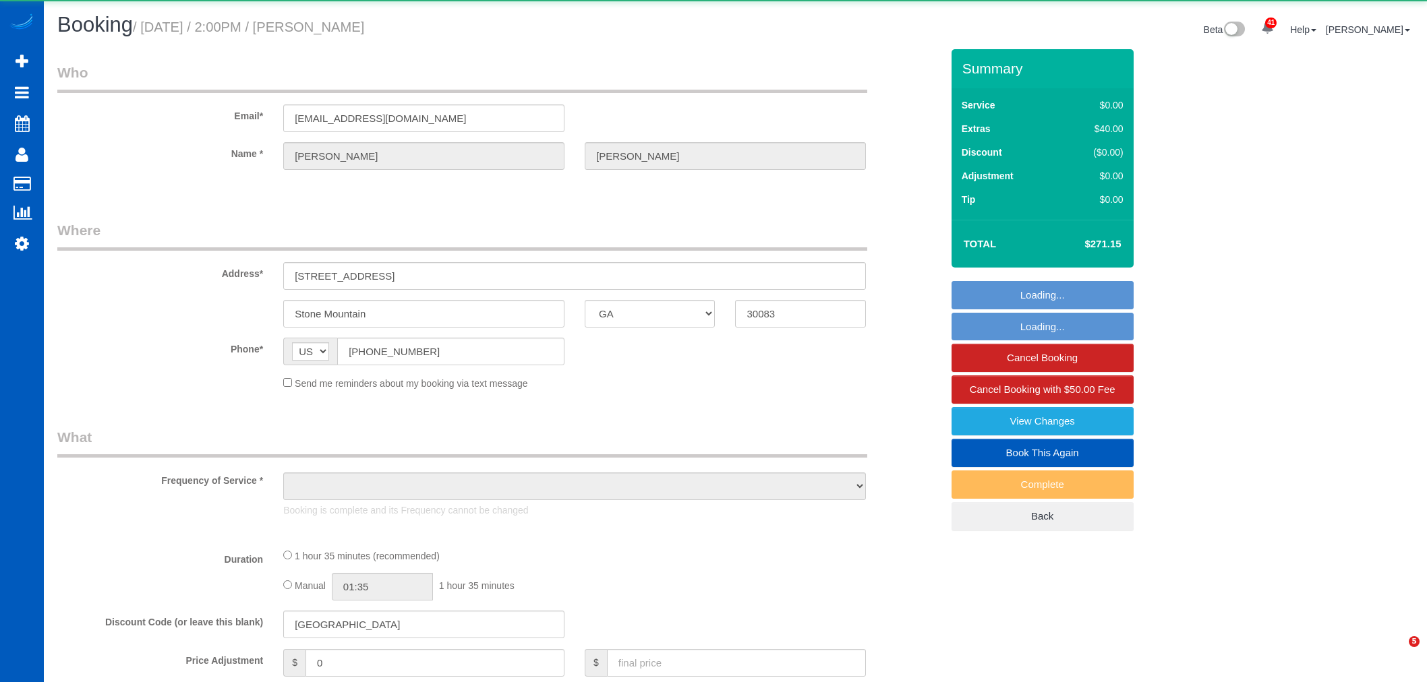
select select "GA"
select select "object:1092"
select select "199"
select select "1001"
select select "2"
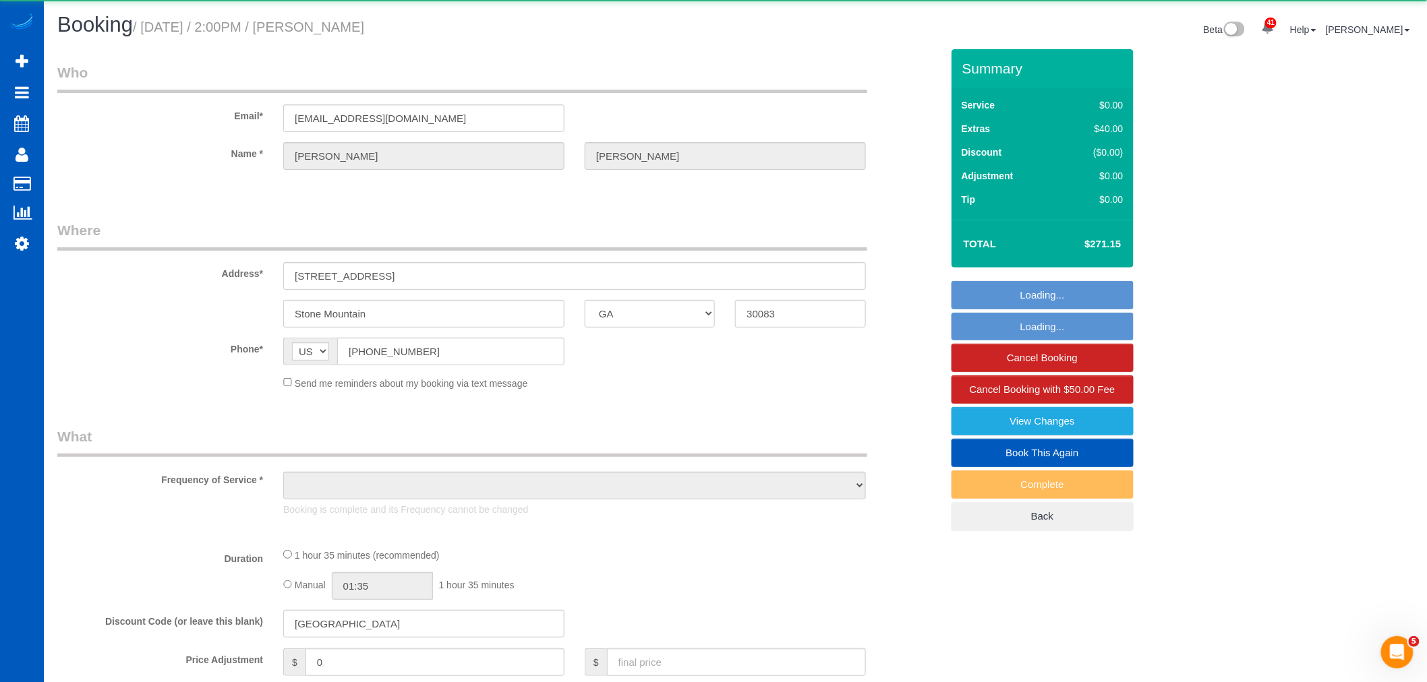
select select "spot1"
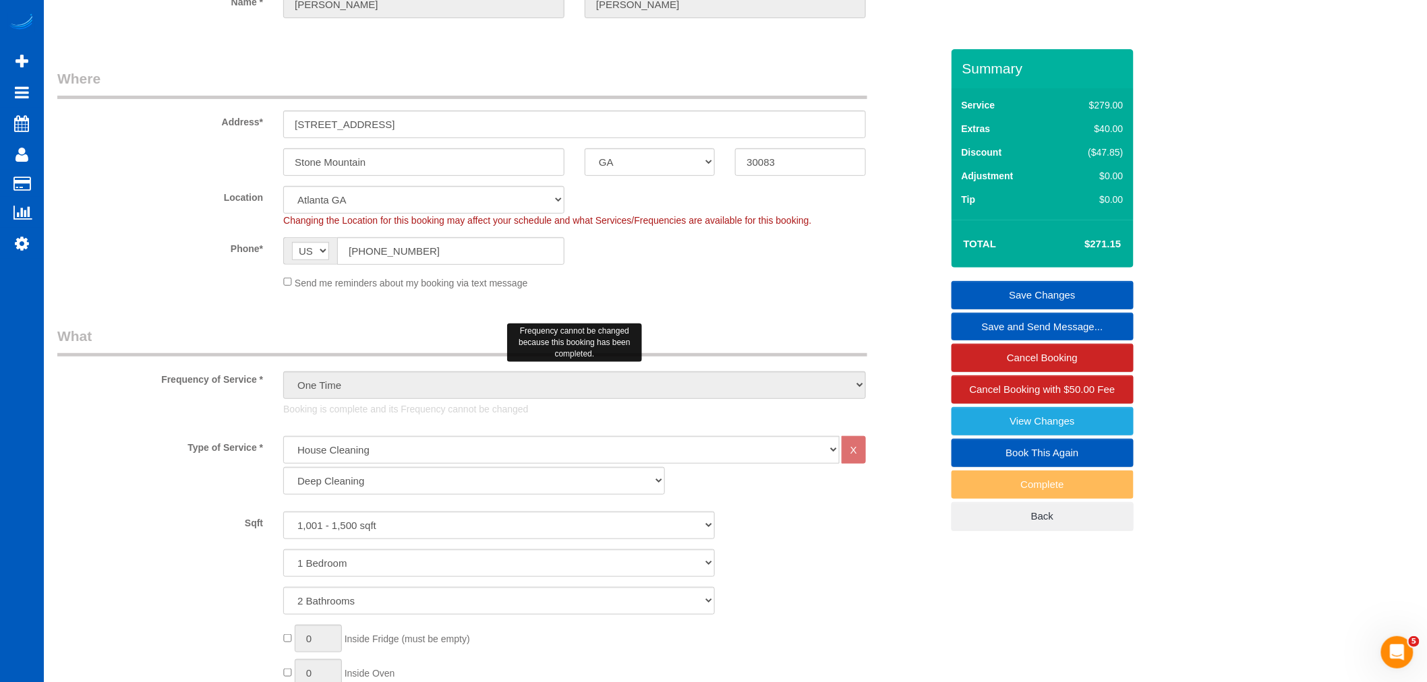
scroll to position [150, 0]
drag, startPoint x: 411, startPoint y: 118, endPoint x: 298, endPoint y: 124, distance: 113.4
click at [181, 117] on div "Address* [STREET_ADDRESS]" at bounding box center [499, 105] width 904 height 69
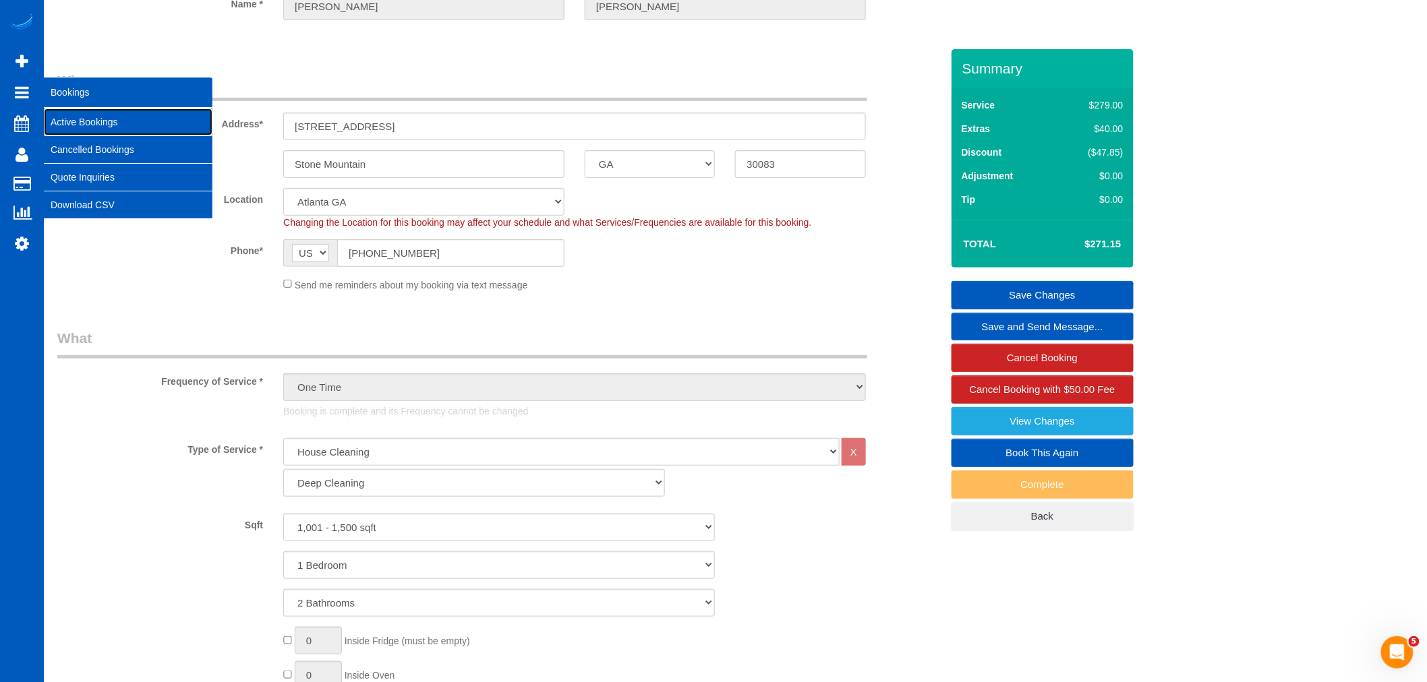
click at [84, 124] on link "Active Bookings" at bounding box center [128, 122] width 169 height 27
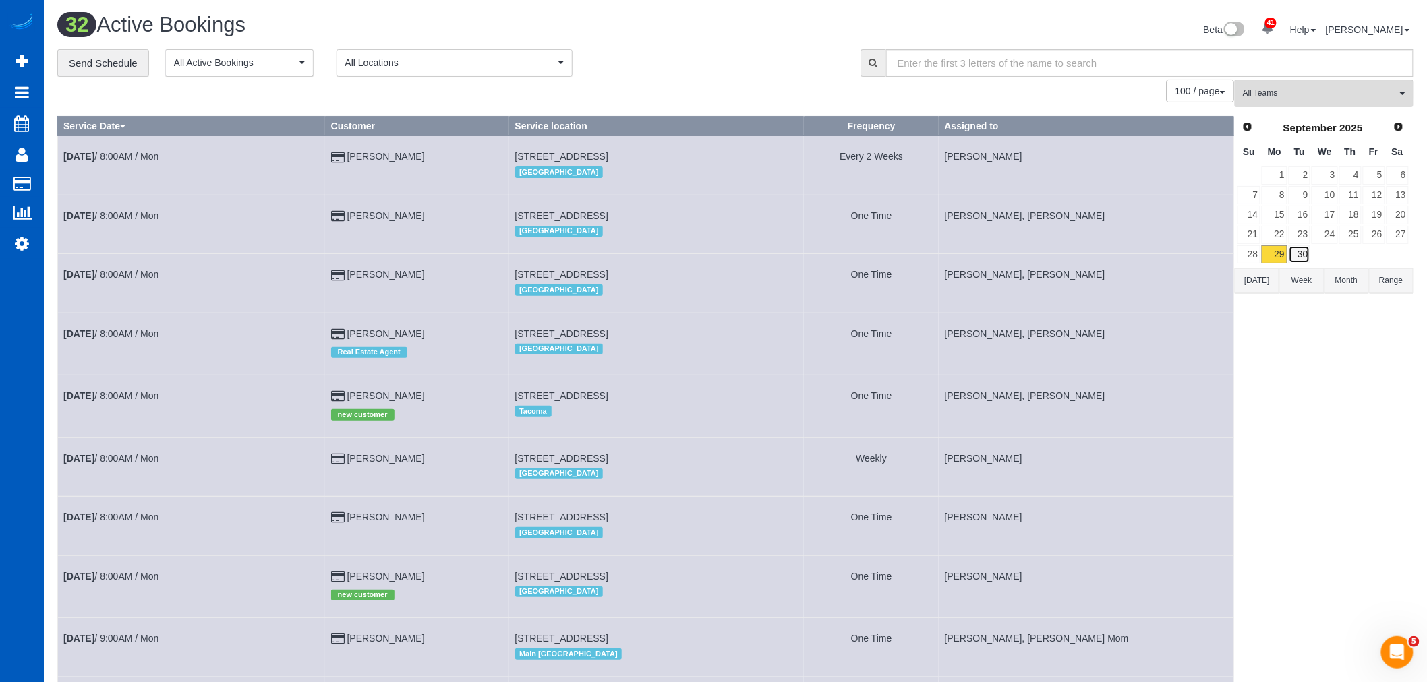
click at [1305, 256] on link "30" at bounding box center [1300, 254] width 22 height 18
click at [1276, 70] on input "text" at bounding box center [1149, 63] width 527 height 28
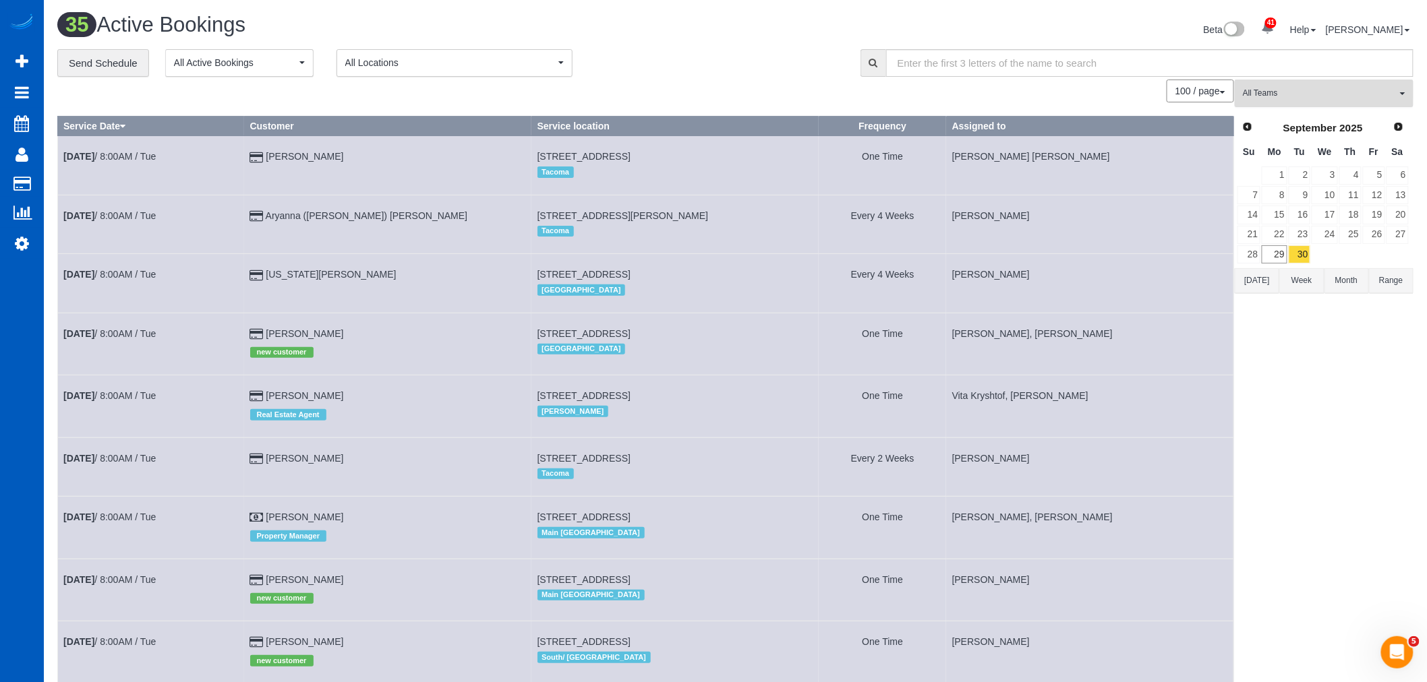
click at [1286, 89] on span "All Teams" at bounding box center [1320, 93] width 154 height 11
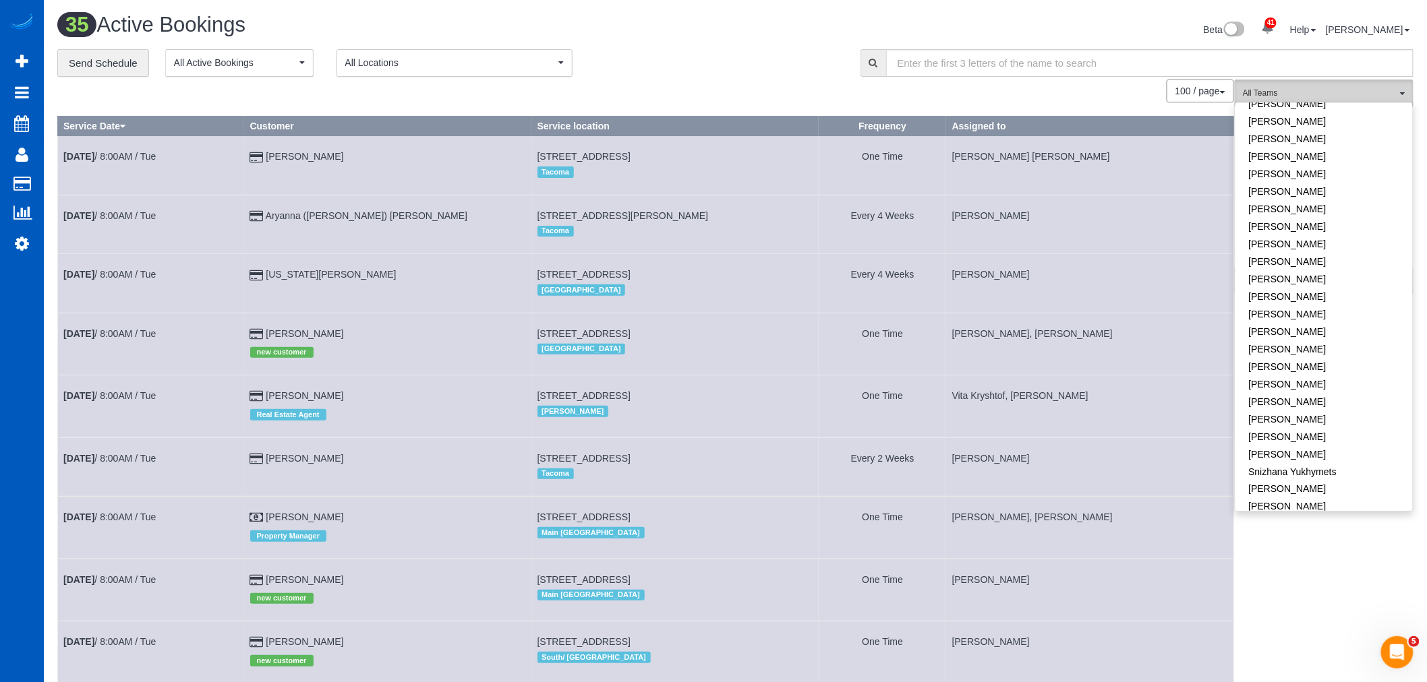
scroll to position [819, 0]
click at [1277, 278] on link "[PERSON_NAME]" at bounding box center [1323, 287] width 177 height 18
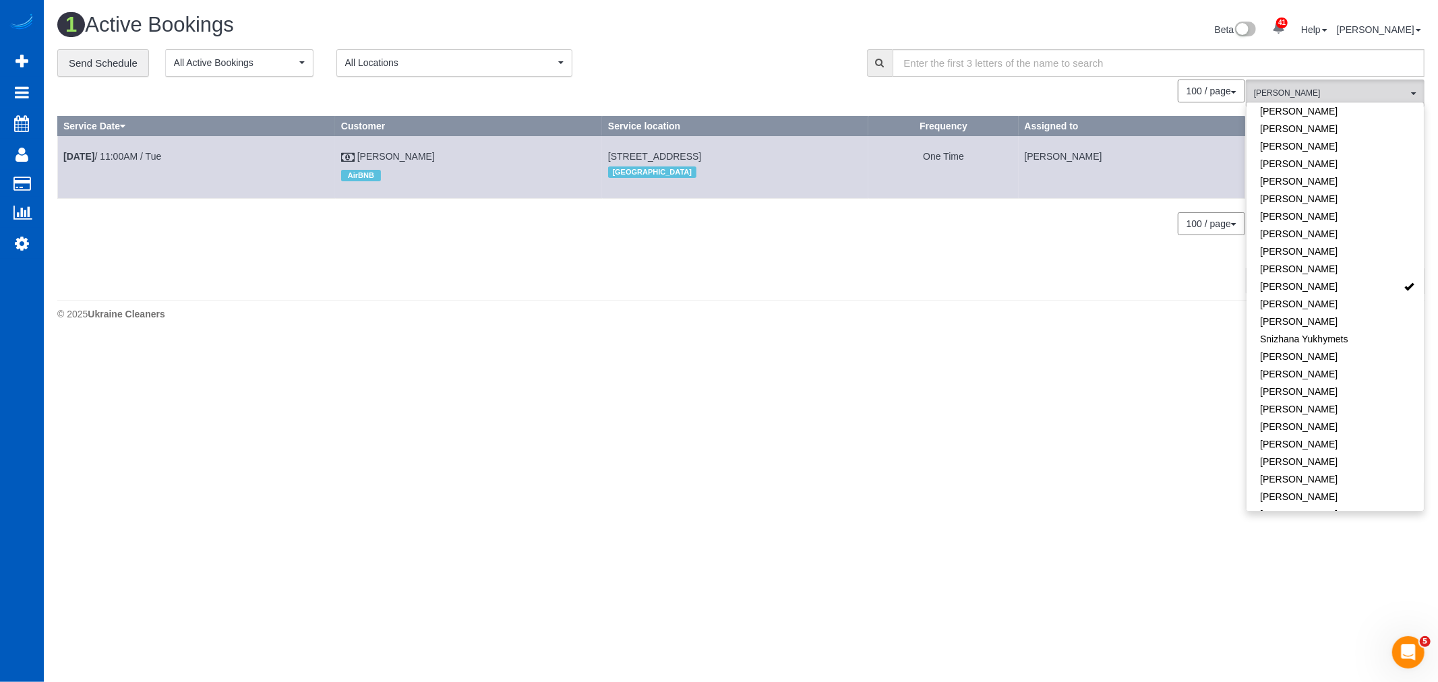
click at [550, 353] on body "41 Beta Your Notifications You have 0 alerts × You have 3 to charge for [DATE] …" at bounding box center [719, 341] width 1438 height 682
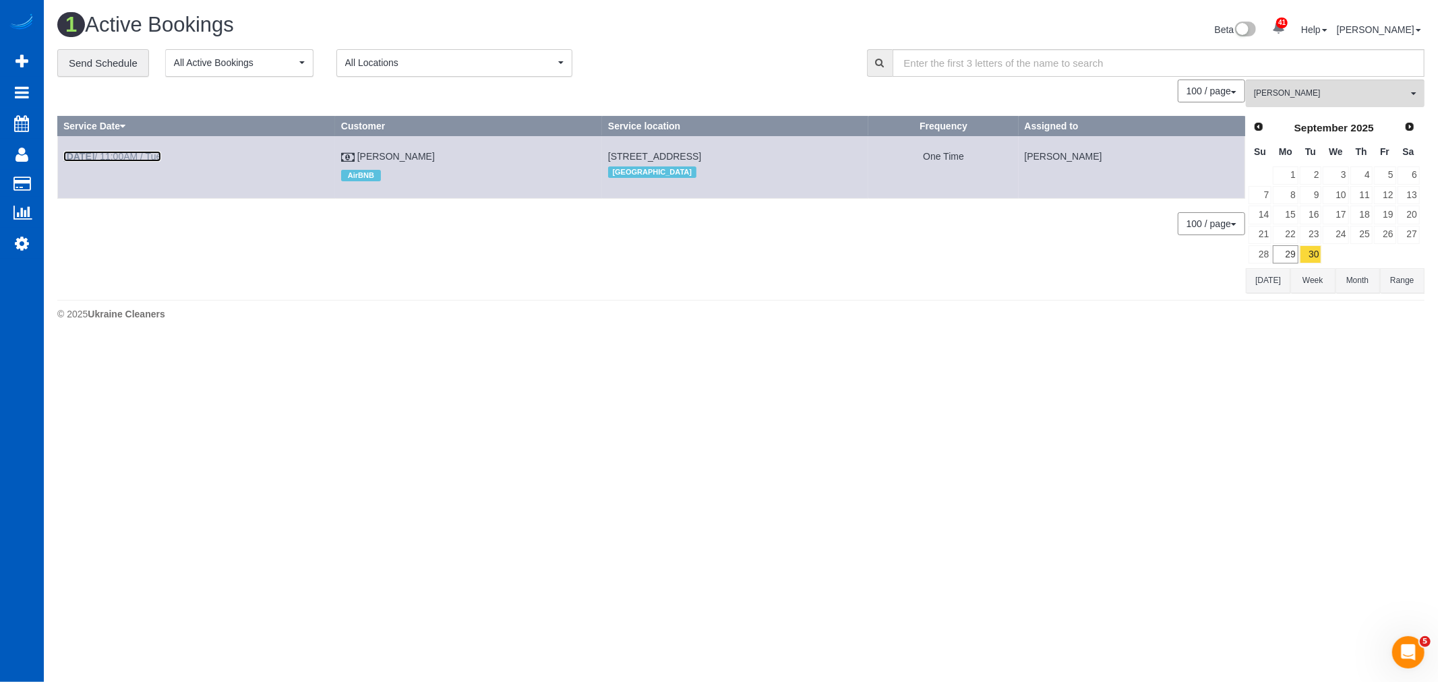
click at [94, 159] on b "[DATE]" at bounding box center [78, 156] width 31 height 11
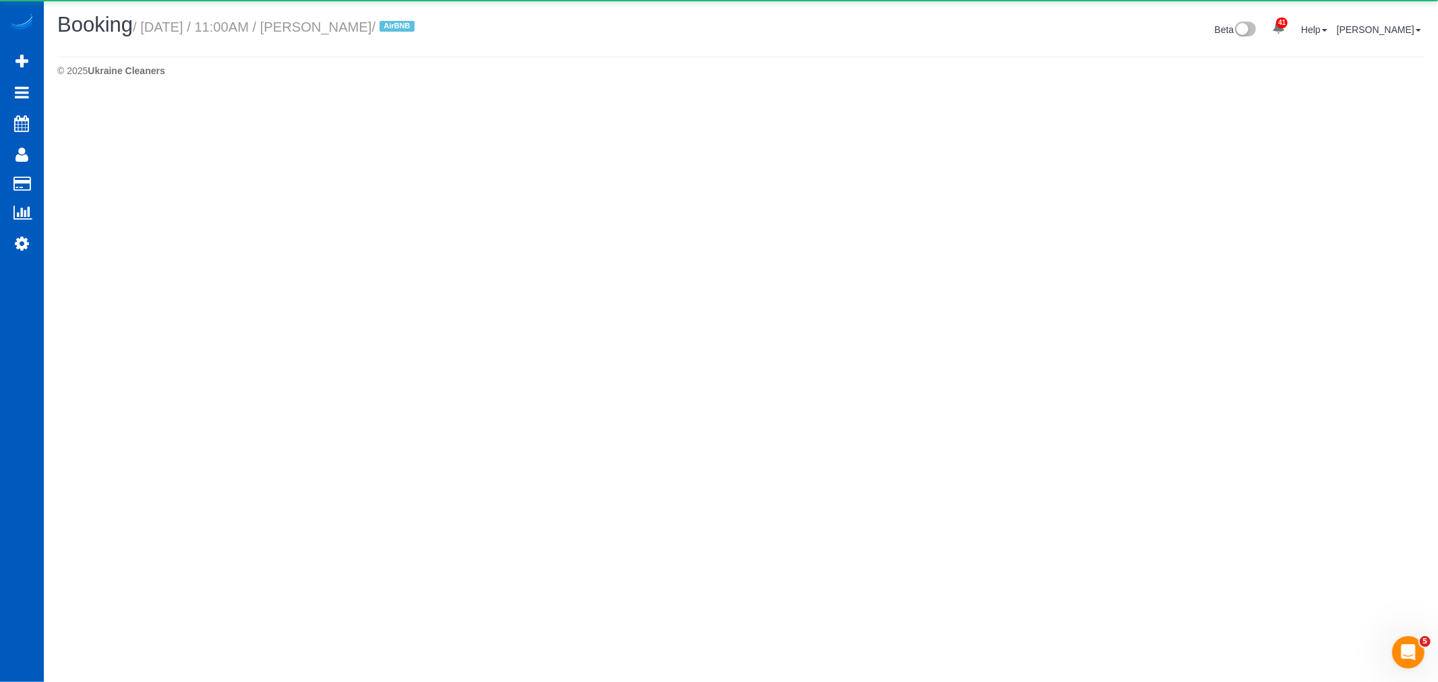
select select "OR"
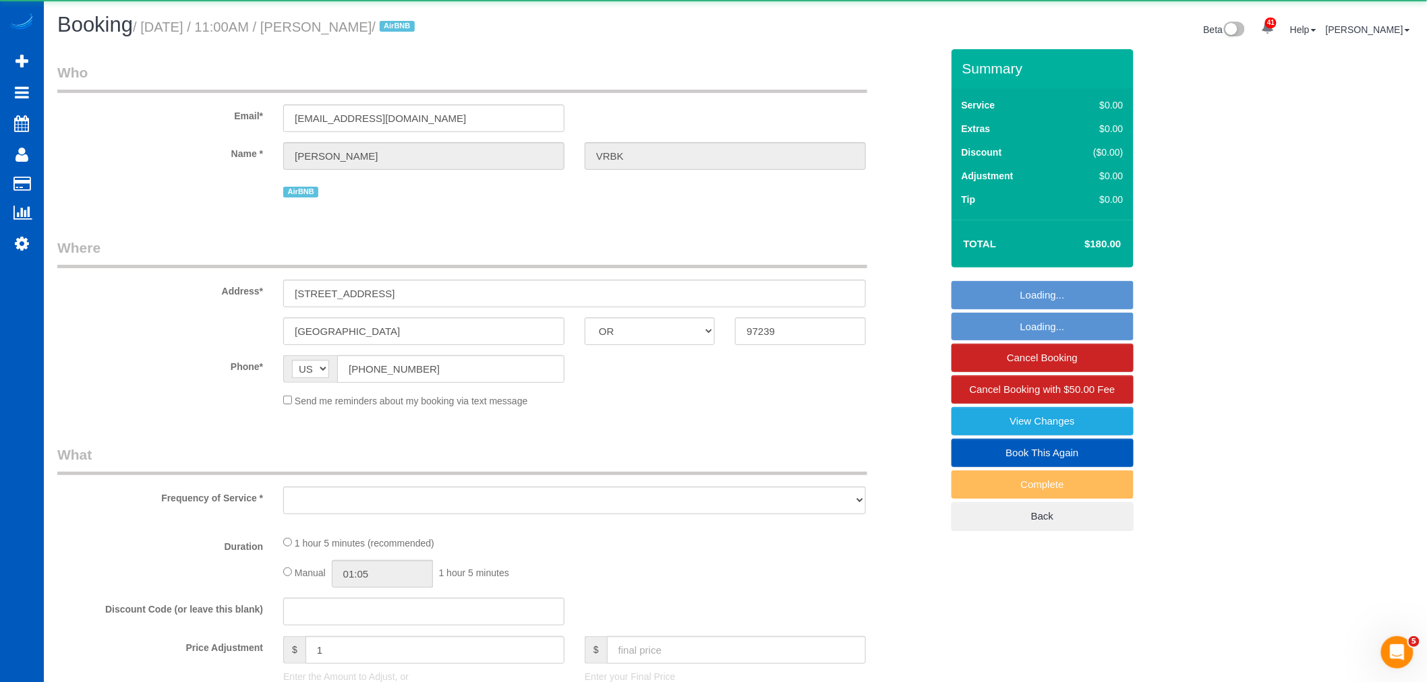
select select "object:3136"
select select "199"
select select "1001"
select select "2"
select select "spot6"
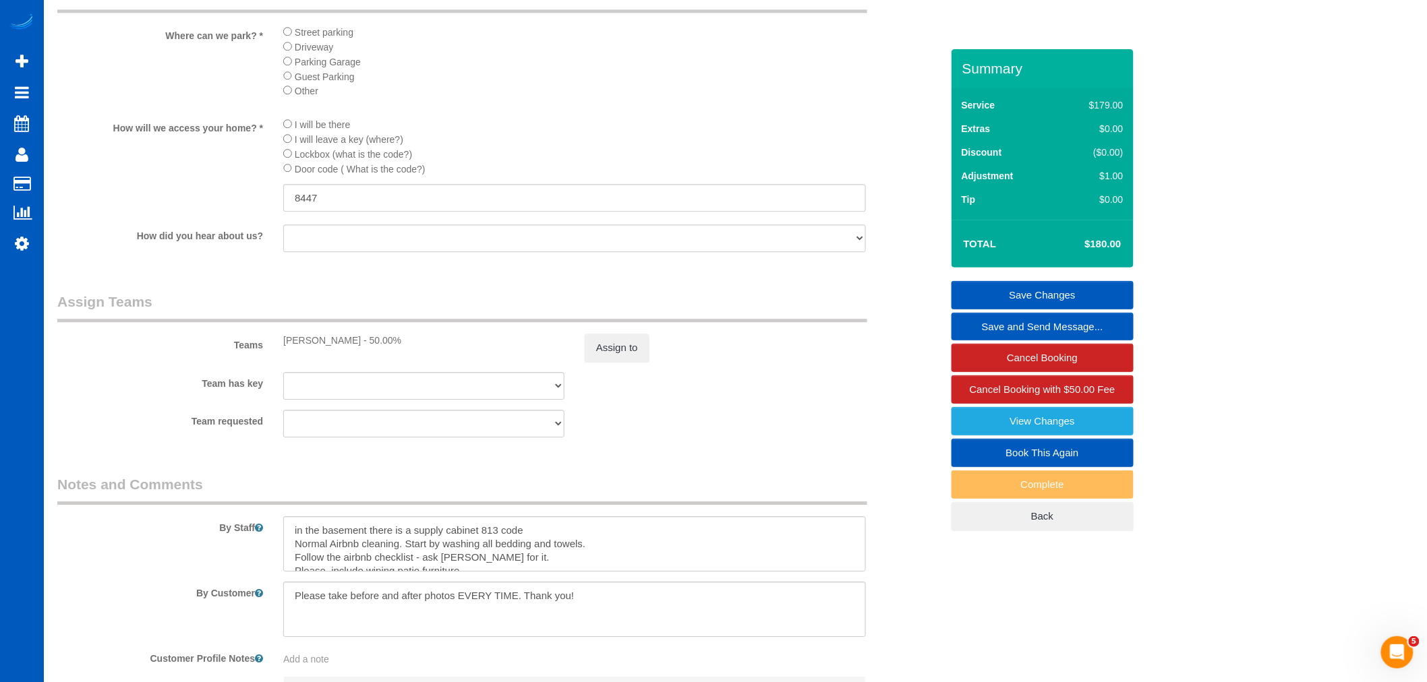
scroll to position [1704, 0]
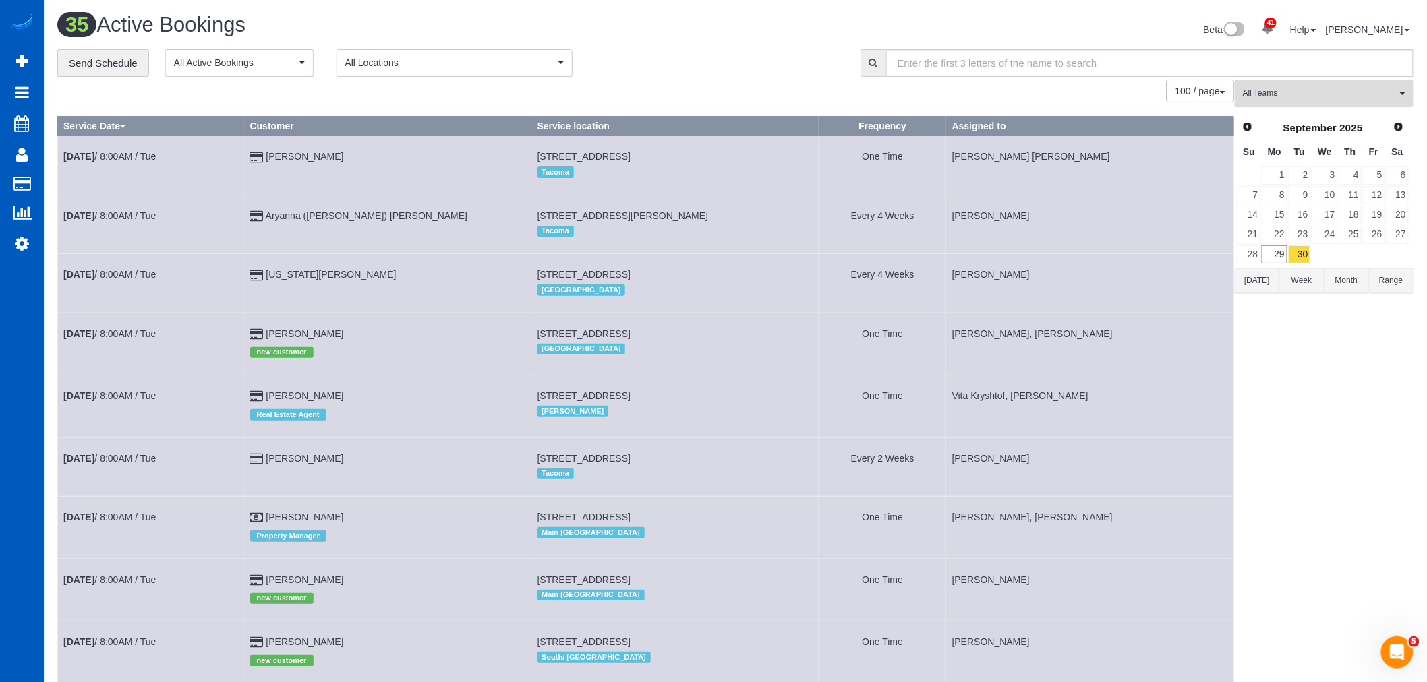
click at [1326, 98] on span "All Teams" at bounding box center [1320, 93] width 154 height 11
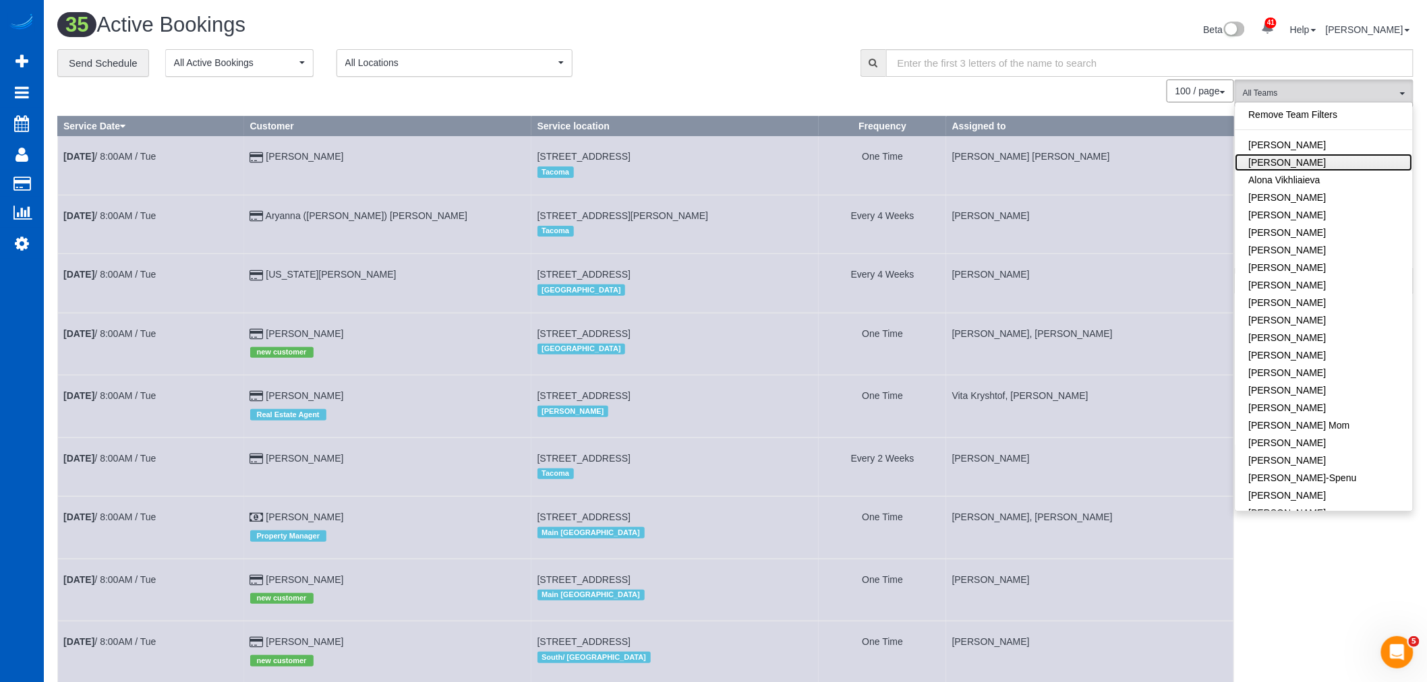
click at [1318, 169] on link "[PERSON_NAME]" at bounding box center [1323, 163] width 177 height 18
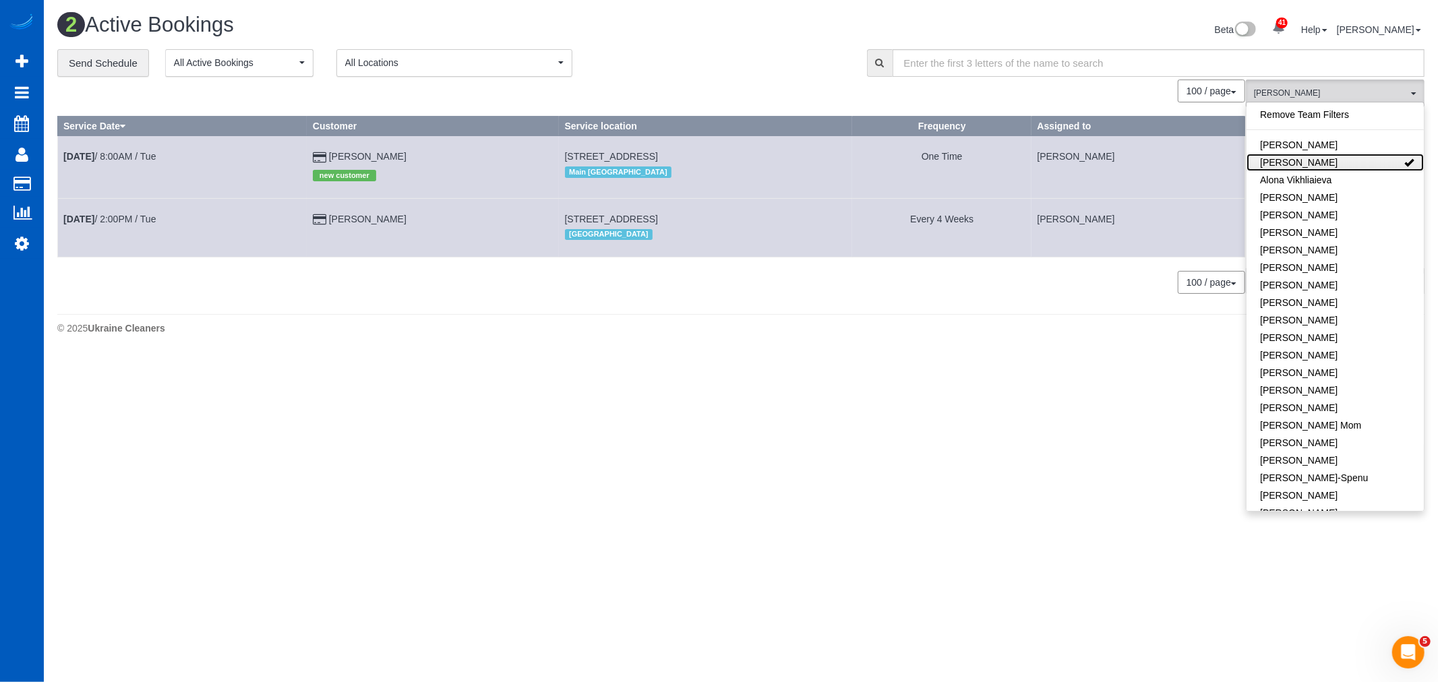
click at [1318, 169] on link "[PERSON_NAME]" at bounding box center [1335, 163] width 177 height 18
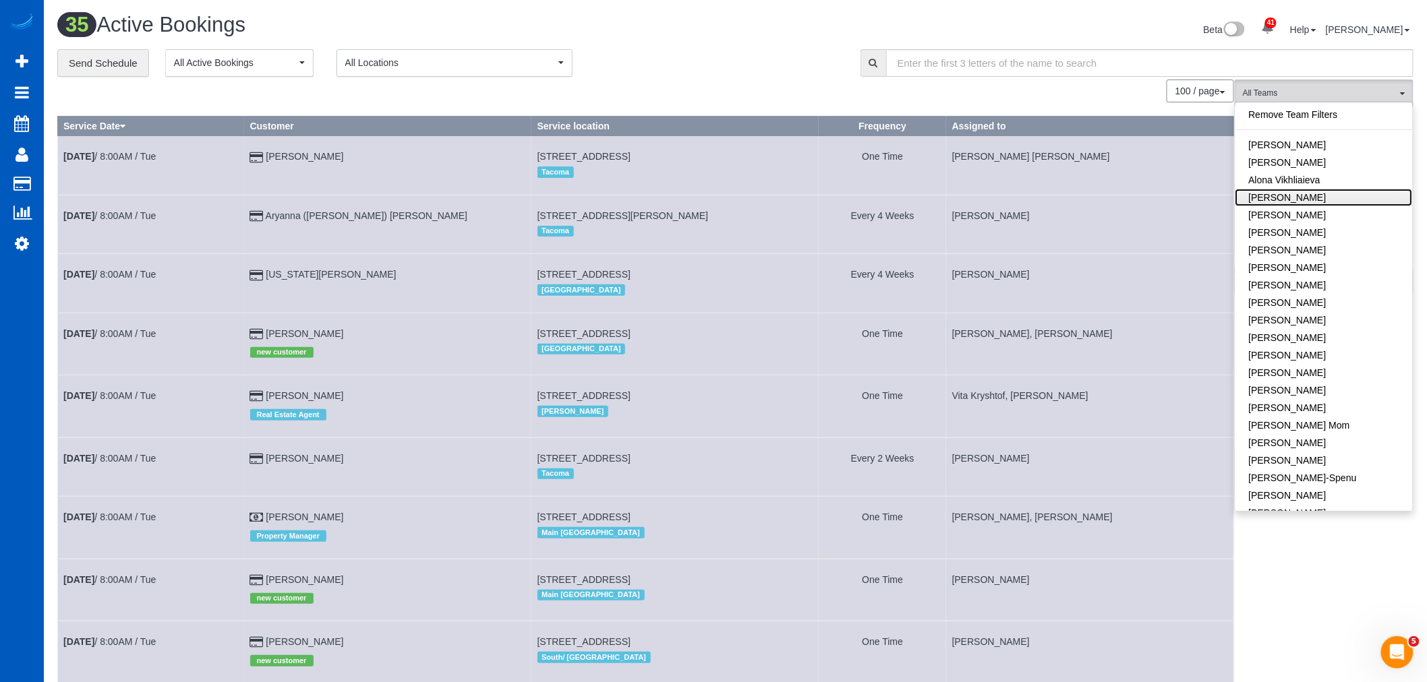
click at [1343, 200] on link "[PERSON_NAME]" at bounding box center [1323, 198] width 177 height 18
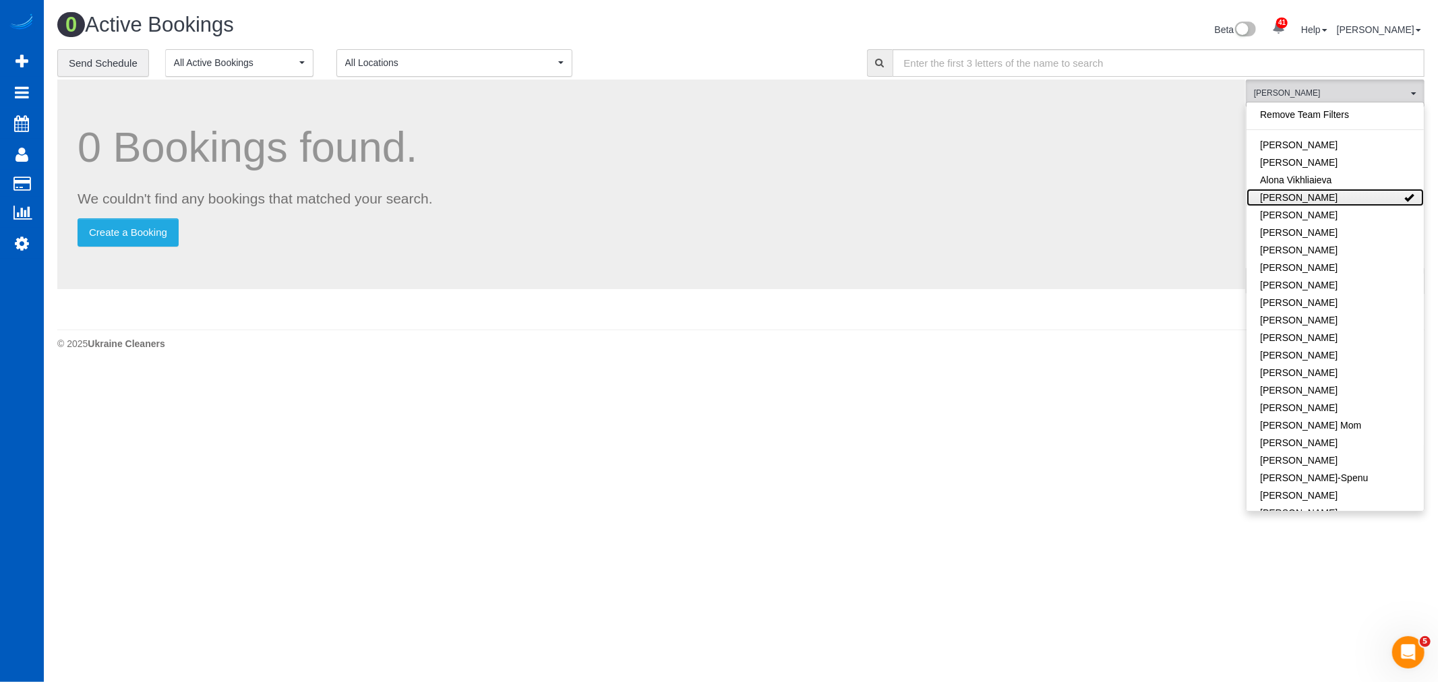
click at [1343, 200] on link "[PERSON_NAME]" at bounding box center [1335, 198] width 177 height 18
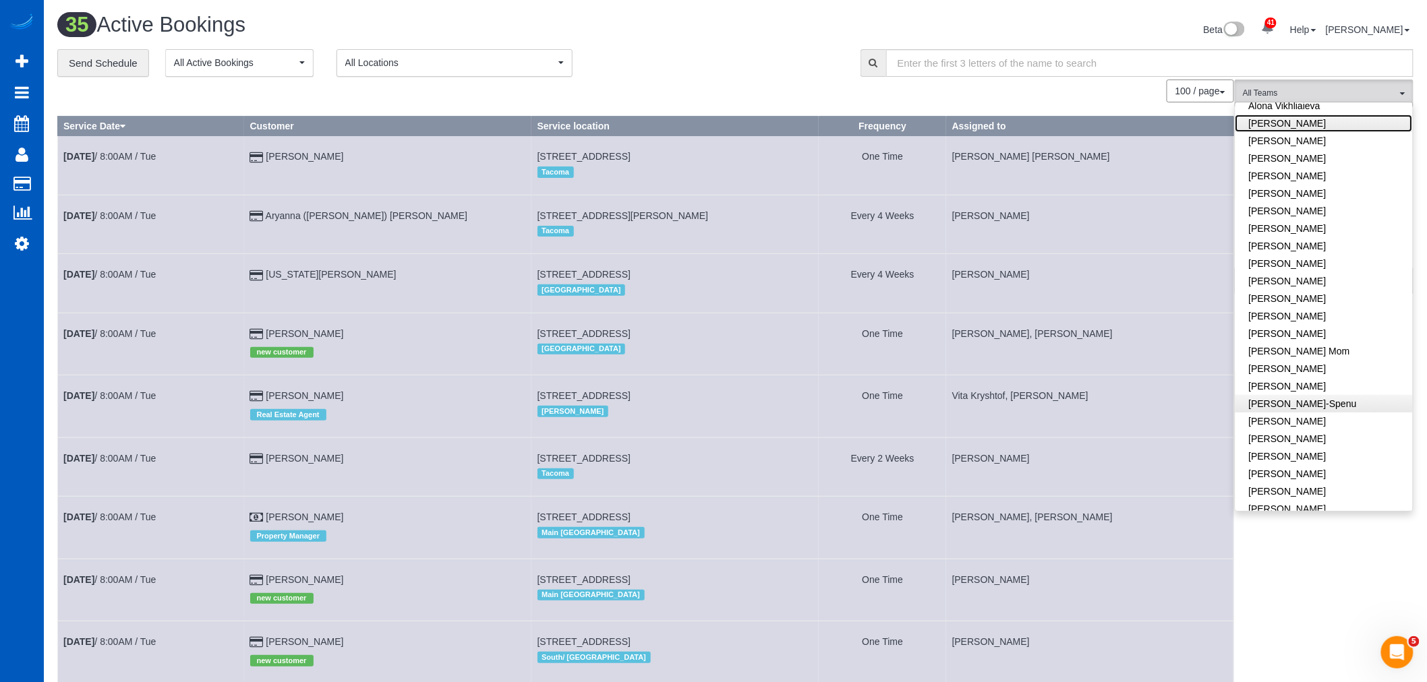
scroll to position [75, 0]
click at [1345, 385] on link "[PERSON_NAME]" at bounding box center [1323, 386] width 177 height 18
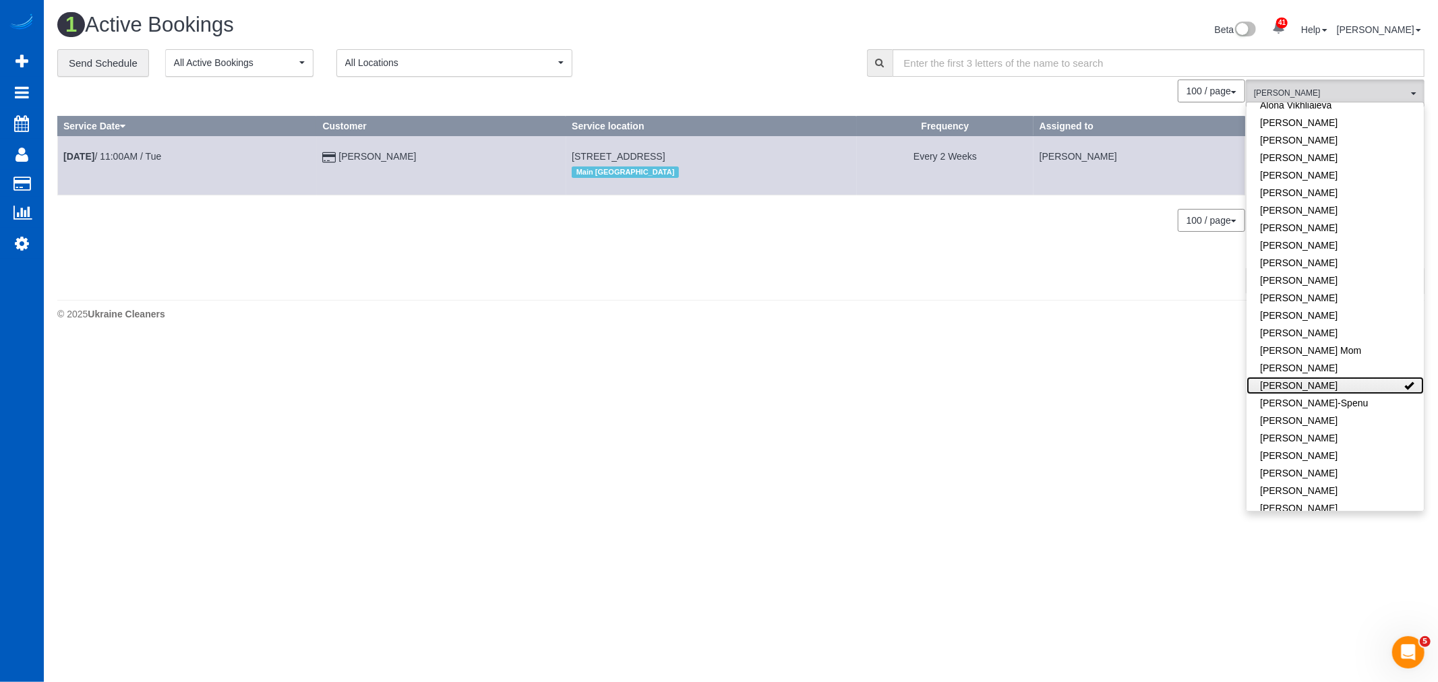
click at [1345, 385] on link "[PERSON_NAME]" at bounding box center [1335, 386] width 177 height 18
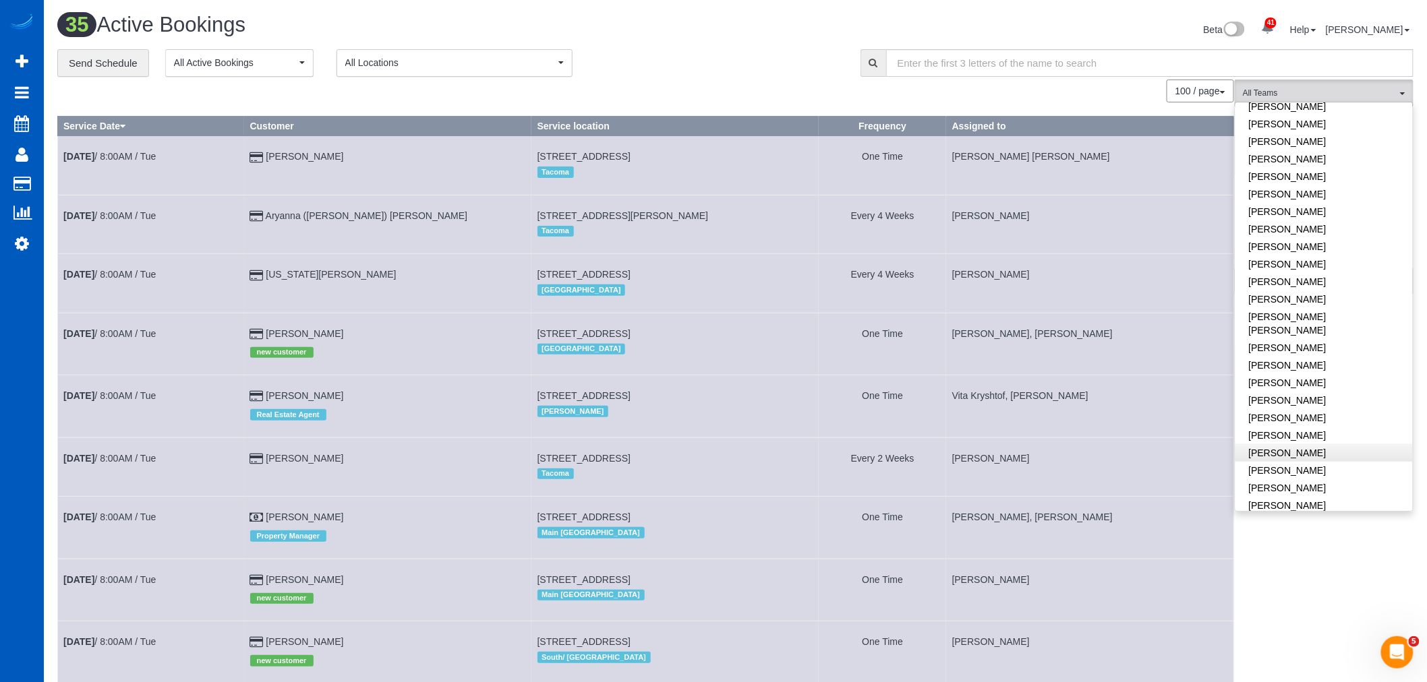
scroll to position [449, 0]
click at [1343, 384] on link "[PERSON_NAME]" at bounding box center [1323, 393] width 177 height 18
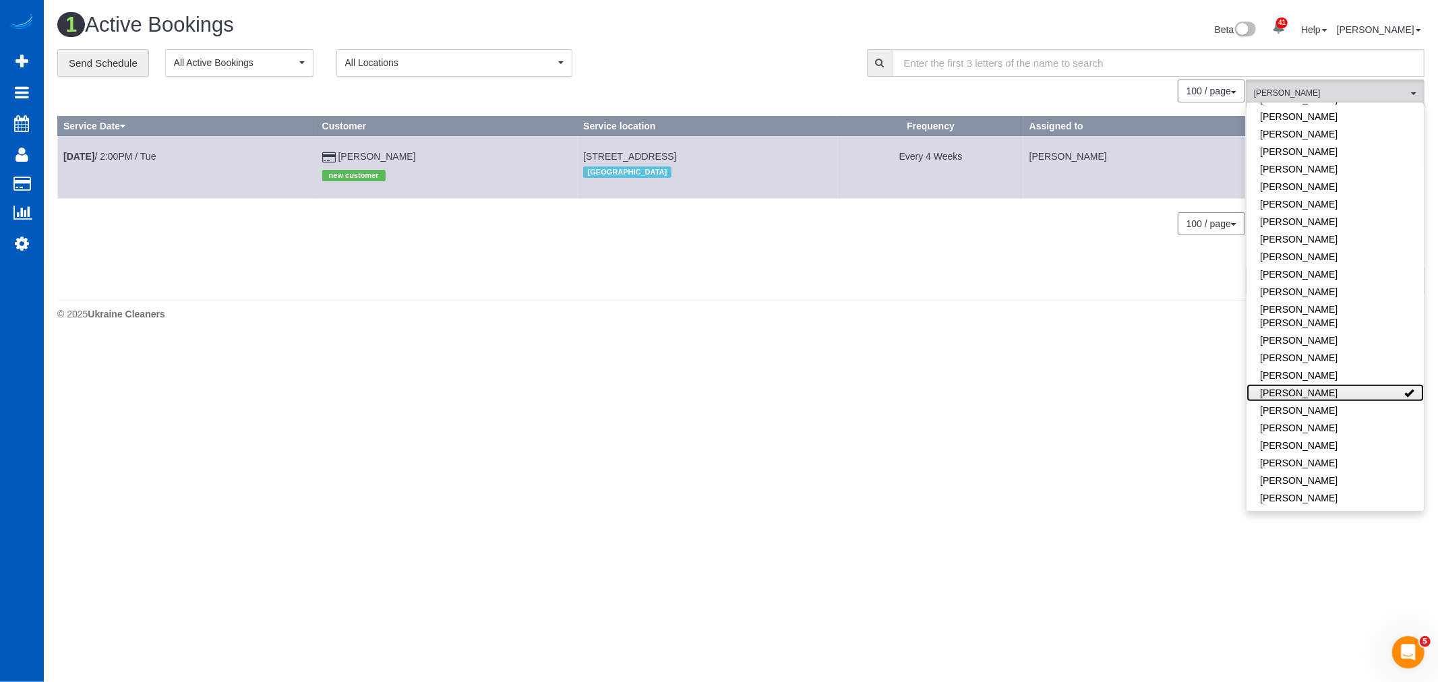
click at [1346, 384] on link "[PERSON_NAME]" at bounding box center [1335, 393] width 177 height 18
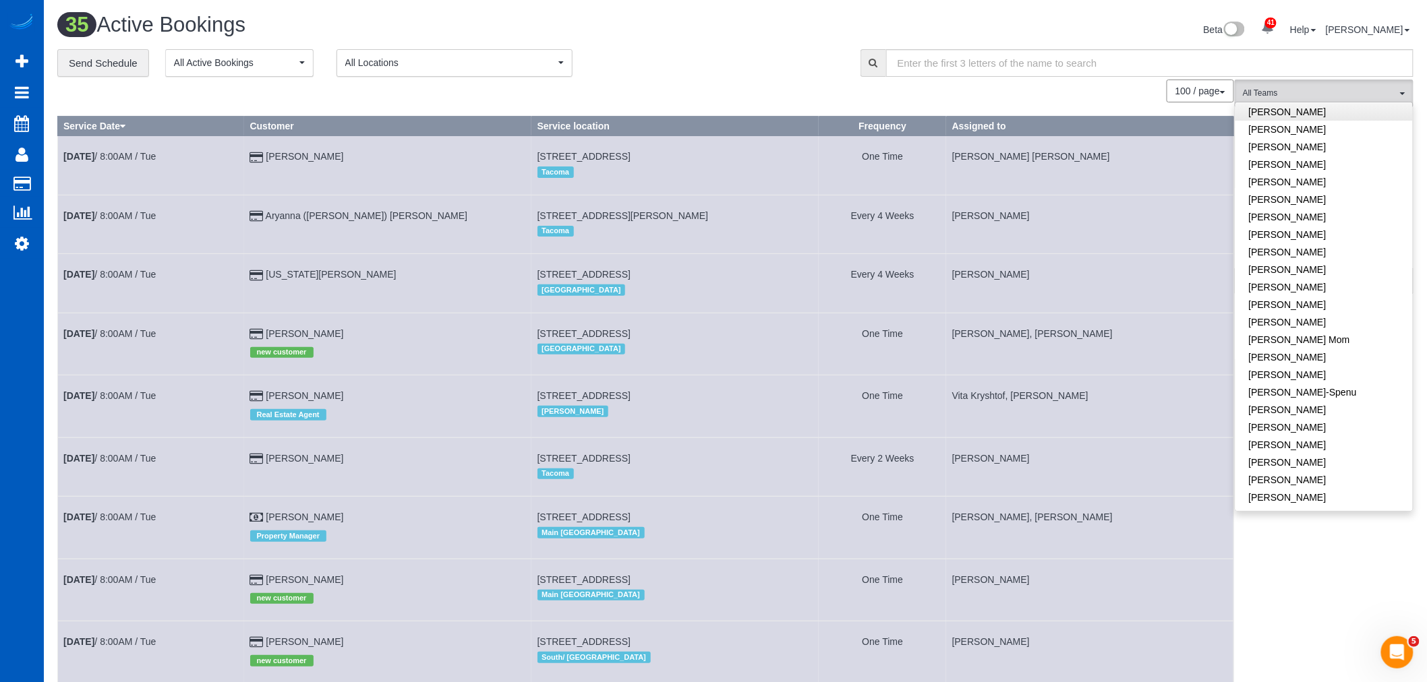
scroll to position [75, 0]
click at [1311, 86] on button "All Teams" at bounding box center [1324, 94] width 179 height 28
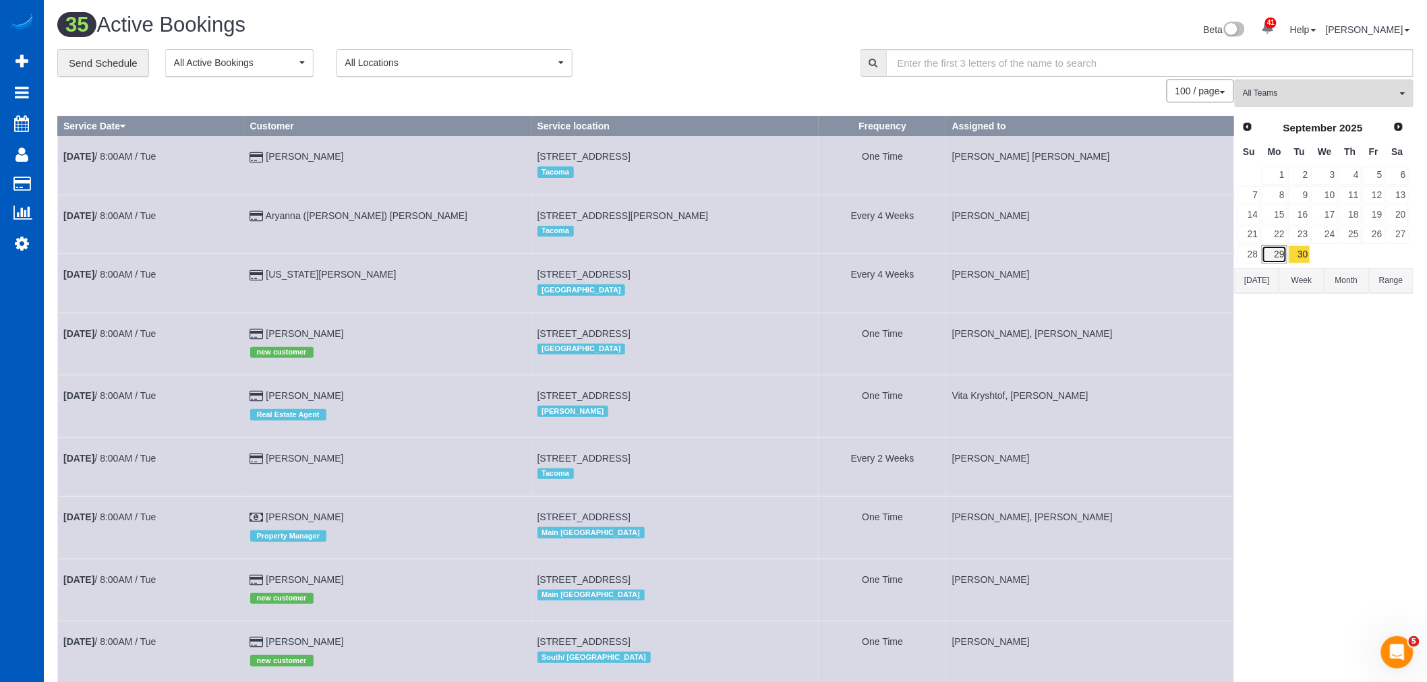
click at [1276, 260] on link "29" at bounding box center [1274, 254] width 25 height 18
click at [1288, 262] on td "30" at bounding box center [1300, 255] width 24 height 20
click at [1295, 257] on link "30" at bounding box center [1300, 254] width 22 height 18
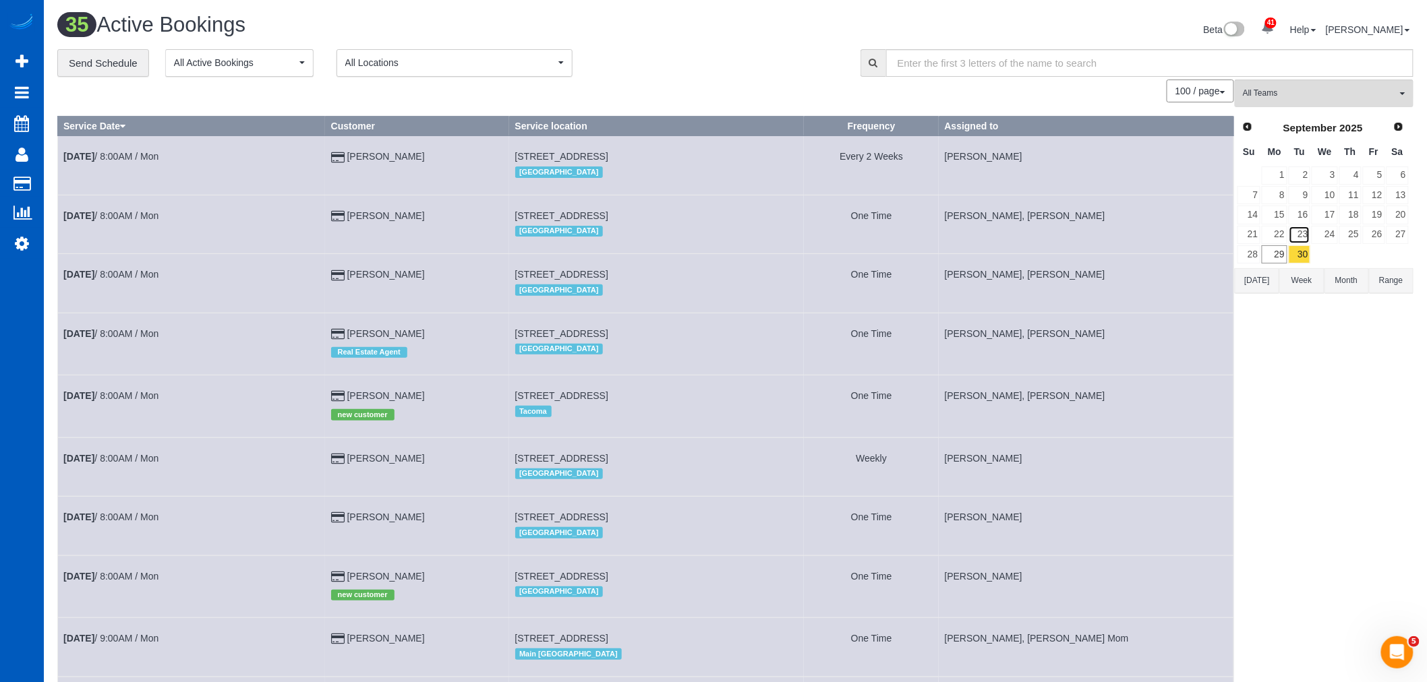
click at [1297, 244] on link "23" at bounding box center [1300, 235] width 22 height 18
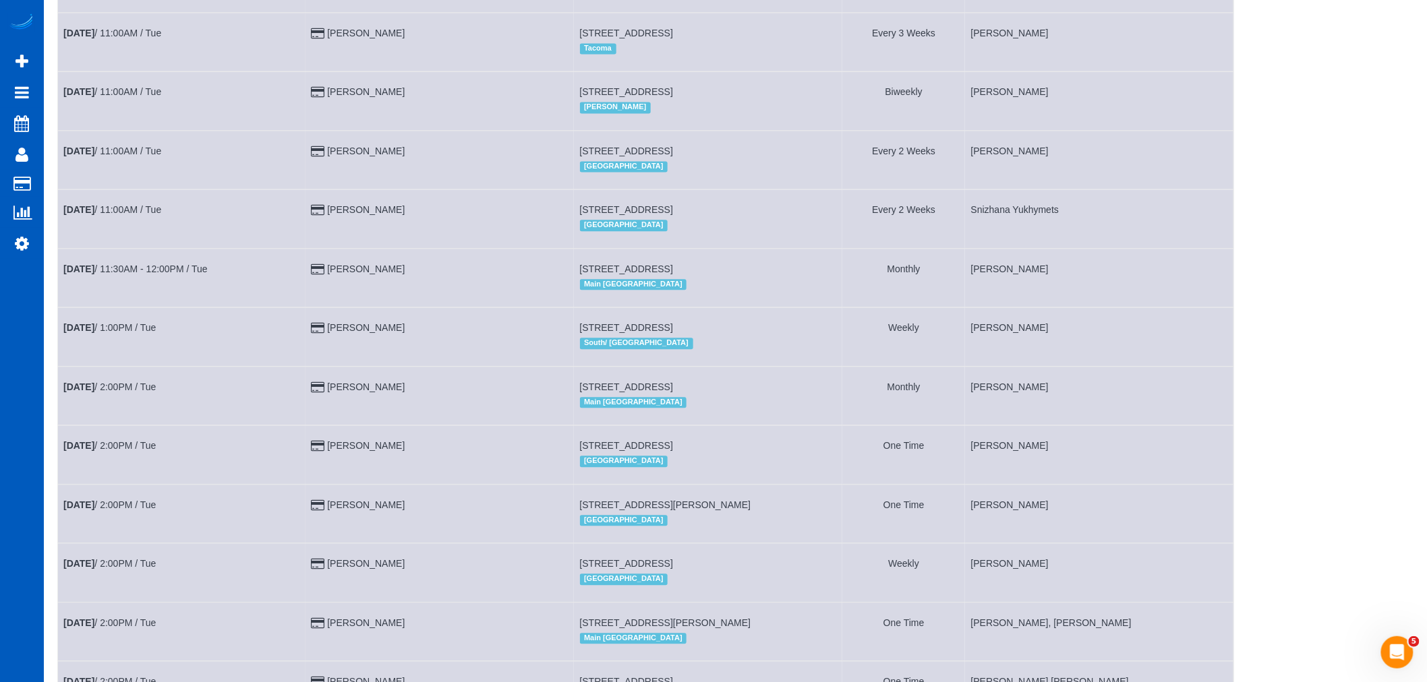
scroll to position [1123, 0]
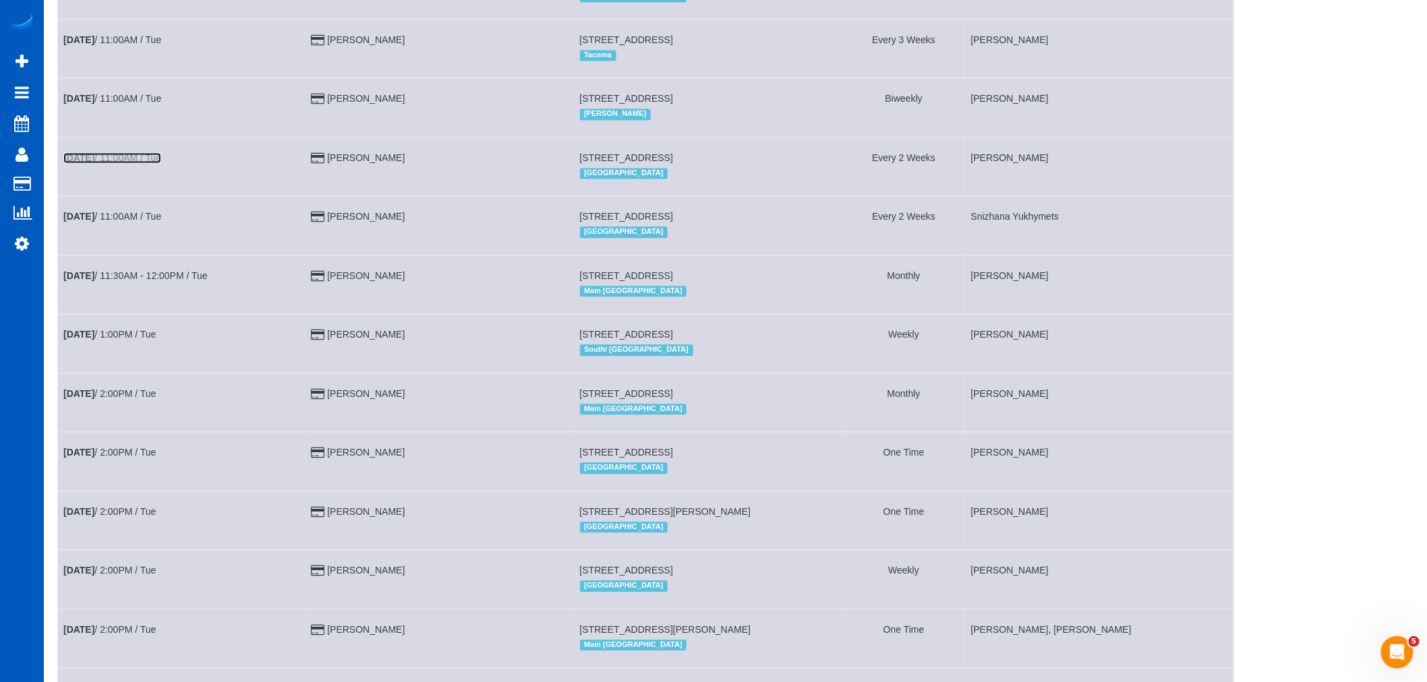
click at [131, 163] on link "[DATE] 11:00AM / Tue" at bounding box center [112, 157] width 98 height 11
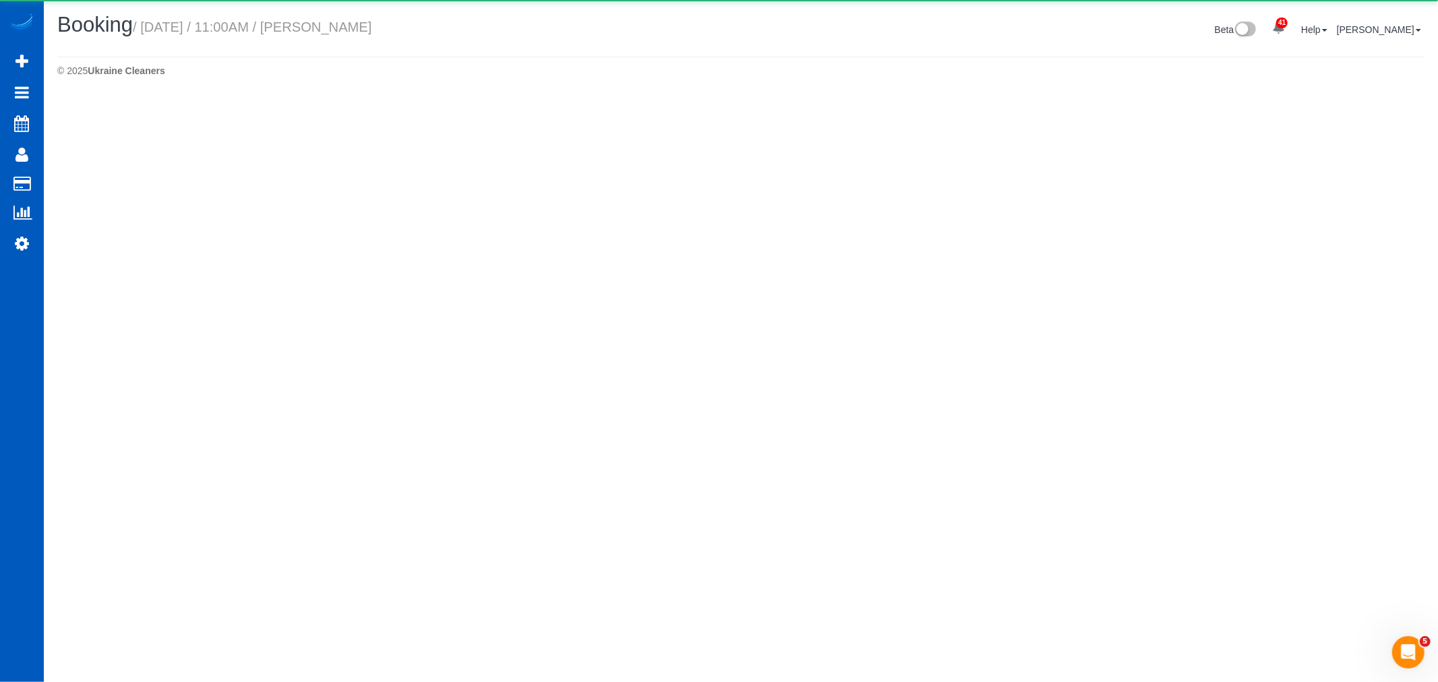
select select "WA"
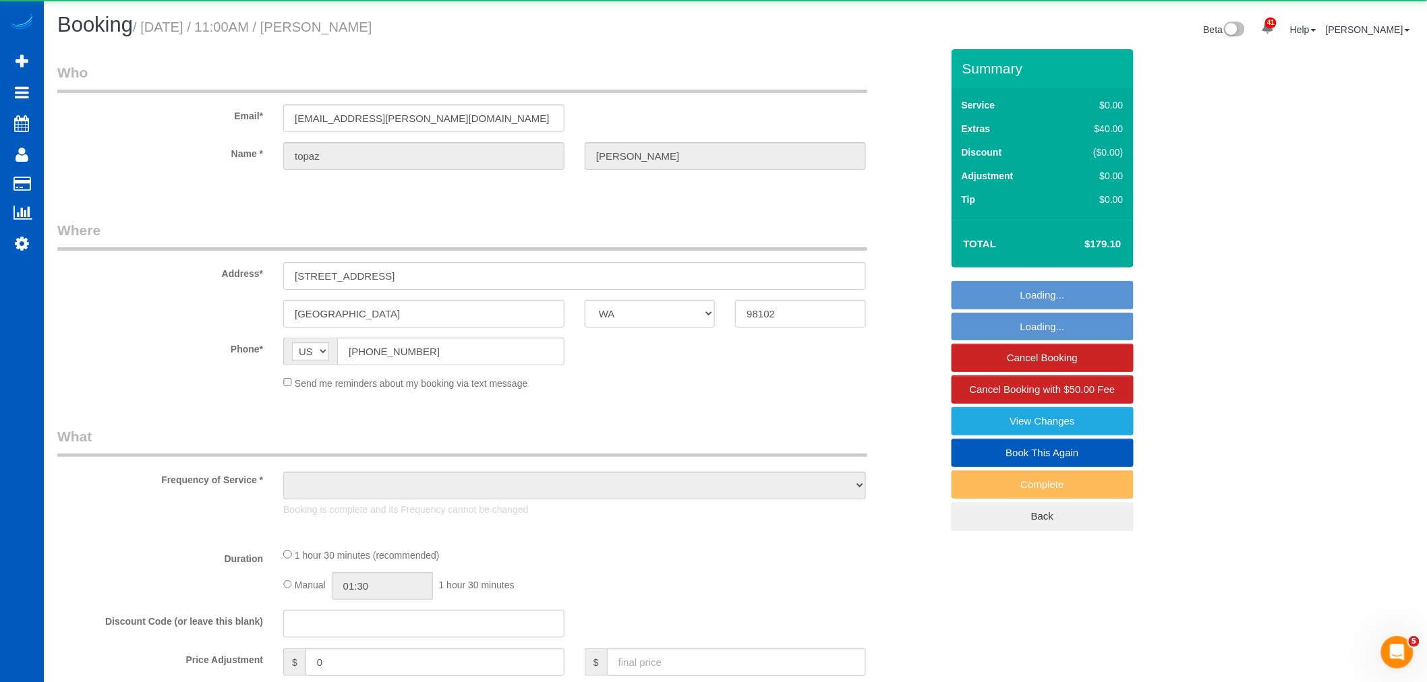
select select "object:8399"
select select "string:fspay-c9cd2bab-f958-4b9e-8d14-7e1d94cdc6cc"
select select "199"
select select "spot21"
select select "number:8"
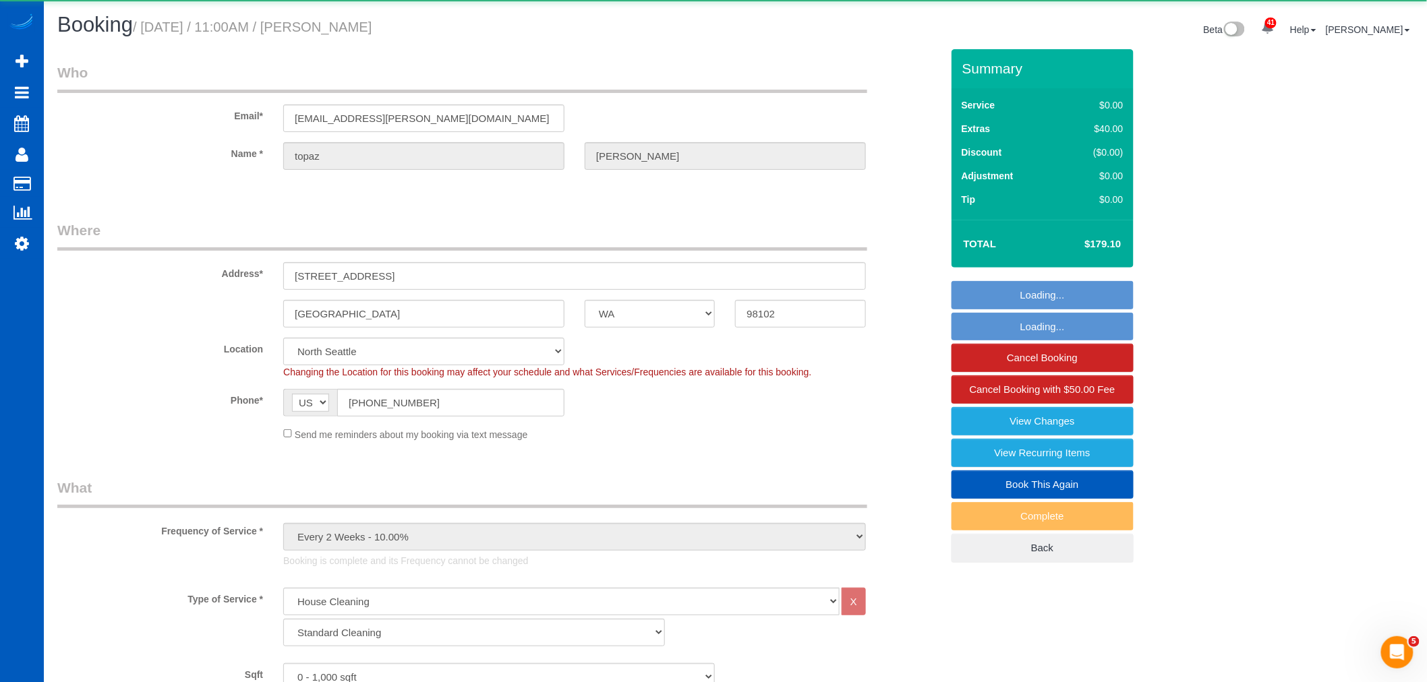
select select "2"
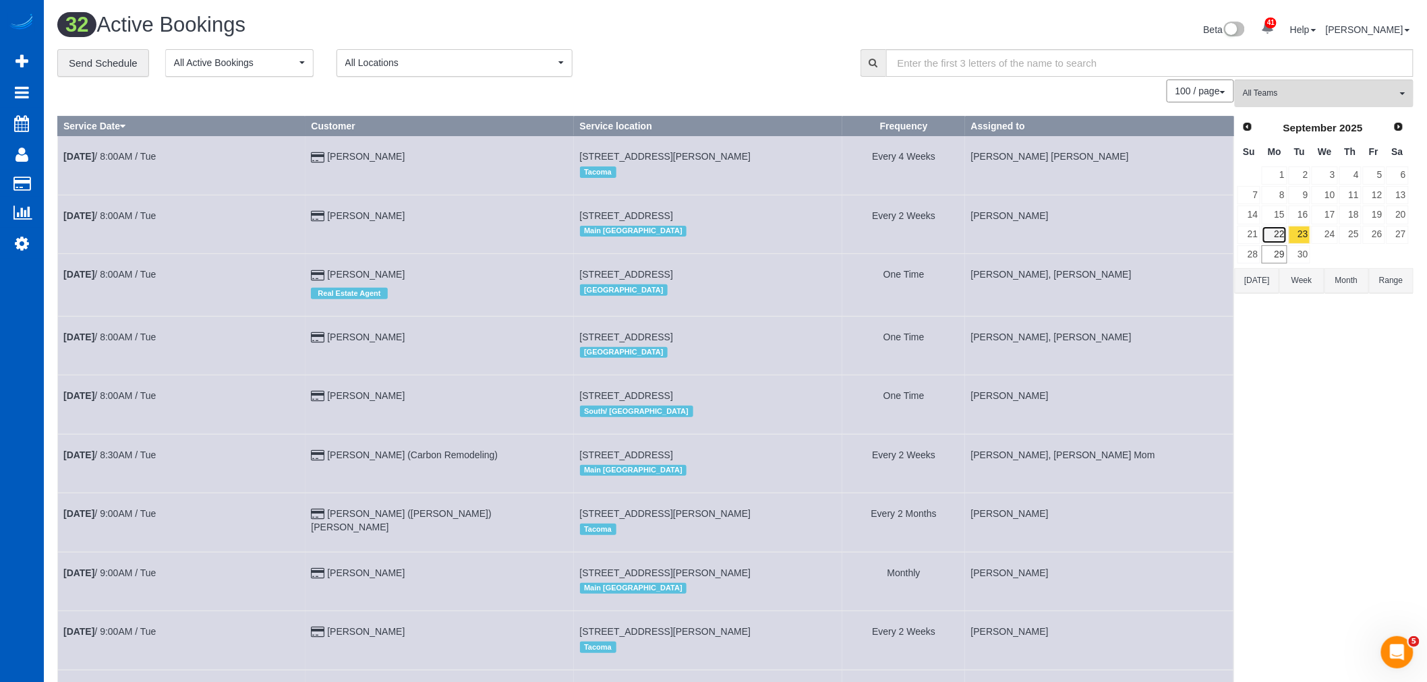
click at [1279, 237] on link "22" at bounding box center [1274, 235] width 25 height 18
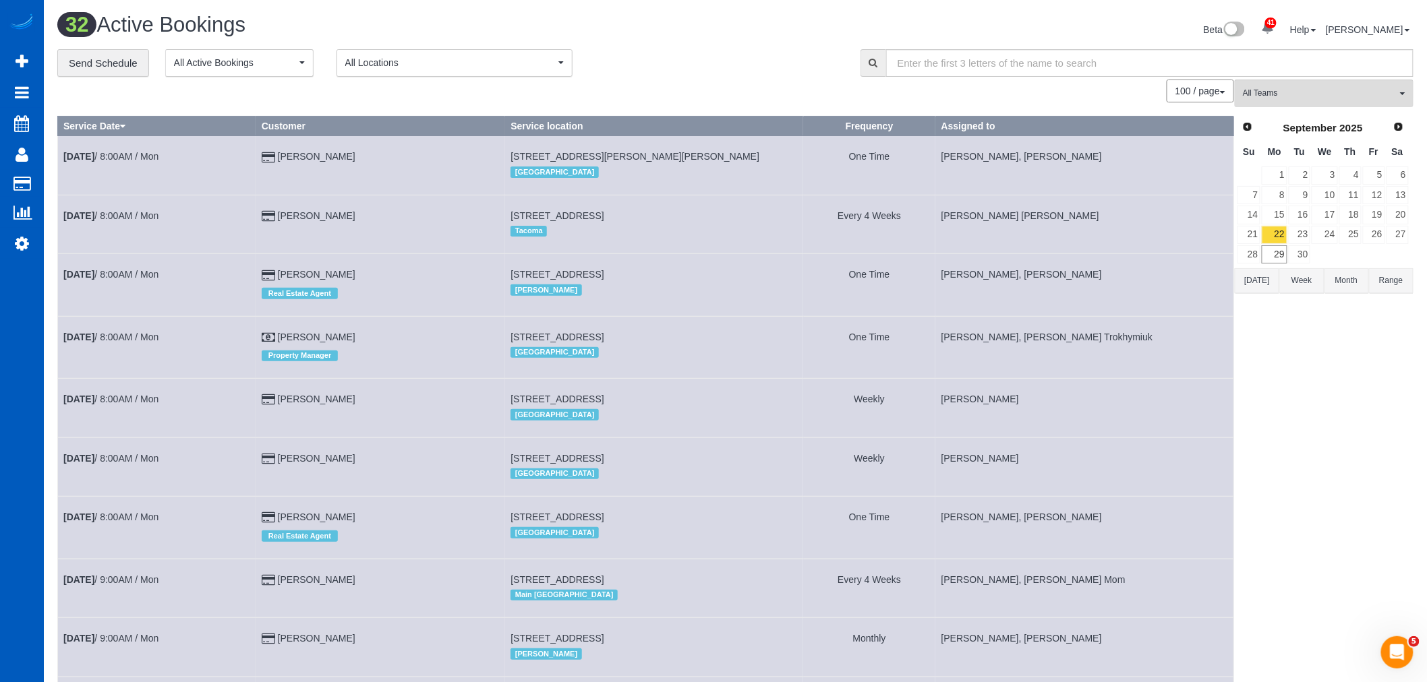
click at [1265, 270] on button "[DATE]" at bounding box center [1257, 280] width 45 height 25
click at [1272, 260] on link "29" at bounding box center [1274, 254] width 25 height 18
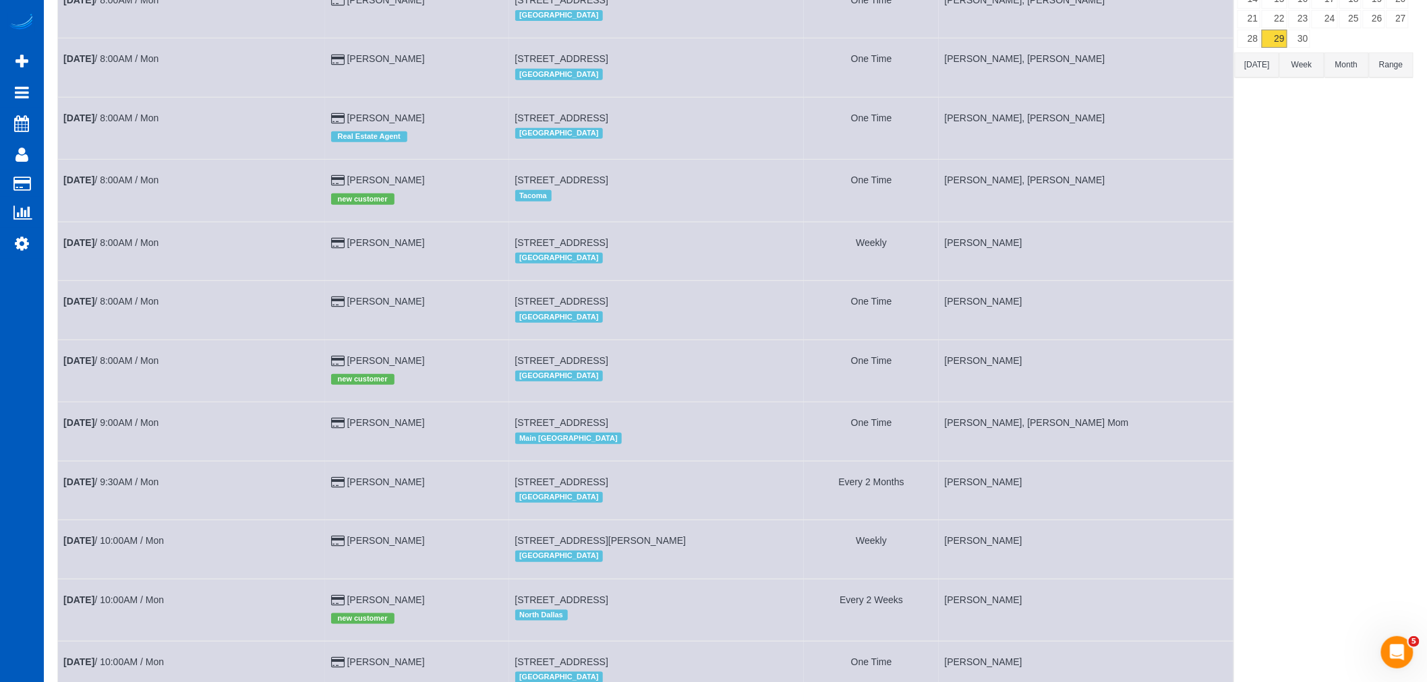
scroll to position [225, 0]
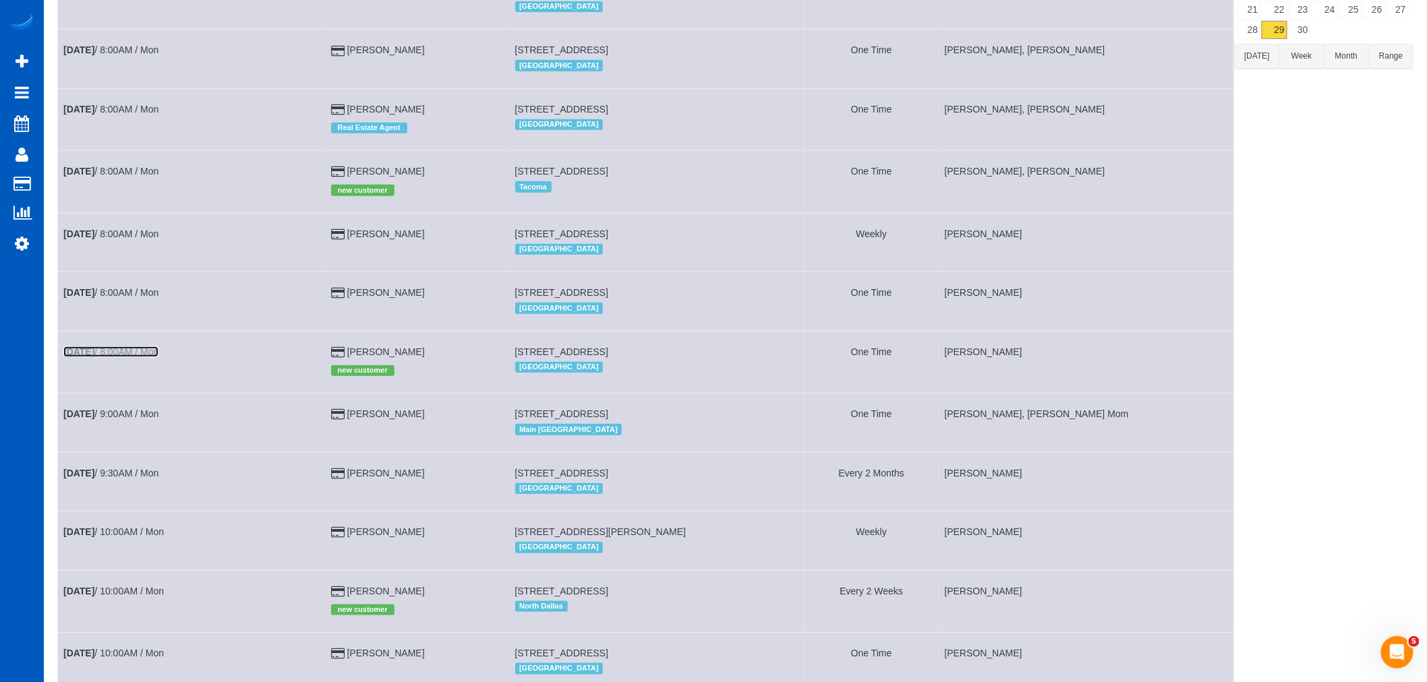
click at [84, 357] on b "[DATE]" at bounding box center [78, 352] width 31 height 11
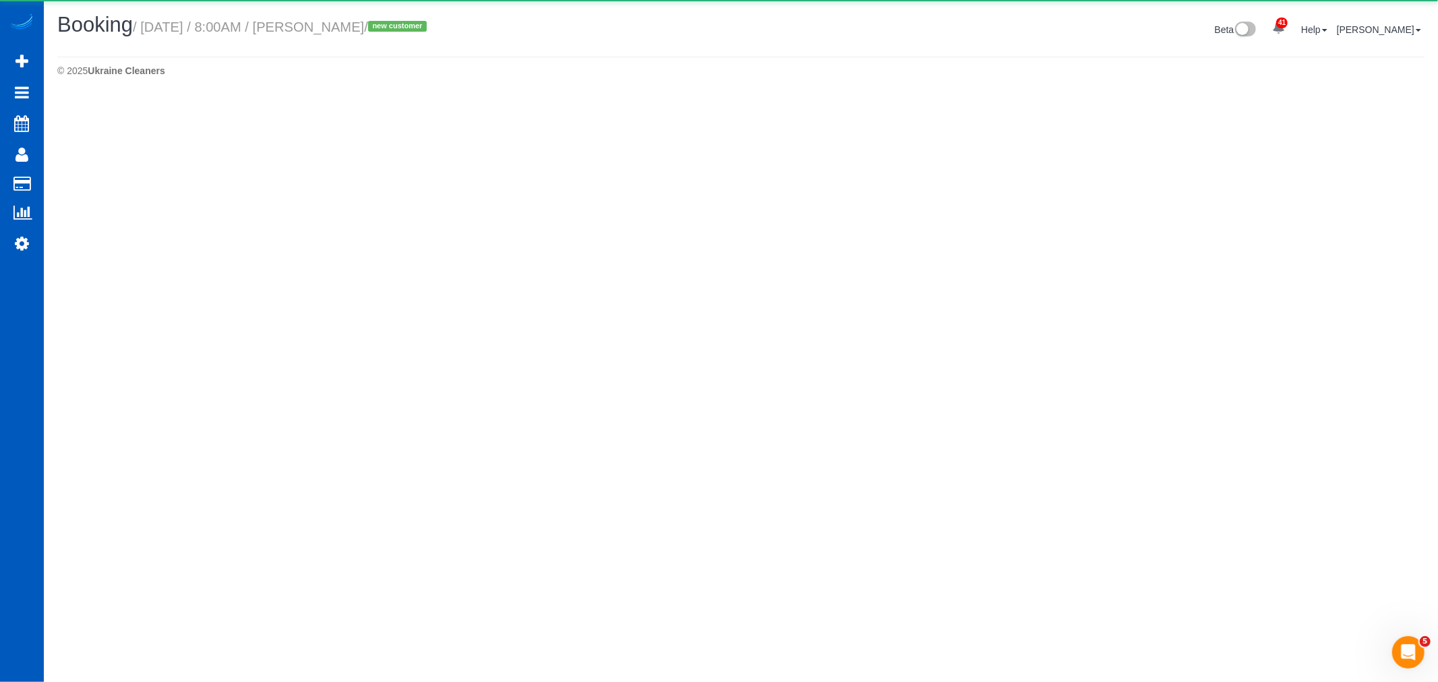
select select "WA"
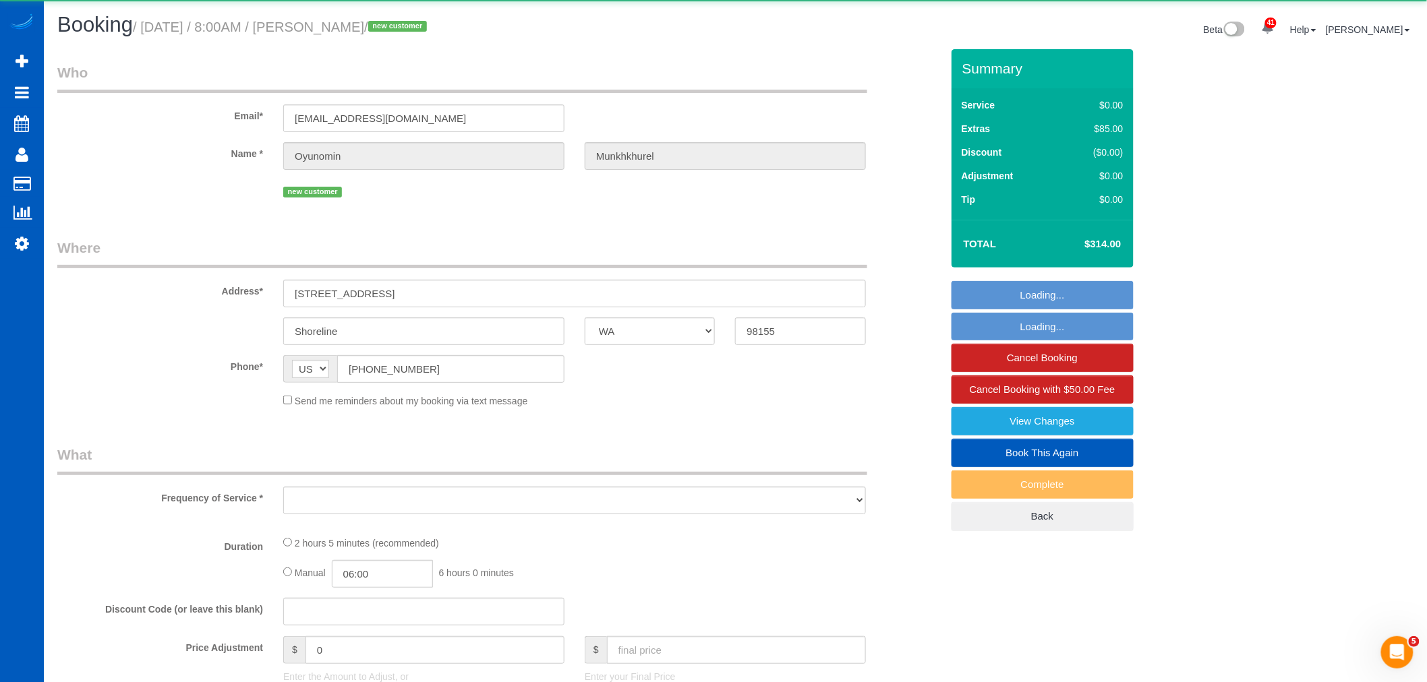
select select "object:11155"
select select "string:fspay-1287f59b-cdc0-4ef4-8e40-d20d2fa76863"
select select "199"
select select "2"
select select "spot26"
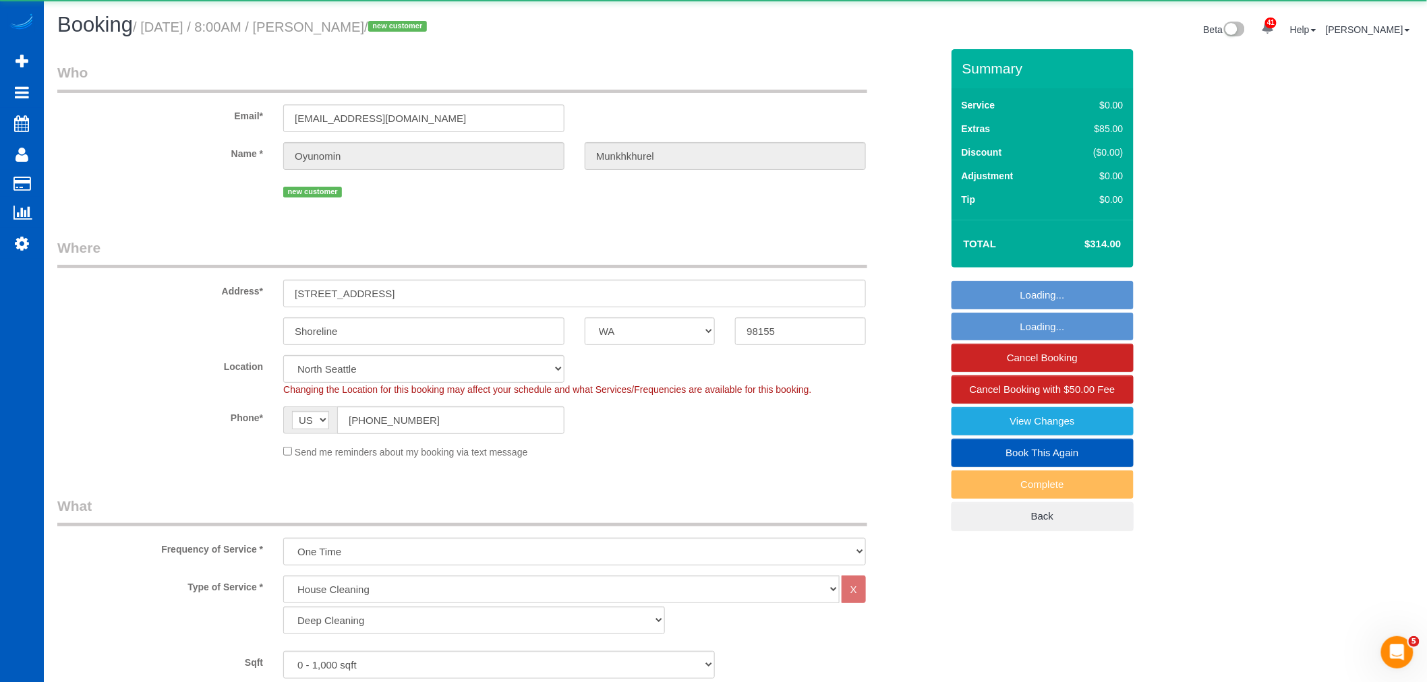
select select "2"
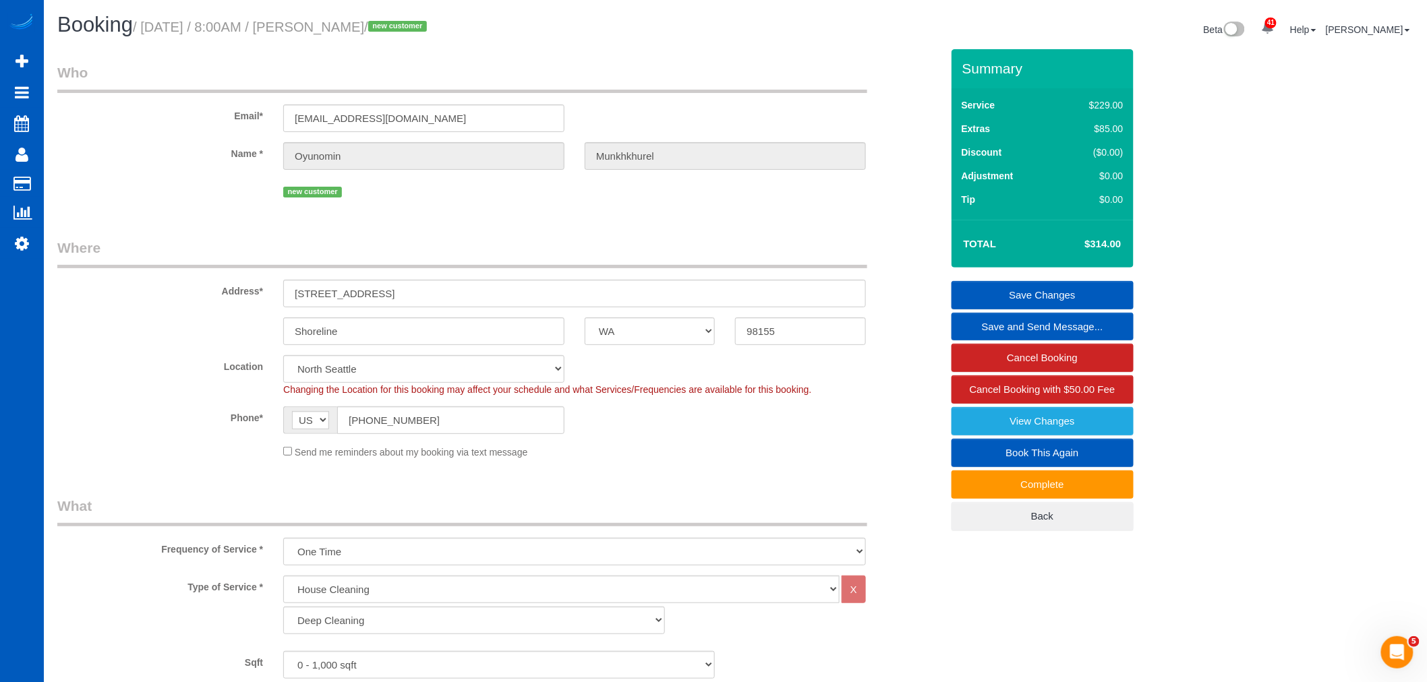
drag, startPoint x: 345, startPoint y: 239, endPoint x: 349, endPoint y: 227, distance: 12.6
drag, startPoint x: 349, startPoint y: 227, endPoint x: 747, endPoint y: 181, distance: 401.2
click at [747, 181] on div "new customer" at bounding box center [574, 190] width 583 height 21
drag, startPoint x: 343, startPoint y: 32, endPoint x: 479, endPoint y: 27, distance: 136.3
click at [431, 27] on small "/ [DATE] / 8:00AM / [PERSON_NAME] / new customer" at bounding box center [282, 27] width 298 height 15
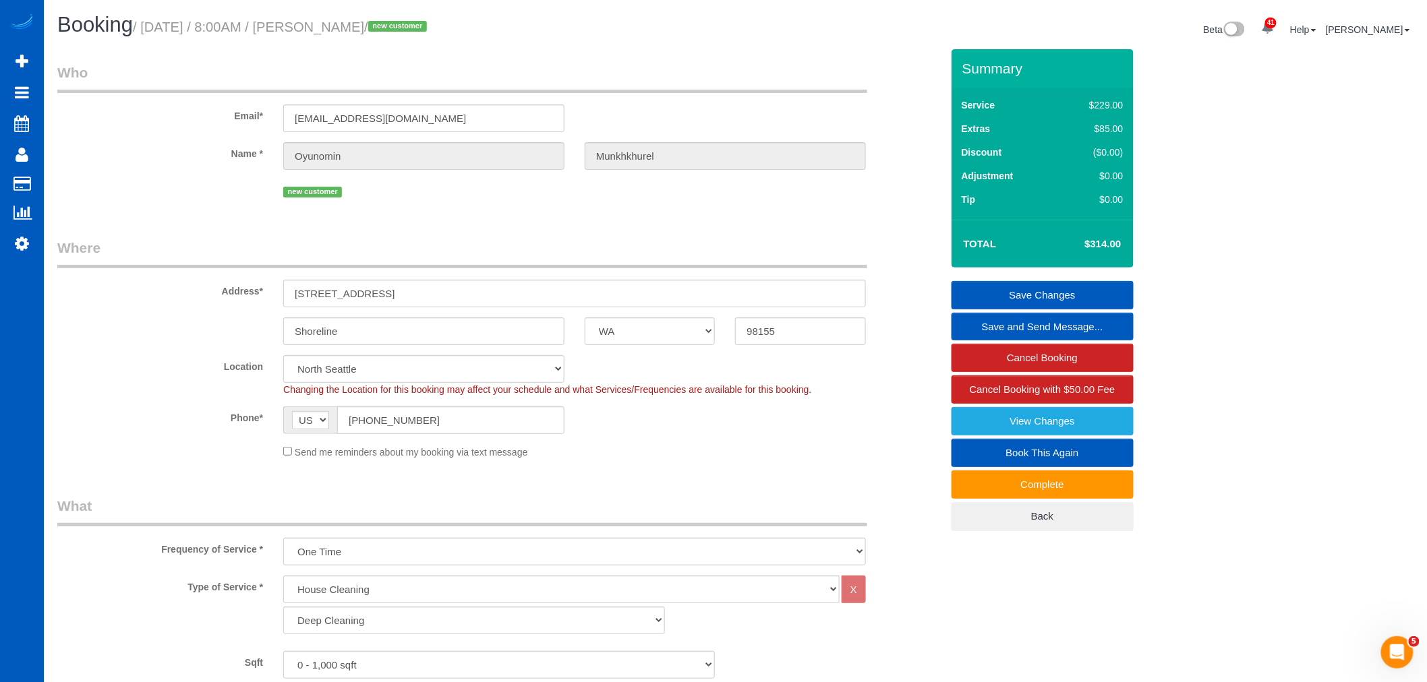
click at [431, 28] on small "/ [DATE] / 8:00AM / [PERSON_NAME] / new customer" at bounding box center [282, 27] width 298 height 15
drag, startPoint x: 481, startPoint y: 27, endPoint x: 340, endPoint y: 28, distance: 141.6
click at [340, 28] on small "/ [DATE] / 8:00AM / [PERSON_NAME] / new customer" at bounding box center [282, 27] width 298 height 15
drag, startPoint x: 339, startPoint y: 27, endPoint x: 481, endPoint y: 27, distance: 143.0
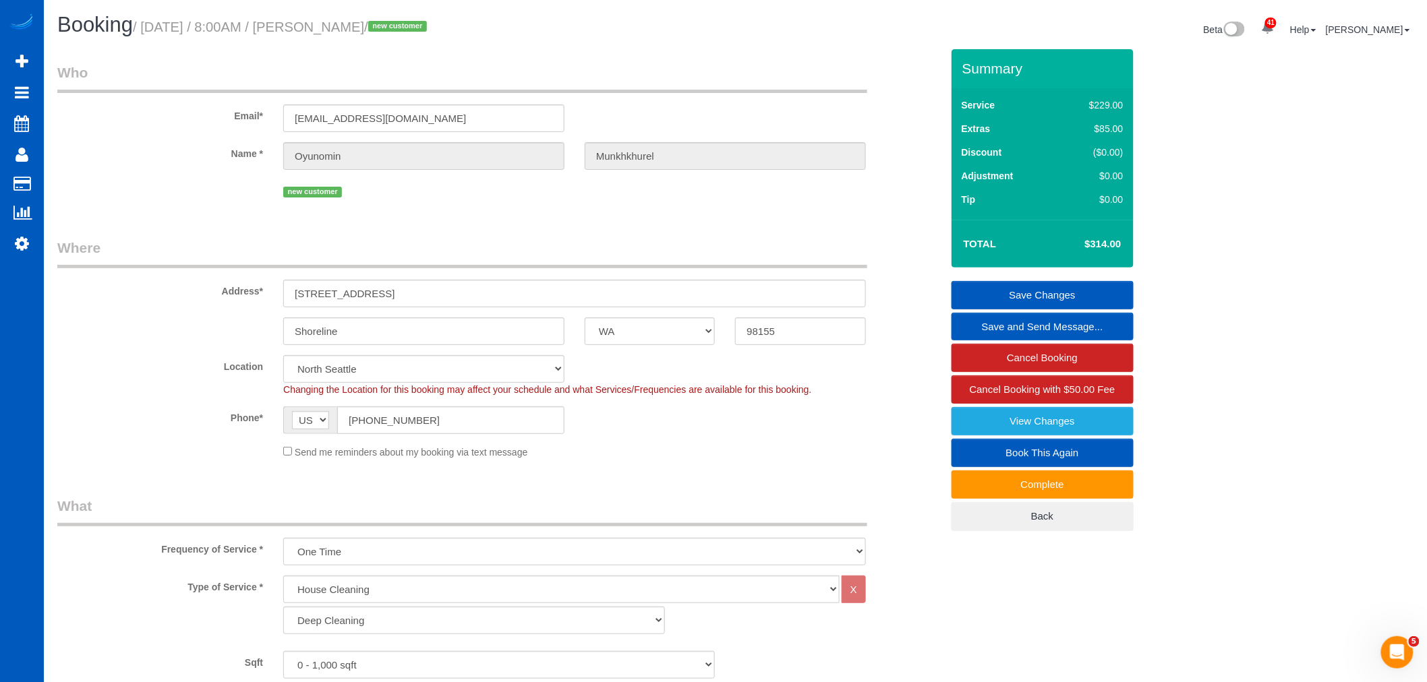
click at [431, 27] on small "/ [DATE] / 8:00AM / [PERSON_NAME] / new customer" at bounding box center [282, 27] width 298 height 15
click at [482, 42] on div "Booking / [DATE] / 8:00AM / Oyunomin Munkhkhurel / new customer Beta 41 Your No…" at bounding box center [735, 31] width 1376 height 36
drag, startPoint x: 482, startPoint y: 26, endPoint x: 343, endPoint y: 29, distance: 139.6
click at [343, 29] on small "/ [DATE] / 8:00AM / [PERSON_NAME] / new customer" at bounding box center [282, 27] width 298 height 15
click at [354, 25] on small "/ [DATE] / 8:00AM / [PERSON_NAME] / new customer" at bounding box center [282, 27] width 298 height 15
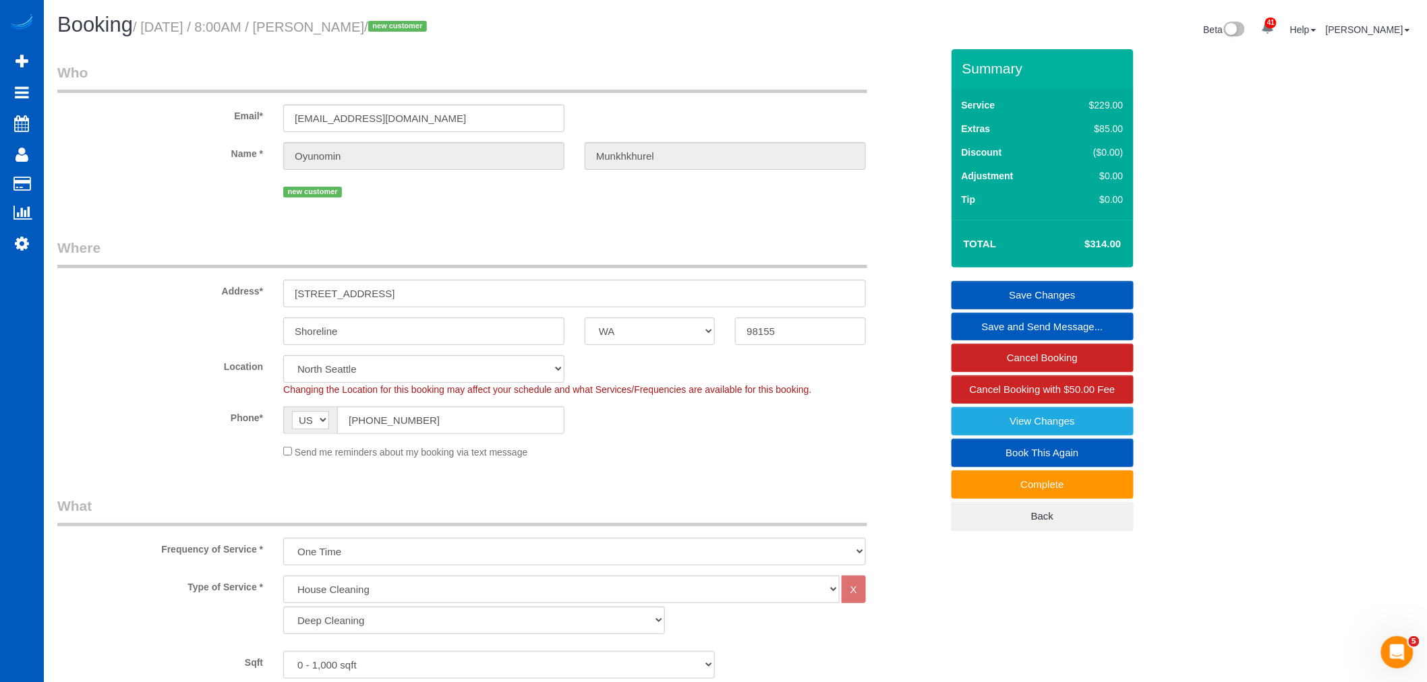
drag, startPoint x: 342, startPoint y: 29, endPoint x: 482, endPoint y: 30, distance: 140.3
click at [431, 30] on small "/ [DATE] / 8:00AM / [PERSON_NAME] / new customer" at bounding box center [282, 27] width 298 height 15
click at [368, 26] on small "/ [DATE] / 8:00AM / [PERSON_NAME] / new customer" at bounding box center [282, 27] width 298 height 15
click at [403, 44] on div "Booking / [DATE] / 8:00AM / Oyunomin Munkhkhurel / new customer Beta 41 Your No…" at bounding box center [735, 31] width 1376 height 36
drag, startPoint x: 338, startPoint y: 25, endPoint x: 481, endPoint y: 34, distance: 143.9
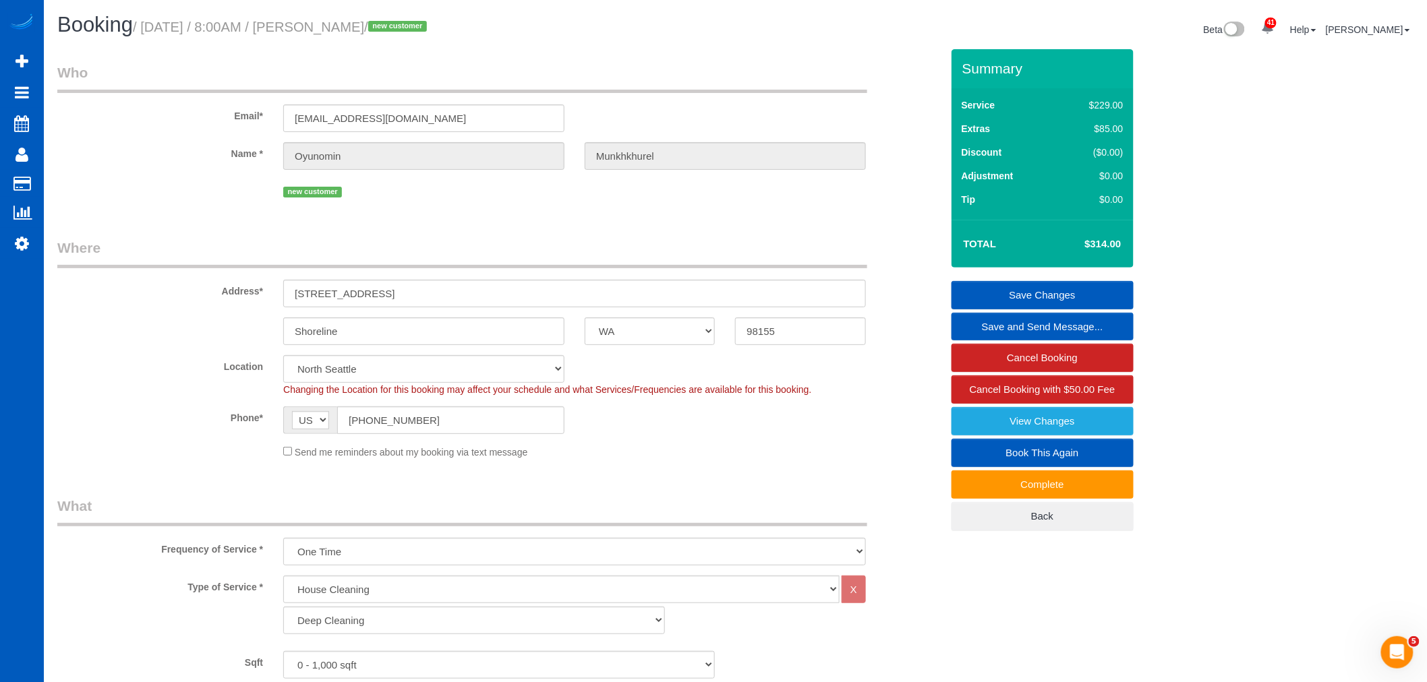
click at [481, 34] on h1 "Booking / [DATE] / 8:00AM / Oyunomin Munkhkhurel / new customer" at bounding box center [391, 24] width 668 height 23
click at [494, 96] on div "Email* [EMAIL_ADDRESS][DOMAIN_NAME]" at bounding box center [499, 97] width 904 height 69
click at [592, 125] on div "Email* [EMAIL_ADDRESS][DOMAIN_NAME]" at bounding box center [499, 97] width 904 height 69
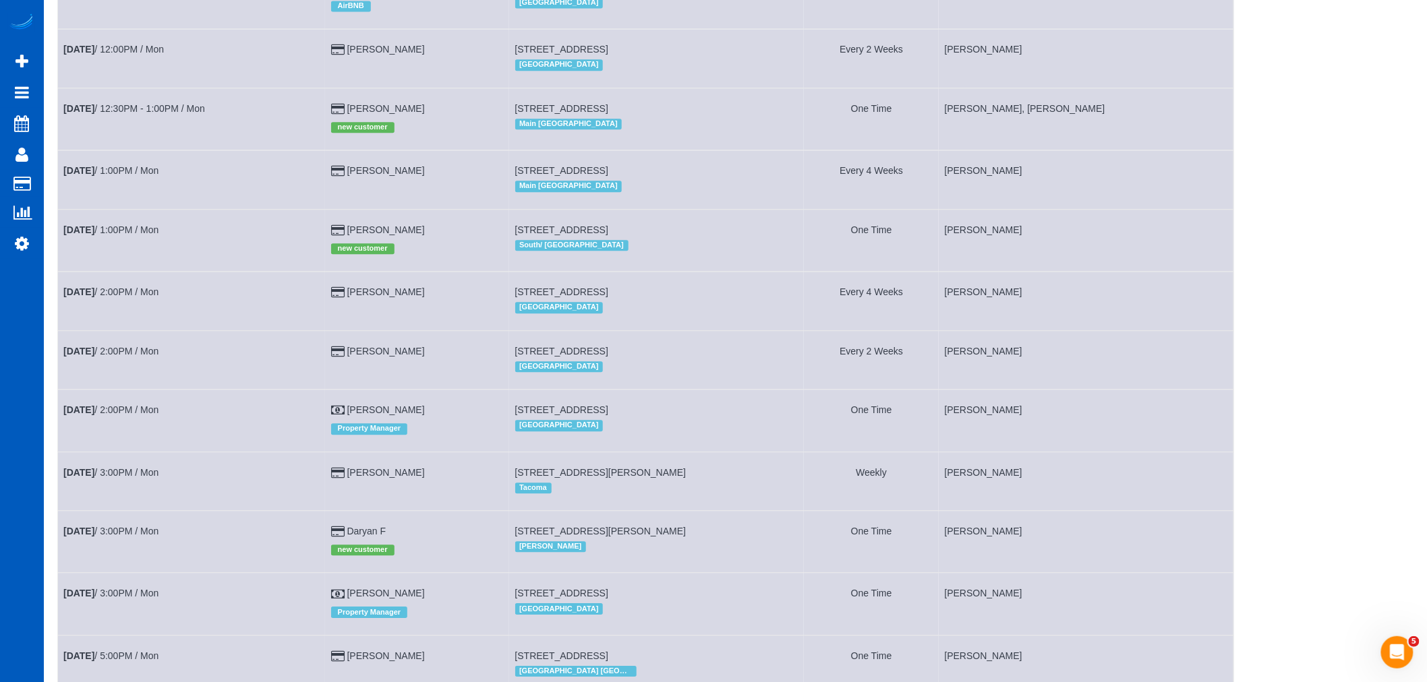
scroll to position [1310, 0]
click at [359, 357] on link "[PERSON_NAME]" at bounding box center [386, 352] width 78 height 11
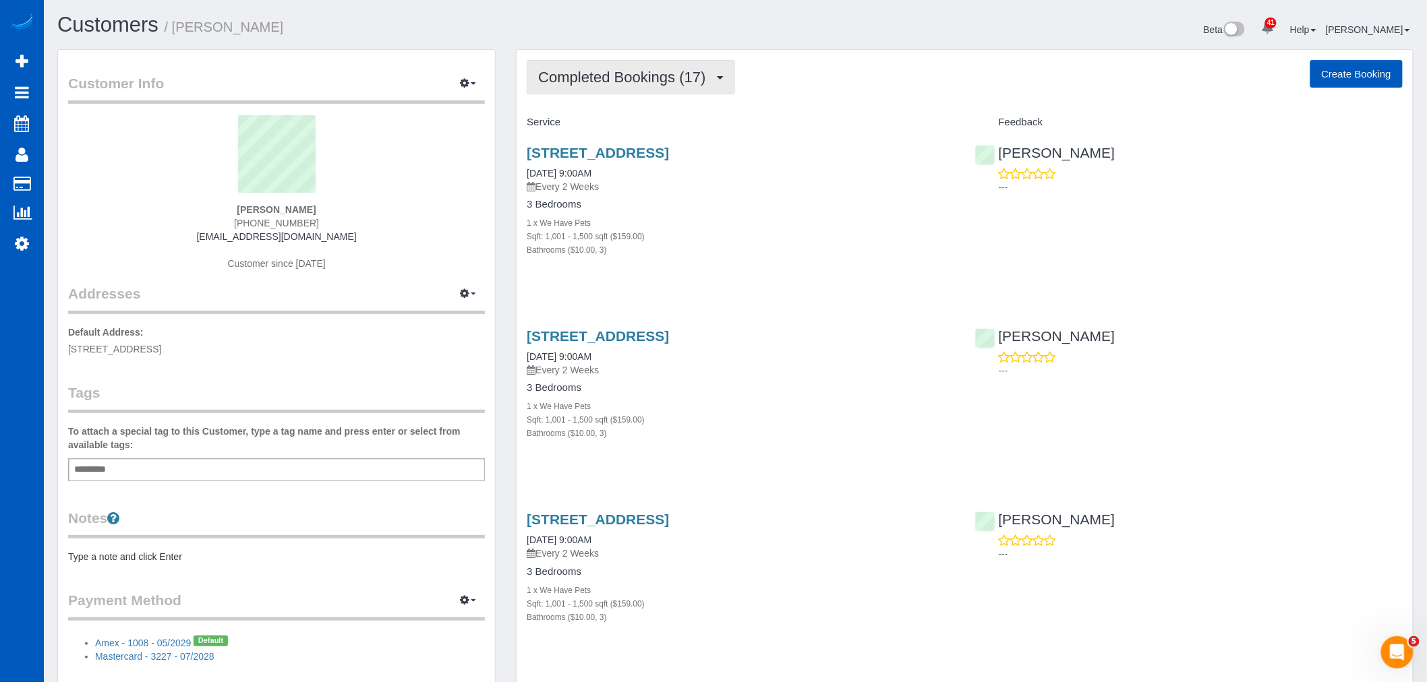
click at [633, 79] on span "Completed Bookings (17)" at bounding box center [625, 77] width 174 height 17
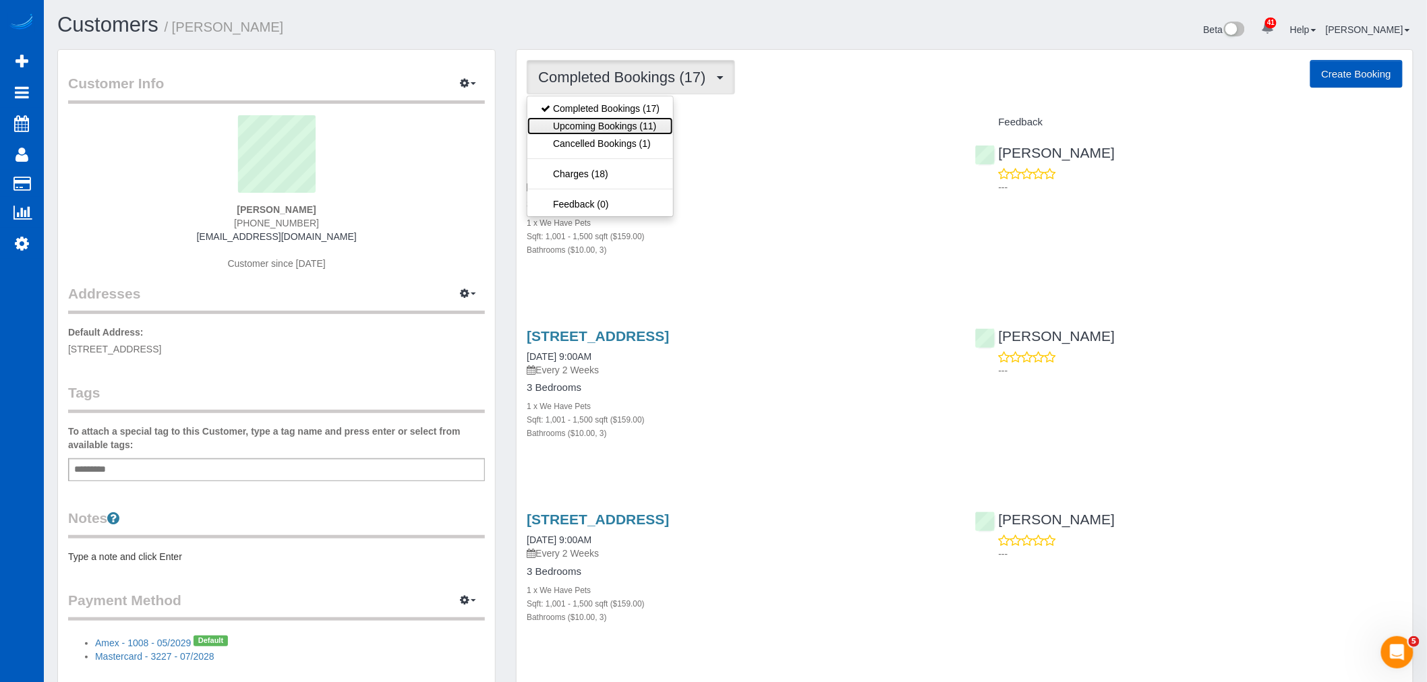
click at [612, 123] on link "Upcoming Bookings (11)" at bounding box center [600, 126] width 146 height 18
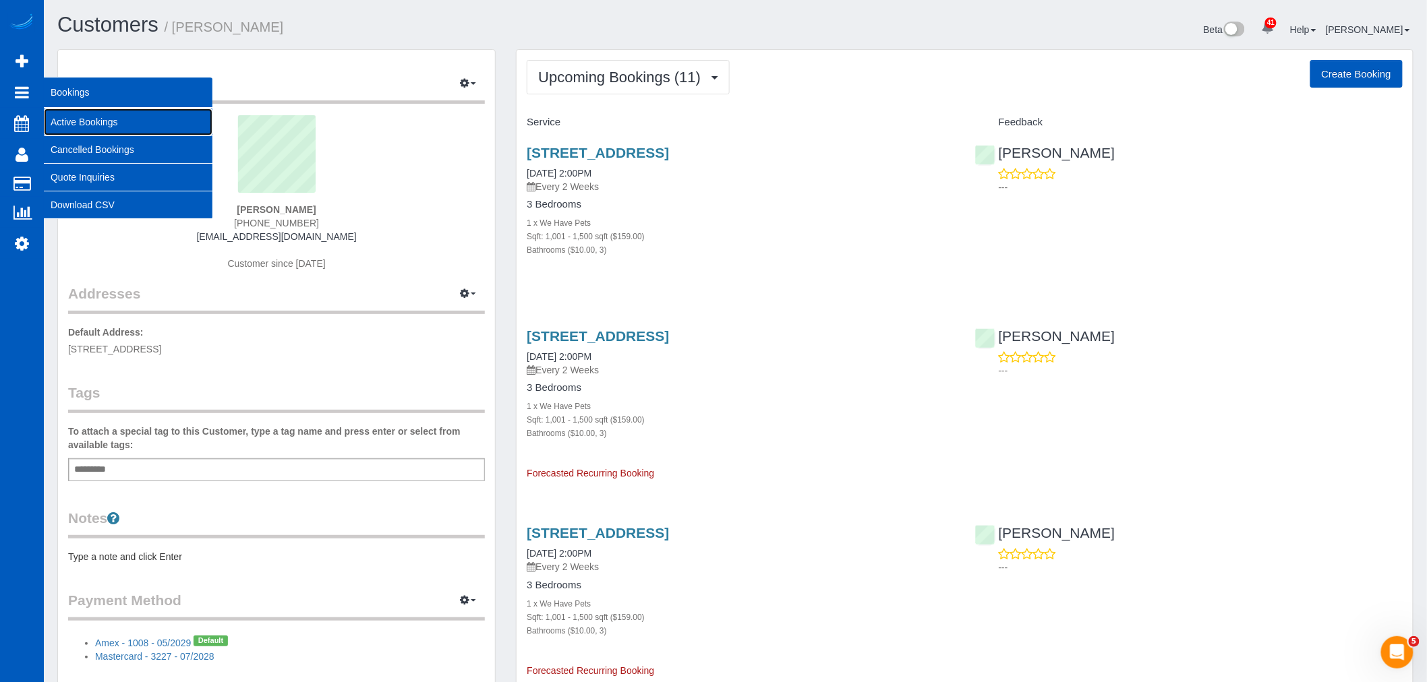
click at [84, 113] on link "Active Bookings" at bounding box center [128, 122] width 169 height 27
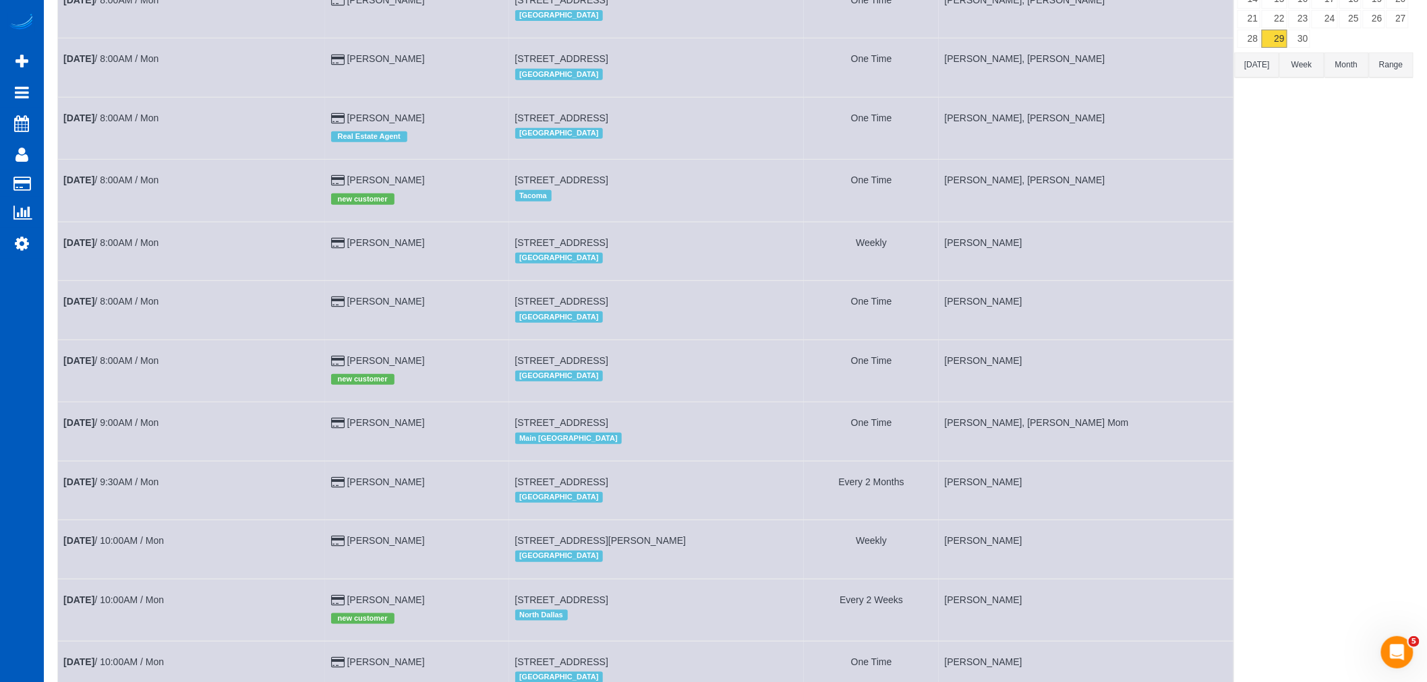
scroll to position [225, 0]
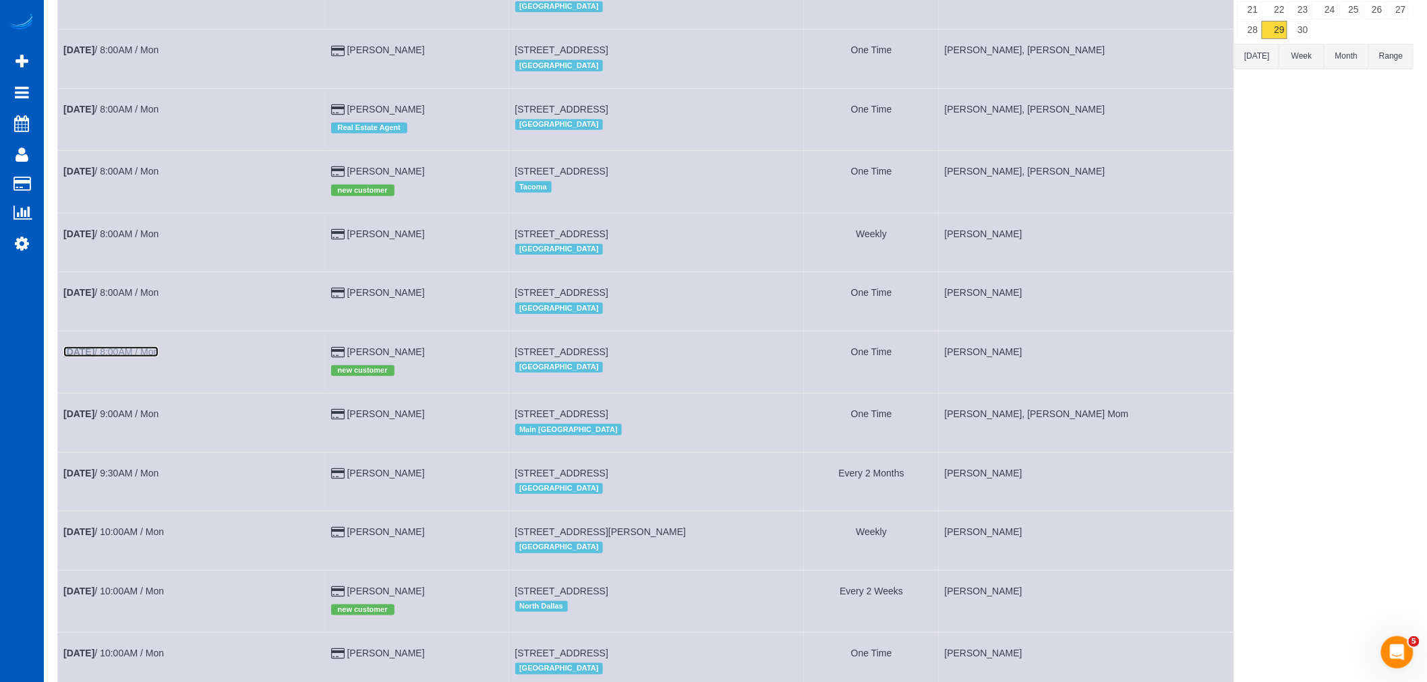
click at [71, 357] on b "[DATE]" at bounding box center [78, 352] width 31 height 11
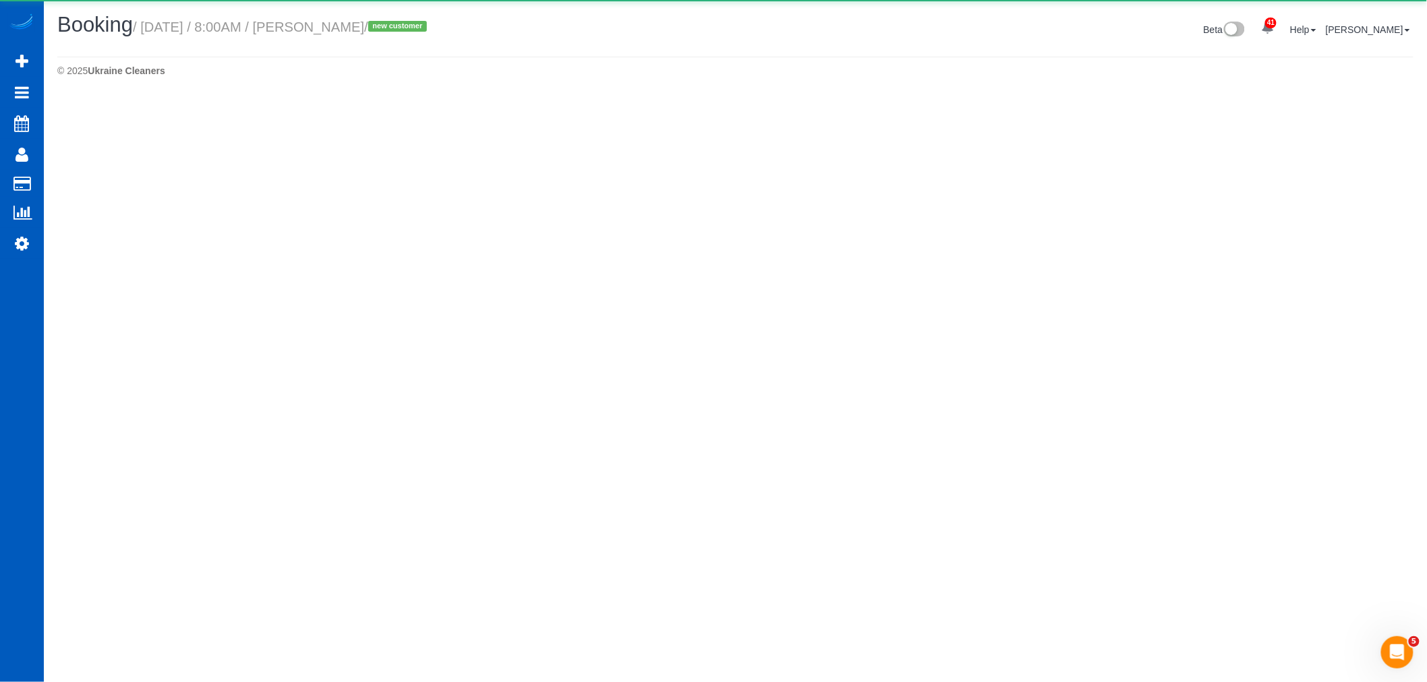
select select "WA"
select select "199"
select select "2"
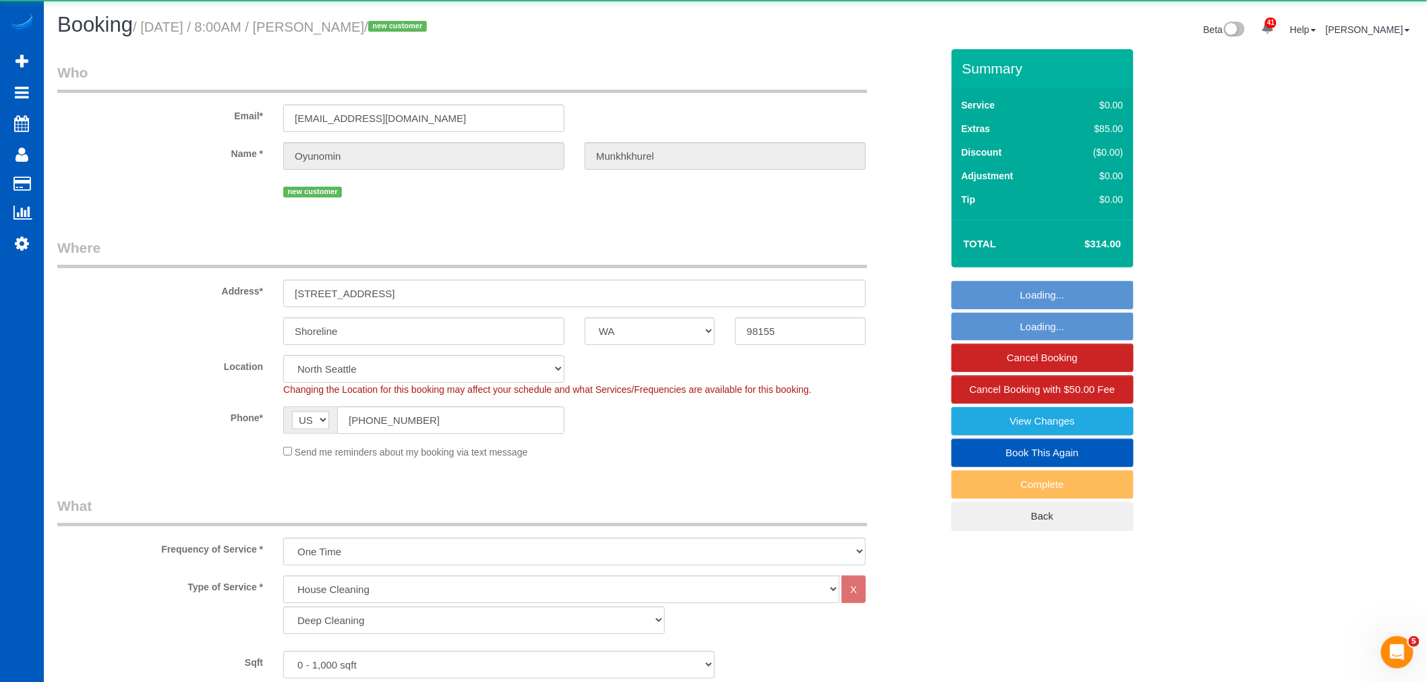
select select "object:15010"
select select "2"
select select "spot40"
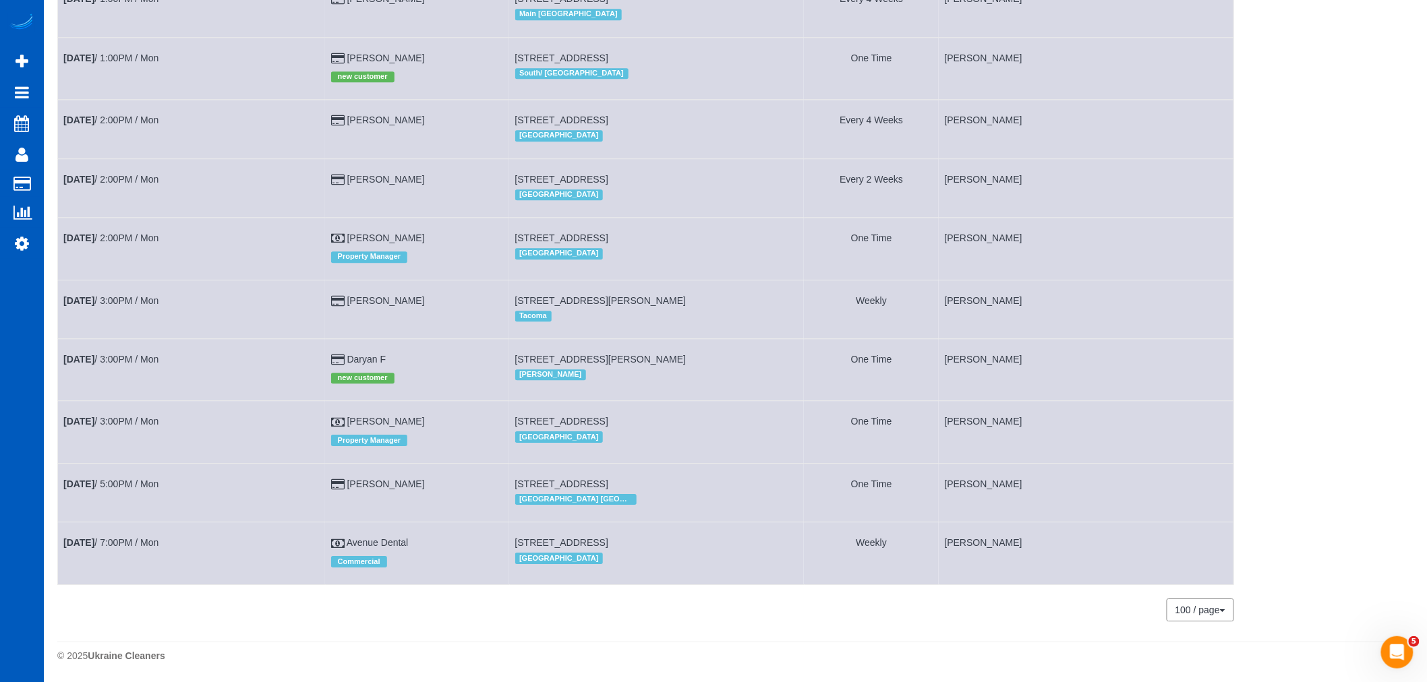
scroll to position [1498, 0]
click at [362, 185] on link "[PERSON_NAME]" at bounding box center [386, 179] width 78 height 11
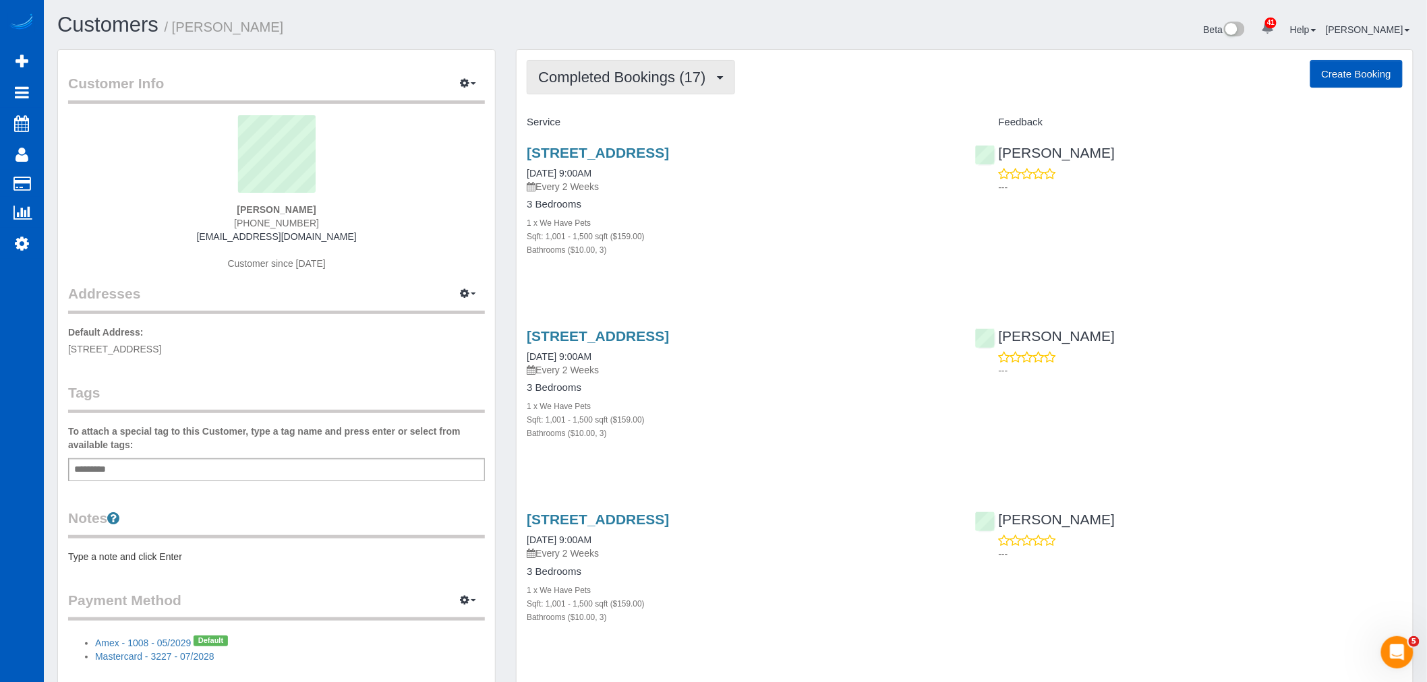
click at [626, 89] on button "Completed Bookings (17)" at bounding box center [631, 77] width 208 height 34
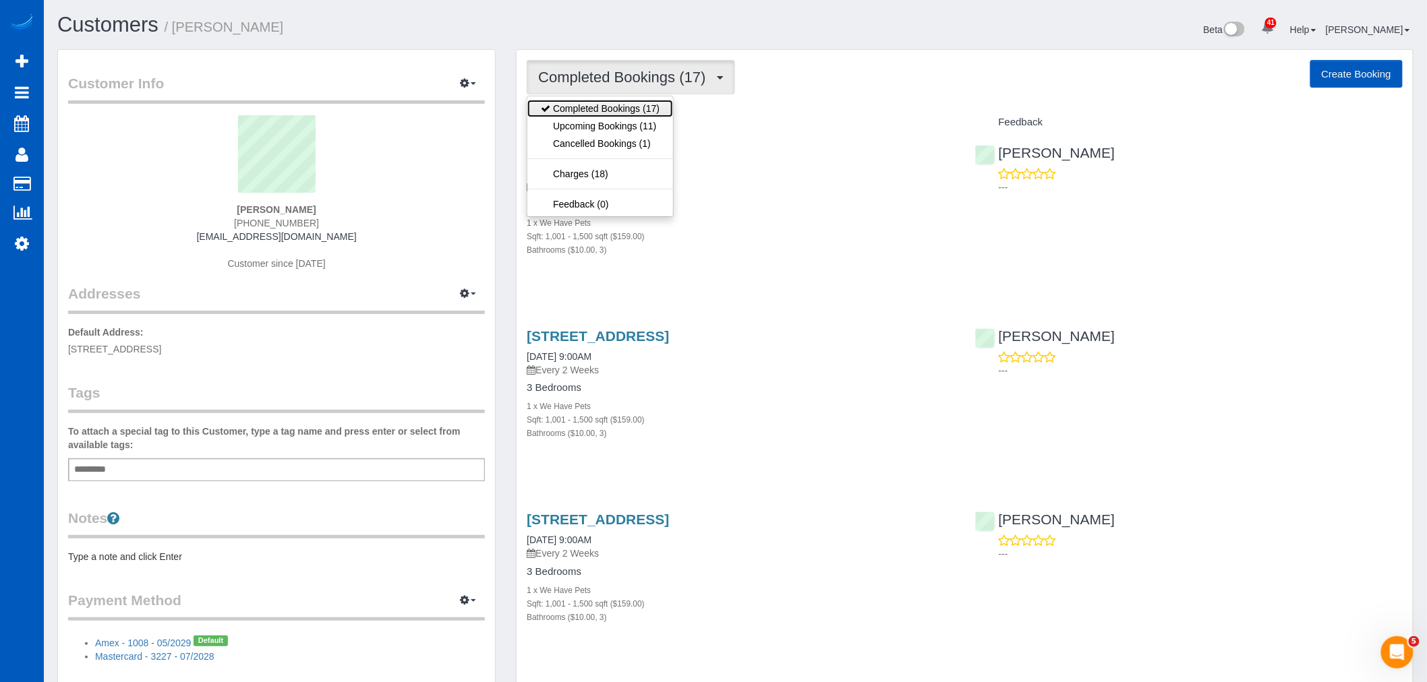
click at [632, 117] on link "Completed Bookings (17)" at bounding box center [600, 109] width 146 height 18
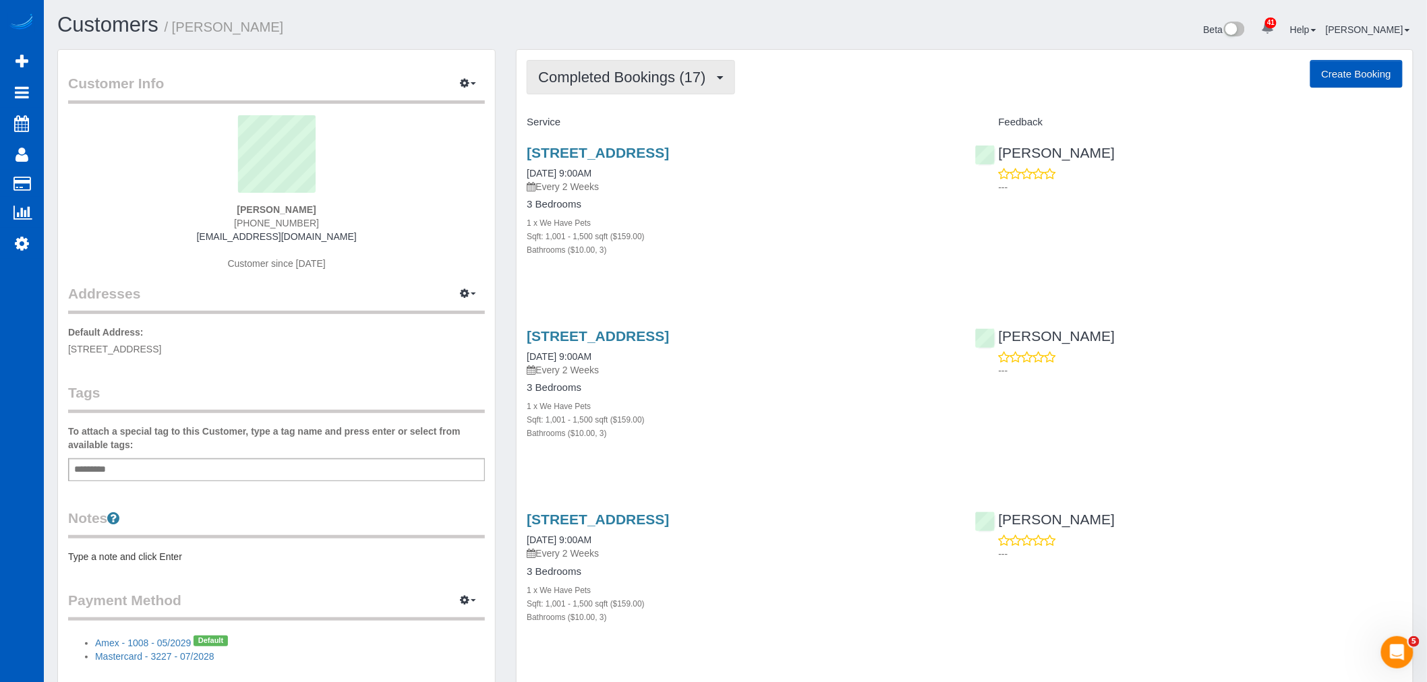
click at [596, 81] on span "Completed Bookings (17)" at bounding box center [625, 77] width 174 height 17
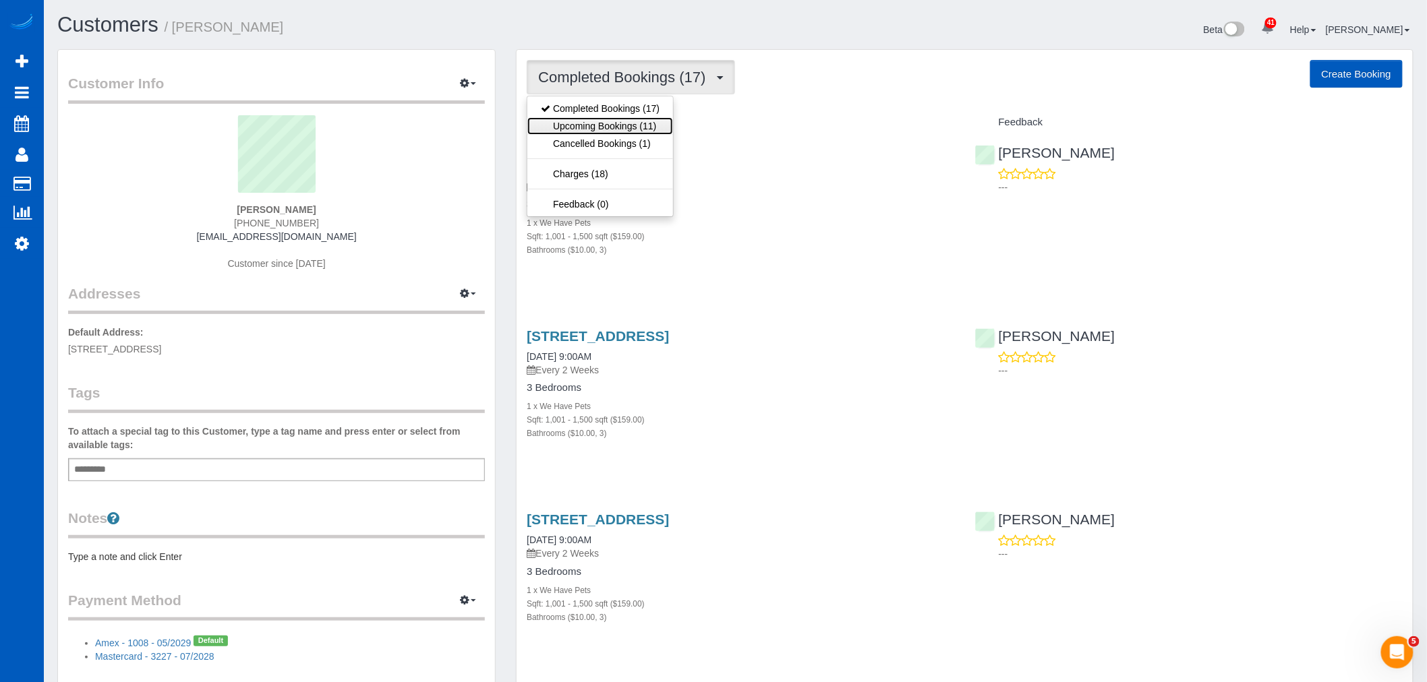
click at [596, 123] on link "Upcoming Bookings (11)" at bounding box center [600, 126] width 146 height 18
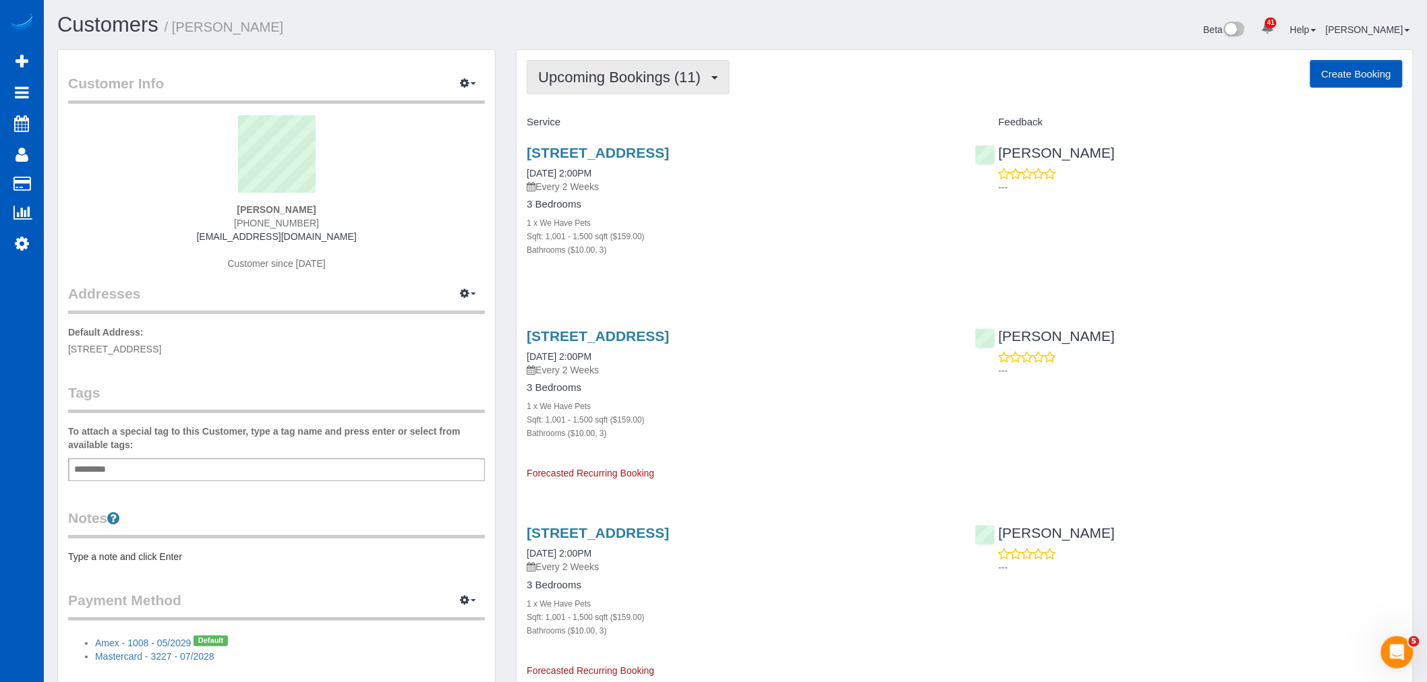
click at [611, 65] on button "Upcoming Bookings (11)" at bounding box center [628, 77] width 203 height 34
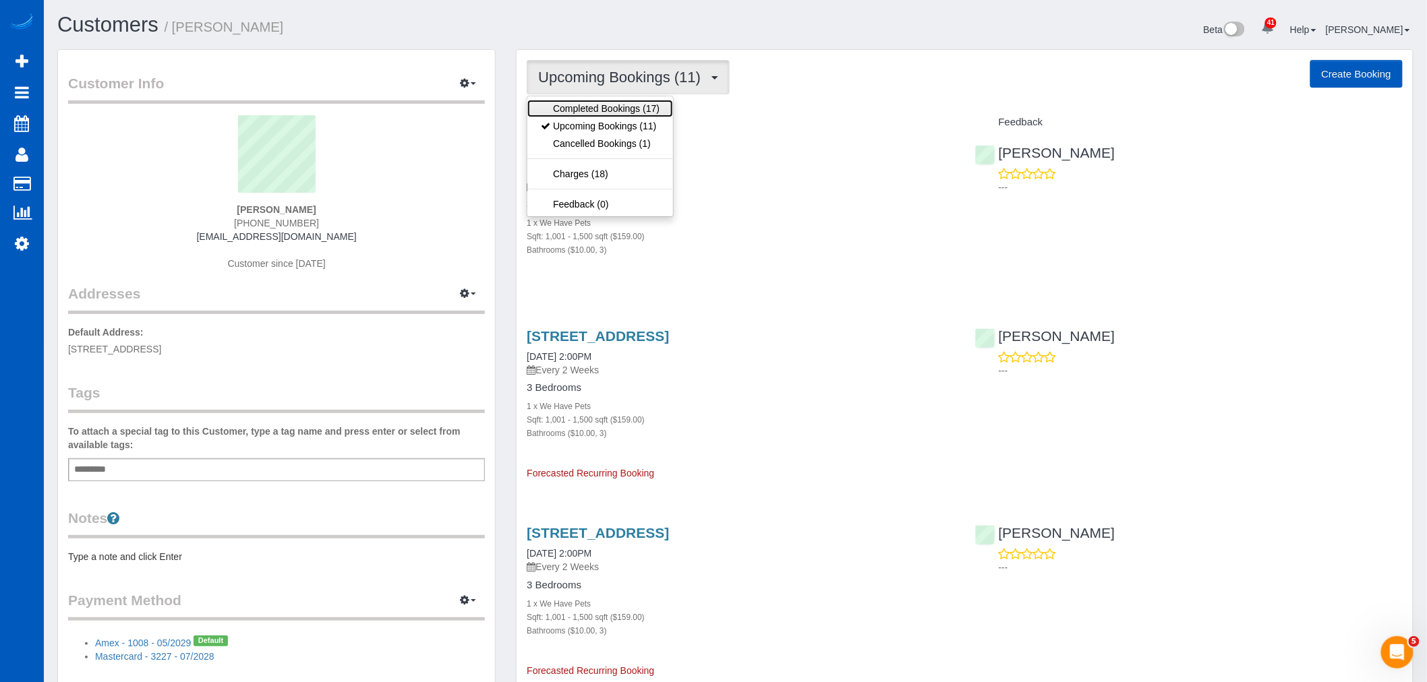
drag, startPoint x: 598, startPoint y: 109, endPoint x: 468, endPoint y: 7, distance: 165.2
click at [597, 110] on link "Completed Bookings (17)" at bounding box center [600, 109] width 146 height 18
